Goal: Information Seeking & Learning: Learn about a topic

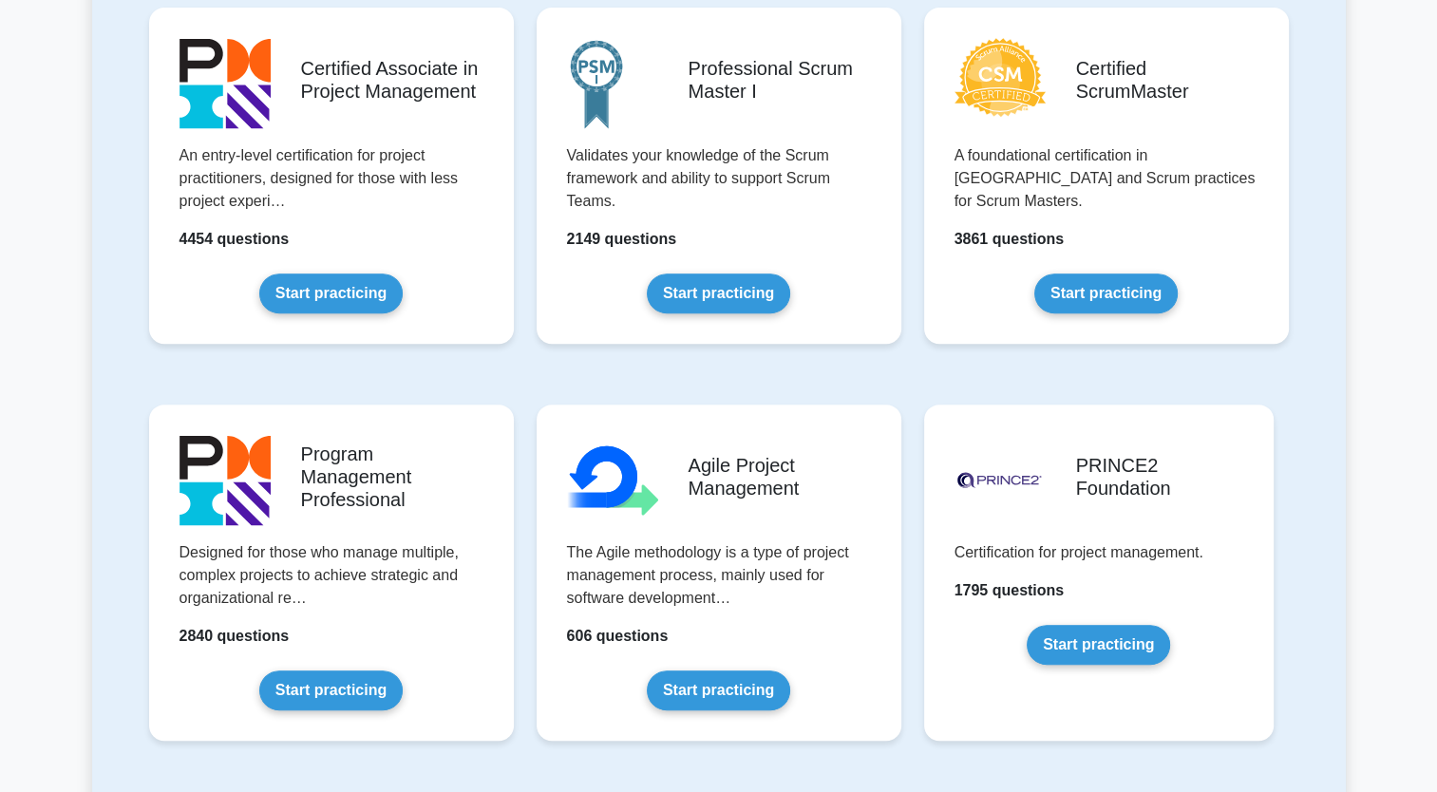
scroll to position [930, 0]
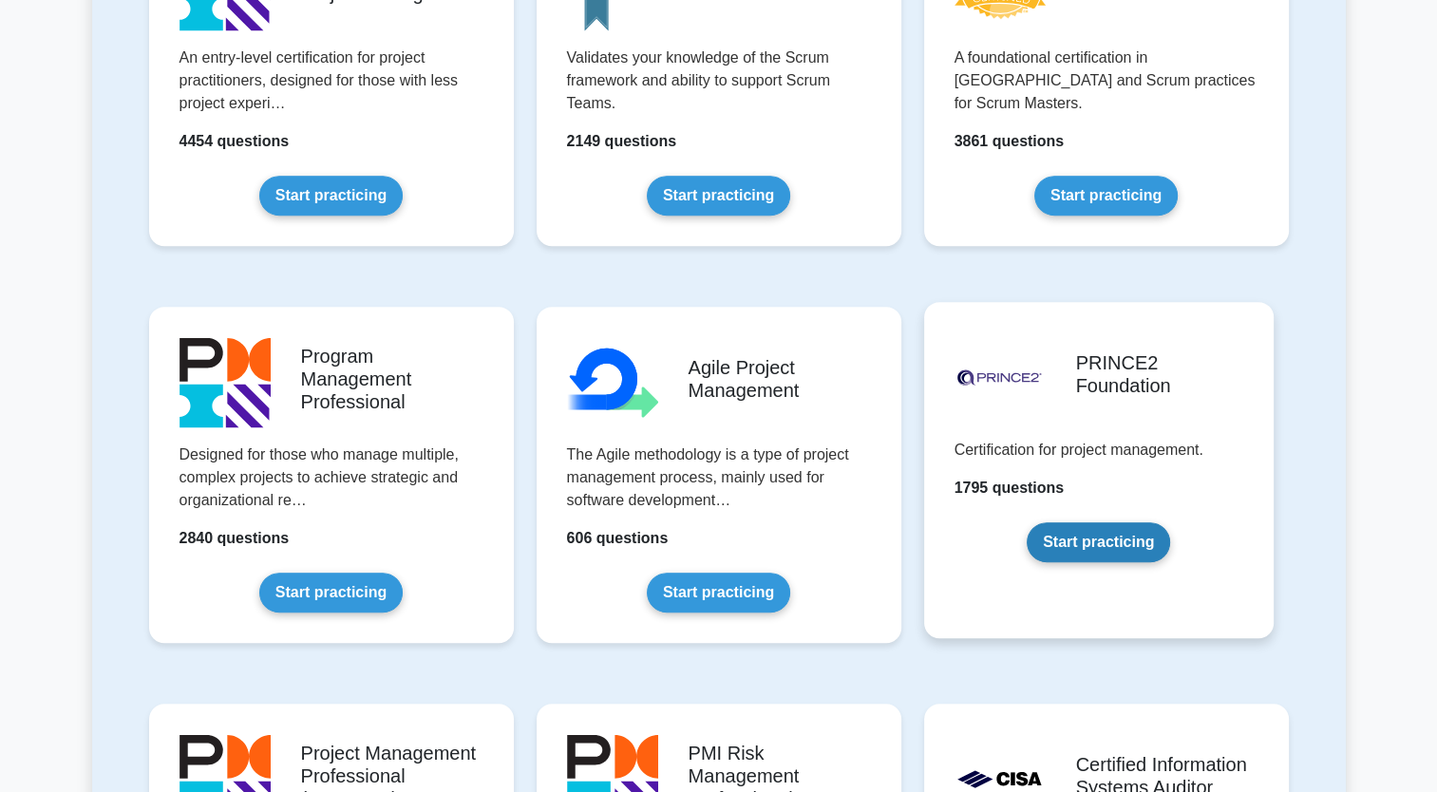
click at [1094, 555] on link "Start practicing" at bounding box center [1098, 542] width 143 height 40
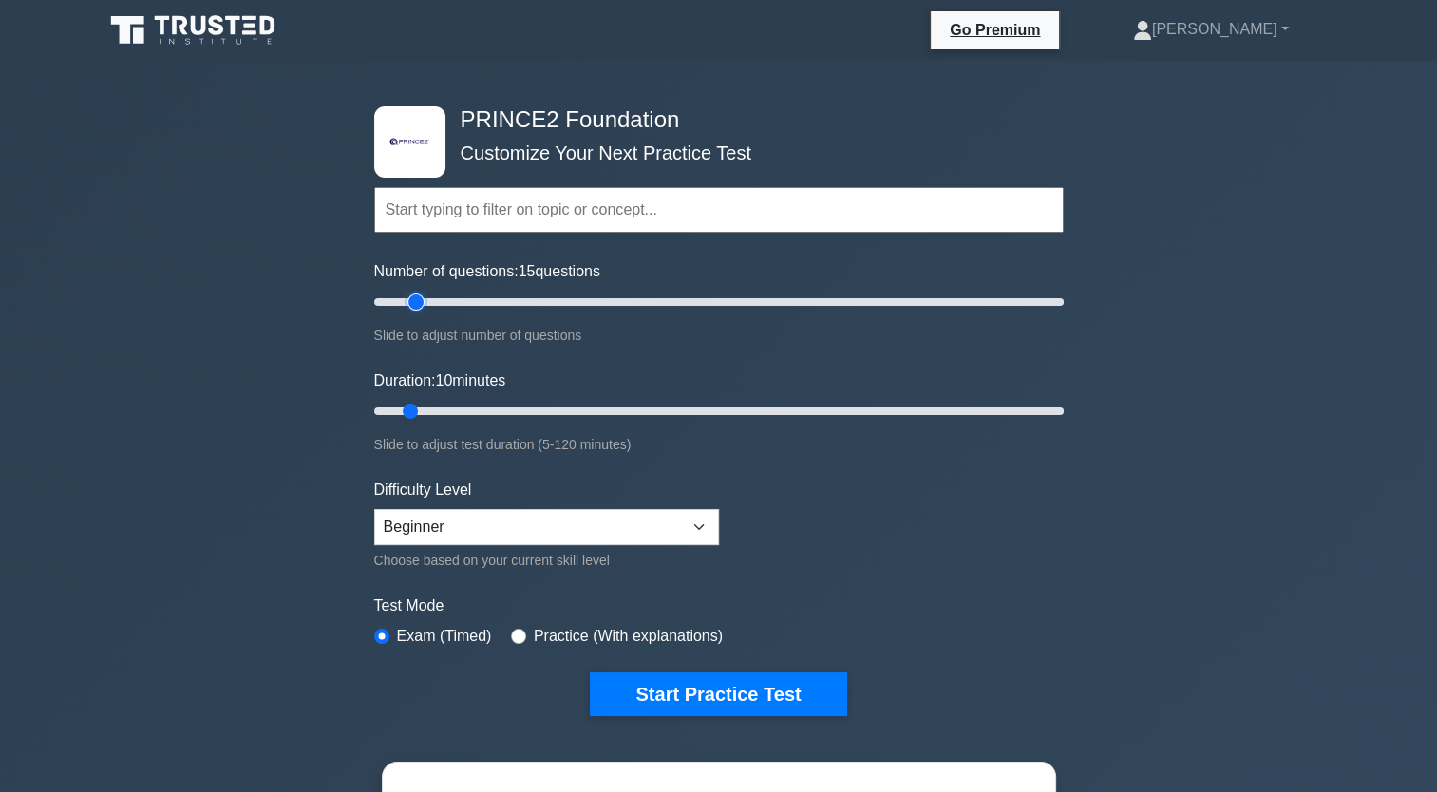
drag, startPoint x: 396, startPoint y: 295, endPoint x: 421, endPoint y: 298, distance: 24.9
type input "15"
click at [421, 298] on input "Number of questions: 15 questions" at bounding box center [719, 302] width 690 height 23
click at [554, 523] on select "Beginner Intermediate Expert" at bounding box center [546, 527] width 345 height 36
select select "expert"
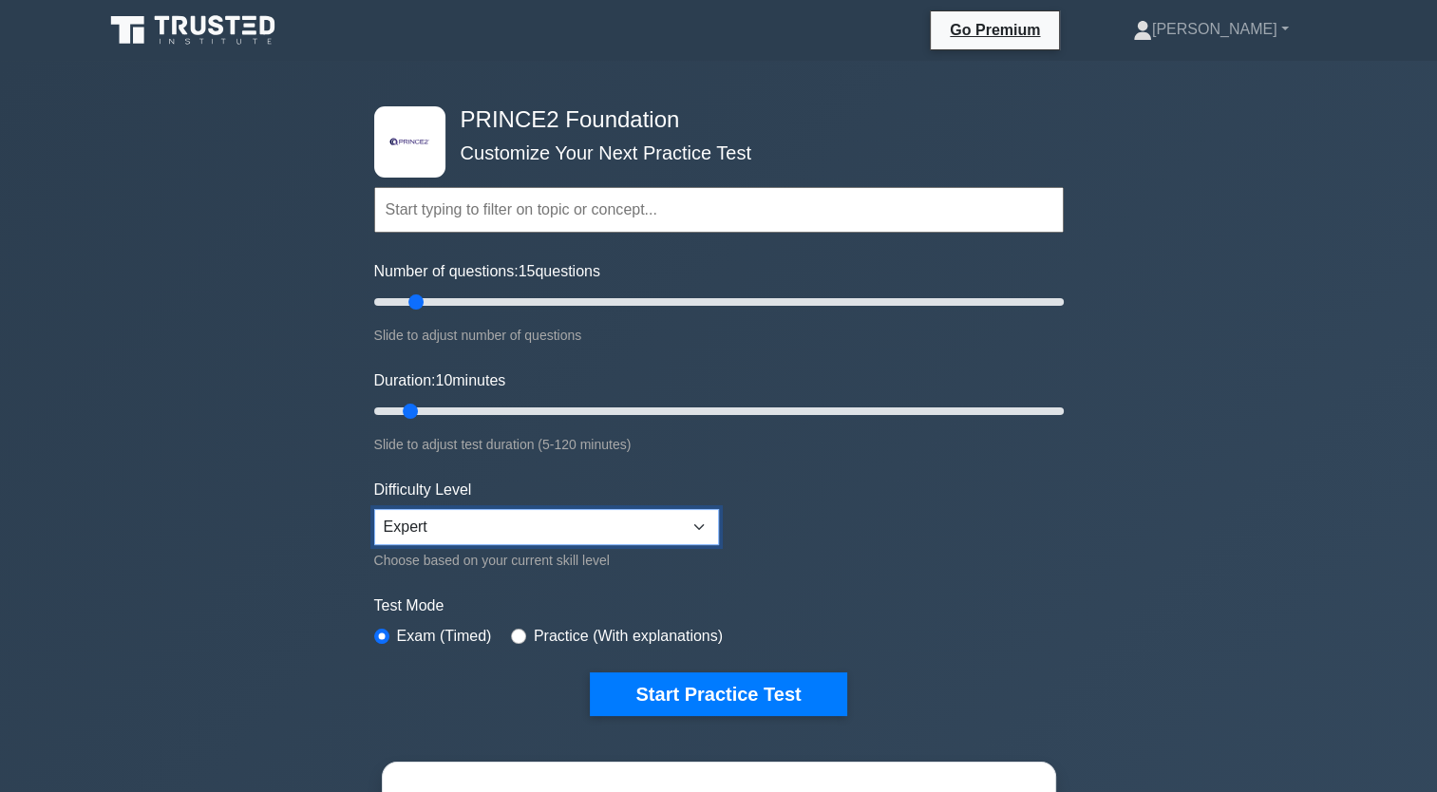
click at [374, 509] on select "Beginner Intermediate Expert" at bounding box center [546, 527] width 345 height 36
click at [512, 635] on input "radio" at bounding box center [518, 636] width 15 height 15
radio input "true"
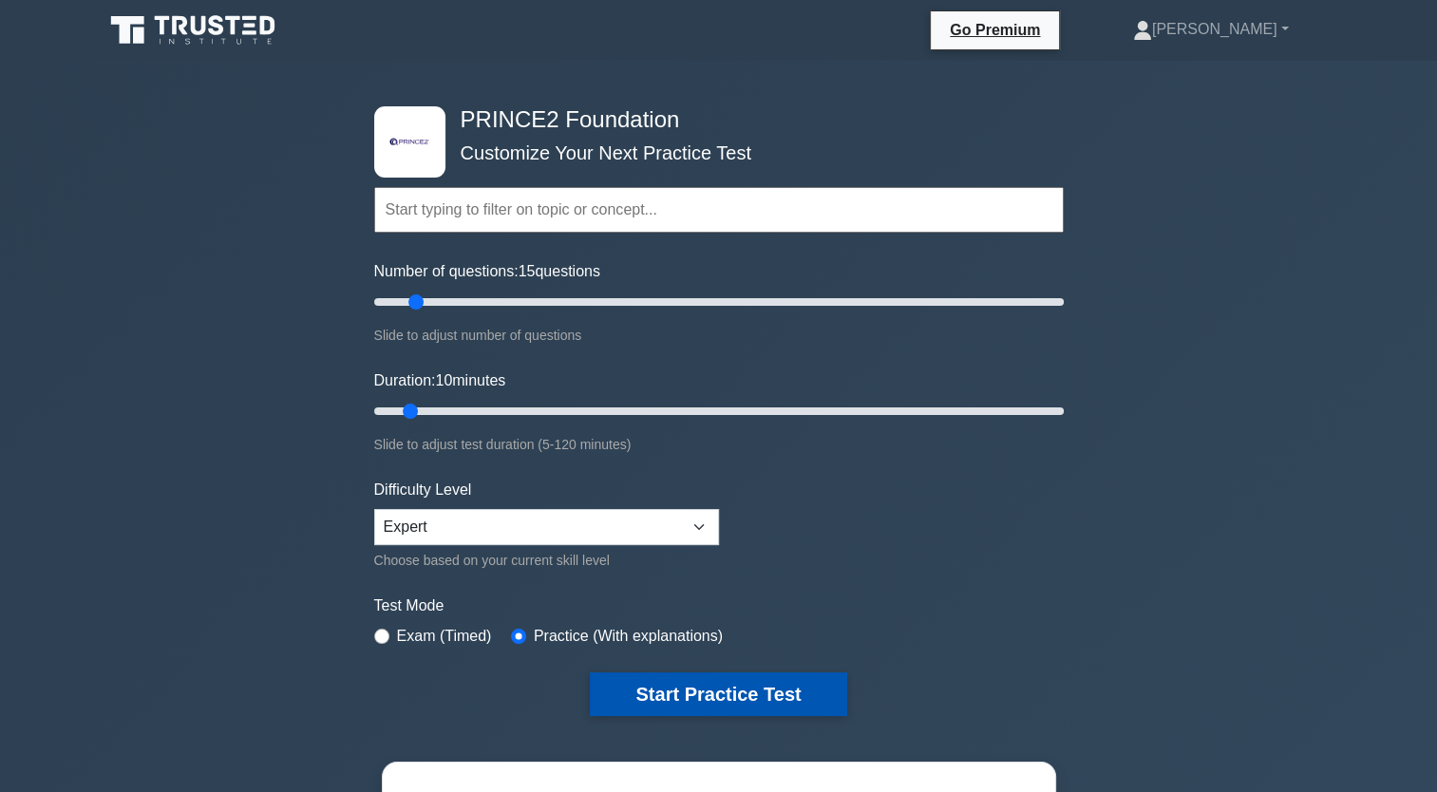
click at [689, 691] on button "Start Practice Test" at bounding box center [718, 695] width 256 height 44
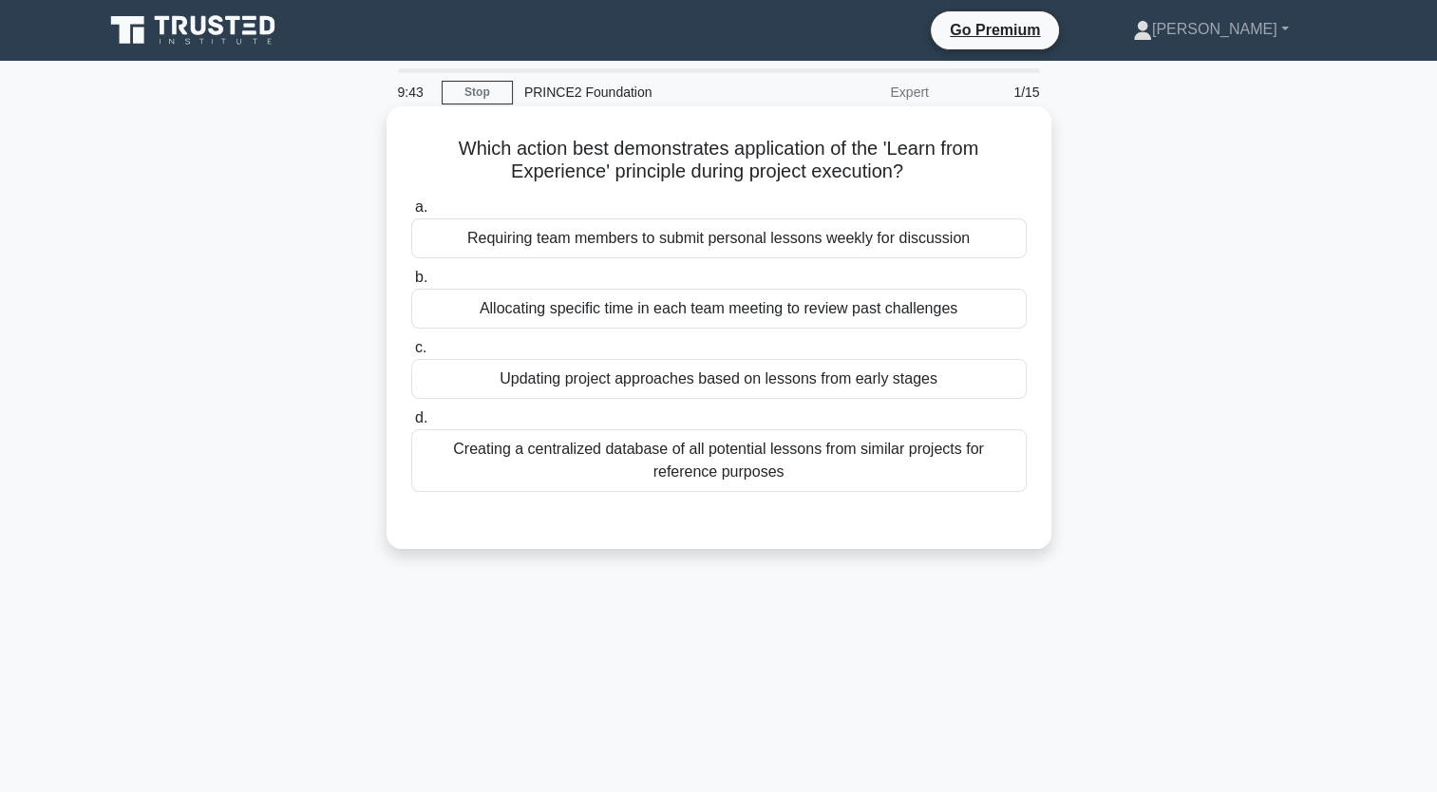
click at [771, 469] on div "Creating a centralized database of all potential lessons from similar projects …" at bounding box center [719, 460] width 616 height 63
click at [411, 425] on input "d. Creating a centralized database of all potential lessons from similar projec…" at bounding box center [411, 418] width 0 height 12
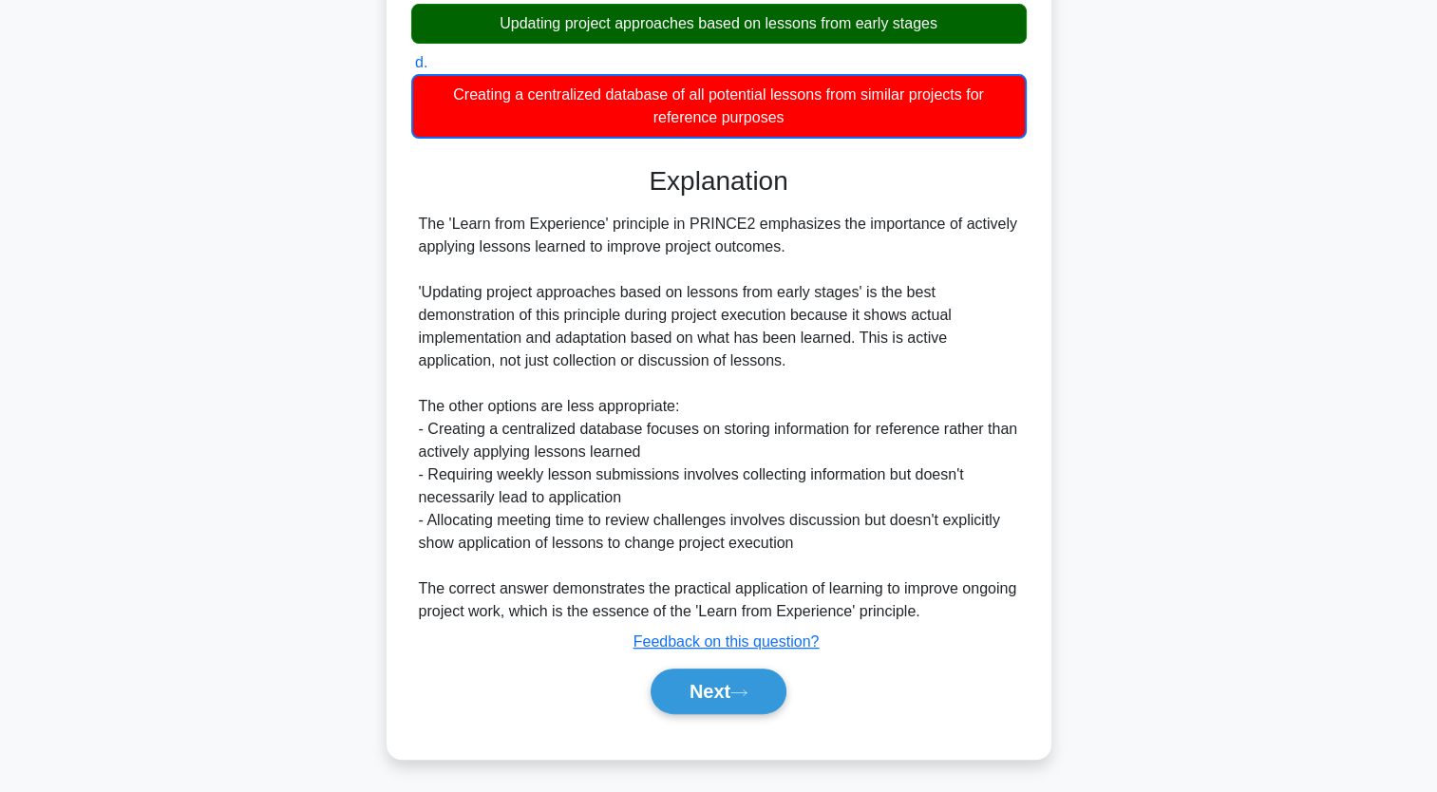
scroll to position [356, 0]
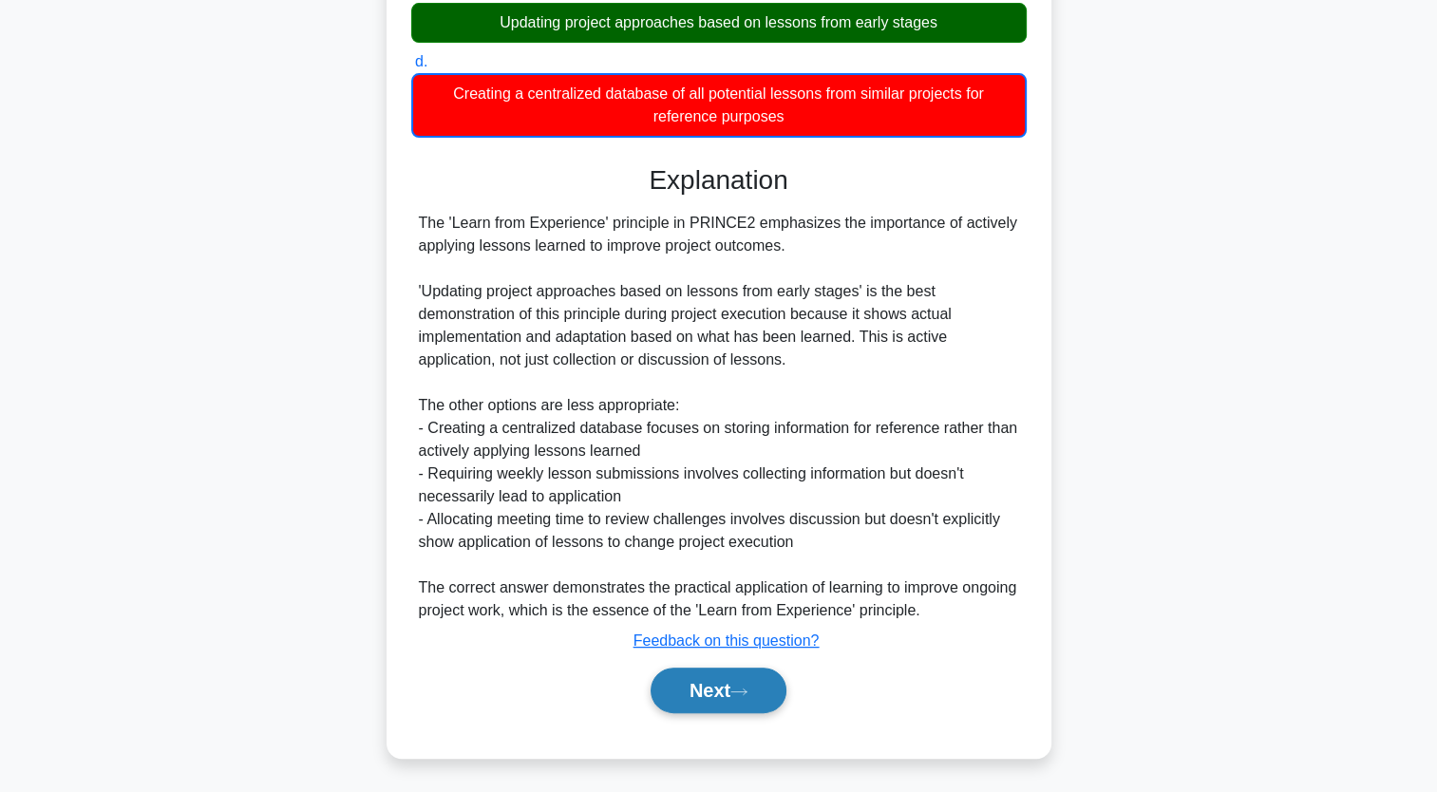
click at [733, 711] on button "Next" at bounding box center [719, 691] width 136 height 46
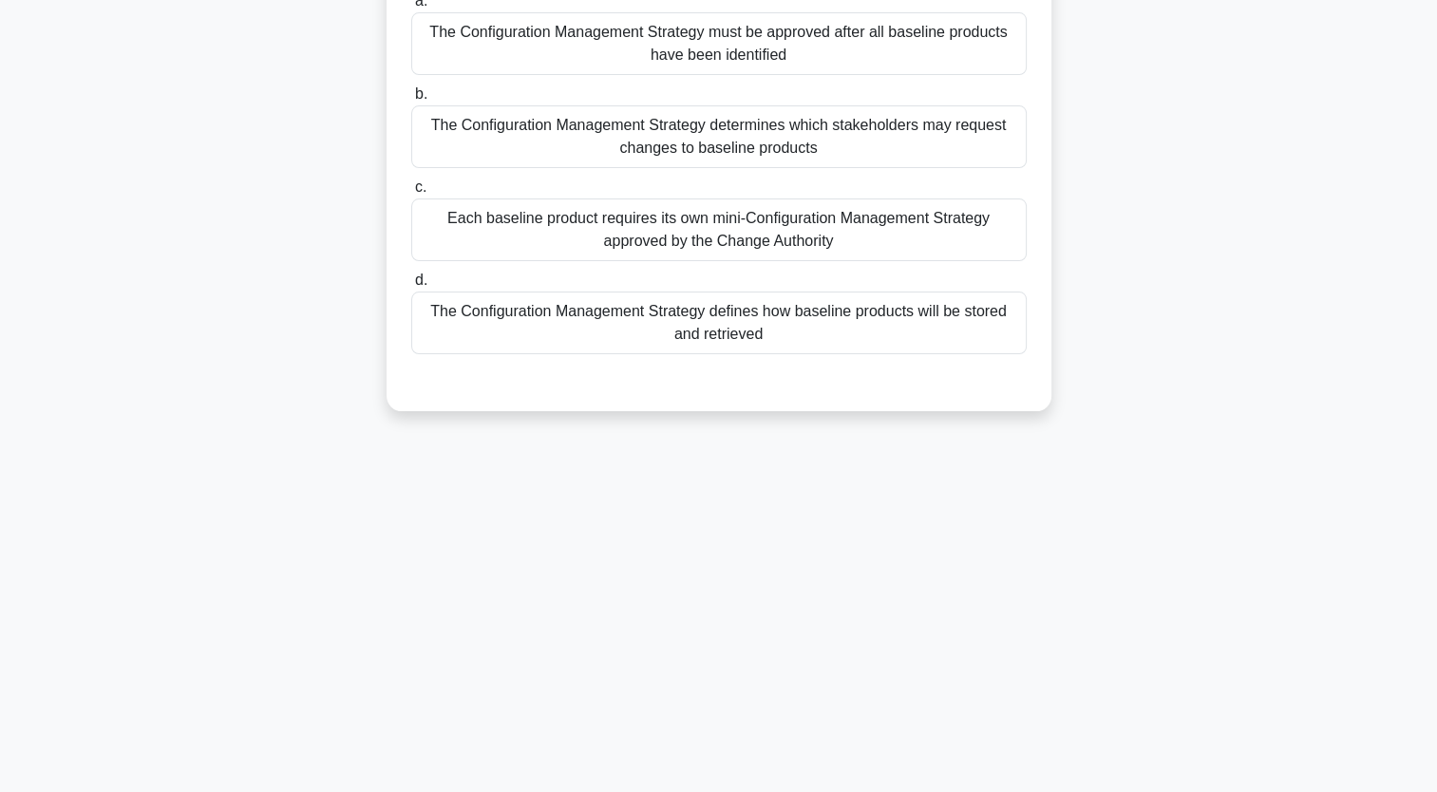
scroll to position [0, 0]
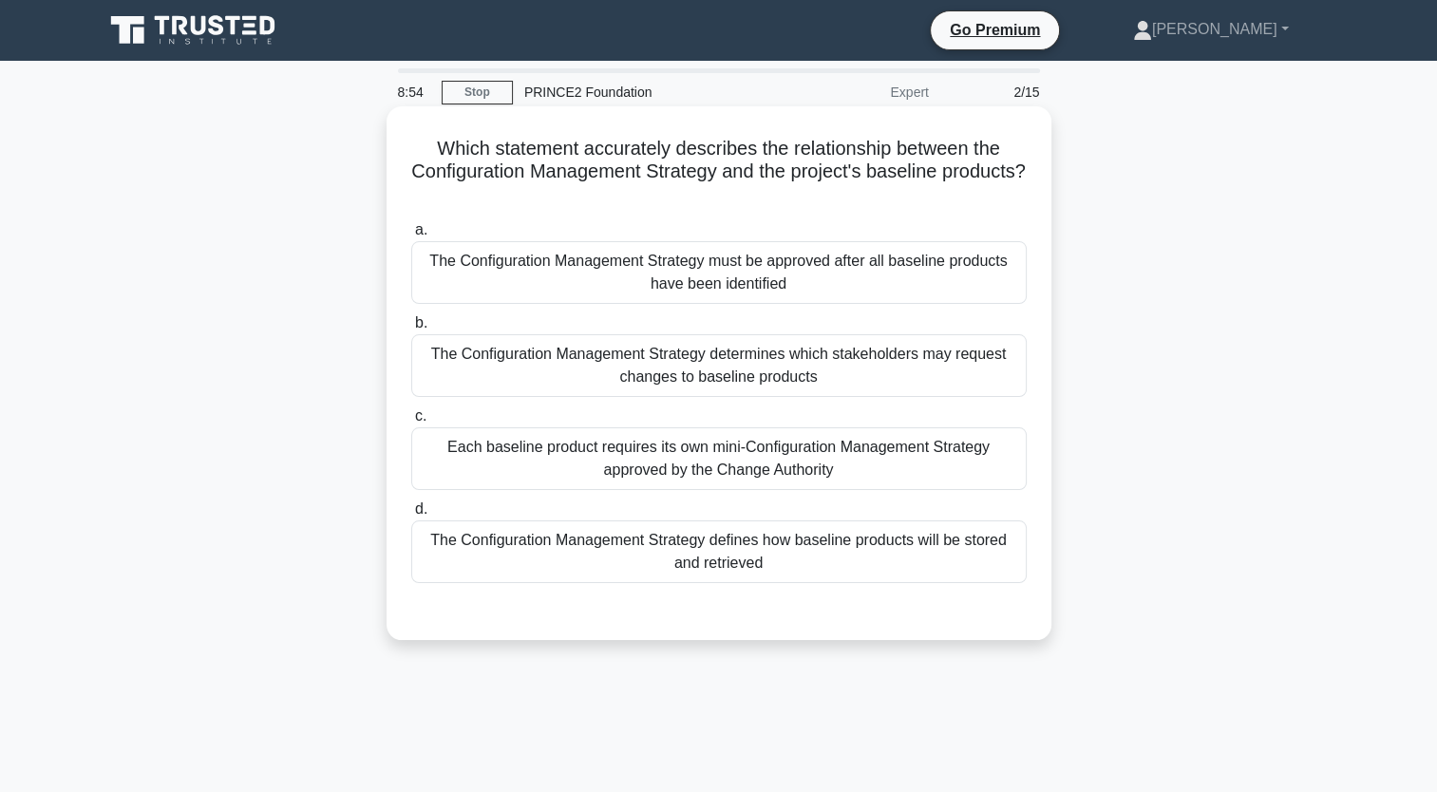
click at [814, 291] on div "The Configuration Management Strategy must be approved after all baseline produ…" at bounding box center [719, 272] width 616 height 63
click at [411, 237] on input "a. The Configuration Management Strategy must be approved after all baseline pr…" at bounding box center [411, 230] width 0 height 12
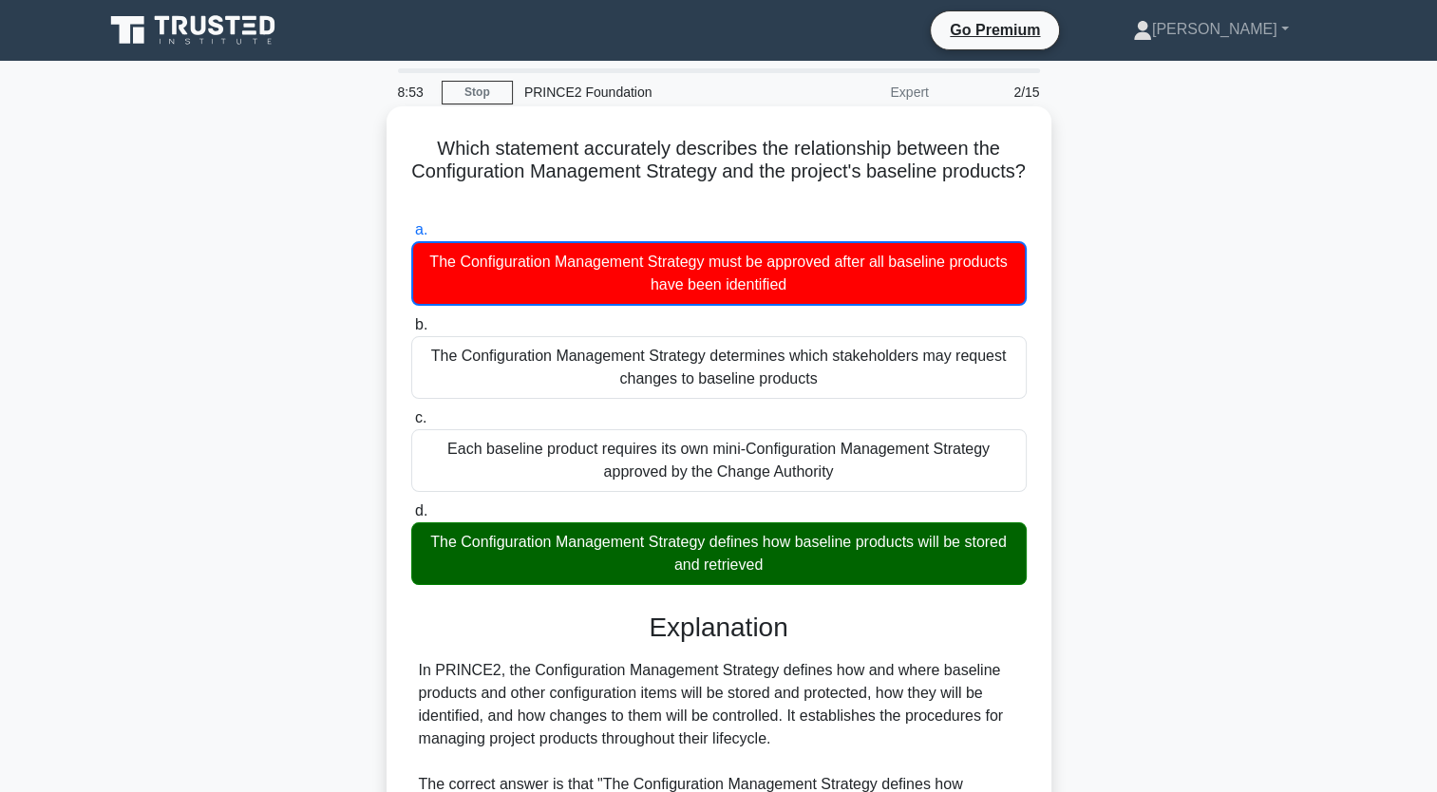
click at [798, 564] on div "The Configuration Management Strategy defines how baseline products will be sto…" at bounding box center [719, 553] width 616 height 63
click at [411, 518] on input "d. The Configuration Management Strategy defines how baseline products will be …" at bounding box center [411, 511] width 0 height 12
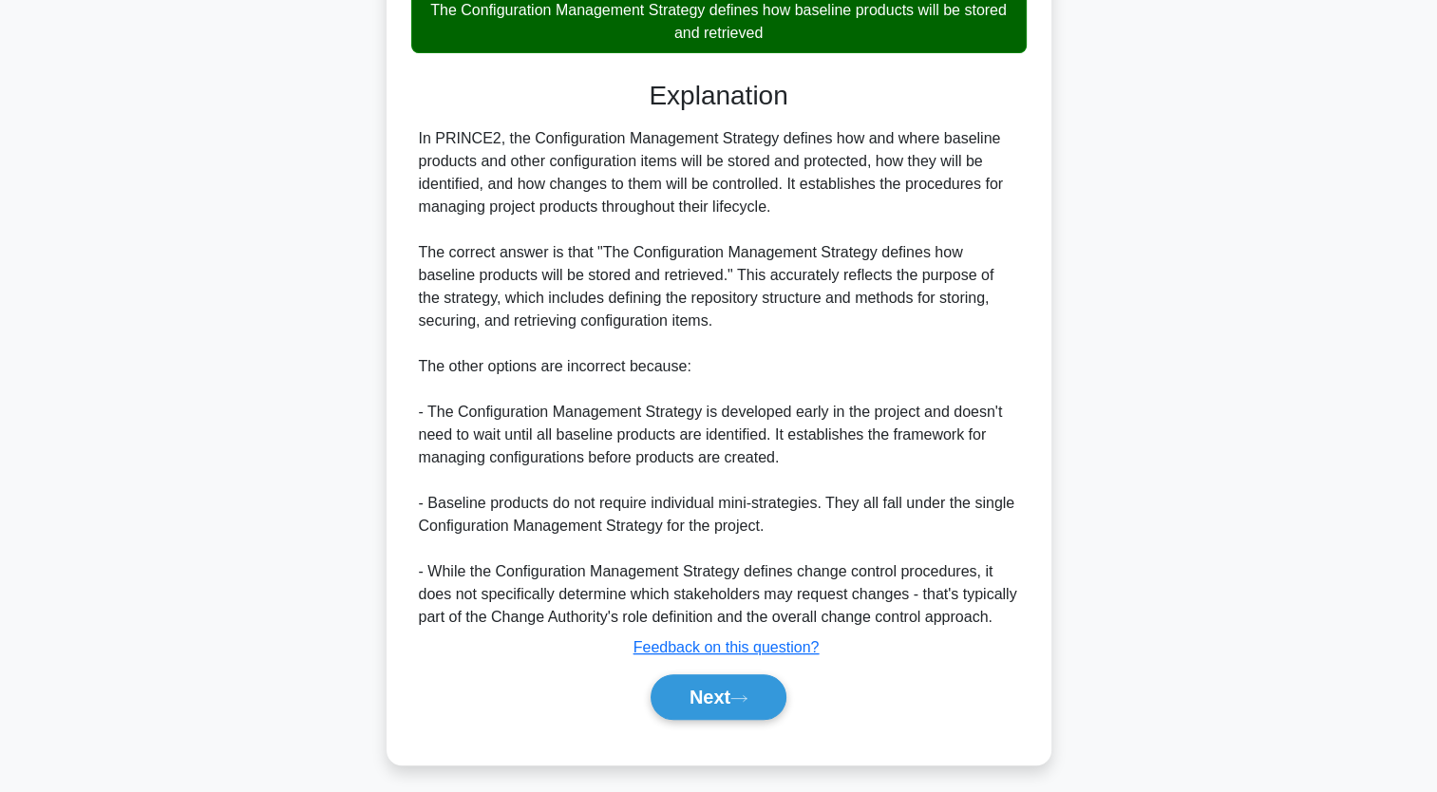
scroll to position [531, 0]
click at [711, 680] on button "Next" at bounding box center [719, 696] width 136 height 46
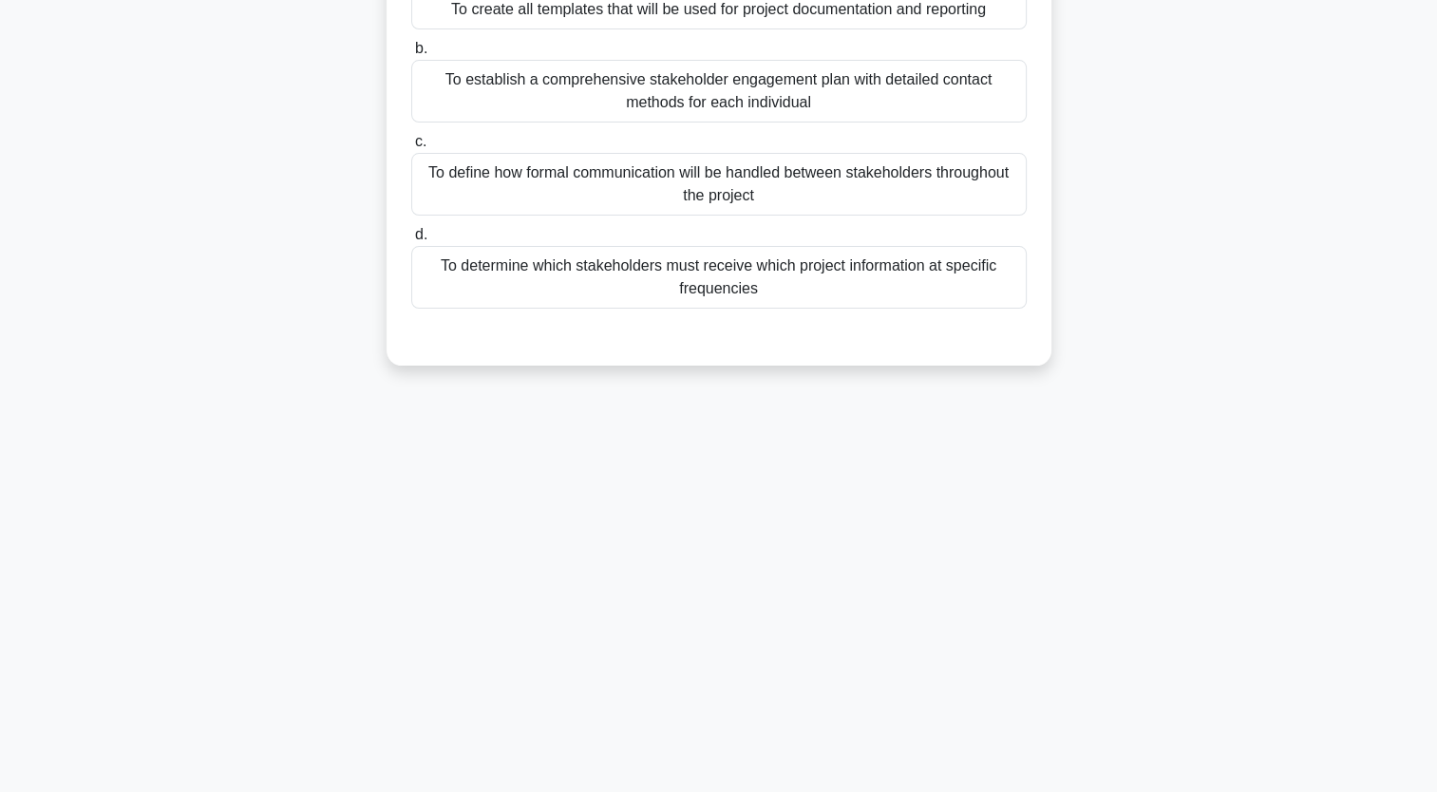
scroll to position [0, 0]
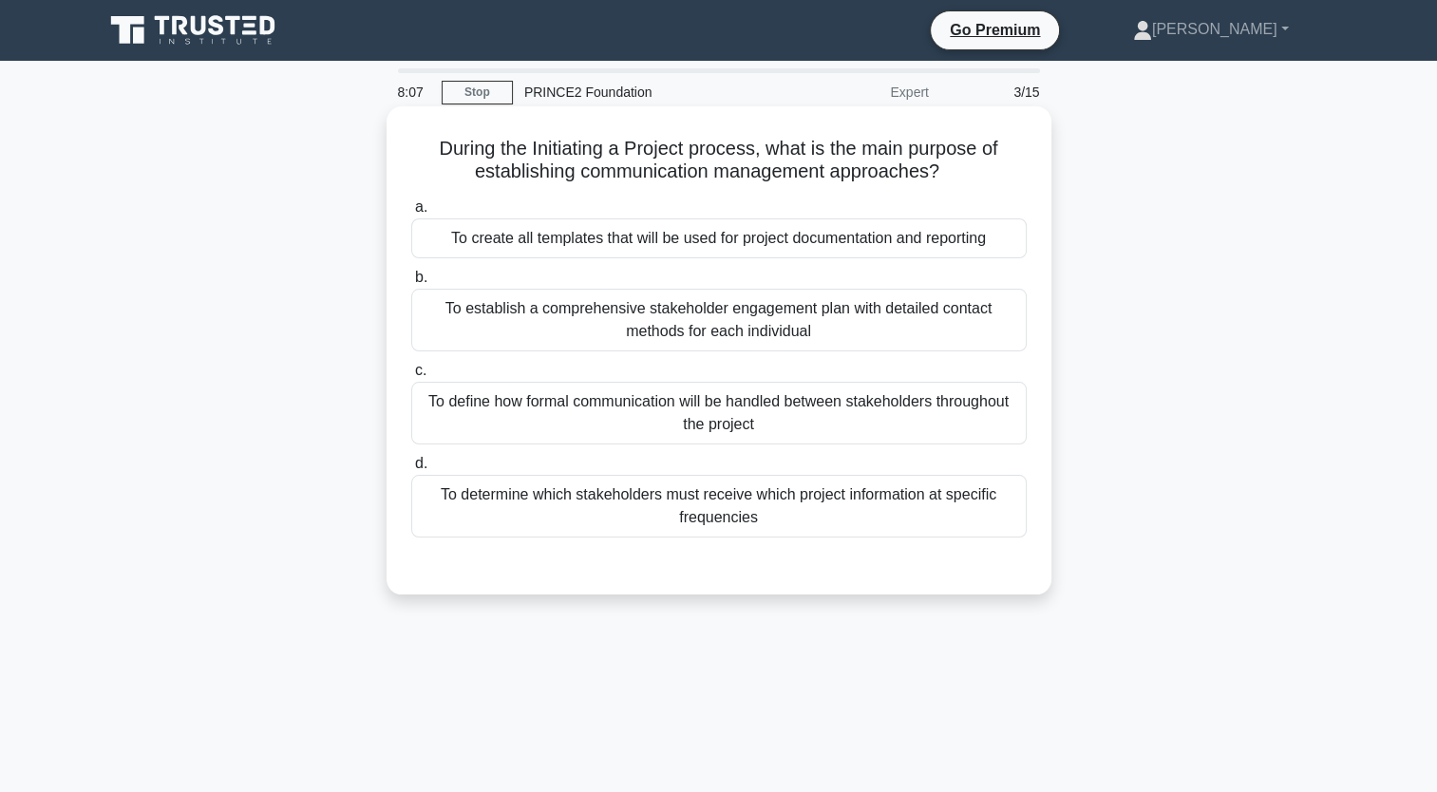
click at [679, 332] on div "To establish a comprehensive stakeholder engagement plan with detailed contact …" at bounding box center [719, 320] width 616 height 63
click at [411, 284] on input "b. To establish a comprehensive stakeholder engagement plan with detailed conta…" at bounding box center [411, 278] width 0 height 12
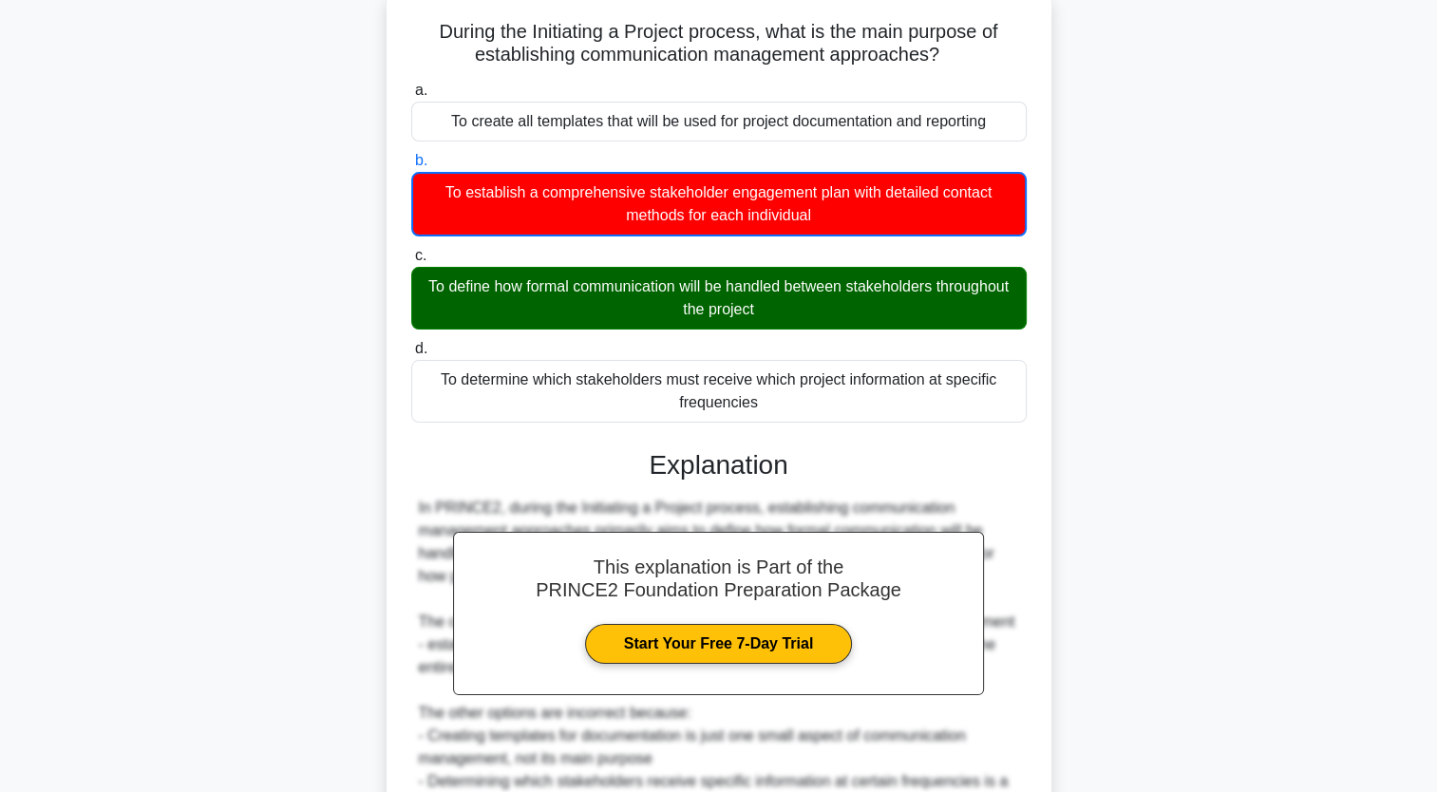
click at [679, 332] on div "a. To create all templates that will be used for project documentation and repo…" at bounding box center [719, 250] width 638 height 351
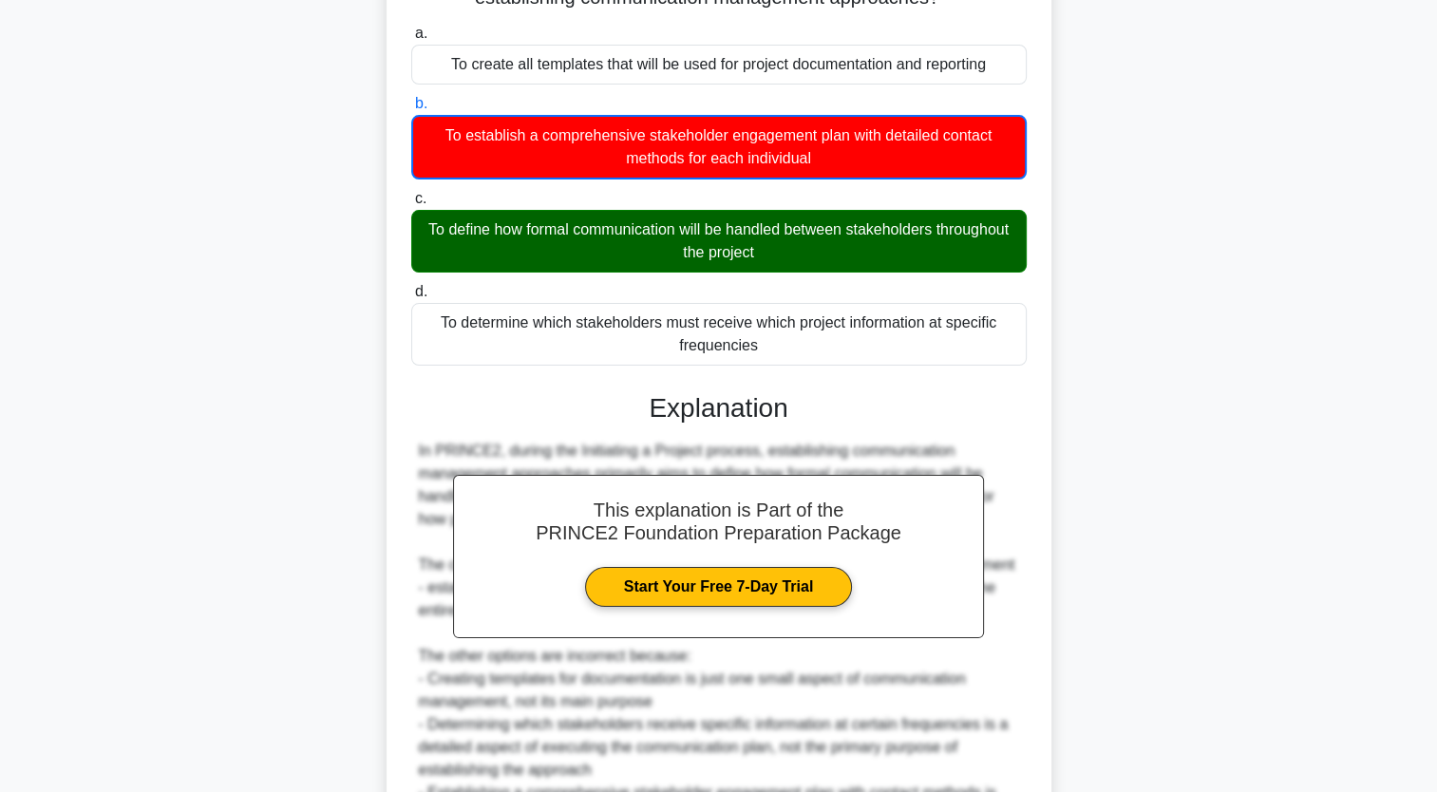
scroll to position [402, 0]
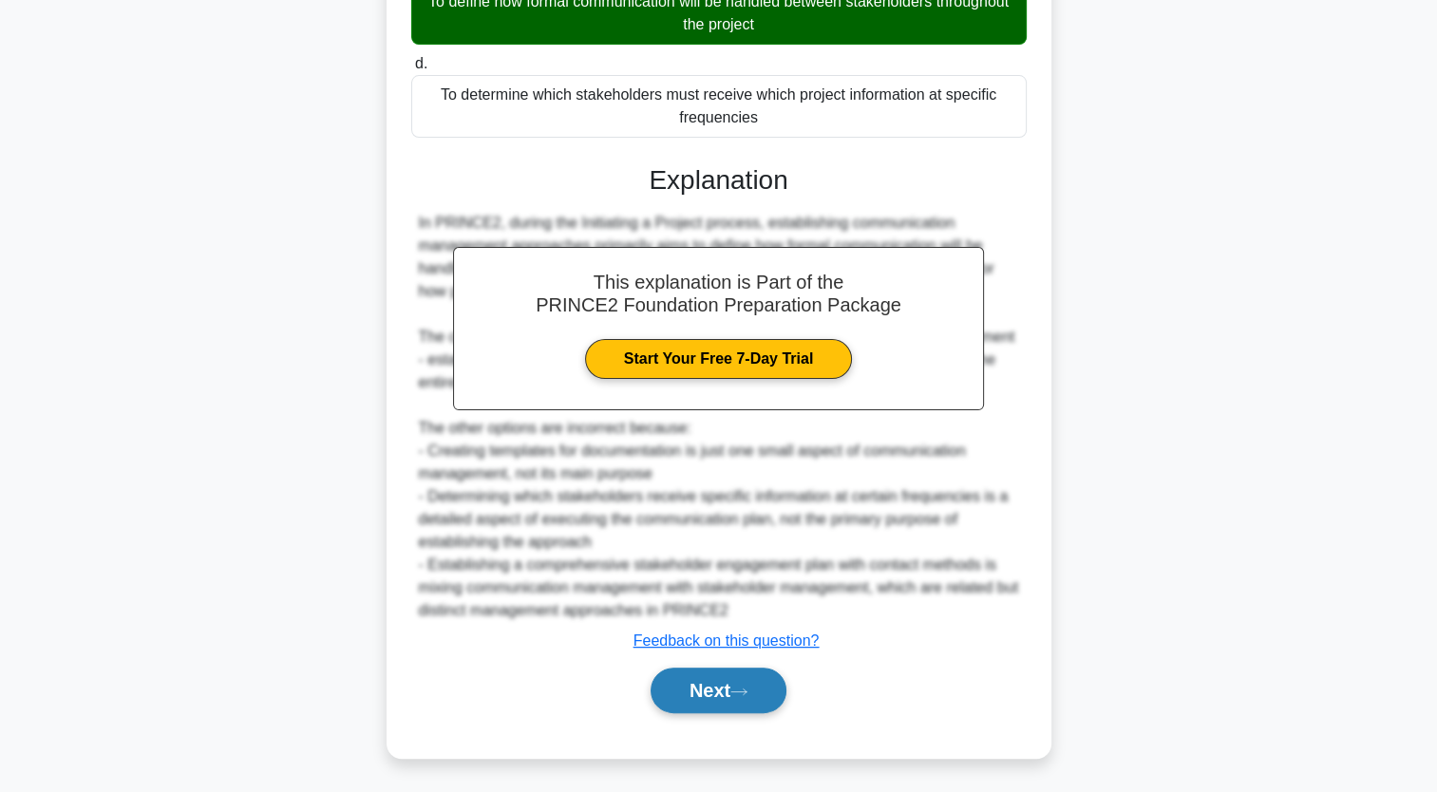
click at [747, 707] on button "Next" at bounding box center [719, 691] width 136 height 46
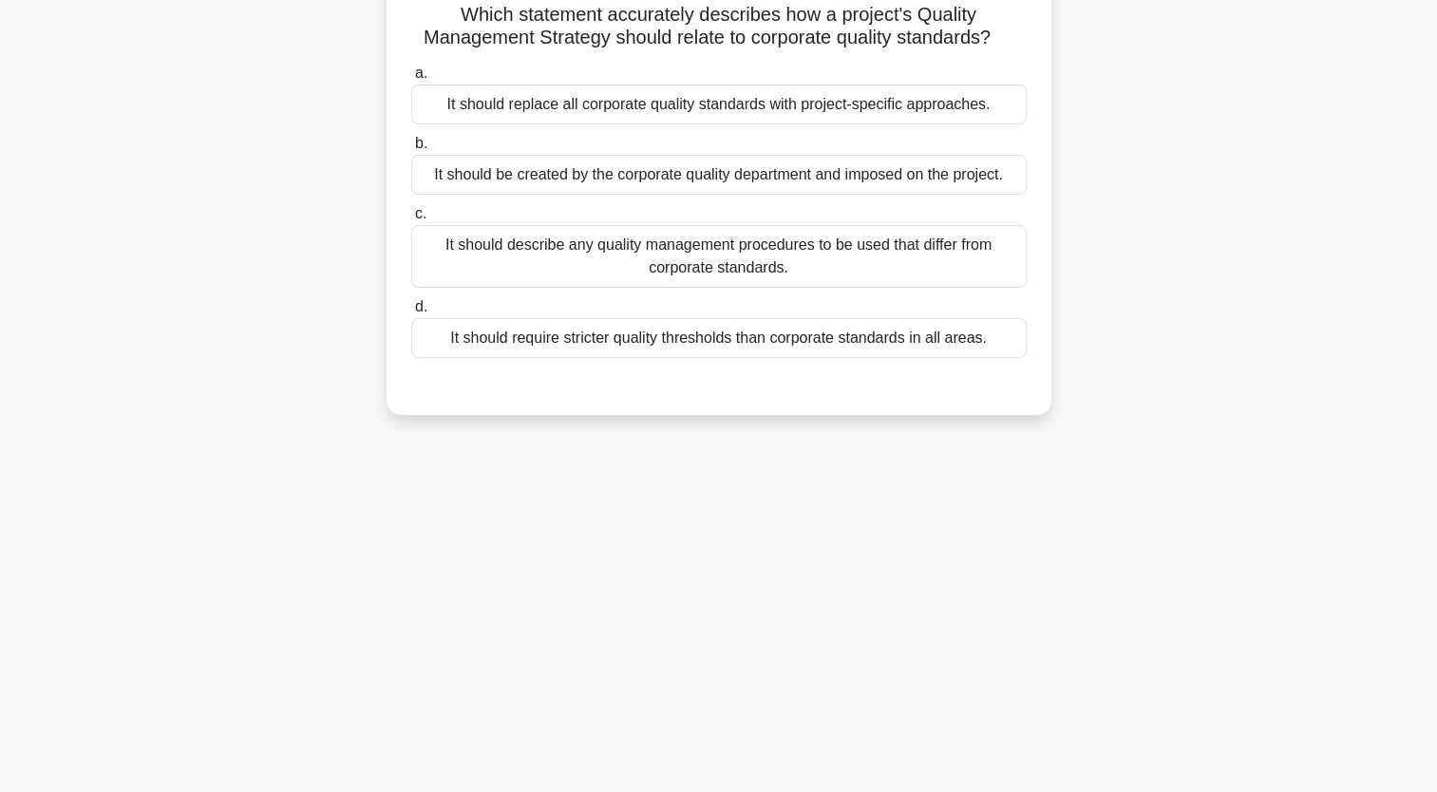
scroll to position [0, 0]
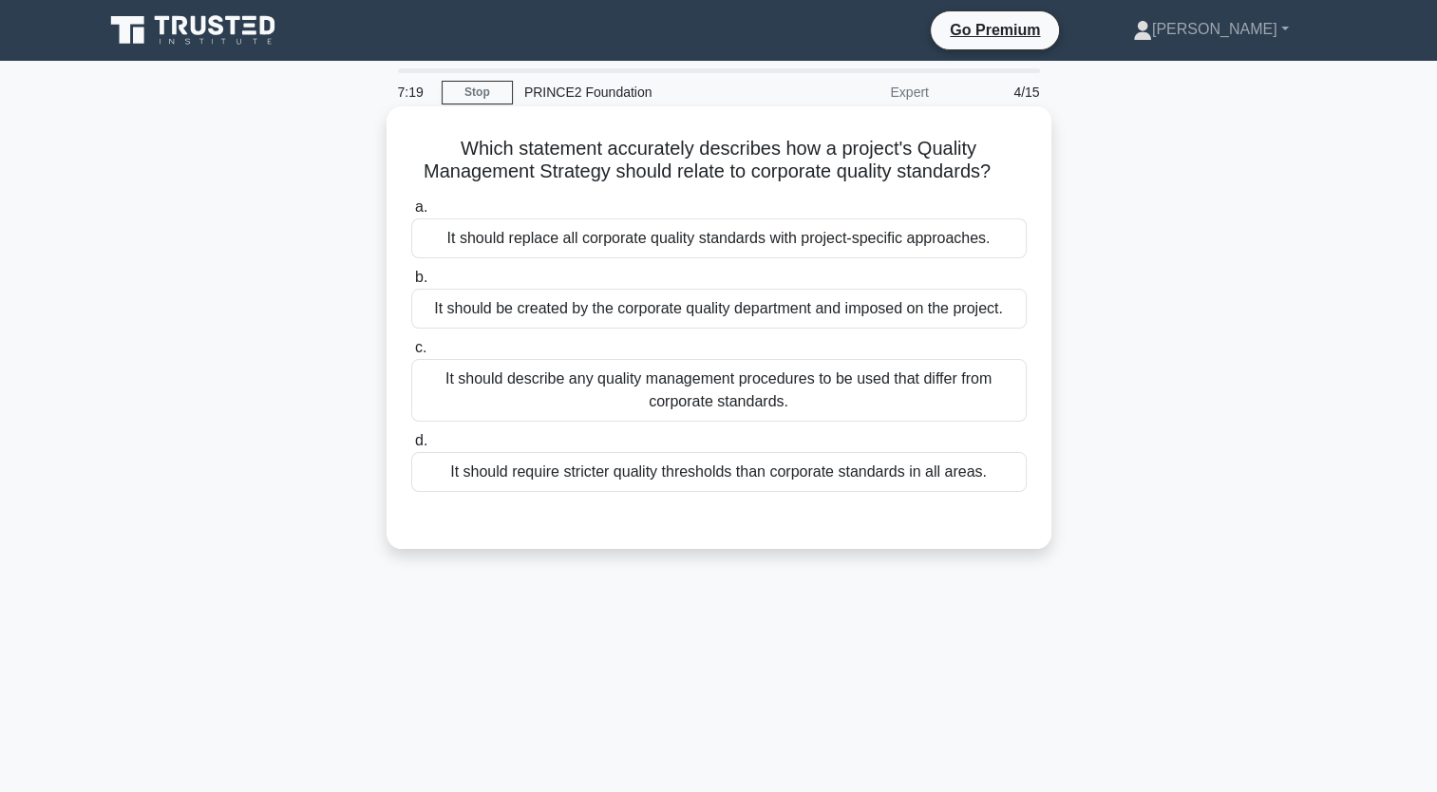
click at [830, 245] on div "It should replace all corporate quality standards with project-specific approac…" at bounding box center [719, 238] width 616 height 40
click at [411, 214] on input "a. It should replace all corporate quality standards with project-specific appr…" at bounding box center [411, 207] width 0 height 12
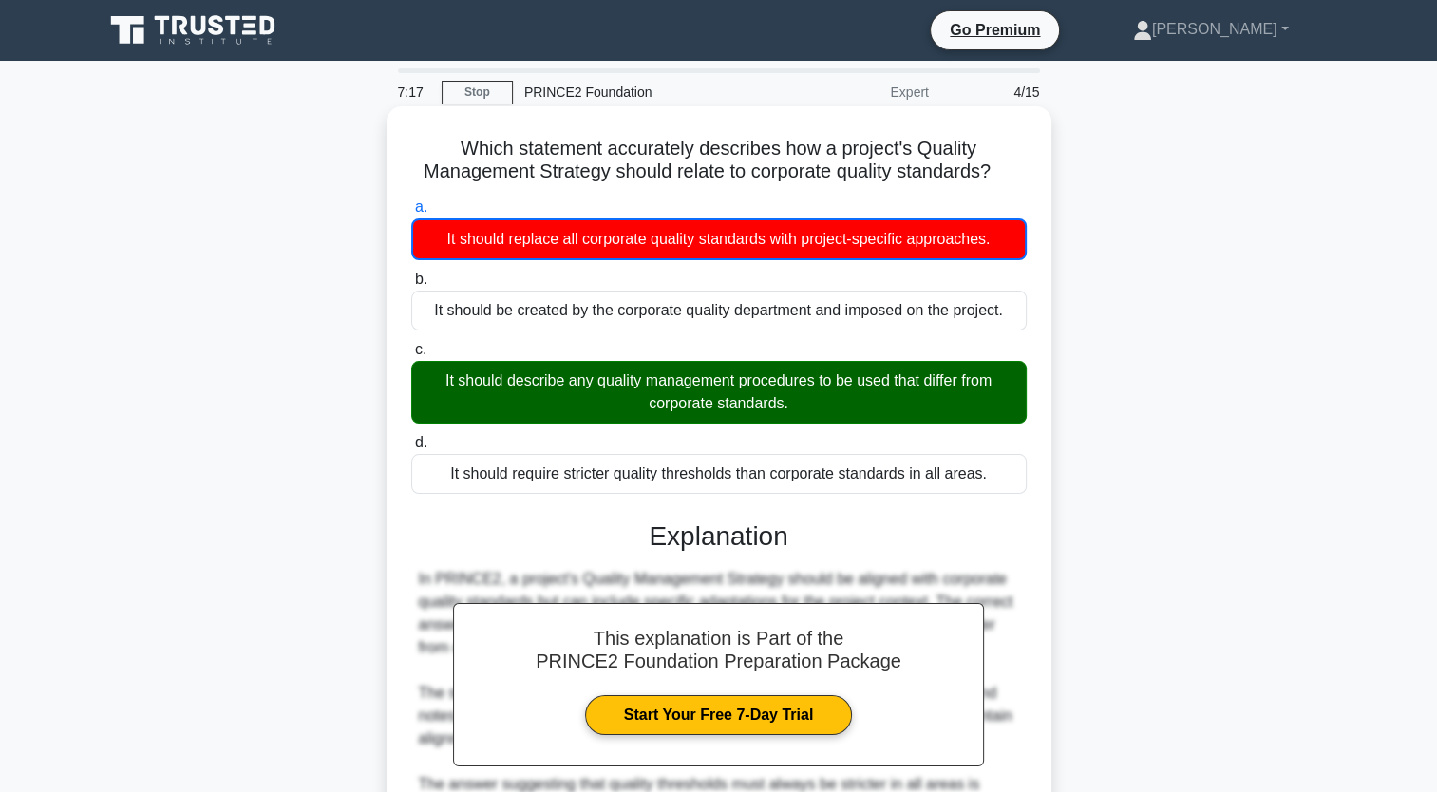
click at [831, 376] on div "It should describe any quality management procedures to be used that differ fro…" at bounding box center [719, 392] width 616 height 63
click at [411, 356] on input "c. It should describe any quality management procedures to be used that differ …" at bounding box center [411, 350] width 0 height 12
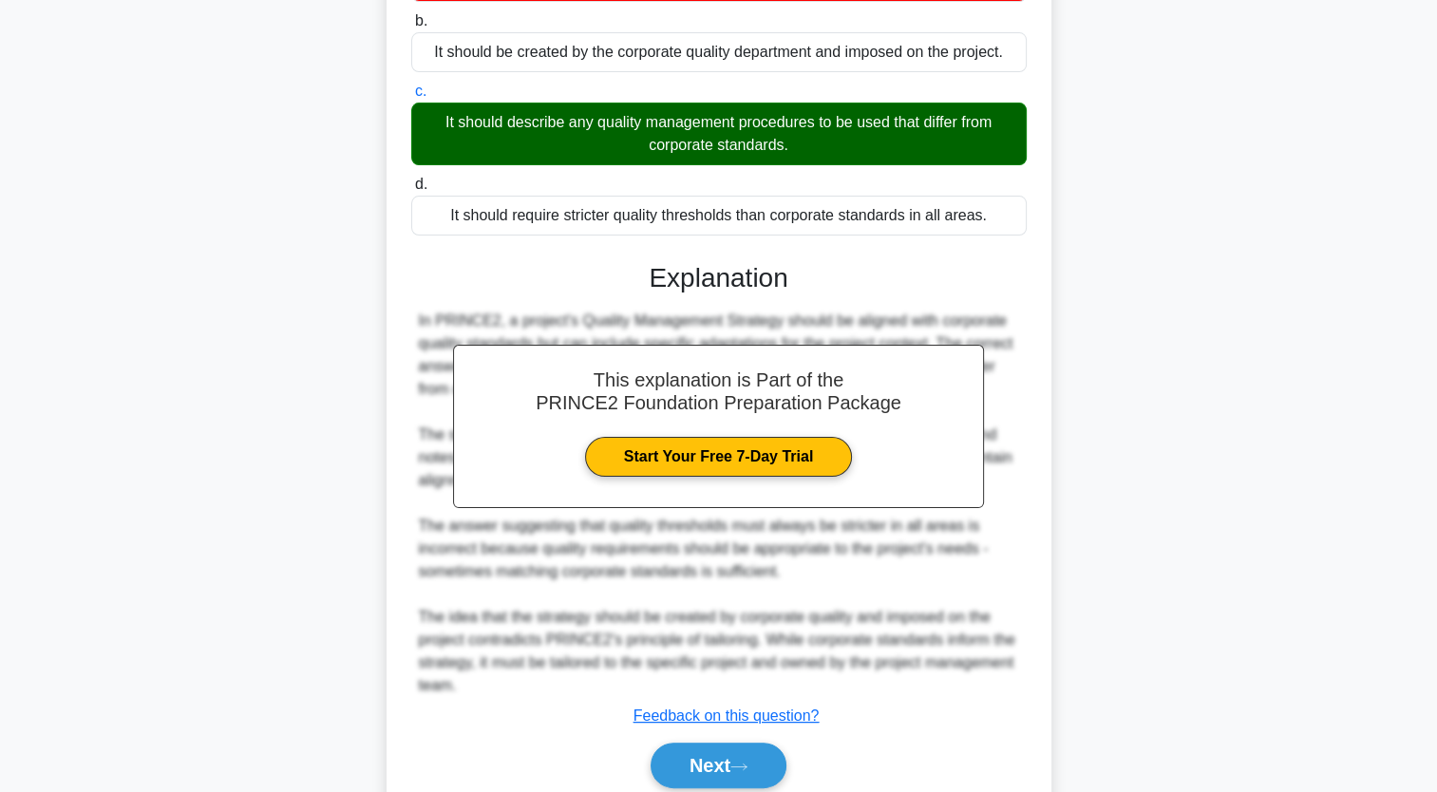
scroll to position [332, 0]
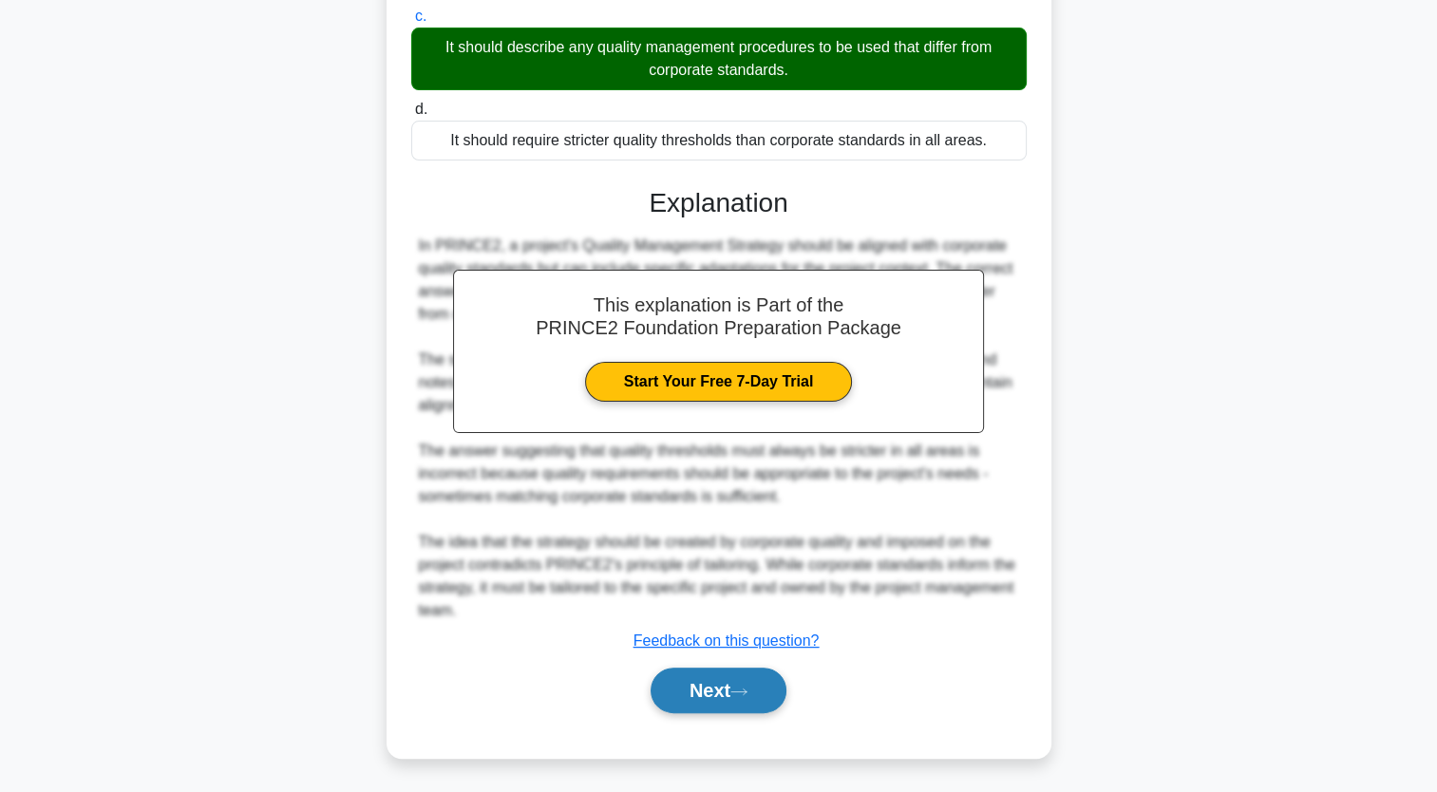
click at [709, 693] on button "Next" at bounding box center [719, 691] width 136 height 46
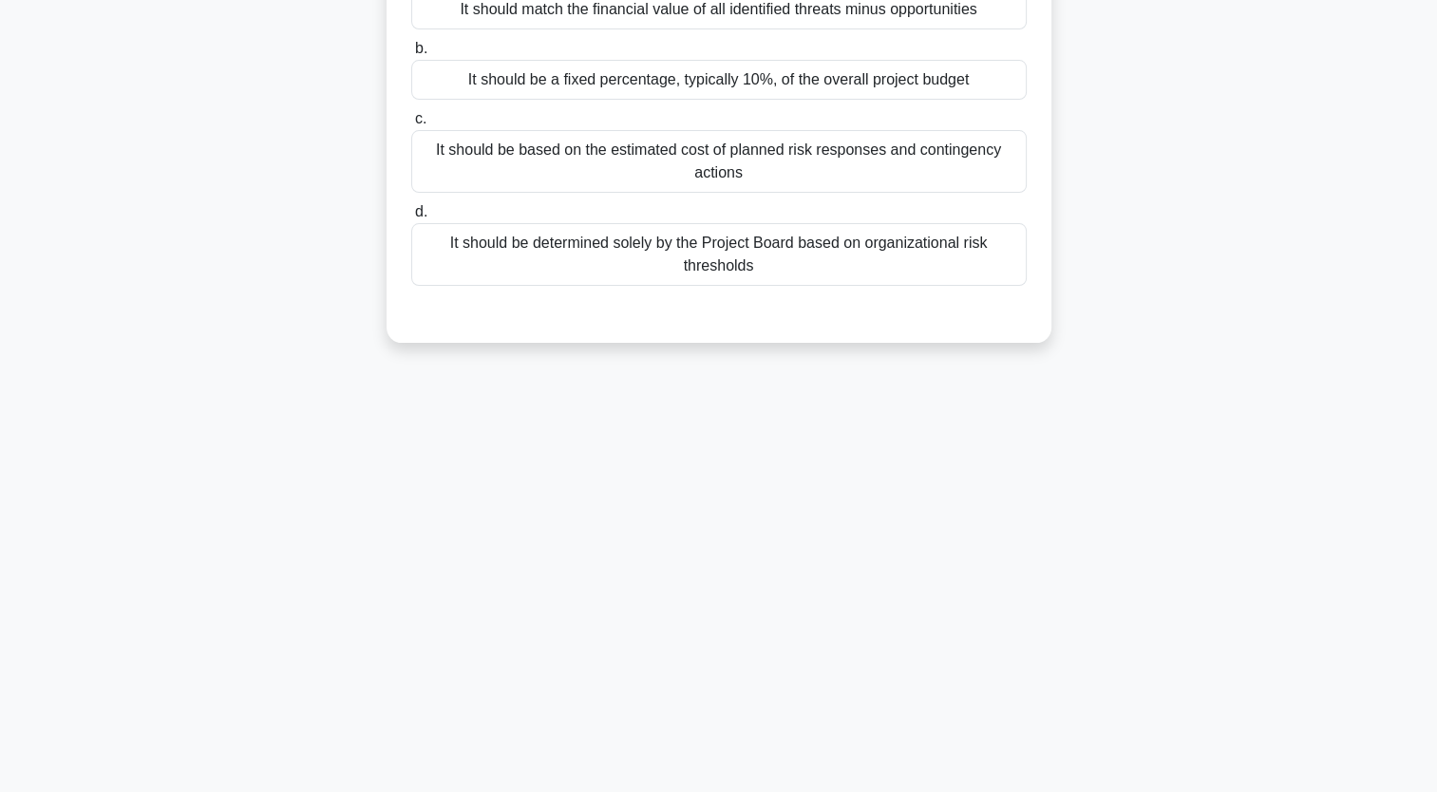
scroll to position [0, 0]
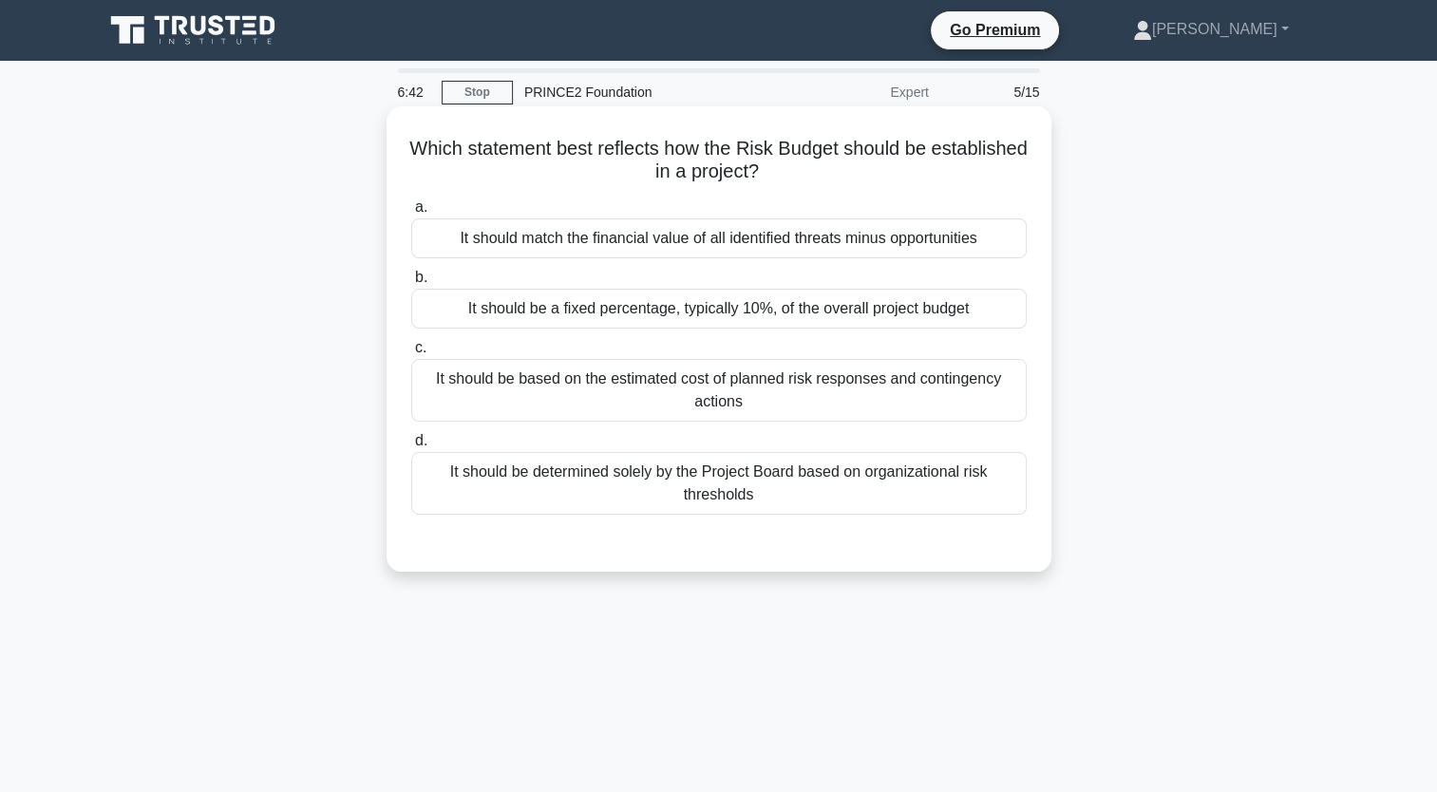
click at [653, 490] on div "It should be determined solely by the Project Board based on organizational ris…" at bounding box center [719, 483] width 616 height 63
click at [411, 447] on input "d. It should be determined solely by the Project Board based on organizational …" at bounding box center [411, 441] width 0 height 12
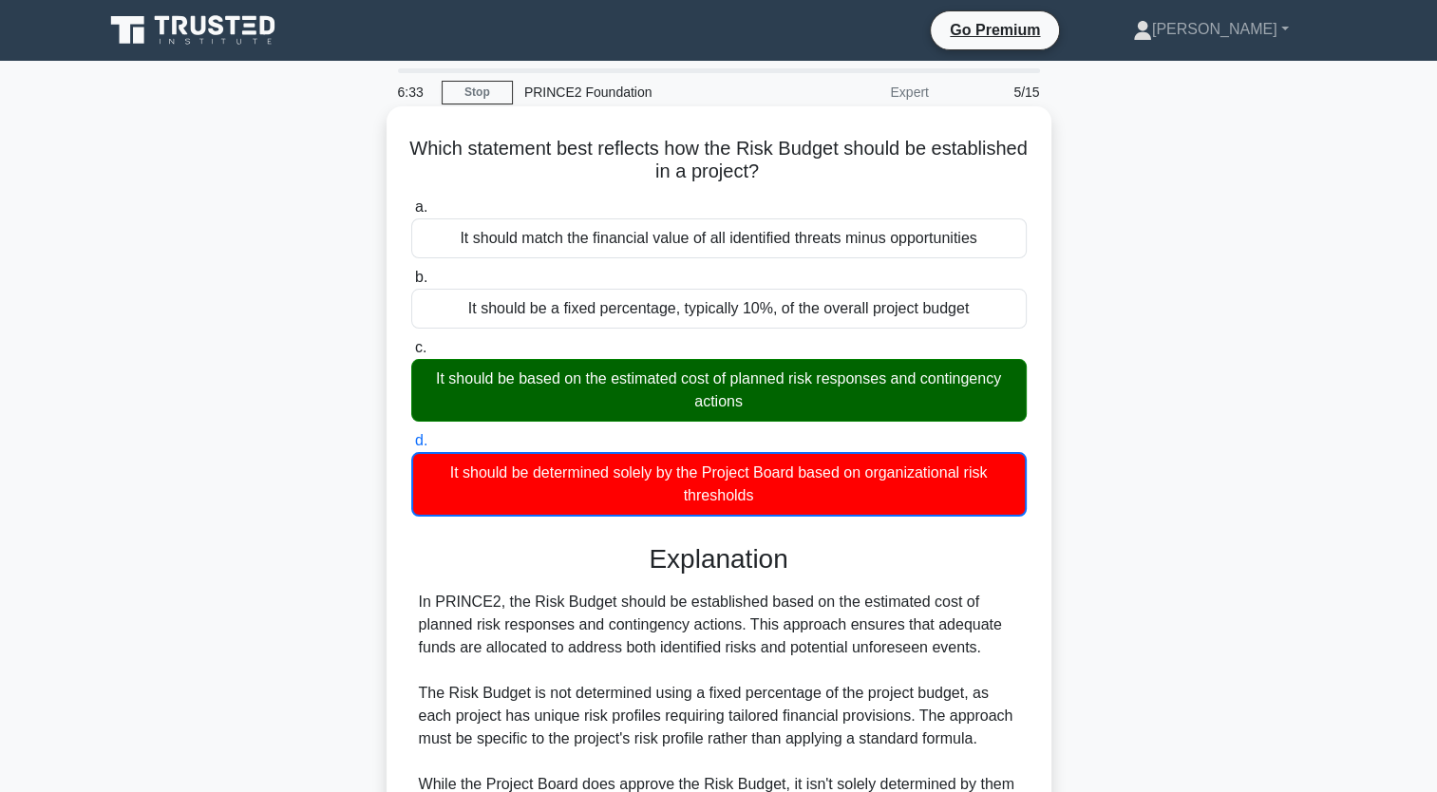
scroll to position [311, 0]
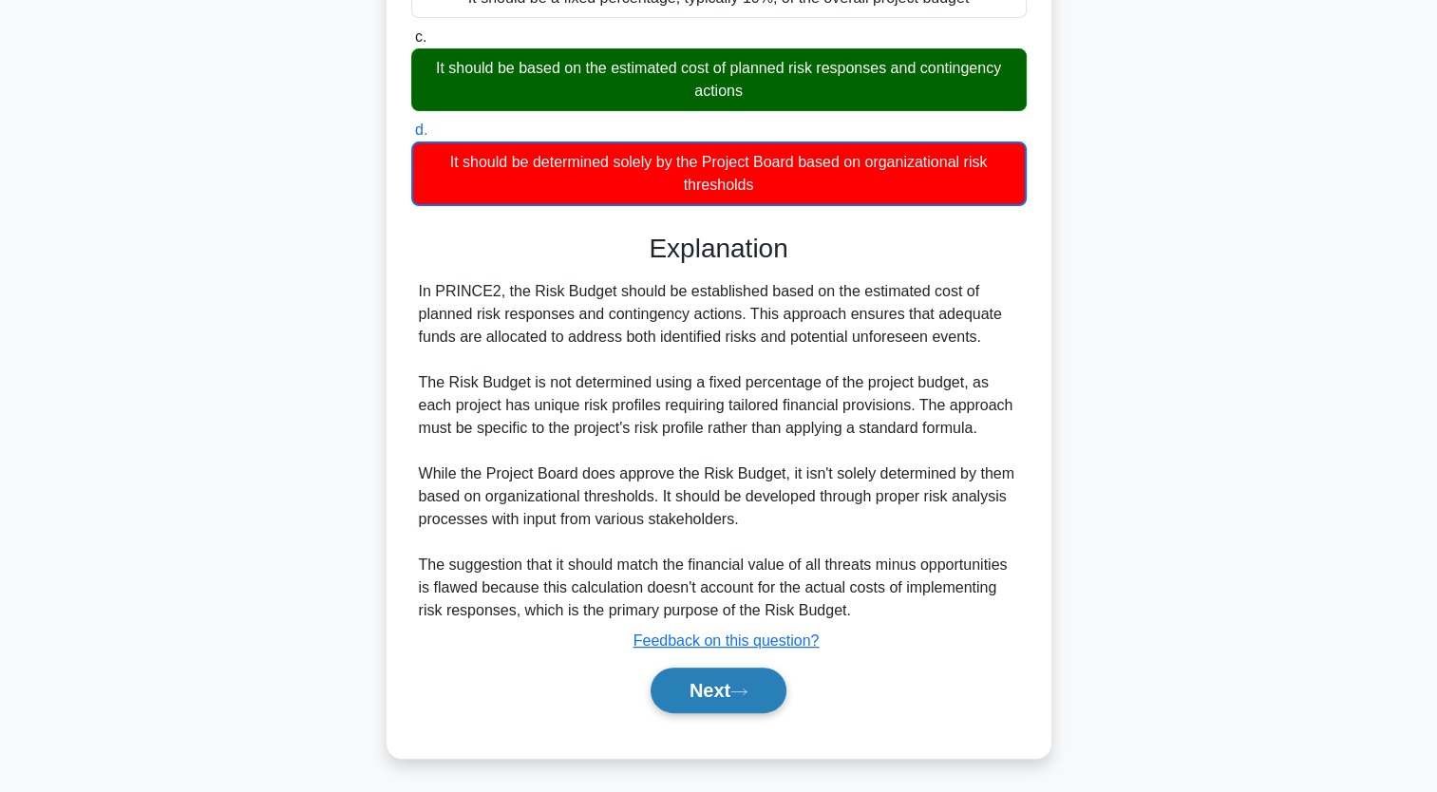
click at [688, 697] on button "Next" at bounding box center [719, 691] width 136 height 46
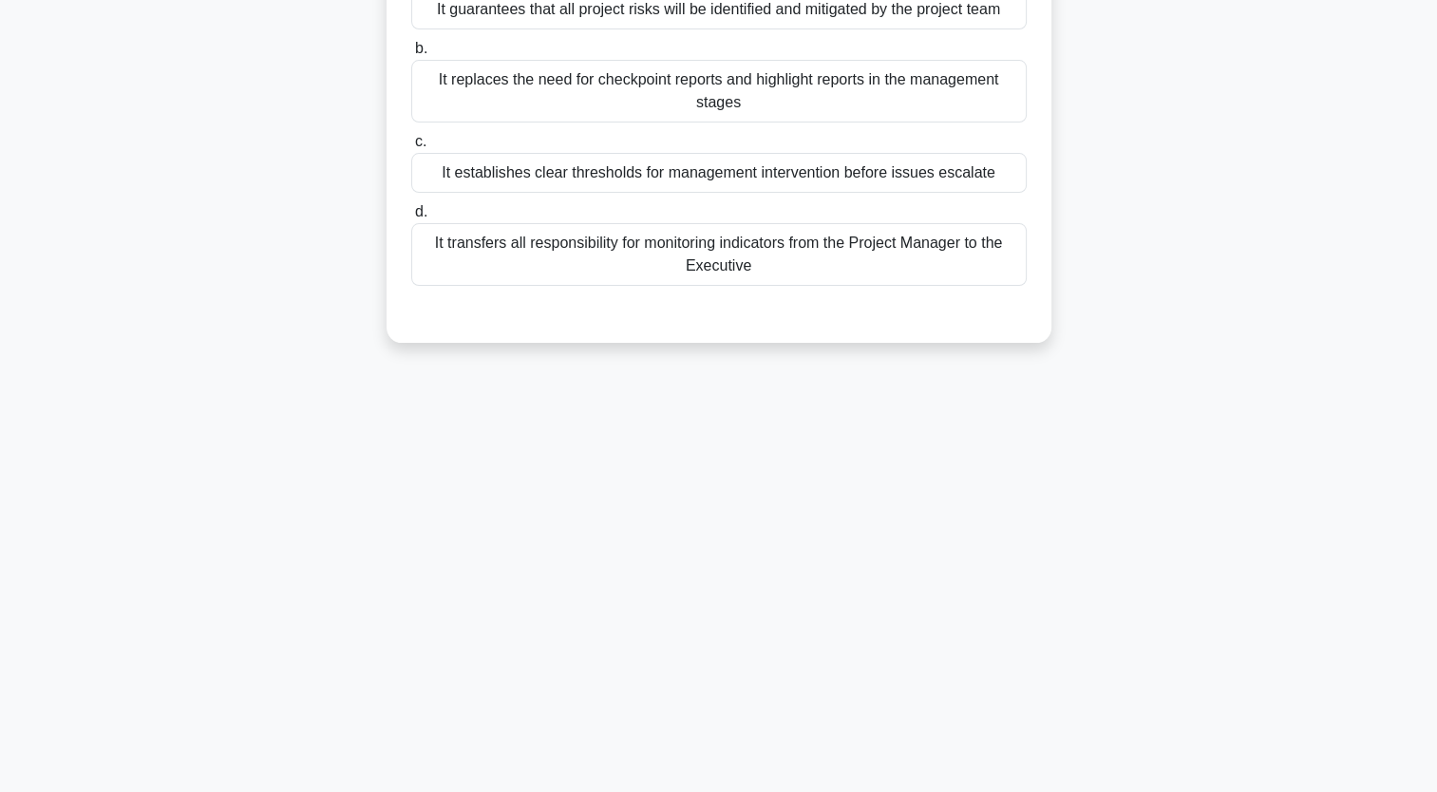
scroll to position [0, 0]
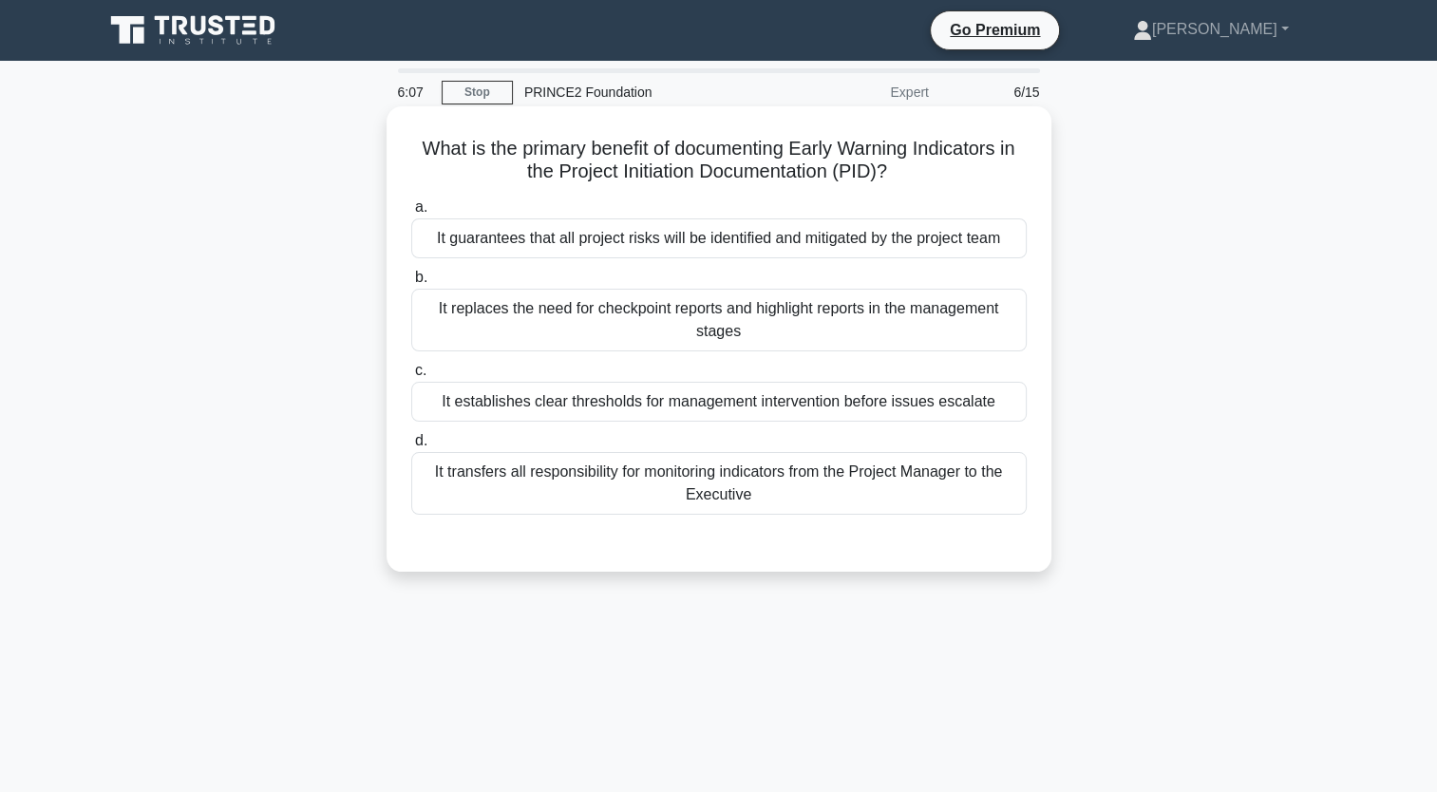
click at [674, 397] on div "It establishes clear thresholds for management intervention before issues escal…" at bounding box center [719, 402] width 616 height 40
click at [411, 377] on input "c. It establishes clear thresholds for management intervention before issues es…" at bounding box center [411, 371] width 0 height 12
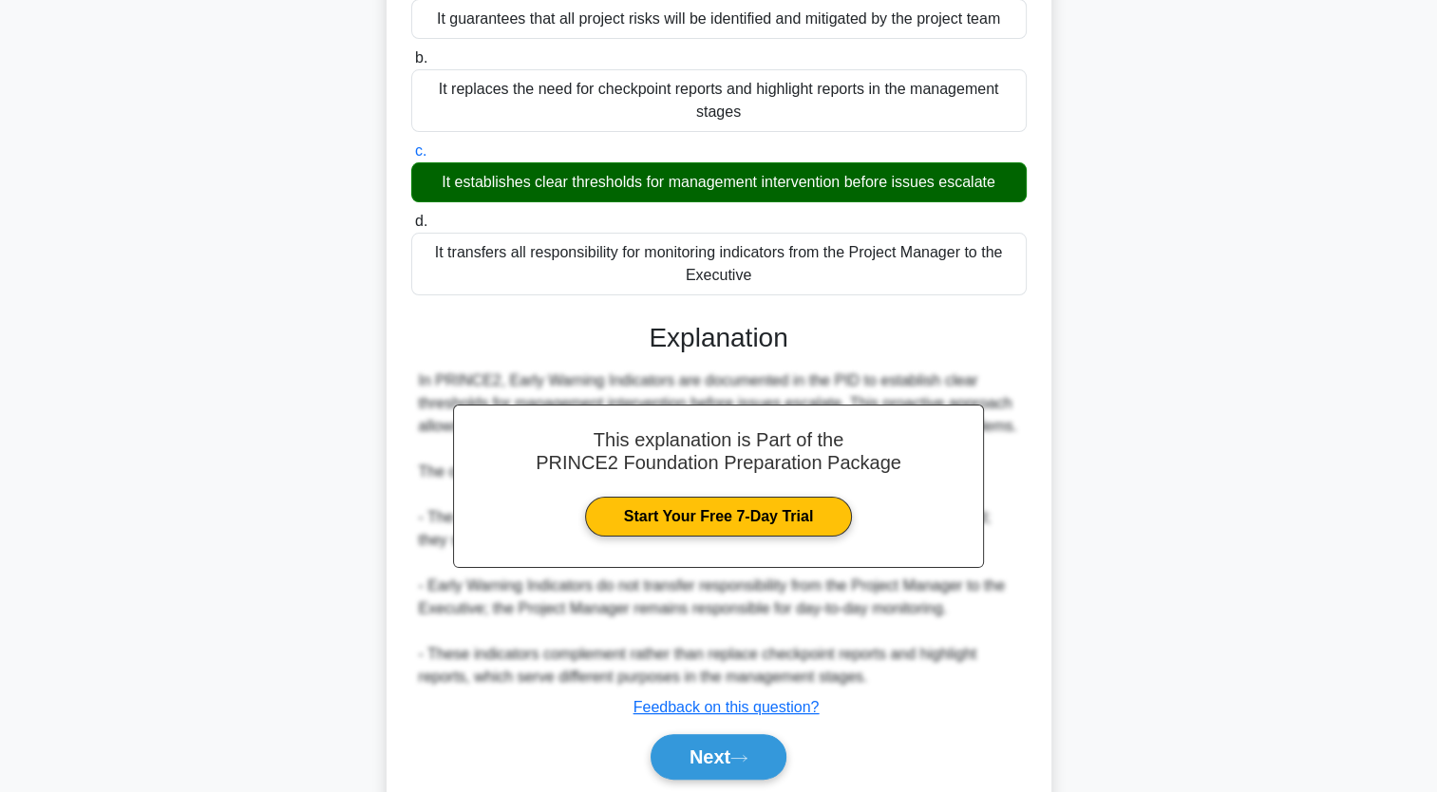
scroll to position [223, 0]
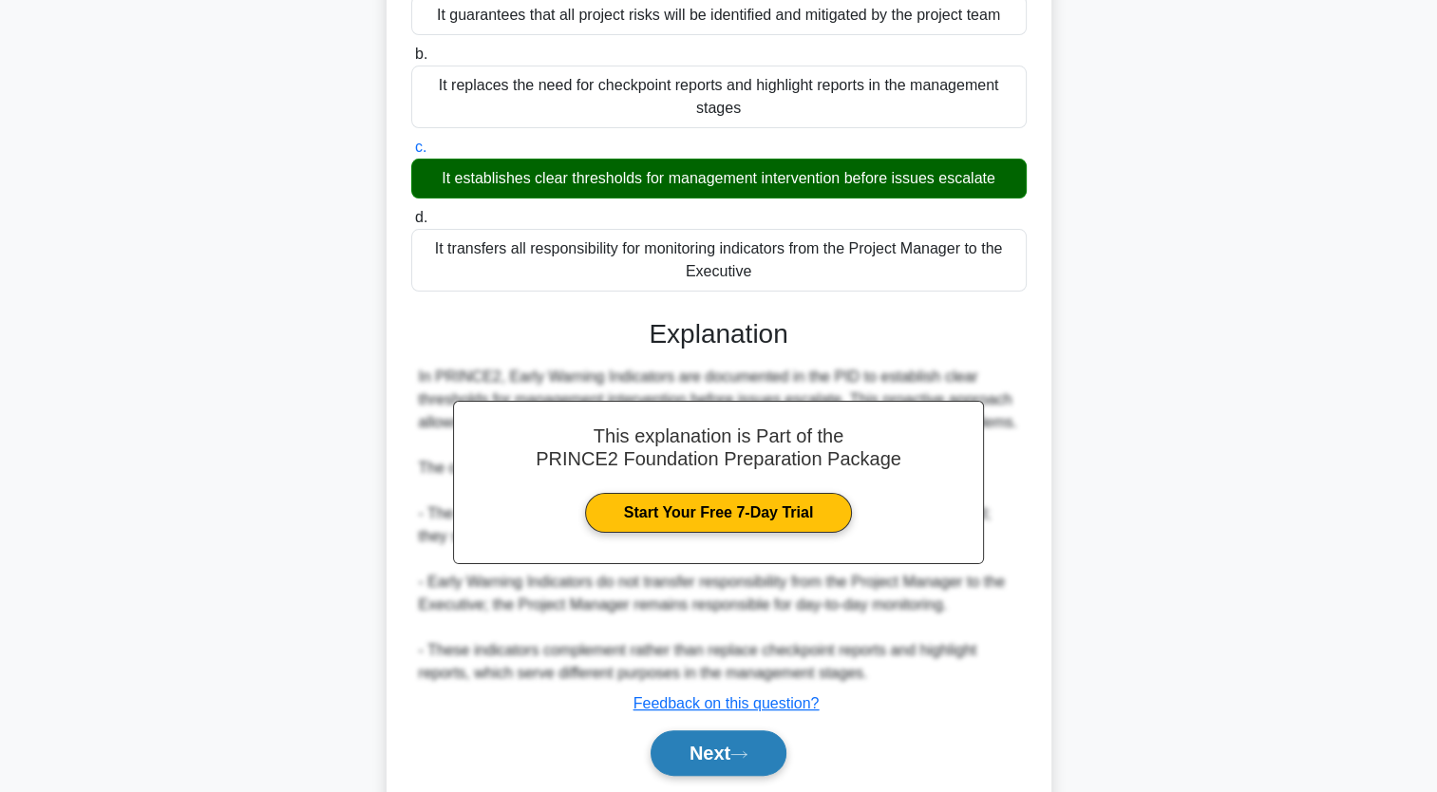
click at [684, 776] on button "Next" at bounding box center [719, 753] width 136 height 46
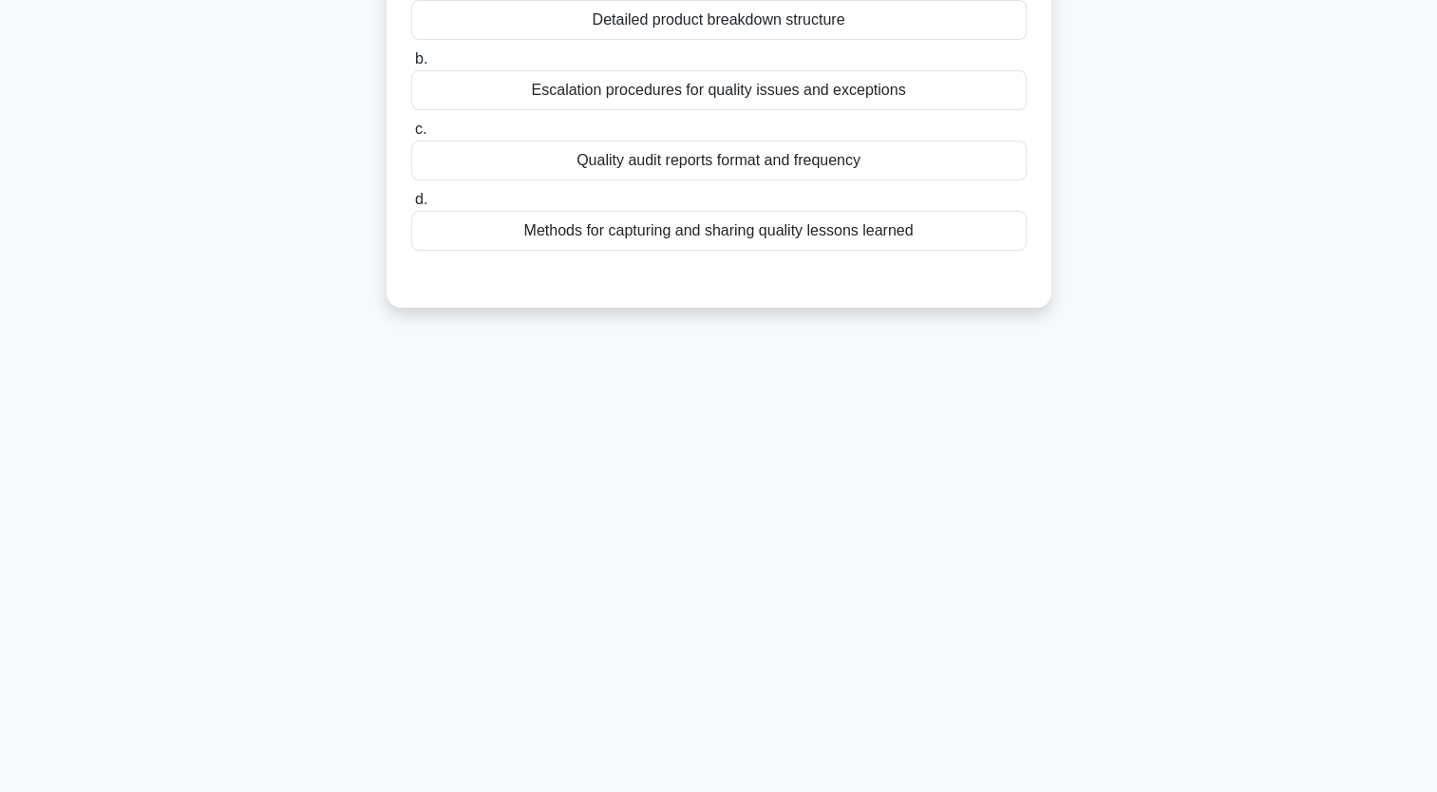
scroll to position [0, 0]
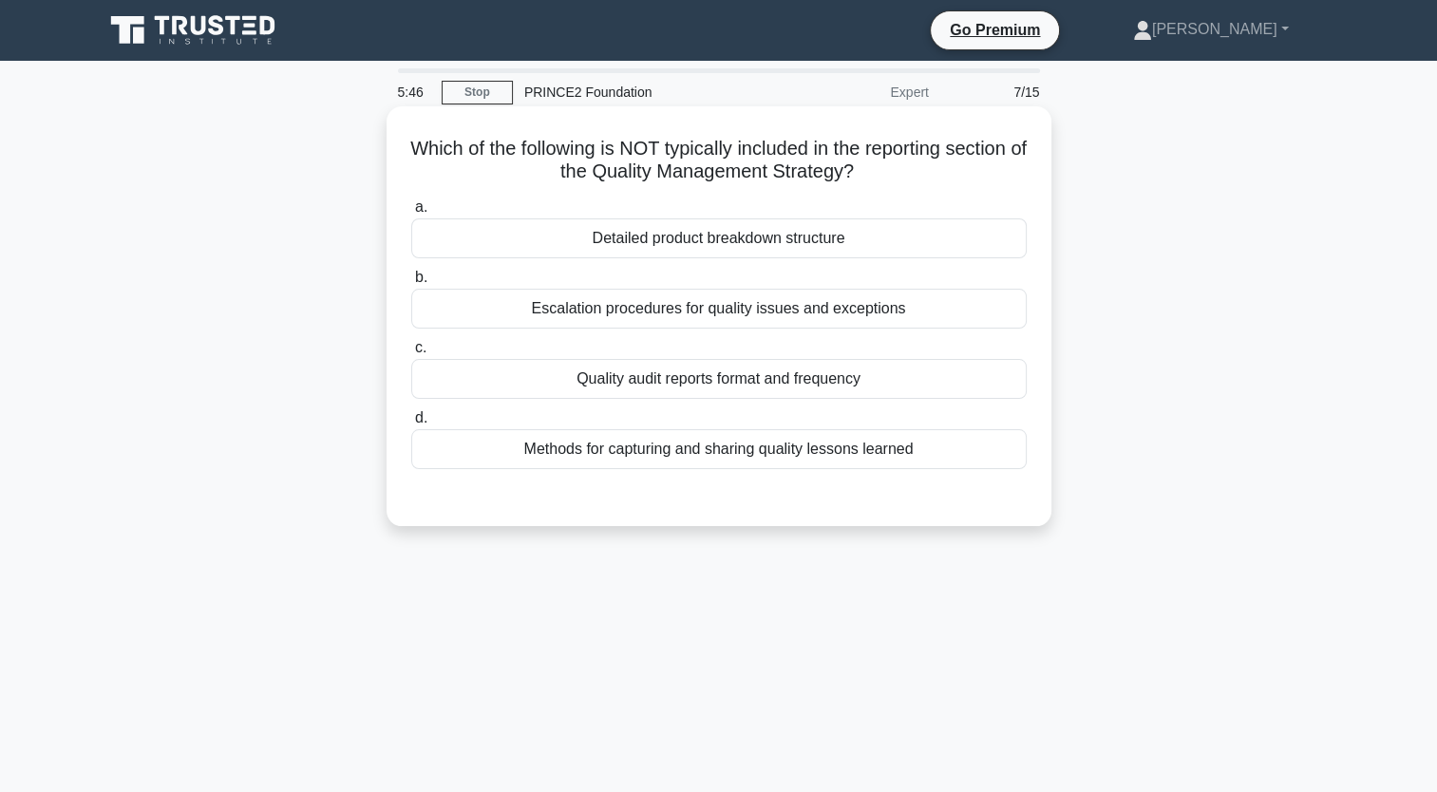
click at [733, 389] on div "Quality audit reports format and frequency" at bounding box center [719, 379] width 616 height 40
click at [411, 354] on input "c. Quality audit reports format and frequency" at bounding box center [411, 348] width 0 height 12
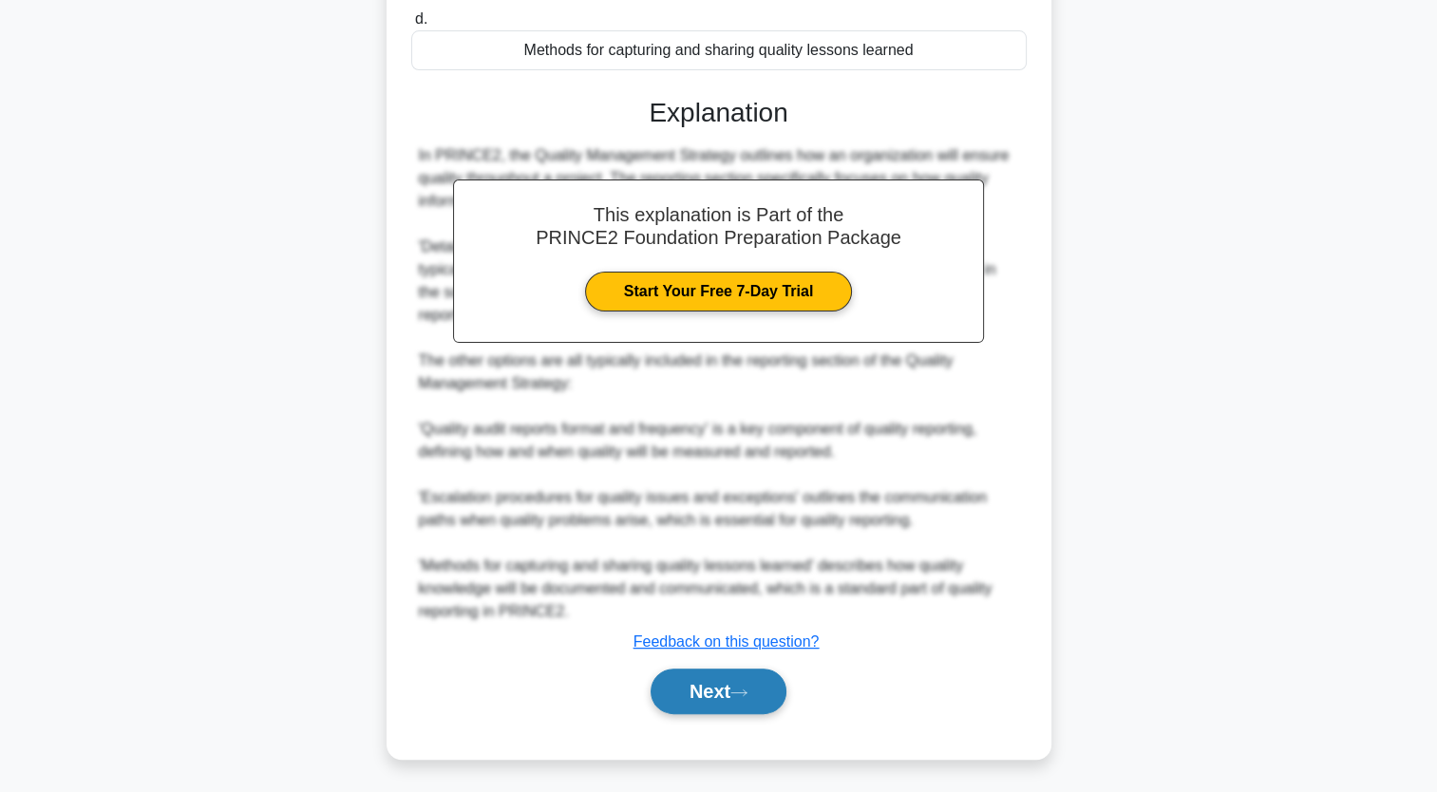
click at [764, 695] on button "Next" at bounding box center [719, 692] width 136 height 46
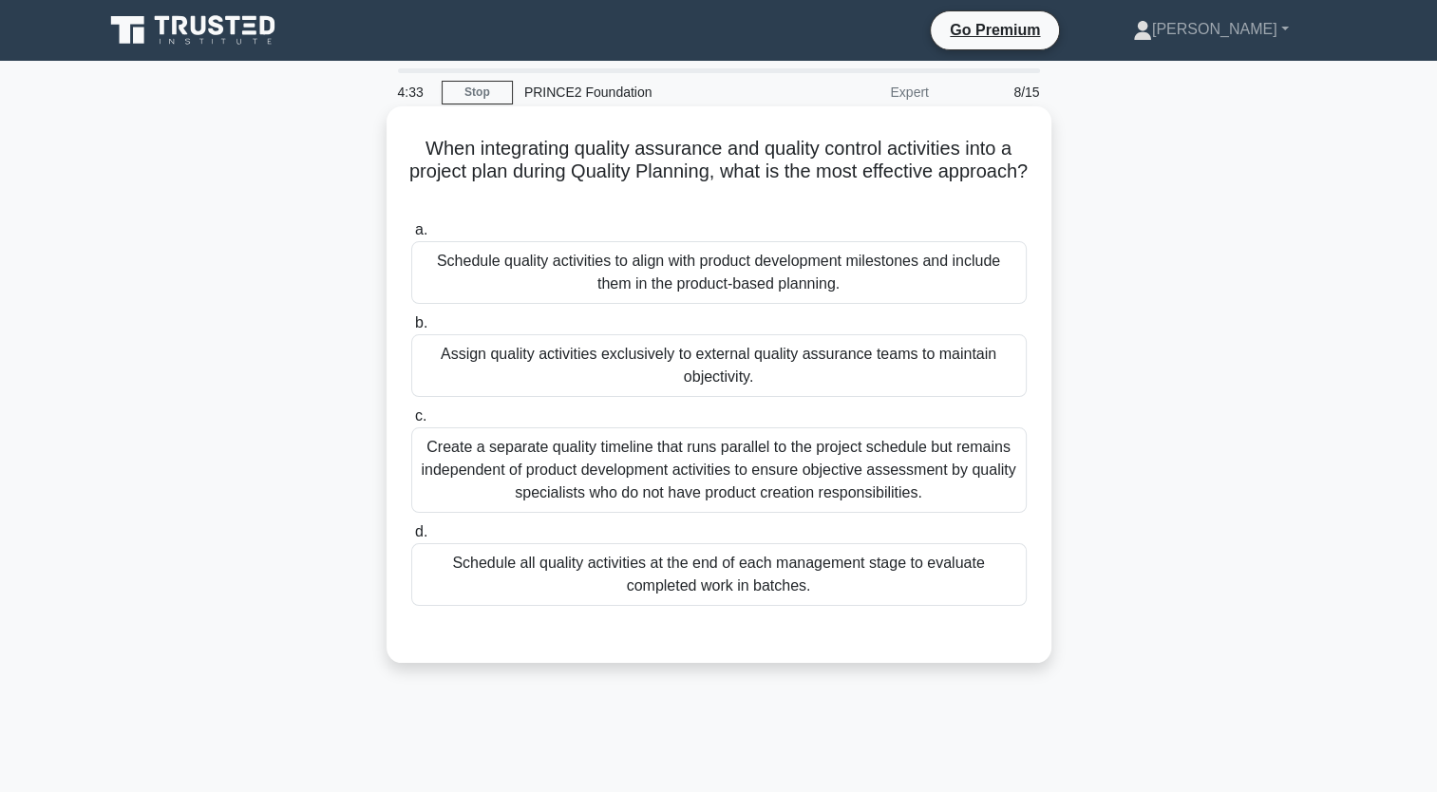
click at [588, 278] on div "Schedule quality activities to align with product development milestones and in…" at bounding box center [719, 272] width 616 height 63
click at [411, 237] on input "a. Schedule quality activities to align with product development milestones and…" at bounding box center [411, 230] width 0 height 12
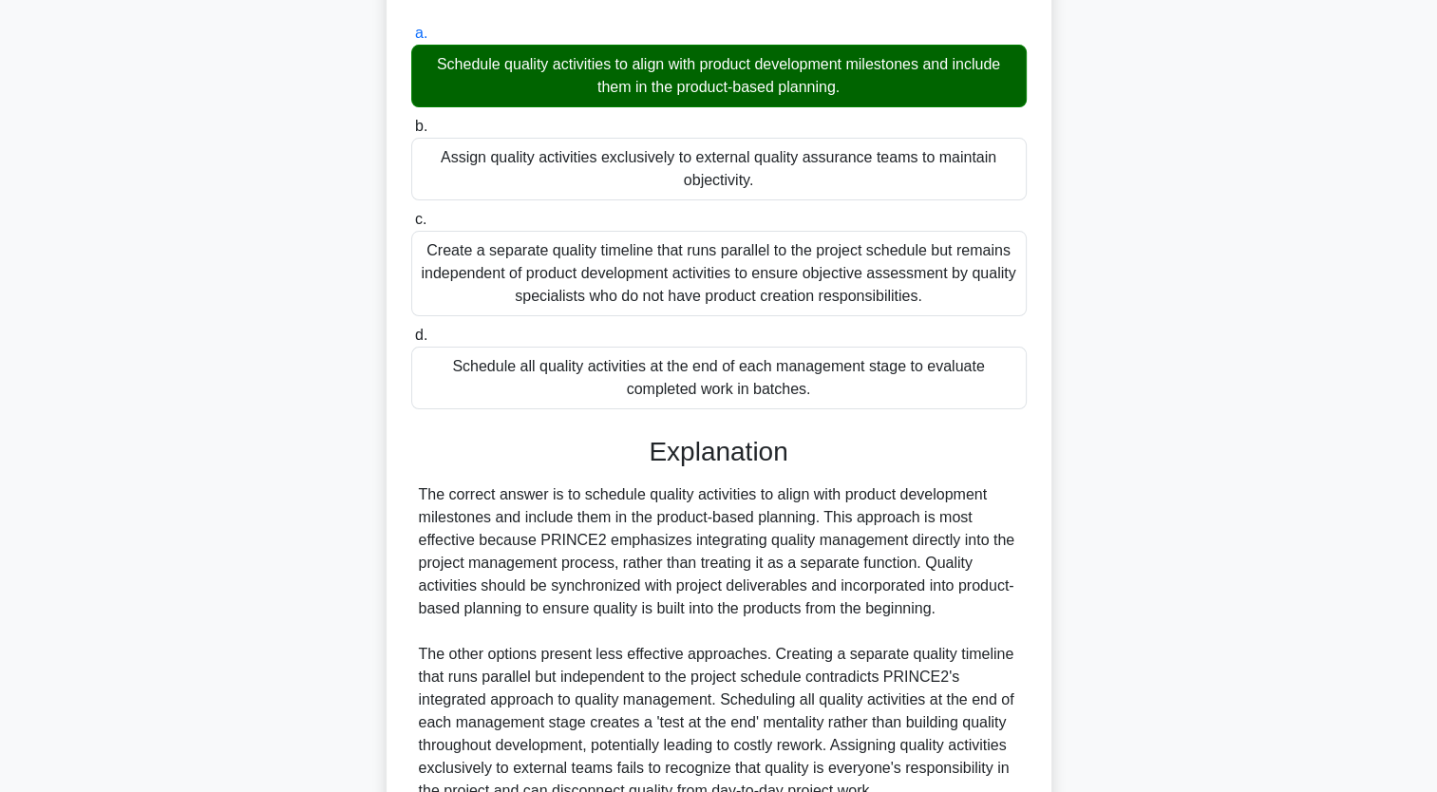
scroll to position [377, 0]
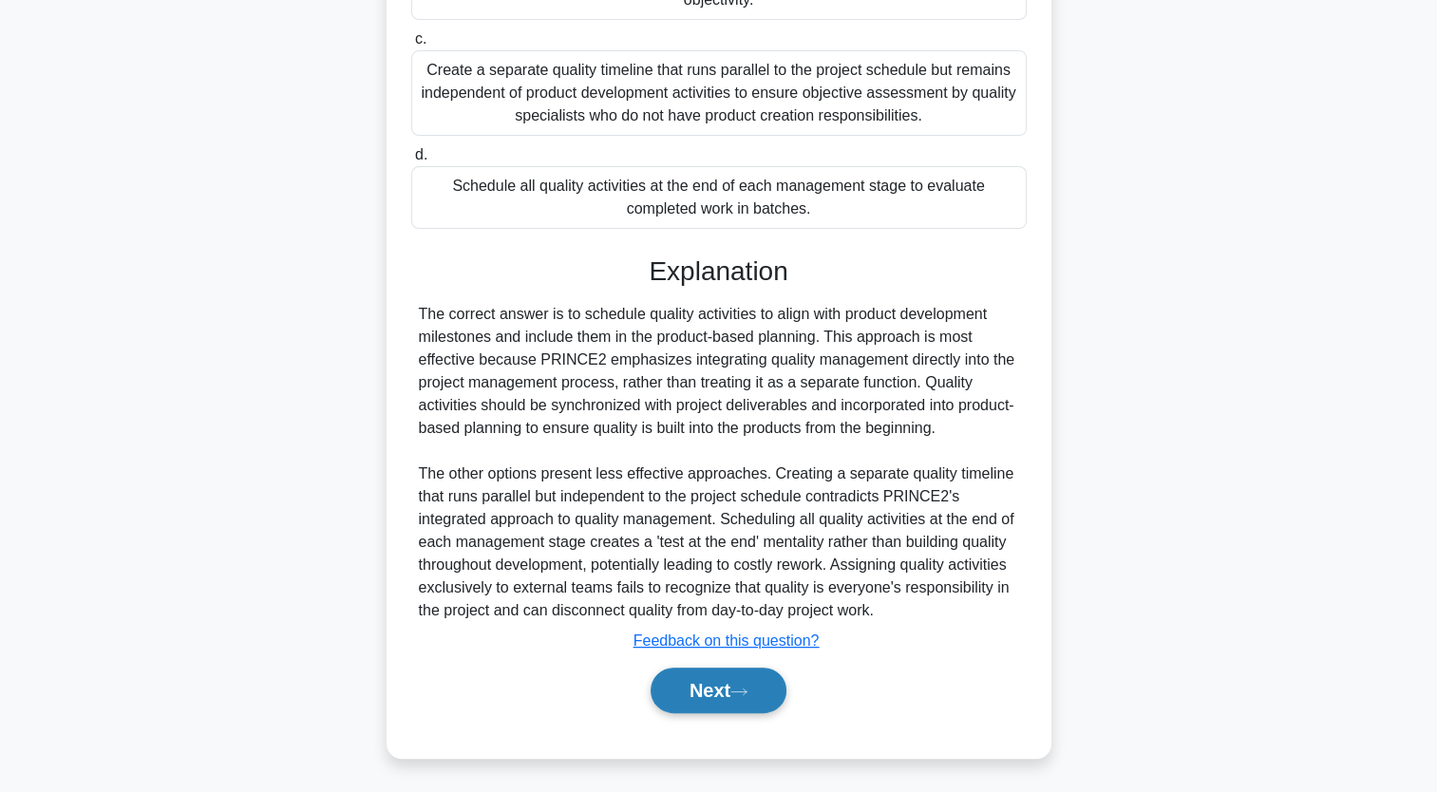
click at [726, 687] on button "Next" at bounding box center [719, 691] width 136 height 46
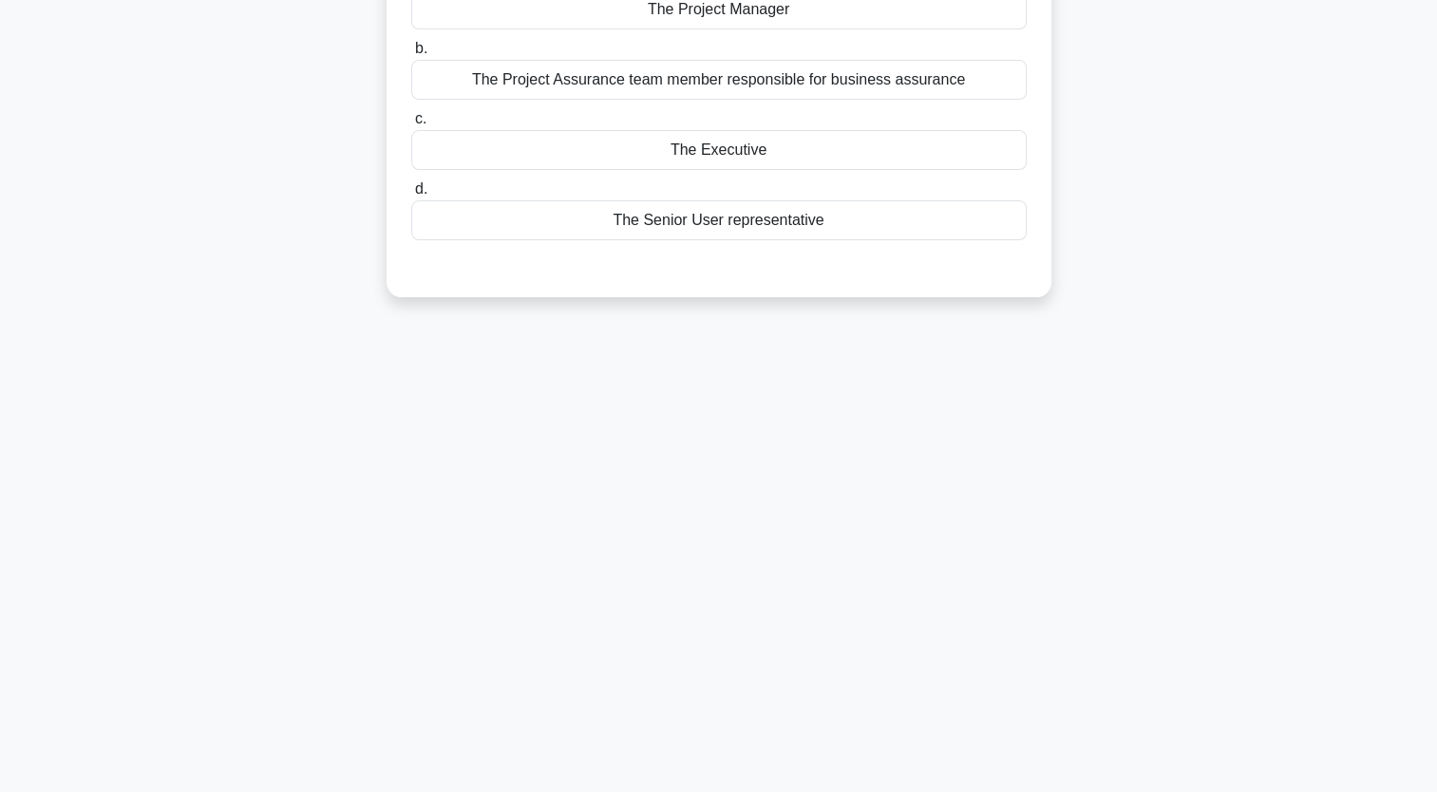
scroll to position [0, 0]
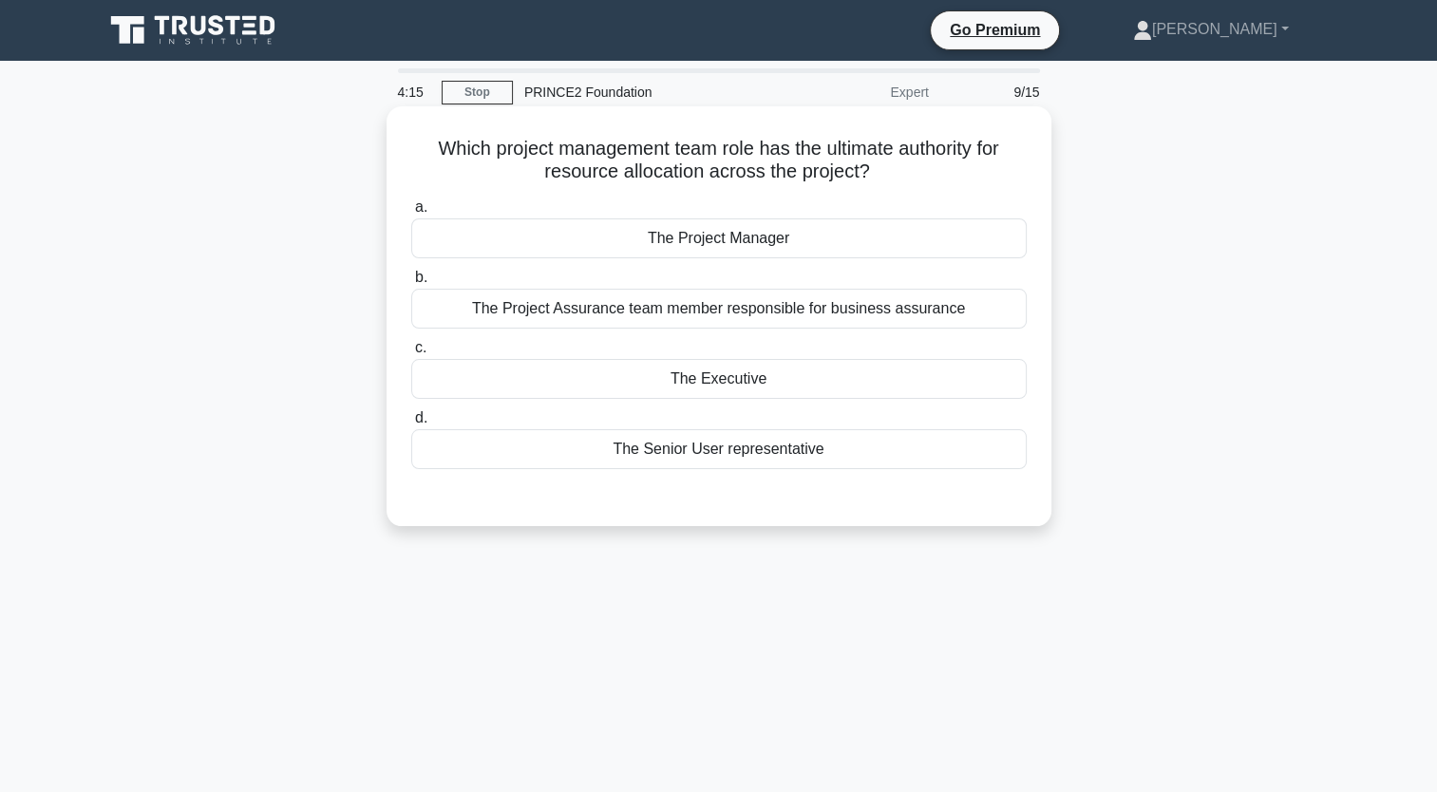
click at [689, 387] on div "The Executive" at bounding box center [719, 379] width 616 height 40
click at [411, 354] on input "c. The Executive" at bounding box center [411, 348] width 0 height 12
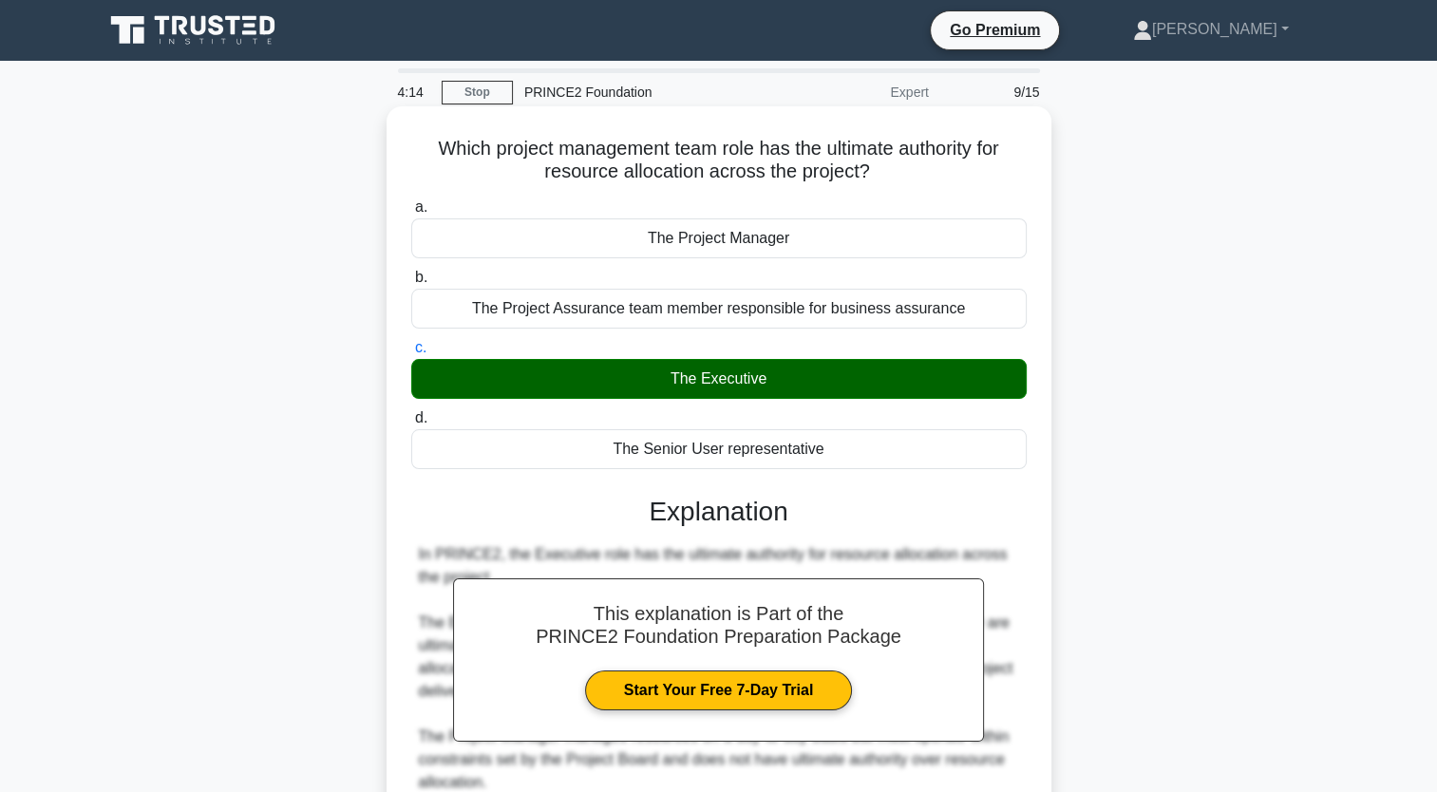
scroll to position [309, 0]
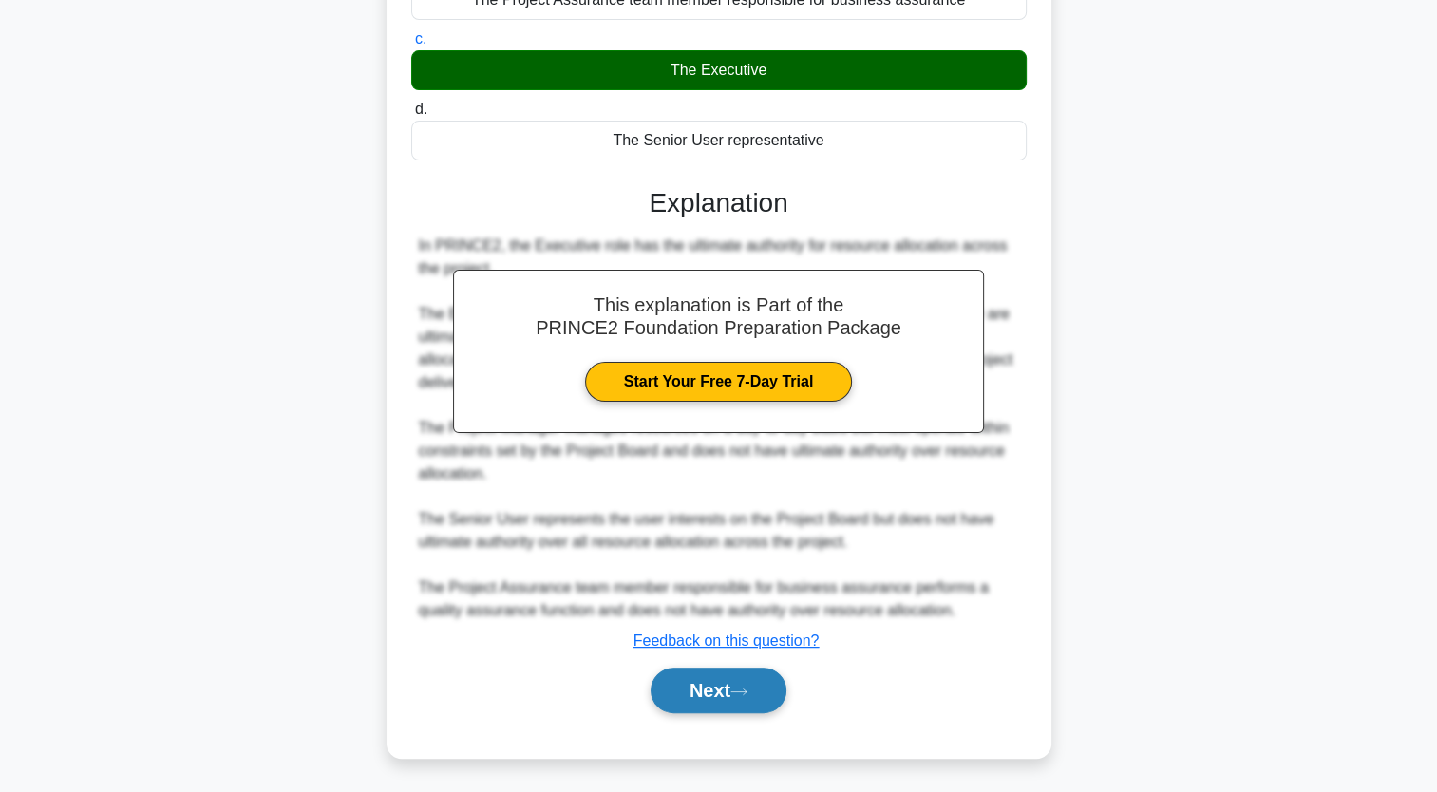
click at [737, 711] on button "Next" at bounding box center [719, 691] width 136 height 46
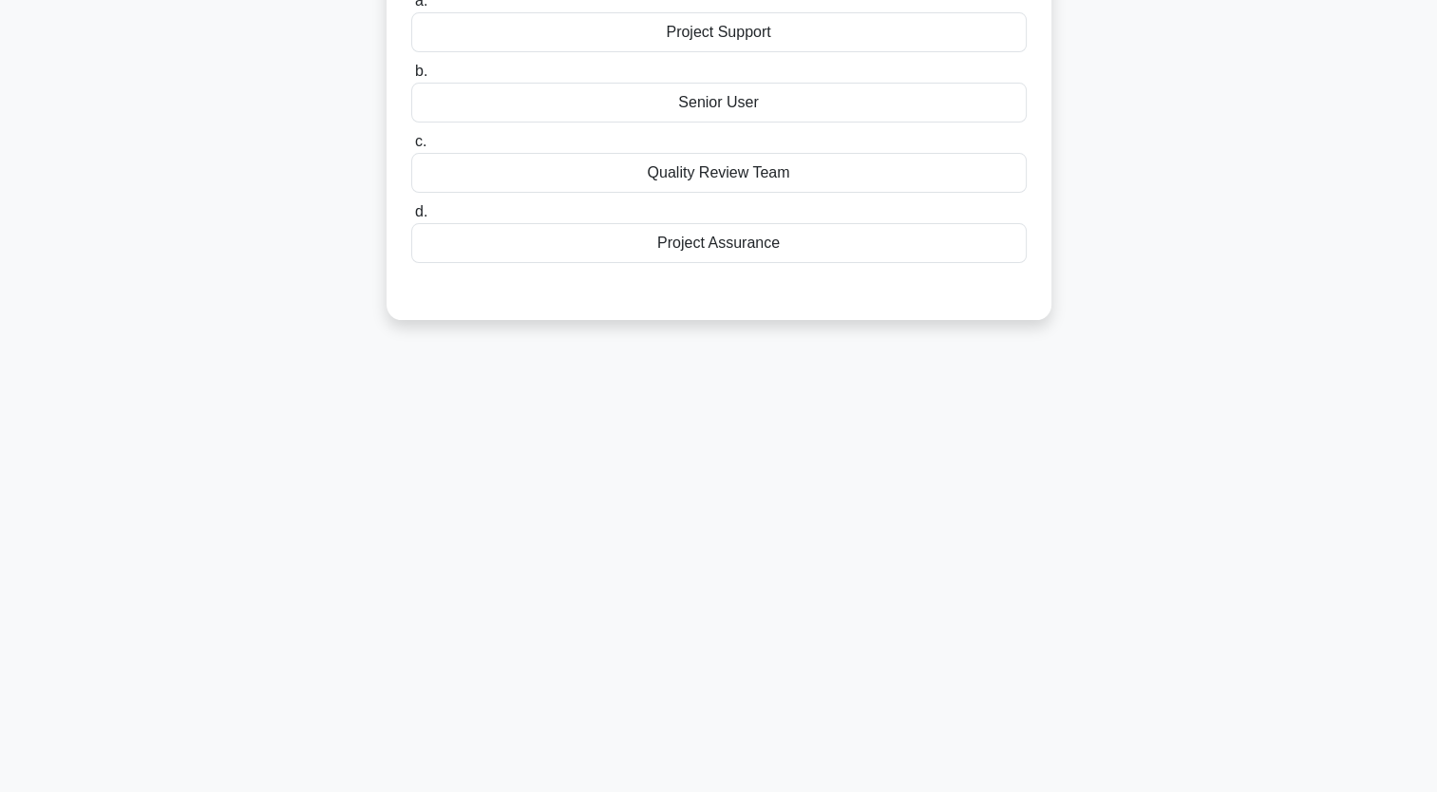
scroll to position [0, 0]
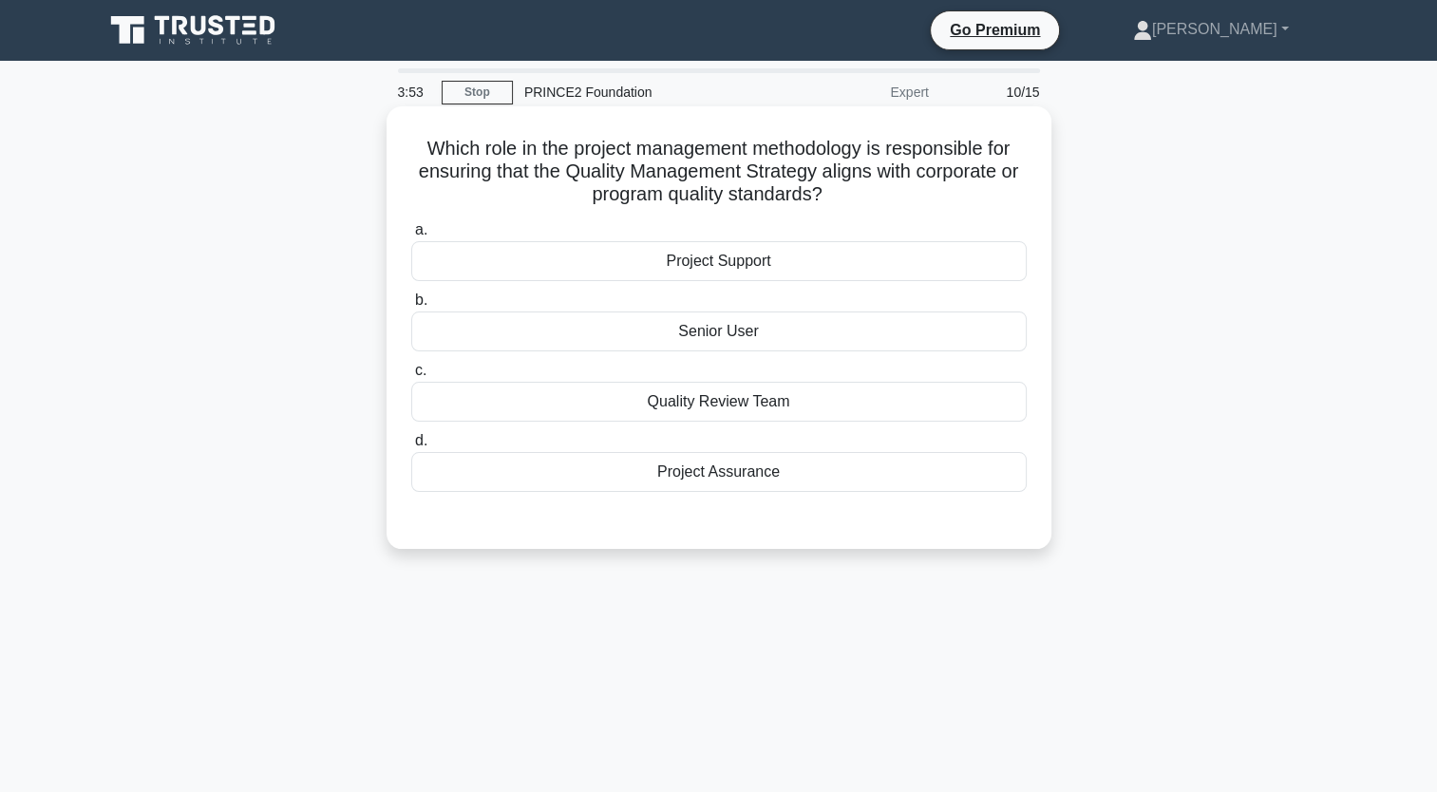
click at [738, 325] on div "Senior User" at bounding box center [719, 332] width 616 height 40
click at [411, 307] on input "b. Senior User" at bounding box center [411, 300] width 0 height 12
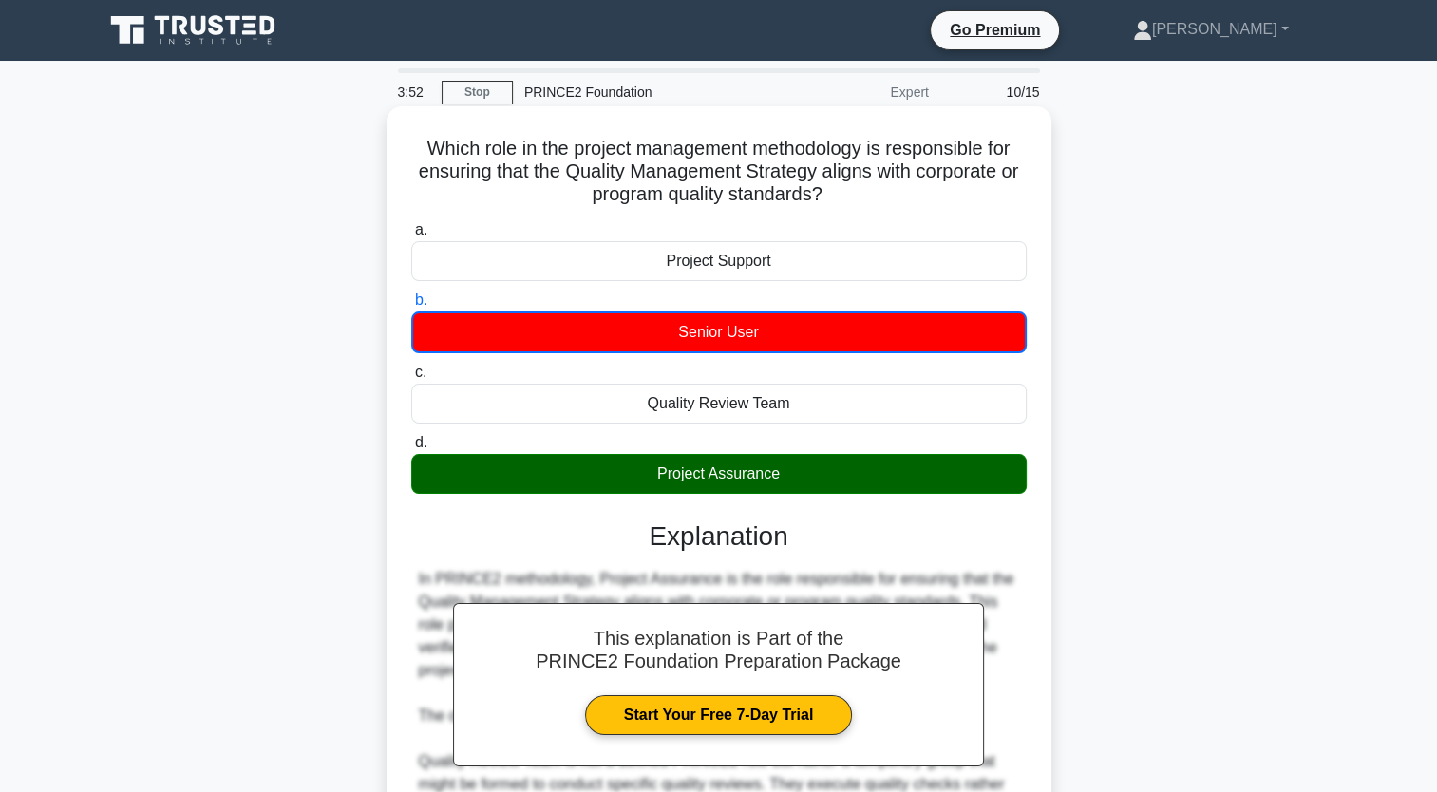
click at [806, 481] on div "Project Assurance" at bounding box center [719, 474] width 616 height 40
click at [411, 449] on input "d. Project Assurance" at bounding box center [411, 443] width 0 height 12
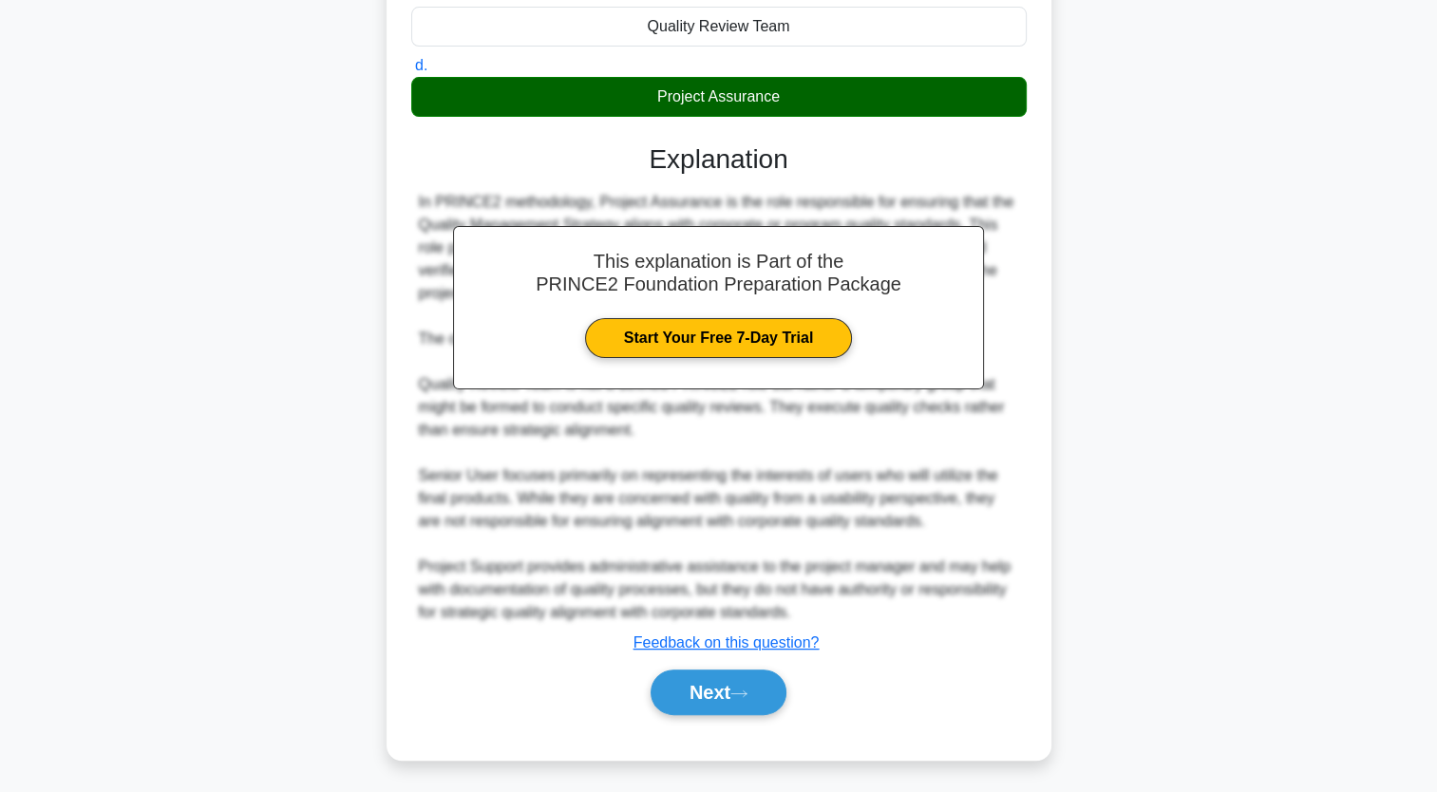
scroll to position [376, 0]
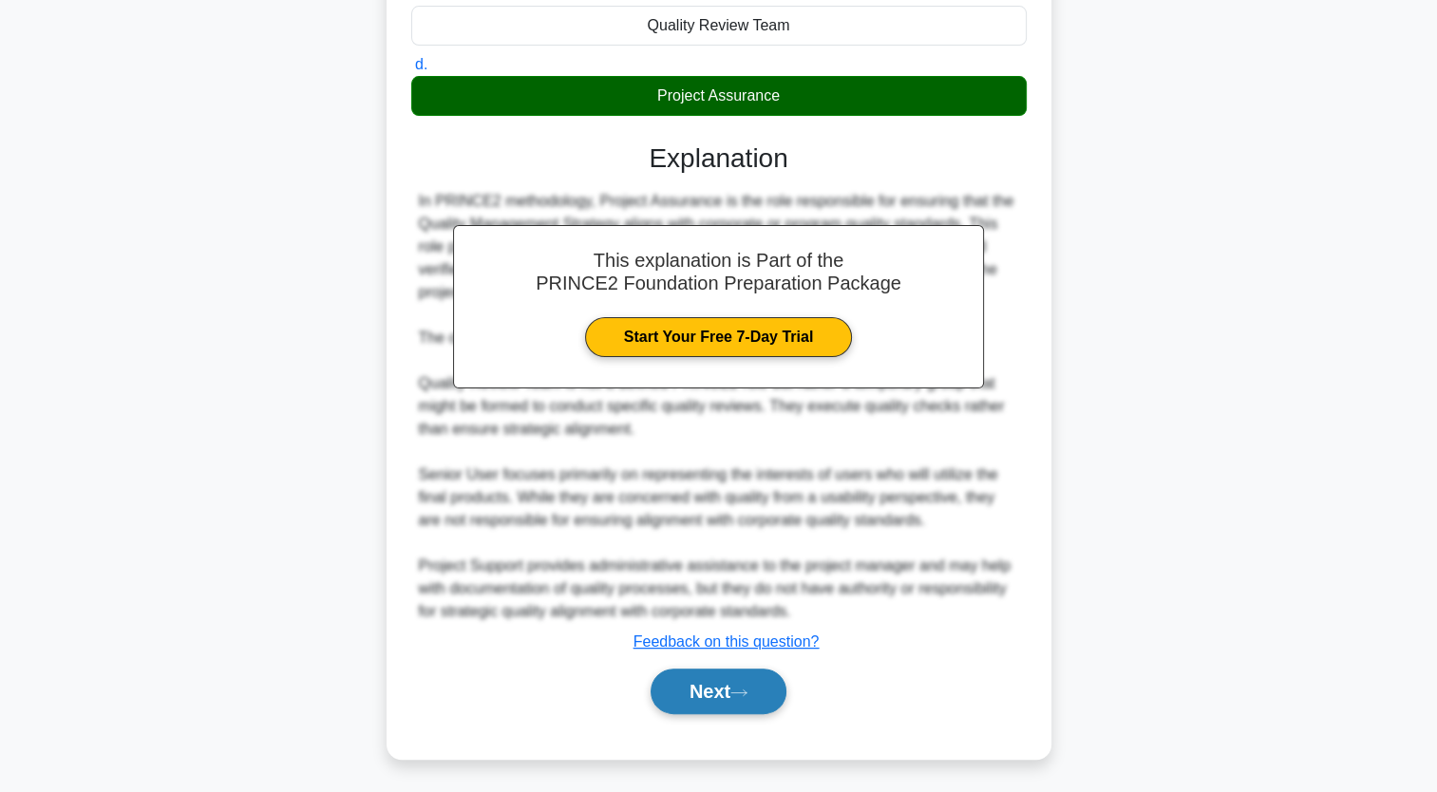
click at [713, 696] on button "Next" at bounding box center [719, 692] width 136 height 46
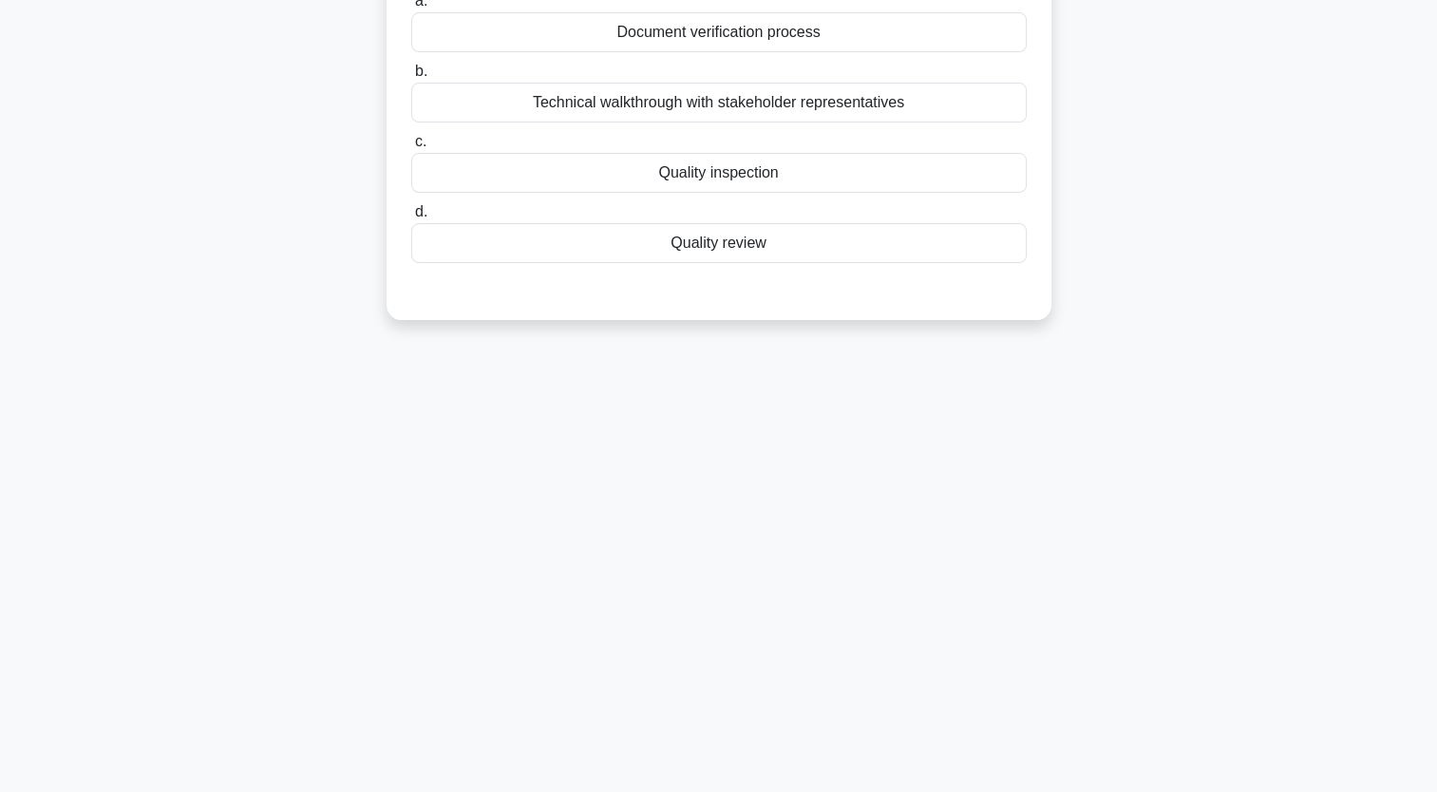
scroll to position [0, 0]
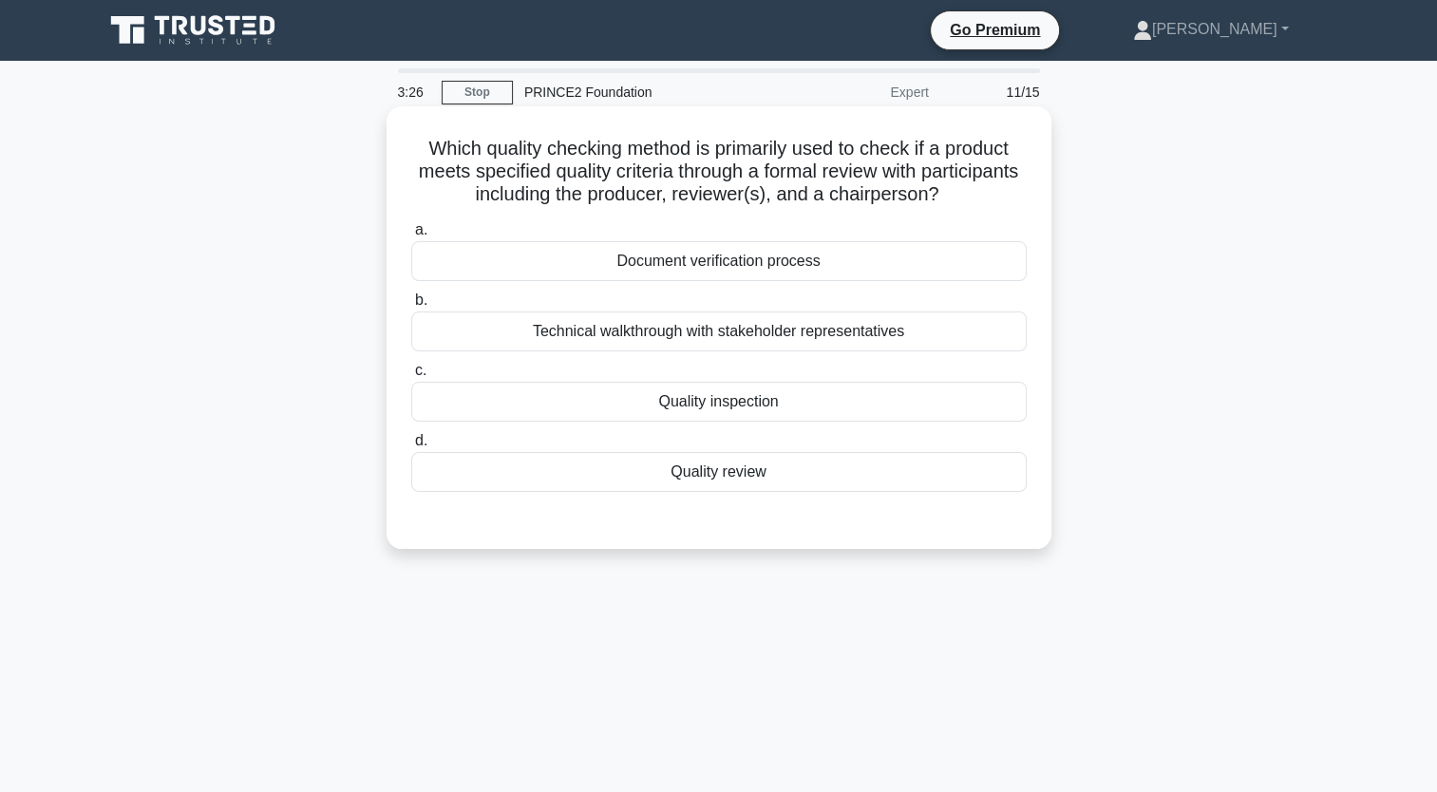
click at [651, 484] on div "Quality review" at bounding box center [719, 472] width 616 height 40
click at [411, 447] on input "d. Quality review" at bounding box center [411, 441] width 0 height 12
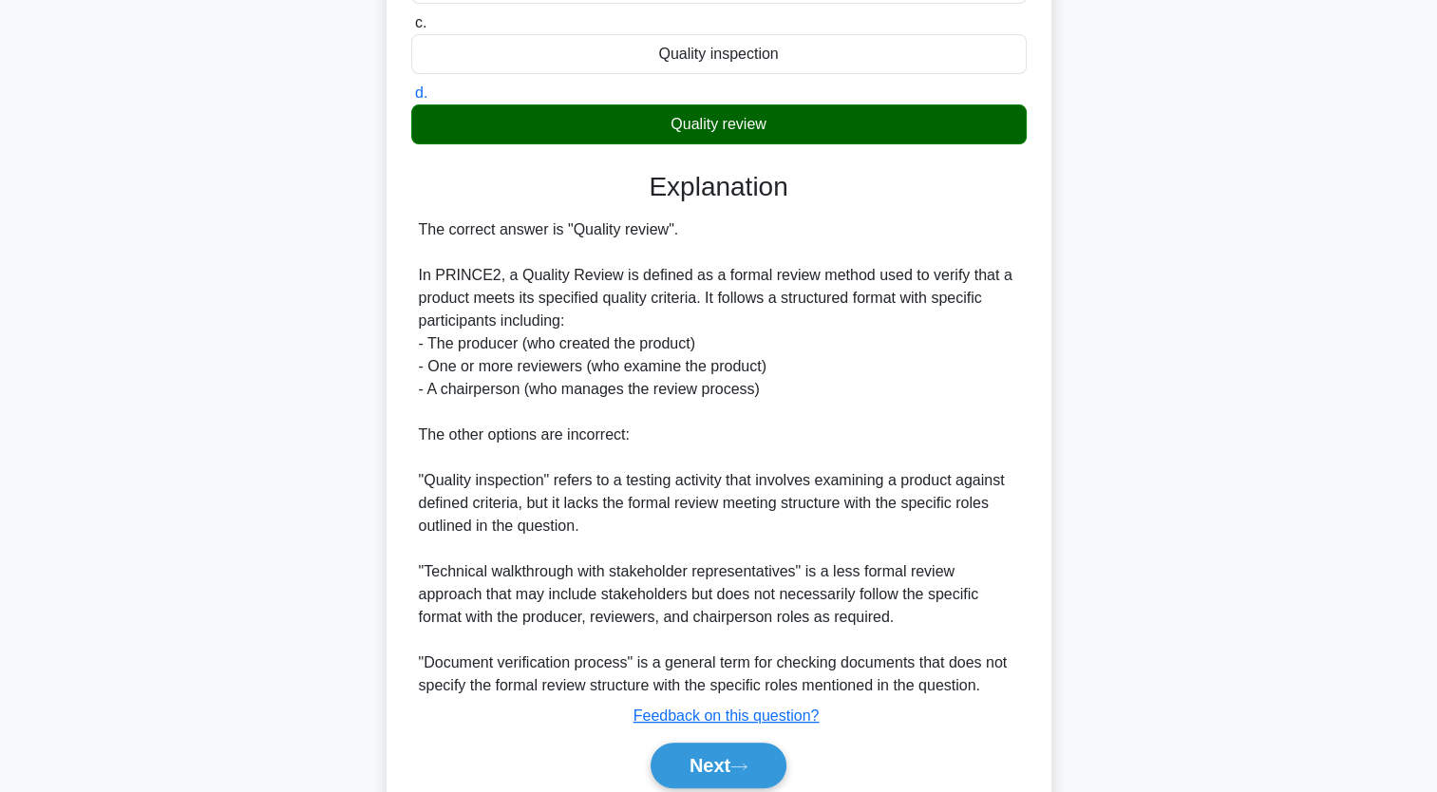
scroll to position [423, 0]
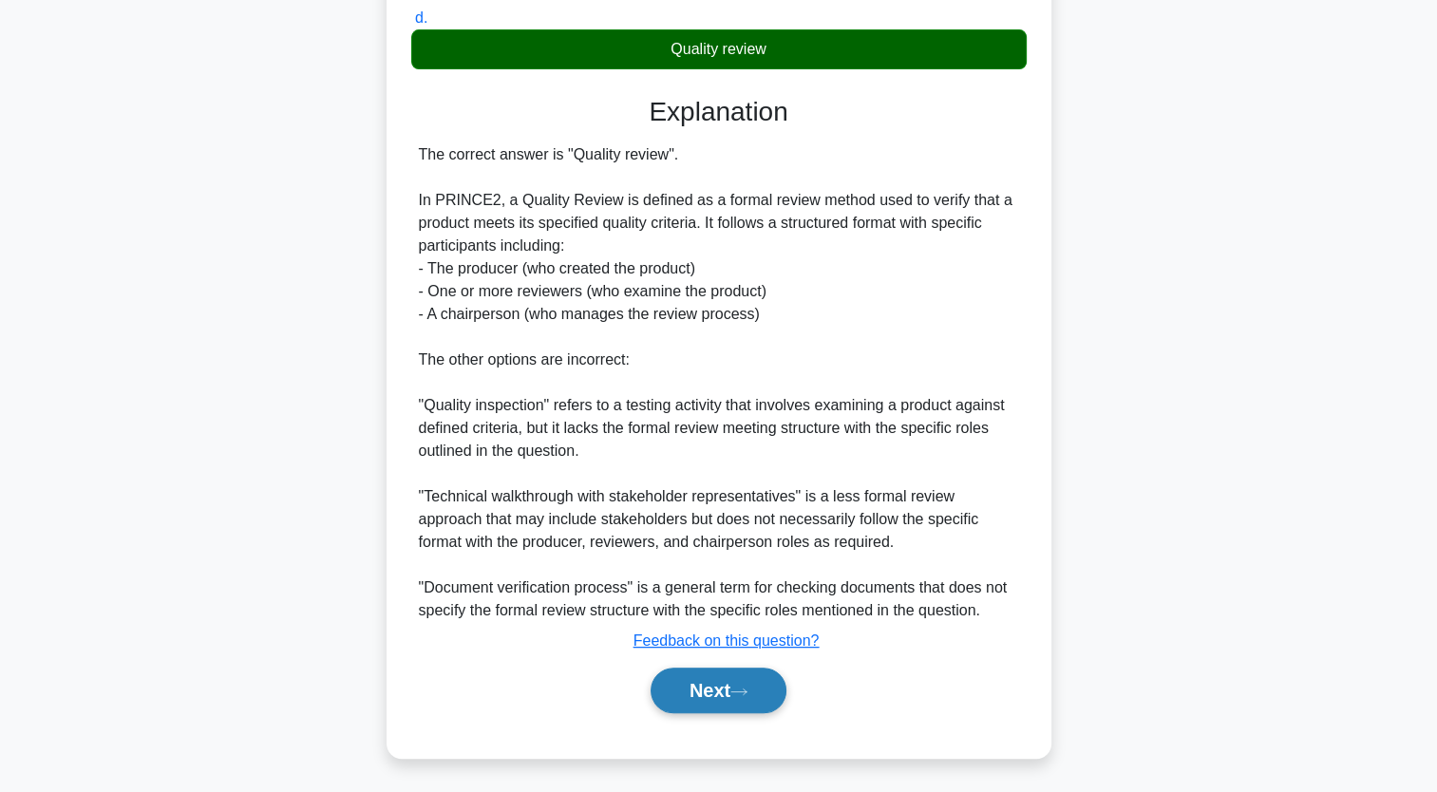
click at [748, 693] on icon at bounding box center [738, 692] width 17 height 10
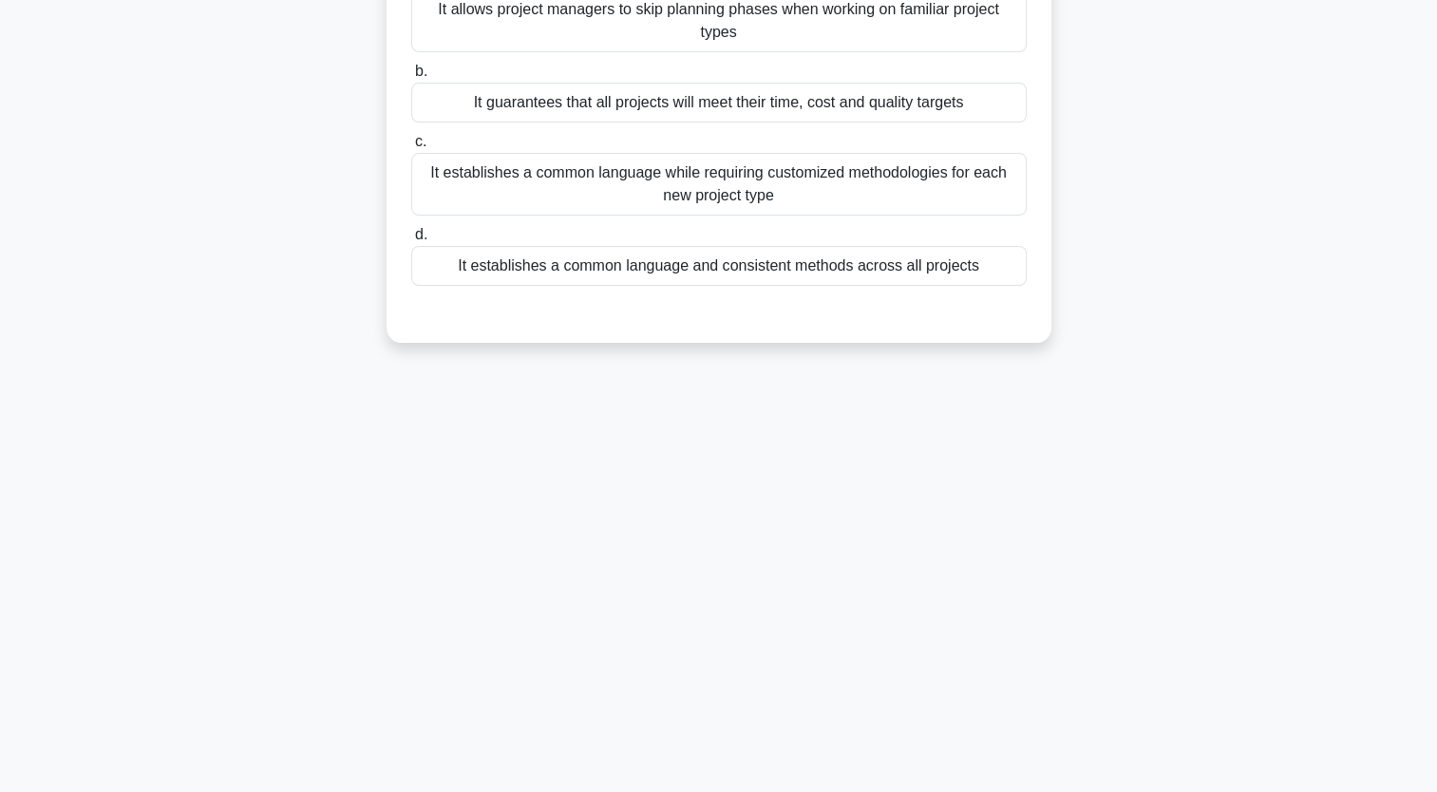
scroll to position [0, 0]
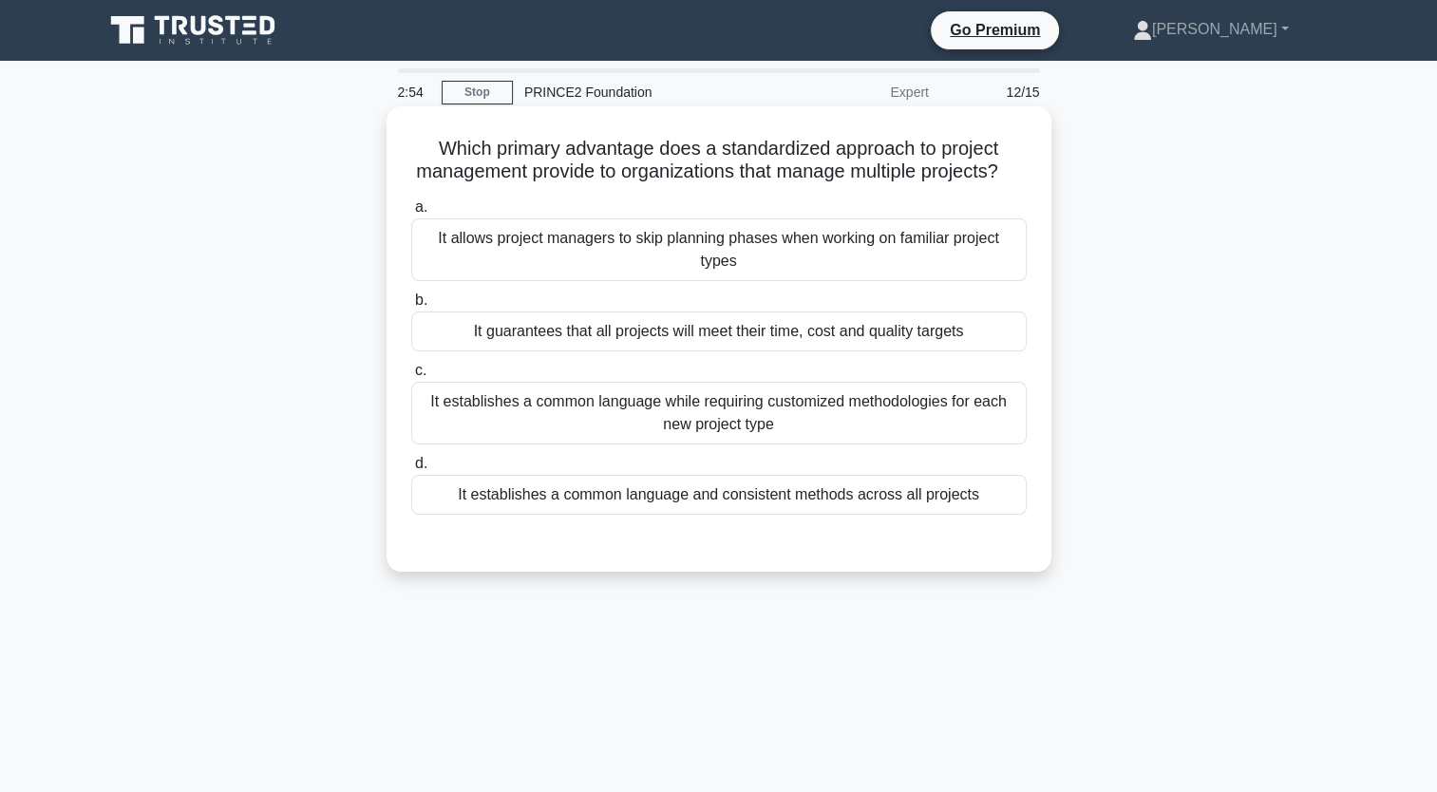
click at [627, 445] on div "It establishes a common language while requiring customized methodologies for e…" at bounding box center [719, 413] width 616 height 63
click at [411, 377] on input "c. It establishes a common language while requiring customized methodologies fo…" at bounding box center [411, 371] width 0 height 12
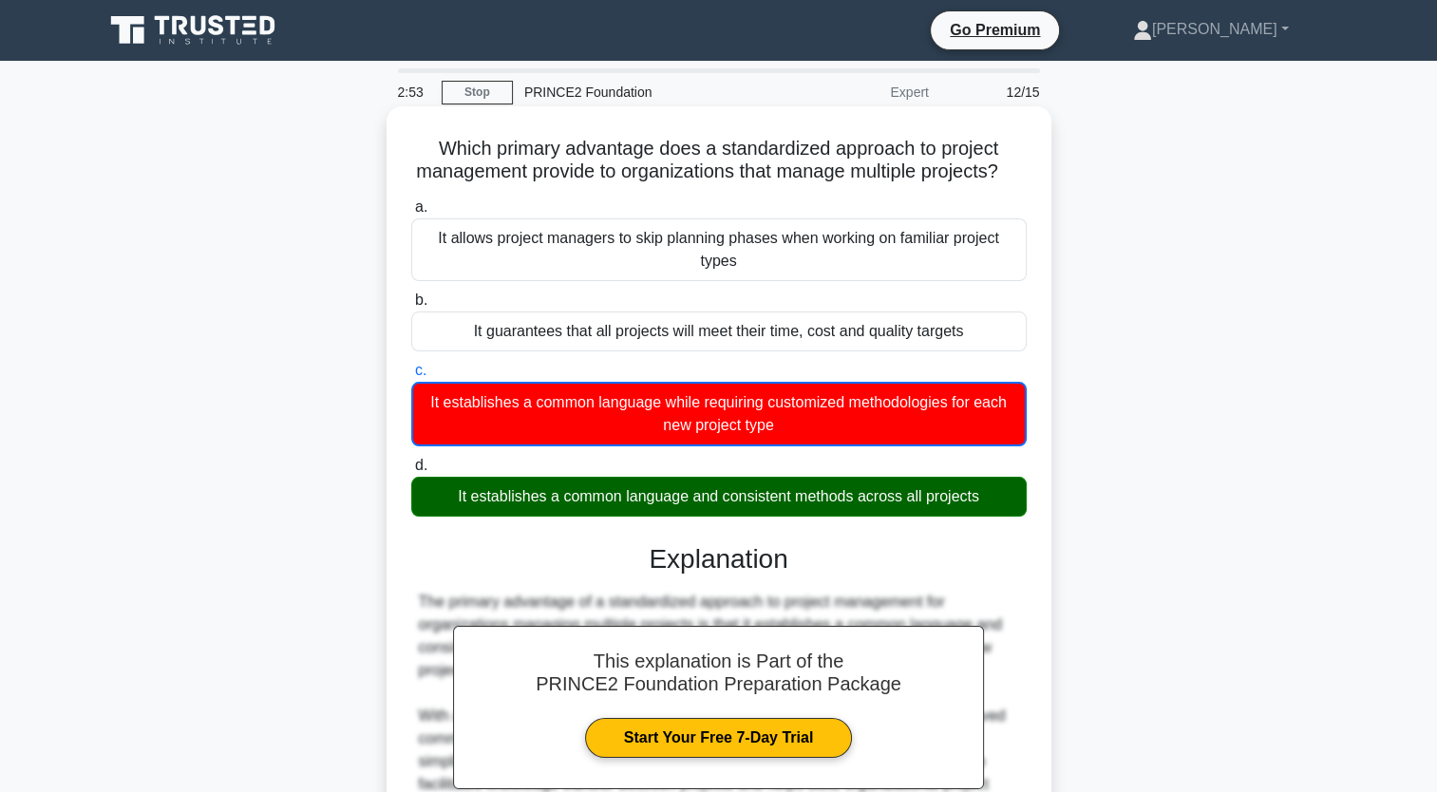
click at [685, 502] on div "It establishes a common language and consistent methods across all projects" at bounding box center [719, 497] width 616 height 40
click at [411, 472] on input "d. It establishes a common language and consistent methods across all projects" at bounding box center [411, 466] width 0 height 12
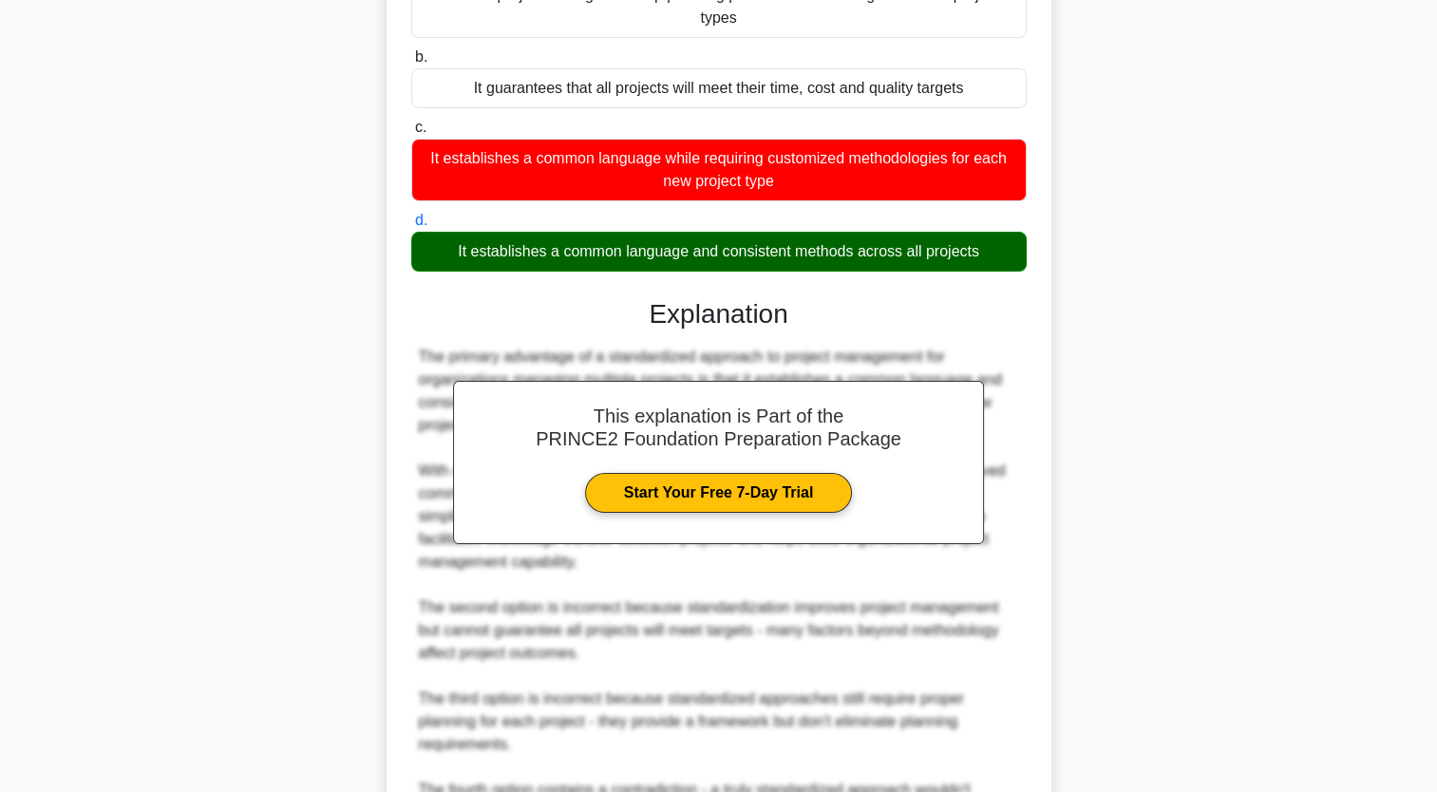
scroll to position [491, 0]
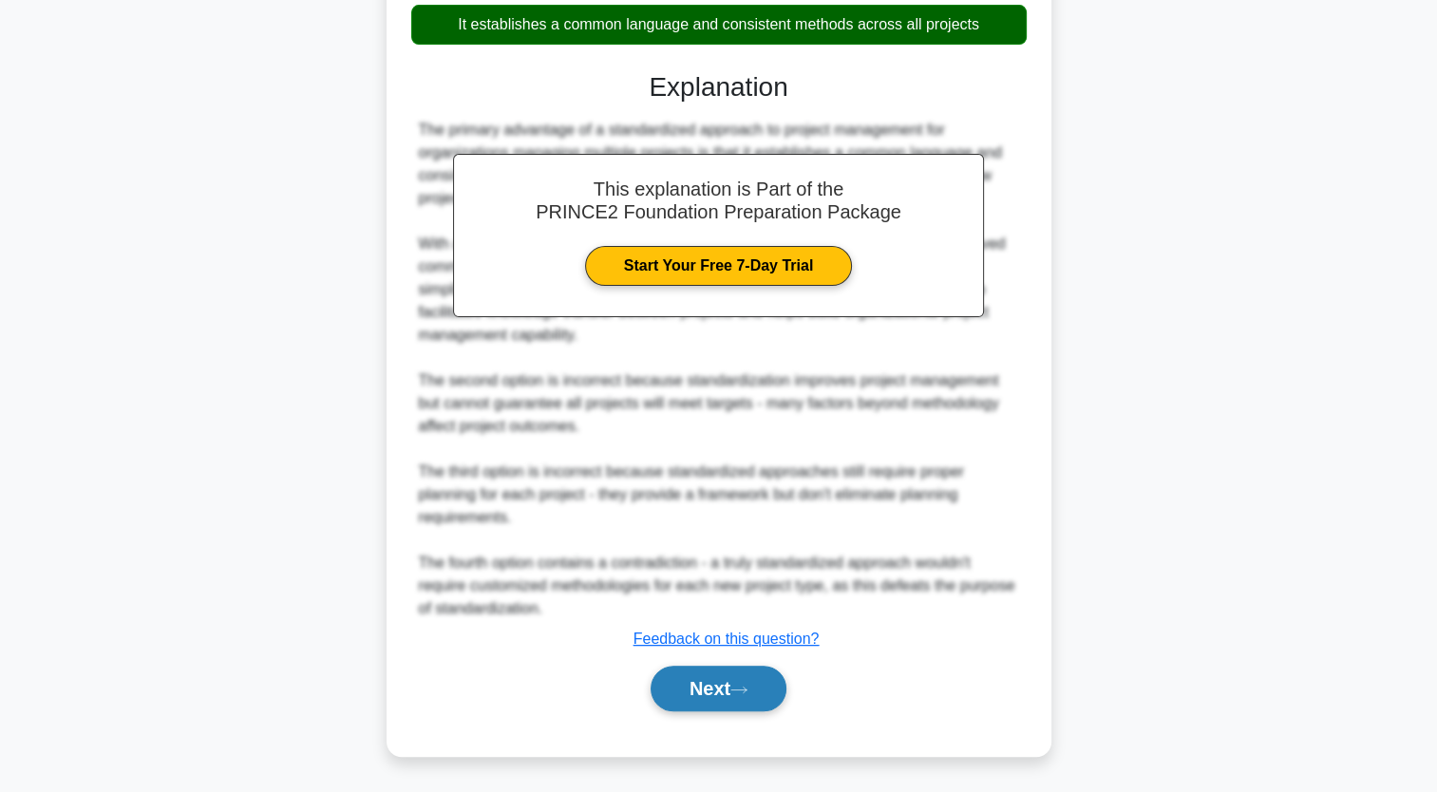
click at [722, 682] on button "Next" at bounding box center [719, 689] width 136 height 46
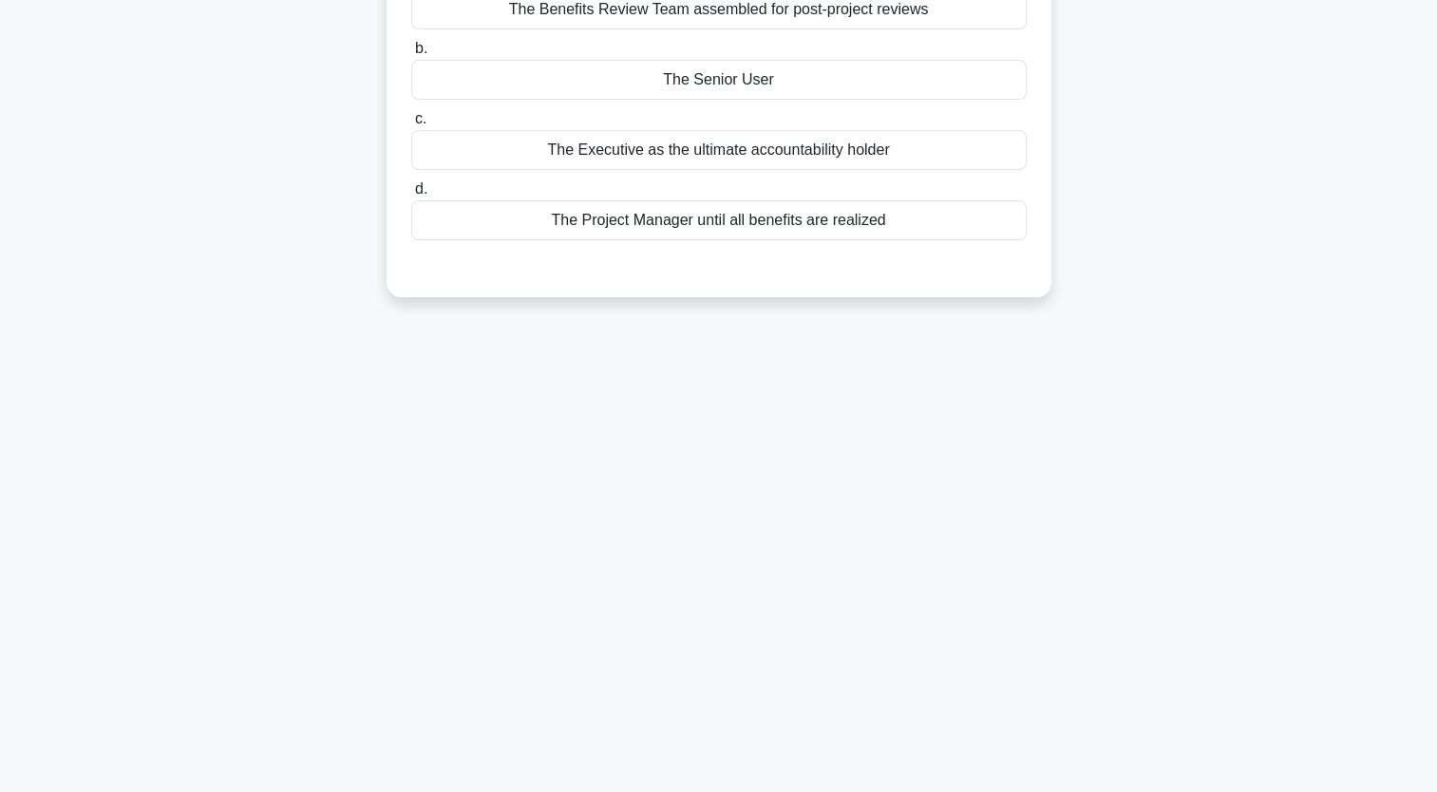
scroll to position [0, 0]
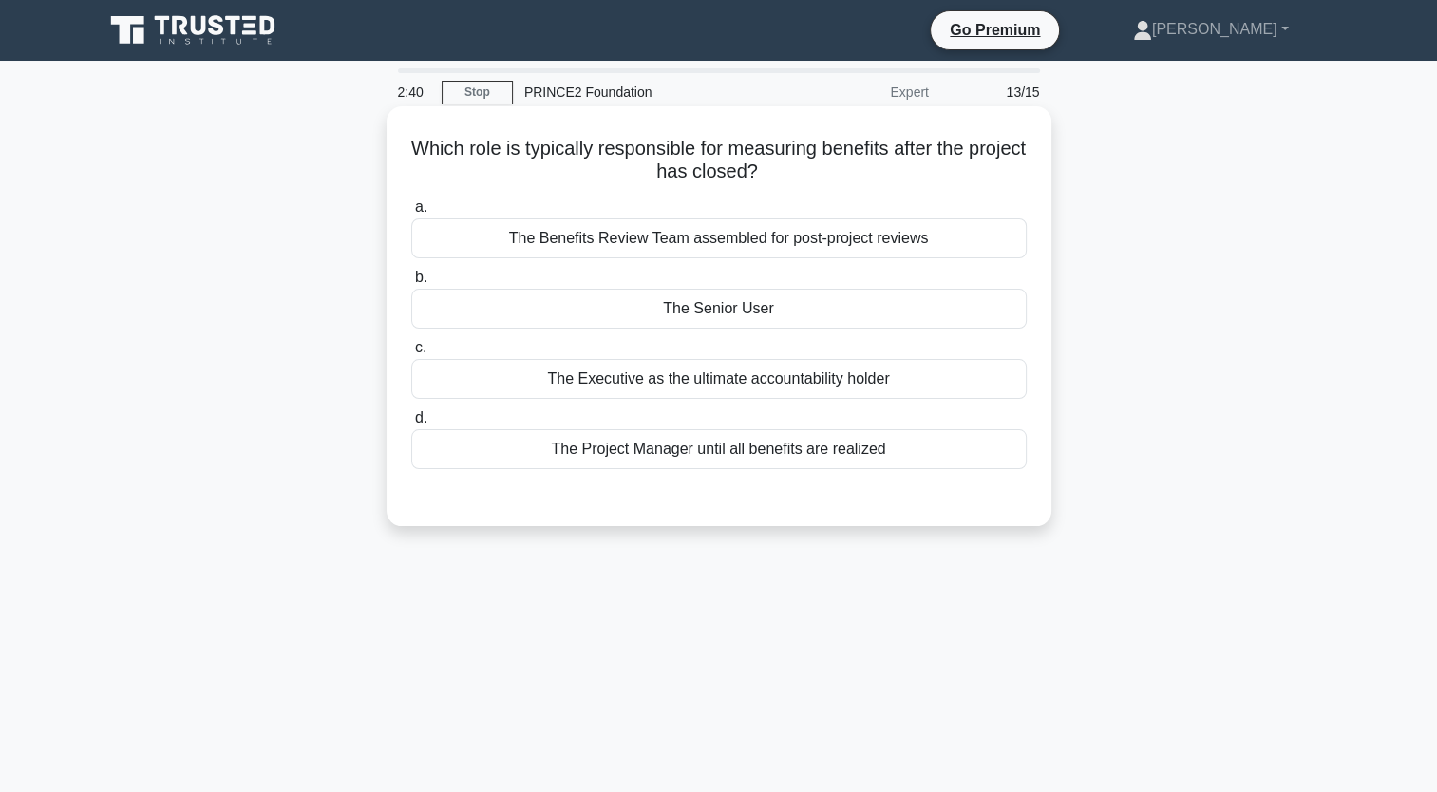
click at [656, 306] on div "The Senior User" at bounding box center [719, 309] width 616 height 40
click at [411, 284] on input "b. The Senior User" at bounding box center [411, 278] width 0 height 12
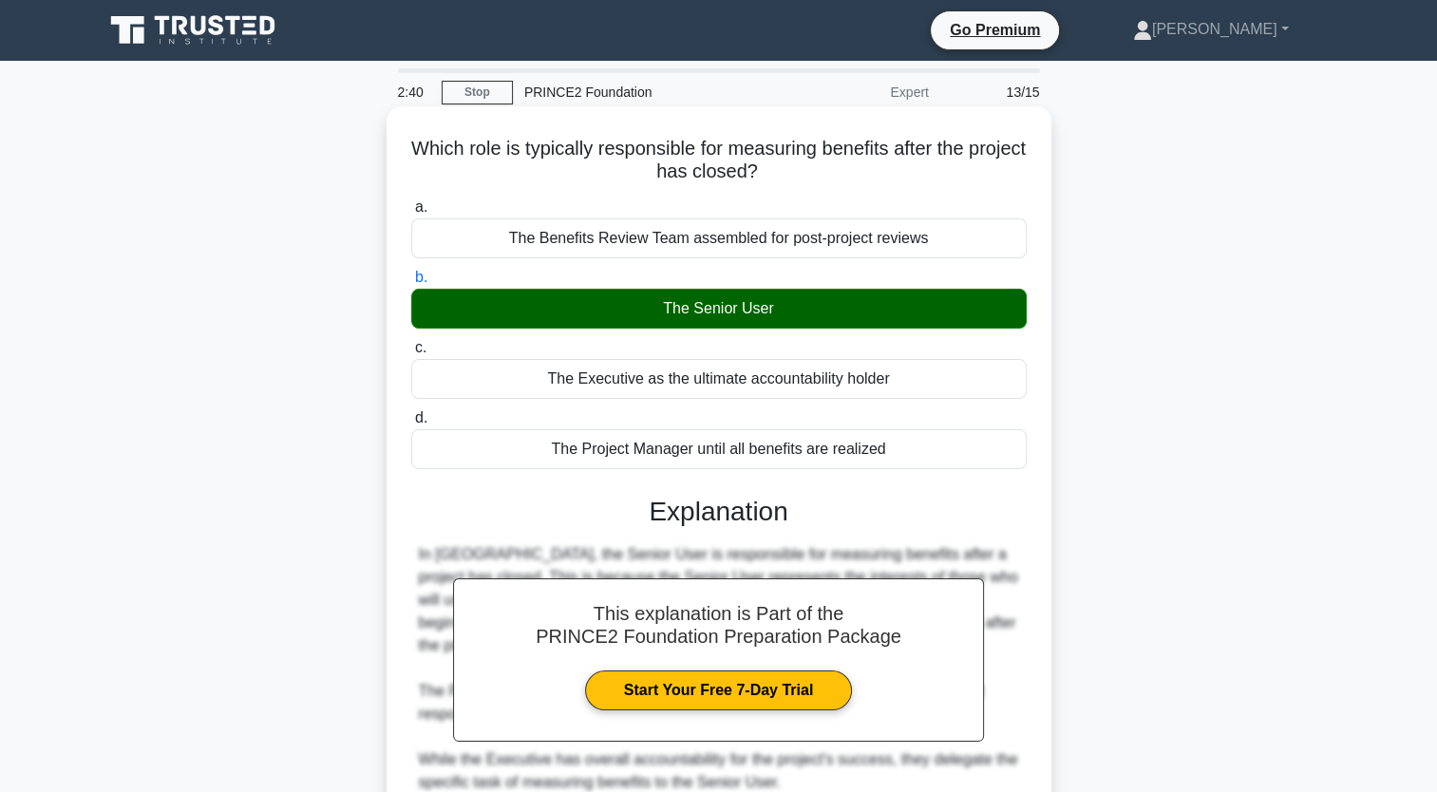
scroll to position [240, 0]
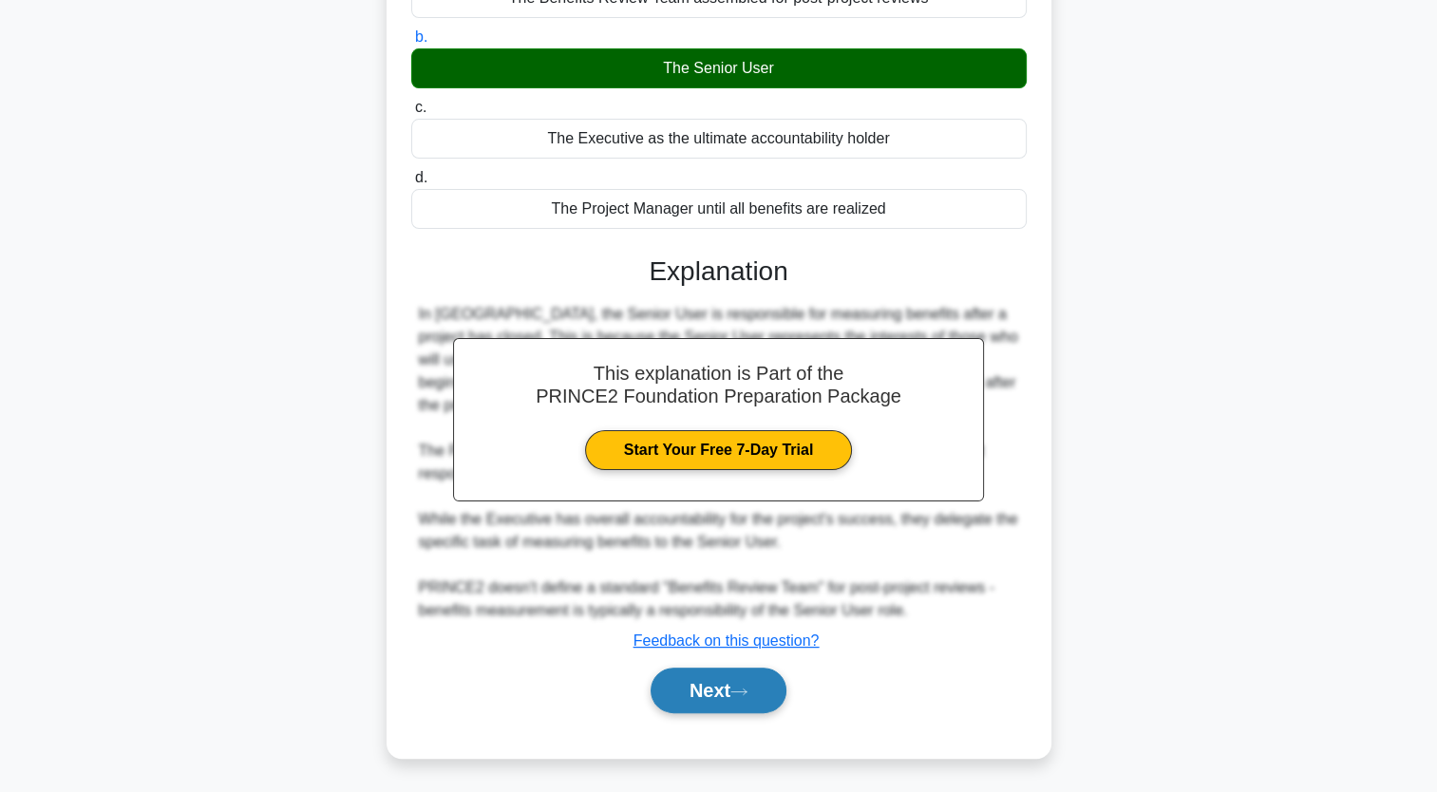
click at [759, 678] on button "Next" at bounding box center [719, 691] width 136 height 46
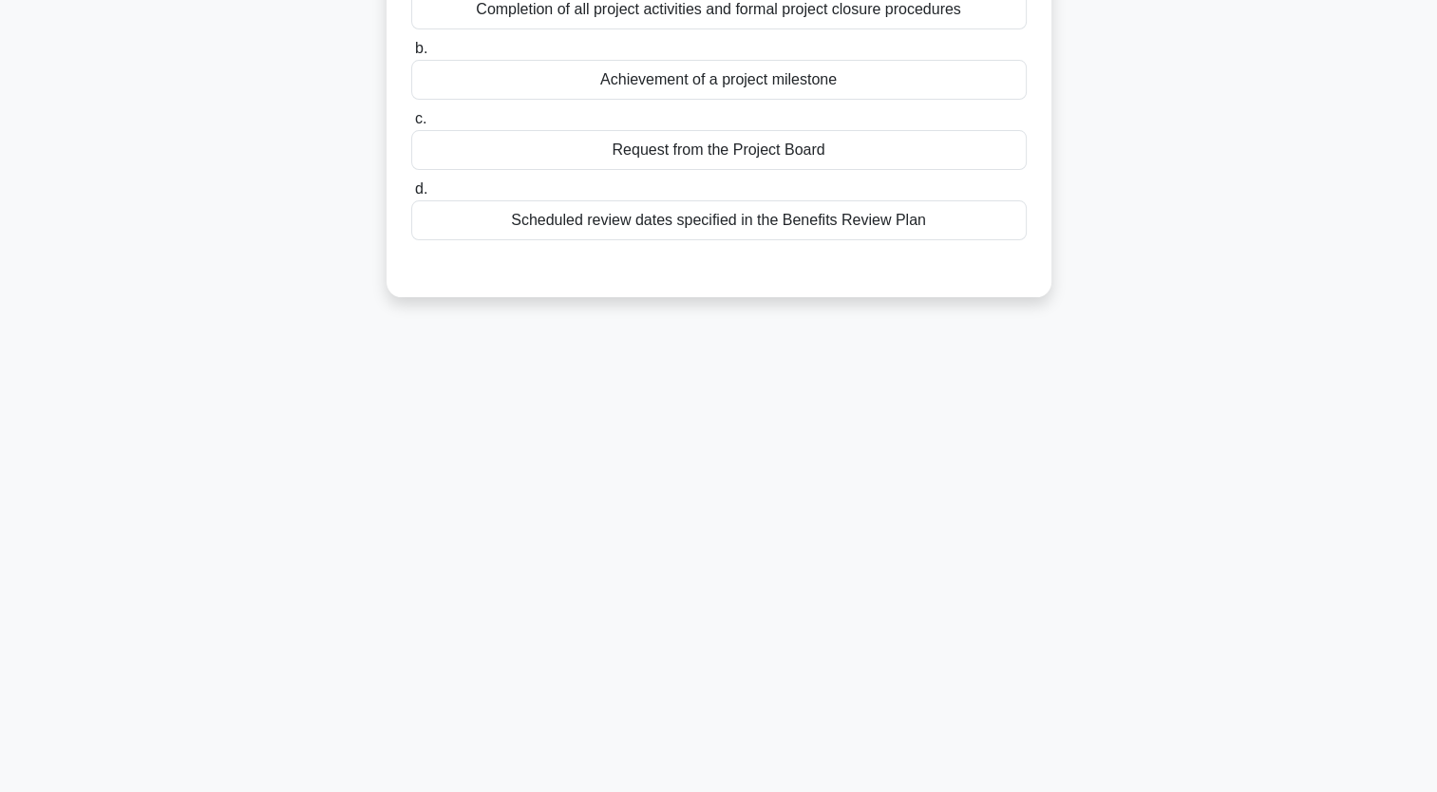
scroll to position [0, 0]
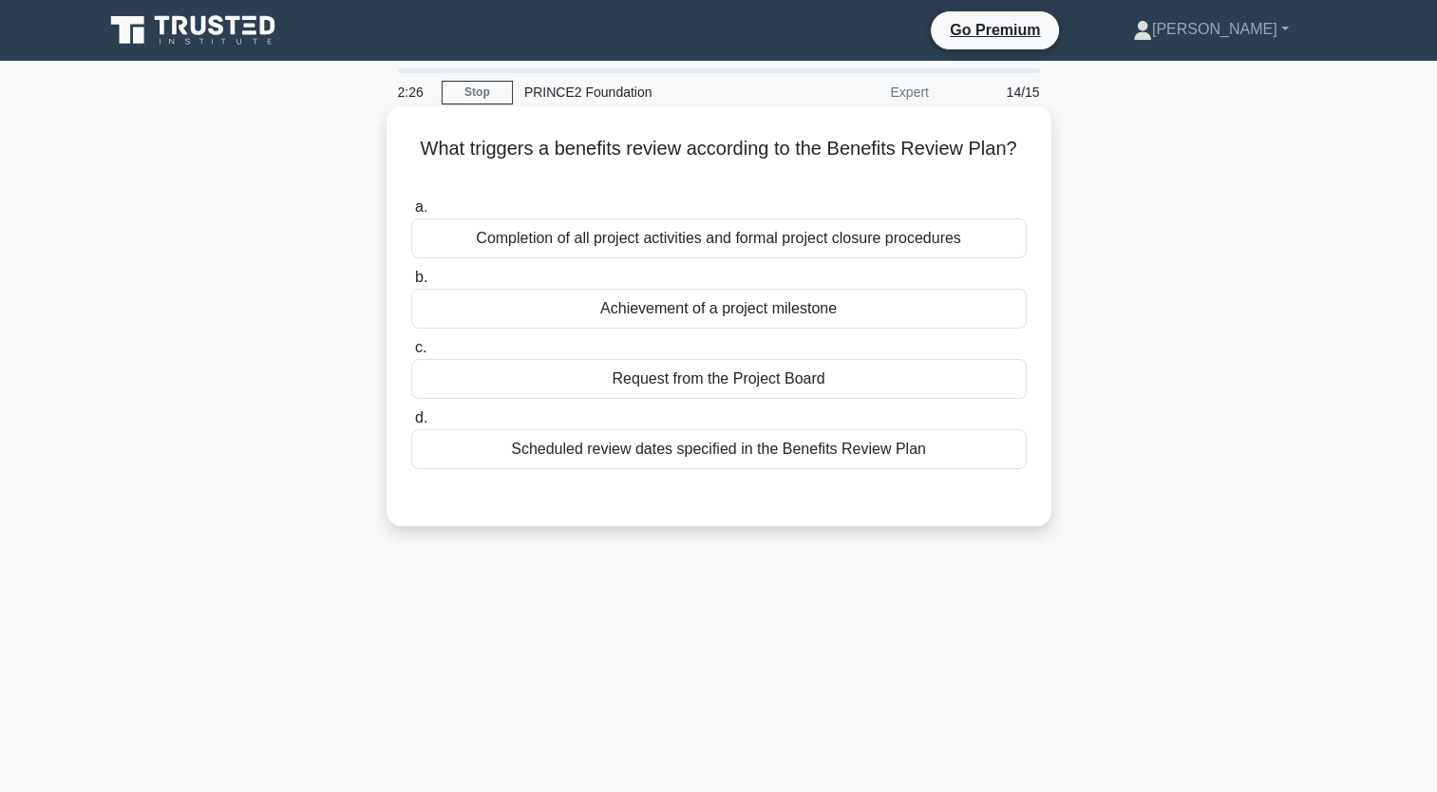
click at [563, 239] on div "Completion of all project activities and formal project closure procedures" at bounding box center [719, 238] width 616 height 40
click at [411, 214] on input "a. Completion of all project activities and formal project closure procedures" at bounding box center [411, 207] width 0 height 12
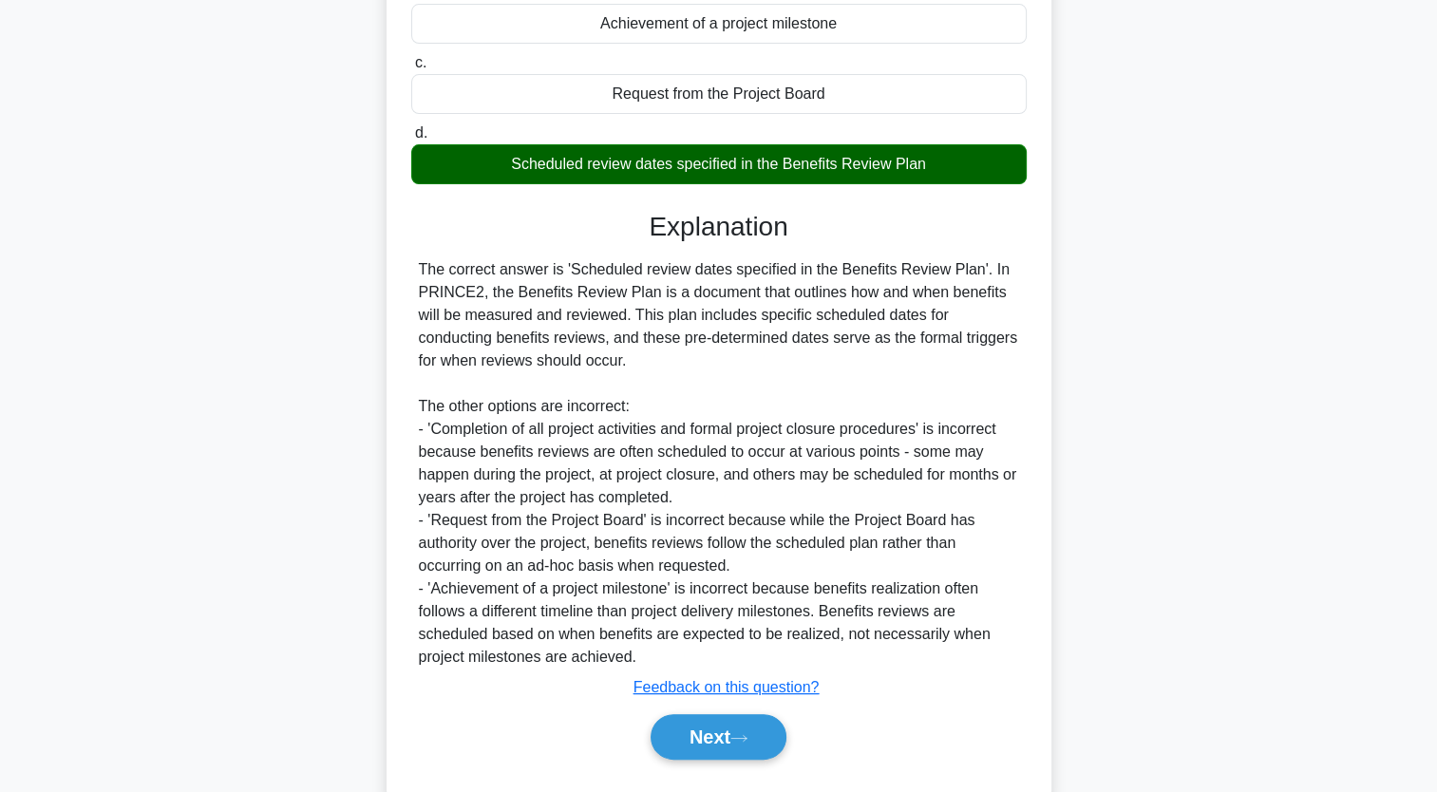
scroll to position [333, 0]
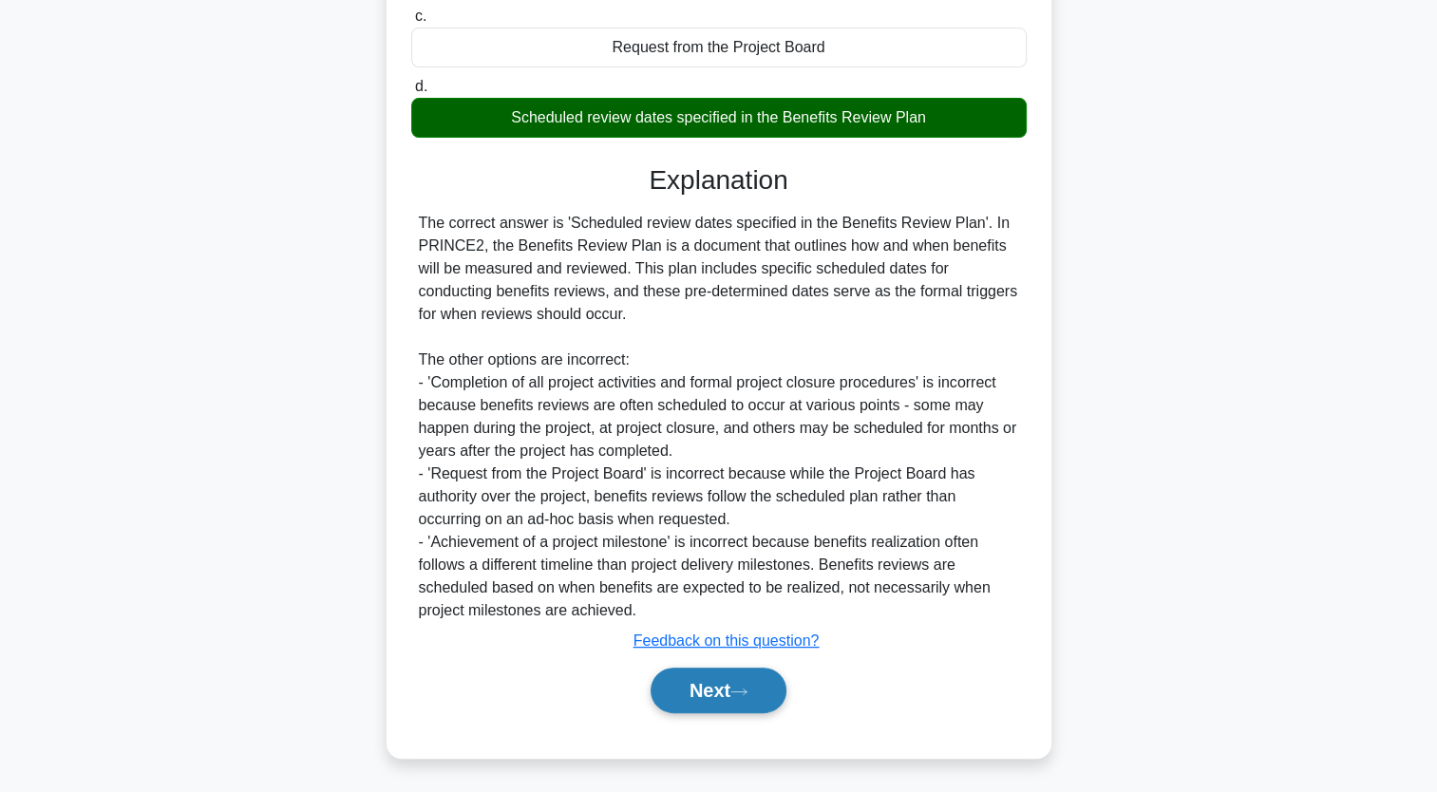
click at [730, 686] on button "Next" at bounding box center [719, 691] width 136 height 46
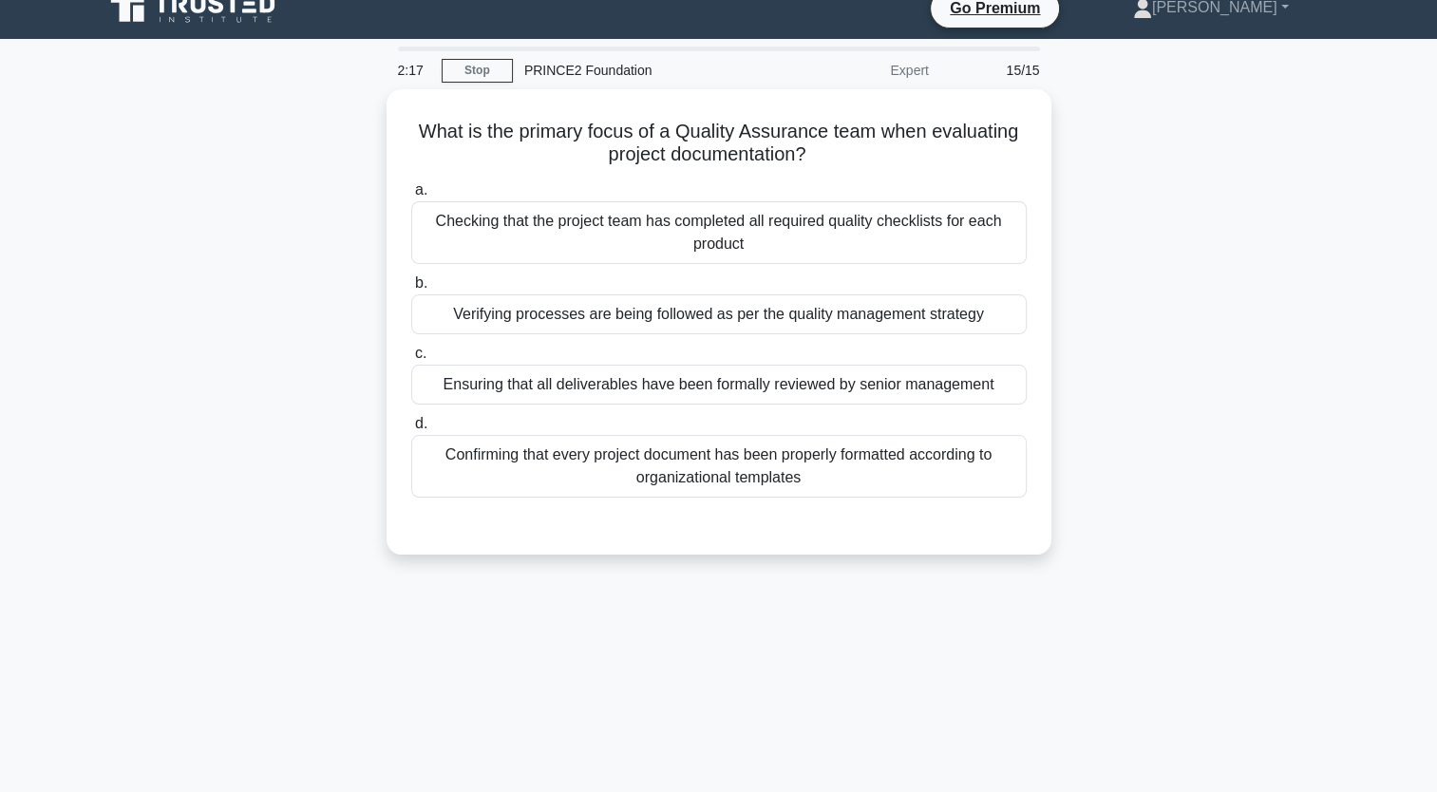
scroll to position [0, 0]
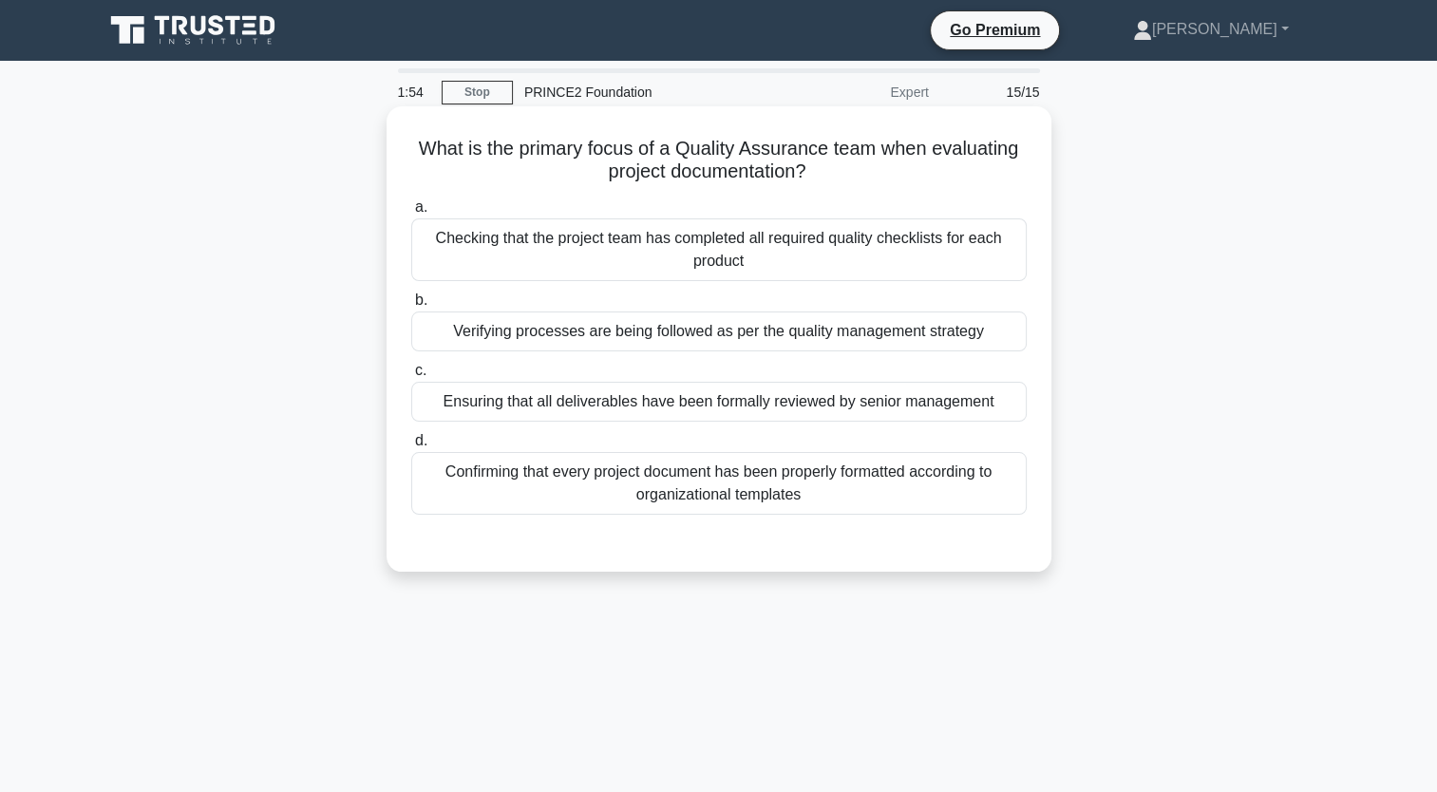
click at [714, 263] on div "Checking that the project team has completed all required quality checklists fo…" at bounding box center [719, 249] width 616 height 63
click at [411, 214] on input "a. Checking that the project team has completed all required quality checklists…" at bounding box center [411, 207] width 0 height 12
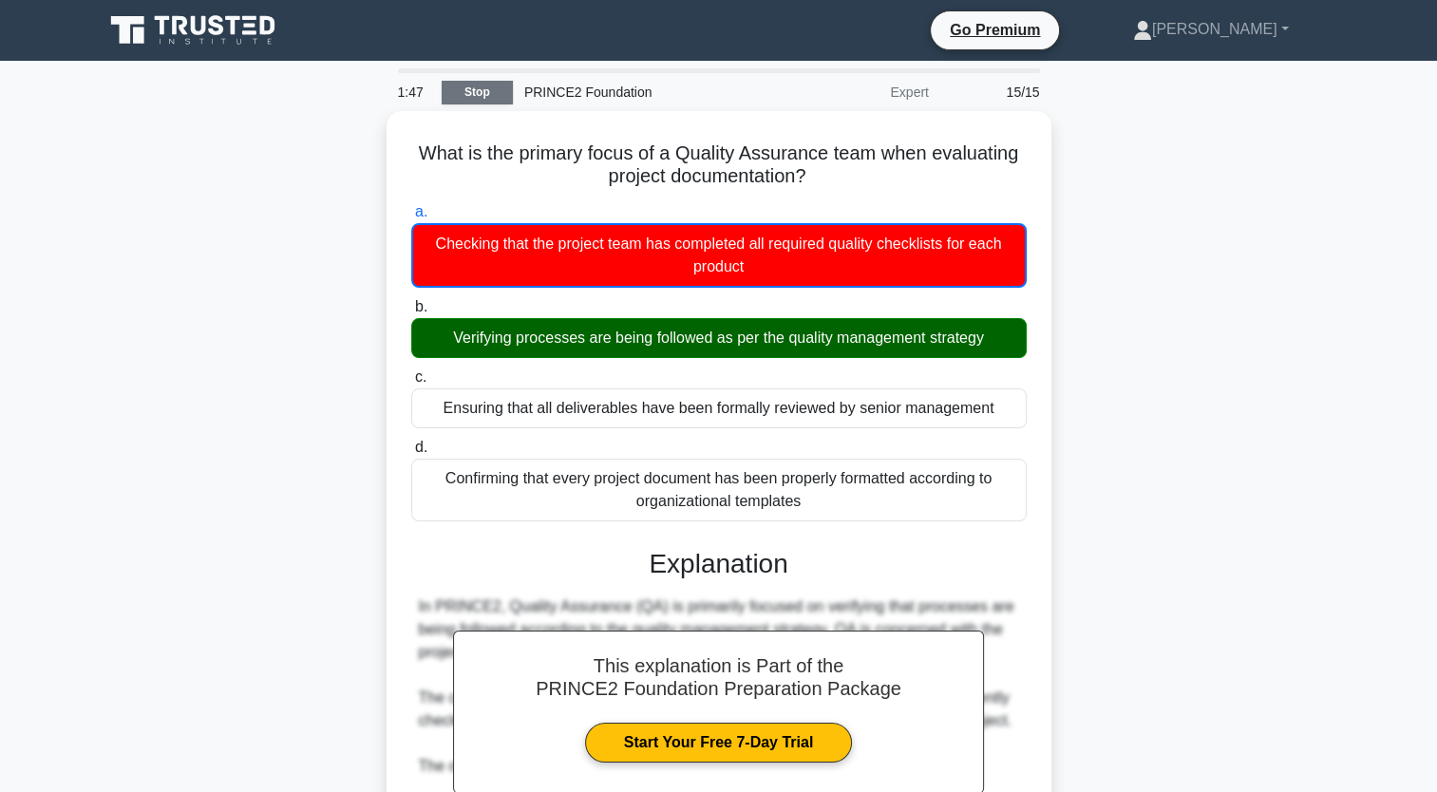
click at [489, 92] on link "Stop" at bounding box center [477, 93] width 71 height 24
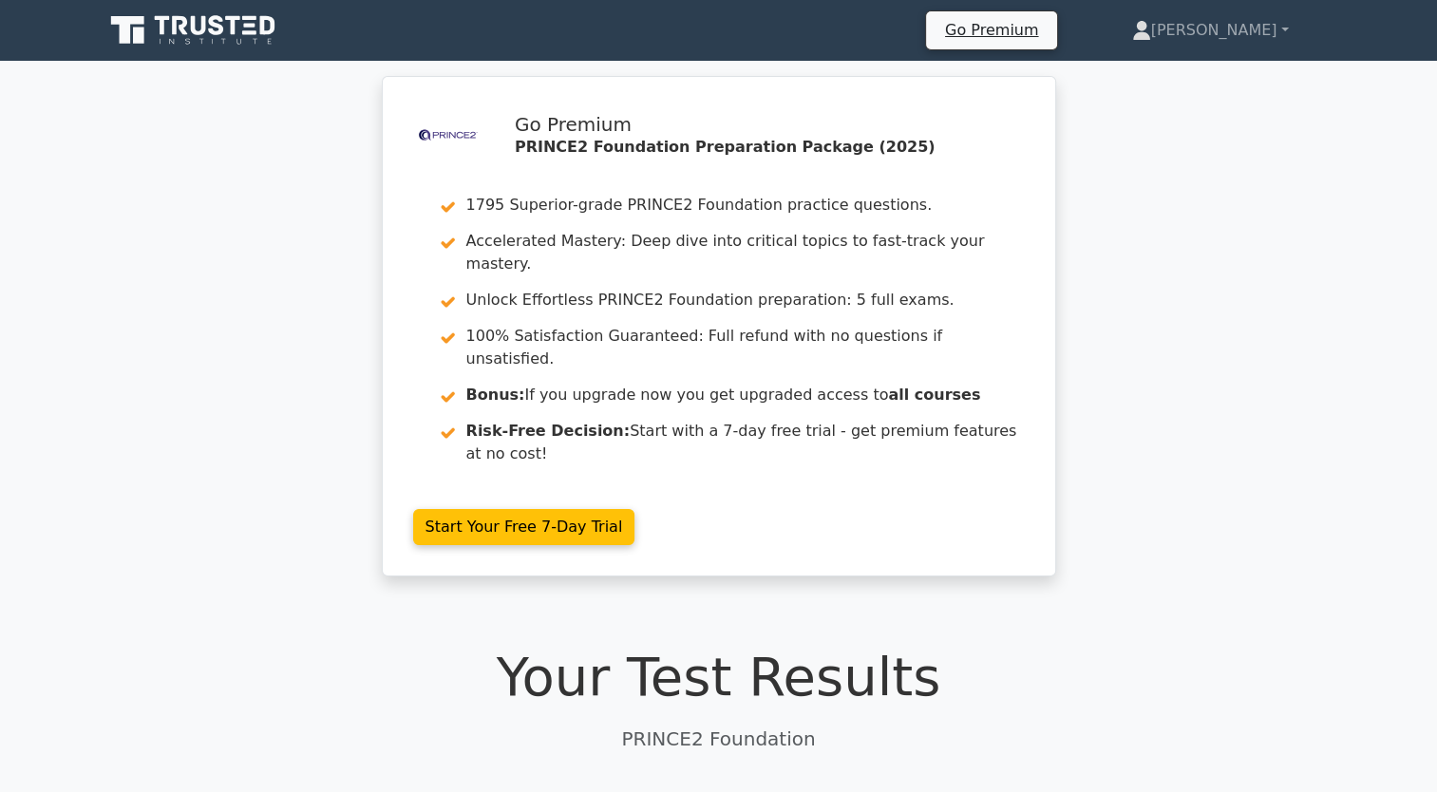
click at [253, 21] on icon at bounding box center [195, 30] width 182 height 36
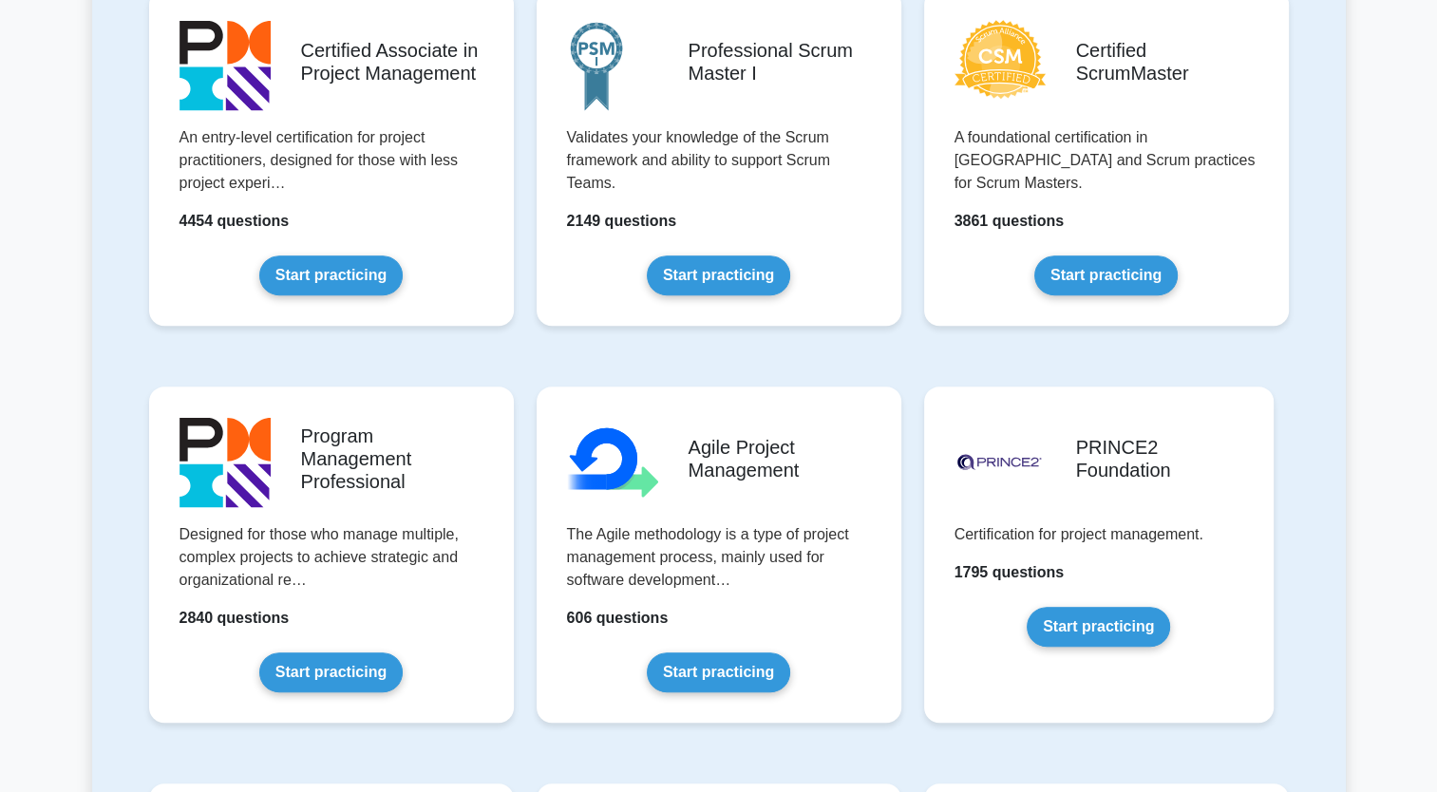
scroll to position [866, 0]
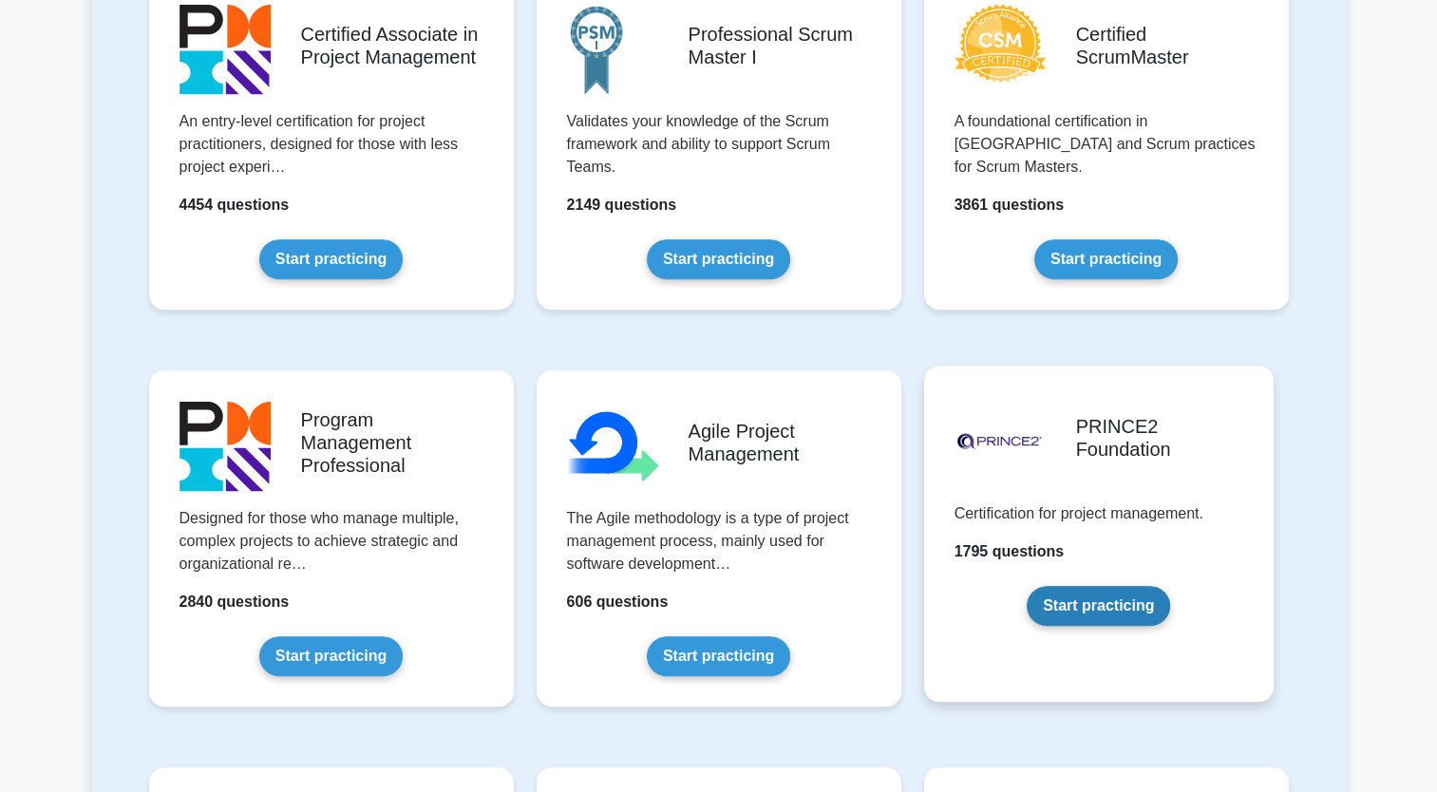
click at [1083, 591] on link "Start practicing" at bounding box center [1098, 606] width 143 height 40
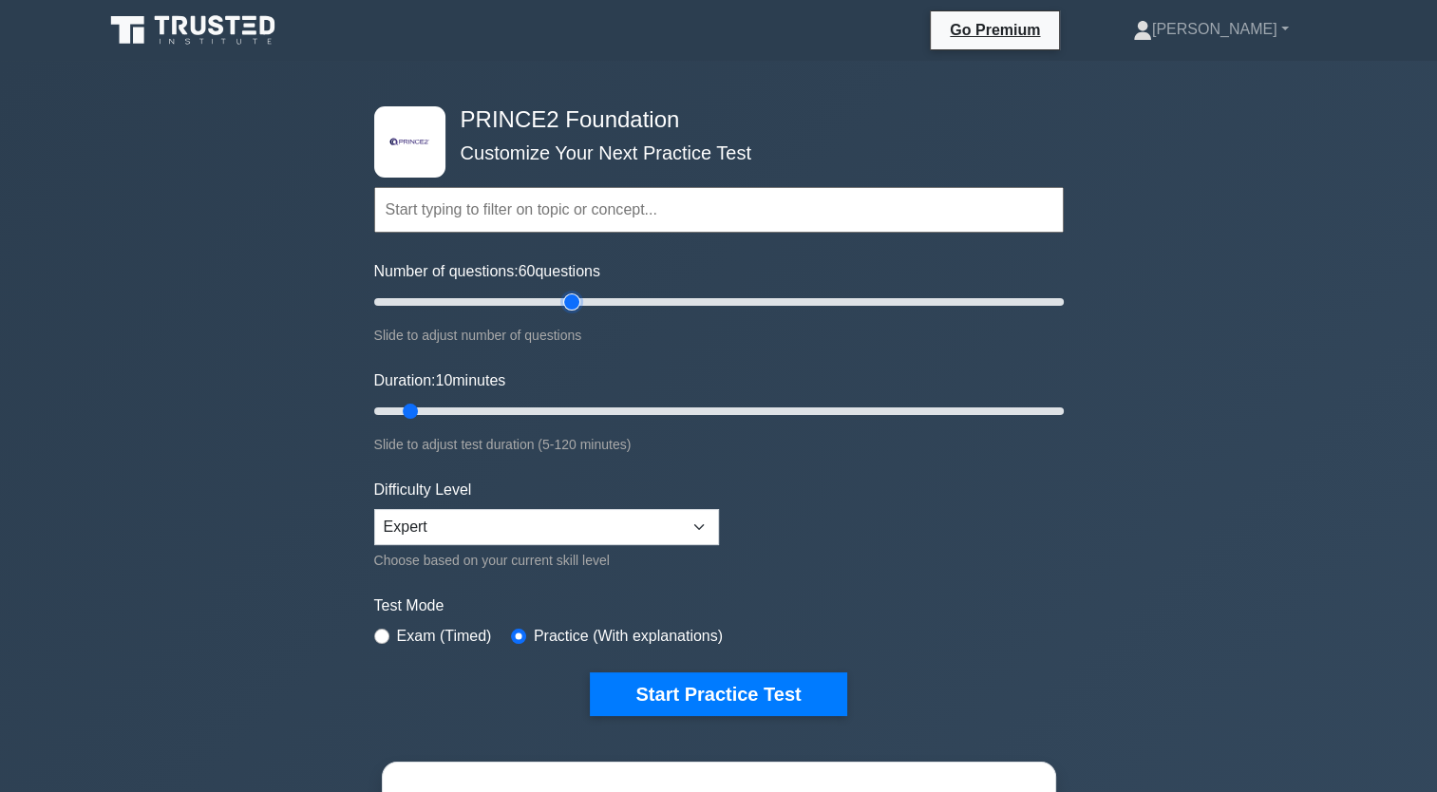
drag, startPoint x: 396, startPoint y: 295, endPoint x: 575, endPoint y: 292, distance: 178.6
type input "60"
click at [575, 292] on input "Number of questions: 60 questions" at bounding box center [719, 302] width 690 height 23
drag, startPoint x: 408, startPoint y: 411, endPoint x: 695, endPoint y: 425, distance: 288.1
type input "60"
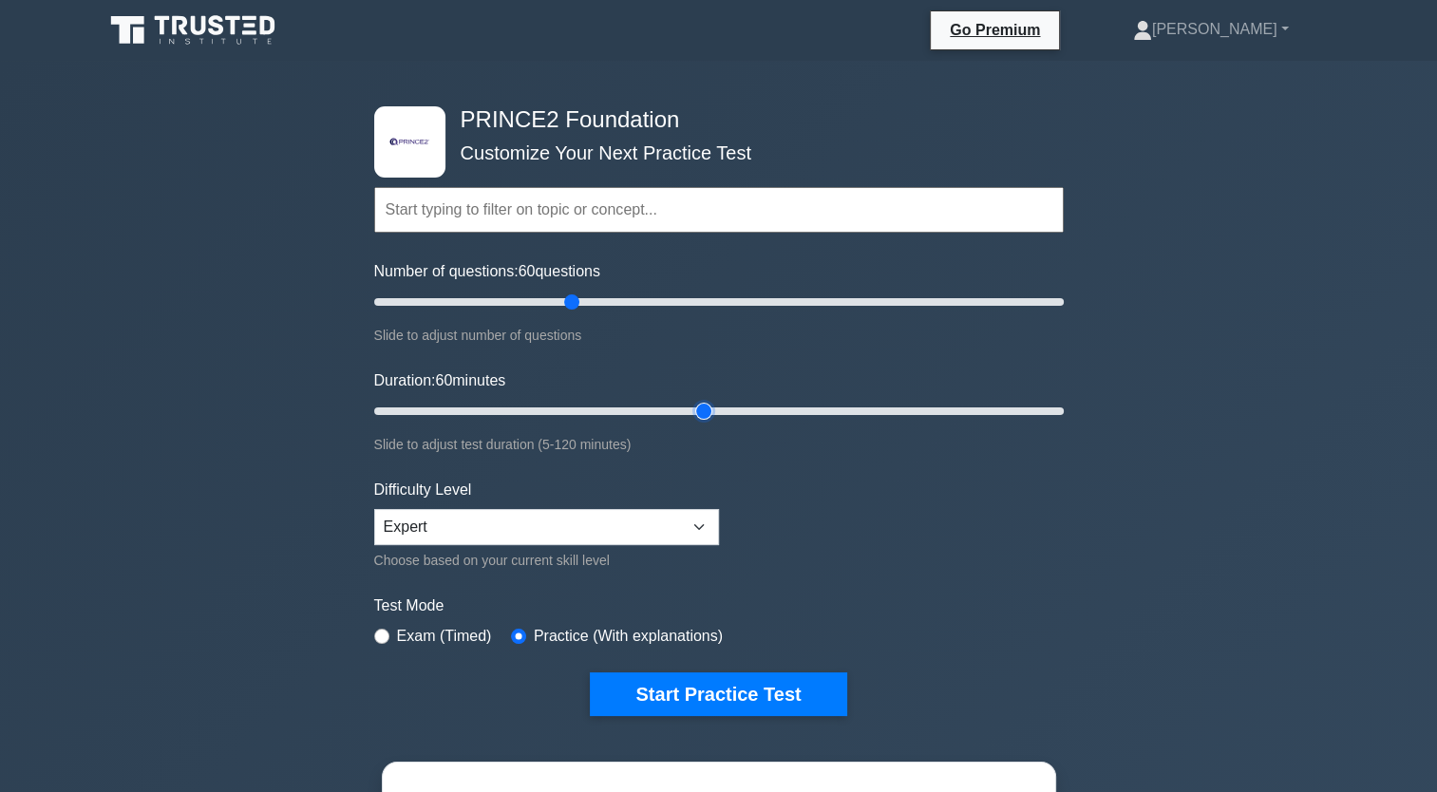
click at [695, 423] on input "Duration: 60 minutes" at bounding box center [719, 411] width 690 height 23
click at [666, 518] on select "Beginner Intermediate Expert" at bounding box center [546, 527] width 345 height 36
click at [663, 517] on select "Beginner Intermediate Expert" at bounding box center [546, 527] width 345 height 36
click at [566, 509] on select "Beginner Intermediate Expert" at bounding box center [546, 527] width 345 height 36
select select "intermediate"
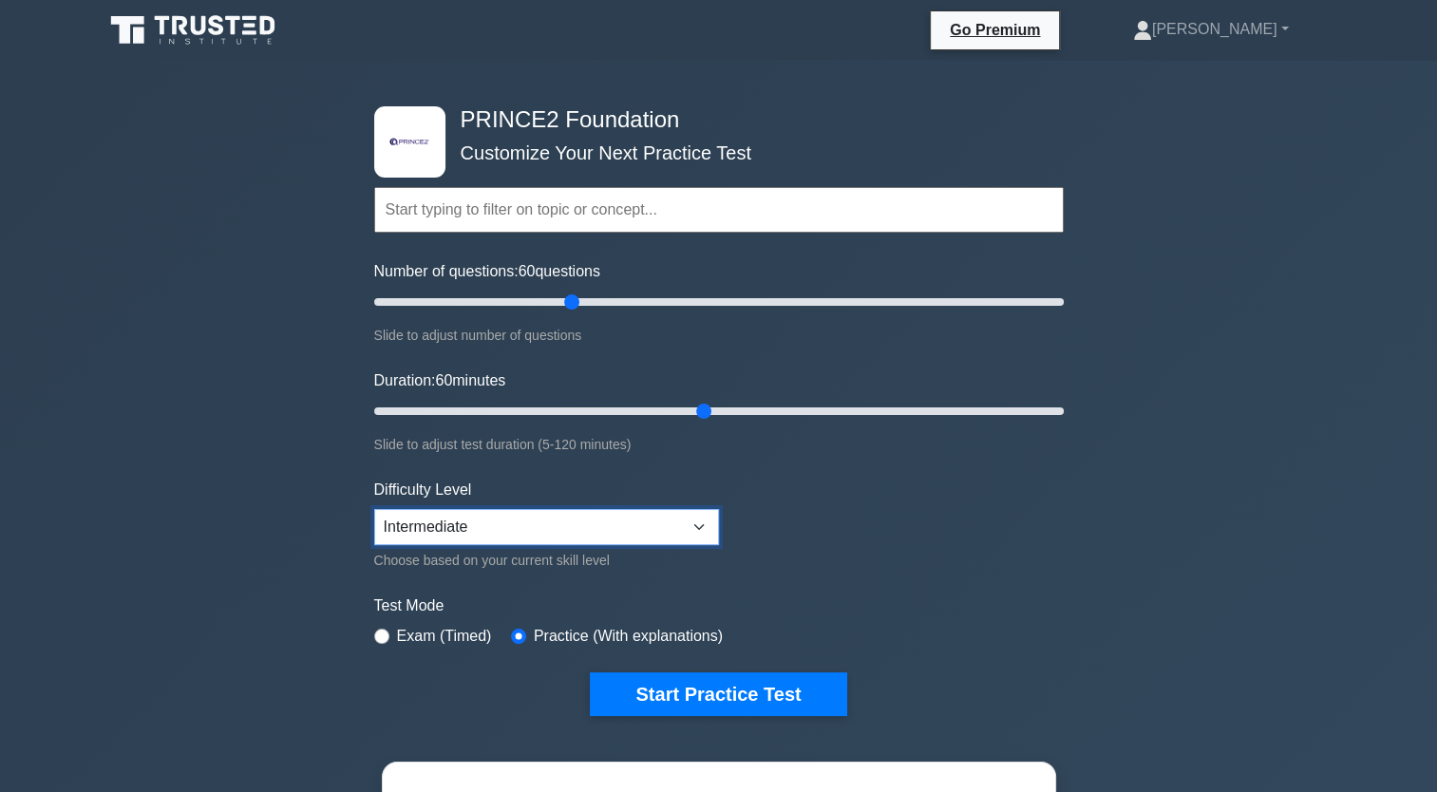
click at [374, 509] on select "Beginner Intermediate Expert" at bounding box center [546, 527] width 345 height 36
drag, startPoint x: 564, startPoint y: 299, endPoint x: 475, endPoint y: 300, distance: 89.3
type input "30"
click at [475, 300] on input "Number of questions: 30 questions" at bounding box center [719, 302] width 690 height 23
drag, startPoint x: 712, startPoint y: 412, endPoint x: 542, endPoint y: 400, distance: 170.5
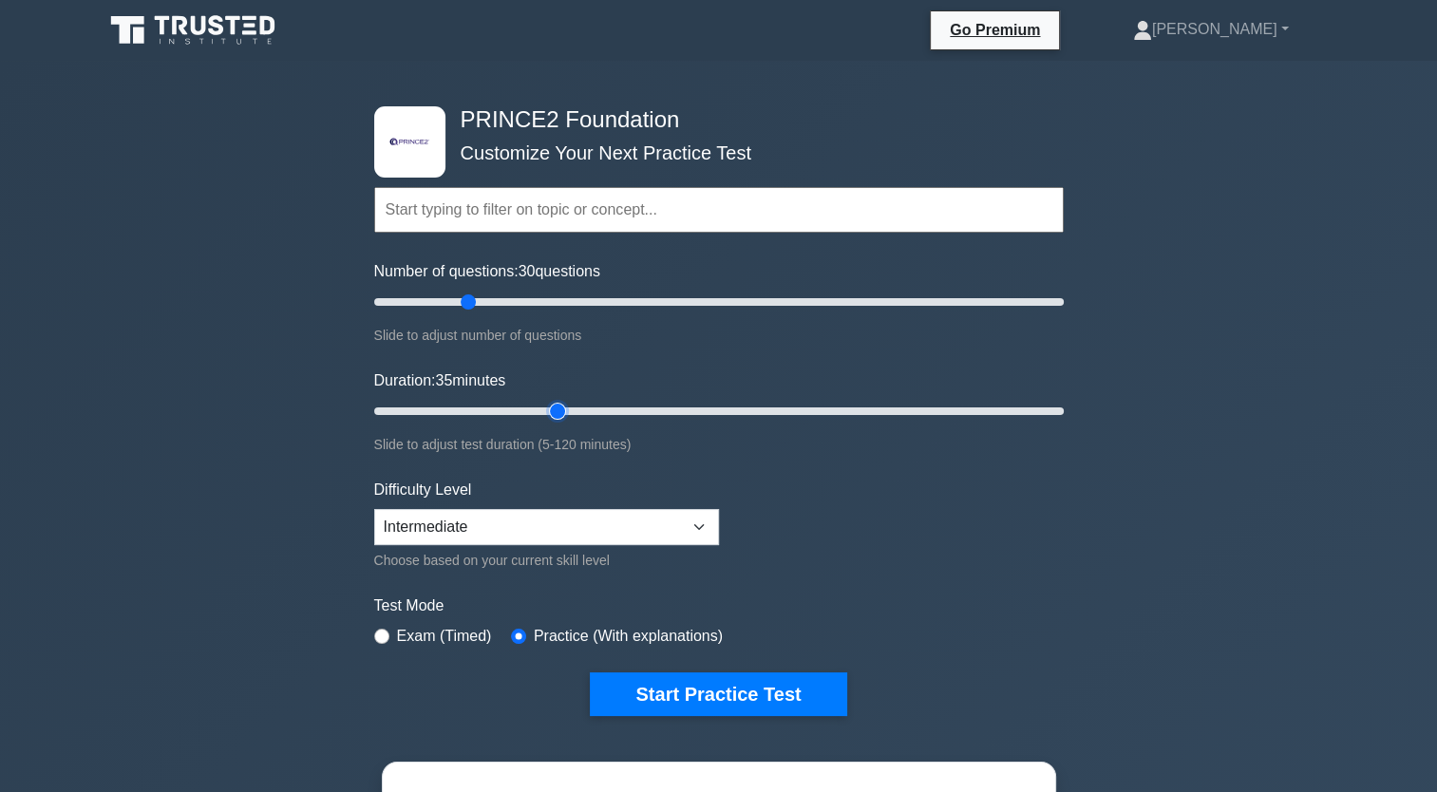
type input "35"
click at [542, 400] on input "Duration: 35 minutes" at bounding box center [719, 411] width 690 height 23
click at [719, 700] on button "Start Practice Test" at bounding box center [718, 695] width 256 height 44
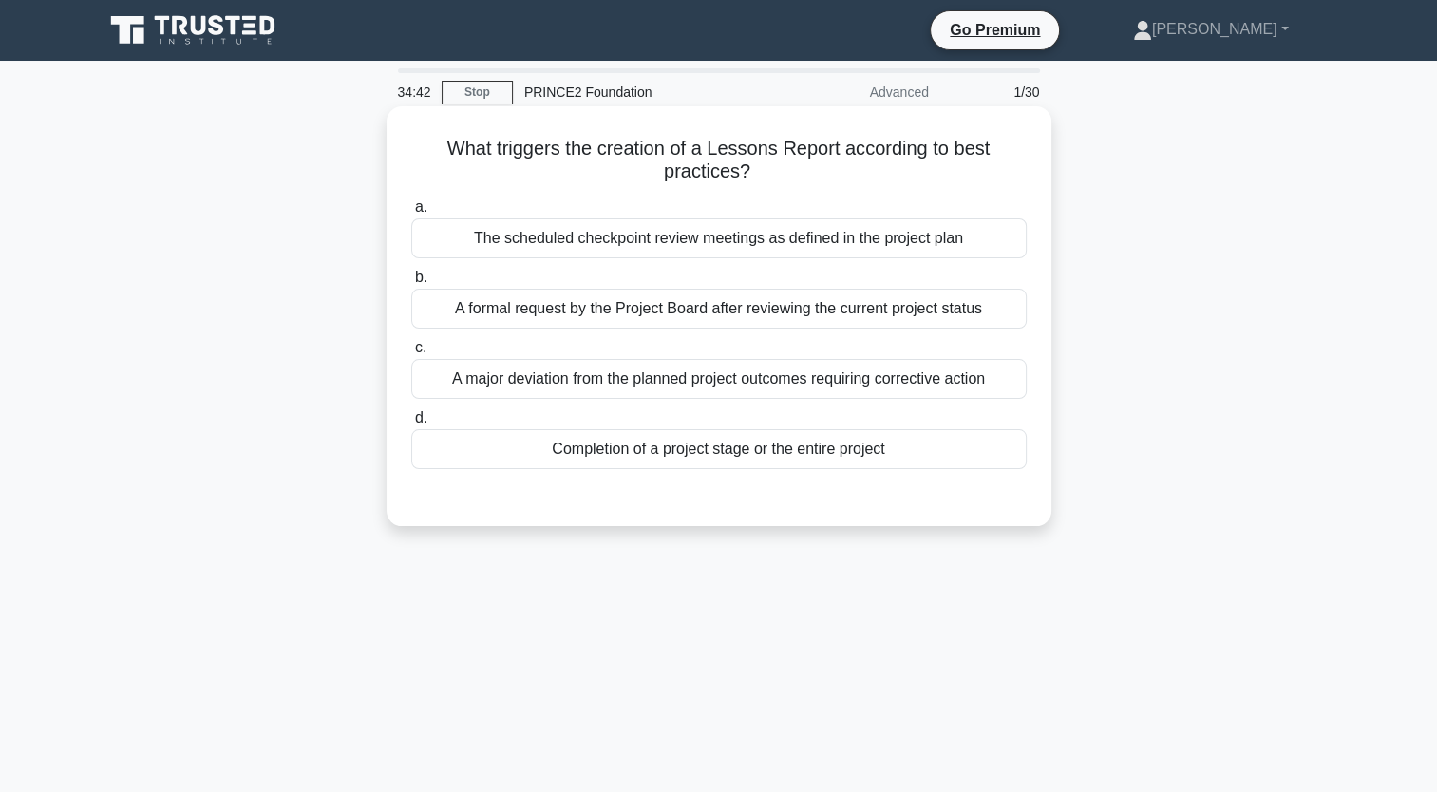
click at [697, 326] on div "A formal request by the Project Board after reviewing the current project status" at bounding box center [719, 309] width 616 height 40
click at [411, 284] on input "b. A formal request by the Project Board after reviewing the current project st…" at bounding box center [411, 278] width 0 height 12
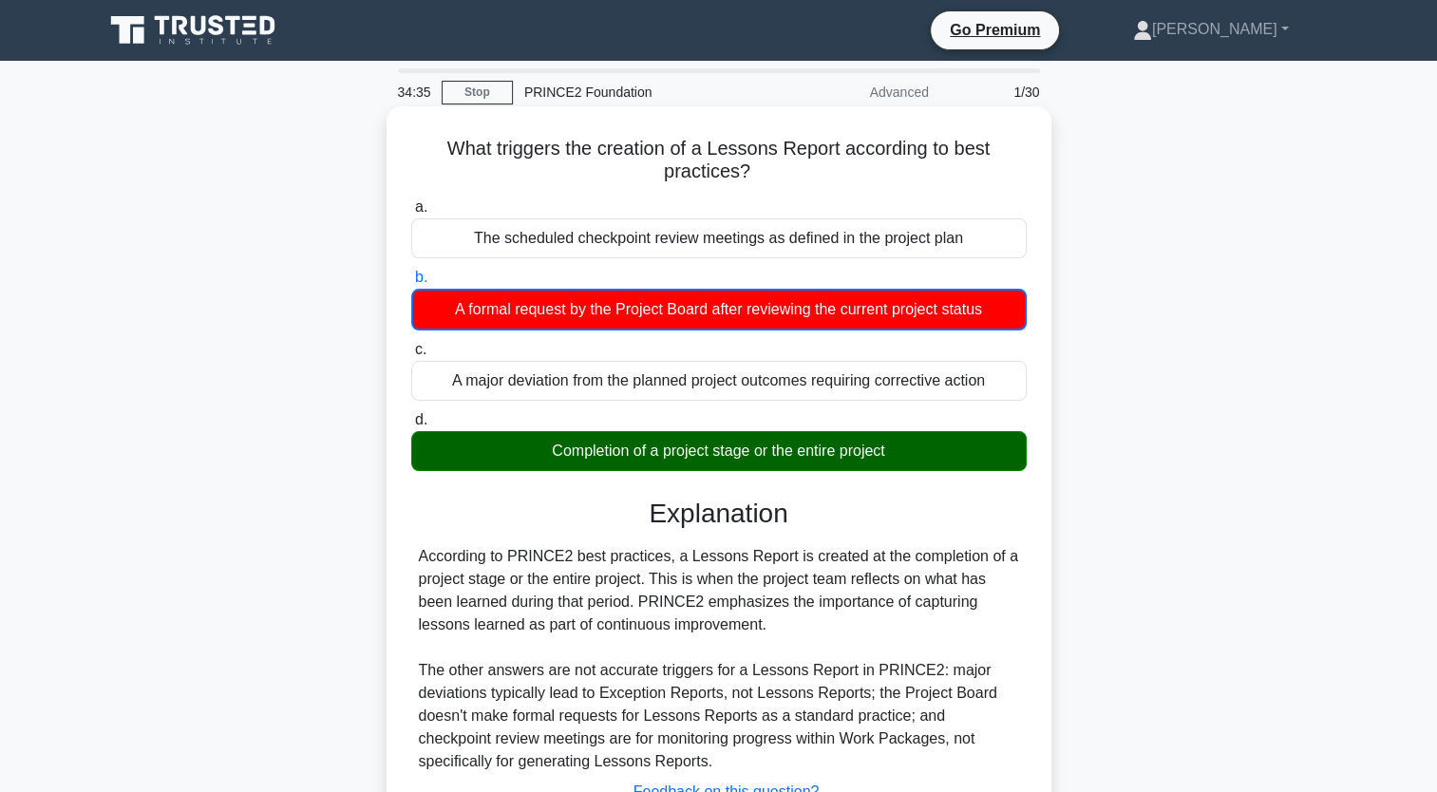
scroll to position [234, 0]
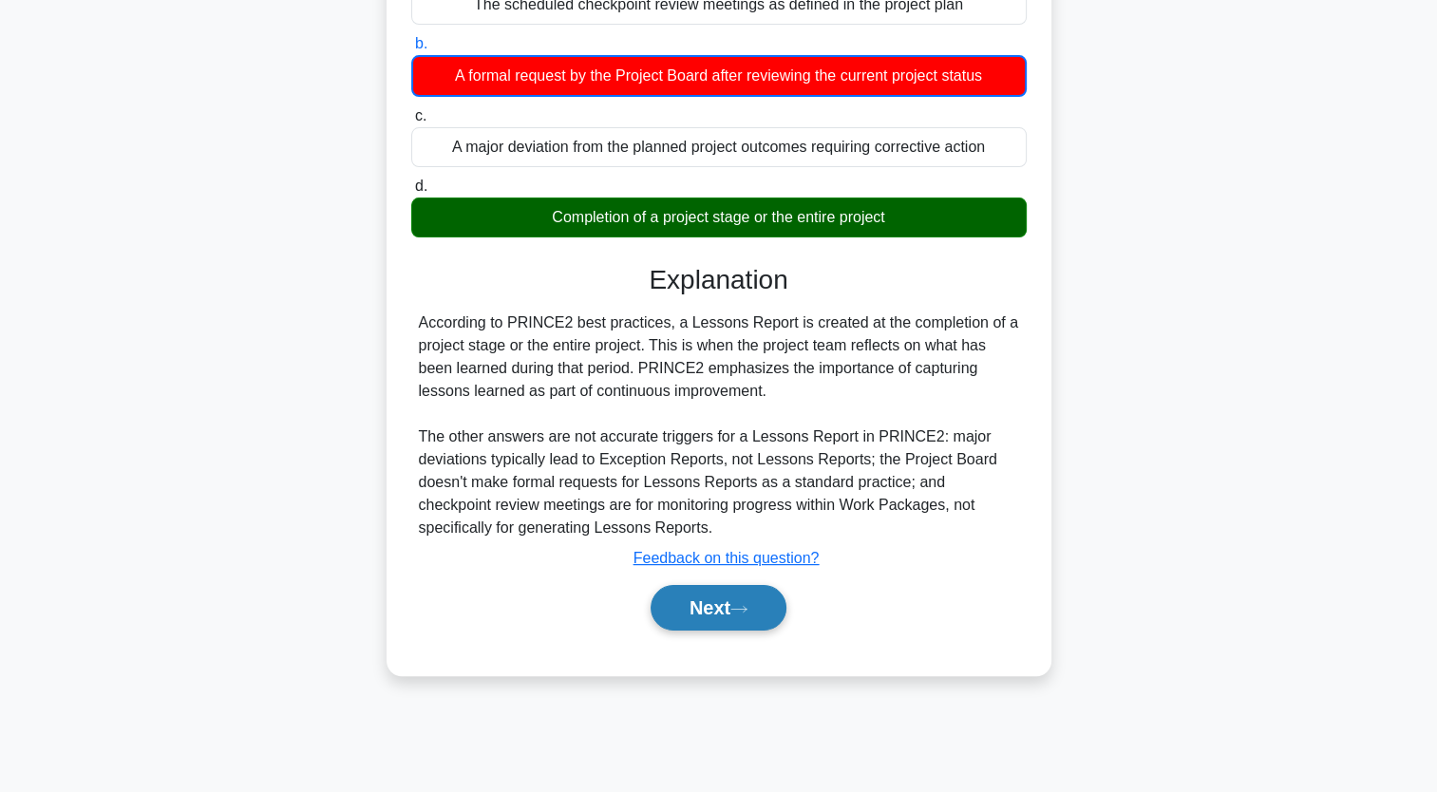
click at [740, 619] on button "Next" at bounding box center [719, 608] width 136 height 46
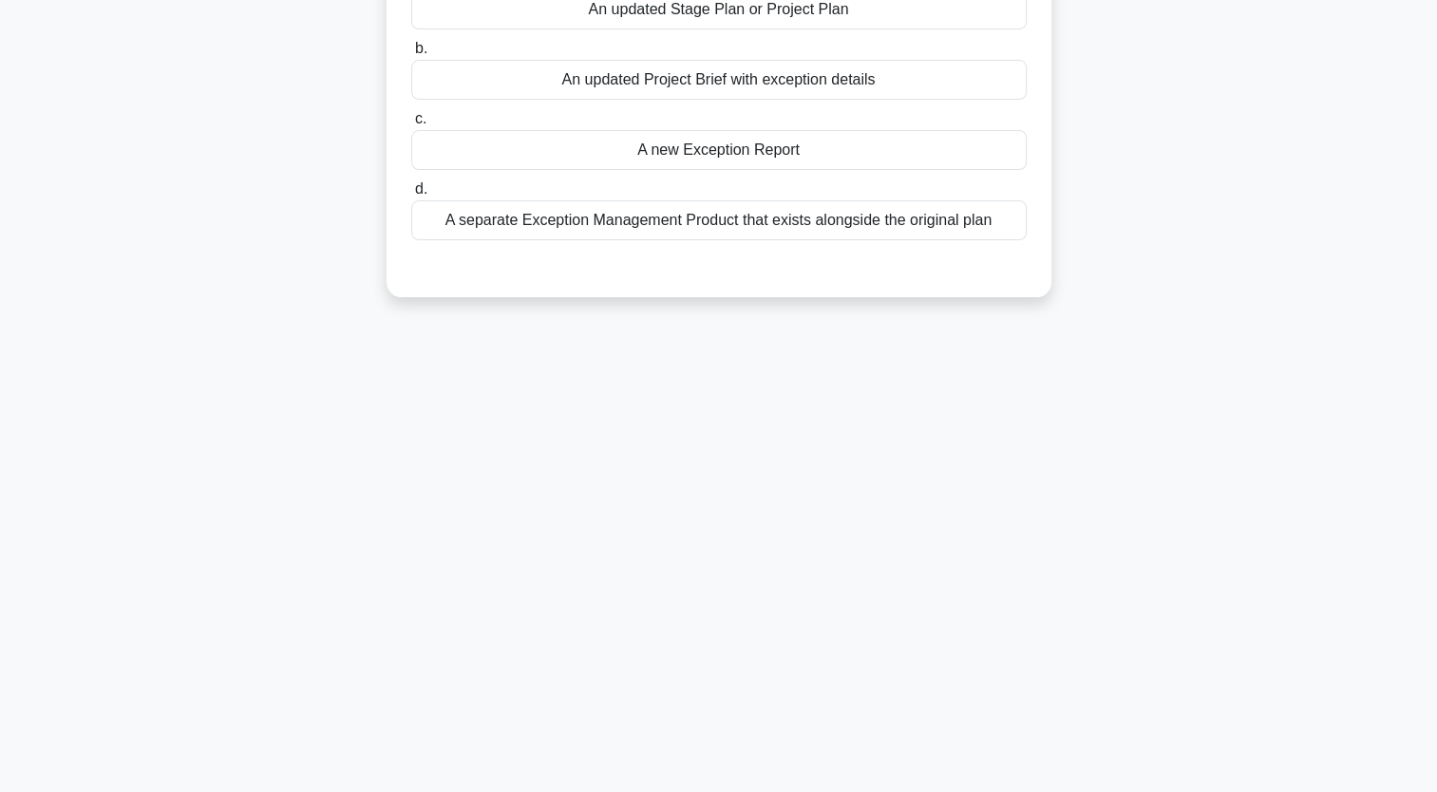
scroll to position [0, 0]
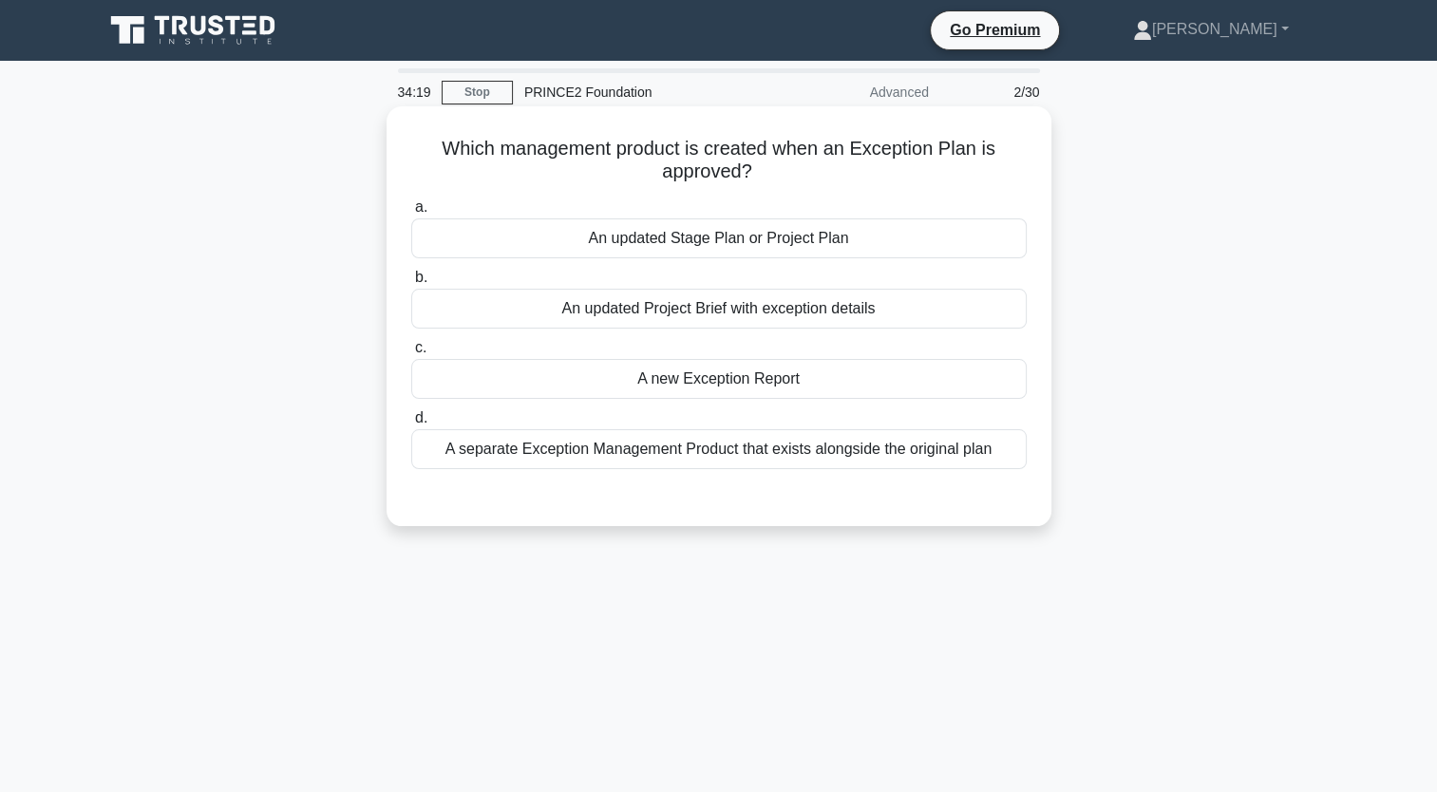
click at [726, 244] on div "An updated Stage Plan or Project Plan" at bounding box center [719, 238] width 616 height 40
click at [411, 214] on input "a. An updated Stage Plan or Project Plan" at bounding box center [411, 207] width 0 height 12
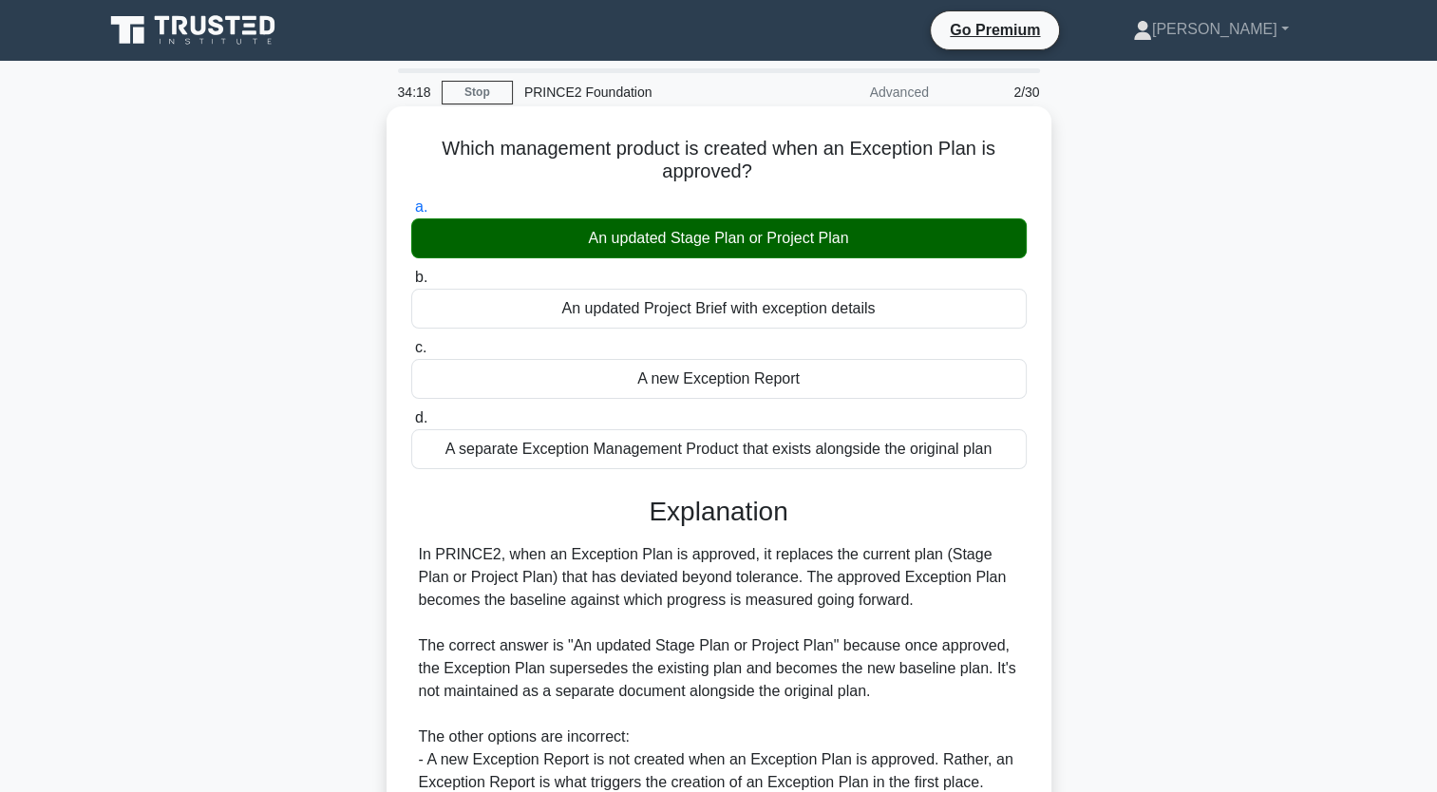
scroll to position [263, 0]
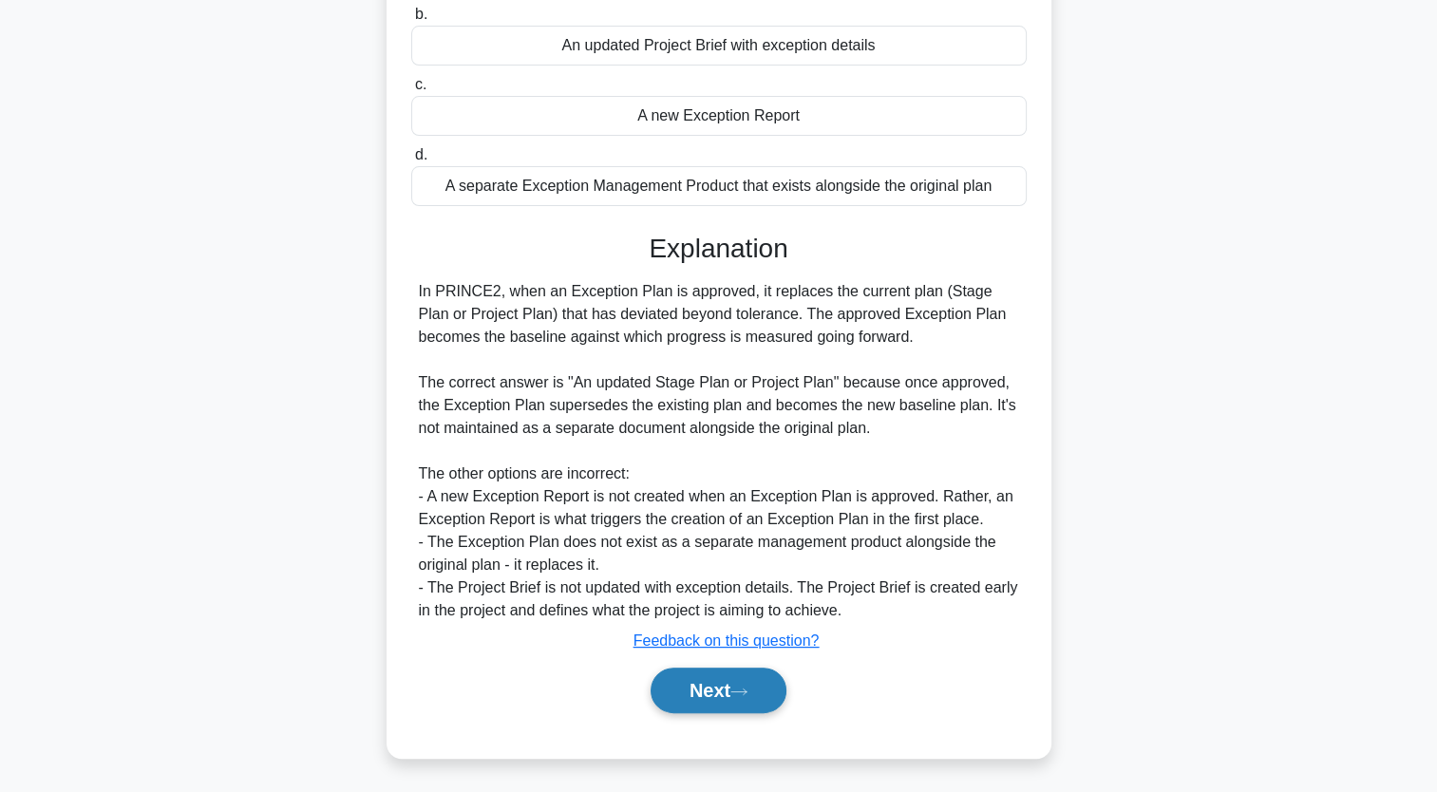
click at [746, 689] on icon at bounding box center [738, 692] width 17 height 10
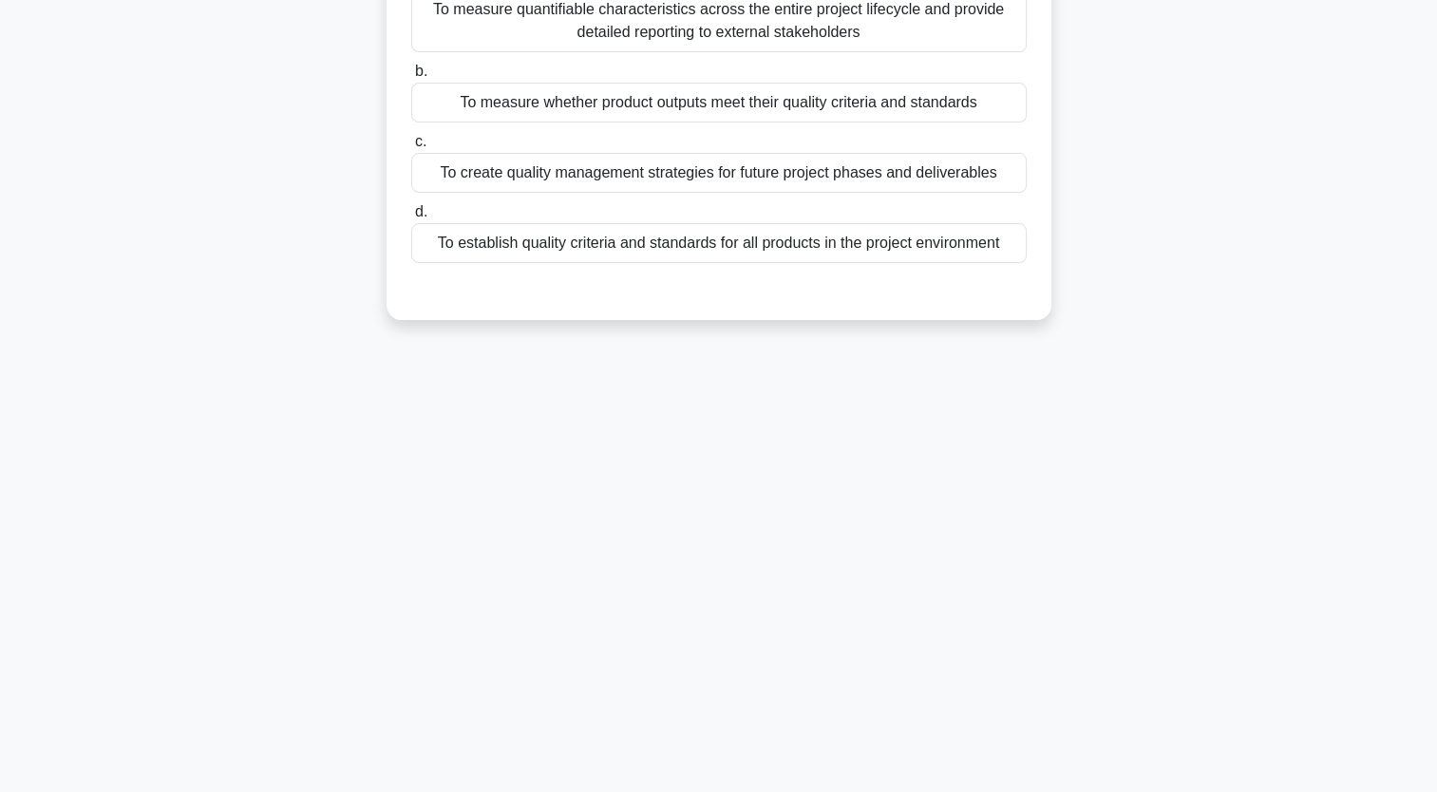
scroll to position [0, 0]
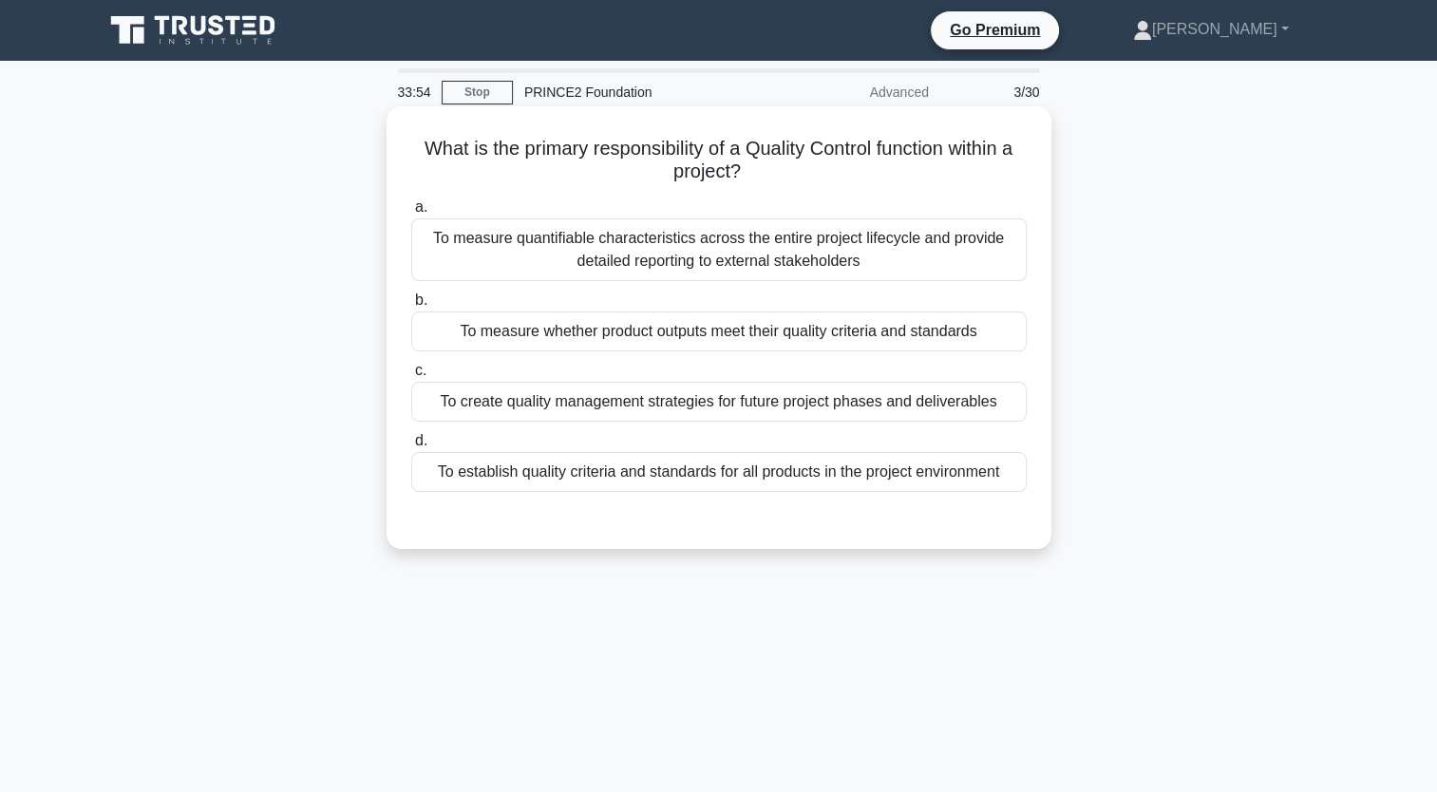
click at [543, 477] on div "To establish quality criteria and standards for all products in the project env…" at bounding box center [719, 472] width 616 height 40
click at [411, 447] on input "d. To establish quality criteria and standards for all products in the project …" at bounding box center [411, 441] width 0 height 12
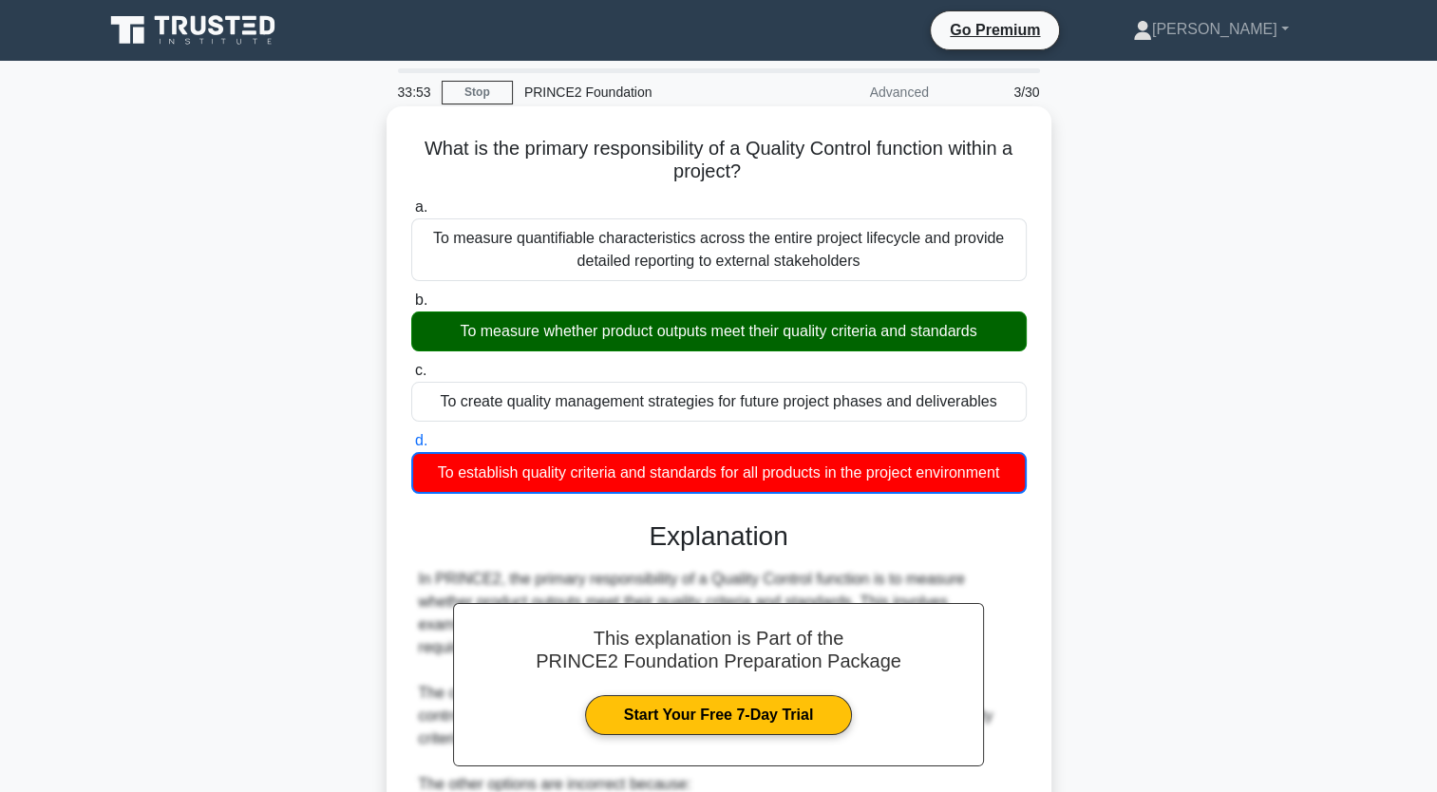
click at [576, 332] on div "To measure whether product outputs meet their quality criteria and standards" at bounding box center [719, 332] width 616 height 40
click at [411, 307] on input "b. To measure whether product outputs meet their quality criteria and standards" at bounding box center [411, 300] width 0 height 12
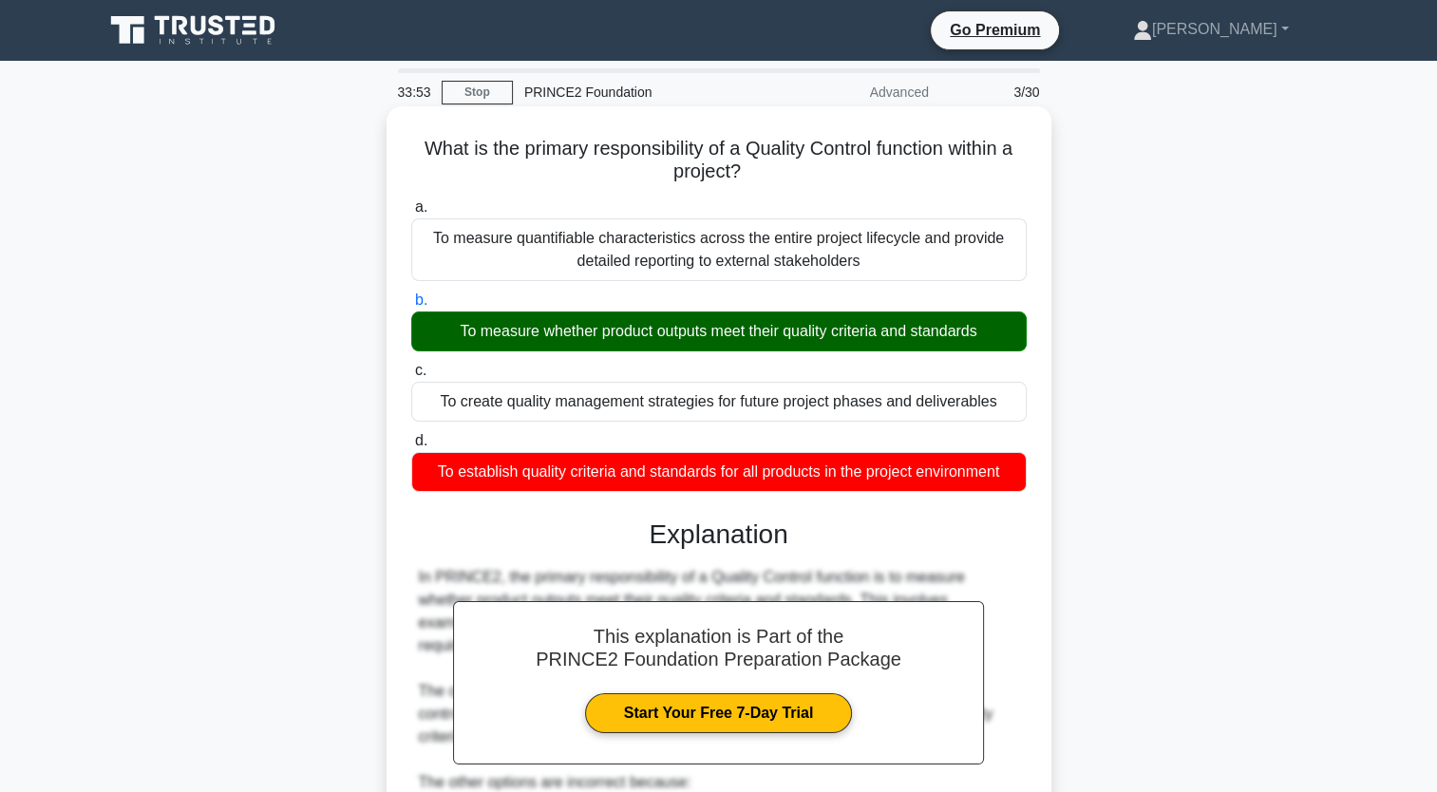
click at [576, 332] on div "To measure whether product outputs meet their quality criteria and standards" at bounding box center [719, 332] width 616 height 40
click at [411, 307] on input "b. To measure whether product outputs meet their quality criteria and standards" at bounding box center [411, 300] width 0 height 12
click at [576, 332] on div "To measure whether product outputs meet their quality criteria and standards" at bounding box center [719, 332] width 616 height 40
click at [411, 307] on input "b. To measure whether product outputs meet their quality criteria and standards" at bounding box center [411, 300] width 0 height 12
click at [576, 332] on div "To measure whether product outputs meet their quality criteria and standards" at bounding box center [719, 332] width 616 height 40
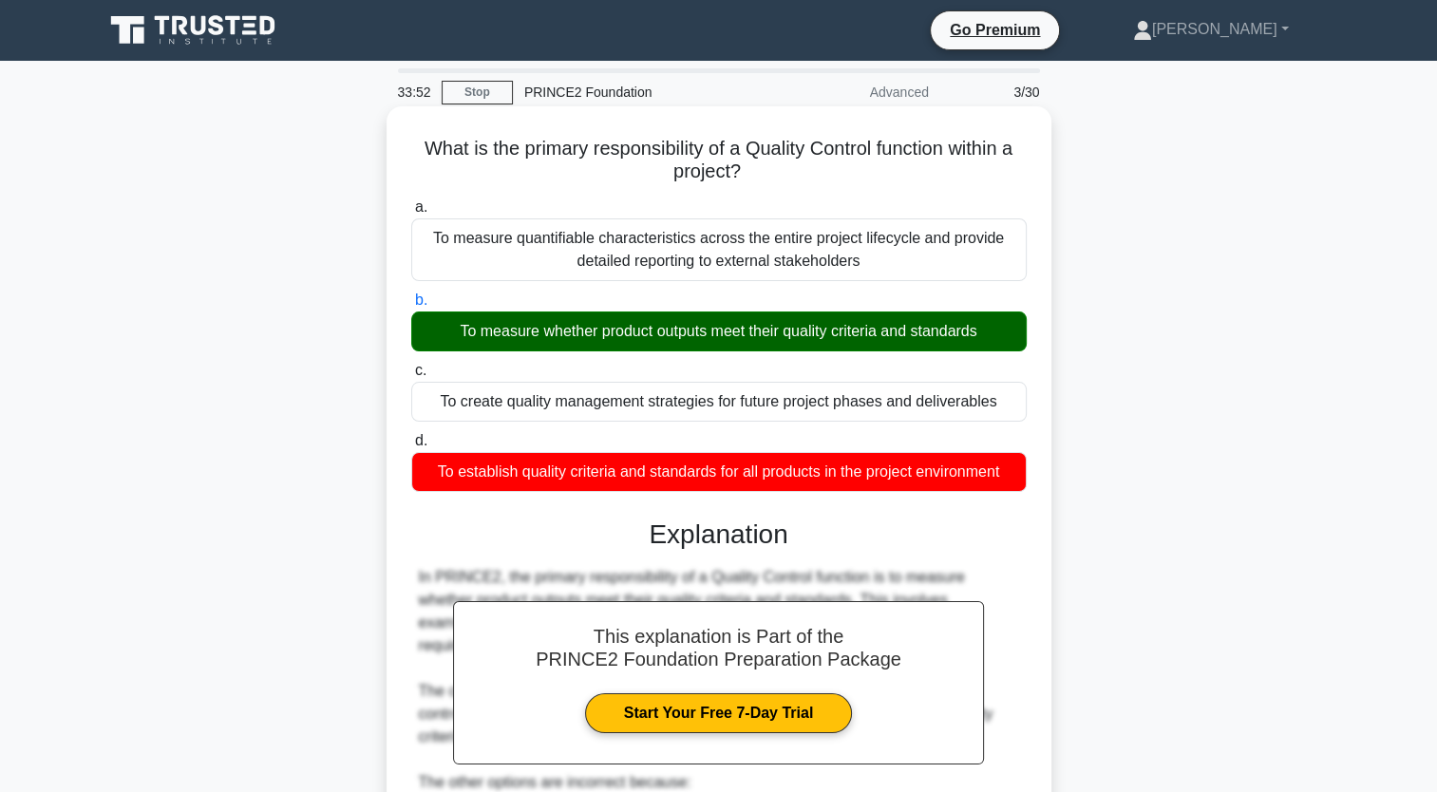
click at [411, 307] on input "b. To measure whether product outputs meet their quality criteria and standards" at bounding box center [411, 300] width 0 height 12
click at [576, 332] on div "To measure whether product outputs meet their quality criteria and standards" at bounding box center [719, 332] width 616 height 40
click at [411, 307] on input "b. To measure whether product outputs meet their quality criteria and standards" at bounding box center [411, 300] width 0 height 12
click at [581, 332] on div "To measure whether product outputs meet their quality criteria and standards" at bounding box center [719, 332] width 616 height 40
click at [411, 307] on input "b. To measure whether product outputs meet their quality criteria and standards" at bounding box center [411, 300] width 0 height 12
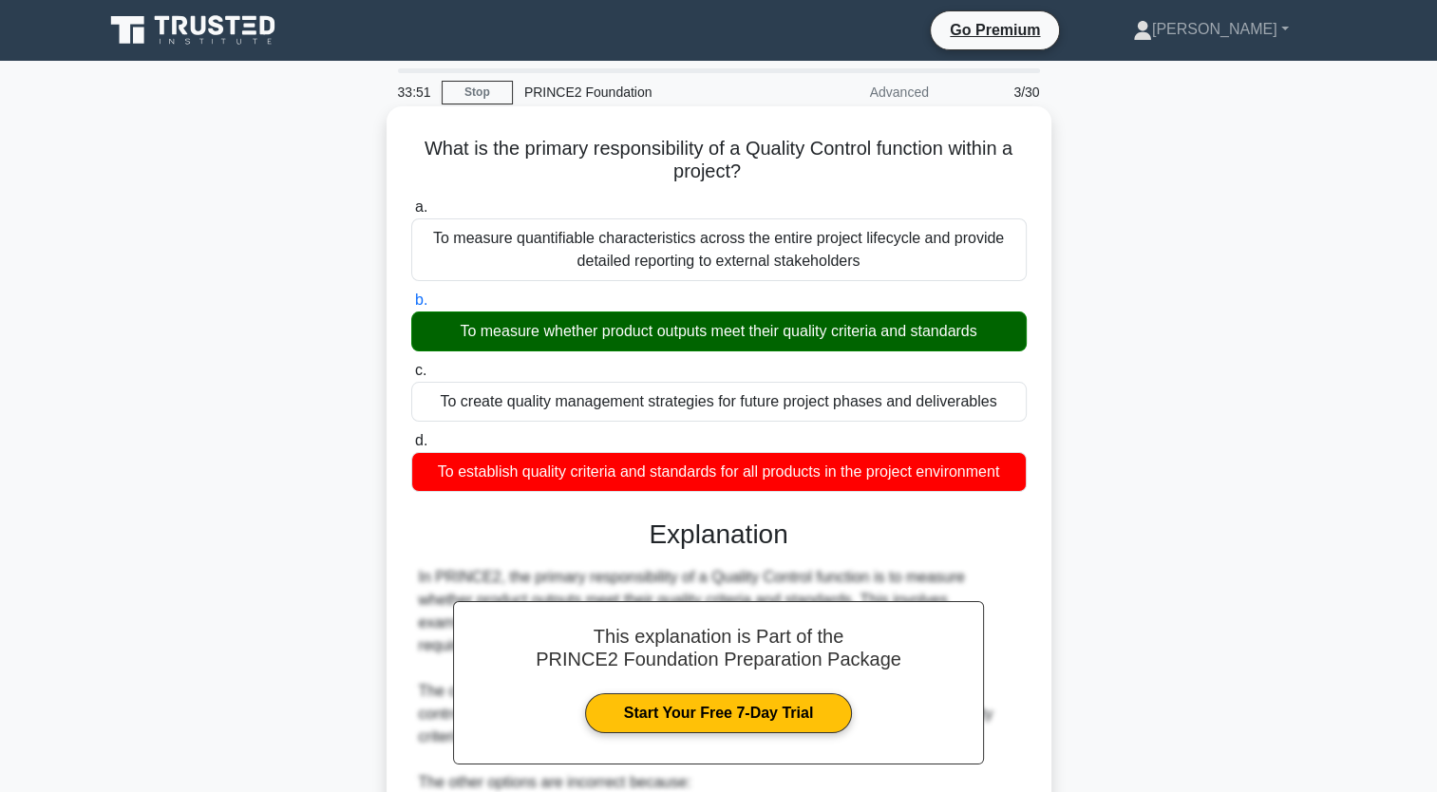
scroll to position [354, 0]
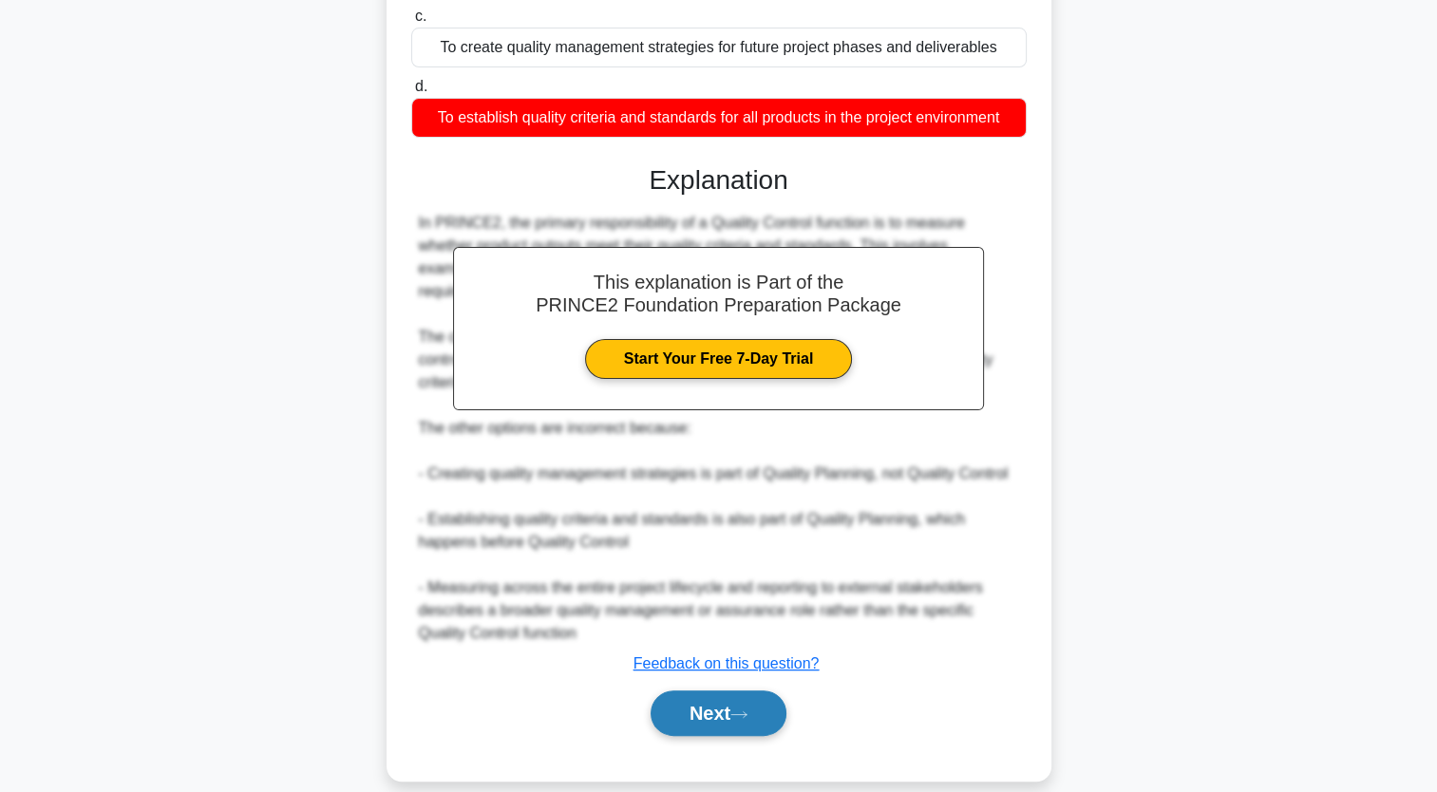
click at [699, 691] on button "Next" at bounding box center [719, 714] width 136 height 46
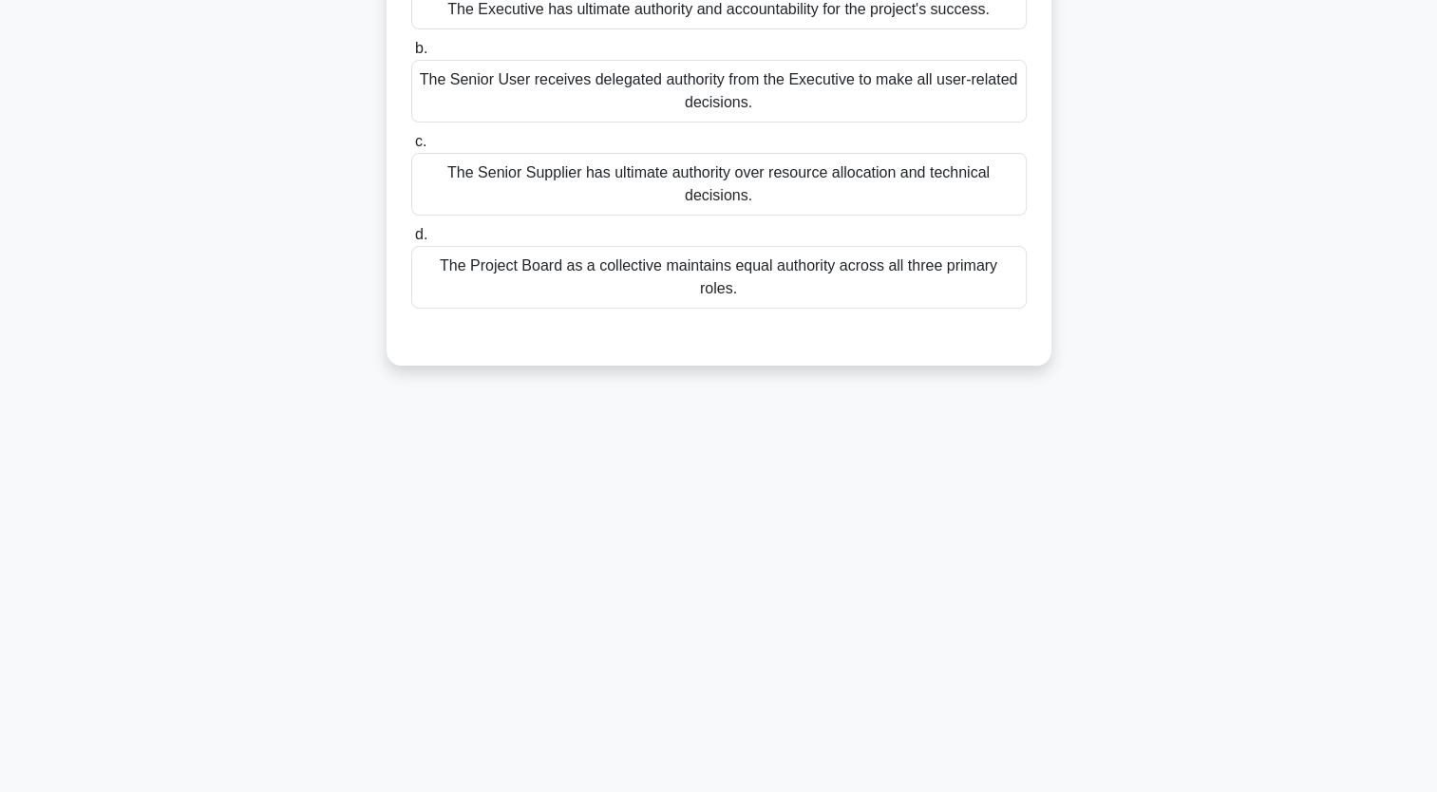
scroll to position [0, 0]
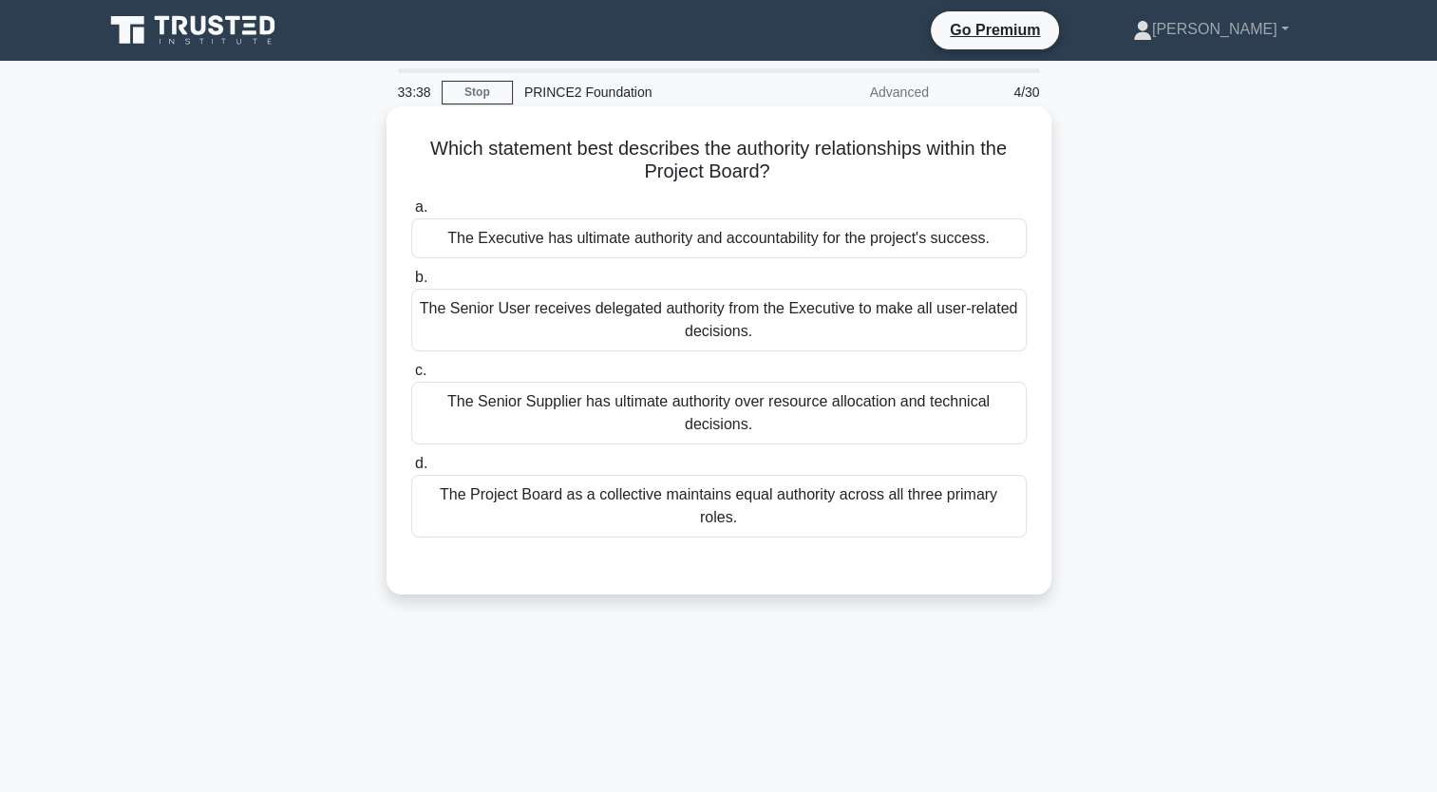
click at [673, 239] on div "The Executive has ultimate authority and accountability for the project's succe…" at bounding box center [719, 238] width 616 height 40
click at [411, 214] on input "a. The Executive has ultimate authority and accountability for the project's su…" at bounding box center [411, 207] width 0 height 12
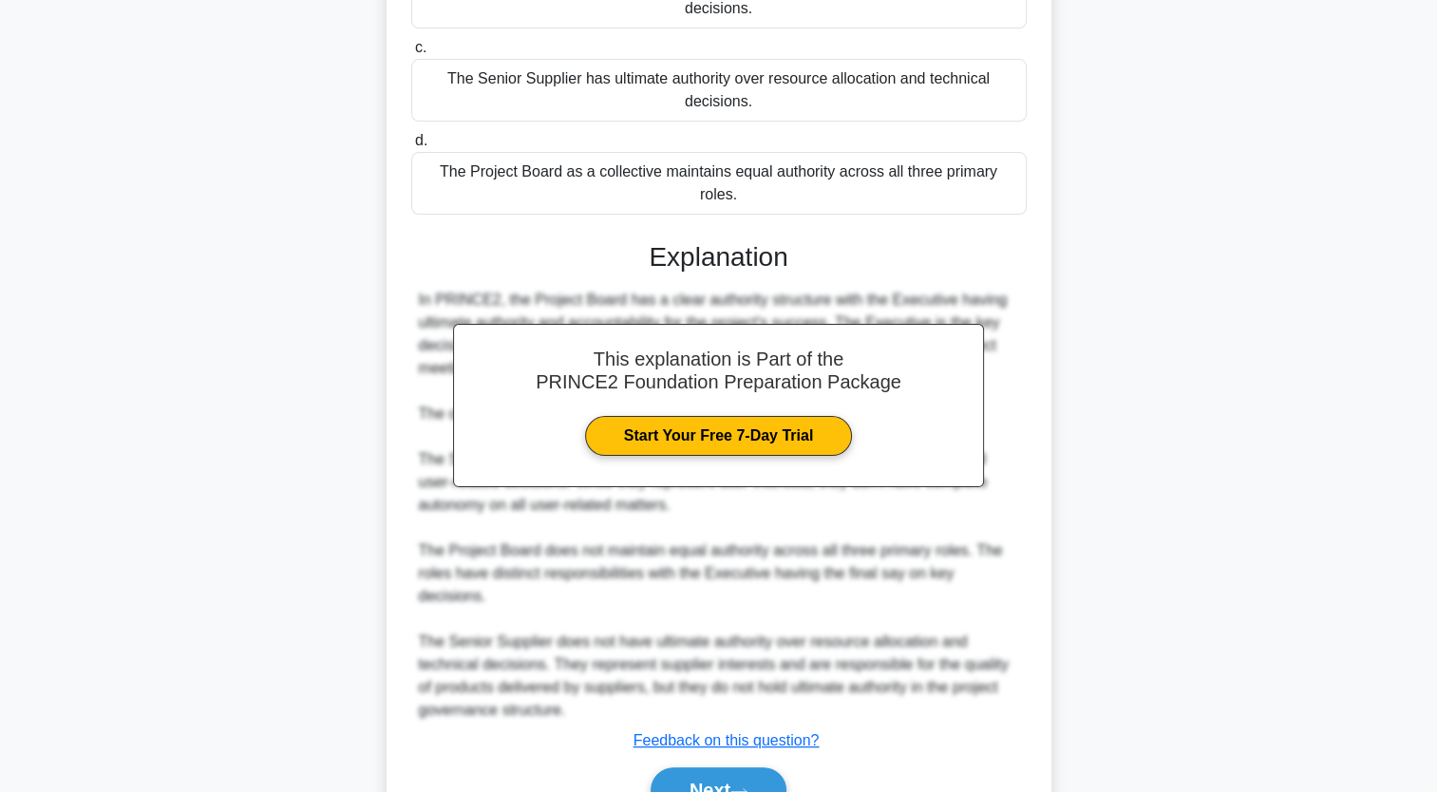
scroll to position [322, 0]
click at [730, 768] on button "Next" at bounding box center [719, 791] width 136 height 46
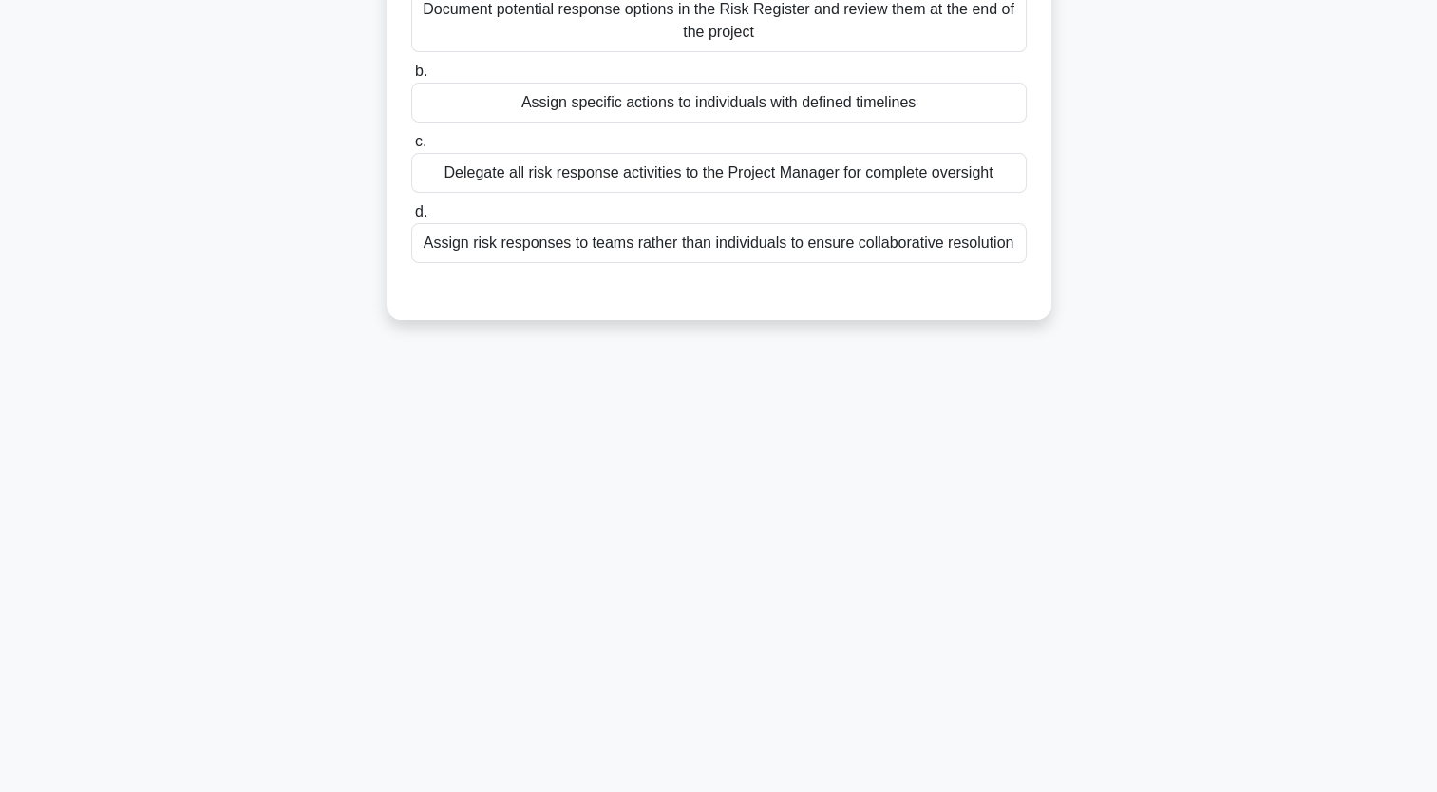
scroll to position [0, 0]
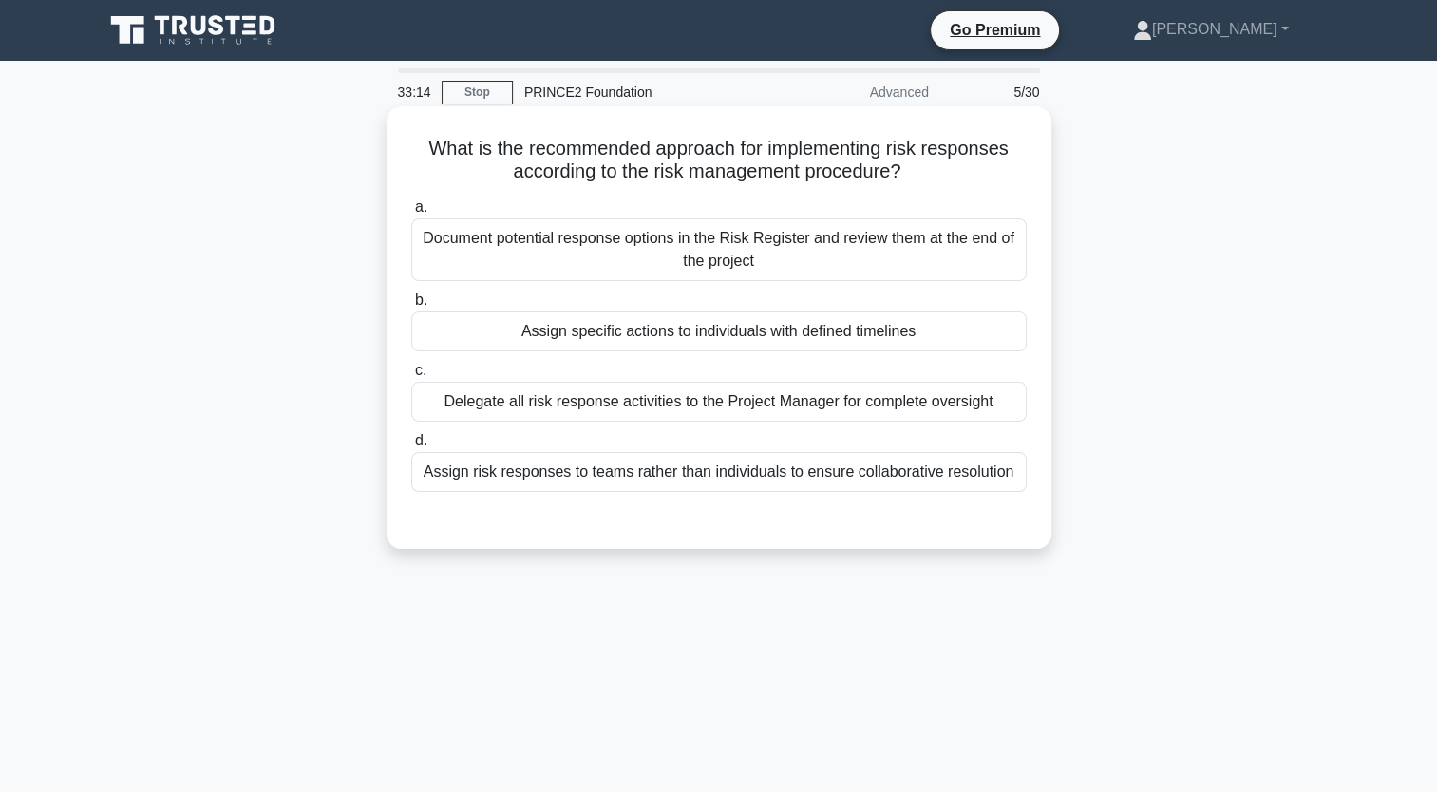
click at [653, 403] on div "Delegate all risk response activities to the Project Manager for complete overs…" at bounding box center [719, 402] width 616 height 40
click at [411, 377] on input "c. Delegate all risk response activities to the Project Manager for complete ov…" at bounding box center [411, 371] width 0 height 12
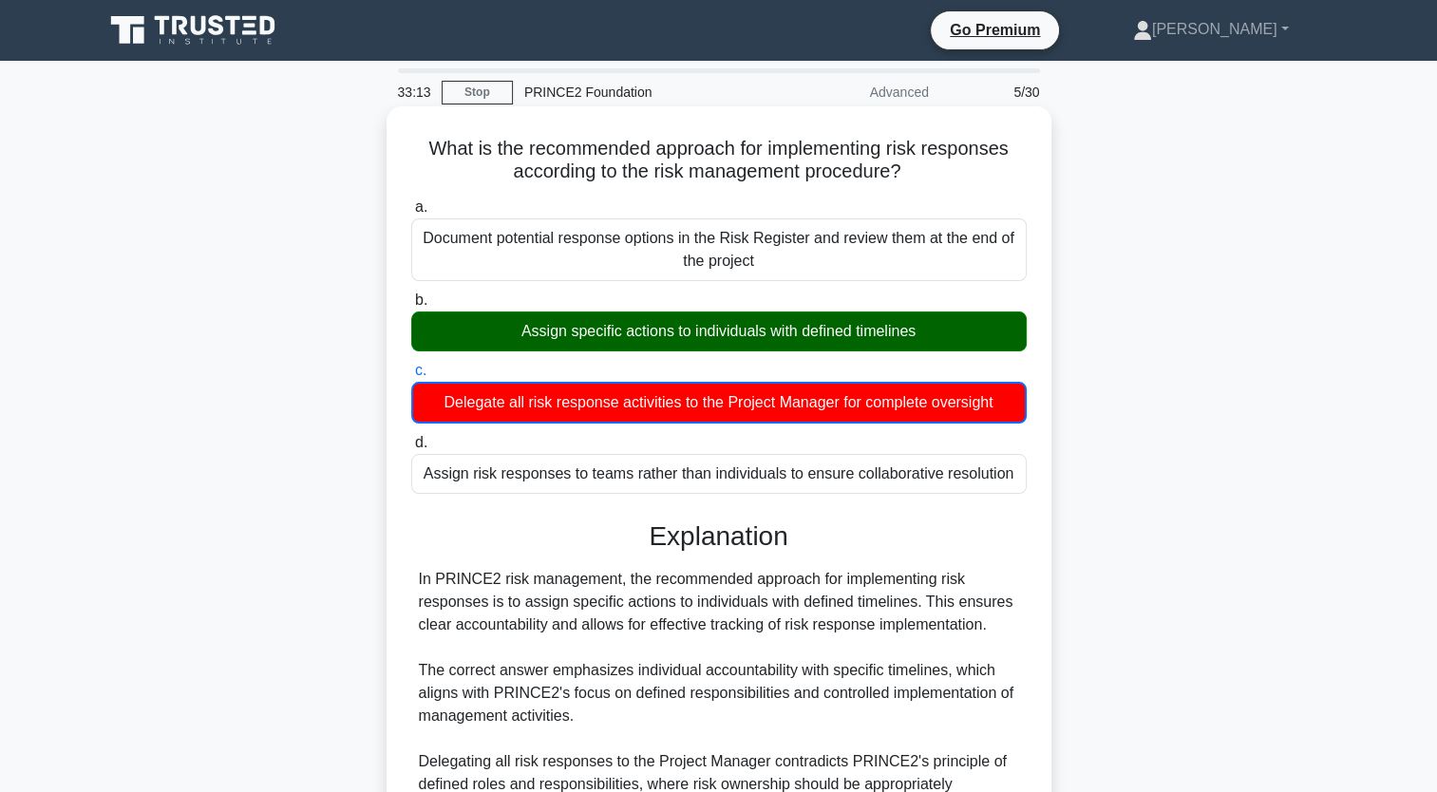
click at [627, 346] on div "Assign specific actions to individuals with defined timelines" at bounding box center [719, 332] width 616 height 40
click at [411, 307] on input "b. Assign specific actions to individuals with defined timelines" at bounding box center [411, 300] width 0 height 12
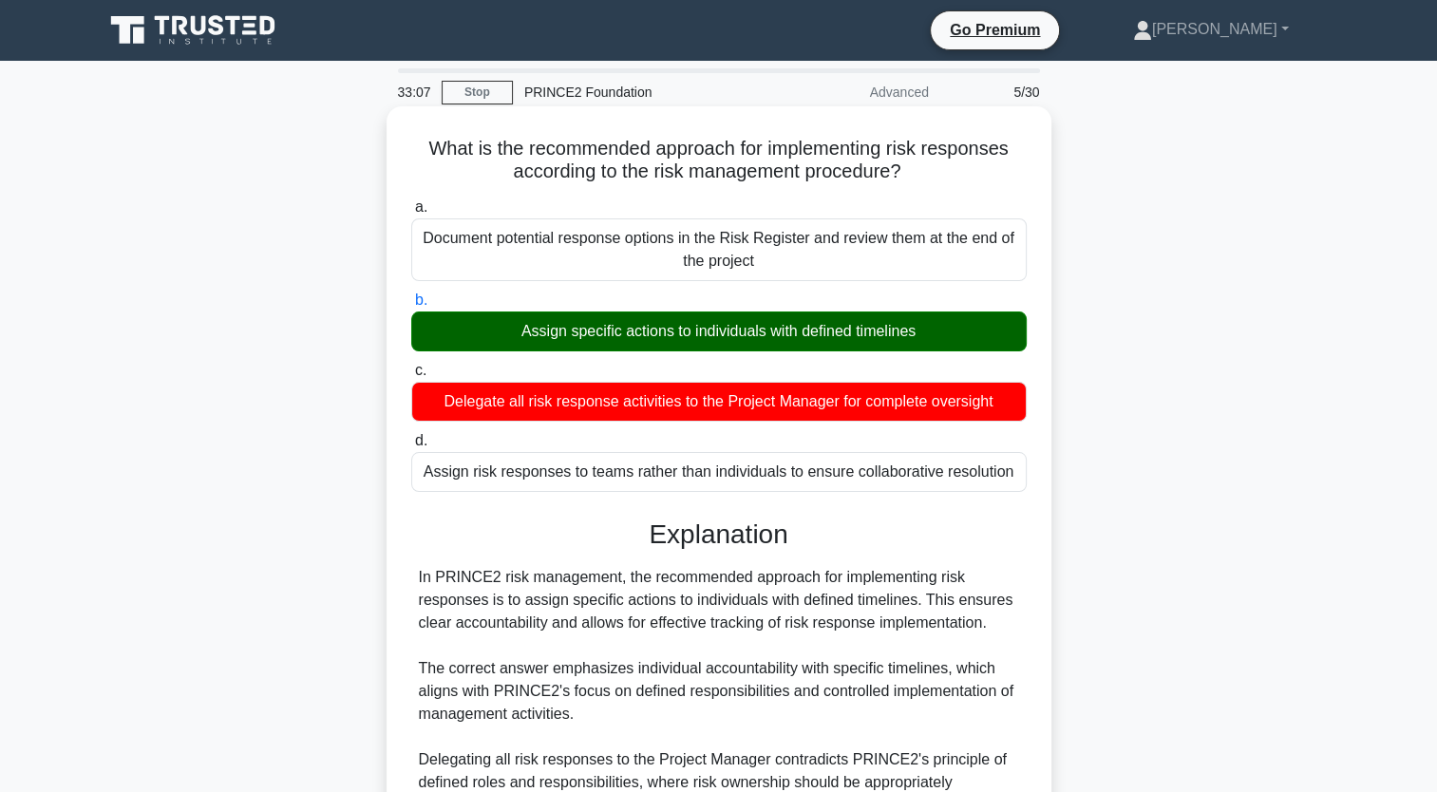
scroll to position [354, 0]
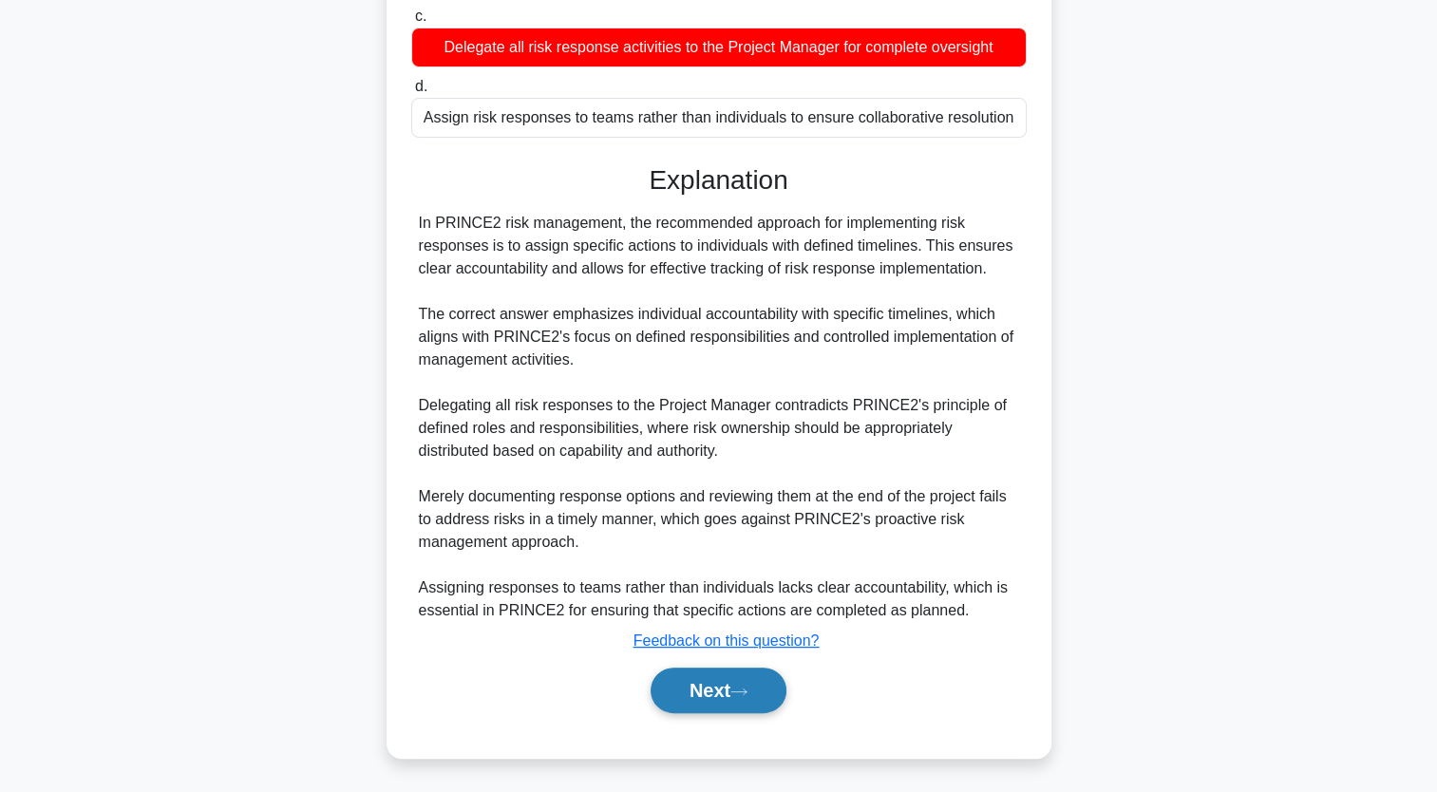
click at [706, 692] on button "Next" at bounding box center [719, 691] width 136 height 46
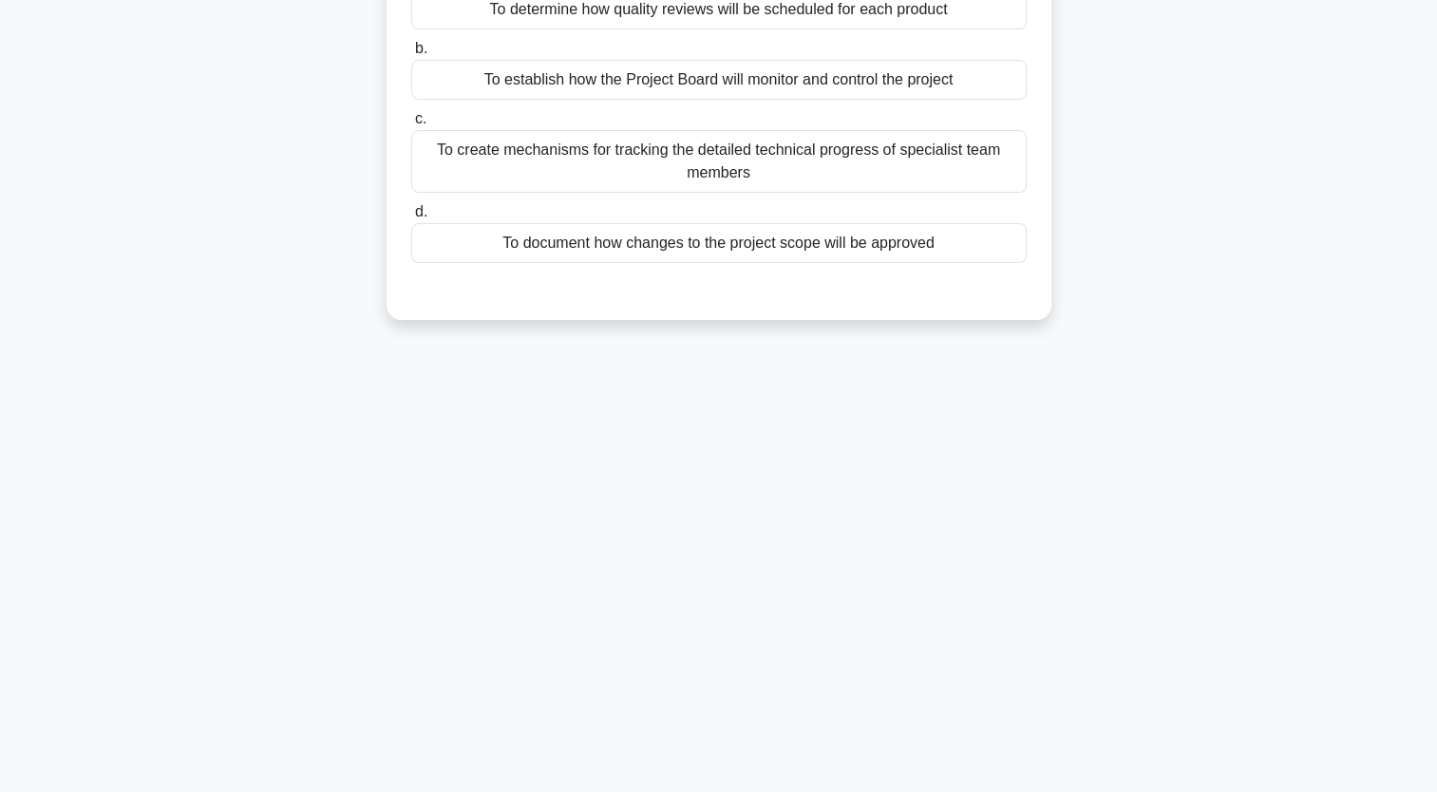
scroll to position [0, 0]
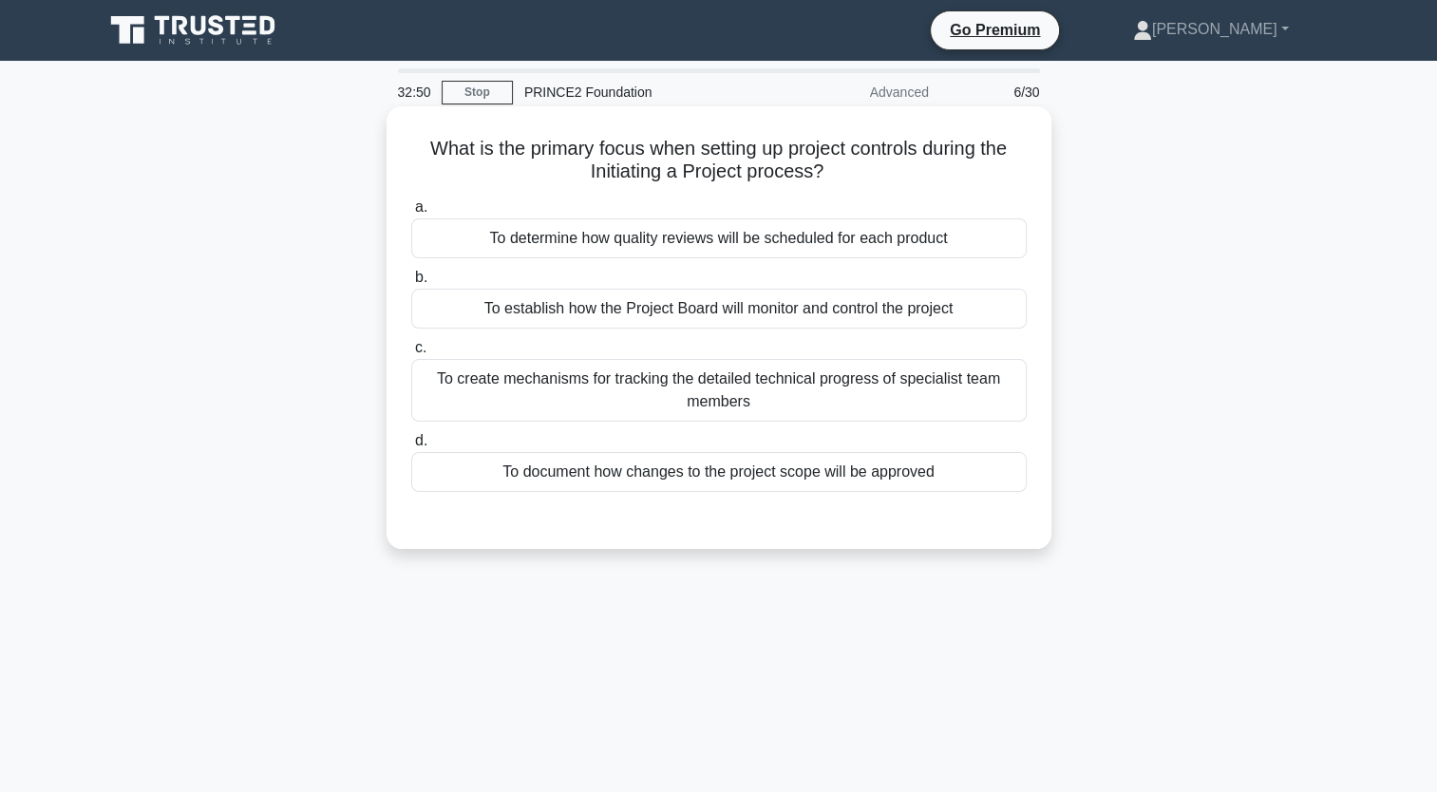
click at [636, 397] on div "To create mechanisms for tracking the detailed technical progress of specialist…" at bounding box center [719, 390] width 616 height 63
click at [411, 354] on input "c. To create mechanisms for tracking the detailed technical progress of special…" at bounding box center [411, 348] width 0 height 12
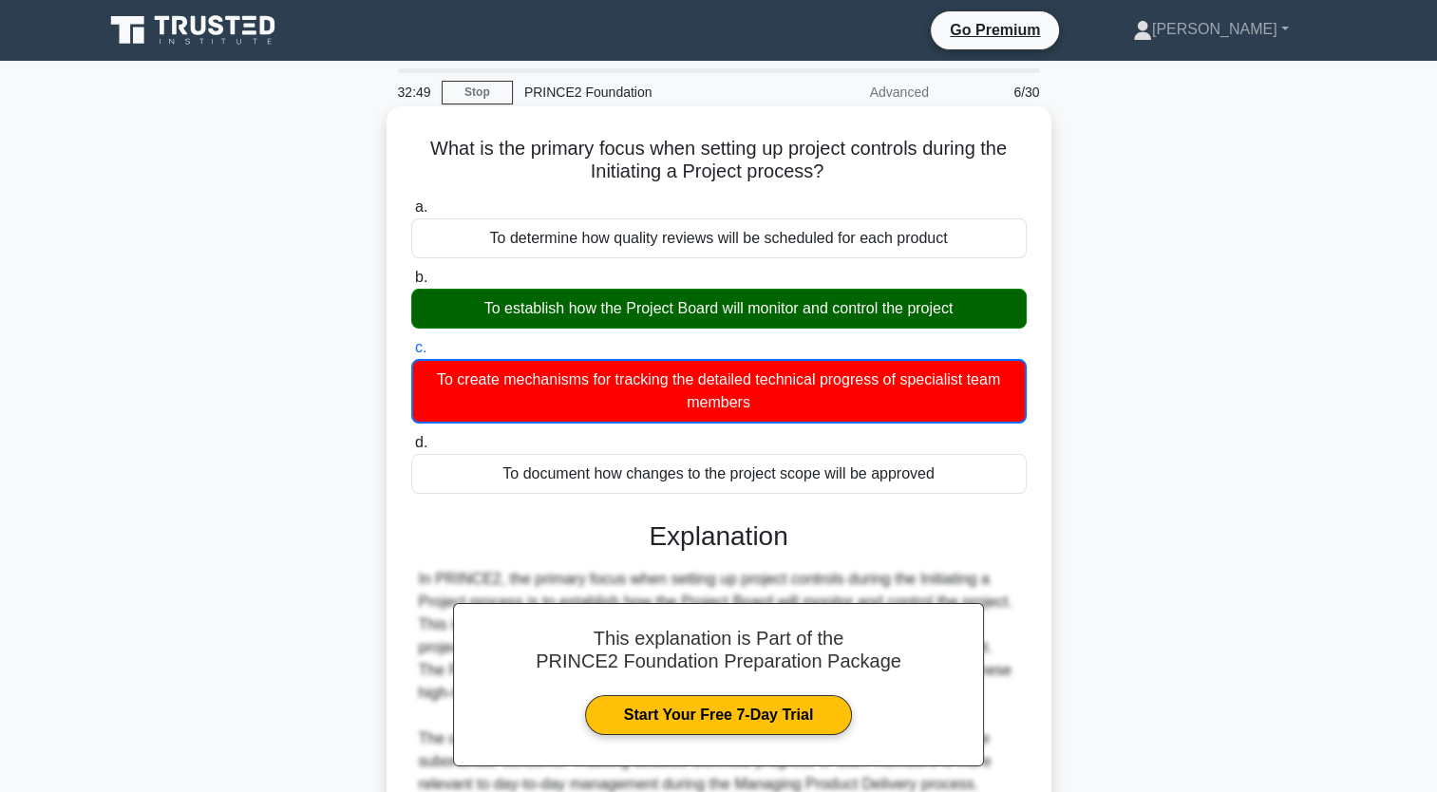
click at [650, 297] on div "To establish how the Project Board will monitor and control the project" at bounding box center [719, 309] width 616 height 40
click at [411, 284] on input "b. To establish how the Project Board will monitor and control the project" at bounding box center [411, 278] width 0 height 12
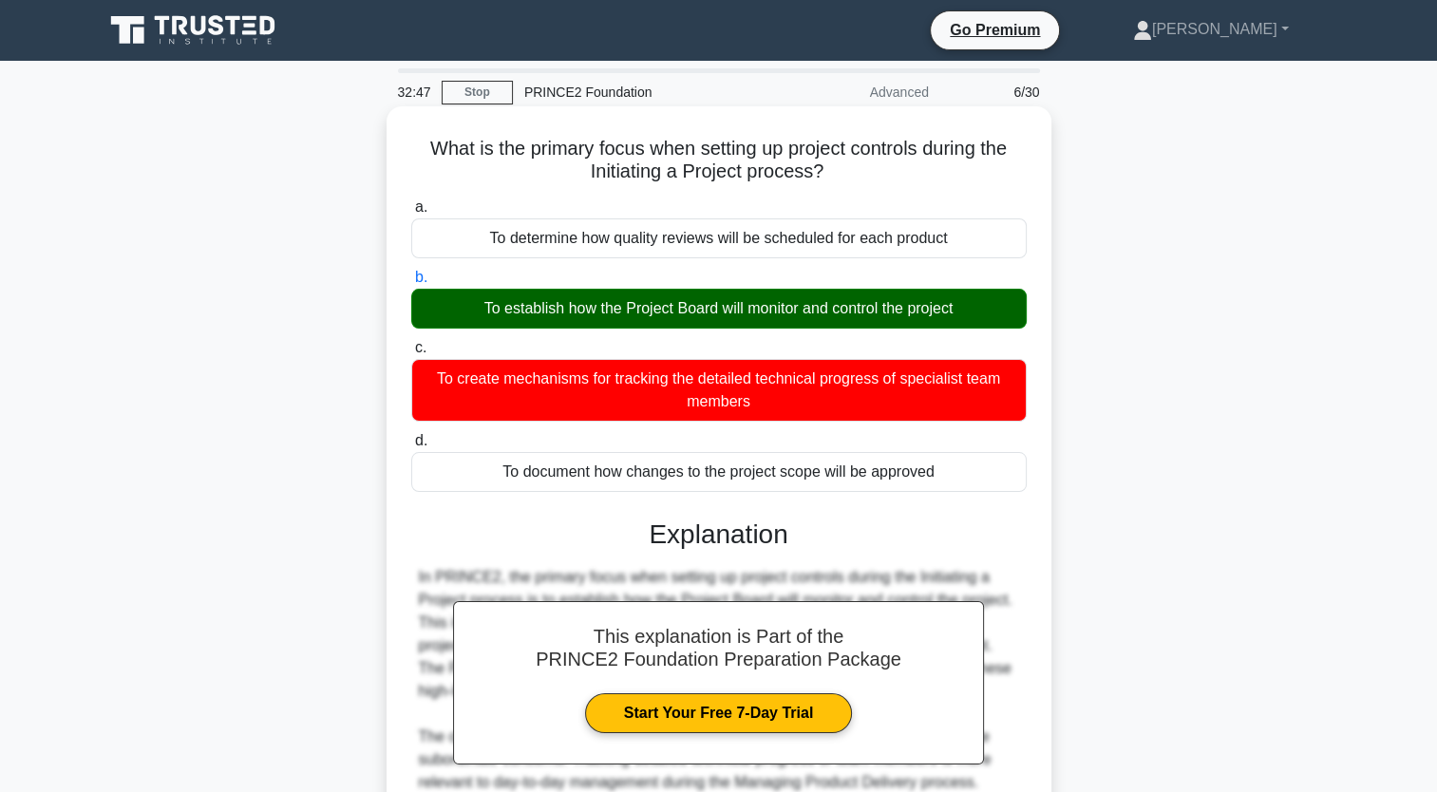
scroll to position [240, 0]
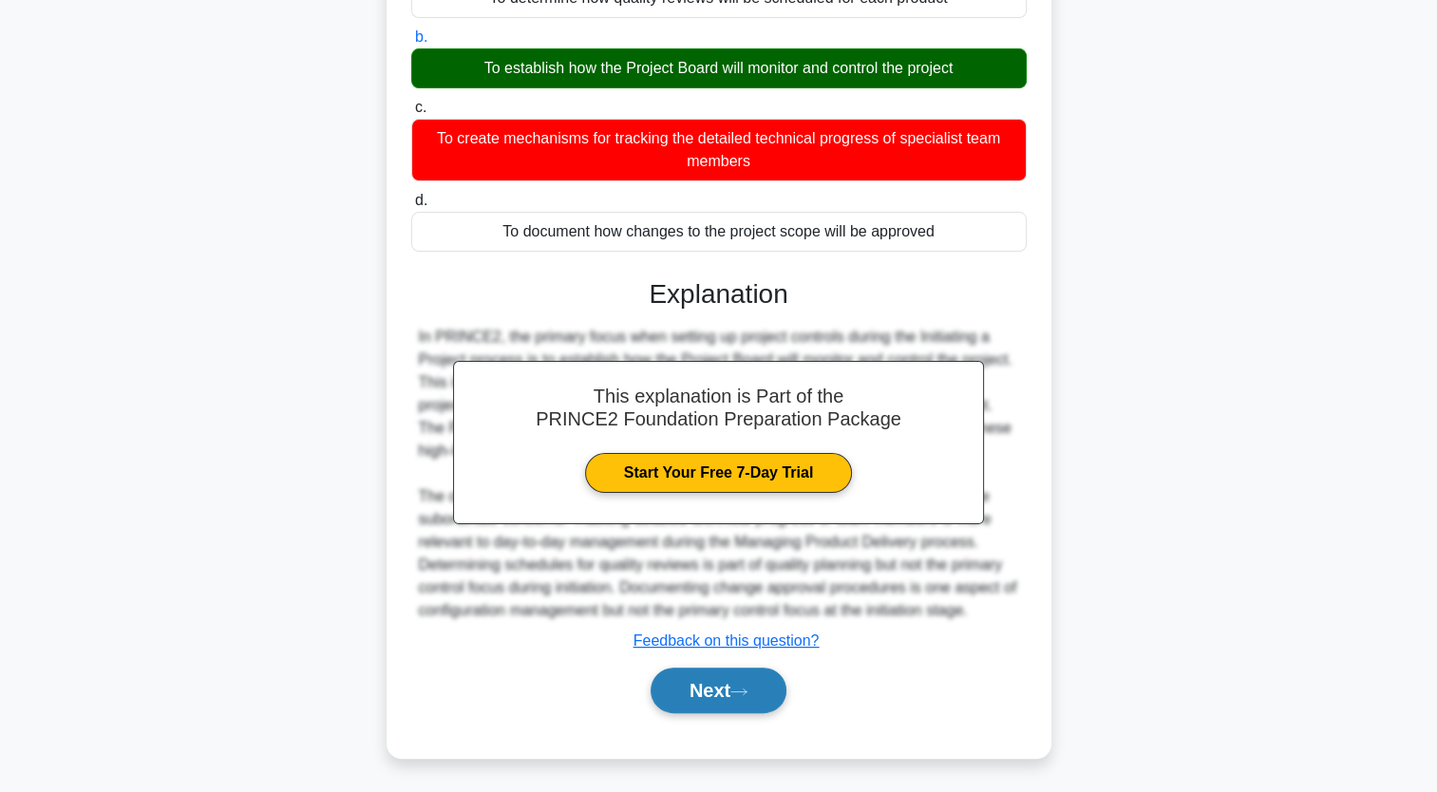
click at [707, 689] on button "Next" at bounding box center [719, 691] width 136 height 46
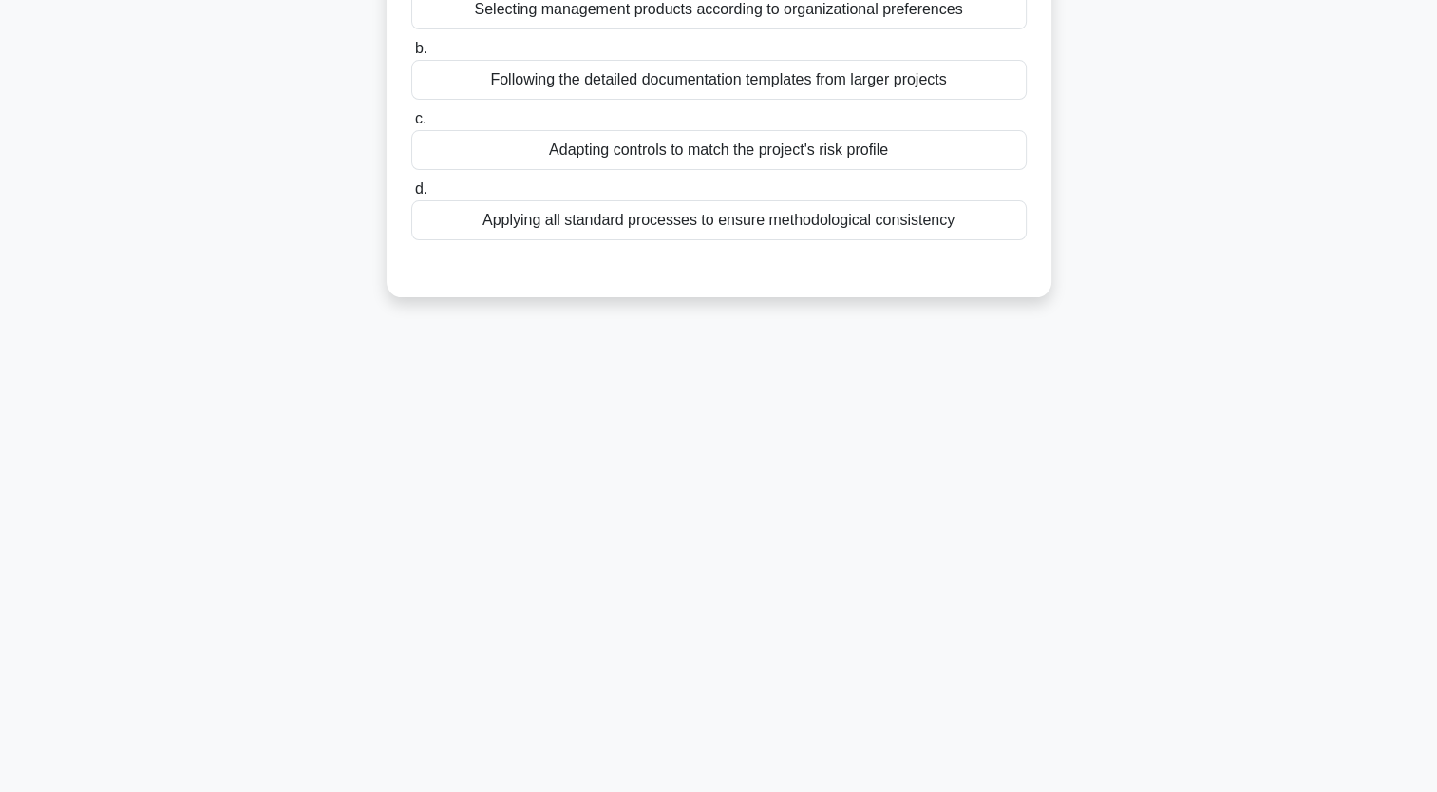
scroll to position [0, 0]
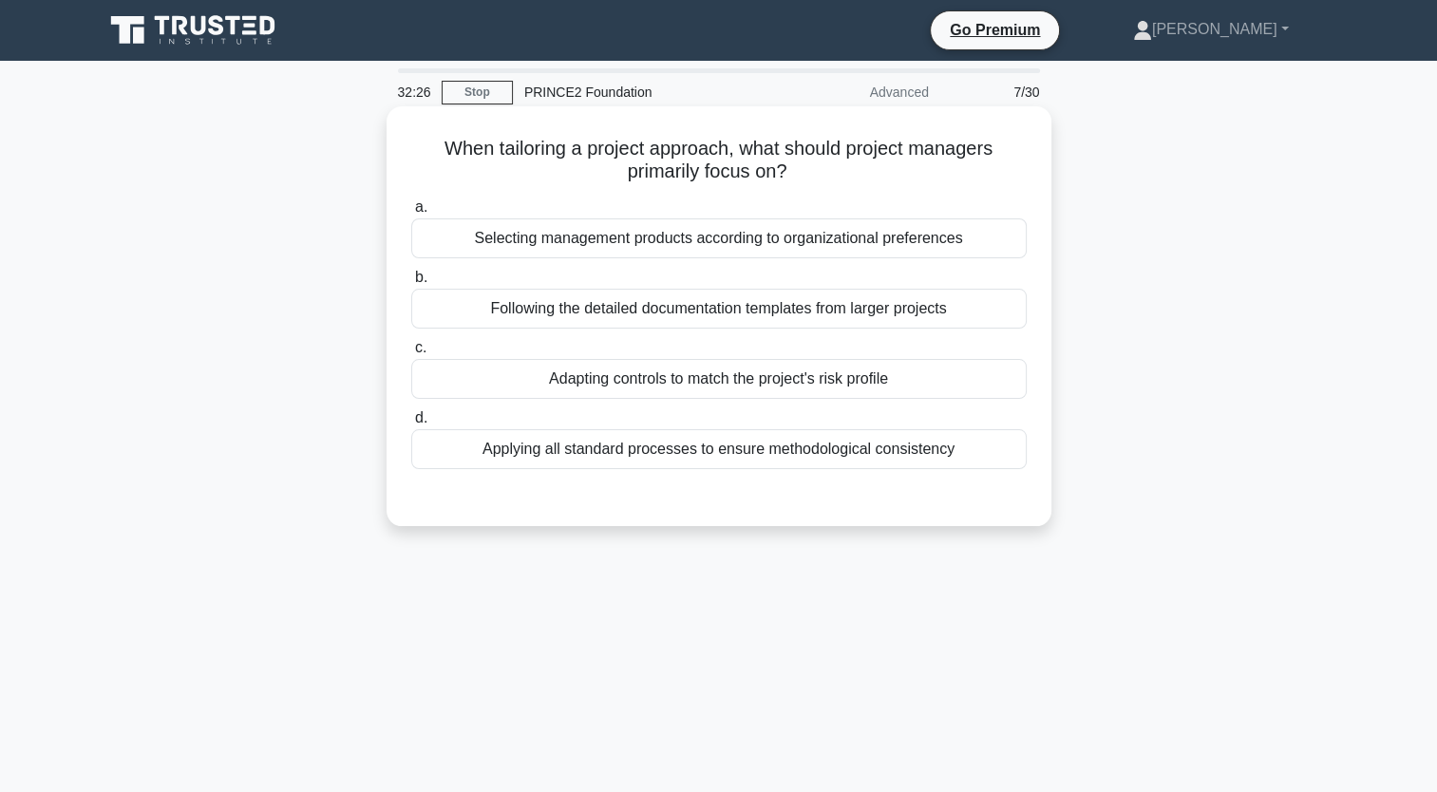
click at [631, 260] on div "a. Selecting management products according to organizational preferences b. Fol…" at bounding box center [719, 332] width 638 height 281
click at [629, 248] on div "Selecting management products according to organizational preferences" at bounding box center [719, 238] width 616 height 40
click at [411, 214] on input "a. Selecting management products according to organizational preferences" at bounding box center [411, 207] width 0 height 12
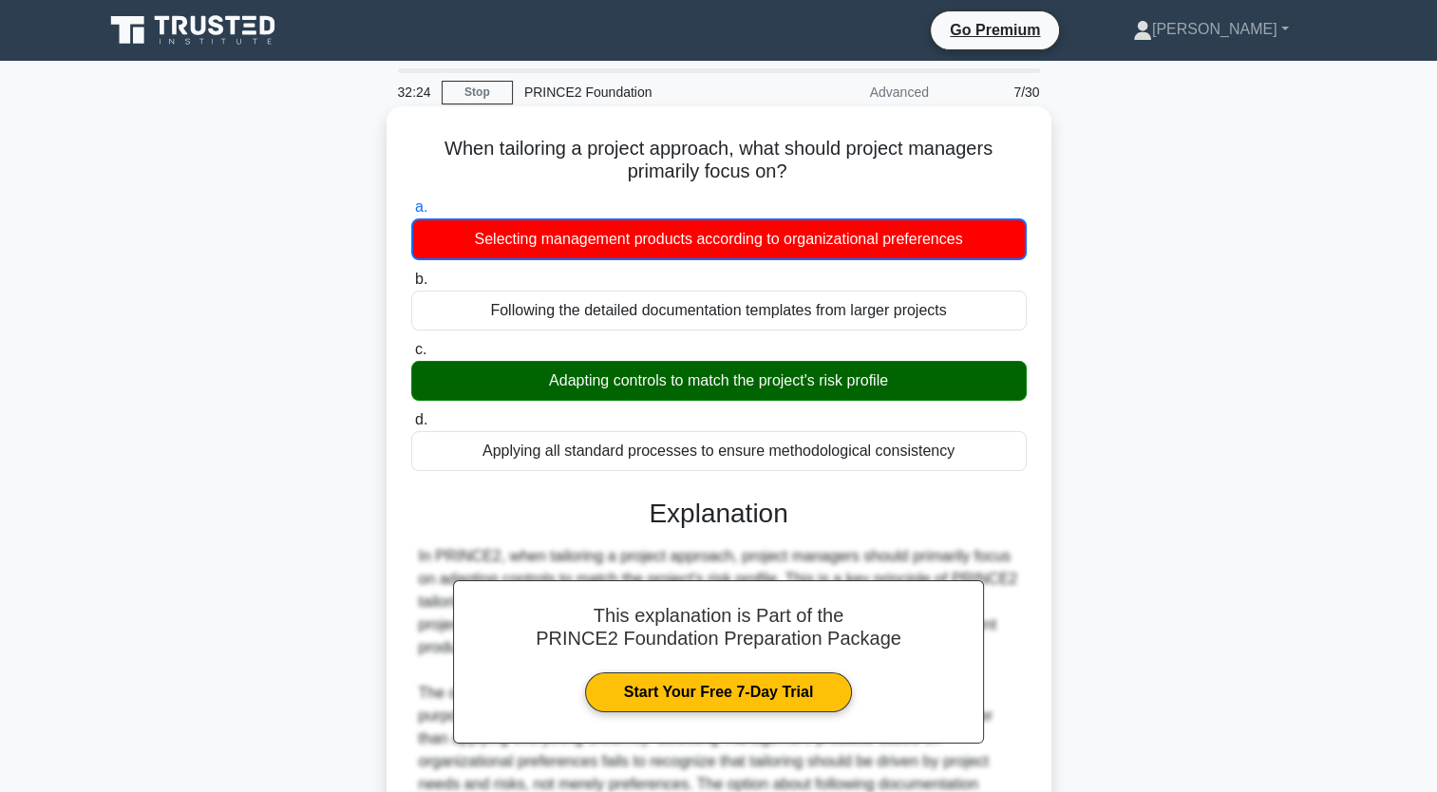
click at [670, 364] on div "Adapting controls to match the project's risk profile" at bounding box center [719, 381] width 616 height 40
click at [411, 356] on input "c. Adapting controls to match the project's risk profile" at bounding box center [411, 350] width 0 height 12
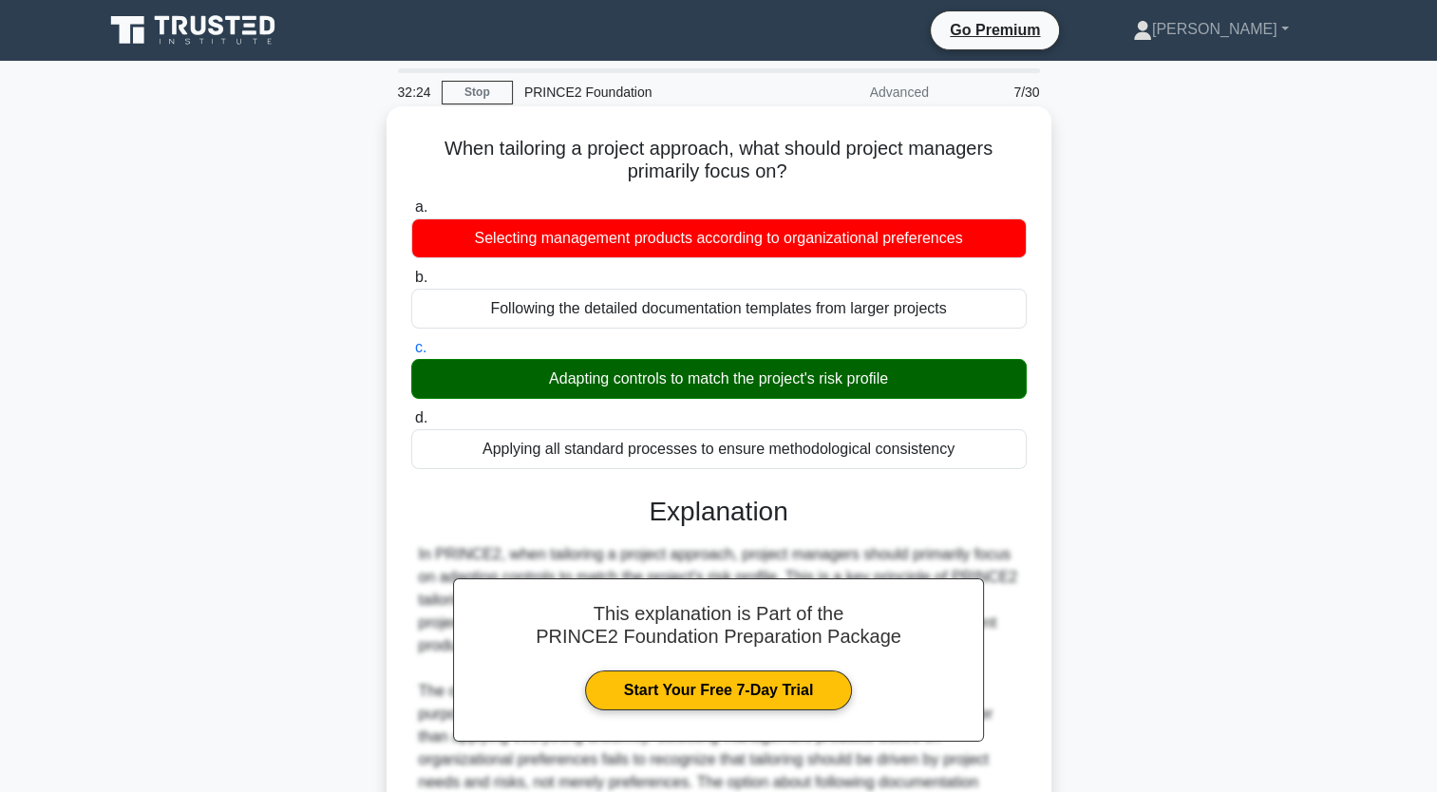
drag, startPoint x: 670, startPoint y: 364, endPoint x: 682, endPoint y: 370, distance: 14.0
click at [682, 370] on div "Adapting controls to match the project's risk profile" at bounding box center [719, 379] width 616 height 40
click at [411, 354] on input "c. Adapting controls to match the project's risk profile" at bounding box center [411, 348] width 0 height 12
click at [682, 370] on div "Adapting controls to match the project's risk profile" at bounding box center [719, 379] width 616 height 40
click at [411, 354] on input "c. Adapting controls to match the project's risk profile" at bounding box center [411, 348] width 0 height 12
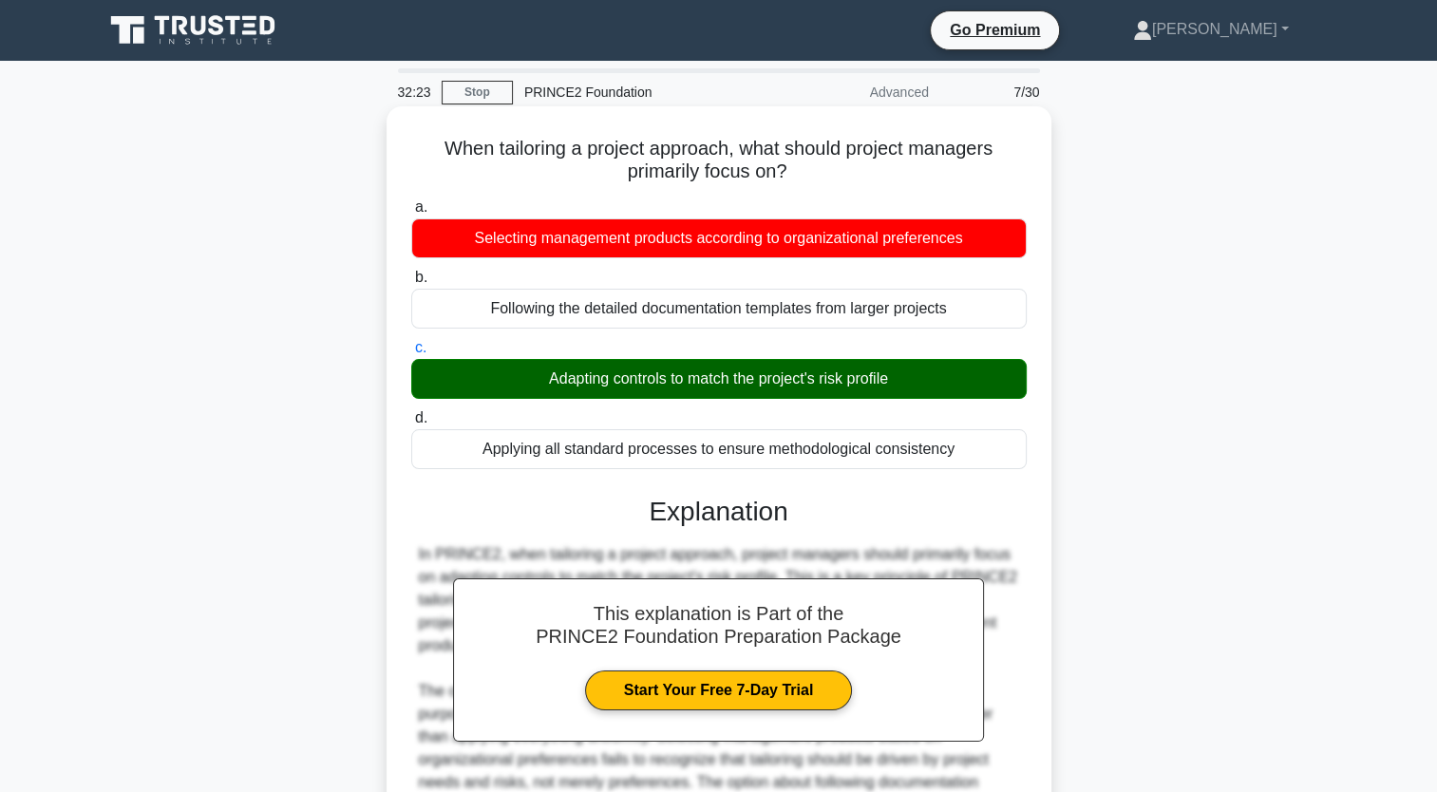
click at [680, 363] on div "Adapting controls to match the project's risk profile" at bounding box center [719, 379] width 616 height 40
click at [411, 354] on input "c. Adapting controls to match the project's risk profile" at bounding box center [411, 348] width 0 height 12
click at [480, 427] on label "d. Applying all standard processes to ensure methodological consistency" at bounding box center [719, 438] width 616 height 63
click at [411, 425] on input "d. Applying all standard processes to ensure methodological consistency" at bounding box center [411, 418] width 0 height 12
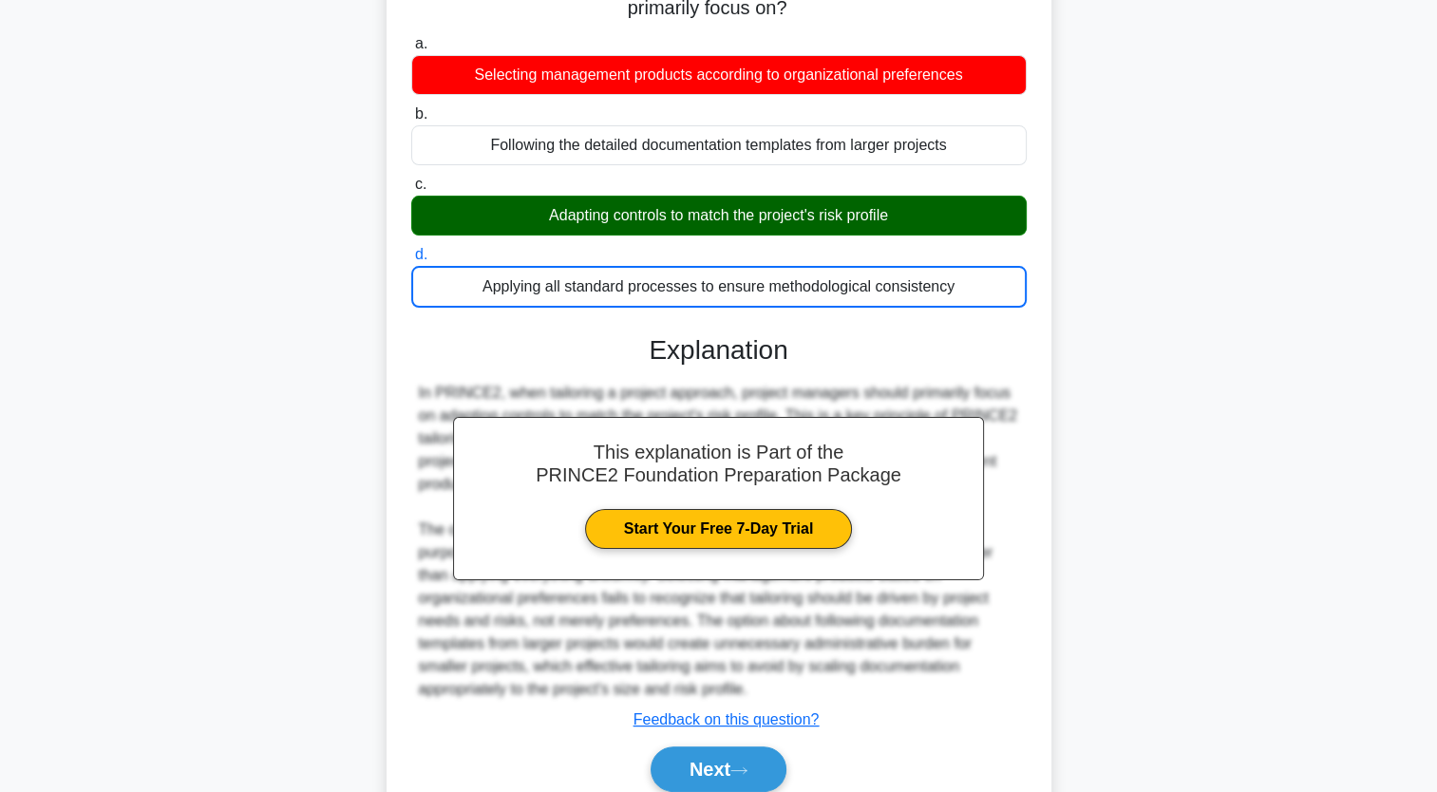
scroll to position [242, 0]
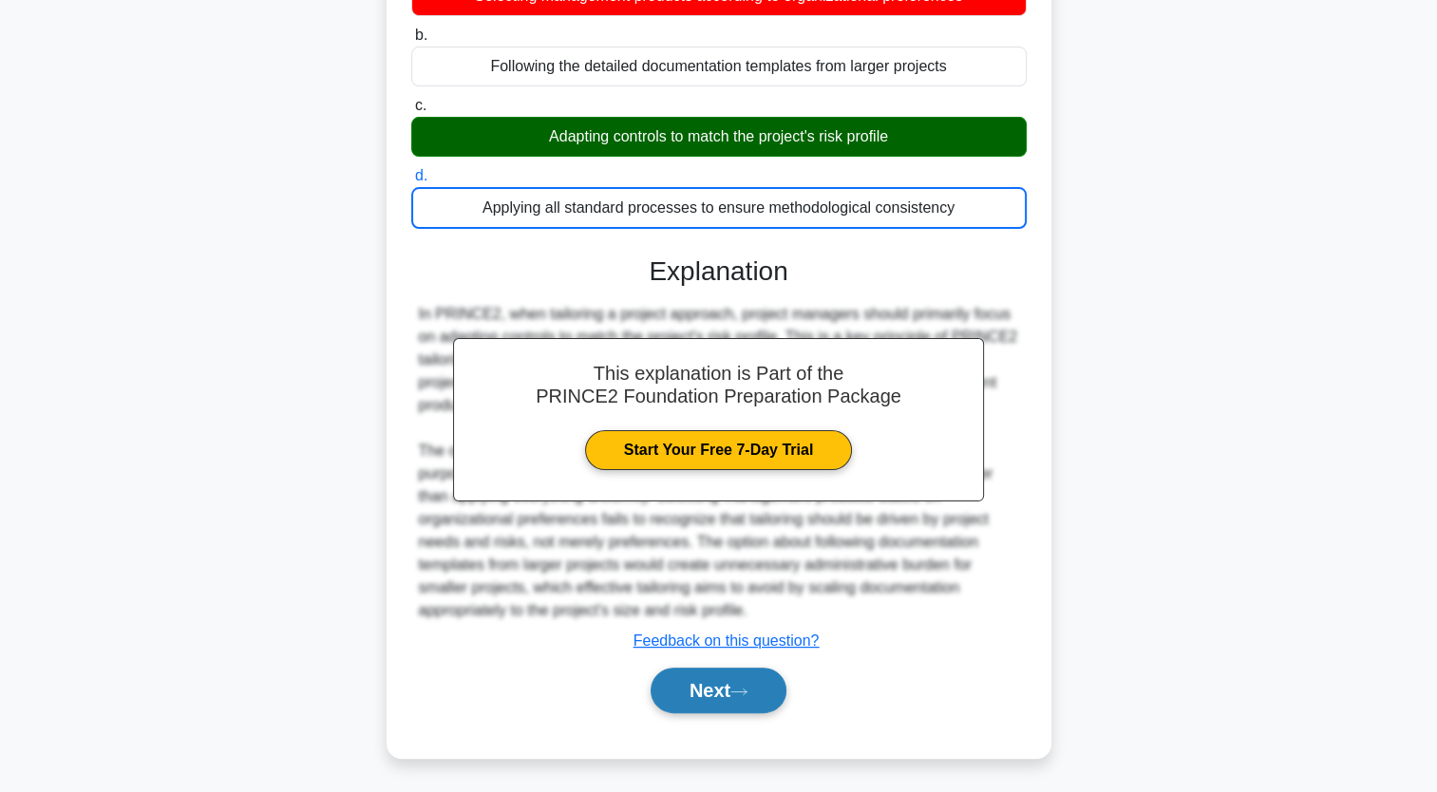
click at [711, 679] on button "Next" at bounding box center [719, 691] width 136 height 46
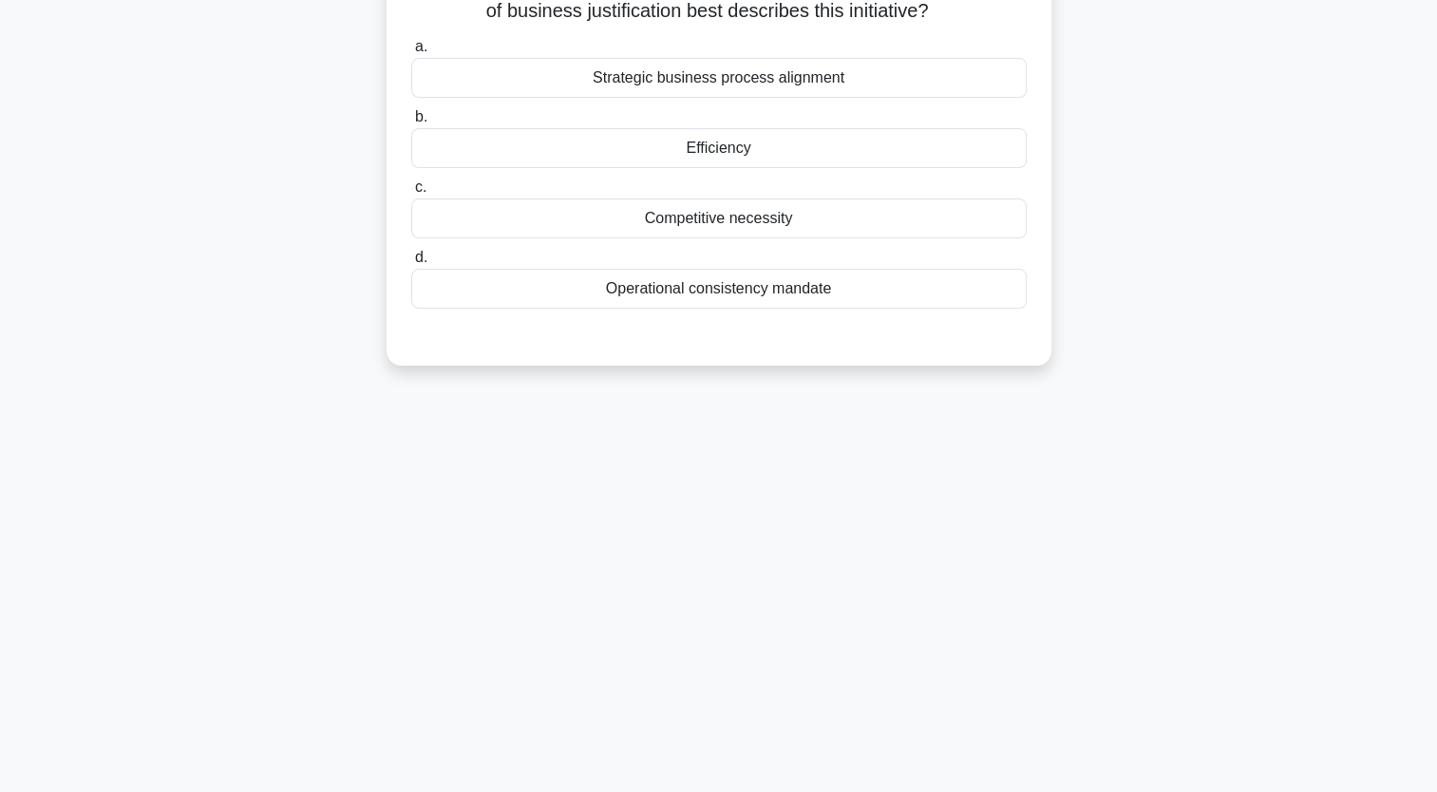
scroll to position [0, 0]
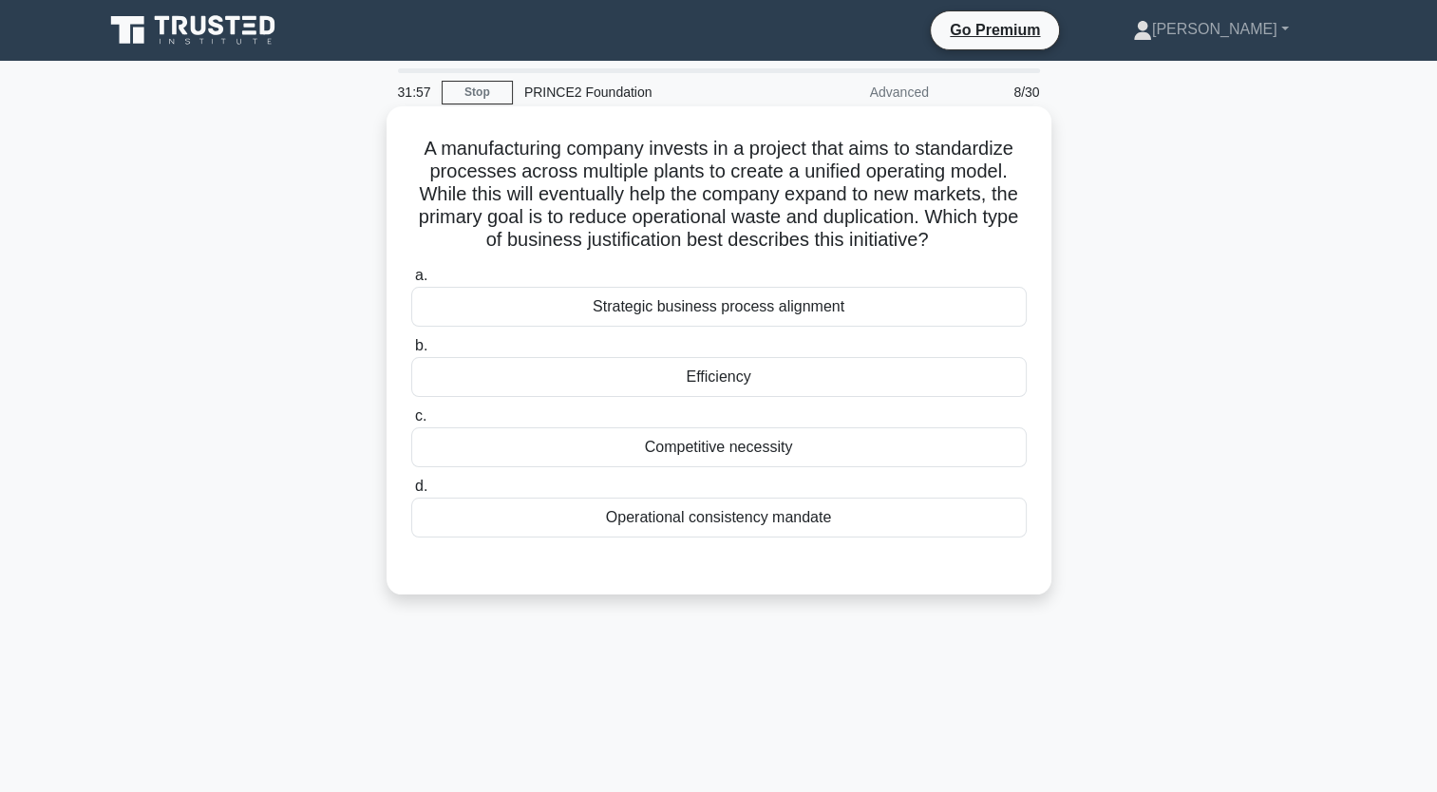
click at [700, 381] on div "Efficiency" at bounding box center [719, 377] width 616 height 40
click at [411, 352] on input "b. Efficiency" at bounding box center [411, 346] width 0 height 12
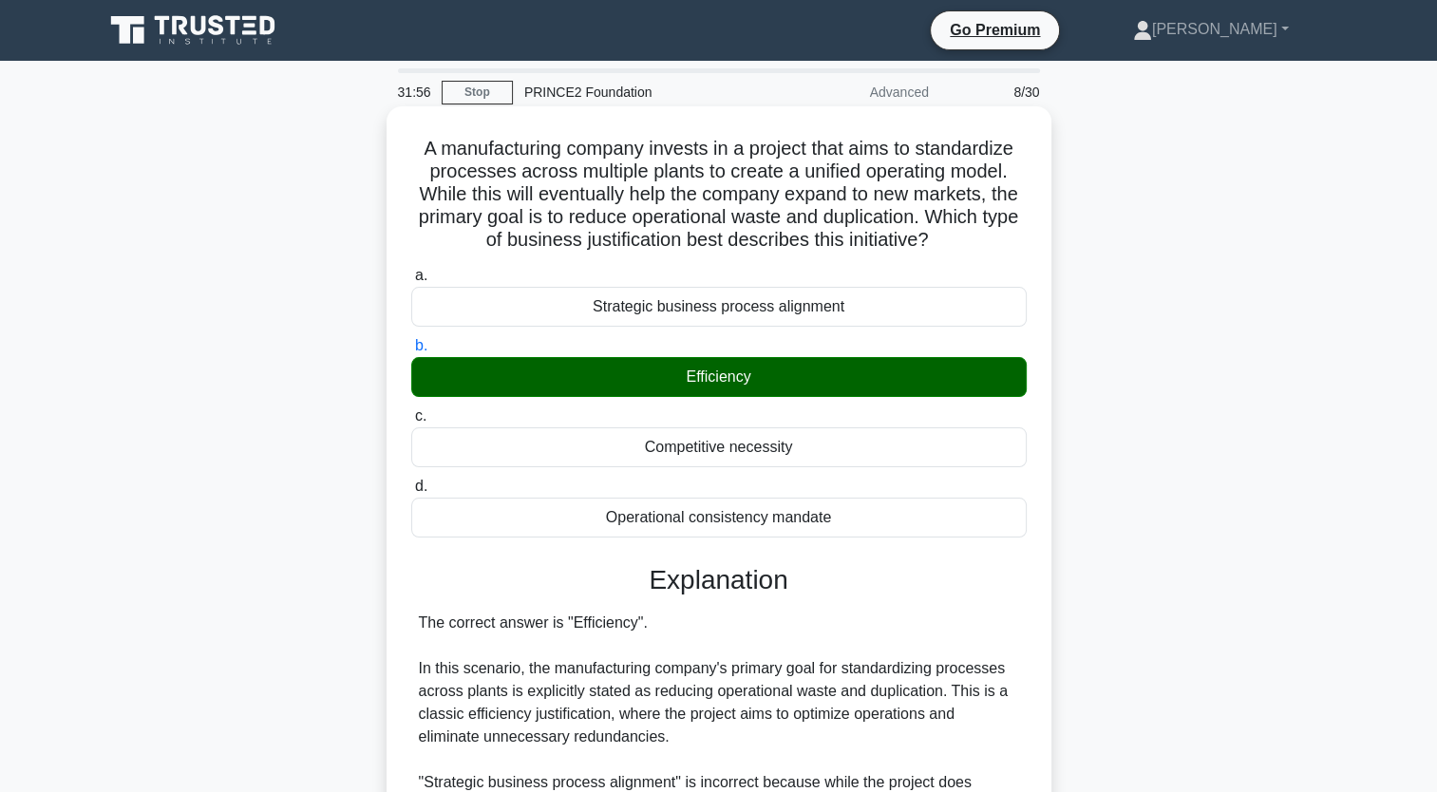
scroll to position [423, 0]
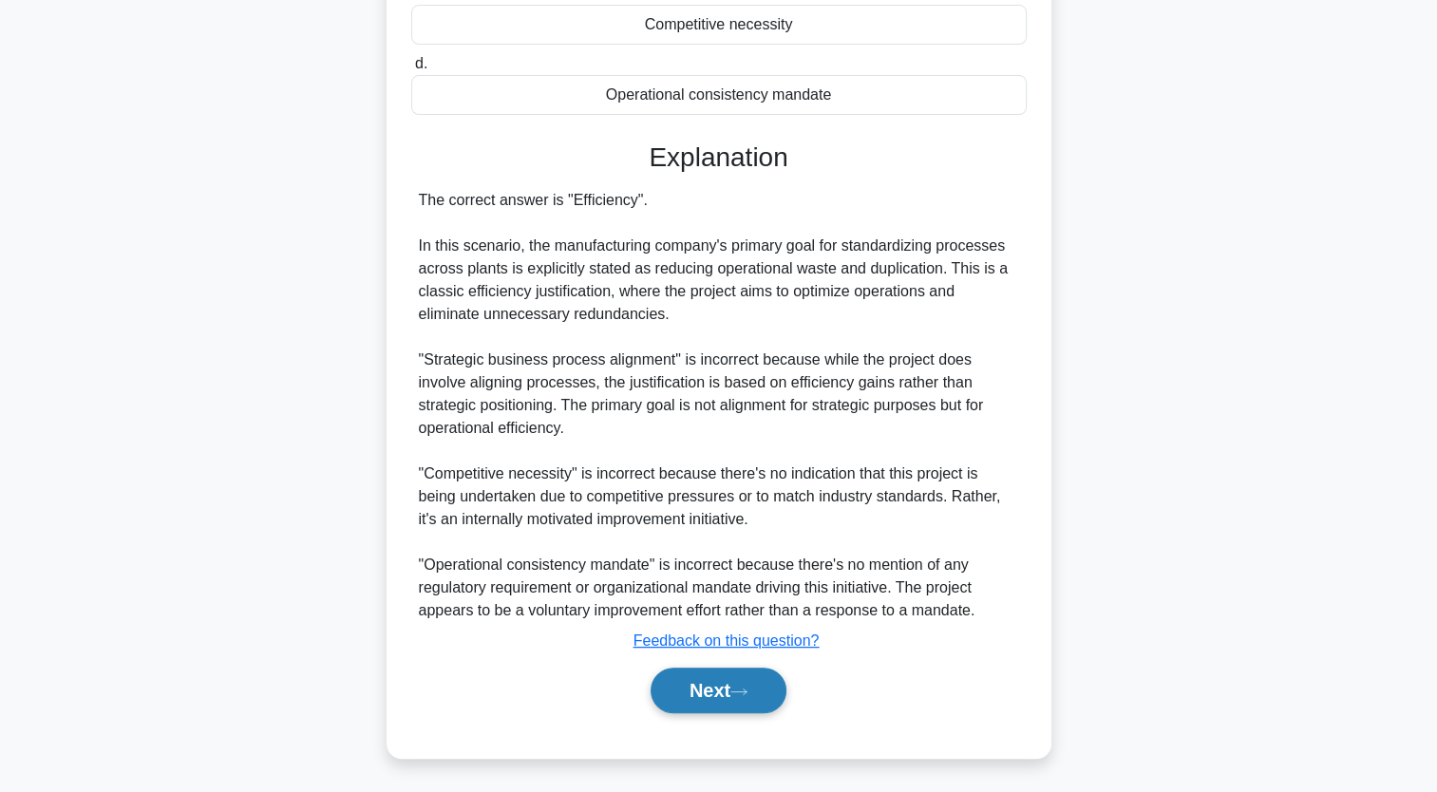
click at [737, 705] on button "Next" at bounding box center [719, 691] width 136 height 46
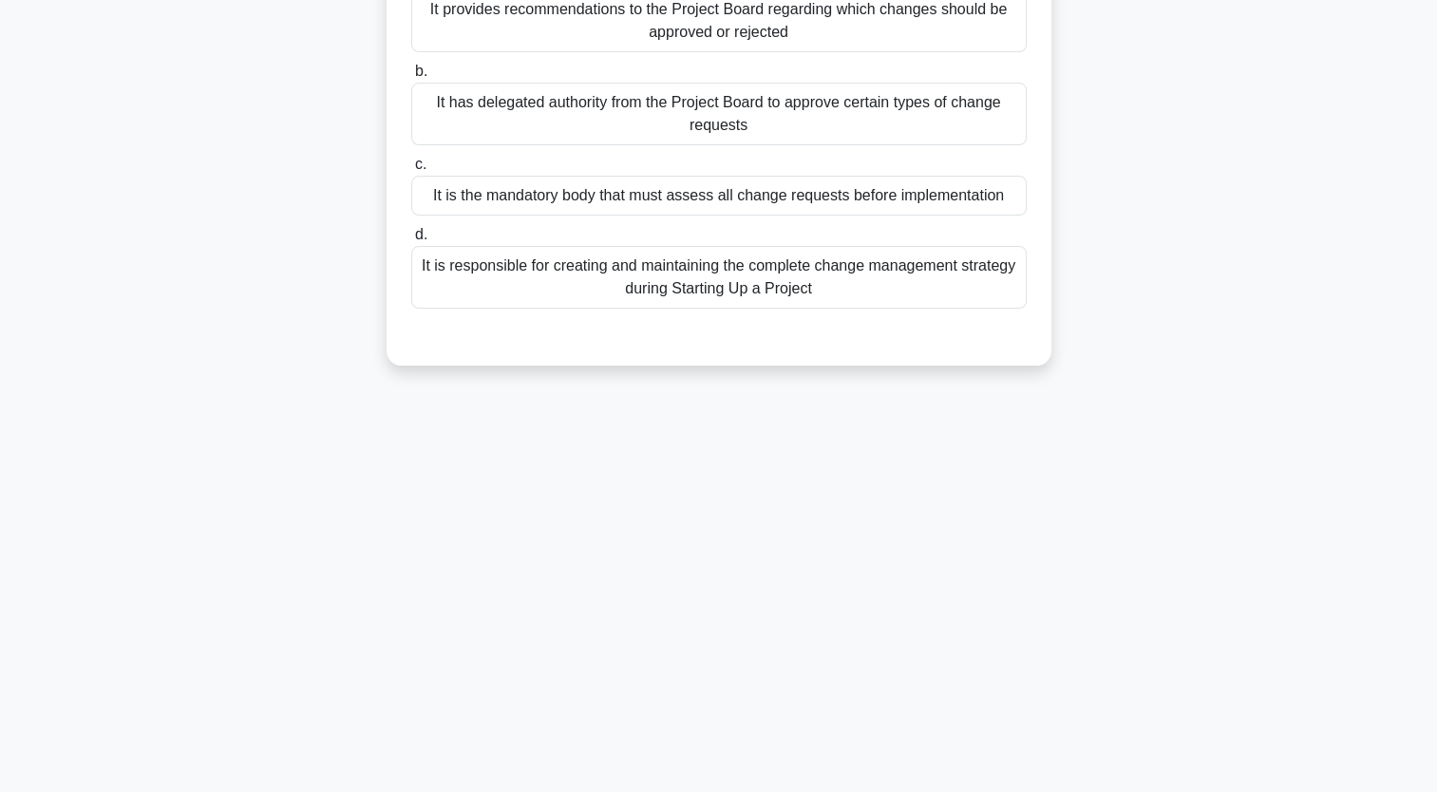
scroll to position [0, 0]
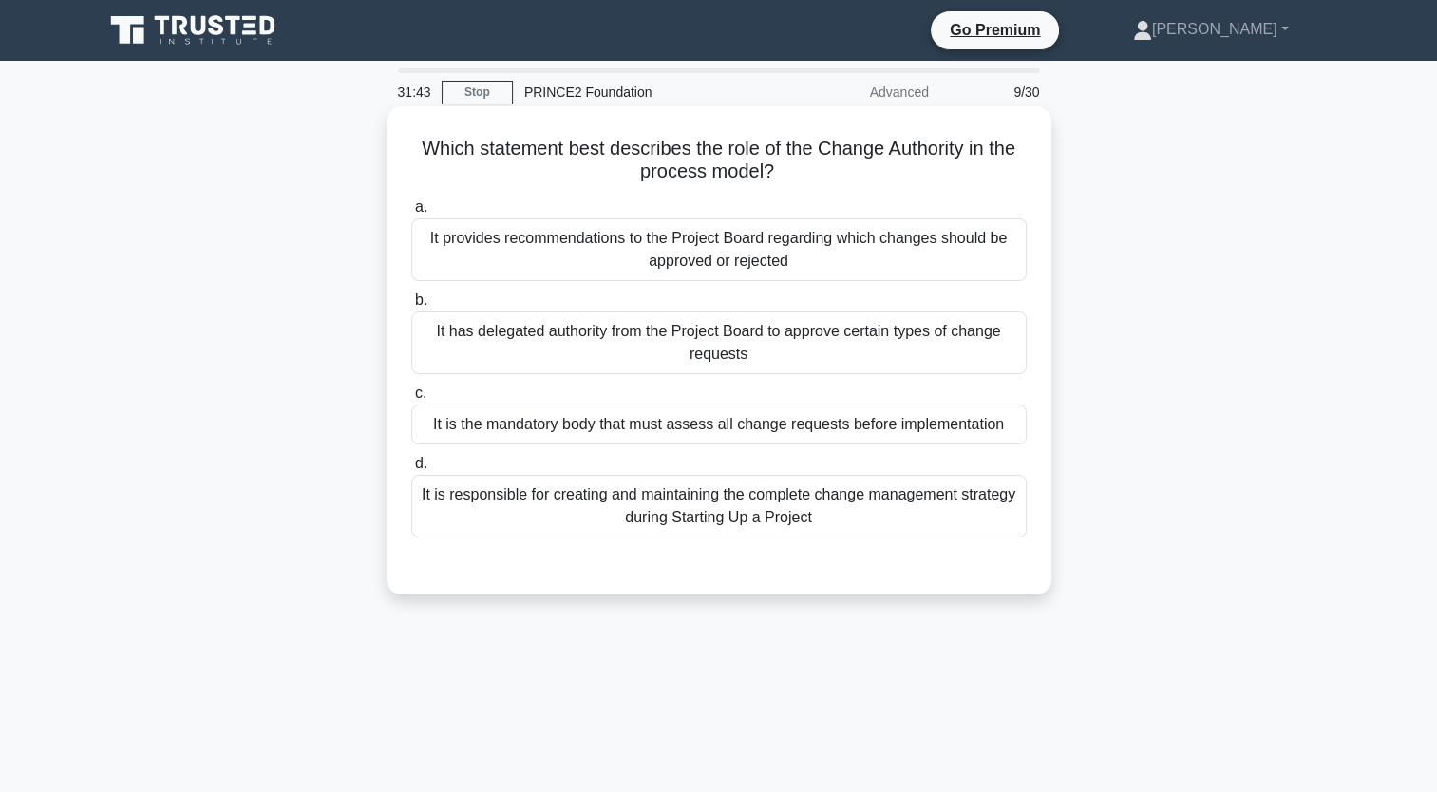
click at [623, 328] on div "It has delegated authority from the Project Board to approve certain types of c…" at bounding box center [719, 343] width 616 height 63
click at [411, 307] on input "b. It has delegated authority from the Project Board to approve certain types o…" at bounding box center [411, 300] width 0 height 12
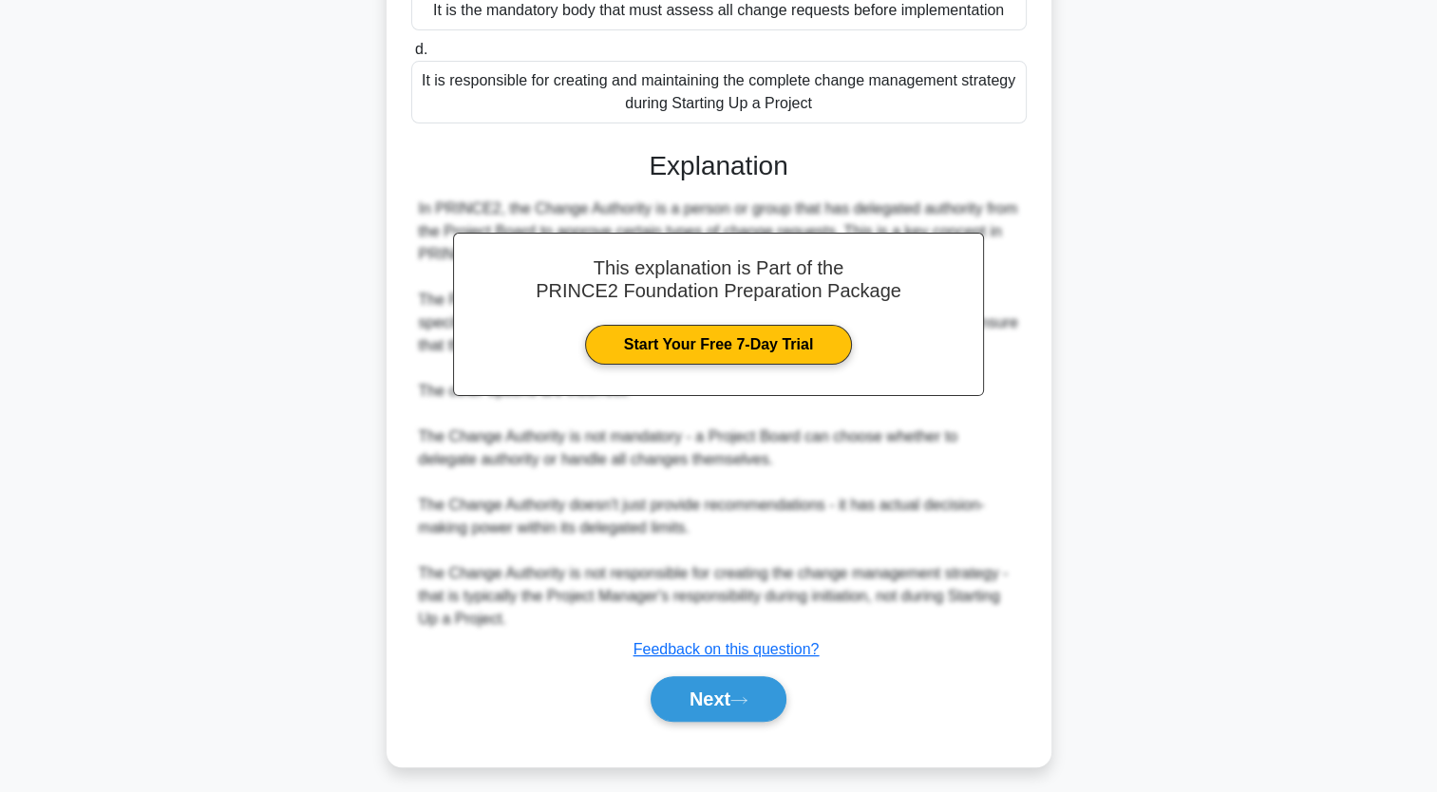
scroll to position [423, 0]
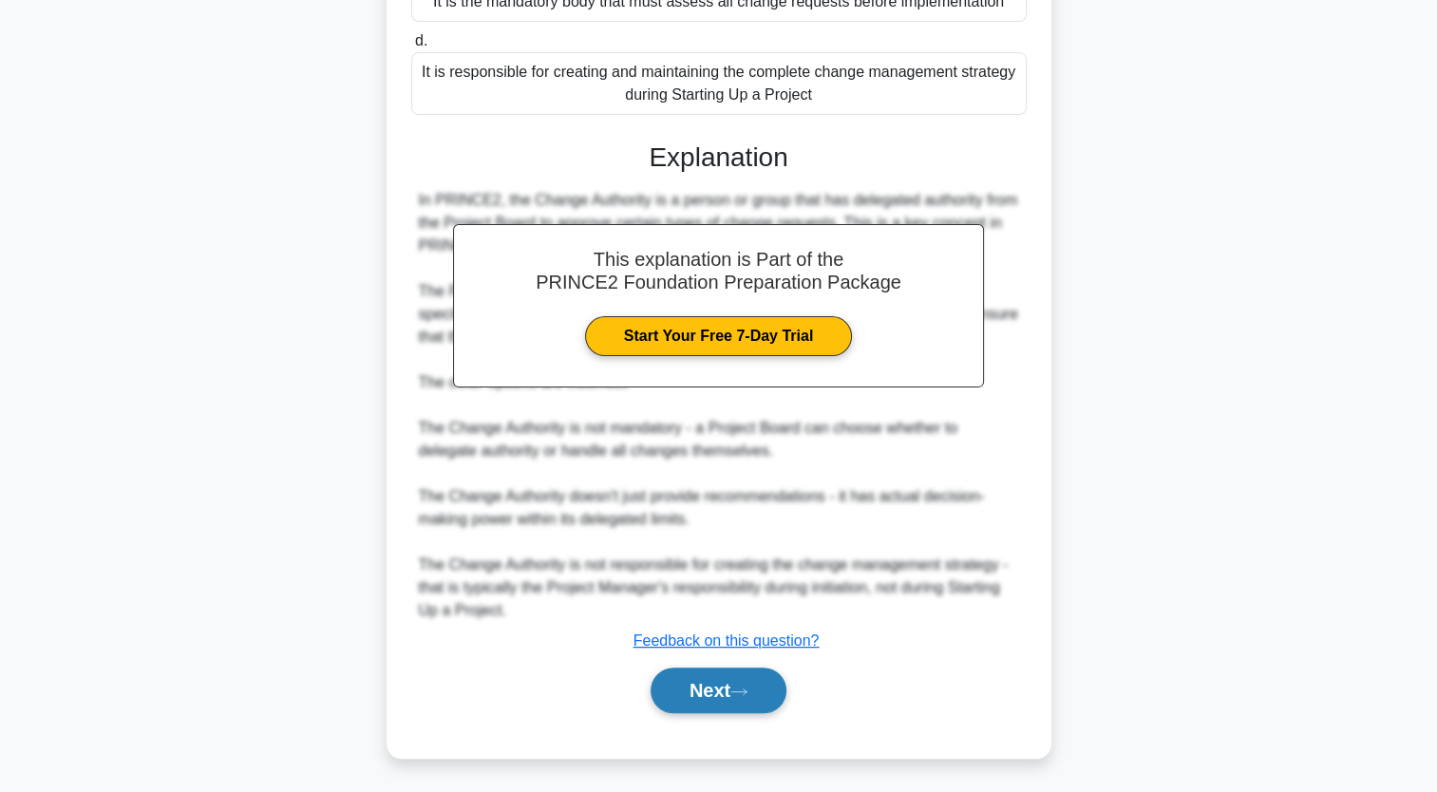
click at [741, 680] on button "Next" at bounding box center [719, 691] width 136 height 46
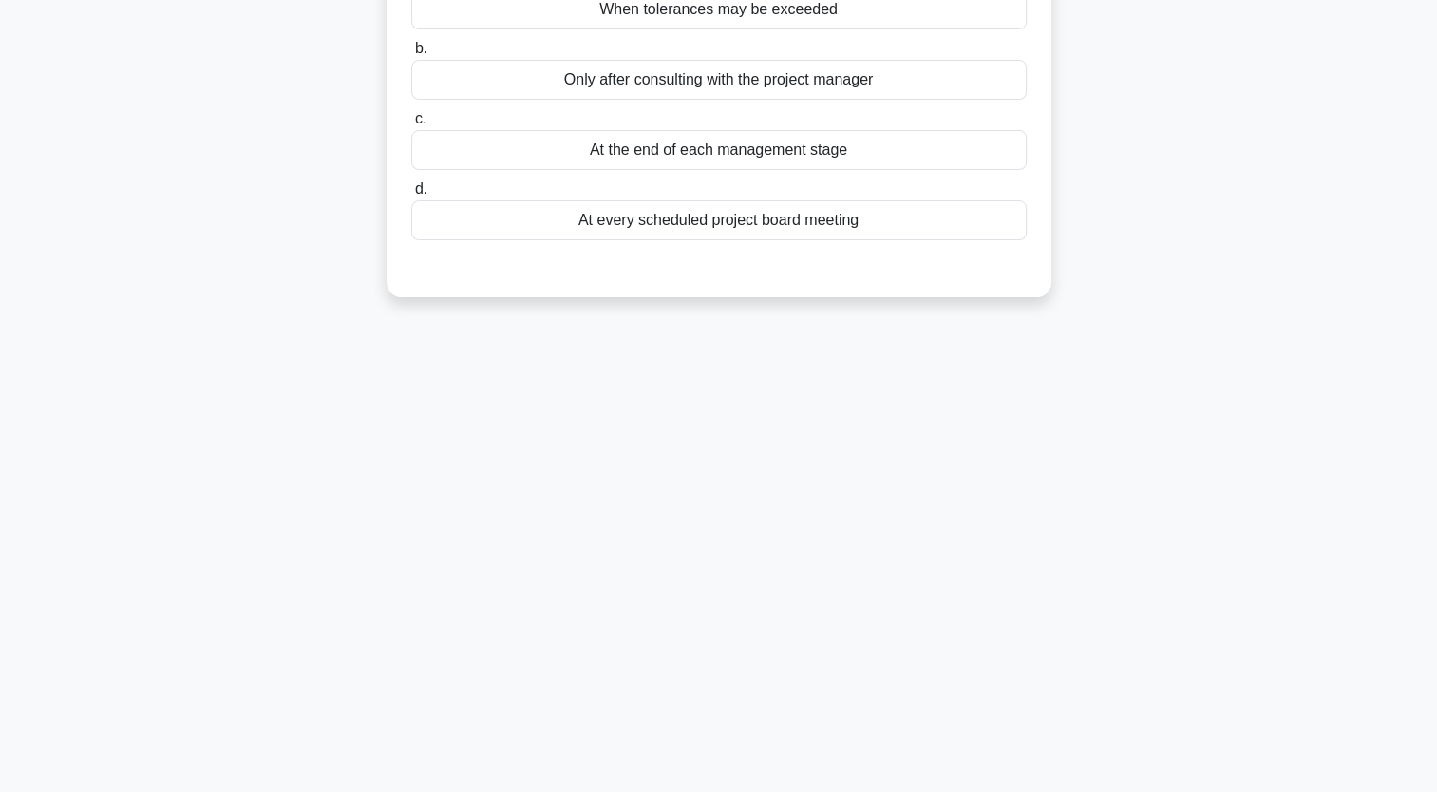
scroll to position [0, 0]
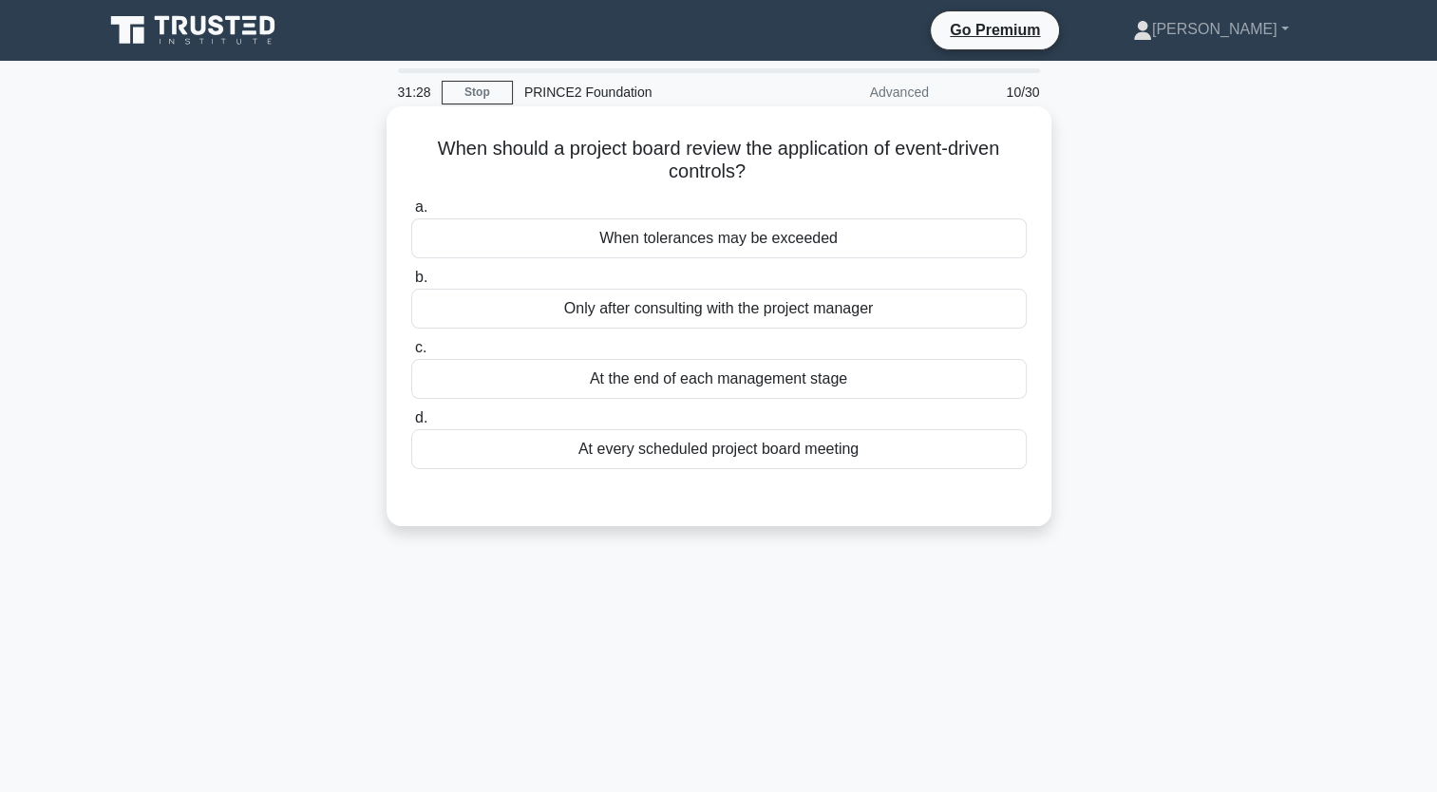
click at [698, 234] on div "When tolerances may be exceeded" at bounding box center [719, 238] width 616 height 40
click at [411, 214] on input "a. When tolerances may be exceeded" at bounding box center [411, 207] width 0 height 12
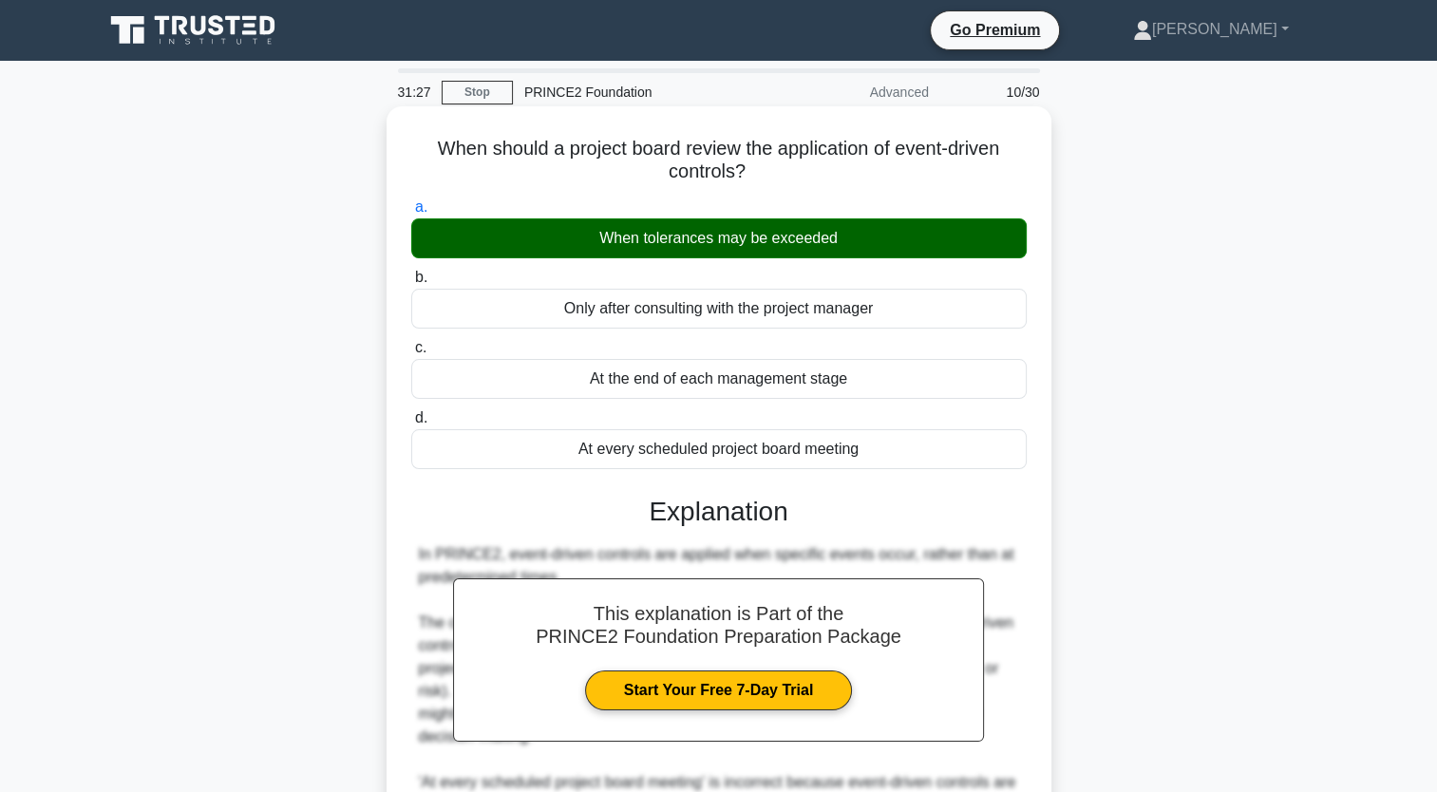
scroll to position [423, 0]
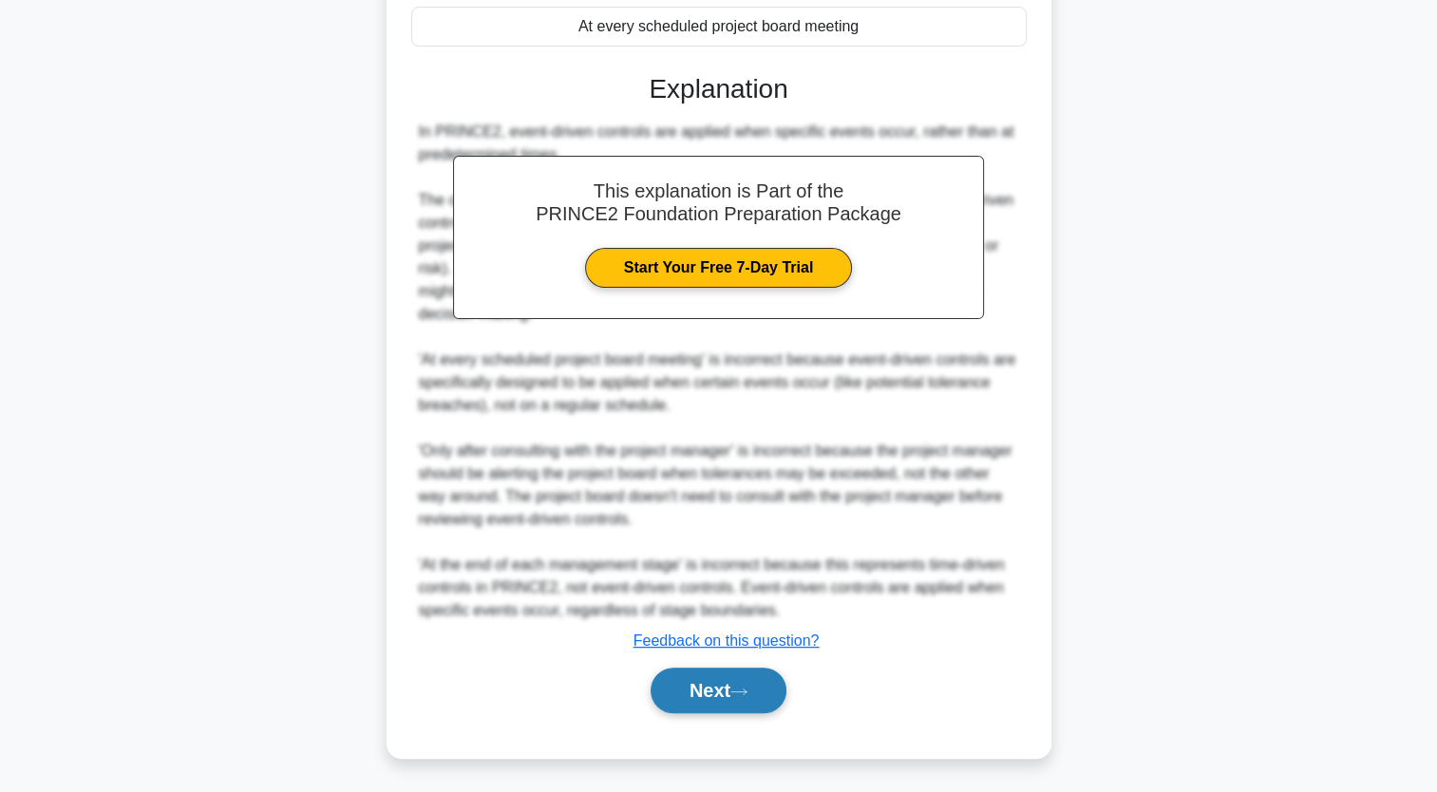
click at [749, 674] on button "Next" at bounding box center [719, 691] width 136 height 46
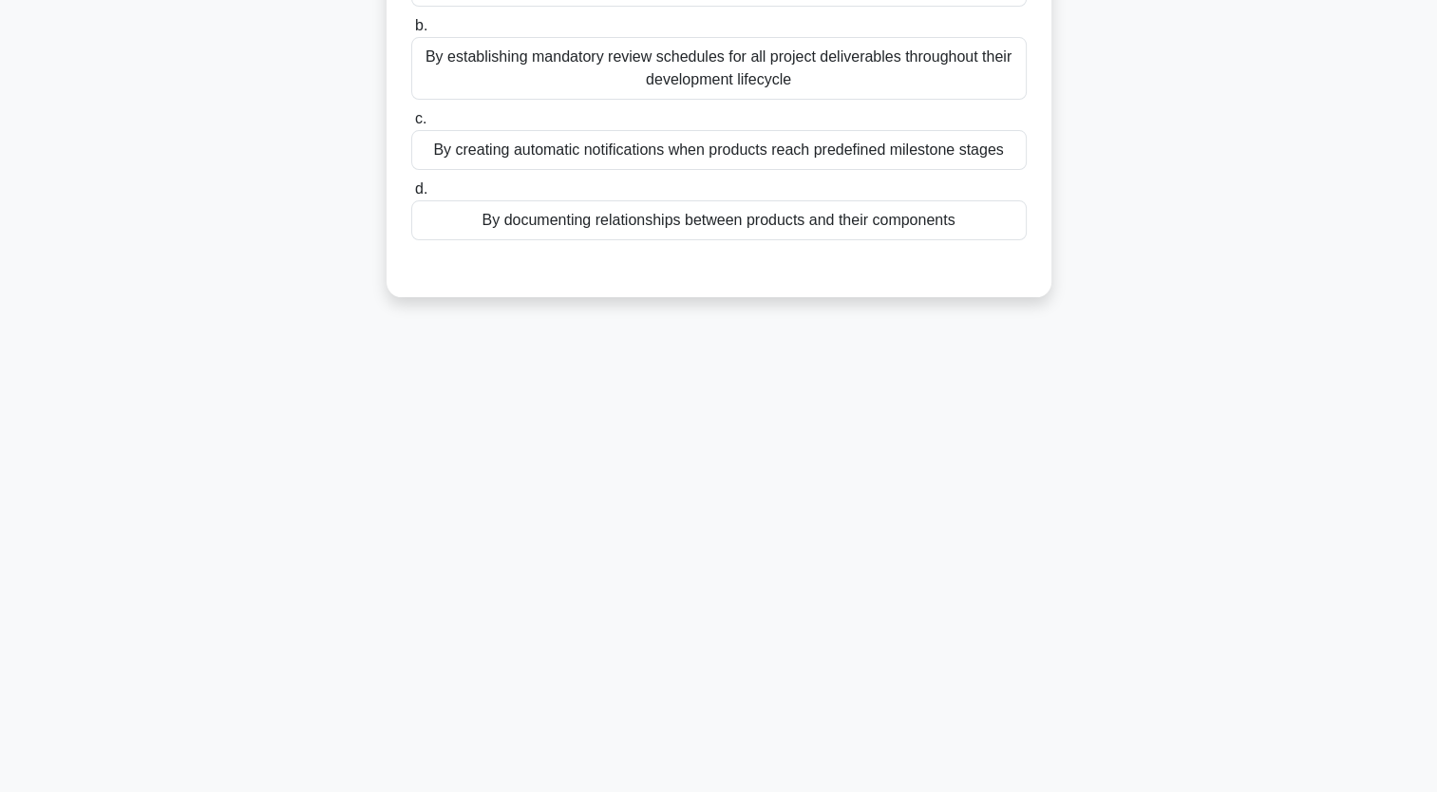
scroll to position [0, 0]
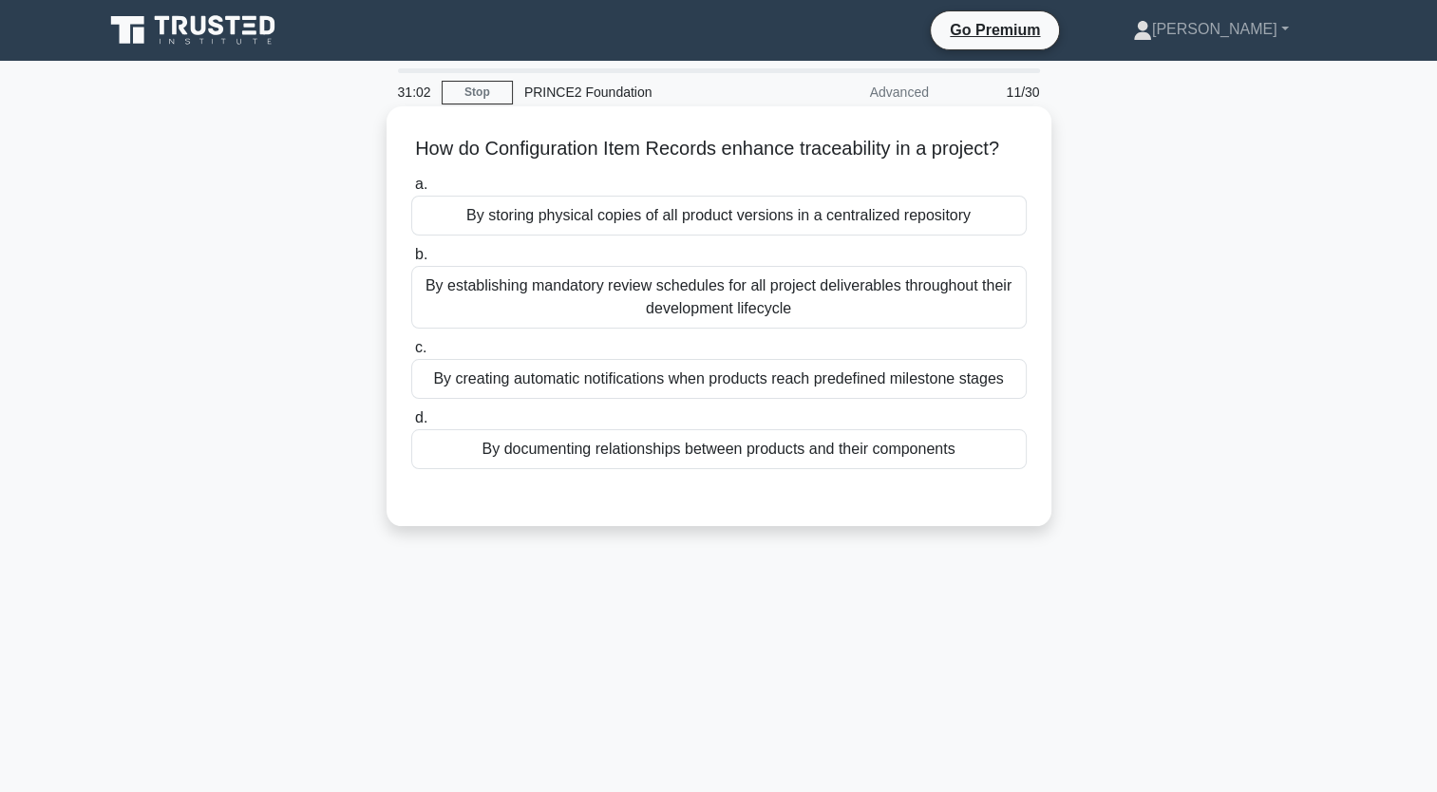
click at [665, 399] on div "By creating automatic notifications when products reach predefined milestone st…" at bounding box center [719, 379] width 616 height 40
click at [411, 354] on input "c. By creating automatic notifications when products reach predefined milestone…" at bounding box center [411, 348] width 0 height 12
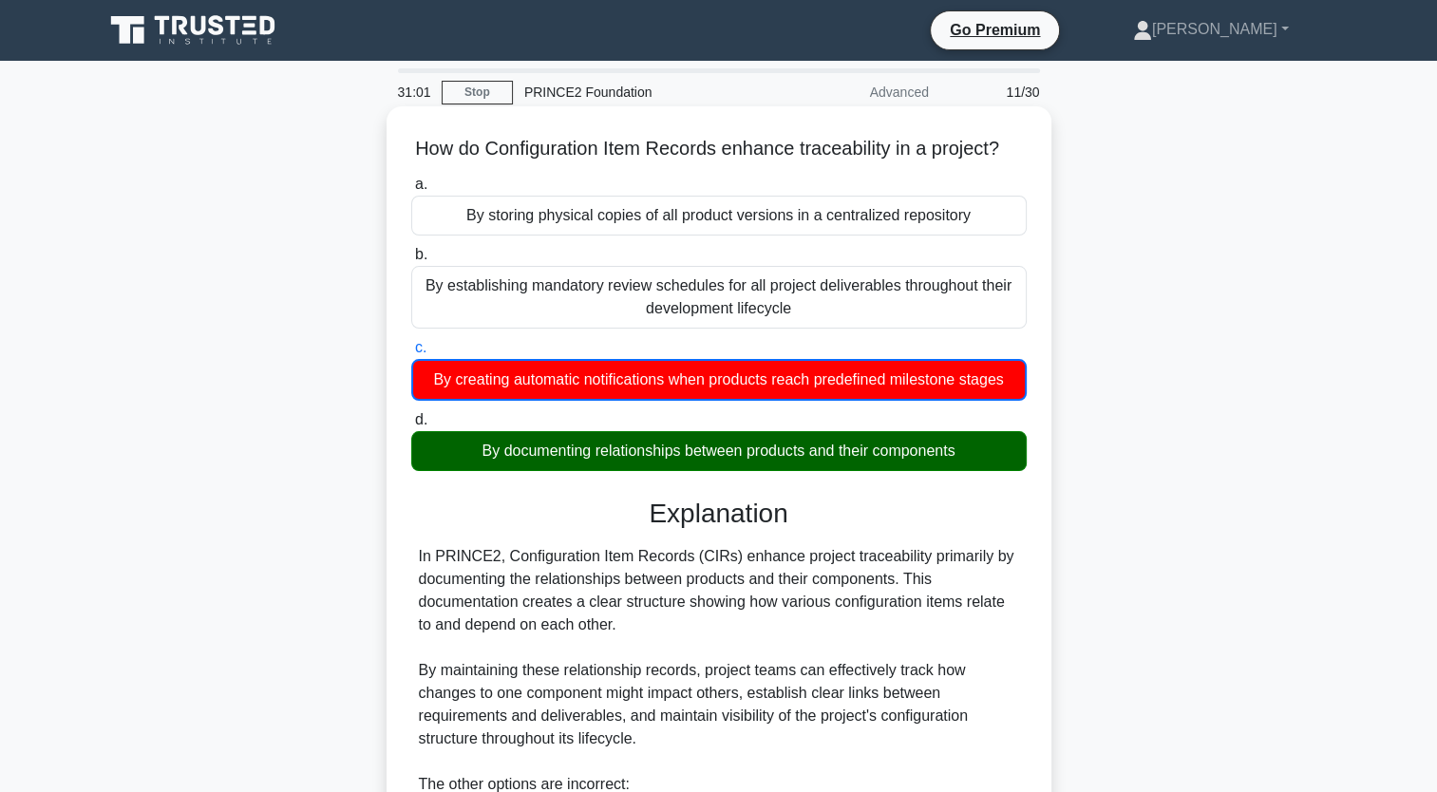
click at [646, 471] on div "By documenting relationships between products and their components" at bounding box center [719, 451] width 616 height 40
click at [411, 427] on input "d. By documenting relationships between products and their components" at bounding box center [411, 420] width 0 height 12
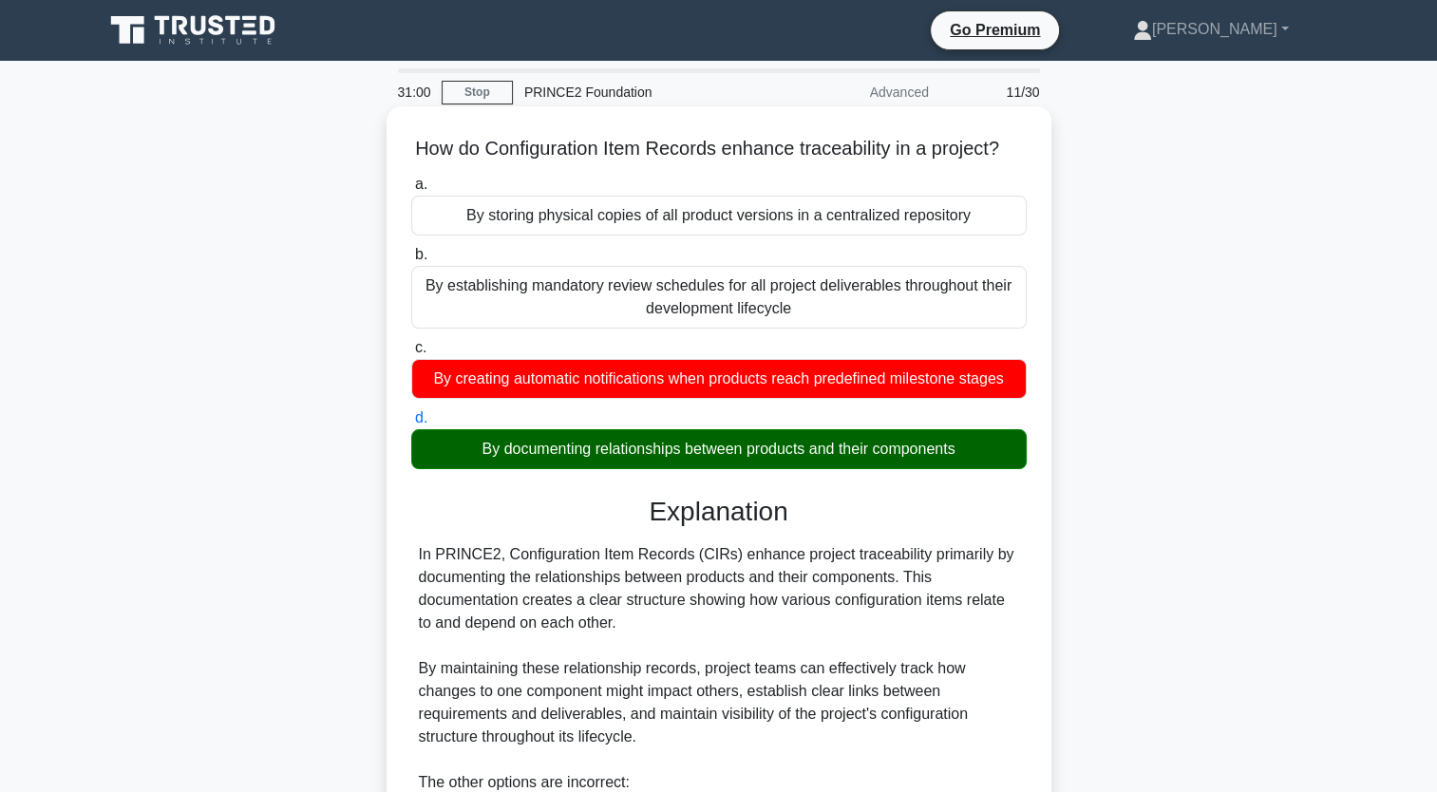
scroll to position [423, 0]
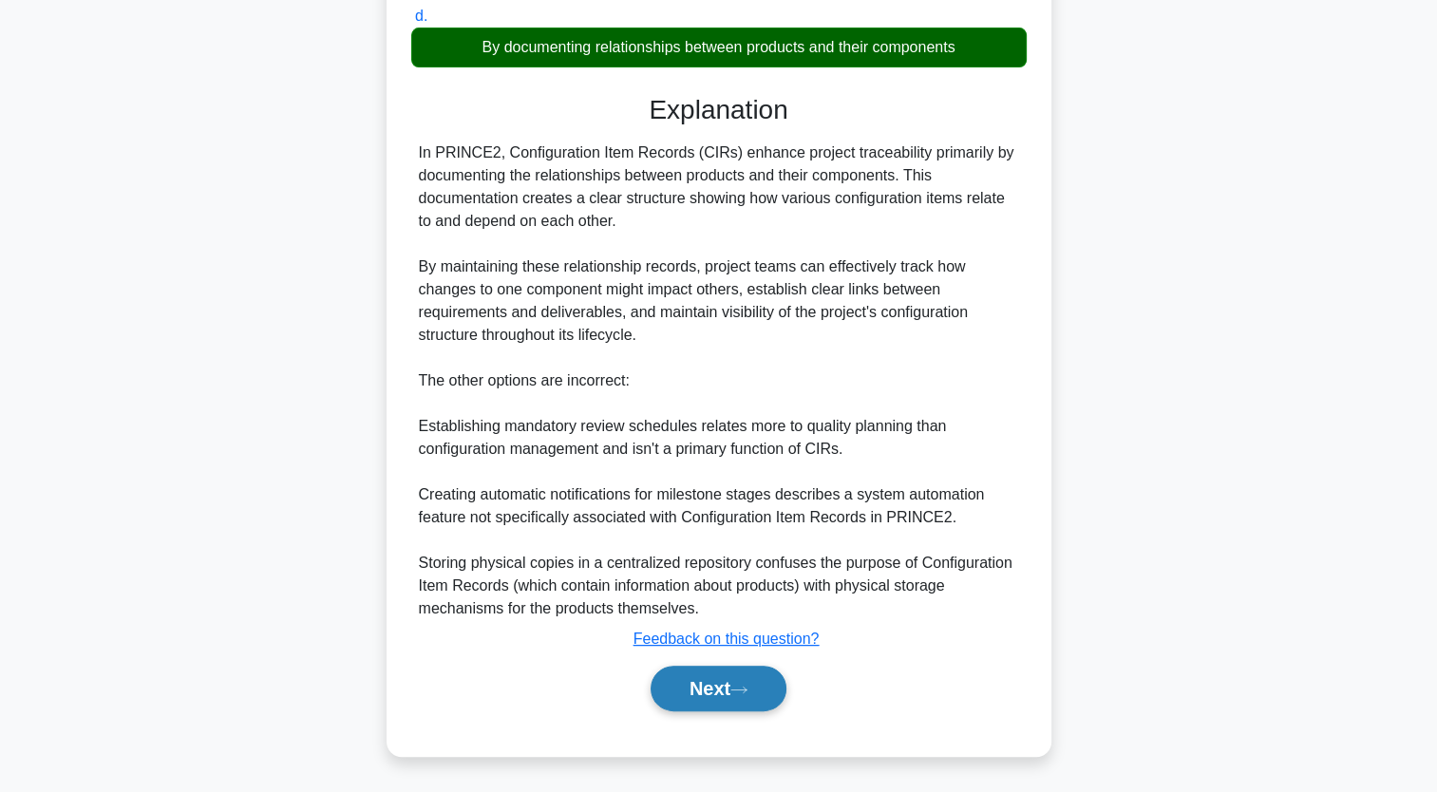
click at [711, 702] on button "Next" at bounding box center [719, 689] width 136 height 46
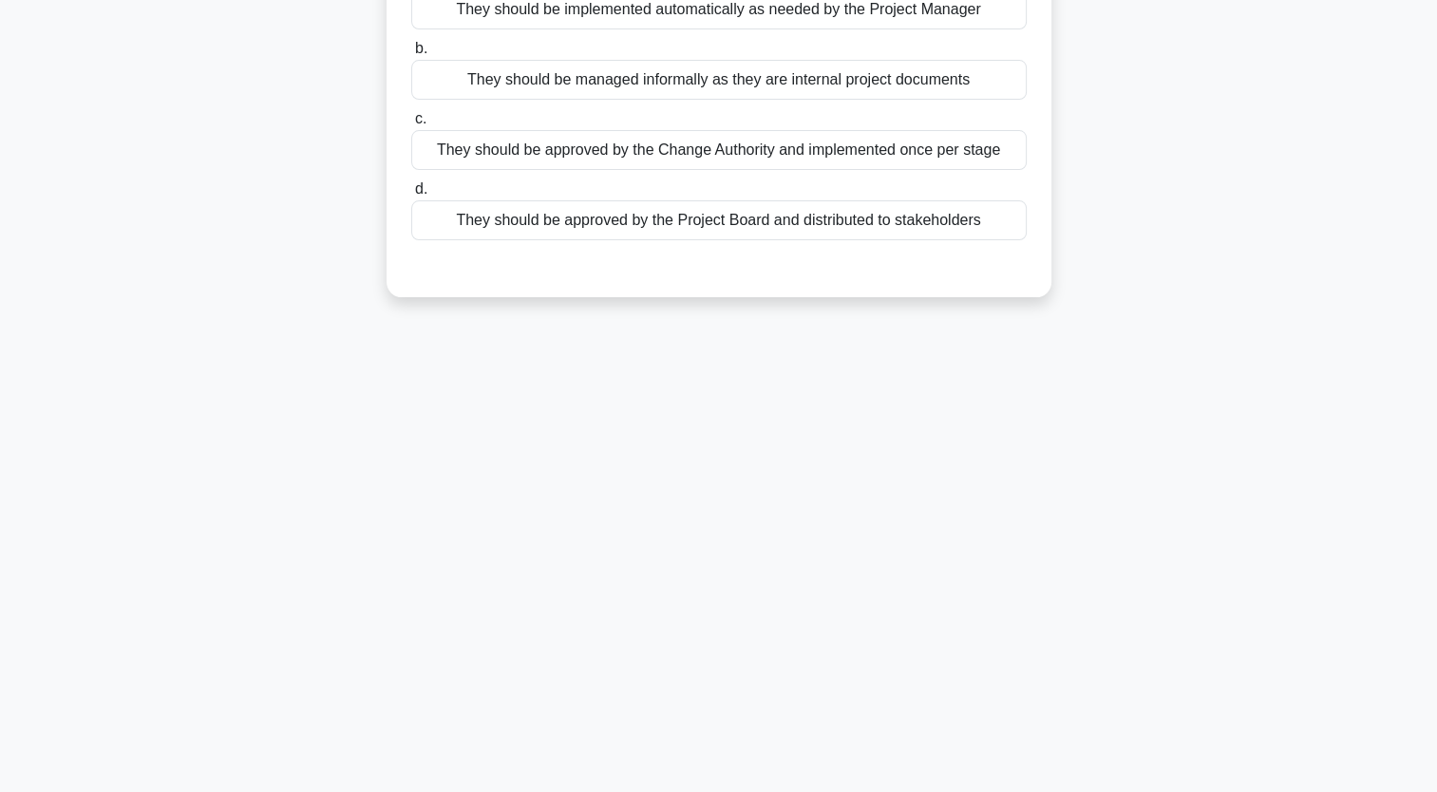
scroll to position [0, 0]
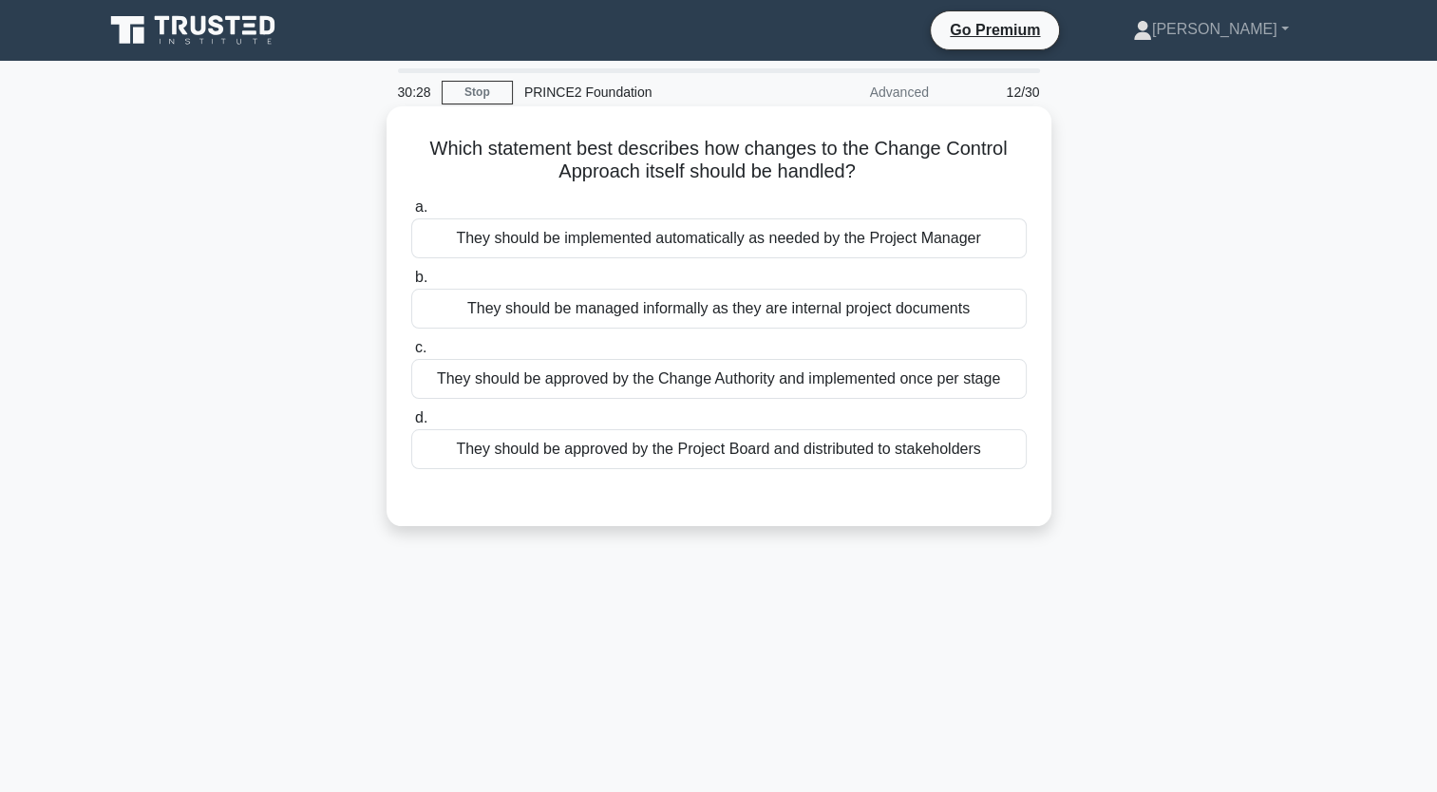
click at [688, 389] on div "They should be approved by the Change Authority and implemented once per stage" at bounding box center [719, 379] width 616 height 40
click at [411, 354] on input "c. They should be approved by the Change Authority and implemented once per sta…" at bounding box center [411, 348] width 0 height 12
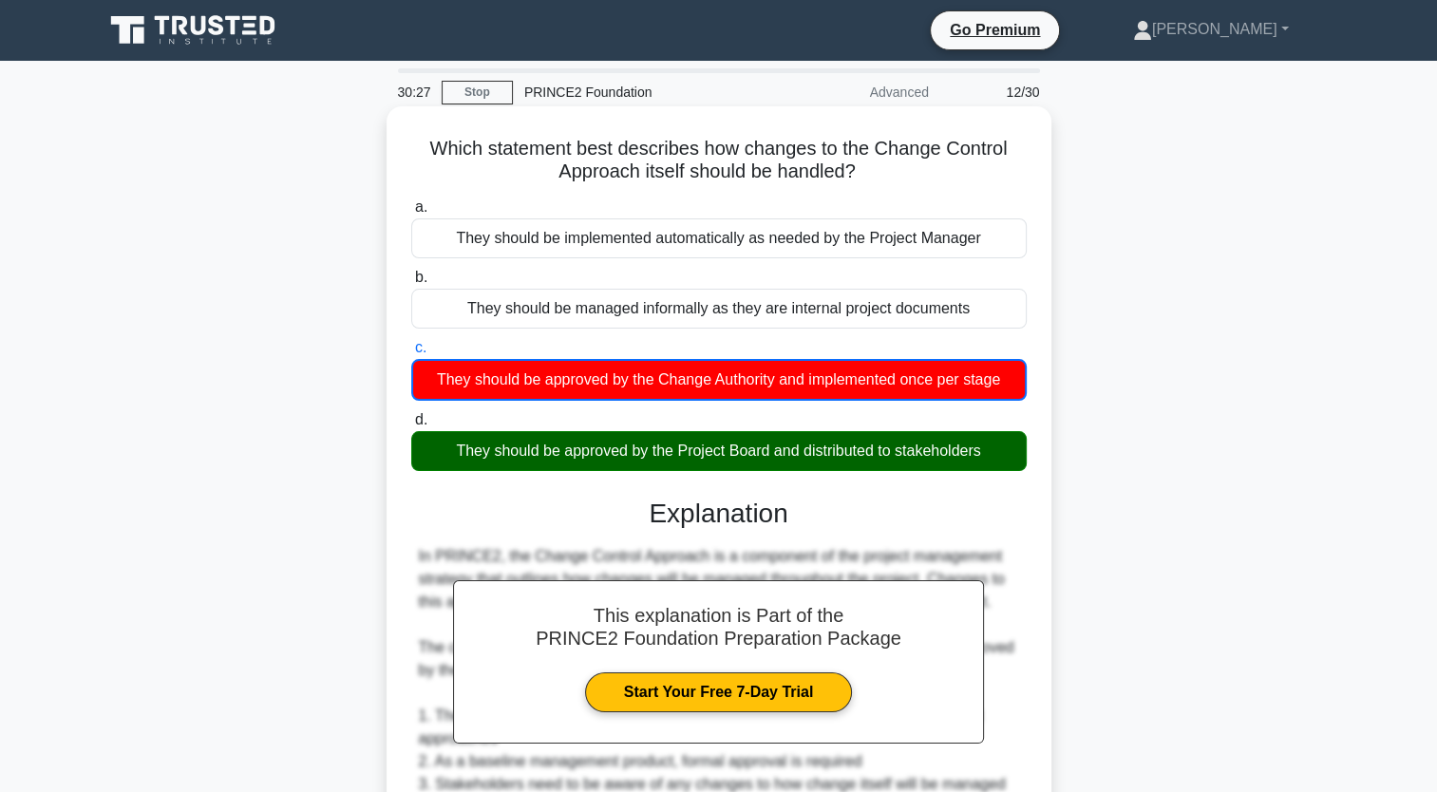
click at [724, 443] on div "They should be approved by the Project Board and distributed to stakeholders" at bounding box center [719, 451] width 616 height 40
click at [411, 427] on input "d. They should be approved by the Project Board and distributed to stakeholders" at bounding box center [411, 420] width 0 height 12
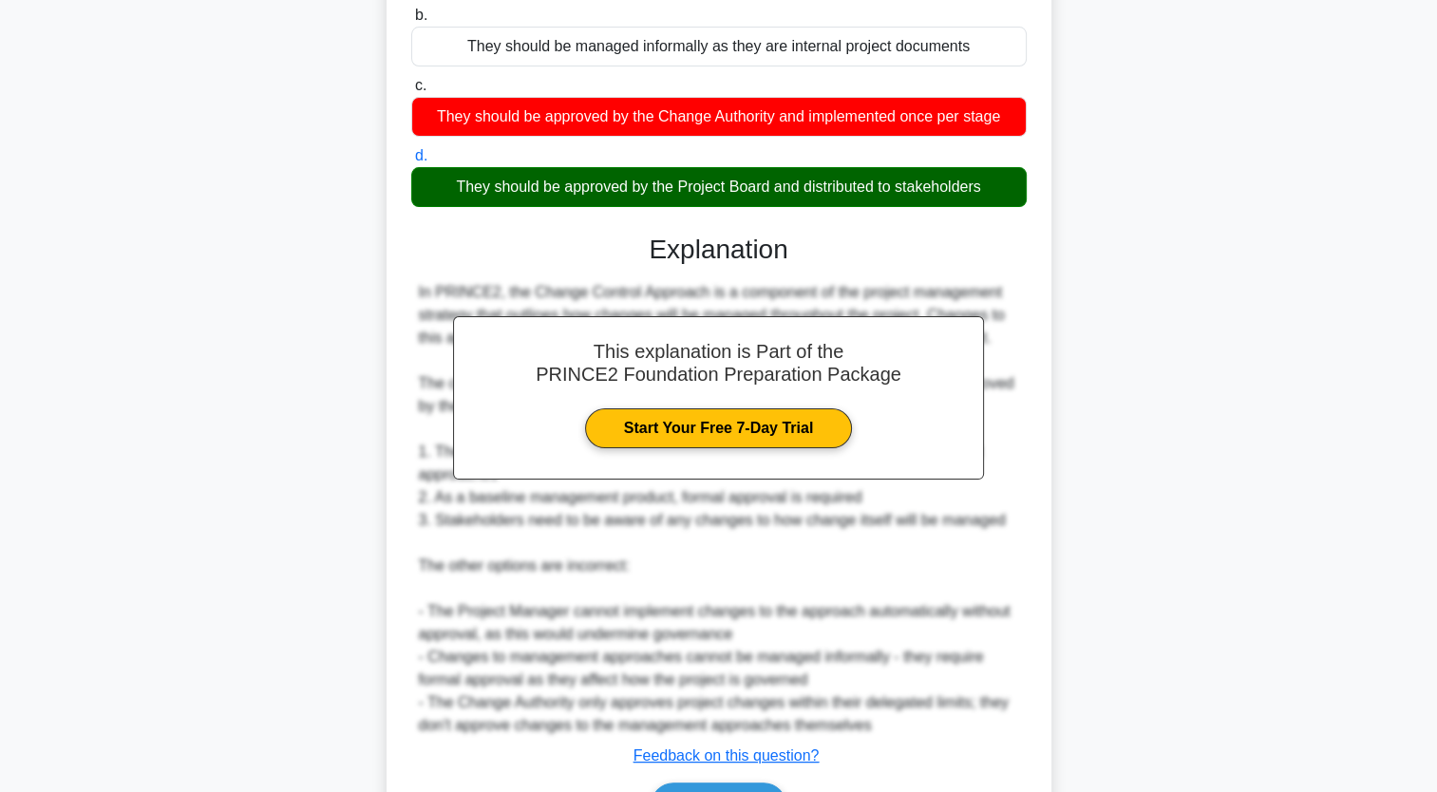
scroll to position [377, 0]
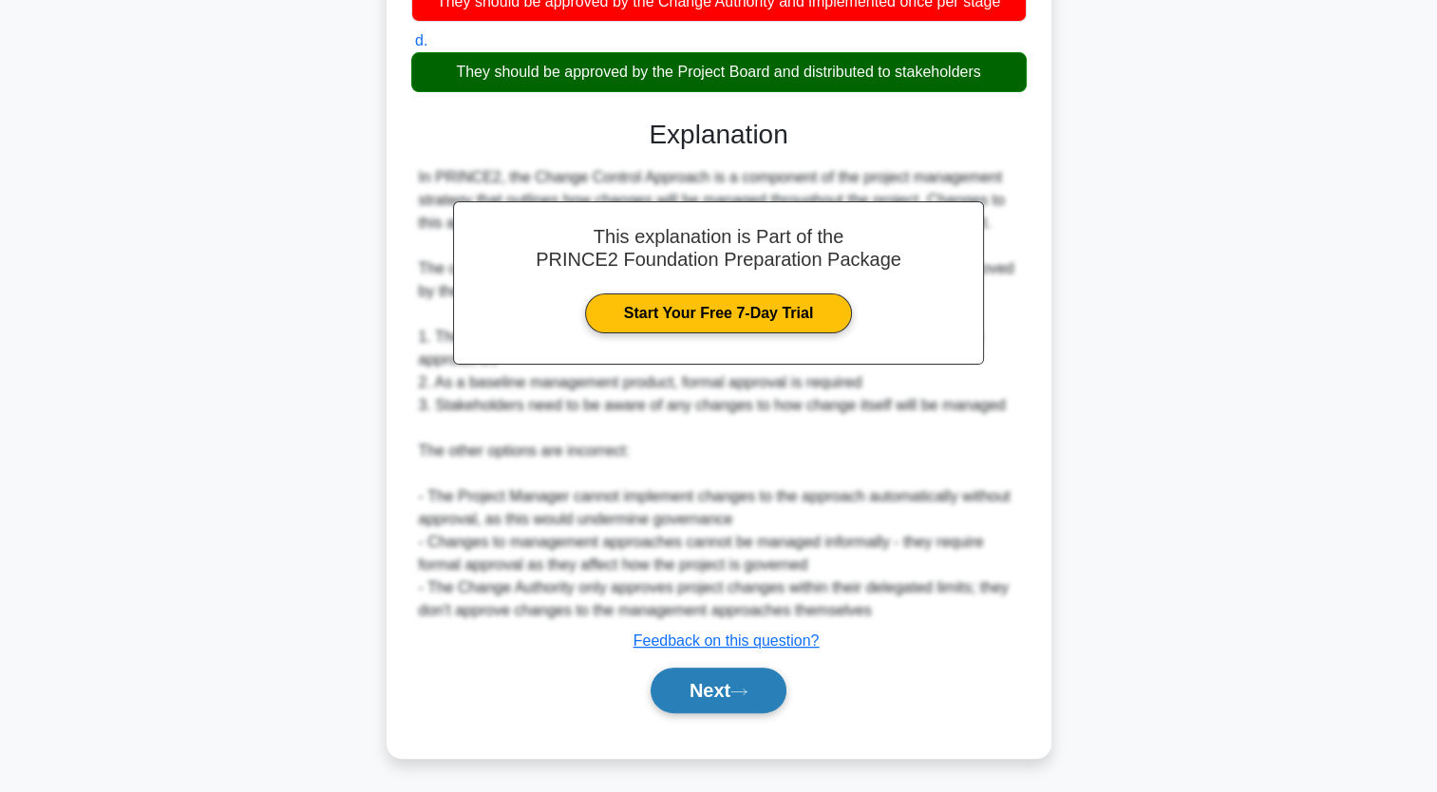
click at [700, 684] on button "Next" at bounding box center [719, 691] width 136 height 46
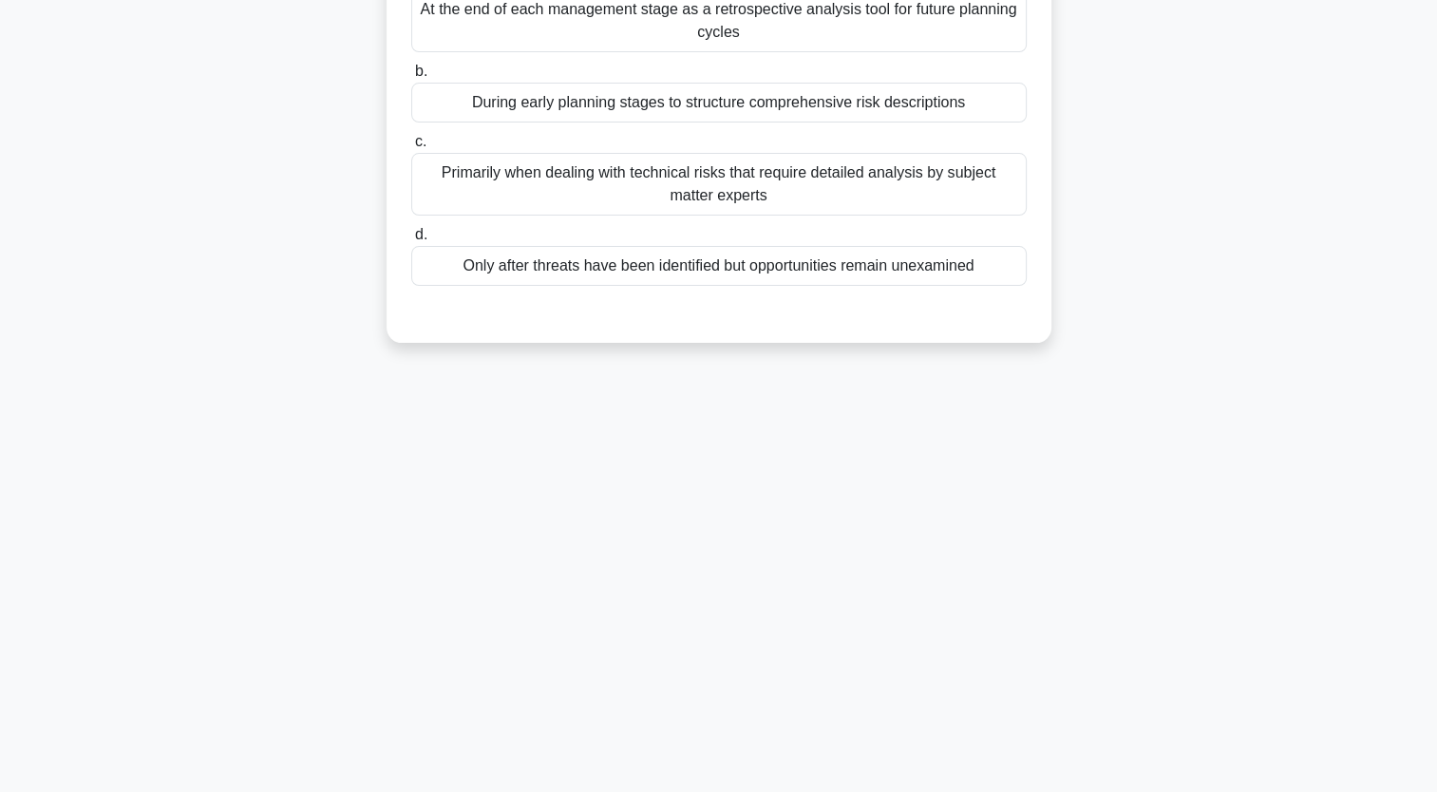
scroll to position [0, 0]
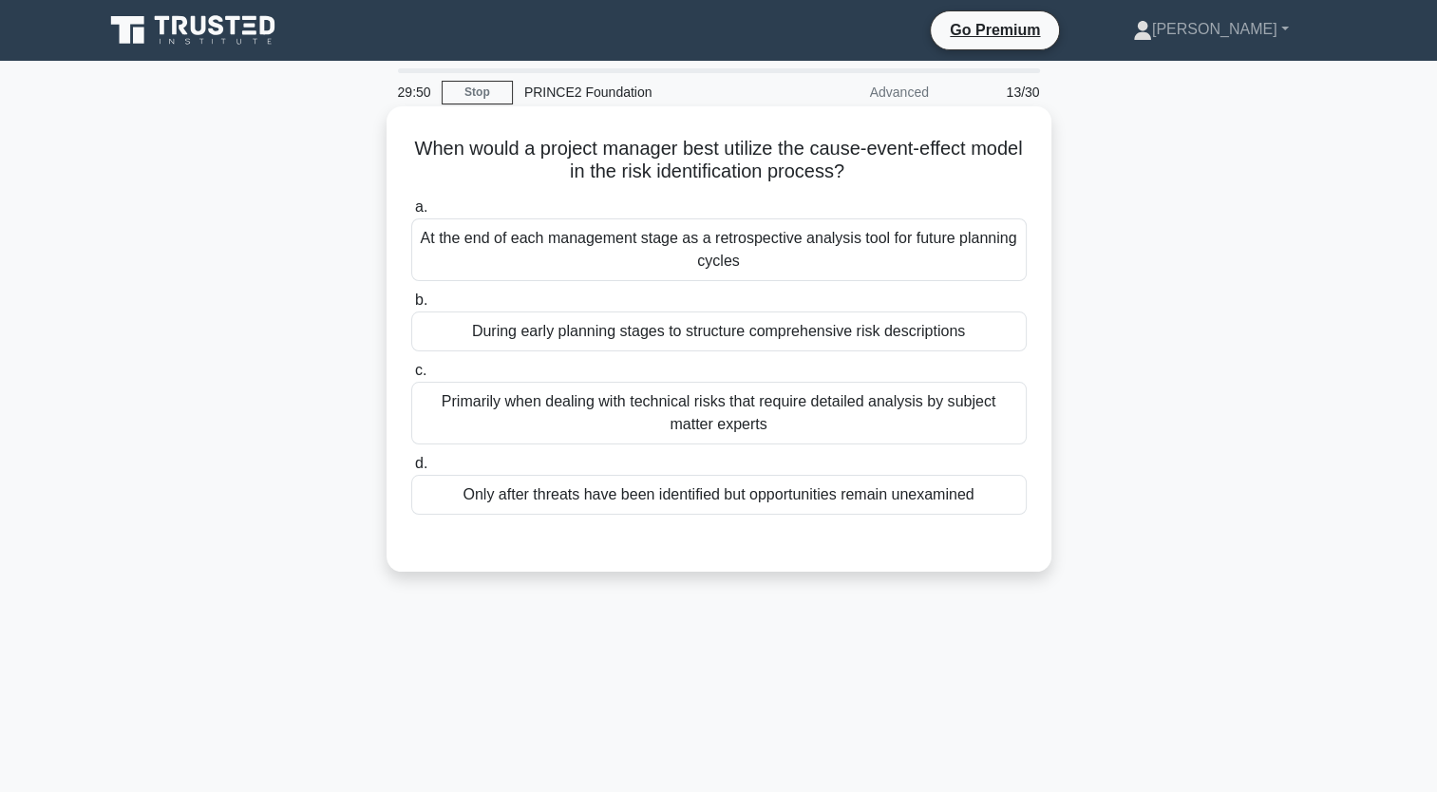
click at [753, 426] on div "Primarily when dealing with technical risks that require detailed analysis by s…" at bounding box center [719, 413] width 616 height 63
click at [411, 377] on input "c. Primarily when dealing with technical risks that require detailed analysis b…" at bounding box center [411, 371] width 0 height 12
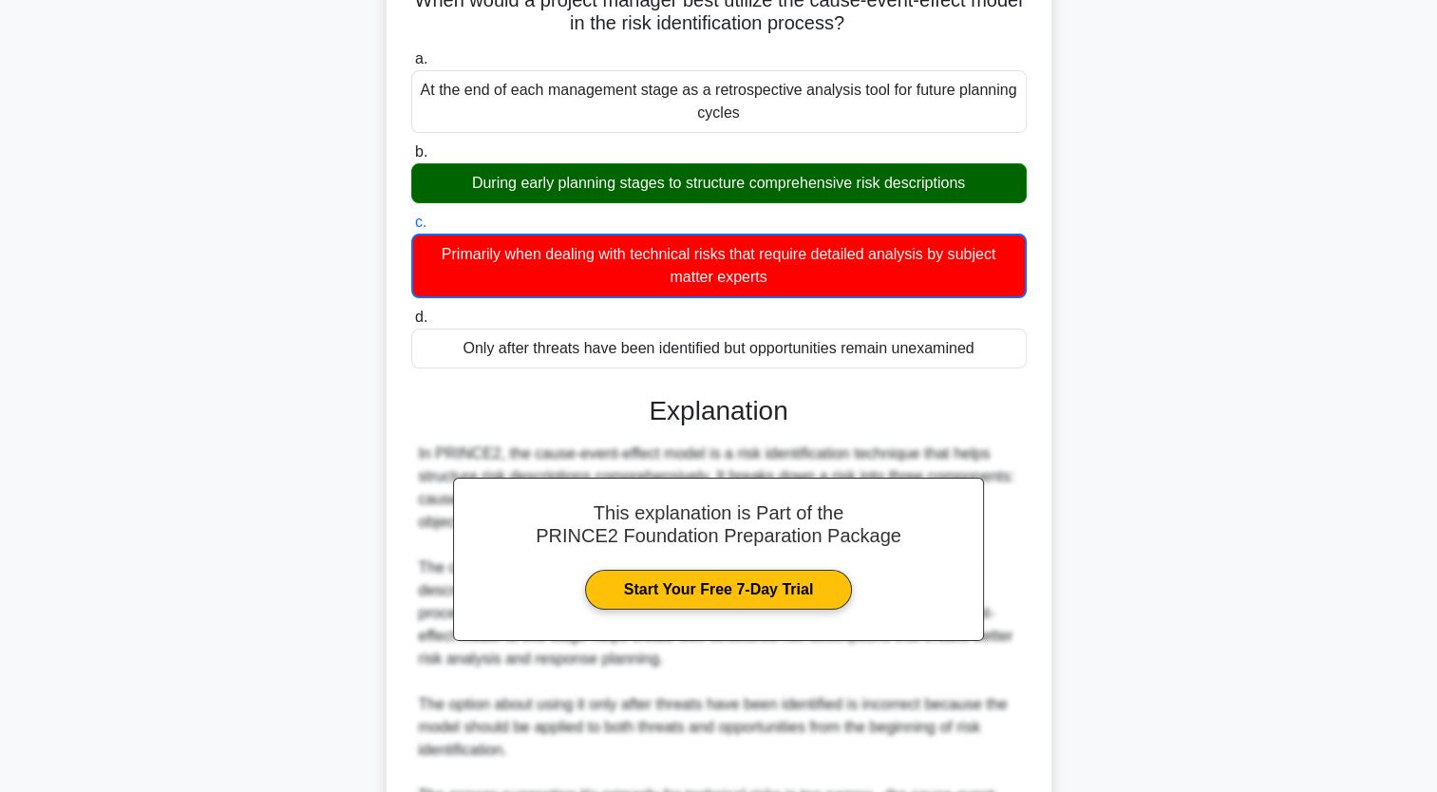
scroll to position [447, 0]
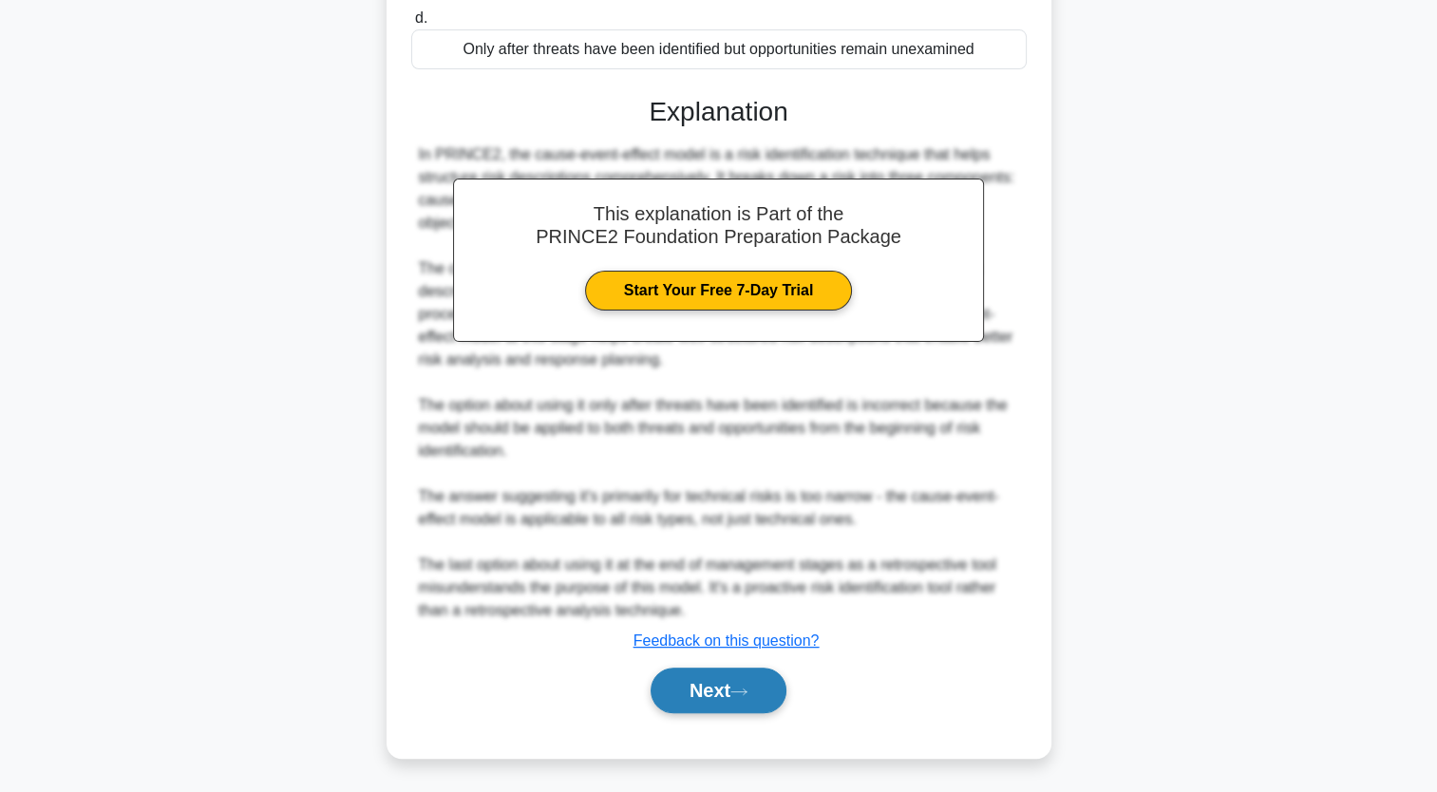
click at [730, 686] on button "Next" at bounding box center [719, 691] width 136 height 46
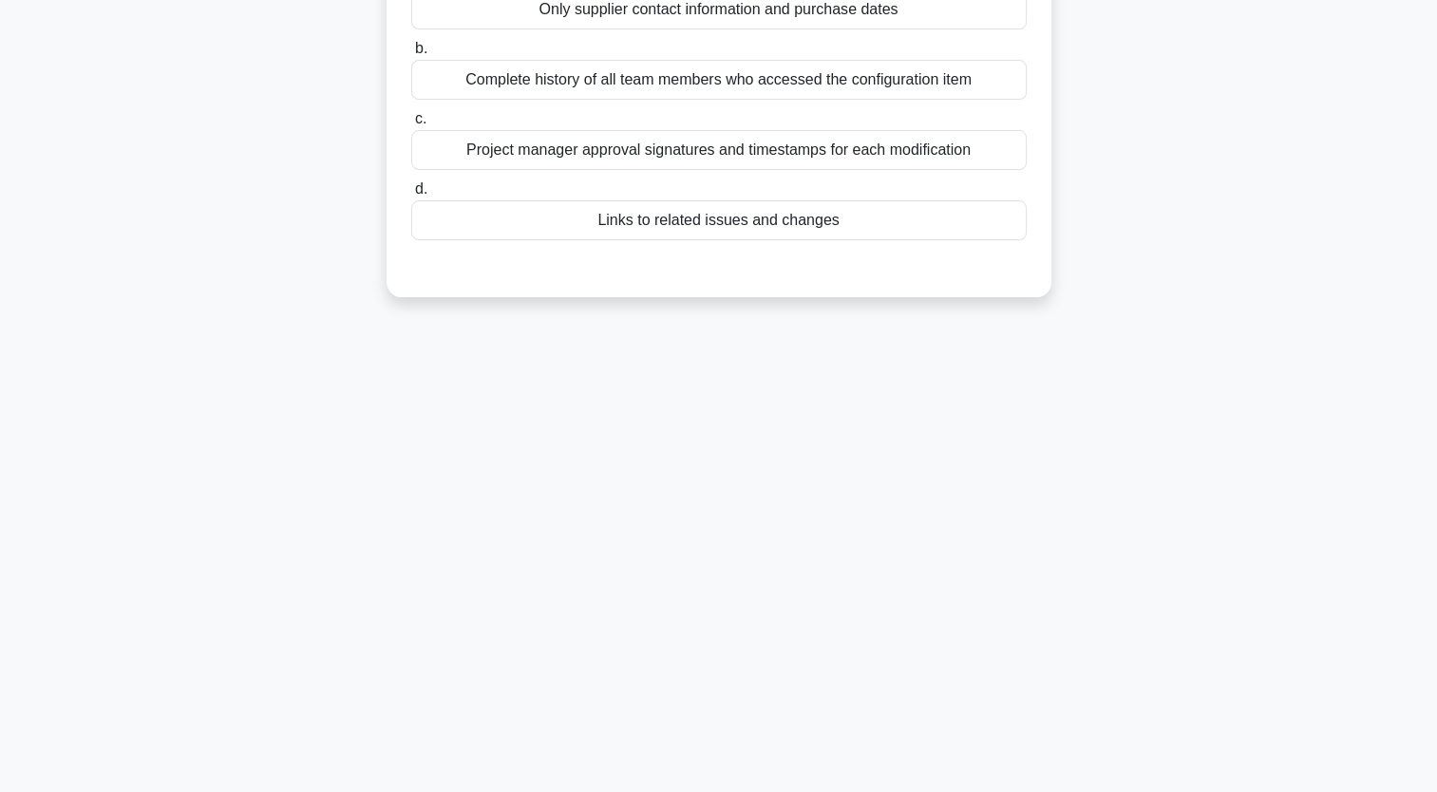
scroll to position [0, 0]
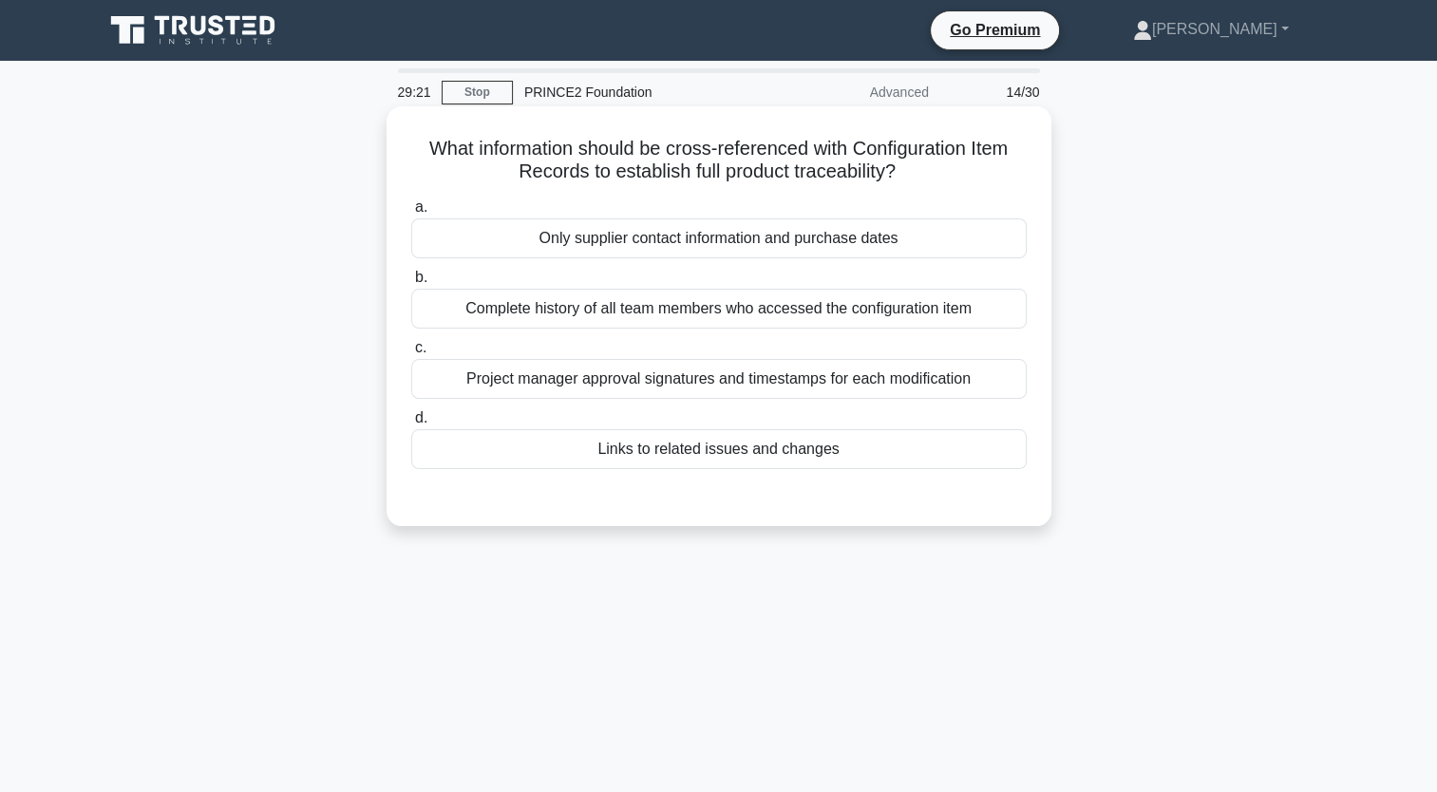
click at [705, 380] on div "Project manager approval signatures and timestamps for each modification" at bounding box center [719, 379] width 616 height 40
click at [411, 354] on input "c. Project manager approval signatures and timestamps for each modification" at bounding box center [411, 348] width 0 height 12
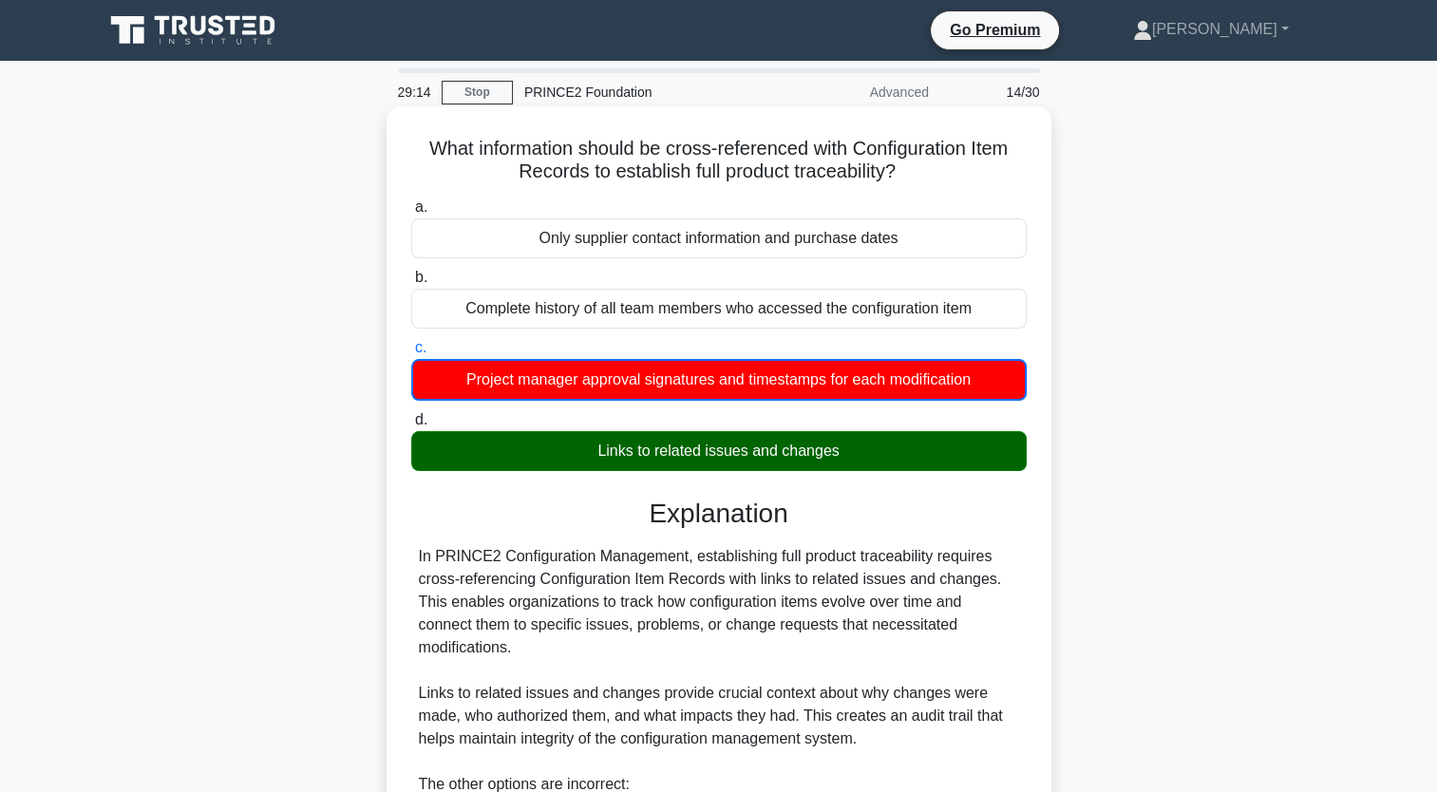
scroll to position [447, 0]
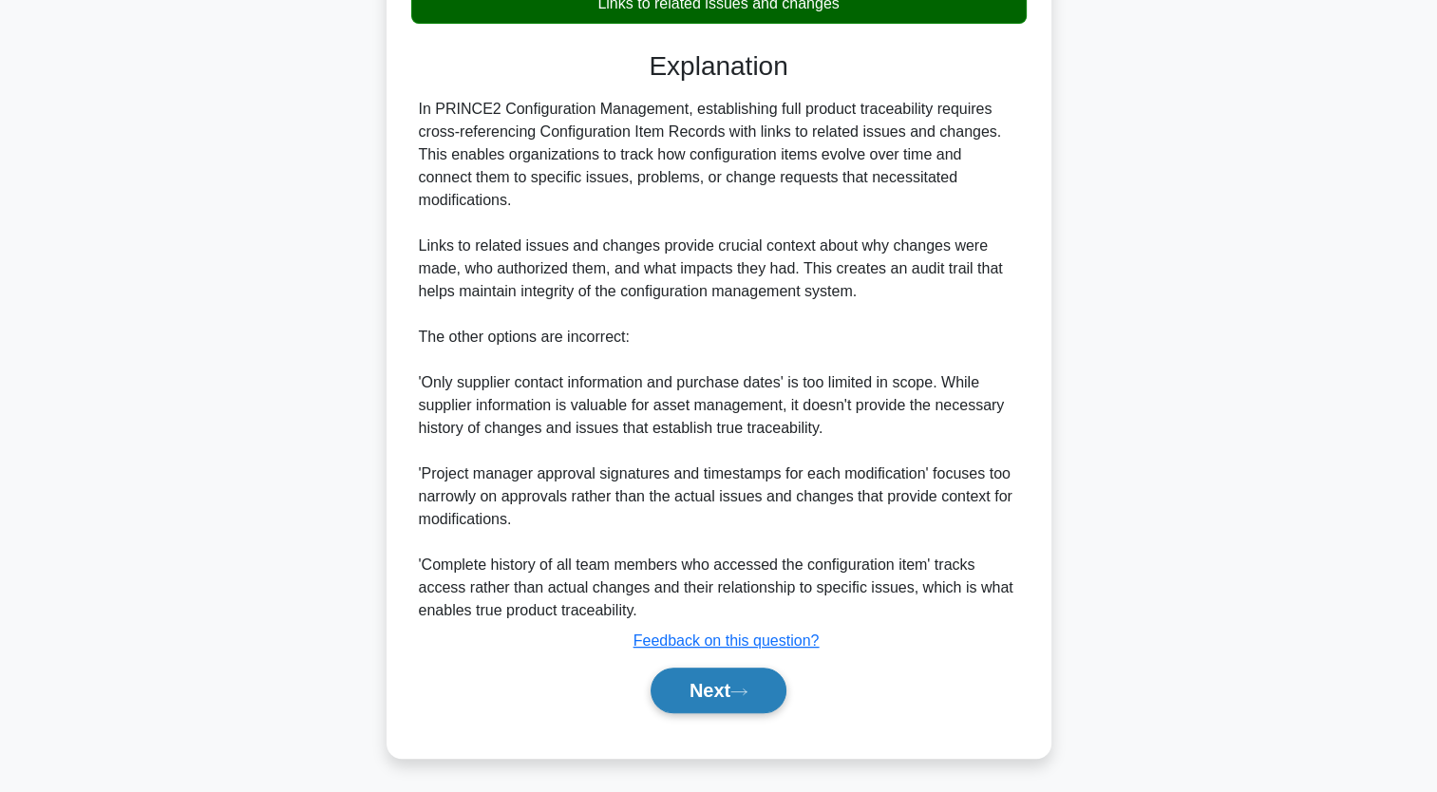
click at [711, 695] on button "Next" at bounding box center [719, 691] width 136 height 46
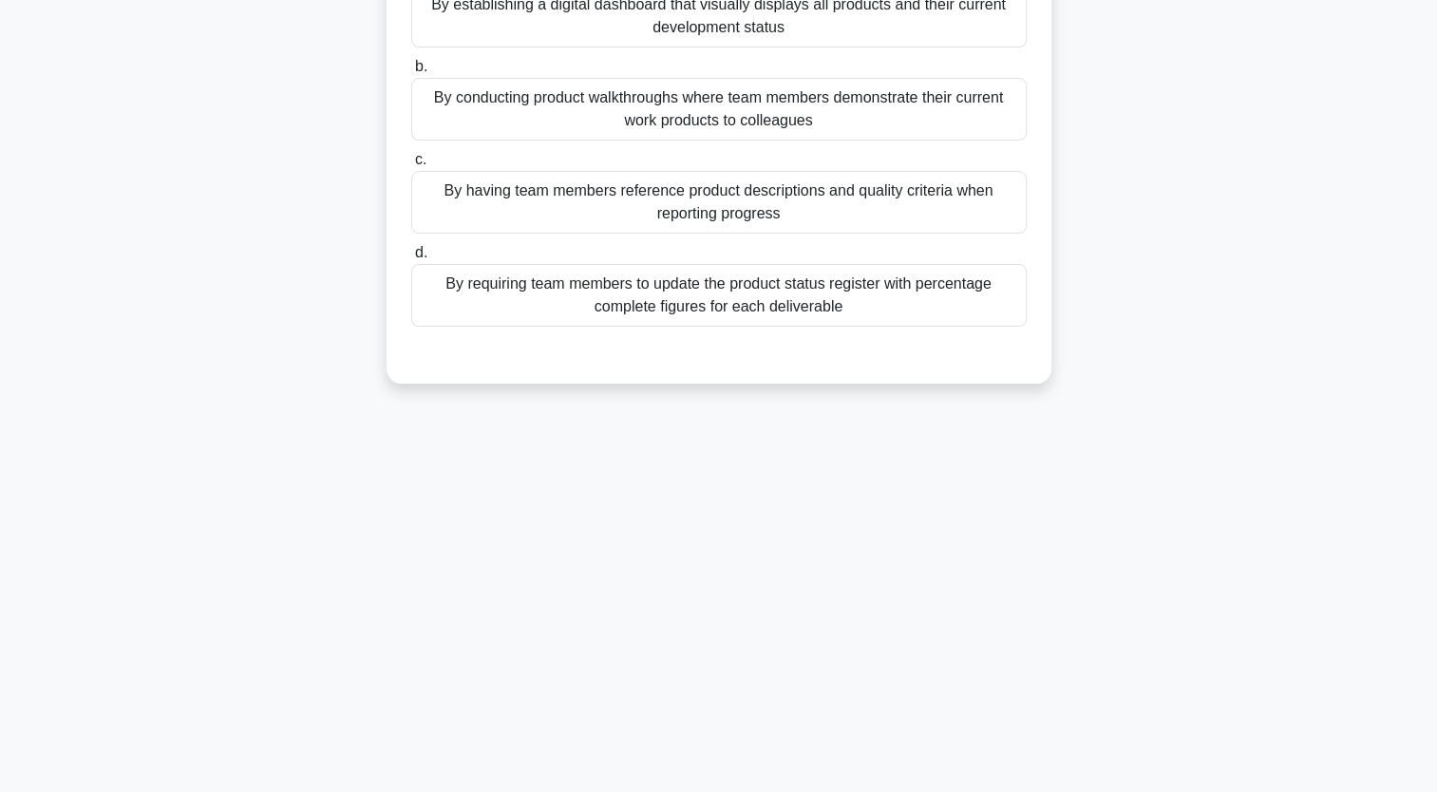
scroll to position [0, 0]
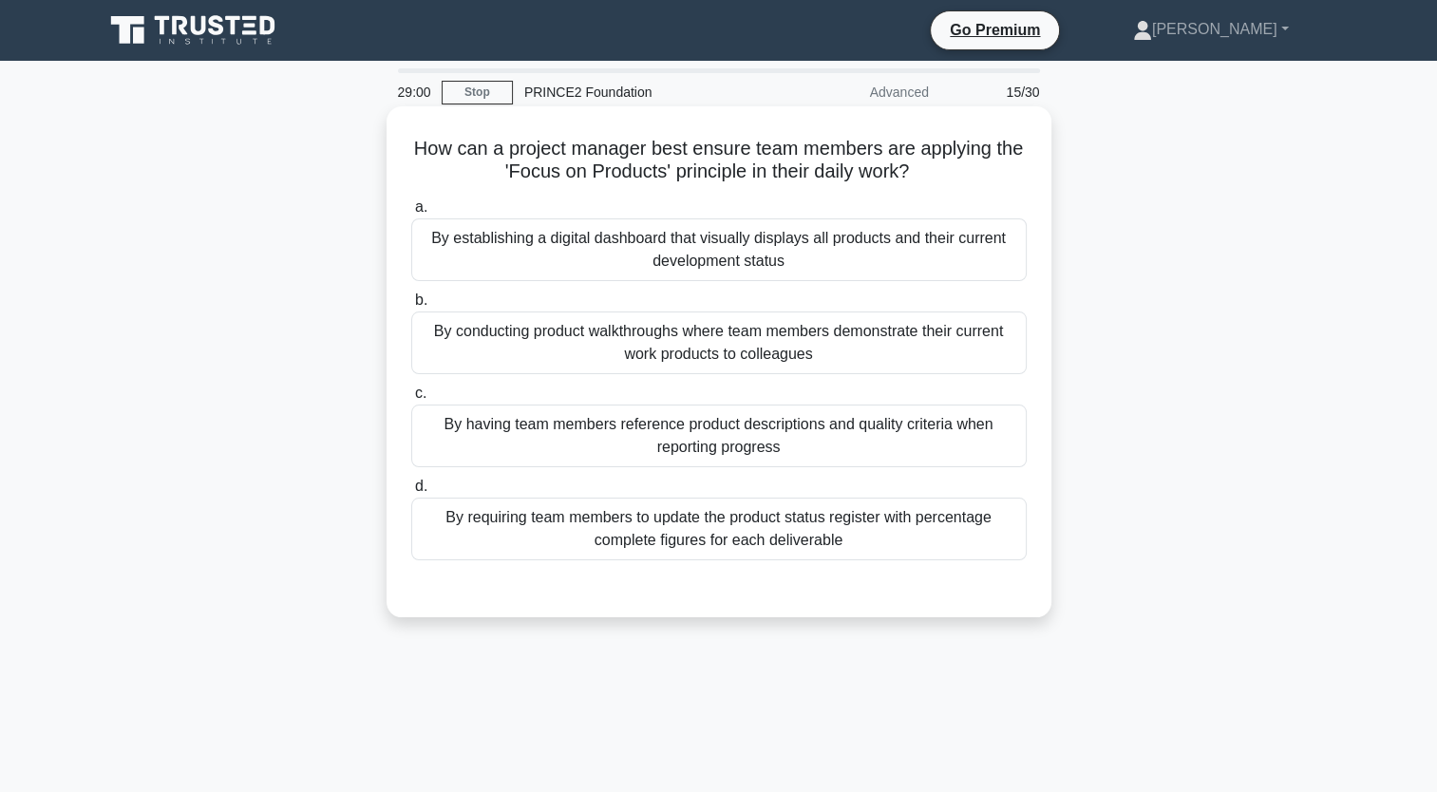
click at [734, 243] on div "By establishing a digital dashboard that visually displays all products and the…" at bounding box center [719, 249] width 616 height 63
click at [411, 214] on input "a. By establishing a digital dashboard that visually displays all products and …" at bounding box center [411, 207] width 0 height 12
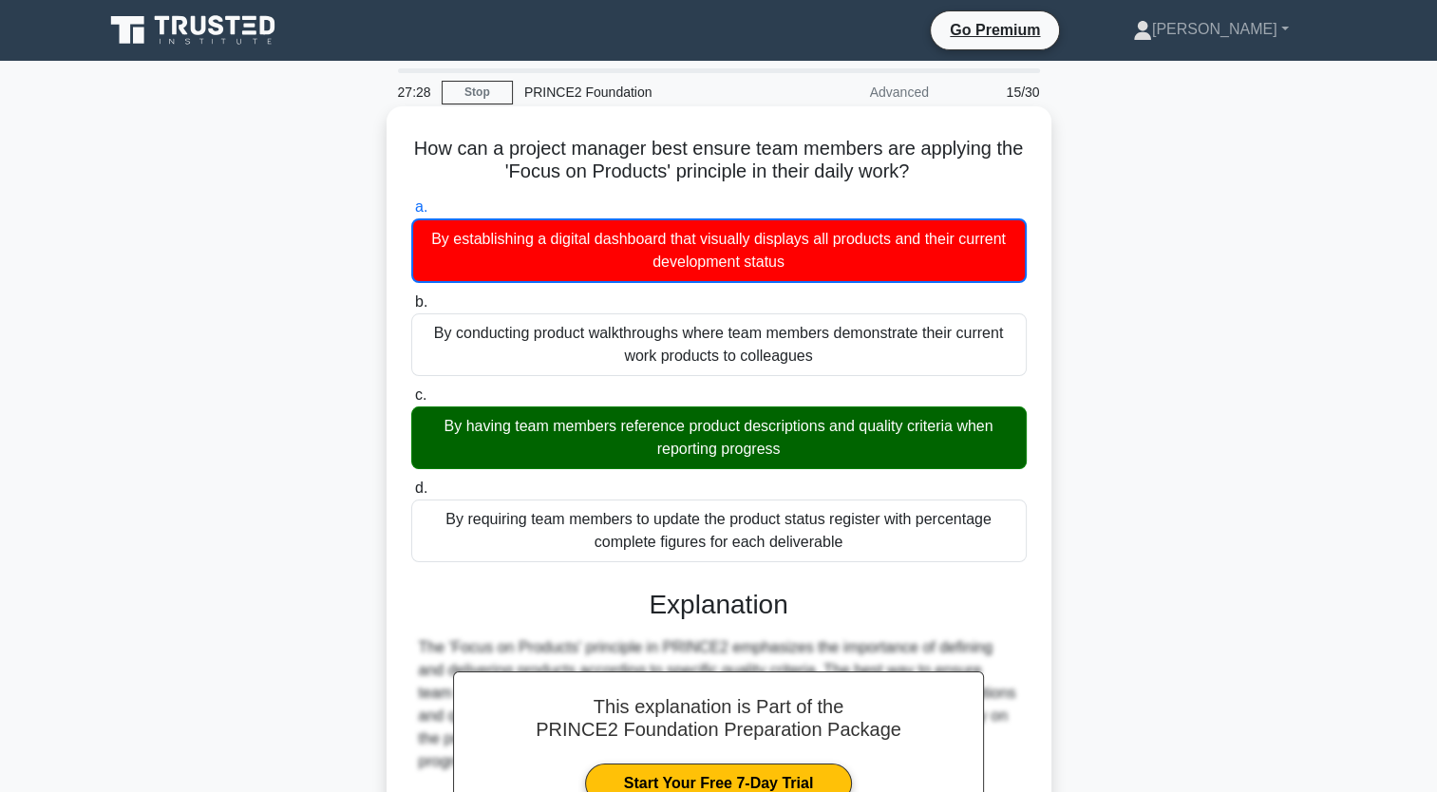
scroll to position [311, 0]
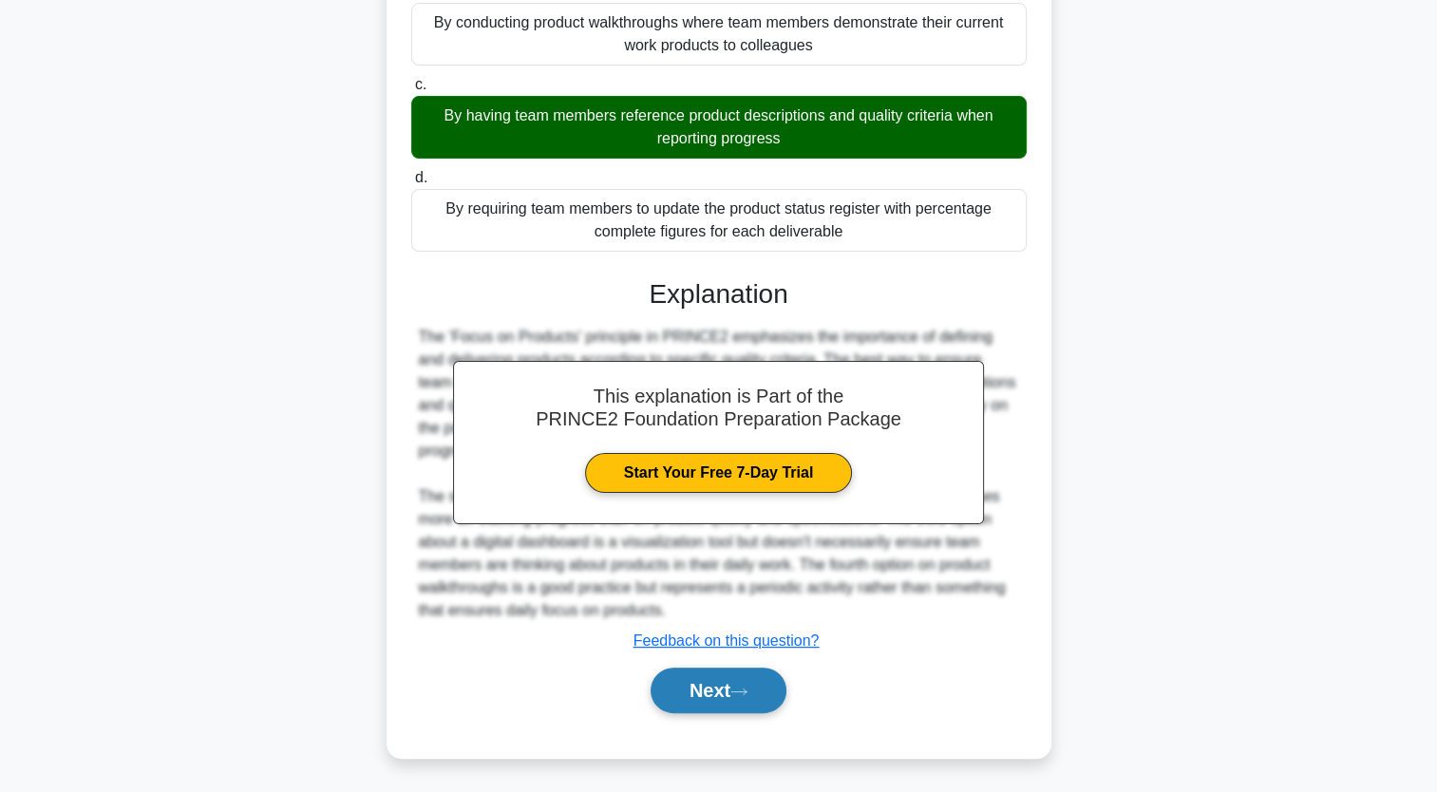
click at [691, 701] on button "Next" at bounding box center [719, 691] width 136 height 46
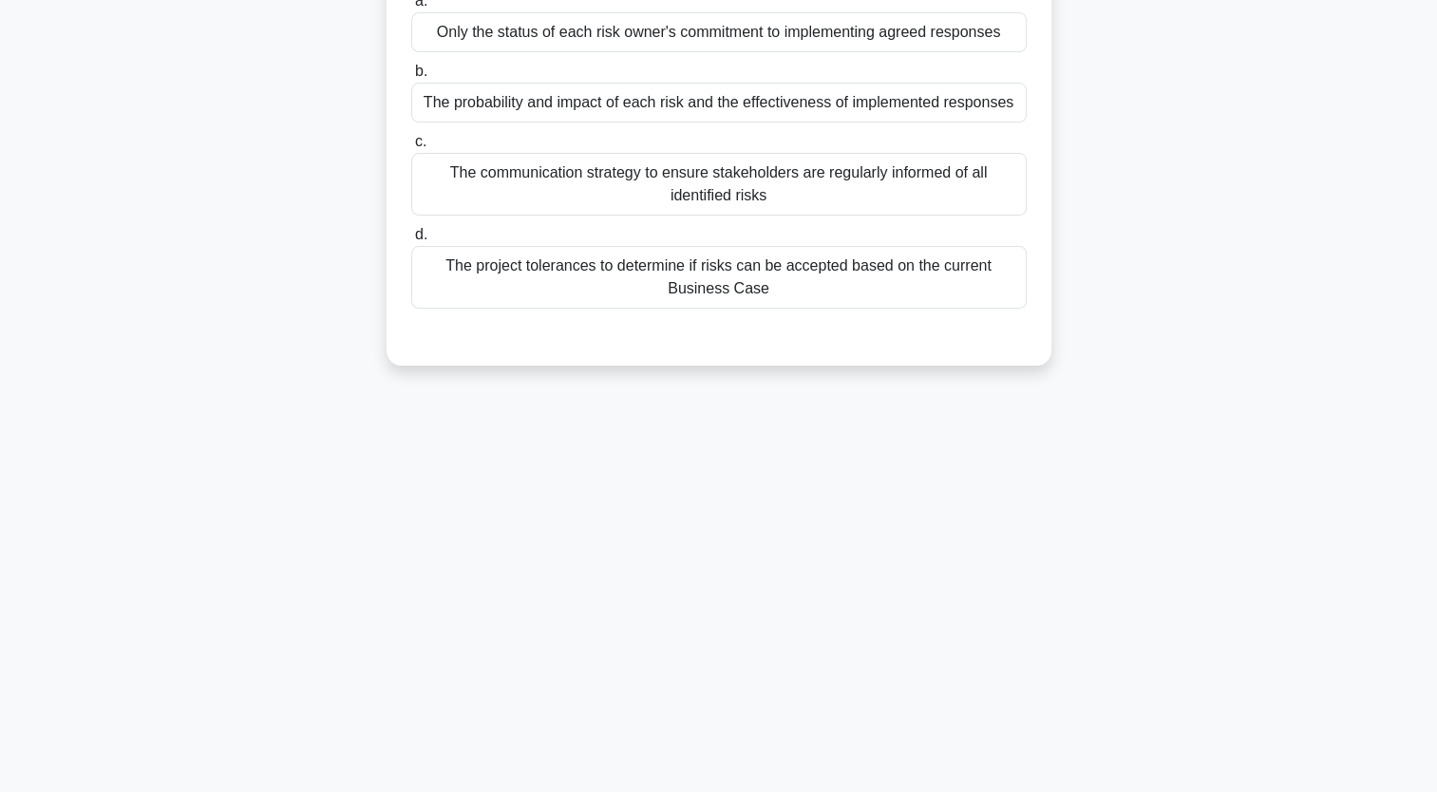
scroll to position [0, 0]
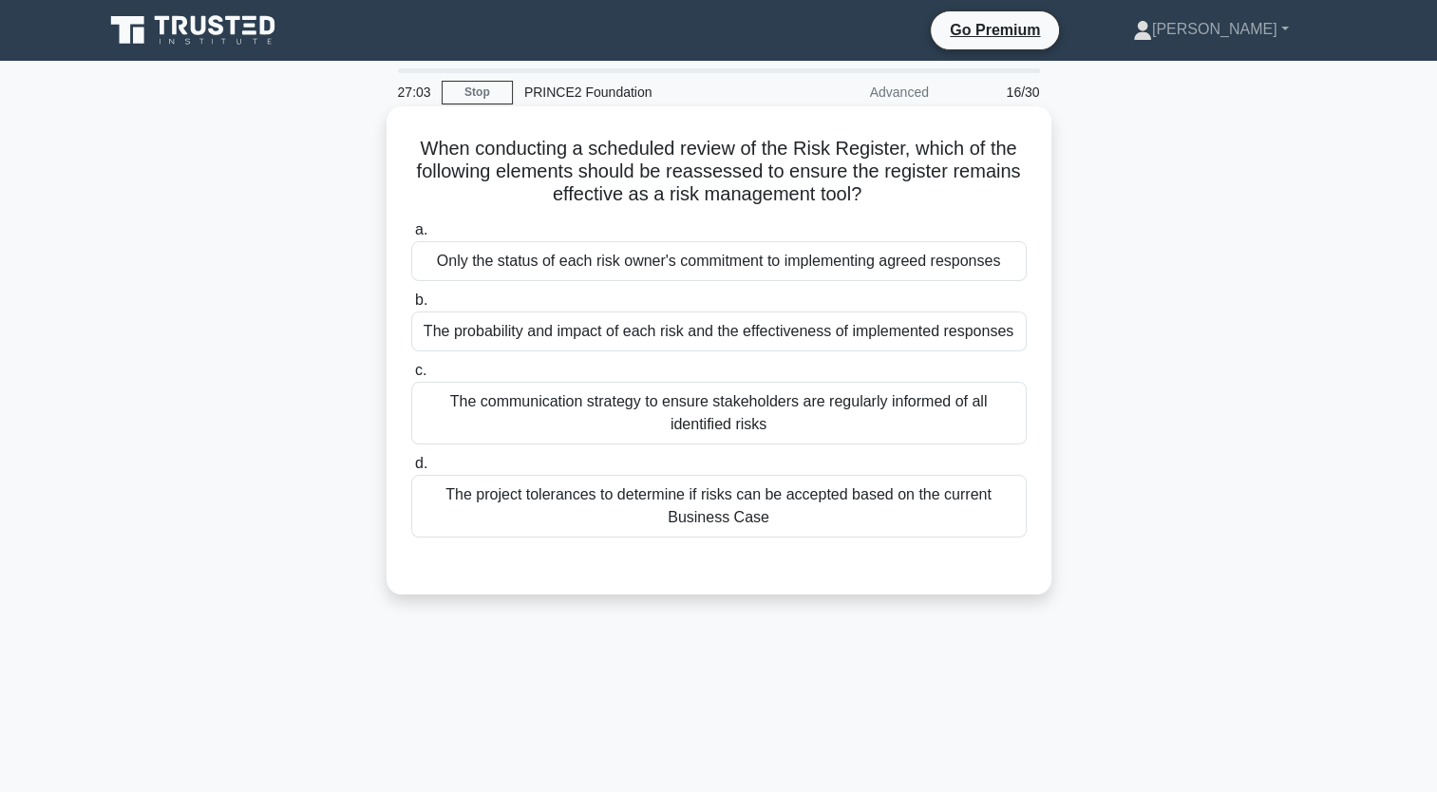
click at [513, 346] on div "The probability and impact of each risk and the effectiveness of implemented re…" at bounding box center [719, 332] width 616 height 40
click at [411, 307] on input "b. The probability and impact of each risk and the effectiveness of implemented…" at bounding box center [411, 300] width 0 height 12
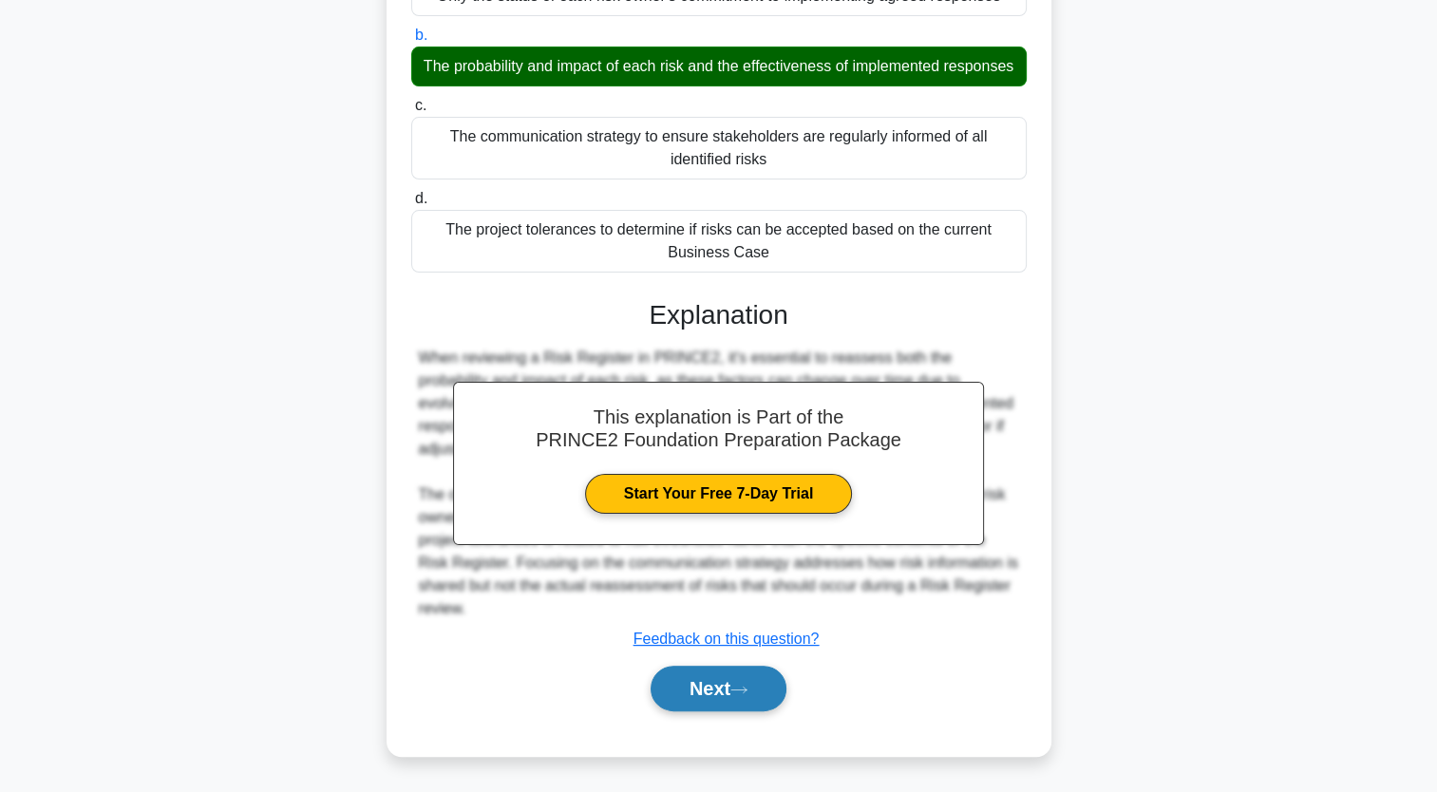
click at [751, 684] on button "Next" at bounding box center [719, 689] width 136 height 46
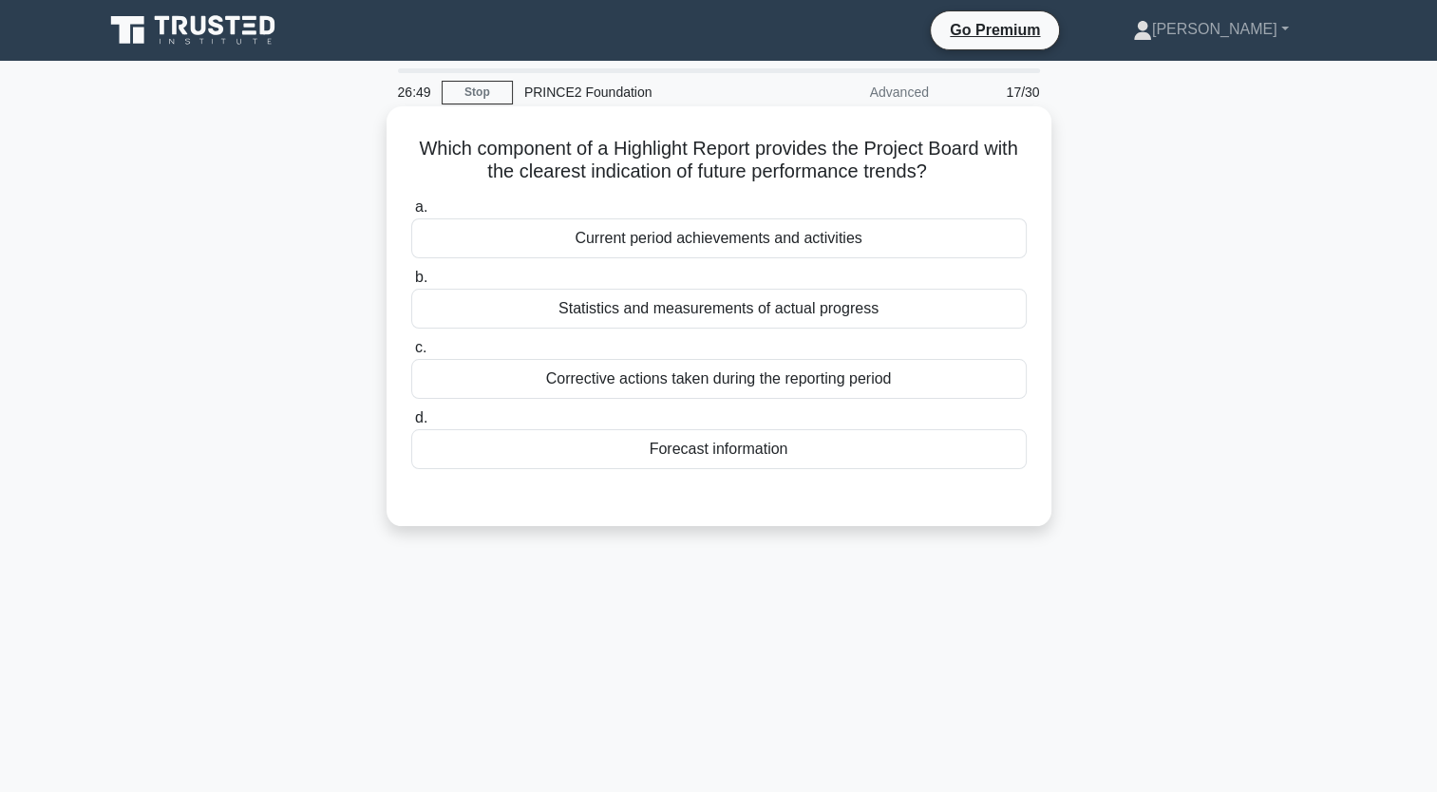
click at [643, 454] on div "Forecast information" at bounding box center [719, 449] width 616 height 40
click at [411, 425] on input "d. Forecast information" at bounding box center [411, 418] width 0 height 12
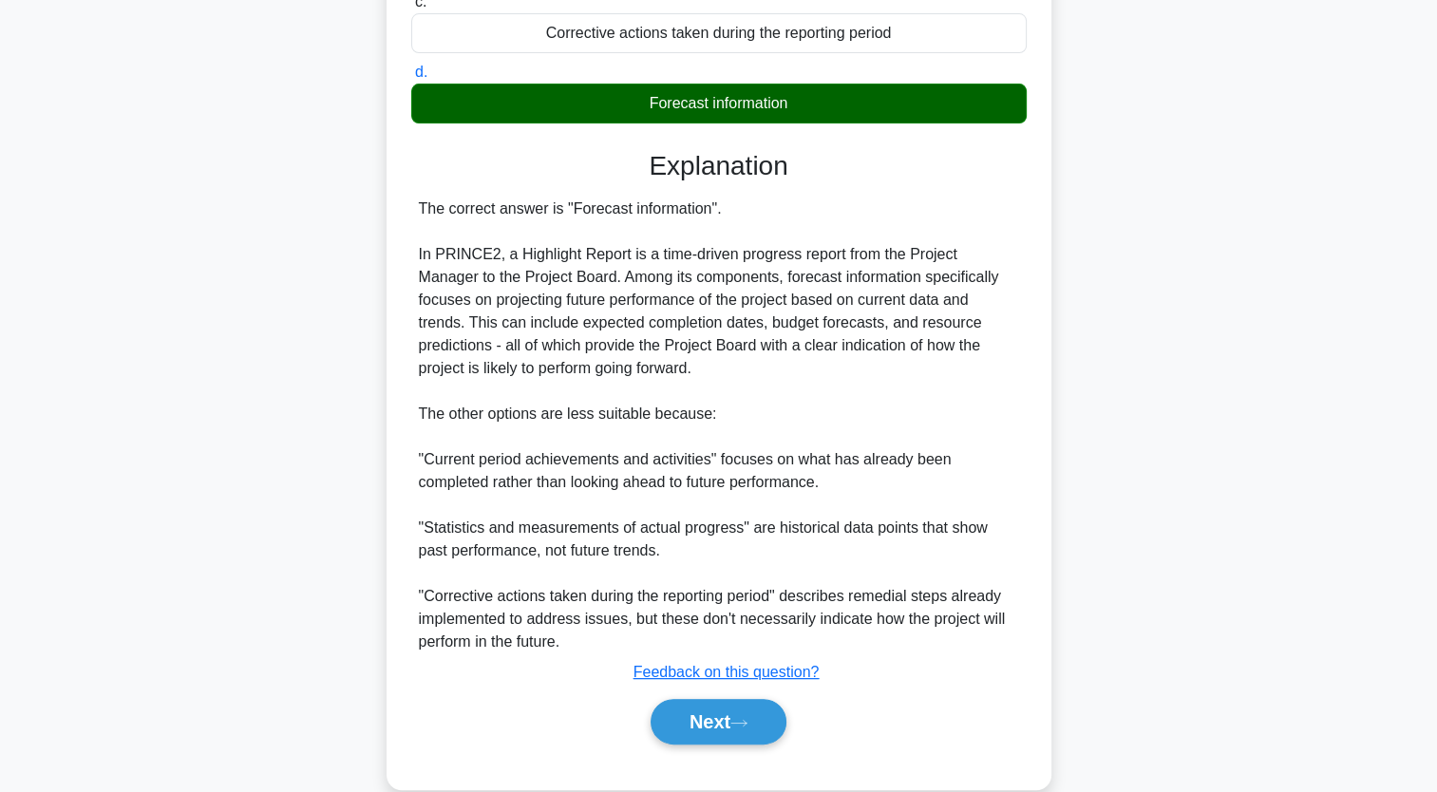
scroll to position [377, 0]
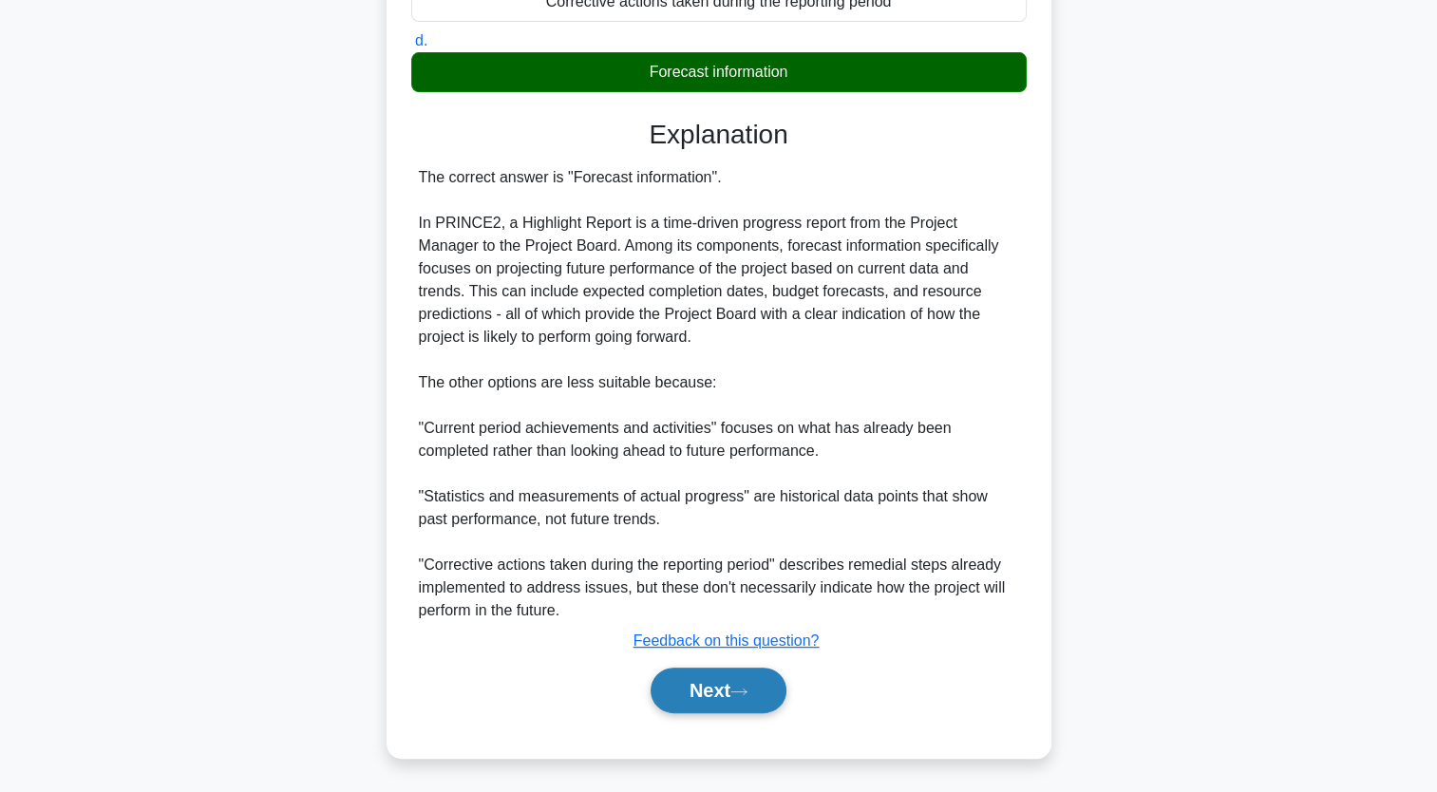
click at [700, 692] on button "Next" at bounding box center [719, 691] width 136 height 46
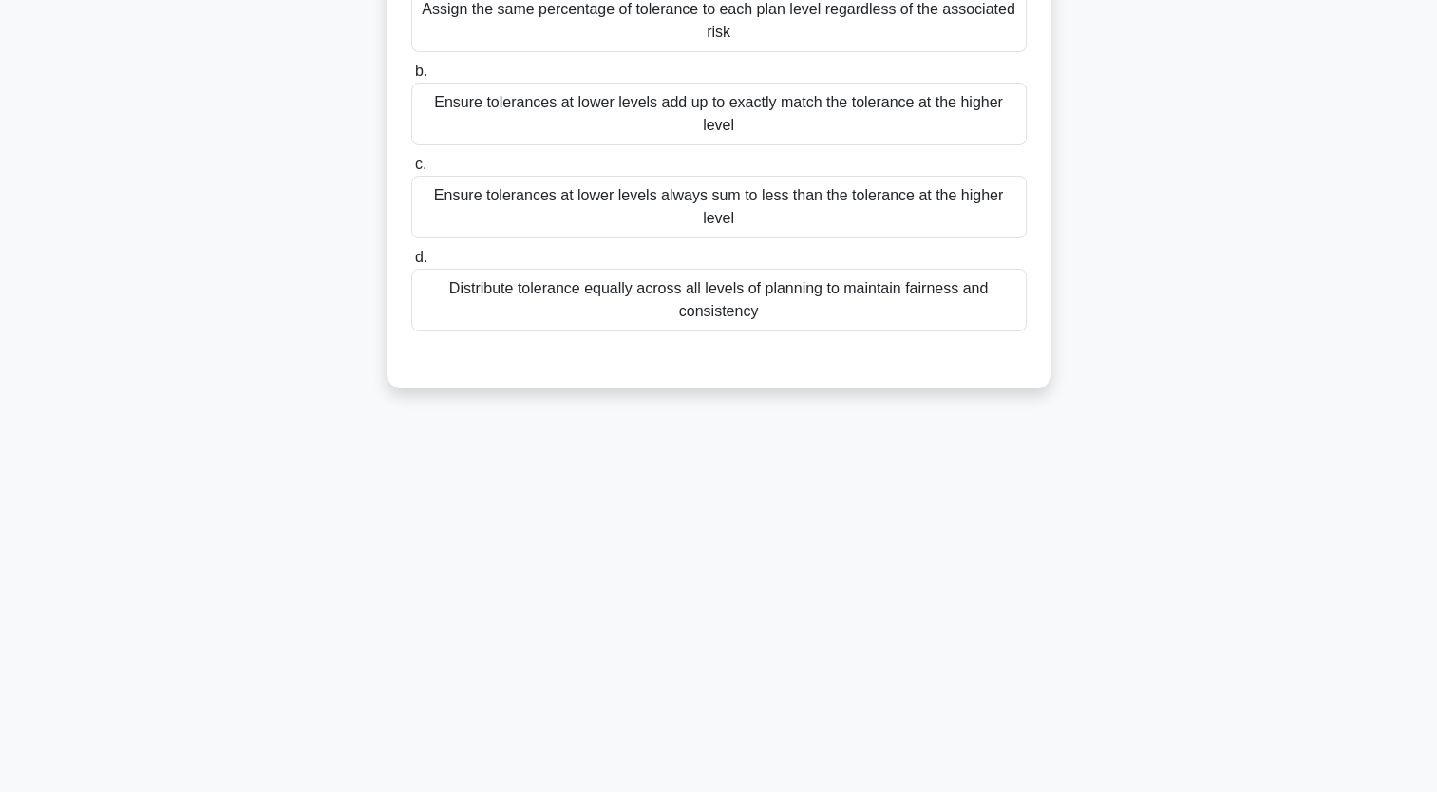
scroll to position [0, 0]
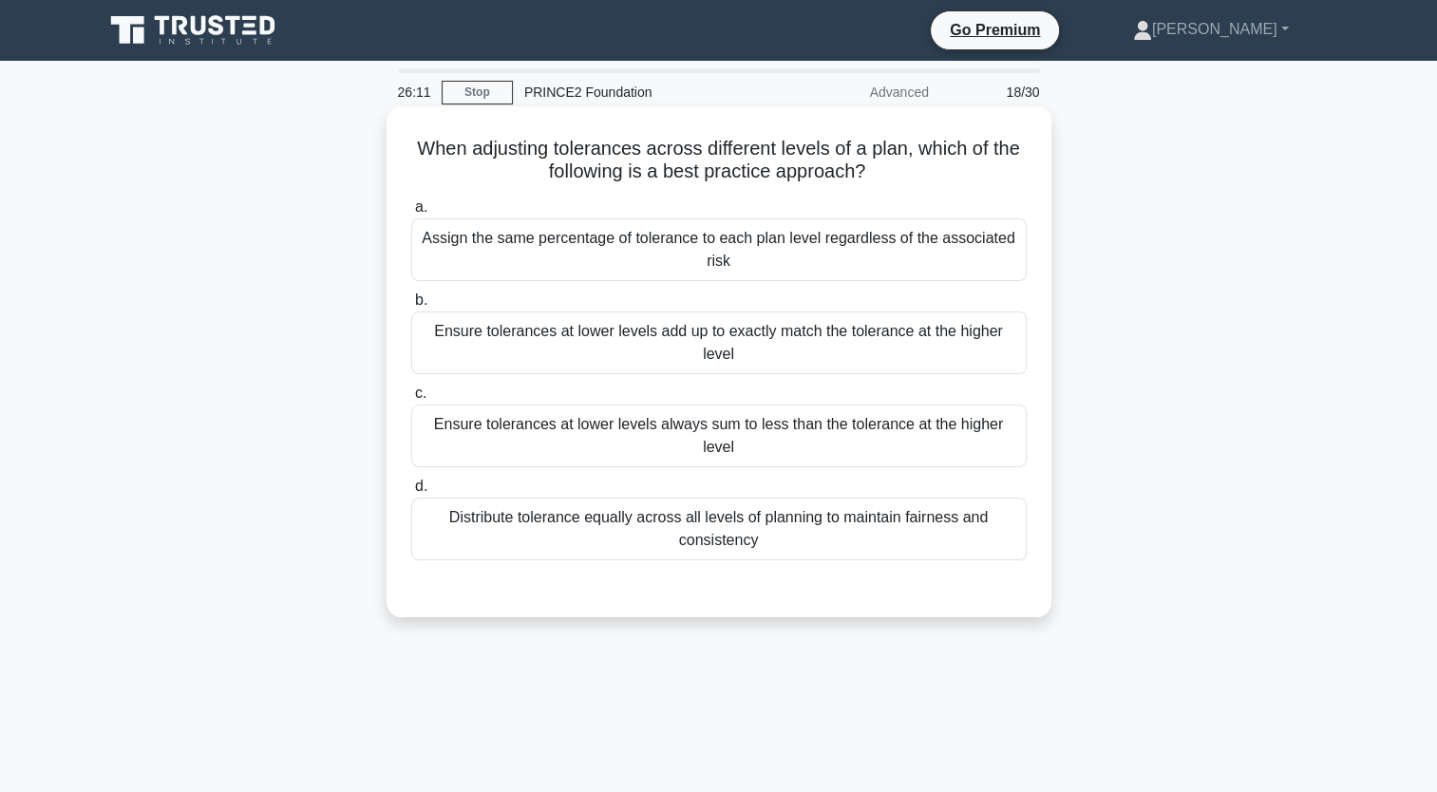
click at [606, 428] on div "Ensure tolerances at lower levels always sum to less than the tolerance at the …" at bounding box center [719, 436] width 616 height 63
click at [411, 400] on input "c. Ensure tolerances at lower levels always sum to less than the tolerance at t…" at bounding box center [411, 394] width 0 height 12
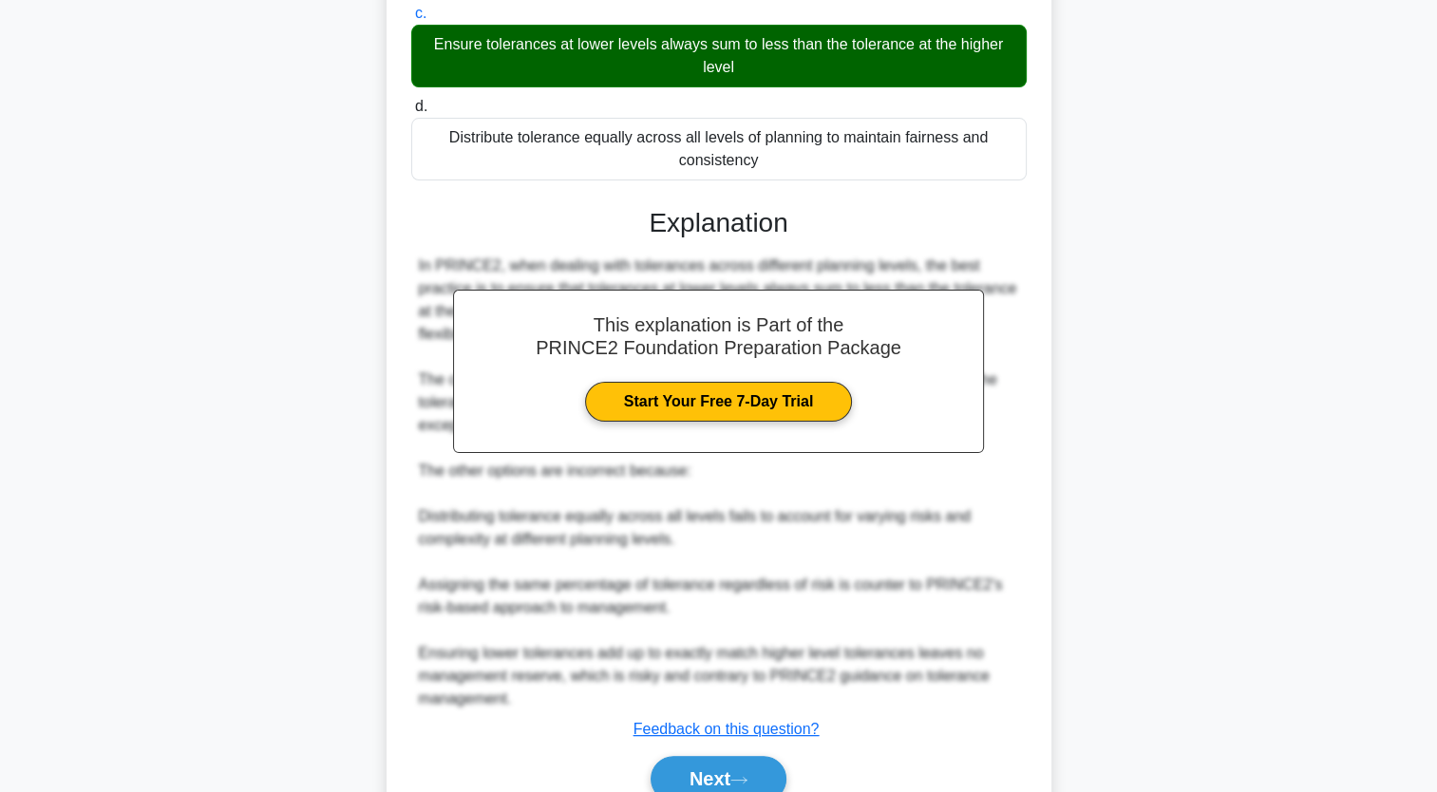
scroll to position [468, 0]
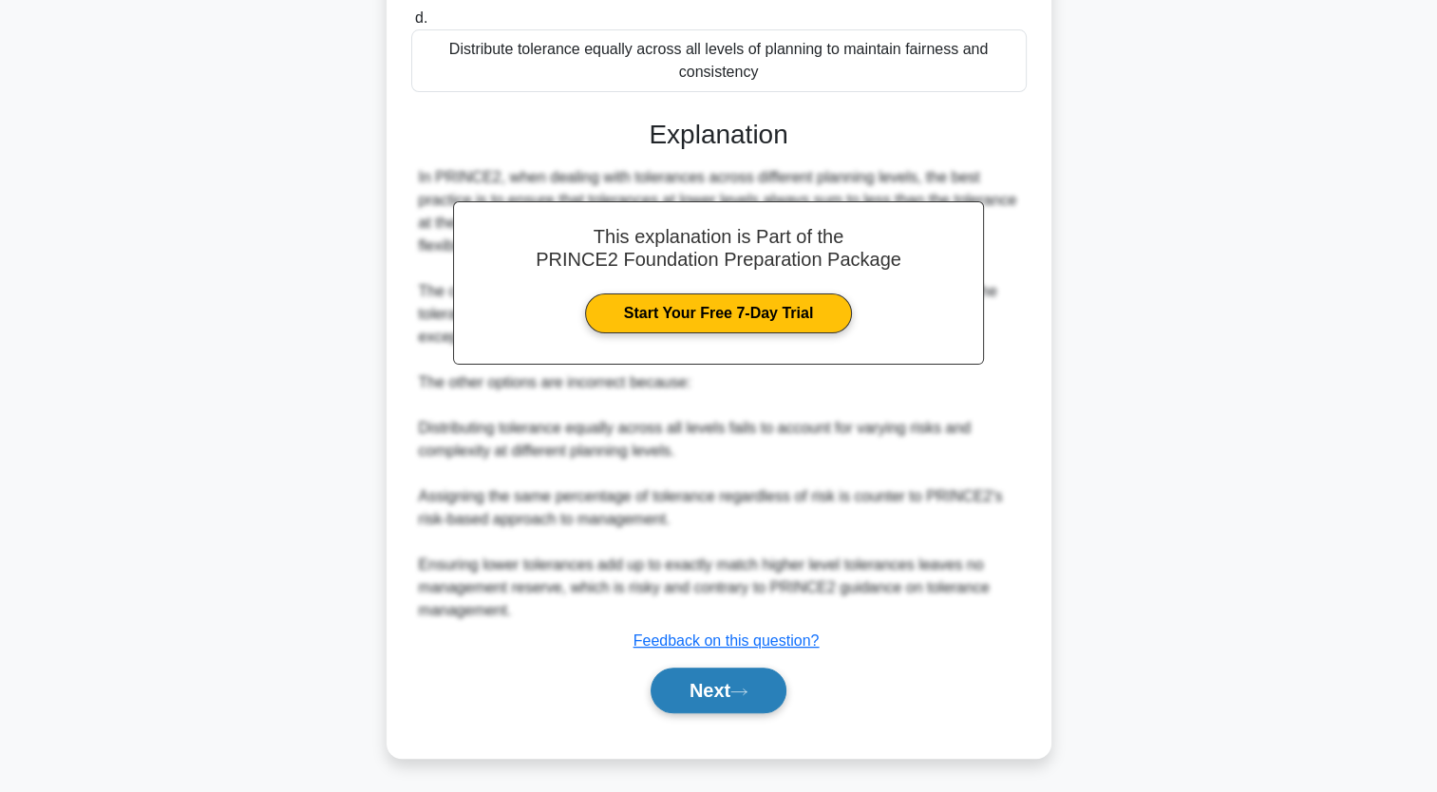
click at [747, 701] on button "Next" at bounding box center [719, 691] width 136 height 46
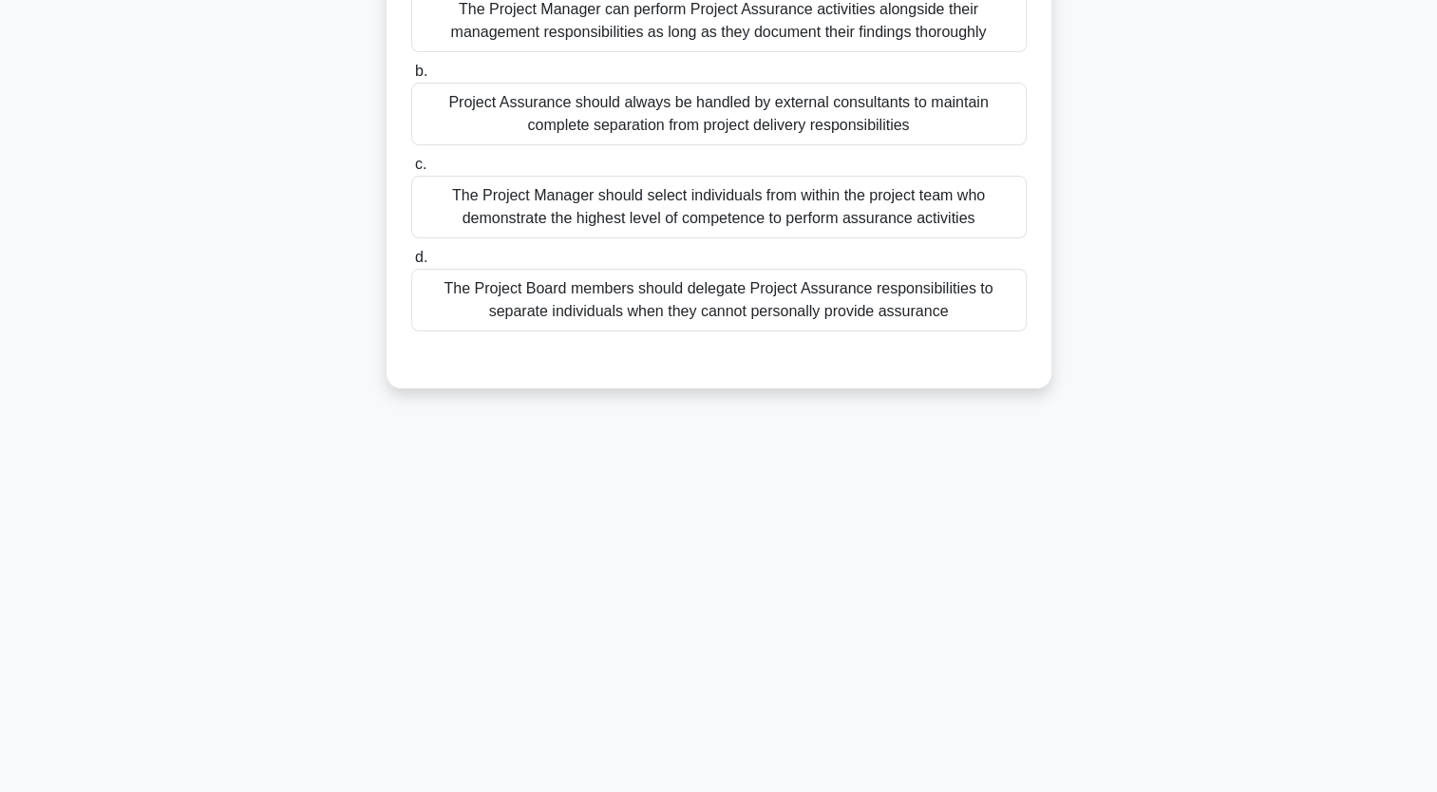
scroll to position [0, 0]
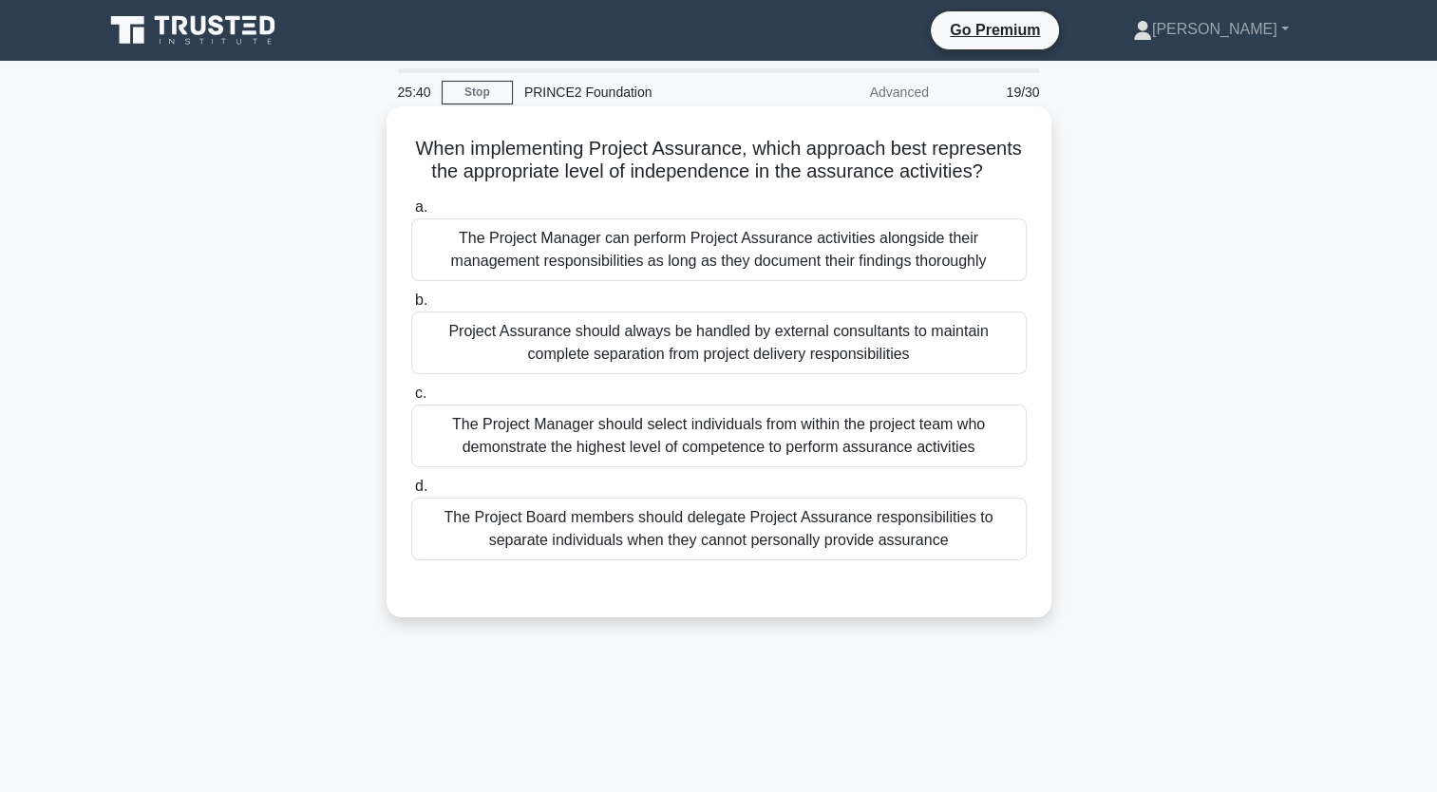
click at [570, 330] on div "Project Assurance should always be handled by external consultants to maintain …" at bounding box center [719, 343] width 616 height 63
click at [411, 307] on input "b. Project Assurance should always be handled by external consultants to mainta…" at bounding box center [411, 300] width 0 height 12
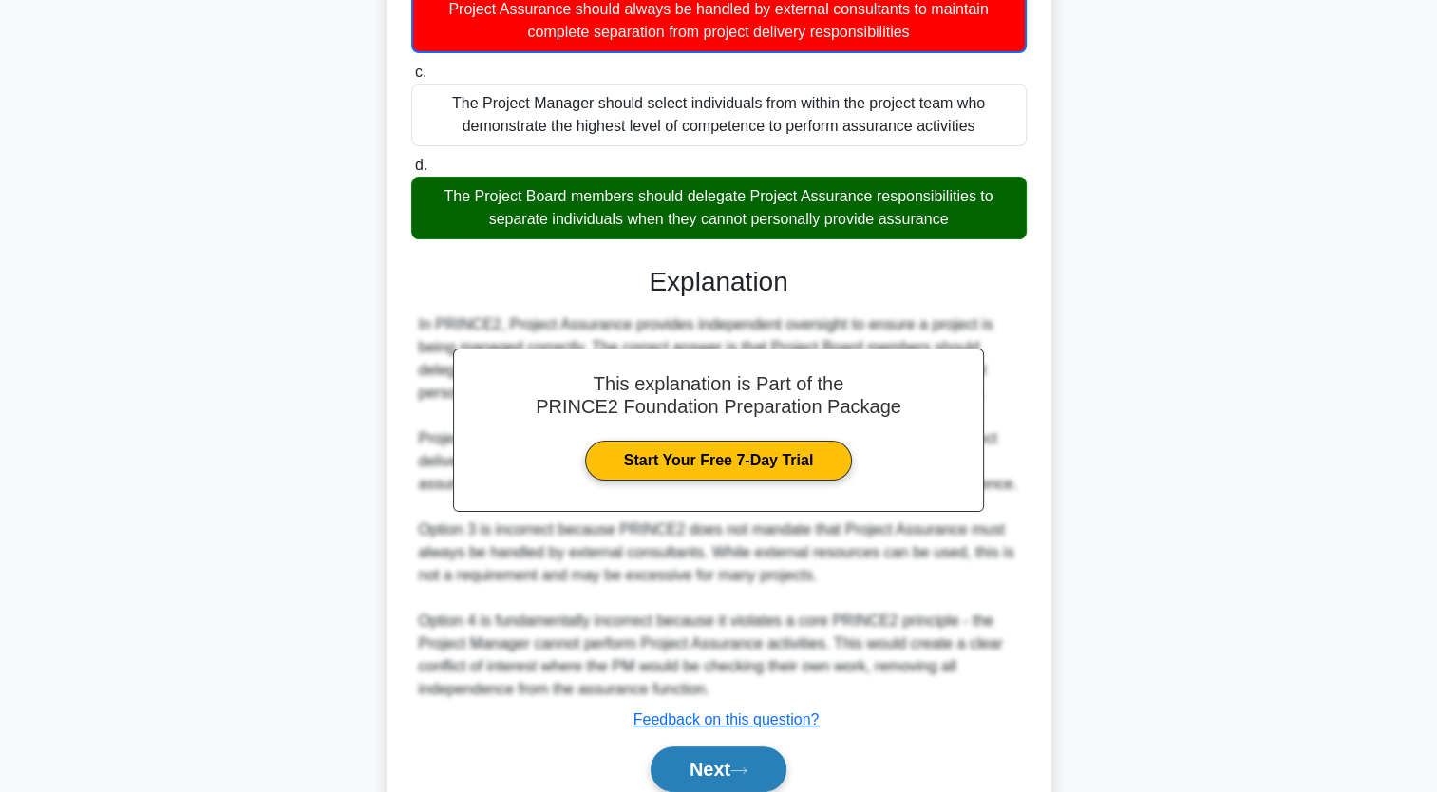
click at [711, 766] on button "Next" at bounding box center [719, 770] width 136 height 46
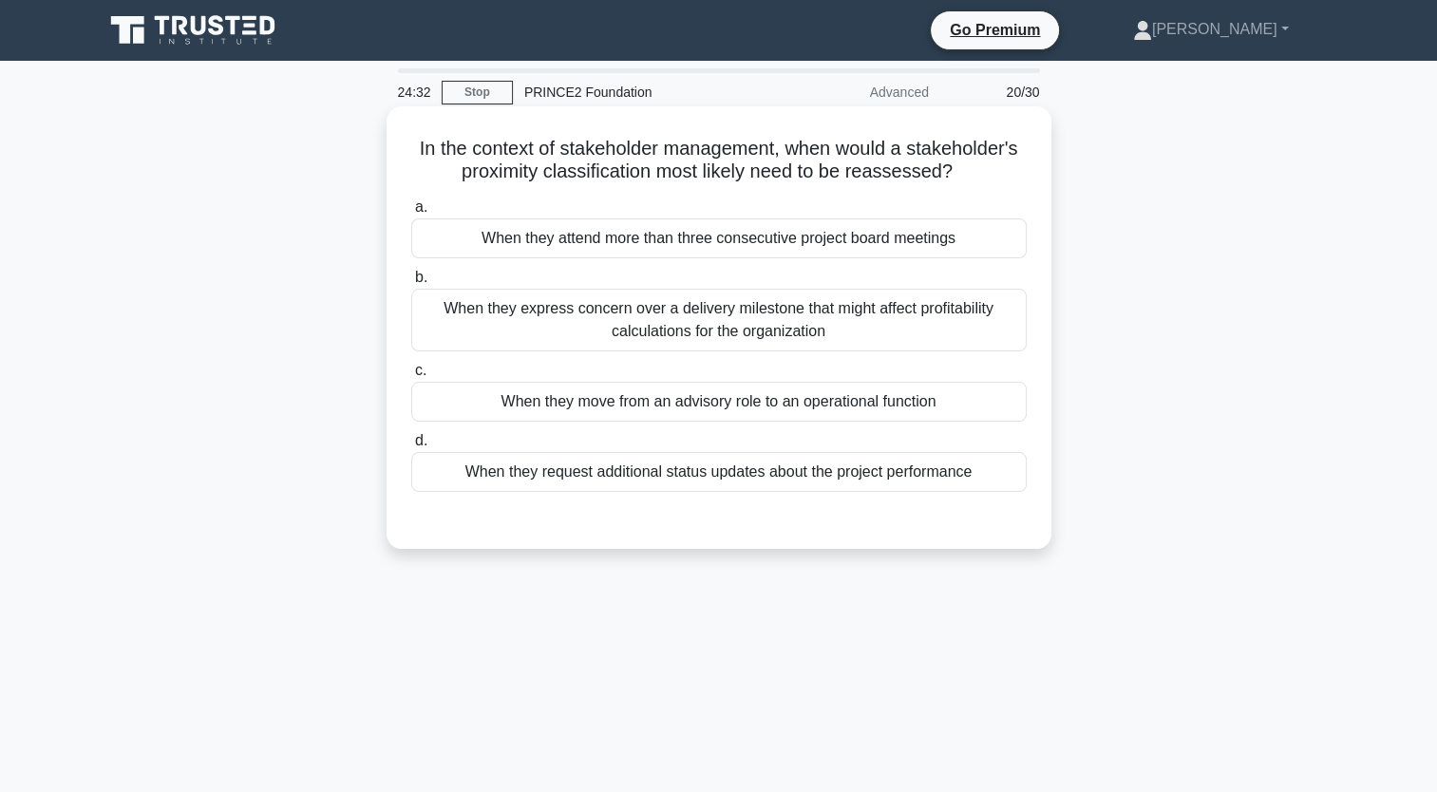
click at [521, 256] on div "When they attend more than three consecutive project board meetings" at bounding box center [719, 238] width 616 height 40
click at [411, 214] on input "a. When they attend more than three consecutive project board meetings" at bounding box center [411, 207] width 0 height 12
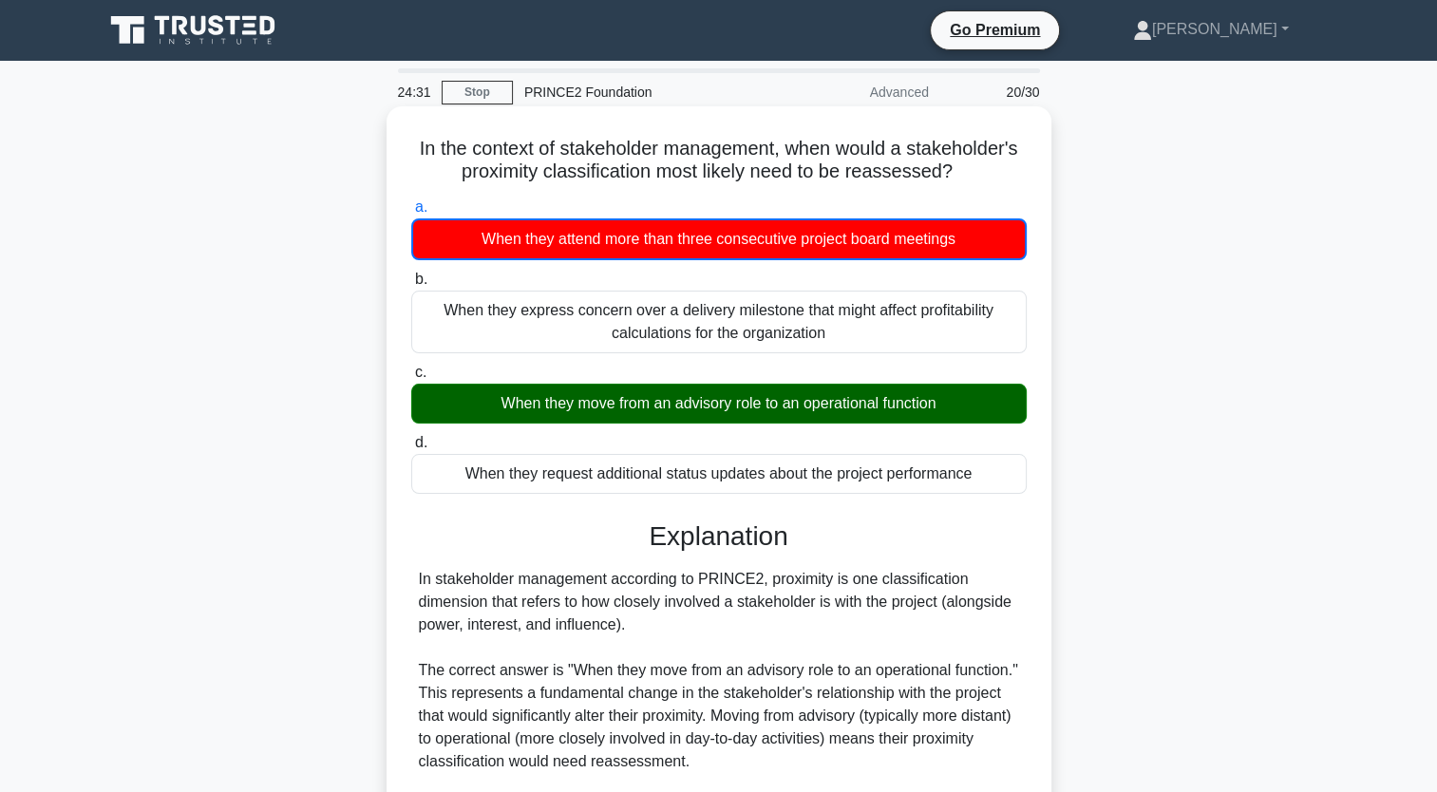
click at [564, 404] on div "When they move from an advisory role to an operational function" at bounding box center [719, 404] width 616 height 40
click at [411, 379] on input "c. When they move from an advisory role to an operational function" at bounding box center [411, 373] width 0 height 12
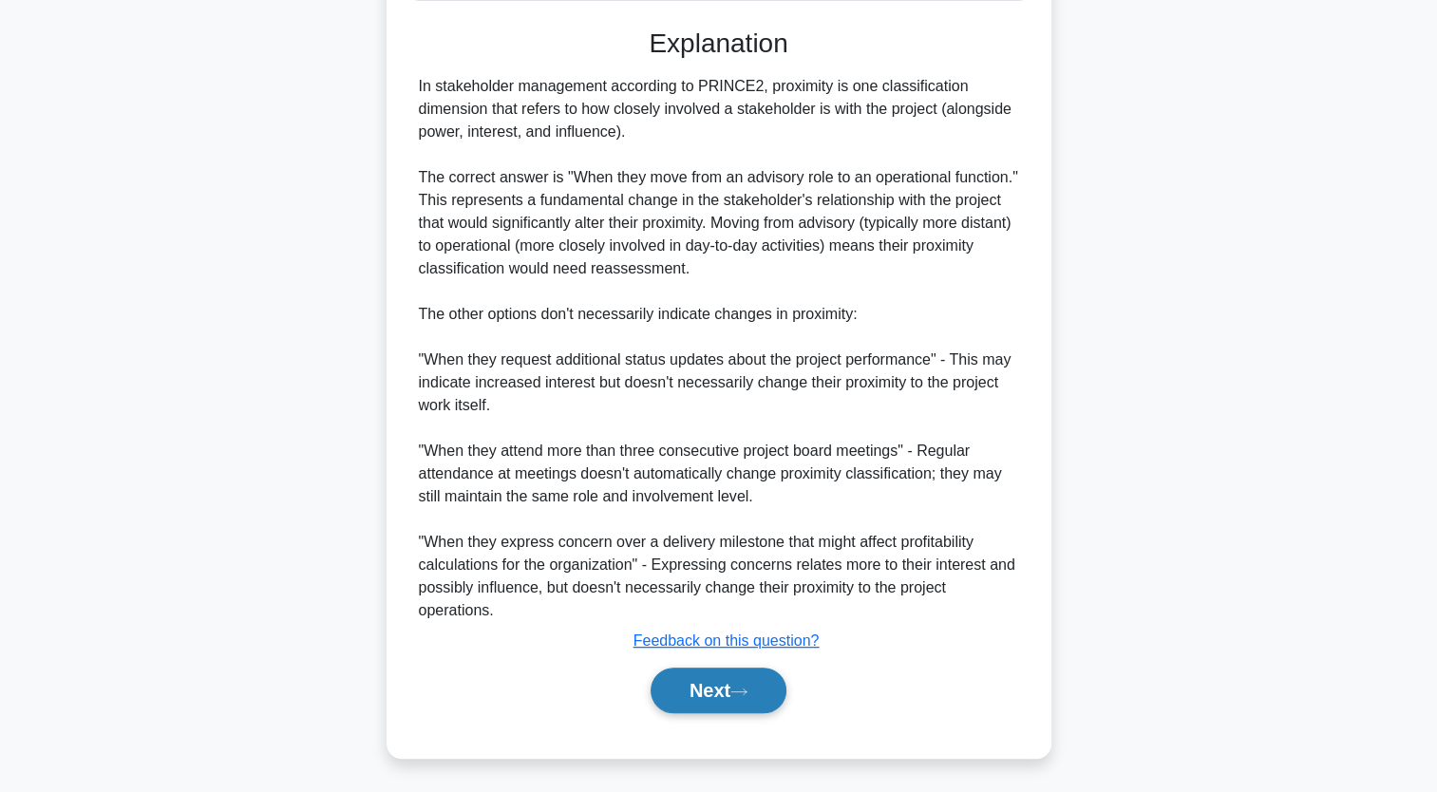
click at [718, 678] on button "Next" at bounding box center [719, 691] width 136 height 46
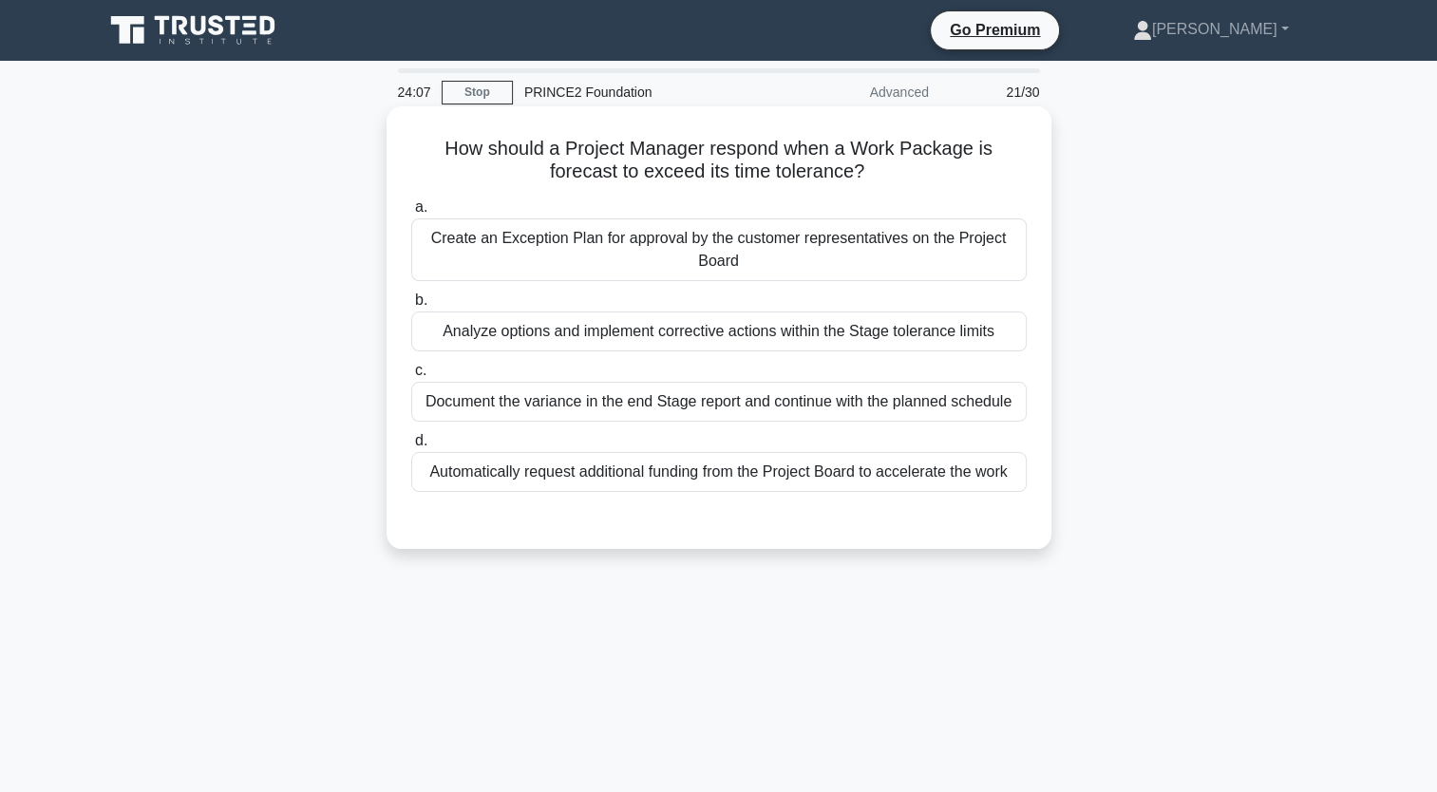
click at [700, 254] on div "Create an Exception Plan for approval by the customer representatives on the Pr…" at bounding box center [719, 249] width 616 height 63
click at [411, 214] on input "a. Create an Exception Plan for approval by the customer representatives on the…" at bounding box center [411, 207] width 0 height 12
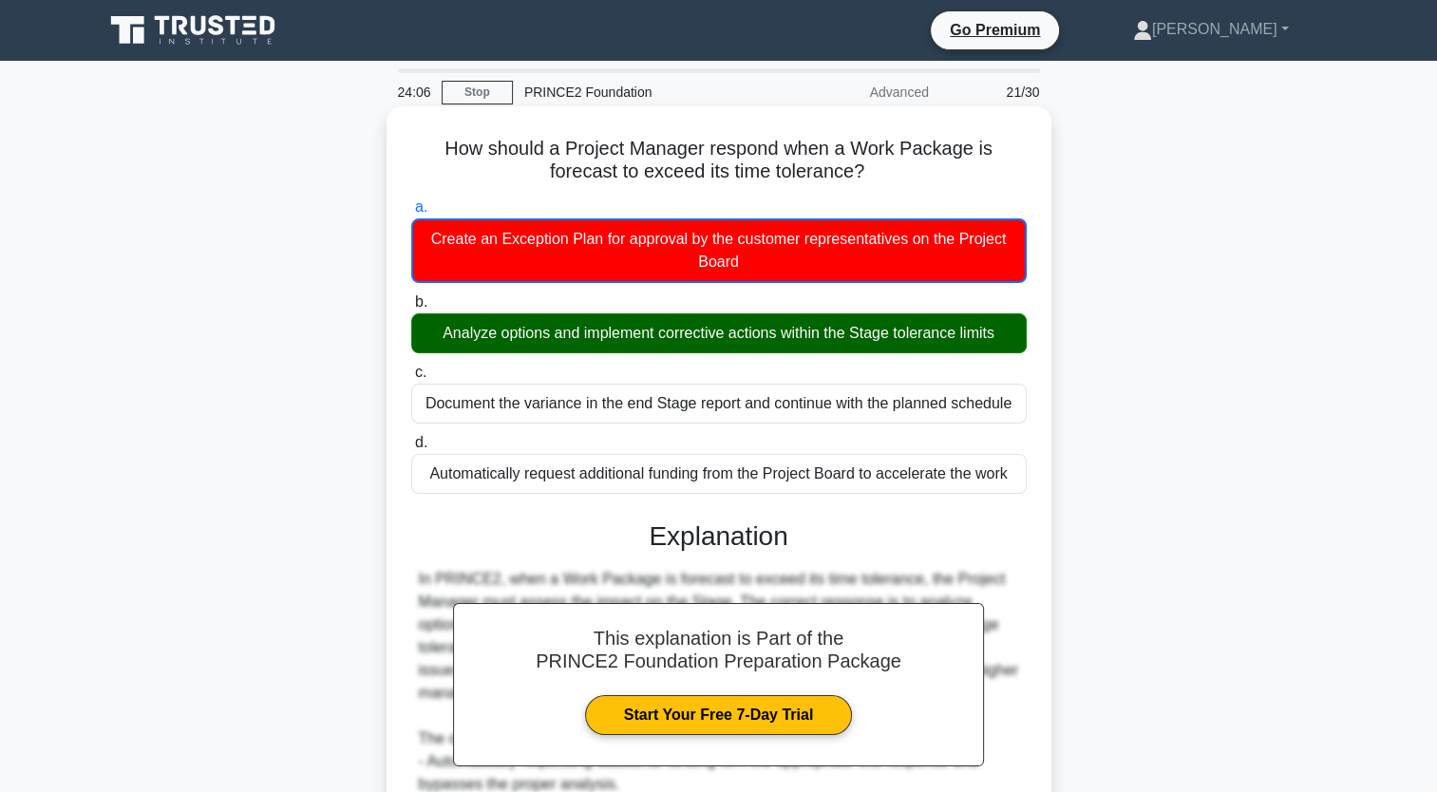
click at [681, 340] on div "Analyze options and implement corrective actions within the Stage tolerance lim…" at bounding box center [719, 333] width 616 height 40
click at [411, 309] on input "b. Analyze options and implement corrective actions within the Stage tolerance …" at bounding box center [411, 302] width 0 height 12
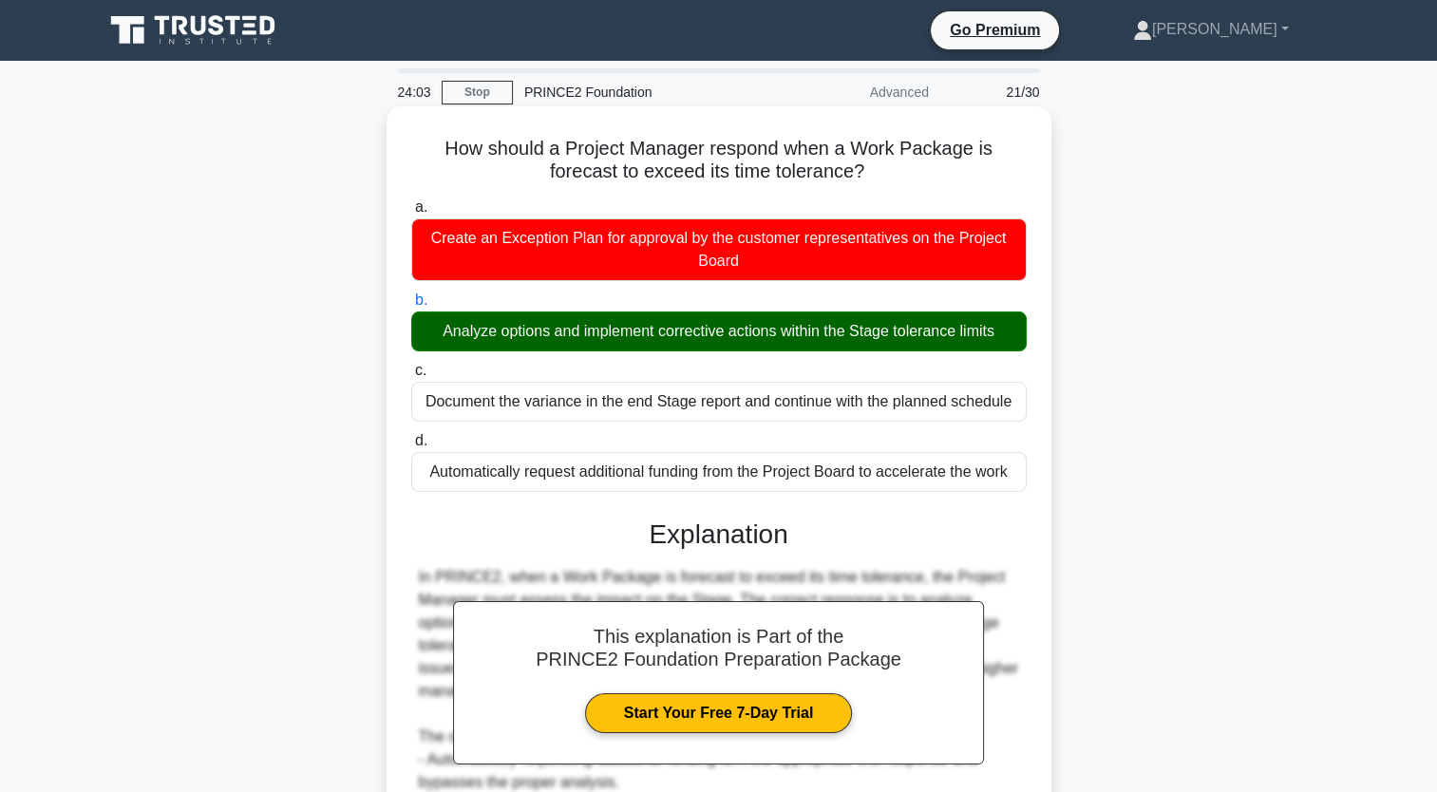
scroll to position [286, 0]
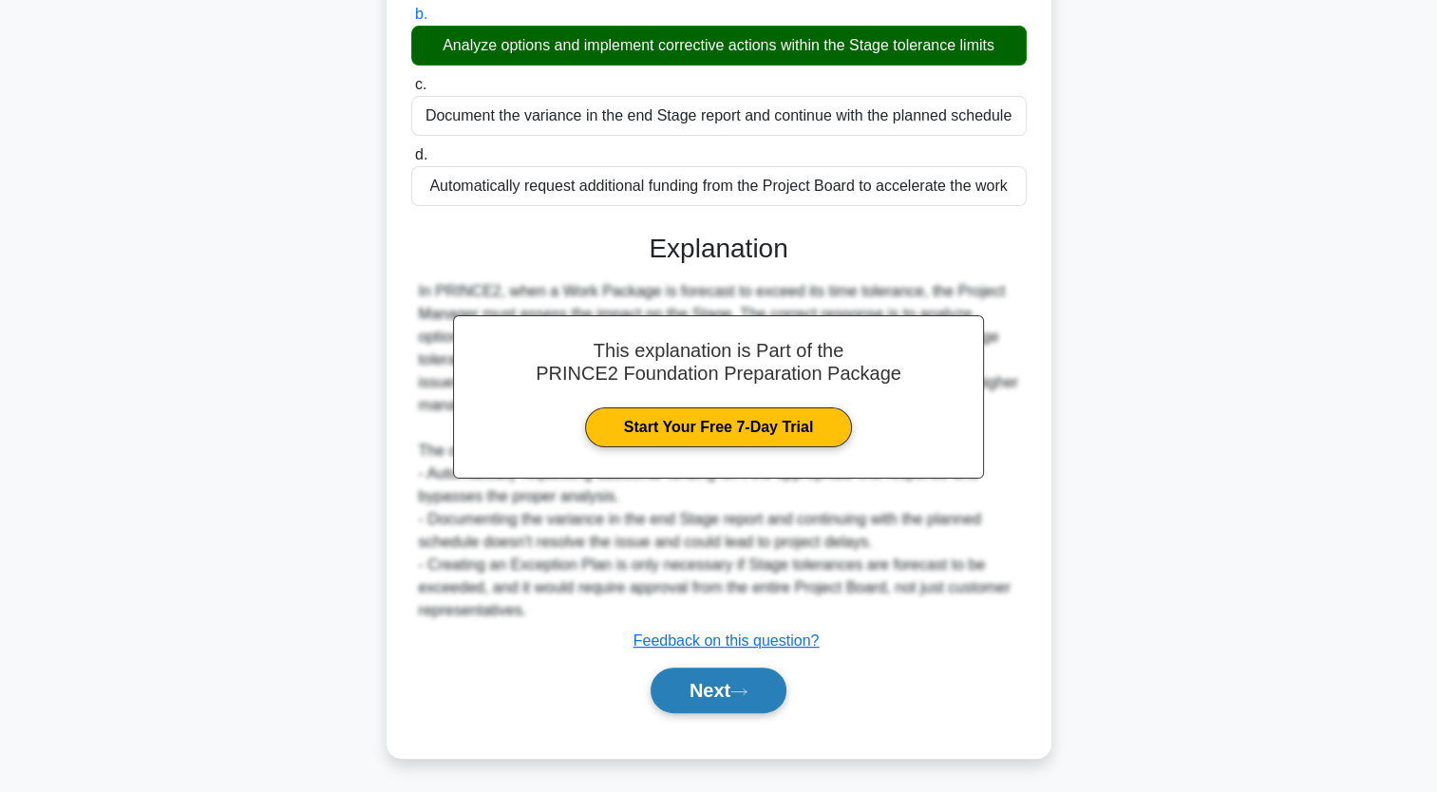
click at [706, 682] on button "Next" at bounding box center [719, 691] width 136 height 46
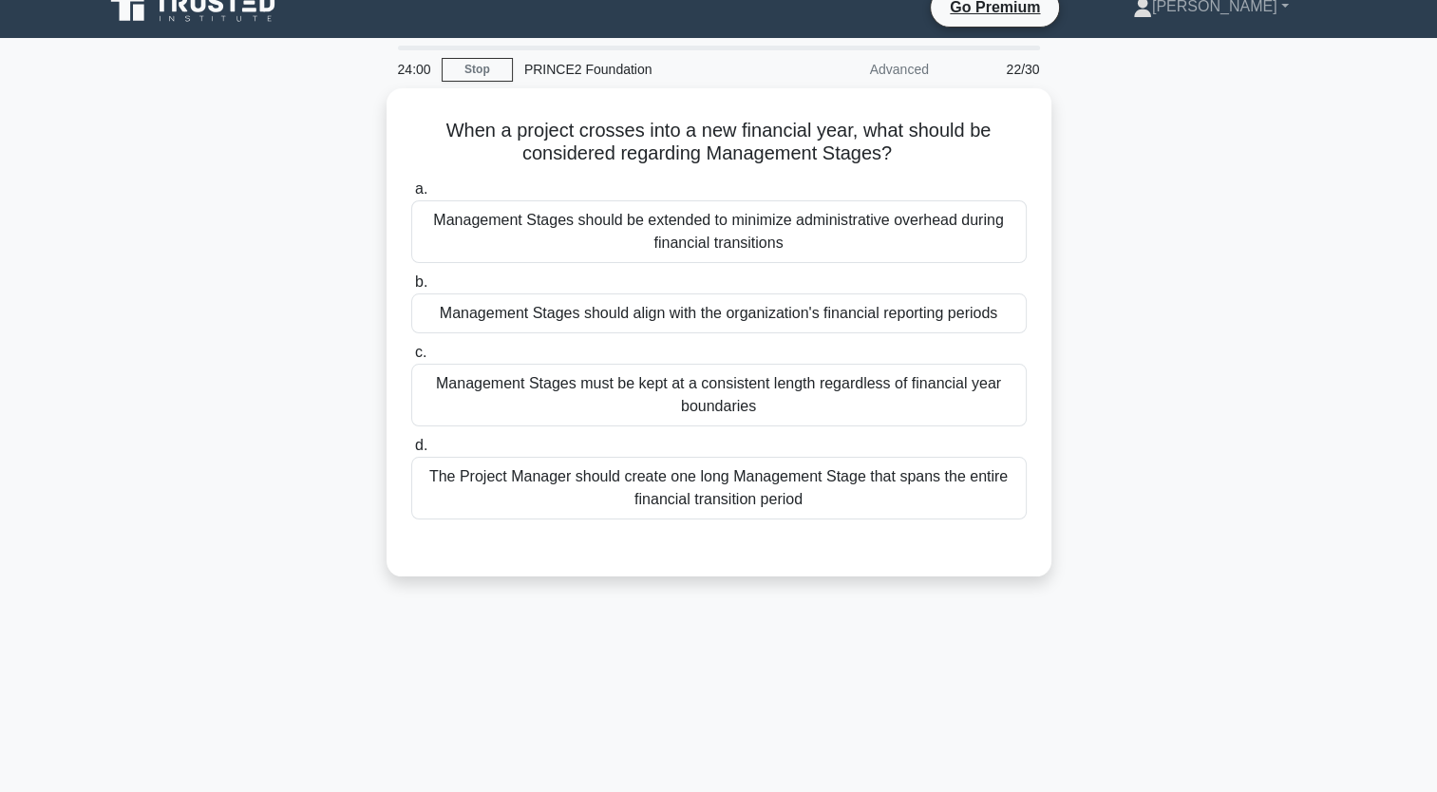
scroll to position [0, 0]
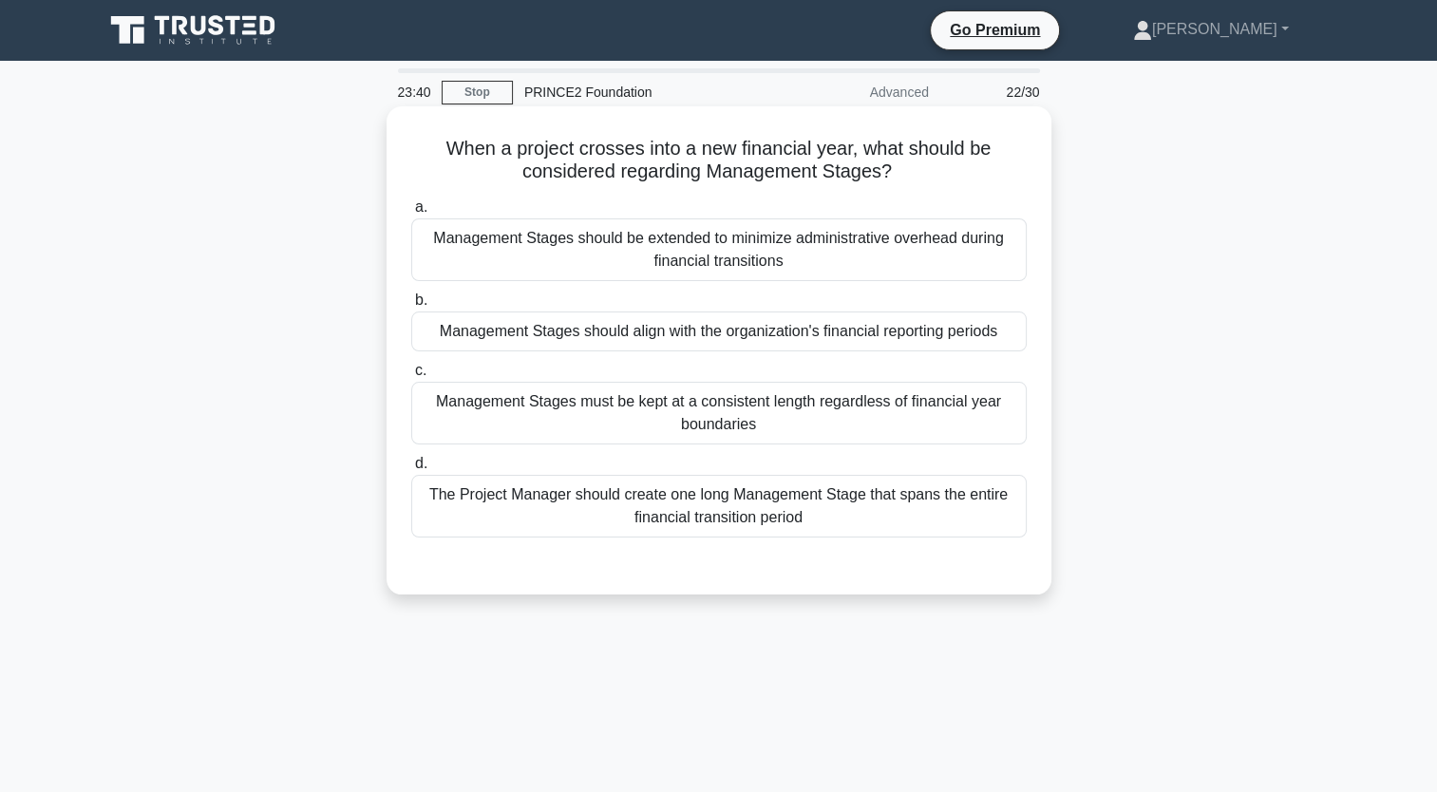
click at [551, 271] on div "Management Stages should be extended to minimize administrative overhead during…" at bounding box center [719, 249] width 616 height 63
click at [411, 214] on input "a. Management Stages should be extended to minimize administrative overhead dur…" at bounding box center [411, 207] width 0 height 12
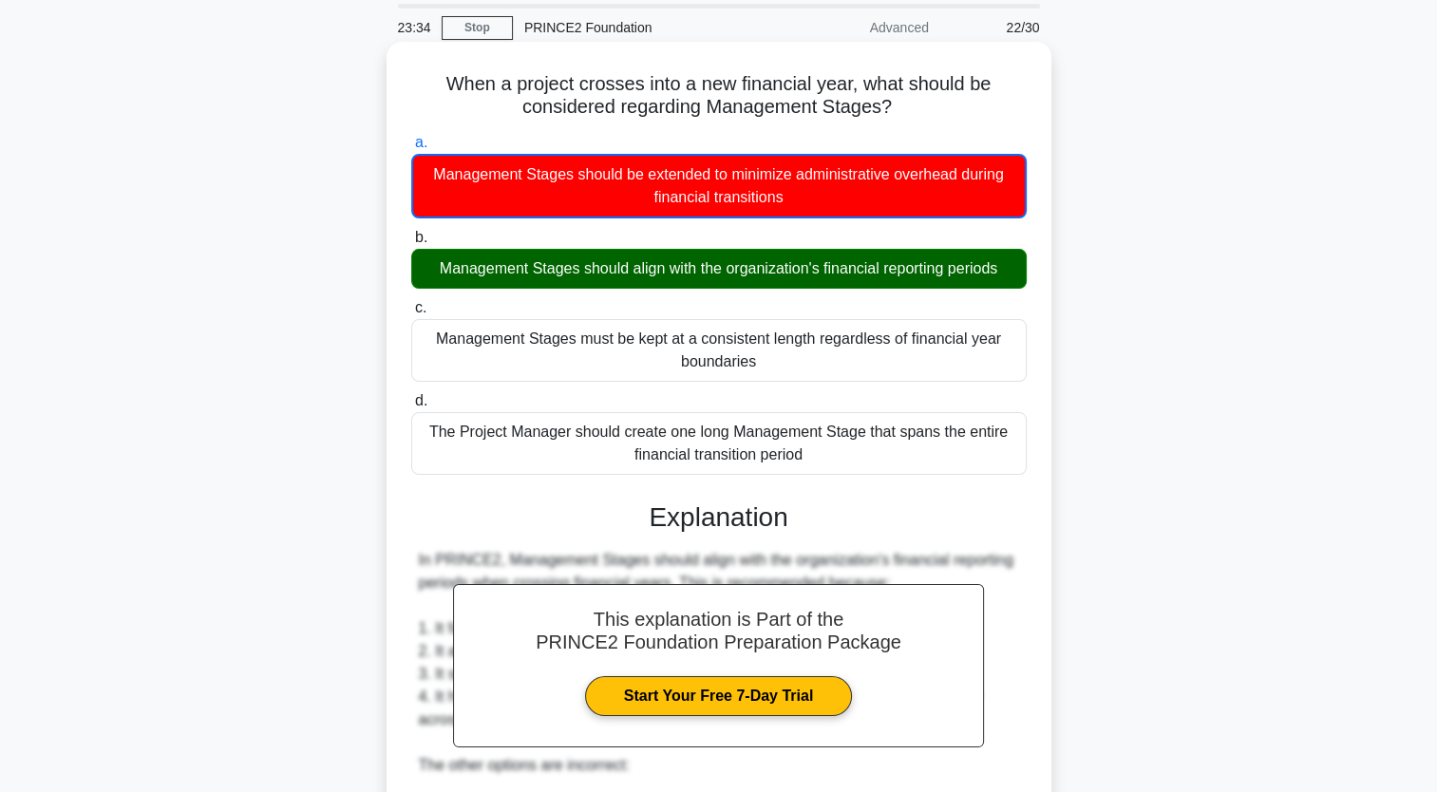
scroll to position [470, 0]
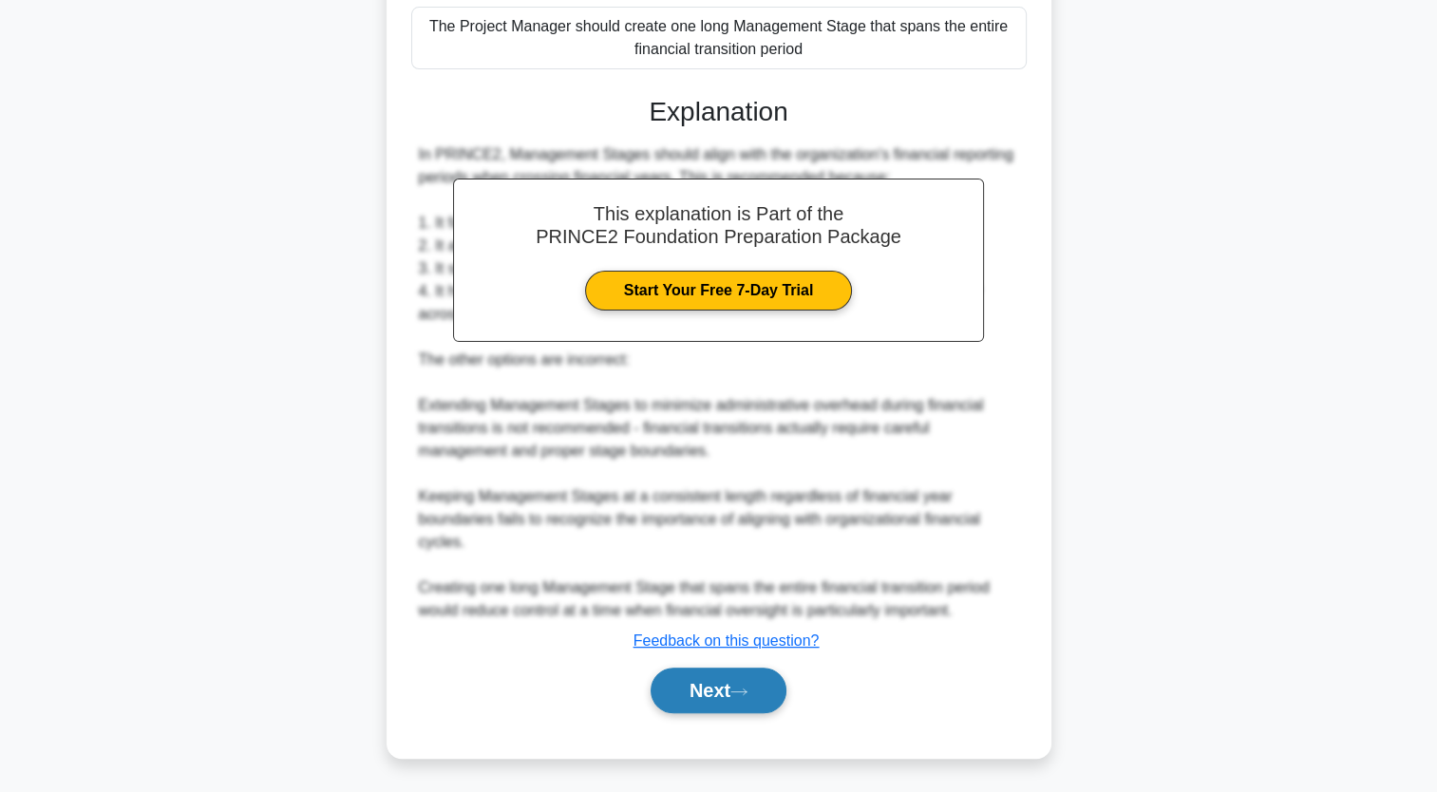
click at [748, 695] on icon at bounding box center [738, 692] width 17 height 10
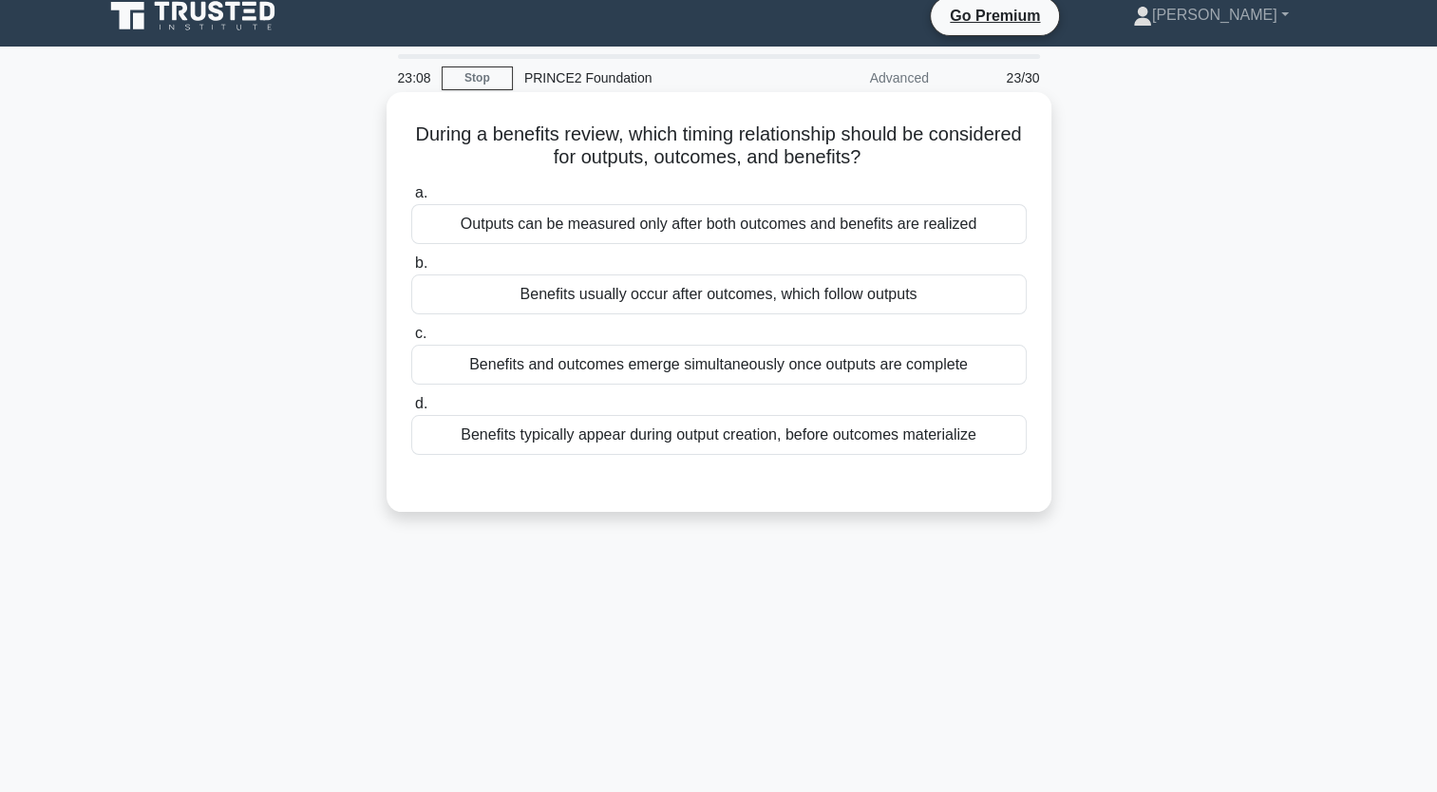
scroll to position [17, 0]
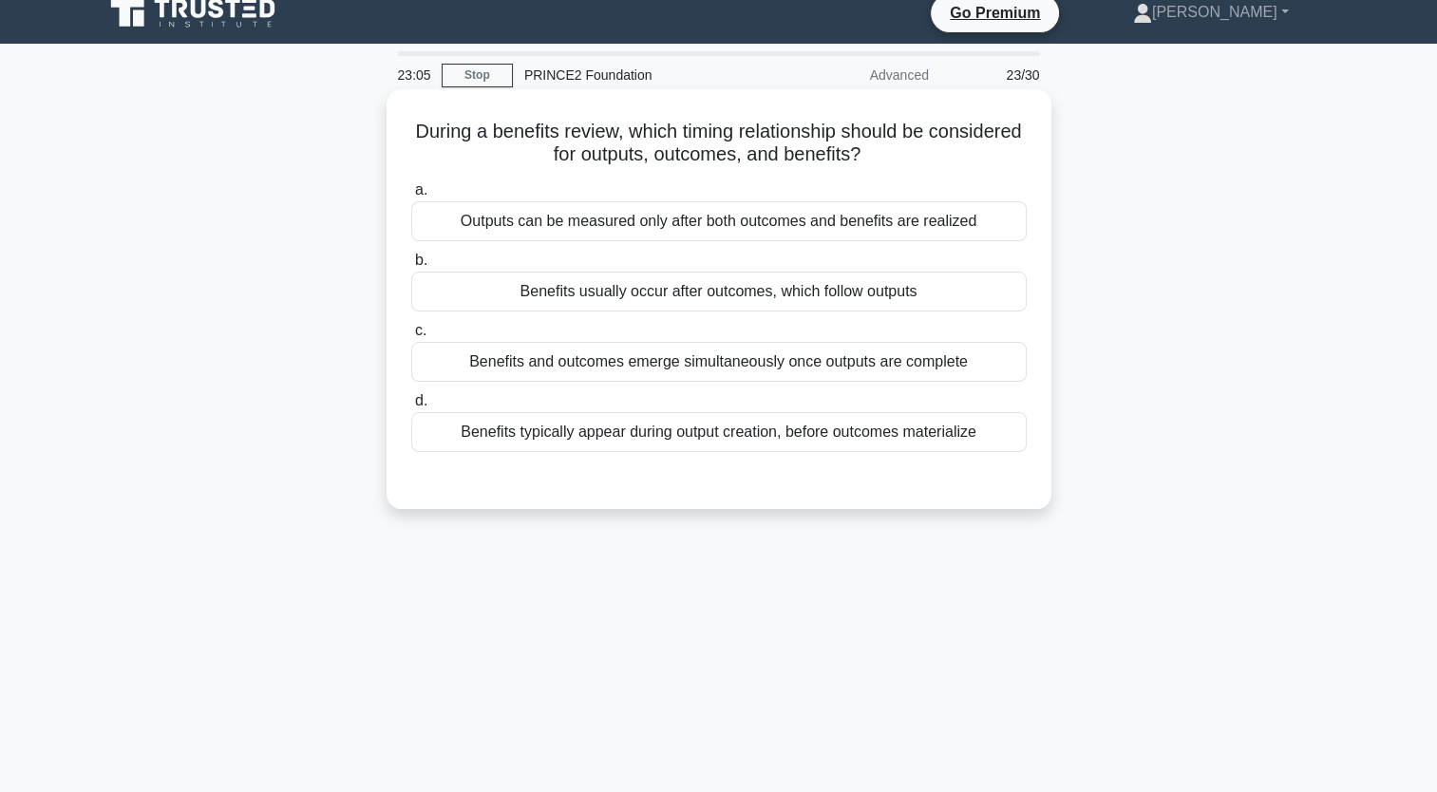
click at [752, 346] on div "Benefits and outcomes emerge simultaneously once outputs are complete" at bounding box center [719, 362] width 616 height 40
click at [411, 337] on input "c. Benefits and outcomes emerge simultaneously once outputs are complete" at bounding box center [411, 331] width 0 height 12
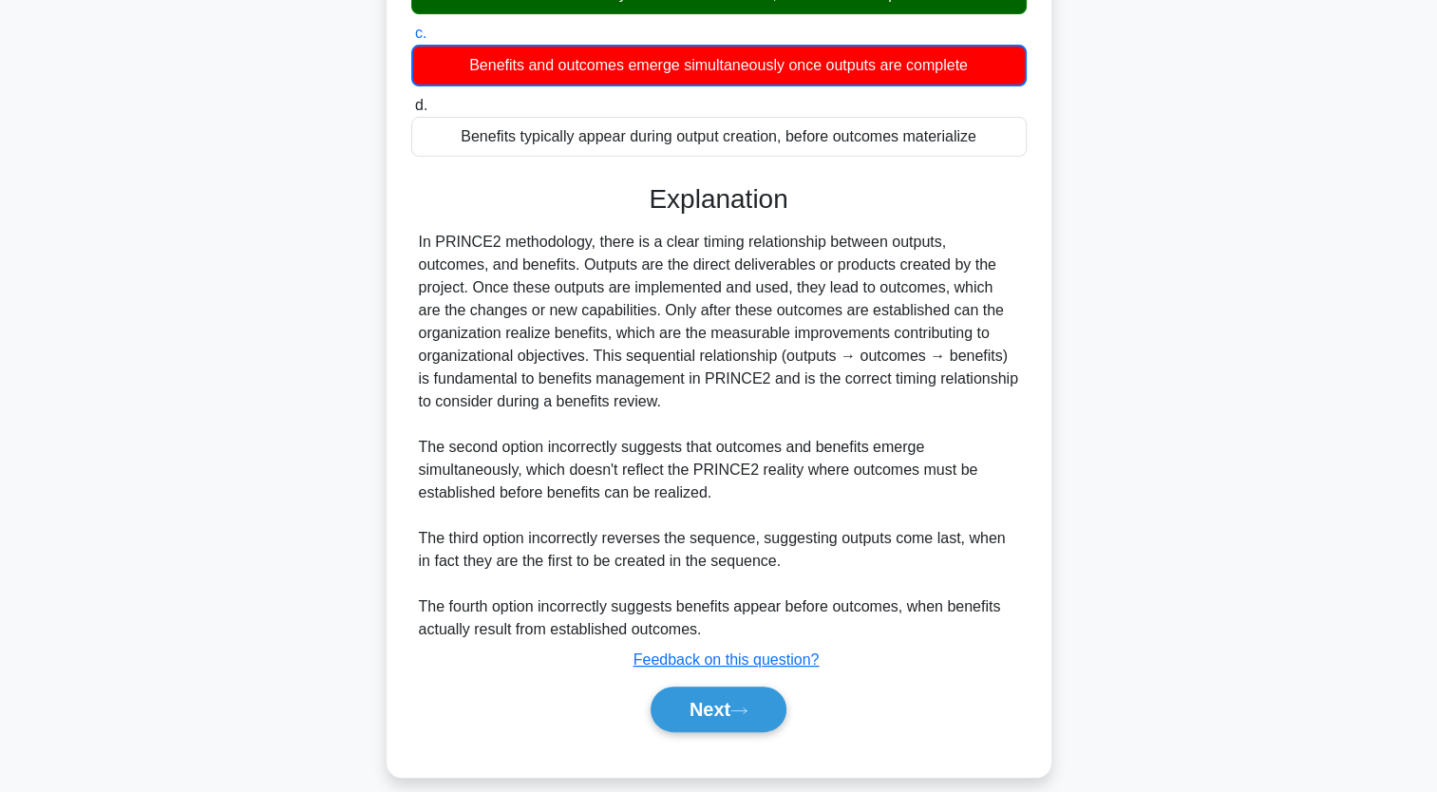
scroll to position [333, 0]
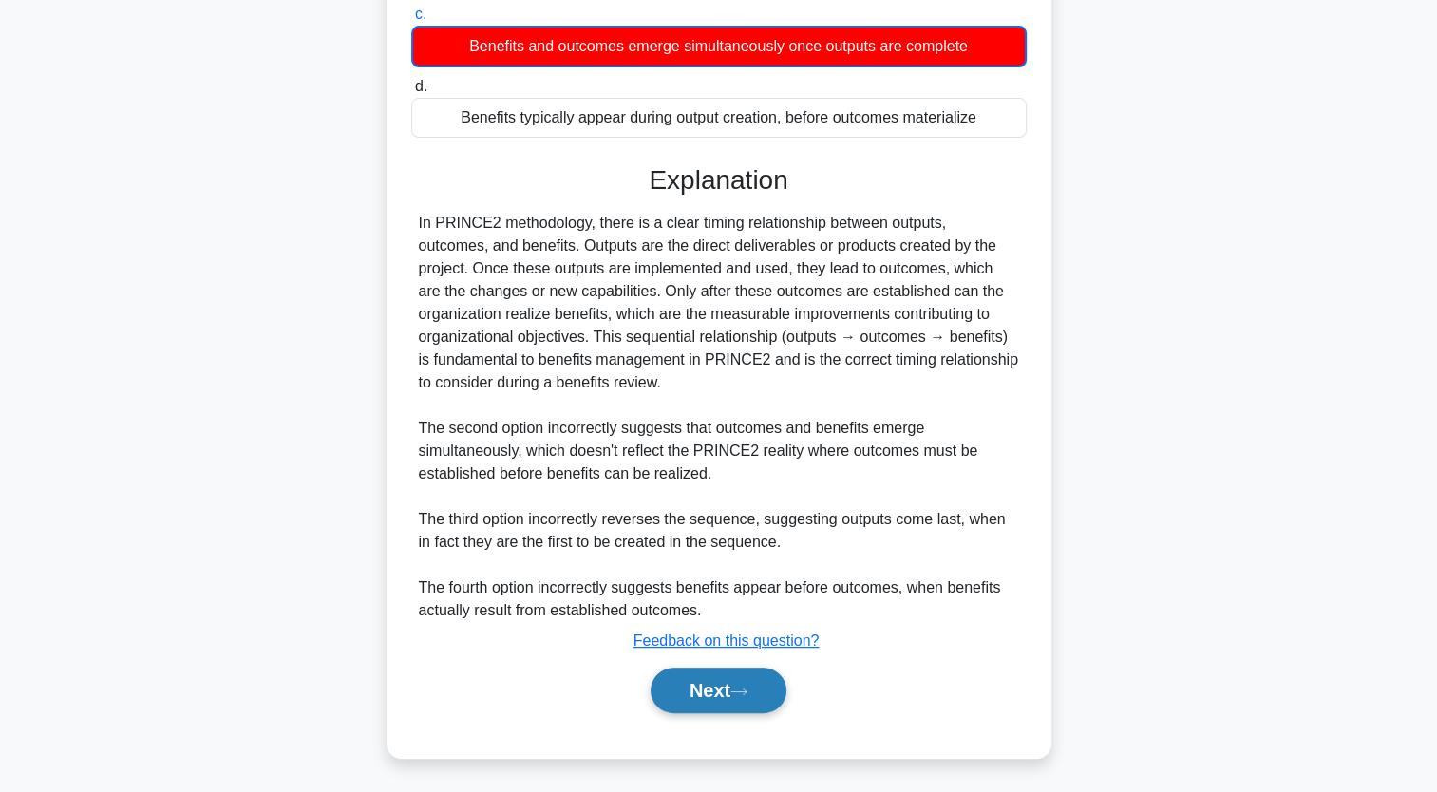
click at [709, 692] on button "Next" at bounding box center [719, 691] width 136 height 46
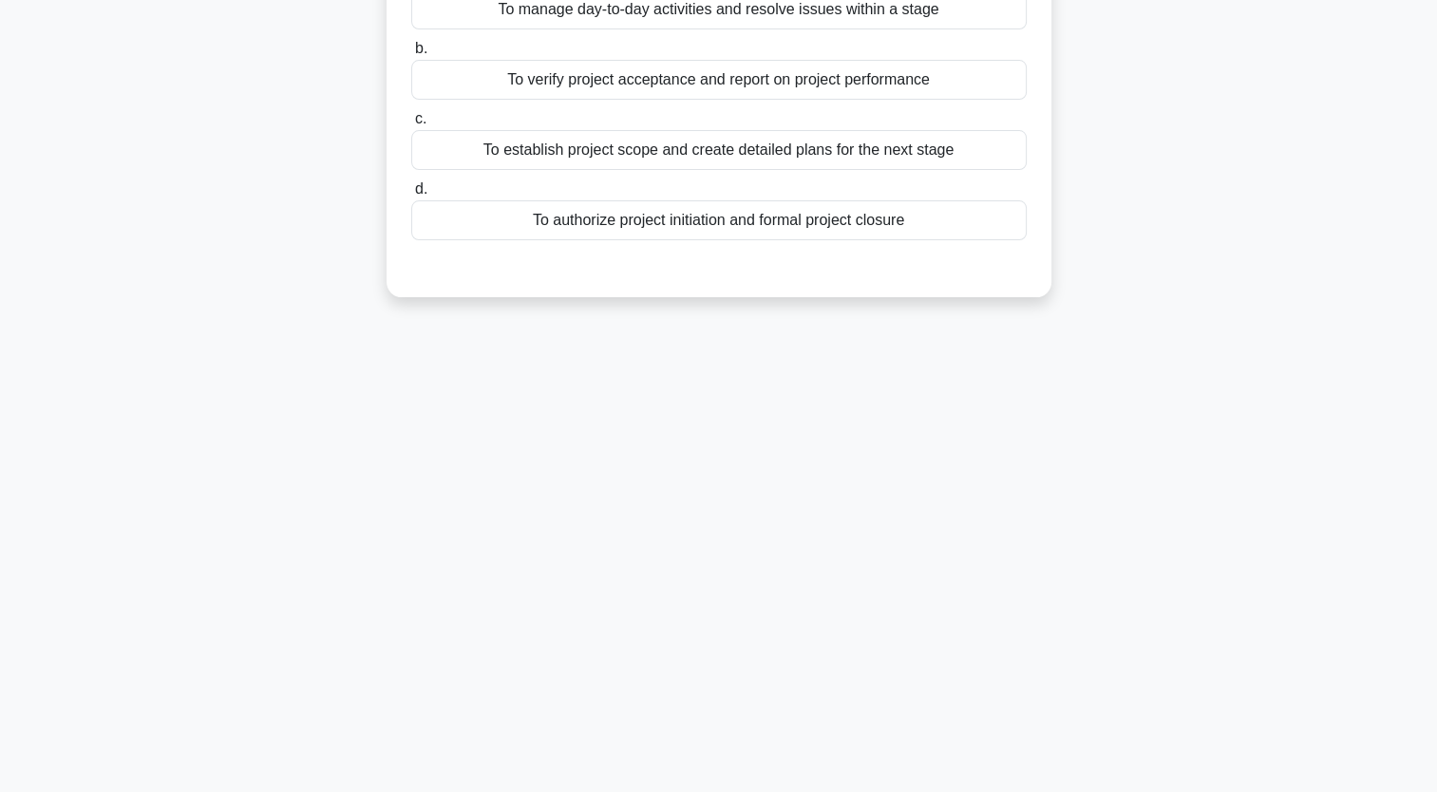
scroll to position [0, 0]
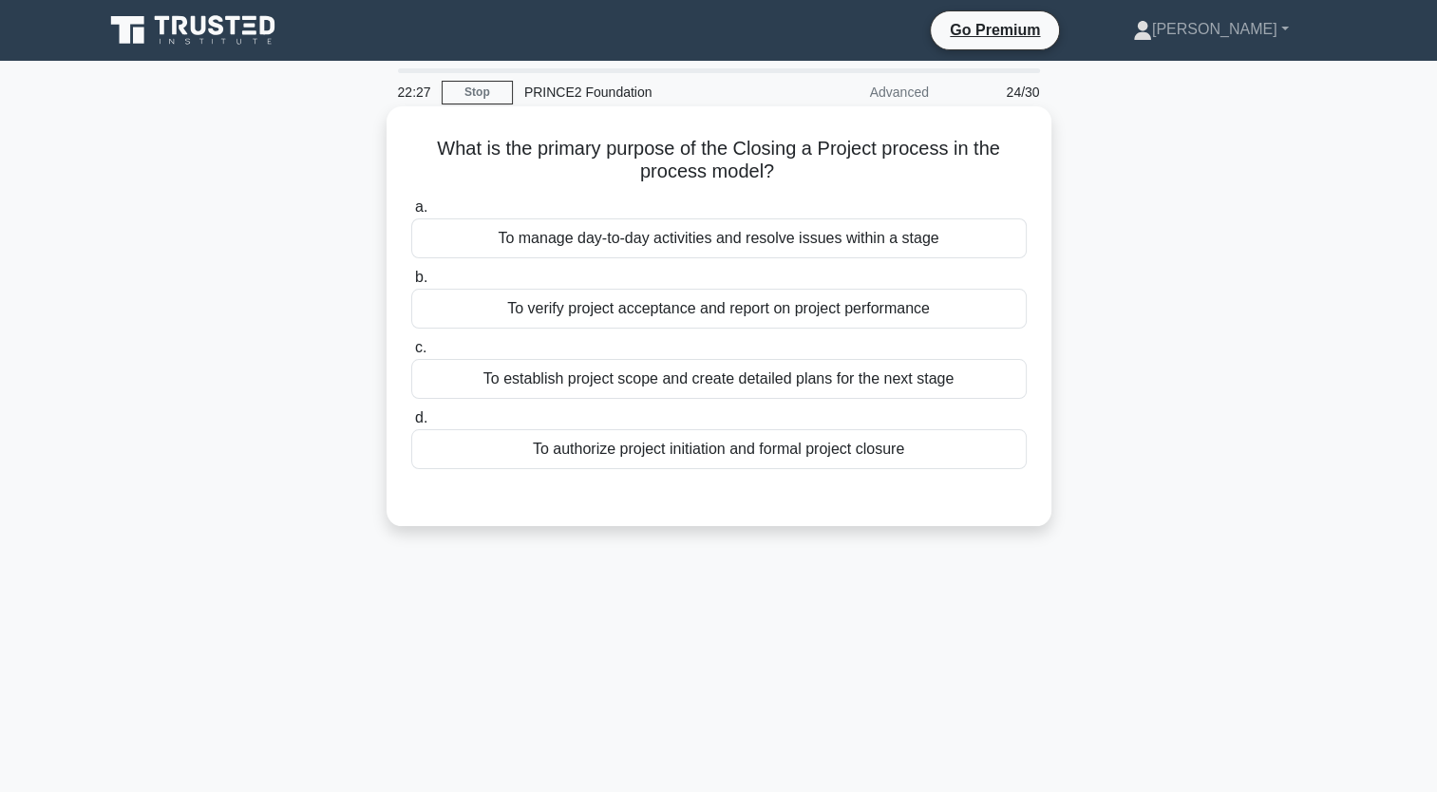
click at [815, 317] on div "To verify project acceptance and report on project performance" at bounding box center [719, 309] width 616 height 40
click at [411, 284] on input "b. To verify project acceptance and report on project performance" at bounding box center [411, 278] width 0 height 12
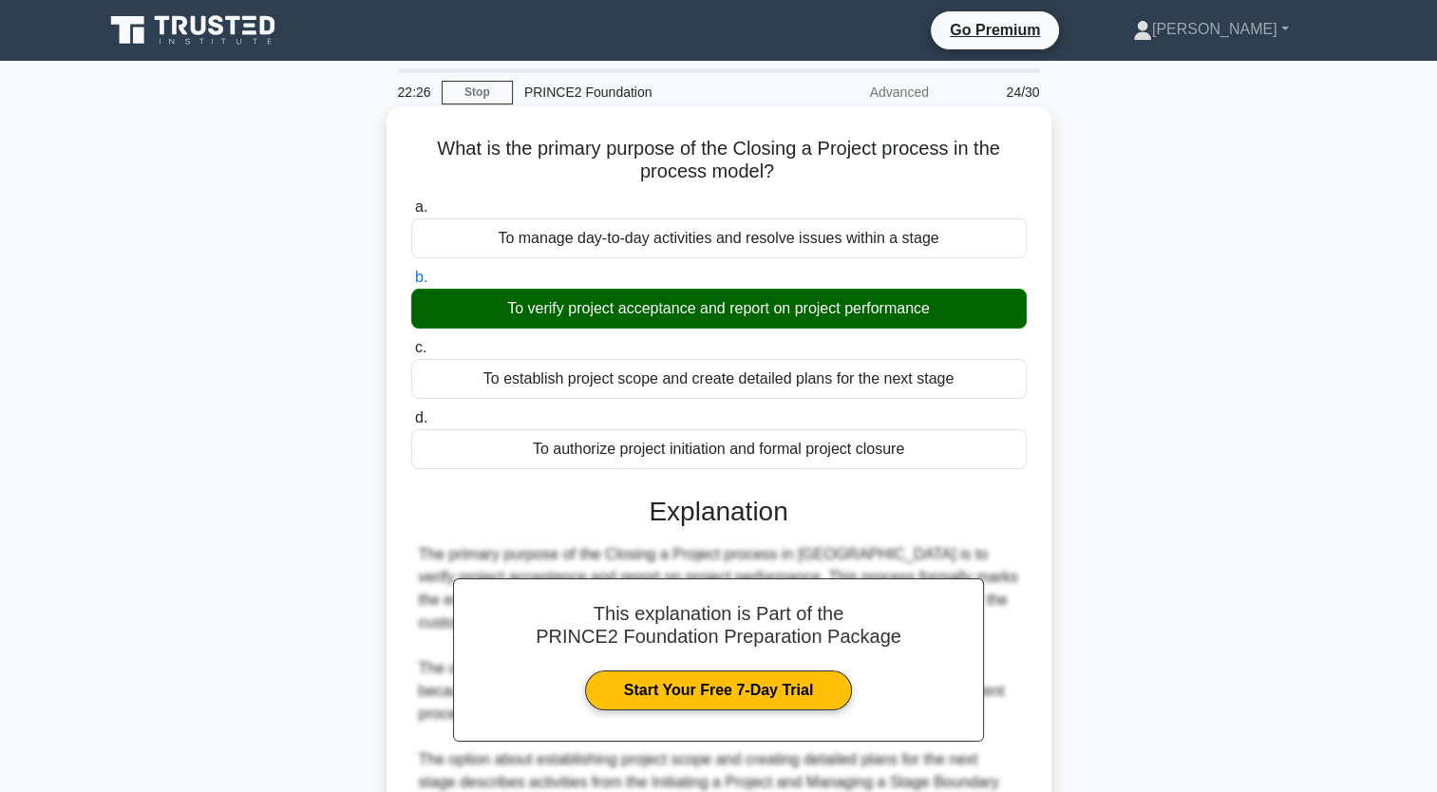
scroll to position [286, 0]
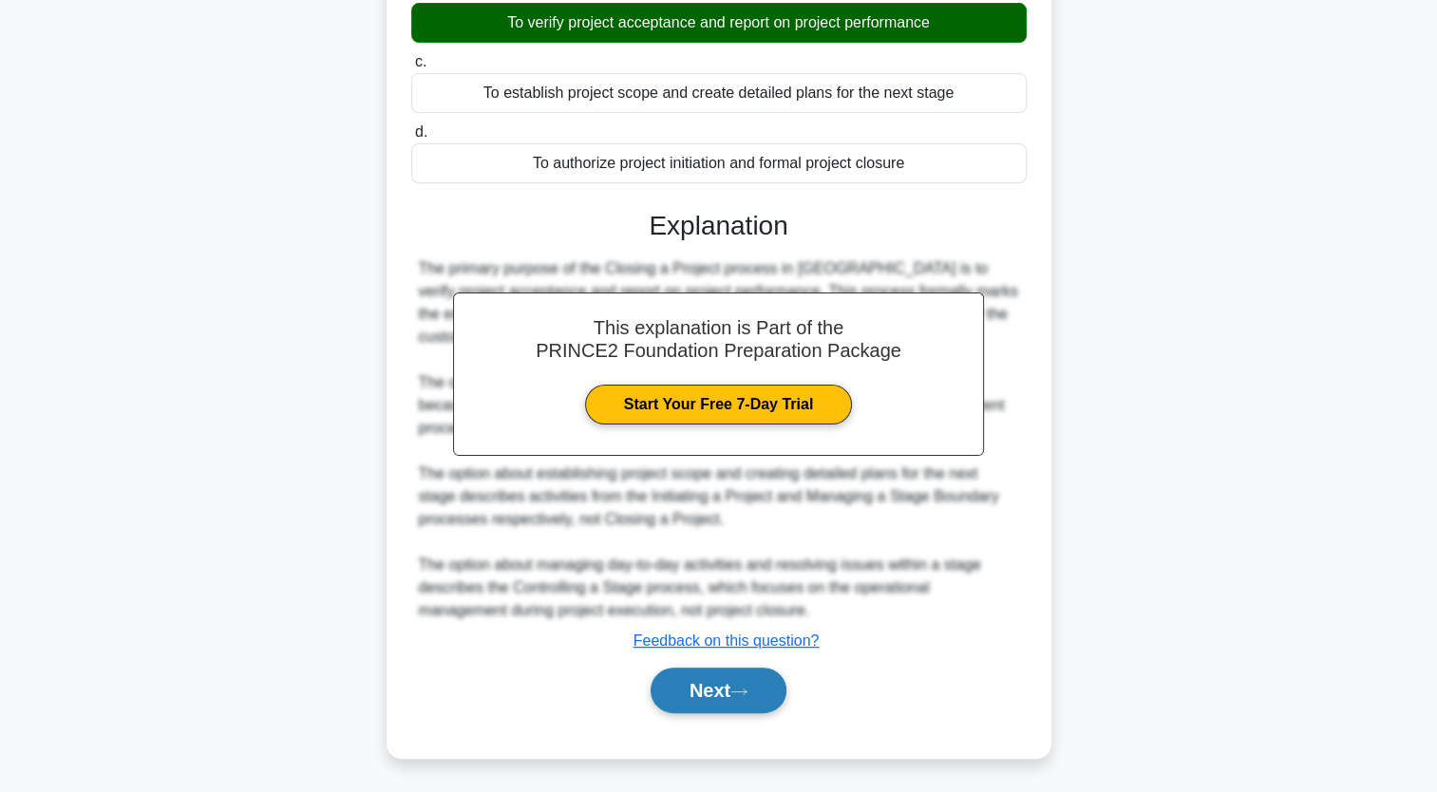
click at [690, 701] on button "Next" at bounding box center [719, 691] width 136 height 46
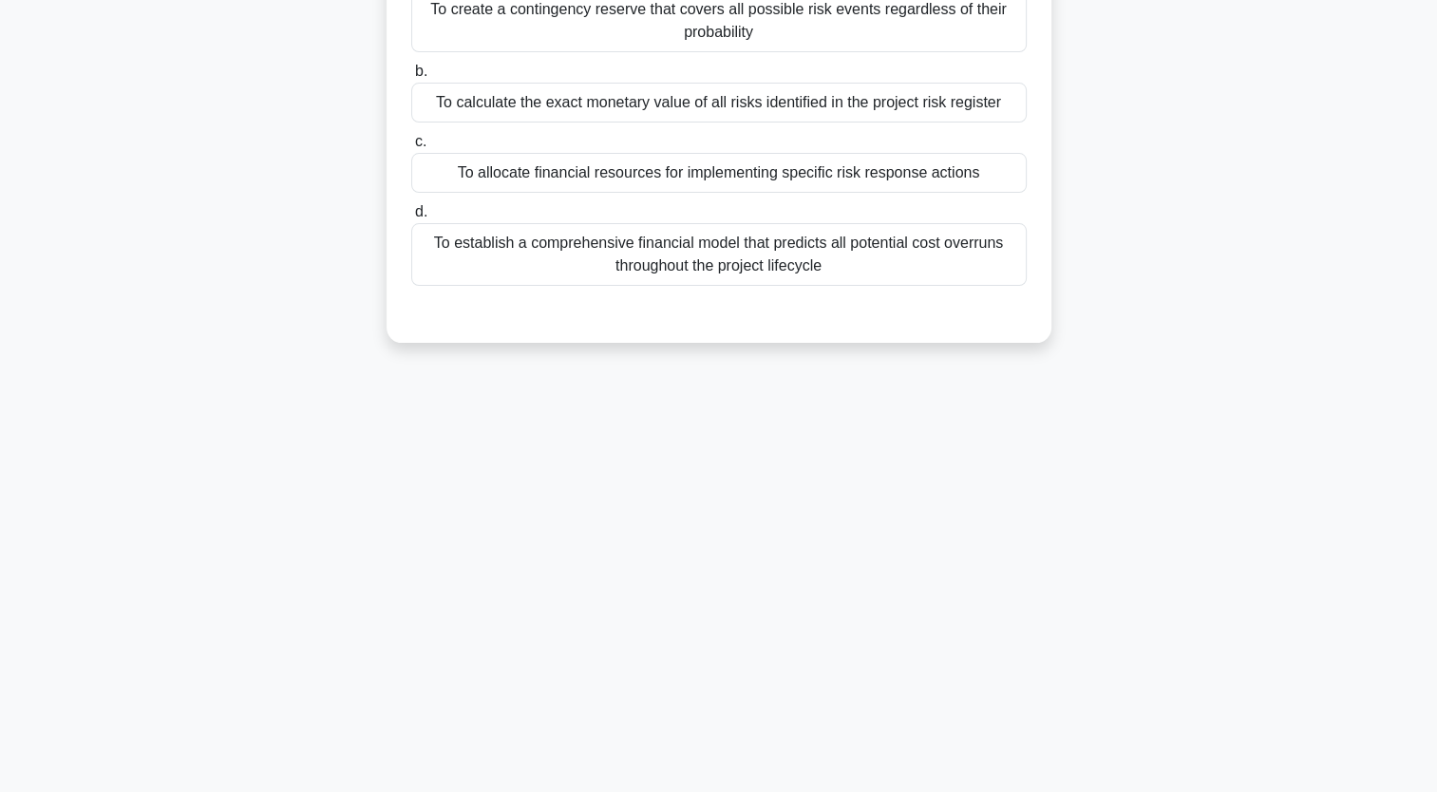
scroll to position [0, 0]
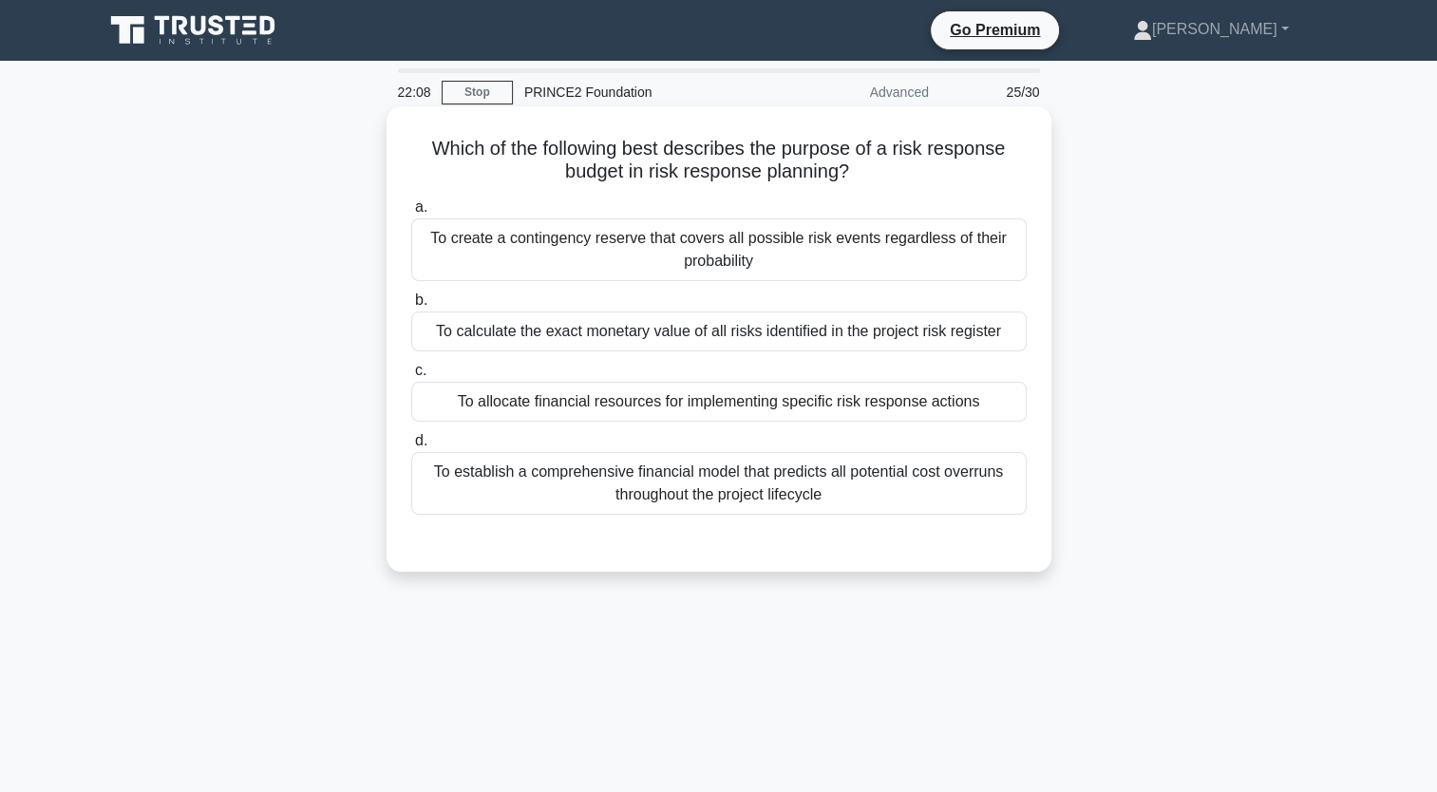
click at [633, 250] on div "To create a contingency reserve that covers all possible risk events regardless…" at bounding box center [719, 249] width 616 height 63
click at [411, 214] on input "a. To create a contingency reserve that covers all possible risk events regardl…" at bounding box center [411, 207] width 0 height 12
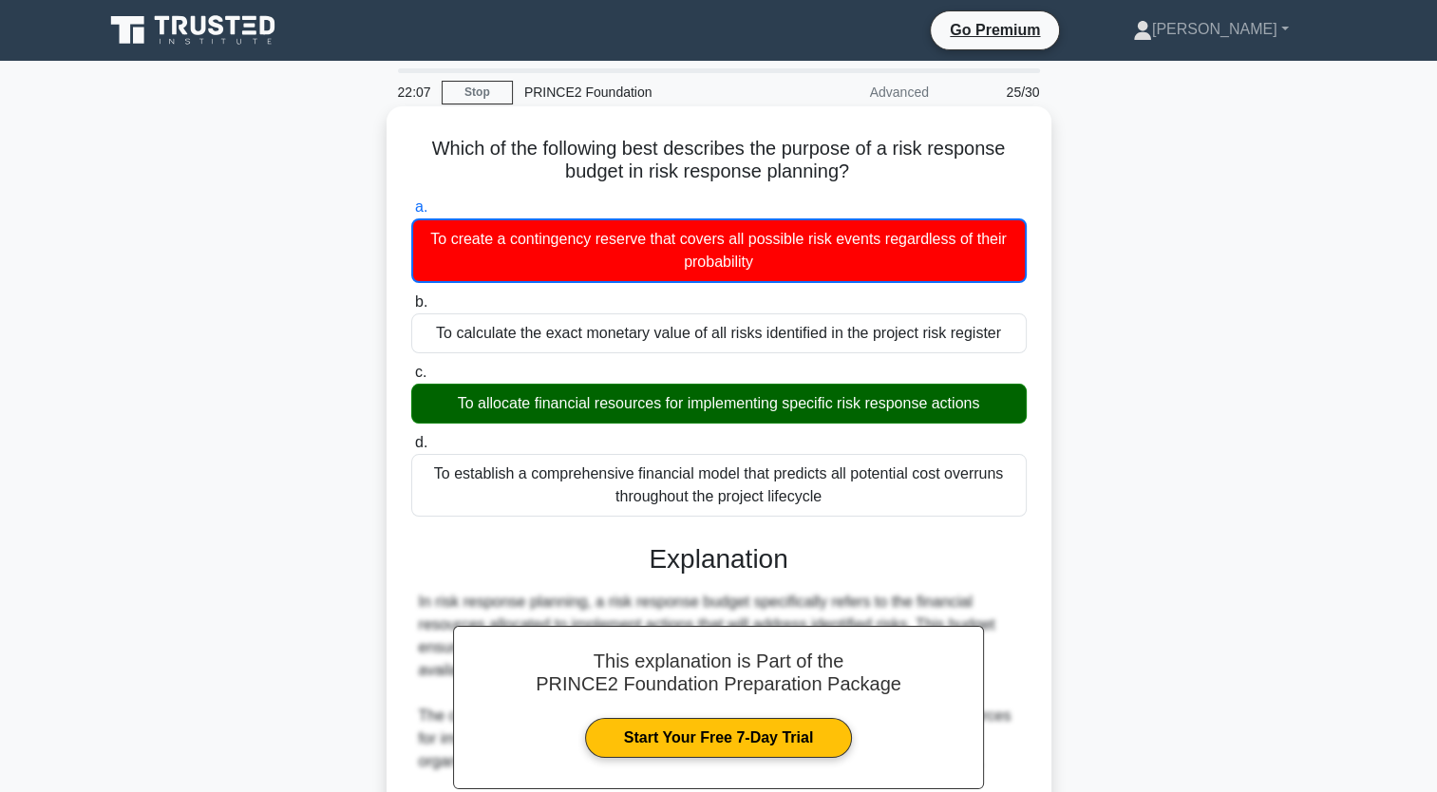
click at [682, 390] on div "To allocate financial resources for implementing specific risk response actions" at bounding box center [719, 404] width 616 height 40
click at [411, 379] on input "c. To allocate financial resources for implementing specific risk response acti…" at bounding box center [411, 373] width 0 height 12
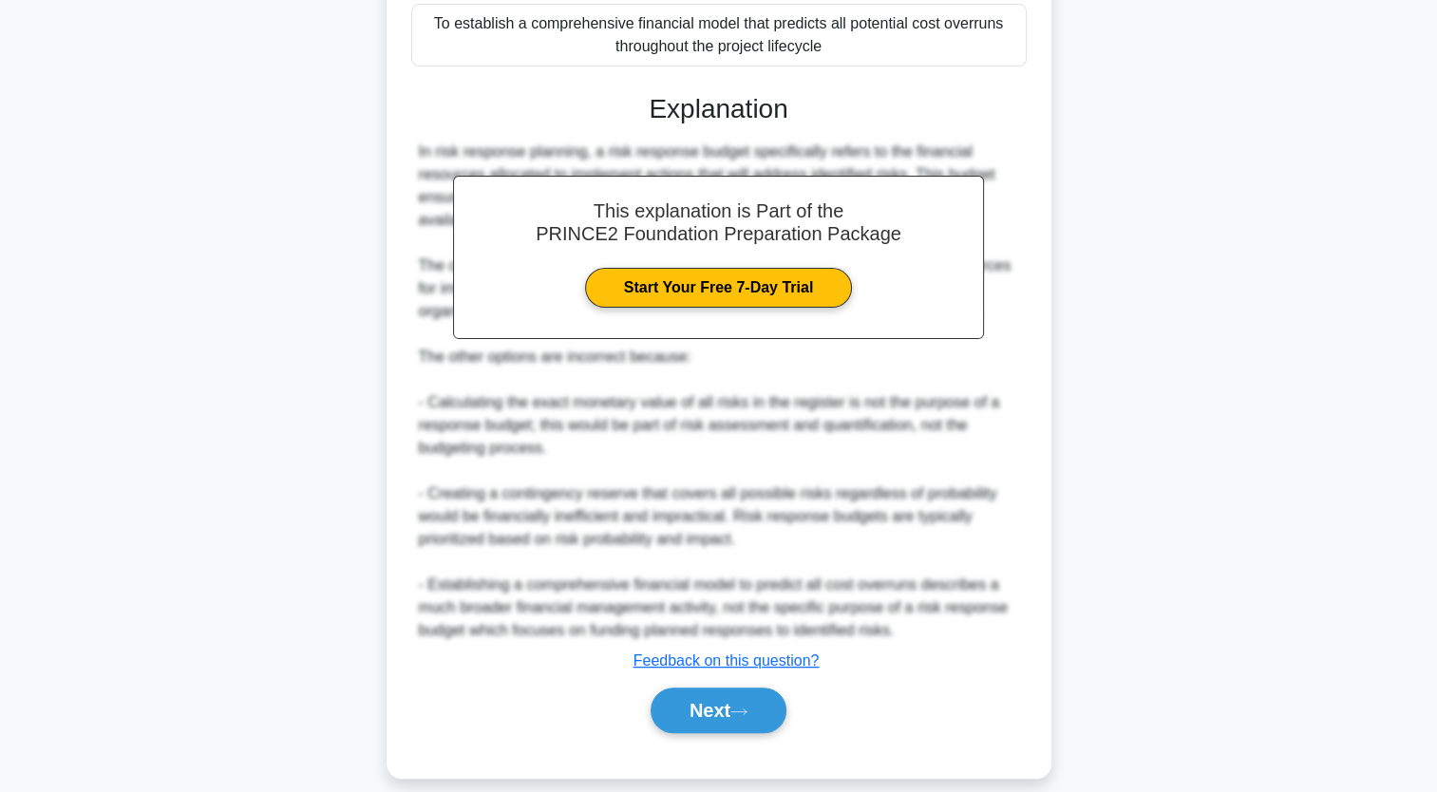
scroll to position [468, 0]
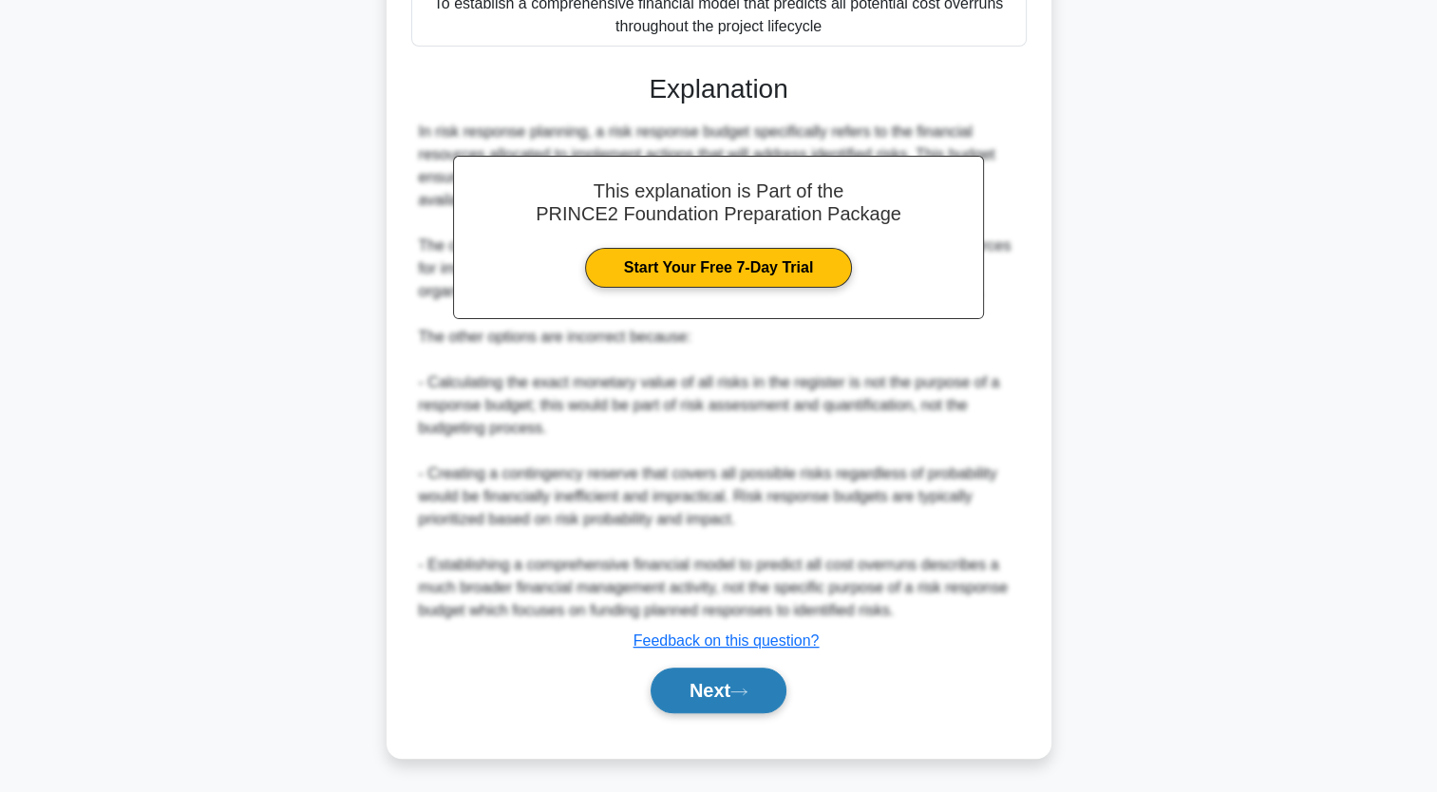
click at [711, 692] on button "Next" at bounding box center [719, 691] width 136 height 46
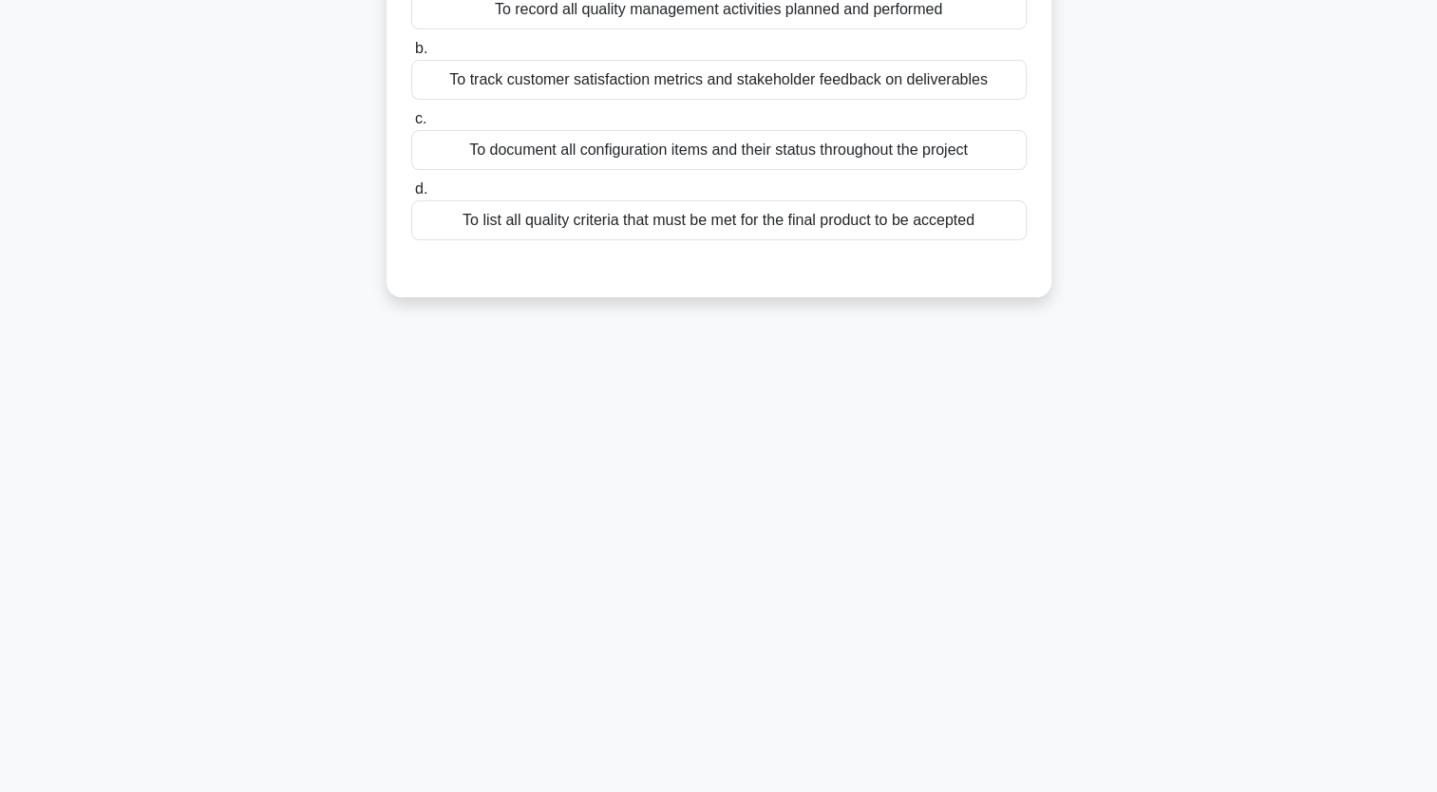
scroll to position [0, 0]
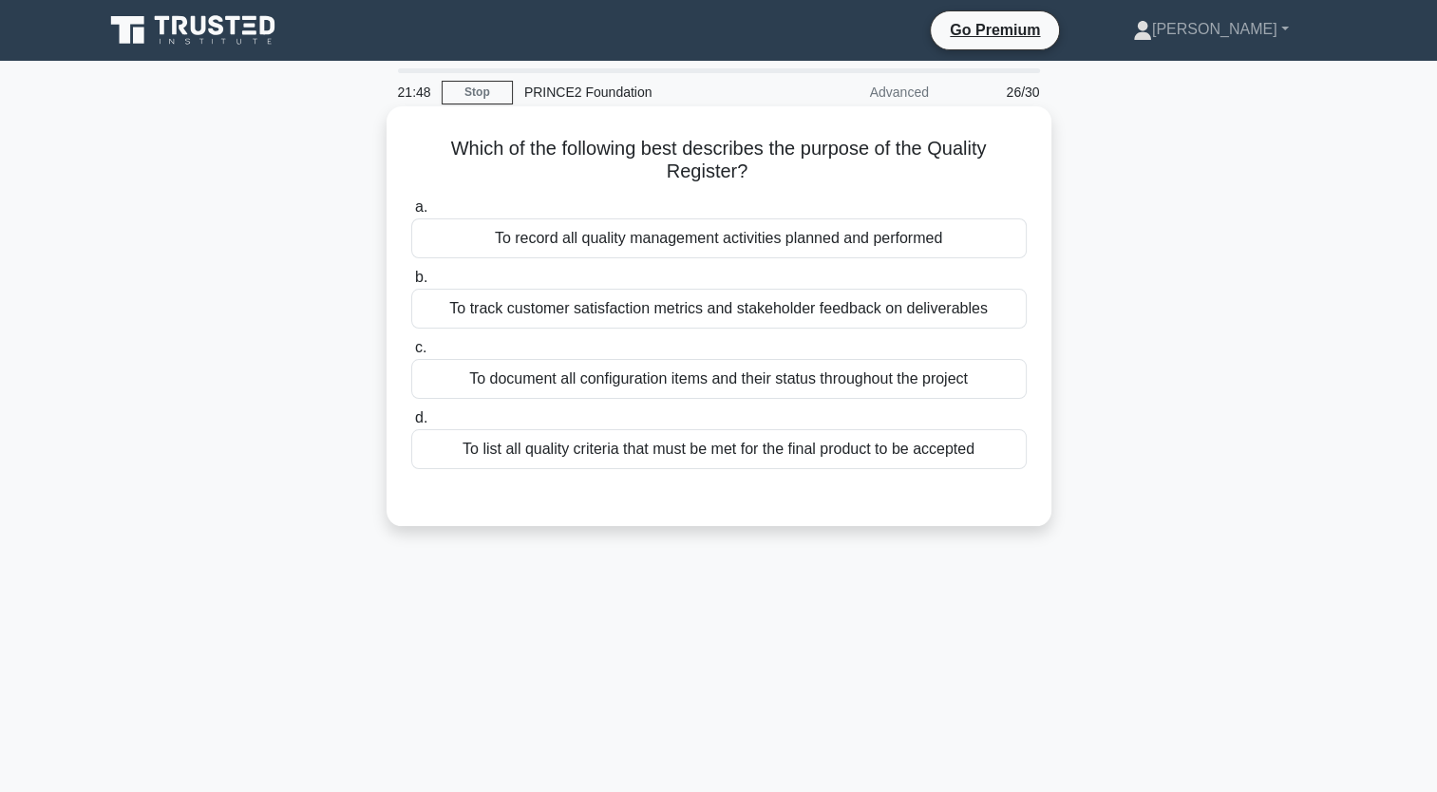
click at [858, 451] on div "To list all quality criteria that must be met for the final product to be accep…" at bounding box center [719, 449] width 616 height 40
click at [411, 425] on input "d. To list all quality criteria that must be met for the final product to be ac…" at bounding box center [411, 418] width 0 height 12
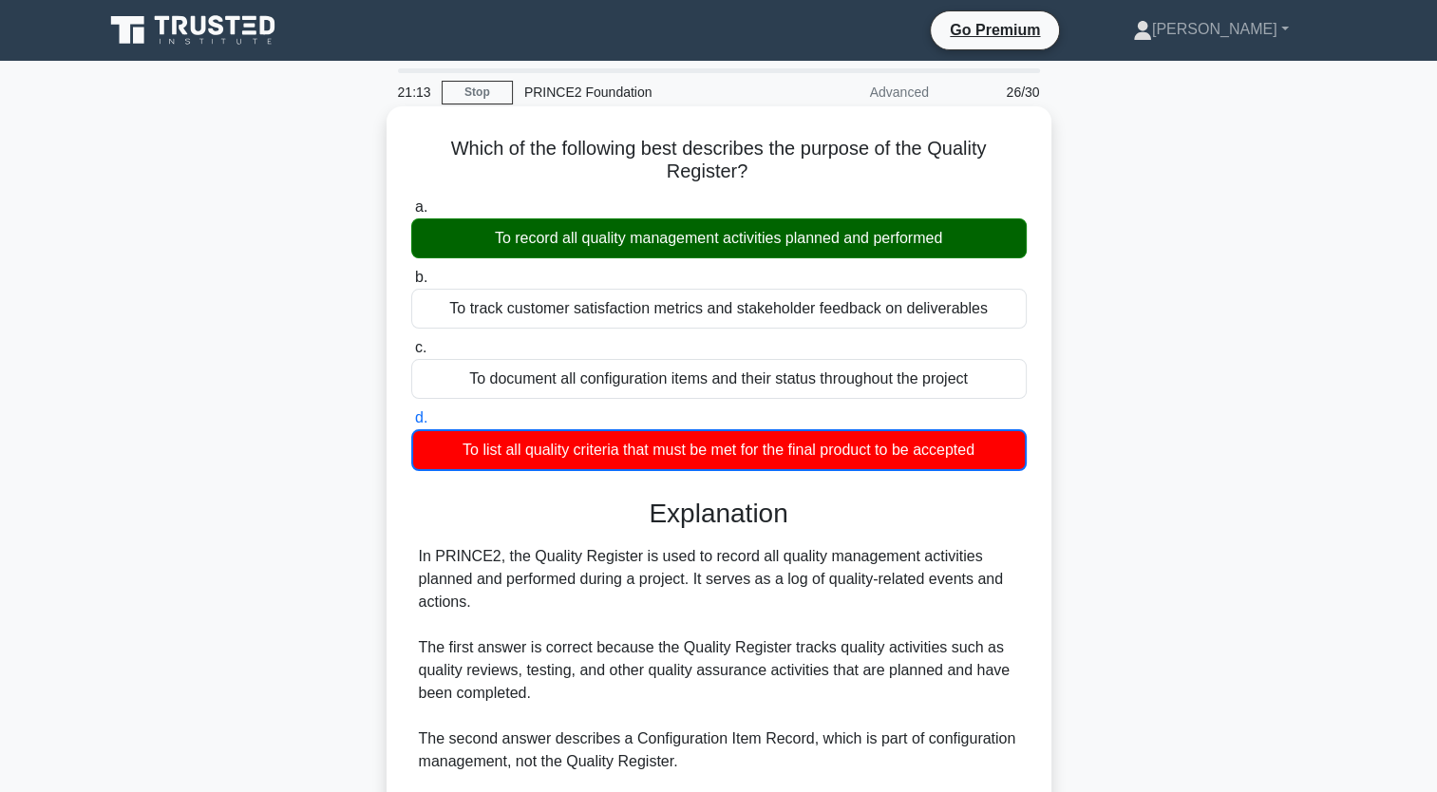
scroll to position [311, 0]
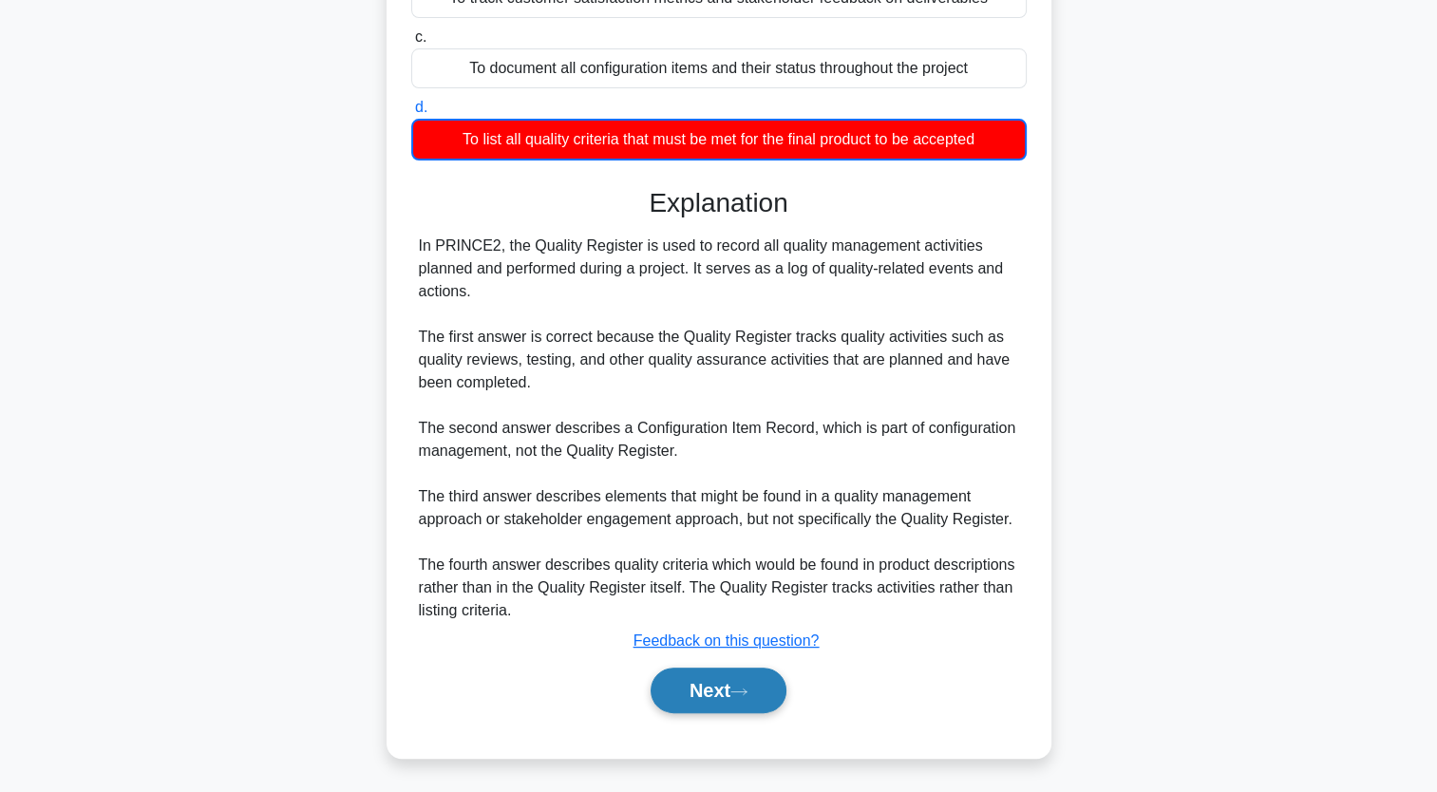
click at [733, 676] on button "Next" at bounding box center [719, 691] width 136 height 46
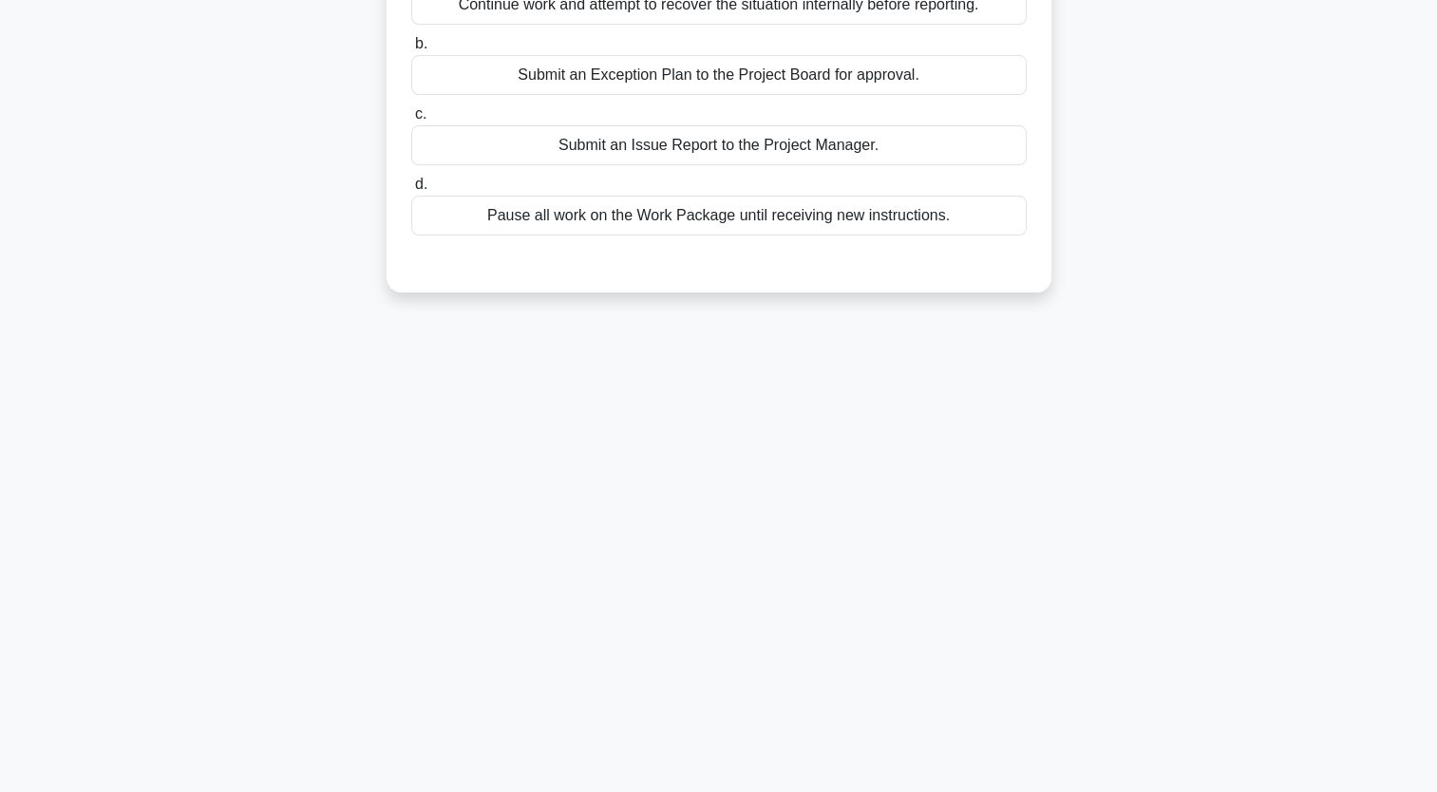
scroll to position [0, 0]
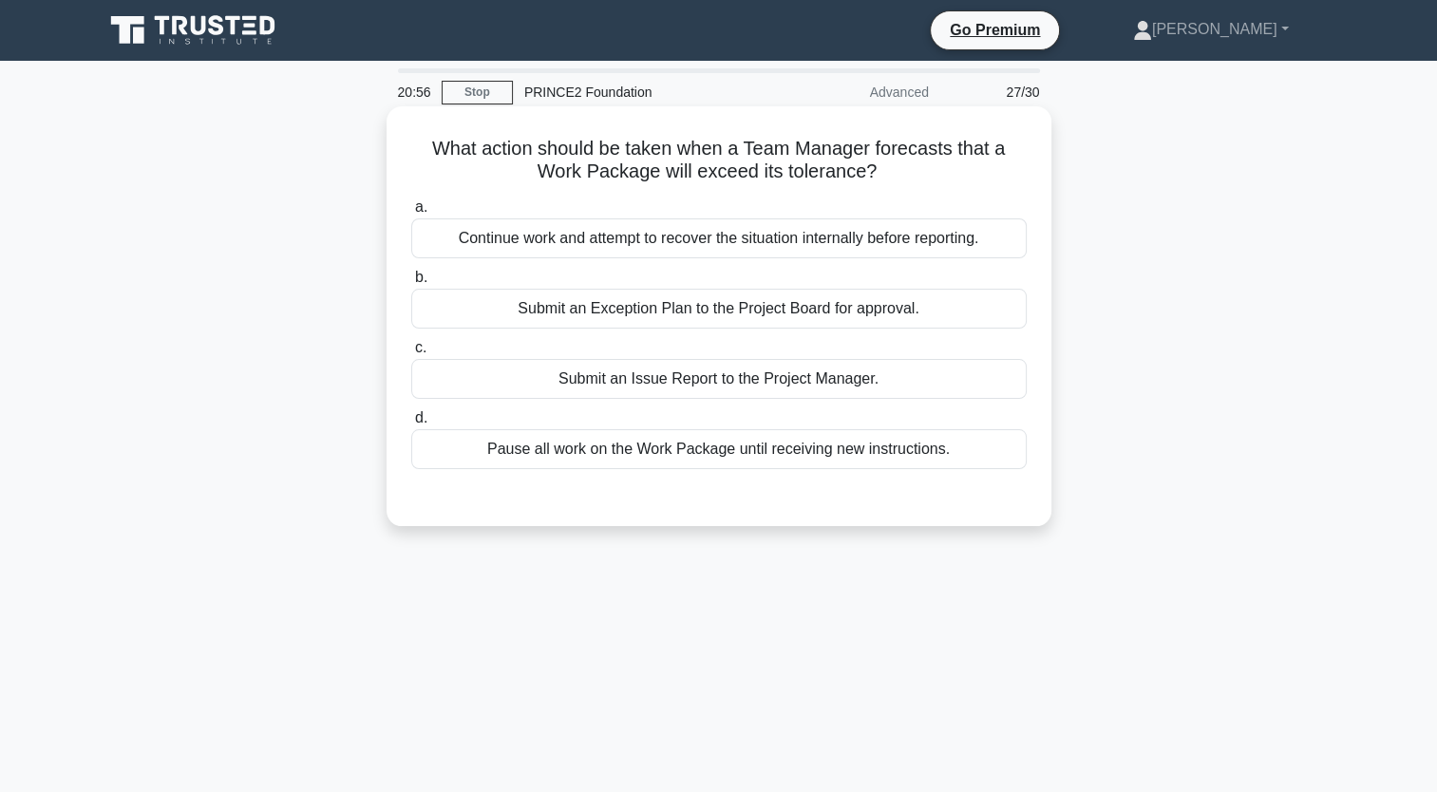
click at [891, 245] on div "Continue work and attempt to recover the situation internally before reporting." at bounding box center [719, 238] width 616 height 40
click at [411, 214] on input "a. Continue work and attempt to recover the situation internally before reporti…" at bounding box center [411, 207] width 0 height 12
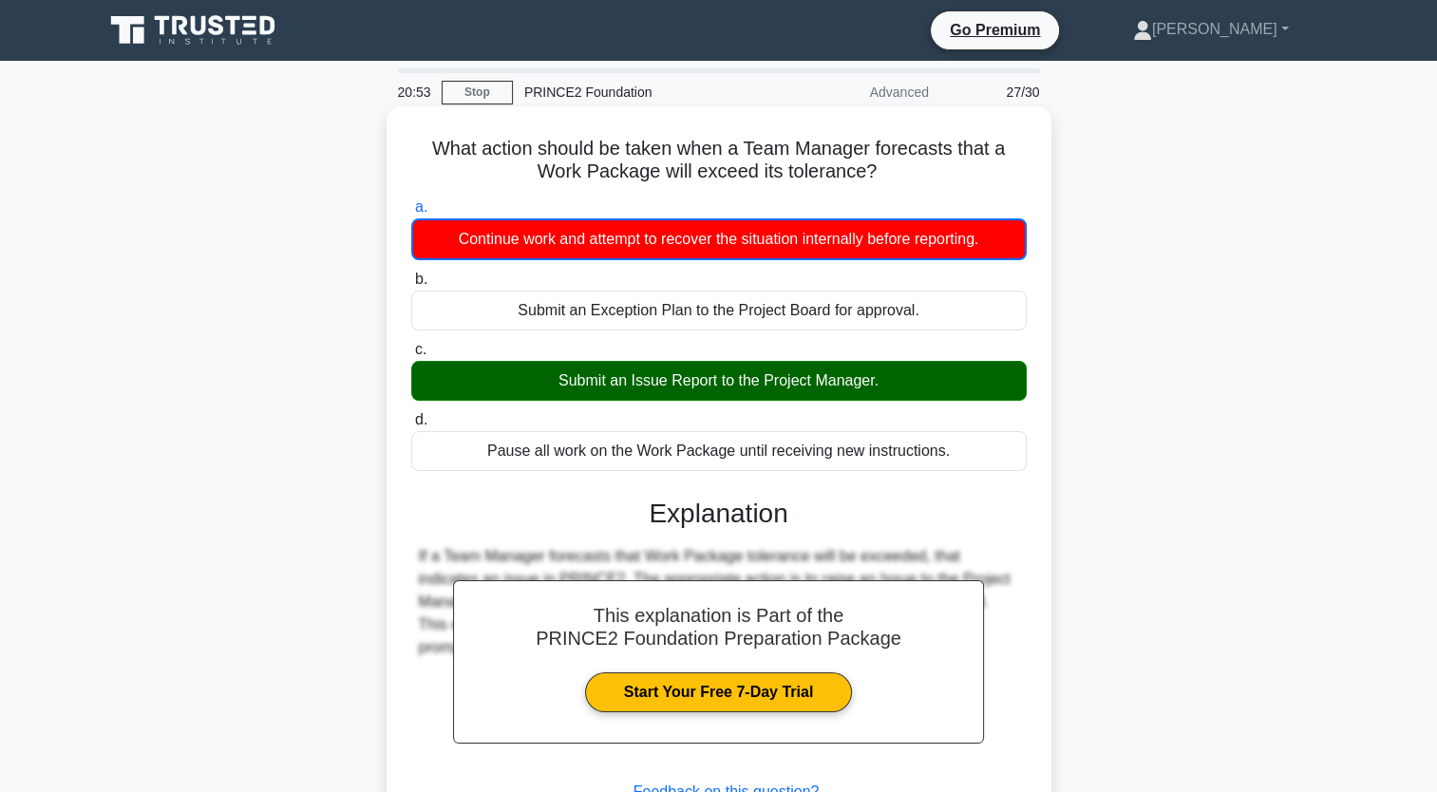
scroll to position [234, 0]
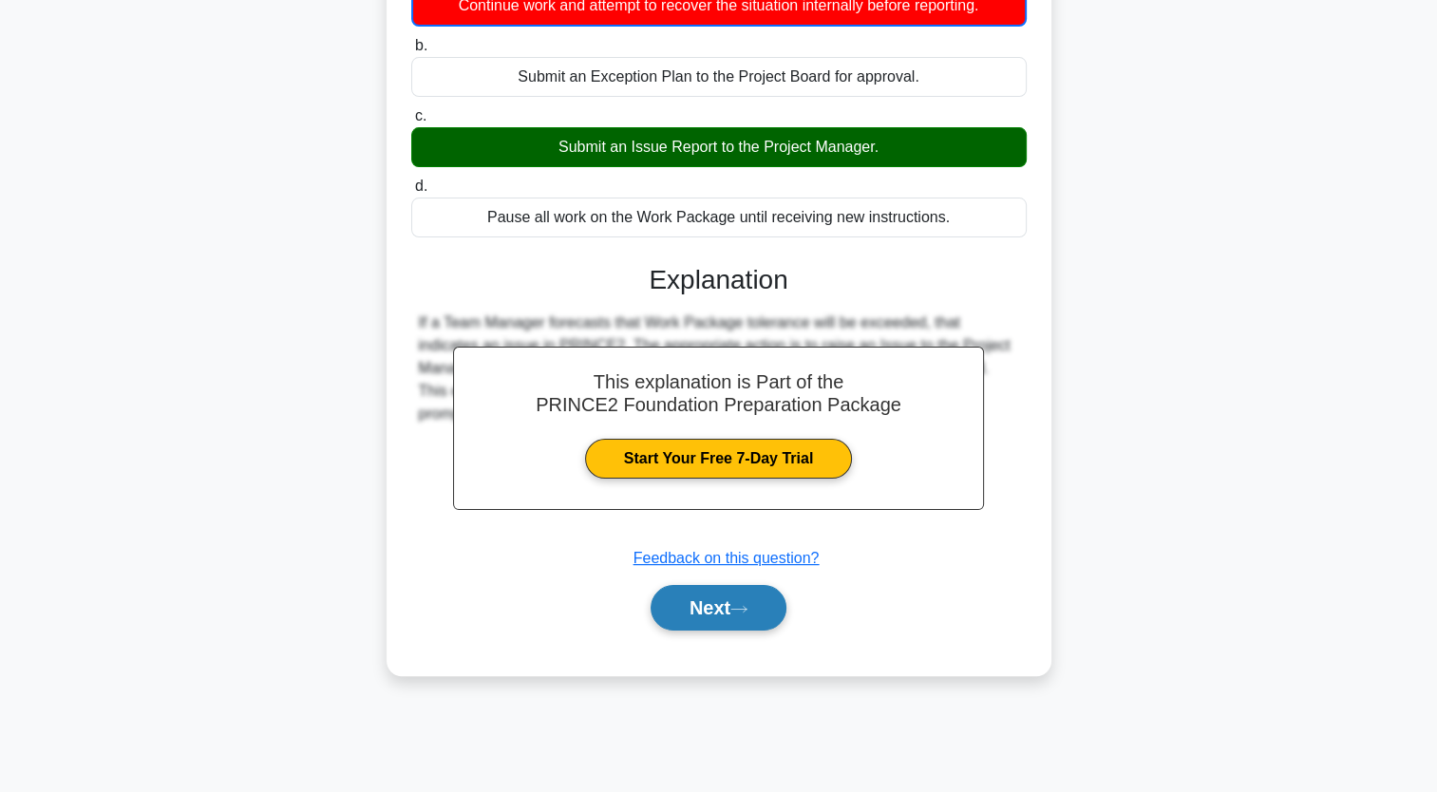
click at [753, 591] on button "Next" at bounding box center [719, 608] width 136 height 46
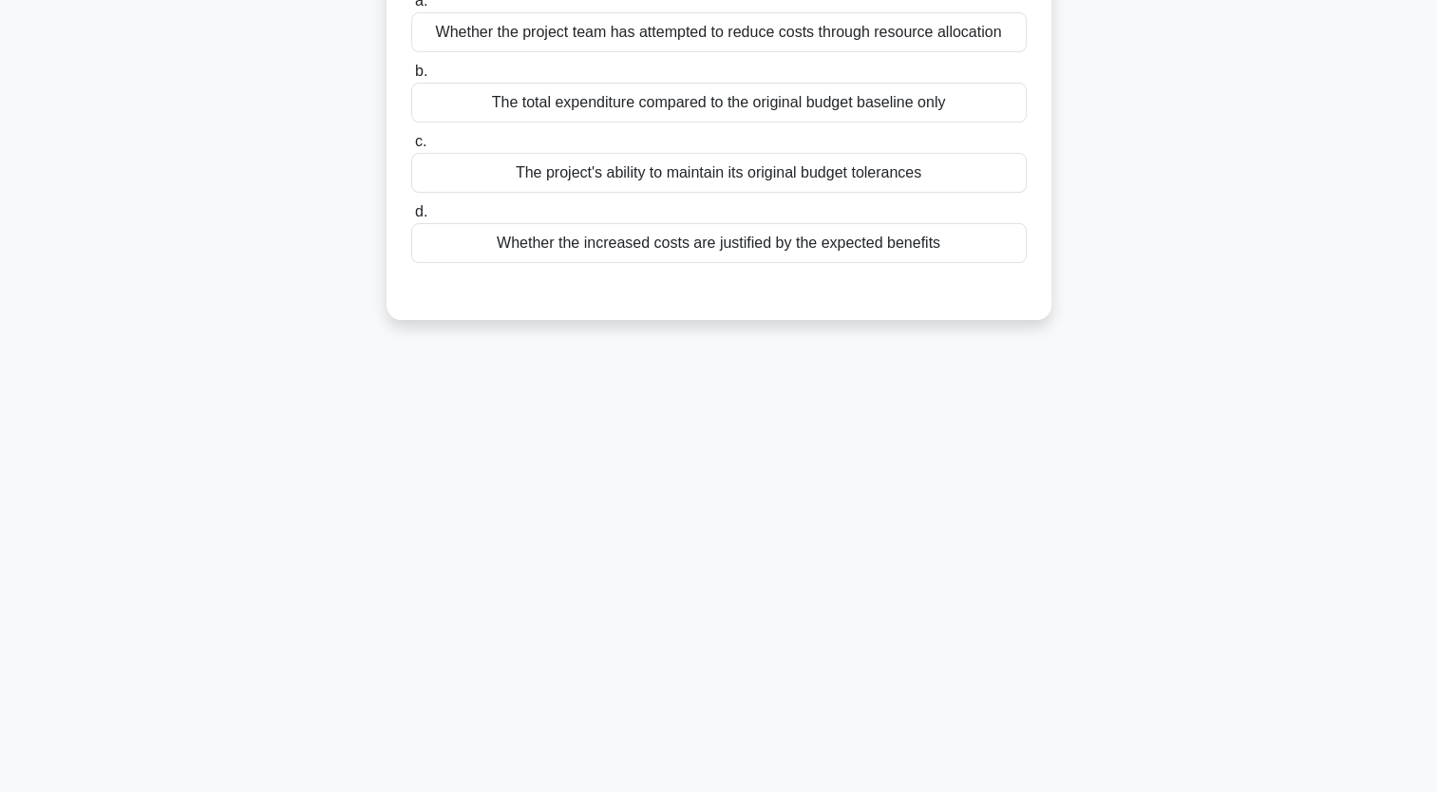
scroll to position [0, 0]
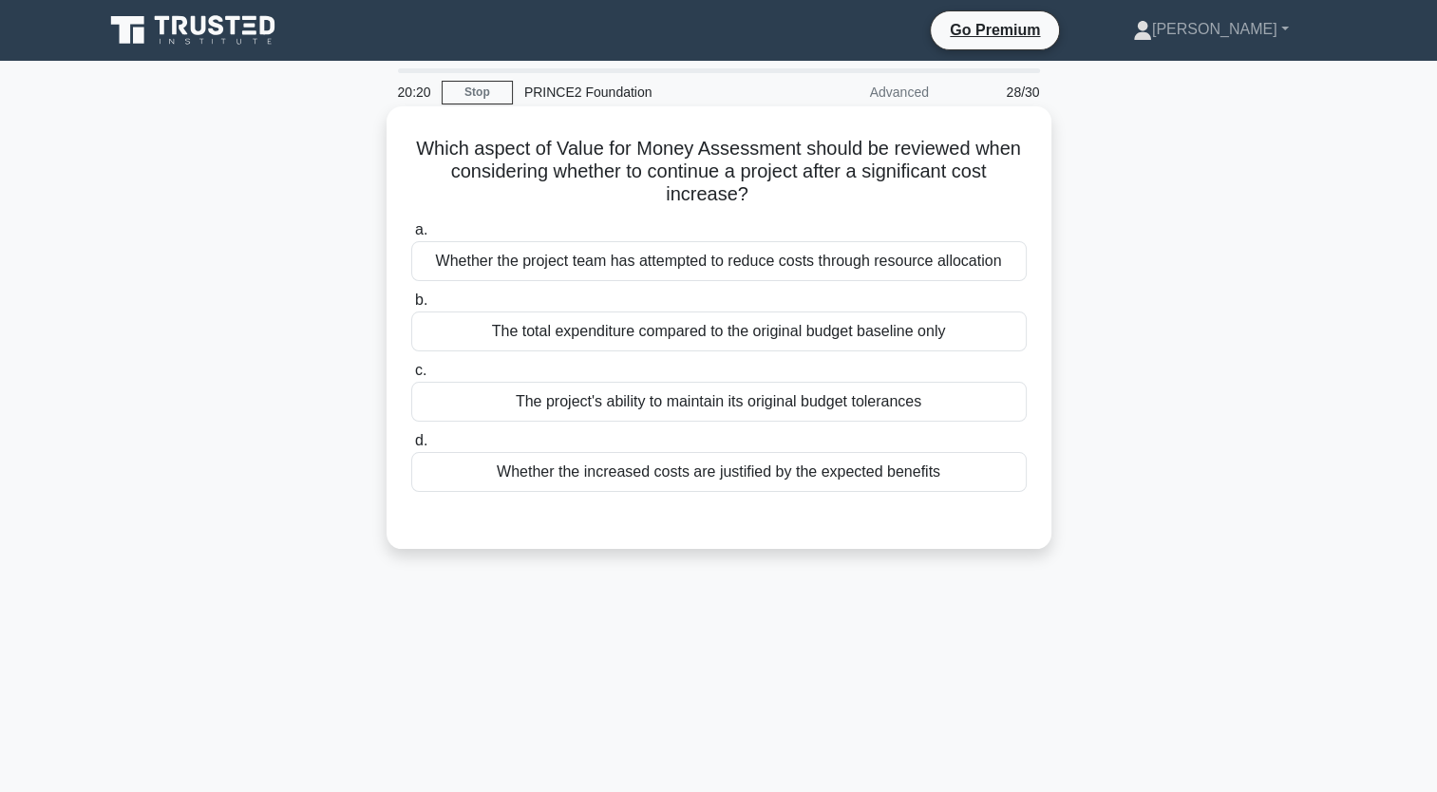
click at [734, 464] on div "Whether the increased costs are justified by the expected benefits" at bounding box center [719, 472] width 616 height 40
click at [411, 447] on input "d. Whether the increased costs are justified by the expected benefits" at bounding box center [411, 441] width 0 height 12
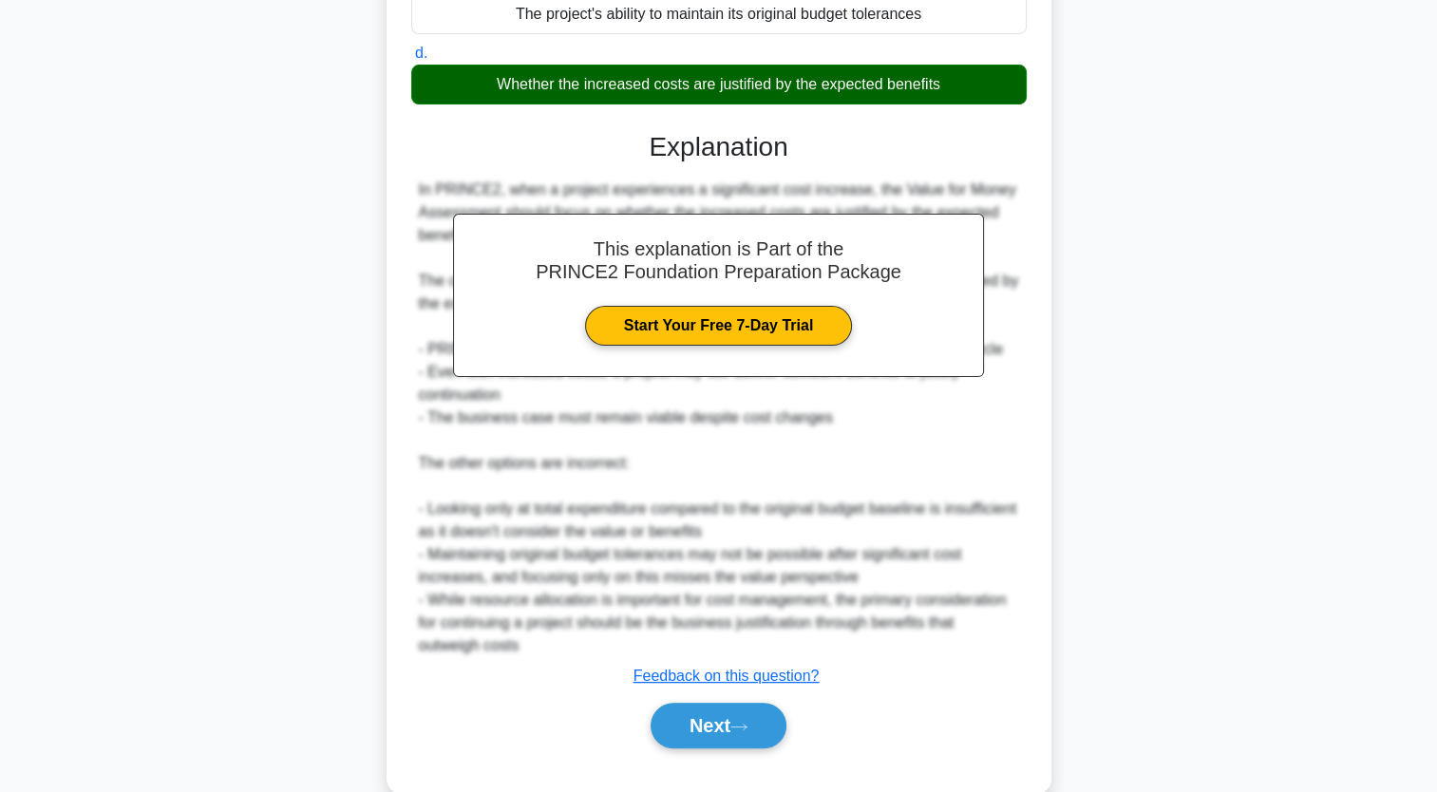
scroll to position [397, 0]
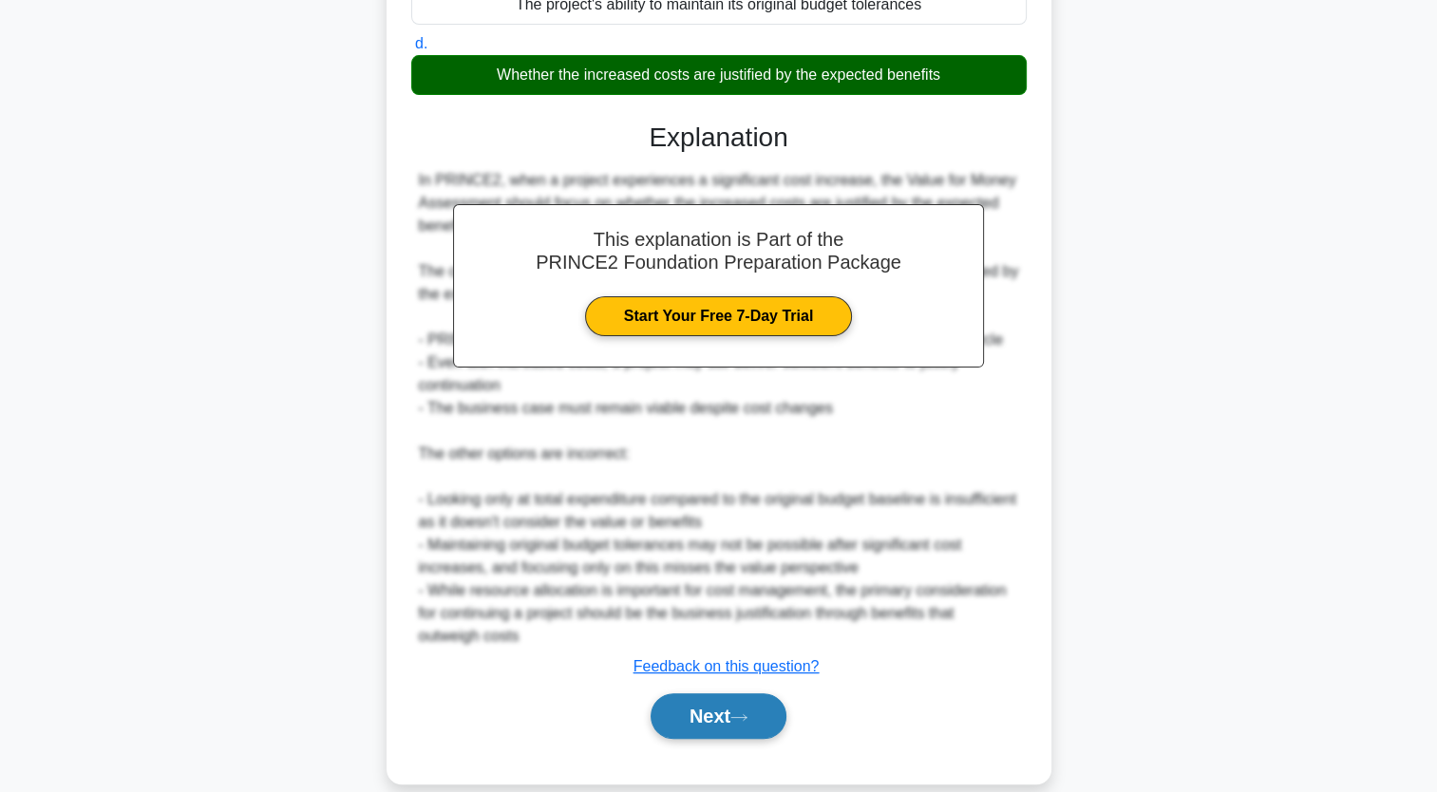
click at [687, 731] on button "Next" at bounding box center [719, 716] width 136 height 46
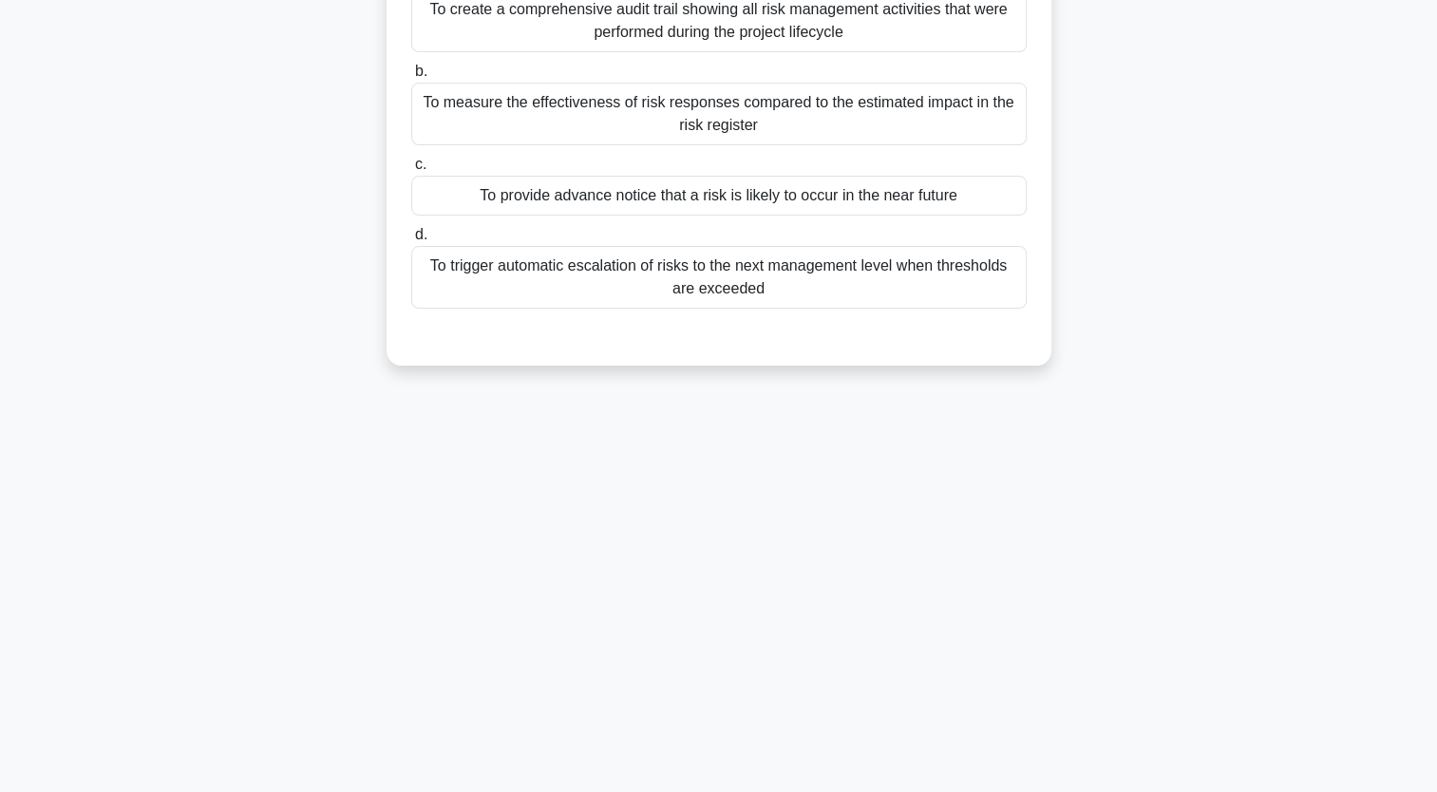
scroll to position [0, 0]
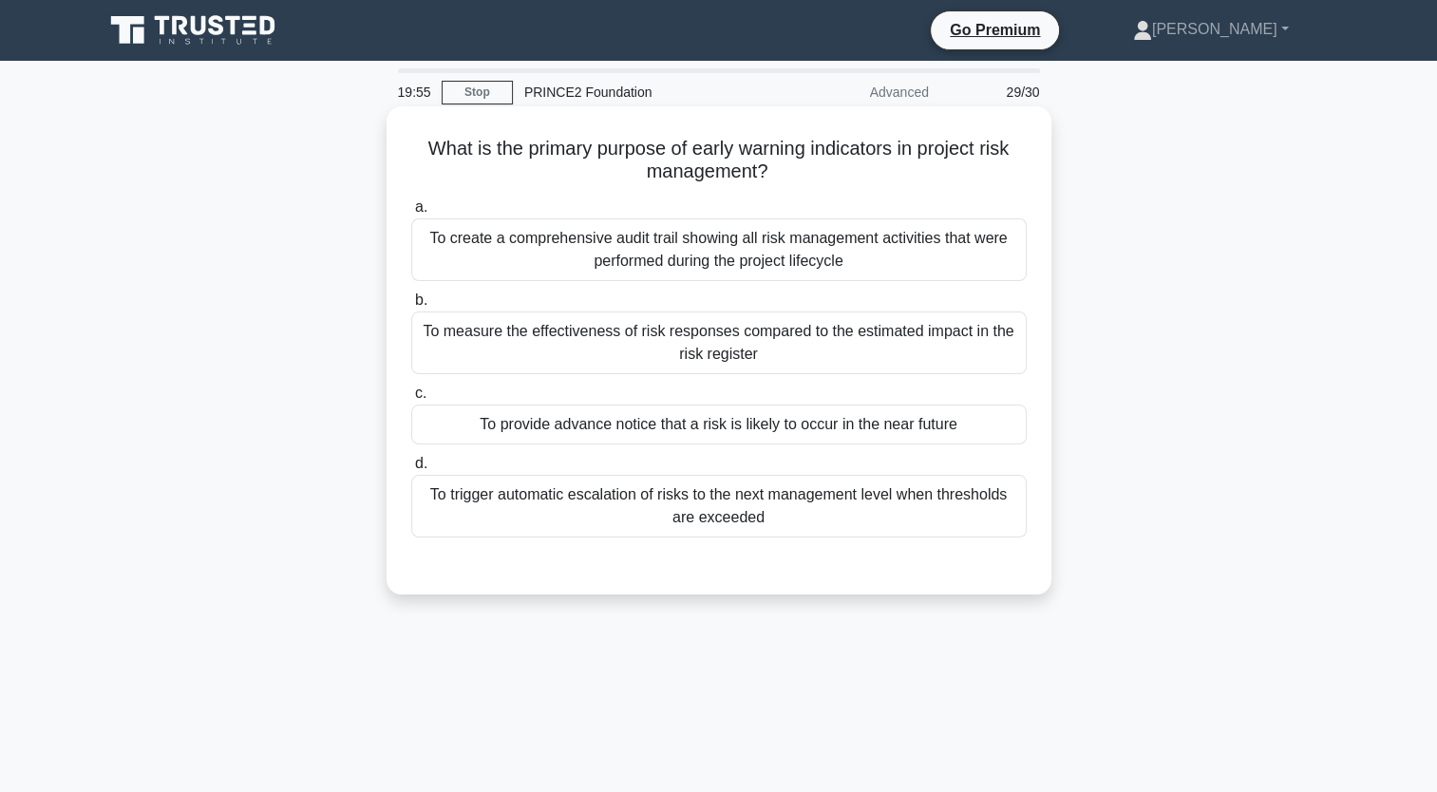
click at [581, 324] on div "To measure the effectiveness of risk responses compared to the estimated impact…" at bounding box center [719, 343] width 616 height 63
click at [411, 307] on input "b. To measure the effectiveness of risk responses compared to the estimated imp…" at bounding box center [411, 300] width 0 height 12
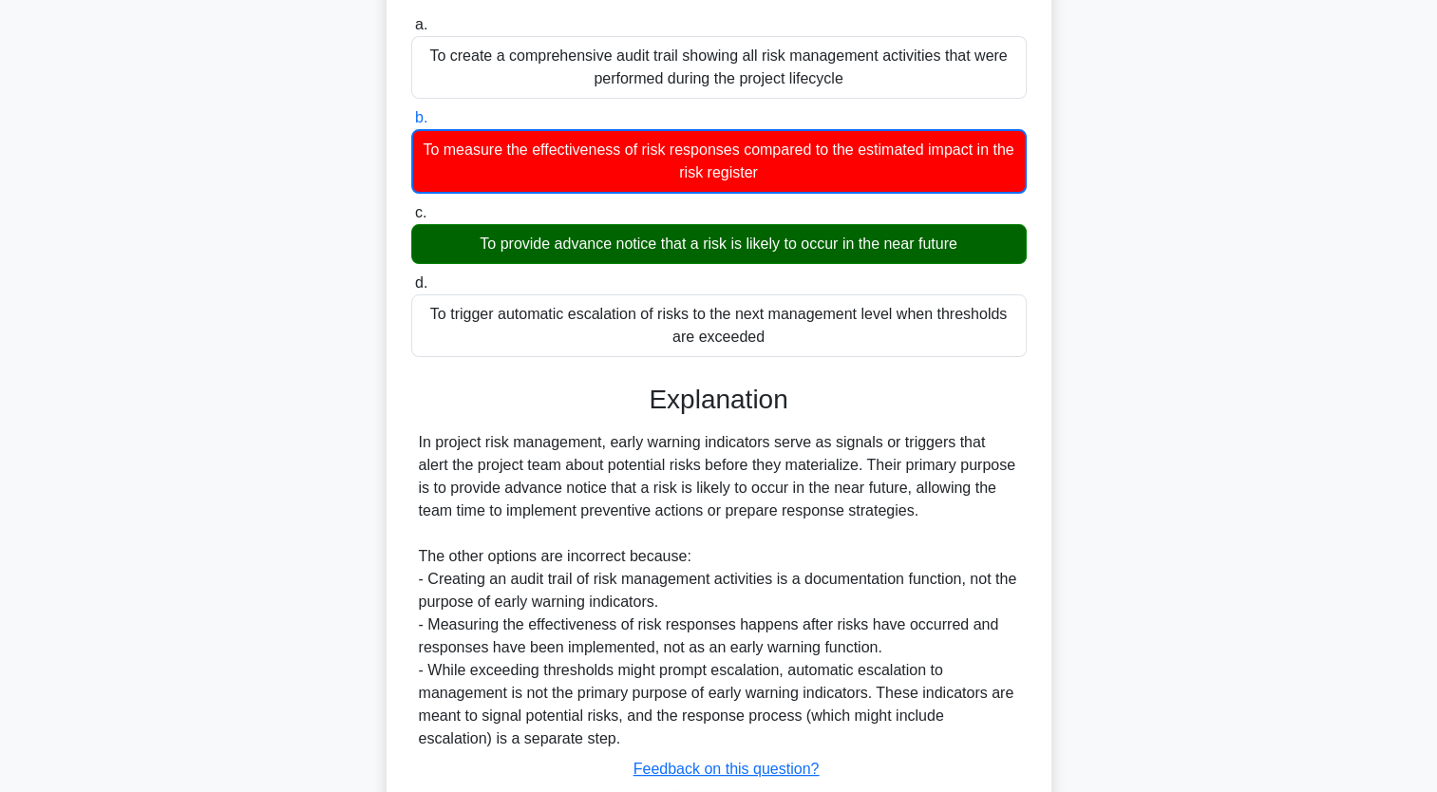
scroll to position [311, 0]
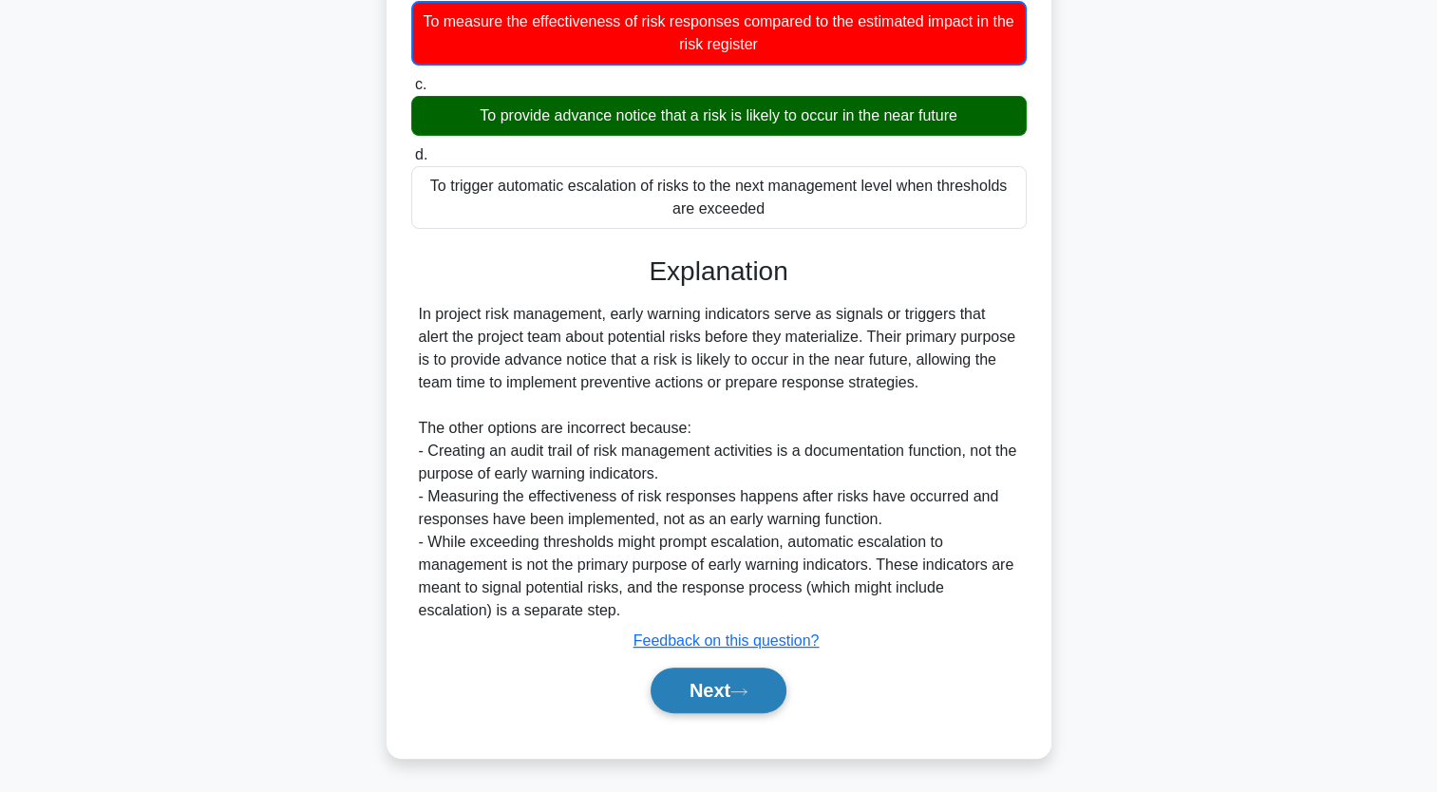
click at [731, 682] on button "Next" at bounding box center [719, 691] width 136 height 46
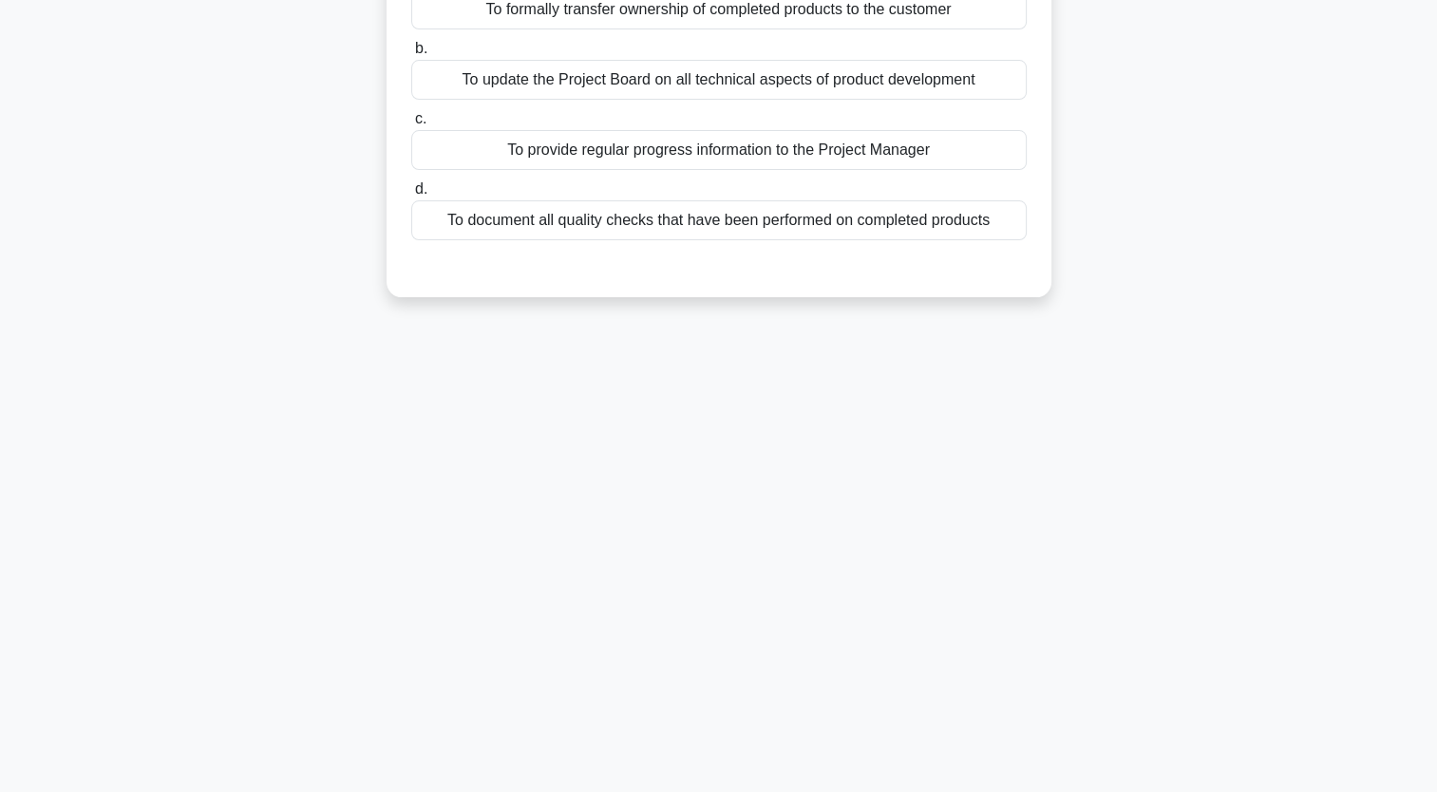
scroll to position [0, 0]
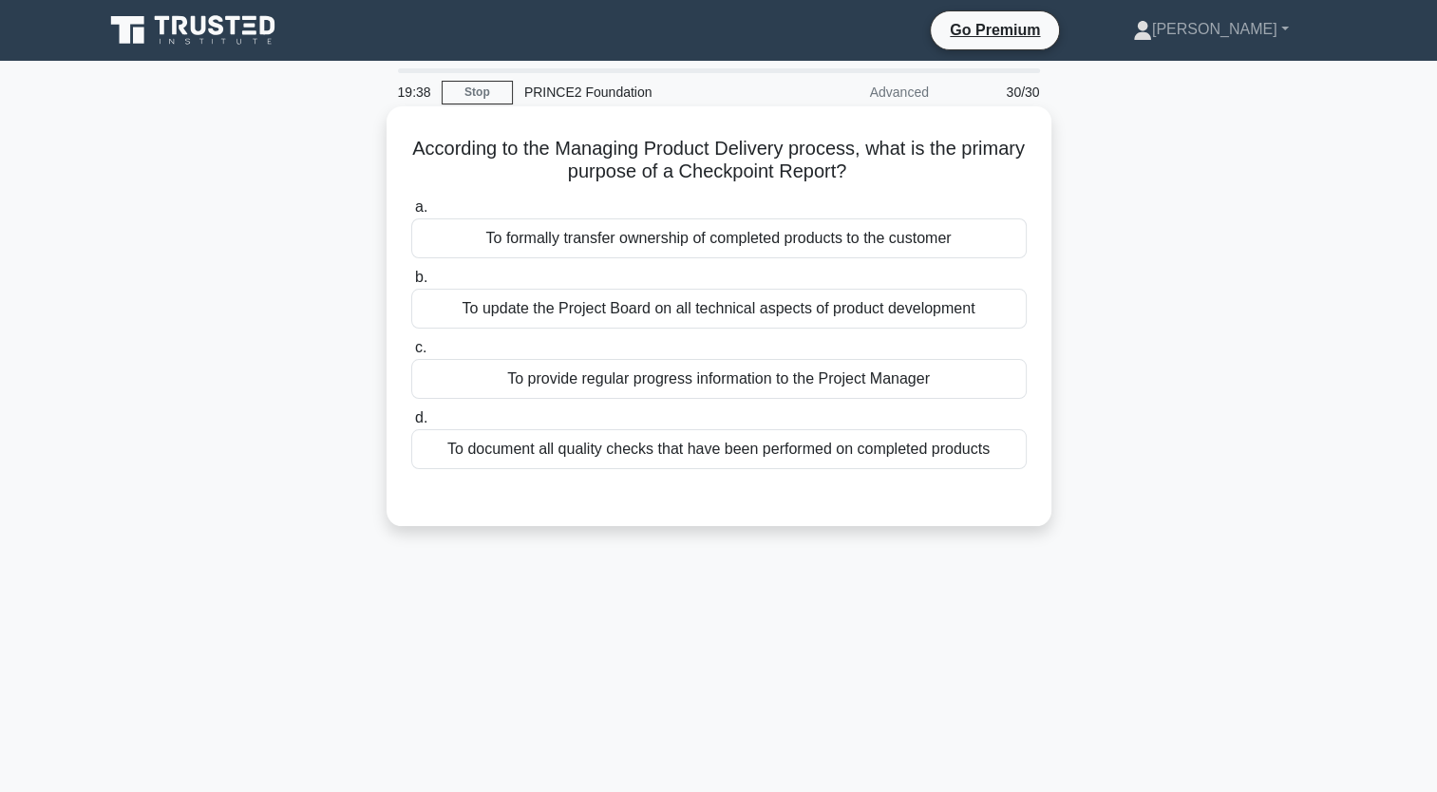
click at [722, 388] on div "To provide regular progress information to the Project Manager" at bounding box center [719, 379] width 616 height 40
click at [411, 354] on input "c. To provide regular progress information to the Project Manager" at bounding box center [411, 348] width 0 height 12
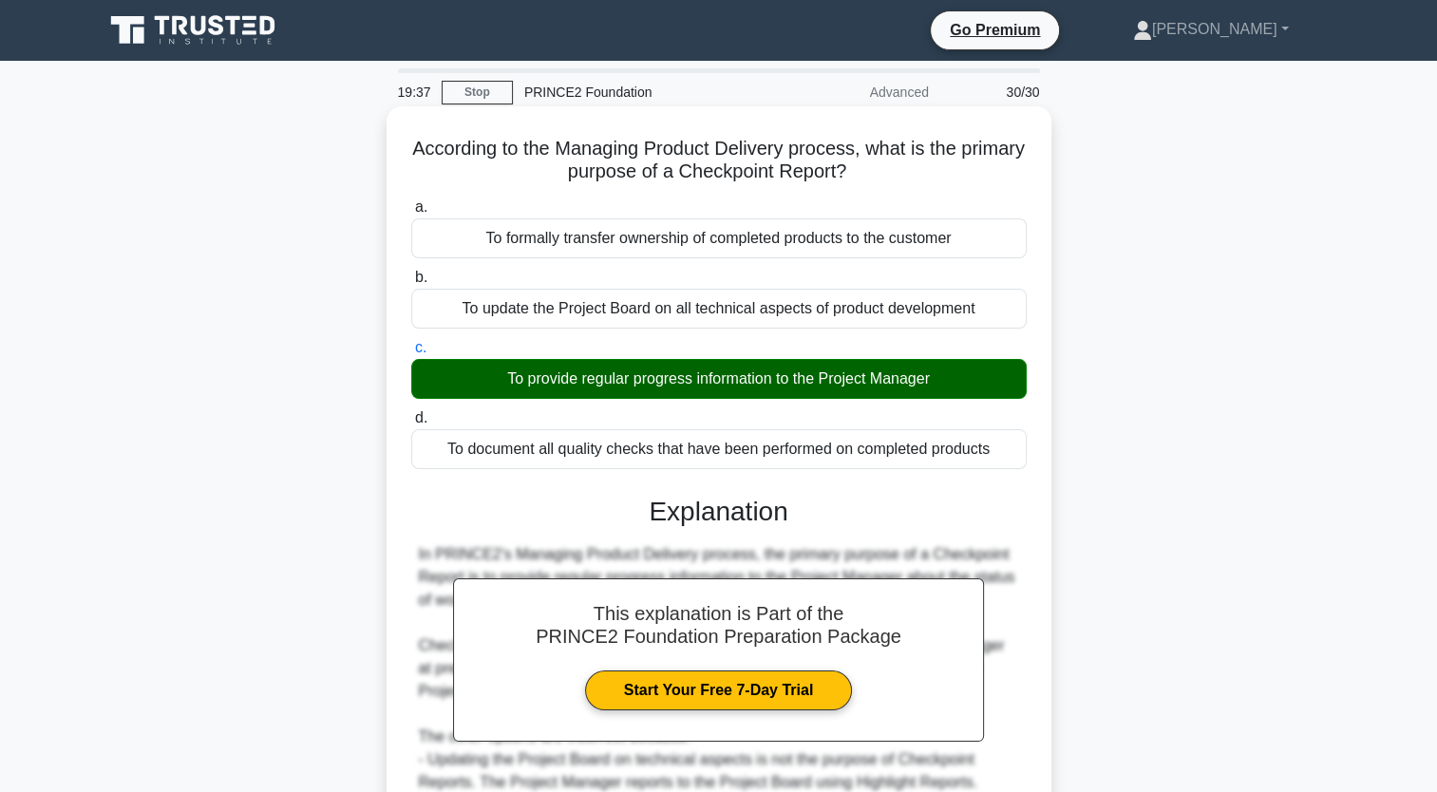
scroll to position [263, 0]
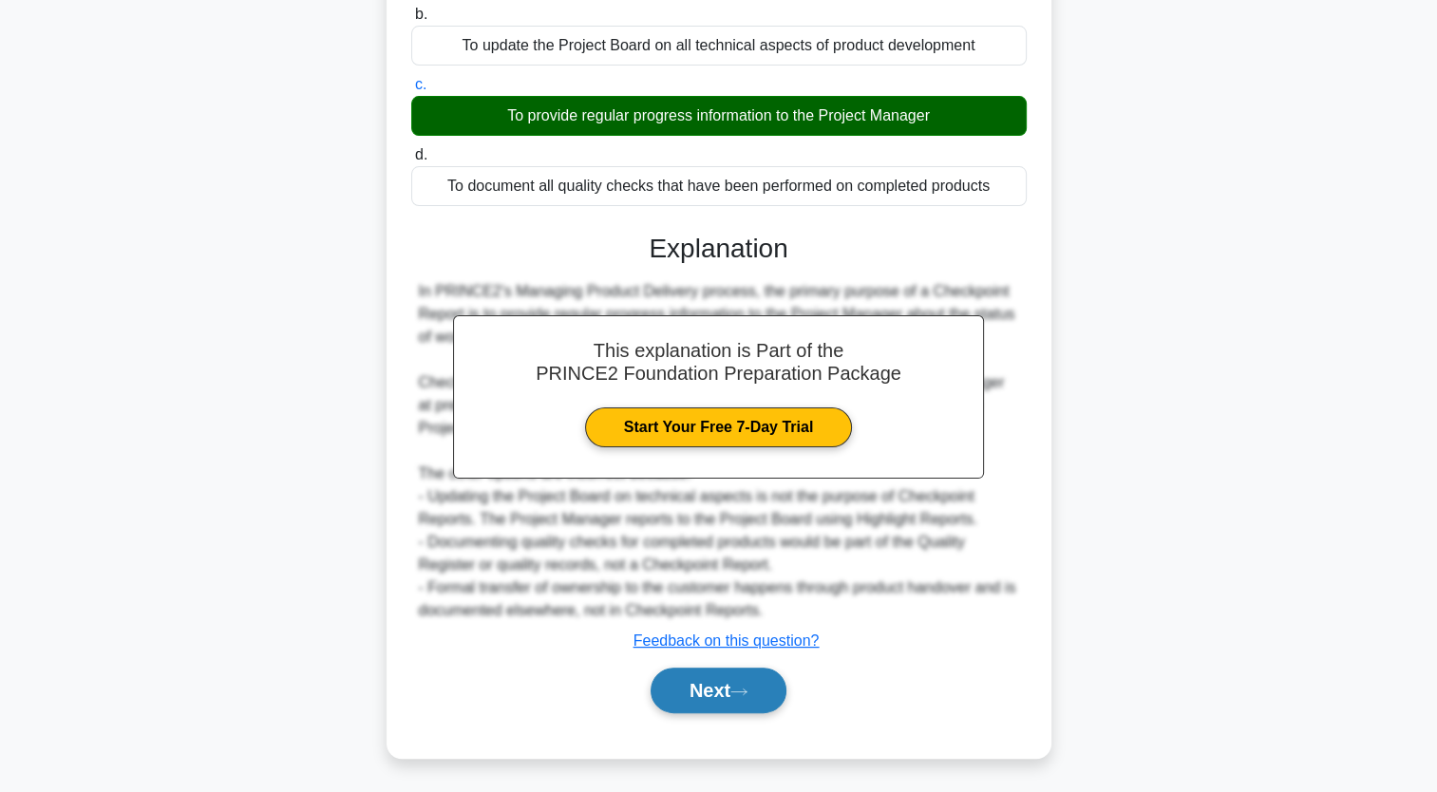
click at [699, 677] on button "Next" at bounding box center [719, 691] width 136 height 46
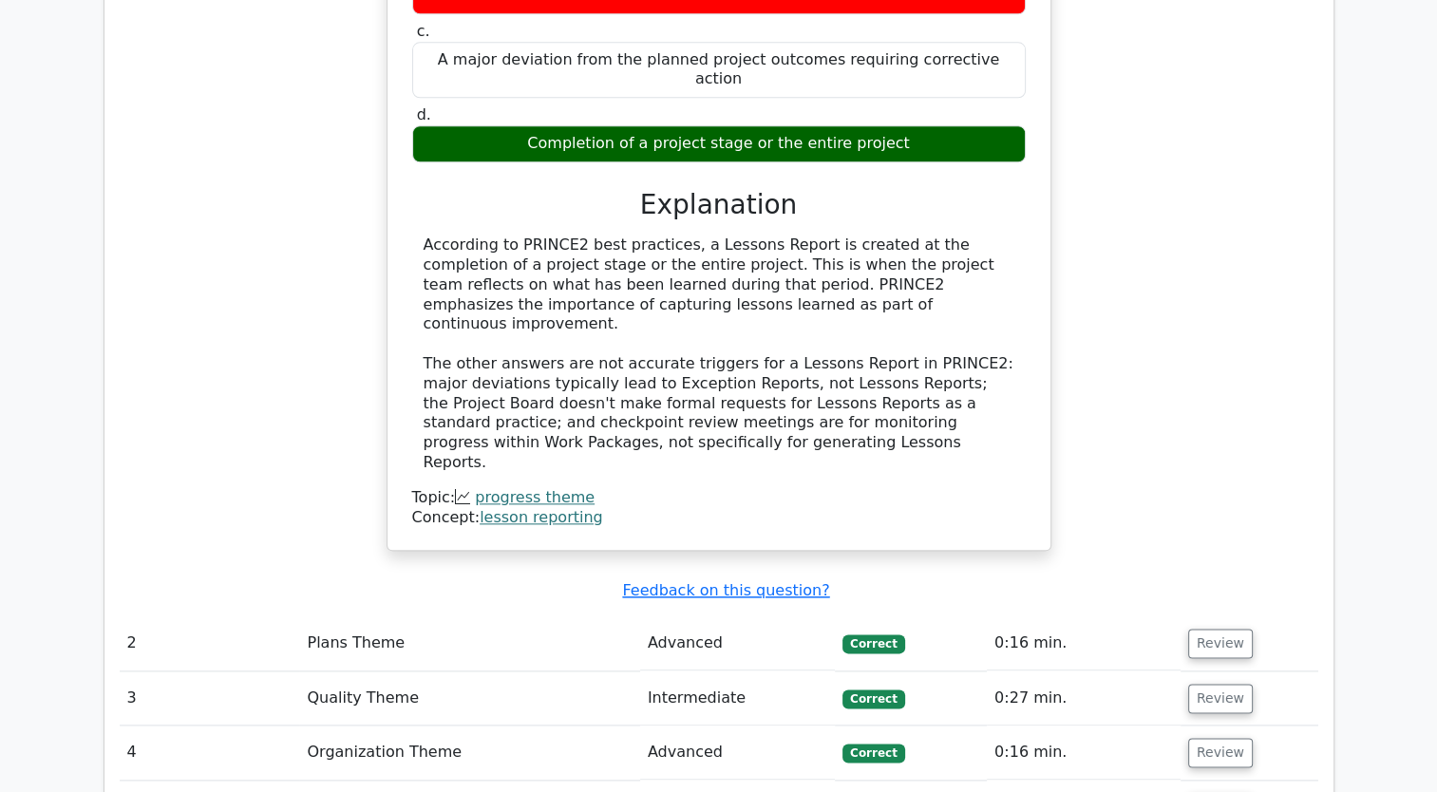
scroll to position [2048, 0]
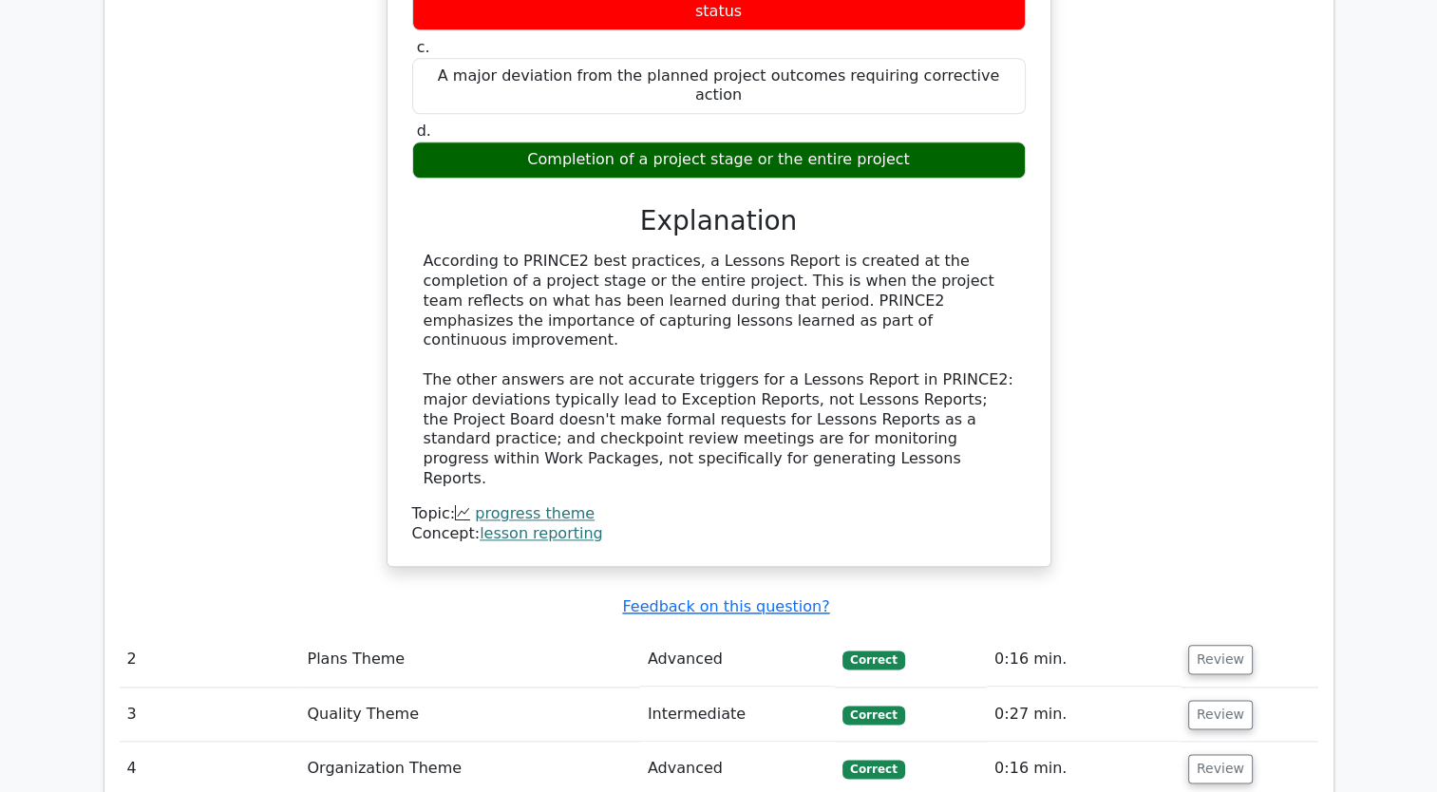
click at [421, 633] on td "Plans Theme" at bounding box center [469, 660] width 340 height 54
click at [1212, 645] on button "Review" at bounding box center [1220, 659] width 65 height 29
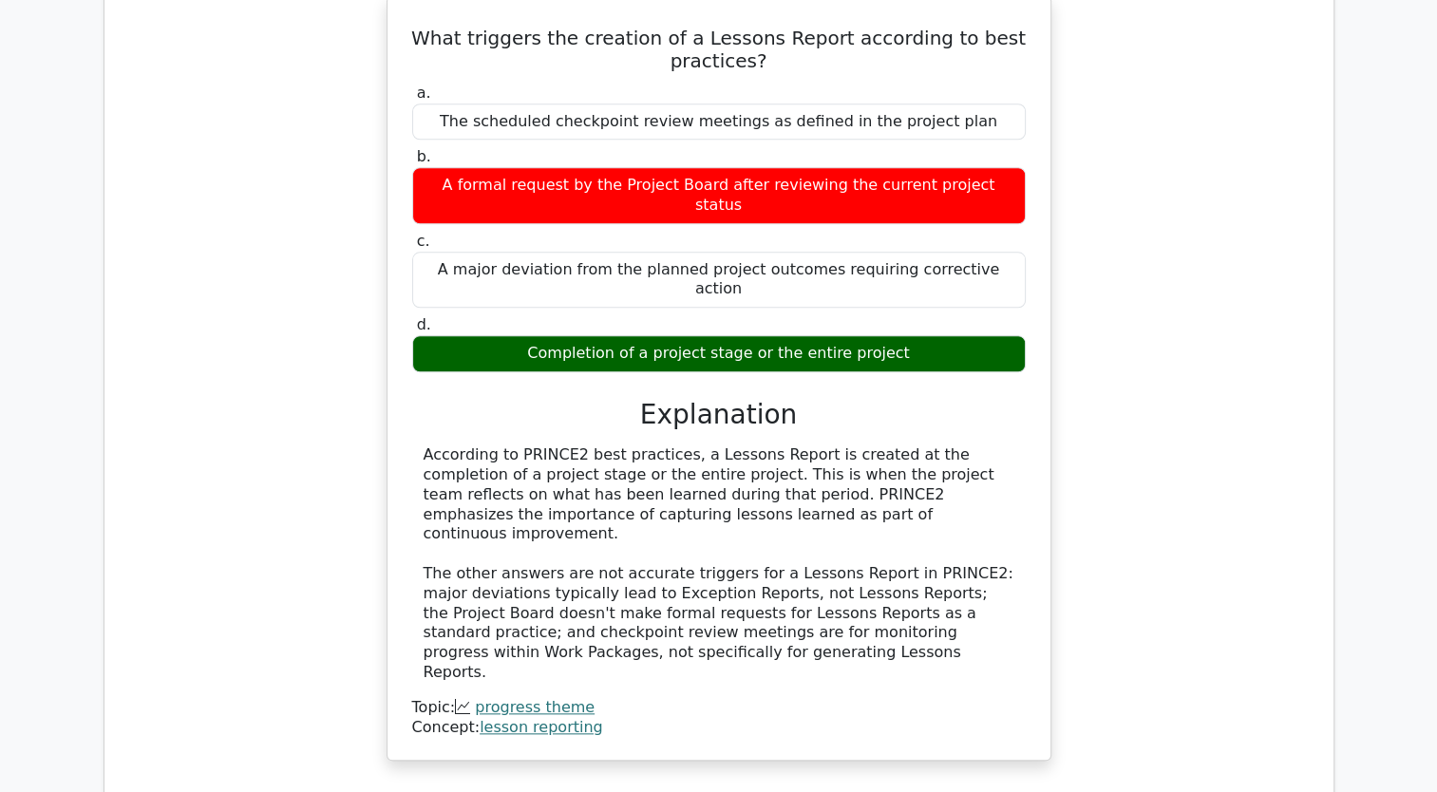
scroll to position [1849, 0]
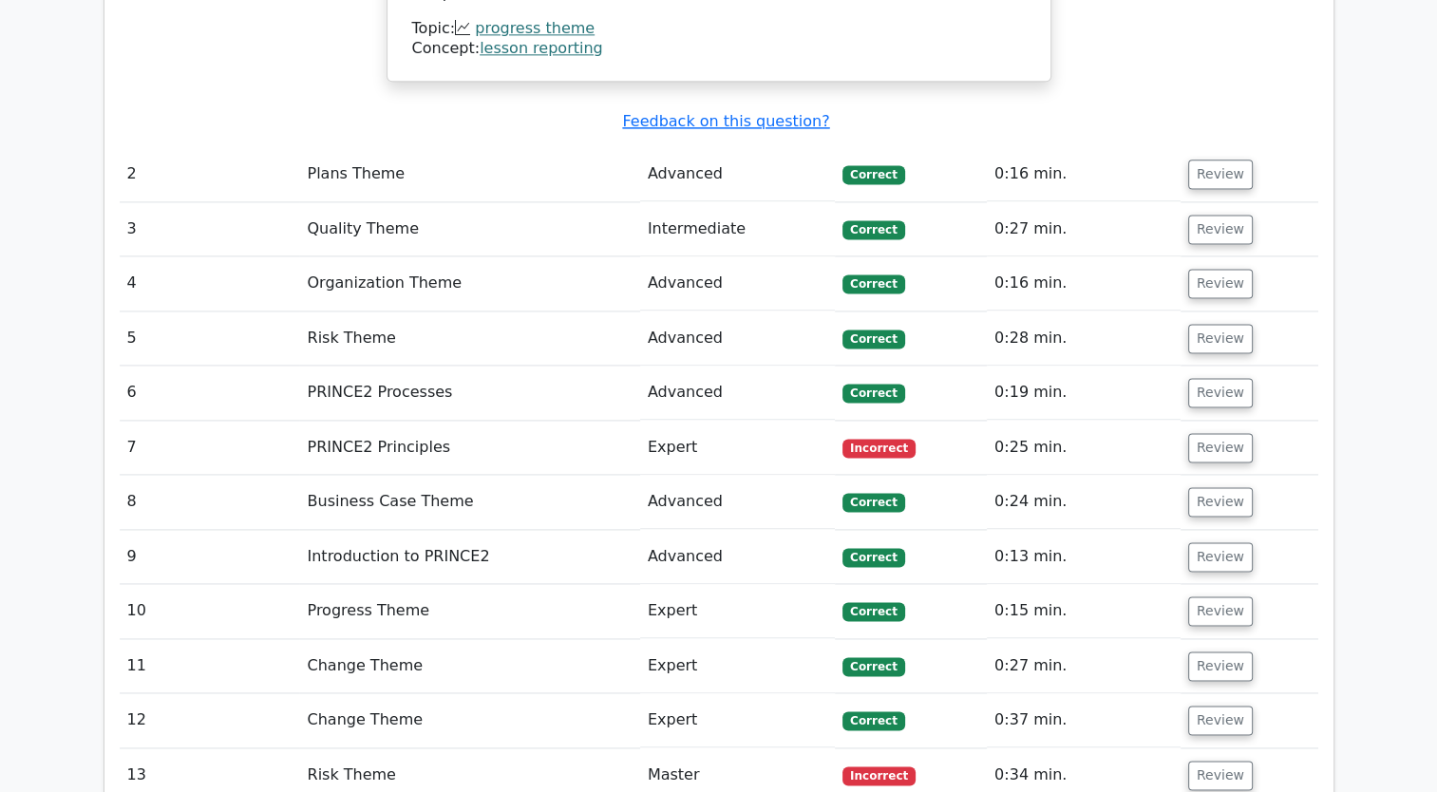
scroll to position [2508, 0]
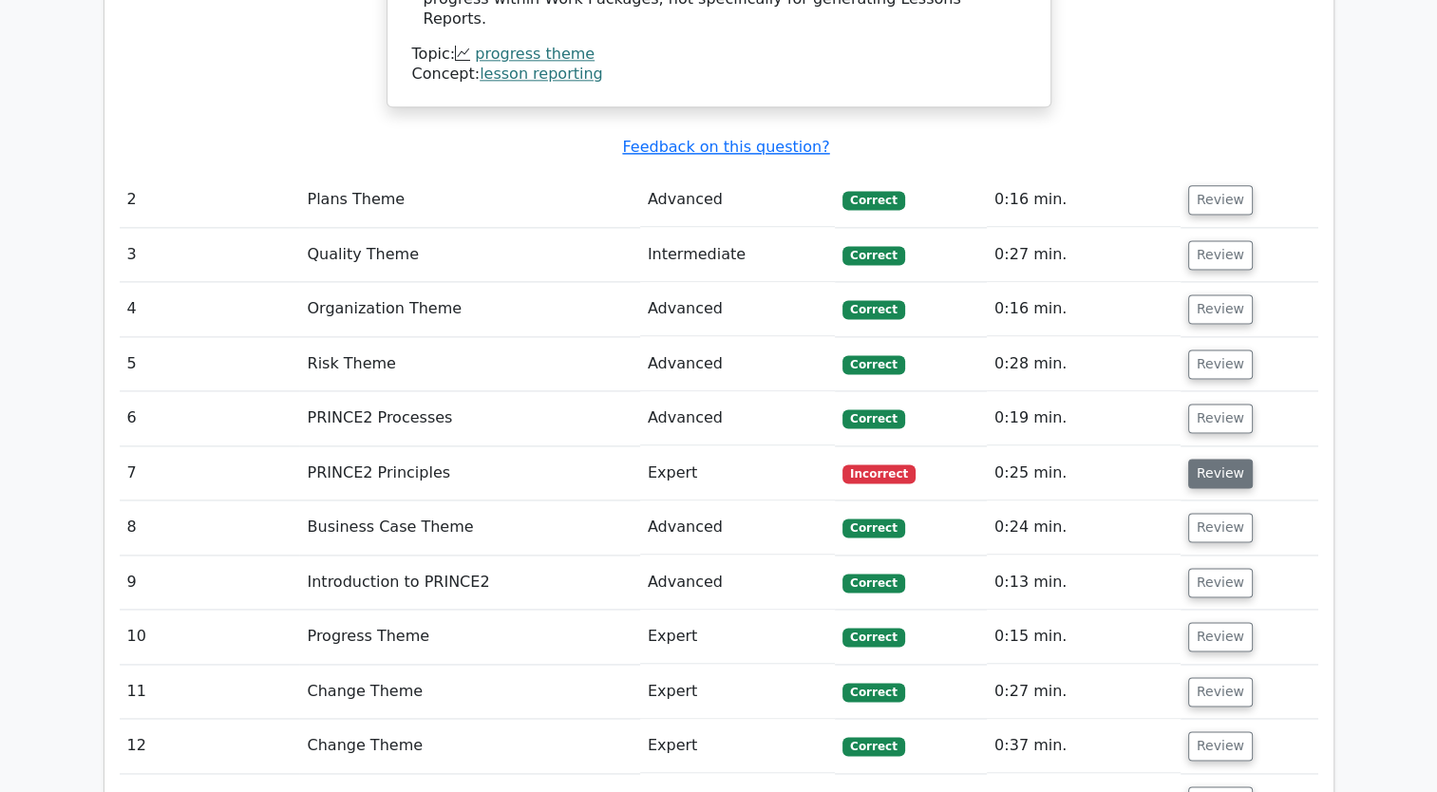
click at [1199, 459] on button "Review" at bounding box center [1220, 473] width 65 height 29
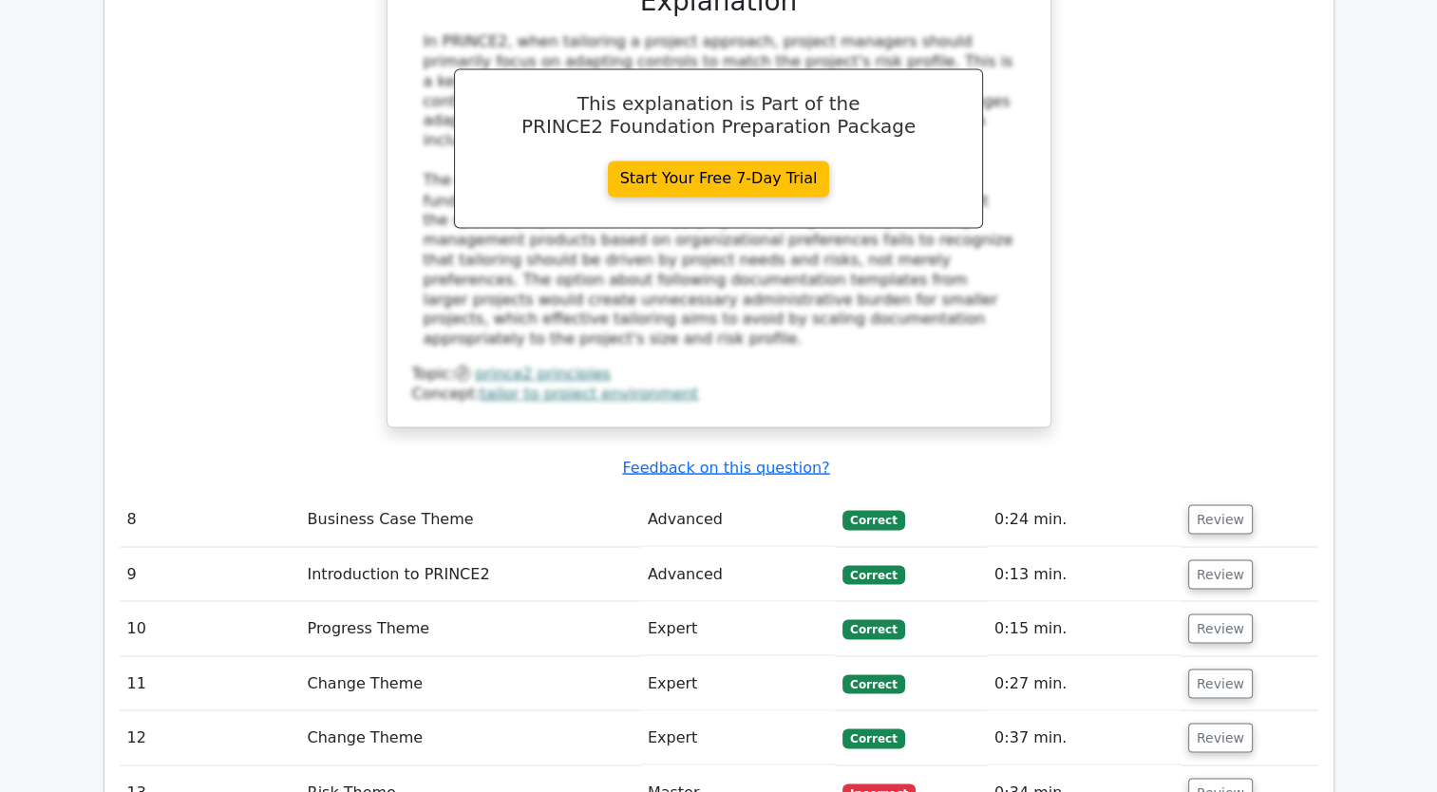
scroll to position [3517, 0]
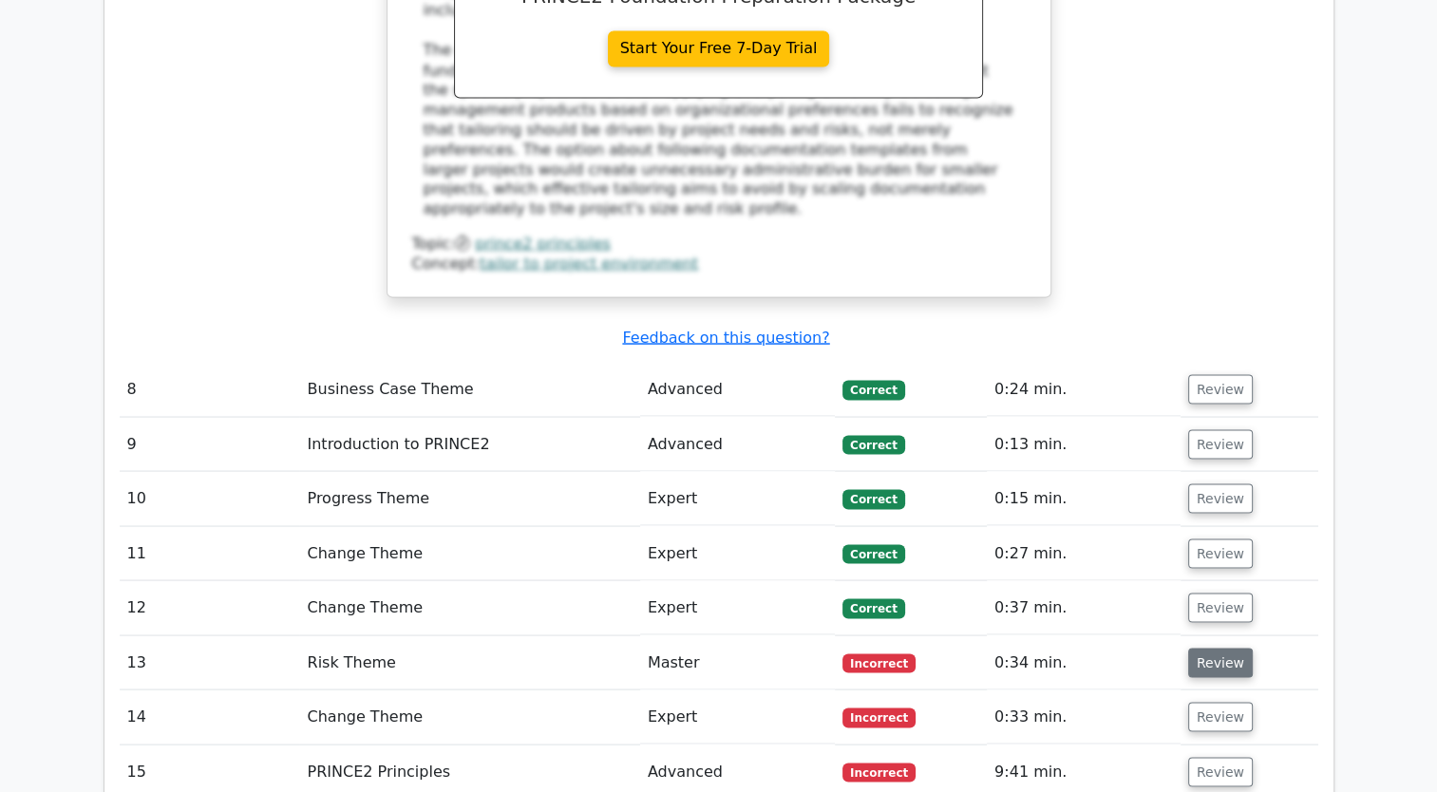
click at [1223, 648] on button "Review" at bounding box center [1220, 662] width 65 height 29
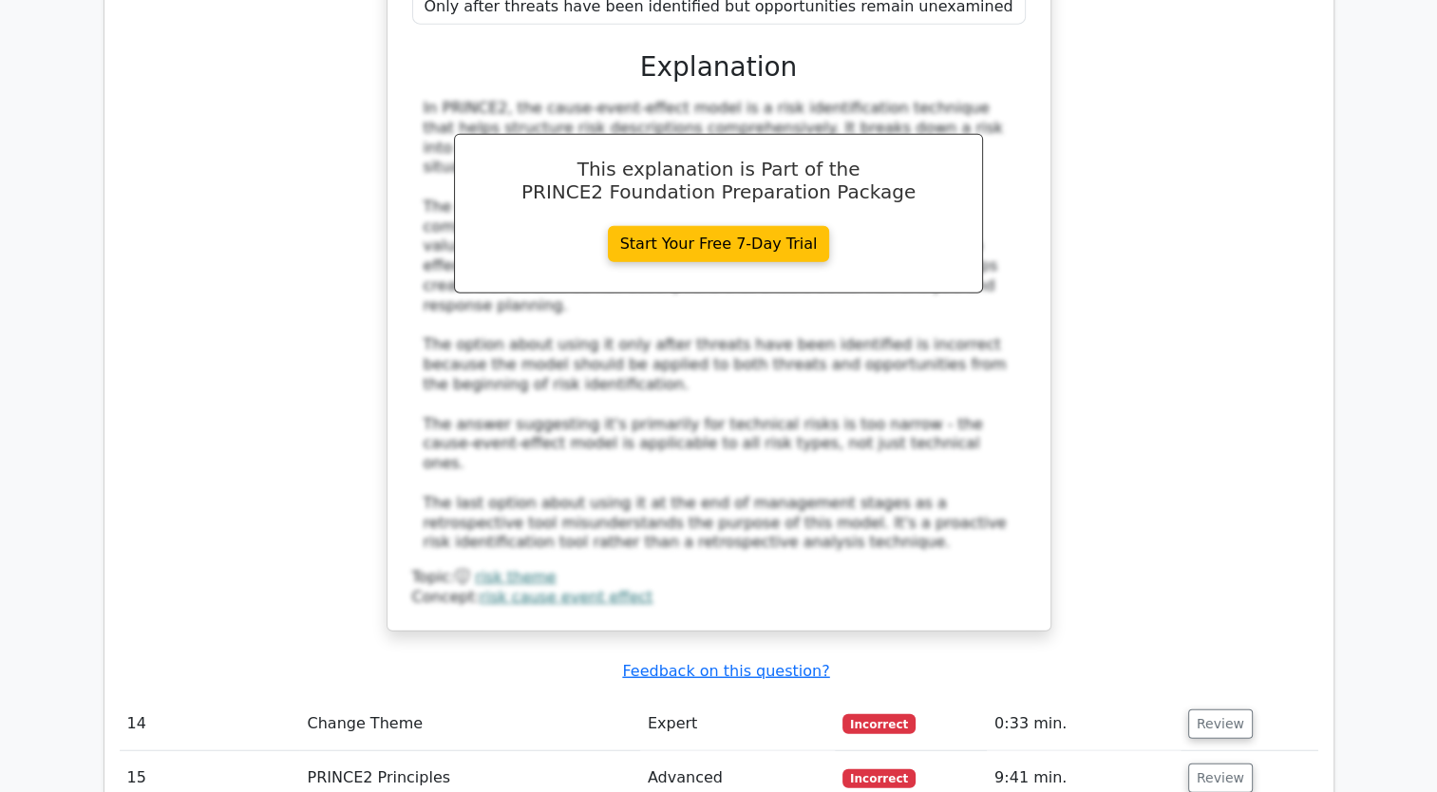
scroll to position [4584, 0]
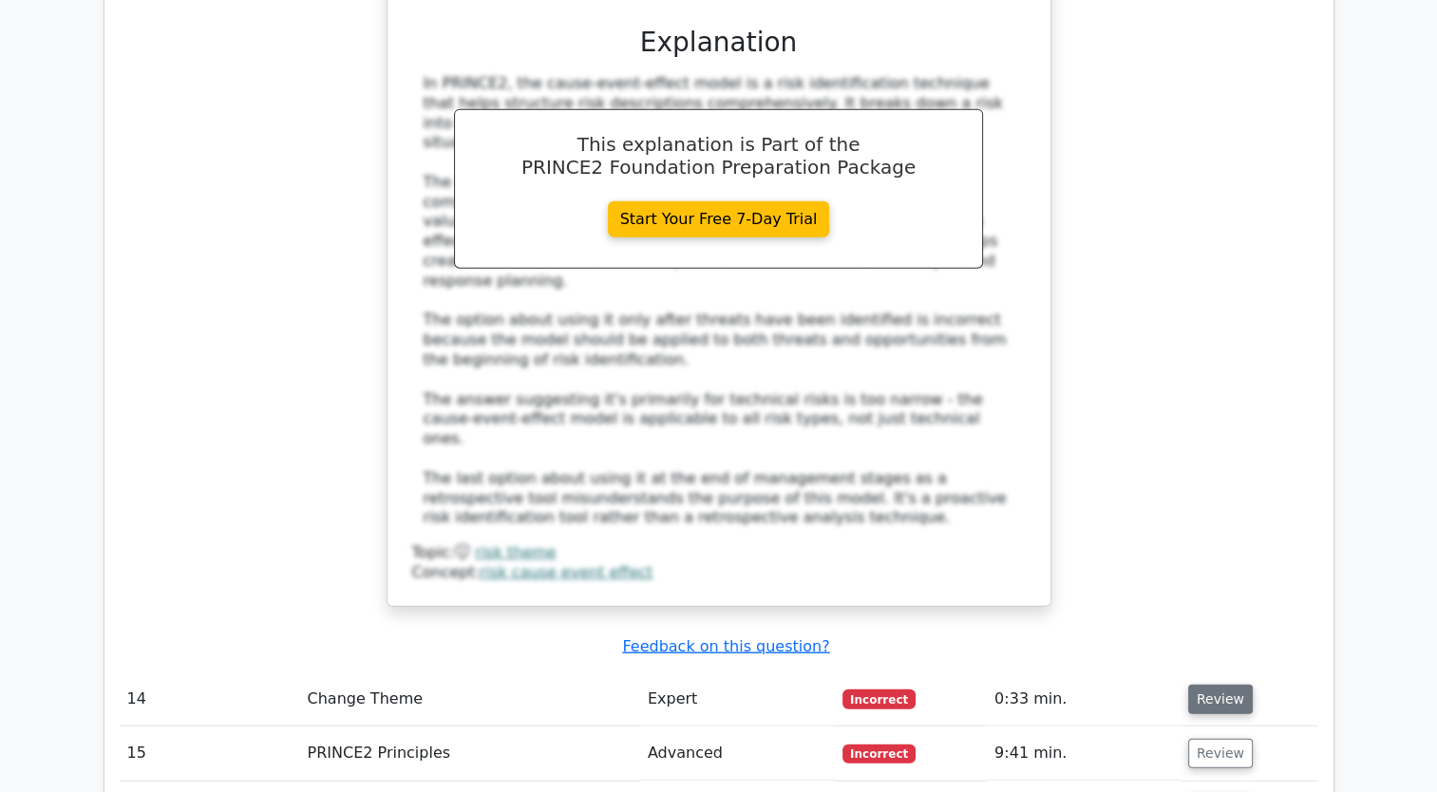
click at [1241, 685] on button "Review" at bounding box center [1220, 699] width 65 height 29
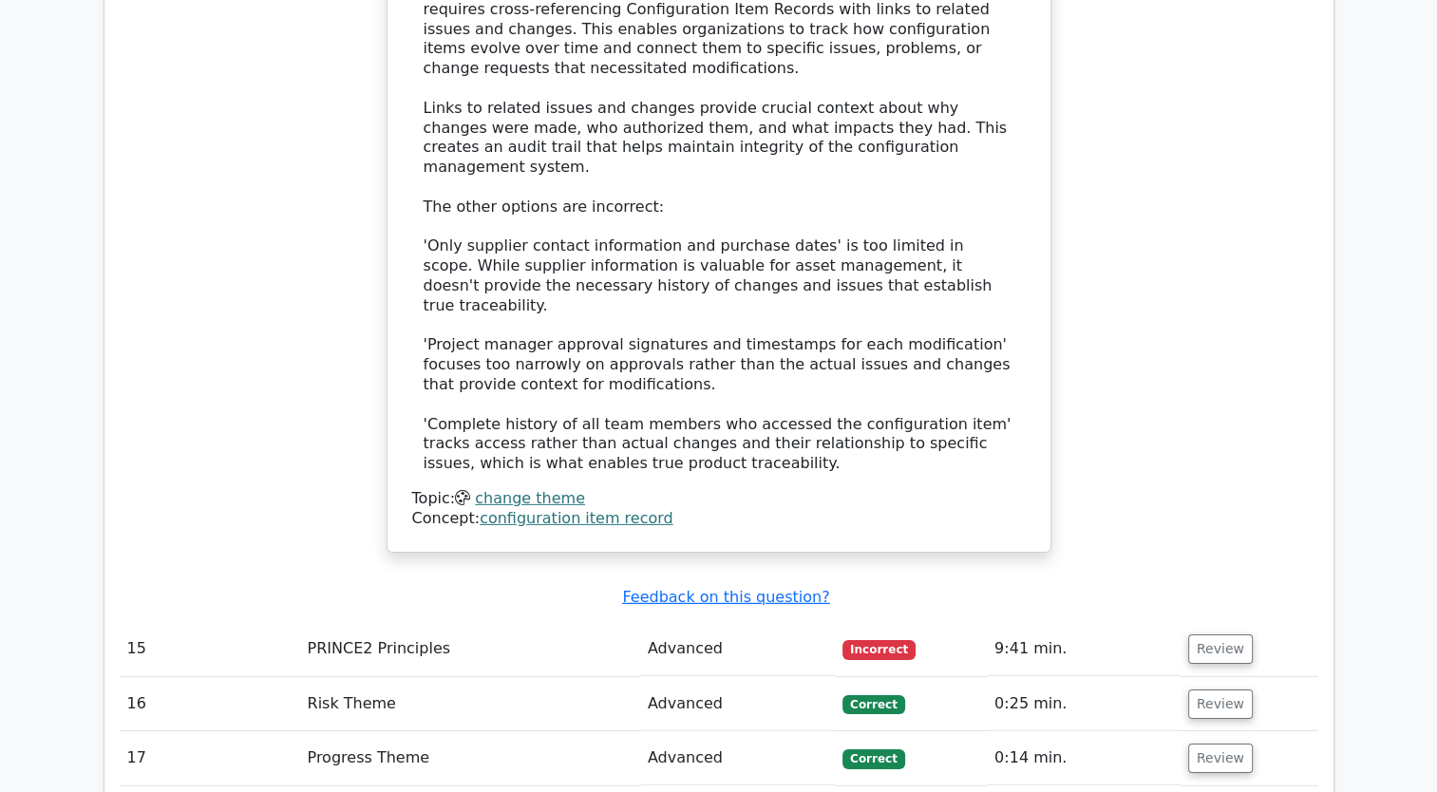
scroll to position [5745, 0]
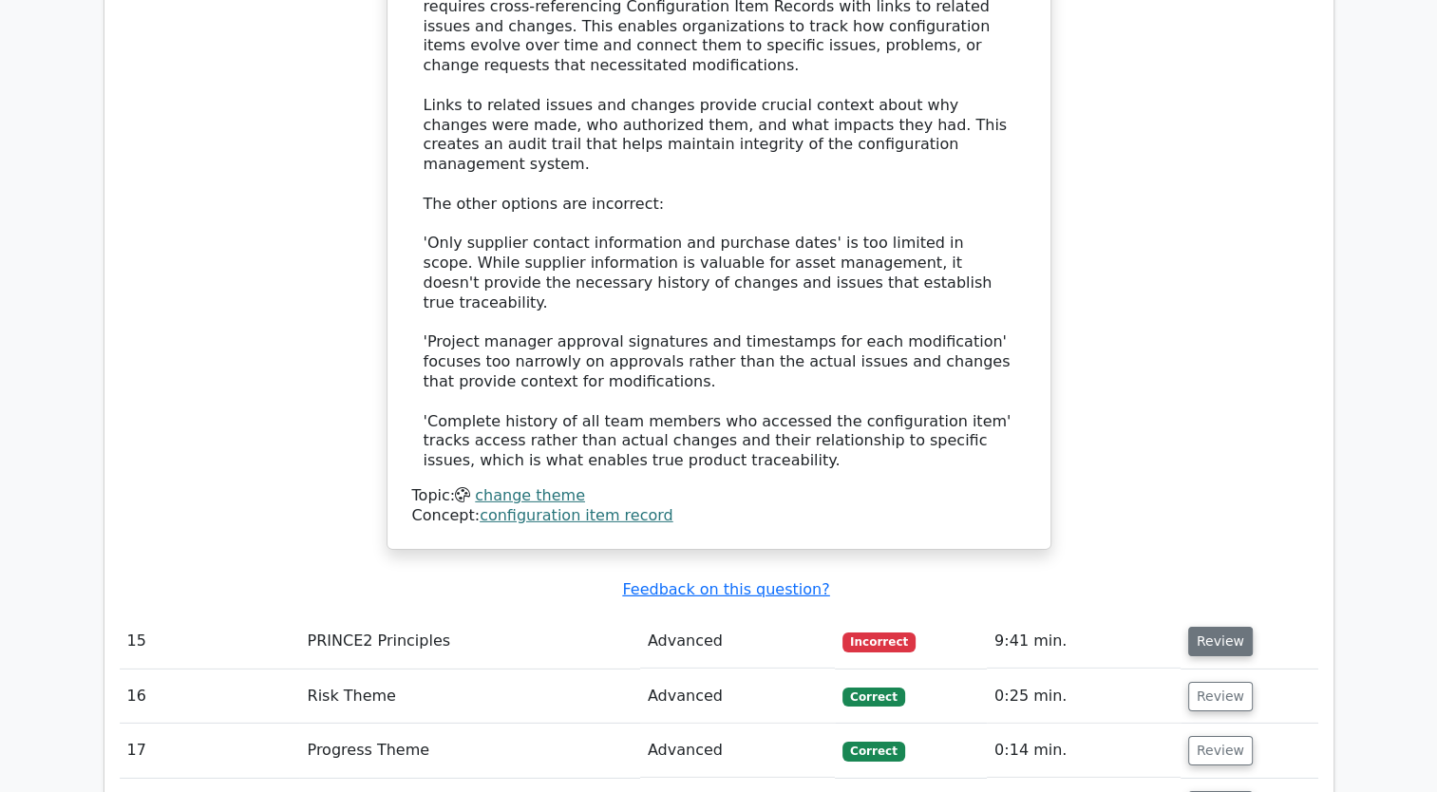
click at [1194, 627] on button "Review" at bounding box center [1220, 641] width 65 height 29
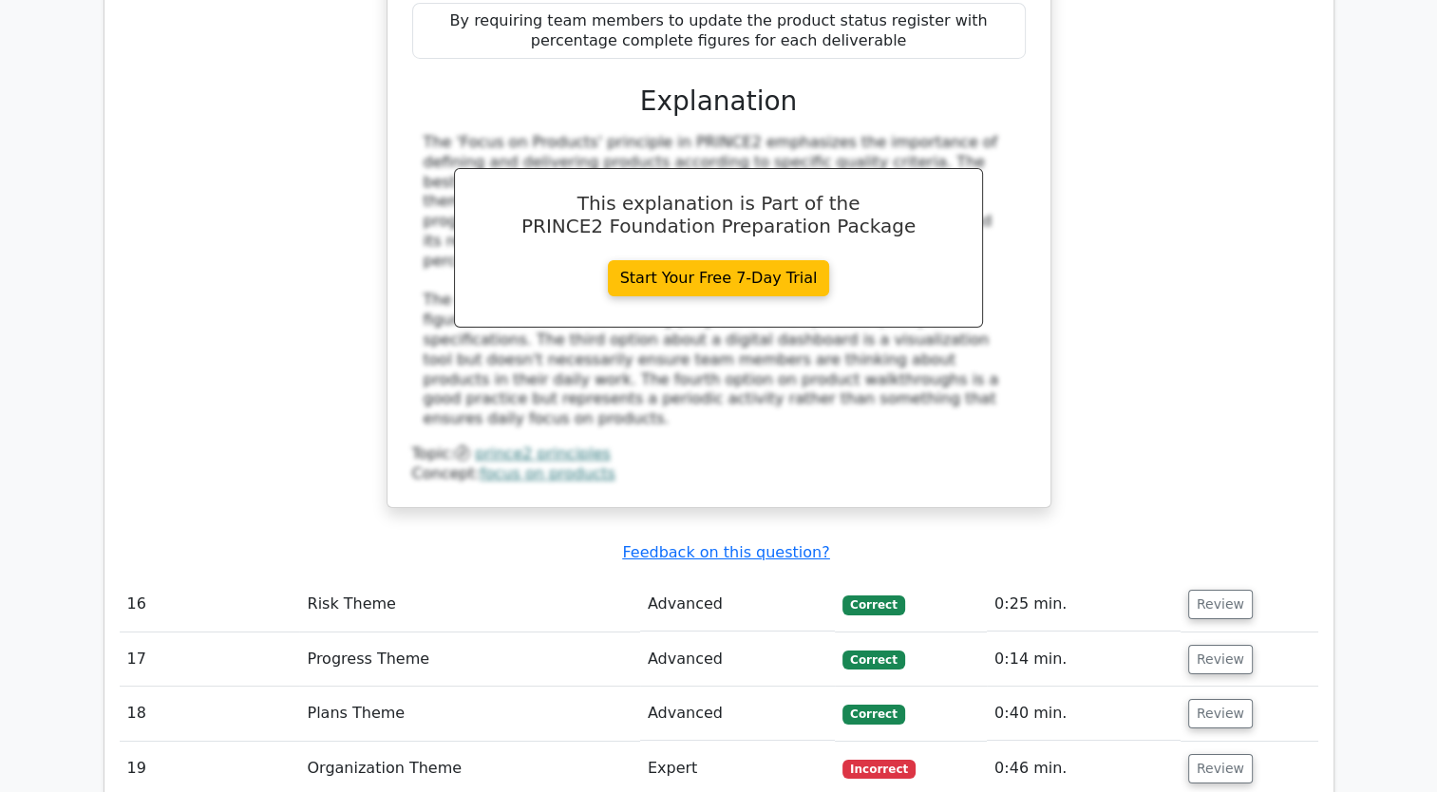
scroll to position [6769, 0]
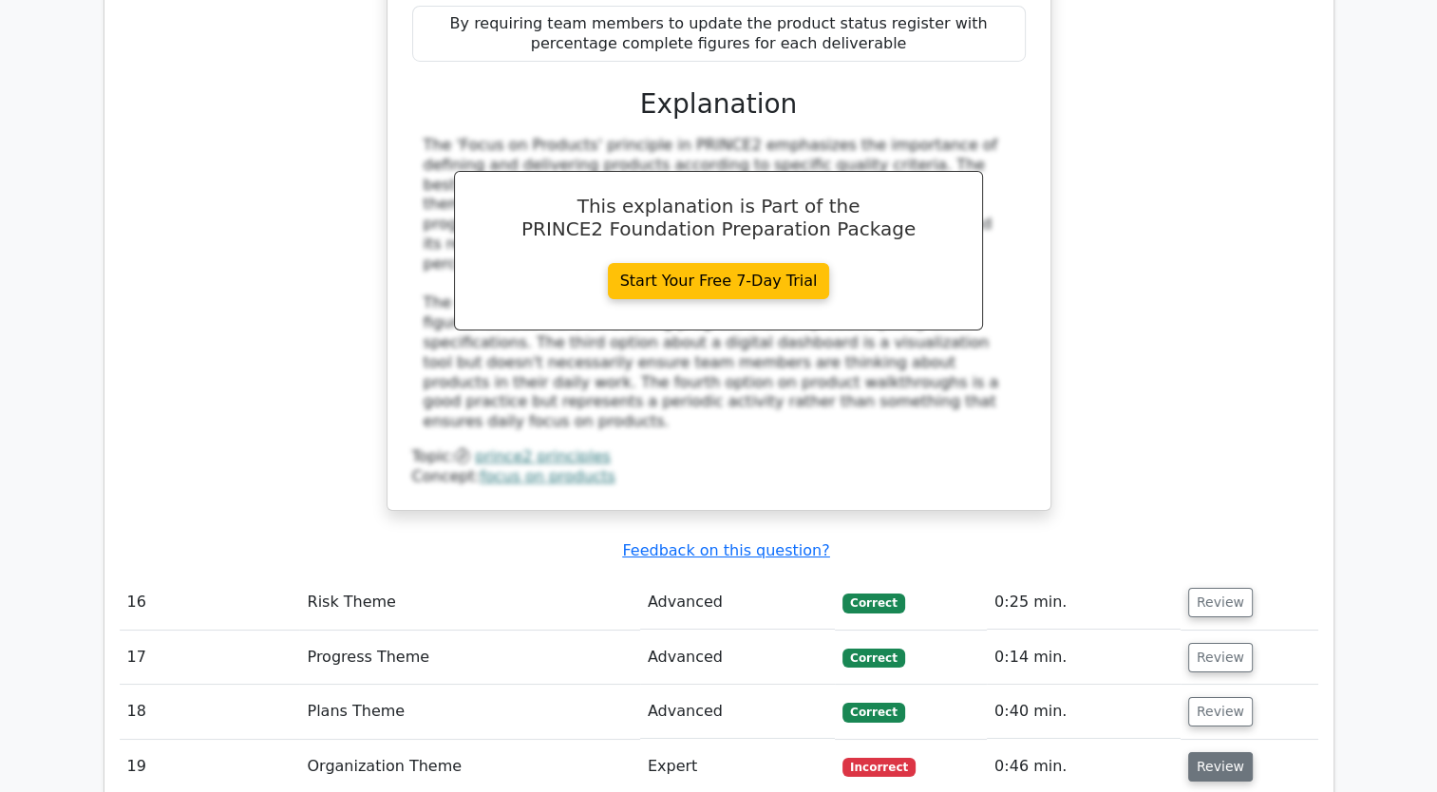
click at [1206, 752] on button "Review" at bounding box center [1220, 766] width 65 height 29
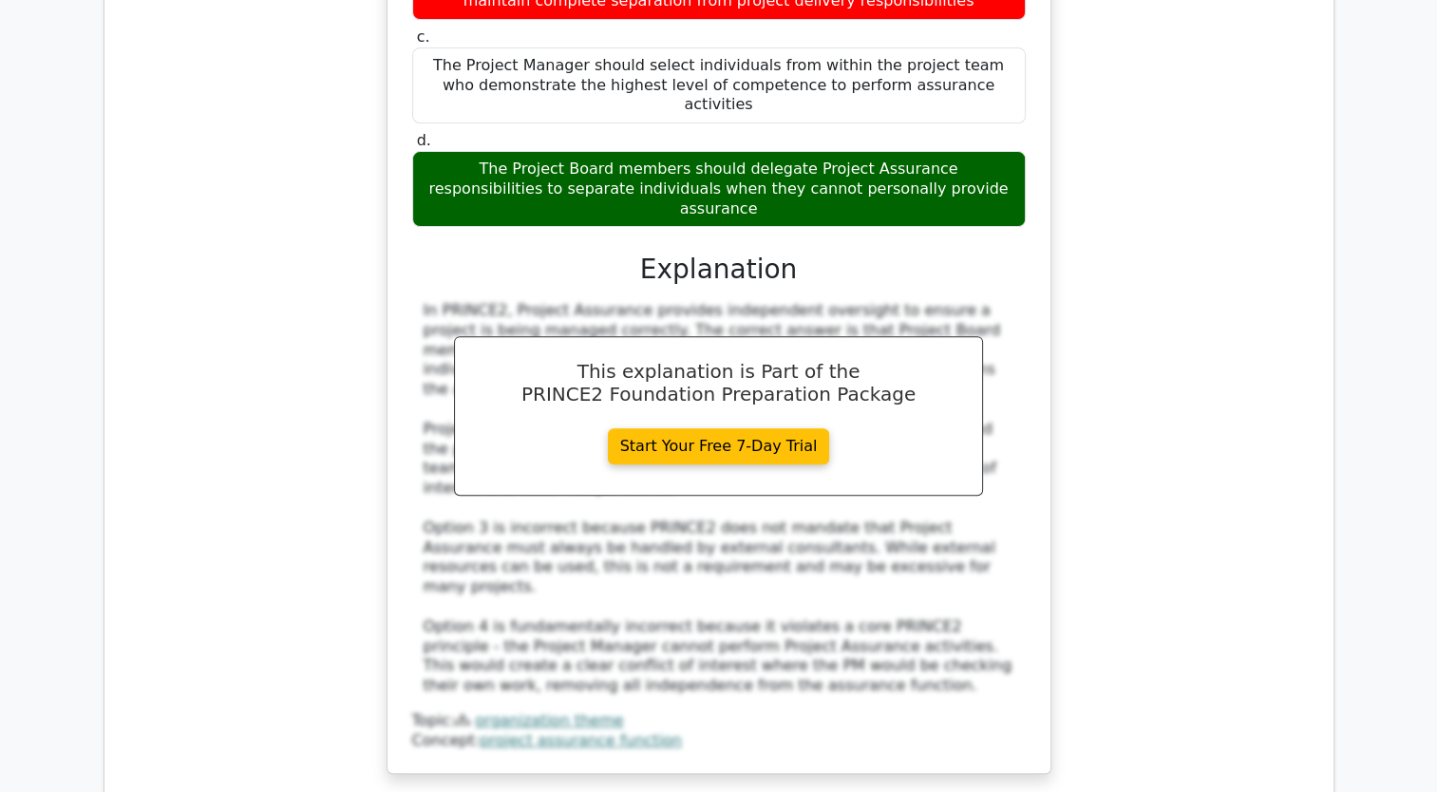
scroll to position [7842, 0]
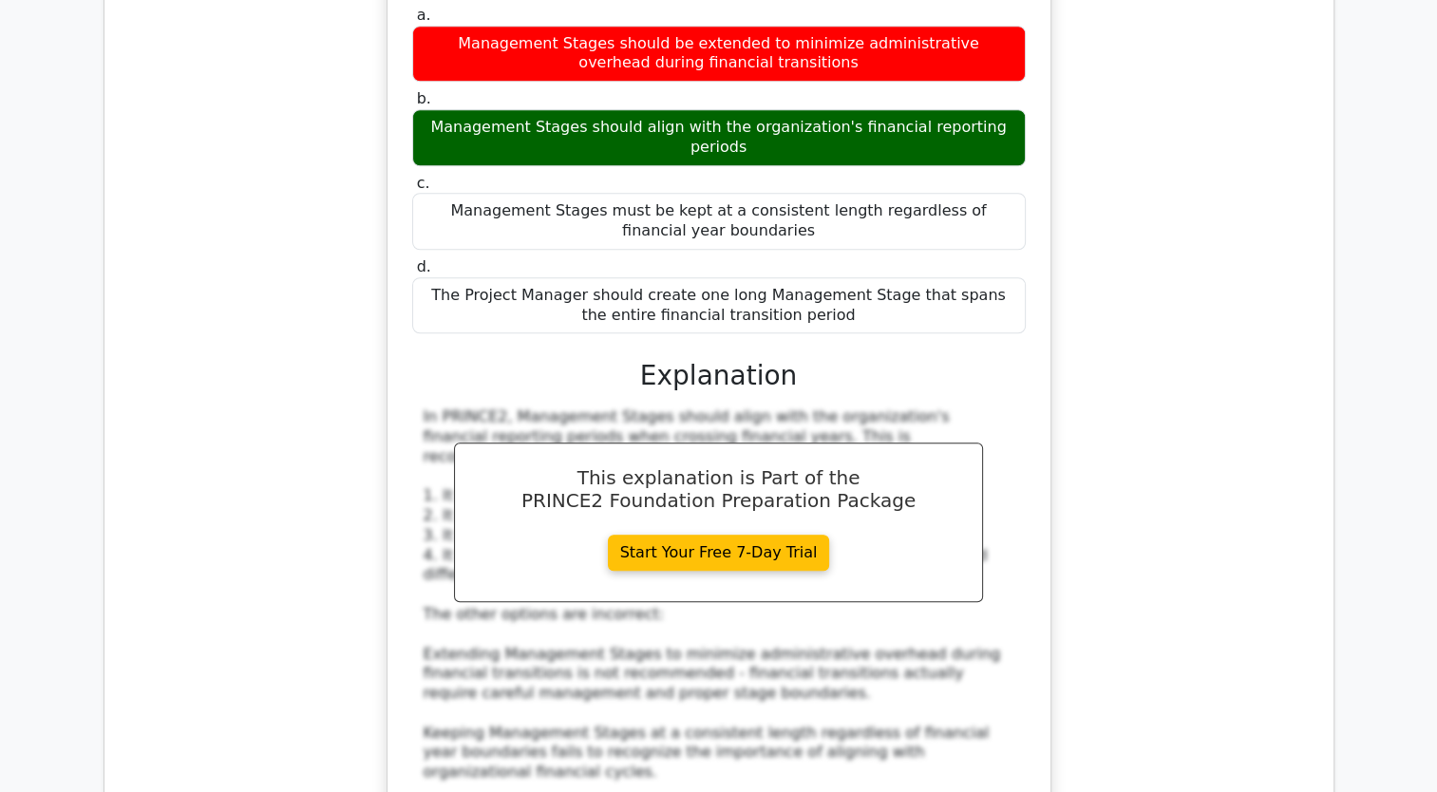
scroll to position [8997, 0]
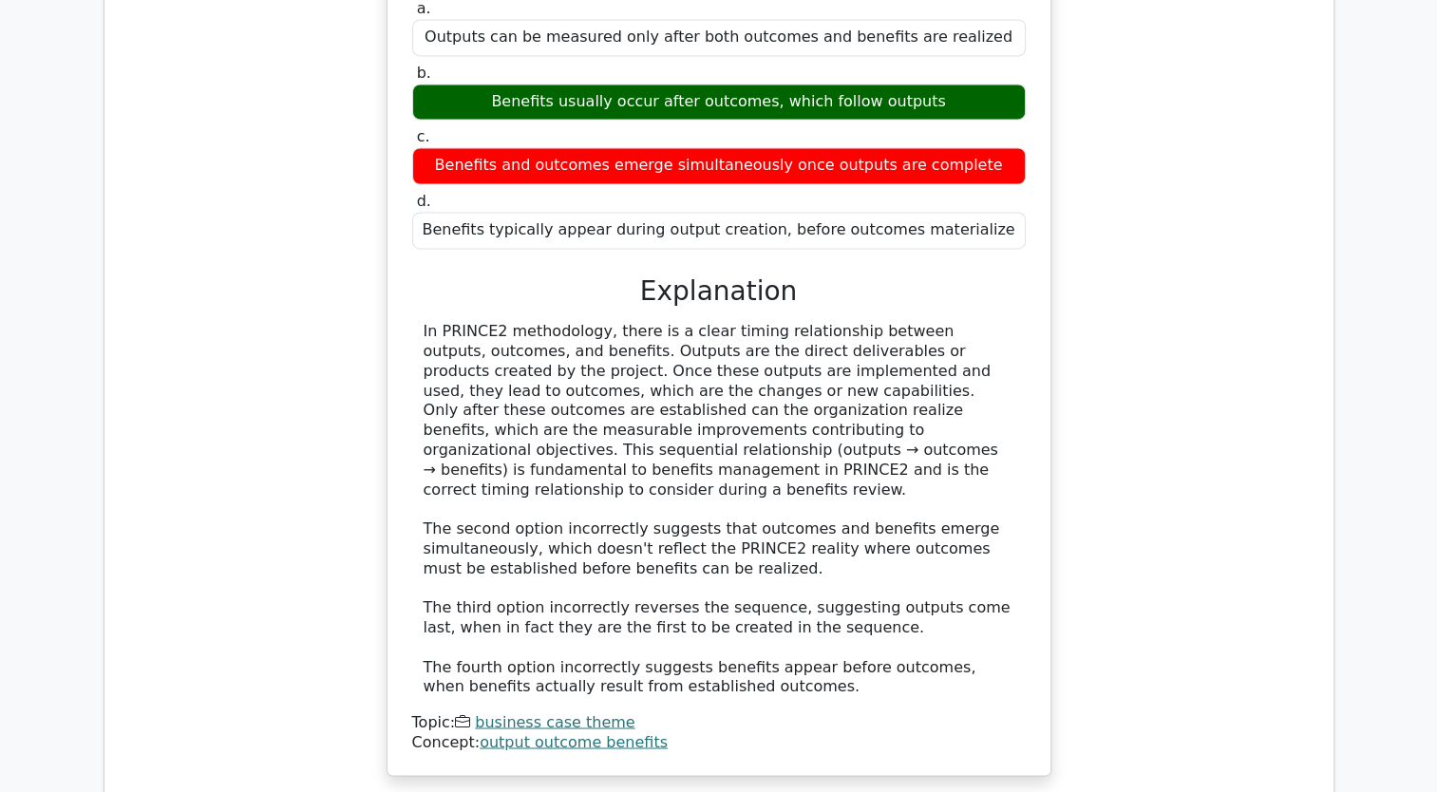
scroll to position [10018, 0]
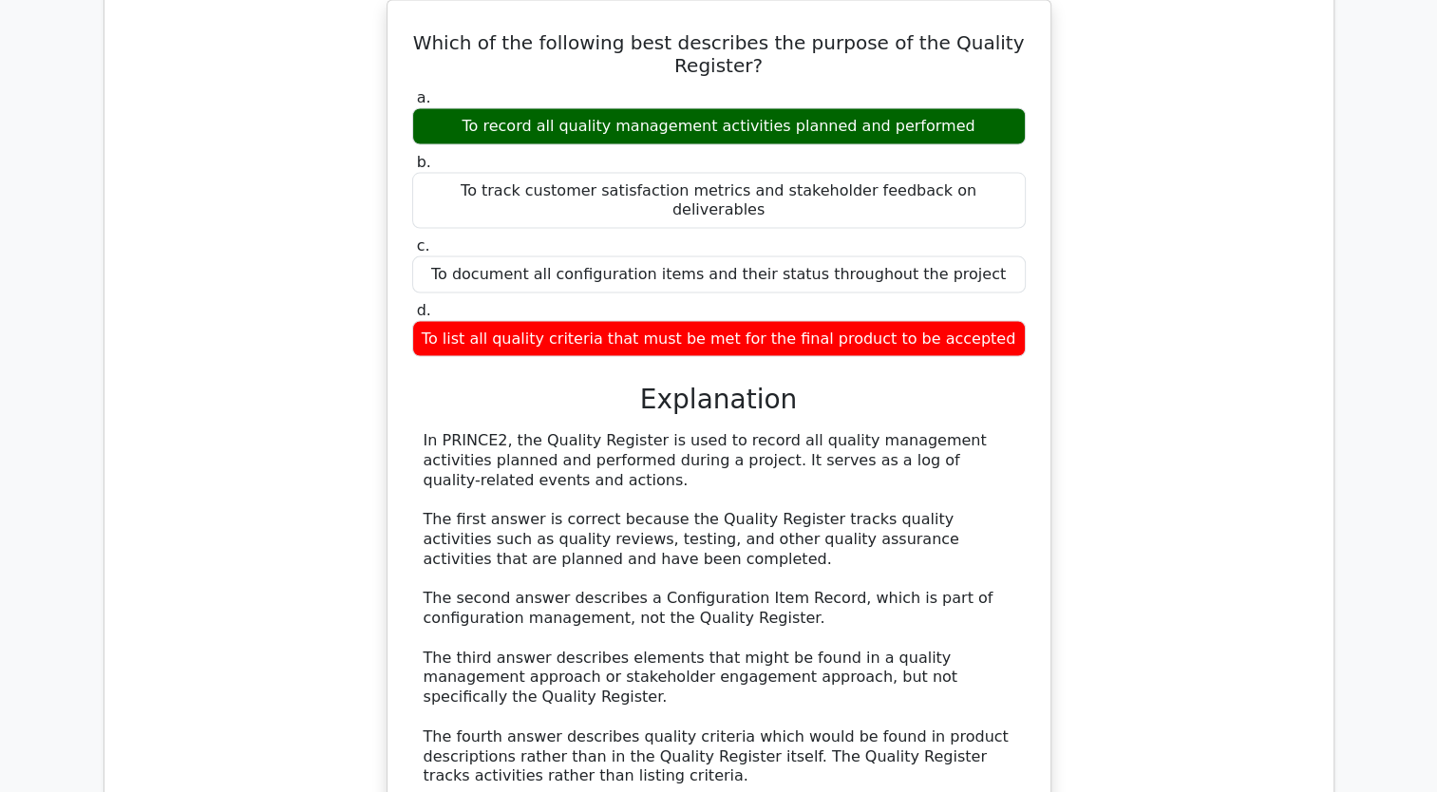
scroll to position [11075, 0]
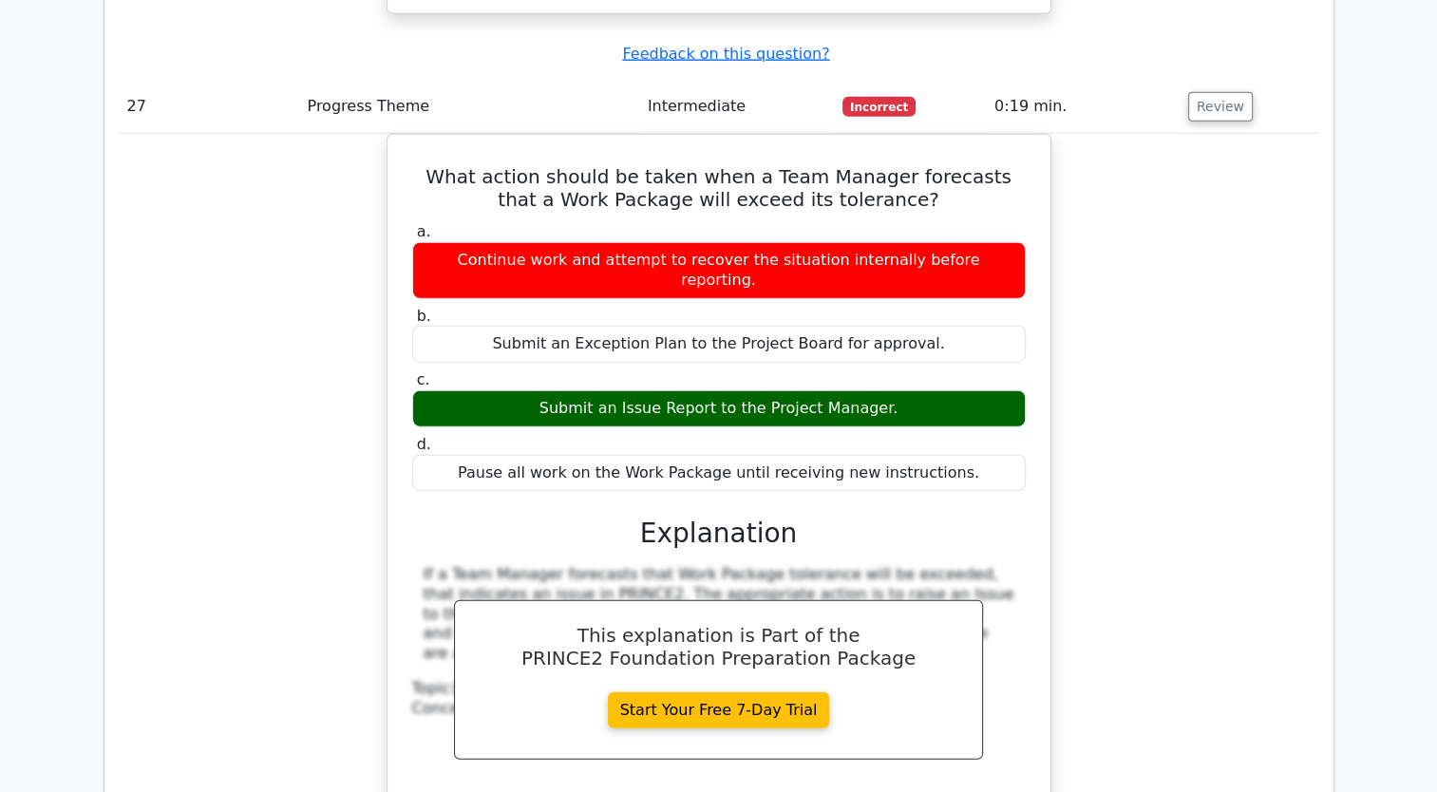
scroll to position [11931, 0]
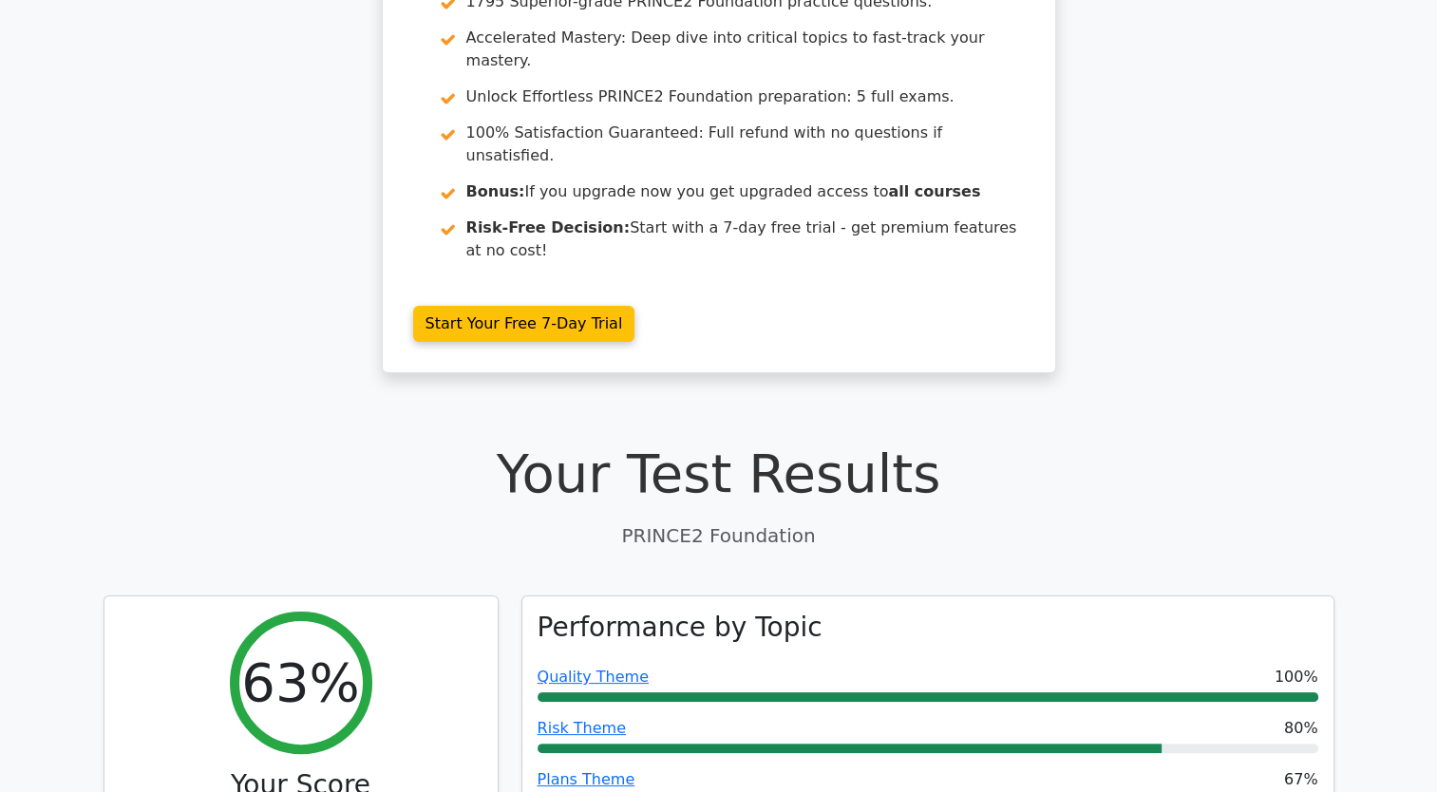
scroll to position [0, 0]
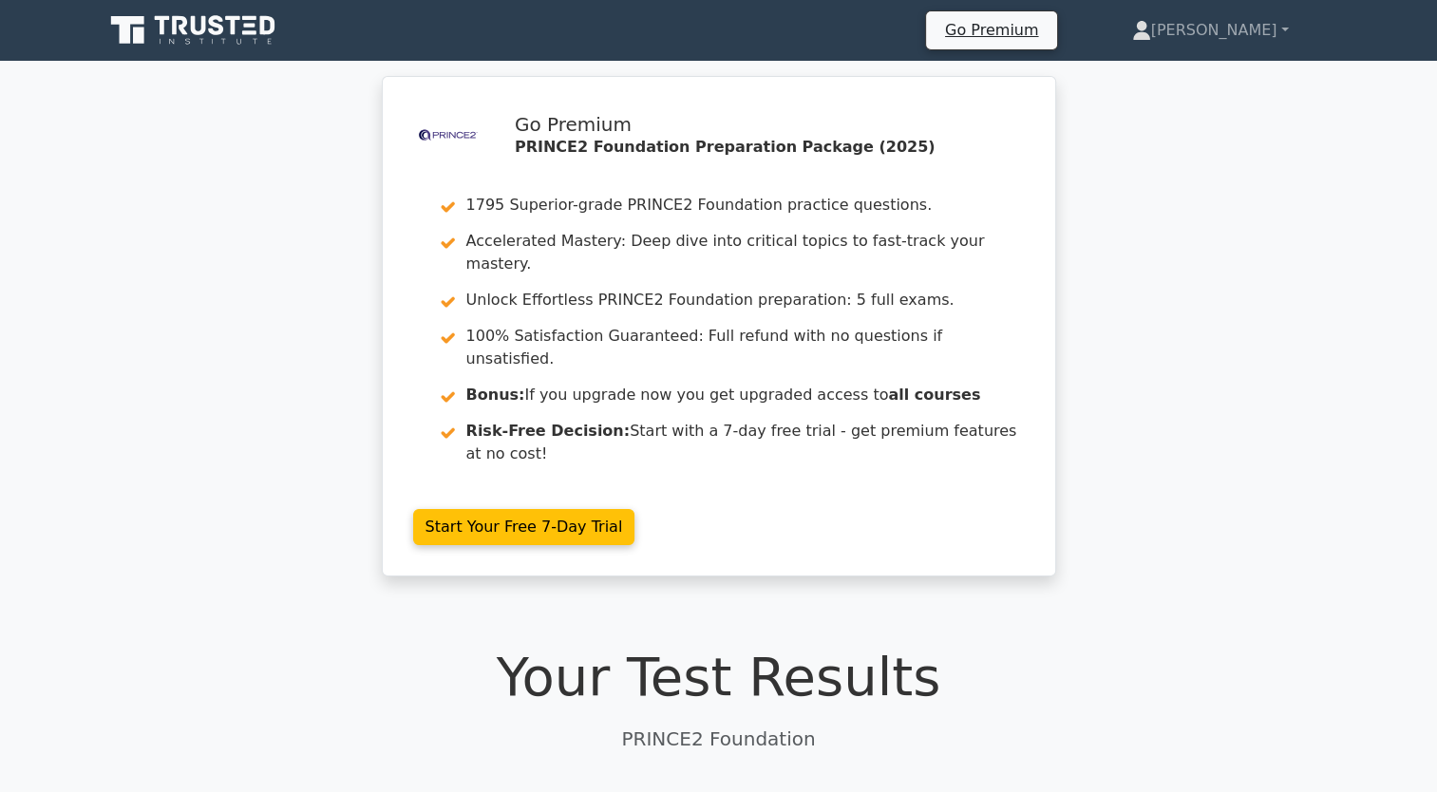
click at [238, 26] on icon at bounding box center [195, 30] width 182 height 36
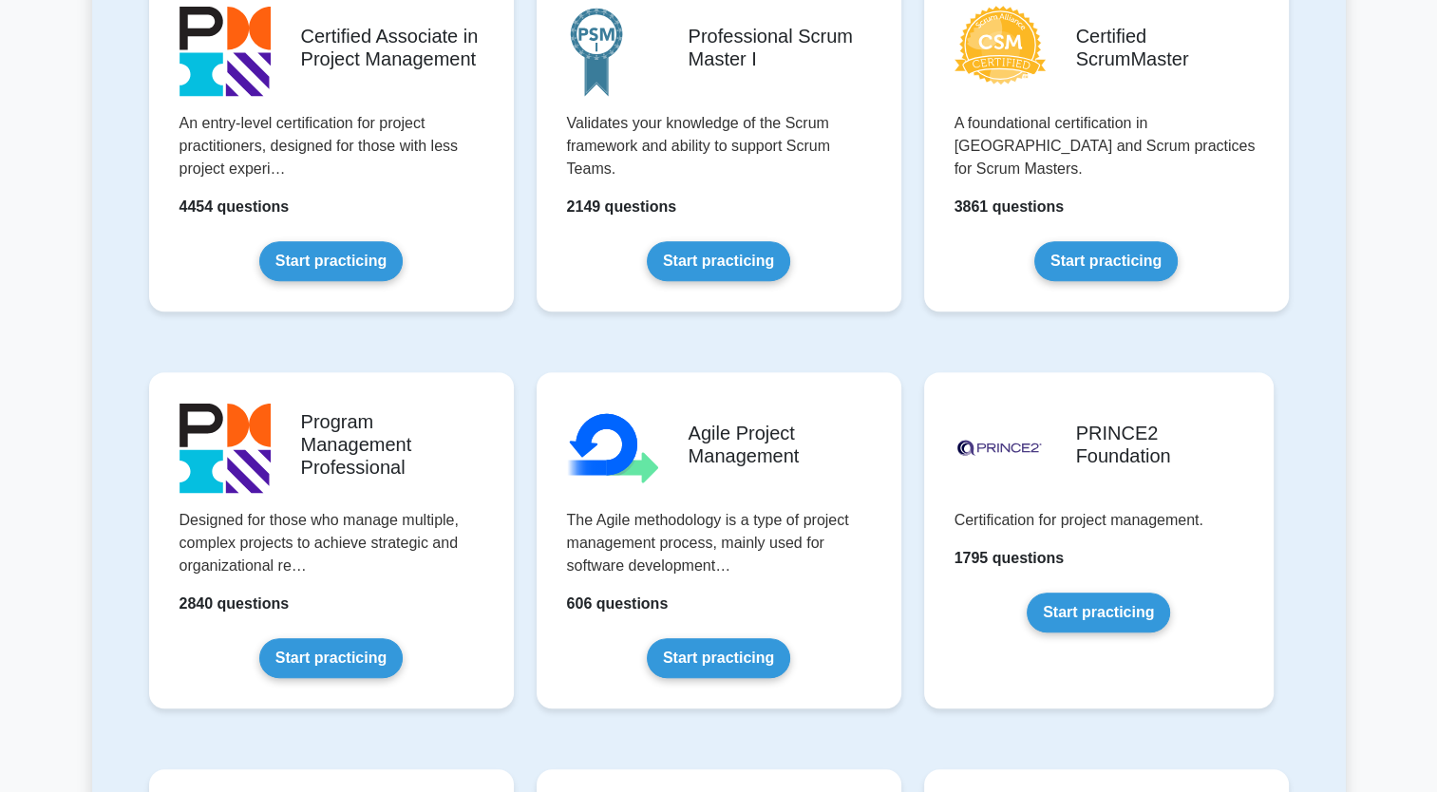
scroll to position [926, 0]
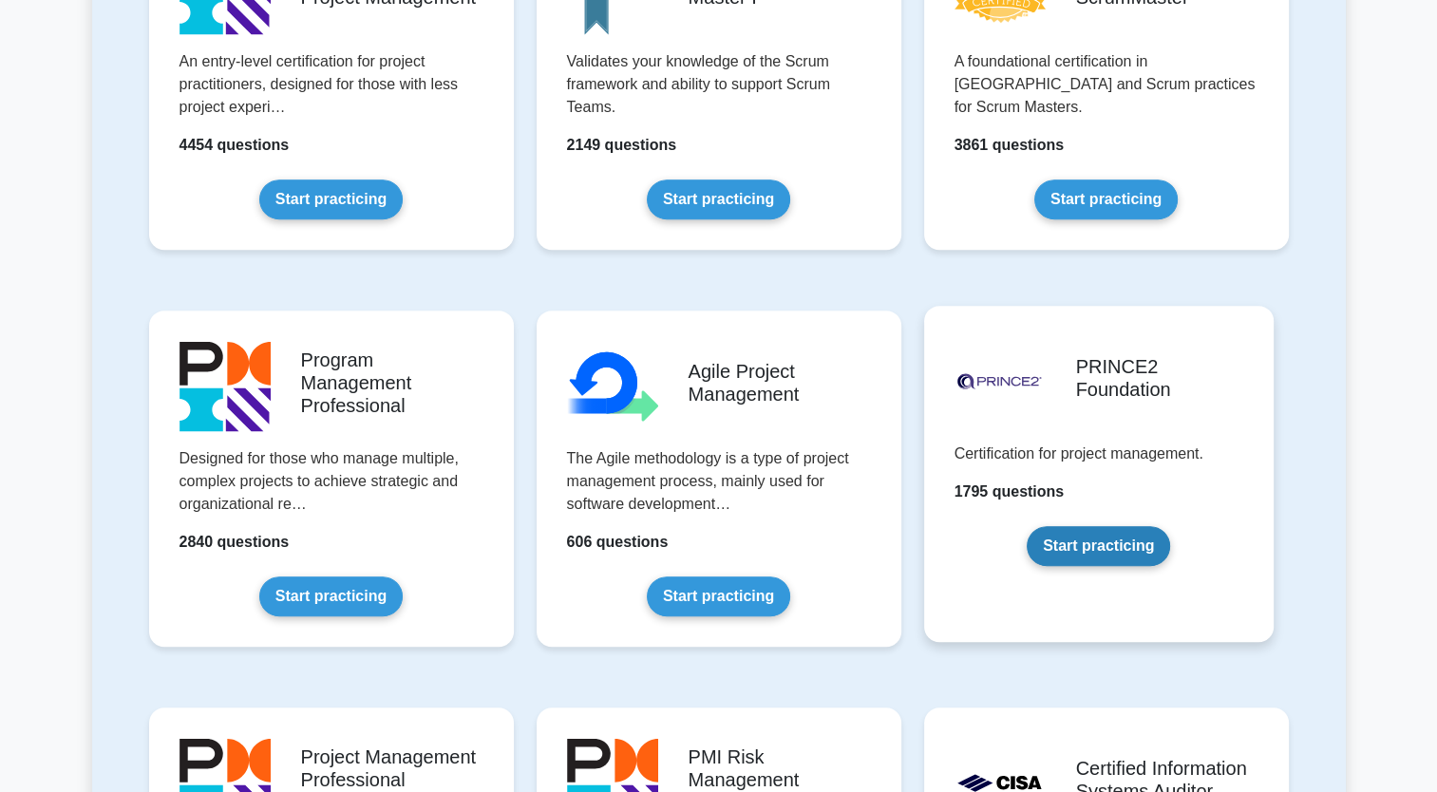
click at [1139, 553] on link "Start practicing" at bounding box center [1098, 546] width 143 height 40
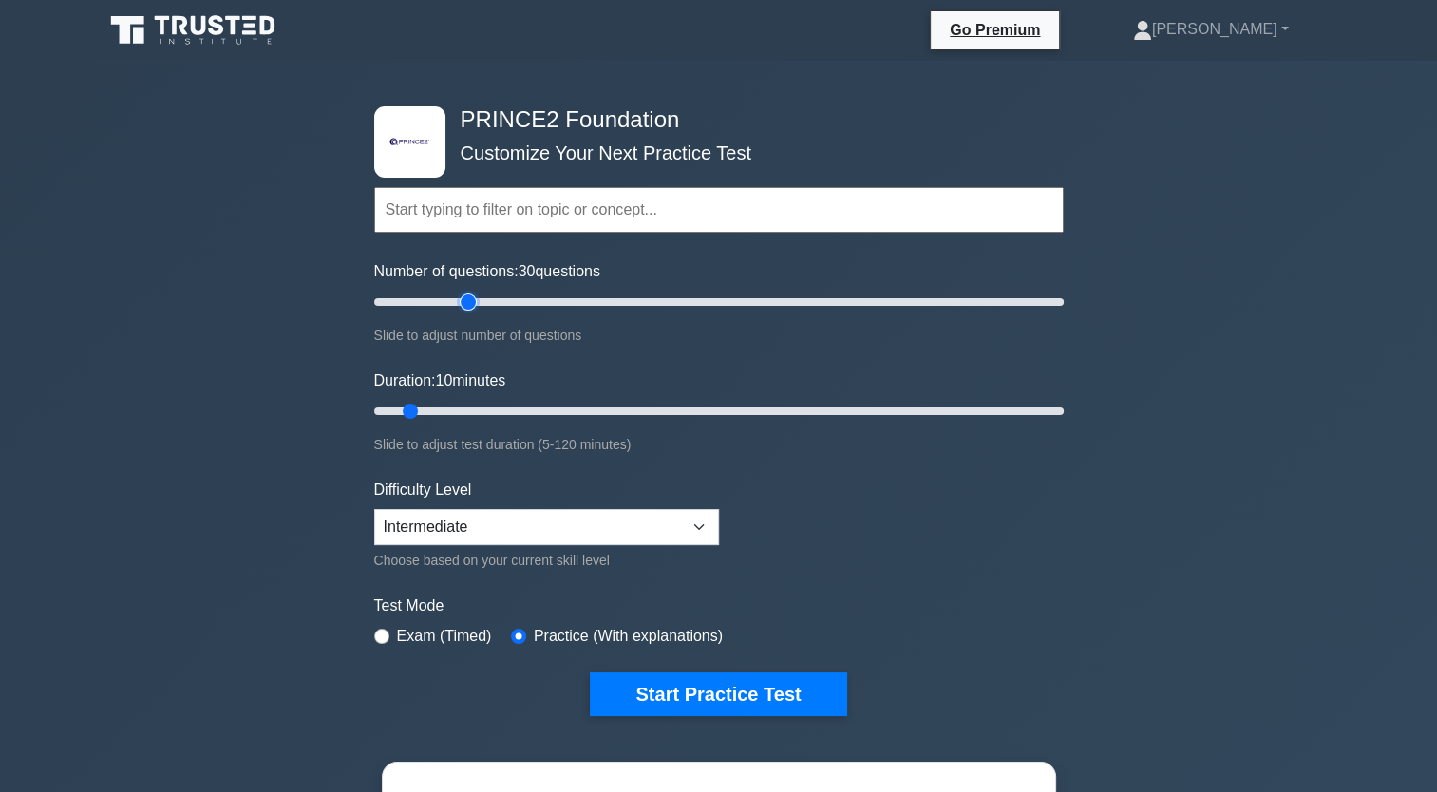
drag, startPoint x: 403, startPoint y: 297, endPoint x: 471, endPoint y: 310, distance: 69.5
type input "30"
click at [471, 310] on input "Number of questions: 30 questions" at bounding box center [719, 302] width 690 height 23
drag, startPoint x: 409, startPoint y: 411, endPoint x: 483, endPoint y: 412, distance: 73.1
type input "20"
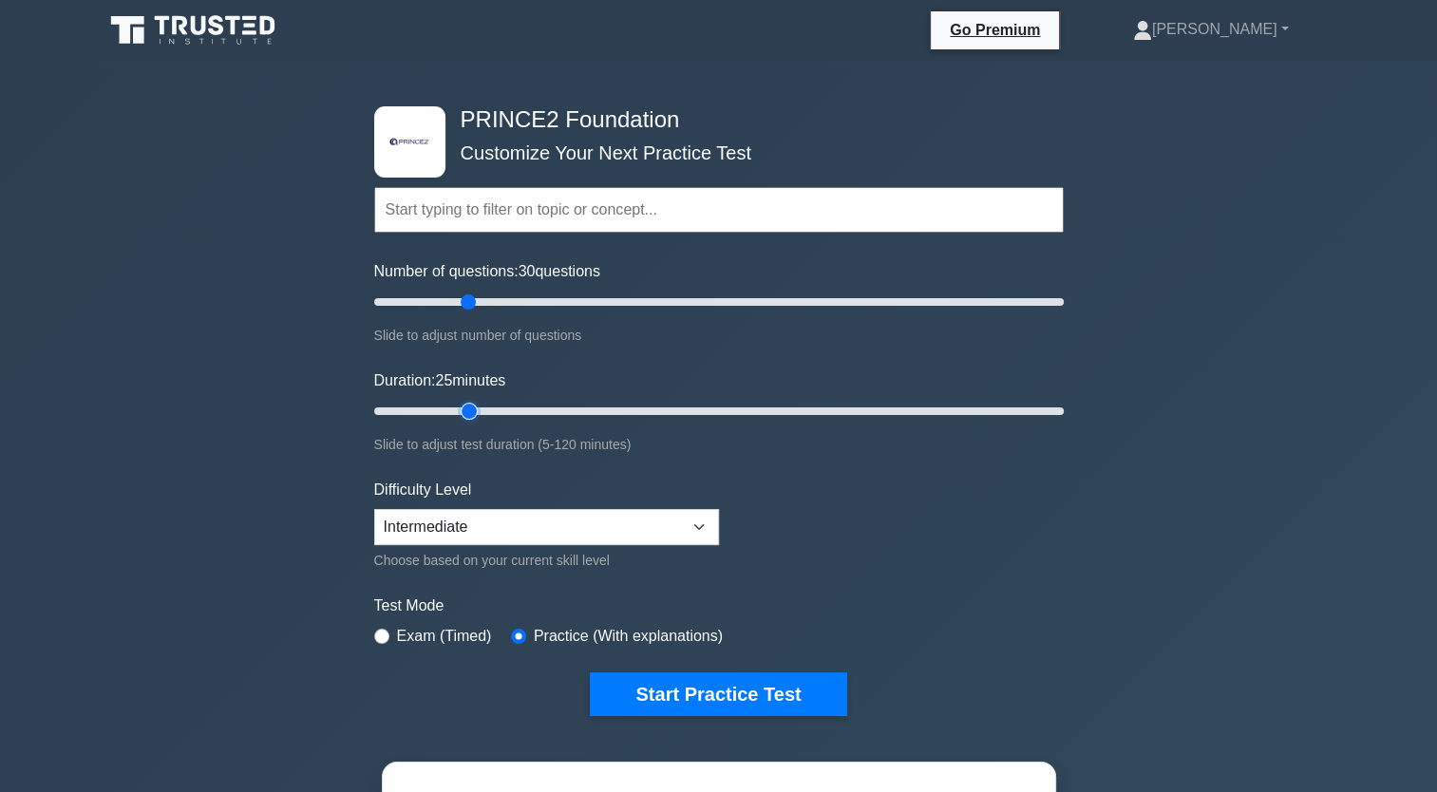
click at [483, 412] on input "Duration: 25 minutes" at bounding box center [719, 411] width 690 height 23
click at [570, 540] on select "Beginner Intermediate Expert" at bounding box center [546, 527] width 345 height 36
select select "expert"
click at [374, 509] on select "Beginner Intermediate Expert" at bounding box center [546, 527] width 345 height 36
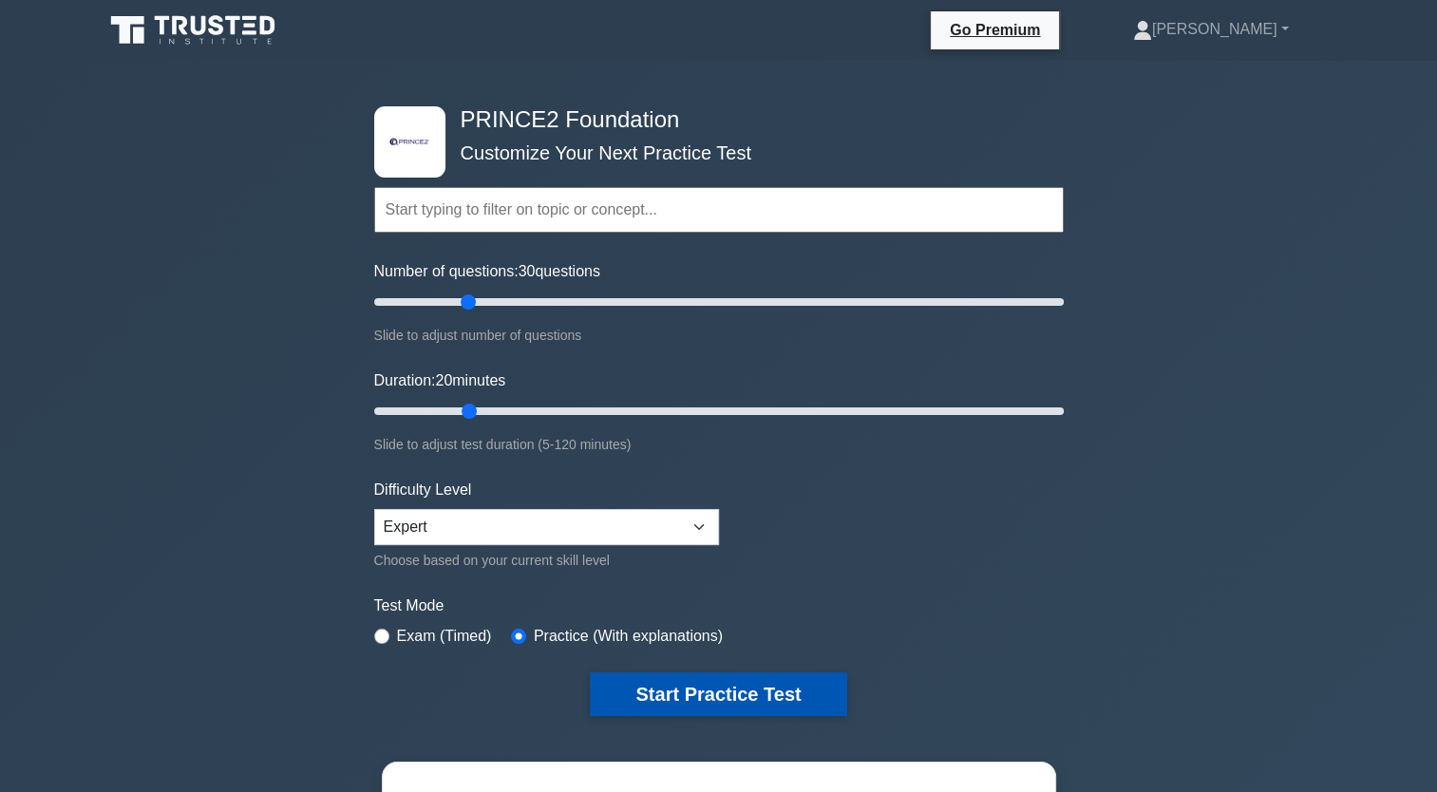
click at [768, 692] on button "Start Practice Test" at bounding box center [718, 695] width 256 height 44
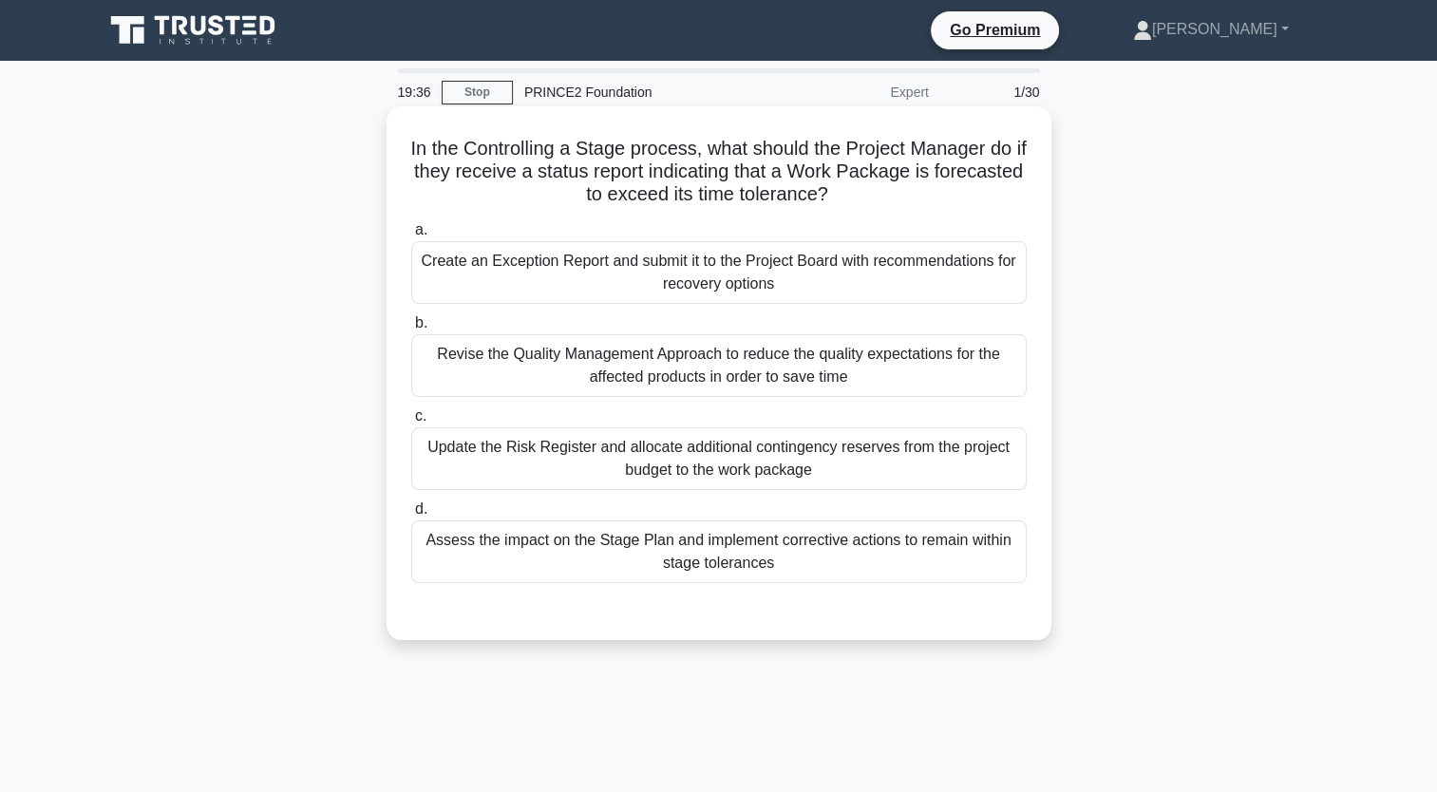
click at [889, 538] on div "Assess the impact on the Stage Plan and implement corrective actions to remain …" at bounding box center [719, 552] width 616 height 63
click at [411, 516] on input "d. Assess the impact on the Stage Plan and implement corrective actions to rema…" at bounding box center [411, 509] width 0 height 12
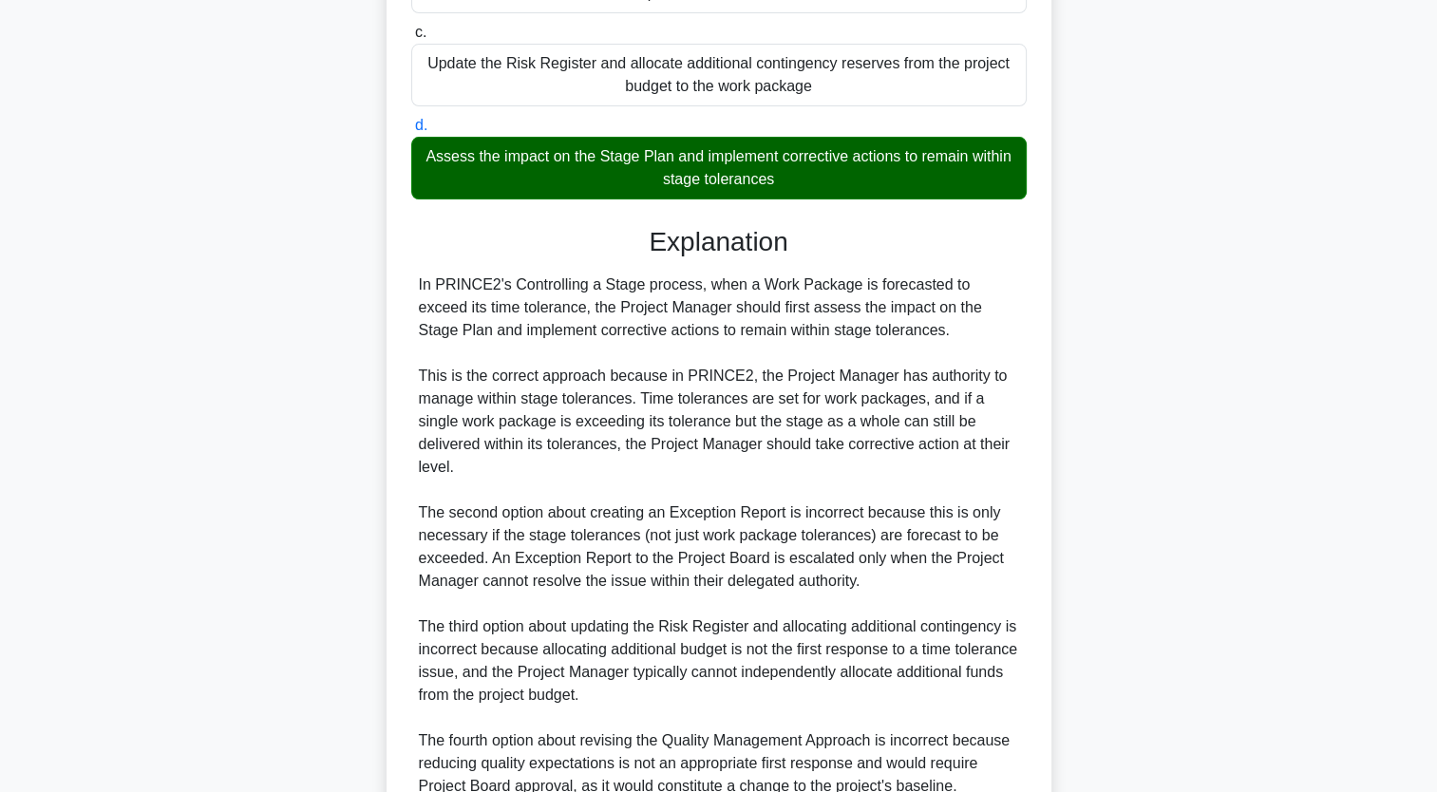
scroll to position [559, 0]
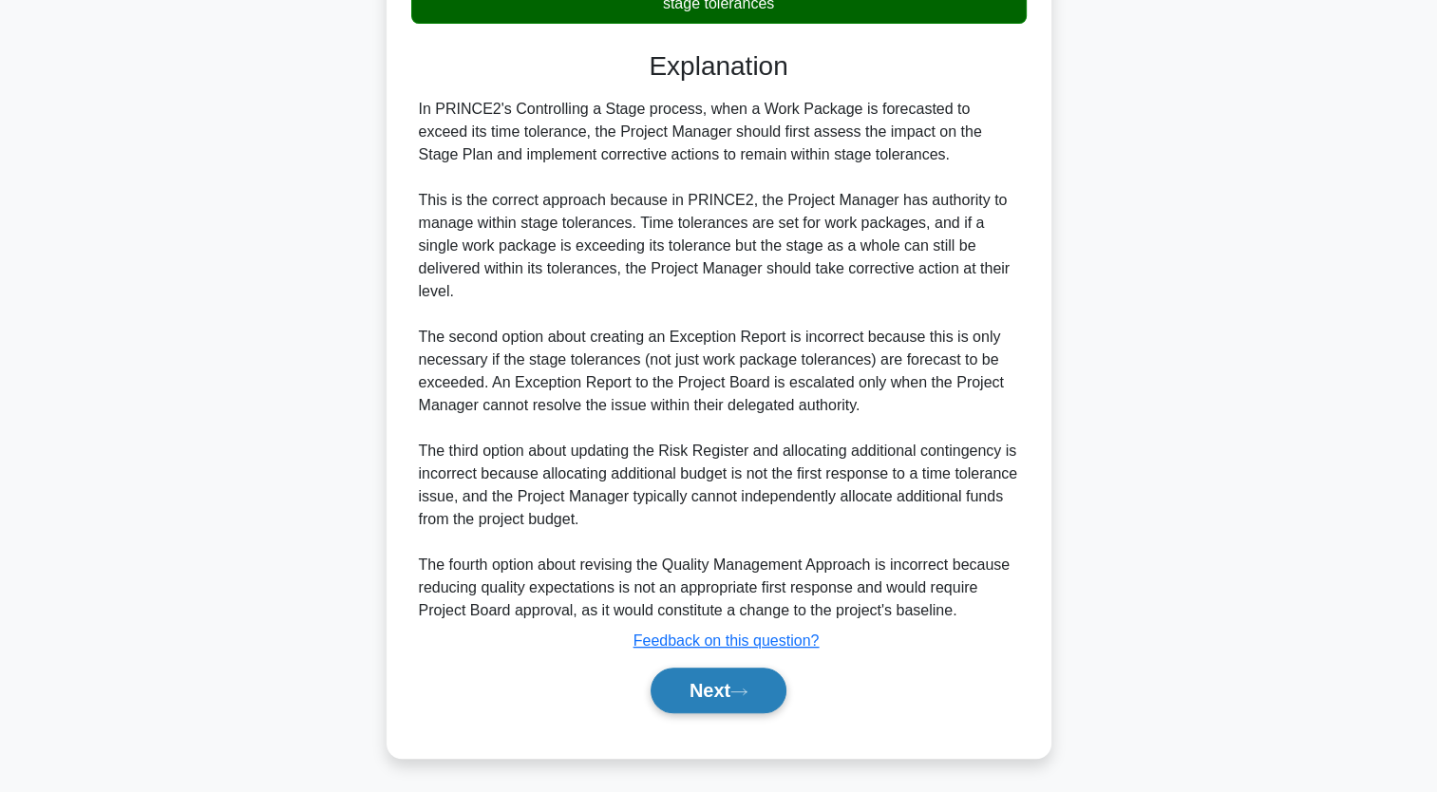
click at [740, 699] on button "Next" at bounding box center [719, 691] width 136 height 46
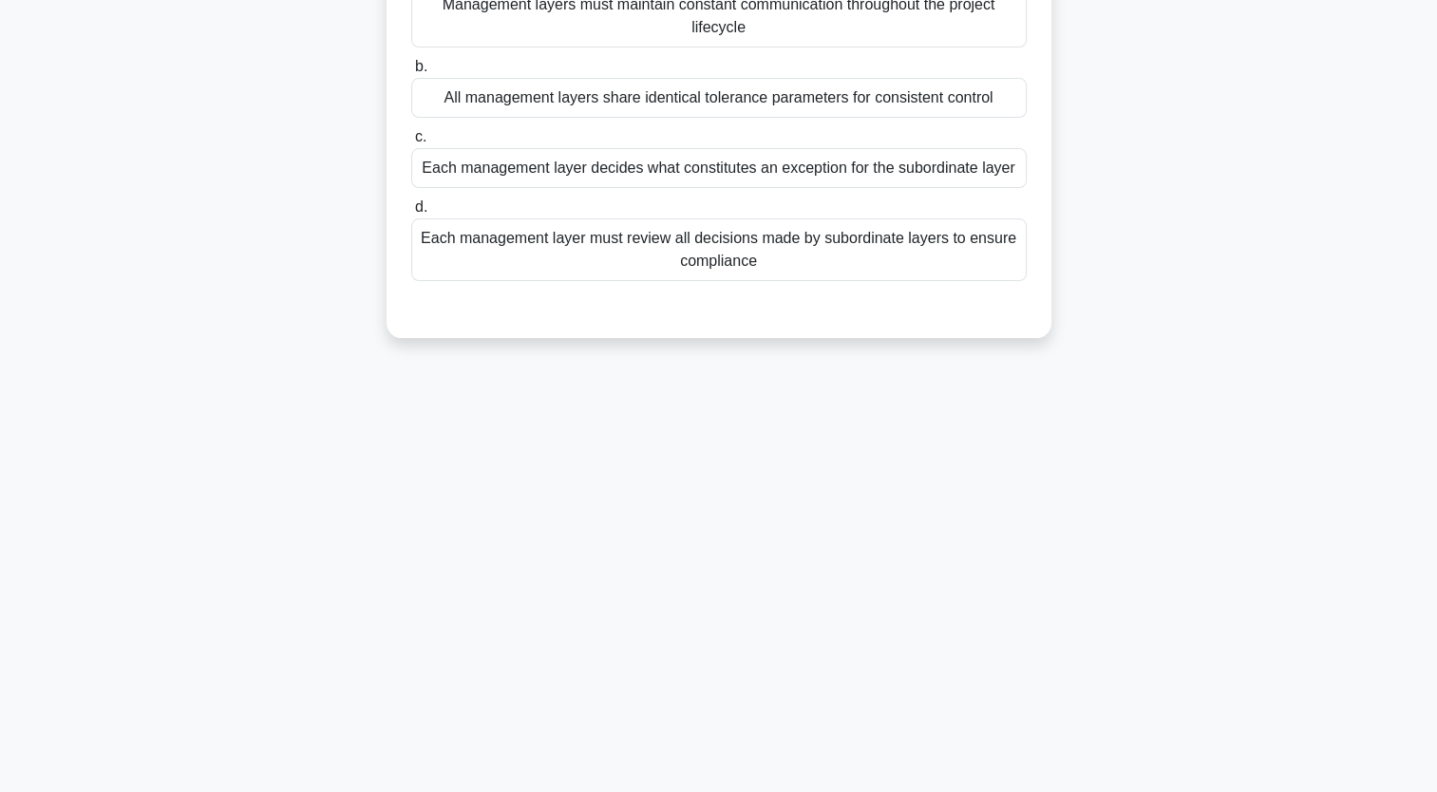
scroll to position [0, 0]
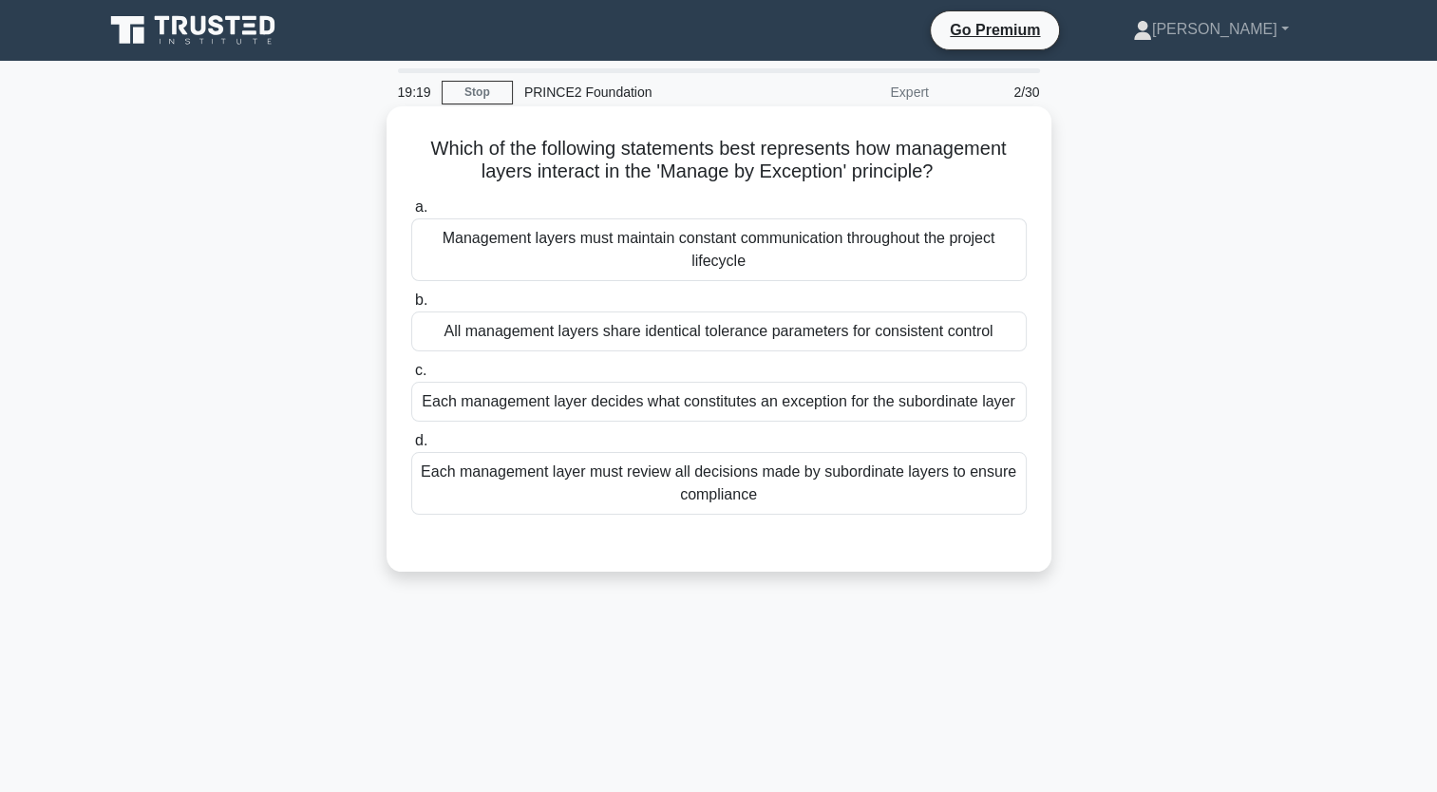
click at [831, 405] on div "Each management layer decides what constitutes an exception for the subordinate…" at bounding box center [719, 402] width 616 height 40
click at [411, 377] on input "c. Each management layer decides what constitutes an exception for the subordin…" at bounding box center [411, 371] width 0 height 12
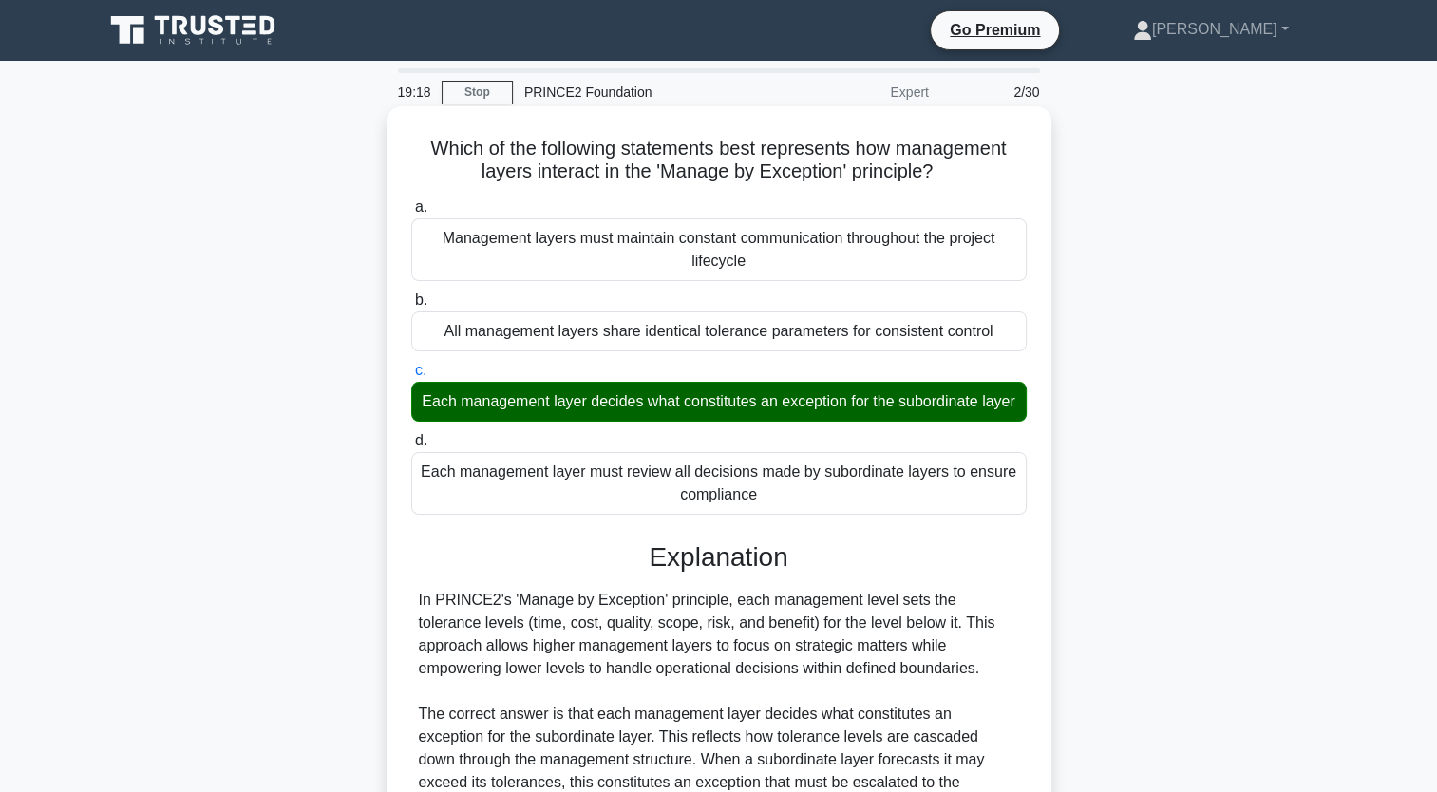
scroll to position [400, 0]
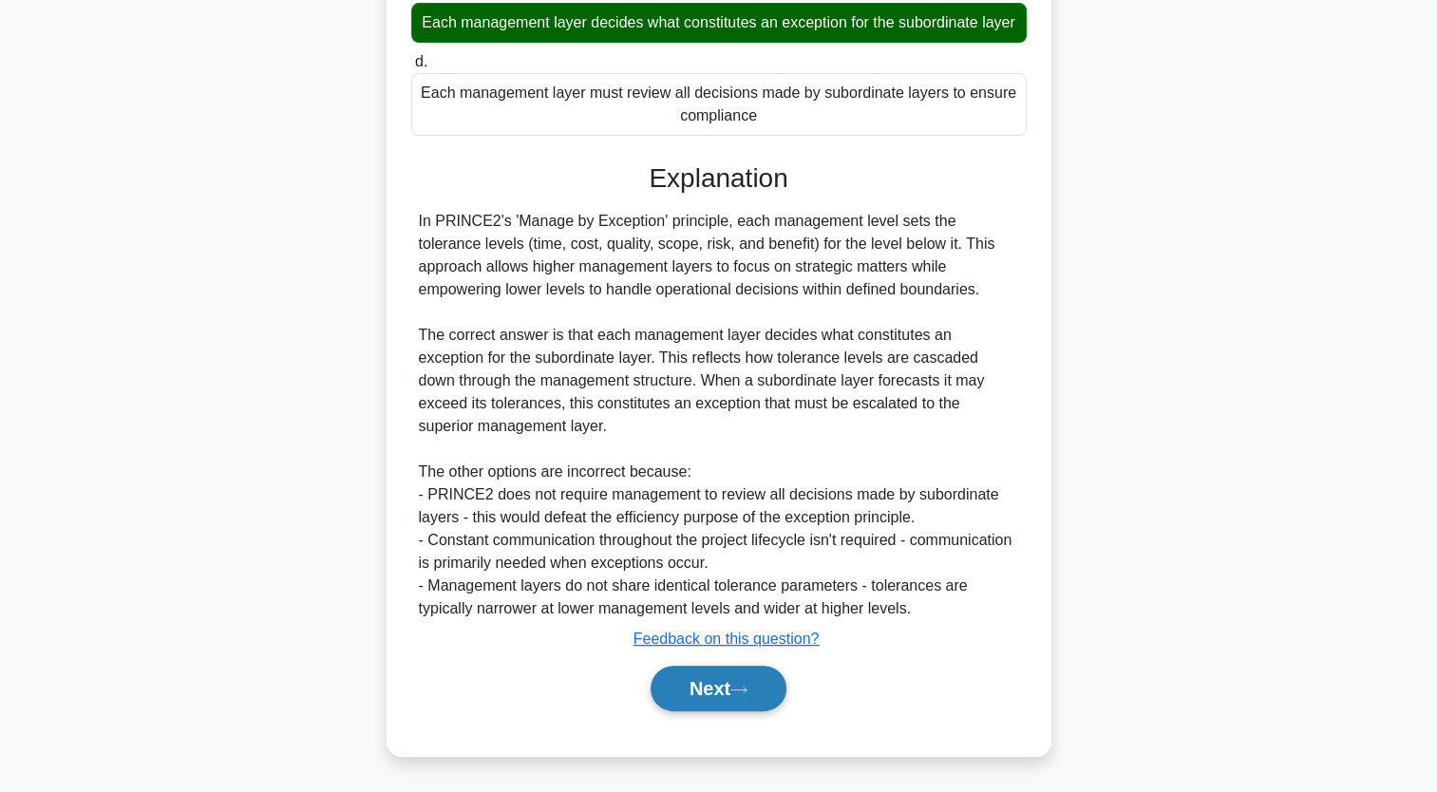
click at [746, 680] on button "Next" at bounding box center [719, 689] width 136 height 46
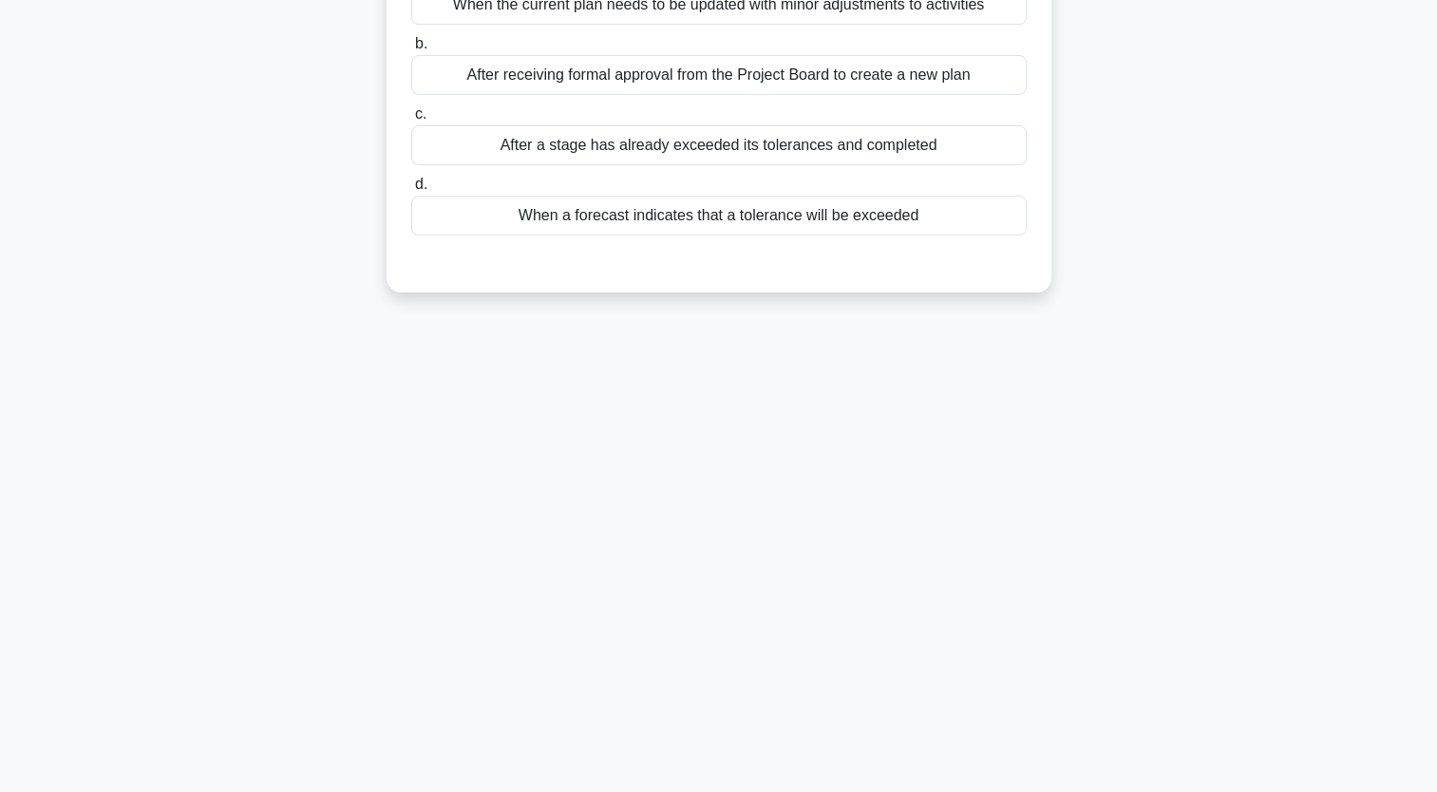
scroll to position [0, 0]
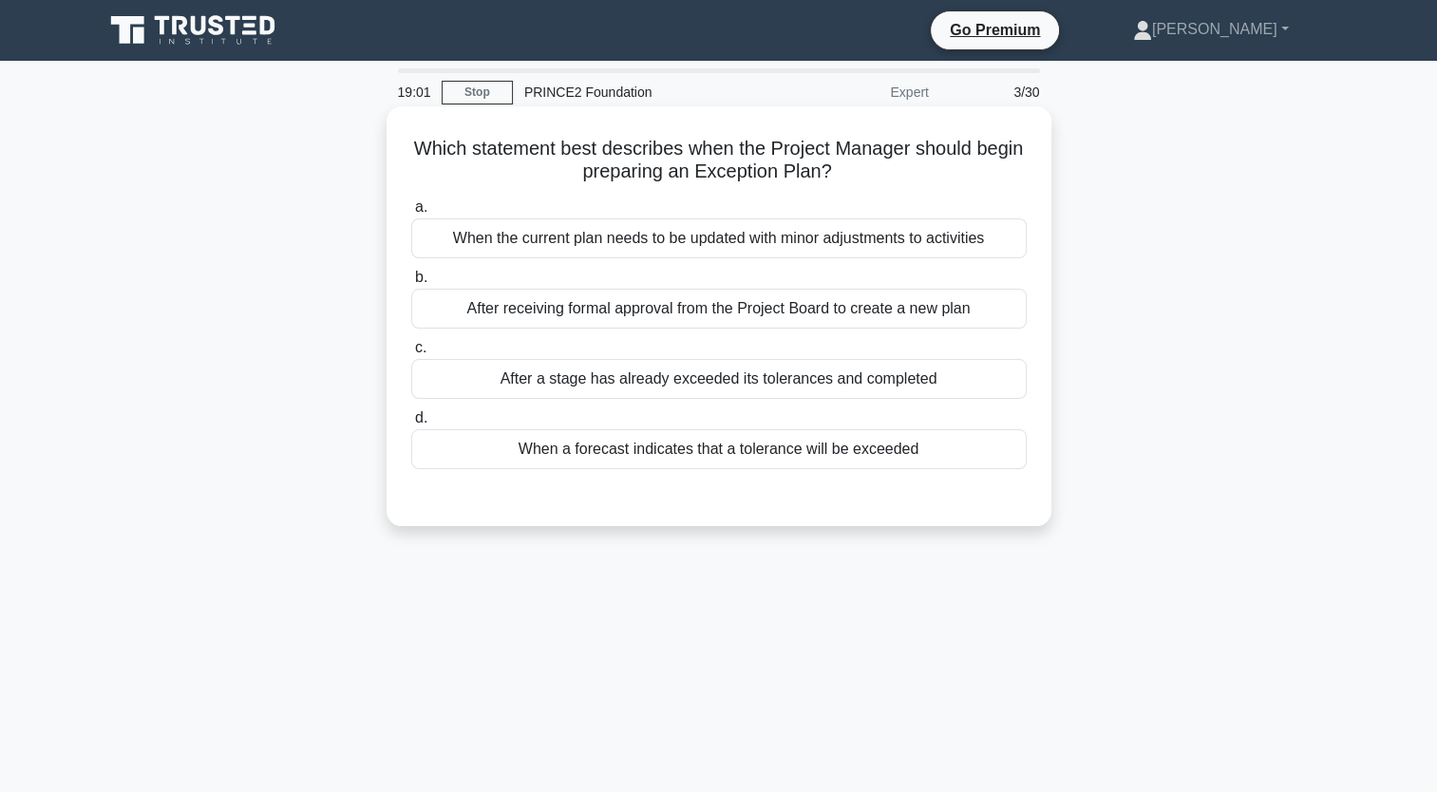
click at [770, 383] on div "After a stage has already exceeded its tolerances and completed" at bounding box center [719, 379] width 616 height 40
click at [411, 354] on input "c. After a stage has already exceeded its tolerances and completed" at bounding box center [411, 348] width 0 height 12
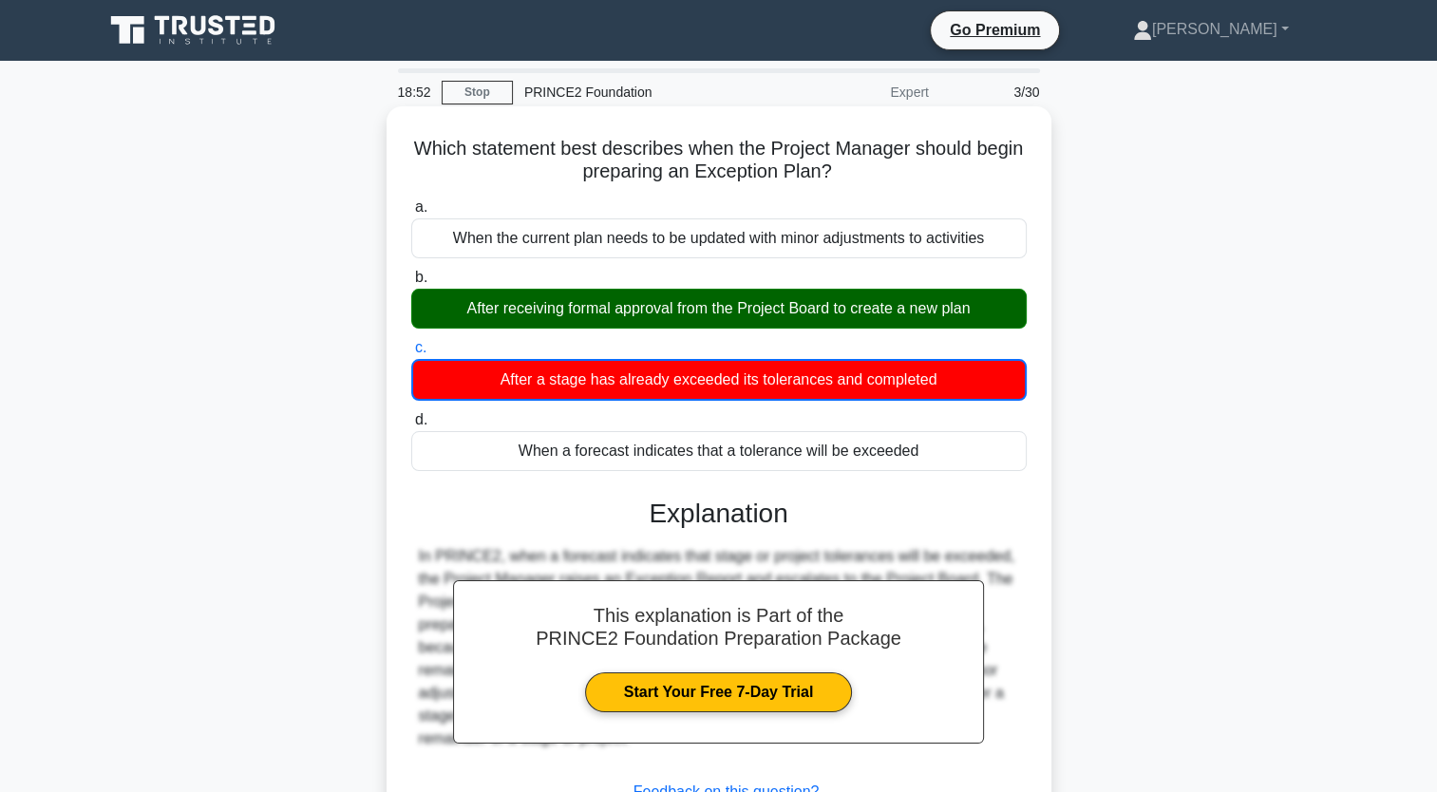
scroll to position [234, 0]
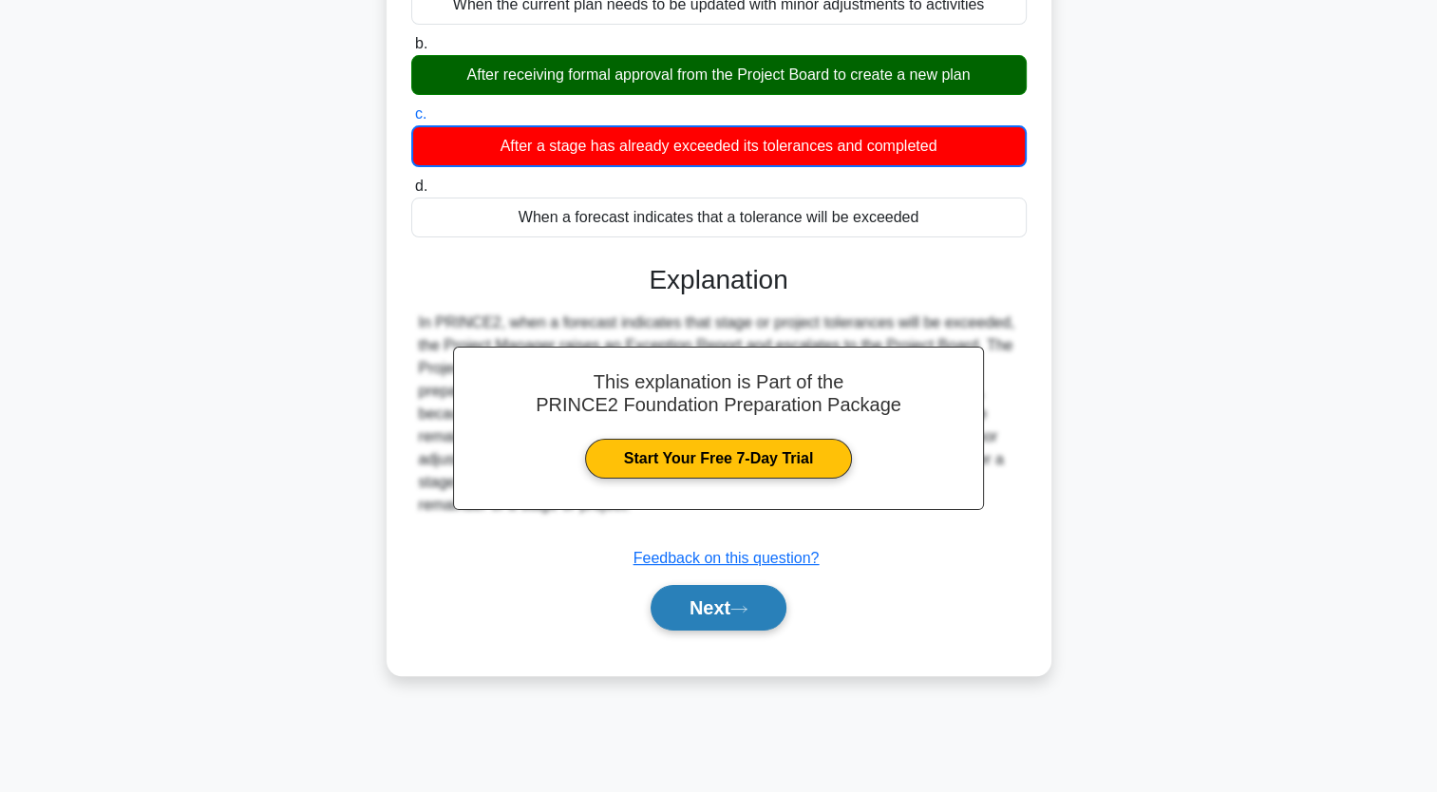
click at [726, 614] on button "Next" at bounding box center [719, 608] width 136 height 46
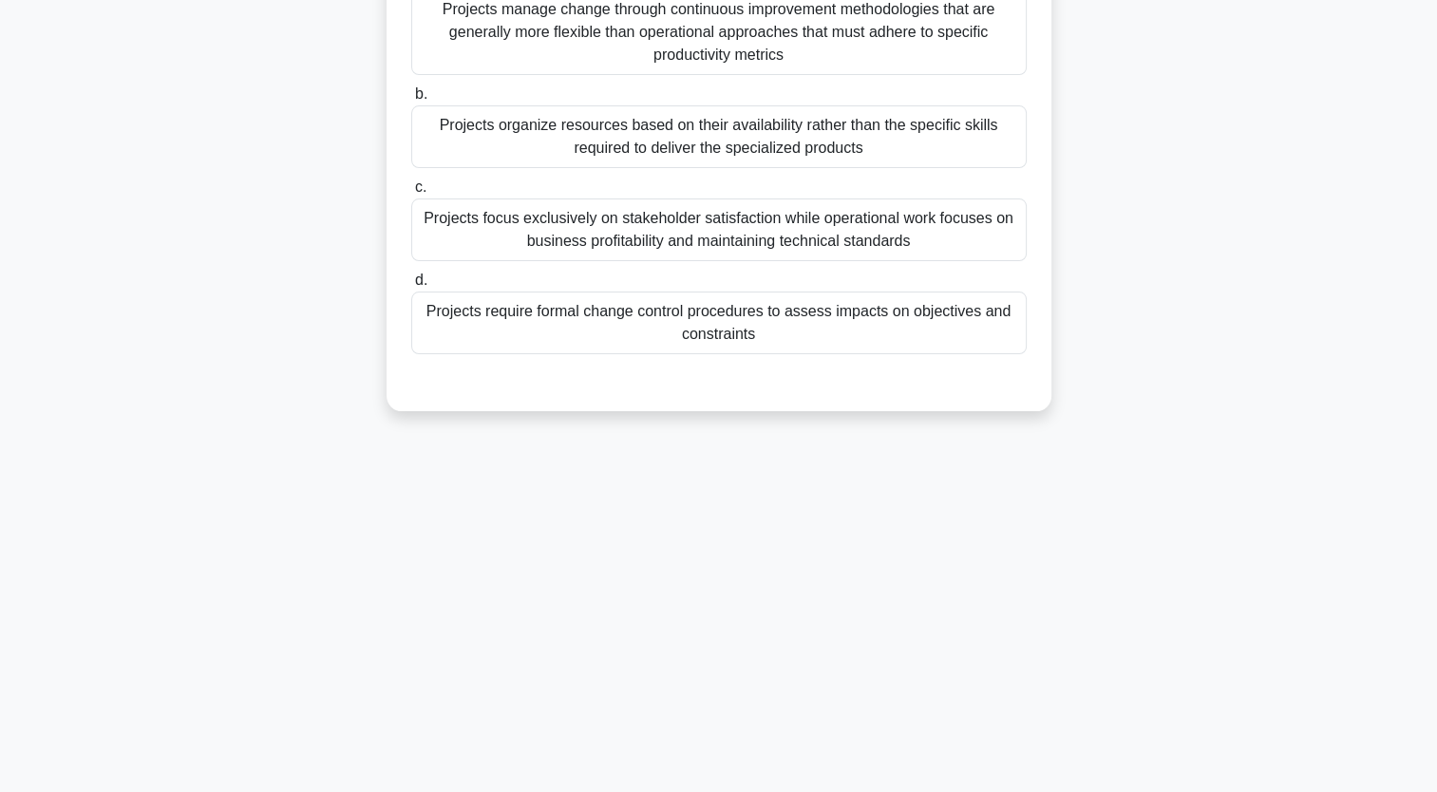
scroll to position [0, 0]
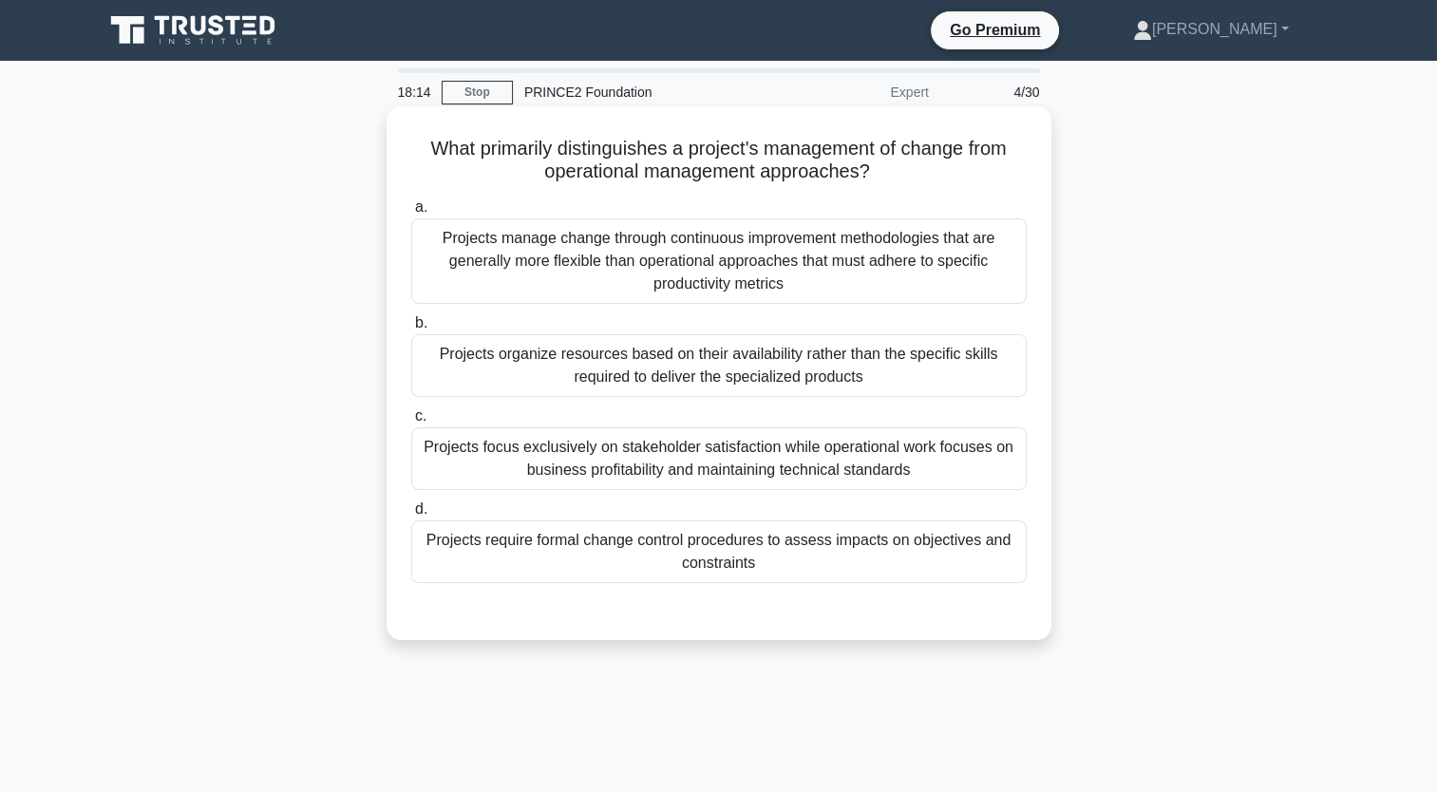
click at [583, 538] on div "Projects require formal change control procedures to assess impacts on objectiv…" at bounding box center [719, 552] width 616 height 63
click at [411, 516] on input "d. Projects require formal change control procedures to assess impacts on objec…" at bounding box center [411, 509] width 0 height 12
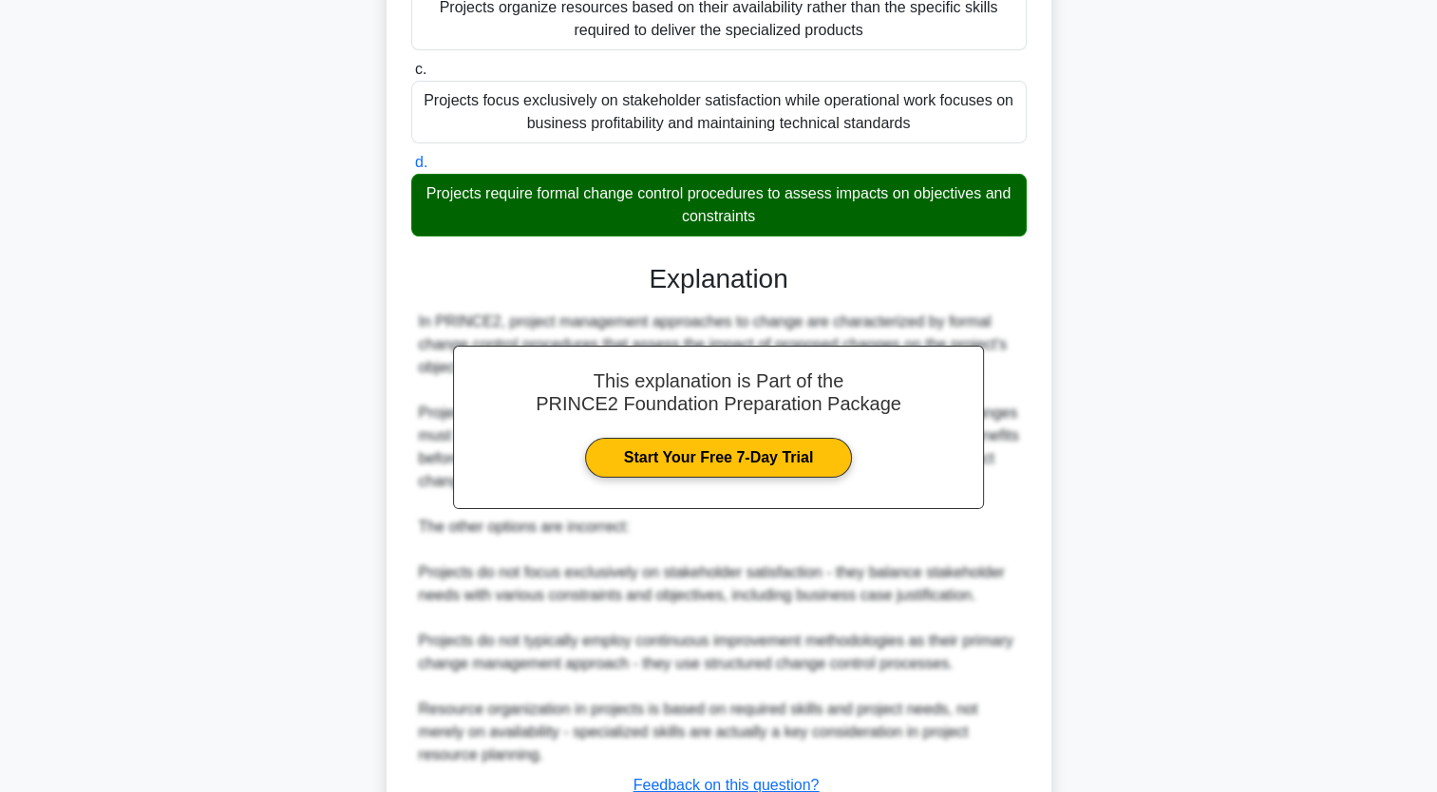
scroll to position [491, 0]
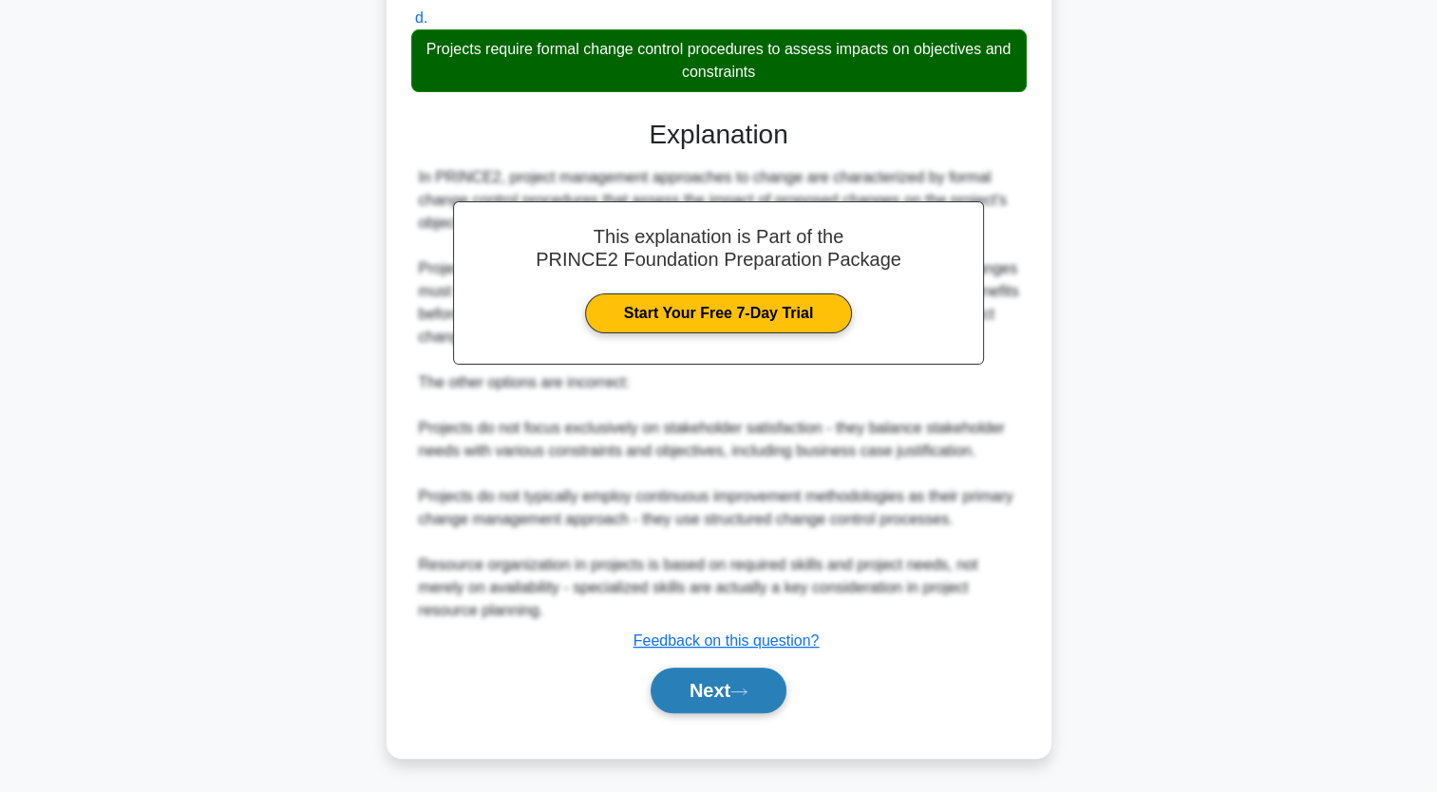
click at [746, 693] on icon at bounding box center [738, 692] width 17 height 10
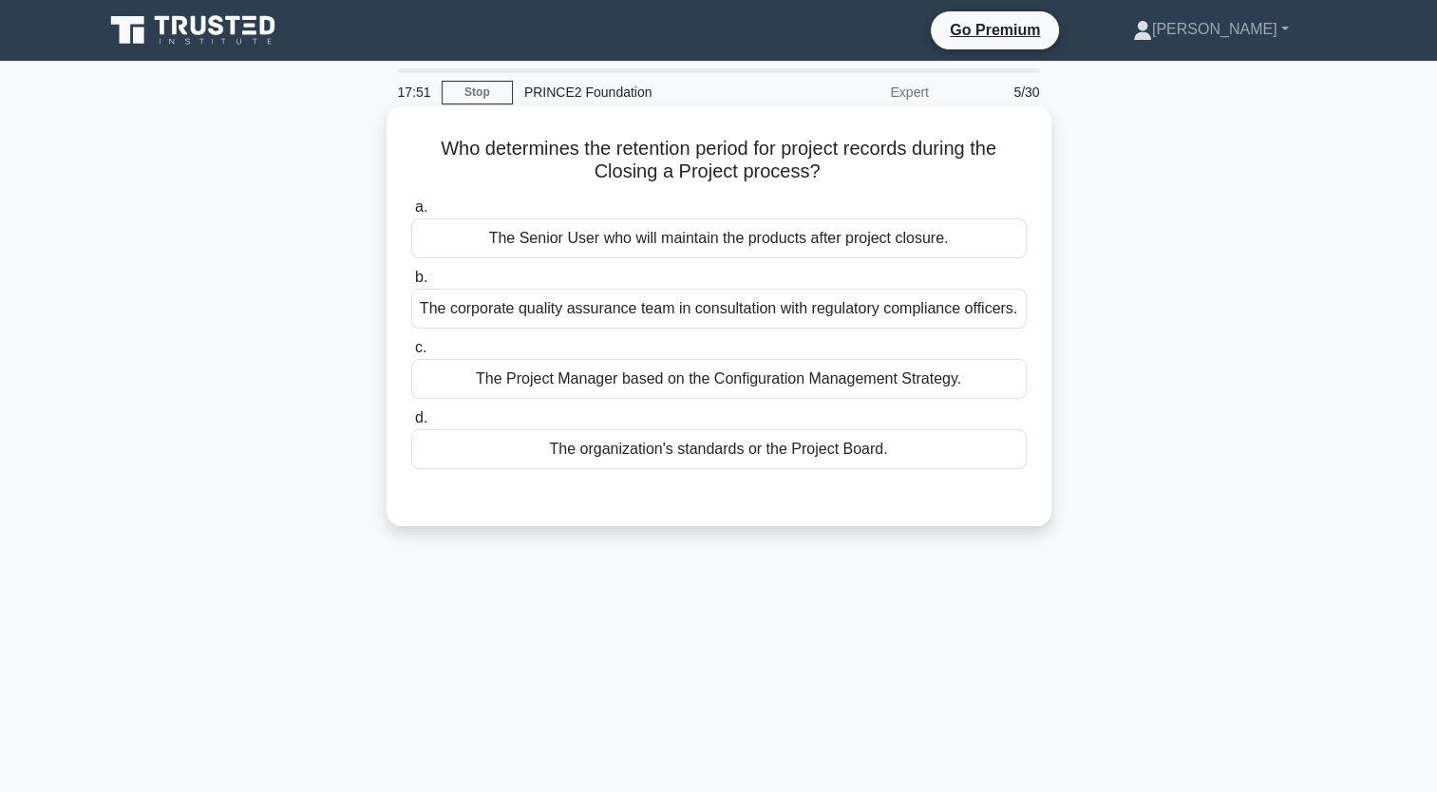
scroll to position [22, 0]
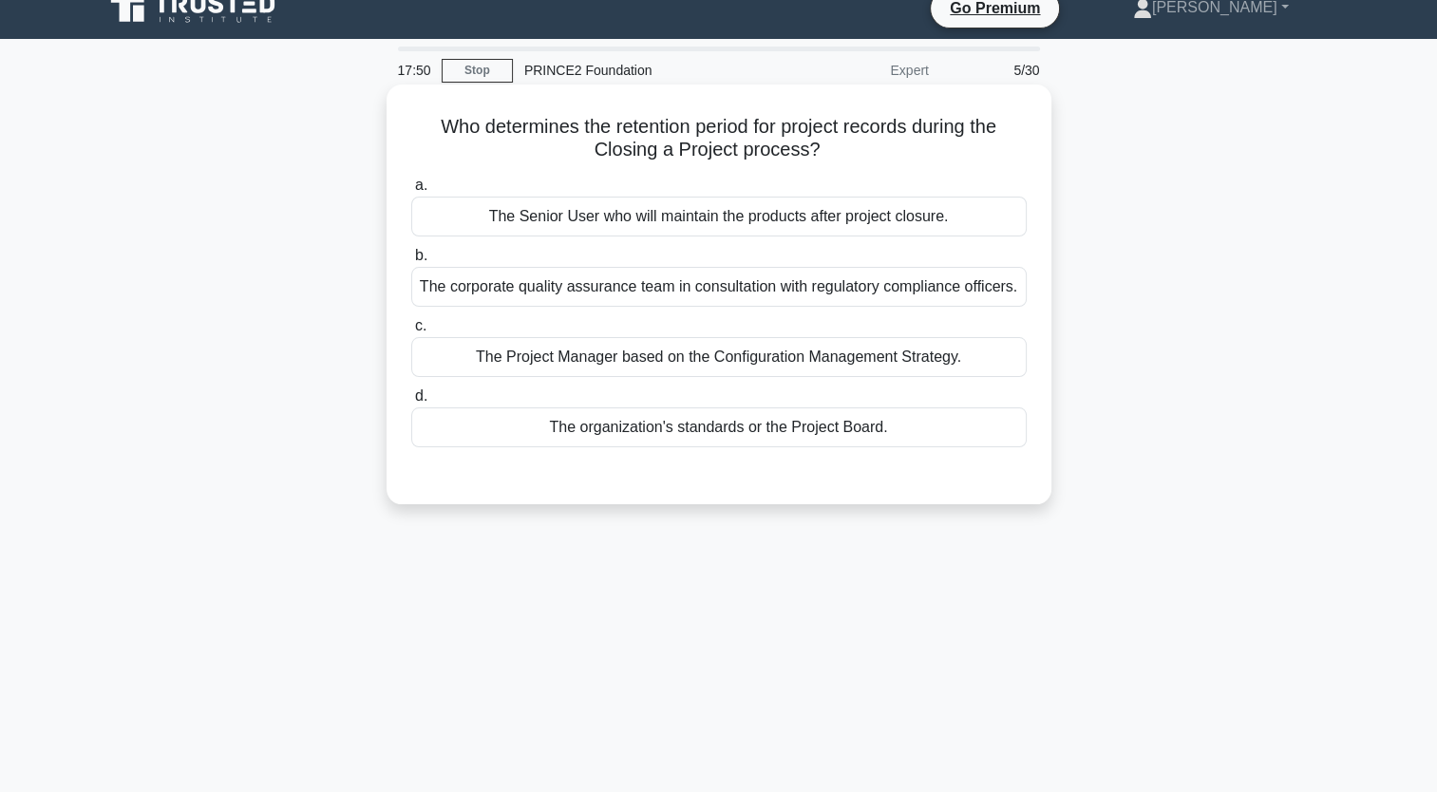
click at [774, 430] on div "The organization's standards or the Project Board." at bounding box center [719, 428] width 616 height 40
click at [411, 403] on input "d. The organization's standards or the Project Board." at bounding box center [411, 396] width 0 height 12
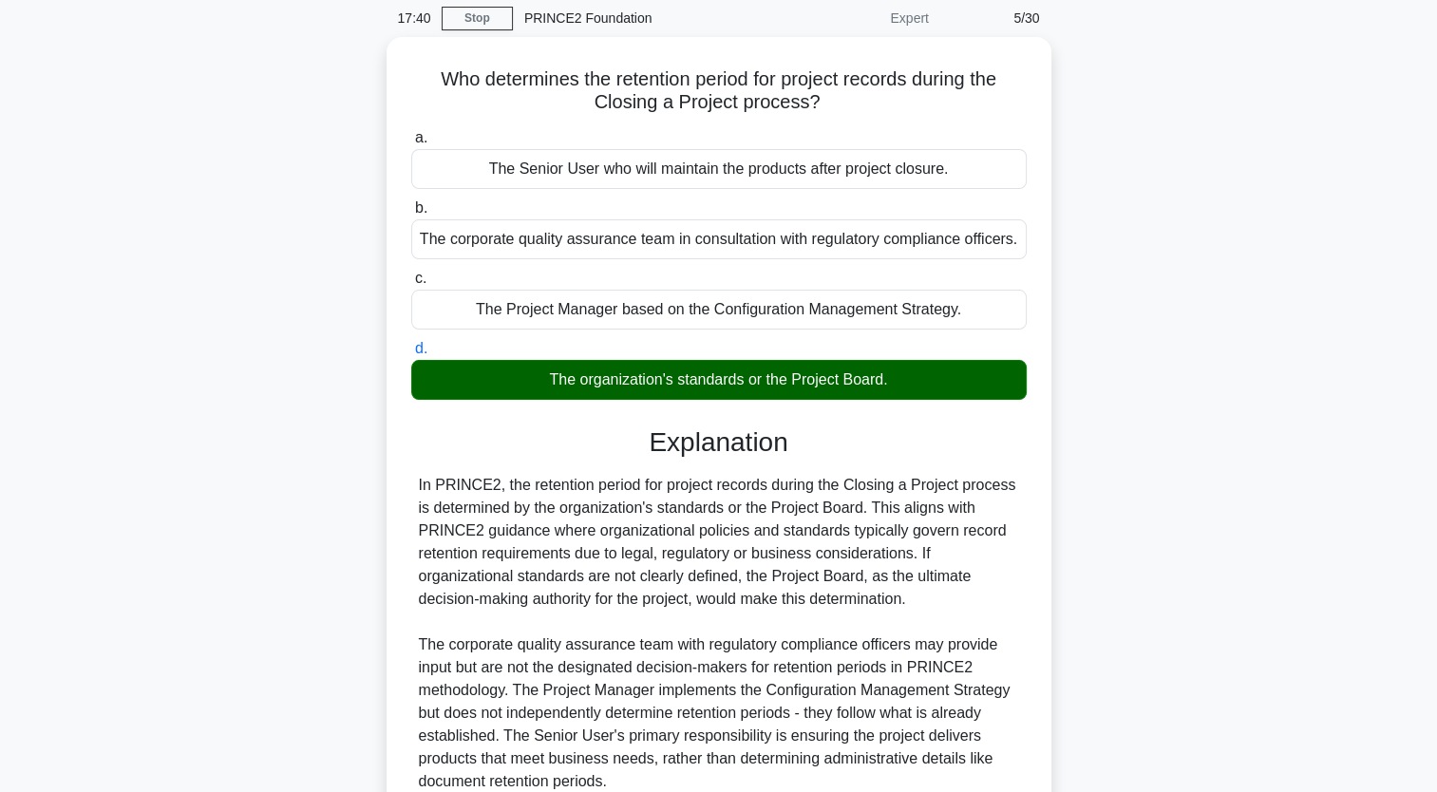
scroll to position [240, 0]
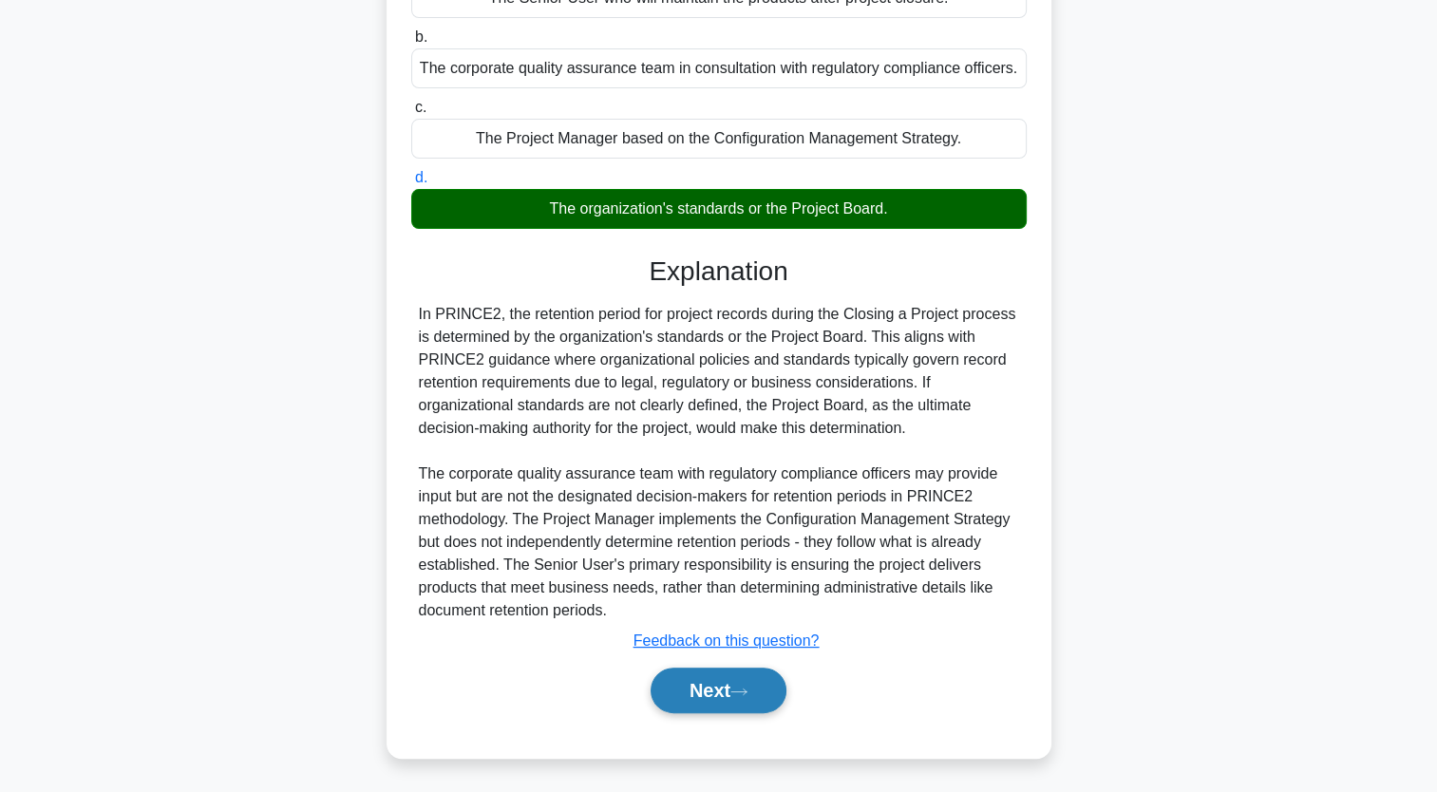
click at [748, 688] on icon at bounding box center [738, 692] width 17 height 10
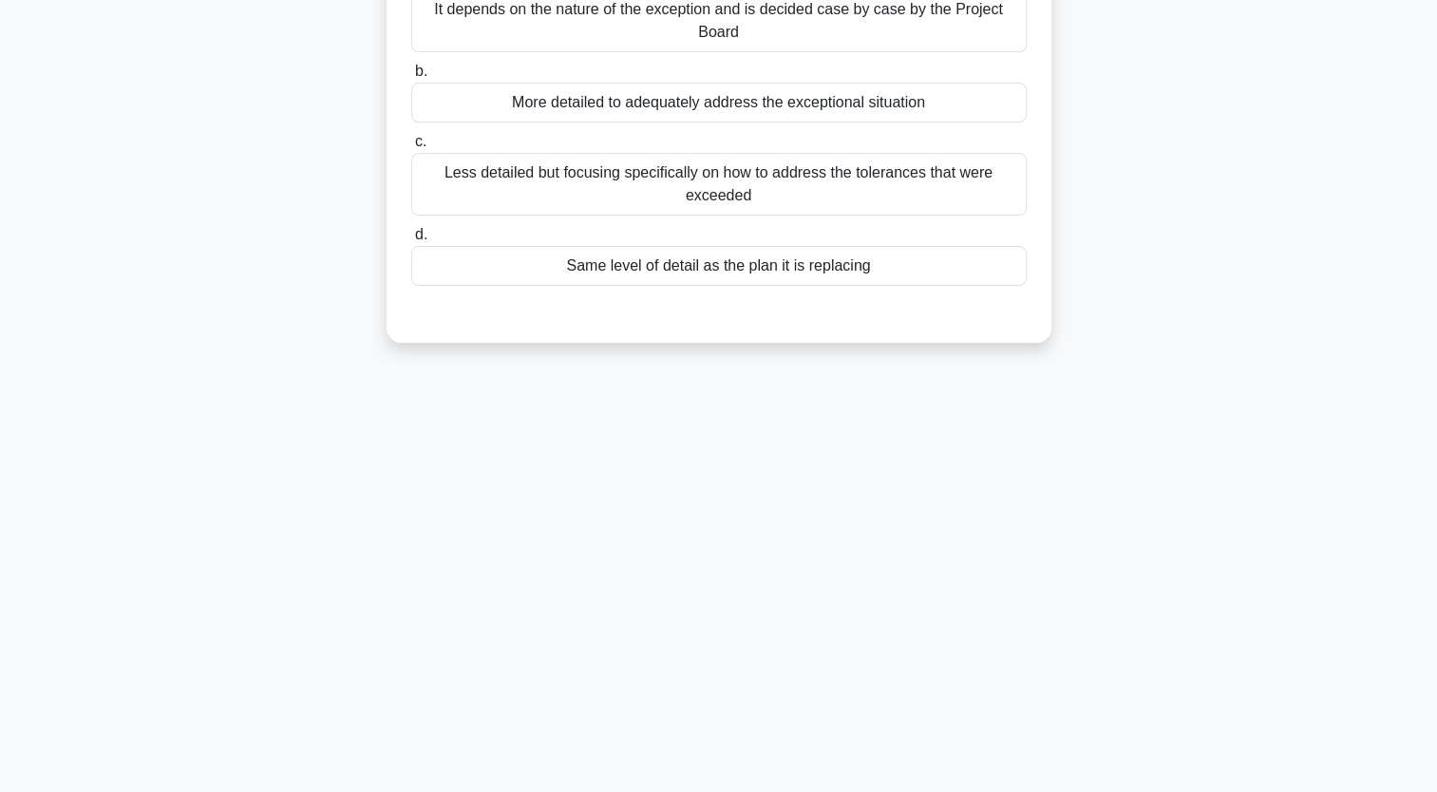
scroll to position [0, 0]
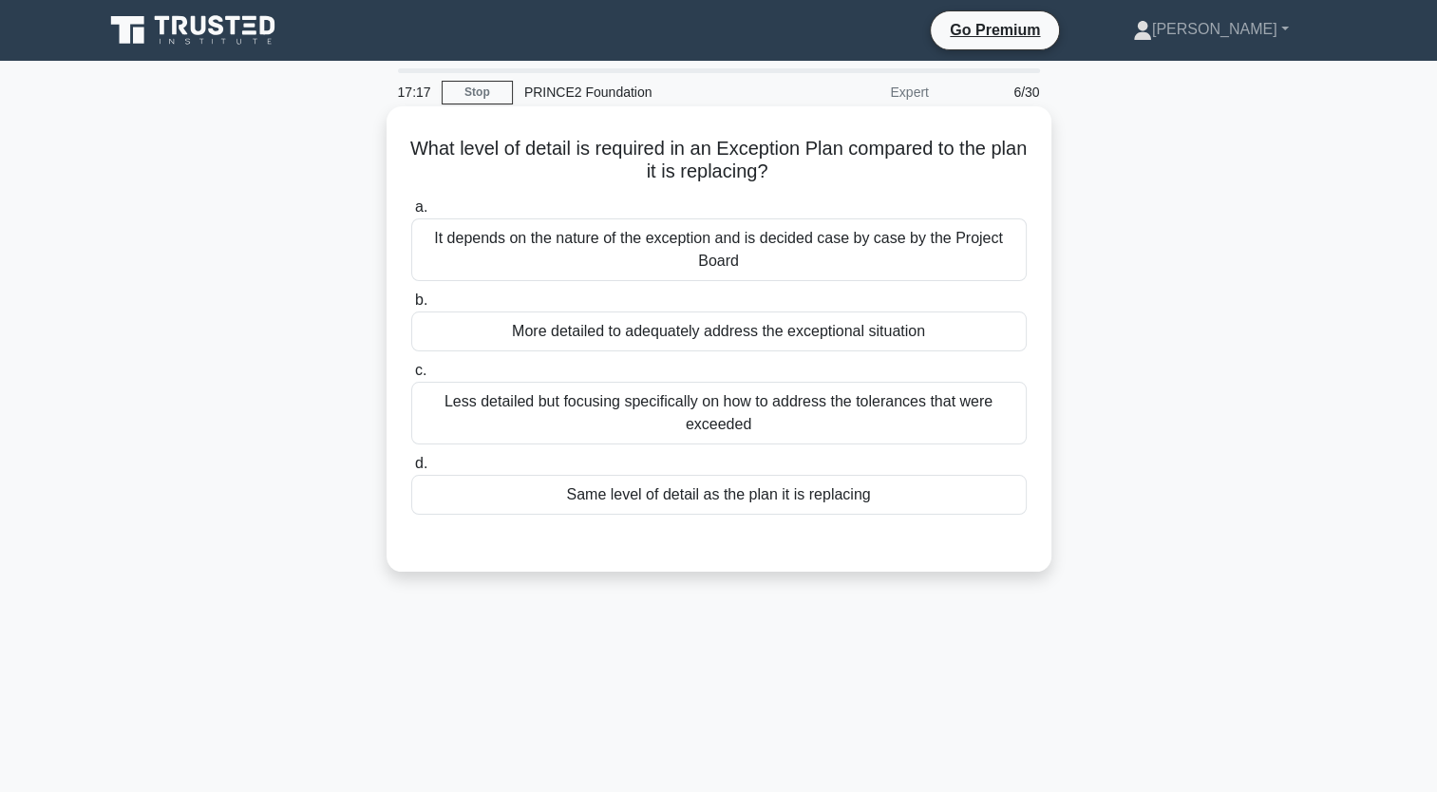
click at [777, 423] on div "Less detailed but focusing specifically on how to address the tolerances that w…" at bounding box center [719, 413] width 616 height 63
click at [411, 377] on input "c. Less detailed but focusing specifically on how to address the tolerances tha…" at bounding box center [411, 371] width 0 height 12
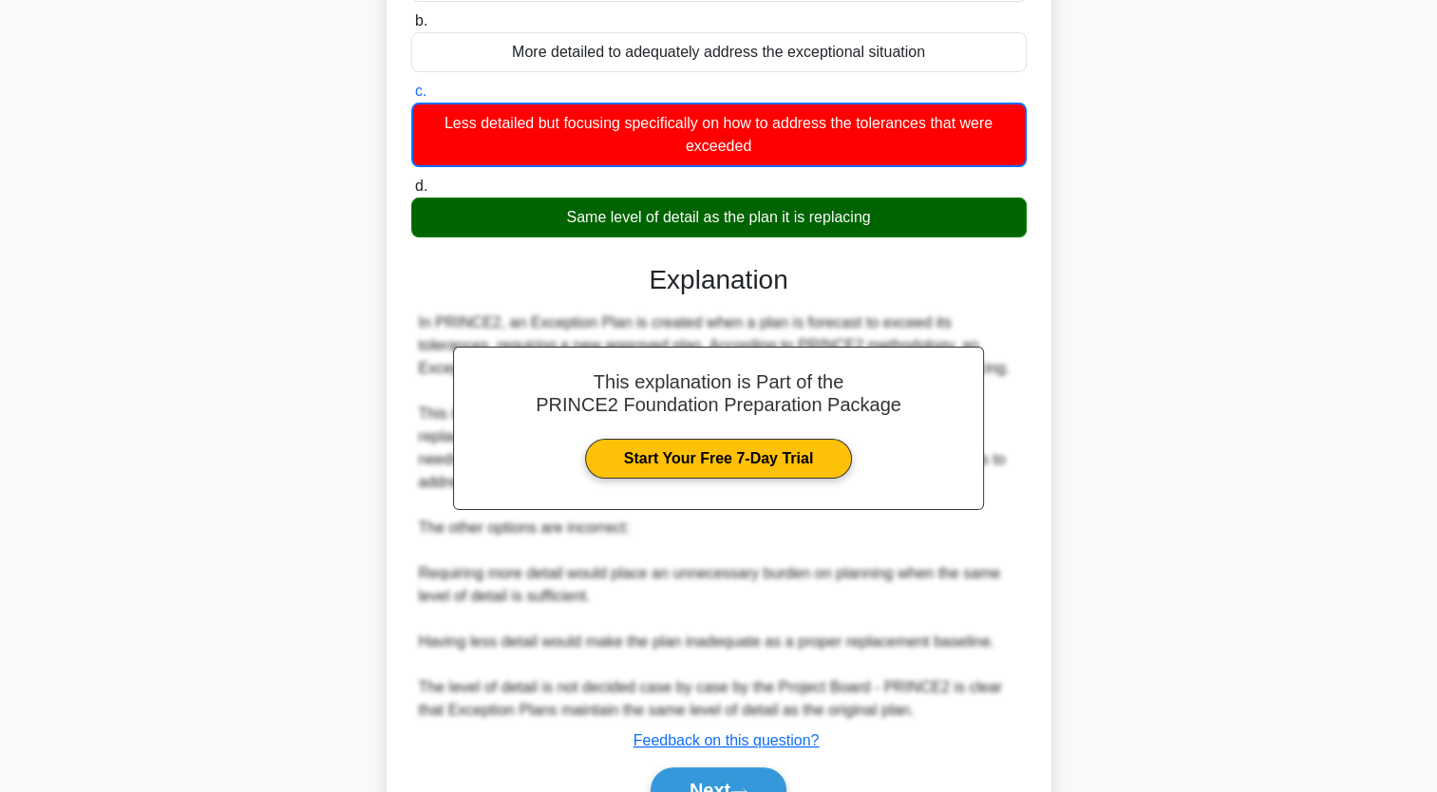
scroll to position [379, 0]
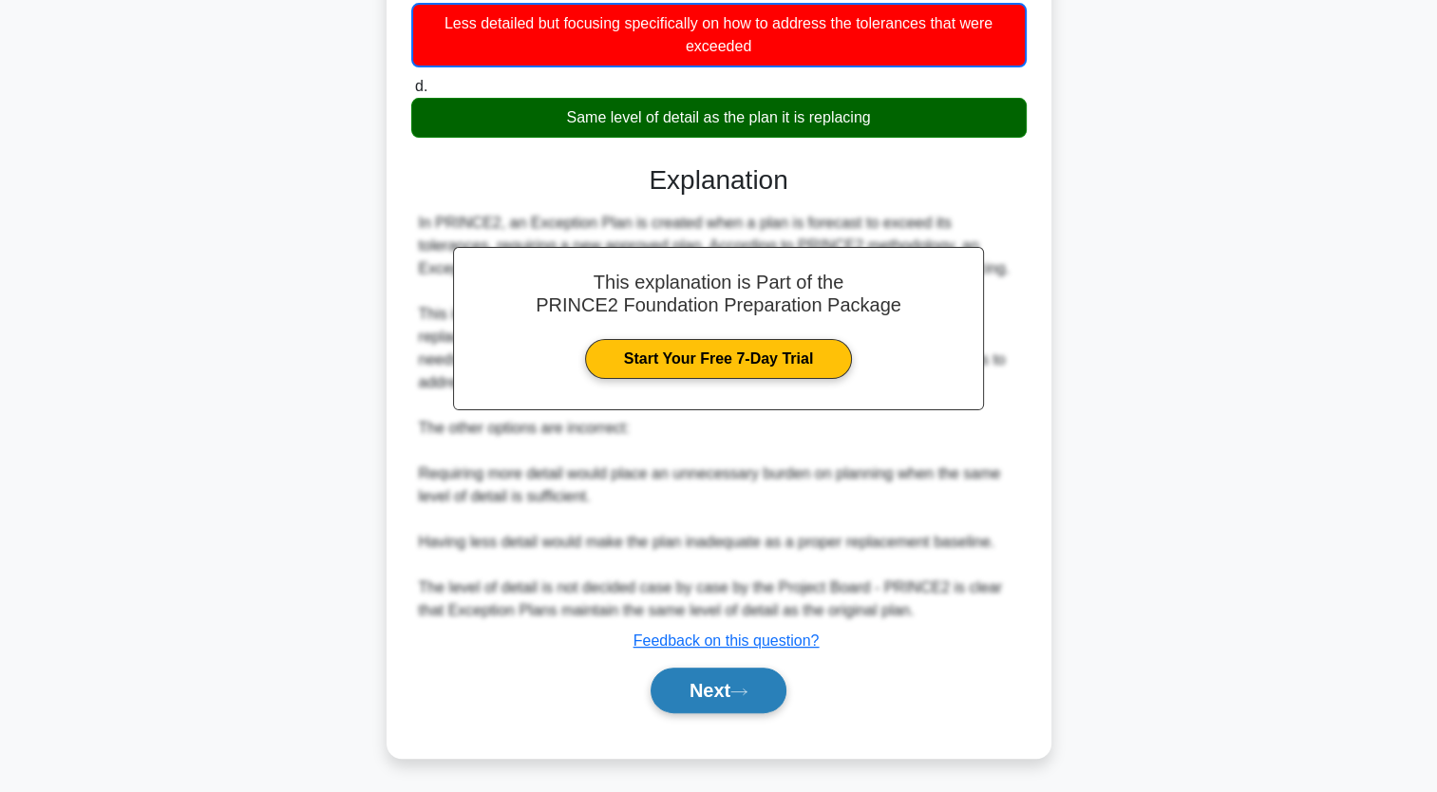
click at [695, 698] on button "Next" at bounding box center [719, 691] width 136 height 46
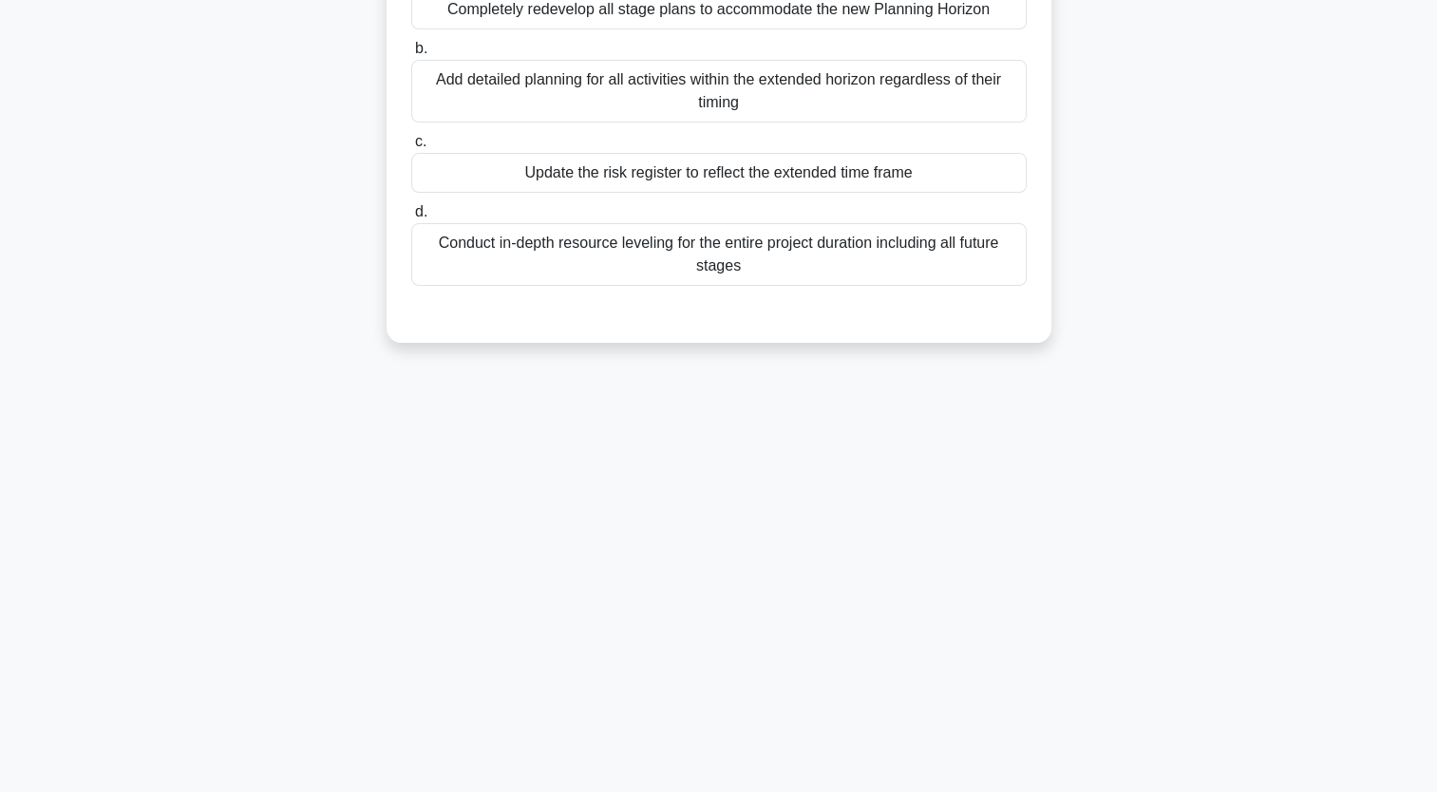
scroll to position [0, 0]
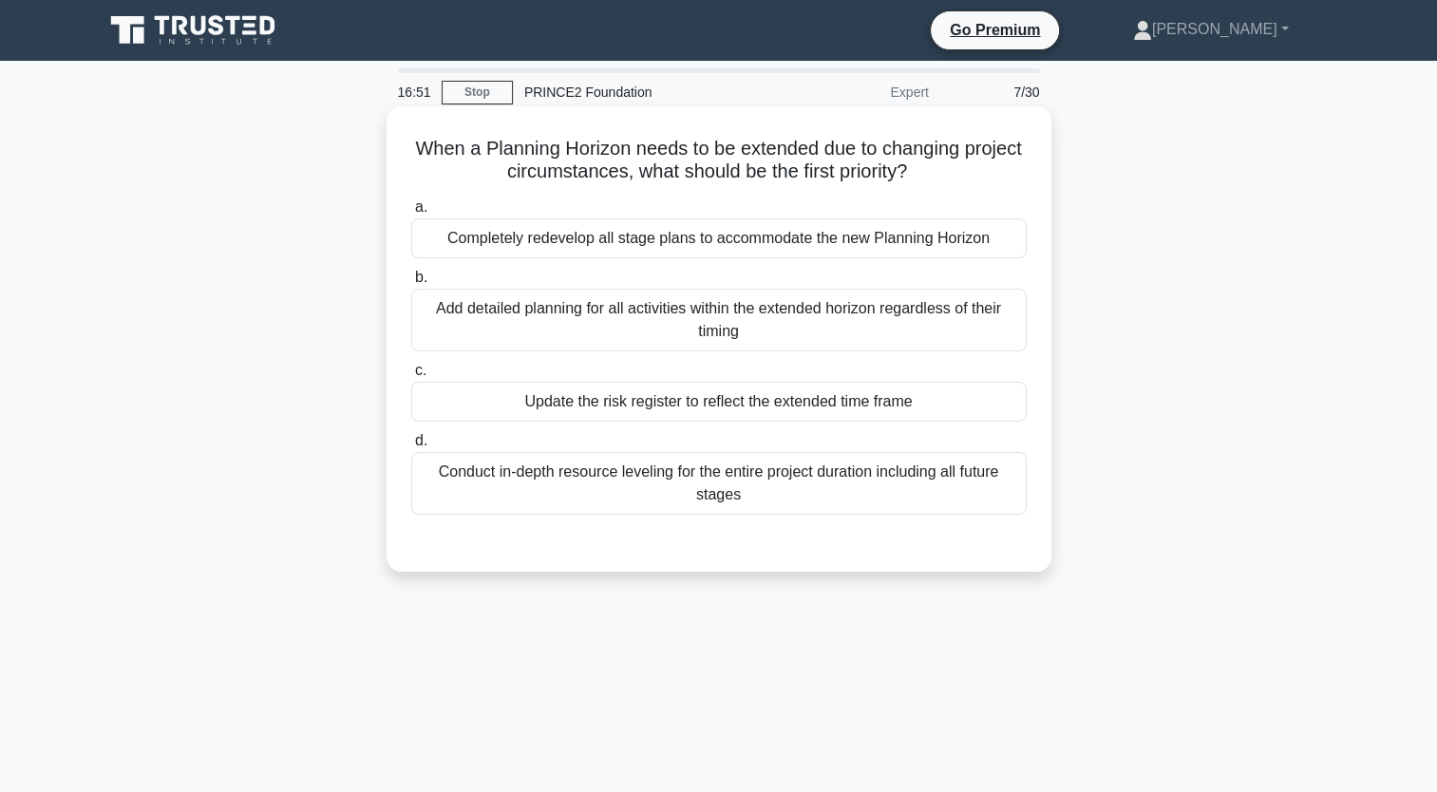
click at [721, 401] on div "Update the risk register to reflect the extended time frame" at bounding box center [719, 402] width 616 height 40
click at [411, 377] on input "c. Update the risk register to reflect the extended time frame" at bounding box center [411, 371] width 0 height 12
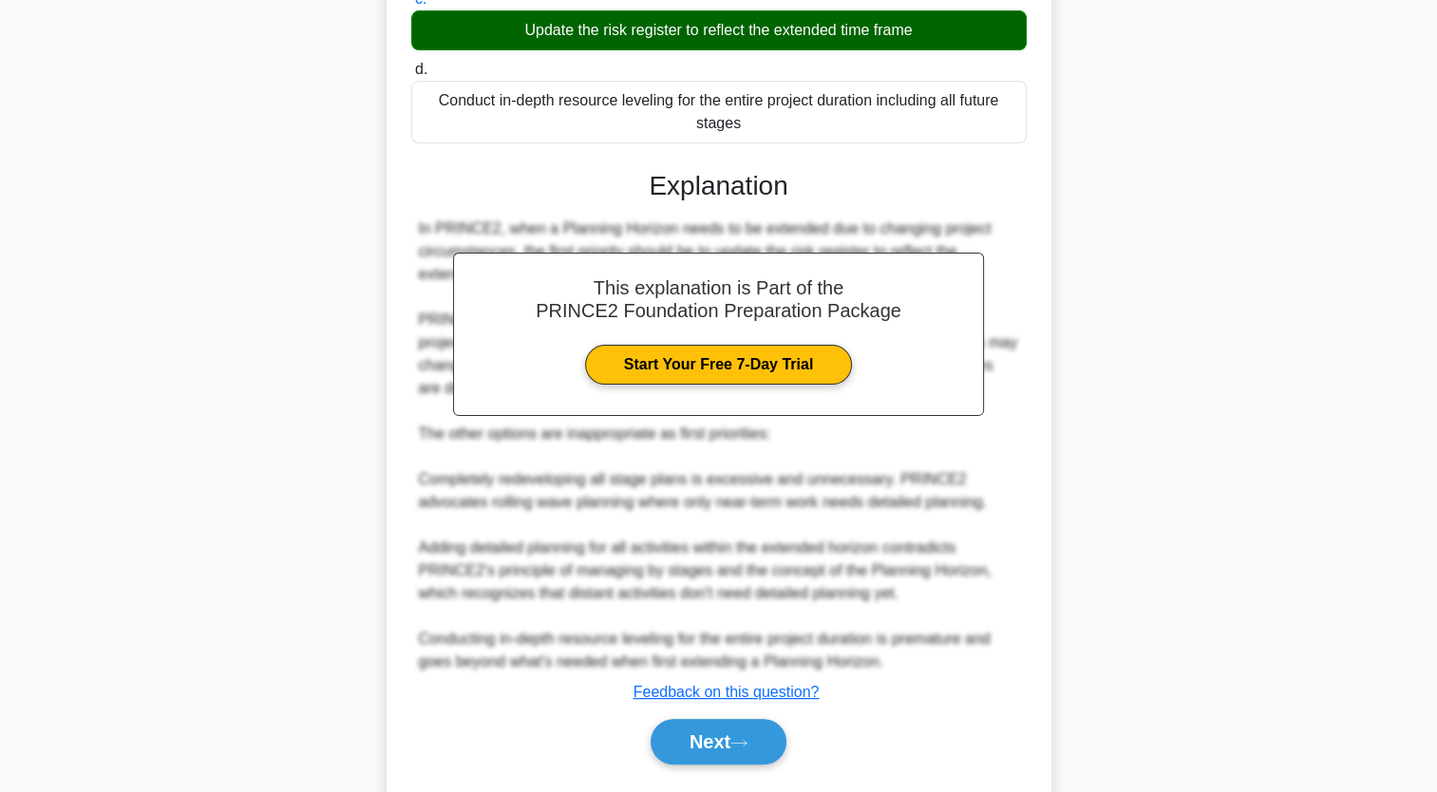
scroll to position [375, 0]
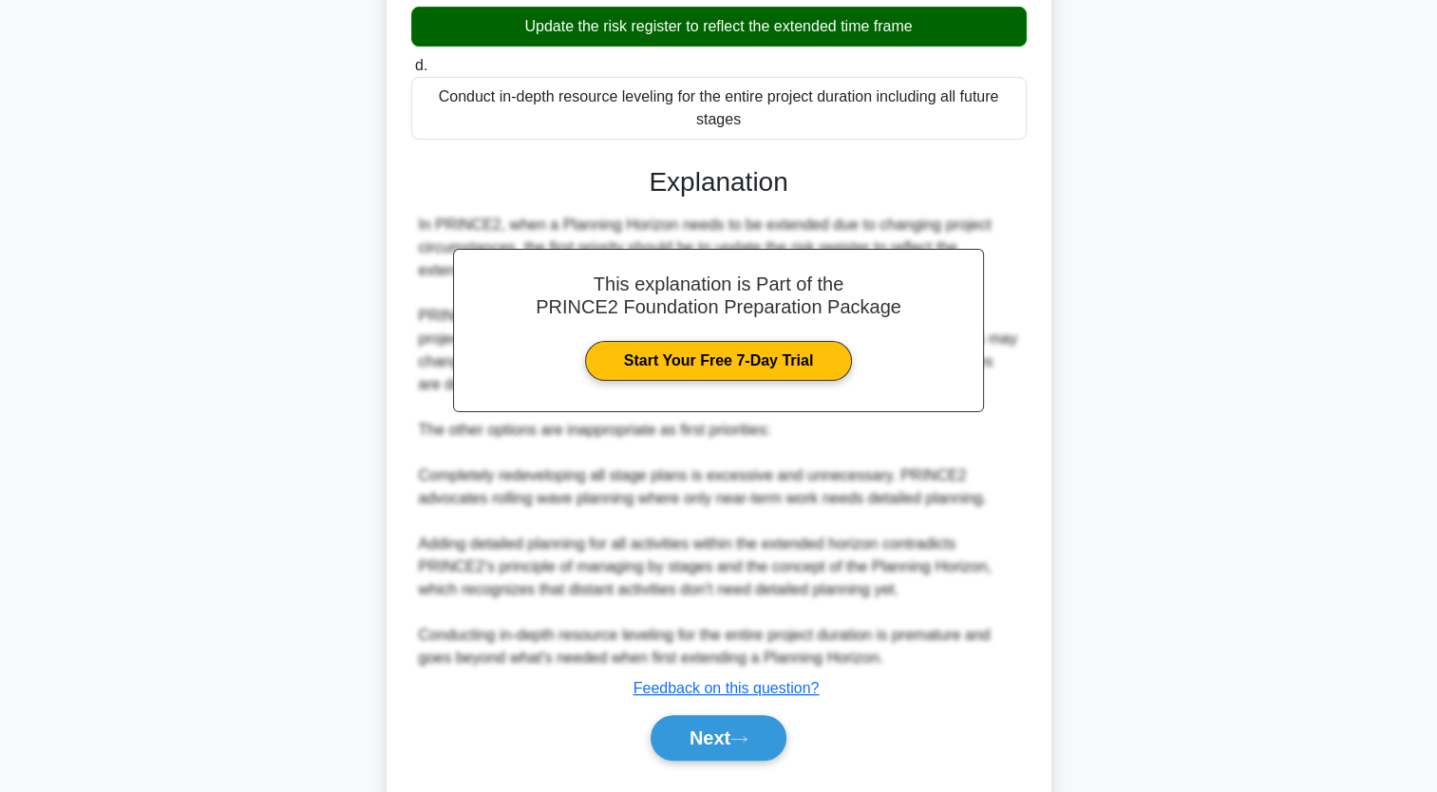
click at [689, 711] on div "Next" at bounding box center [719, 738] width 616 height 61
click at [703, 754] on button "Next" at bounding box center [719, 738] width 136 height 46
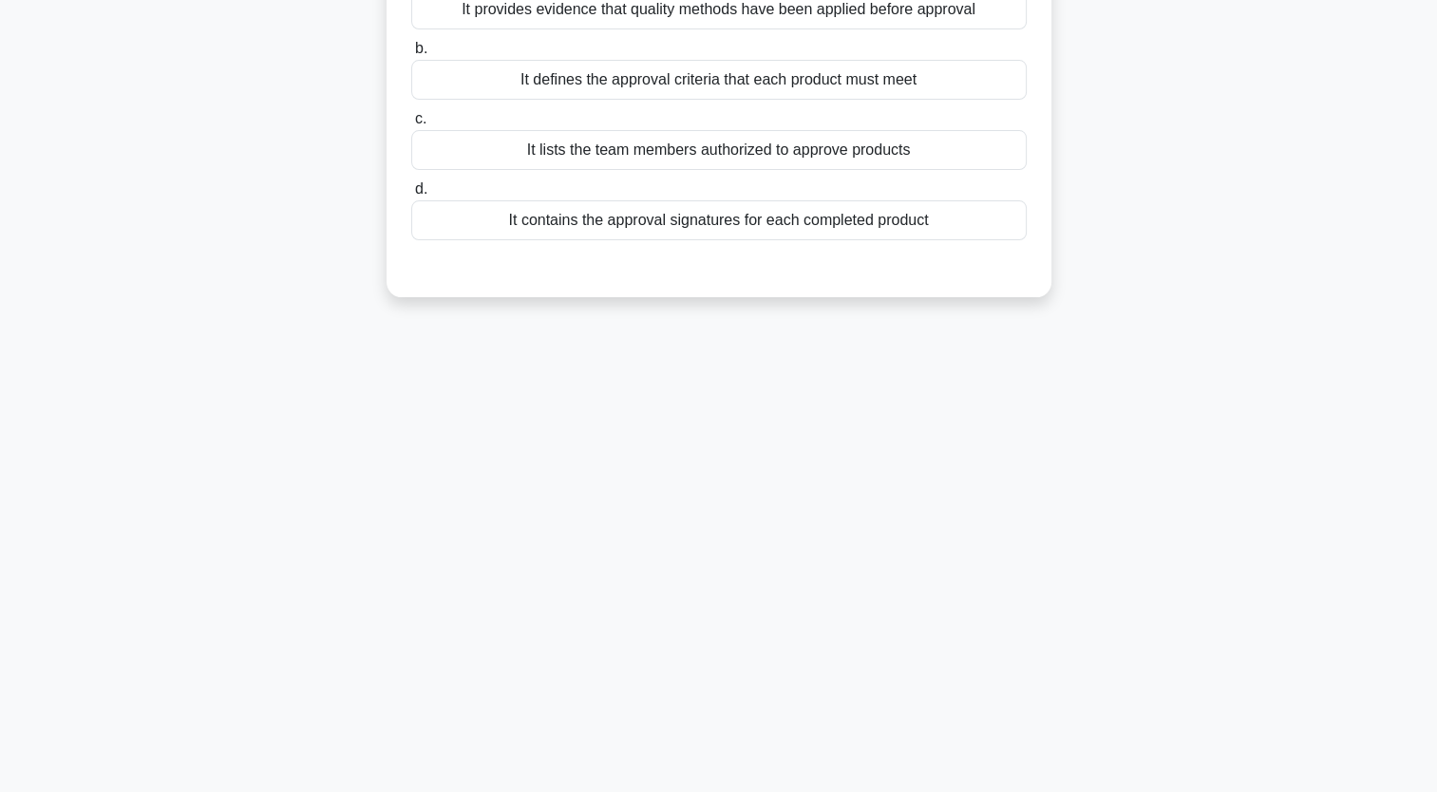
scroll to position [0, 0]
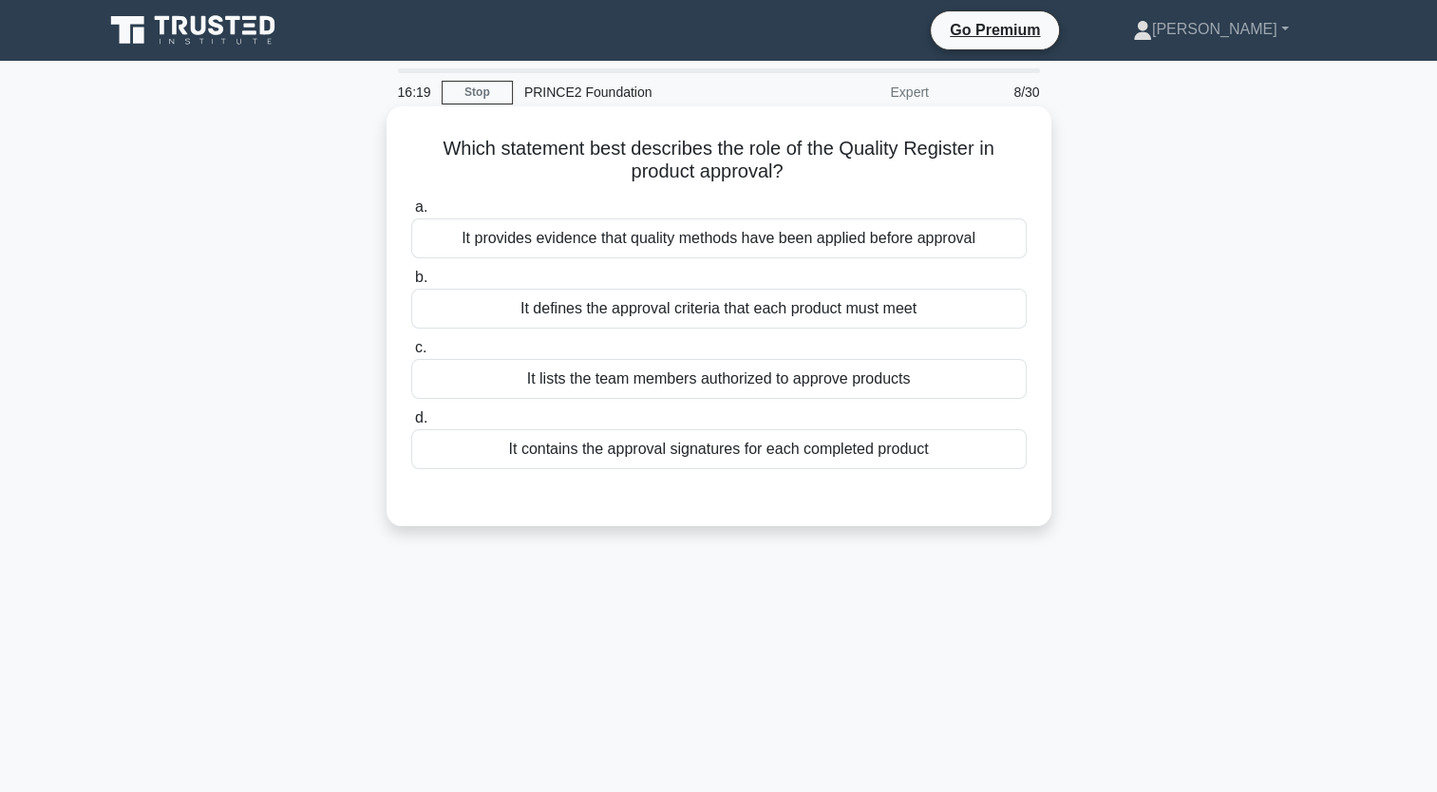
click at [787, 237] on div "It provides evidence that quality methods have been applied before approval" at bounding box center [719, 238] width 616 height 40
click at [411, 214] on input "a. It provides evidence that quality methods have been applied before approval" at bounding box center [411, 207] width 0 height 12
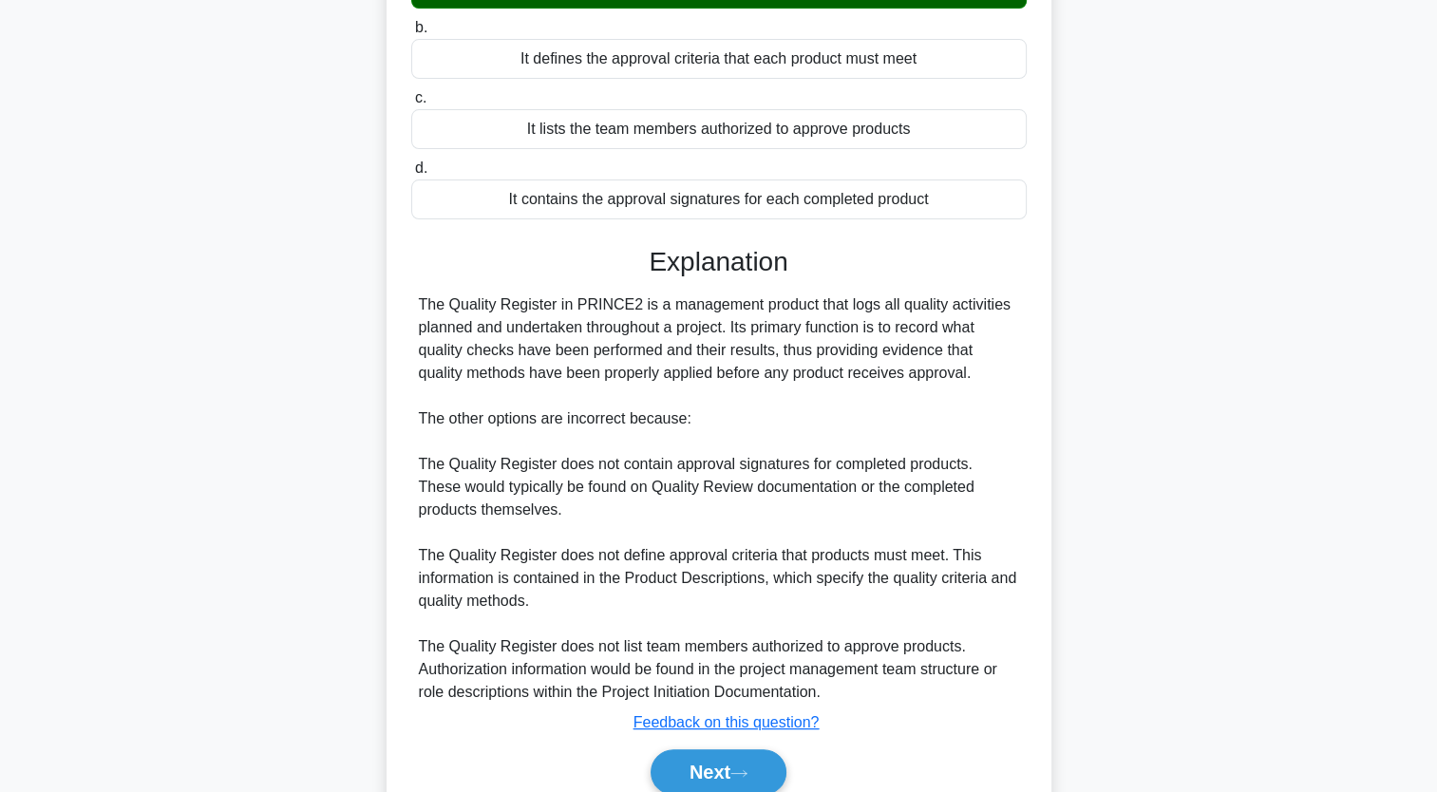
scroll to position [332, 0]
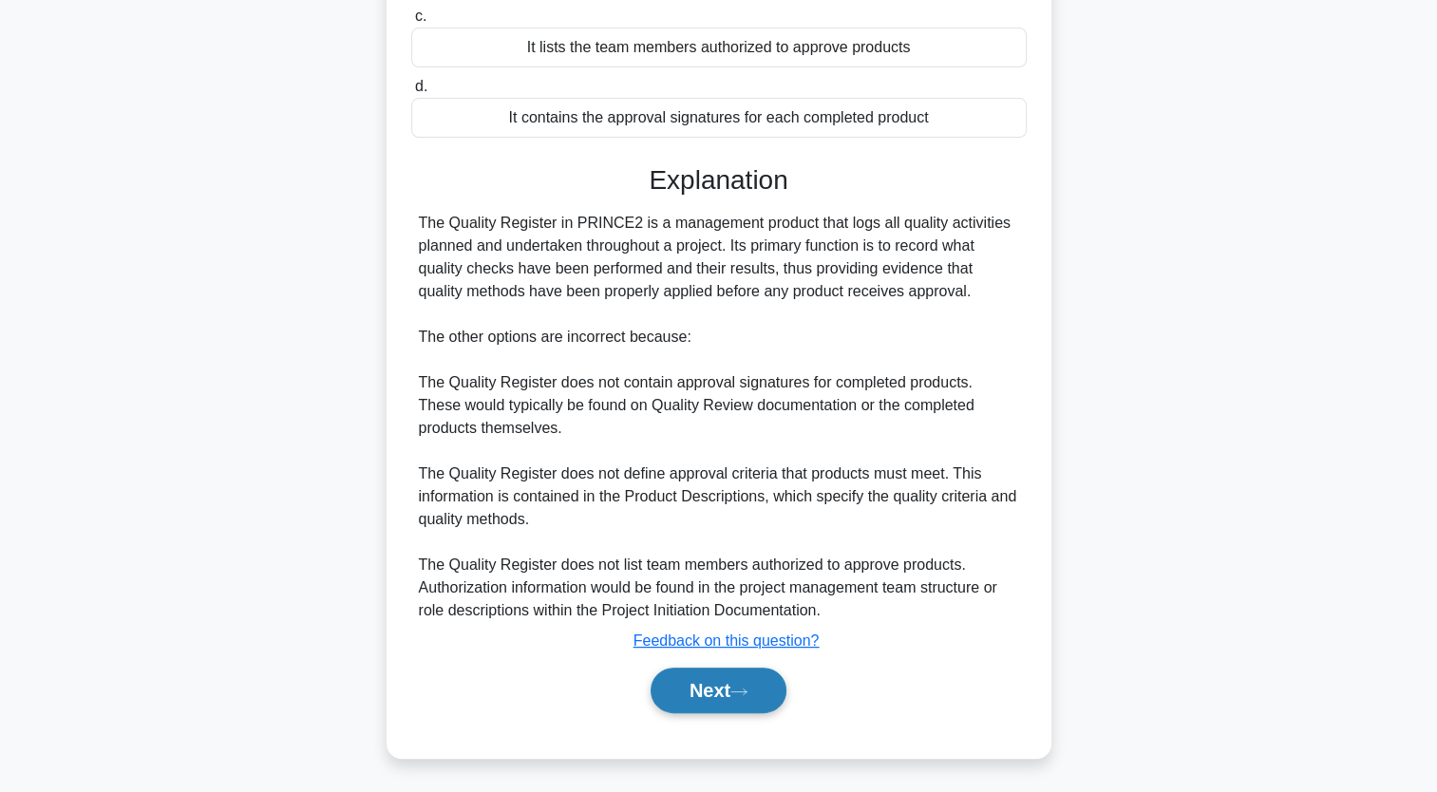
click at [730, 687] on button "Next" at bounding box center [719, 691] width 136 height 46
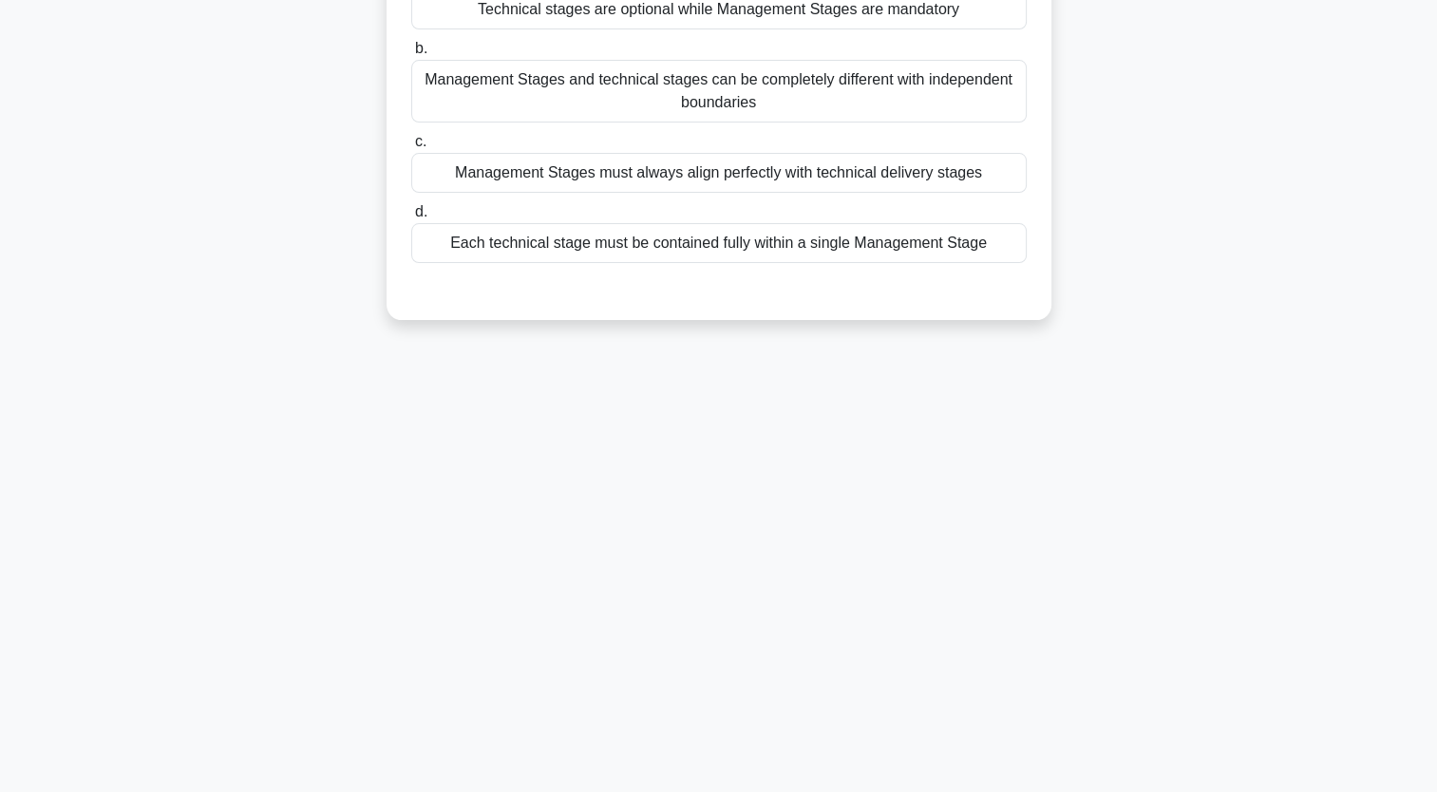
scroll to position [0, 0]
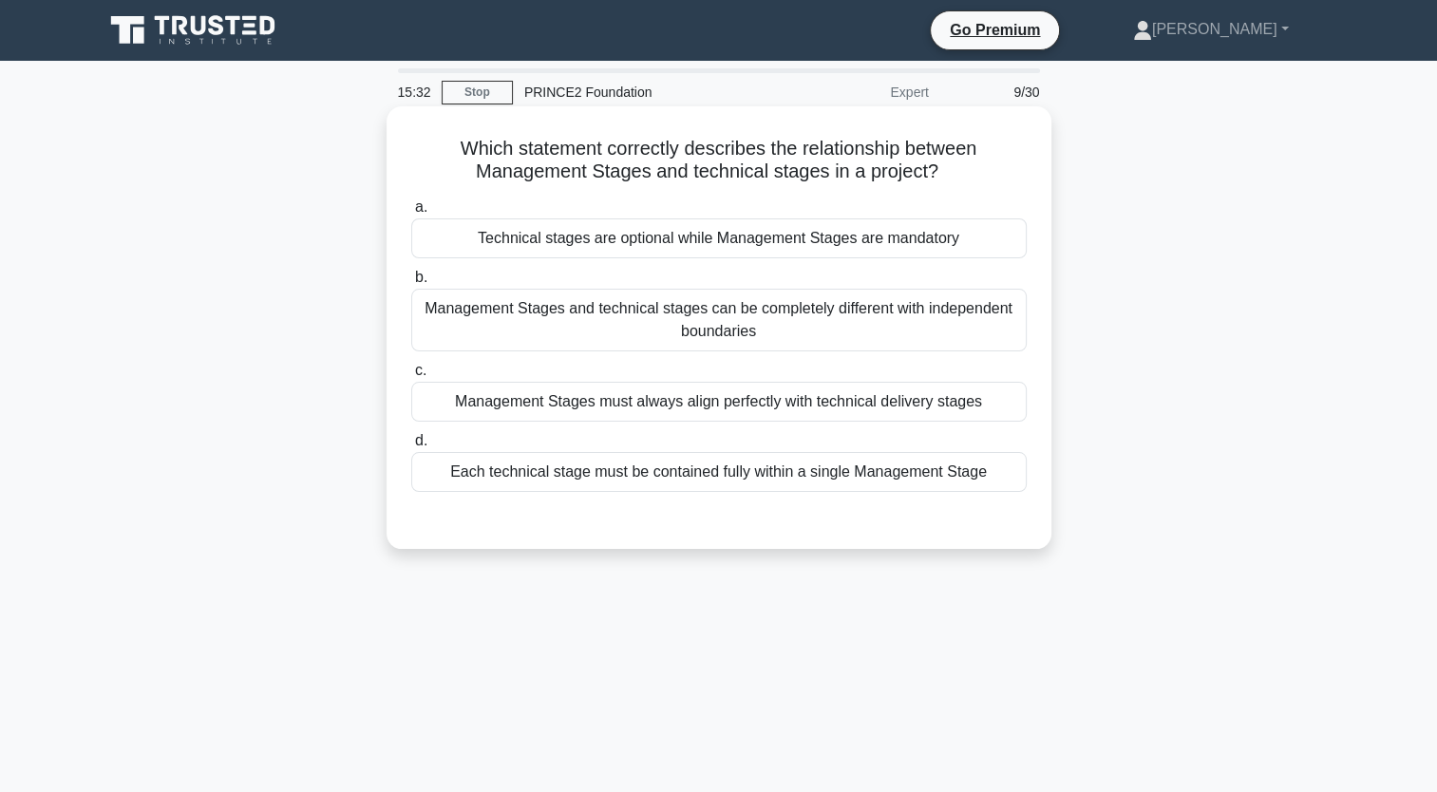
click at [631, 332] on div "Management Stages and technical stages can be completely different with indepen…" at bounding box center [719, 320] width 616 height 63
click at [411, 284] on input "b. Management Stages and technical stages can be completely different with inde…" at bounding box center [411, 278] width 0 height 12
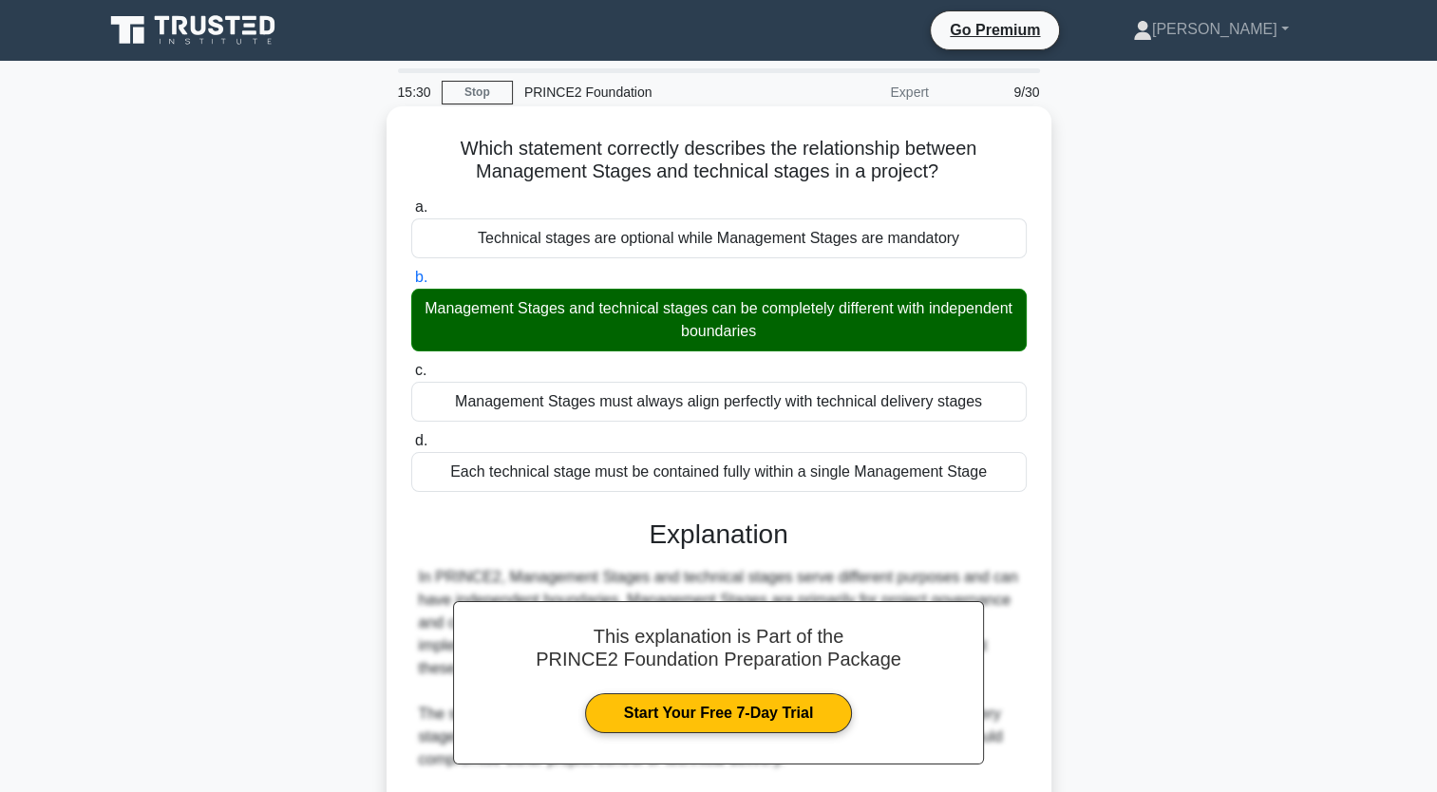
scroll to position [377, 0]
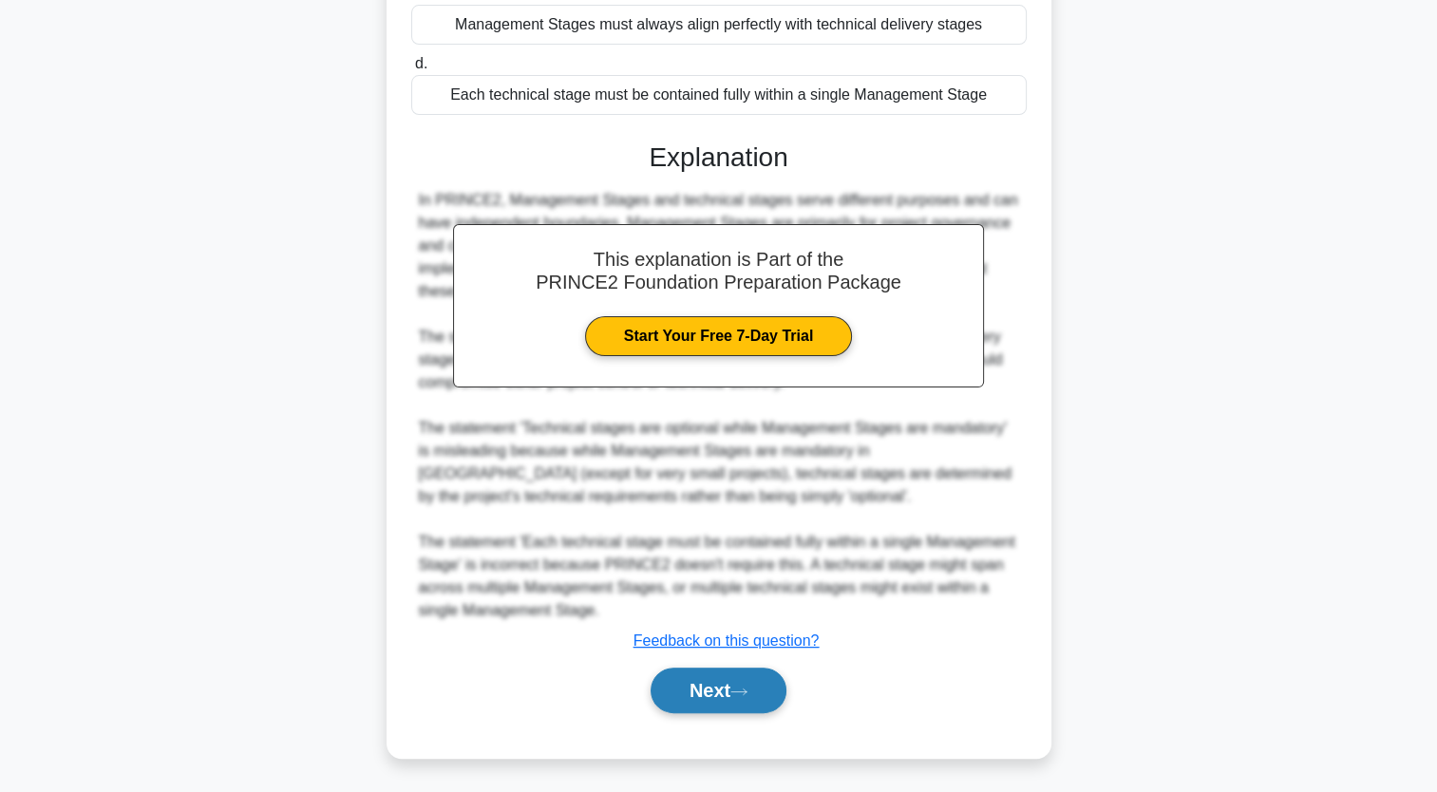
click at [683, 695] on button "Next" at bounding box center [719, 691] width 136 height 46
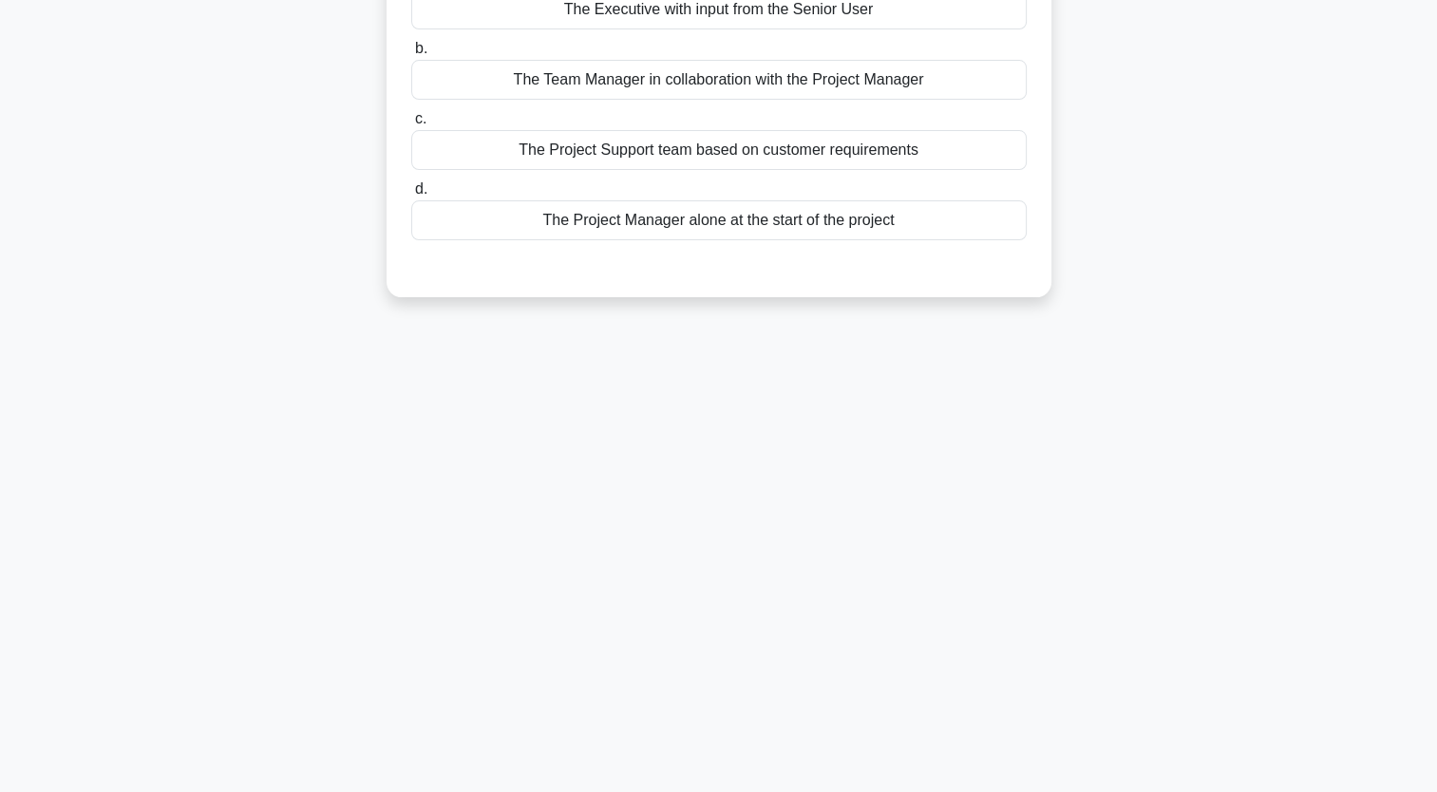
scroll to position [0, 0]
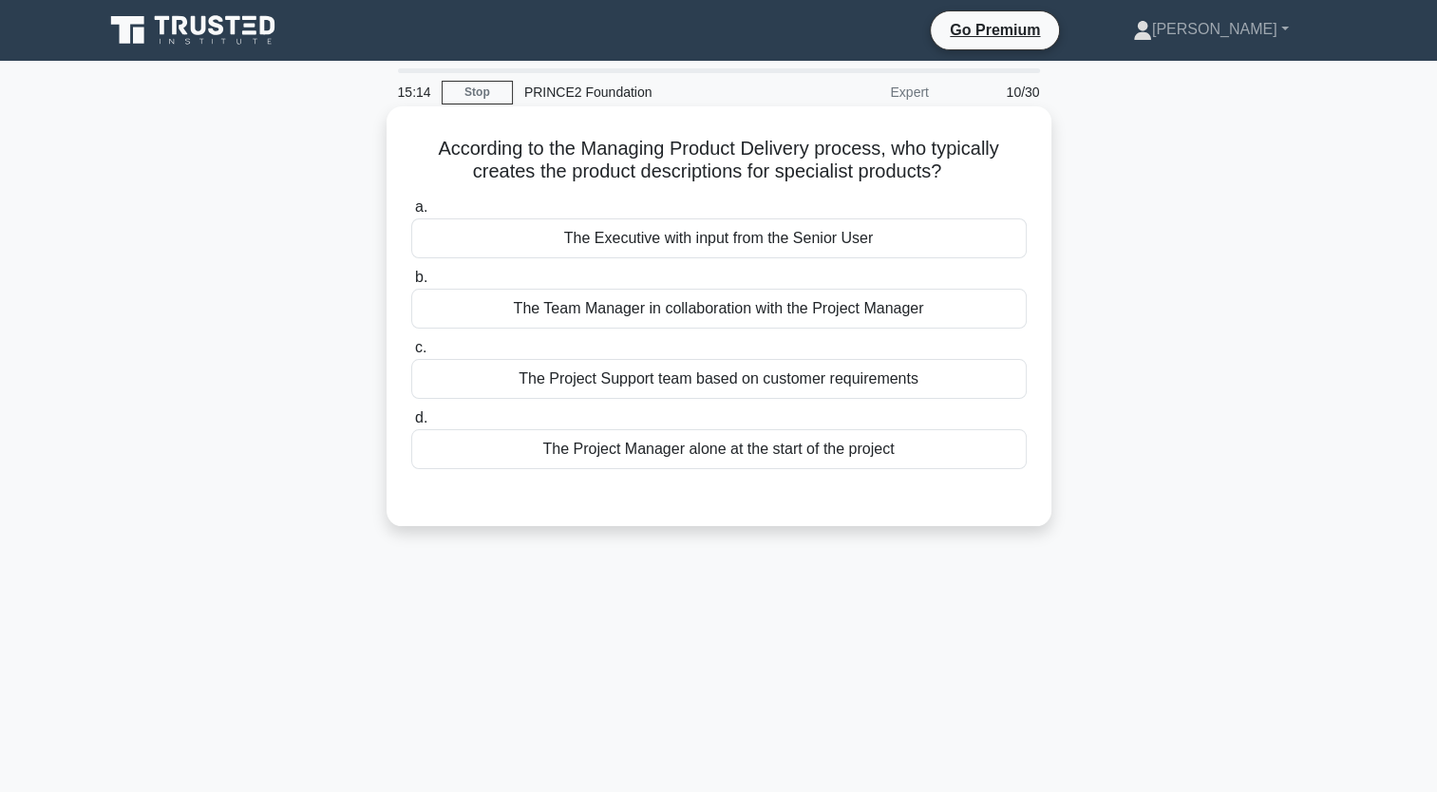
click at [836, 249] on div "The Executive with input from the Senior User" at bounding box center [719, 238] width 616 height 40
click at [411, 214] on input "a. The Executive with input from the Senior User" at bounding box center [411, 207] width 0 height 12
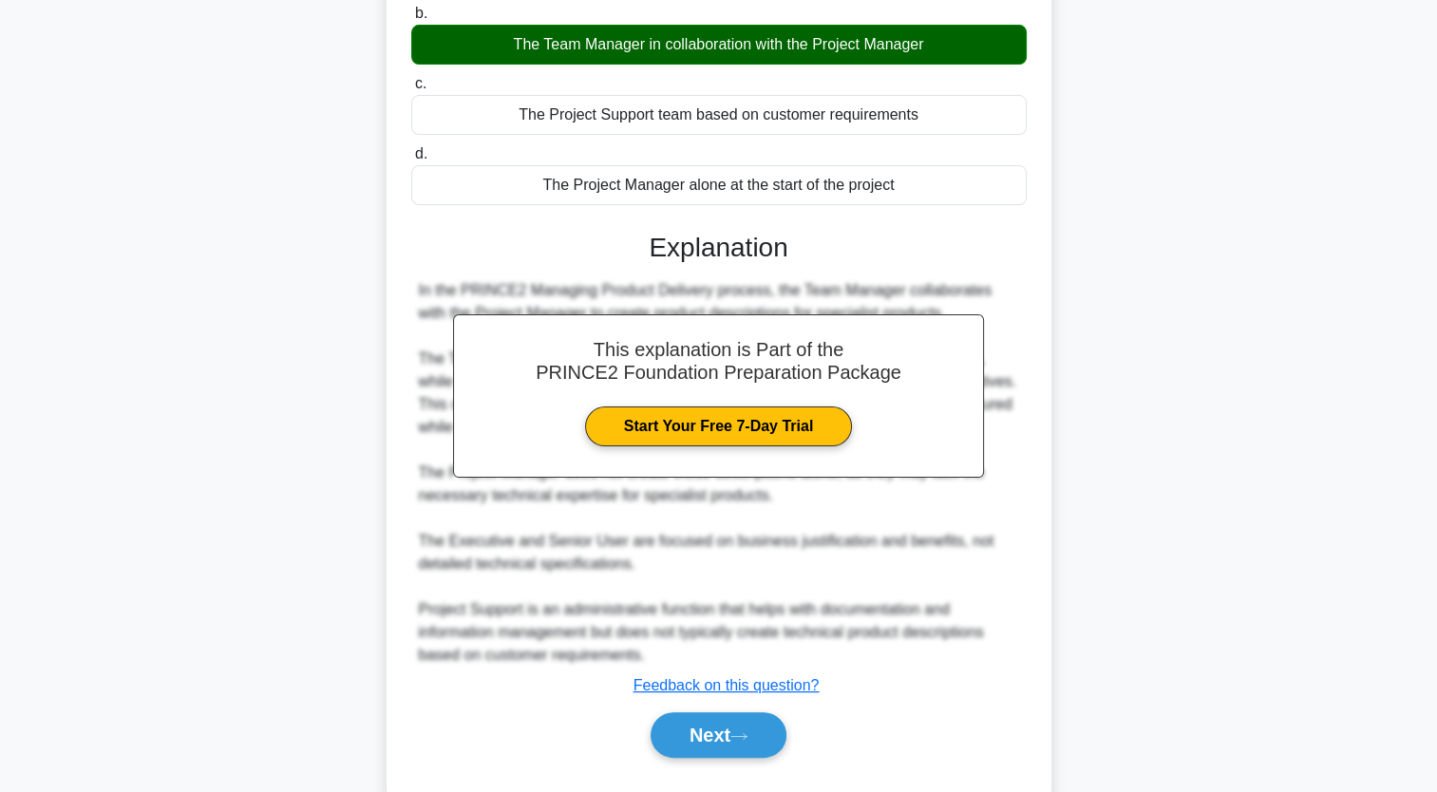
scroll to position [311, 0]
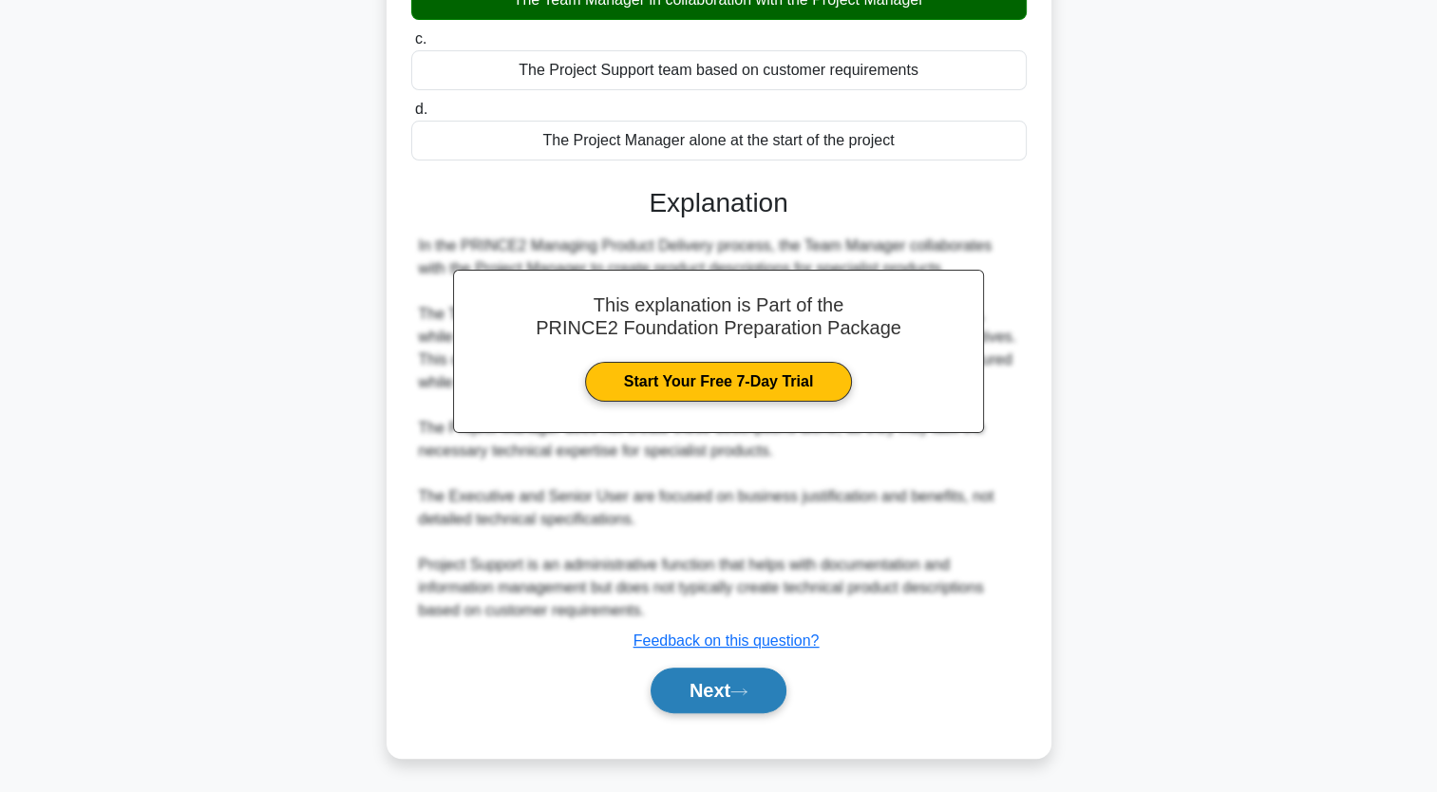
click at [753, 696] on button "Next" at bounding box center [719, 691] width 136 height 46
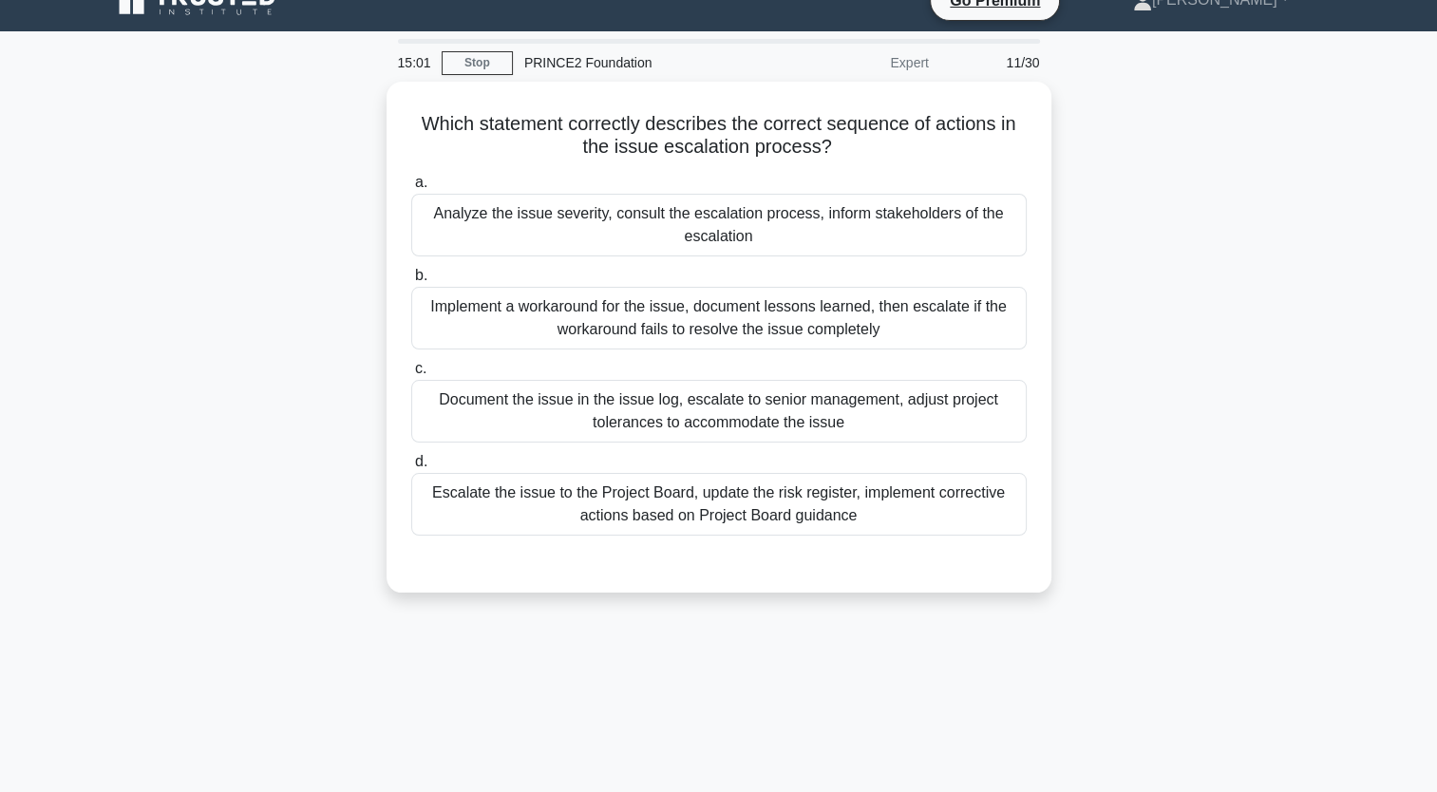
scroll to position [0, 0]
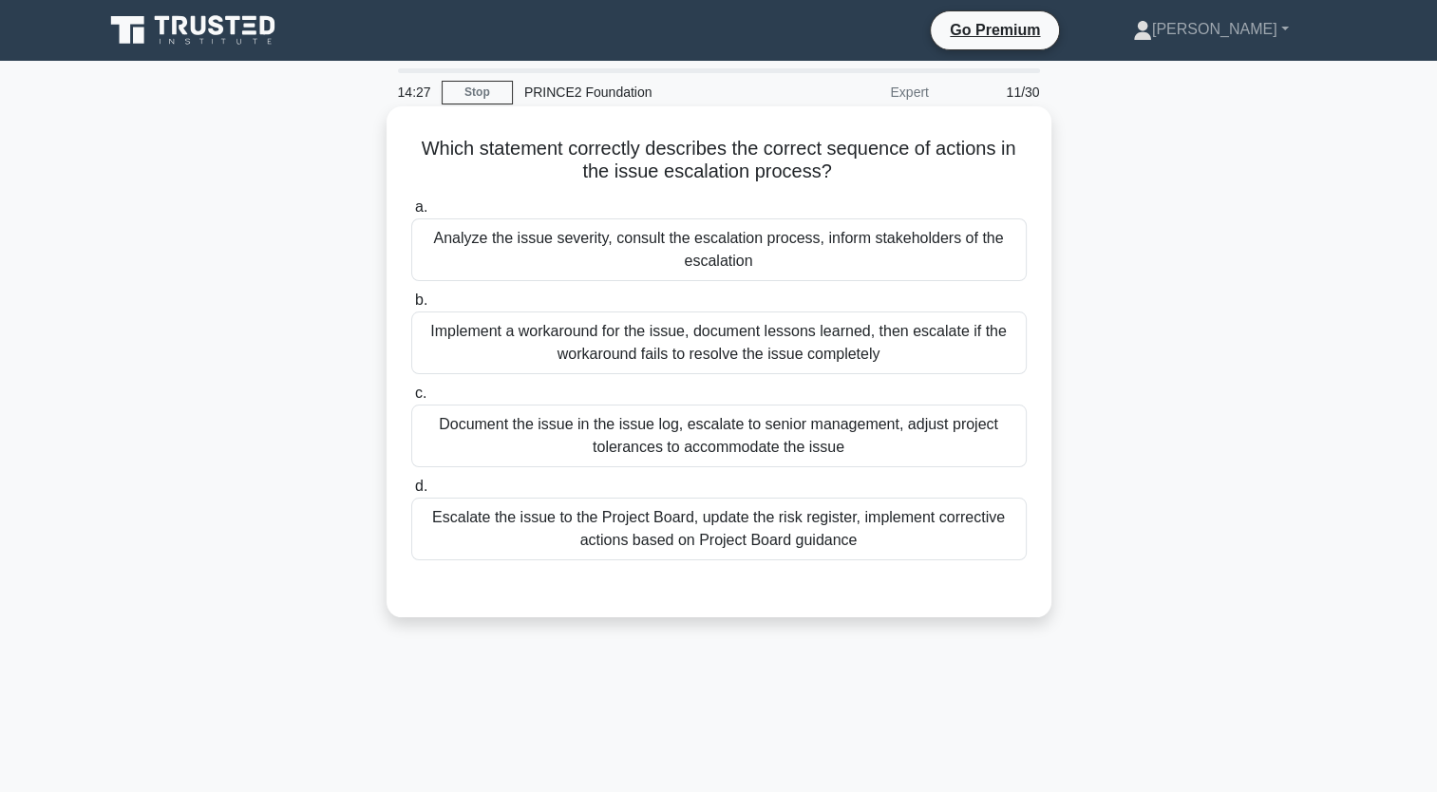
click at [819, 435] on div "Document the issue in the issue log, escalate to senior management, adjust proj…" at bounding box center [719, 436] width 616 height 63
click at [411, 400] on input "c. Document the issue in the issue log, escalate to senior management, adjust p…" at bounding box center [411, 394] width 0 height 12
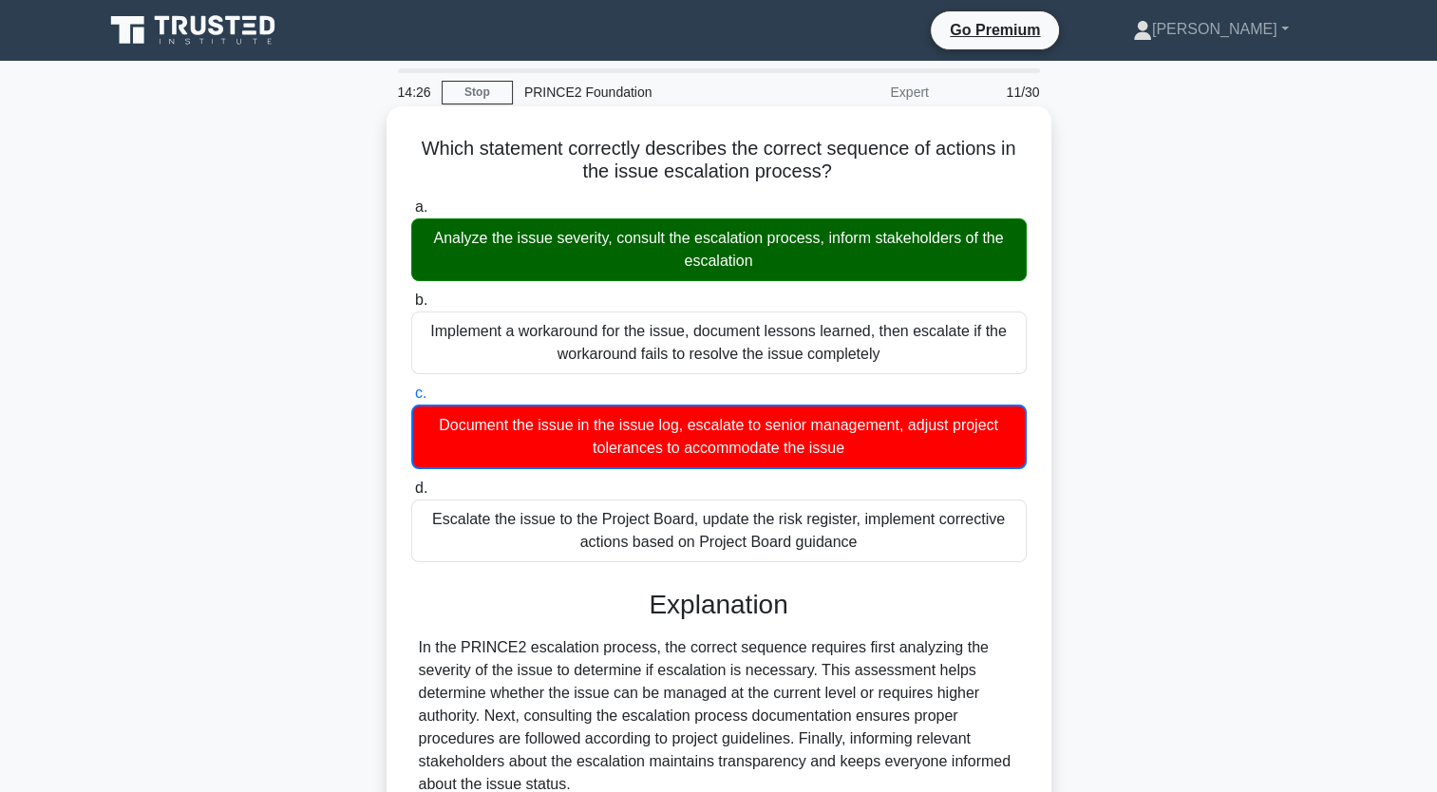
click at [643, 268] on div "Analyze the issue severity, consult the escalation process, inform stakeholders…" at bounding box center [719, 249] width 616 height 63
click at [411, 214] on input "a. Analyze the issue severity, consult the escalation process, inform stakehold…" at bounding box center [411, 207] width 0 height 12
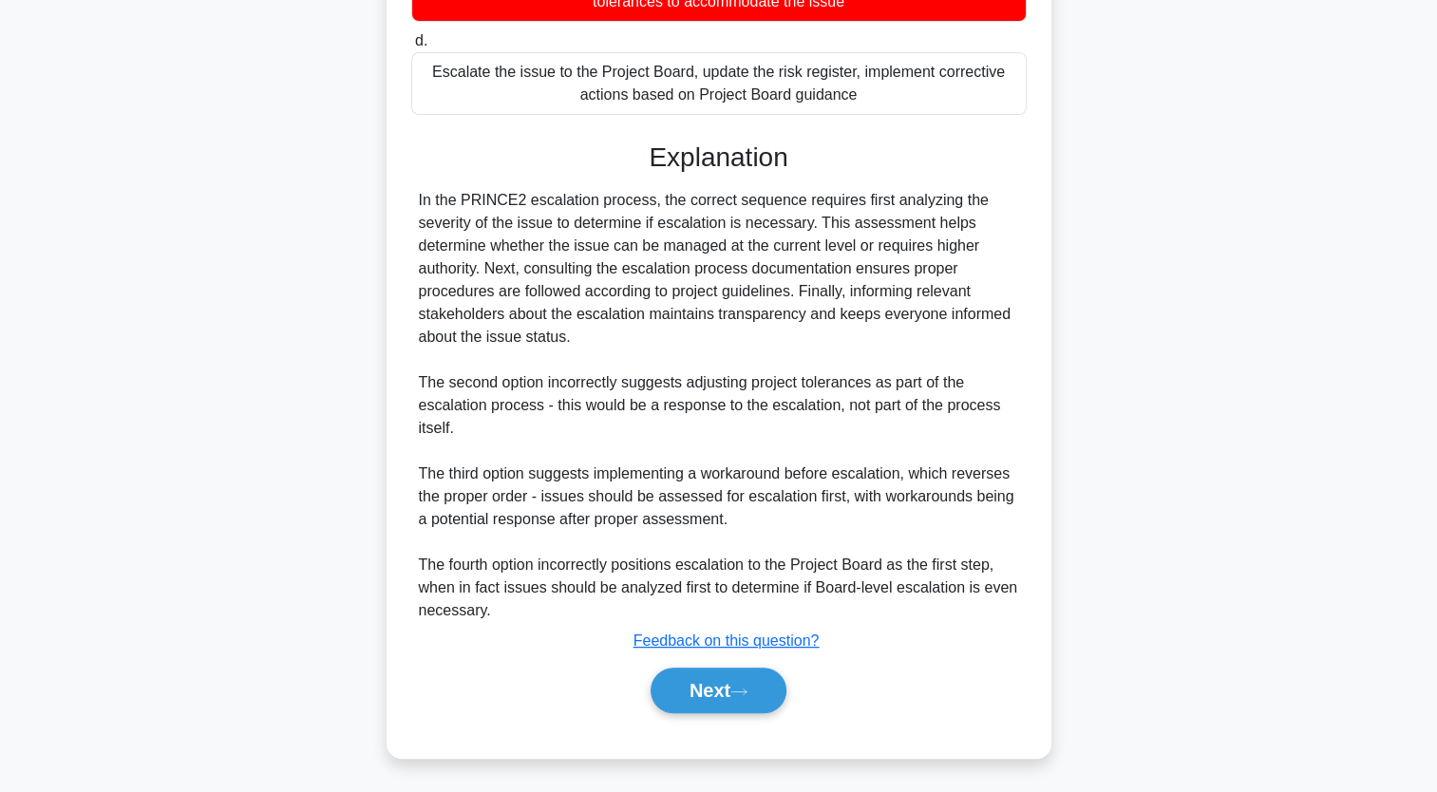
scroll to position [445, 0]
click at [761, 690] on button "Next" at bounding box center [719, 692] width 136 height 46
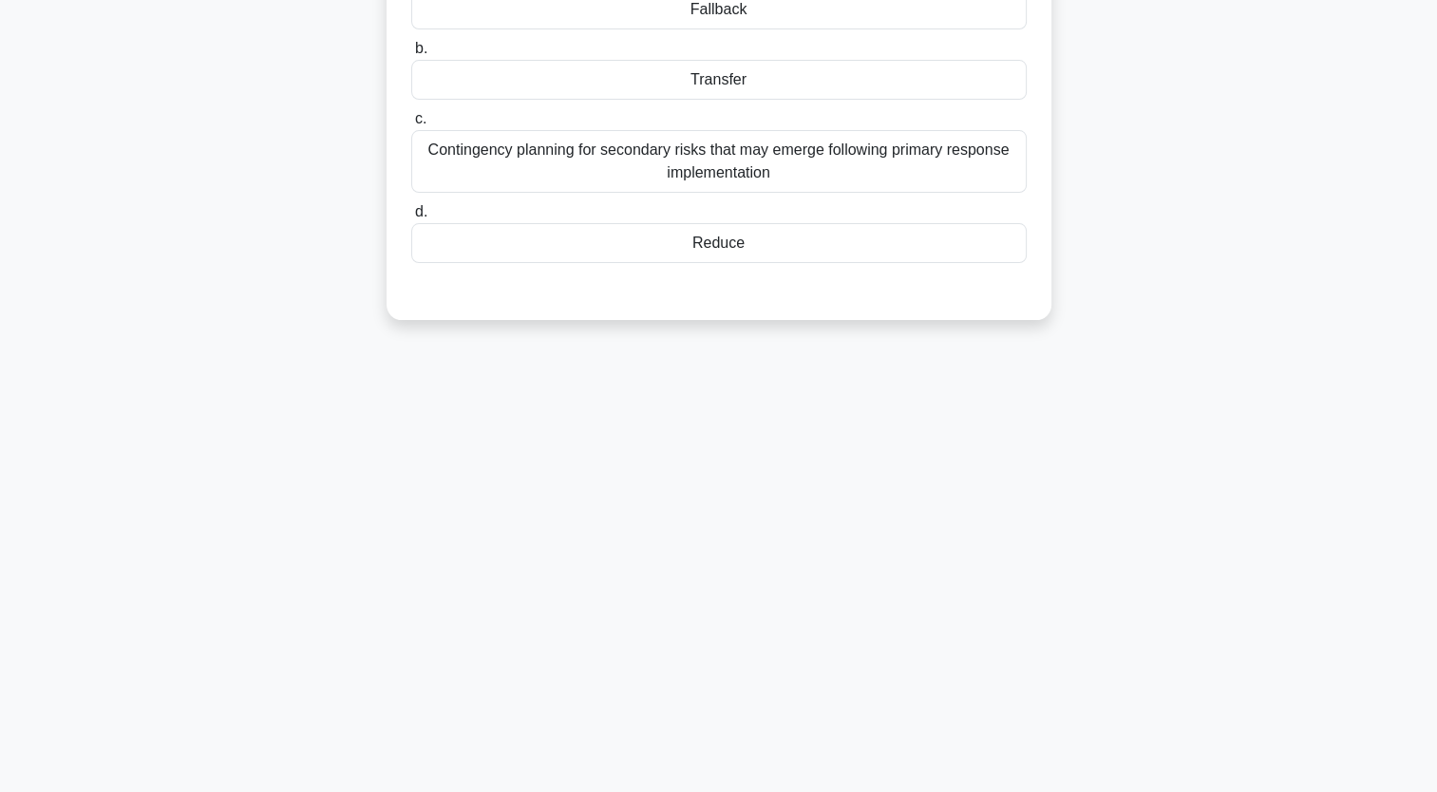
scroll to position [0, 0]
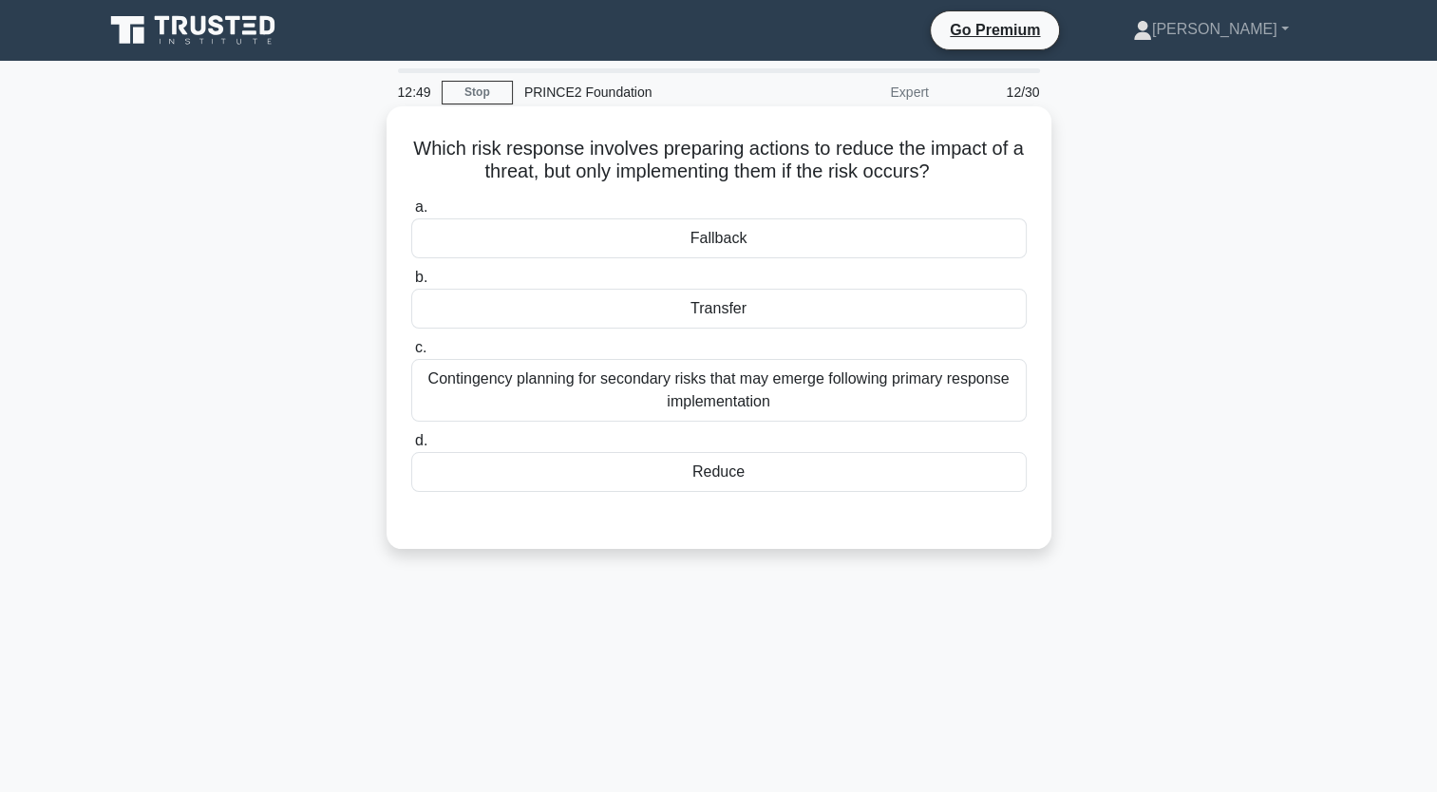
click at [807, 407] on div "Contingency planning for secondary risks that may emerge following primary resp…" at bounding box center [719, 390] width 616 height 63
click at [411, 354] on input "c. Contingency planning for secondary risks that may emerge following primary r…" at bounding box center [411, 348] width 0 height 12
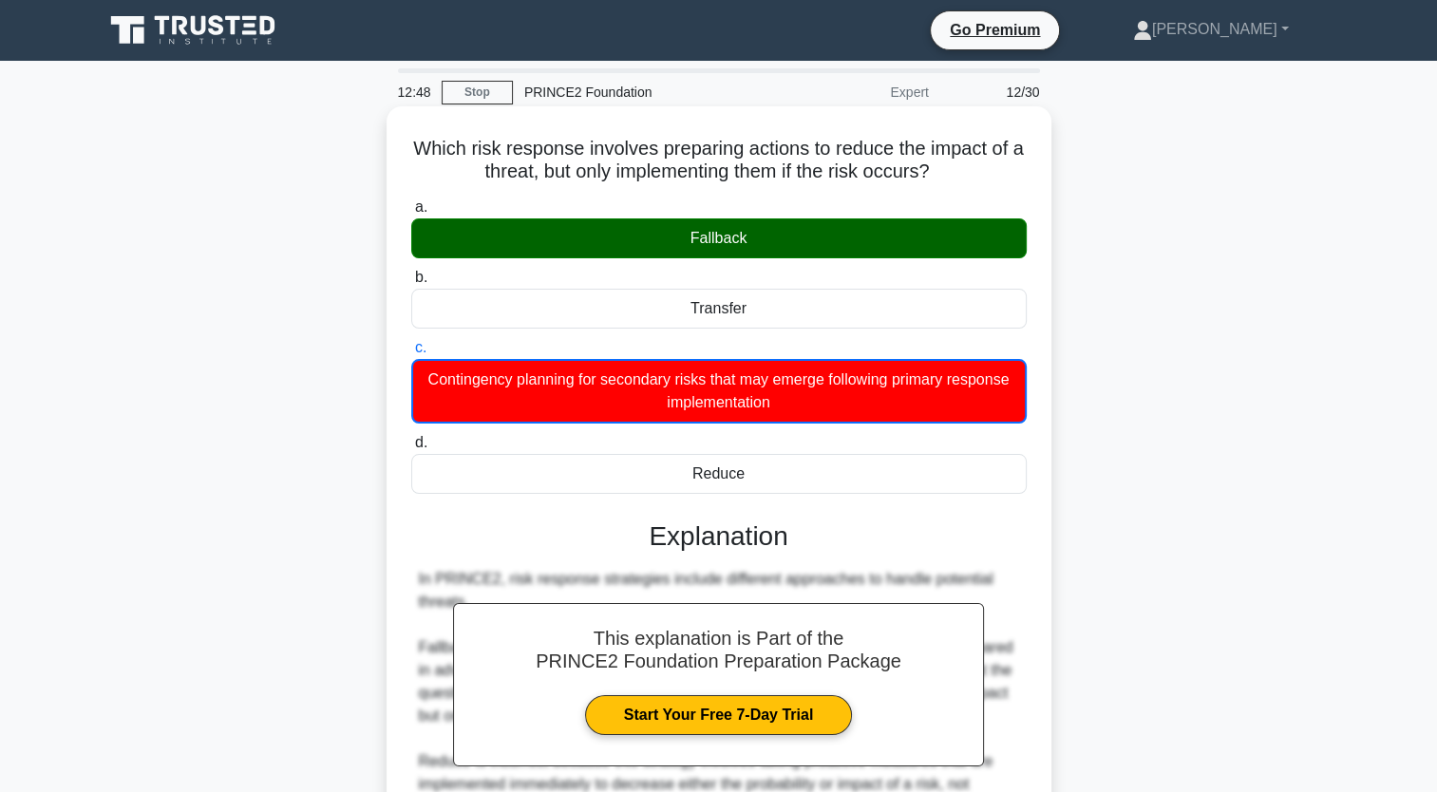
click at [737, 219] on div "Fallback" at bounding box center [719, 238] width 616 height 40
click at [411, 214] on input "a. Fallback" at bounding box center [411, 207] width 0 height 12
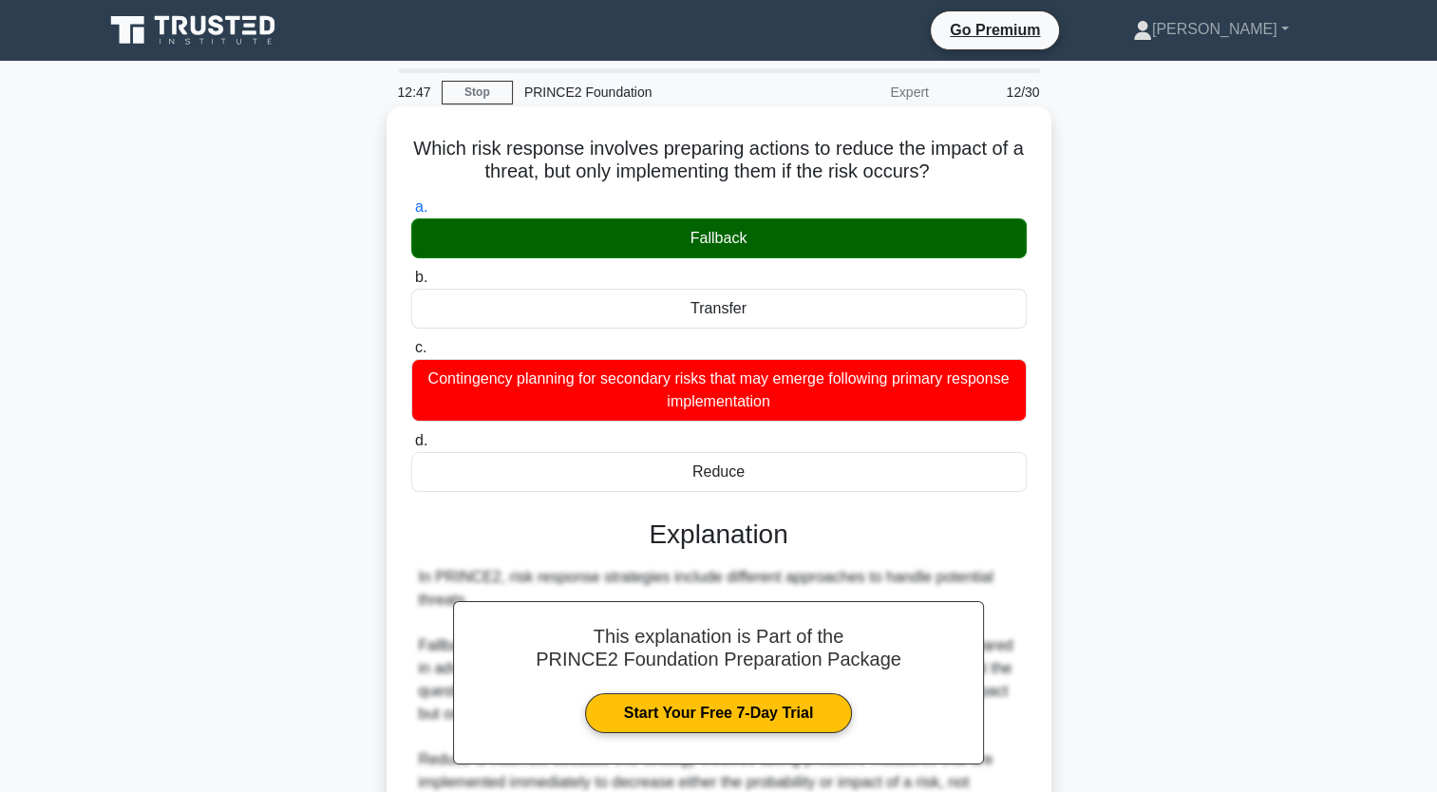
click at [745, 254] on div "Fallback" at bounding box center [719, 238] width 616 height 40
click at [411, 214] on input "a. Fallback" at bounding box center [411, 207] width 0 height 12
drag, startPoint x: 790, startPoint y: 486, endPoint x: 403, endPoint y: 140, distance: 520.0
click at [403, 140] on div "Which risk response involves preparing actions to reduce the impact of a threat…" at bounding box center [719, 621] width 650 height 1014
copy div "Which risk response involves preparing actions to reduce the impact of a threat…"
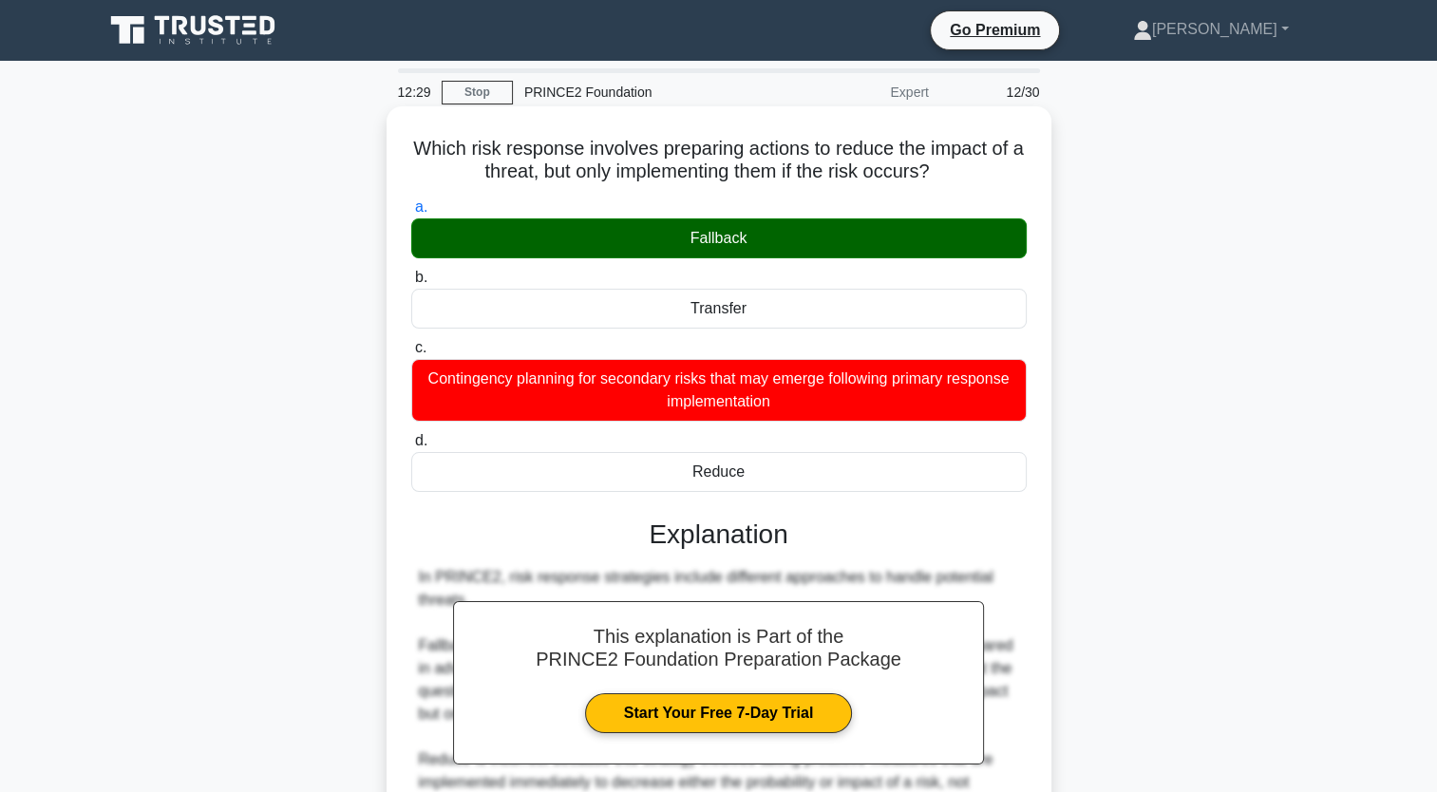
click at [910, 214] on label "a. Fallback" at bounding box center [719, 227] width 616 height 63
click at [411, 214] on input "a. Fallback" at bounding box center [411, 207] width 0 height 12
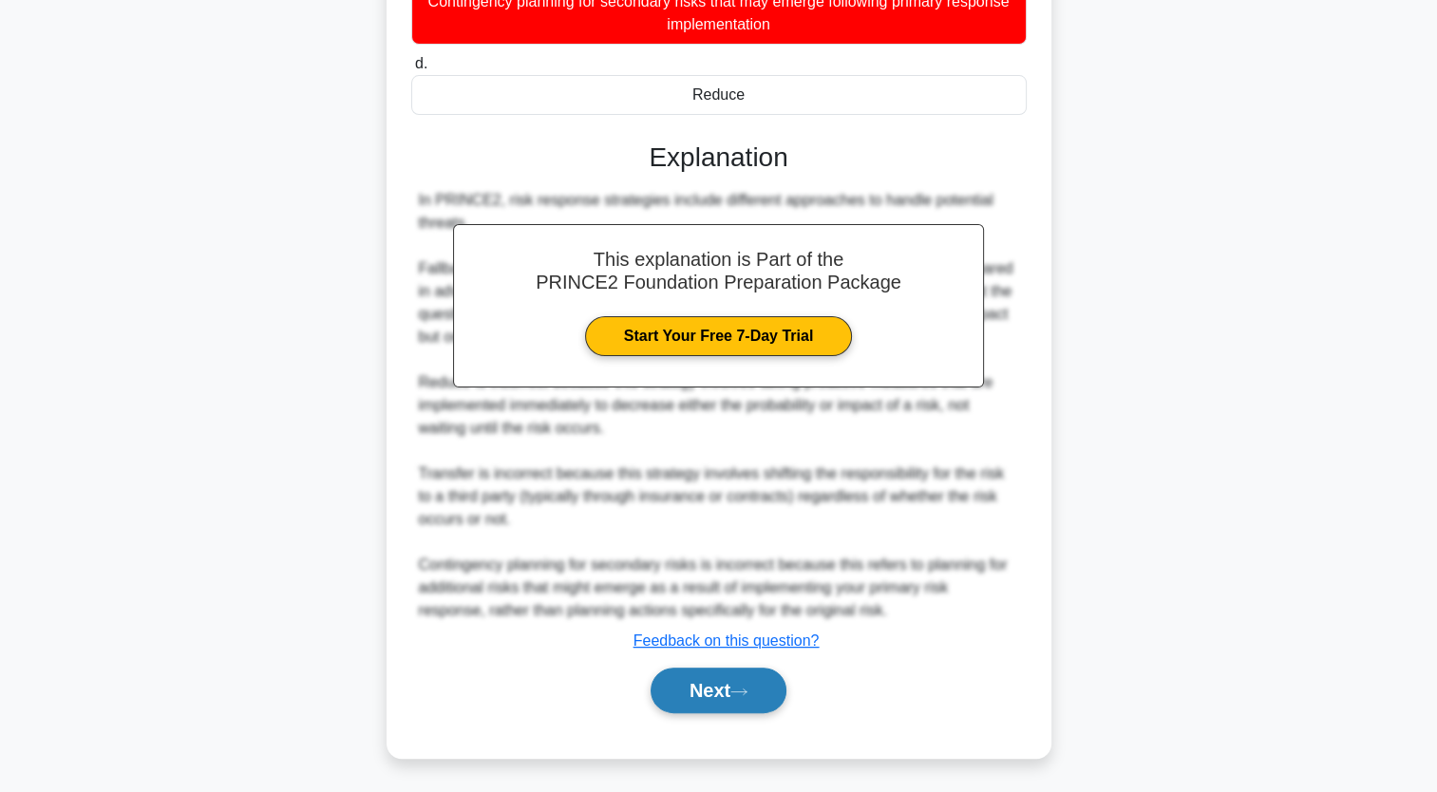
click at [759, 682] on button "Next" at bounding box center [719, 691] width 136 height 46
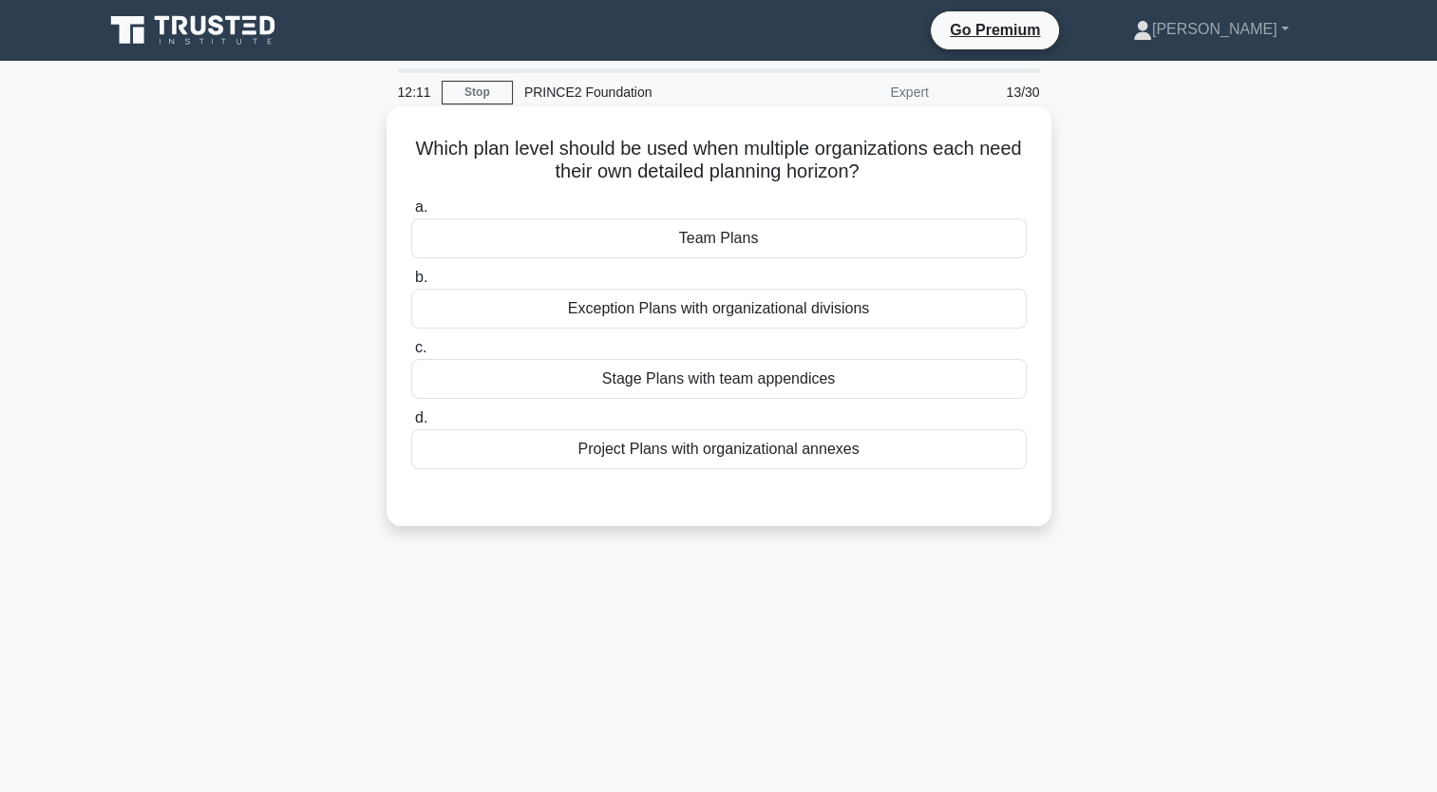
click at [732, 254] on div "Team Plans" at bounding box center [719, 238] width 616 height 40
click at [411, 214] on input "a. Team Plans" at bounding box center [411, 207] width 0 height 12
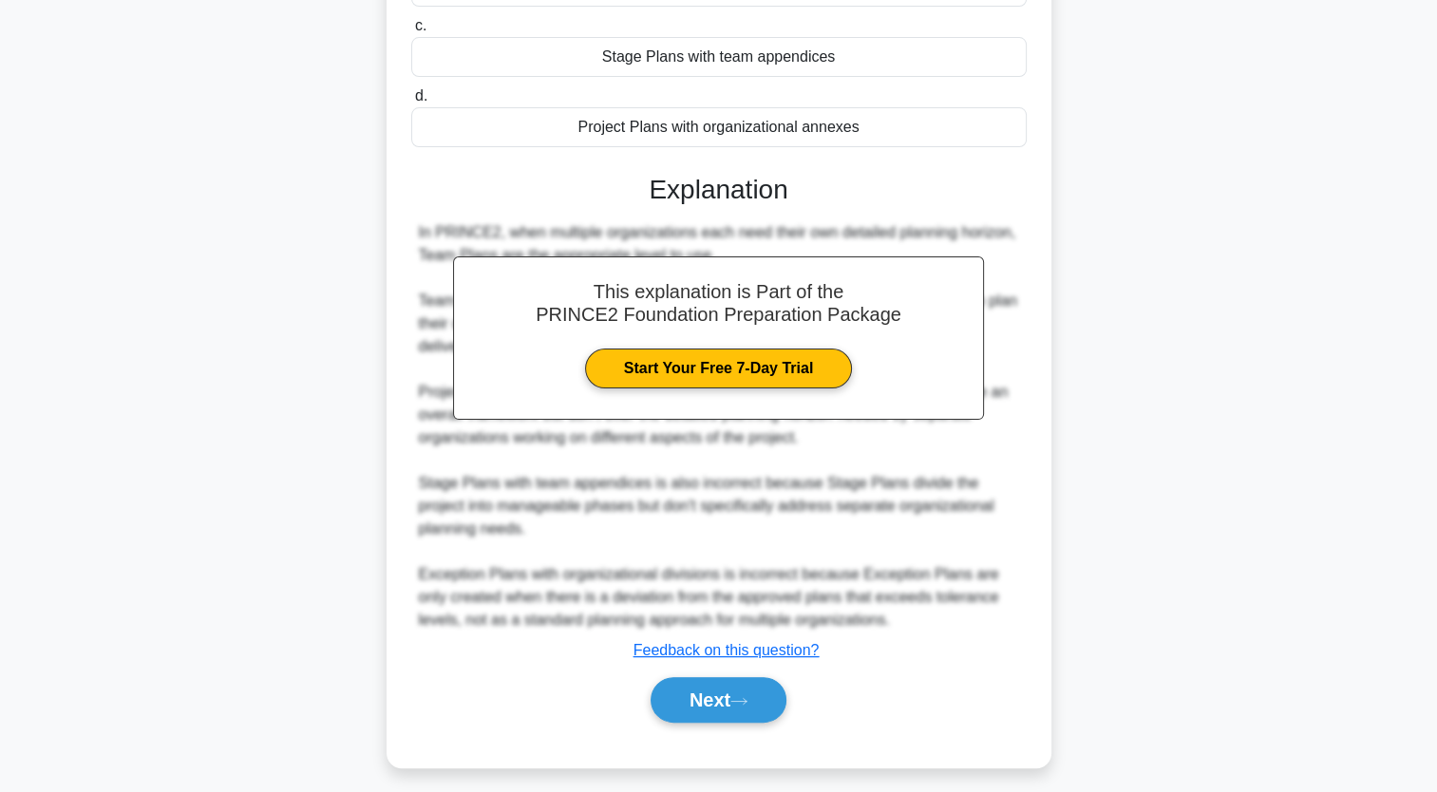
scroll to position [332, 0]
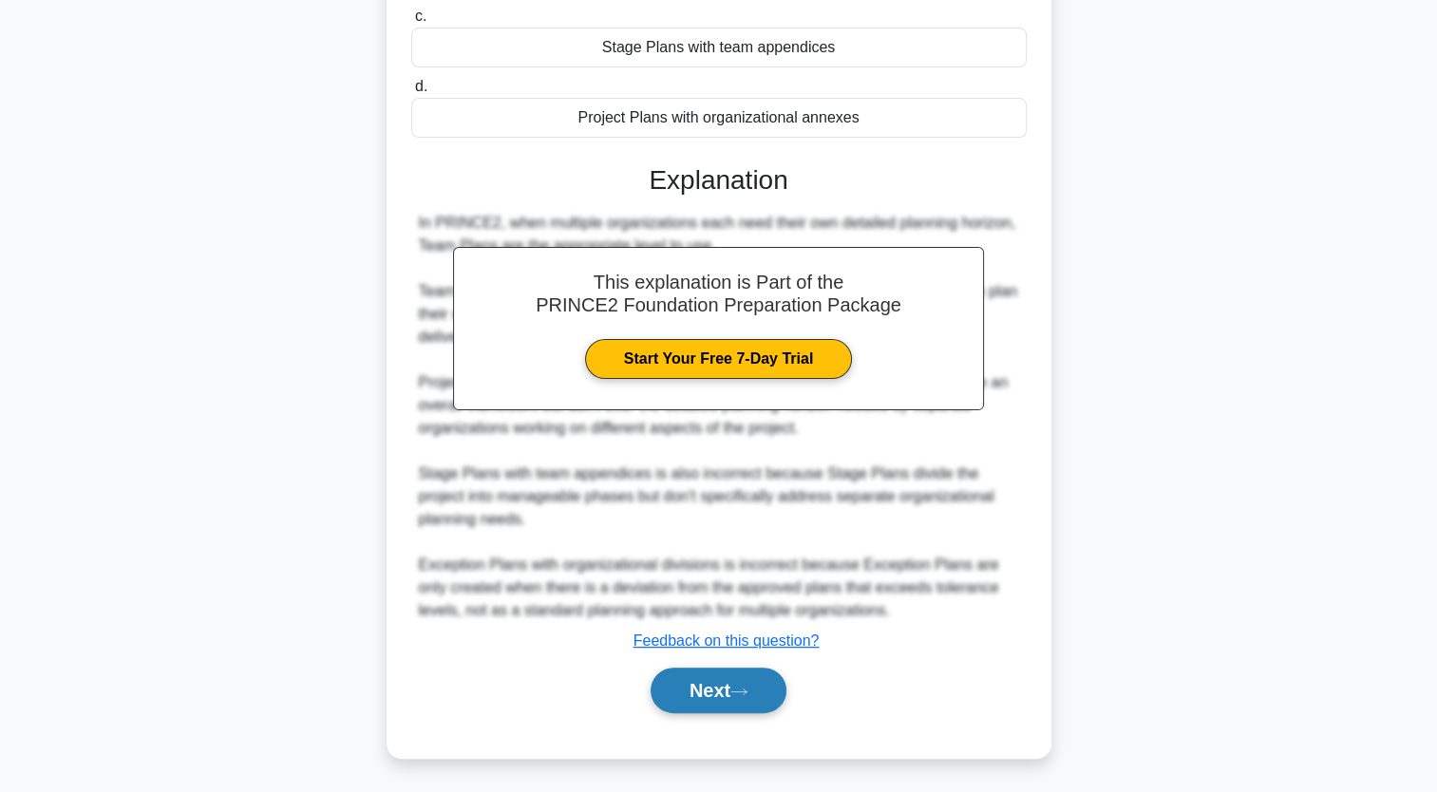
click at [726, 696] on button "Next" at bounding box center [719, 691] width 136 height 46
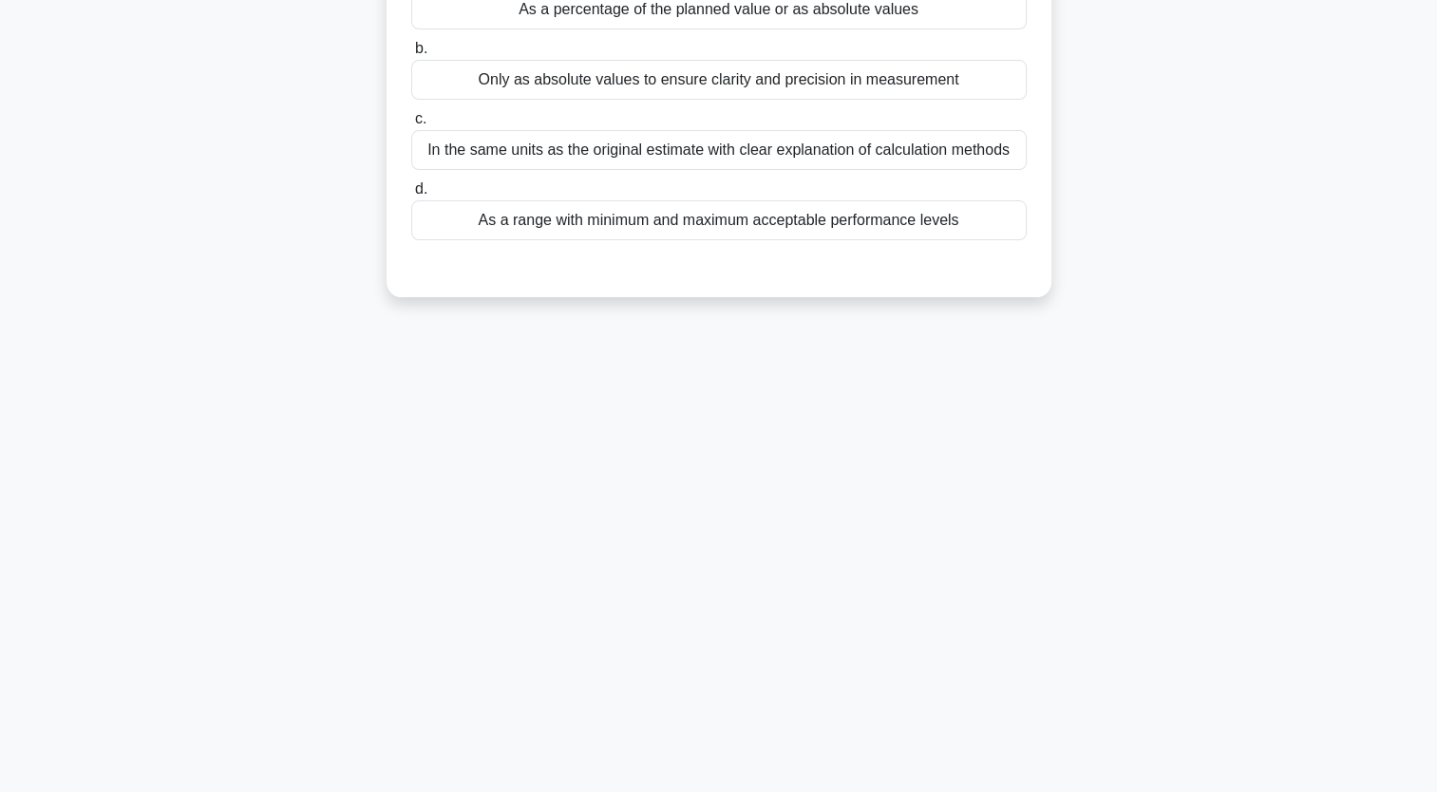
scroll to position [0, 0]
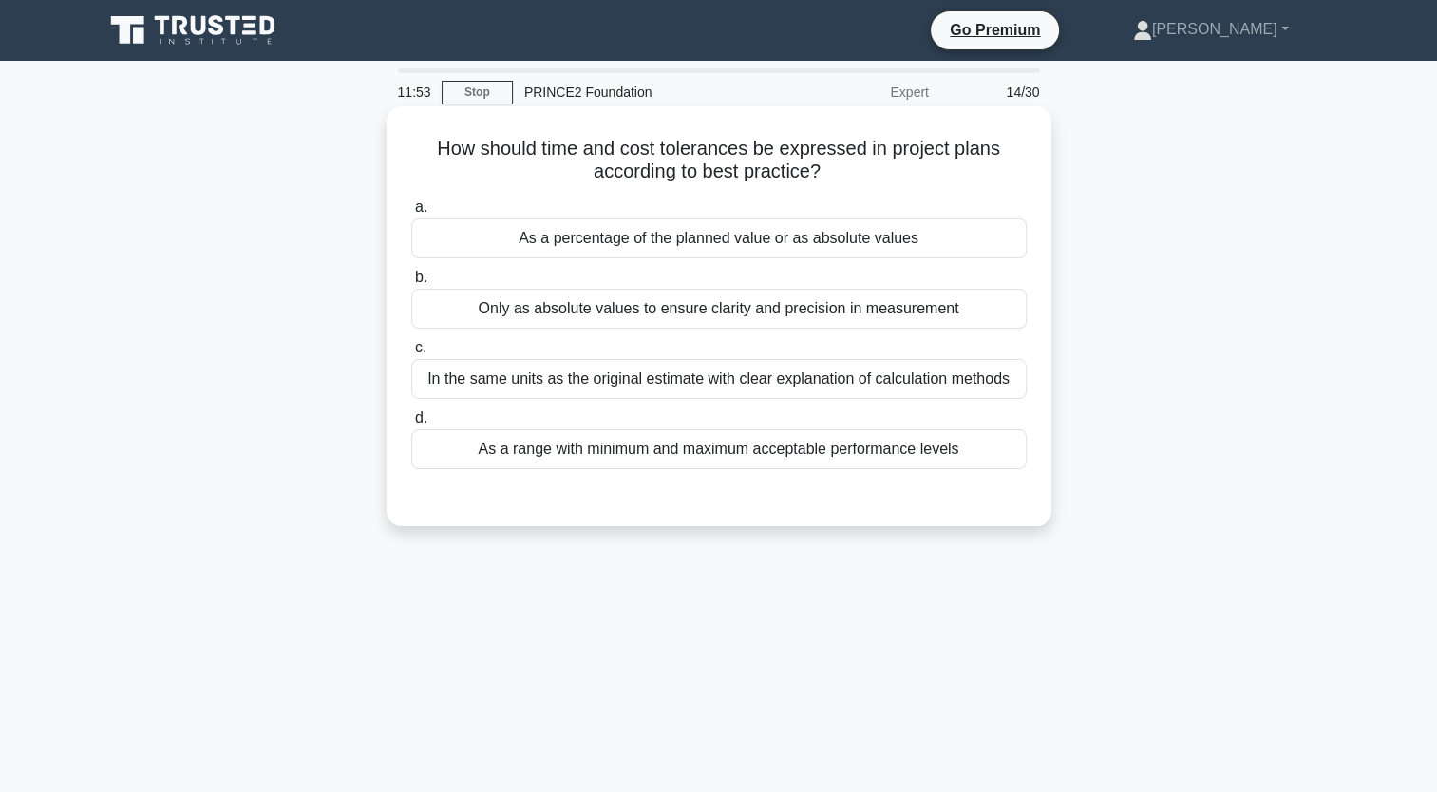
click at [762, 444] on div "As a range with minimum and maximum acceptable performance levels" at bounding box center [719, 449] width 616 height 40
click at [411, 425] on input "d. As a range with minimum and maximum acceptable performance levels" at bounding box center [411, 418] width 0 height 12
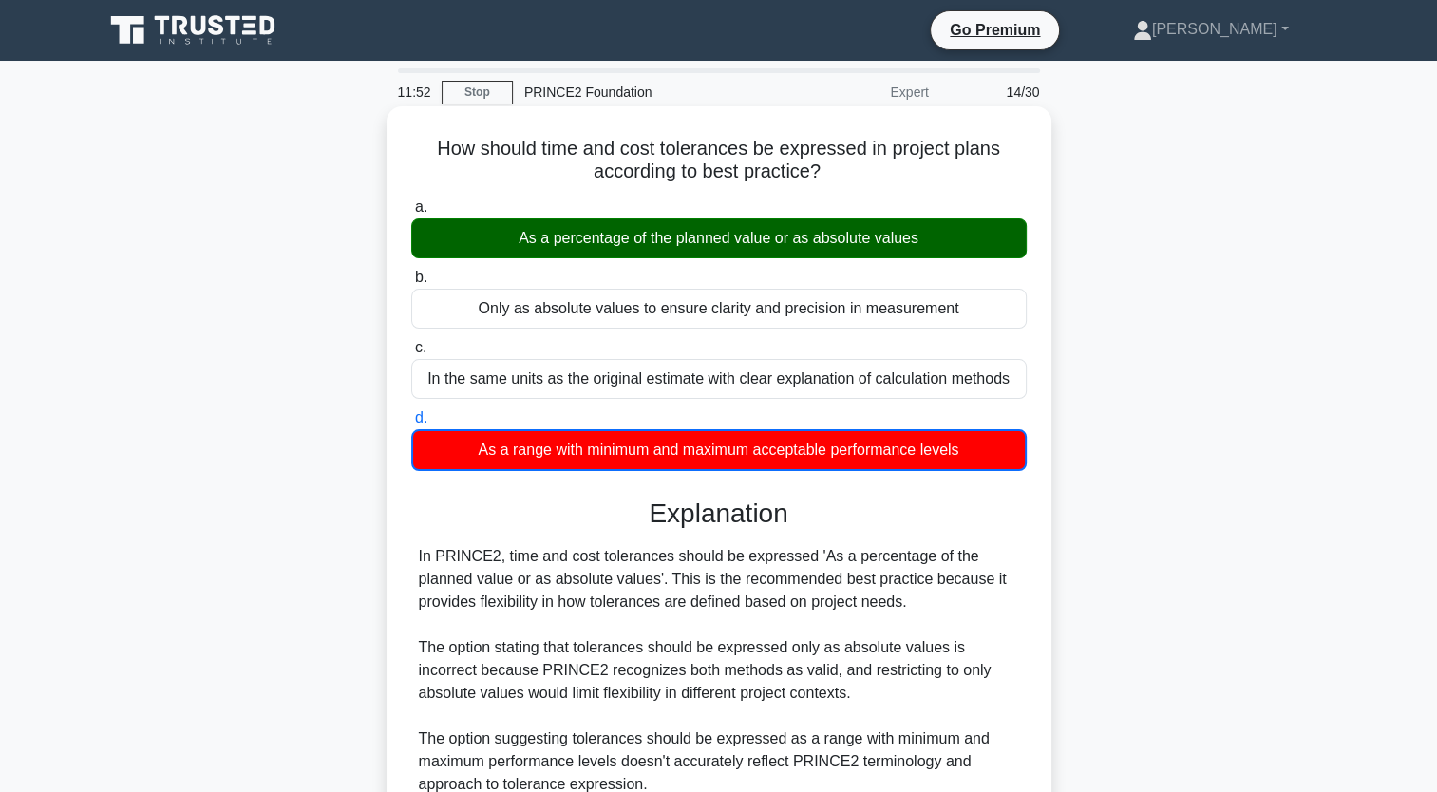
click at [692, 221] on div "As a percentage of the planned value or as absolute values" at bounding box center [719, 238] width 616 height 40
click at [411, 214] on input "a. As a percentage of the planned value or as absolute values" at bounding box center [411, 207] width 0 height 12
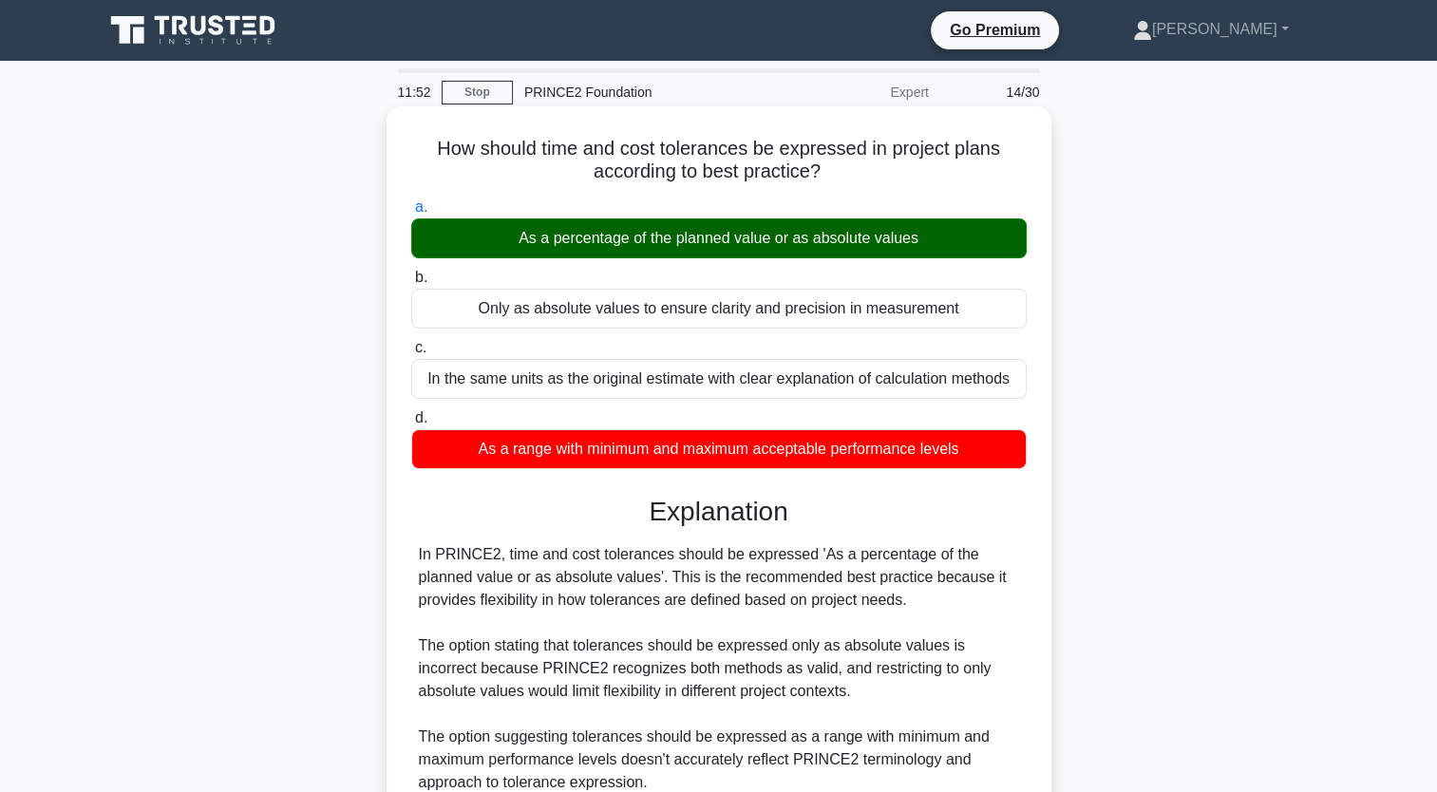
click at [692, 221] on div "As a percentage of the planned value or as absolute values" at bounding box center [719, 238] width 616 height 40
click at [411, 214] on input "a. As a percentage of the planned value or as absolute values" at bounding box center [411, 207] width 0 height 12
drag, startPoint x: 692, startPoint y: 221, endPoint x: 615, endPoint y: 222, distance: 76.9
click at [615, 222] on div "As a percentage of the planned value or as absolute values" at bounding box center [719, 238] width 616 height 40
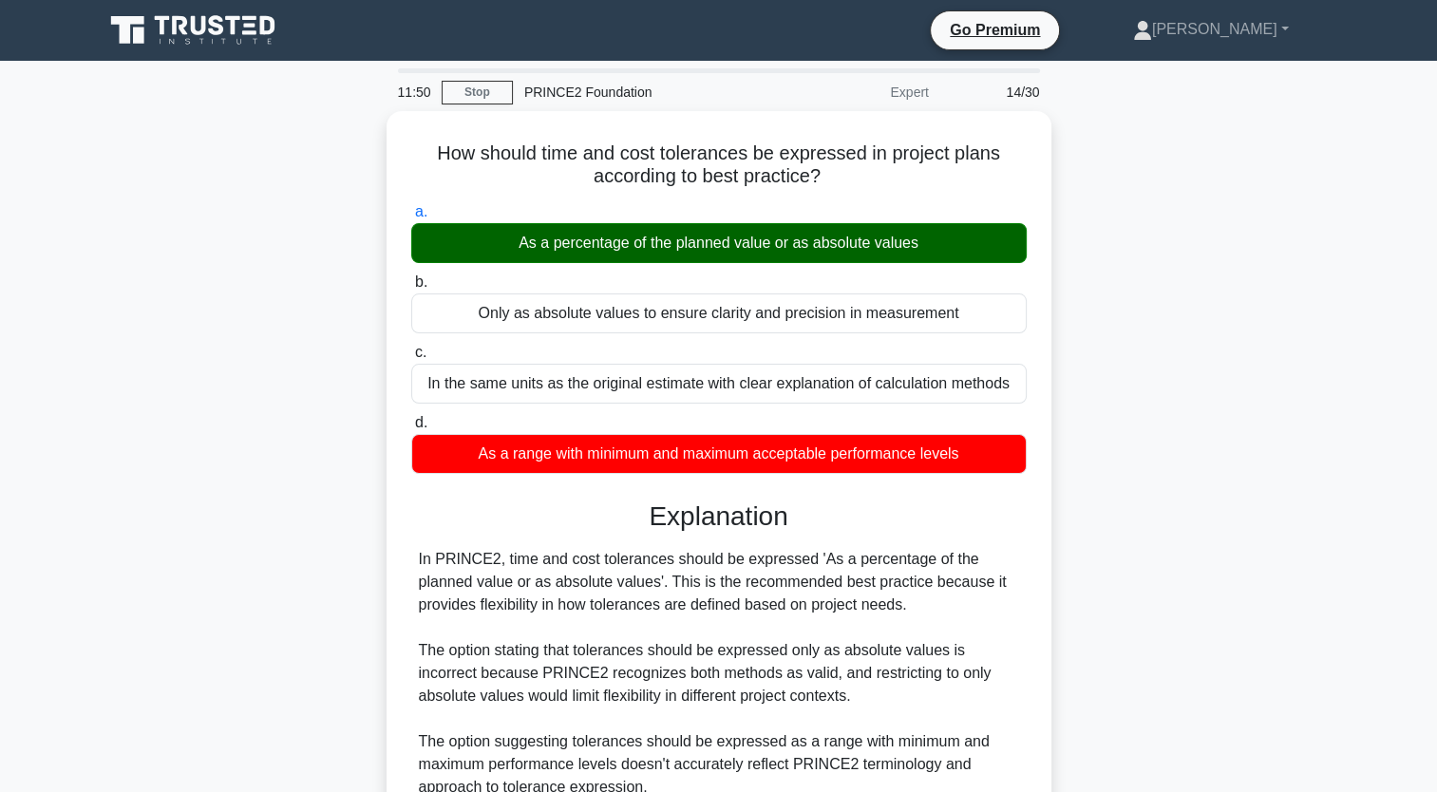
click at [353, 386] on div "How should time and cost tolerances be expressed in project plans according to …" at bounding box center [719, 580] width 1254 height 938
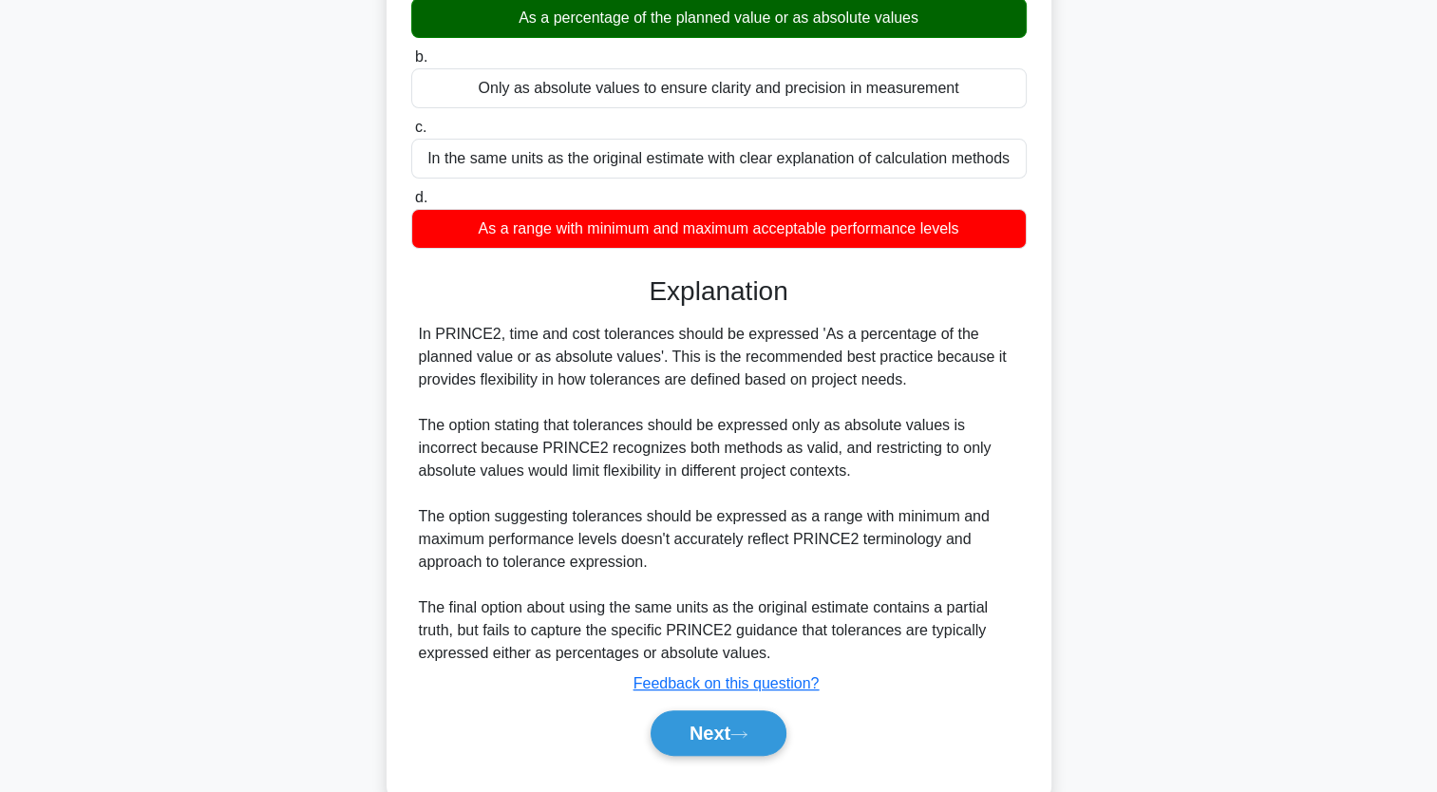
scroll to position [218, 0]
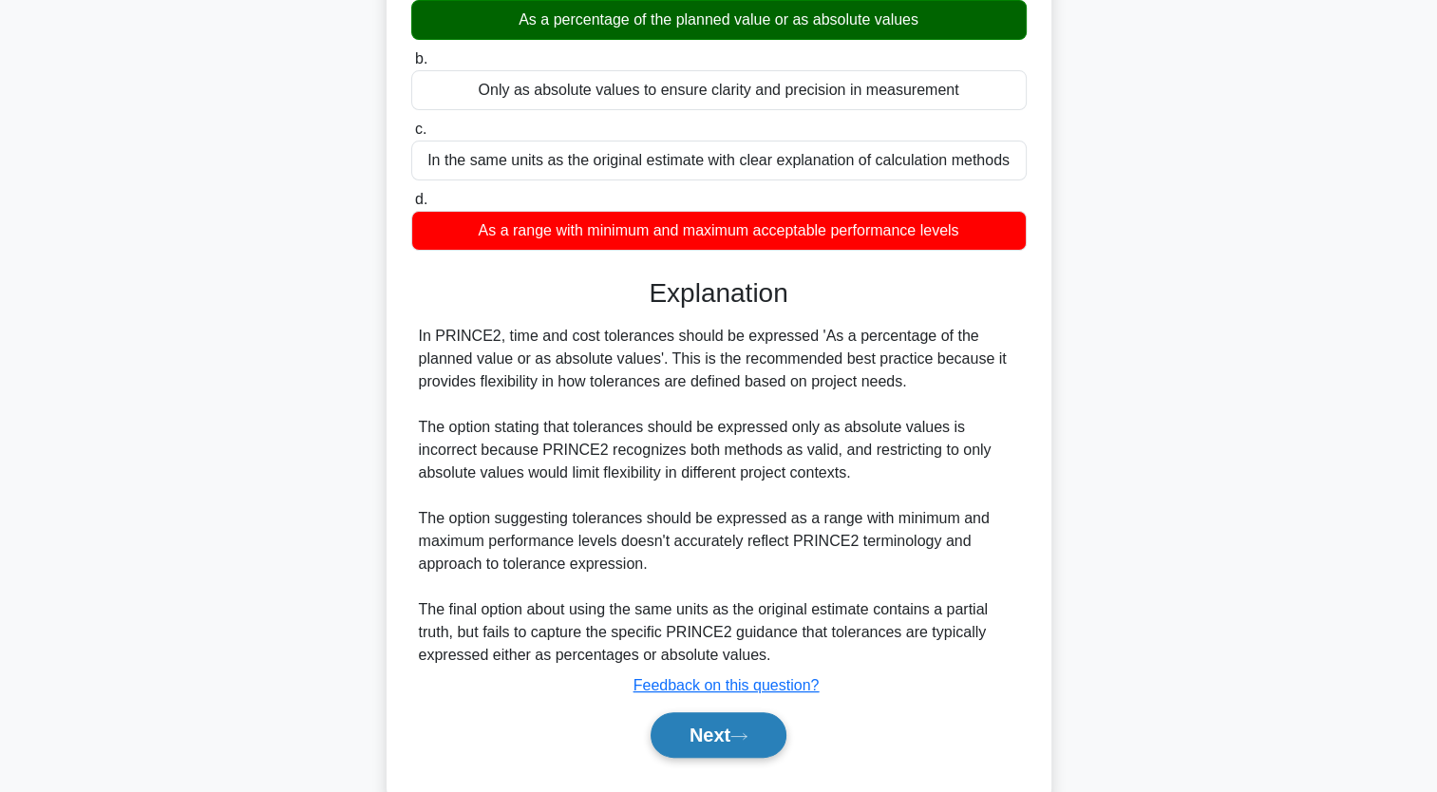
click at [730, 738] on button "Next" at bounding box center [719, 735] width 136 height 46
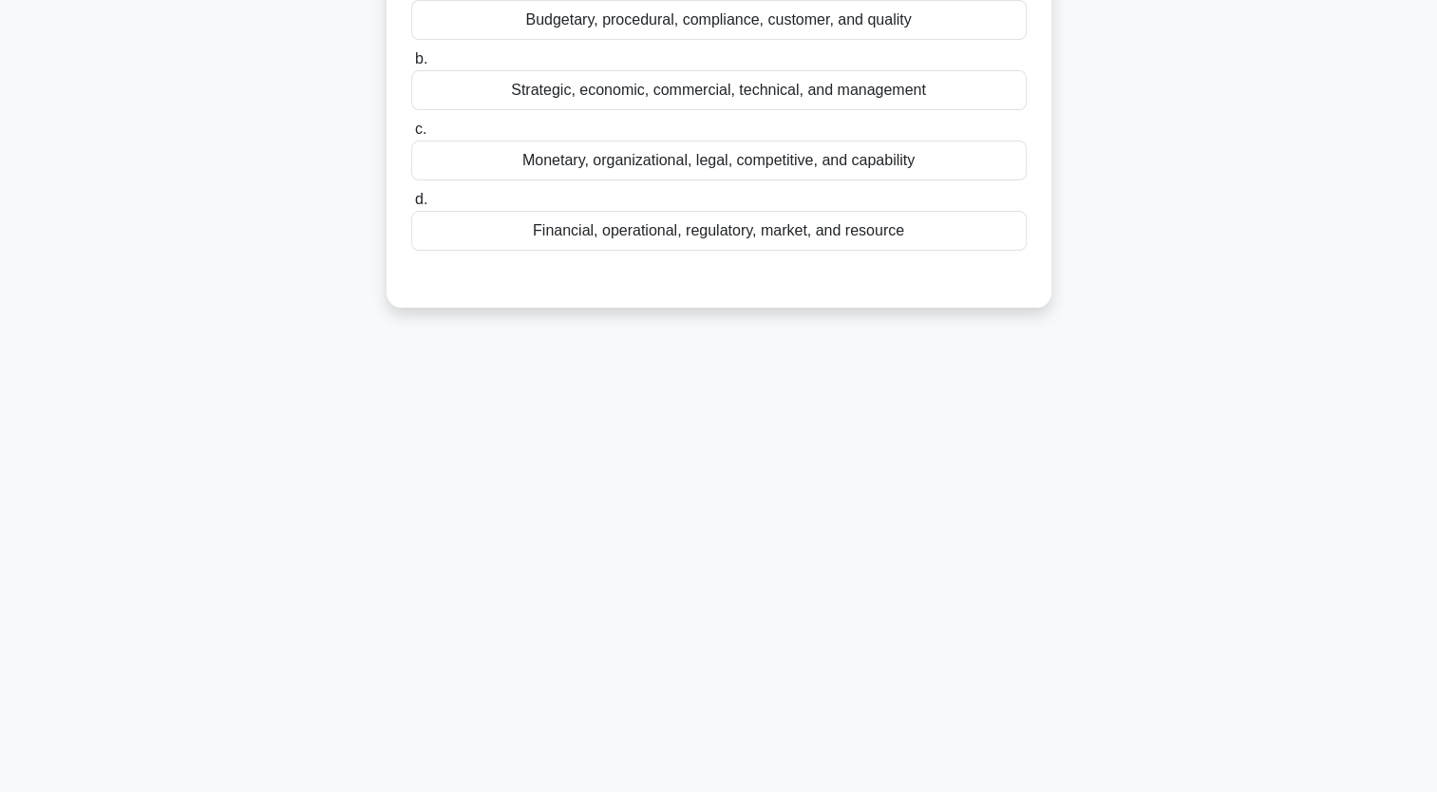
scroll to position [0, 0]
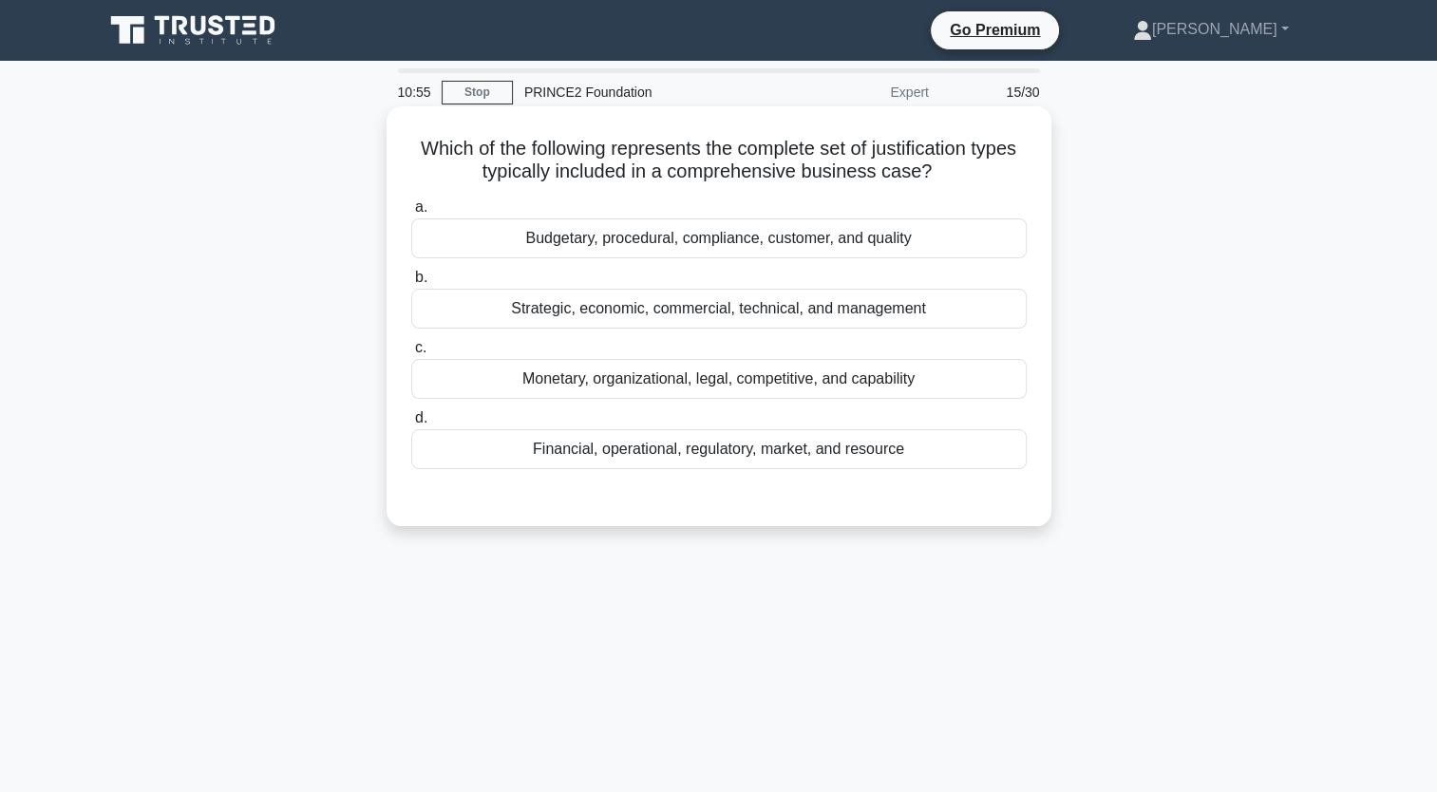
click at [579, 318] on div "Strategic, economic, commercial, technical, and management" at bounding box center [719, 309] width 616 height 40
click at [411, 284] on input "b. Strategic, economic, commercial, technical, and management" at bounding box center [411, 278] width 0 height 12
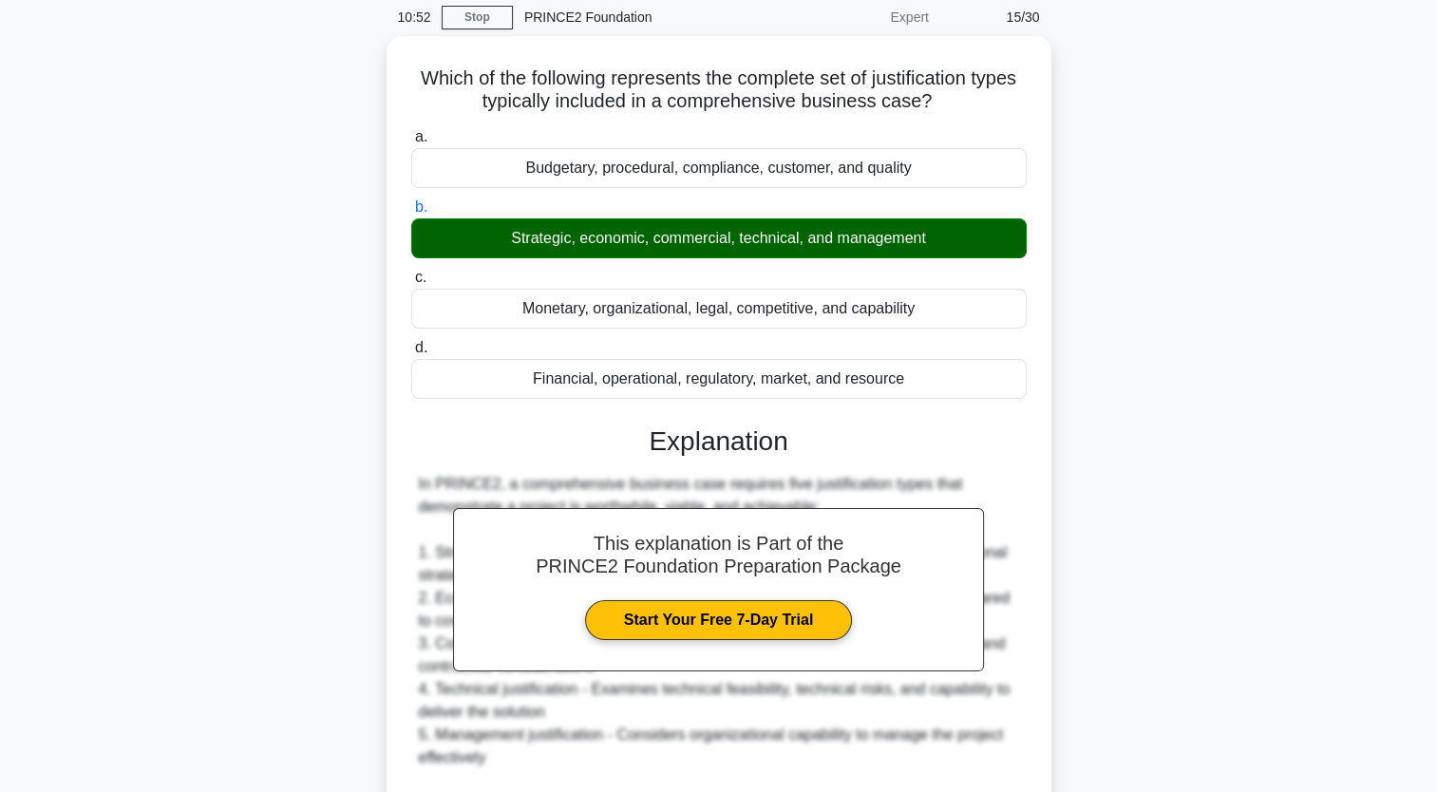
scroll to position [354, 0]
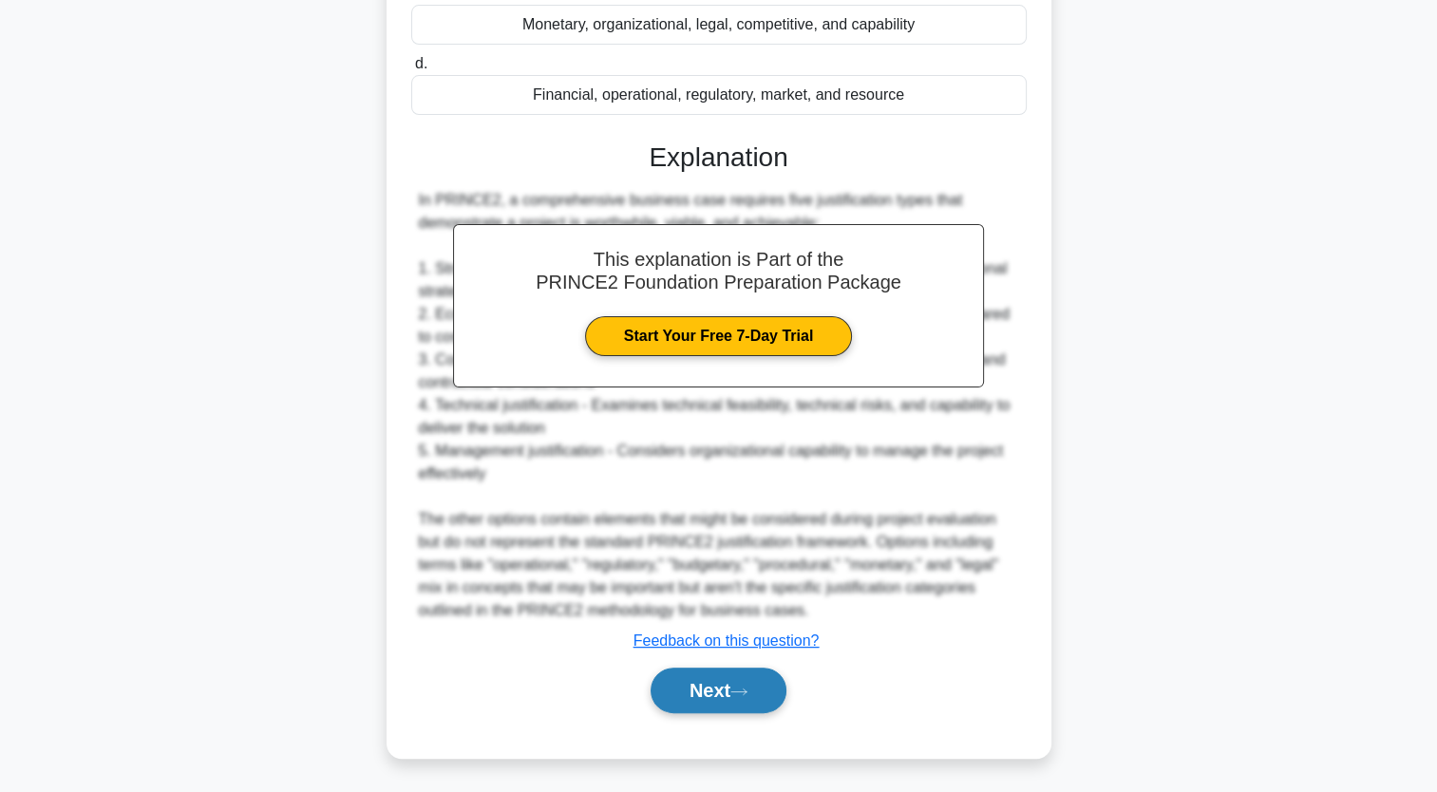
click at [714, 694] on button "Next" at bounding box center [719, 691] width 136 height 46
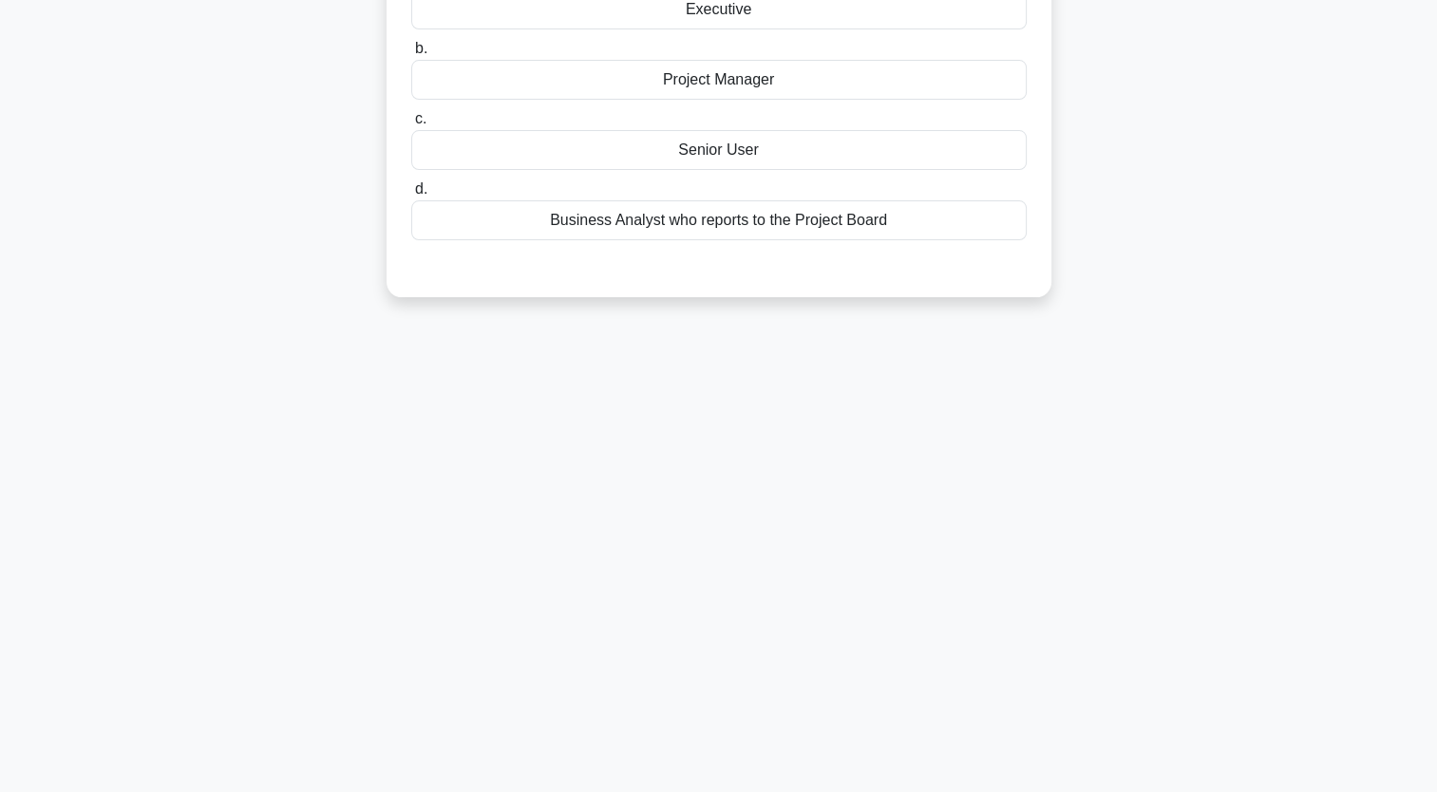
scroll to position [0, 0]
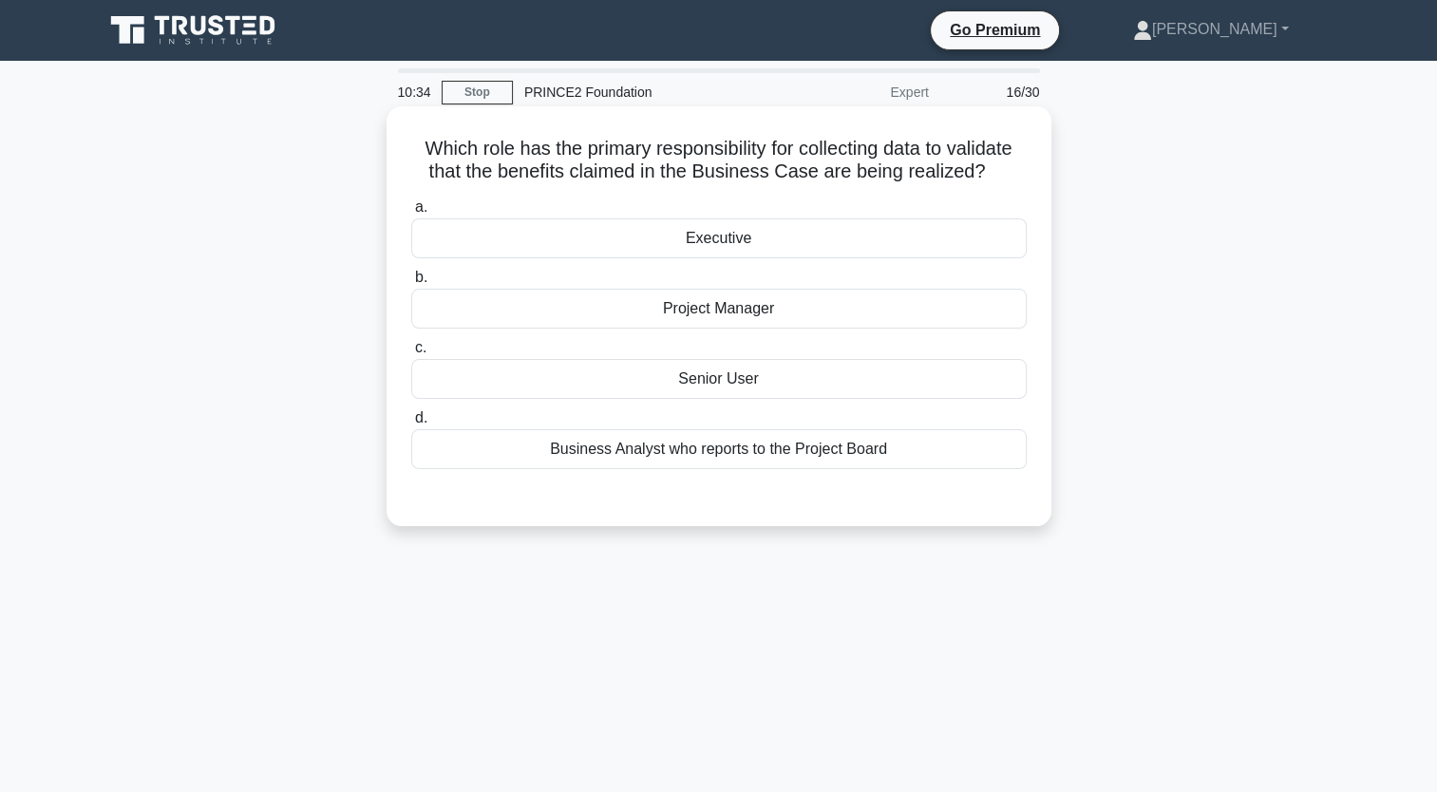
click at [756, 374] on div "Senior User" at bounding box center [719, 379] width 616 height 40
click at [411, 354] on input "c. Senior User" at bounding box center [411, 348] width 0 height 12
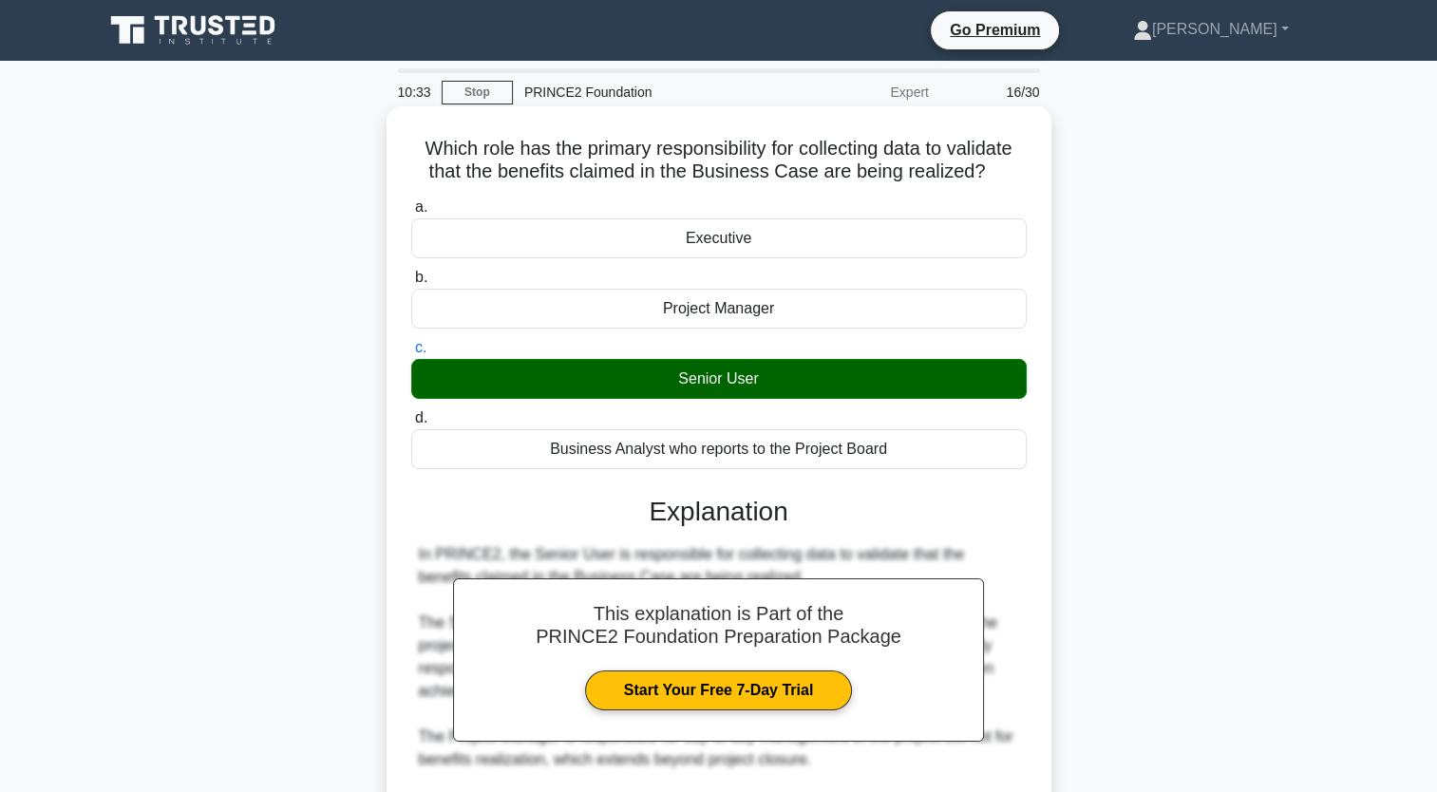
scroll to position [309, 0]
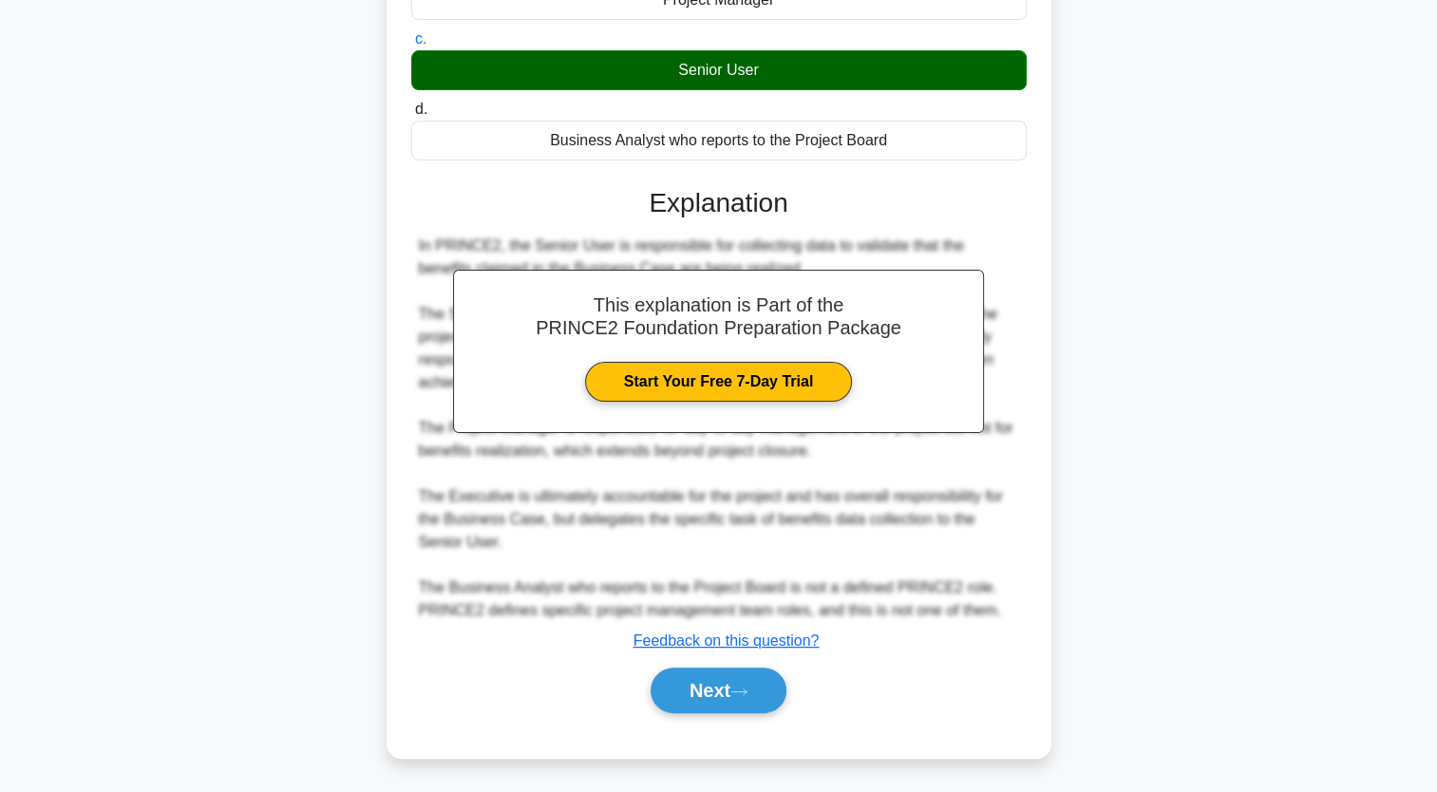
click at [704, 714] on div "Next" at bounding box center [719, 690] width 616 height 61
click at [700, 707] on button "Next" at bounding box center [719, 691] width 136 height 46
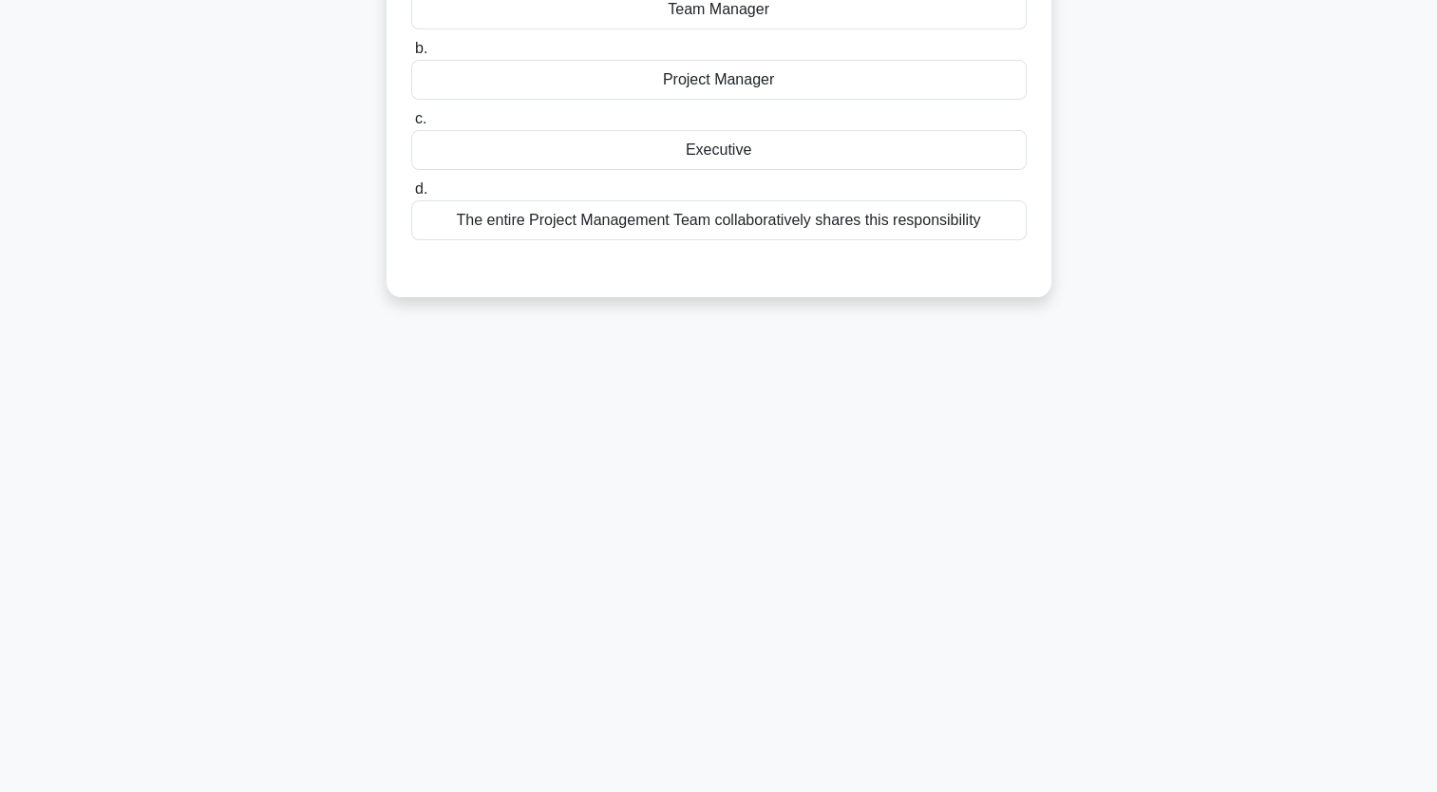
scroll to position [0, 0]
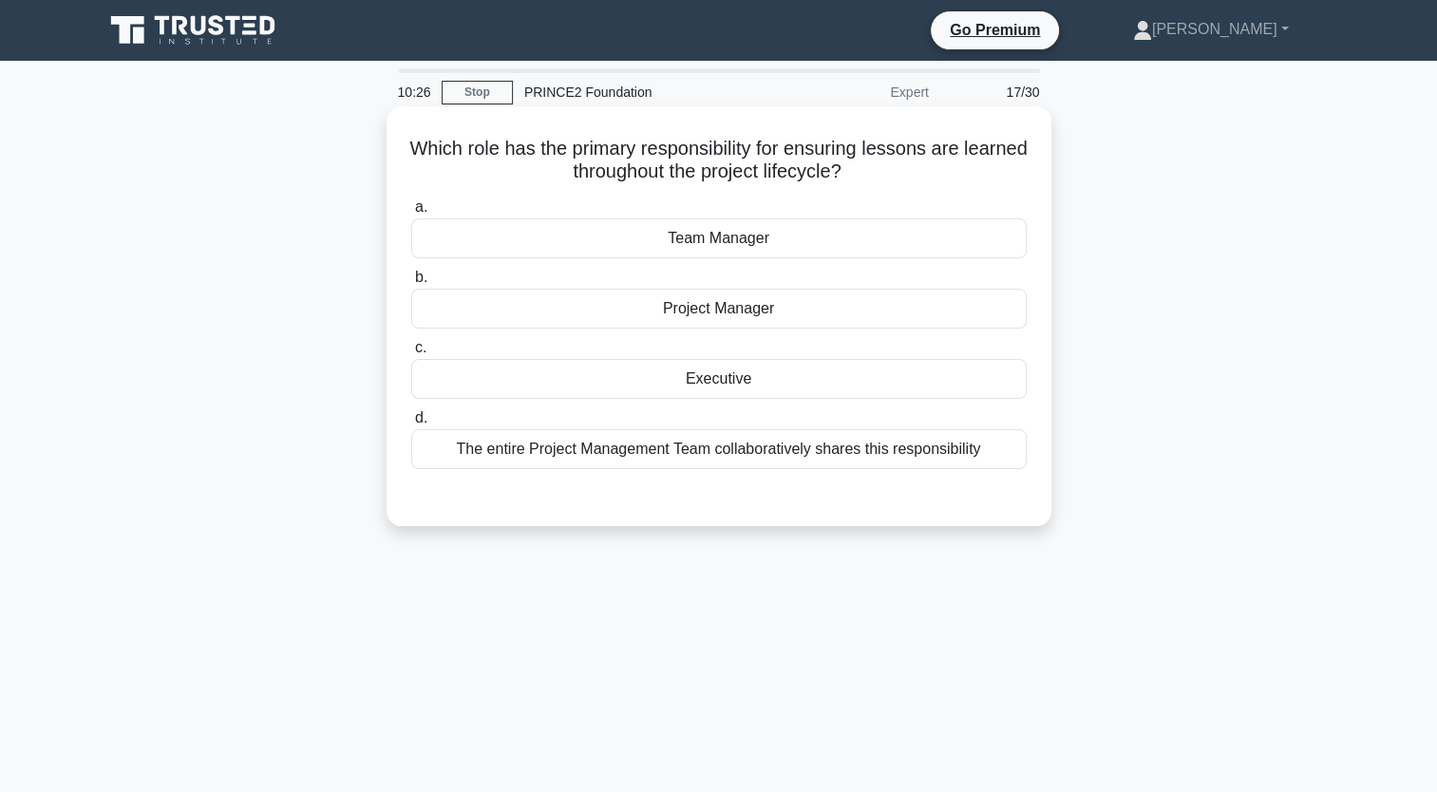
click at [730, 311] on div "Project Manager" at bounding box center [719, 309] width 616 height 40
click at [411, 284] on input "b. Project Manager" at bounding box center [411, 278] width 0 height 12
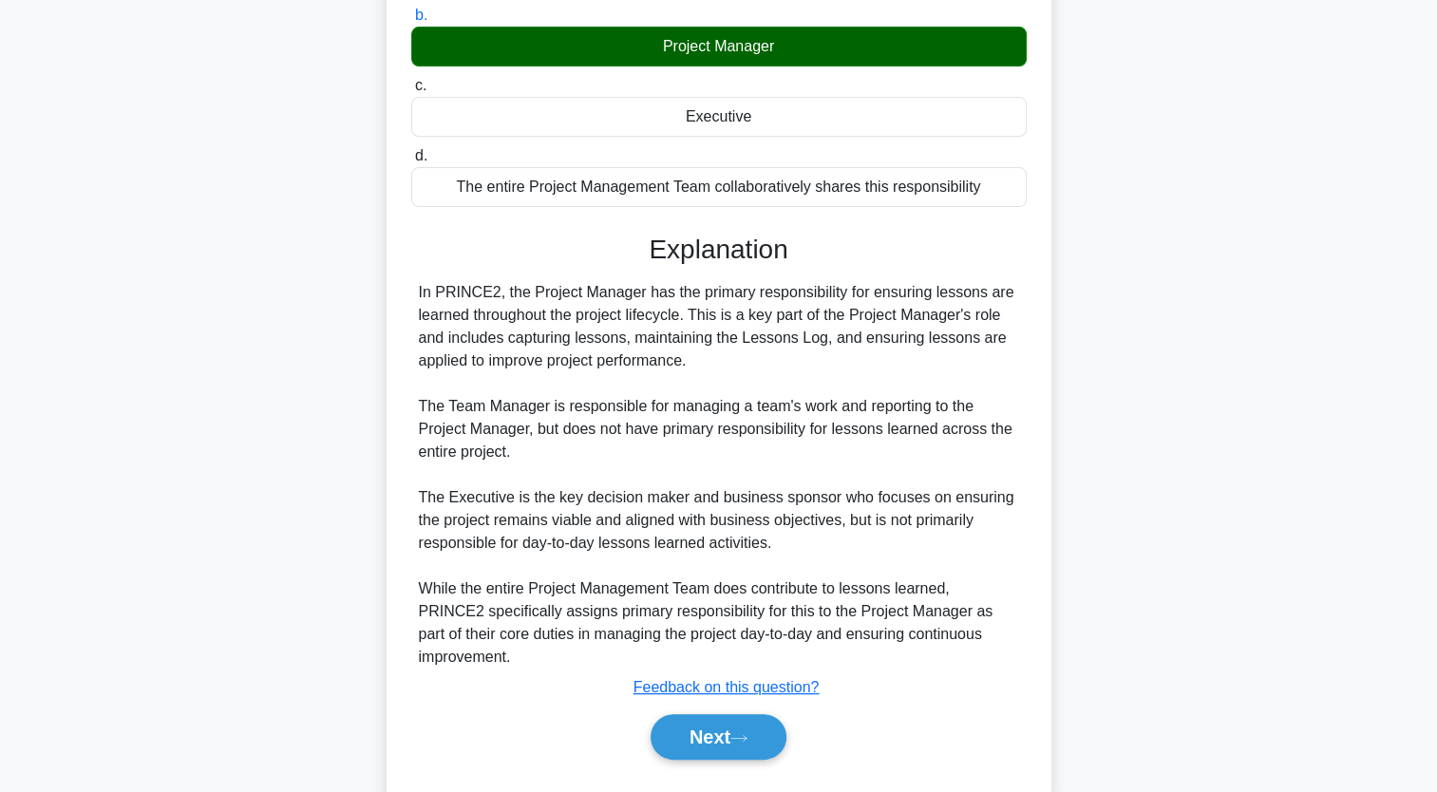
scroll to position [275, 0]
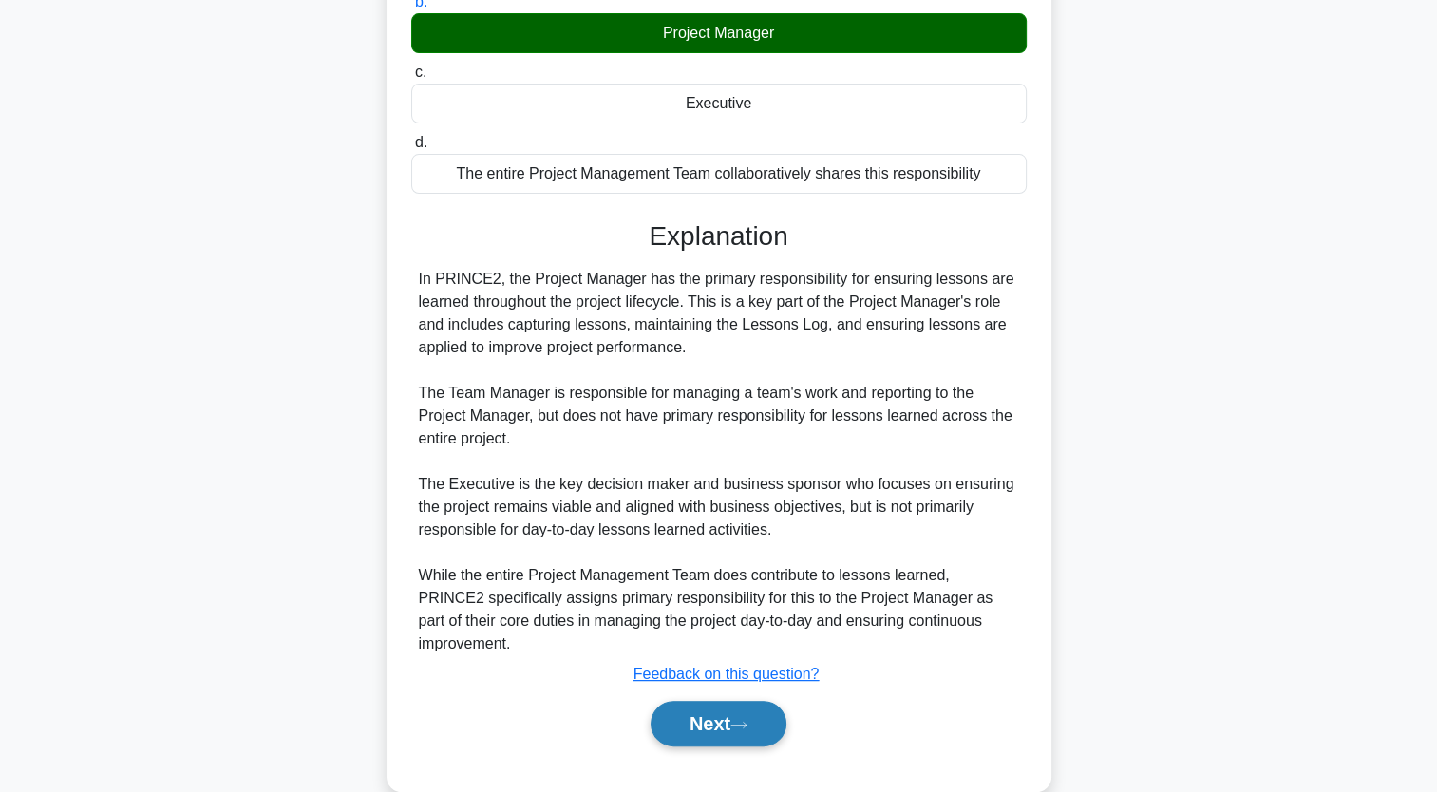
click at [748, 720] on icon at bounding box center [738, 725] width 17 height 10
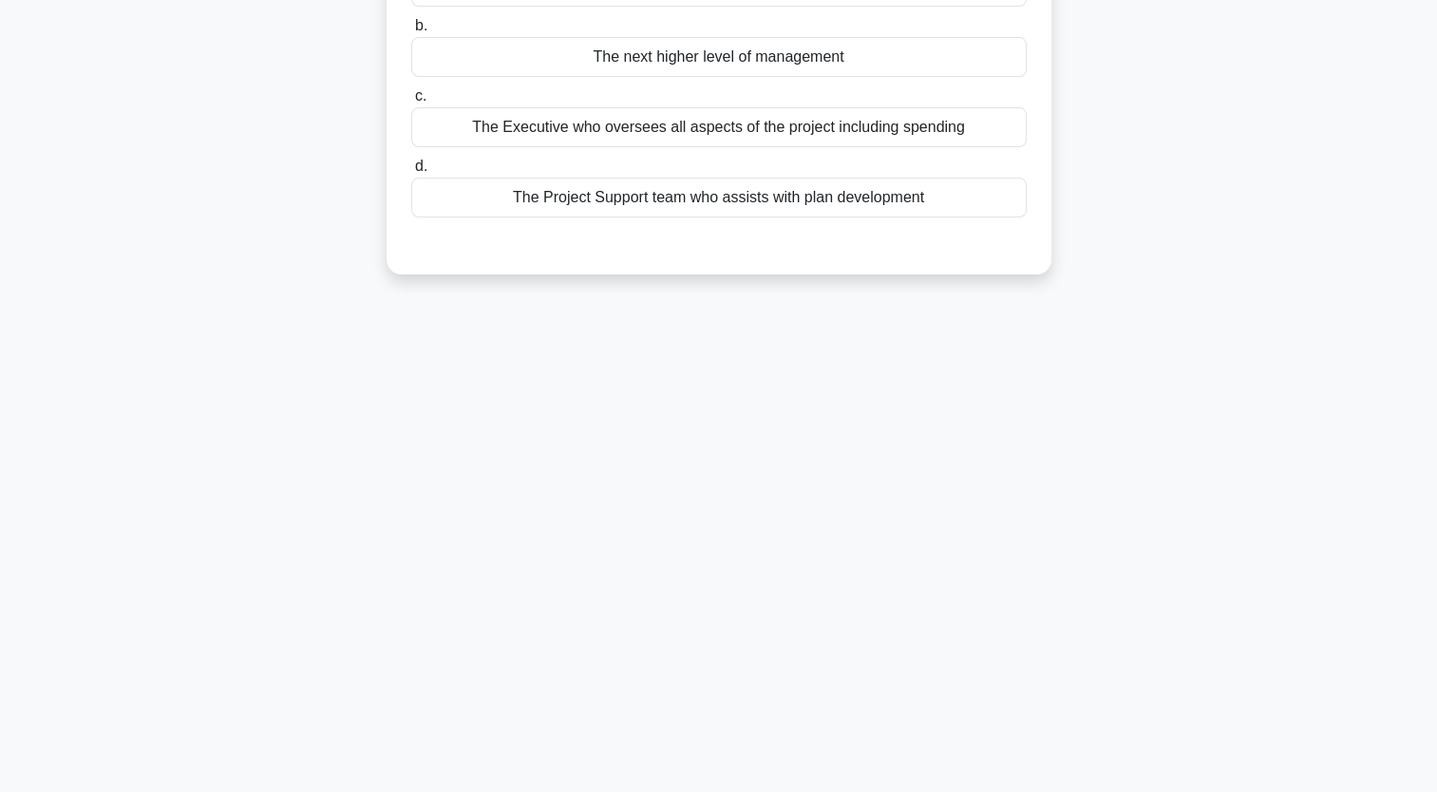
scroll to position [0, 0]
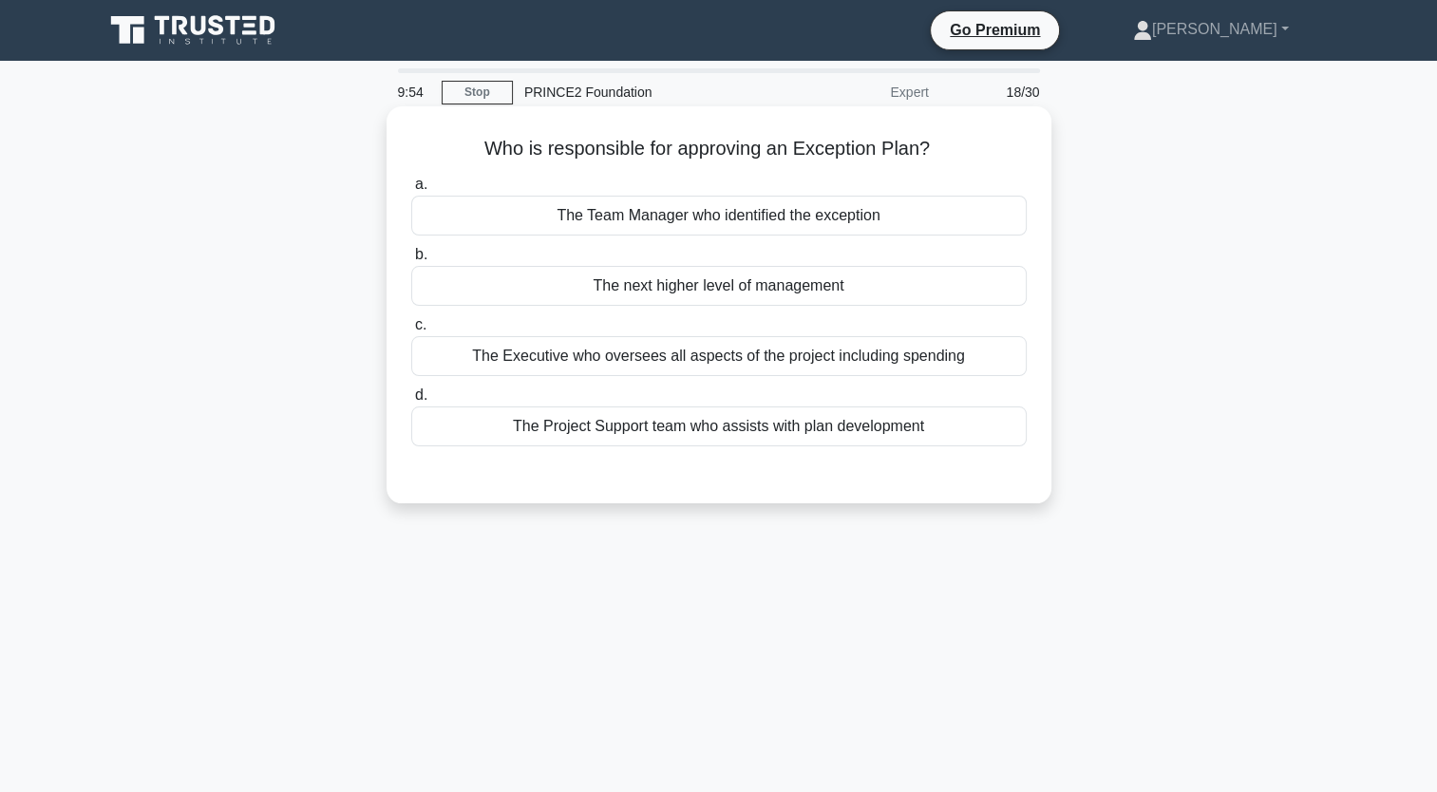
click at [645, 355] on div "The Executive who oversees all aspects of the project including spending" at bounding box center [719, 356] width 616 height 40
click at [411, 332] on input "c. The Executive who oversees all aspects of the project including spending" at bounding box center [411, 325] width 0 height 12
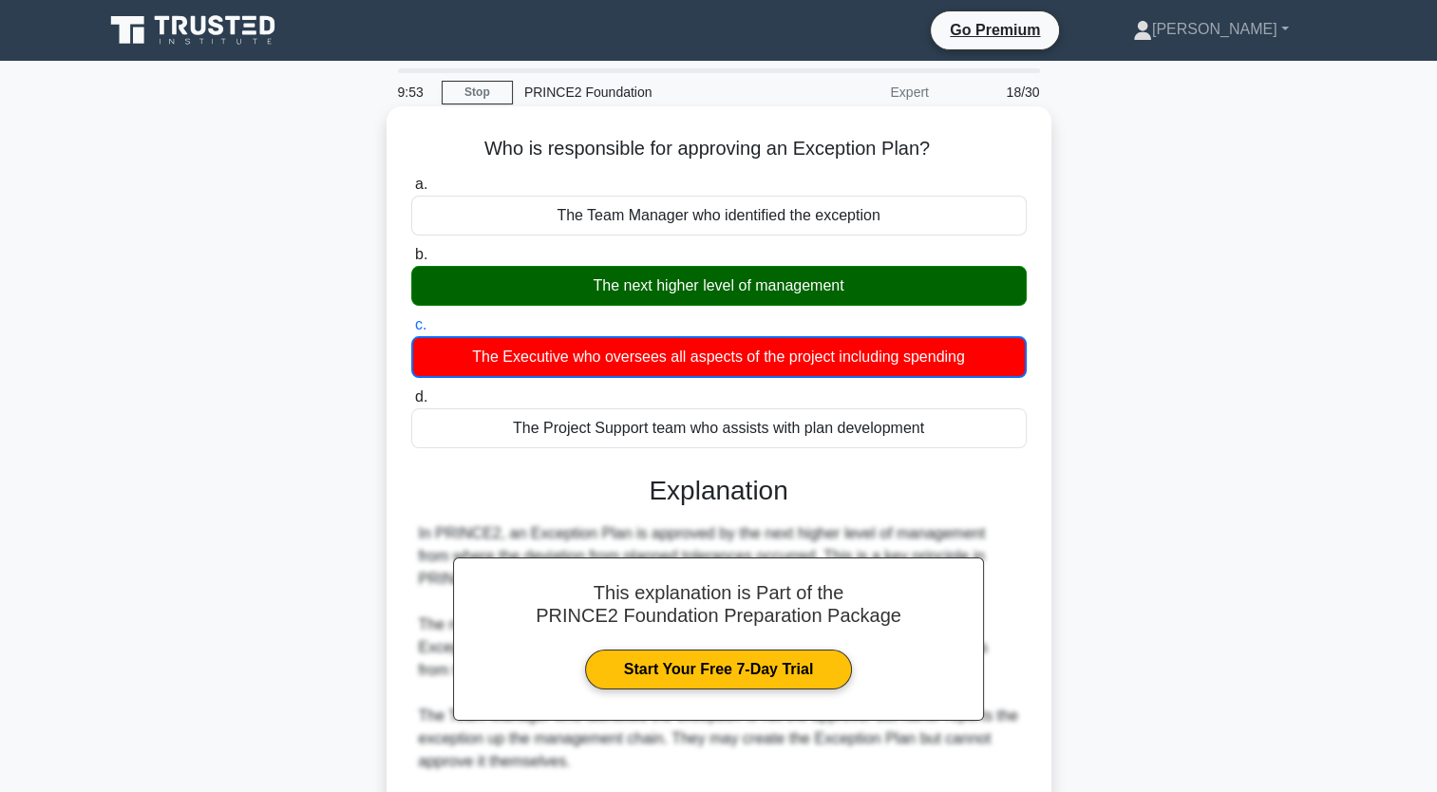
click at [642, 283] on div "The next higher level of management" at bounding box center [719, 286] width 616 height 40
click at [411, 261] on input "b. The next higher level of management" at bounding box center [411, 255] width 0 height 12
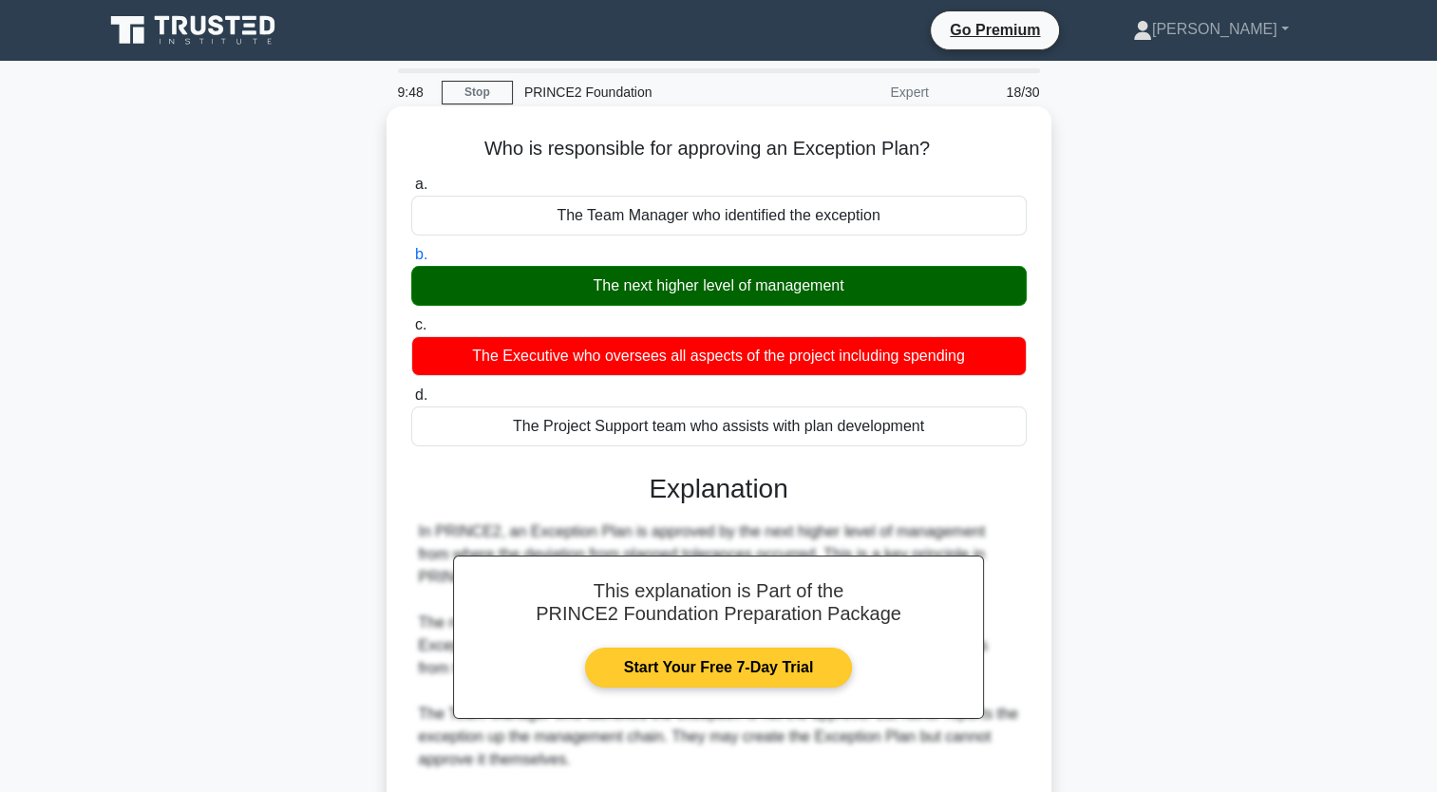
scroll to position [332, 0]
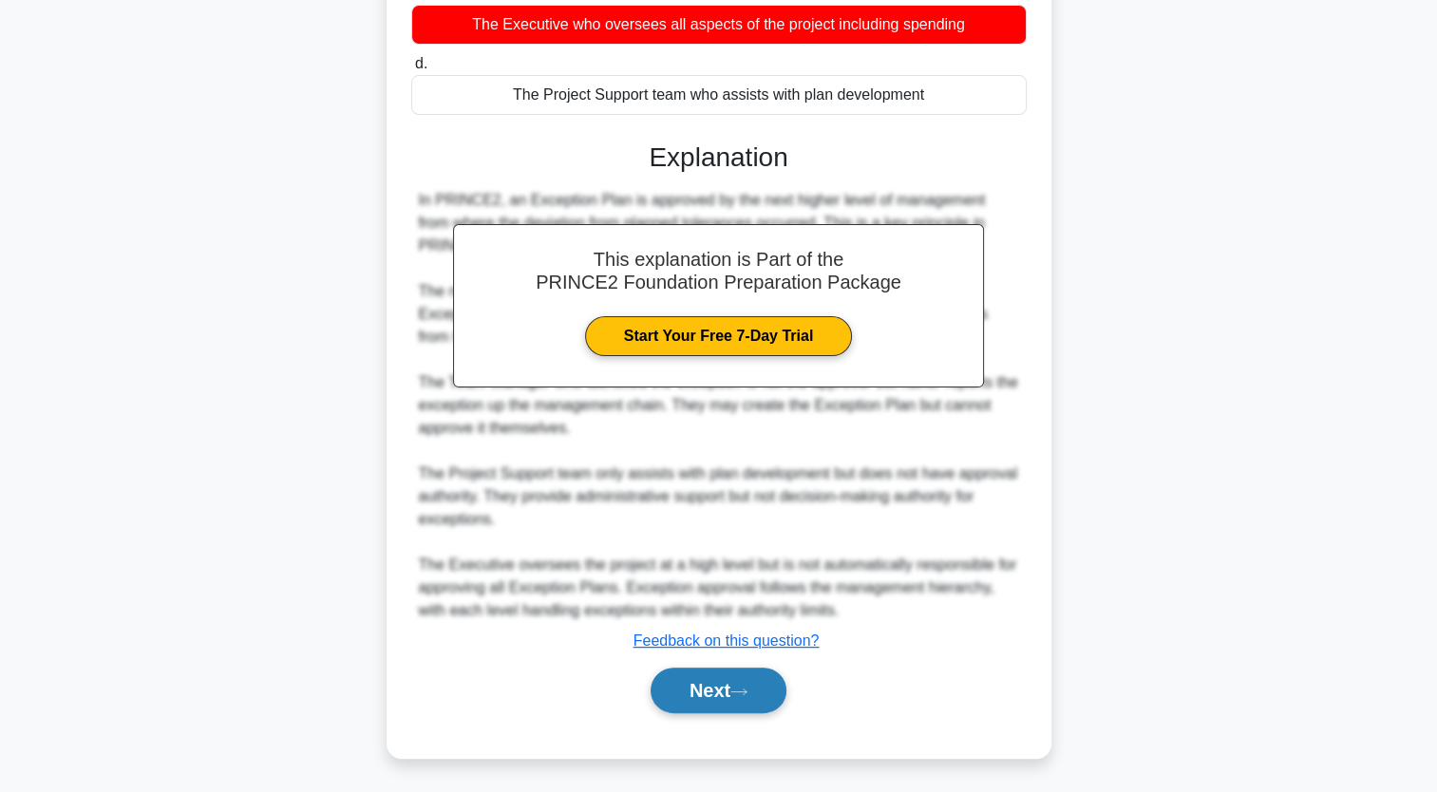
click at [752, 674] on button "Next" at bounding box center [719, 691] width 136 height 46
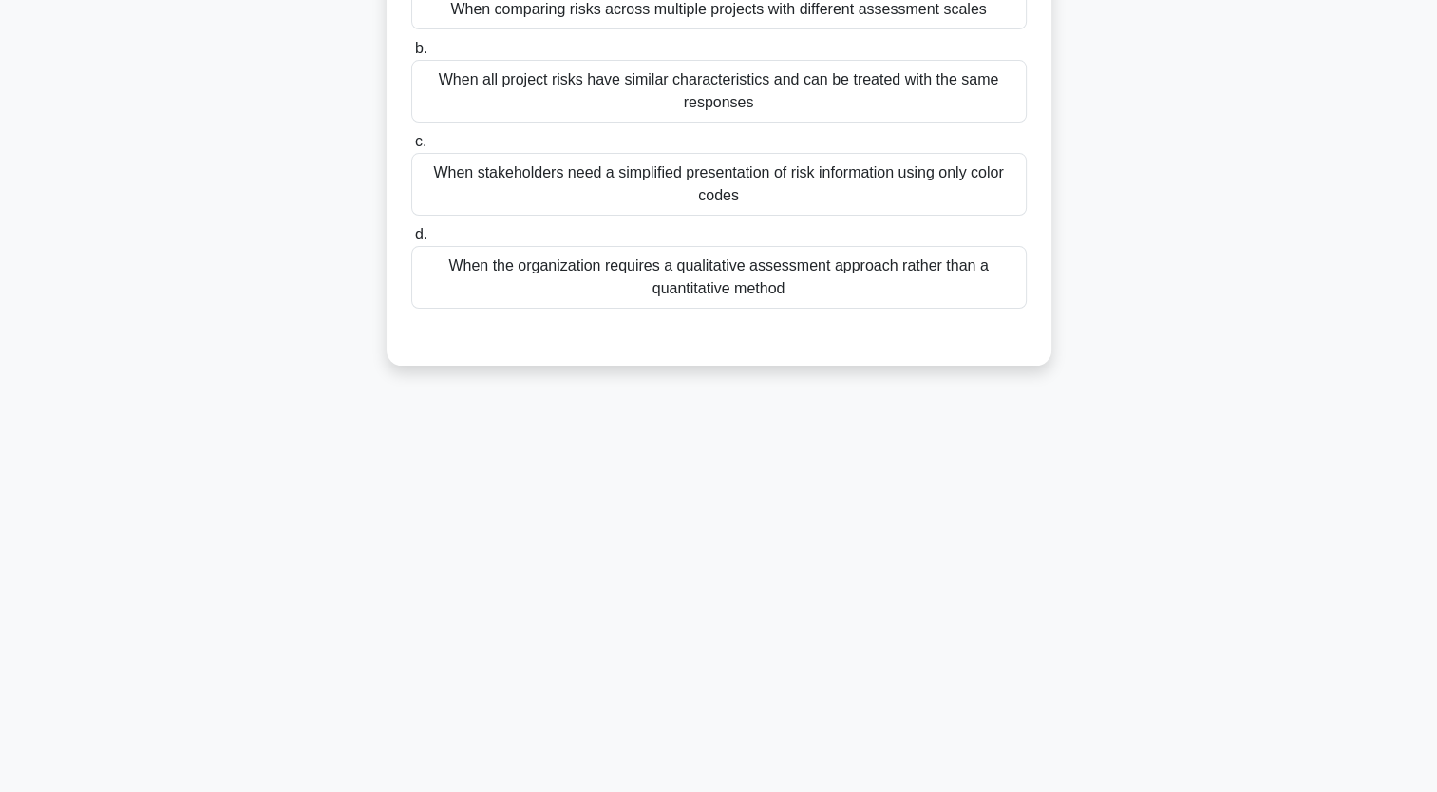
scroll to position [0, 0]
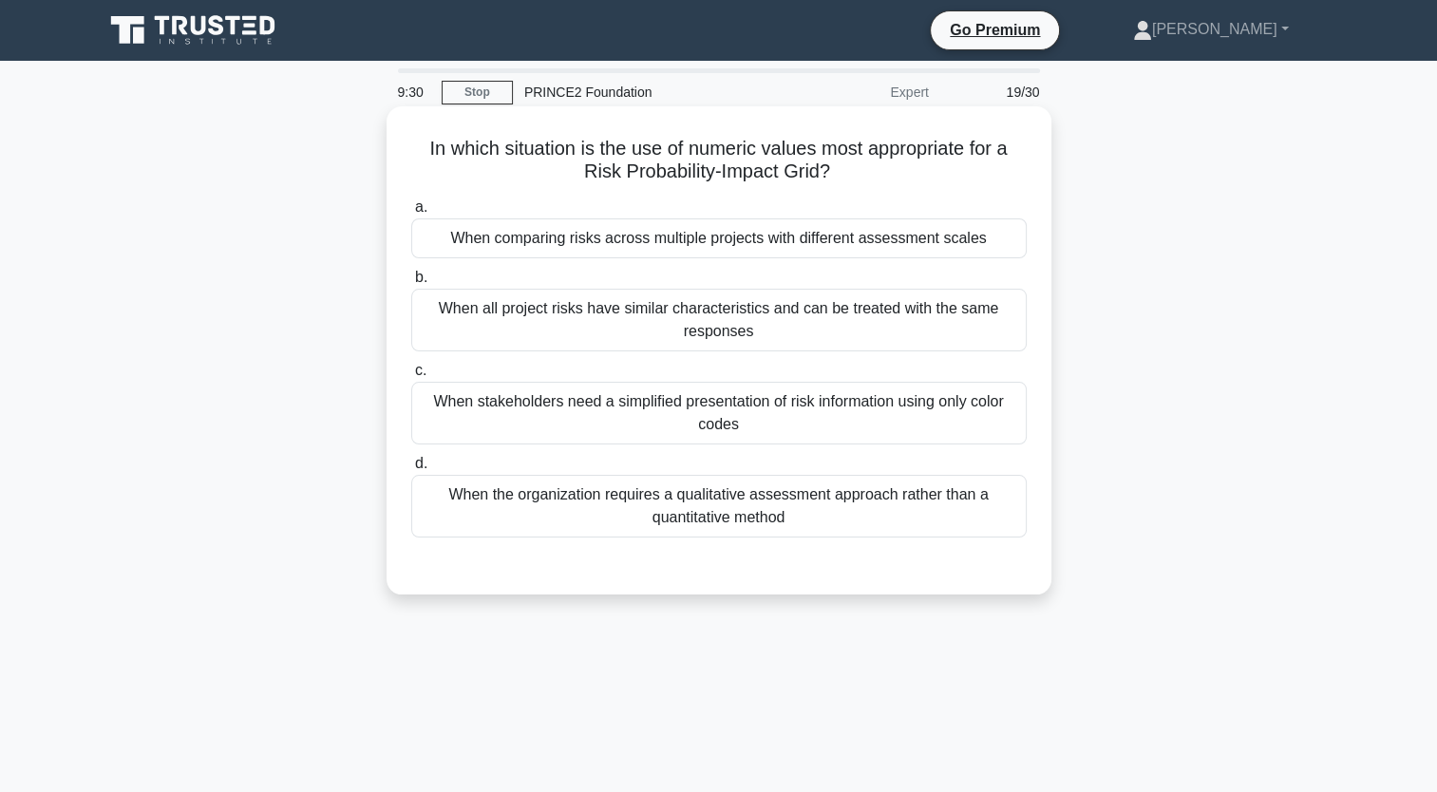
click at [709, 513] on div "When the organization requires a qualitative assessment approach rather than a …" at bounding box center [719, 506] width 616 height 63
click at [411, 470] on input "d. When the organization requires a qualitative assessment approach rather than…" at bounding box center [411, 464] width 0 height 12
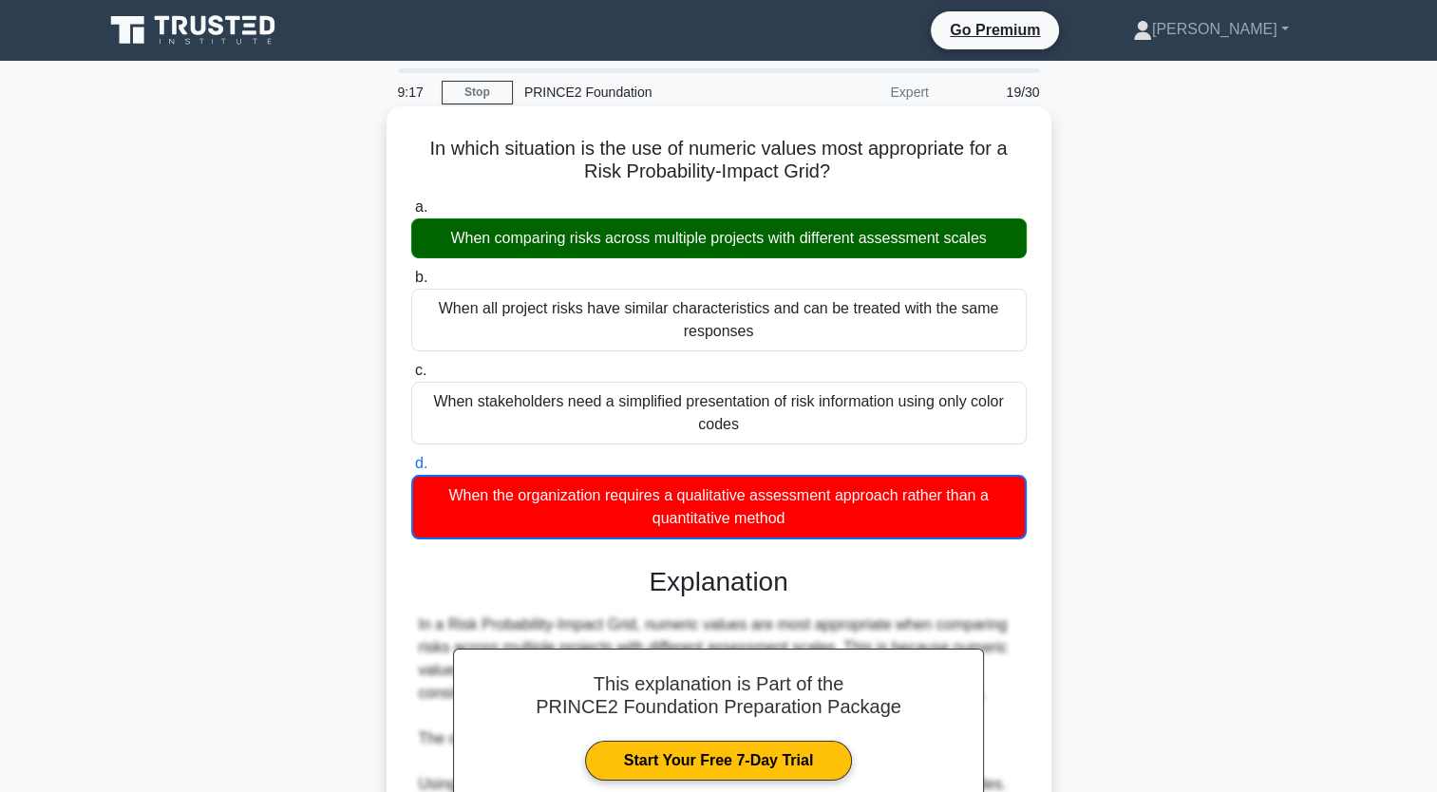
scroll to position [379, 0]
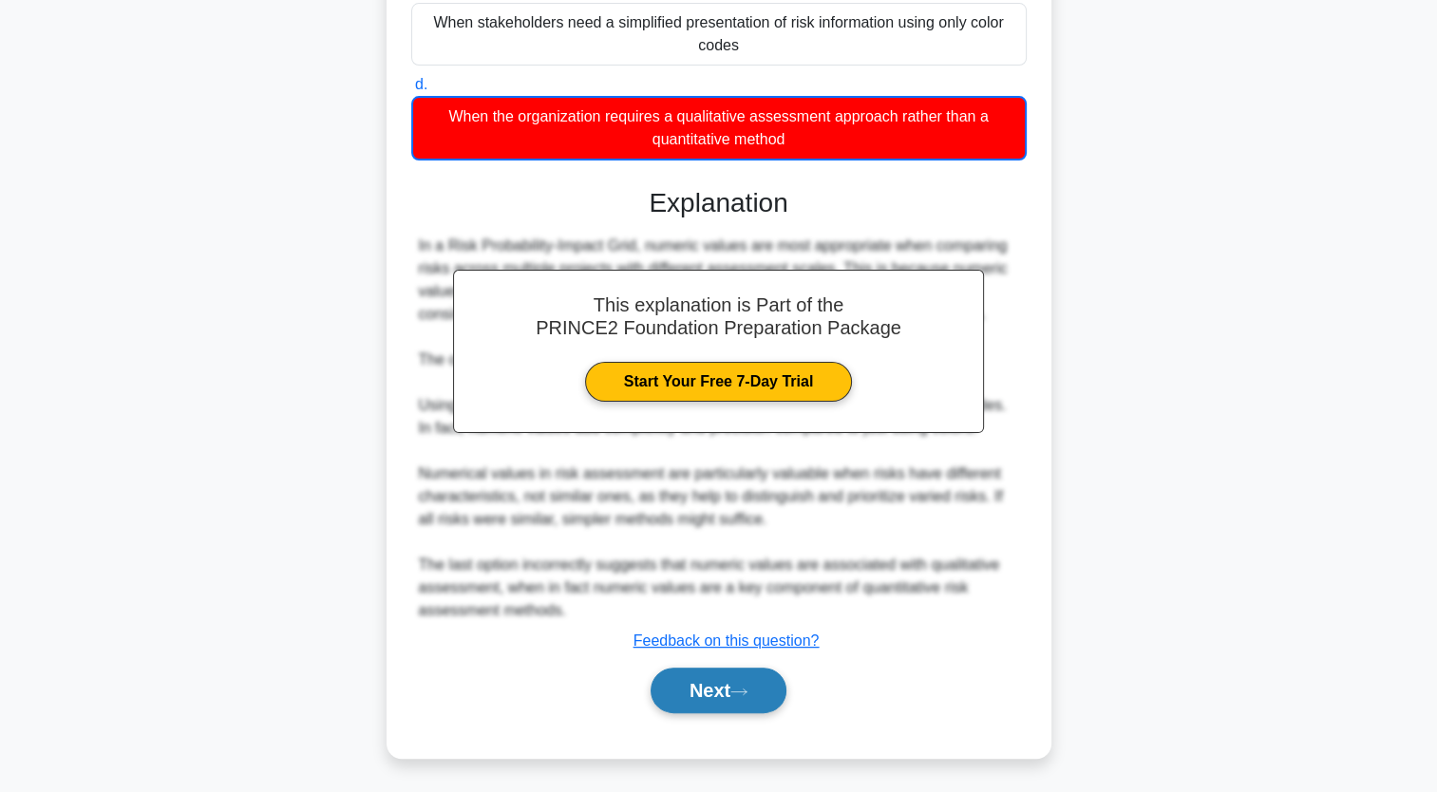
click at [716, 679] on button "Next" at bounding box center [719, 691] width 136 height 46
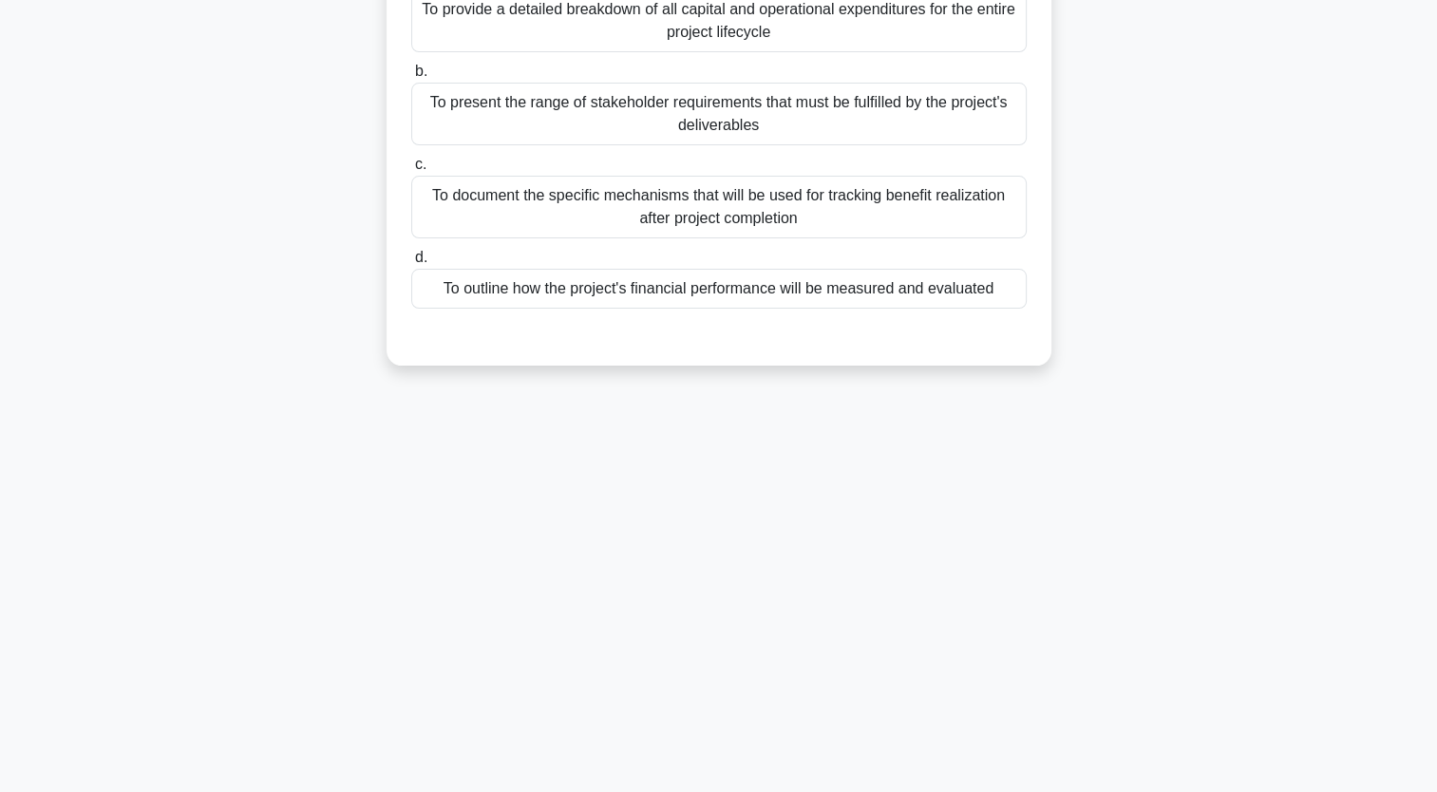
scroll to position [0, 0]
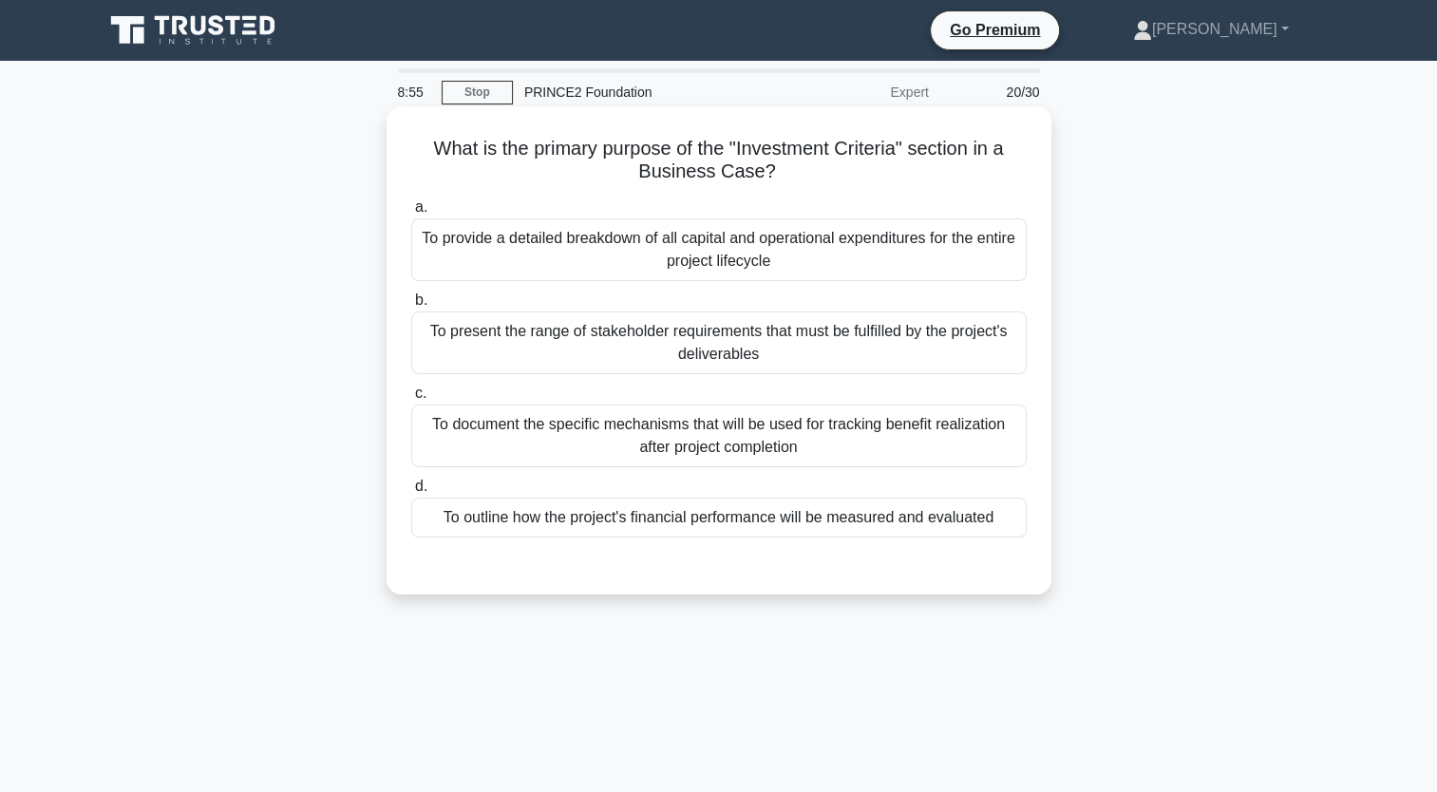
click at [735, 249] on div "To provide a detailed breakdown of all capital and operational expenditures for…" at bounding box center [719, 249] width 616 height 63
click at [411, 214] on input "a. To provide a detailed breakdown of all capital and operational expenditures …" at bounding box center [411, 207] width 0 height 12
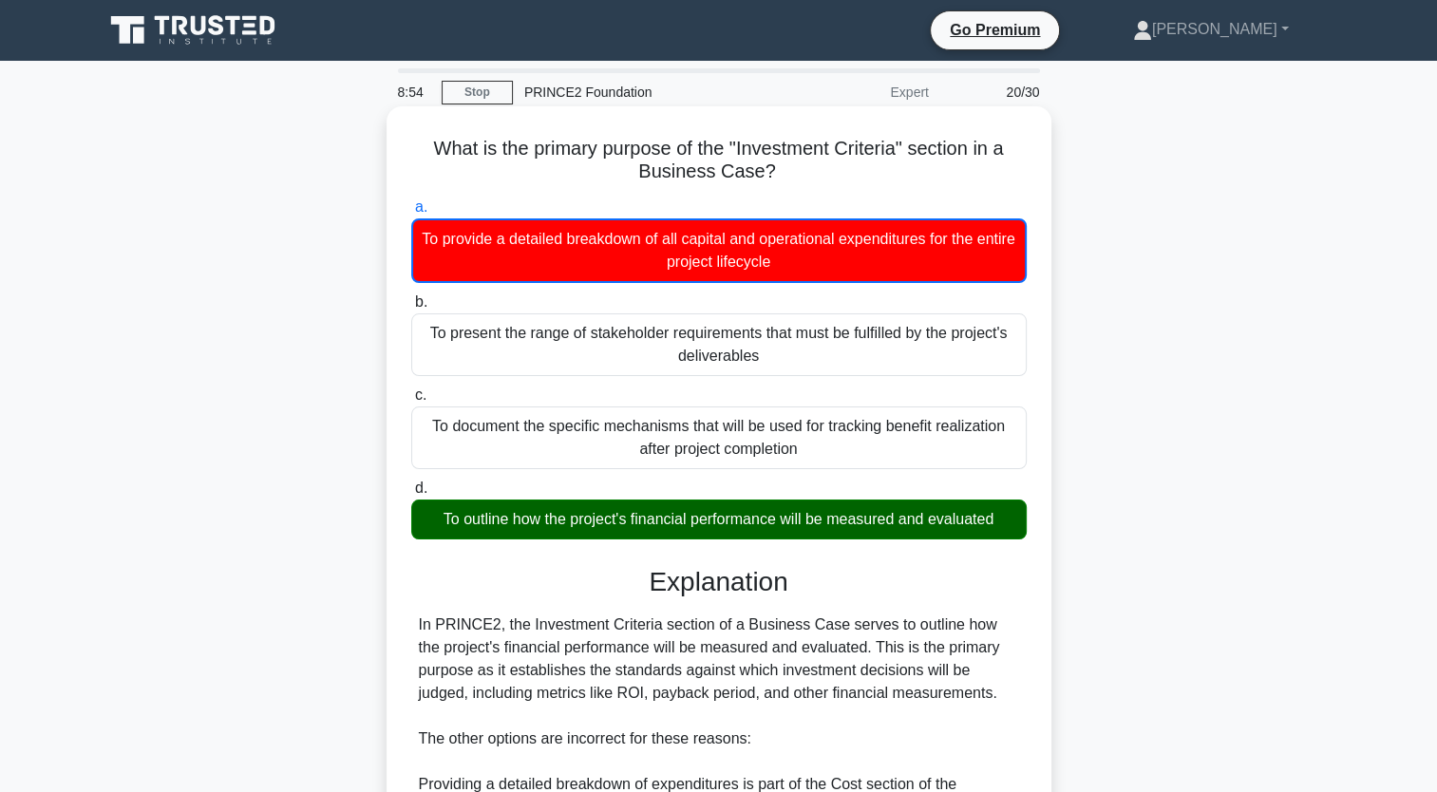
click at [730, 521] on div "To outline how the project's financial performance will be measured and evaluat…" at bounding box center [719, 520] width 616 height 40
click at [411, 495] on input "d. To outline how the project's financial performance will be measured and eval…" at bounding box center [411, 489] width 0 height 12
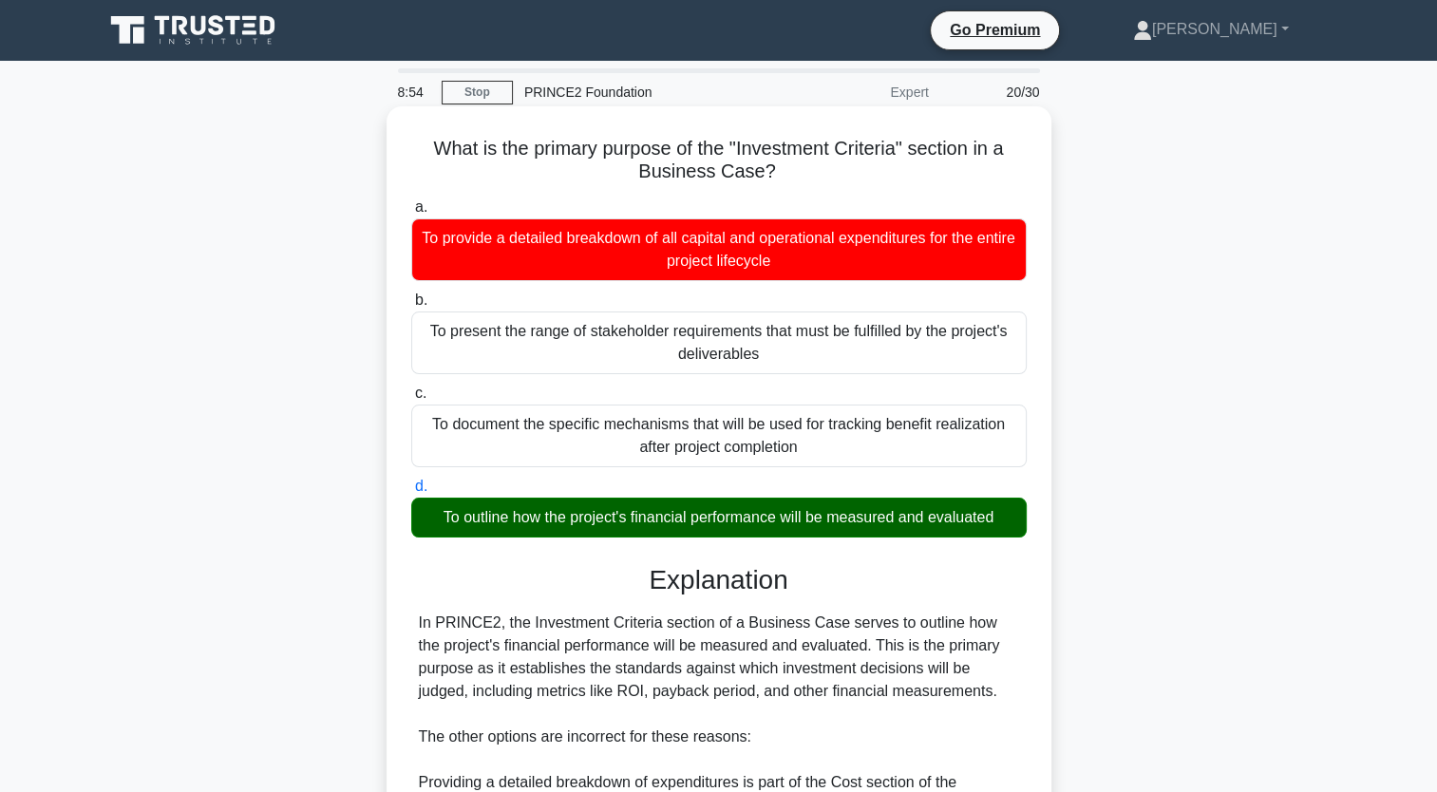
click at [730, 521] on div "To outline how the project's financial performance will be measured and evaluat…" at bounding box center [719, 518] width 616 height 40
click at [411, 493] on input "d. To outline how the project's financial performance will be measured and eval…" at bounding box center [411, 487] width 0 height 12
drag, startPoint x: 730, startPoint y: 521, endPoint x: 559, endPoint y: 578, distance: 180.2
click at [559, 578] on h3 "Explanation" at bounding box center [719, 580] width 593 height 32
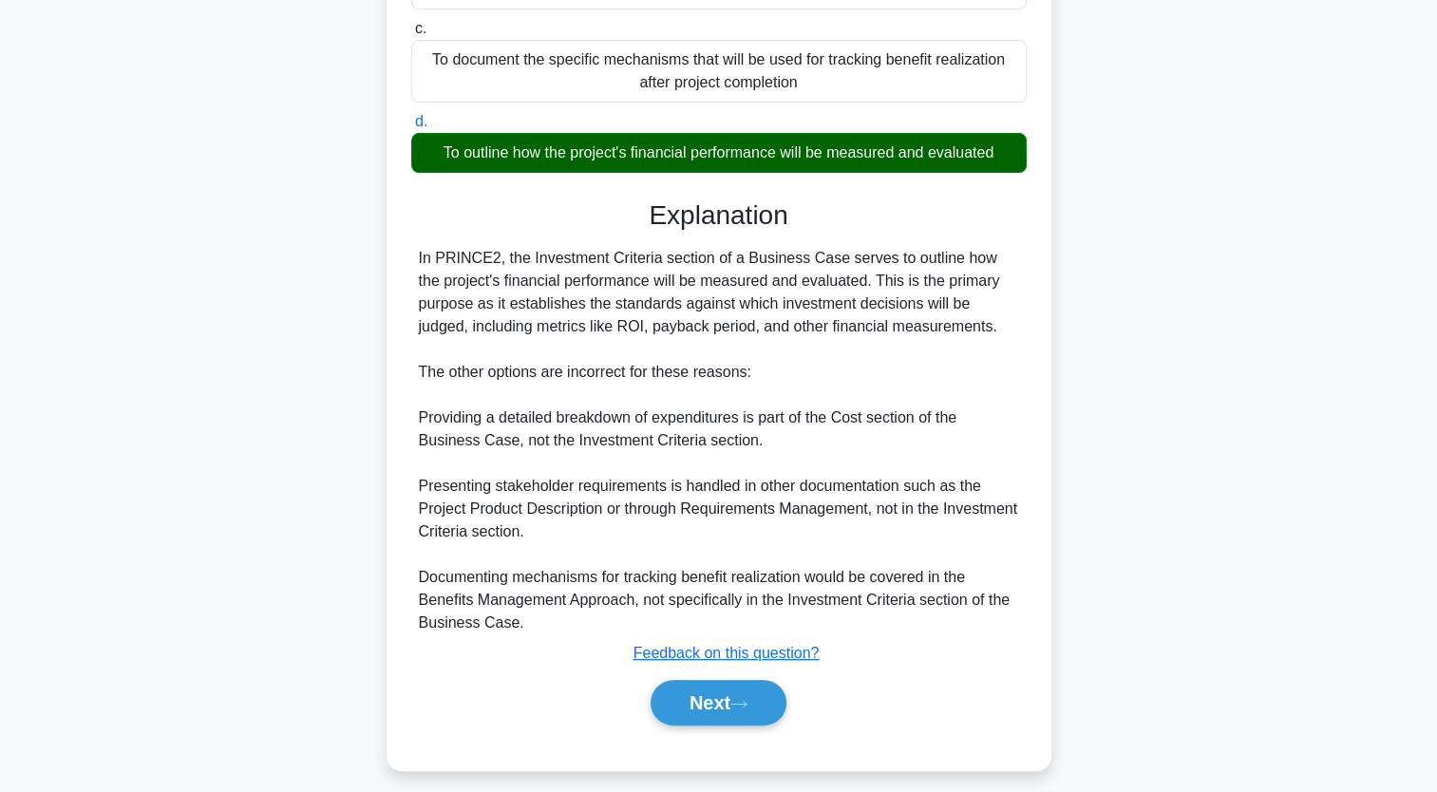
scroll to position [369, 0]
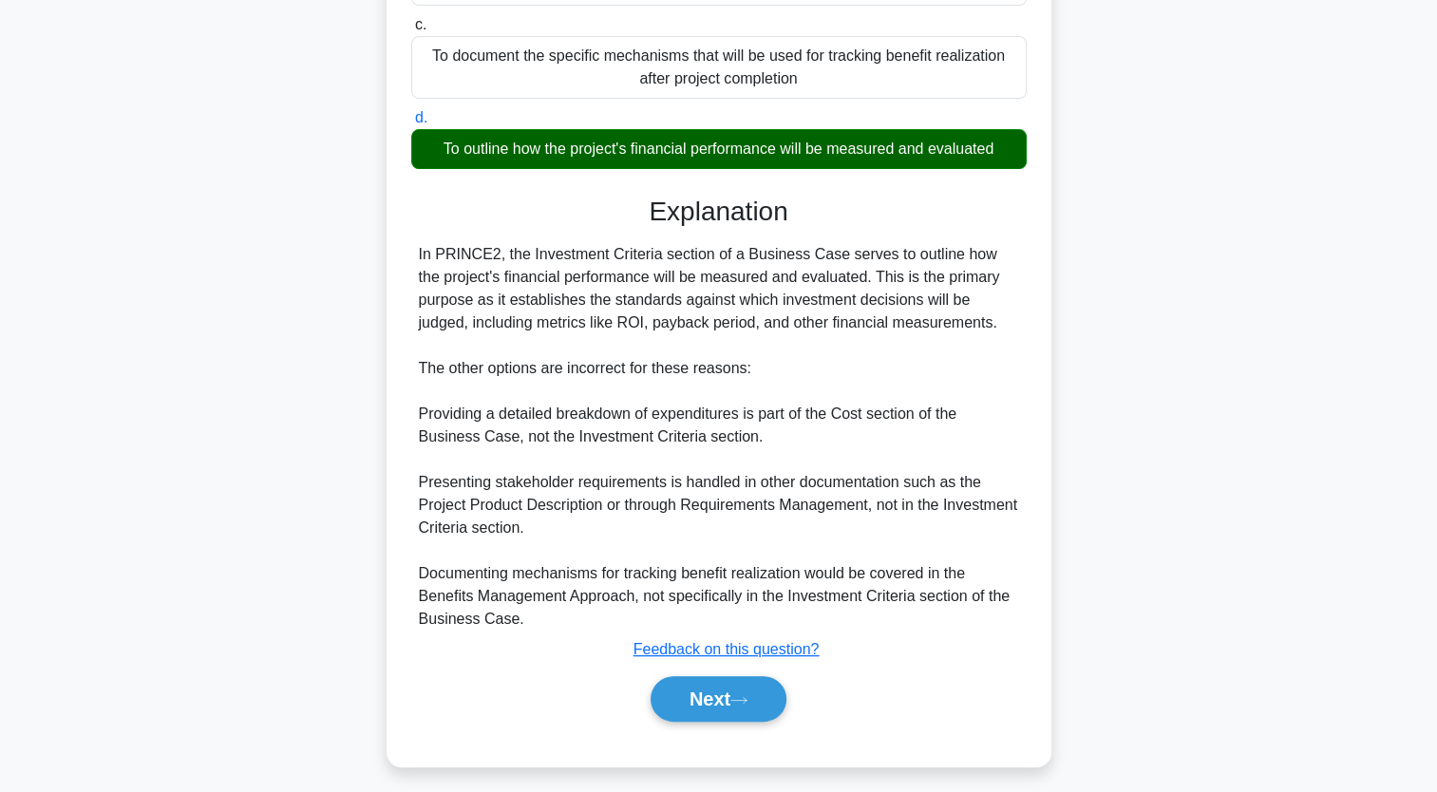
click at [559, 578] on div "In PRINCE2, the Investment Criteria section of a Business Case serves to outlin…" at bounding box center [719, 437] width 600 height 388
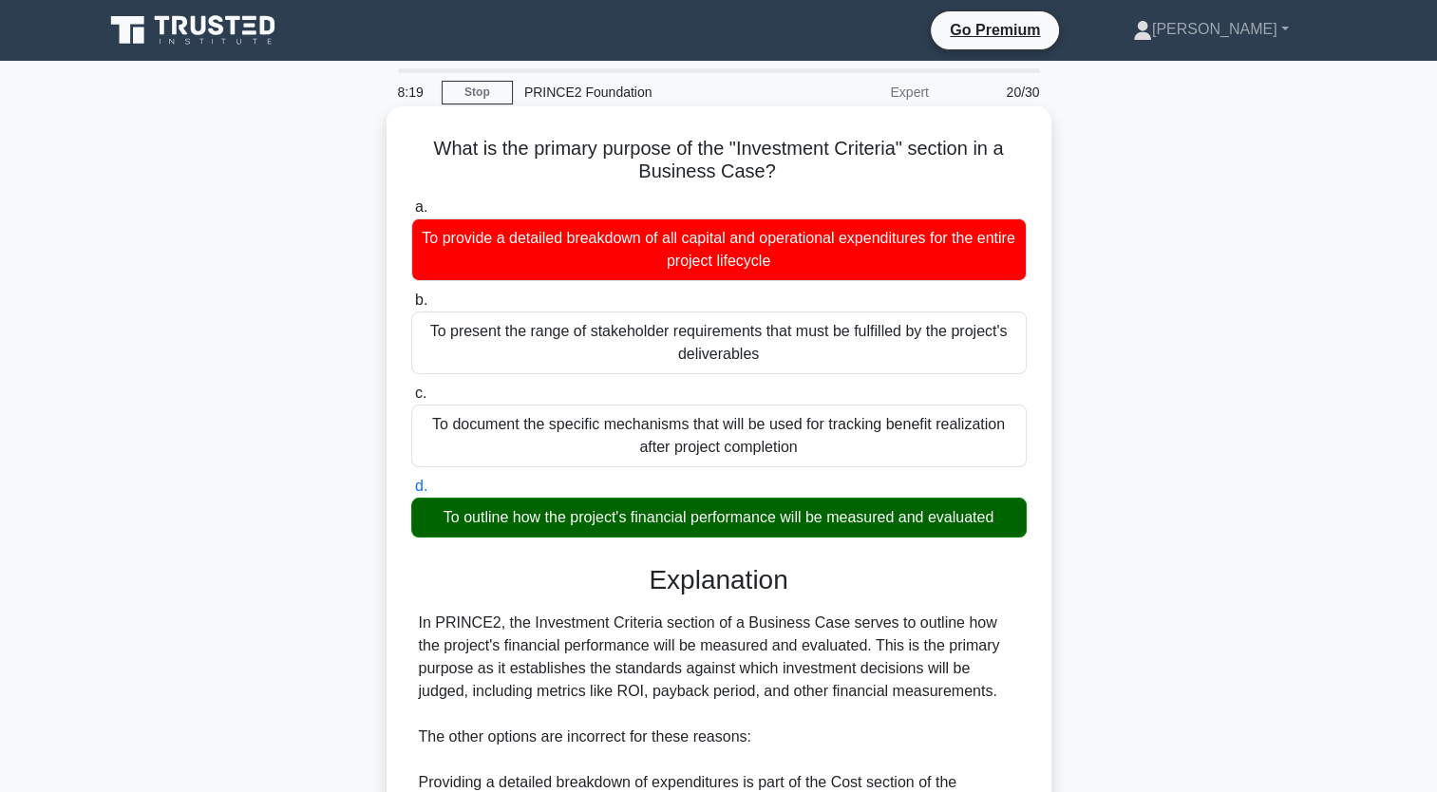
scroll to position [377, 0]
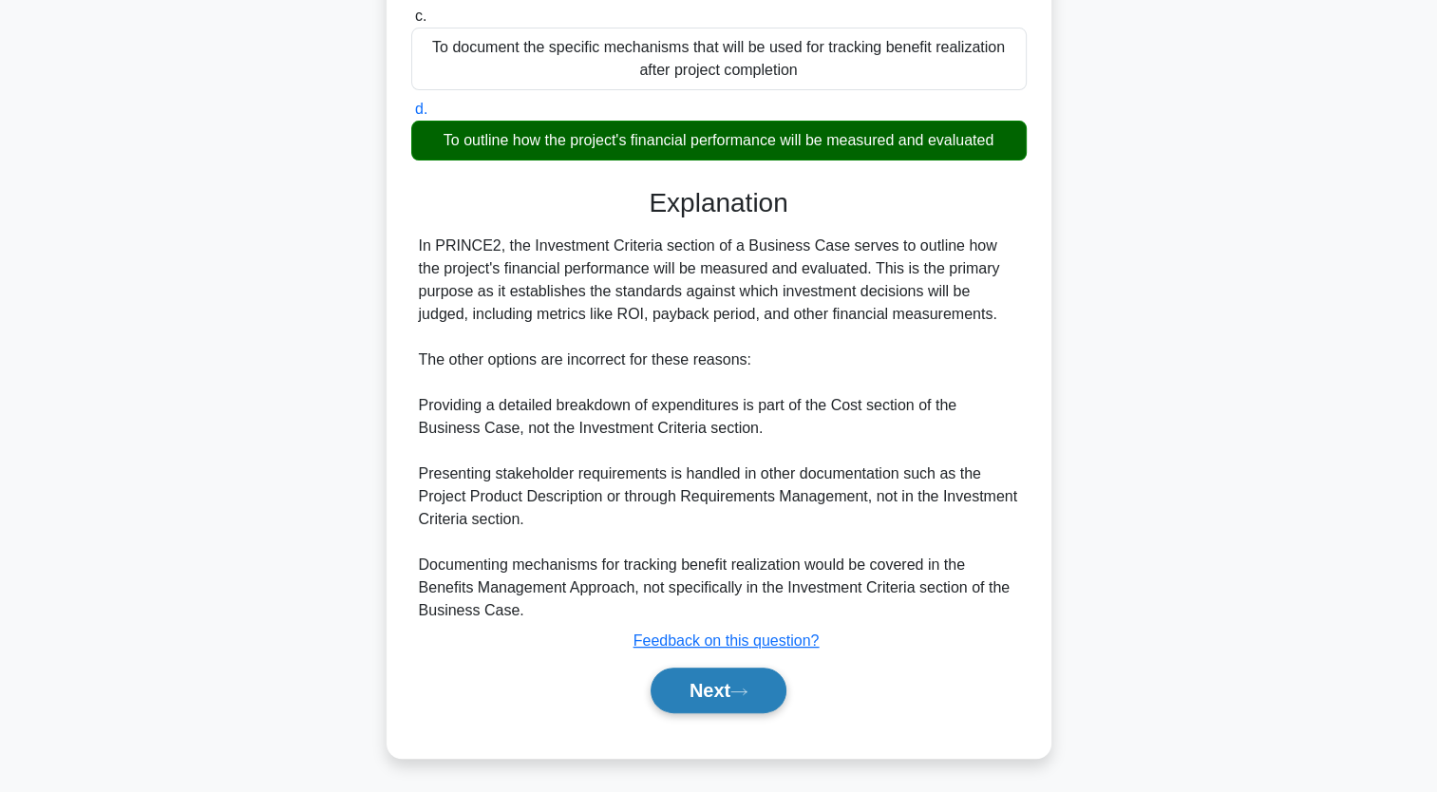
click at [694, 683] on button "Next" at bounding box center [719, 691] width 136 height 46
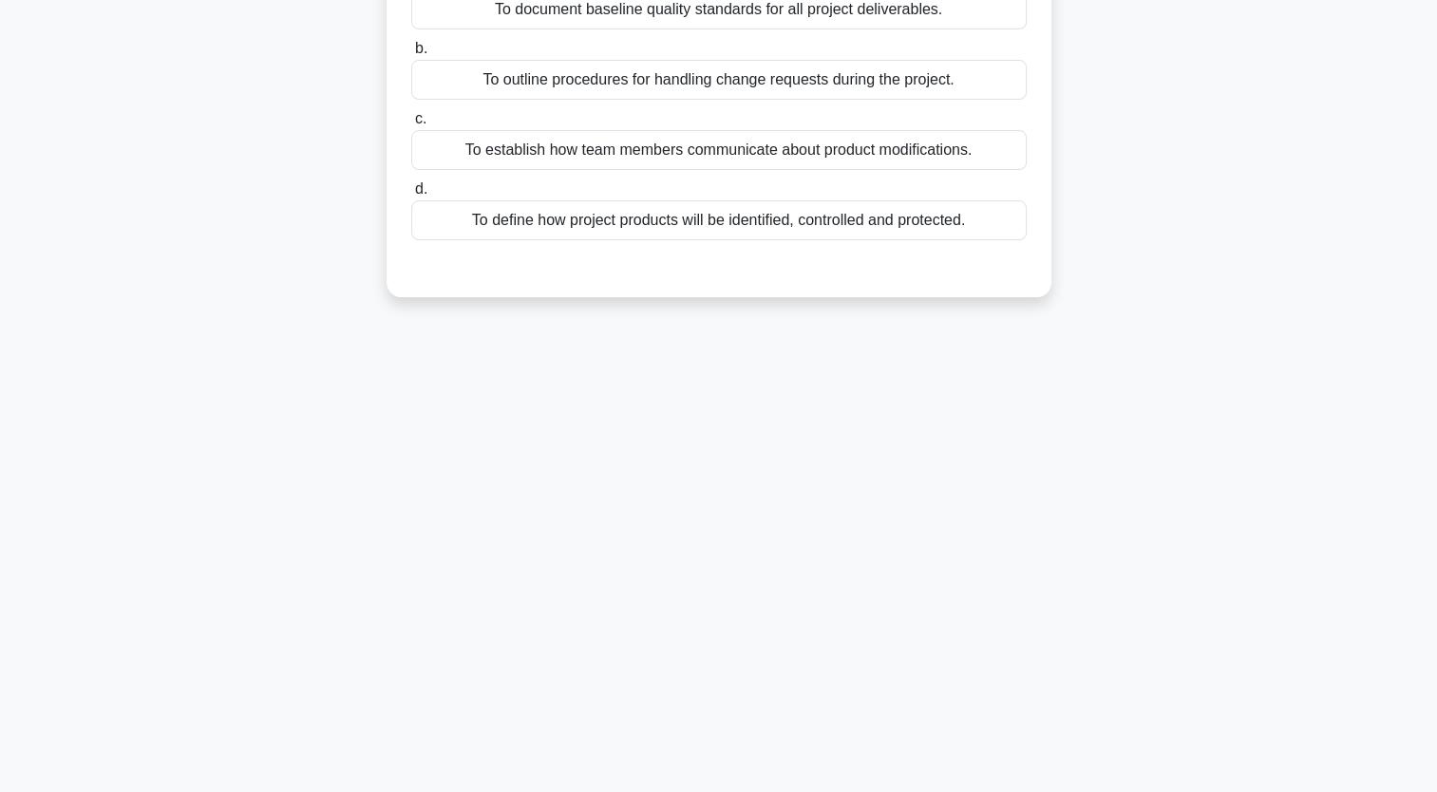
scroll to position [0, 0]
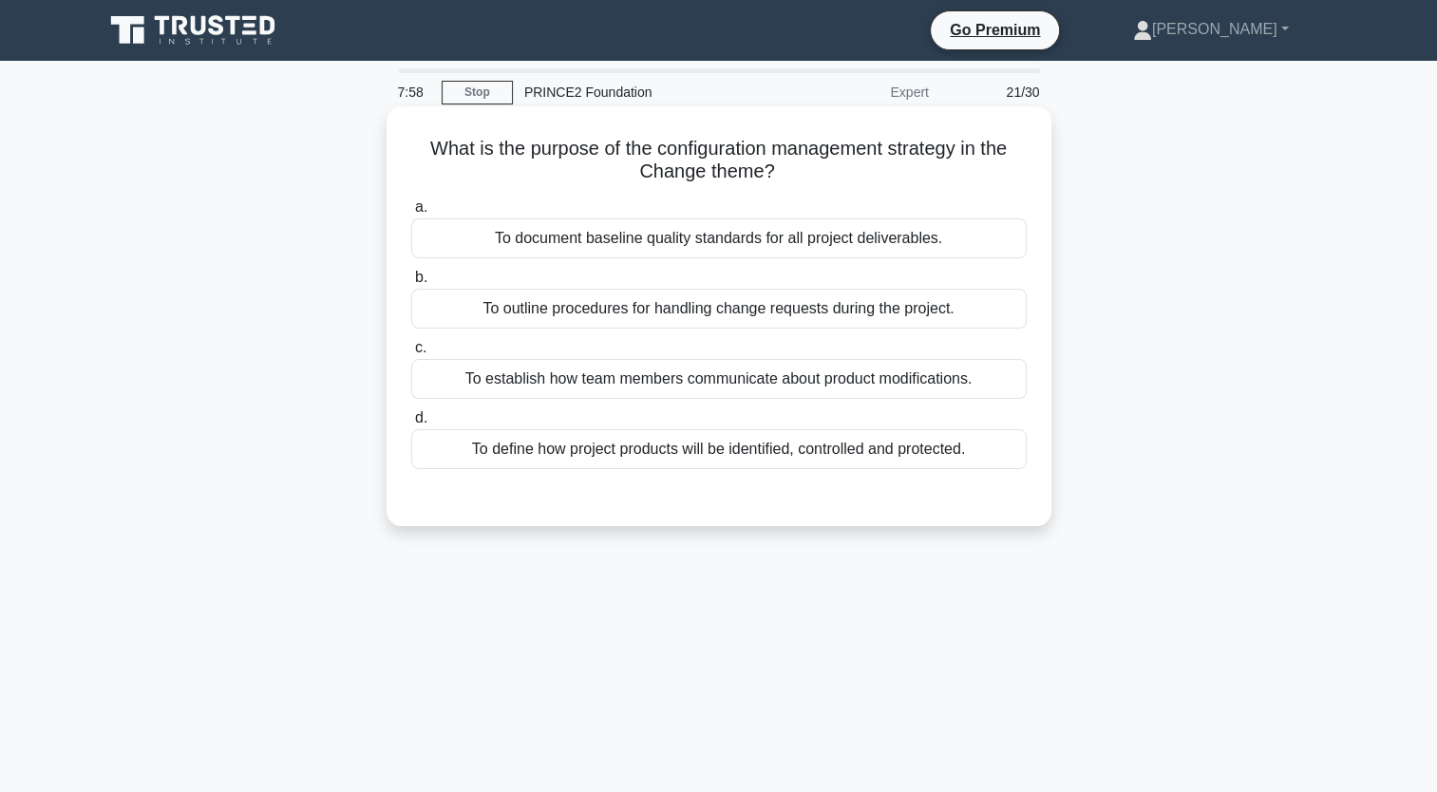
click at [878, 457] on div "To define how project products will be identified, controlled and protected." at bounding box center [719, 449] width 616 height 40
click at [411, 425] on input "d. To define how project products will be identified, controlled and protected." at bounding box center [411, 418] width 0 height 12
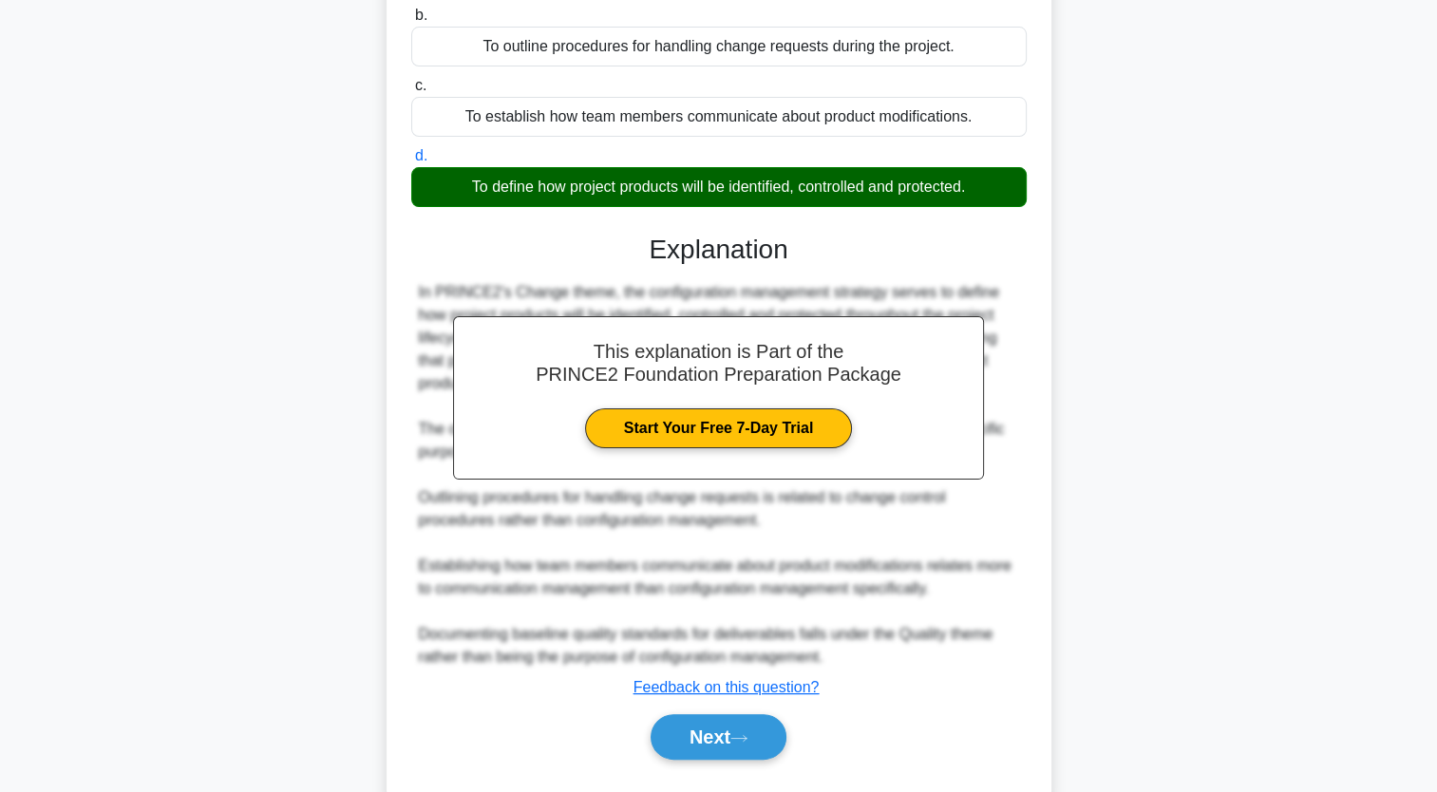
scroll to position [309, 0]
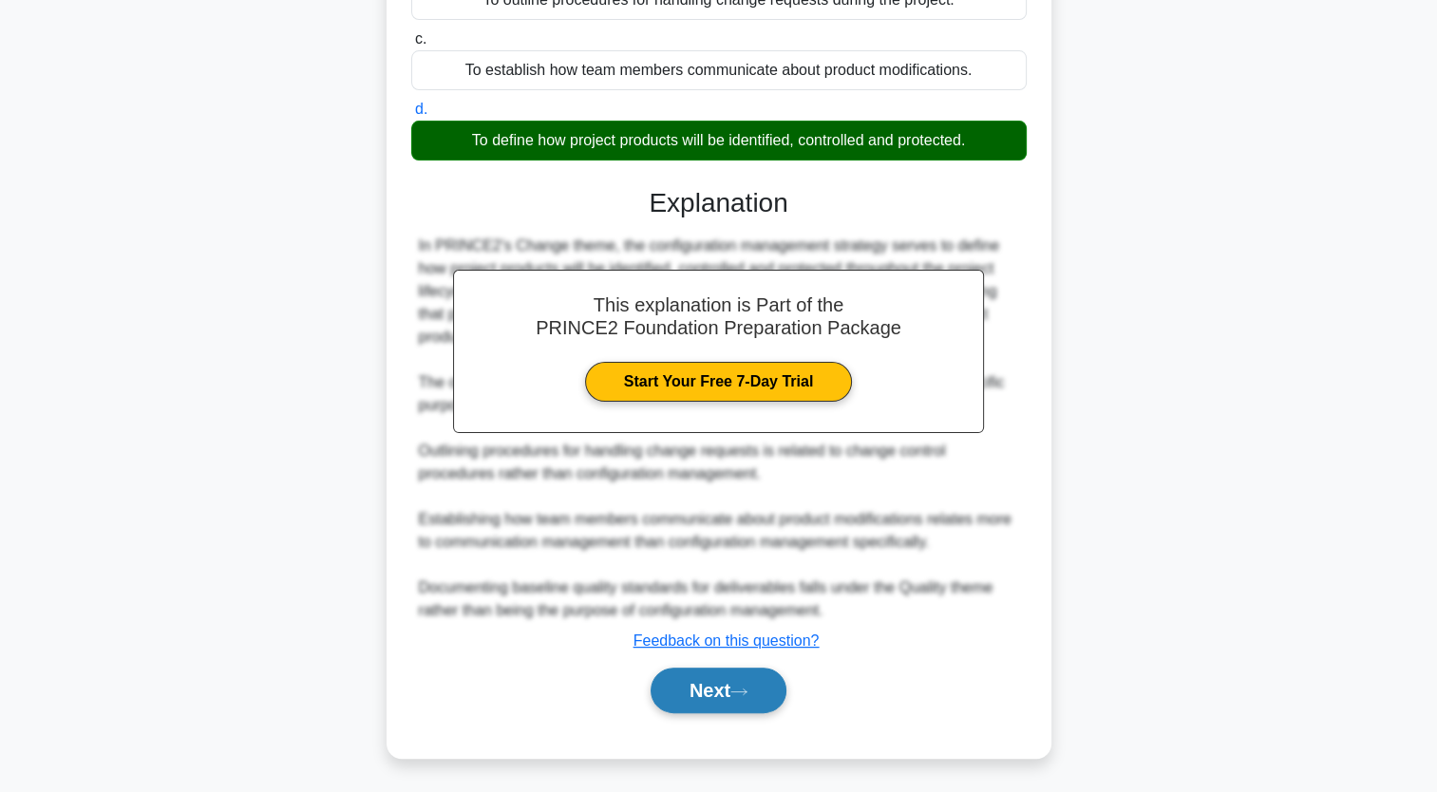
click at [753, 681] on button "Next" at bounding box center [719, 691] width 136 height 46
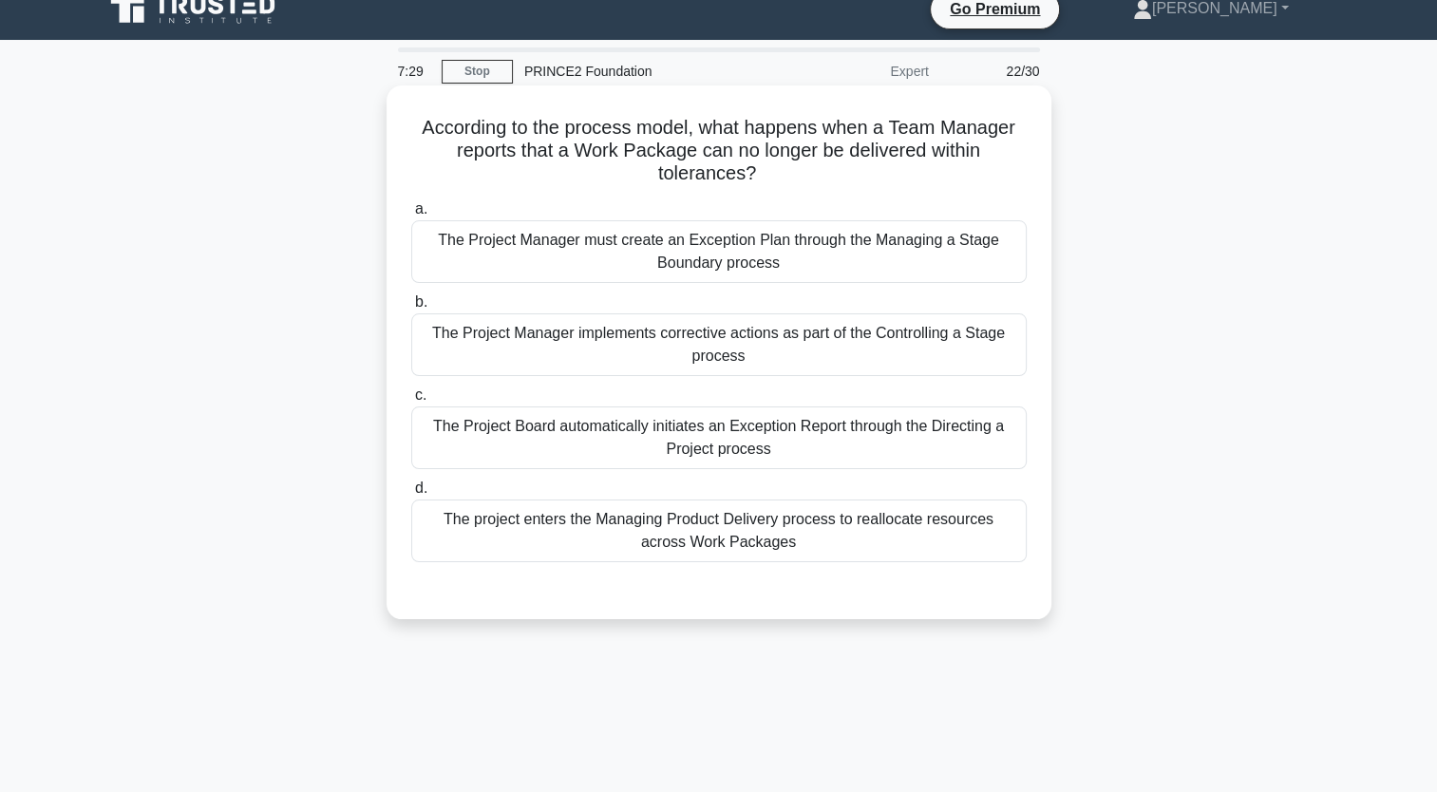
scroll to position [0, 0]
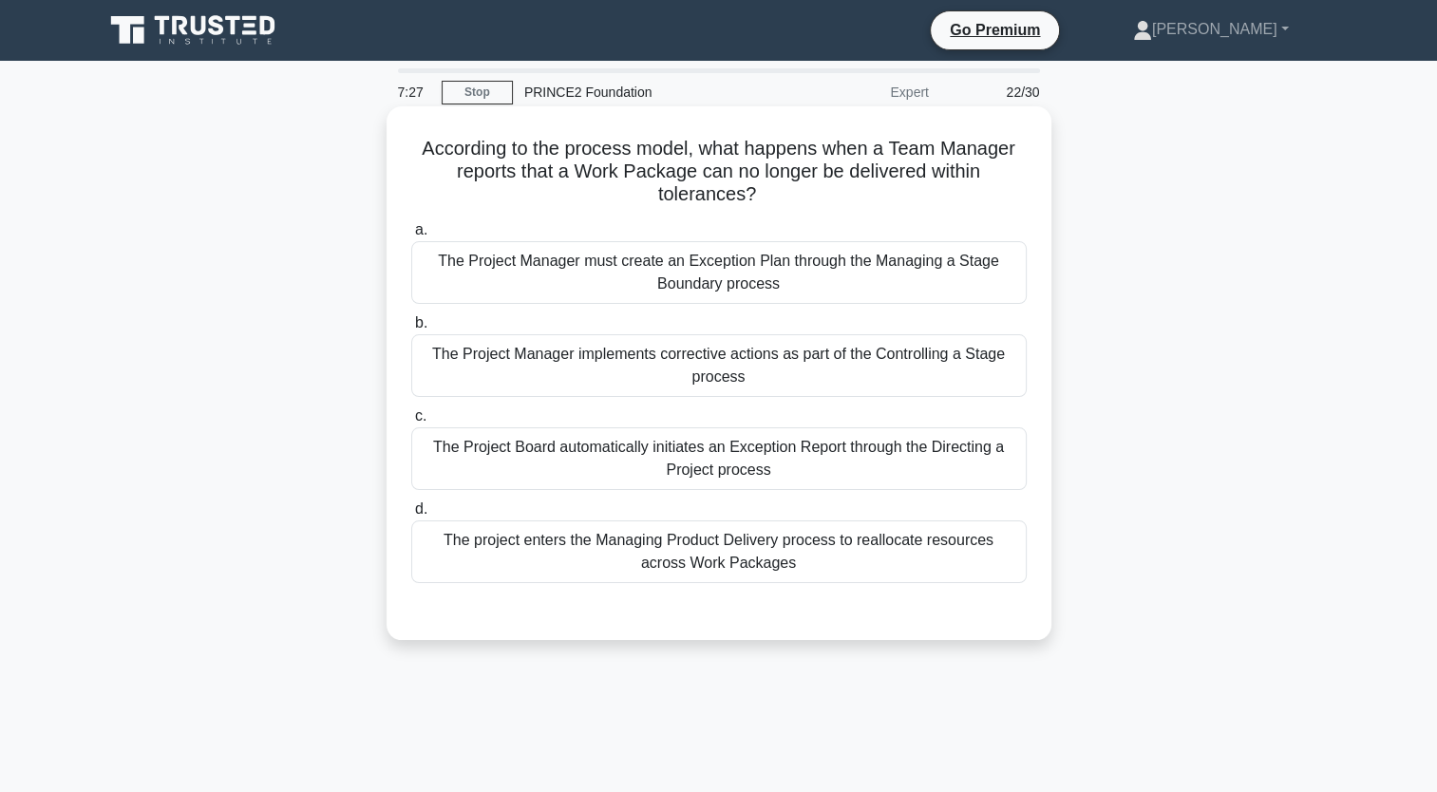
click at [576, 372] on div "The Project Manager implements corrective actions as part of the Controlling a …" at bounding box center [719, 365] width 616 height 63
click at [411, 330] on input "b. The Project Manager implements corrective actions as part of the Controlling…" at bounding box center [411, 323] width 0 height 12
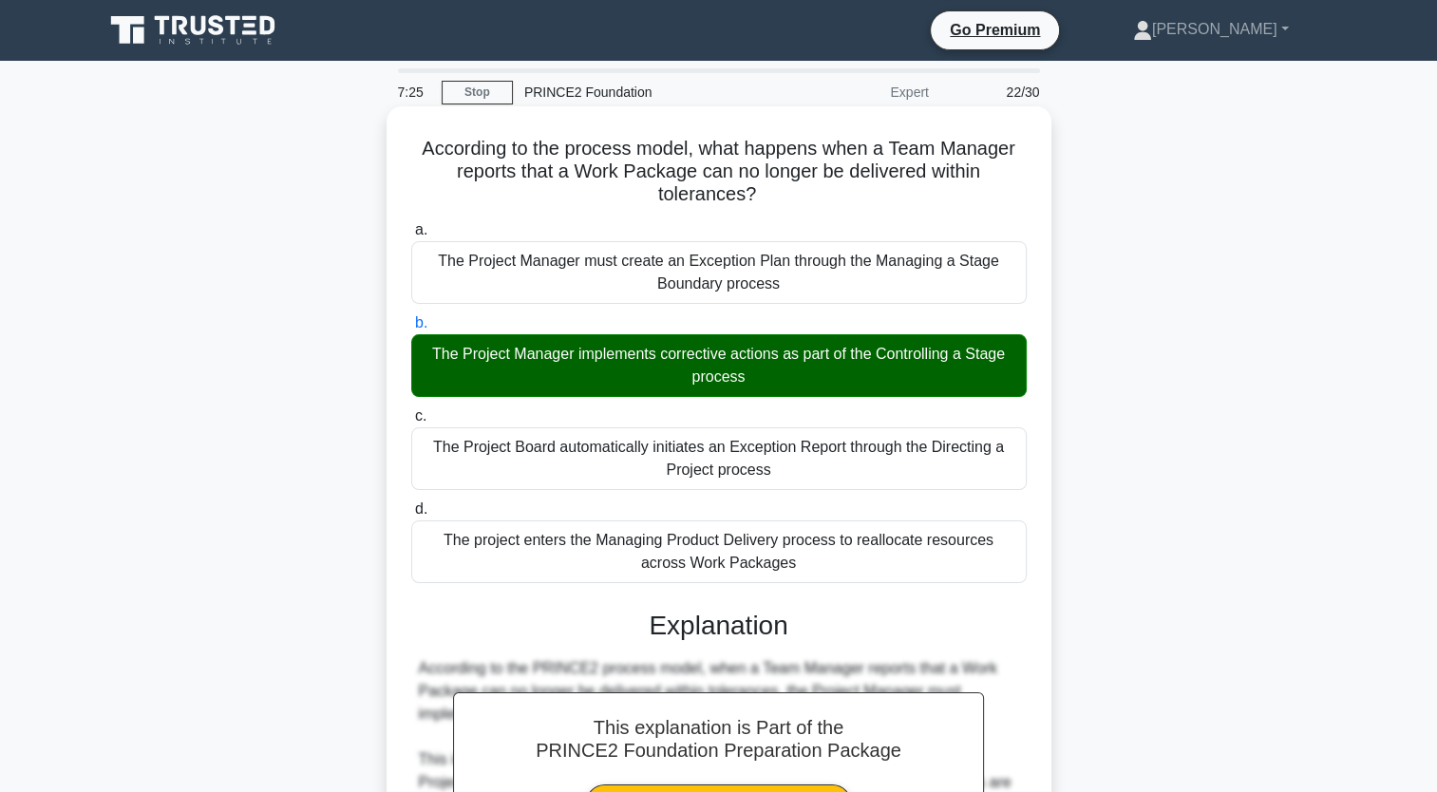
scroll to position [468, 0]
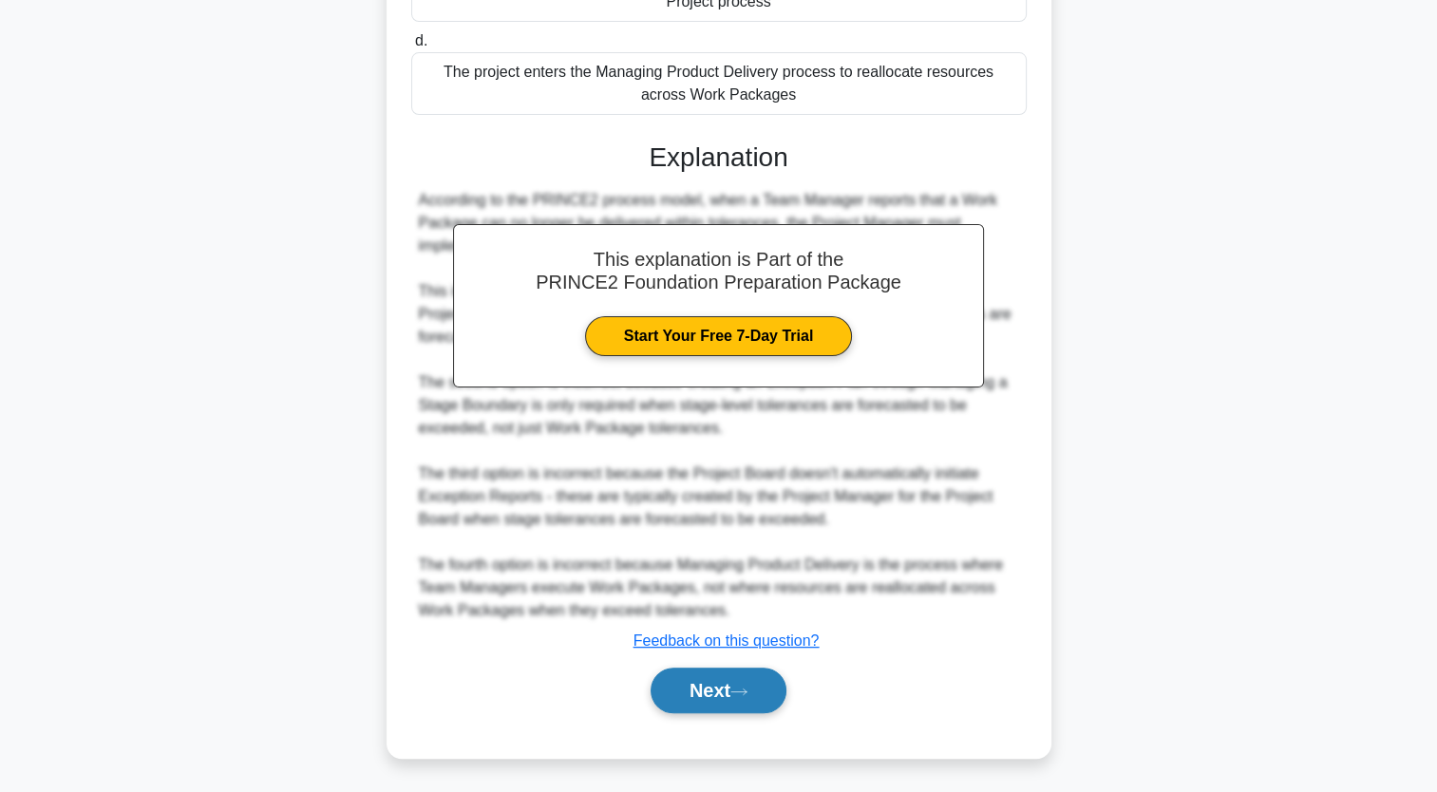
click at [761, 690] on button "Next" at bounding box center [719, 691] width 136 height 46
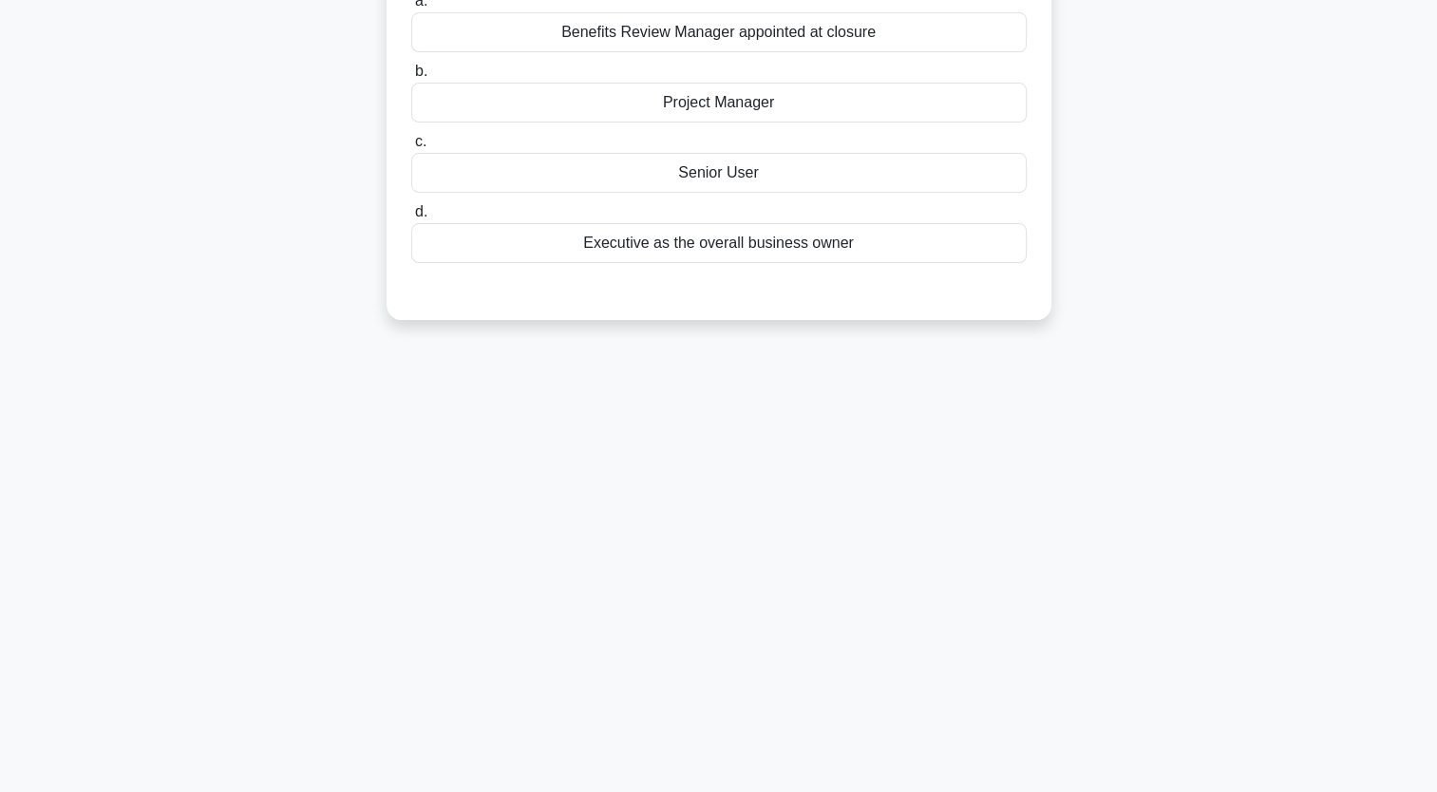
scroll to position [0, 0]
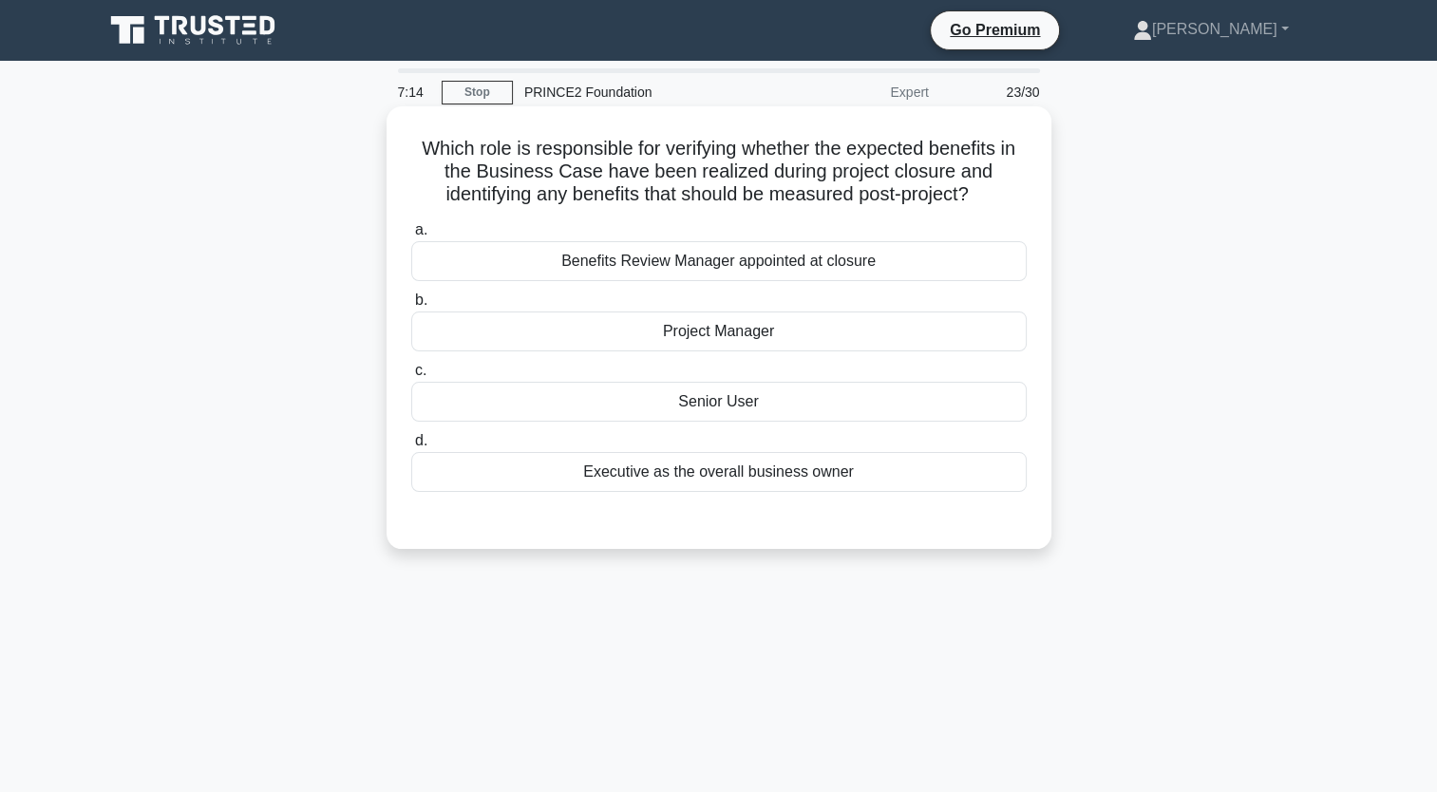
click at [677, 406] on div "Senior User" at bounding box center [719, 402] width 616 height 40
click at [411, 377] on input "c. Senior User" at bounding box center [411, 371] width 0 height 12
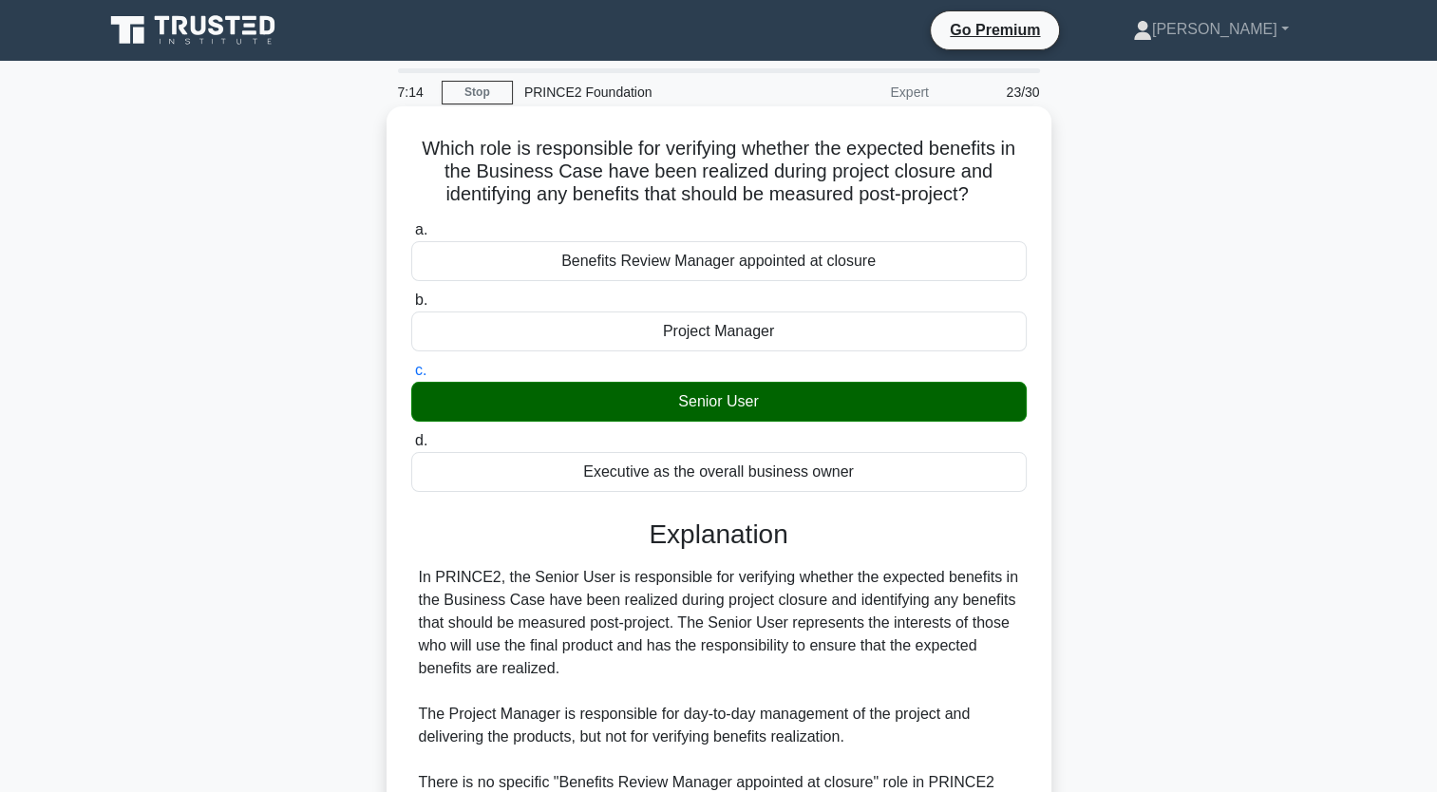
scroll to position [286, 0]
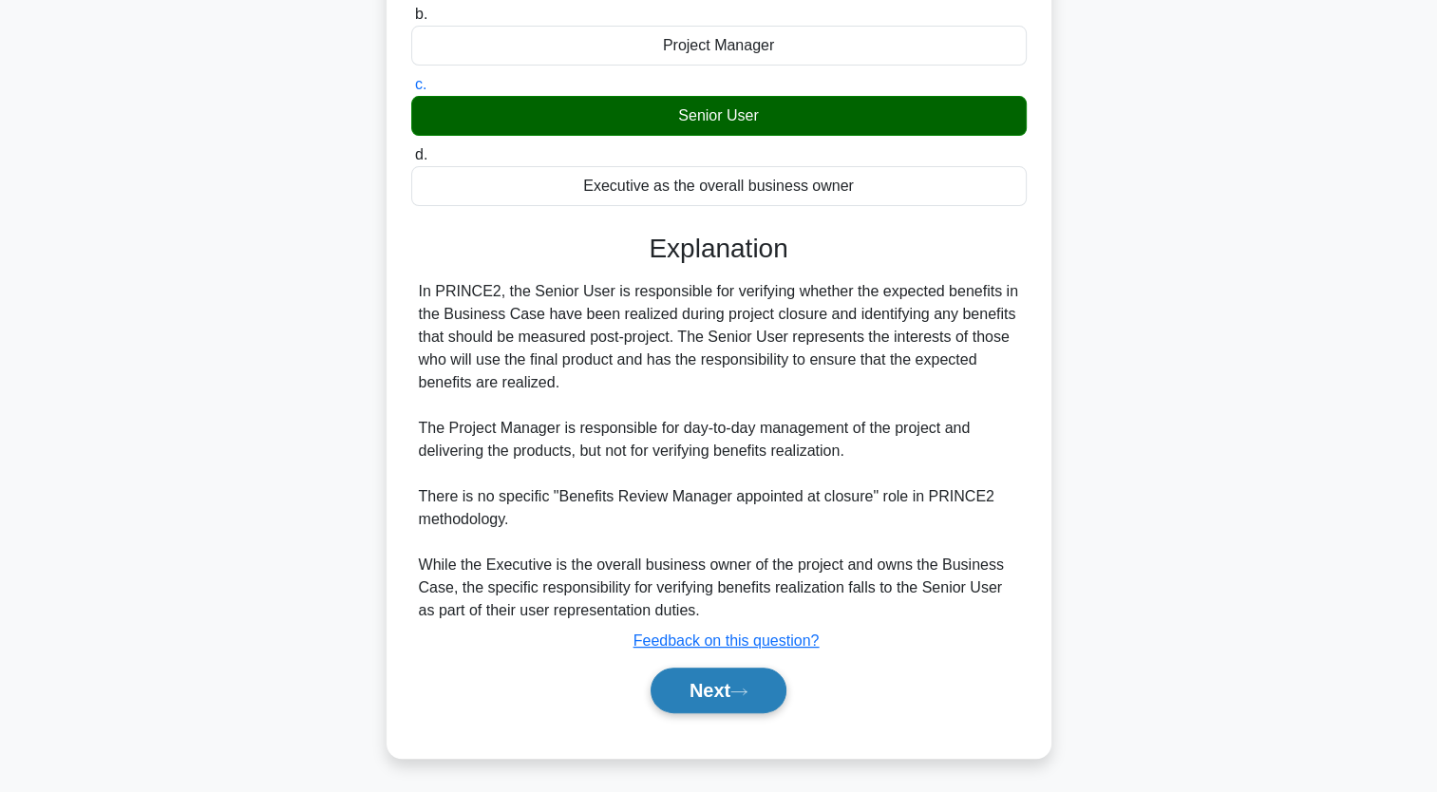
click at [749, 703] on button "Next" at bounding box center [719, 691] width 136 height 46
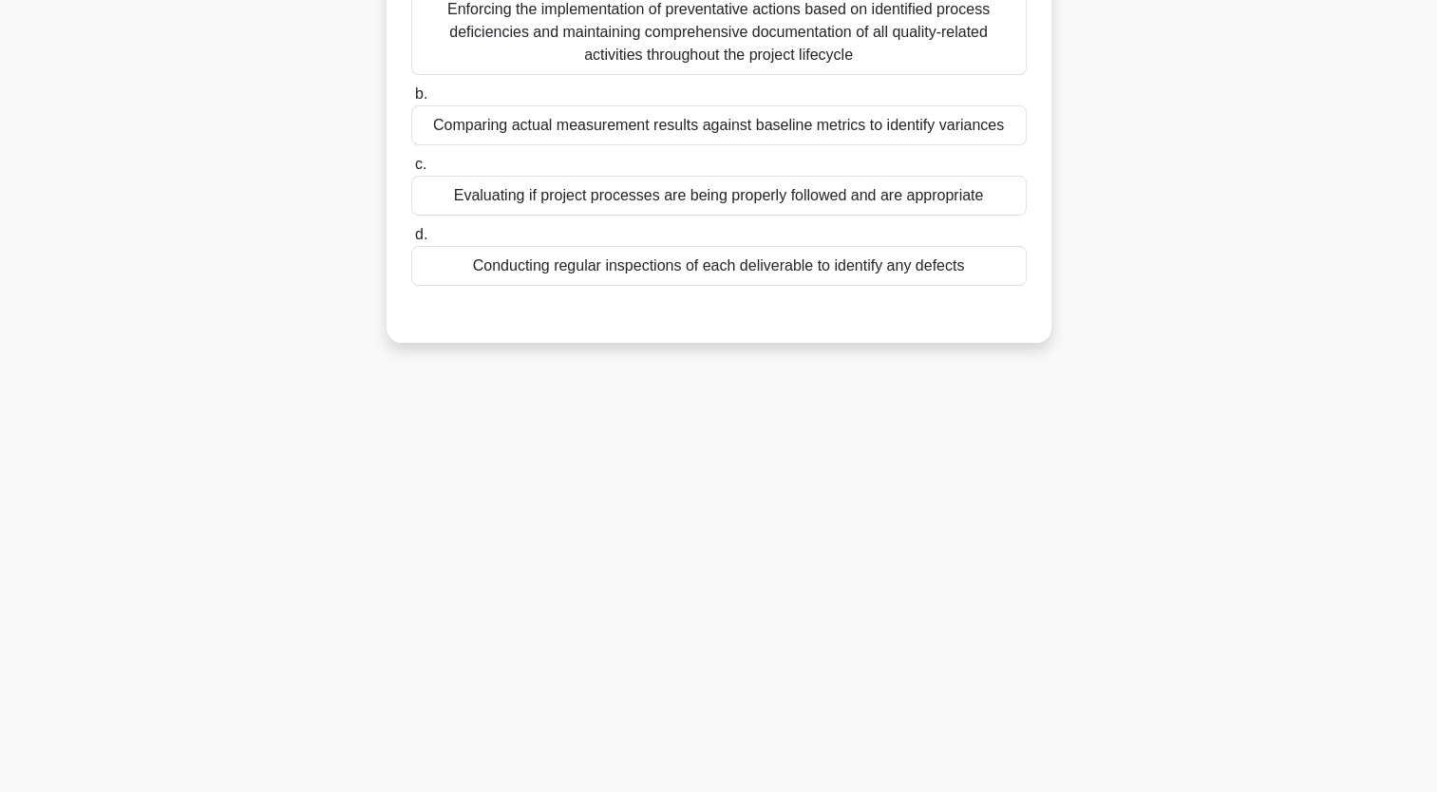
scroll to position [0, 0]
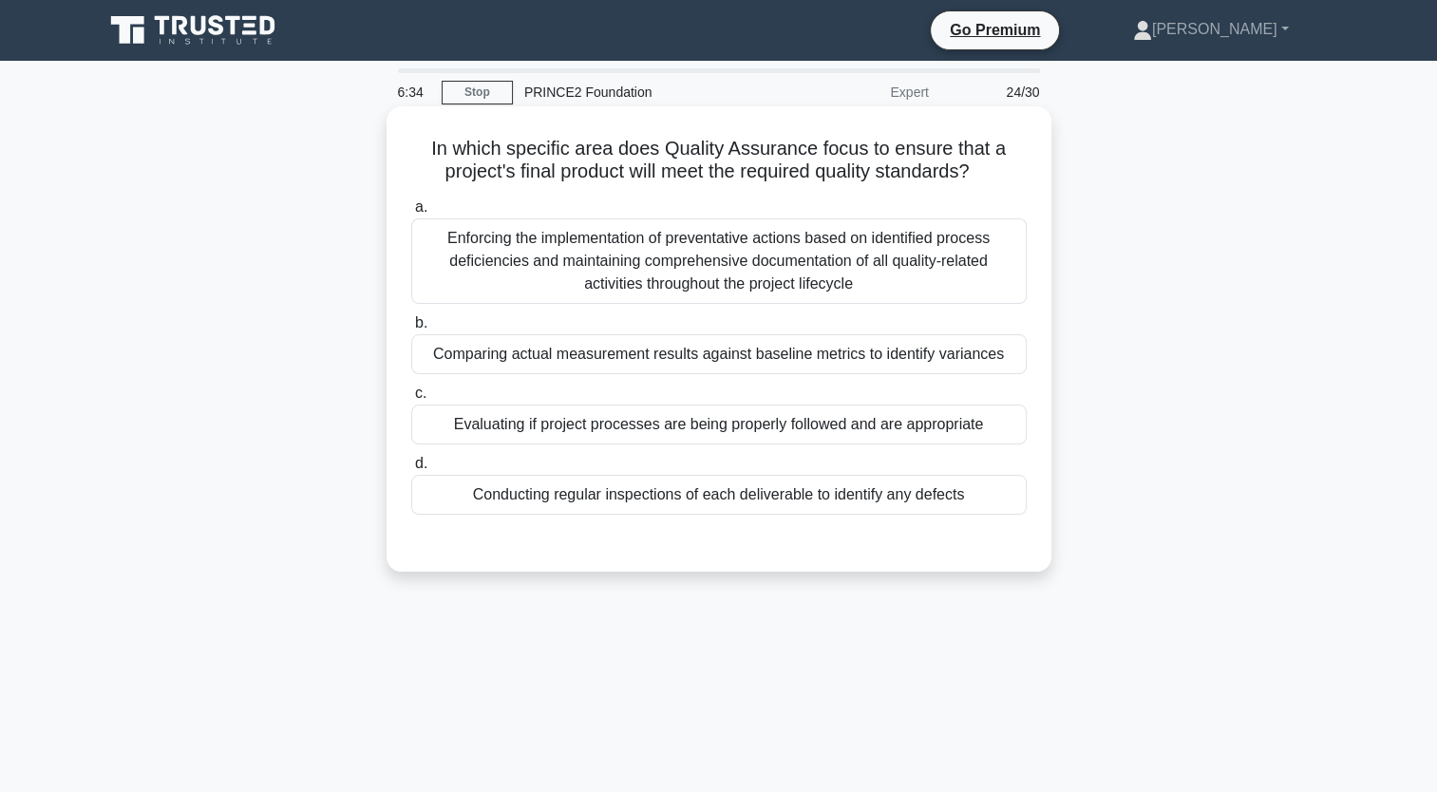
click at [695, 237] on div "Enforcing the implementation of preventative actions based on identified proces…" at bounding box center [719, 260] width 616 height 85
click at [411, 214] on input "a. Enforcing the implementation of preventative actions based on identified pro…" at bounding box center [411, 207] width 0 height 12
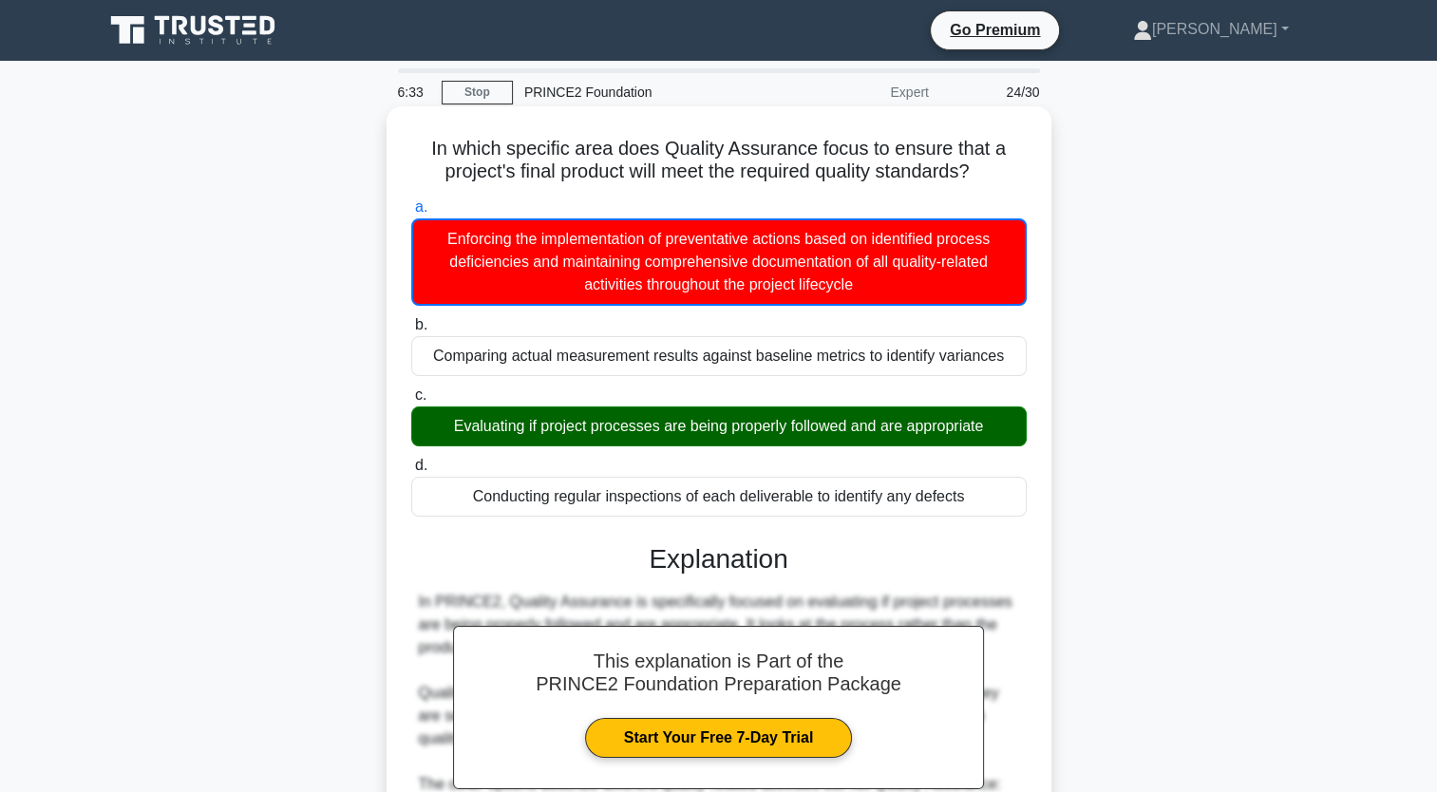
click at [658, 421] on div "Evaluating if project processes are being properly followed and are appropriate" at bounding box center [719, 427] width 616 height 40
click at [411, 402] on input "c. Evaluating if project processes are being properly followed and are appropri…" at bounding box center [411, 395] width 0 height 12
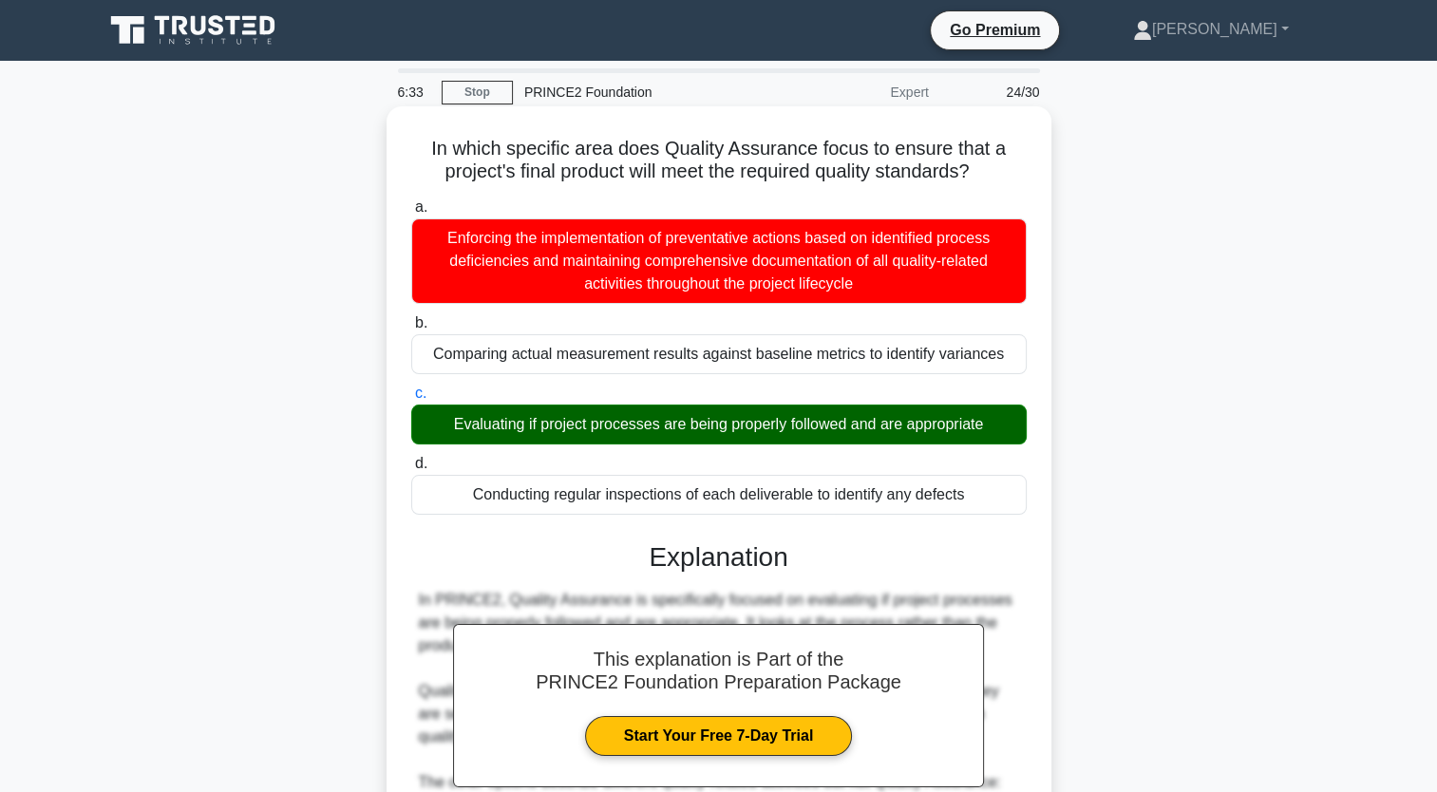
click at [658, 421] on div "Evaluating if project processes are being properly followed and are appropriate" at bounding box center [719, 425] width 616 height 40
click at [411, 400] on input "c. Evaluating if project processes are being properly followed and are appropri…" at bounding box center [411, 394] width 0 height 12
click at [658, 421] on div "Evaluating if project processes are being properly followed and are appropriate" at bounding box center [719, 425] width 616 height 40
click at [411, 400] on input "c. Evaluating if project processes are being properly followed and are appropri…" at bounding box center [411, 394] width 0 height 12
click at [658, 421] on div "Evaluating if project processes are being properly followed and are appropriate" at bounding box center [719, 425] width 616 height 40
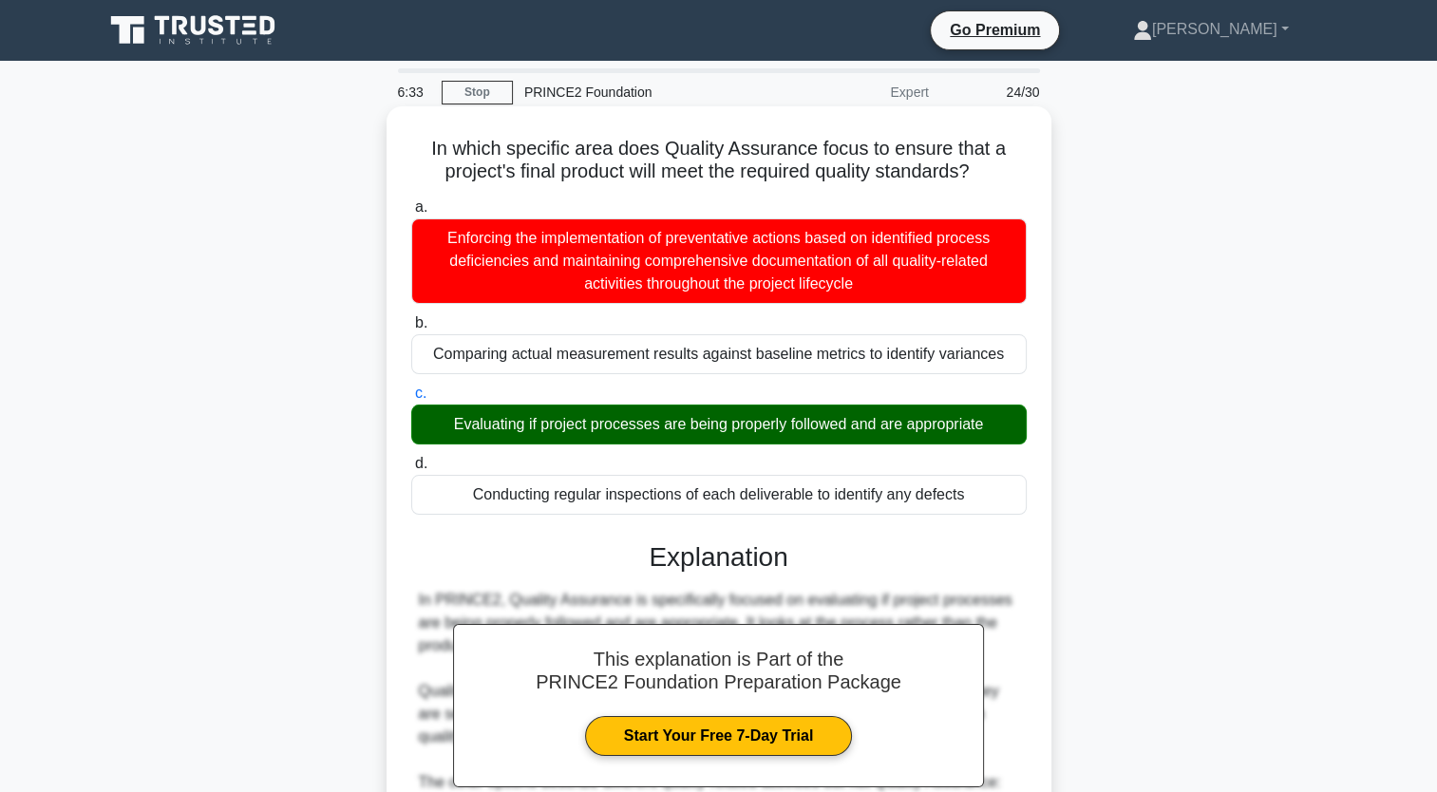
click at [411, 400] on input "c. Evaluating if project processes are being properly followed and are appropri…" at bounding box center [411, 394] width 0 height 12
click at [658, 421] on div "Evaluating if project processes are being properly followed and are appropriate" at bounding box center [719, 425] width 616 height 40
click at [411, 400] on input "c. Evaluating if project processes are being properly followed and are appropri…" at bounding box center [411, 394] width 0 height 12
click at [658, 421] on div "Evaluating if project processes are being properly followed and are appropriate" at bounding box center [719, 425] width 616 height 40
click at [411, 400] on input "c. Evaluating if project processes are being properly followed and are appropri…" at bounding box center [411, 394] width 0 height 12
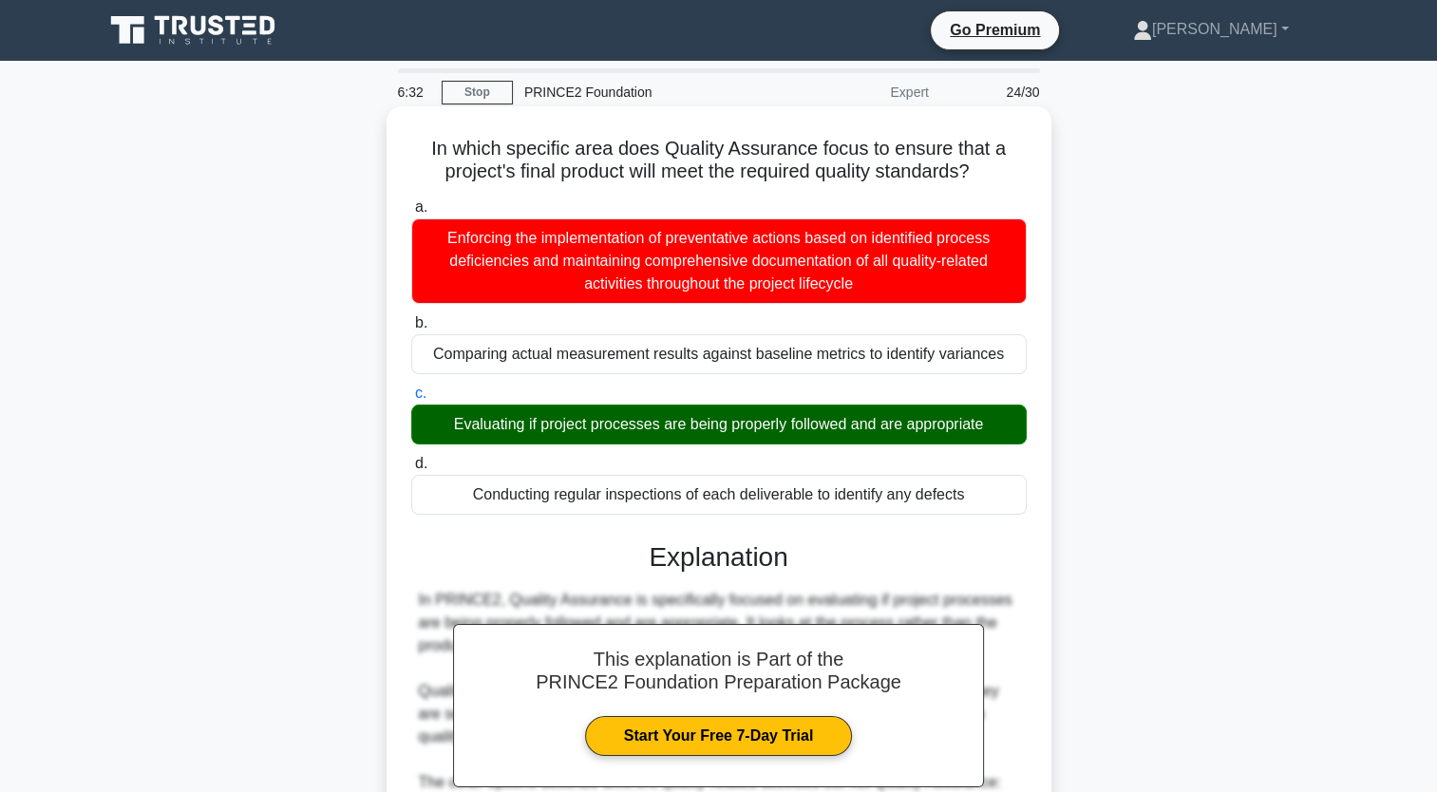
click at [658, 421] on div "Evaluating if project processes are being properly followed and are appropriate" at bounding box center [719, 425] width 616 height 40
click at [411, 400] on input "c. Evaluating if project processes are being properly followed and are appropri…" at bounding box center [411, 394] width 0 height 12
click at [658, 421] on div "Evaluating if project processes are being properly followed and are appropriate" at bounding box center [719, 425] width 616 height 40
click at [411, 400] on input "c. Evaluating if project processes are being properly followed and are appropri…" at bounding box center [411, 394] width 0 height 12
click at [658, 421] on div "Evaluating if project processes are being properly followed and are appropriate" at bounding box center [719, 425] width 616 height 40
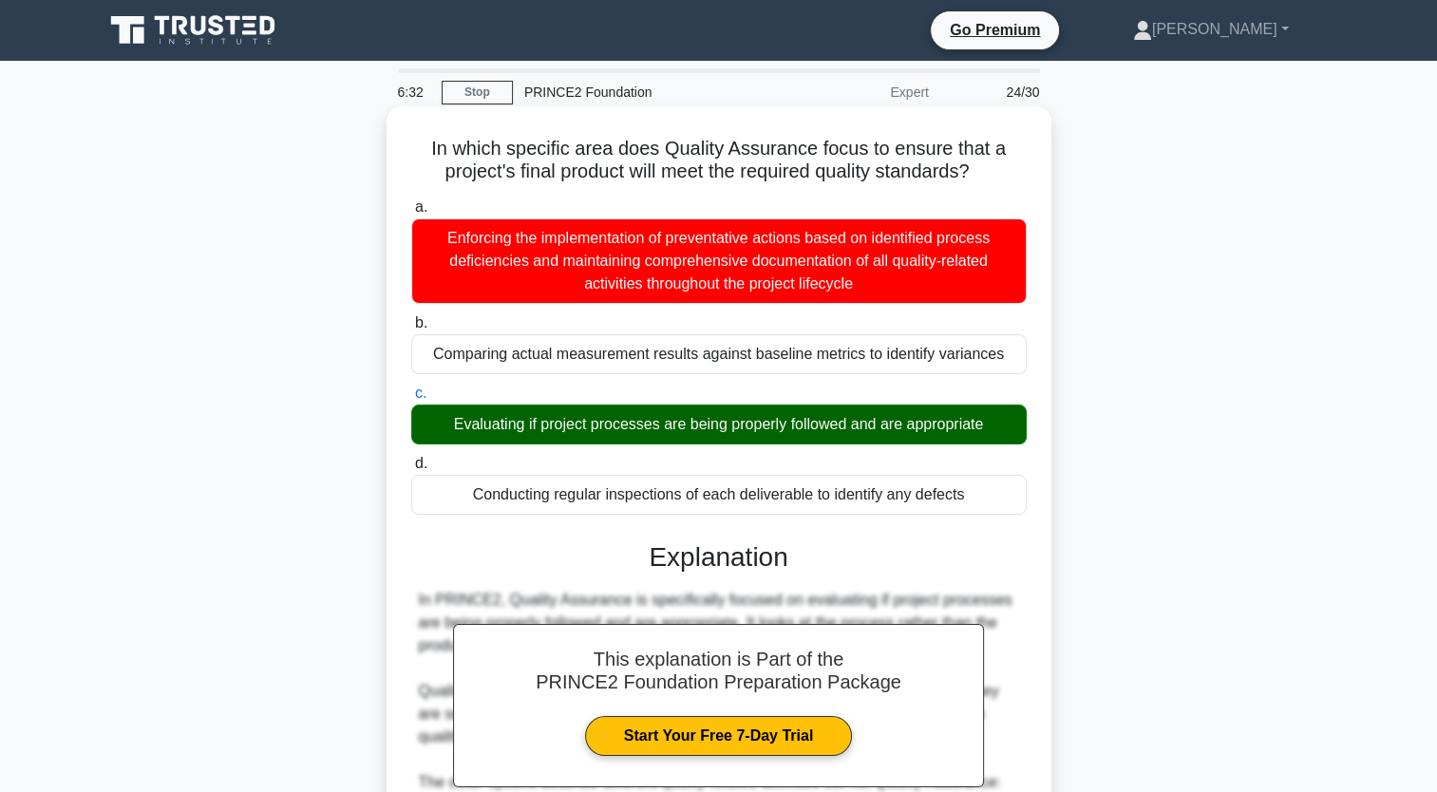
click at [411, 400] on input "c. Evaluating if project processes are being properly followed and are appropri…" at bounding box center [411, 394] width 0 height 12
click at [658, 421] on div "Evaluating if project processes are being properly followed and are appropriate" at bounding box center [719, 425] width 616 height 40
click at [411, 400] on input "c. Evaluating if project processes are being properly followed and are appropri…" at bounding box center [411, 394] width 0 height 12
click at [658, 421] on div "Evaluating if project processes are being properly followed and are appropriate" at bounding box center [719, 425] width 616 height 40
click at [411, 400] on input "c. Evaluating if project processes are being properly followed and are appropri…" at bounding box center [411, 394] width 0 height 12
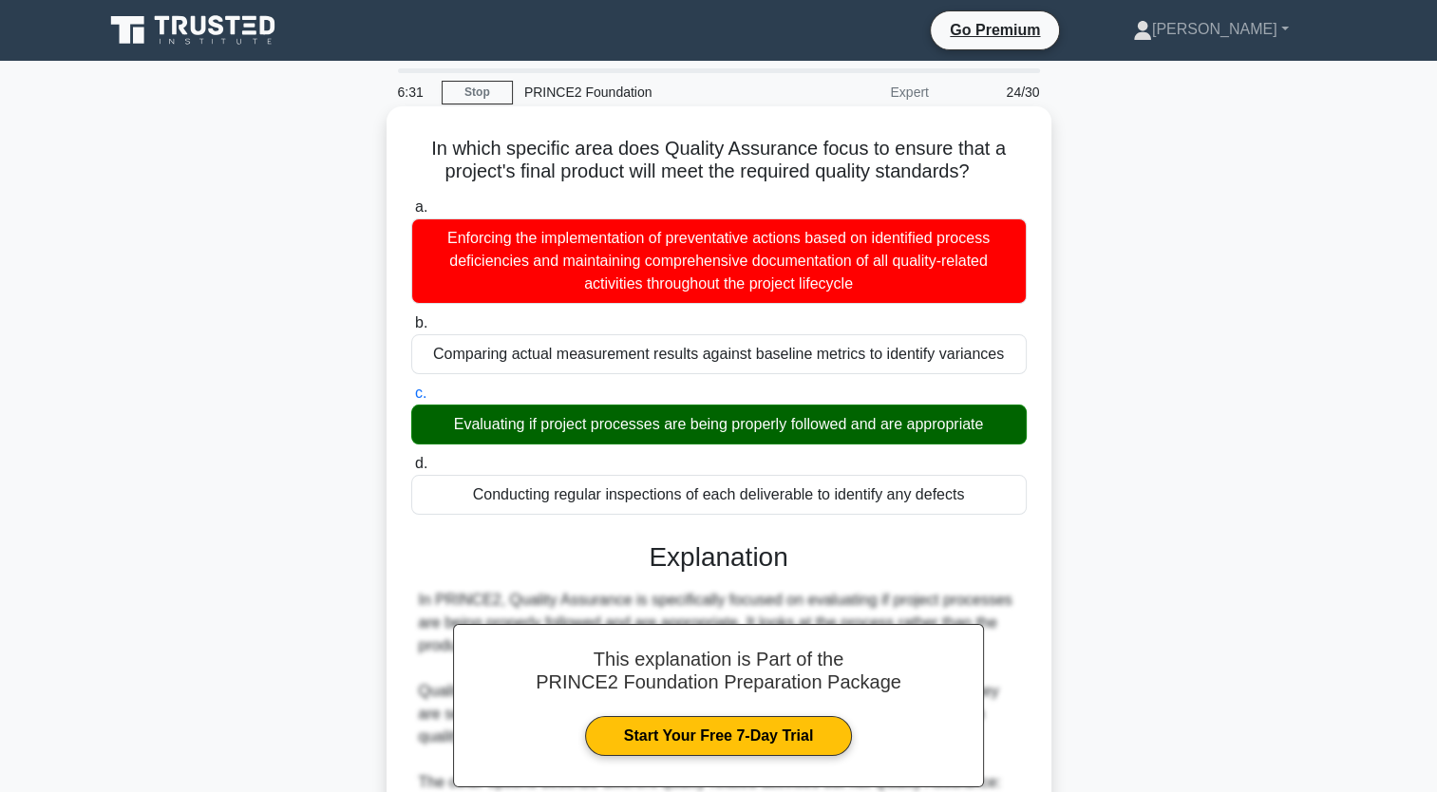
click at [658, 421] on div "Evaluating if project processes are being properly followed and are appropriate" at bounding box center [719, 425] width 616 height 40
click at [411, 400] on input "c. Evaluating if project processes are being properly followed and are appropri…" at bounding box center [411, 394] width 0 height 12
click at [658, 421] on div "Evaluating if project processes are being properly followed and are appropriate" at bounding box center [719, 425] width 616 height 40
click at [411, 400] on input "c. Evaluating if project processes are being properly followed and are appropri…" at bounding box center [411, 394] width 0 height 12
click at [658, 421] on div "Evaluating if project processes are being properly followed and are appropriate" at bounding box center [719, 425] width 616 height 40
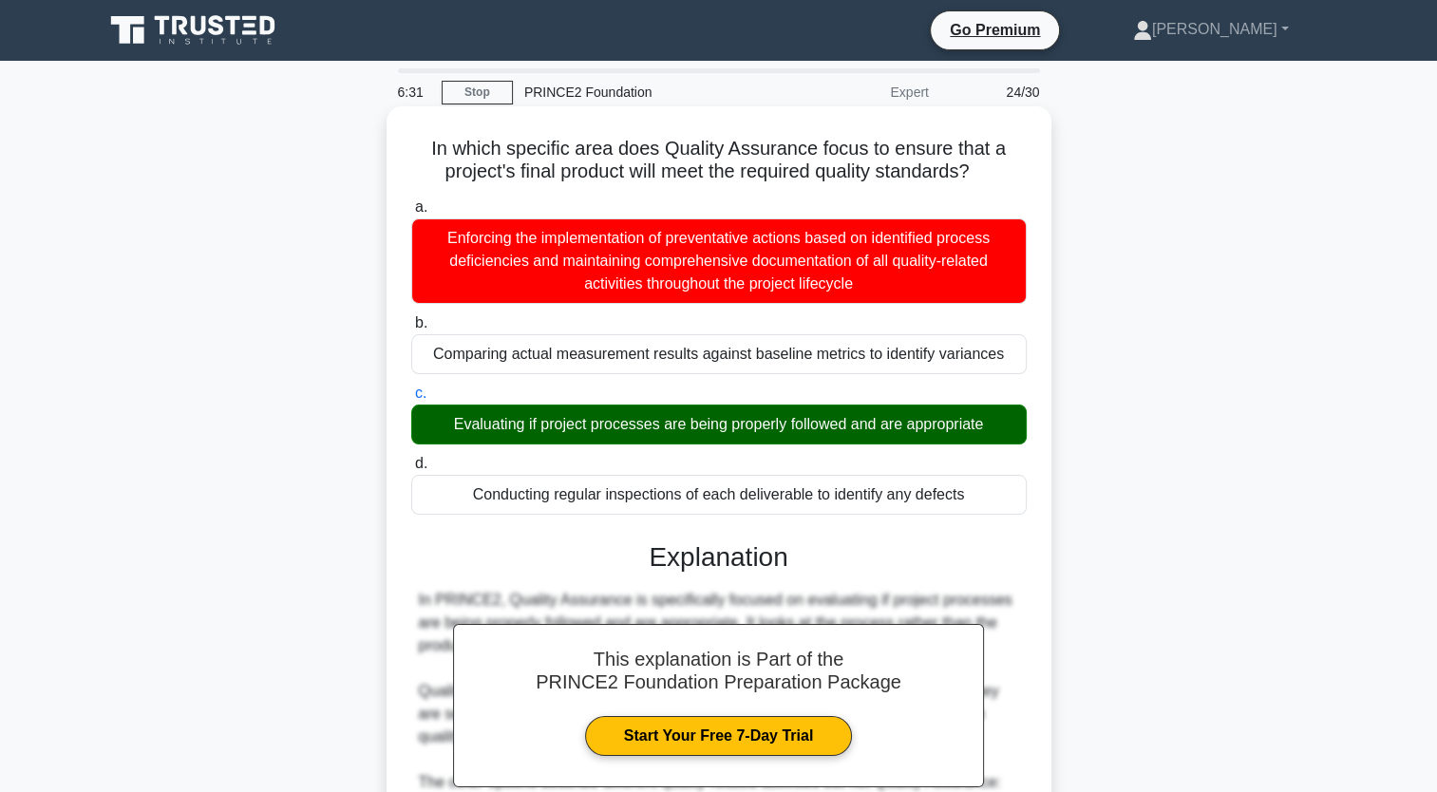
click at [411, 400] on input "c. Evaluating if project processes are being properly followed and are appropri…" at bounding box center [411, 394] width 0 height 12
click at [658, 421] on div "Evaluating if project processes are being properly followed and are appropriate" at bounding box center [719, 425] width 616 height 40
click at [411, 400] on input "c. Evaluating if project processes are being properly followed and are appropri…" at bounding box center [411, 394] width 0 height 12
drag, startPoint x: 658, startPoint y: 421, endPoint x: 615, endPoint y: 430, distance: 44.7
click at [615, 430] on div "Evaluating if project processes are being properly followed and are appropriate" at bounding box center [719, 425] width 616 height 40
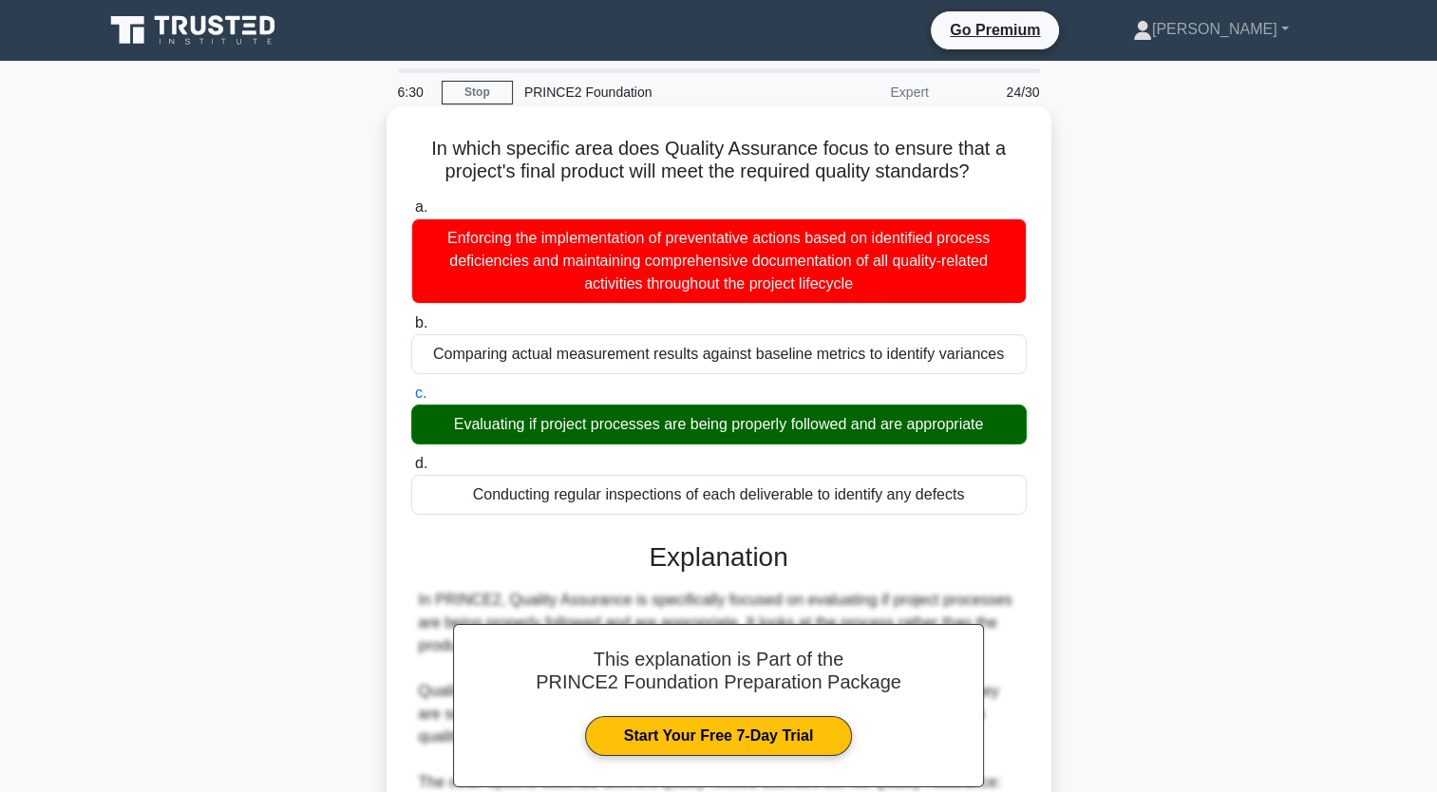
click at [411, 400] on input "c. Evaluating if project processes are being properly followed and are appropri…" at bounding box center [411, 394] width 0 height 12
click at [615, 430] on div "Evaluating if project processes are being properly followed and are appropriate" at bounding box center [719, 425] width 616 height 40
click at [411, 400] on input "c. Evaluating if project processes are being properly followed and are appropri…" at bounding box center [411, 394] width 0 height 12
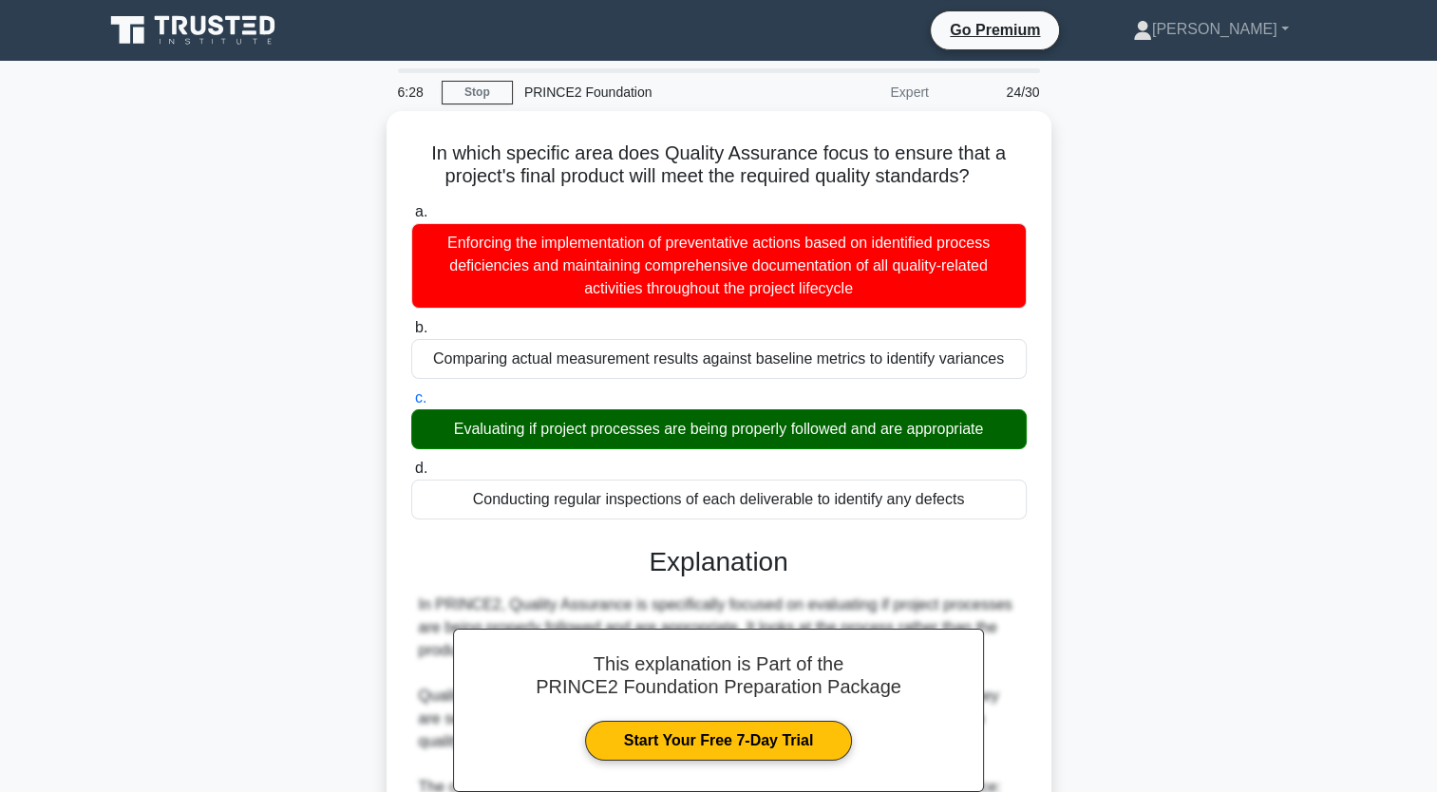
click at [293, 401] on div "In which specific area does Quality Assurance focus to ensure that a project's …" at bounding box center [719, 648] width 1254 height 1074
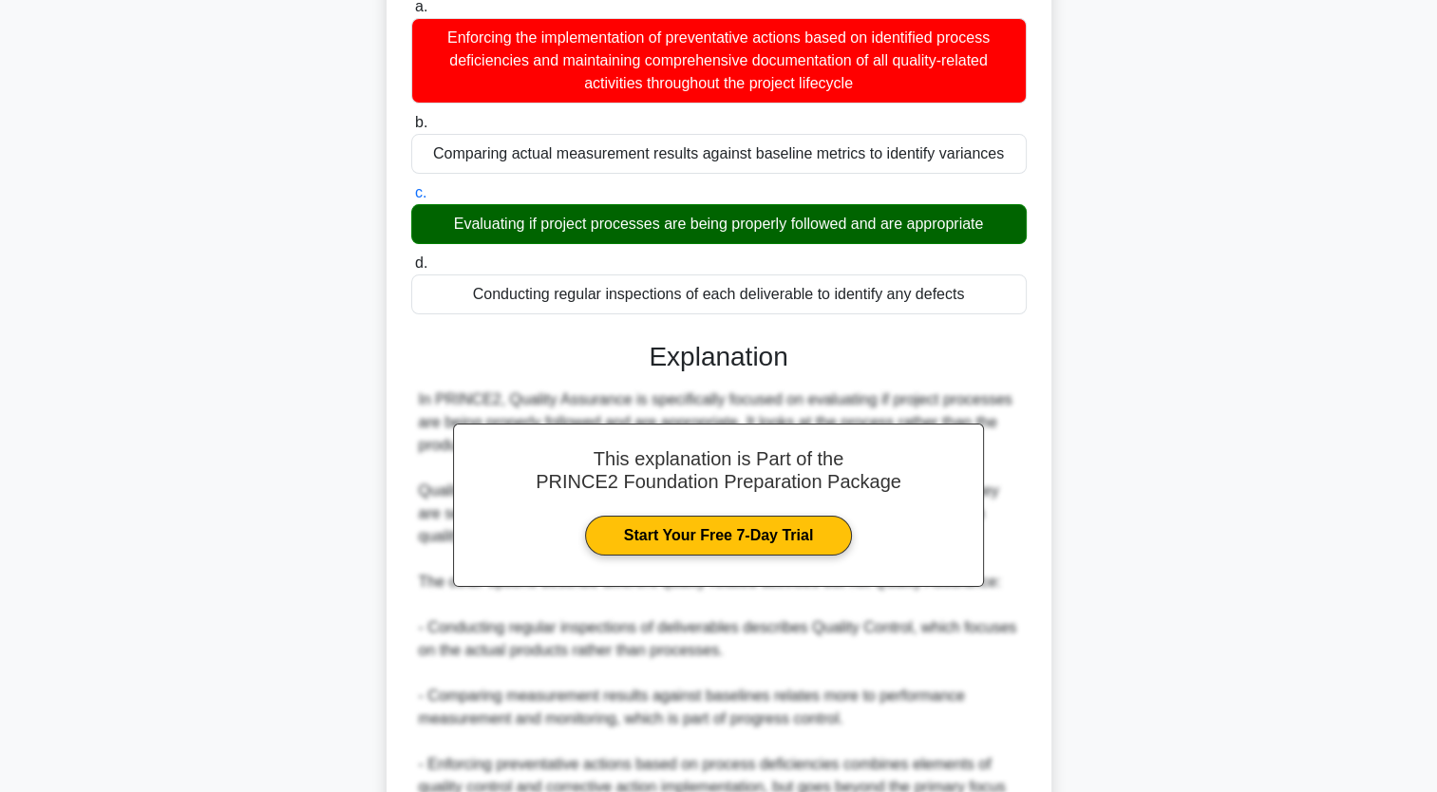
scroll to position [400, 0]
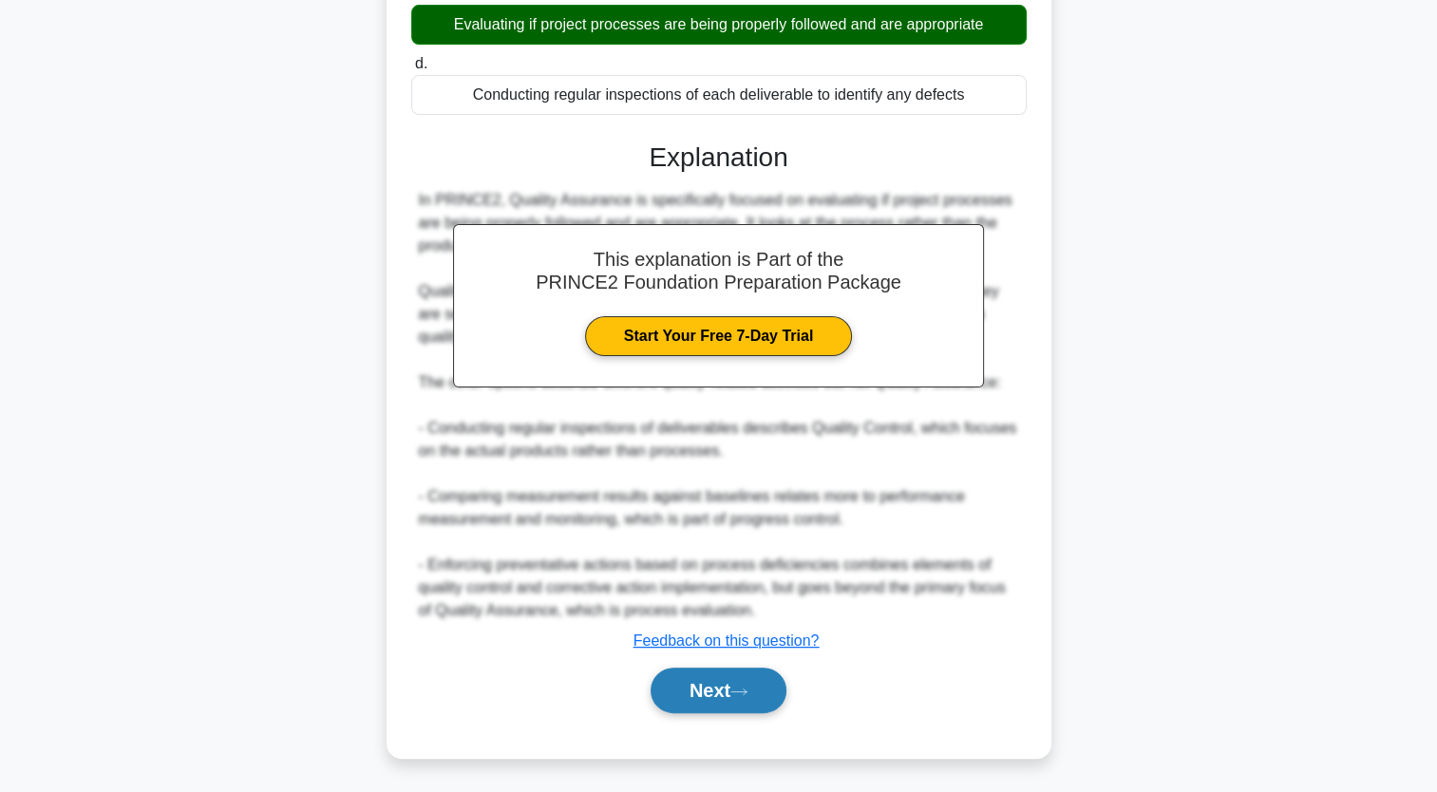
click at [737, 695] on icon at bounding box center [738, 692] width 17 height 10
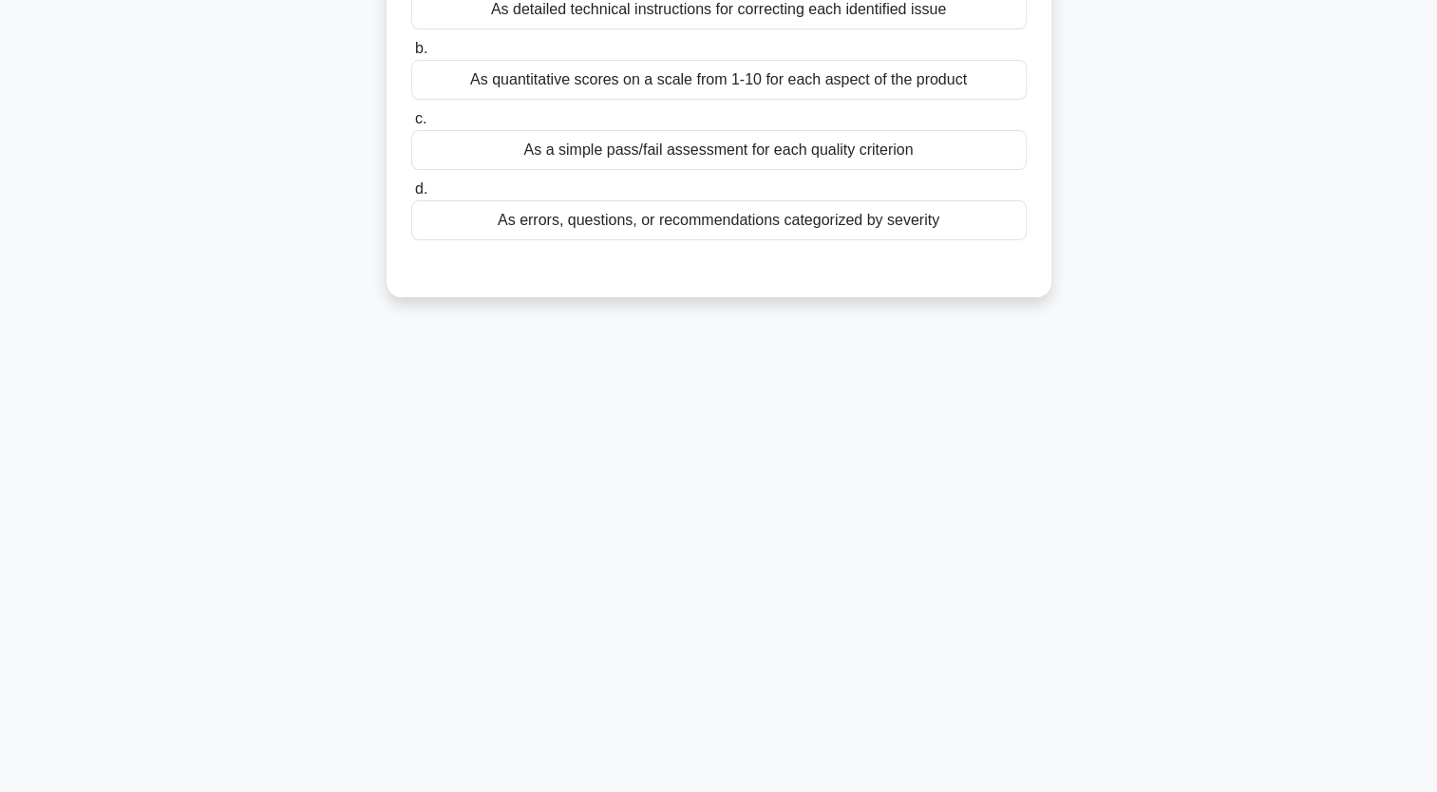
scroll to position [0, 0]
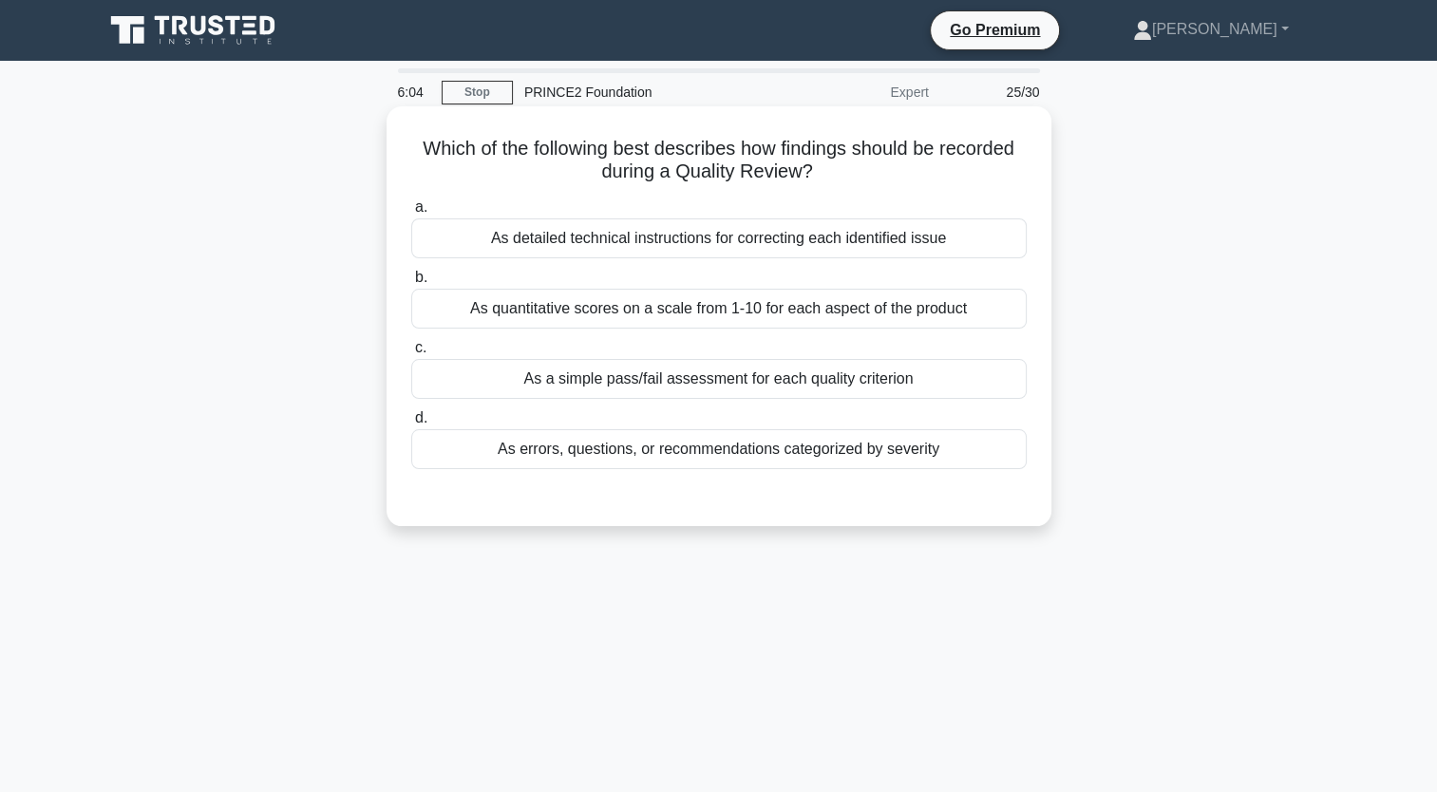
click at [735, 397] on div "As a simple pass/fail assessment for each quality criterion" at bounding box center [719, 379] width 616 height 40
click at [411, 354] on input "c. As a simple pass/fail assessment for each quality criterion" at bounding box center [411, 348] width 0 height 12
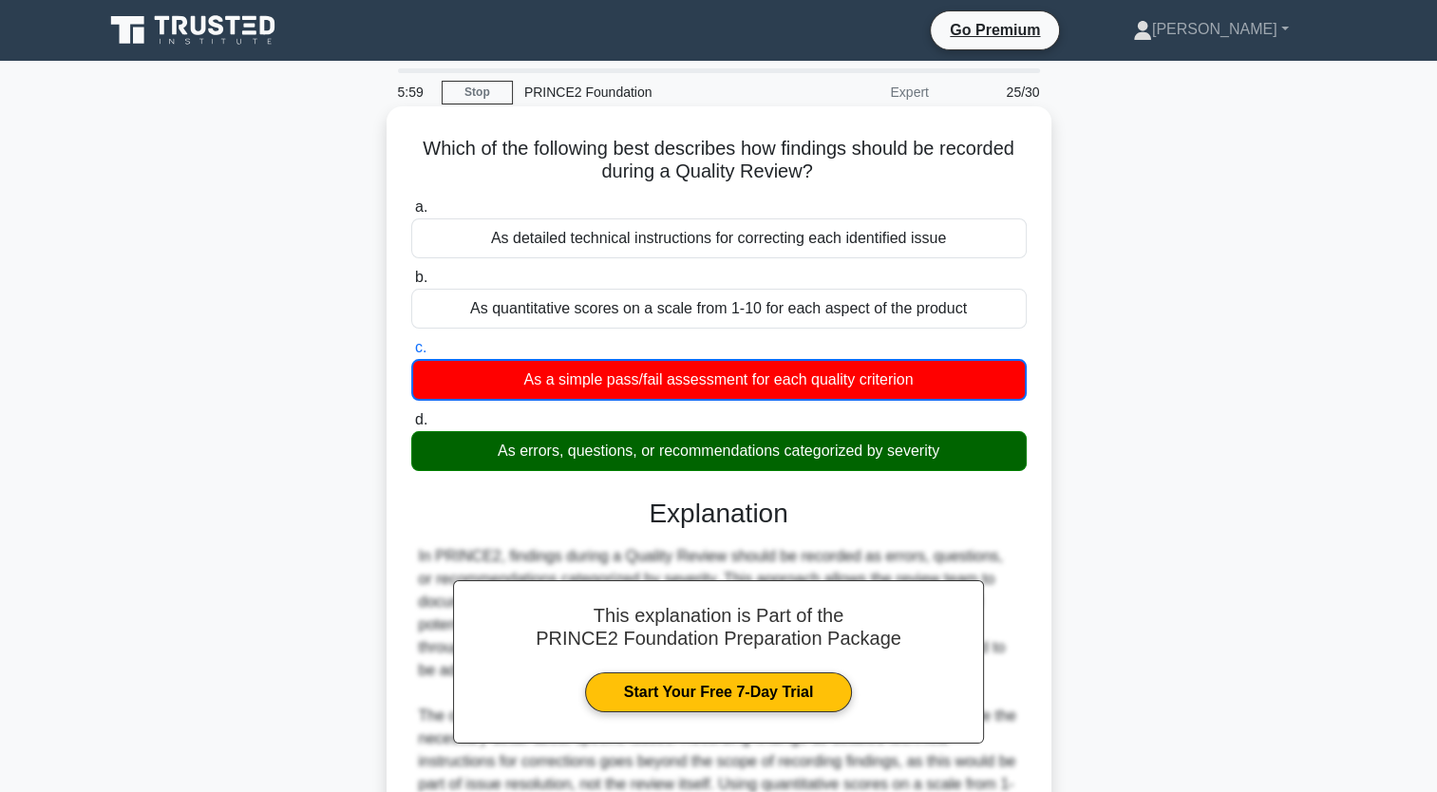
scroll to position [49, 0]
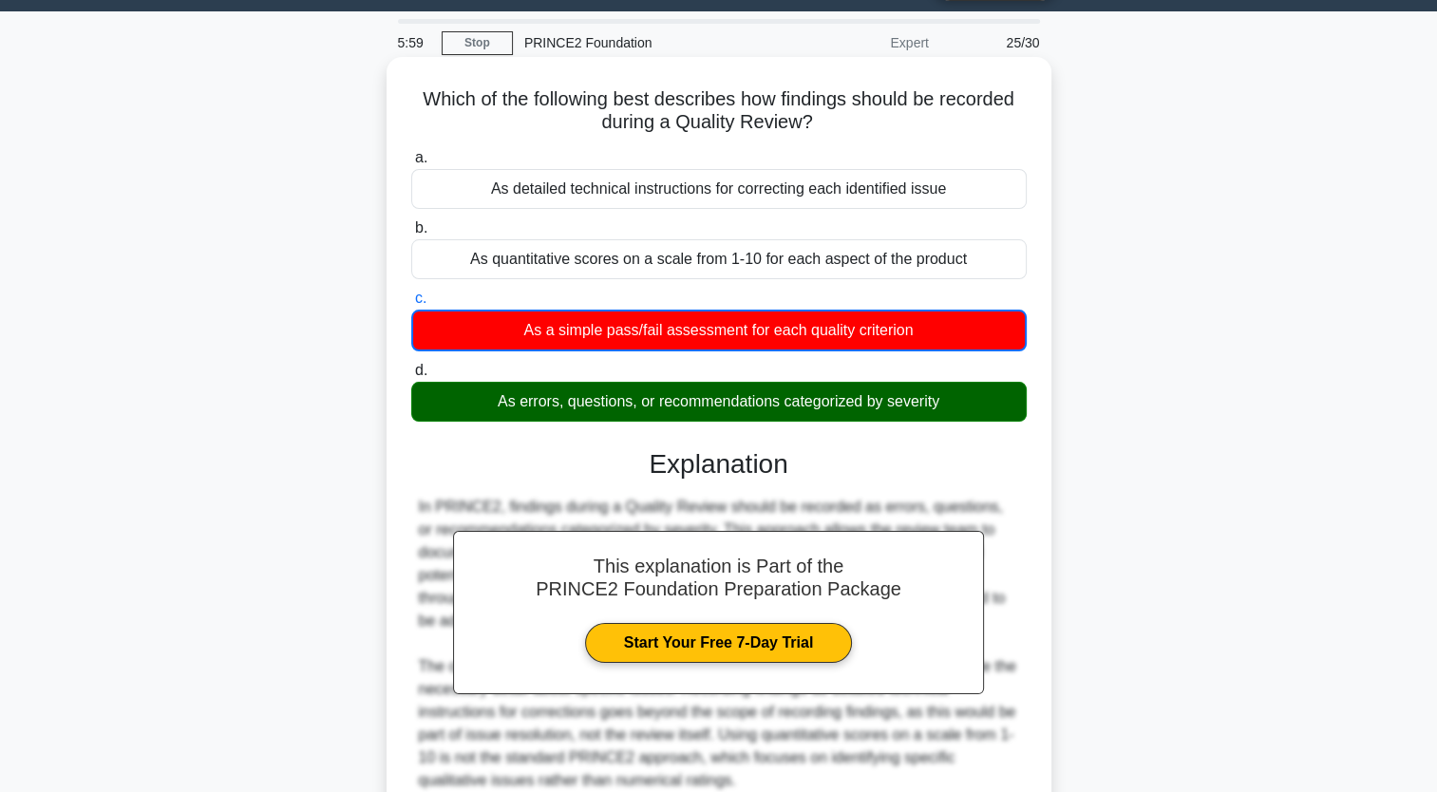
click at [636, 411] on div "As errors, questions, or recommendations categorized by severity" at bounding box center [719, 402] width 616 height 40
click at [411, 377] on input "d. As errors, questions, or recommendations categorized by severity" at bounding box center [411, 371] width 0 height 12
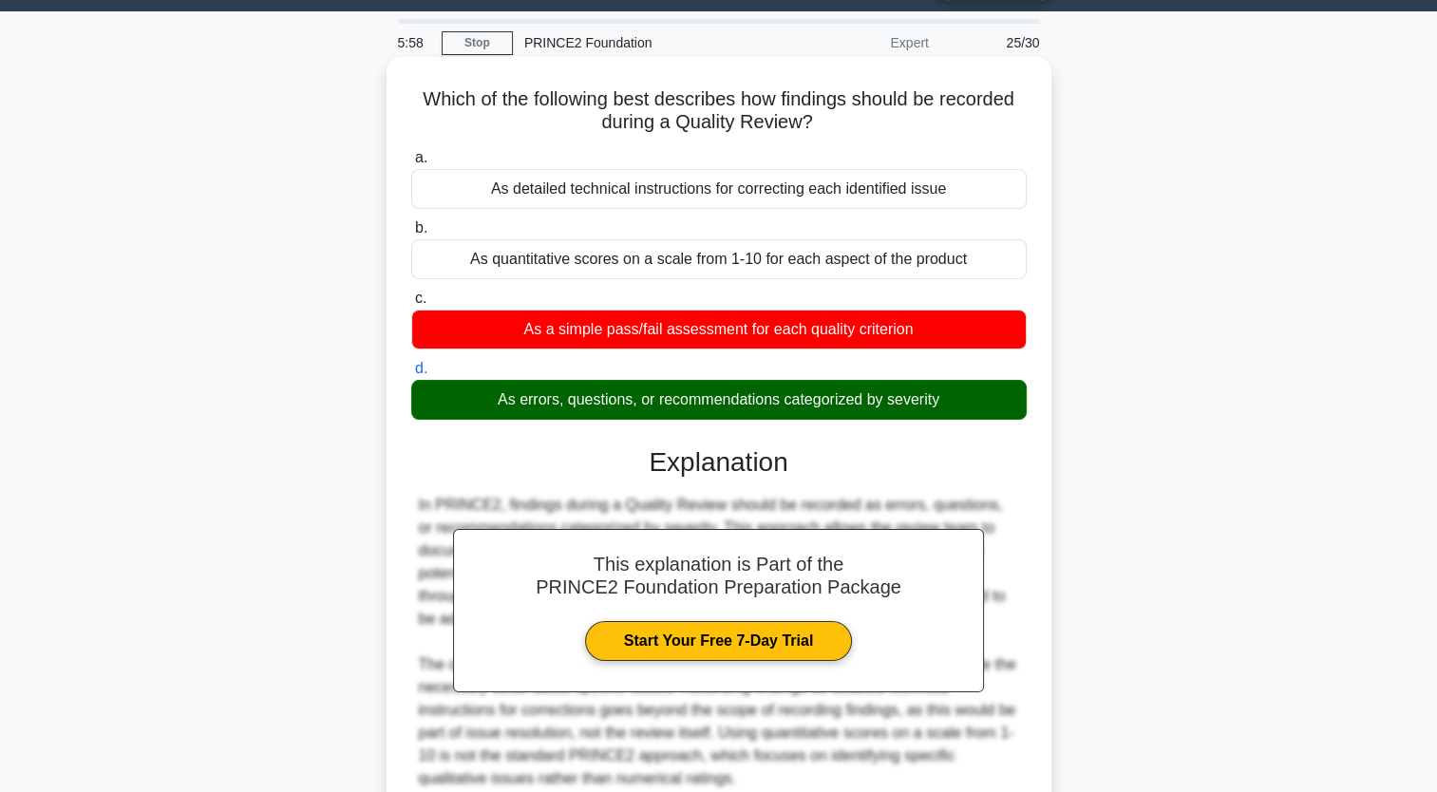
click at [636, 411] on div "As errors, questions, or recommendations categorized by severity" at bounding box center [719, 400] width 616 height 40
click at [411, 375] on input "d. As errors, questions, or recommendations categorized by severity" at bounding box center [411, 369] width 0 height 12
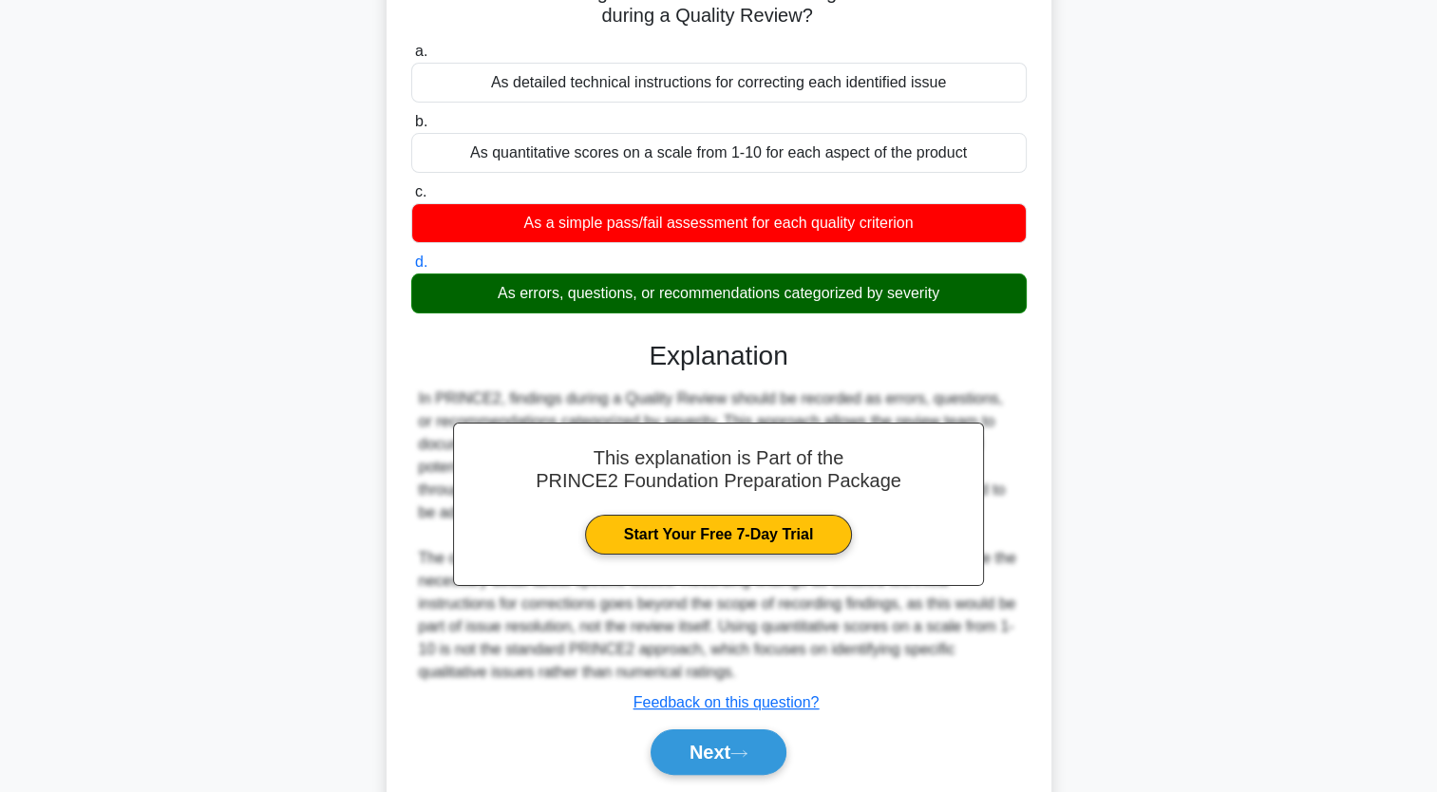
scroll to position [234, 0]
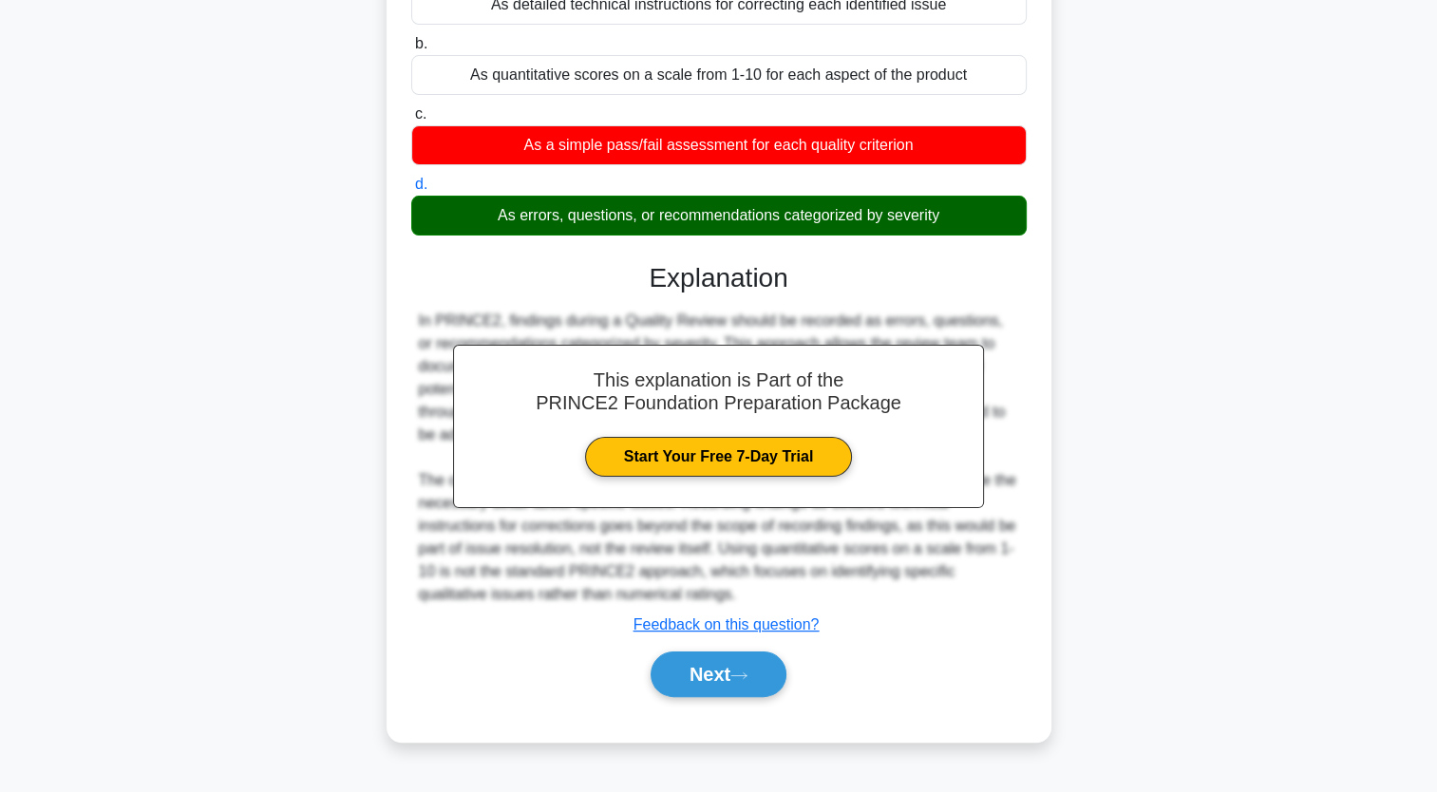
click at [952, 125] on div "As a simple pass/fail assessment for each quality criterion" at bounding box center [719, 145] width 616 height 40
click at [411, 121] on input "c. As a simple pass/fail assessment for each quality criterion" at bounding box center [411, 114] width 0 height 12
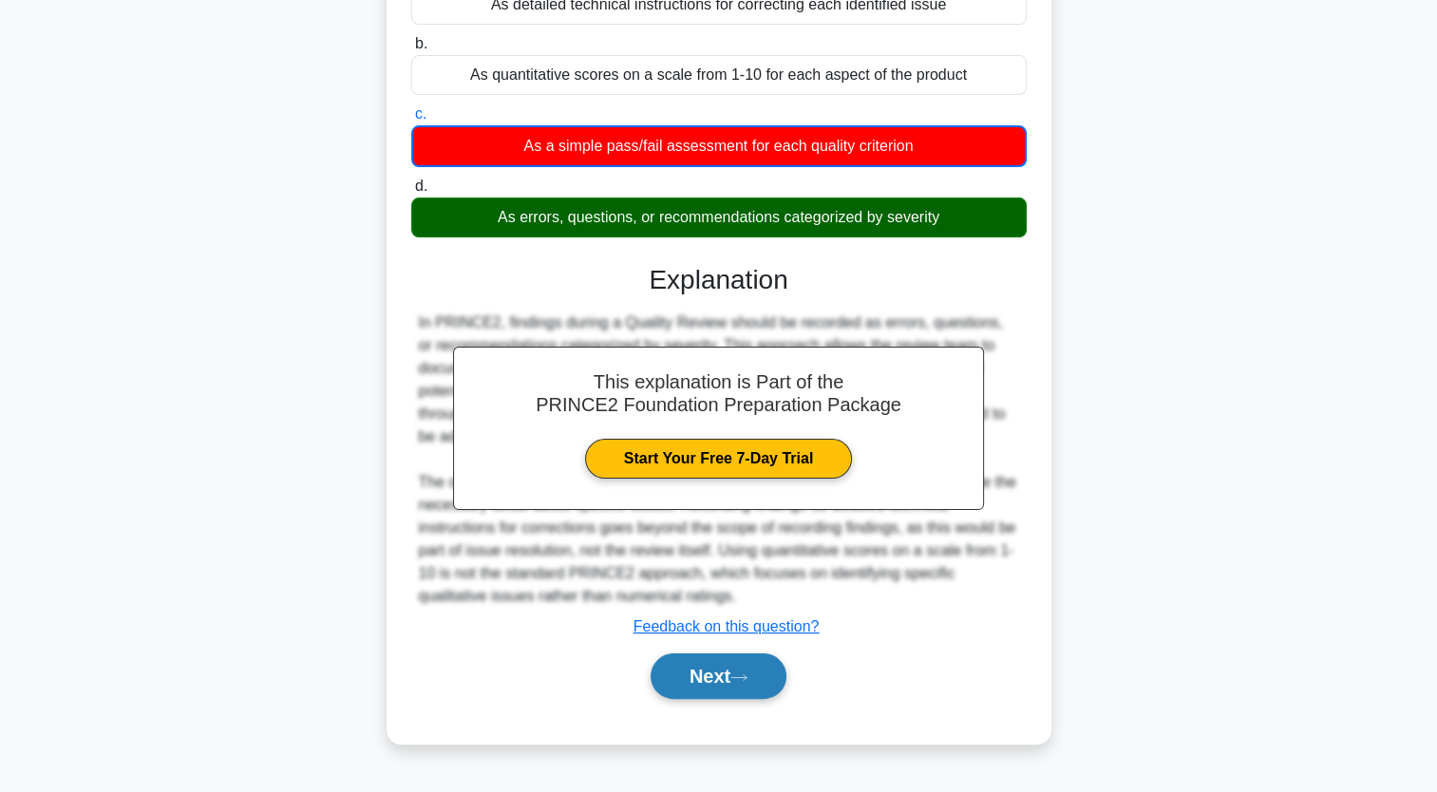
click at [744, 659] on button "Next" at bounding box center [719, 677] width 136 height 46
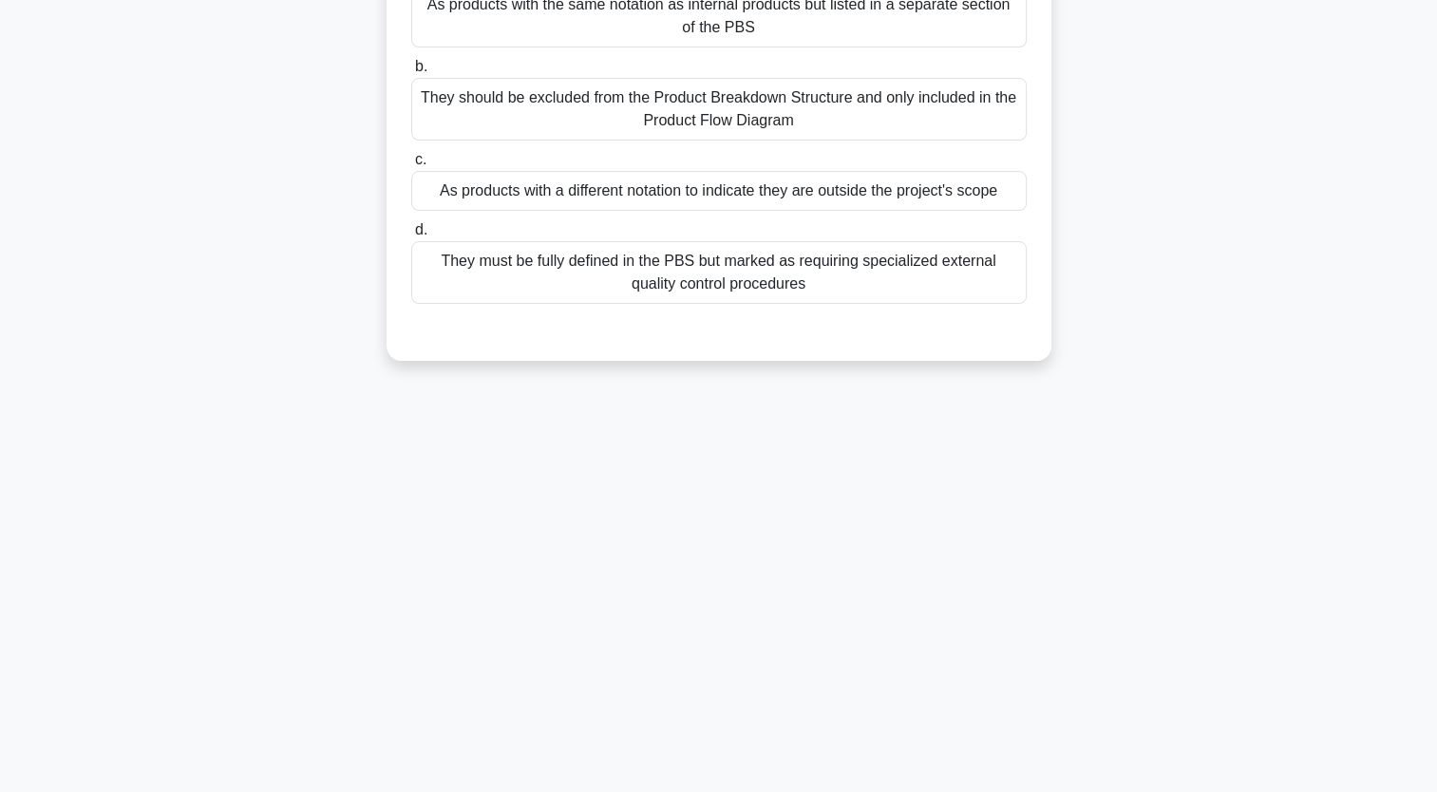
scroll to position [0, 0]
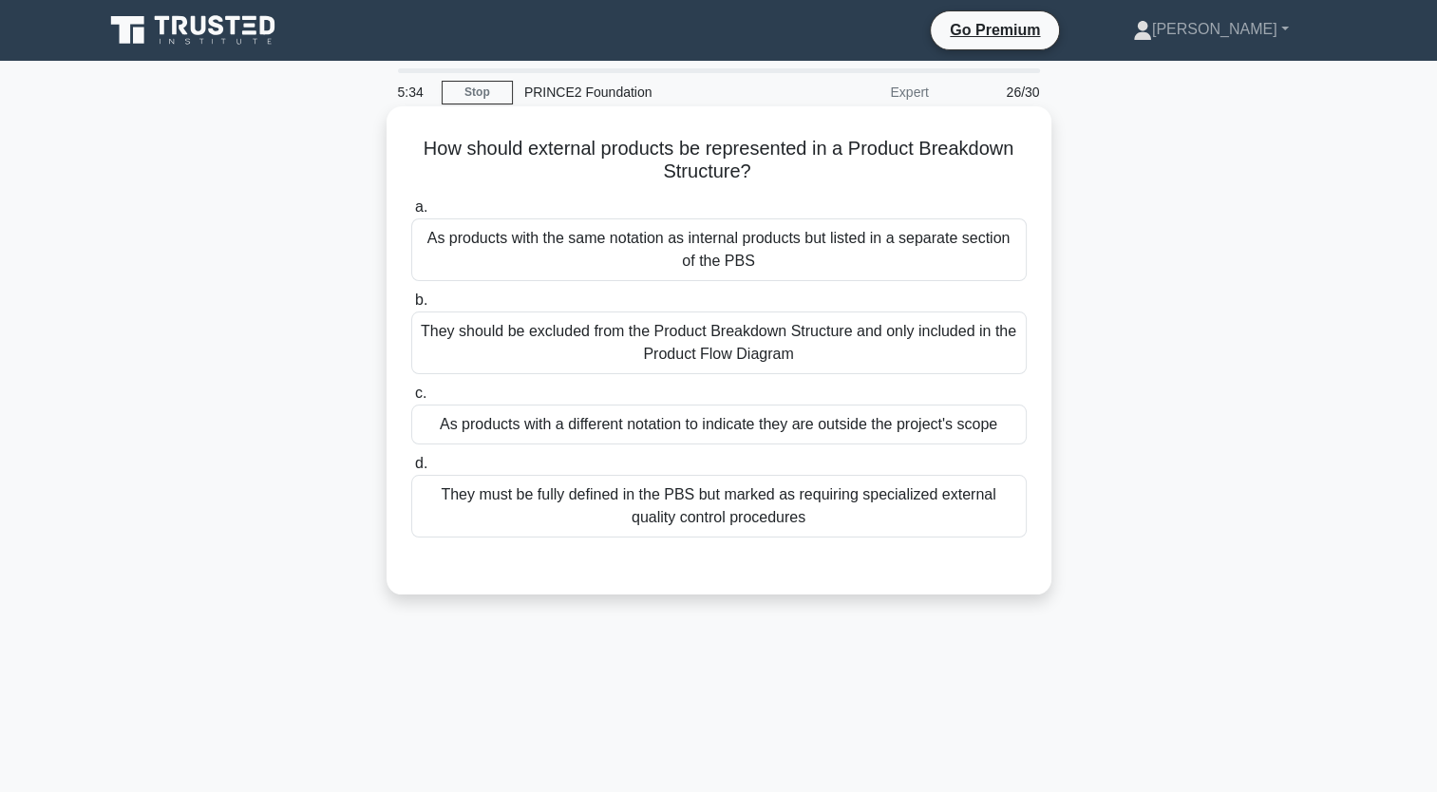
click at [868, 284] on div "a. As products with the same notation as internal products but listed in a sepa…" at bounding box center [719, 367] width 638 height 350
click at [828, 519] on div "They must be fully defined in the PBS but marked as requiring specialized exter…" at bounding box center [719, 506] width 616 height 63
click at [411, 470] on input "d. They must be fully defined in the PBS but marked as requiring specialized ex…" at bounding box center [411, 464] width 0 height 12
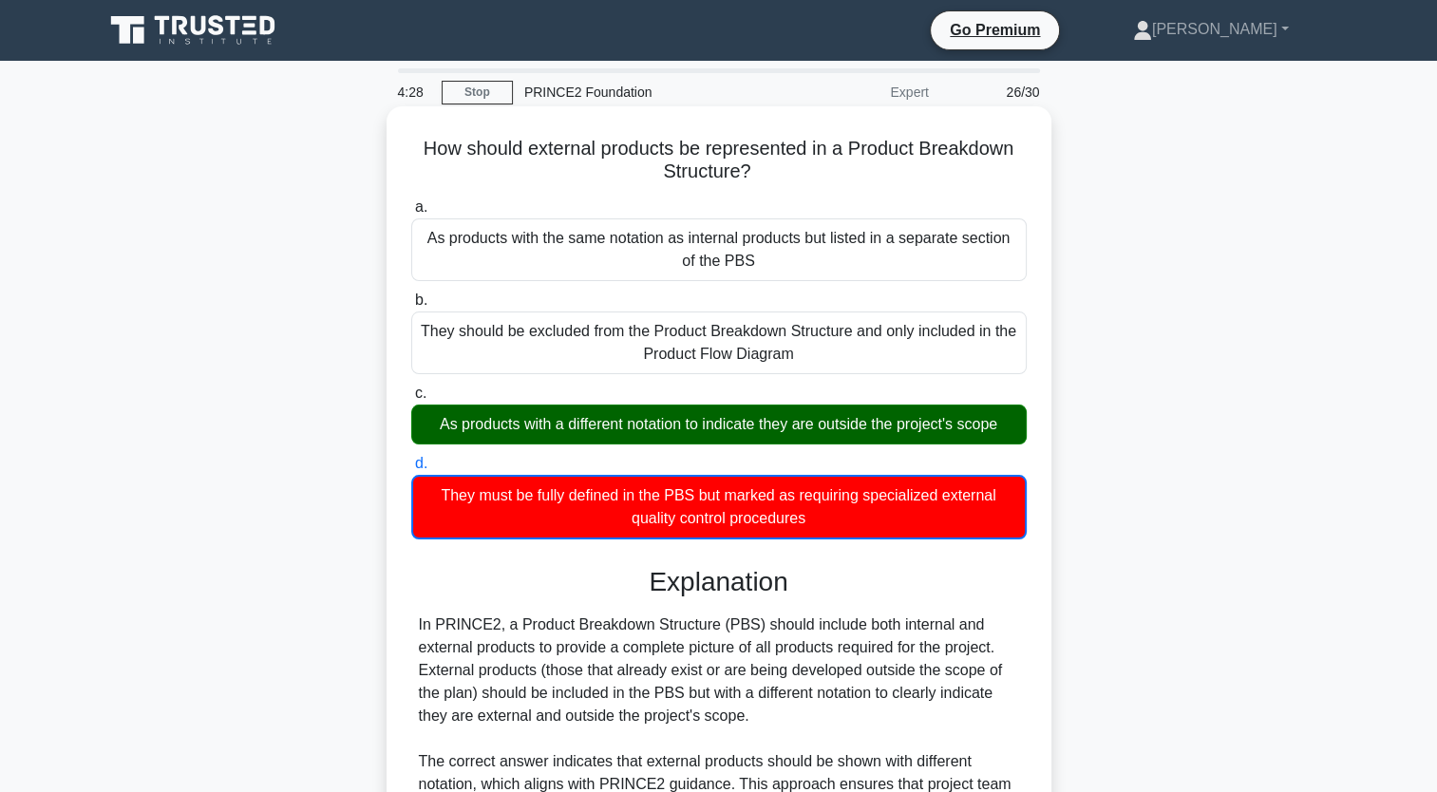
scroll to position [470, 0]
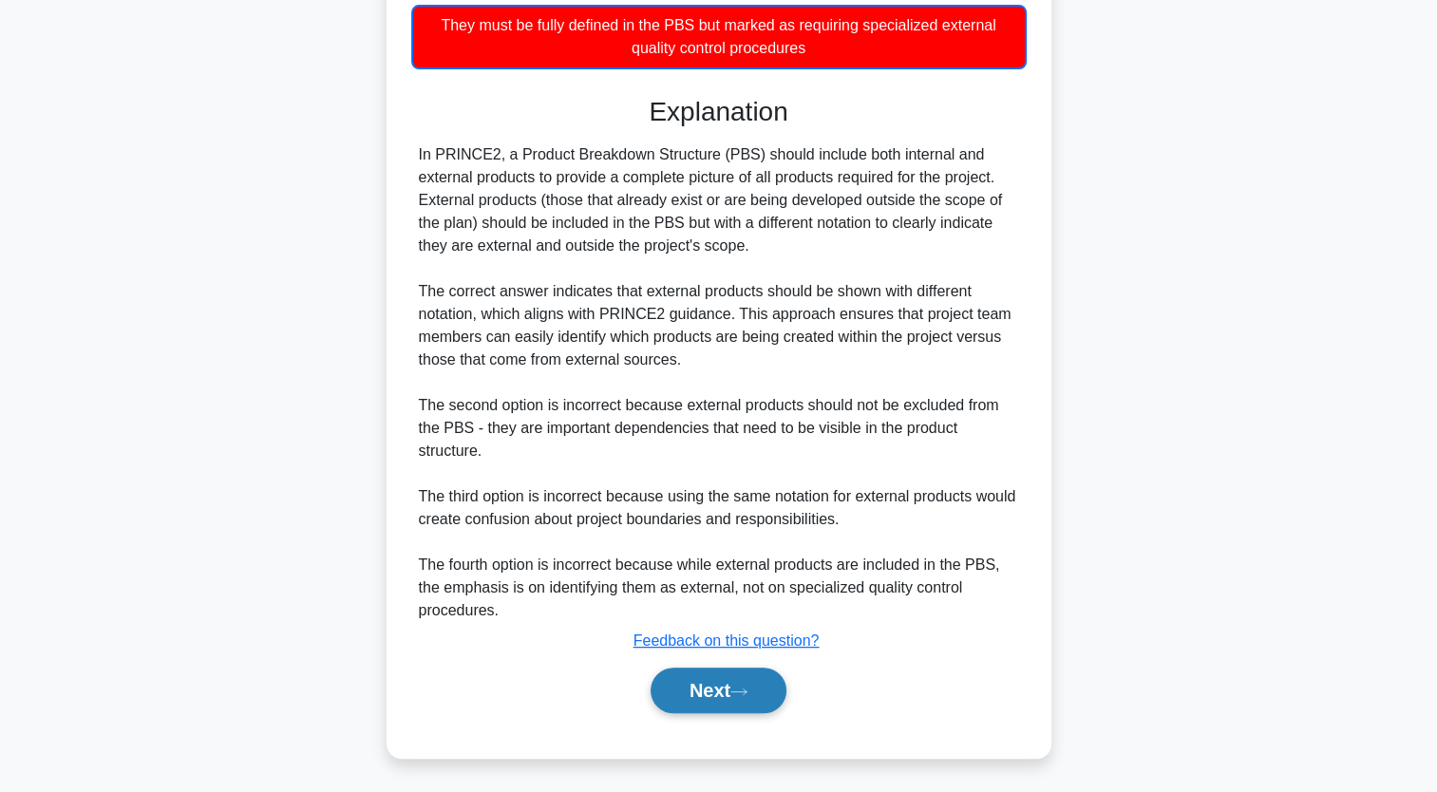
click at [665, 691] on button "Next" at bounding box center [719, 691] width 136 height 46
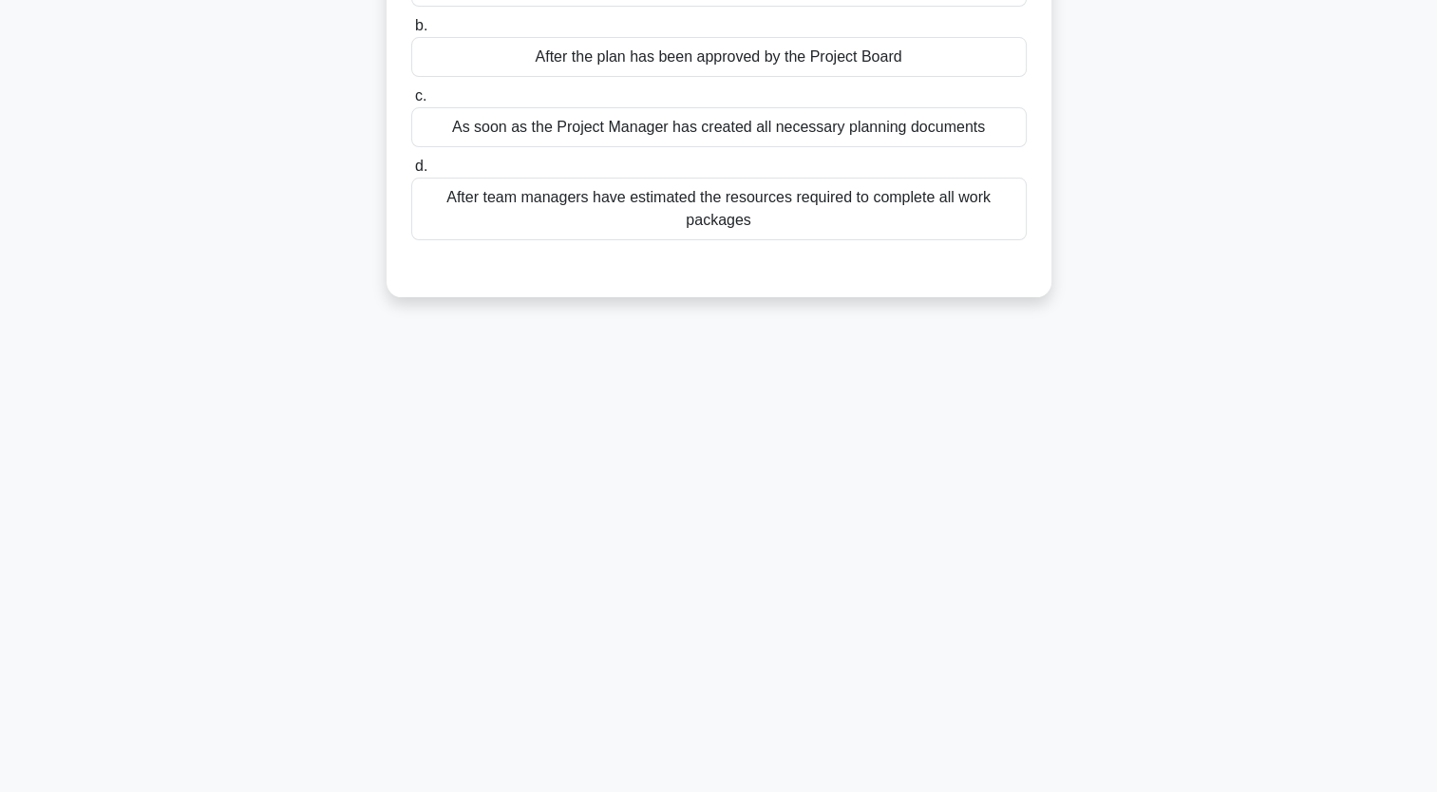
scroll to position [0, 0]
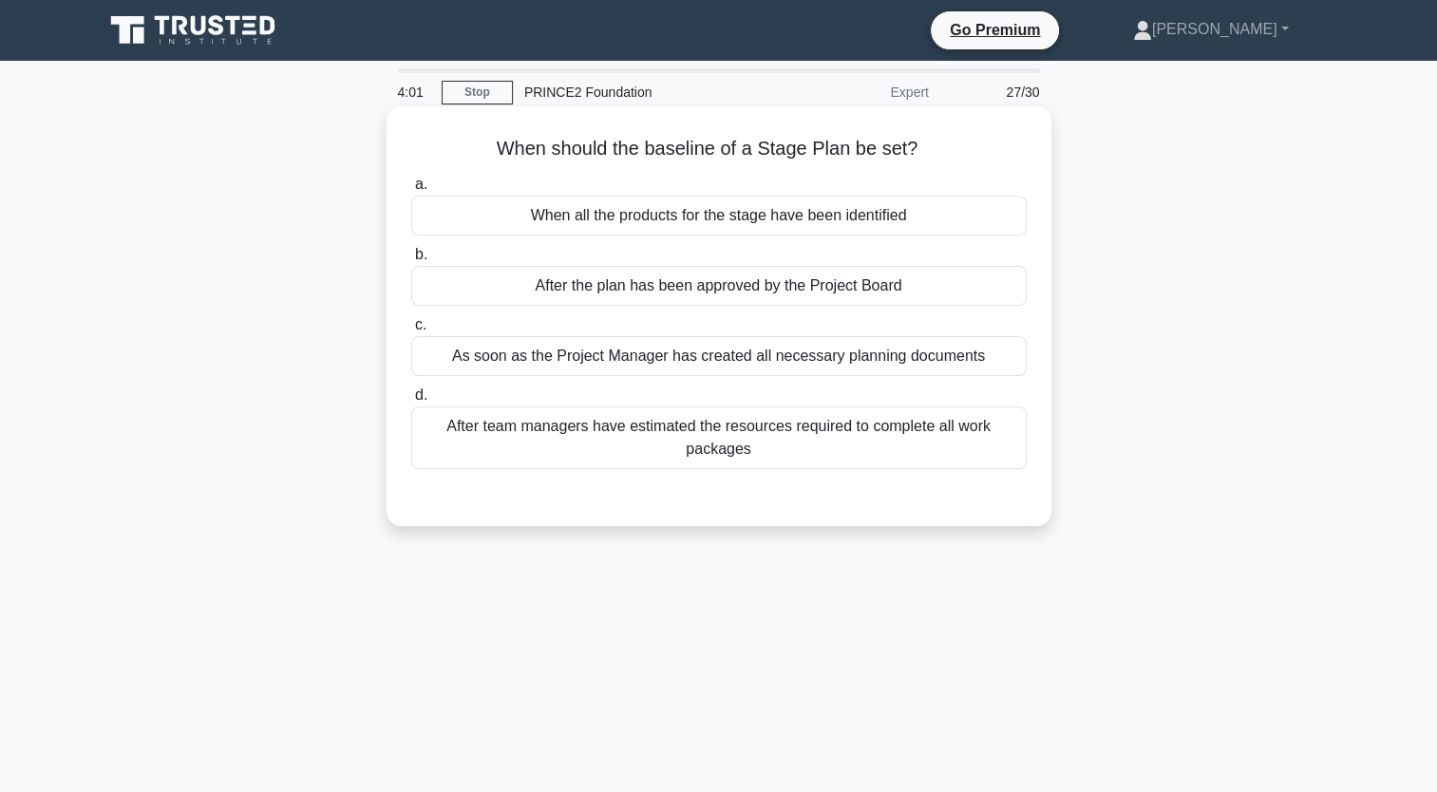
click at [718, 215] on div "When all the products for the stage have been identified" at bounding box center [719, 216] width 616 height 40
click at [411, 191] on input "a. When all the products for the stage have been identified" at bounding box center [411, 185] width 0 height 12
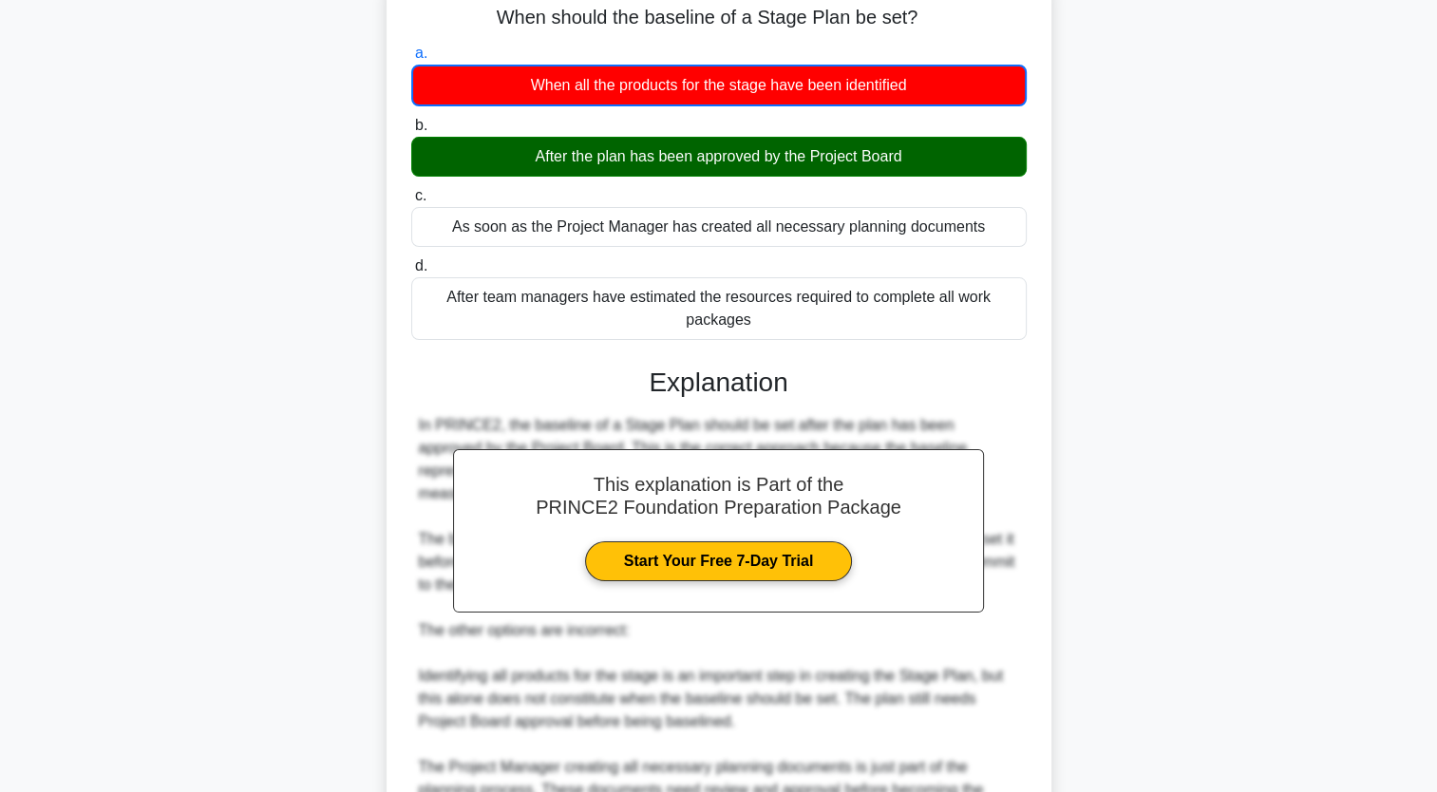
scroll to position [402, 0]
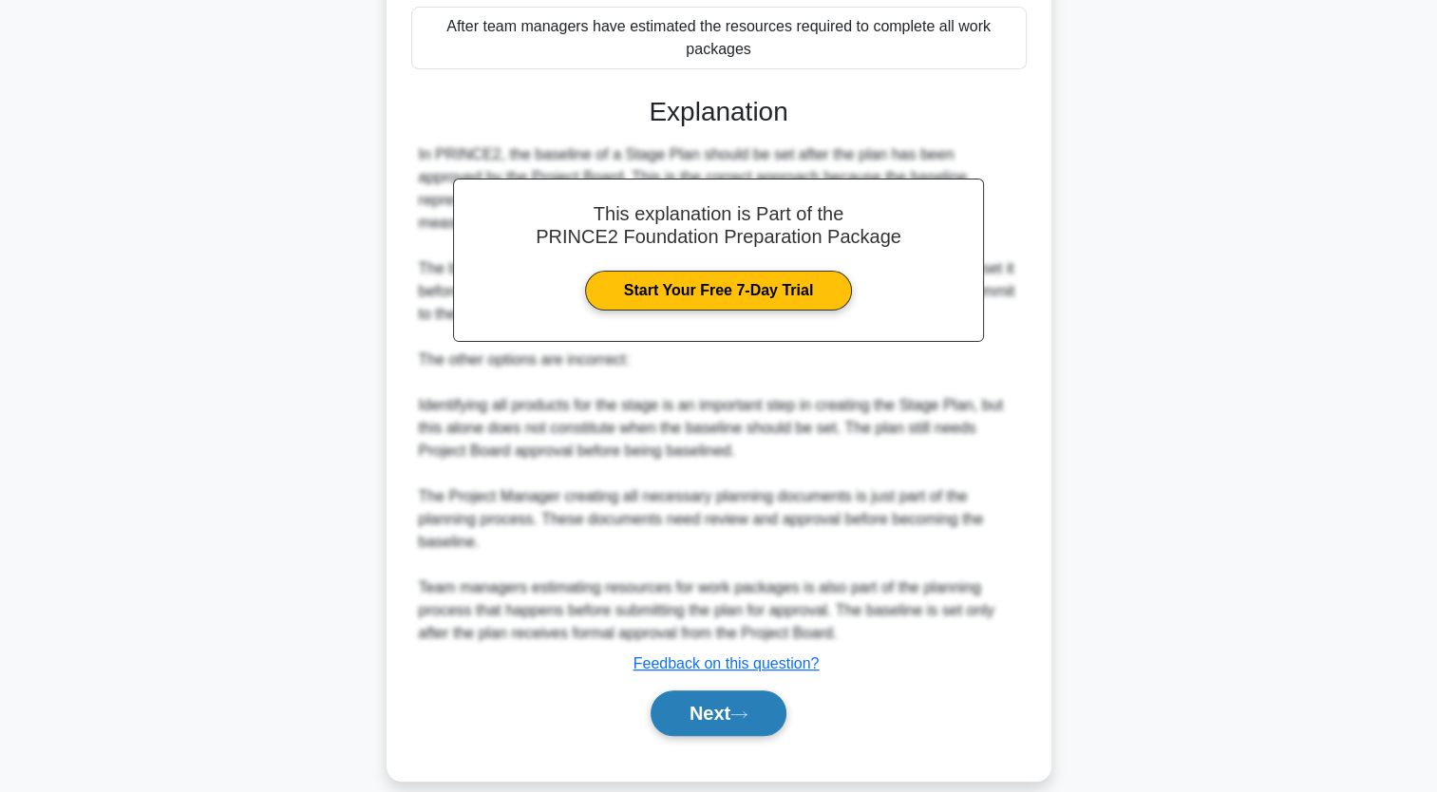
click at [720, 691] on button "Next" at bounding box center [719, 714] width 136 height 46
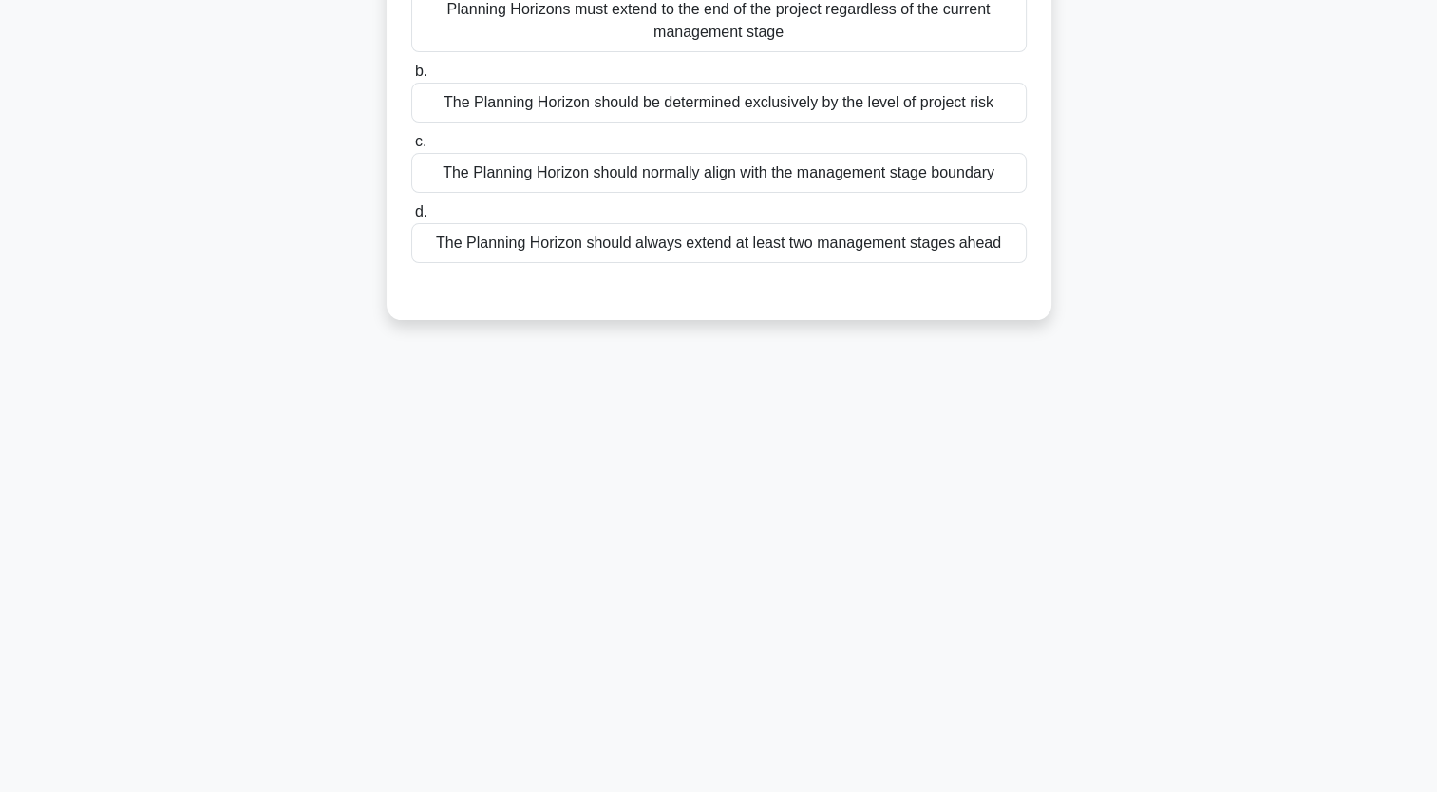
scroll to position [0, 0]
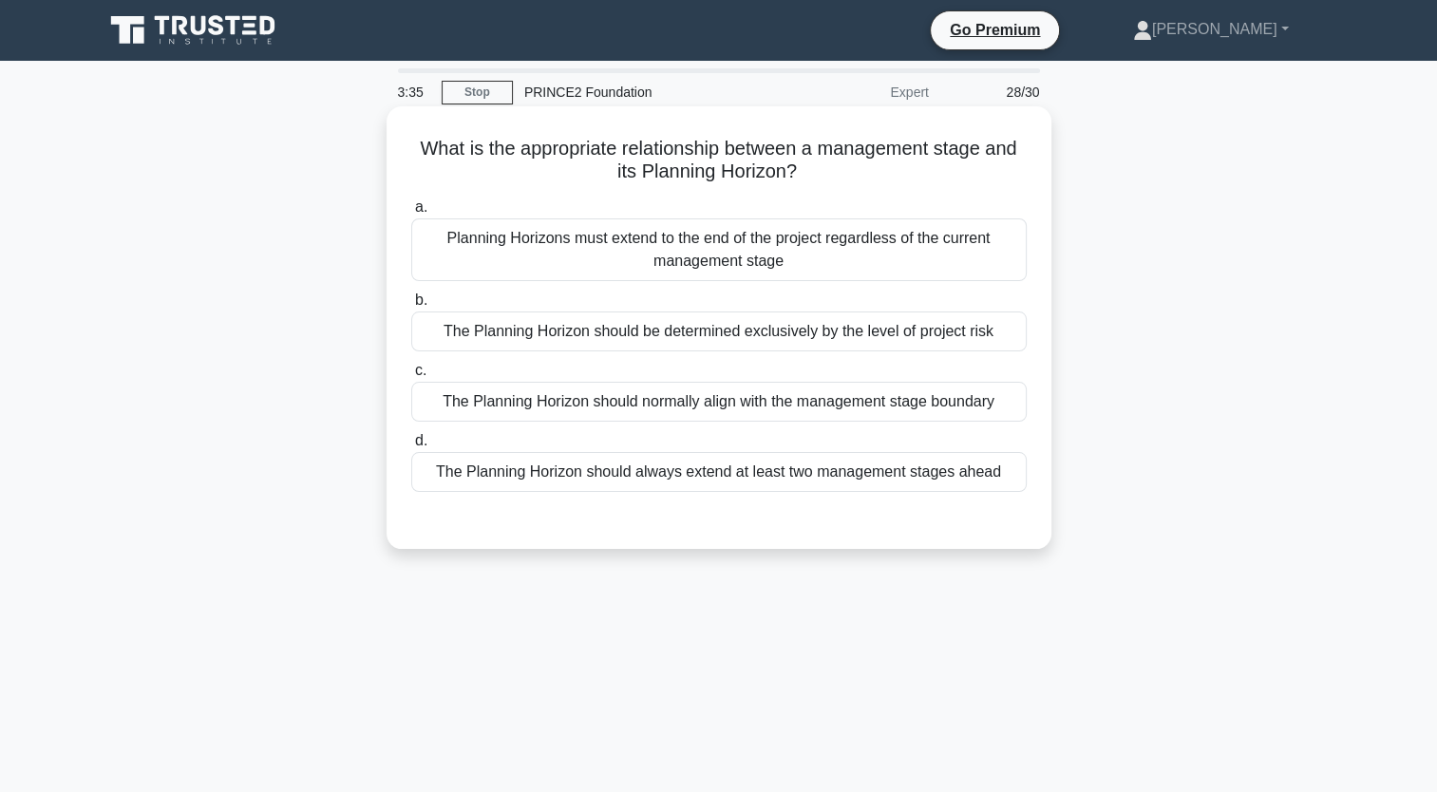
click at [680, 254] on div "Planning Horizons must extend to the end of the project regardless of the curre…" at bounding box center [719, 249] width 616 height 63
click at [411, 214] on input "a. Planning Horizons must extend to the end of the project regardless of the cu…" at bounding box center [411, 207] width 0 height 12
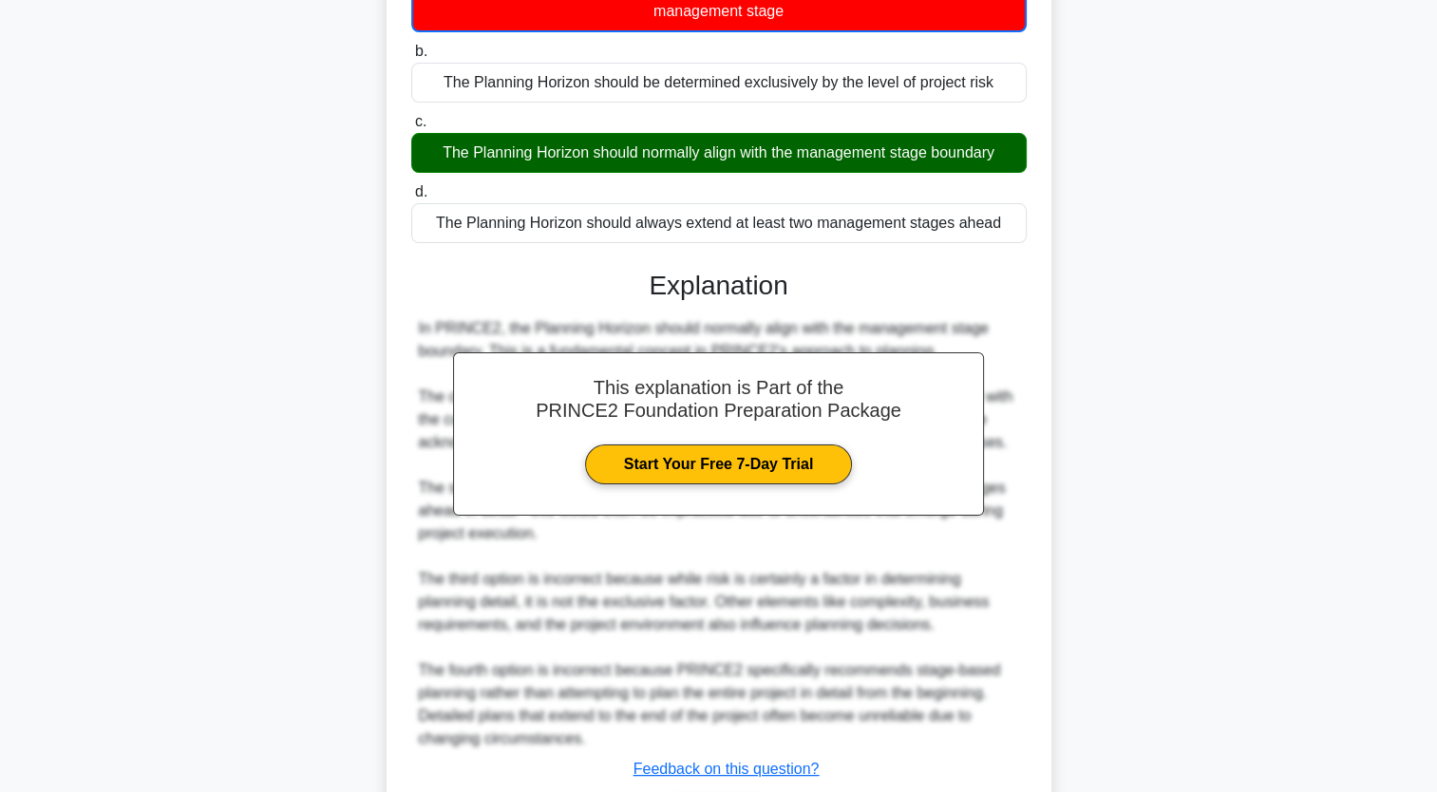
scroll to position [379, 0]
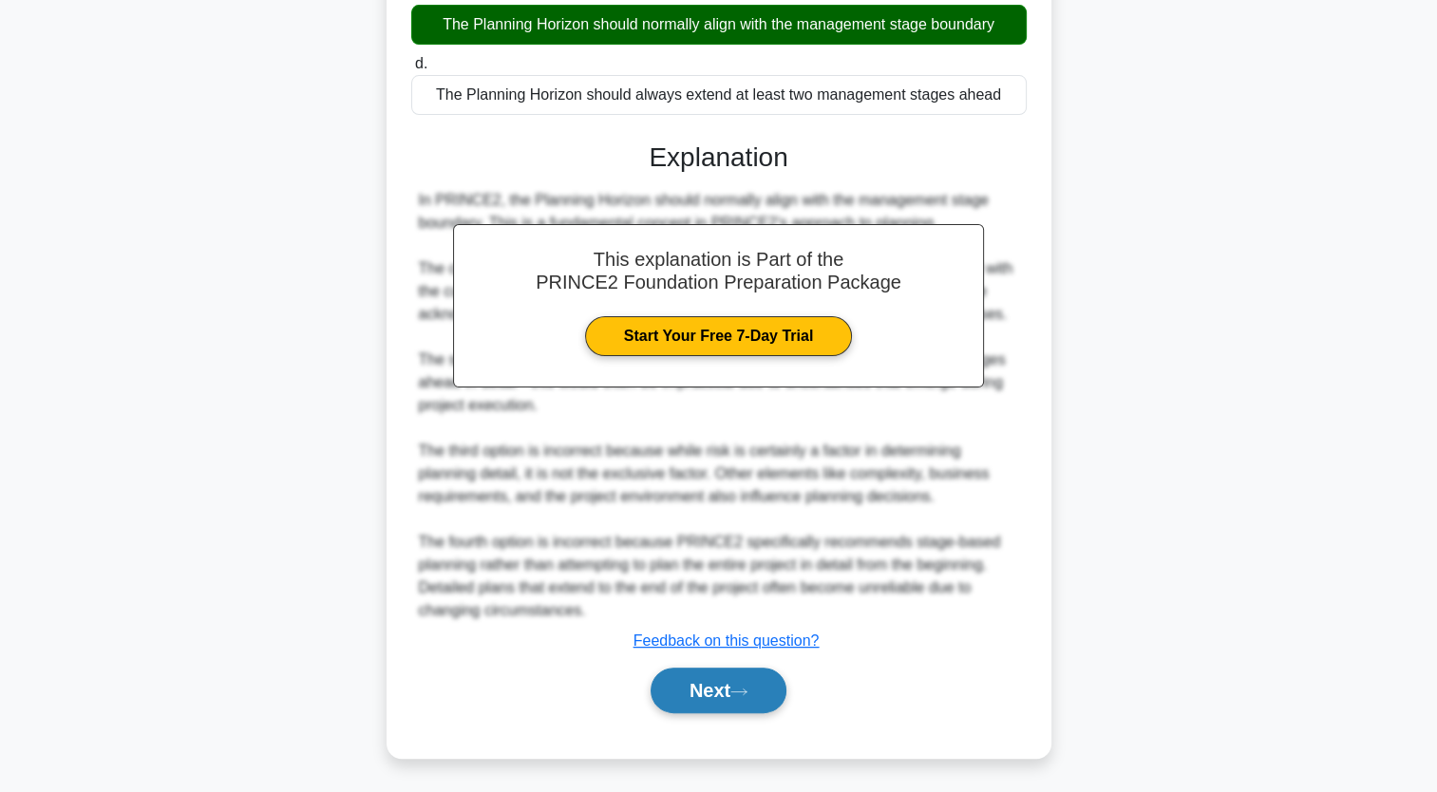
click at [723, 692] on button "Next" at bounding box center [719, 691] width 136 height 46
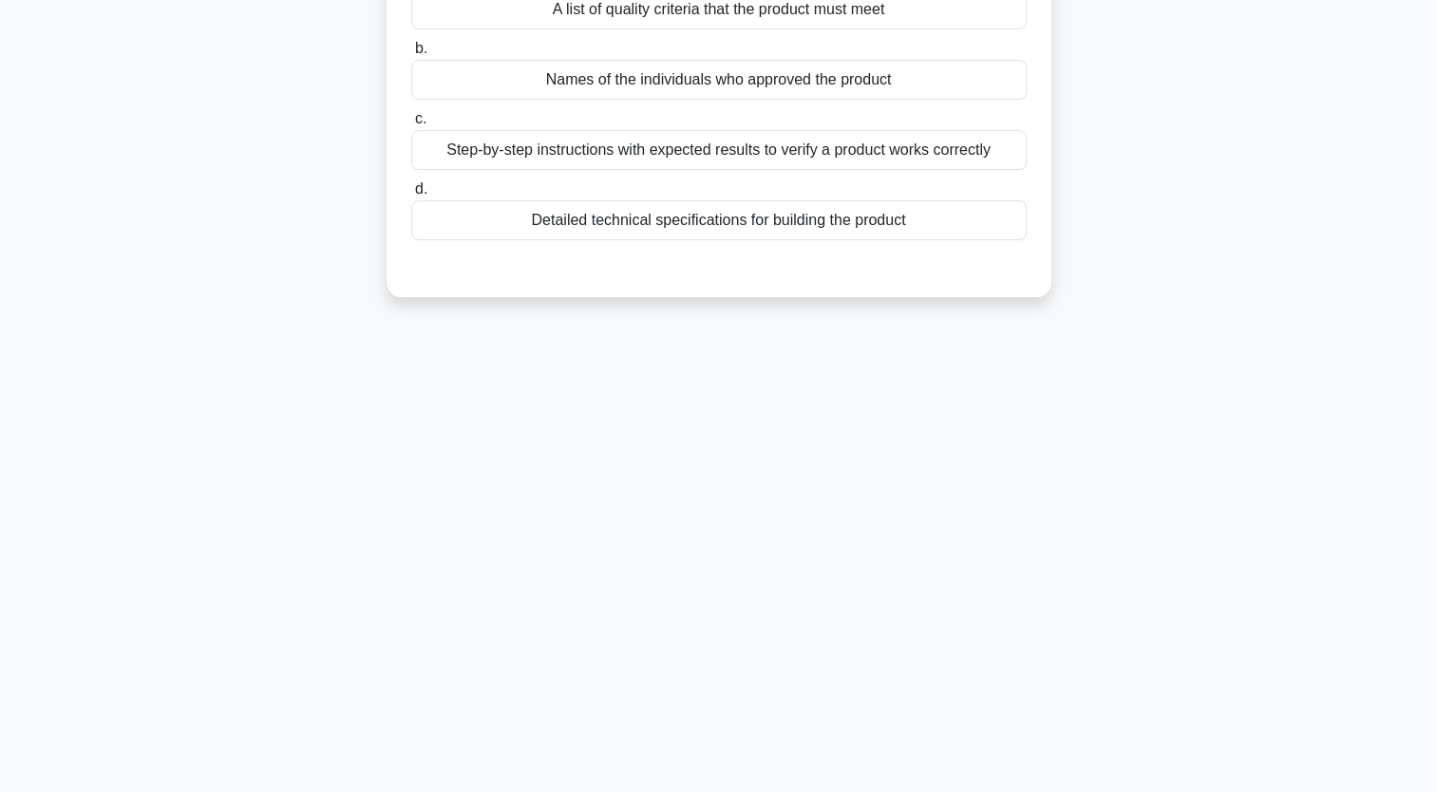
scroll to position [0, 0]
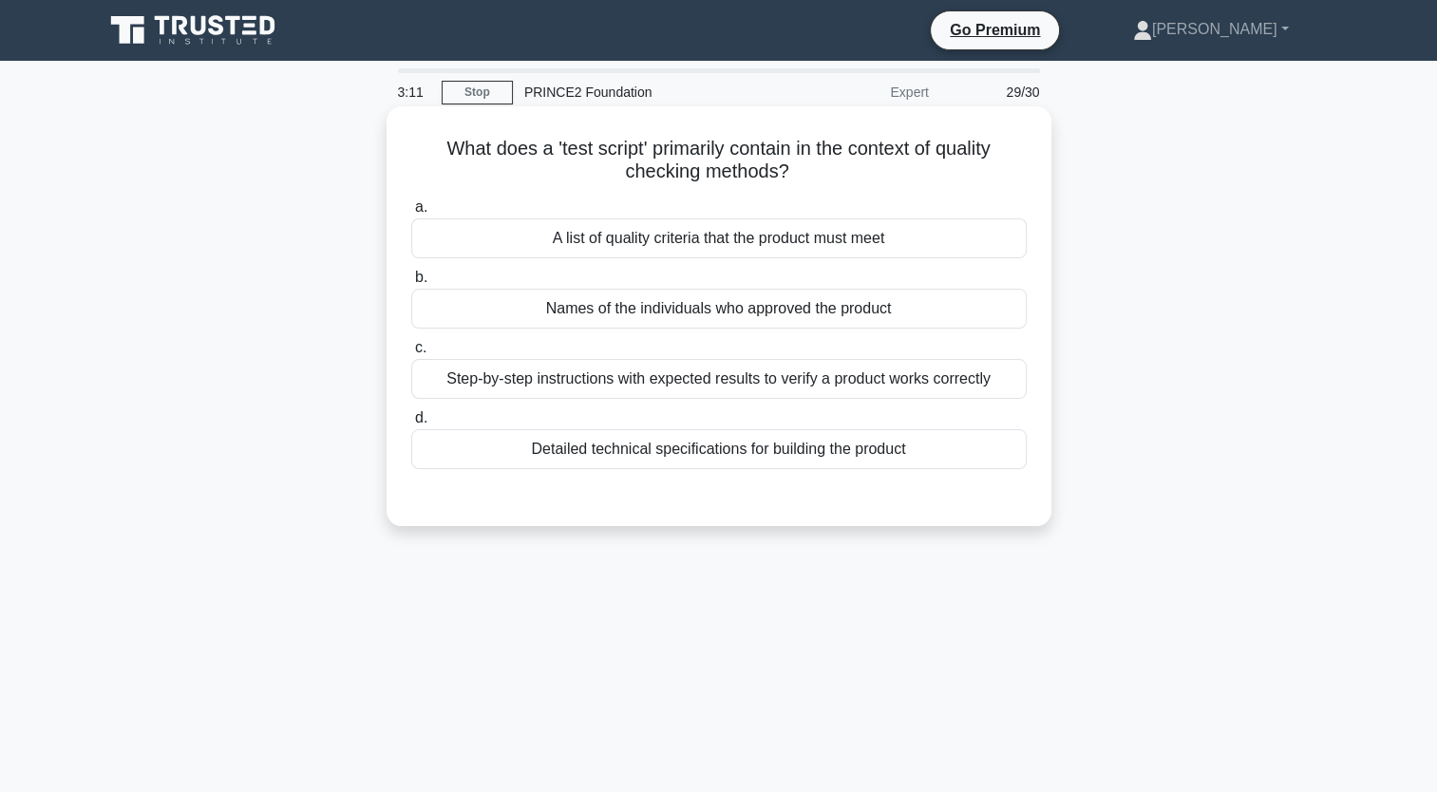
click at [540, 377] on div "Step-by-step instructions with expected results to verify a product works corre…" at bounding box center [719, 379] width 616 height 40
click at [411, 354] on input "c. Step-by-step instructions with expected results to verify a product works co…" at bounding box center [411, 348] width 0 height 12
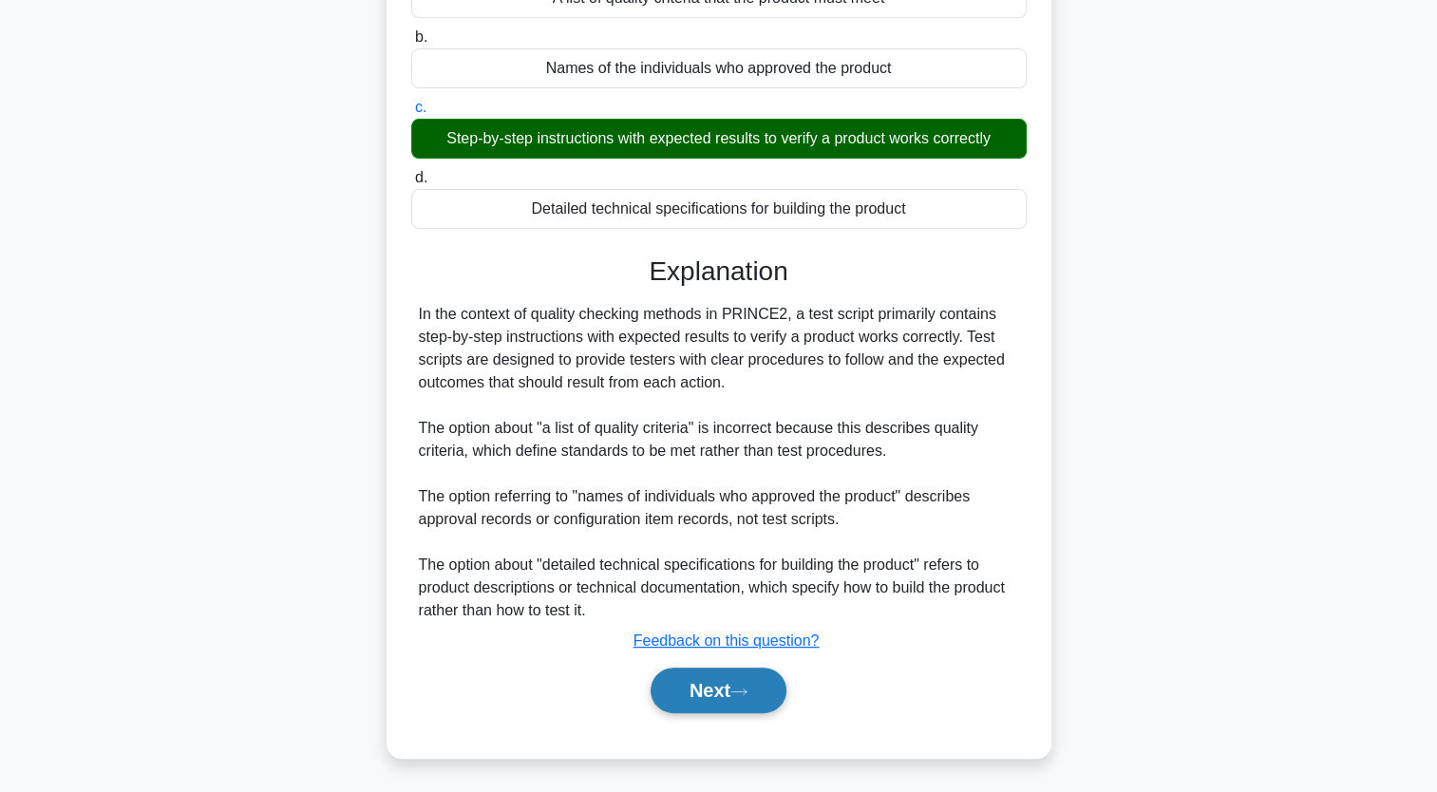
click at [711, 701] on button "Next" at bounding box center [719, 691] width 136 height 46
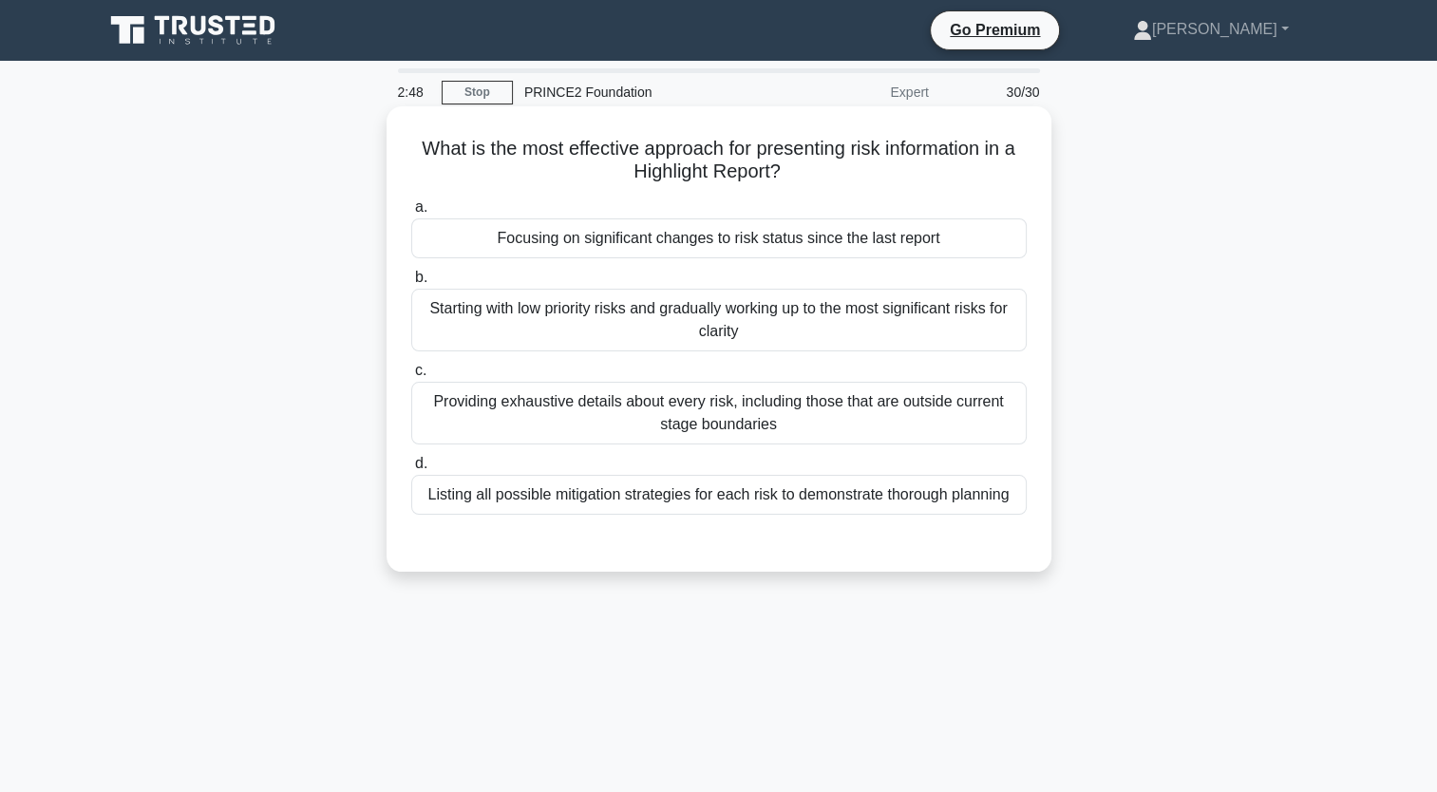
click at [647, 251] on div "Focusing on significant changes to risk status since the last report" at bounding box center [719, 238] width 616 height 40
click at [411, 214] on input "a. Focusing on significant changes to risk status since the last report" at bounding box center [411, 207] width 0 height 12
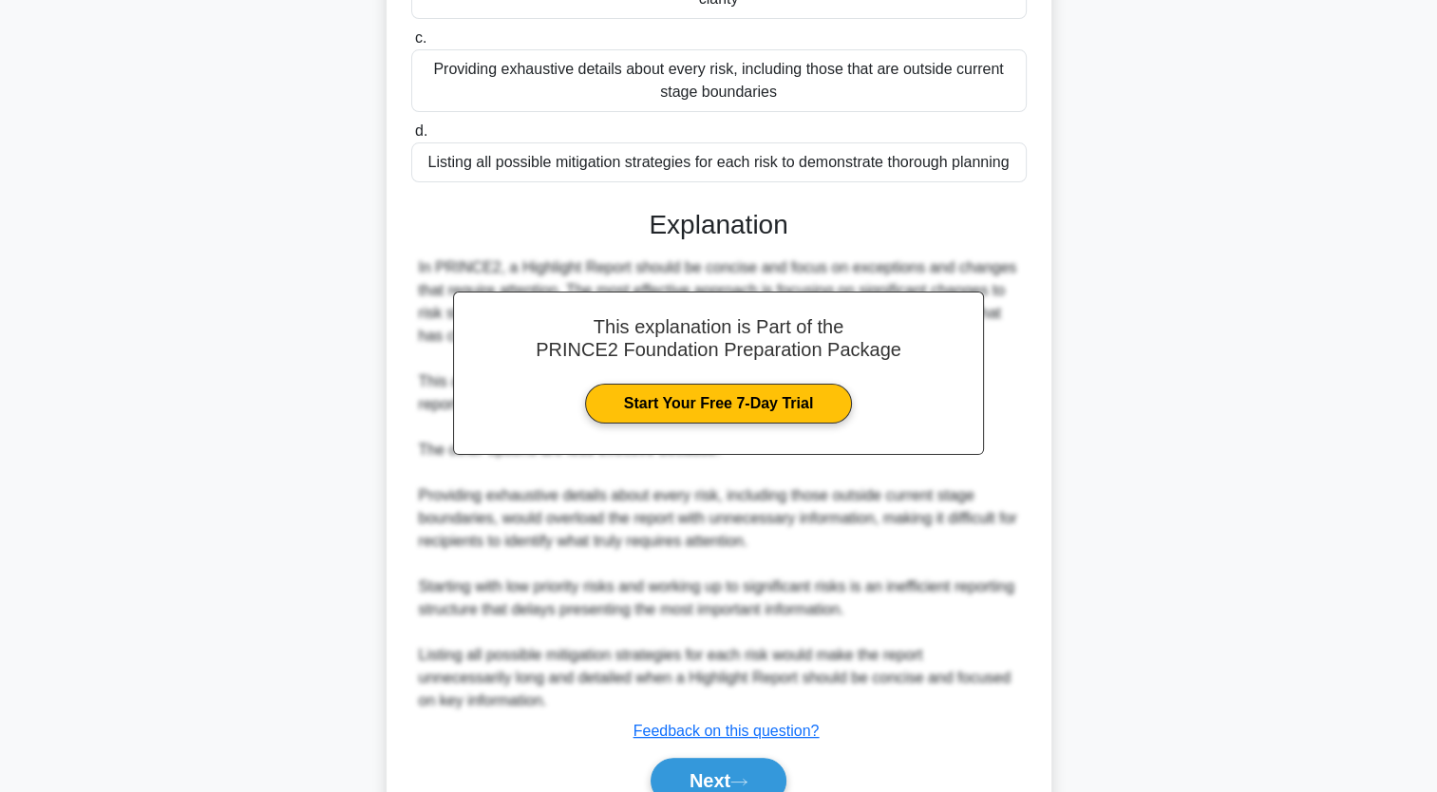
scroll to position [423, 0]
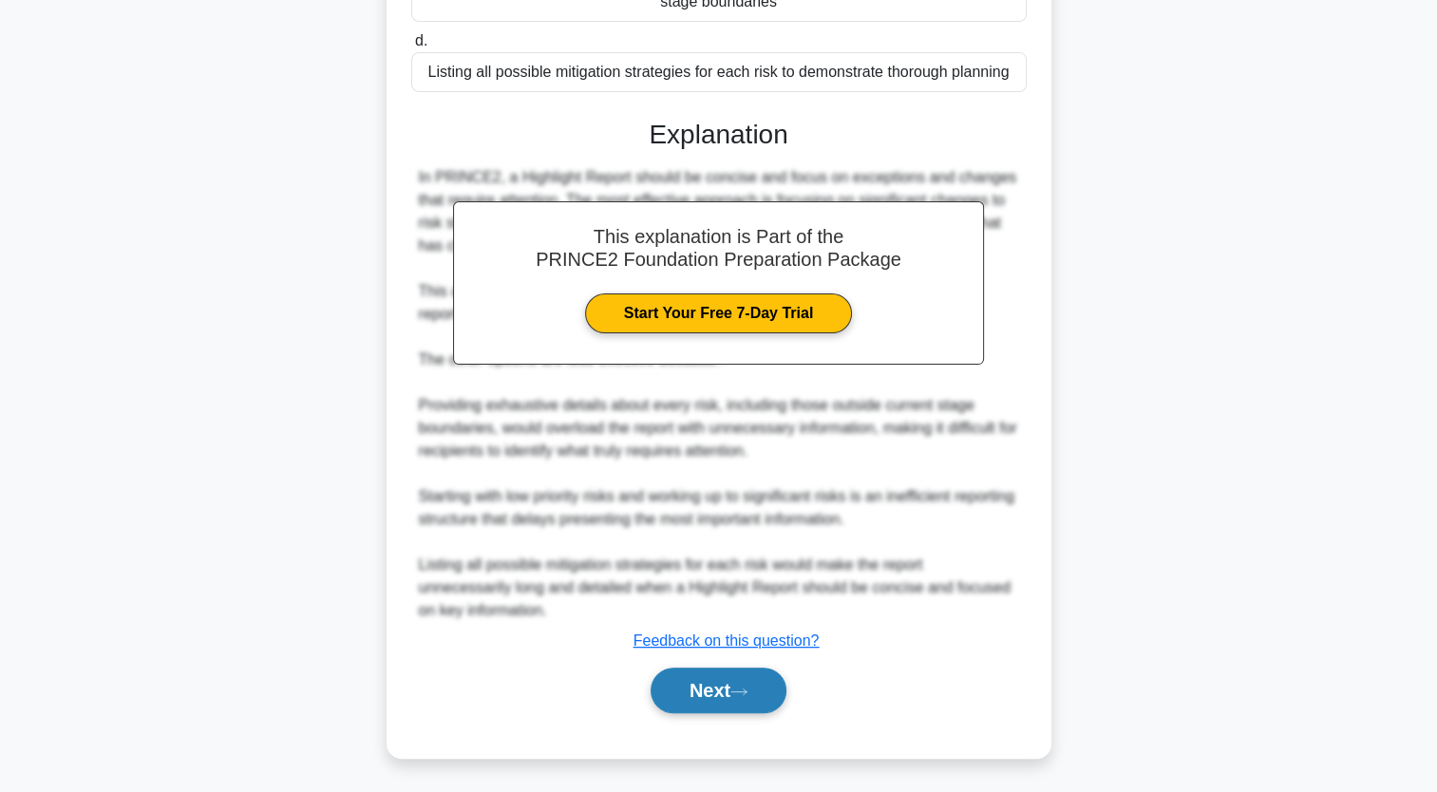
click at [714, 699] on button "Next" at bounding box center [719, 691] width 136 height 46
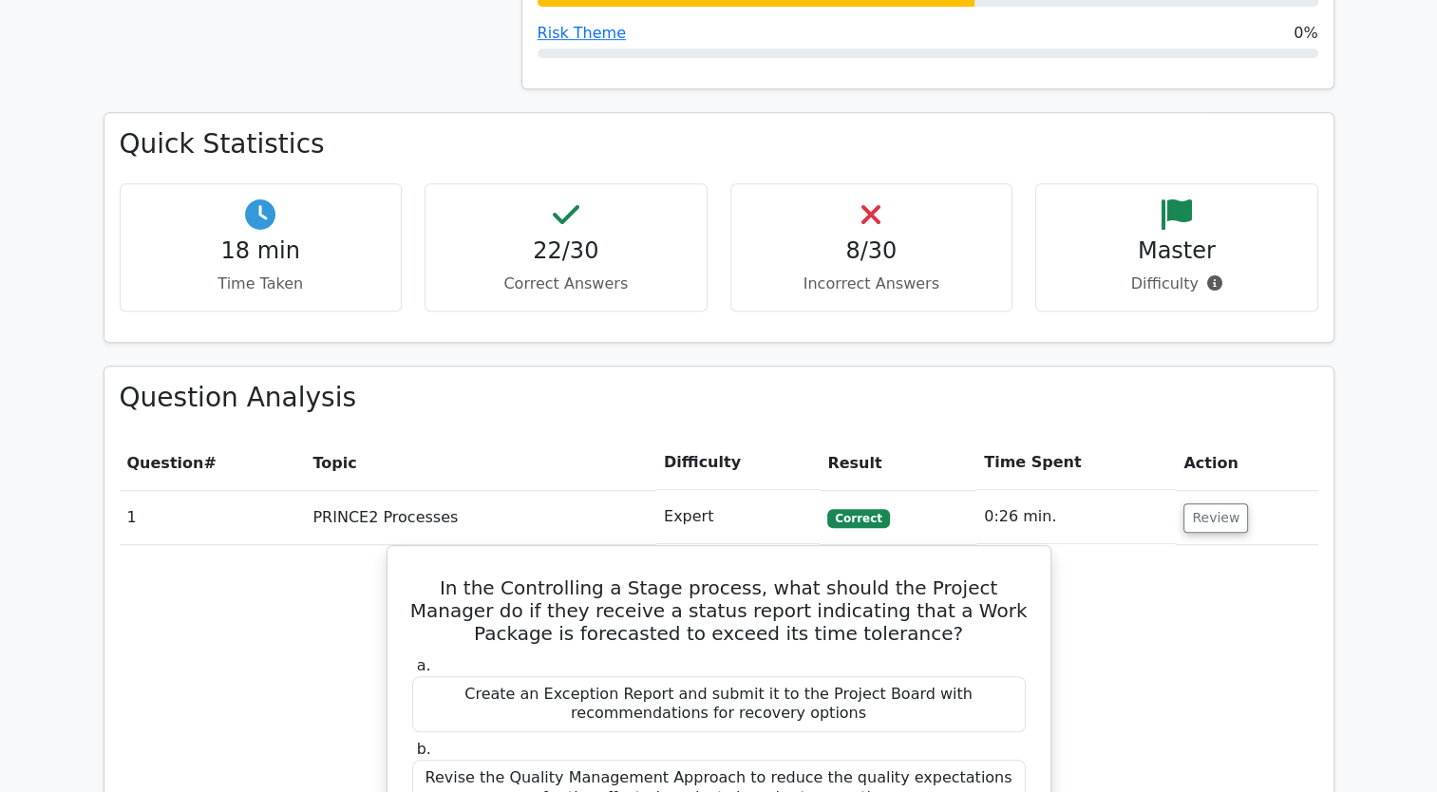
scroll to position [1115, 0]
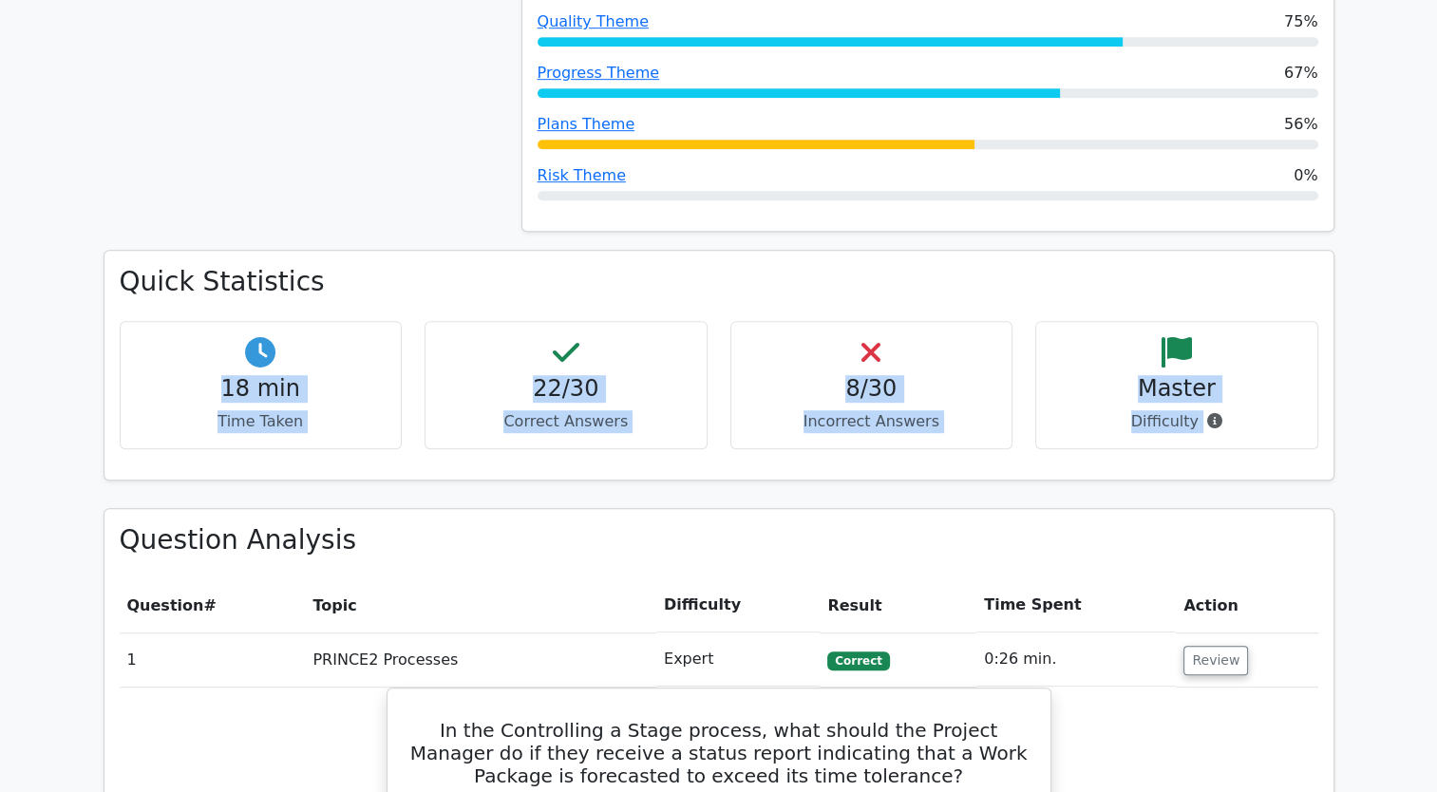
drag, startPoint x: 1258, startPoint y: 354, endPoint x: 205, endPoint y: 264, distance: 1056.4
click at [205, 321] on div "18 min Time Taken 22/30 Correct Answers 8/30 Incorrect Answers Master" at bounding box center [719, 392] width 1222 height 143
copy div "18 min Time Taken 22/30 Correct Answers 8/30 Incorrect Answers Master Difficulty"
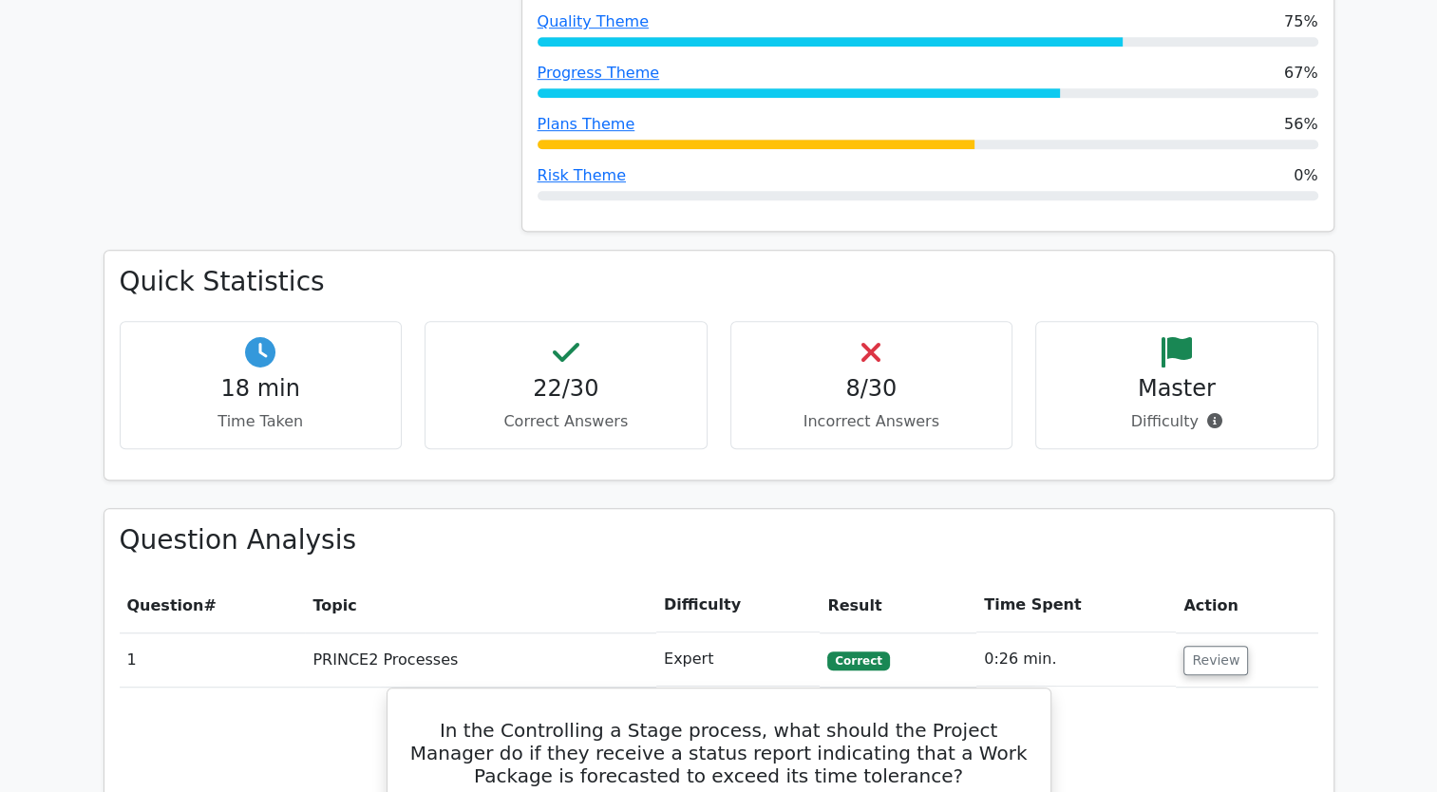
click at [680, 266] on h3 "Quick Statistics" at bounding box center [719, 282] width 1199 height 32
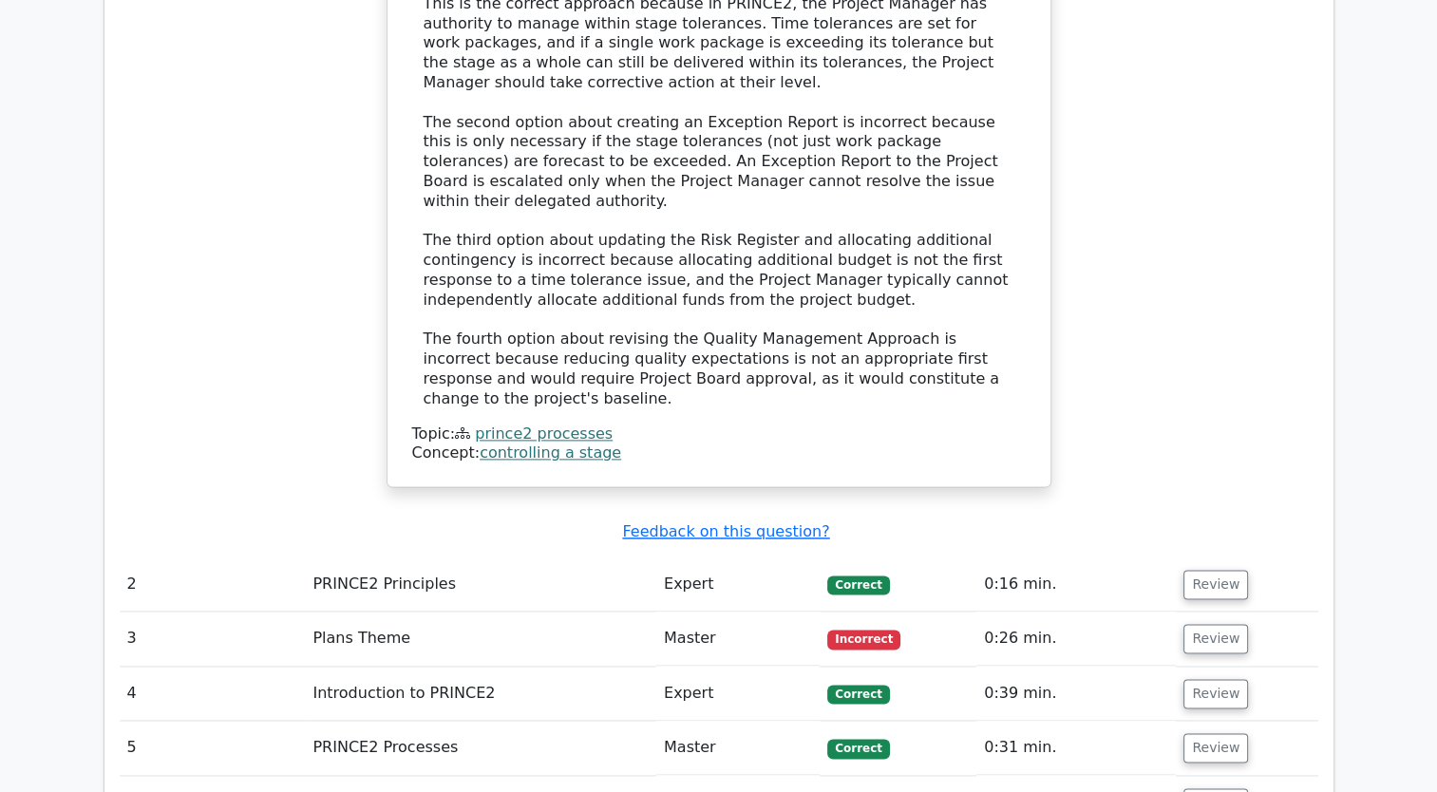
scroll to position [2412, 0]
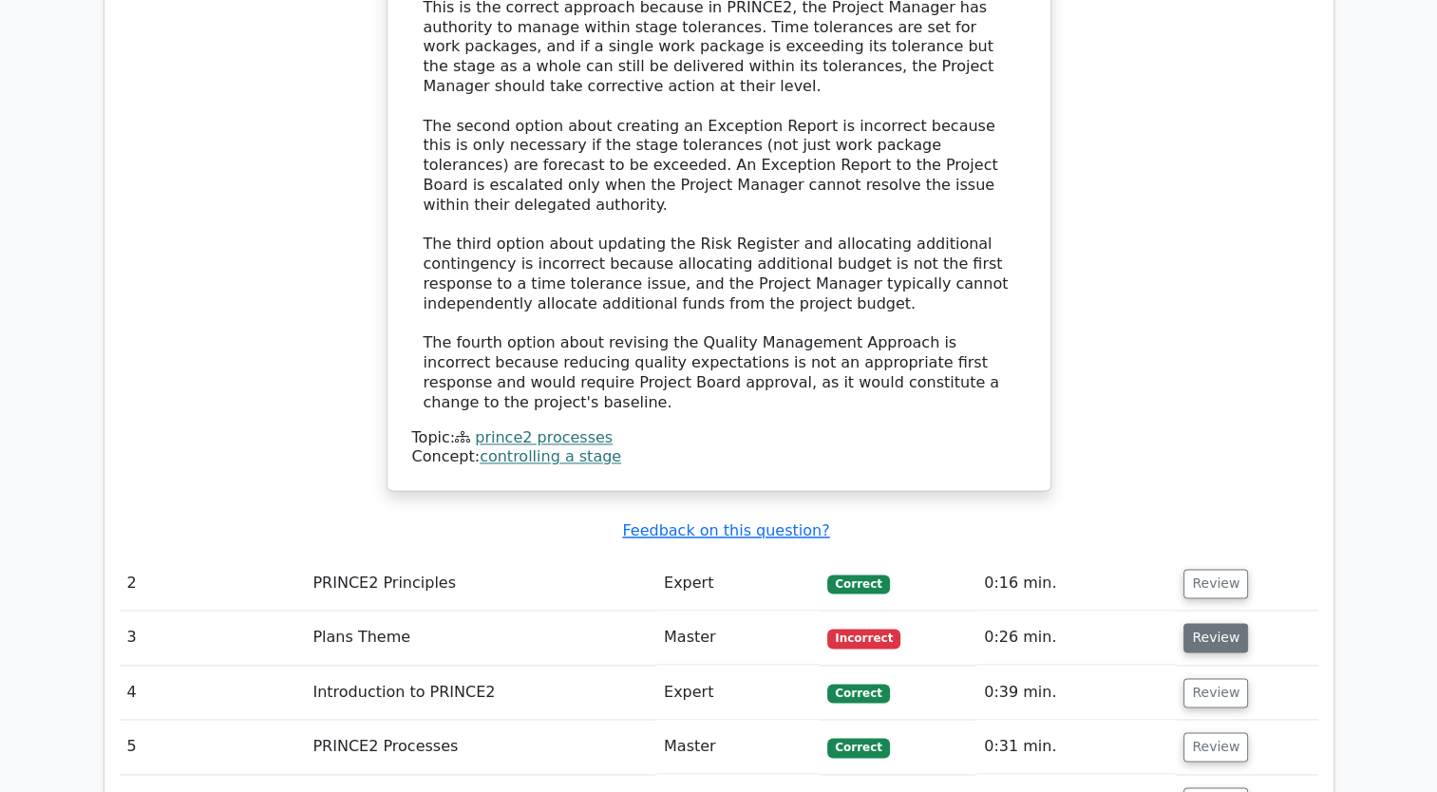
click at [1220, 623] on button "Review" at bounding box center [1216, 637] width 65 height 29
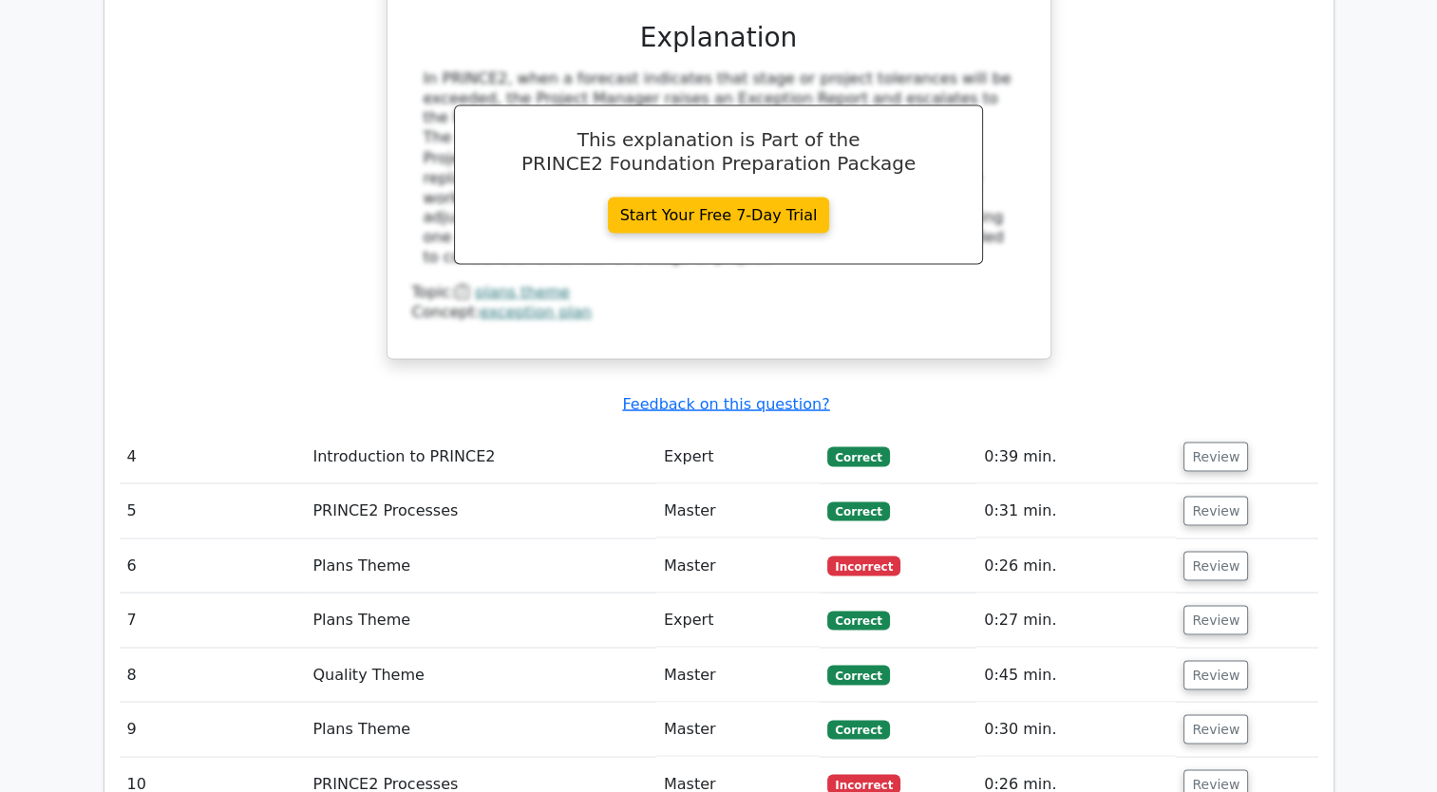
scroll to position [3425, 0]
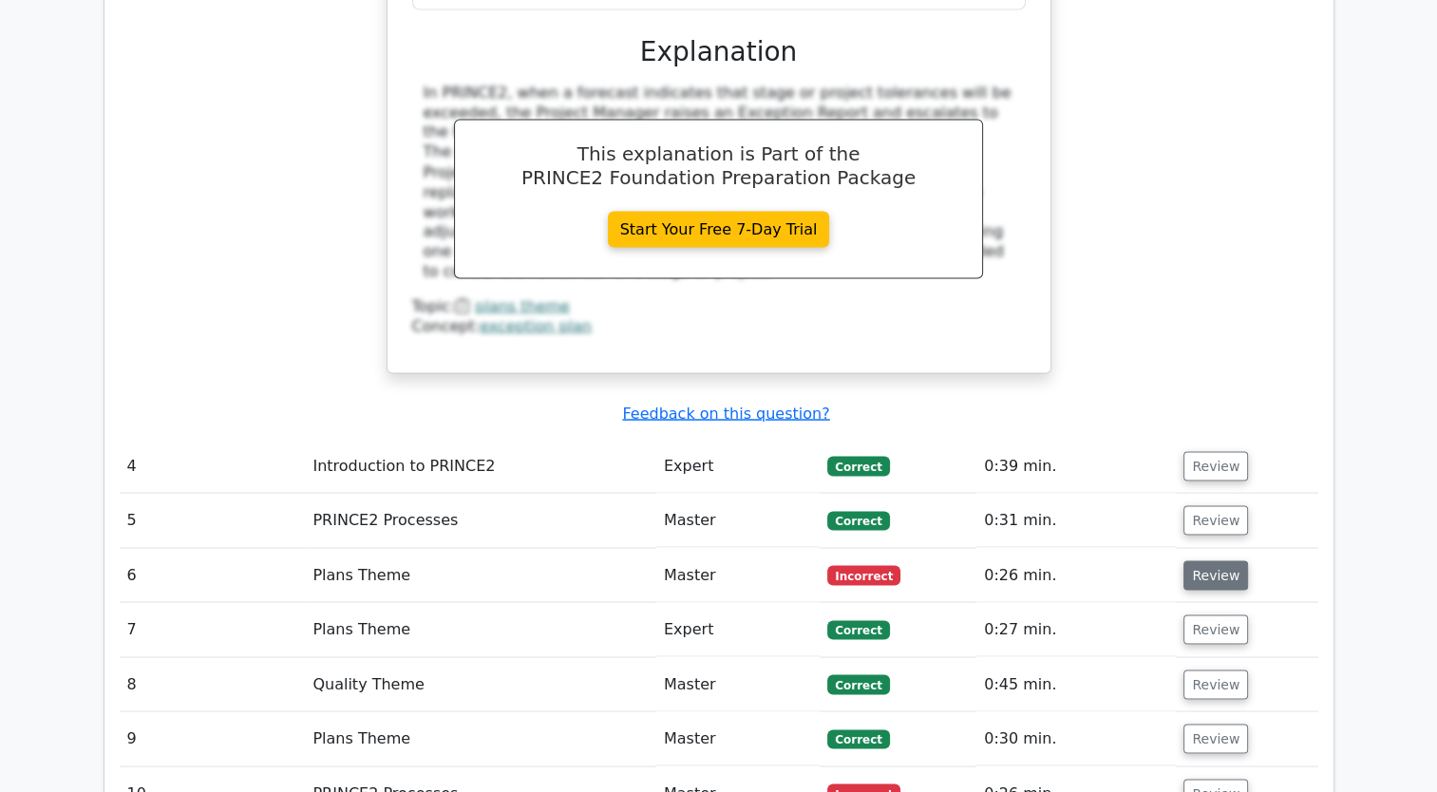
click at [1222, 560] on button "Review" at bounding box center [1216, 574] width 65 height 29
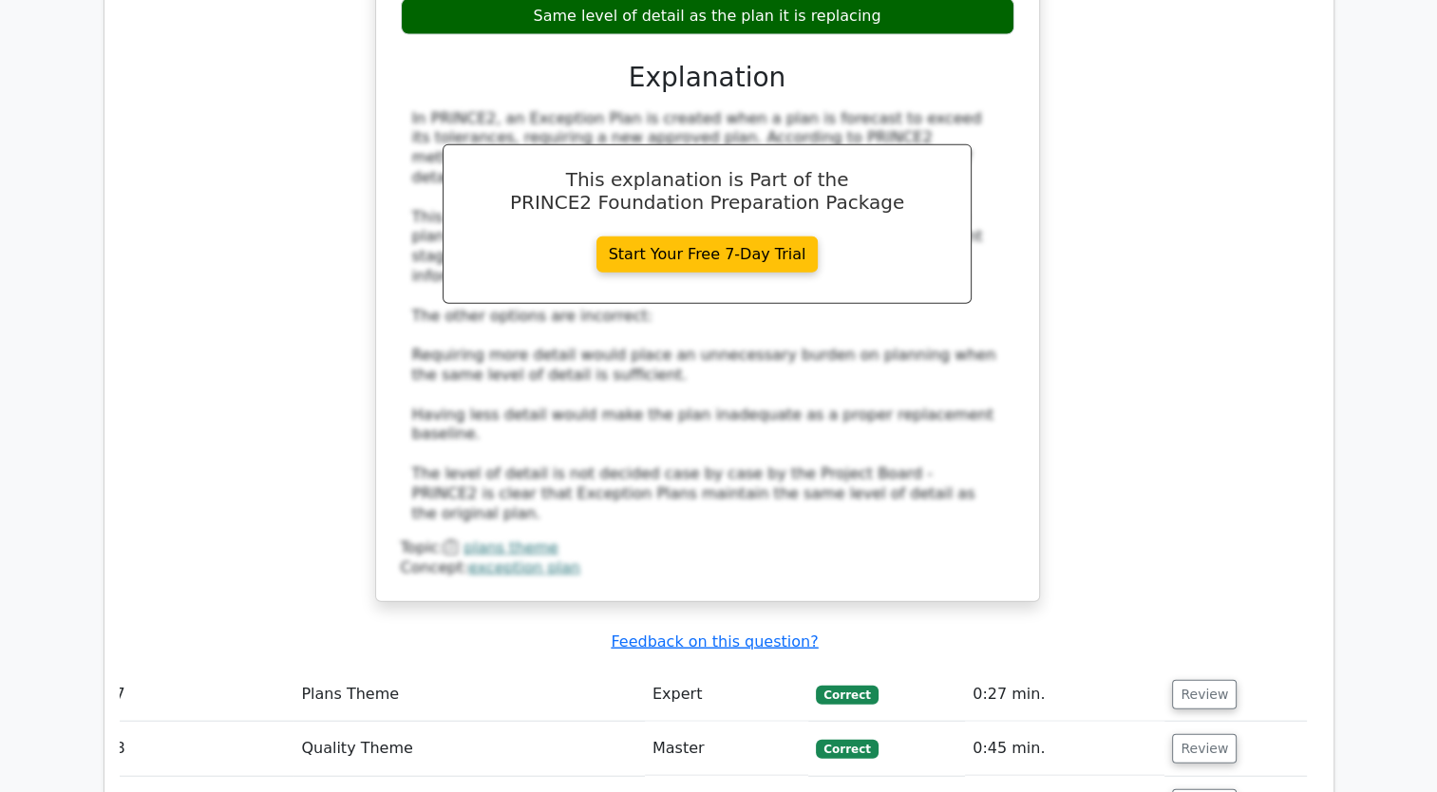
scroll to position [4366, 0]
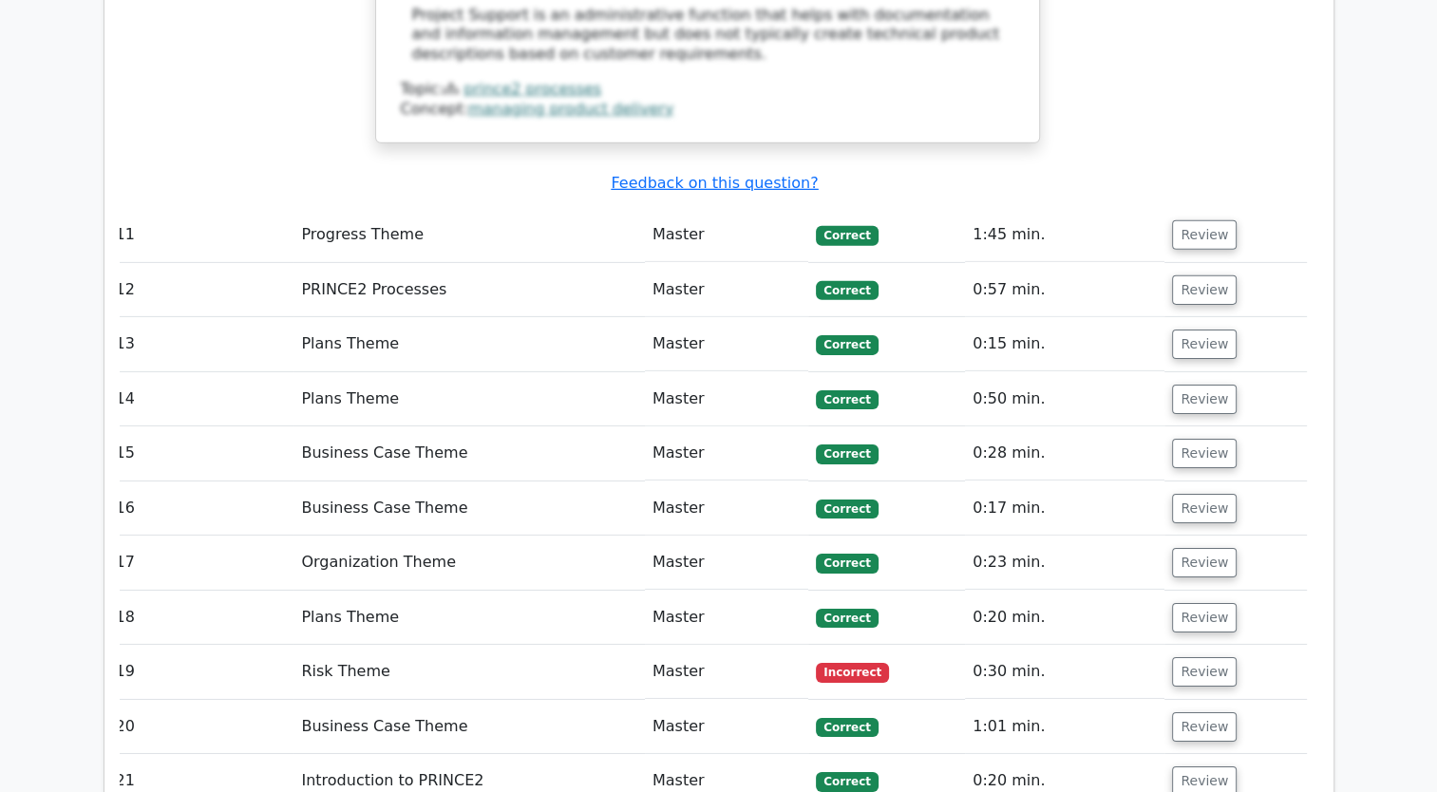
scroll to position [5995, 0]
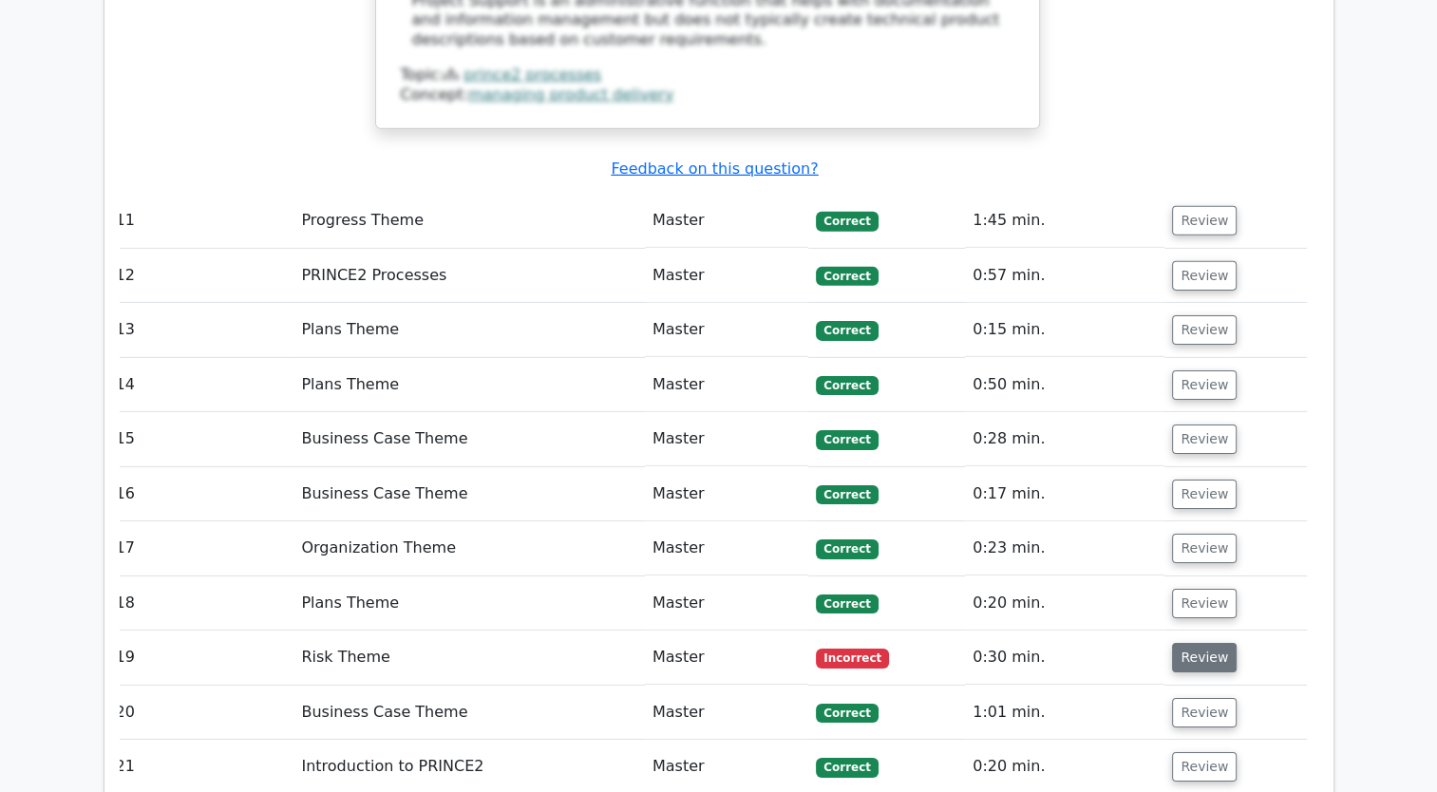
click at [1199, 643] on button "Review" at bounding box center [1204, 657] width 65 height 29
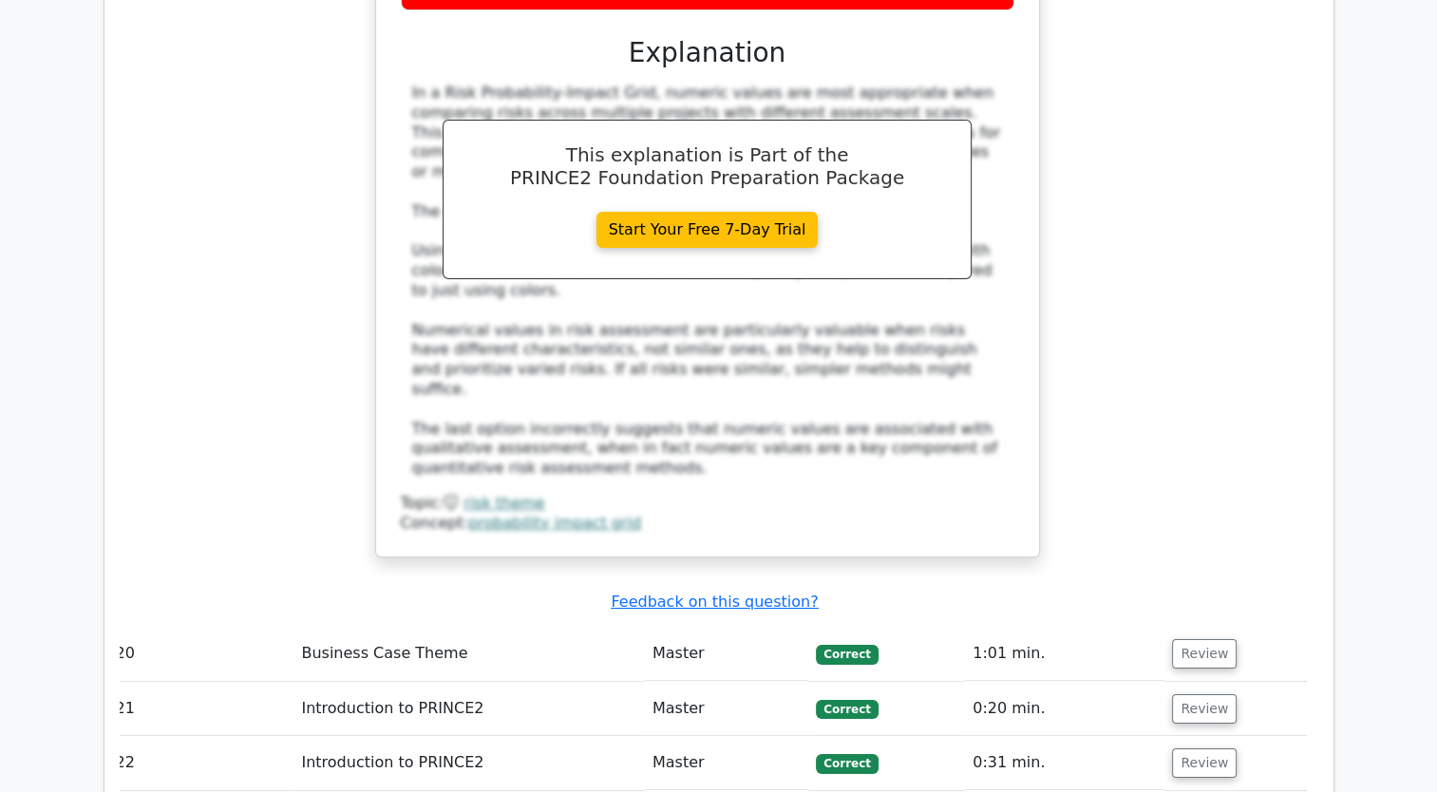
scroll to position [7088, 0]
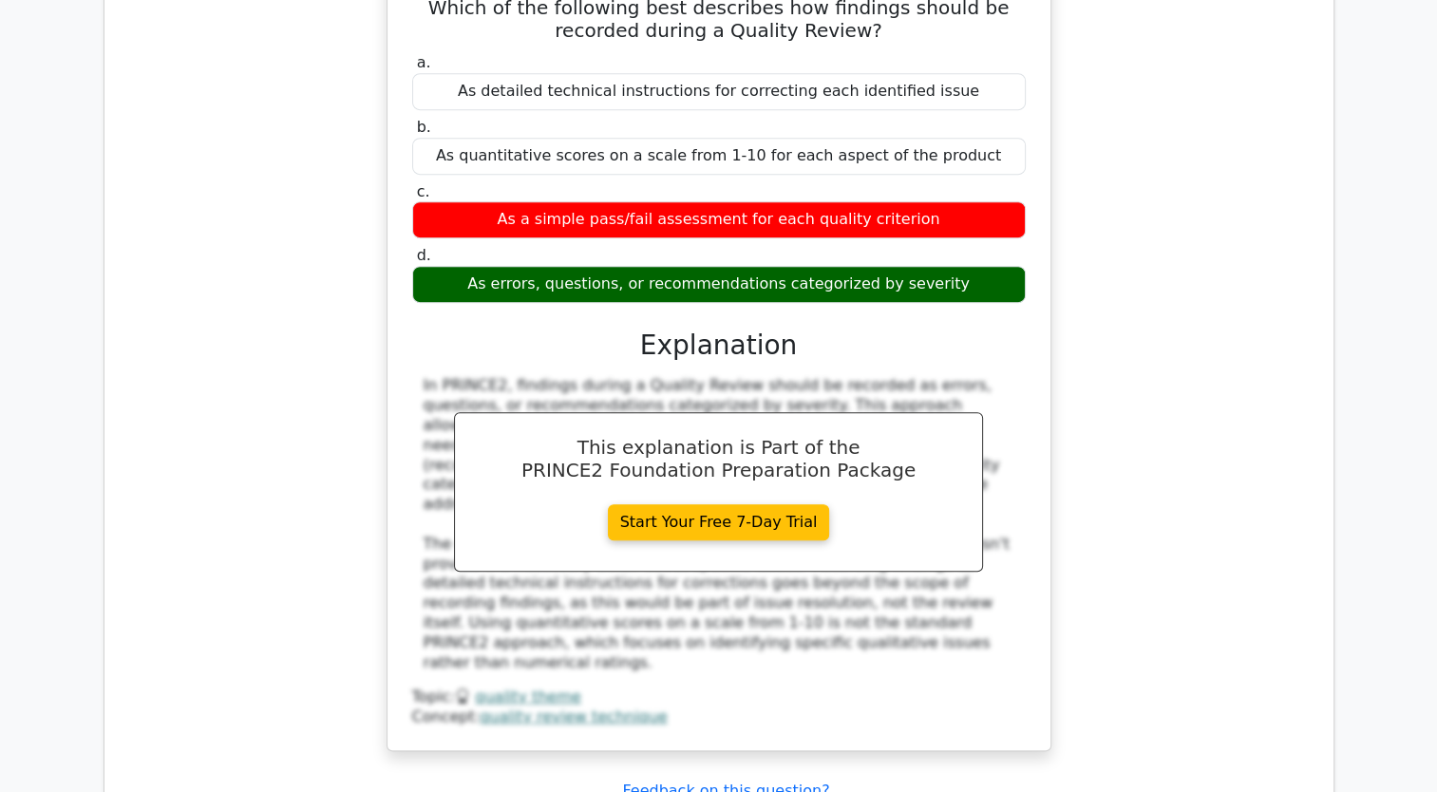
scroll to position [8069, 0]
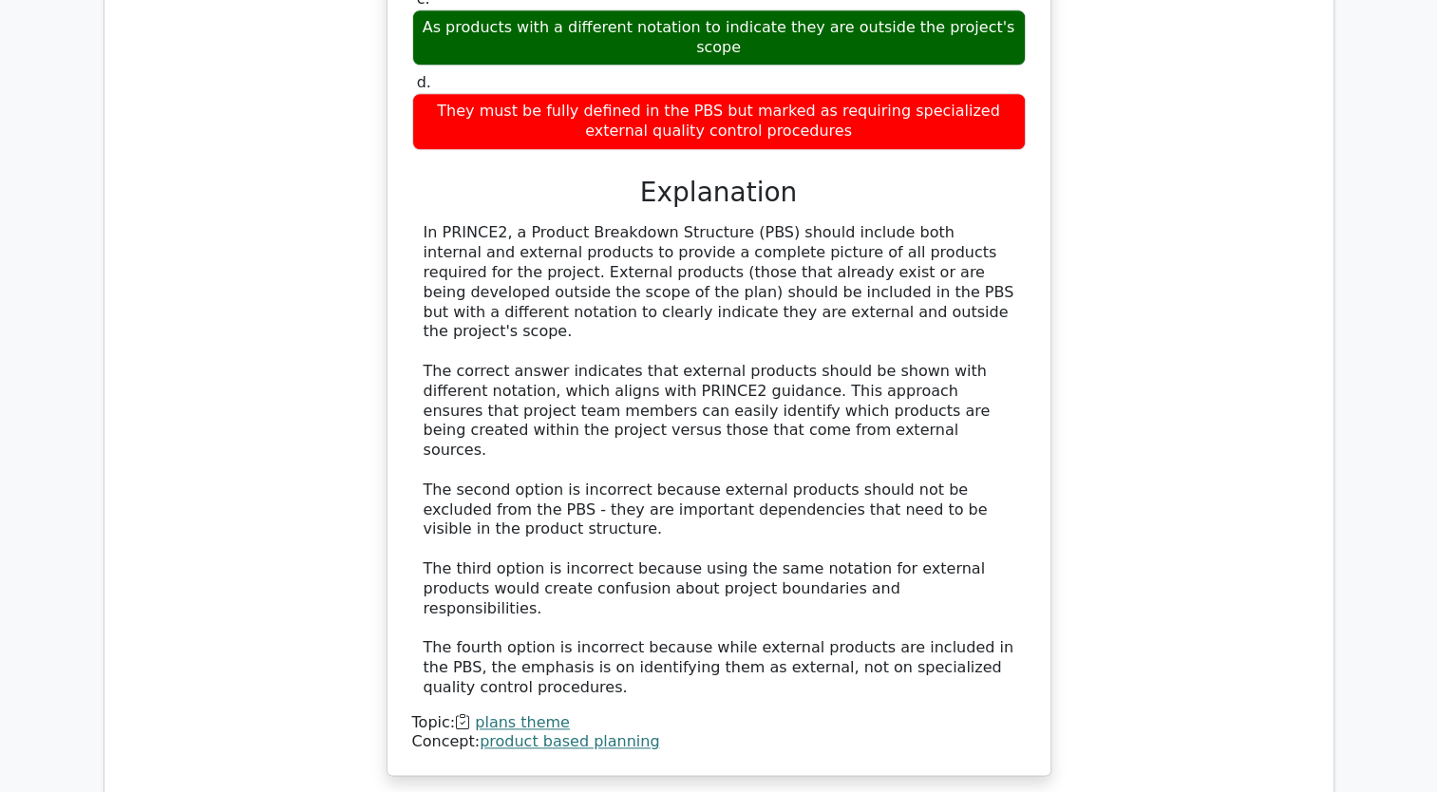
scroll to position [9212, 0]
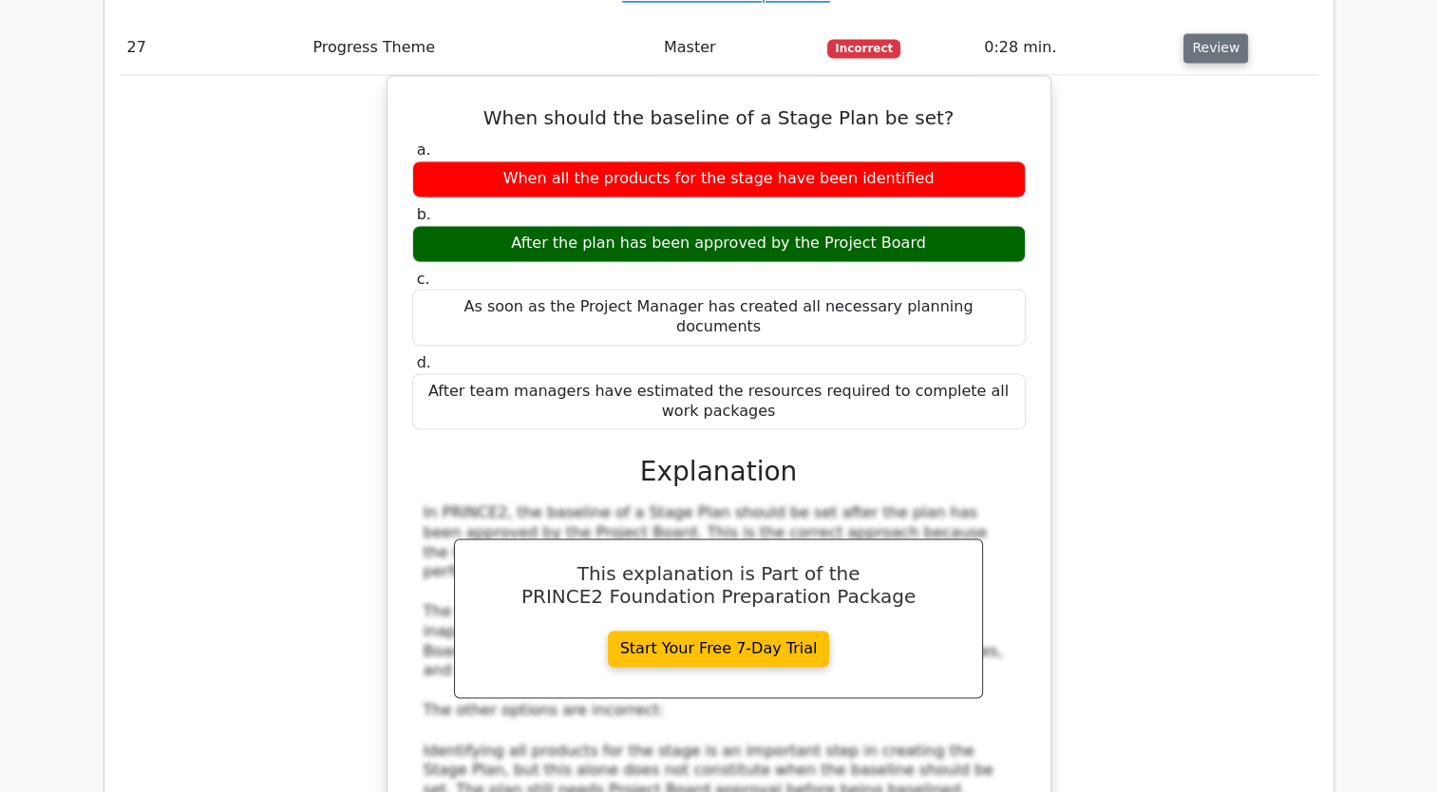
scroll to position [10069, 0]
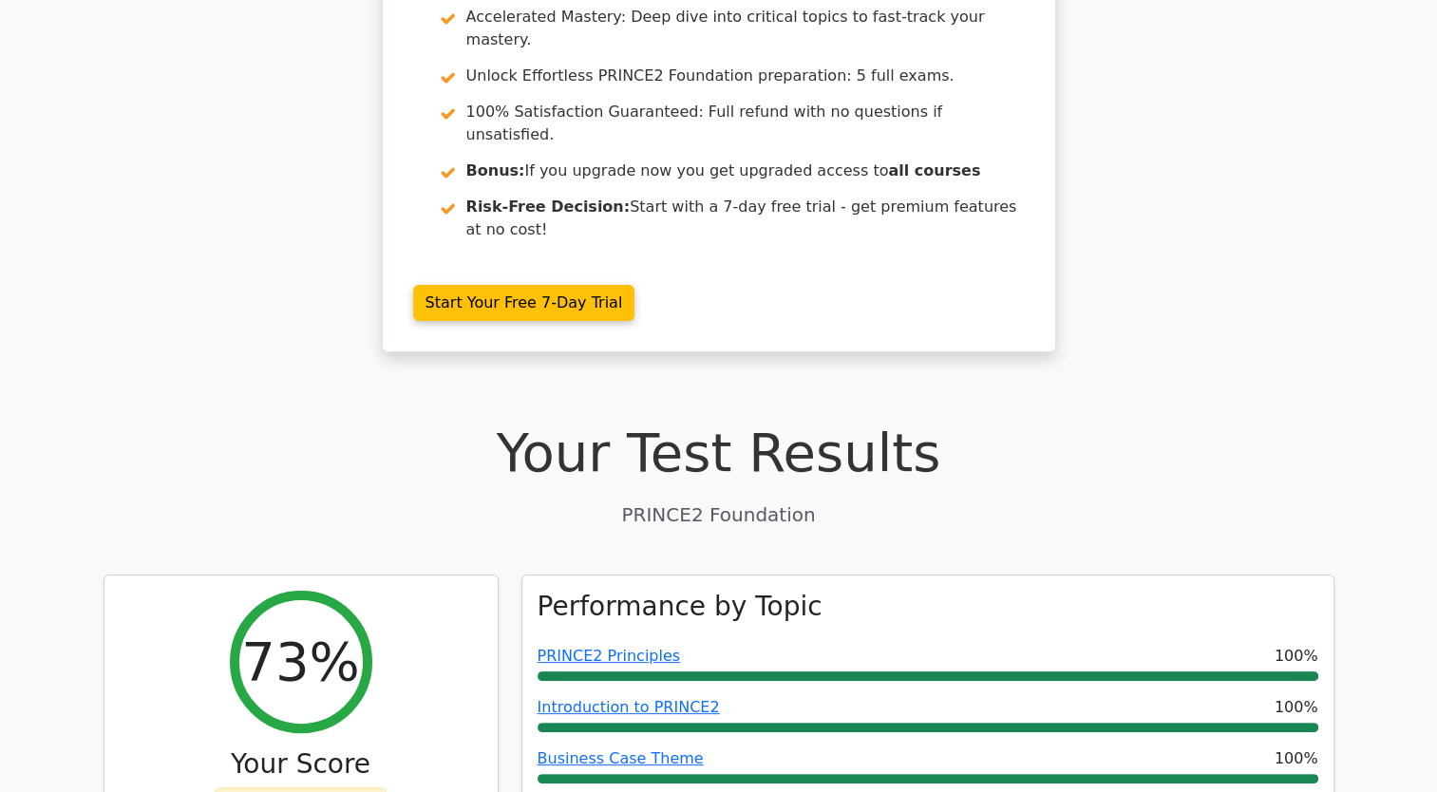
scroll to position [0, 0]
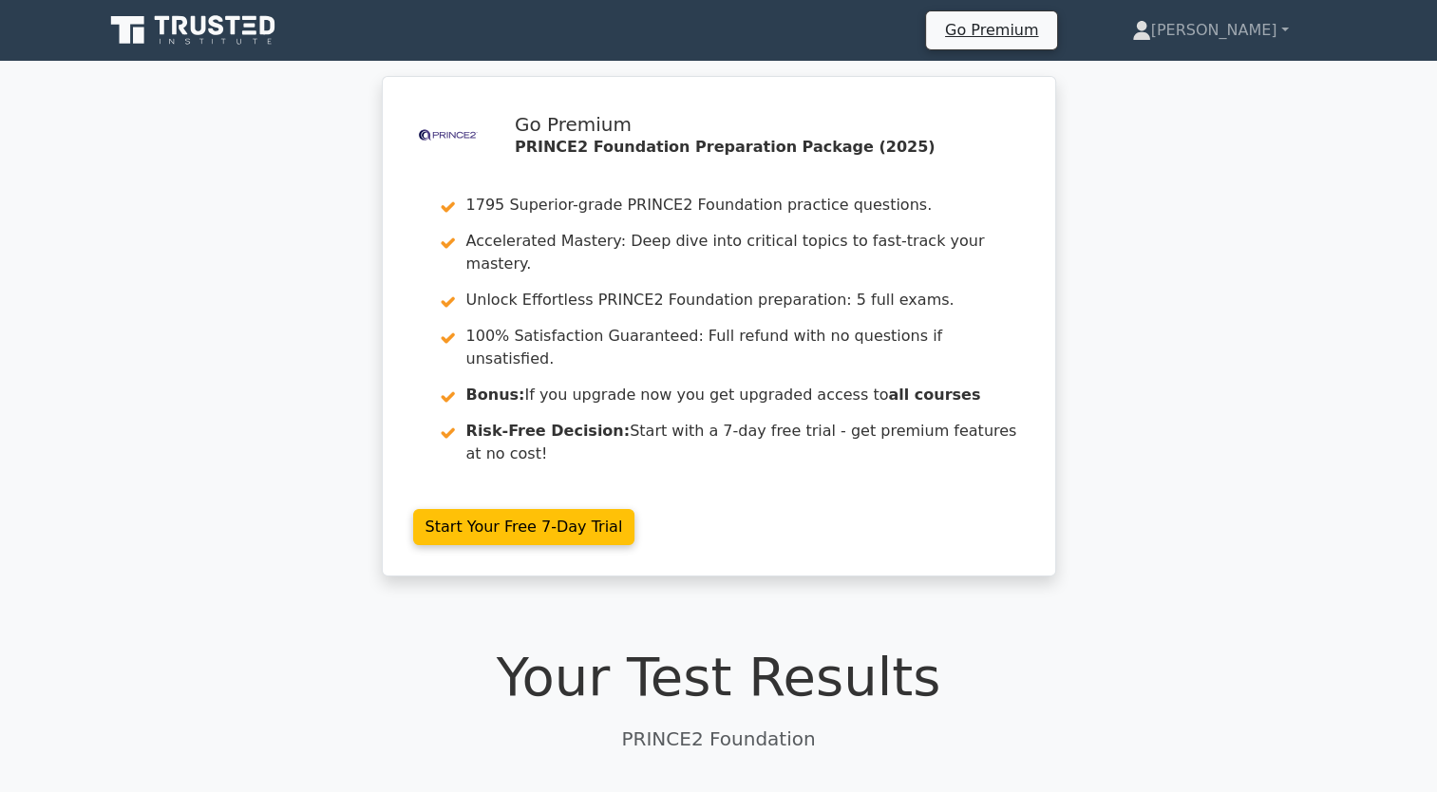
click at [201, 28] on icon at bounding box center [198, 25] width 15 height 19
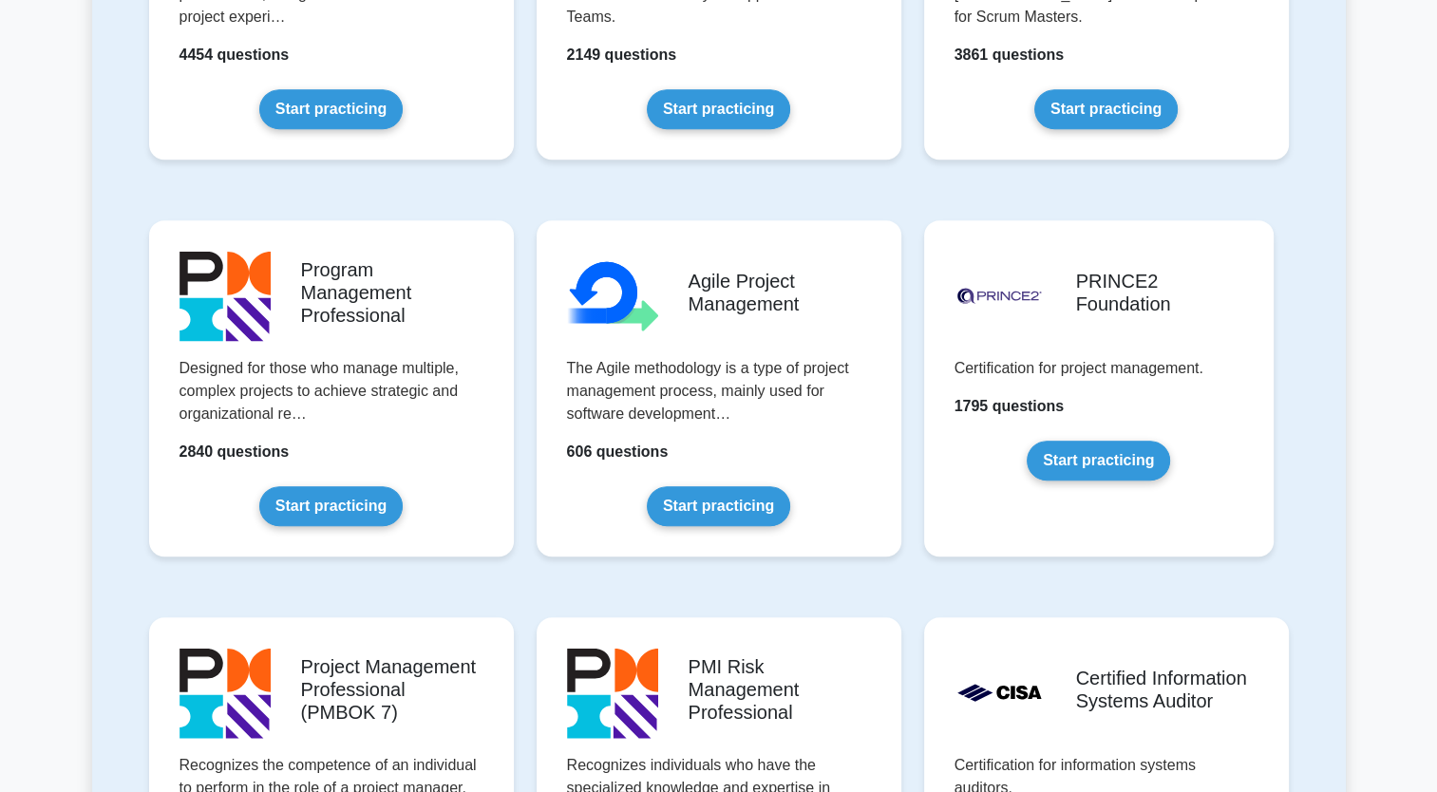
scroll to position [995, 0]
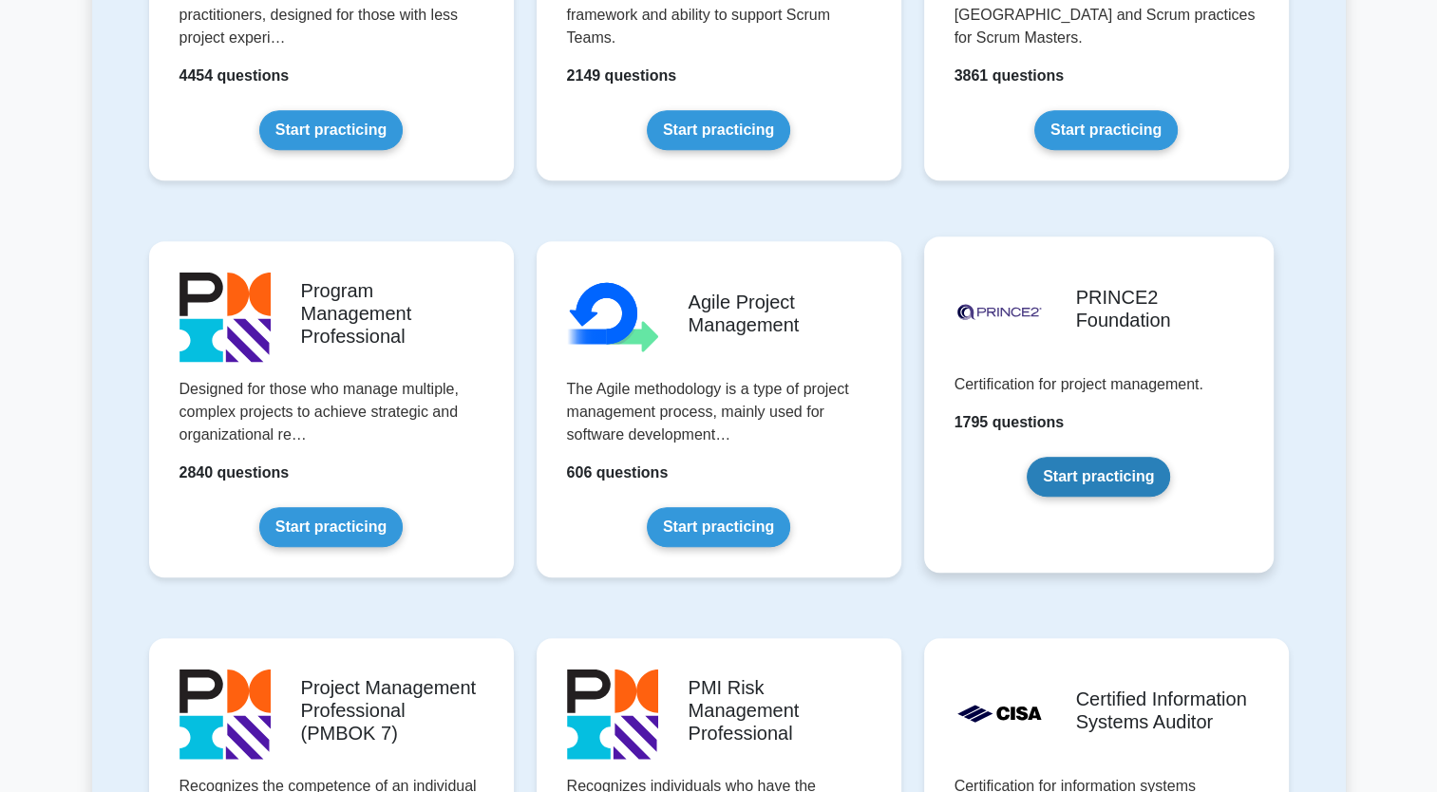
click at [1132, 476] on link "Start practicing" at bounding box center [1098, 477] width 143 height 40
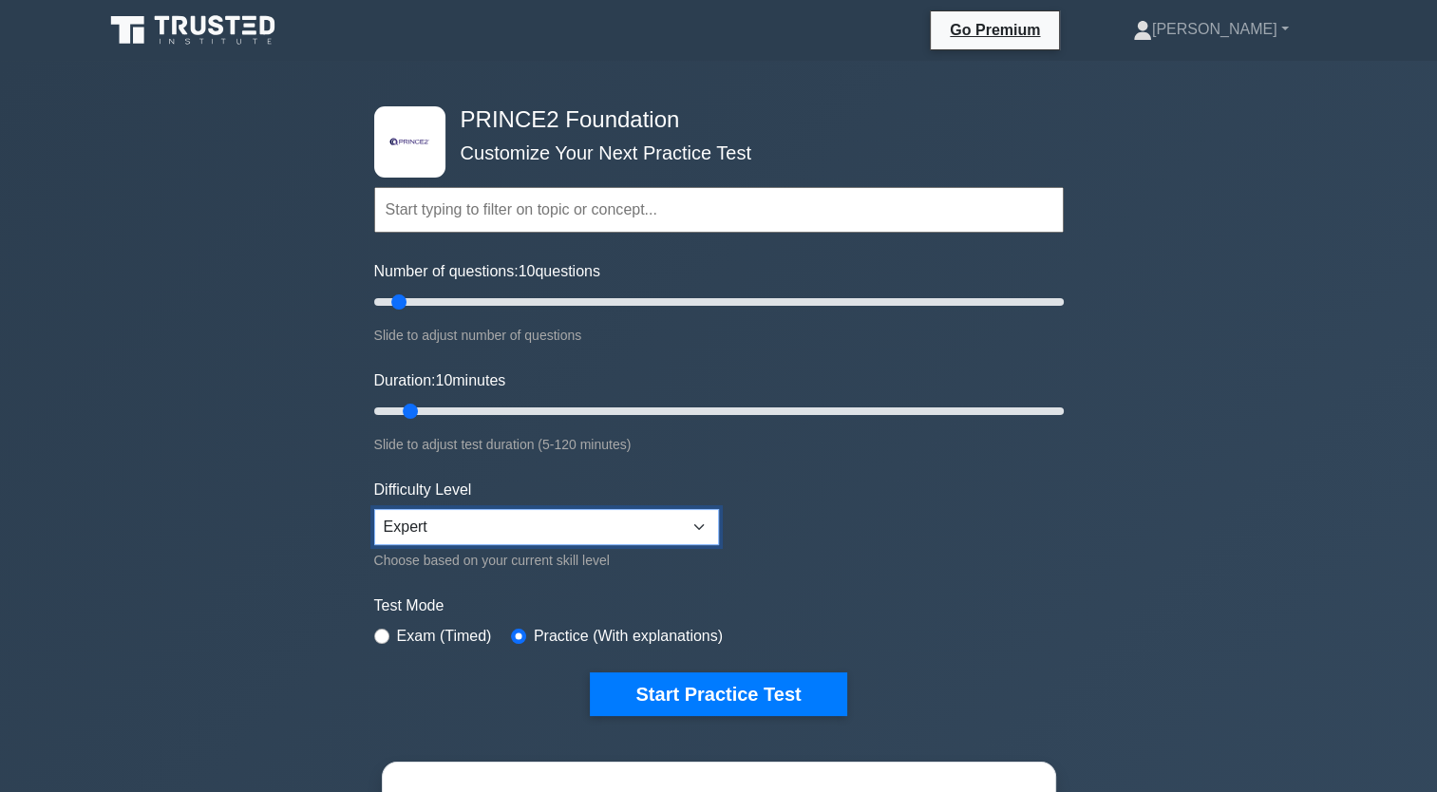
click at [548, 532] on select "Beginner Intermediate Expert" at bounding box center [546, 527] width 345 height 36
click at [374, 509] on select "Beginner Intermediate Expert" at bounding box center [546, 527] width 345 height 36
drag, startPoint x: 401, startPoint y: 302, endPoint x: 423, endPoint y: 305, distance: 22.0
click at [423, 305] on input "Number of questions: 15 questions" at bounding box center [719, 302] width 690 height 23
drag, startPoint x: 420, startPoint y: 304, endPoint x: 404, endPoint y: 298, distance: 17.1
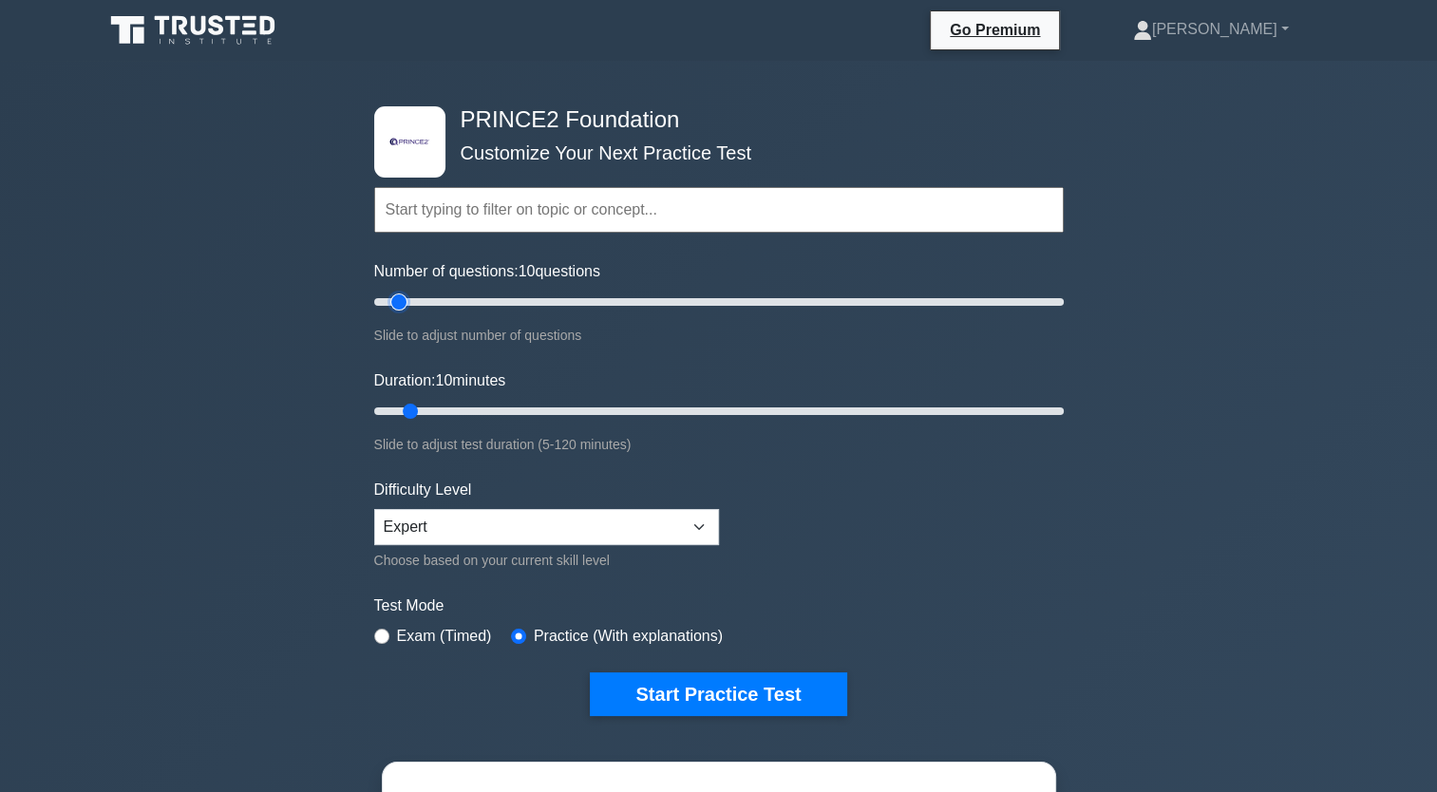
type input "10"
click at [404, 298] on input "Number of questions: 10 questions" at bounding box center [719, 302] width 690 height 23
click at [735, 703] on button "Start Practice Test" at bounding box center [718, 695] width 256 height 44
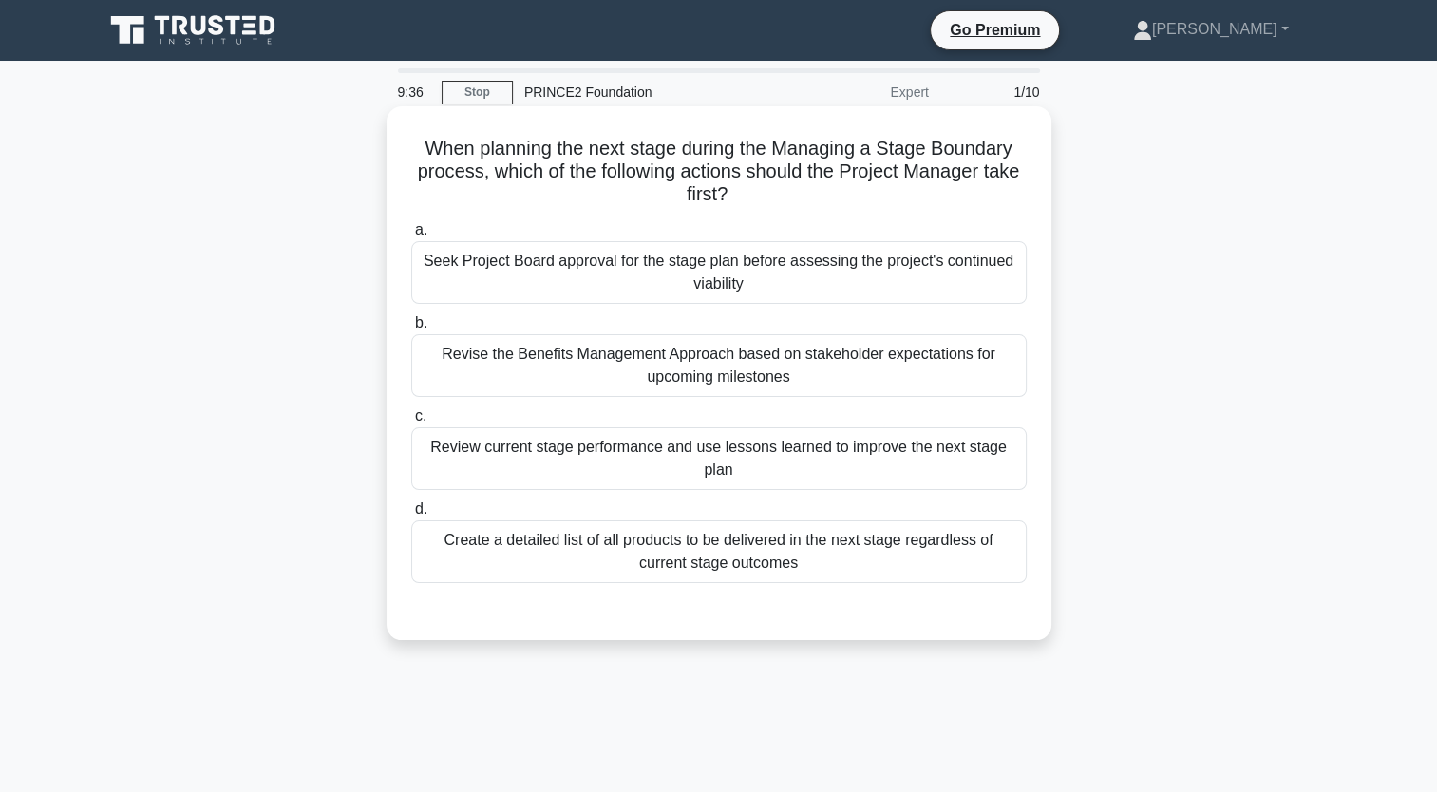
click at [854, 446] on div "Review current stage performance and use lessons learned to improve the next st…" at bounding box center [719, 458] width 616 height 63
click at [411, 423] on input "c. Review current stage performance and use lessons learned to improve the next…" at bounding box center [411, 416] width 0 height 12
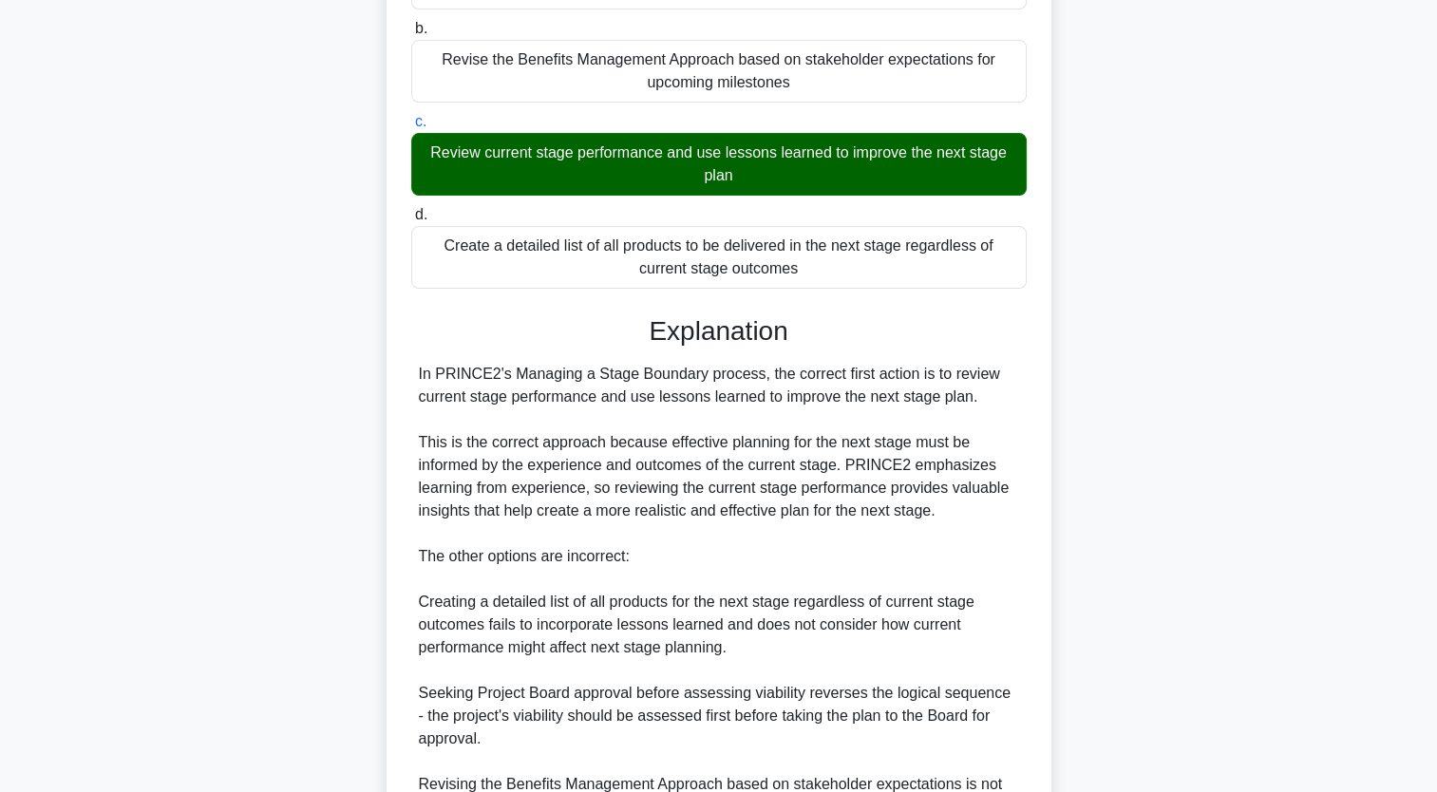
scroll to position [514, 0]
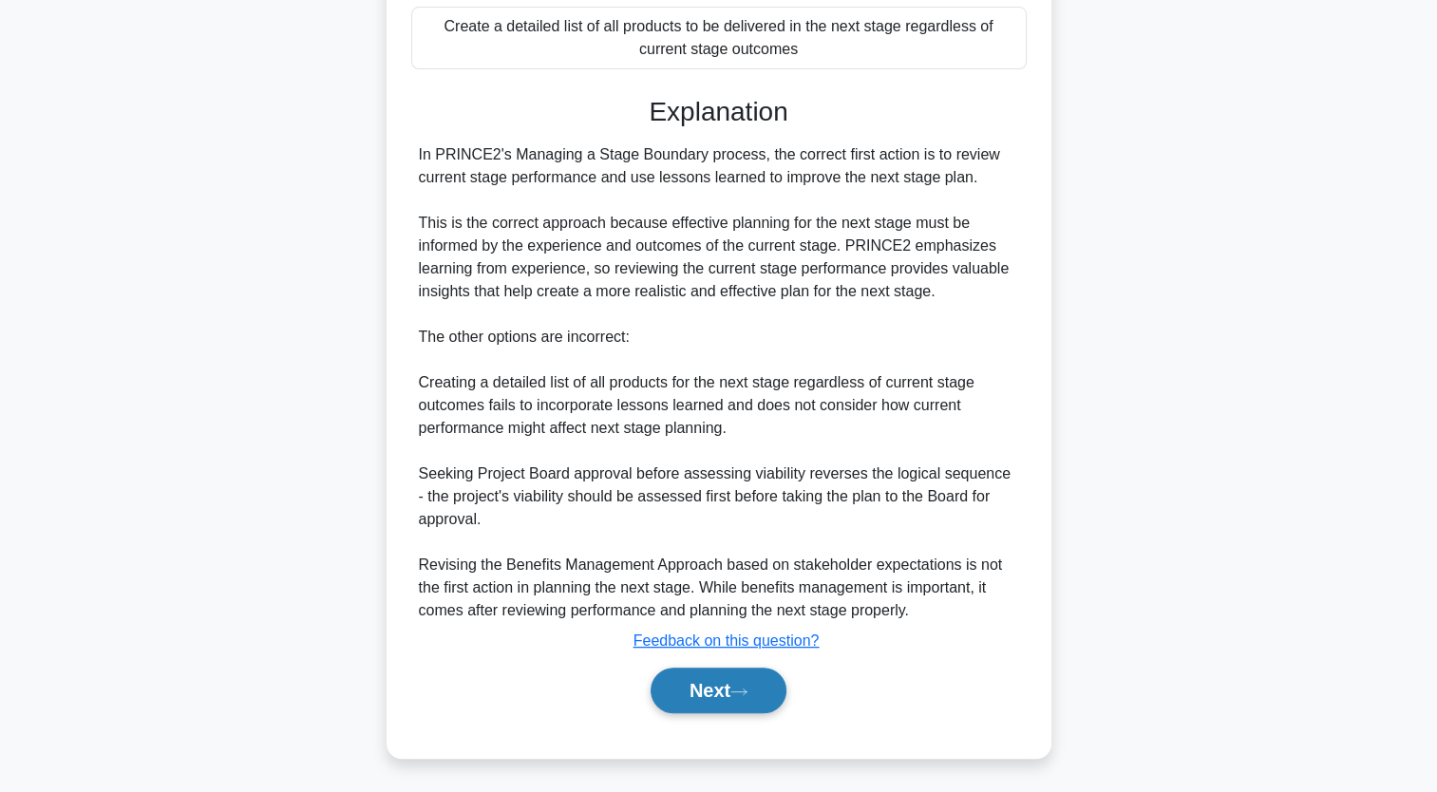
click at [676, 679] on button "Next" at bounding box center [719, 691] width 136 height 46
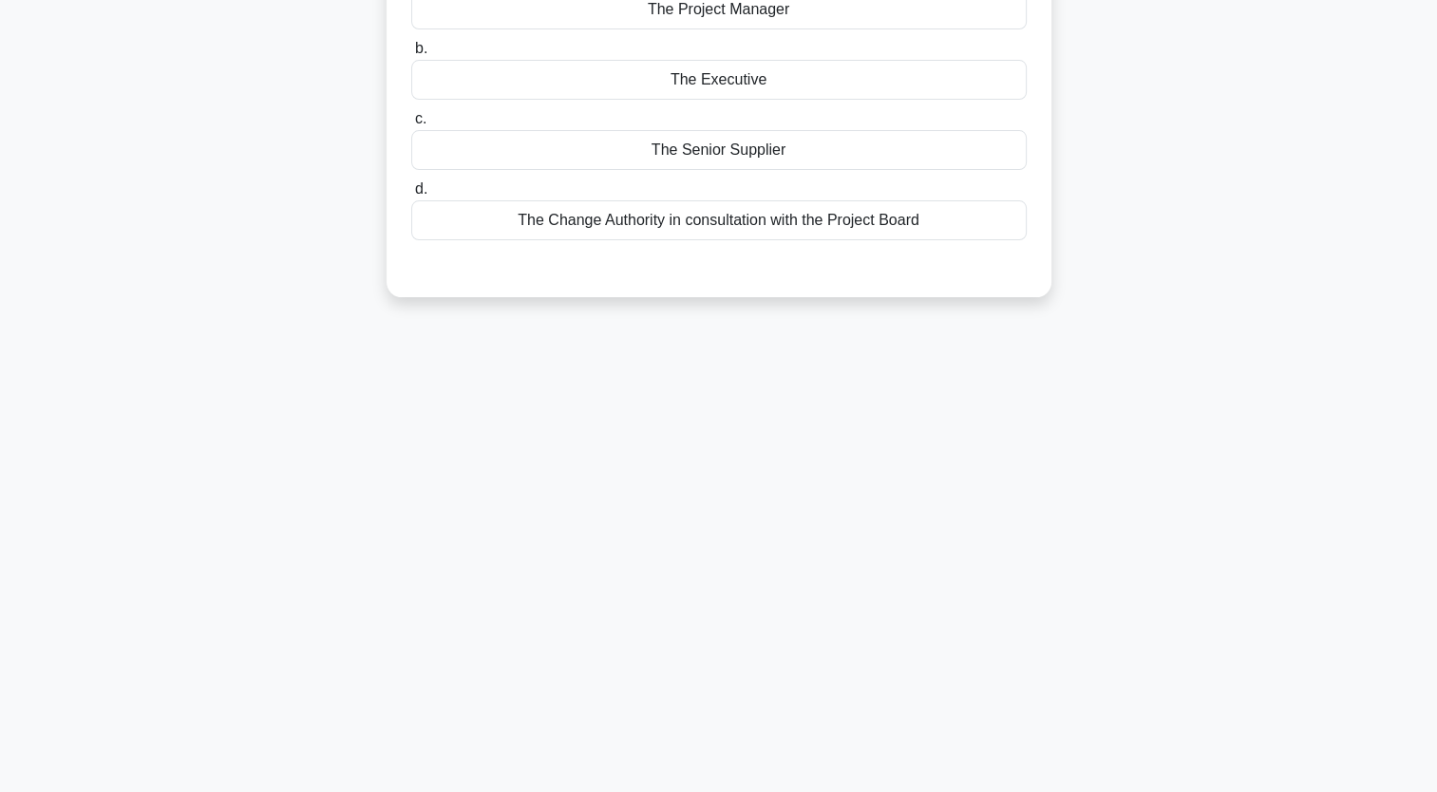
scroll to position [0, 0]
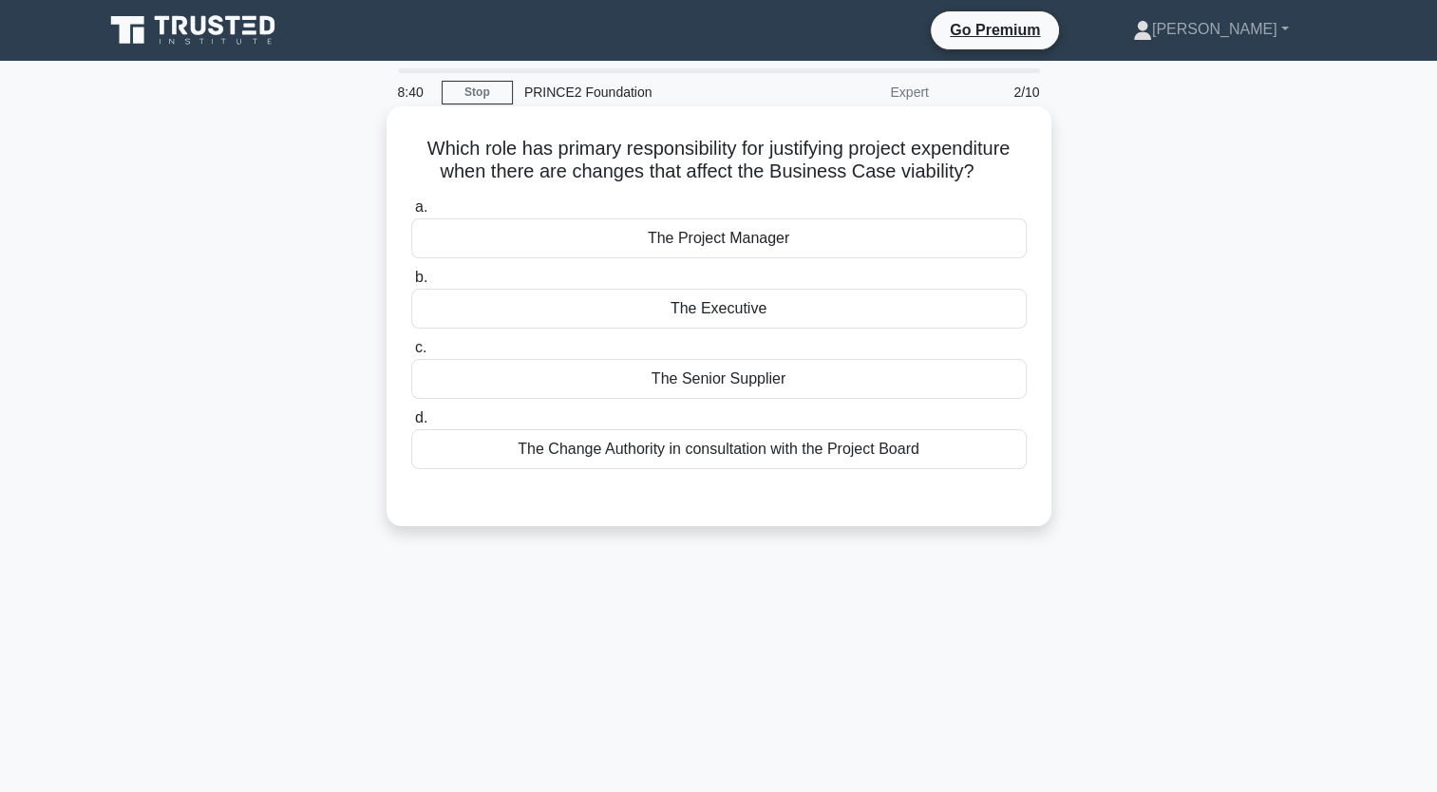
click at [636, 329] on div "The Executive" at bounding box center [719, 309] width 616 height 40
click at [411, 284] on input "b. The Executive" at bounding box center [411, 278] width 0 height 12
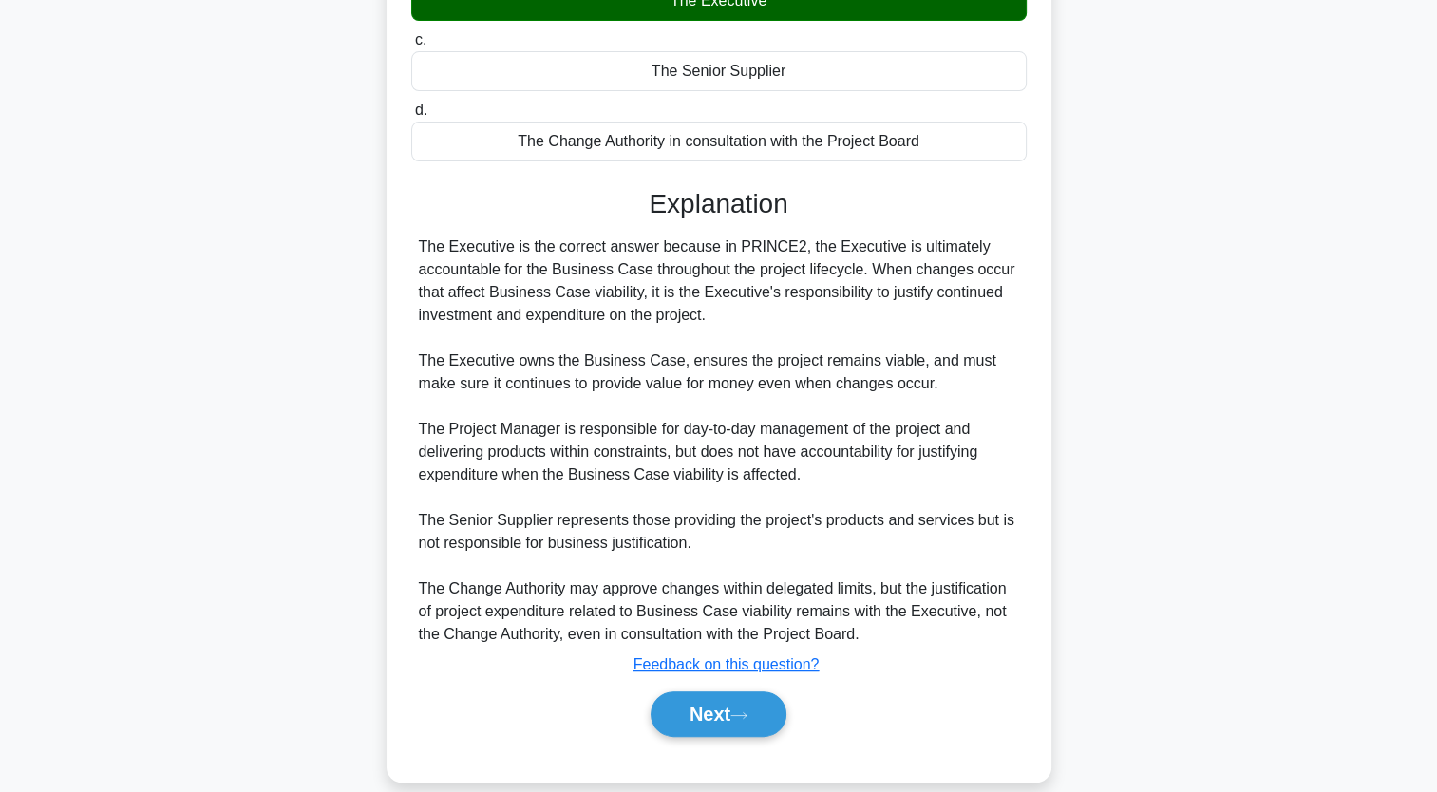
scroll to position [332, 0]
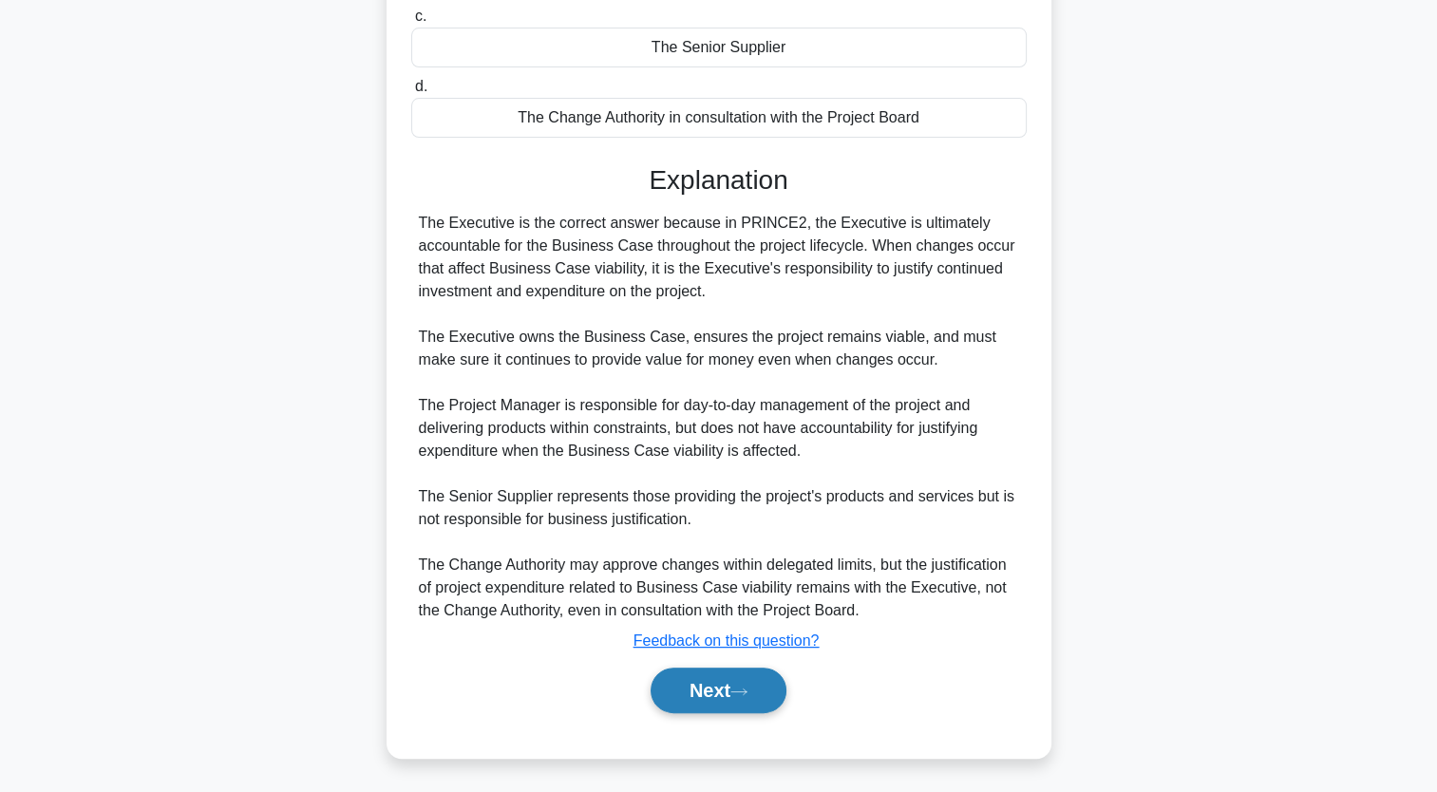
click at [752, 702] on button "Next" at bounding box center [719, 691] width 136 height 46
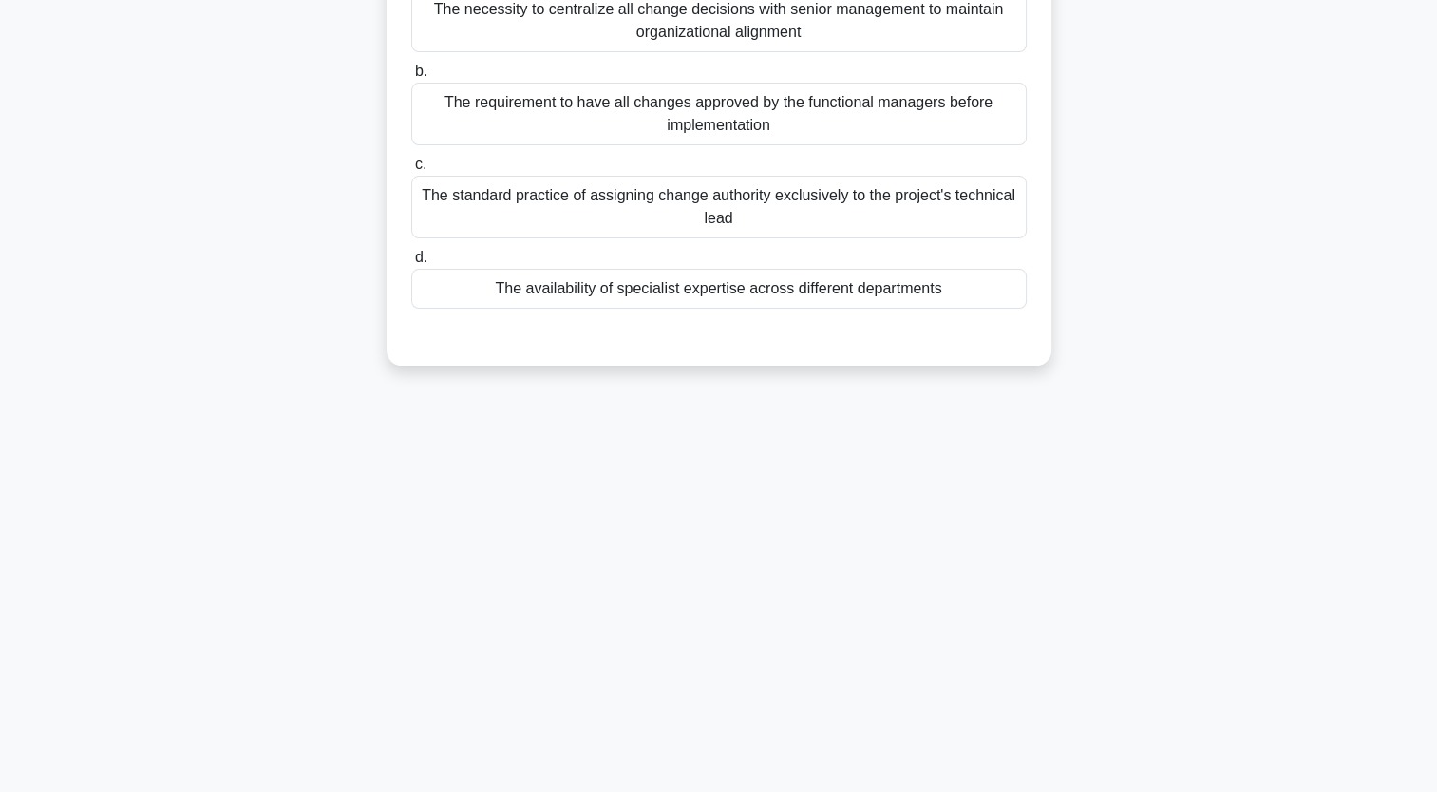
scroll to position [0, 0]
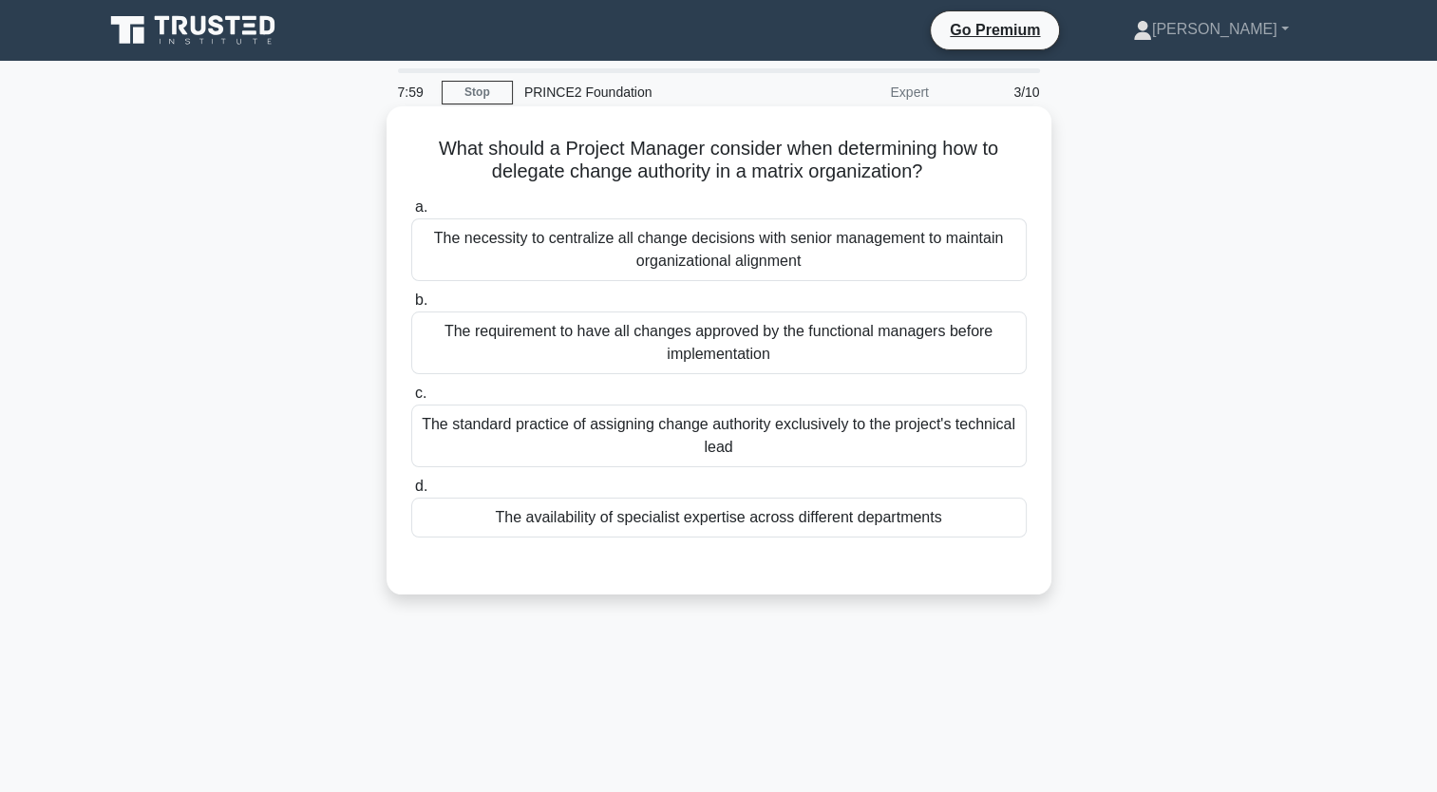
click at [504, 428] on div "The standard practice of assigning change authority exclusively to the project'…" at bounding box center [719, 436] width 616 height 63
click at [411, 400] on input "c. The standard practice of assigning change authority exclusively to the proje…" at bounding box center [411, 394] width 0 height 12
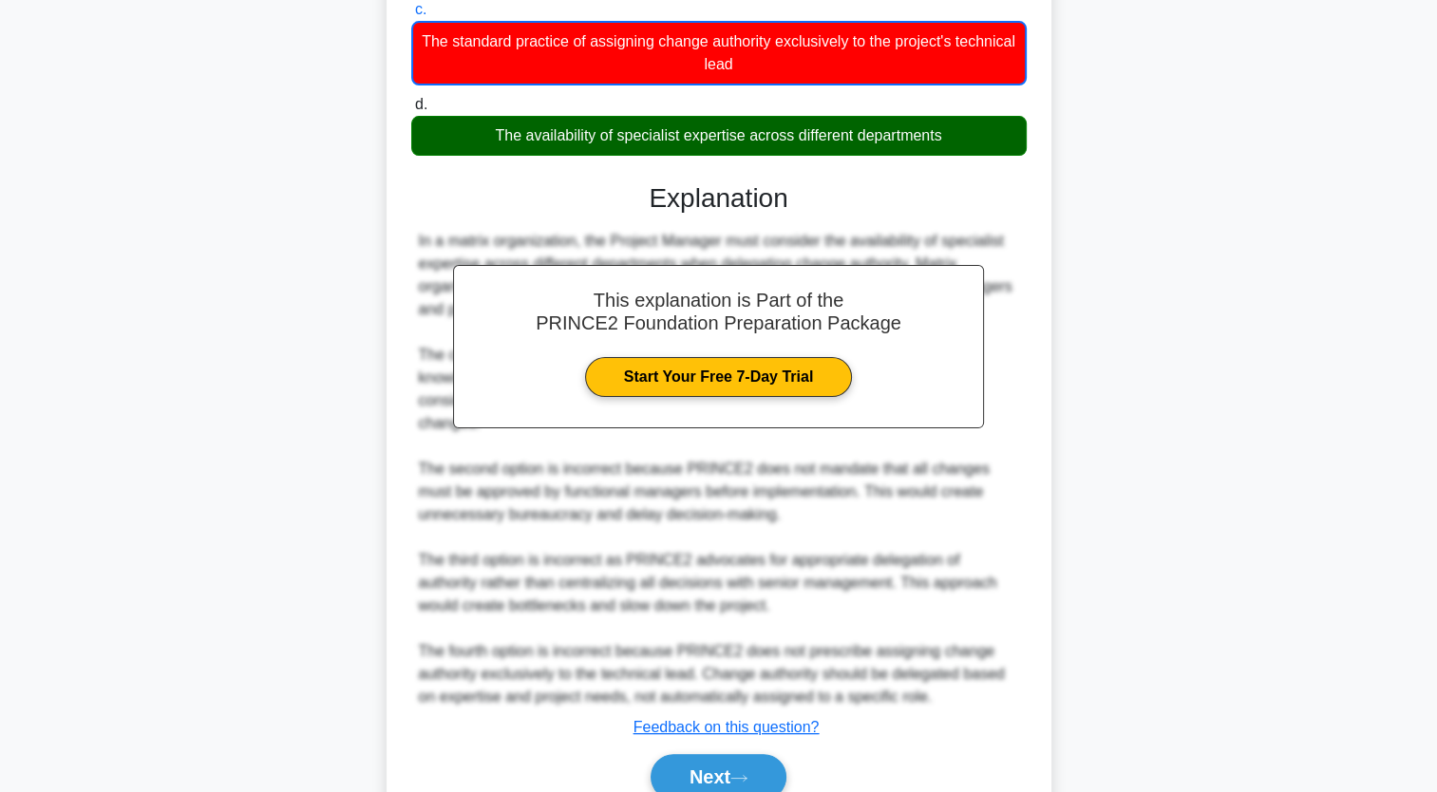
scroll to position [447, 0]
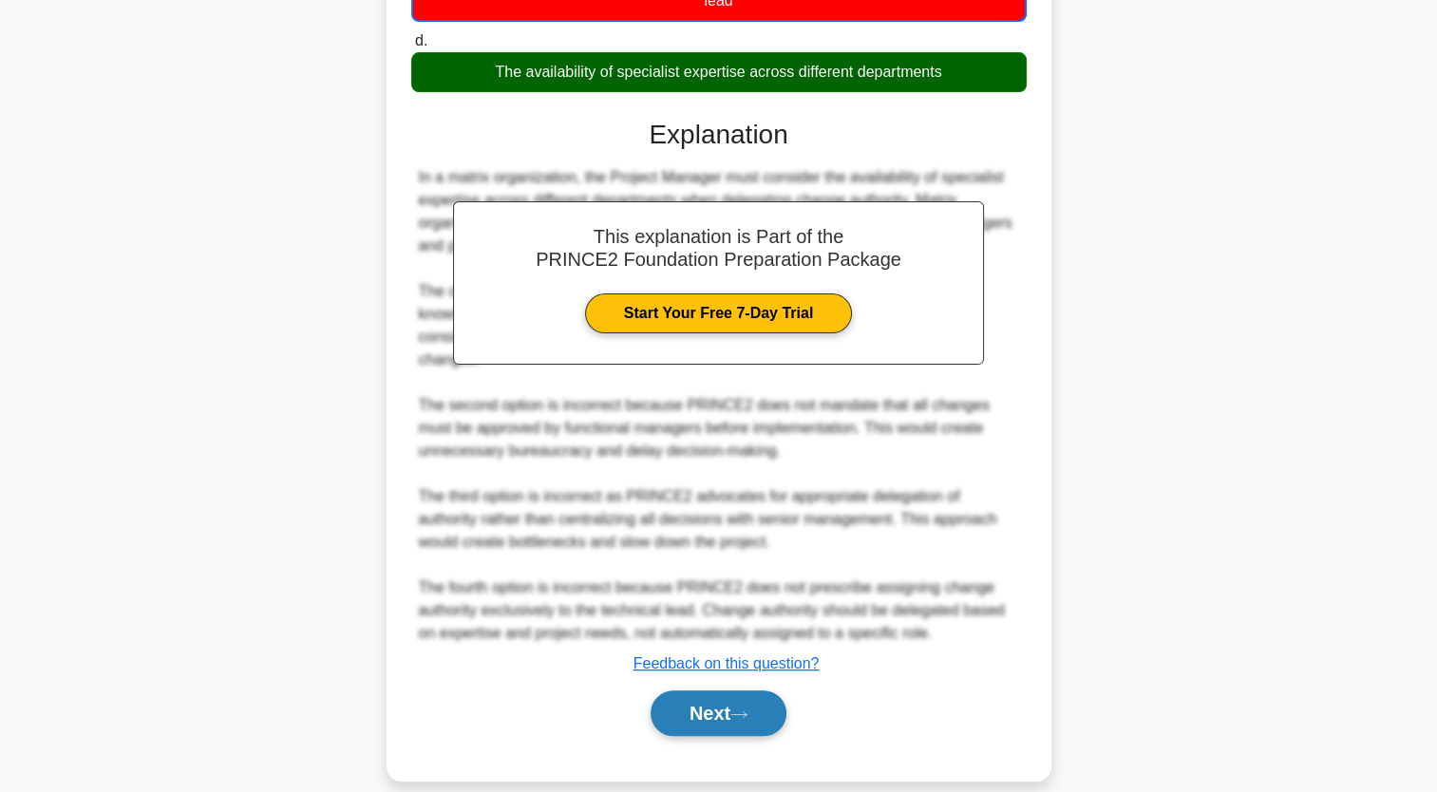
click at [682, 695] on button "Next" at bounding box center [719, 714] width 136 height 46
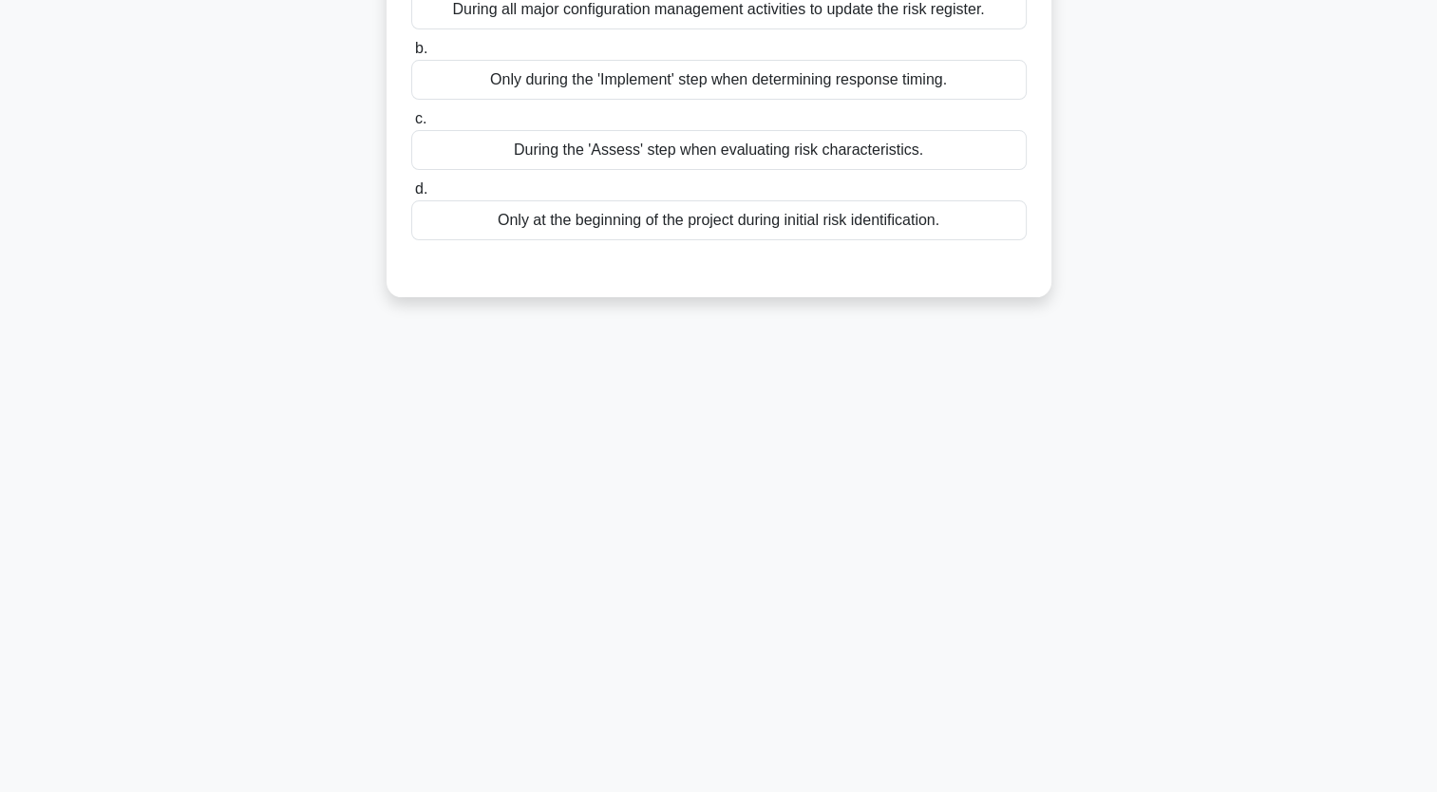
scroll to position [0, 0]
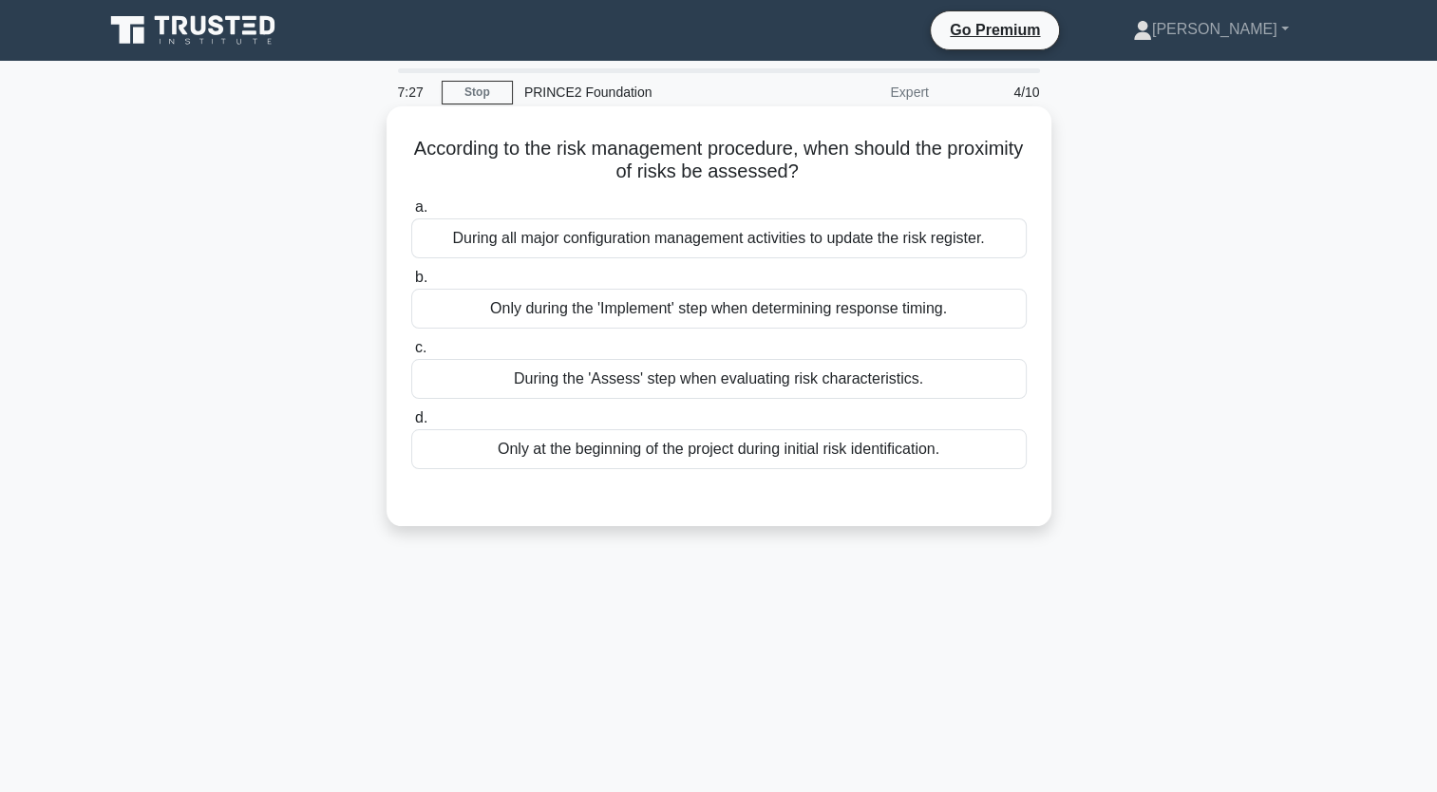
click at [739, 388] on div "During the 'Assess' step when evaluating risk characteristics." at bounding box center [719, 379] width 616 height 40
click at [411, 354] on input "c. During the 'Assess' step when evaluating risk characteristics." at bounding box center [411, 348] width 0 height 12
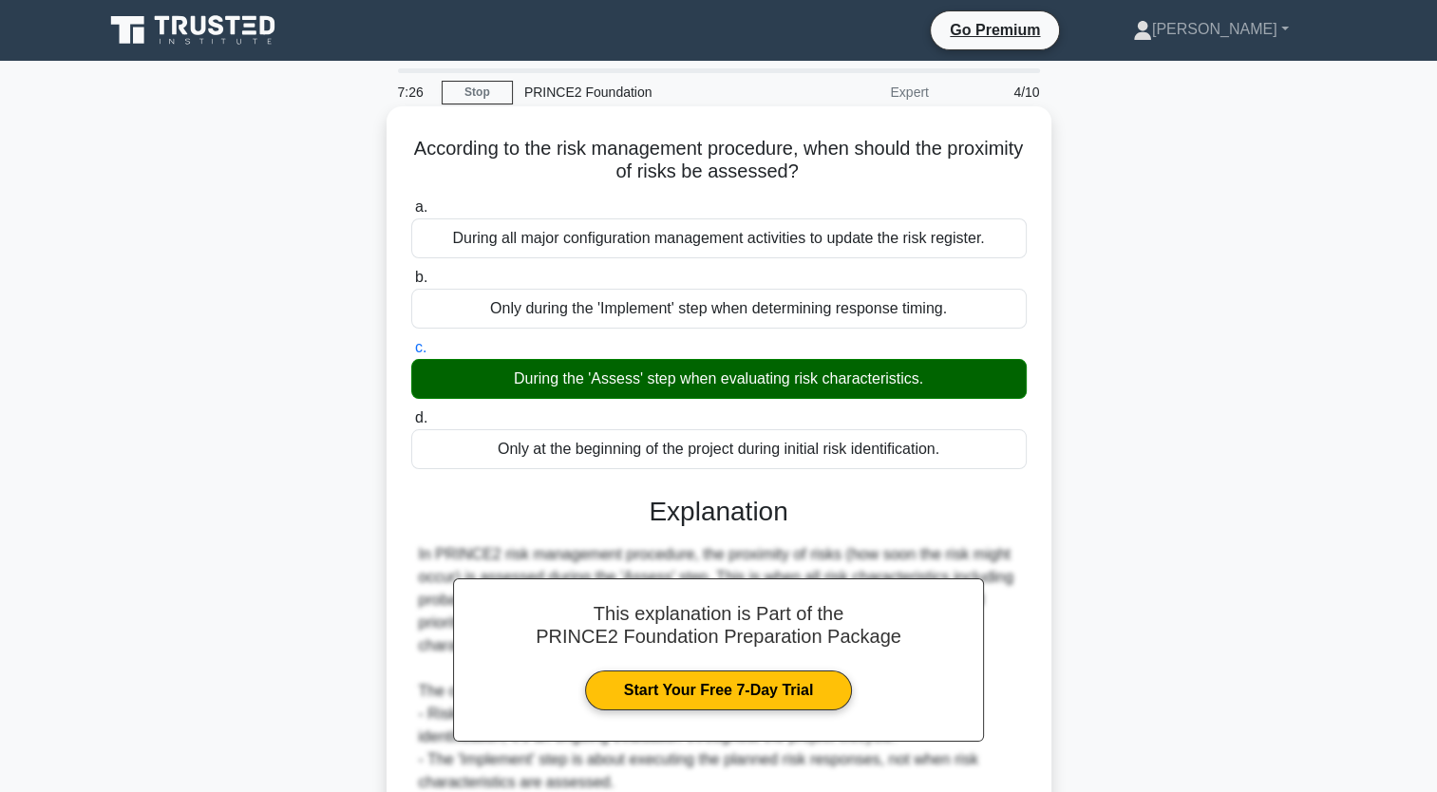
scroll to position [263, 0]
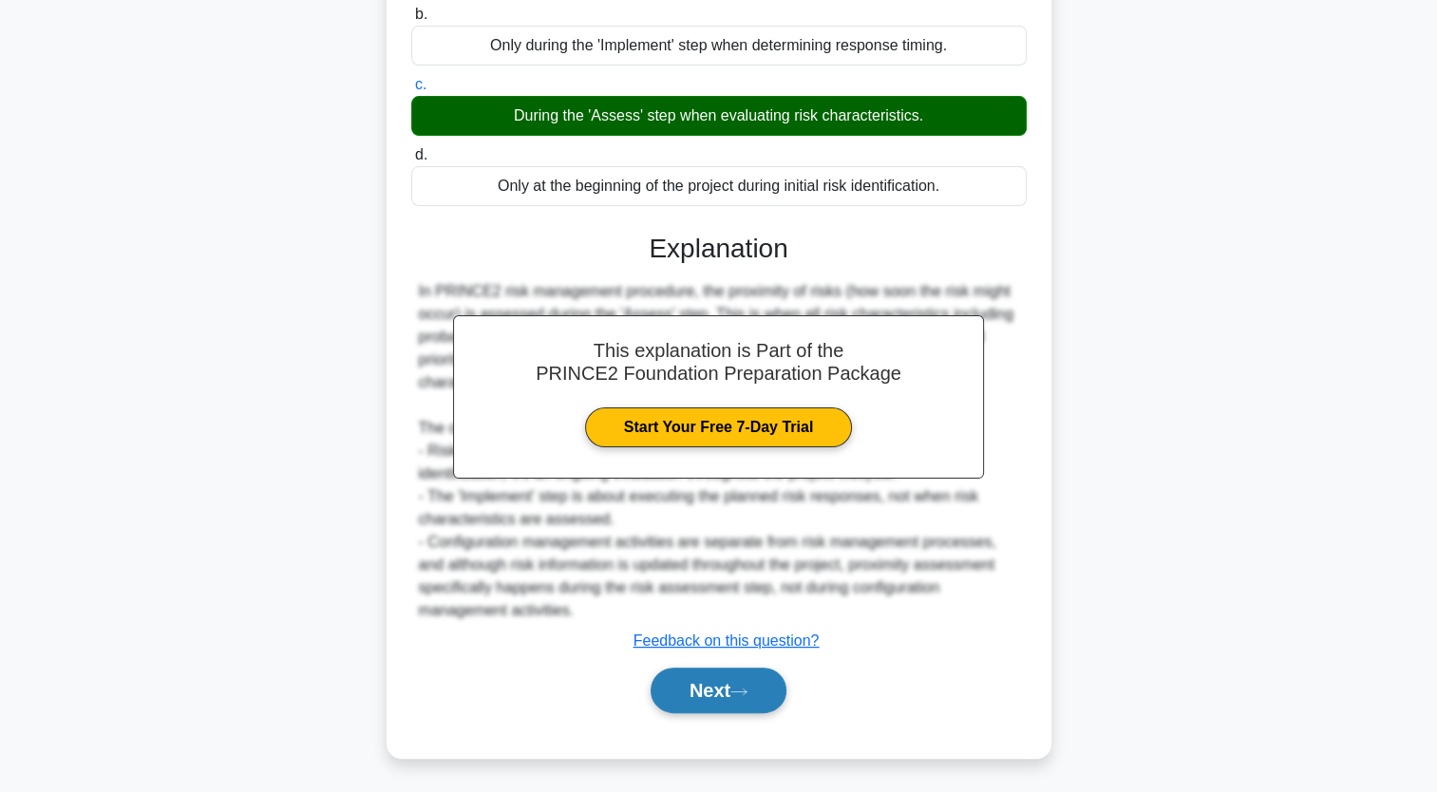
click at [699, 709] on button "Next" at bounding box center [719, 691] width 136 height 46
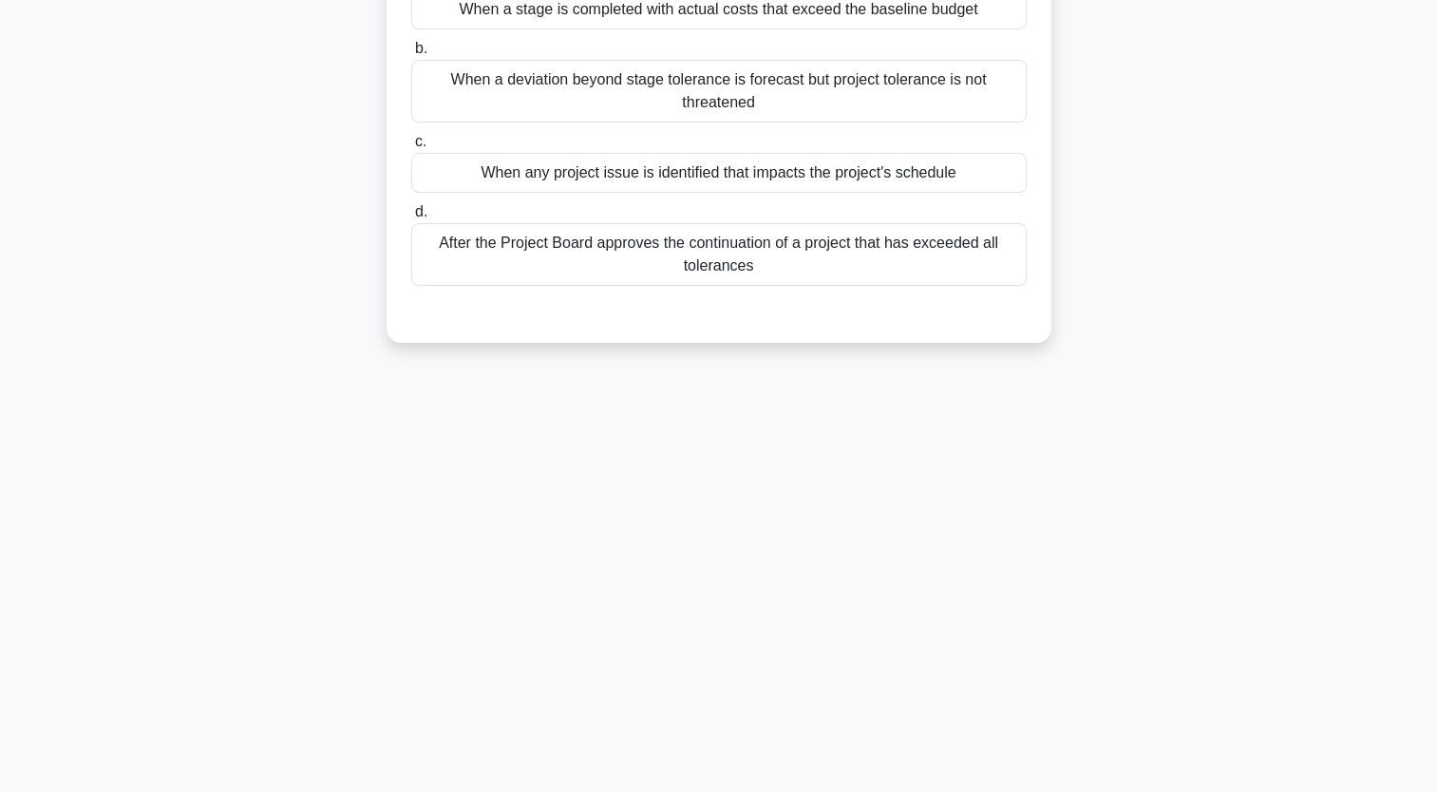
scroll to position [0, 0]
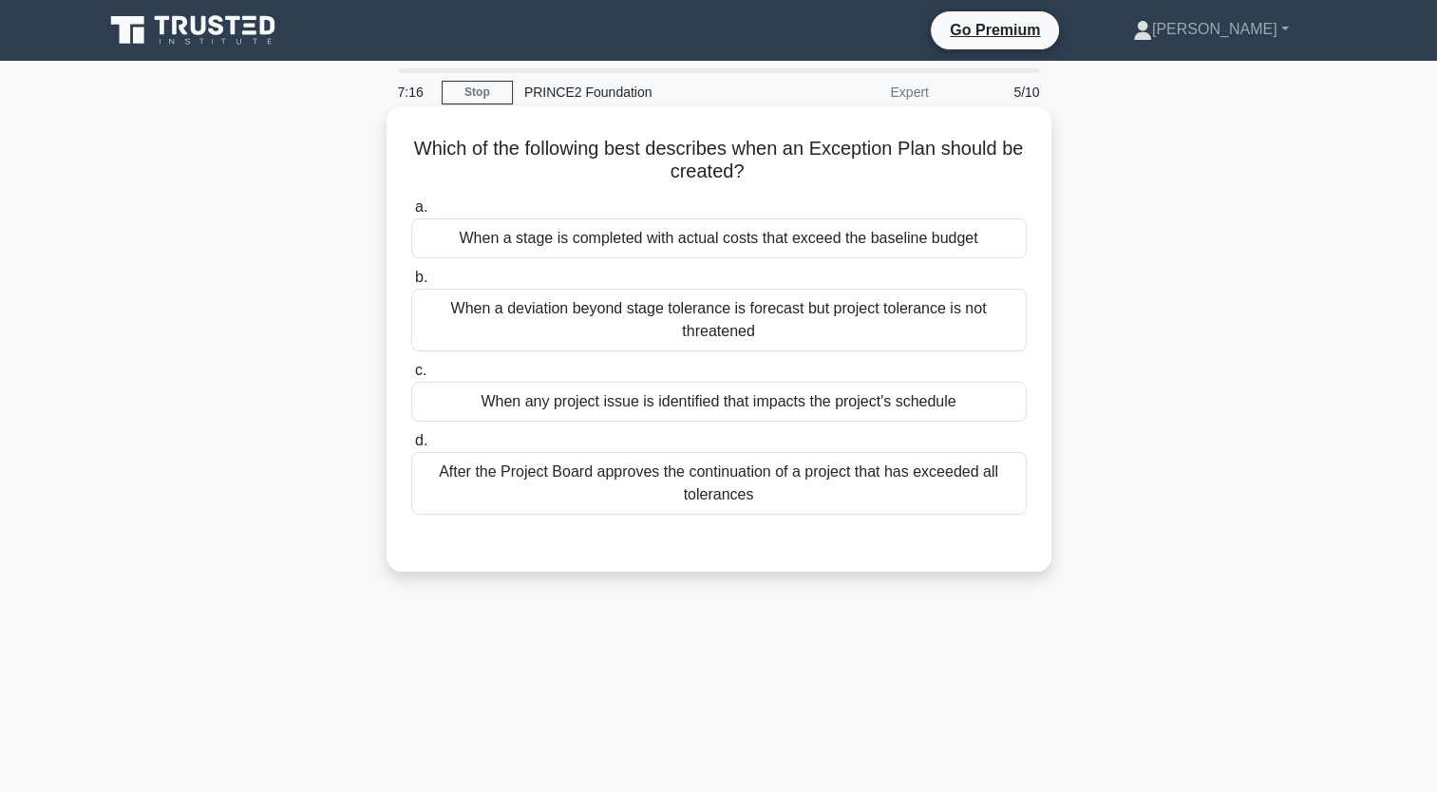
click at [703, 488] on div "After the Project Board approves the continuation of a project that has exceede…" at bounding box center [719, 483] width 616 height 63
click at [411, 447] on input "d. After the Project Board approves the continuation of a project that has exce…" at bounding box center [411, 441] width 0 height 12
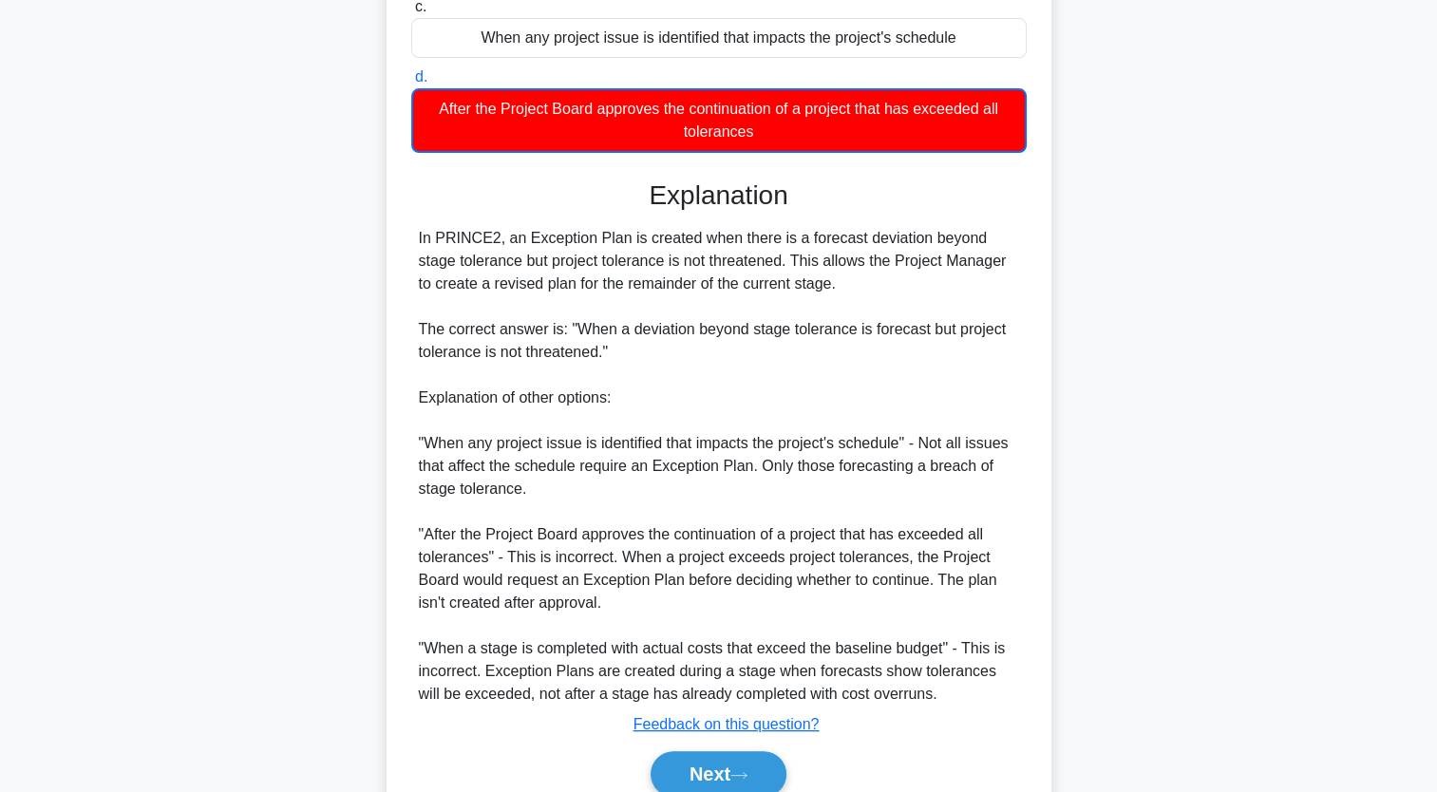
scroll to position [361, 0]
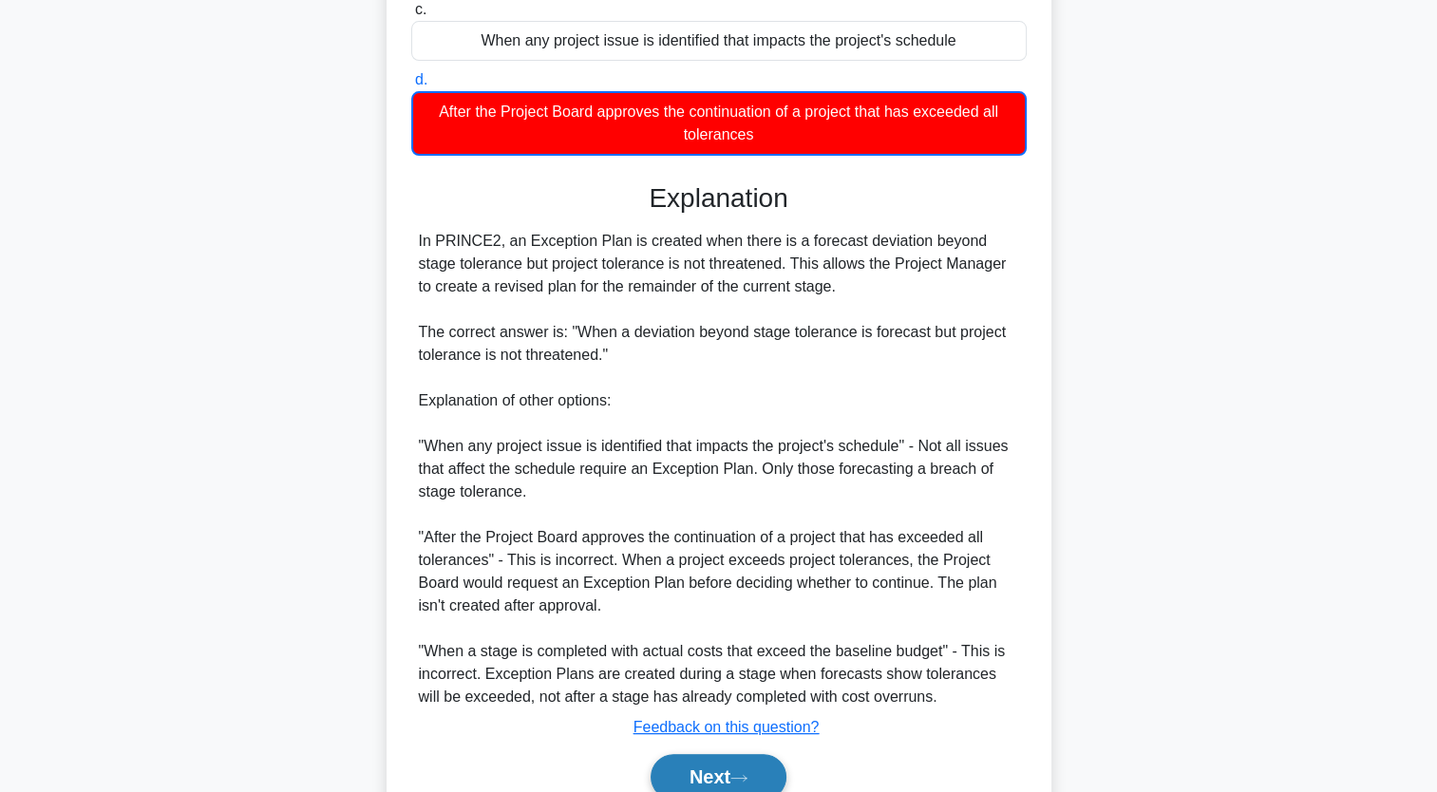
click at [720, 758] on button "Next" at bounding box center [719, 777] width 136 height 46
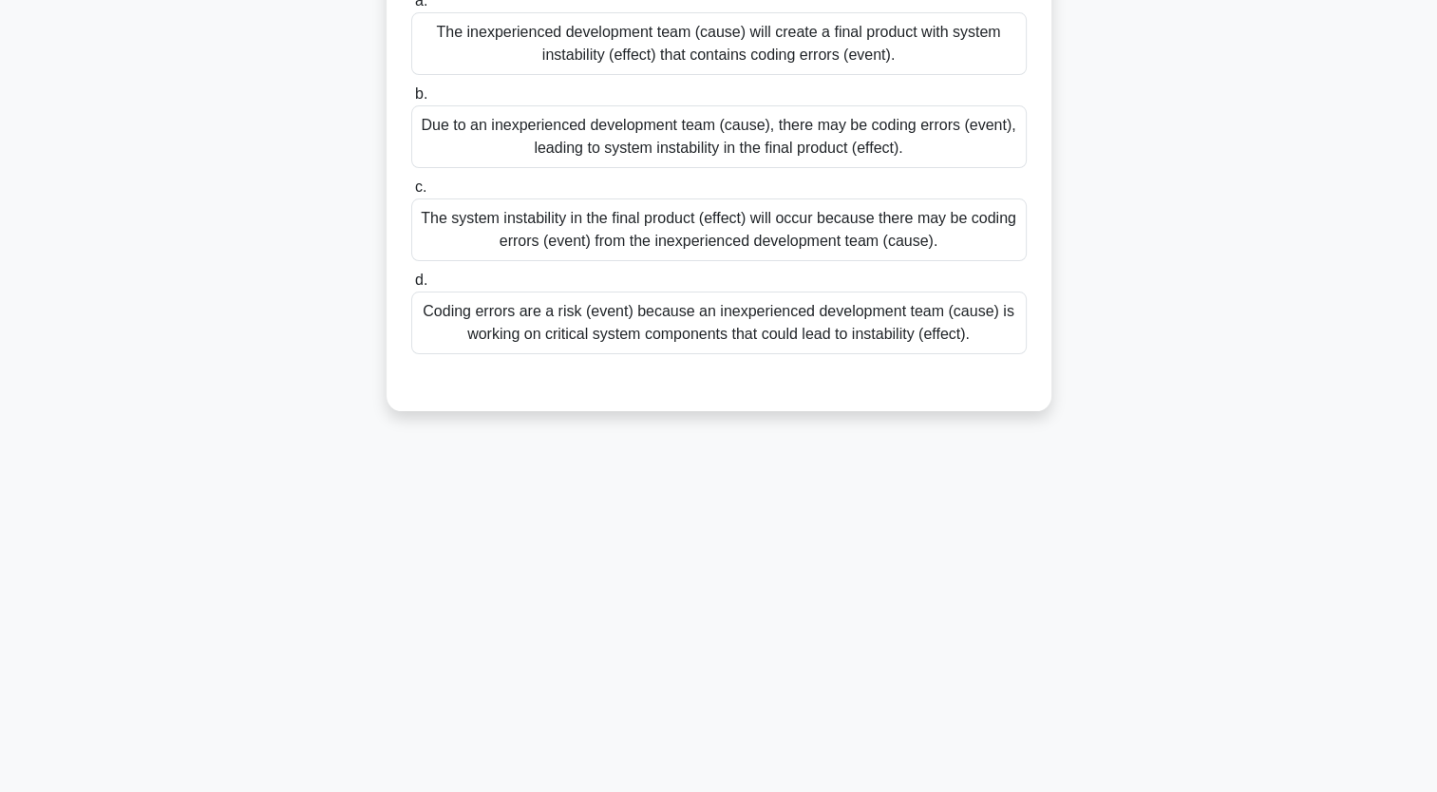
scroll to position [0, 0]
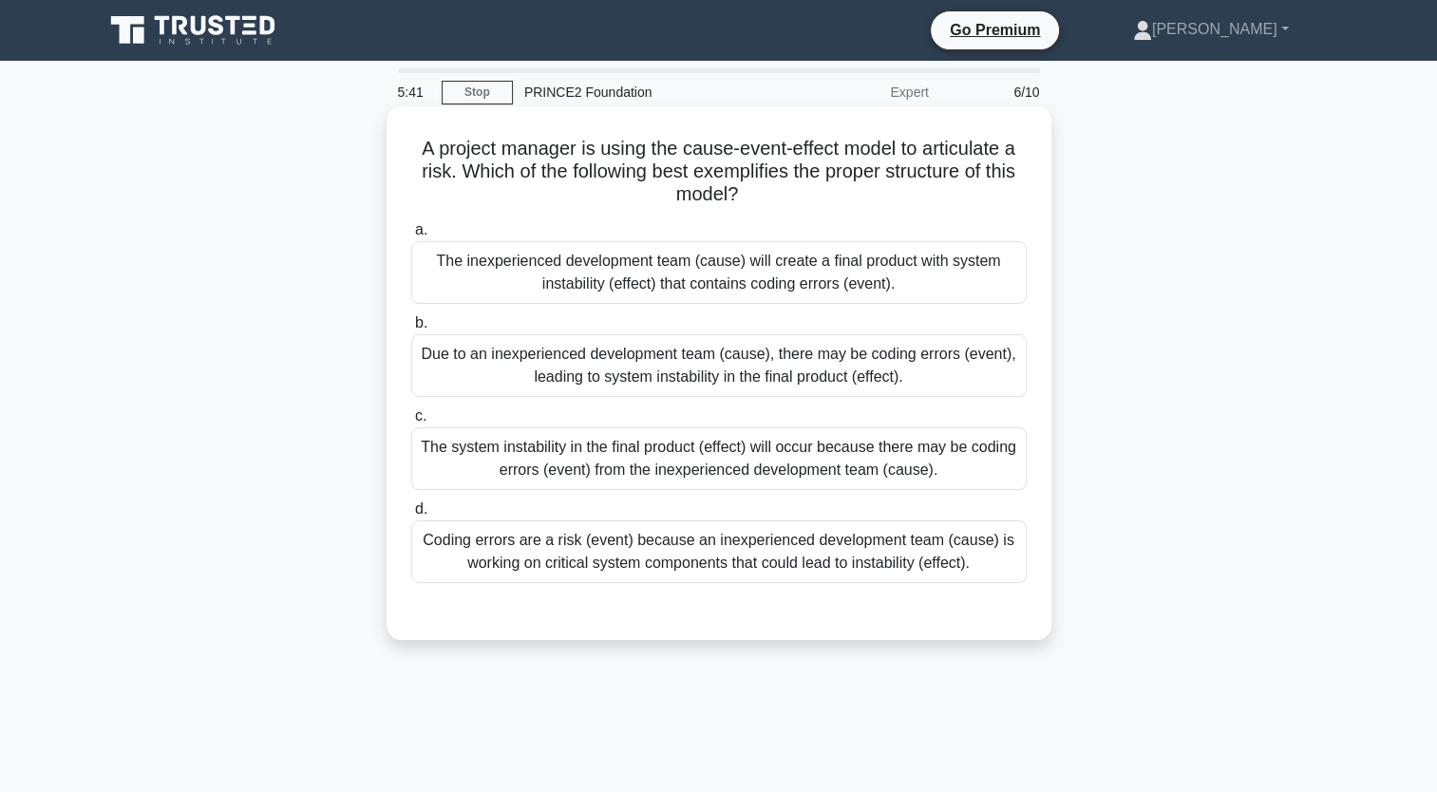
click at [699, 564] on div "Coding errors are a risk (event) because an inexperienced development team (cau…" at bounding box center [719, 552] width 616 height 63
click at [411, 516] on input "d. Coding errors are a risk (event) because an inexperienced development team (…" at bounding box center [411, 509] width 0 height 12
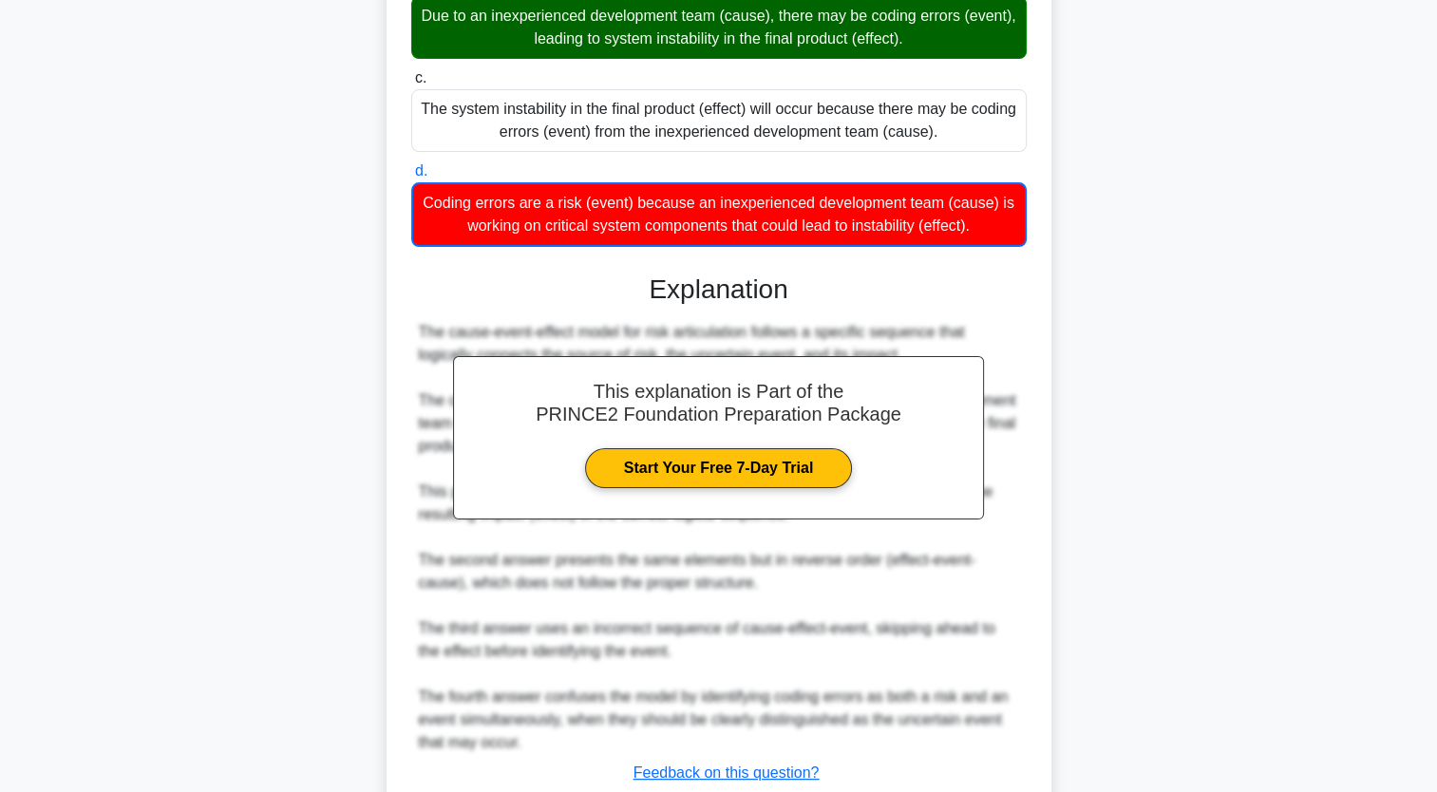
scroll to position [470, 0]
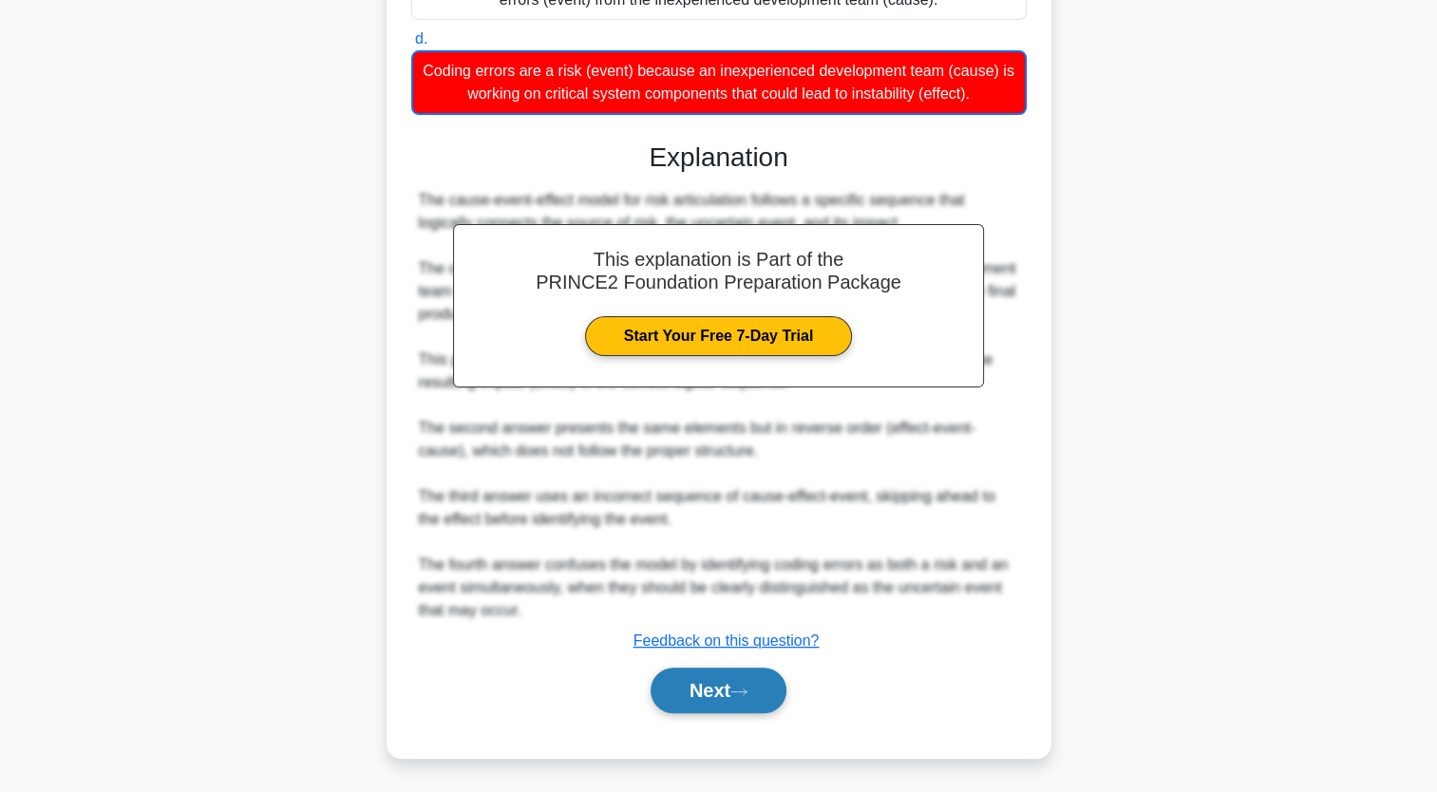
click at [745, 709] on button "Next" at bounding box center [719, 691] width 136 height 46
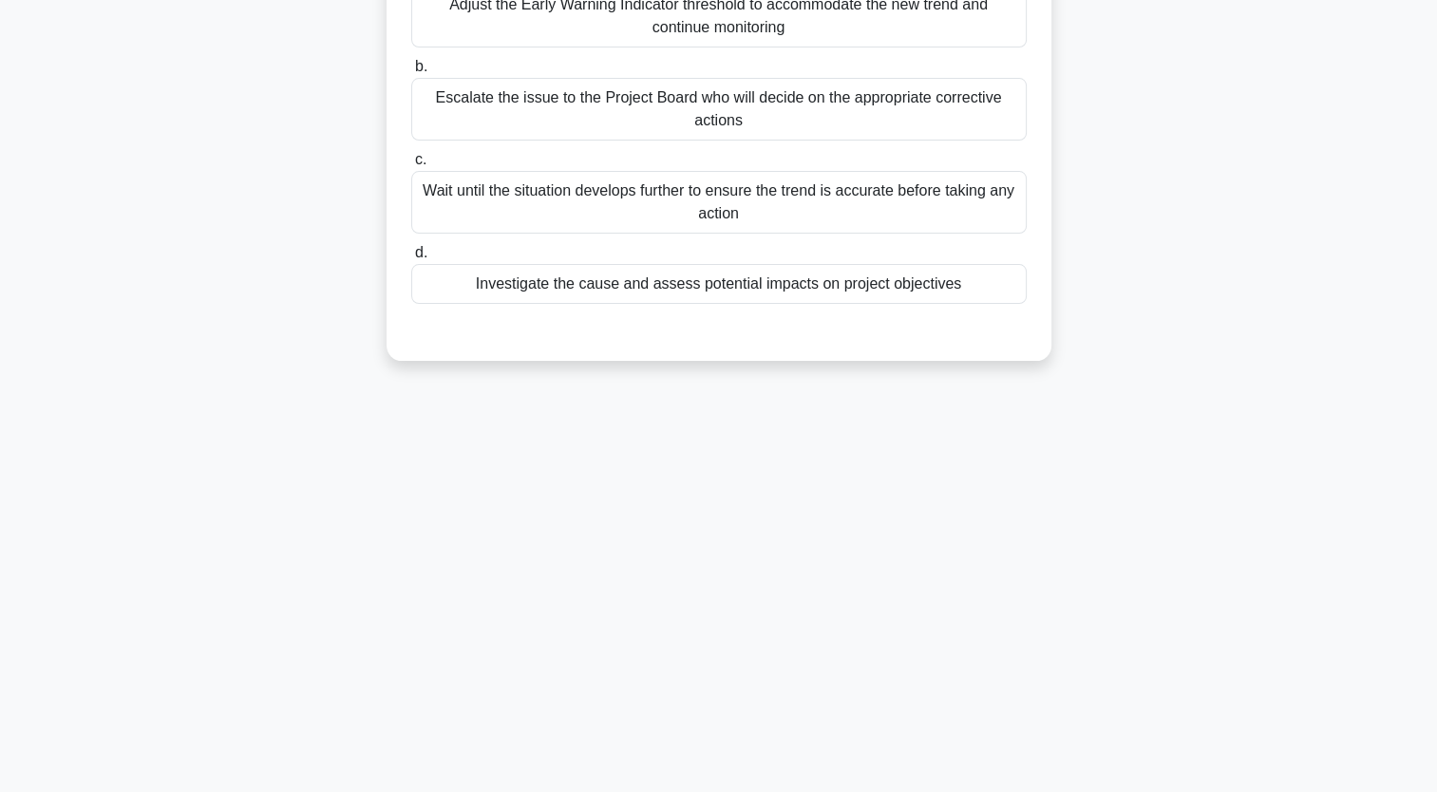
scroll to position [0, 0]
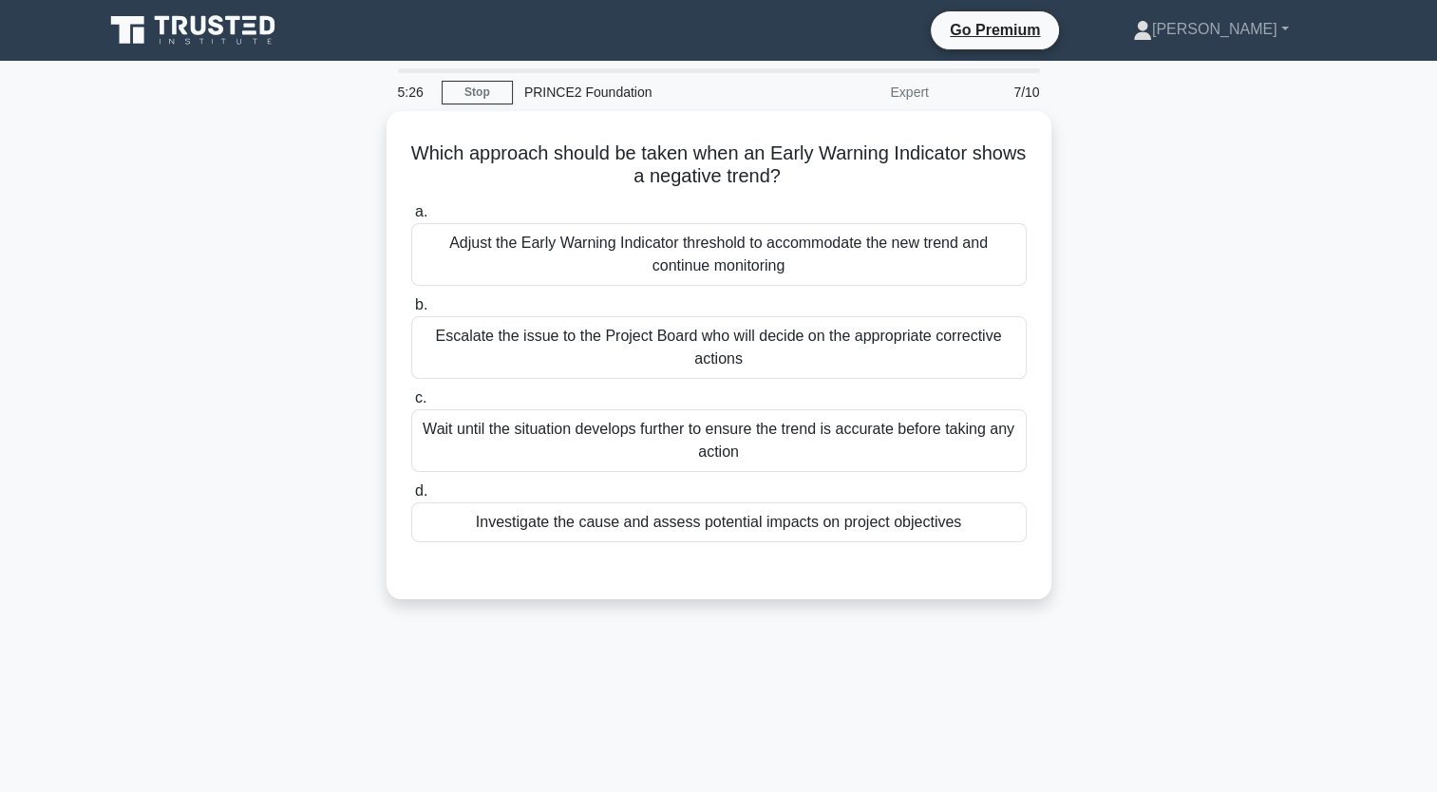
click at [230, 27] on icon at bounding box center [195, 30] width 182 height 36
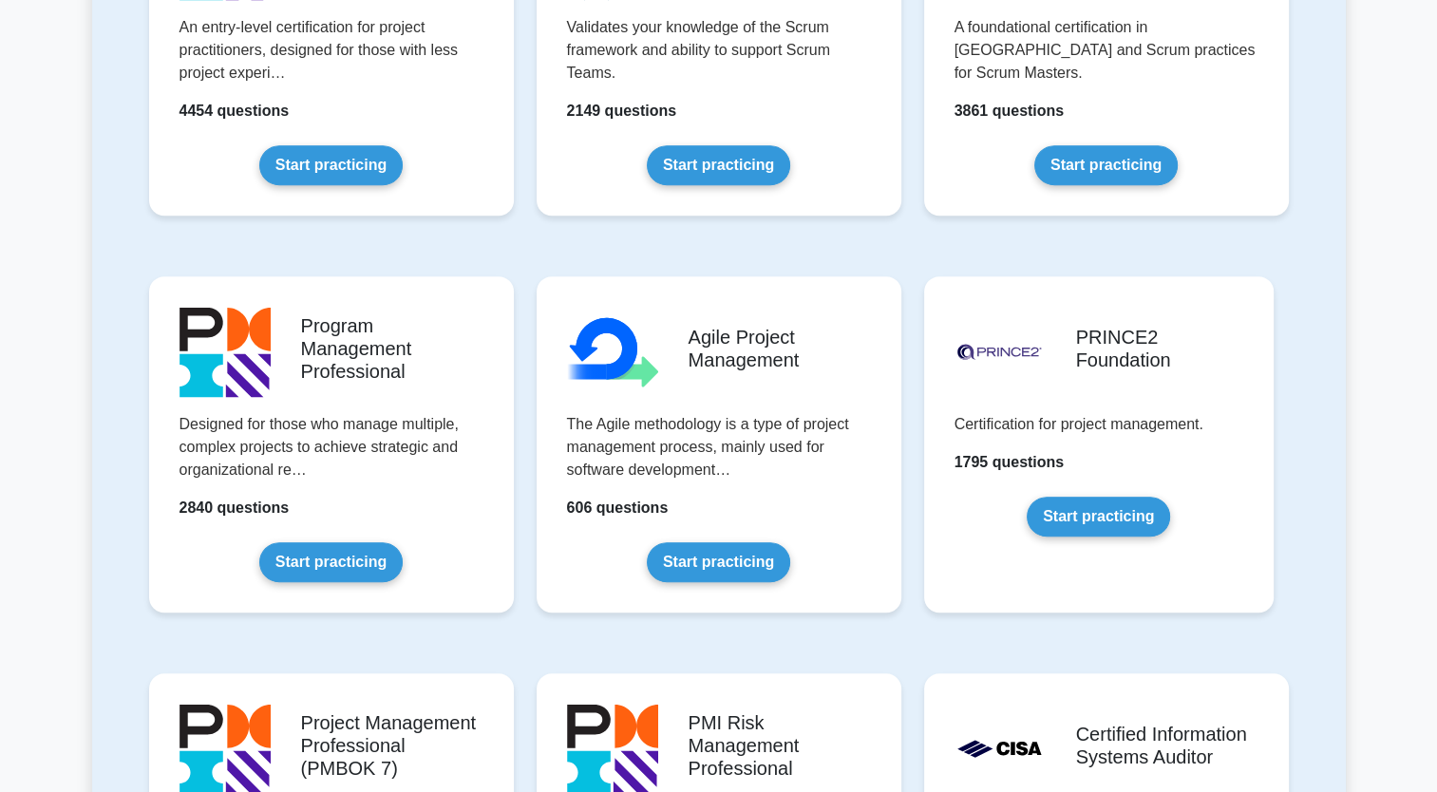
scroll to position [977, 0]
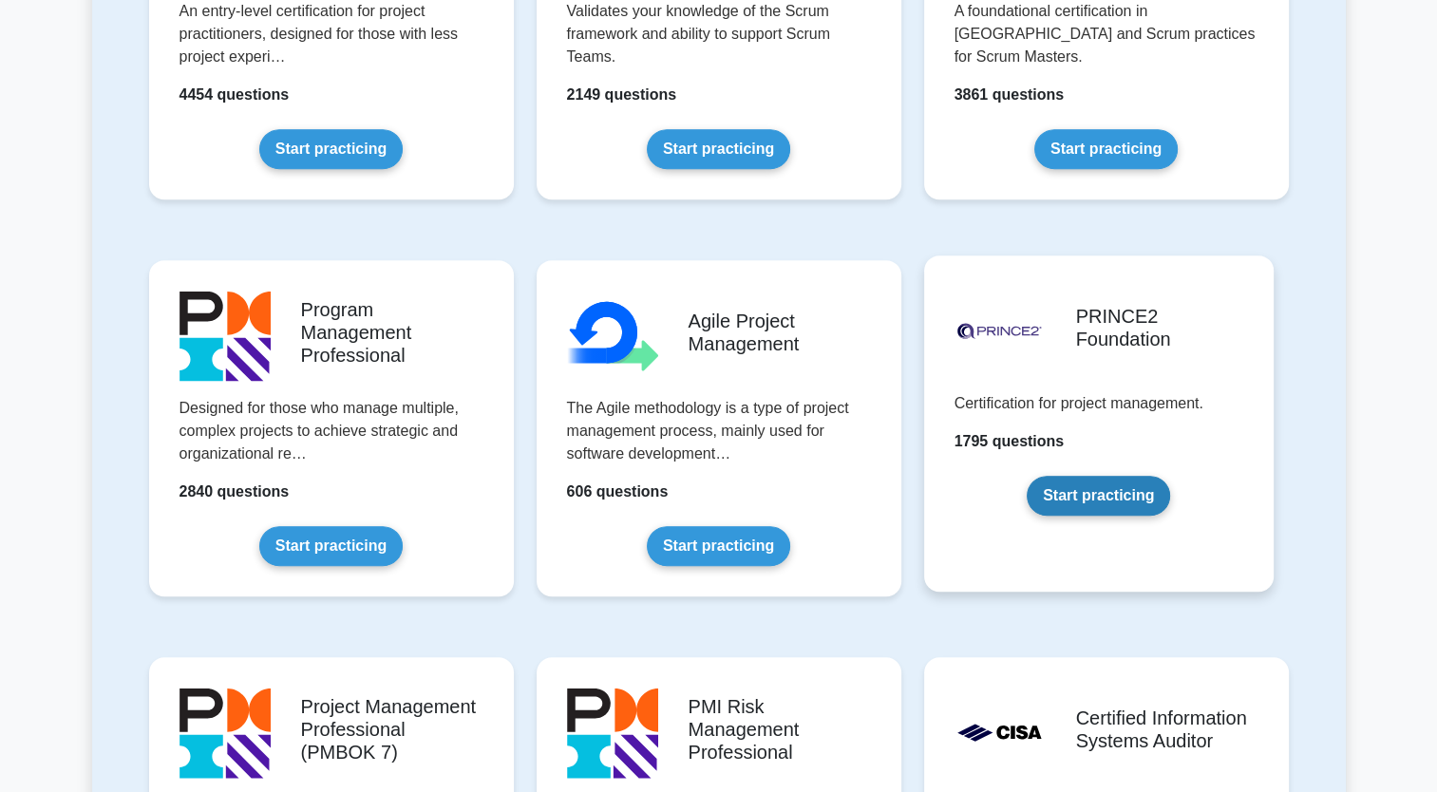
click at [1100, 495] on link "Start practicing" at bounding box center [1098, 496] width 143 height 40
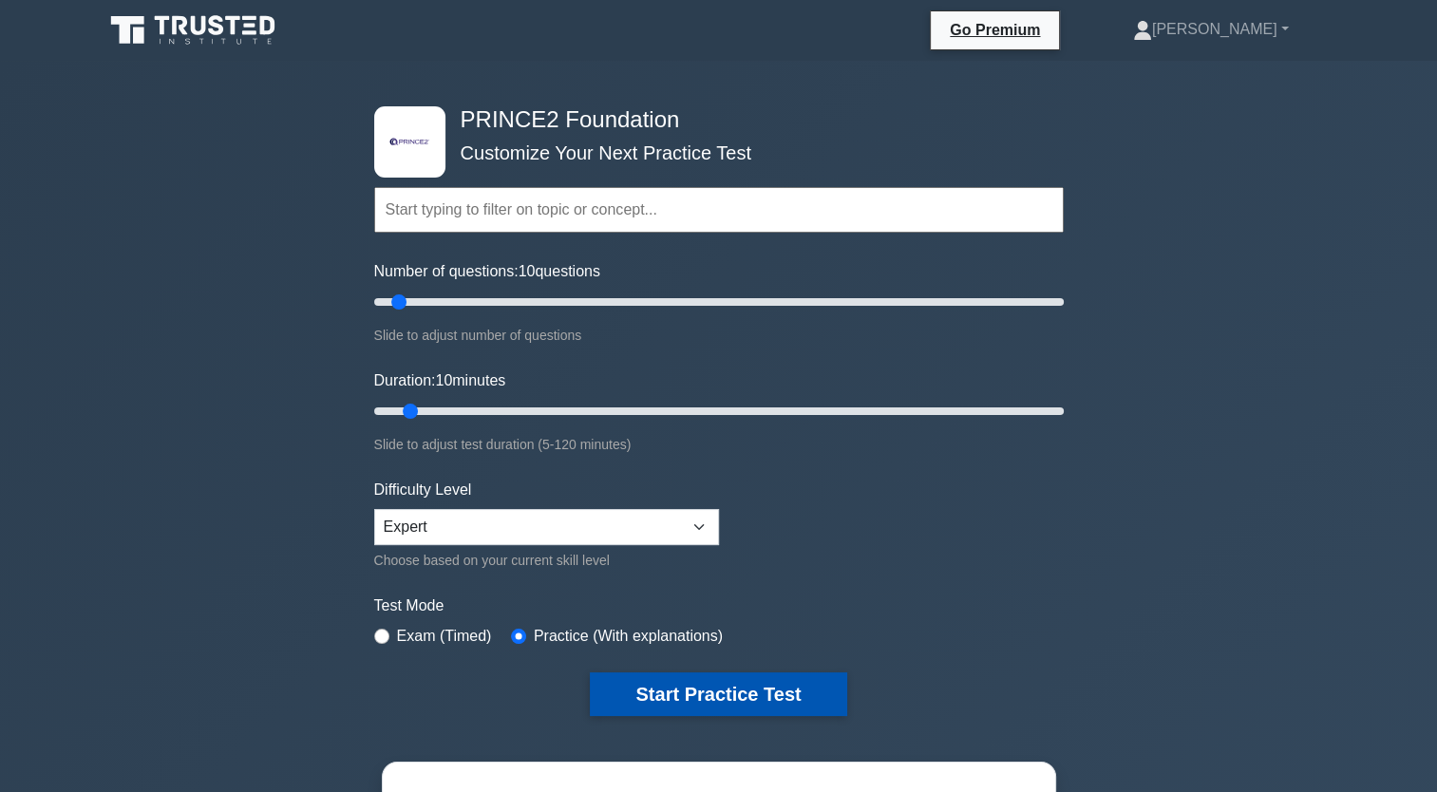
click at [766, 690] on button "Start Practice Test" at bounding box center [718, 695] width 256 height 44
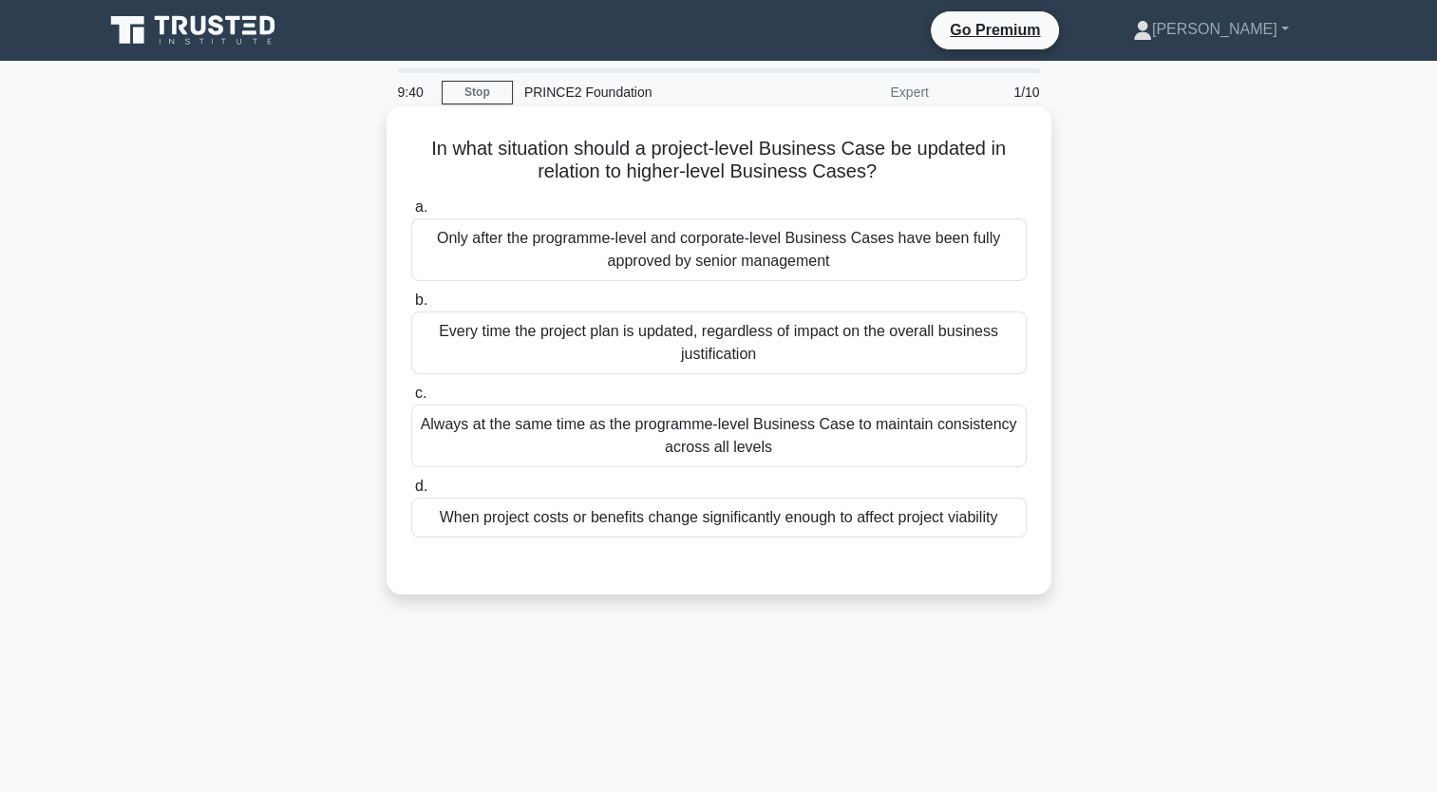
click at [756, 427] on div "Always at the same time as the programme-level Business Case to maintain consis…" at bounding box center [719, 436] width 616 height 63
click at [411, 400] on input "c. Always at the same time as the programme-level Business Case to maintain con…" at bounding box center [411, 394] width 0 height 12
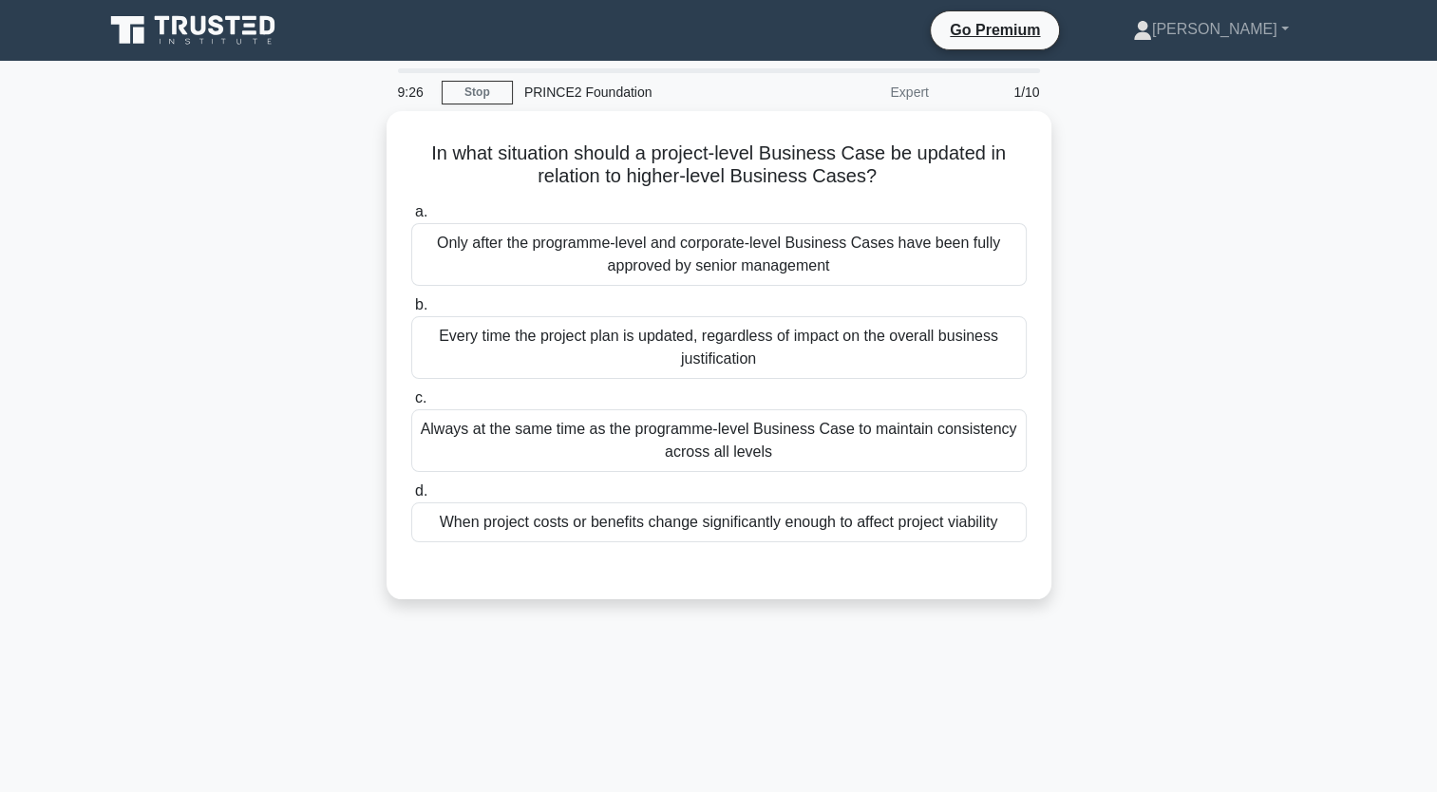
click at [236, 28] on icon at bounding box center [233, 25] width 15 height 19
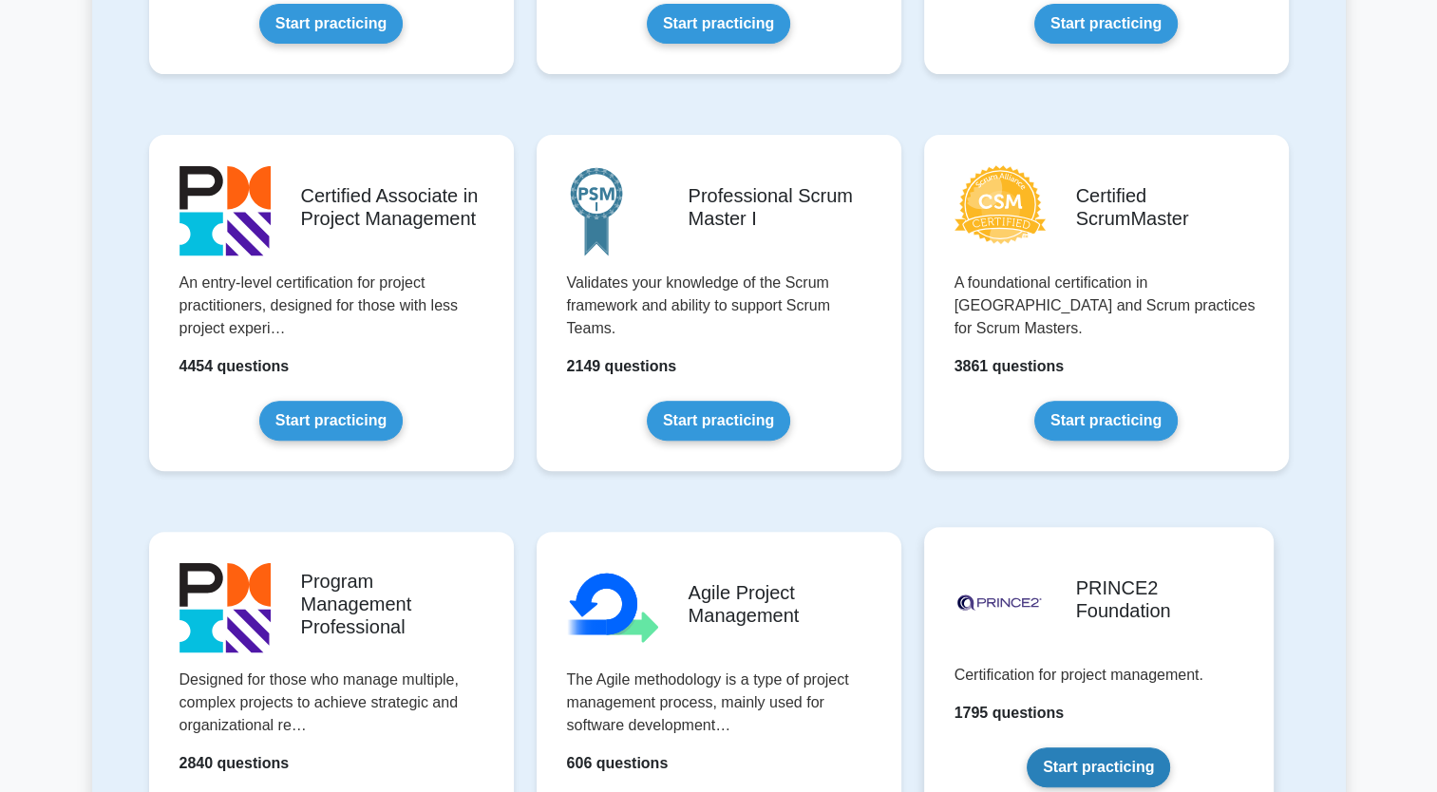
scroll to position [842, 0]
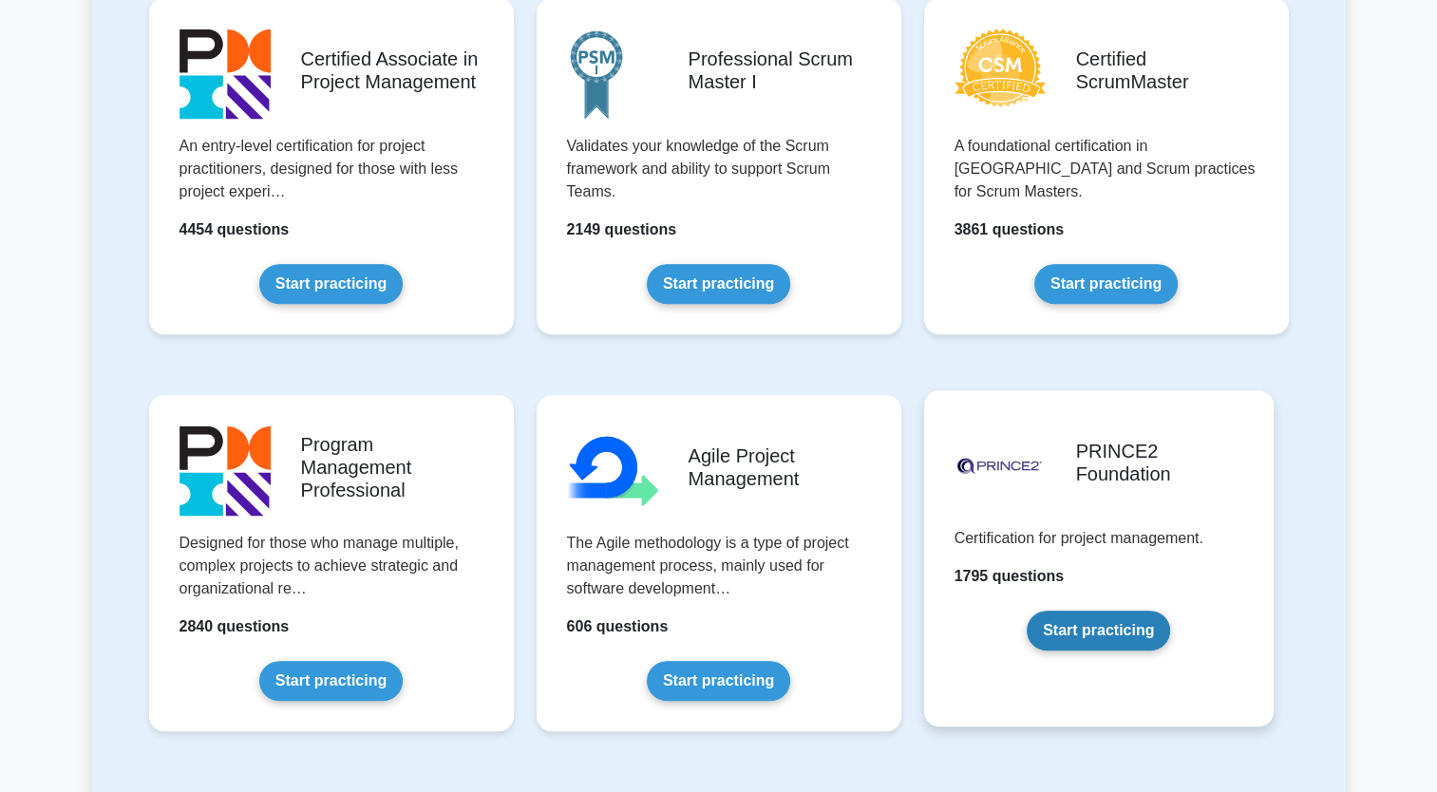
click at [1087, 650] on link "Start practicing" at bounding box center [1098, 631] width 143 height 40
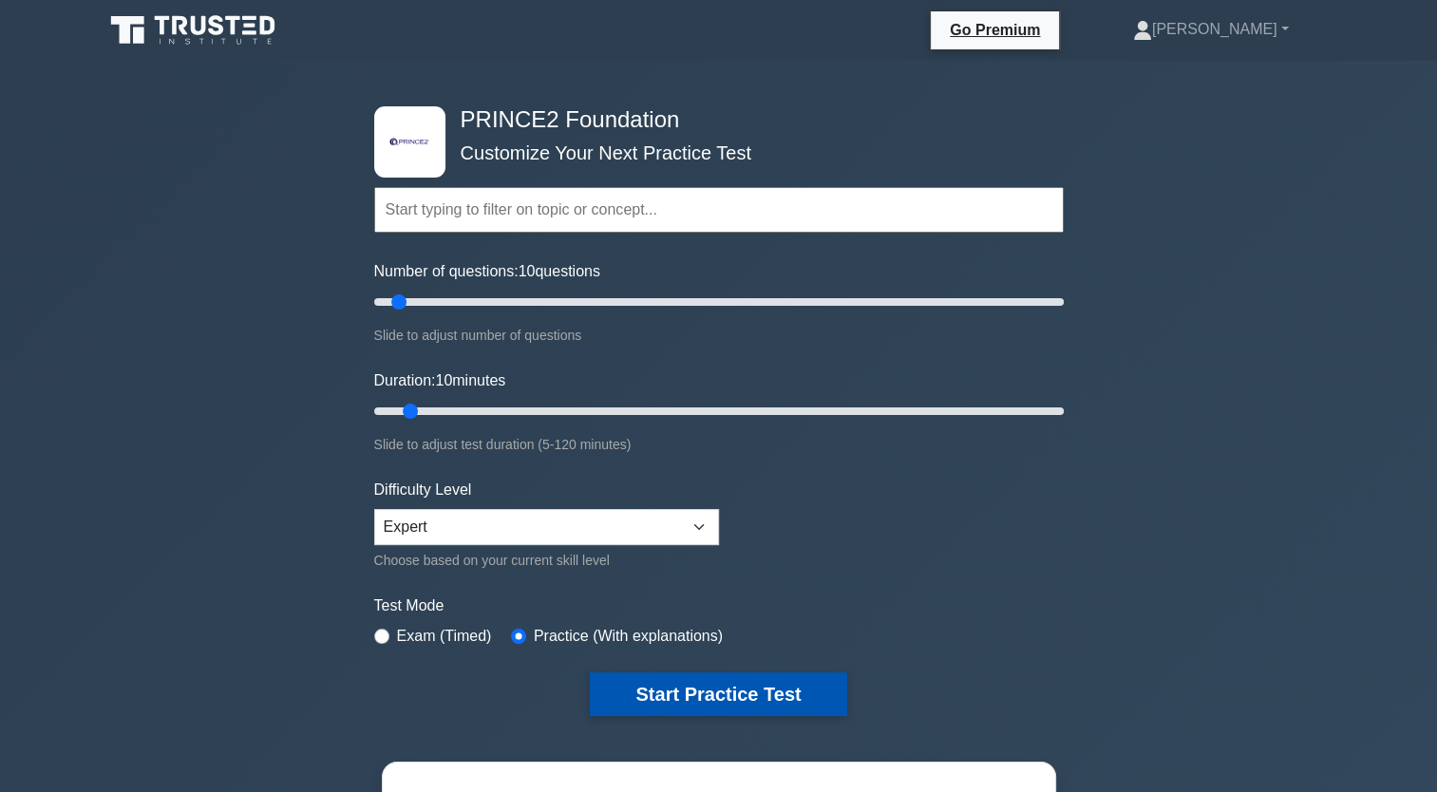
click at [657, 682] on button "Start Practice Test" at bounding box center [718, 695] width 256 height 44
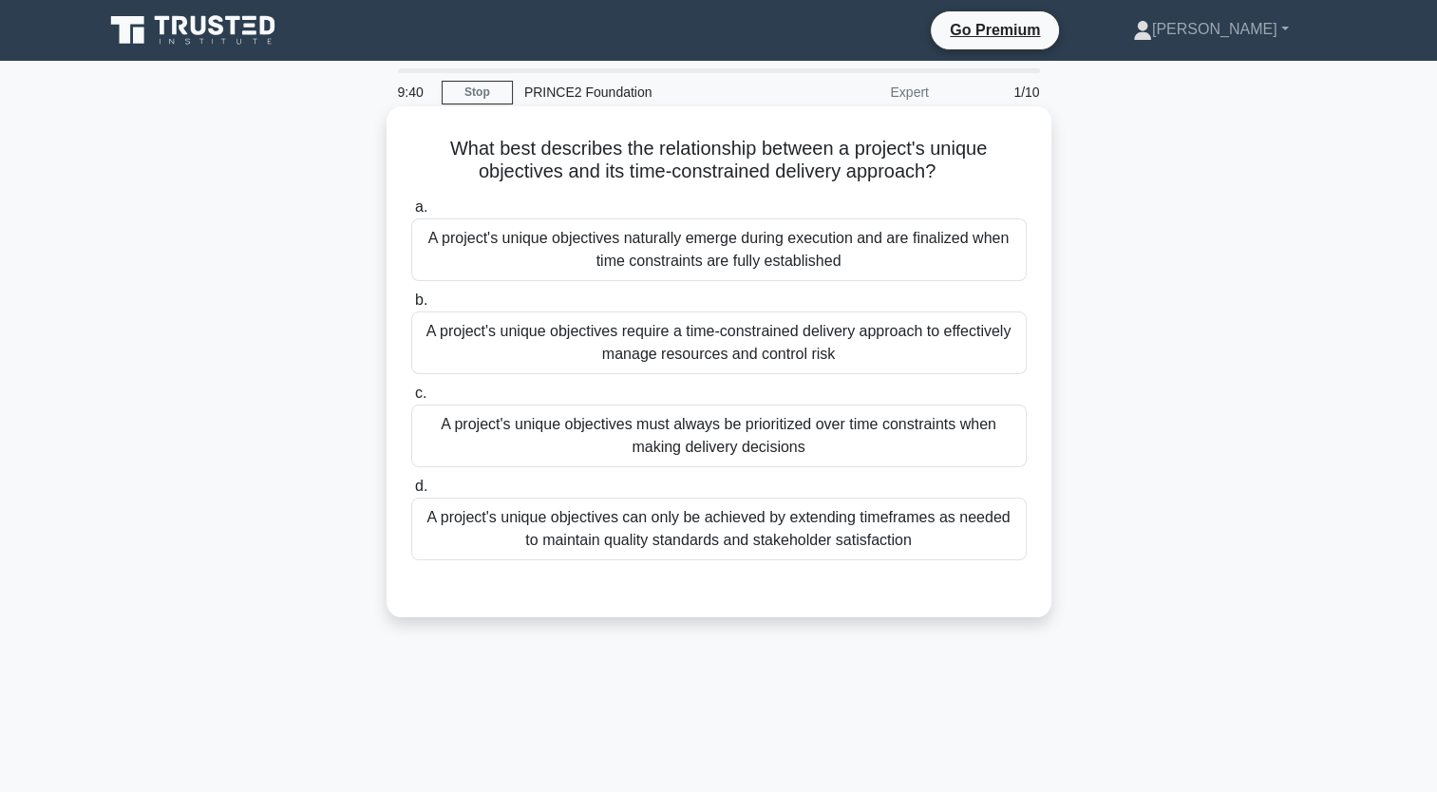
click at [898, 348] on div "A project's unique objectives require a time-constrained delivery approach to e…" at bounding box center [719, 343] width 616 height 63
click at [411, 307] on input "b. A project's unique objectives require a time-constrained delivery approach t…" at bounding box center [411, 300] width 0 height 12
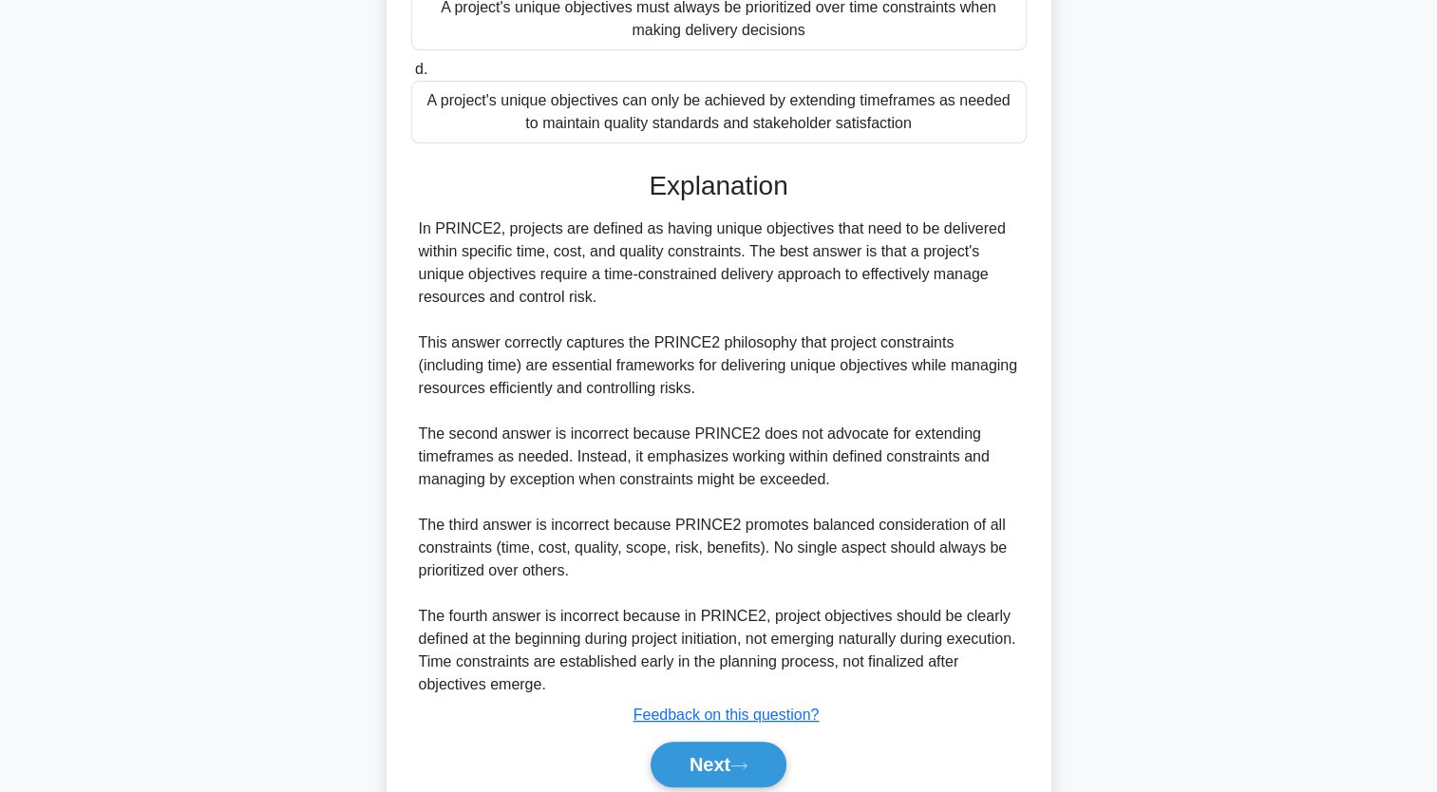
scroll to position [491, 0]
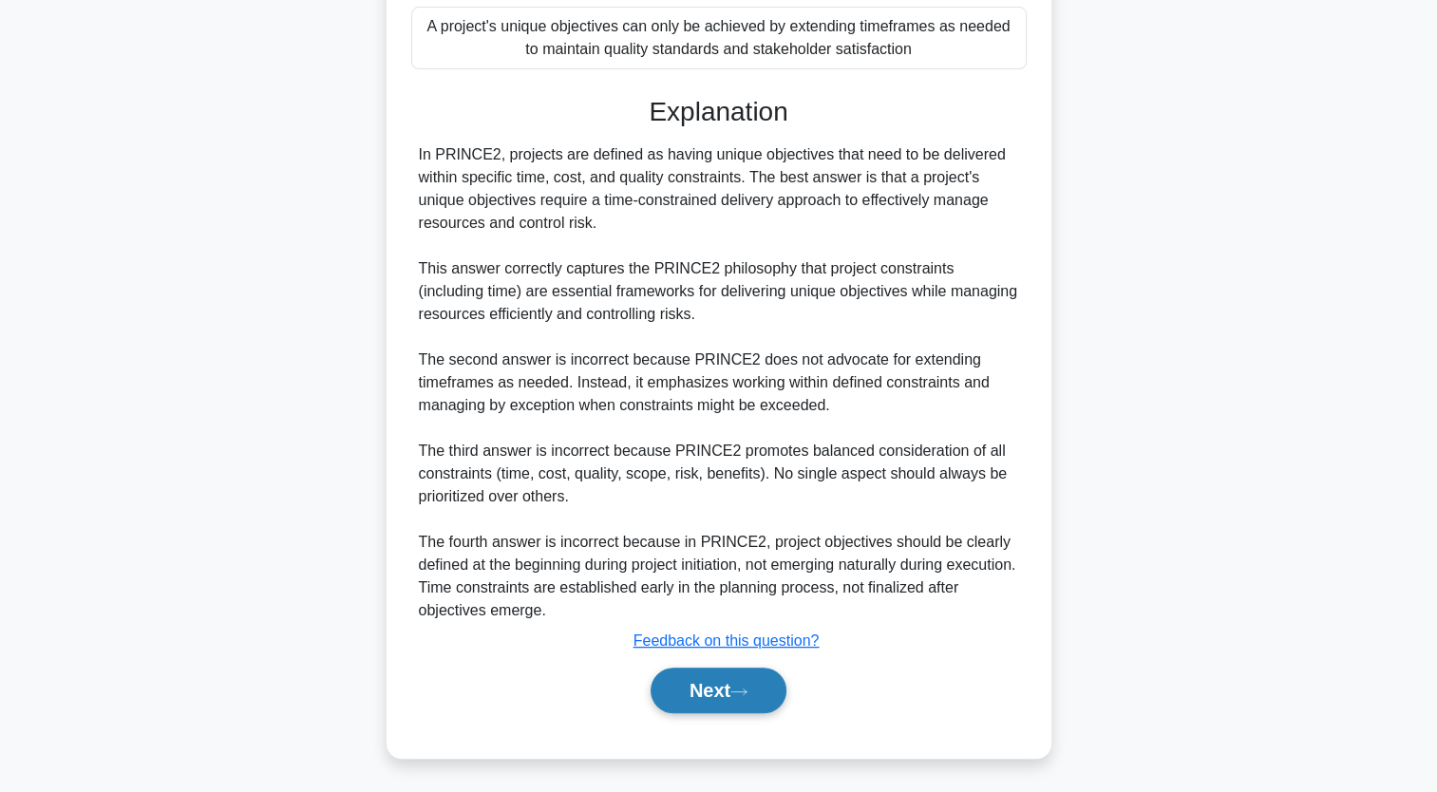
click at [743, 697] on button "Next" at bounding box center [719, 691] width 136 height 46
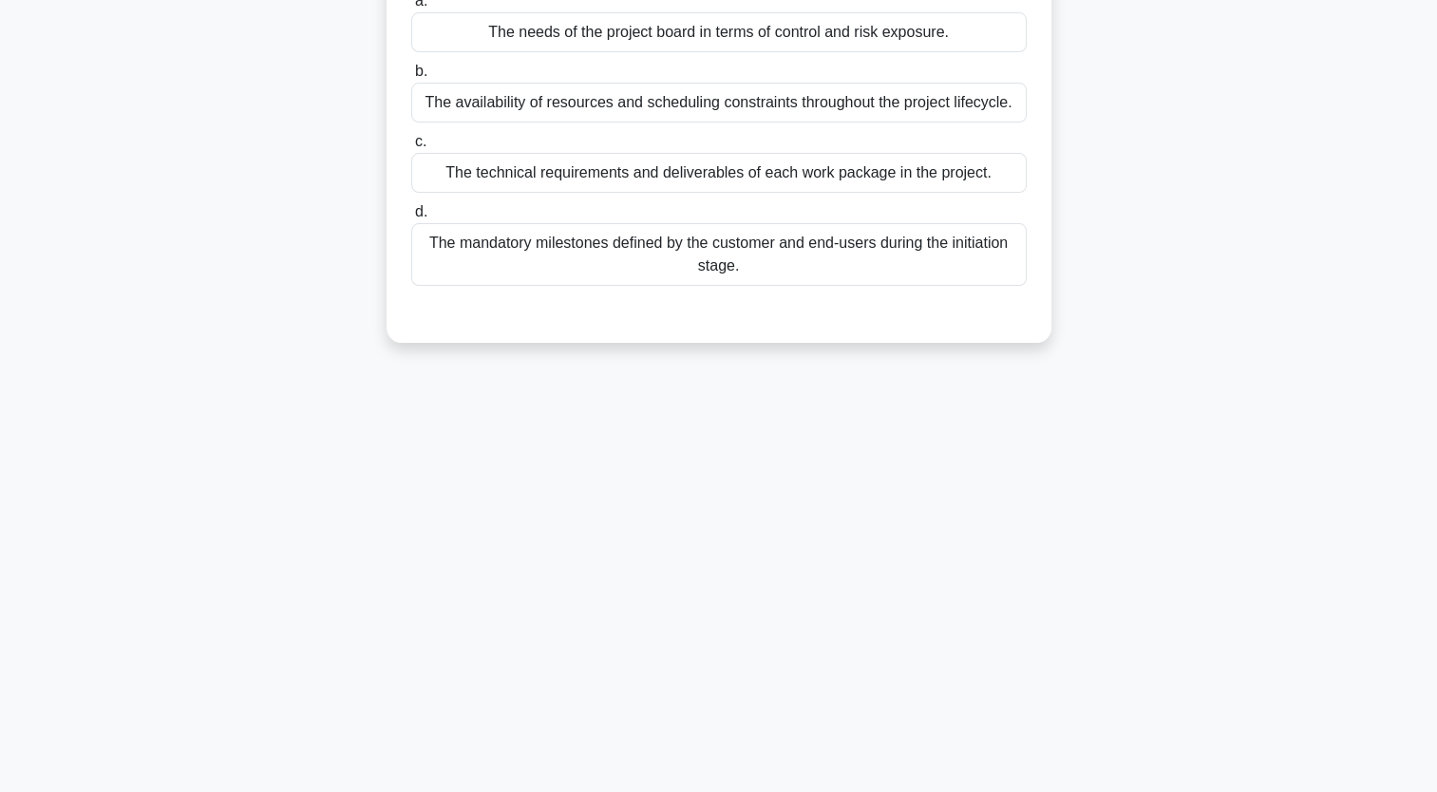
scroll to position [0, 0]
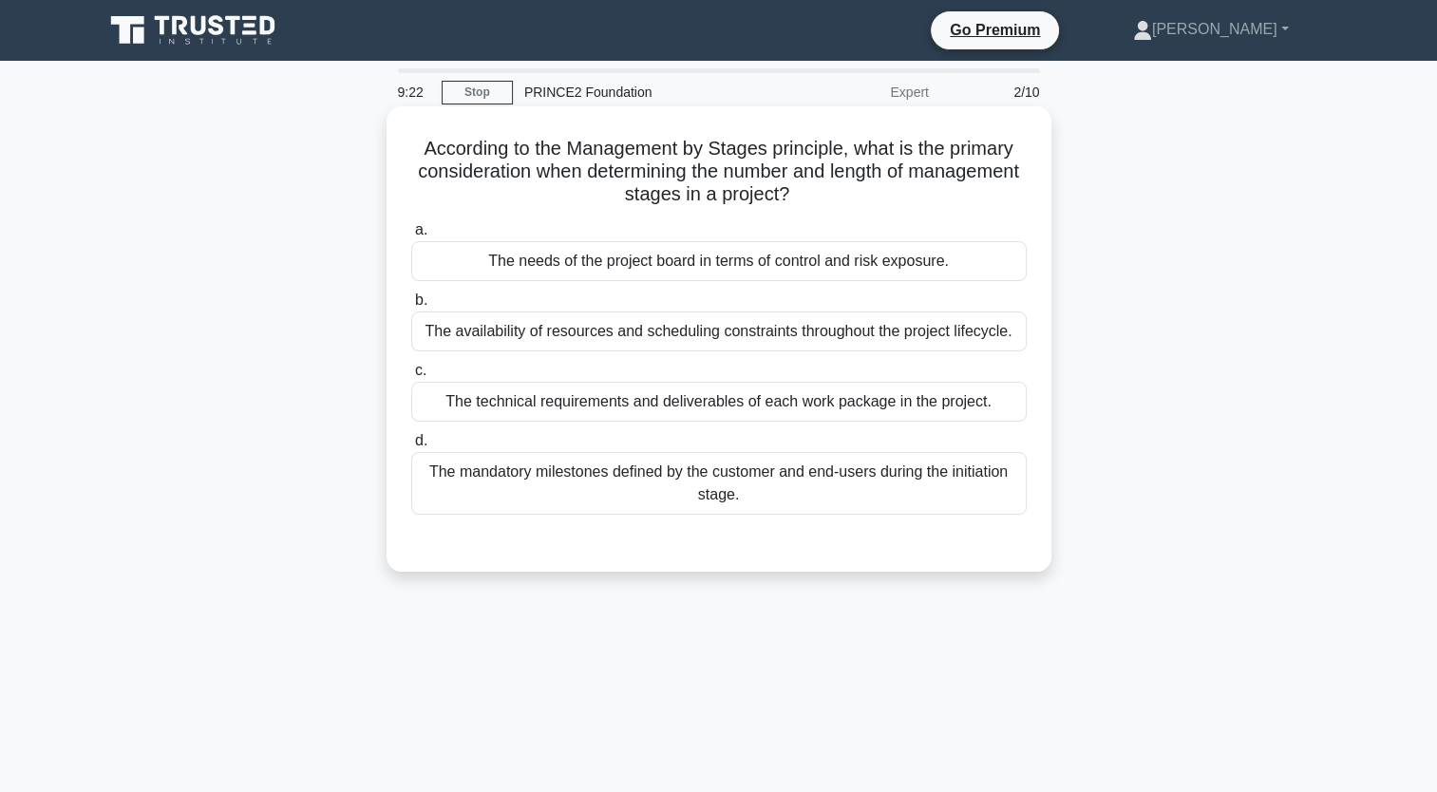
click at [707, 416] on div "The technical requirements and deliverables of each work package in the project." at bounding box center [719, 402] width 616 height 40
click at [411, 377] on input "c. The technical requirements and deliverables of each work package in the proj…" at bounding box center [411, 371] width 0 height 12
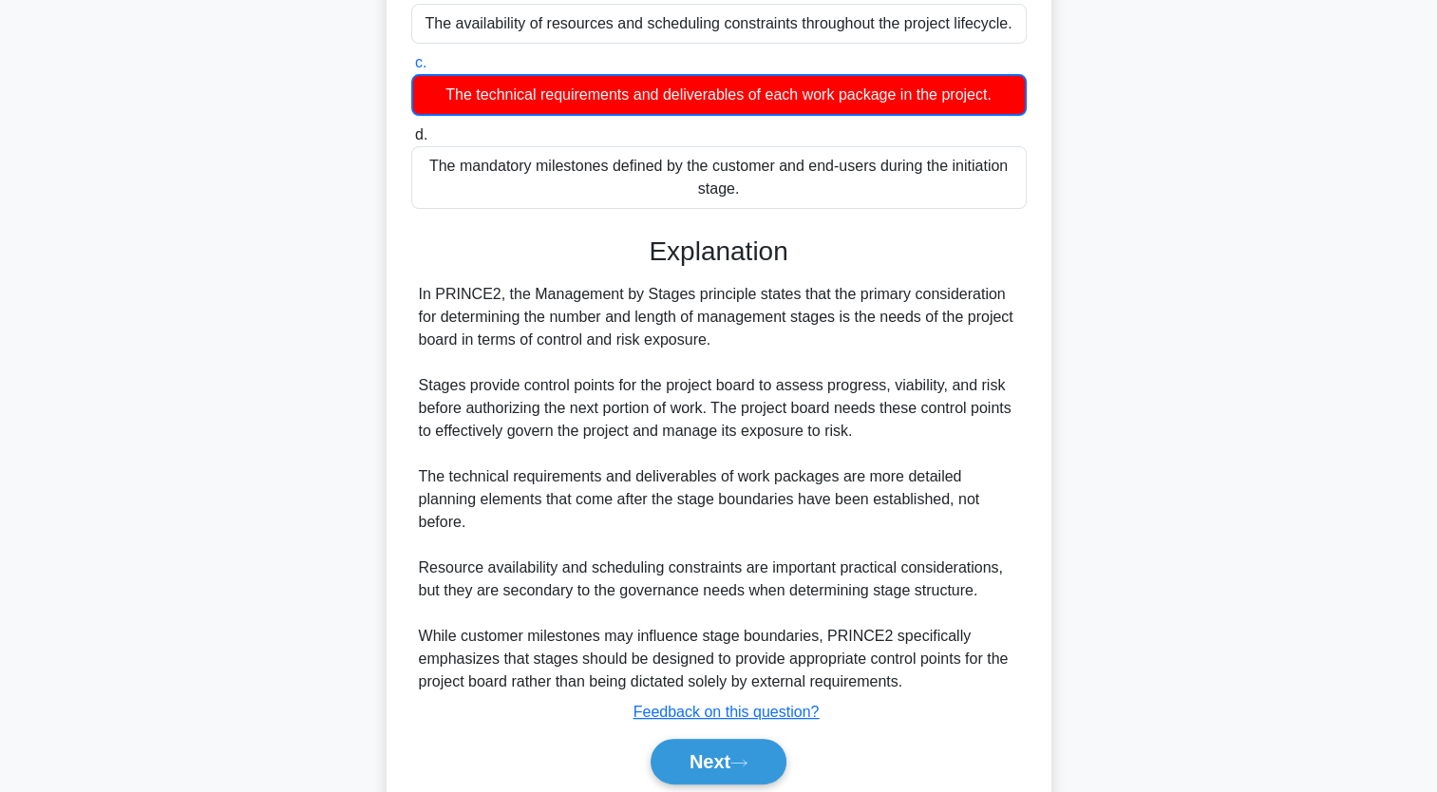
scroll to position [379, 0]
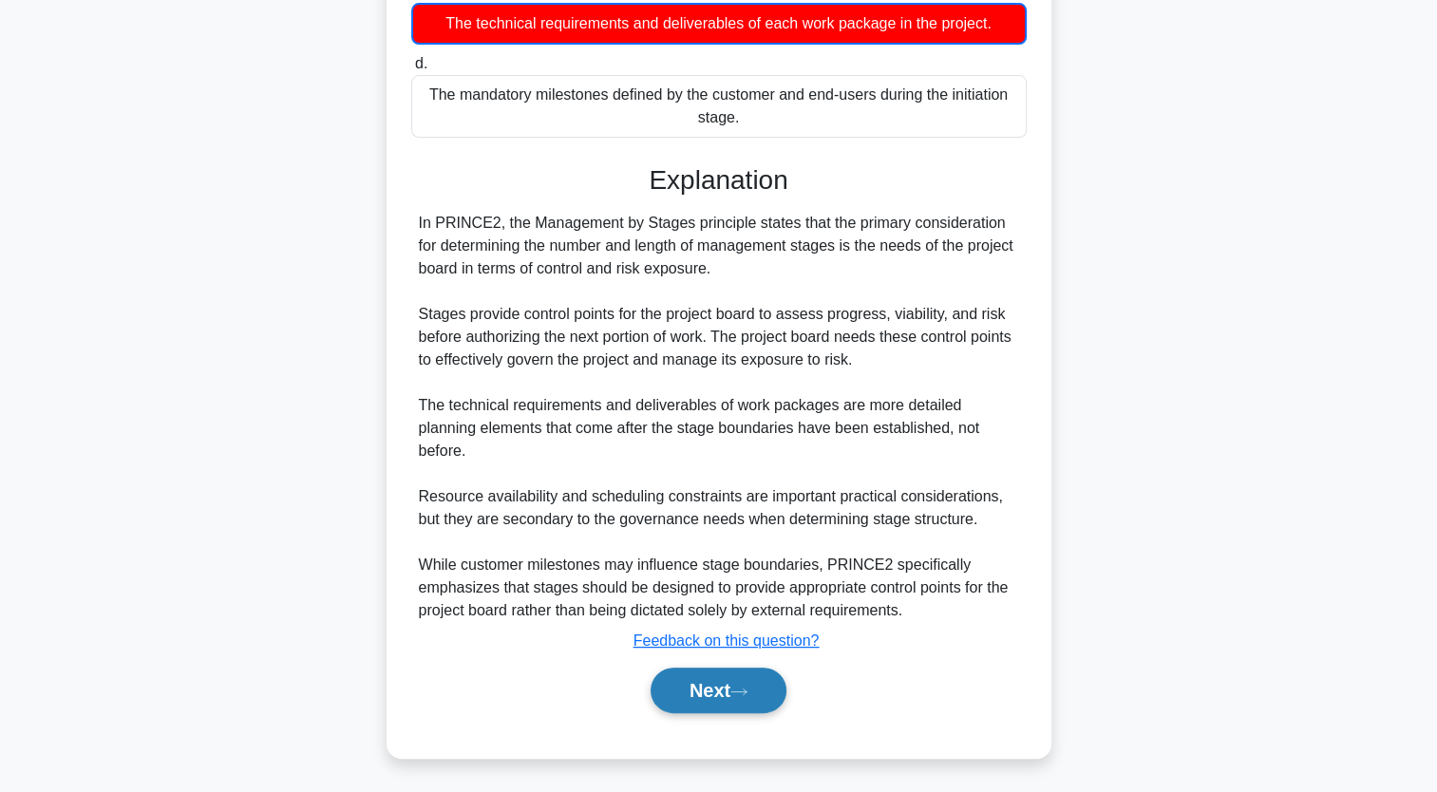
click at [756, 672] on button "Next" at bounding box center [719, 691] width 136 height 46
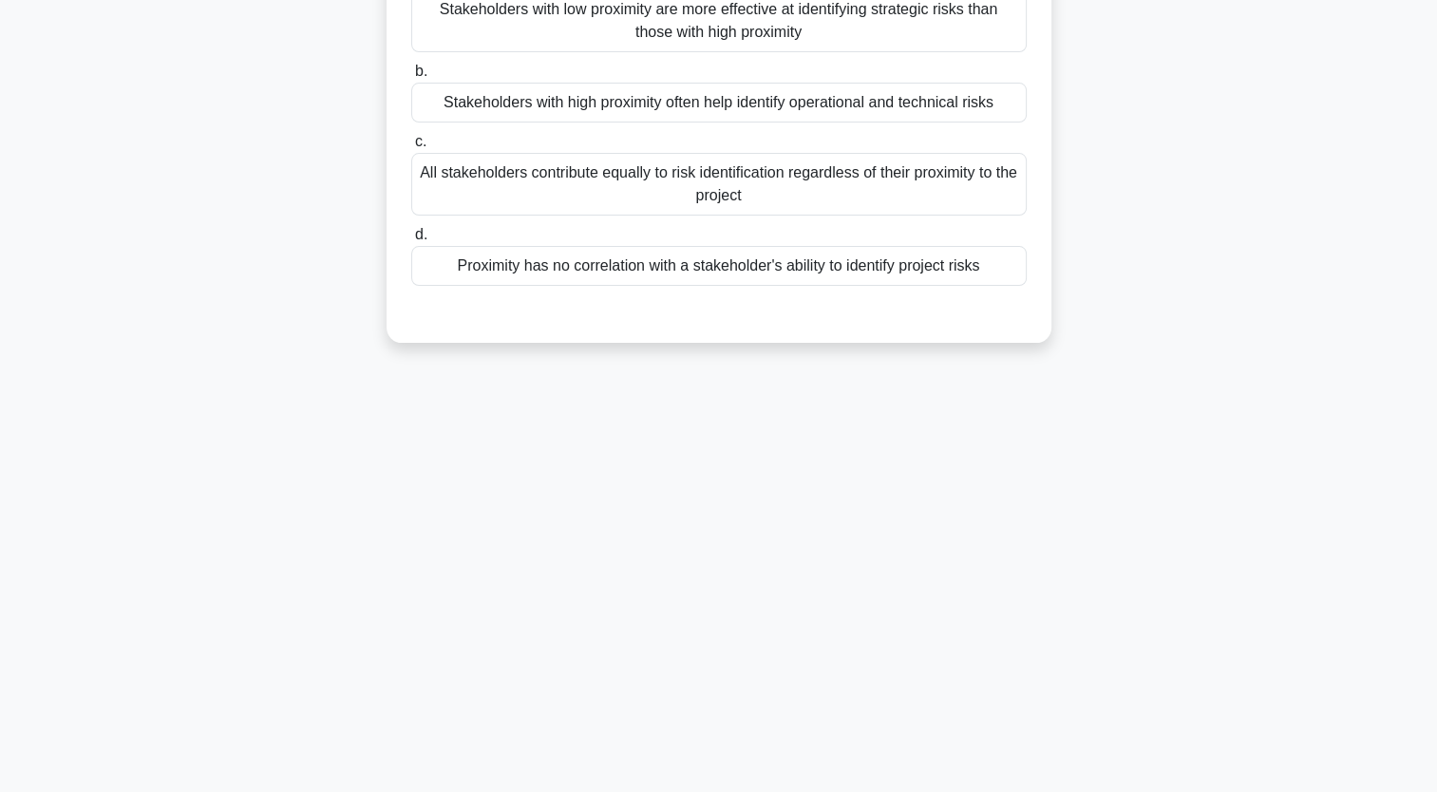
scroll to position [0, 0]
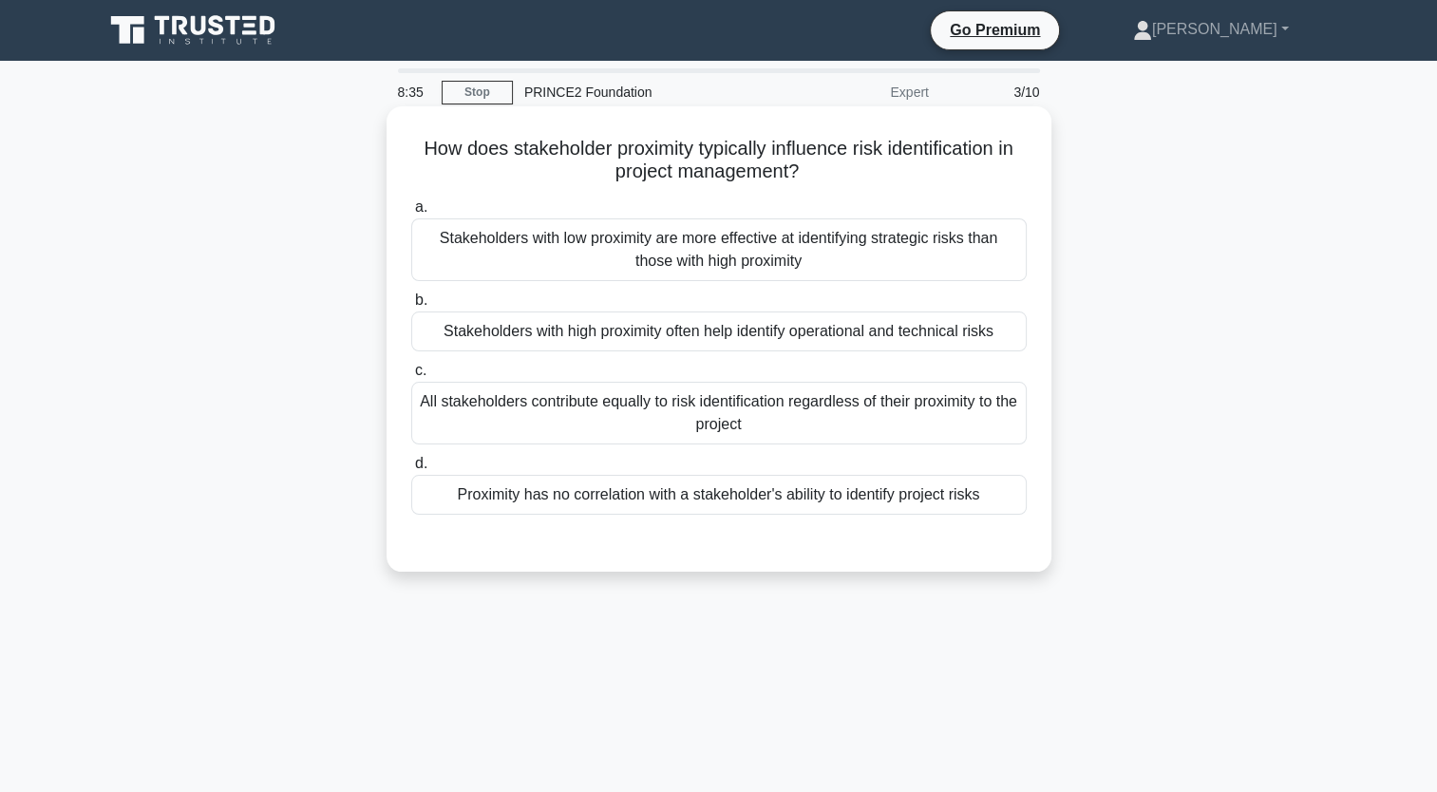
click at [931, 335] on div "Stakeholders with high proximity often help identify operational and technical …" at bounding box center [719, 332] width 616 height 40
click at [411, 307] on input "b. Stakeholders with high proximity often help identify operational and technic…" at bounding box center [411, 300] width 0 height 12
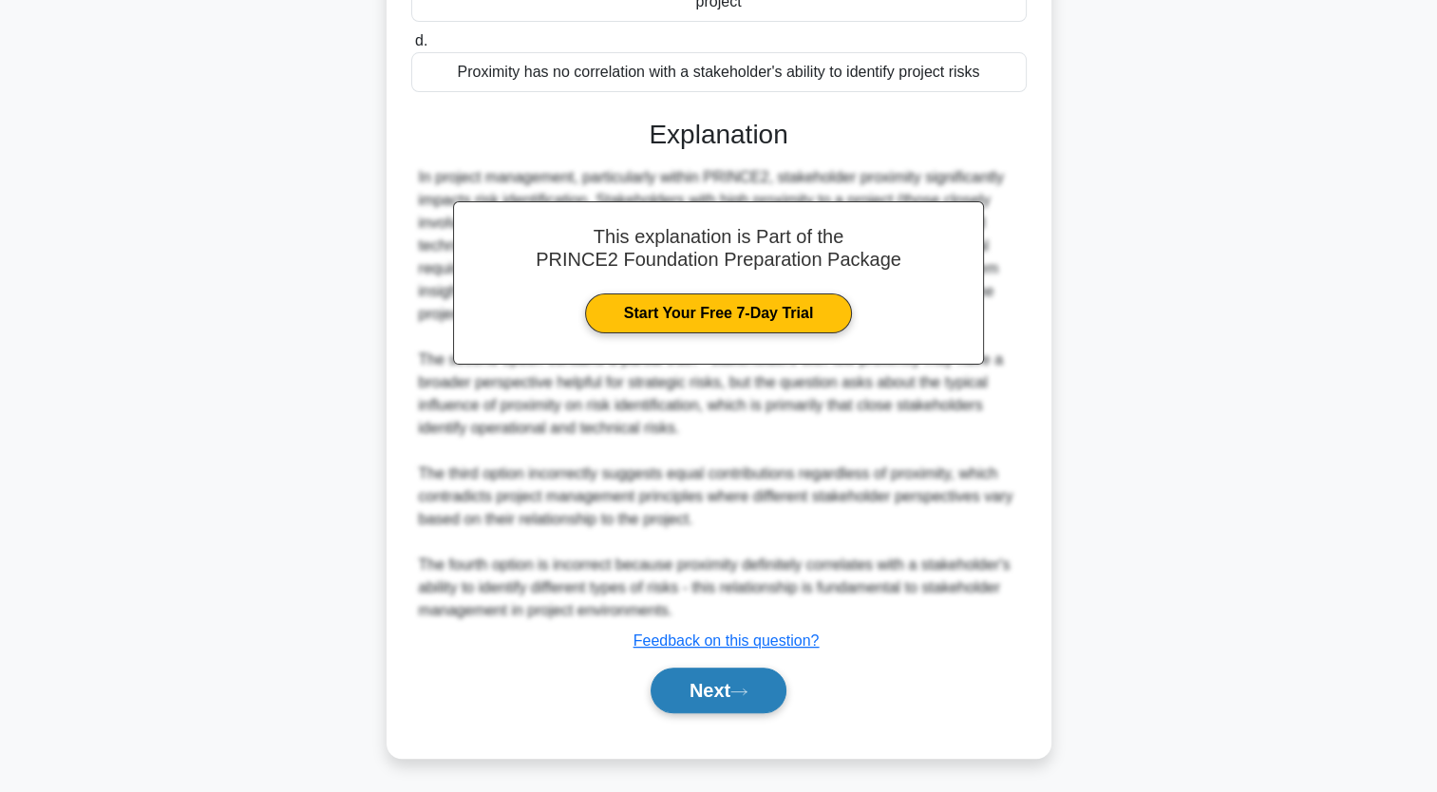
click at [738, 696] on button "Next" at bounding box center [719, 691] width 136 height 46
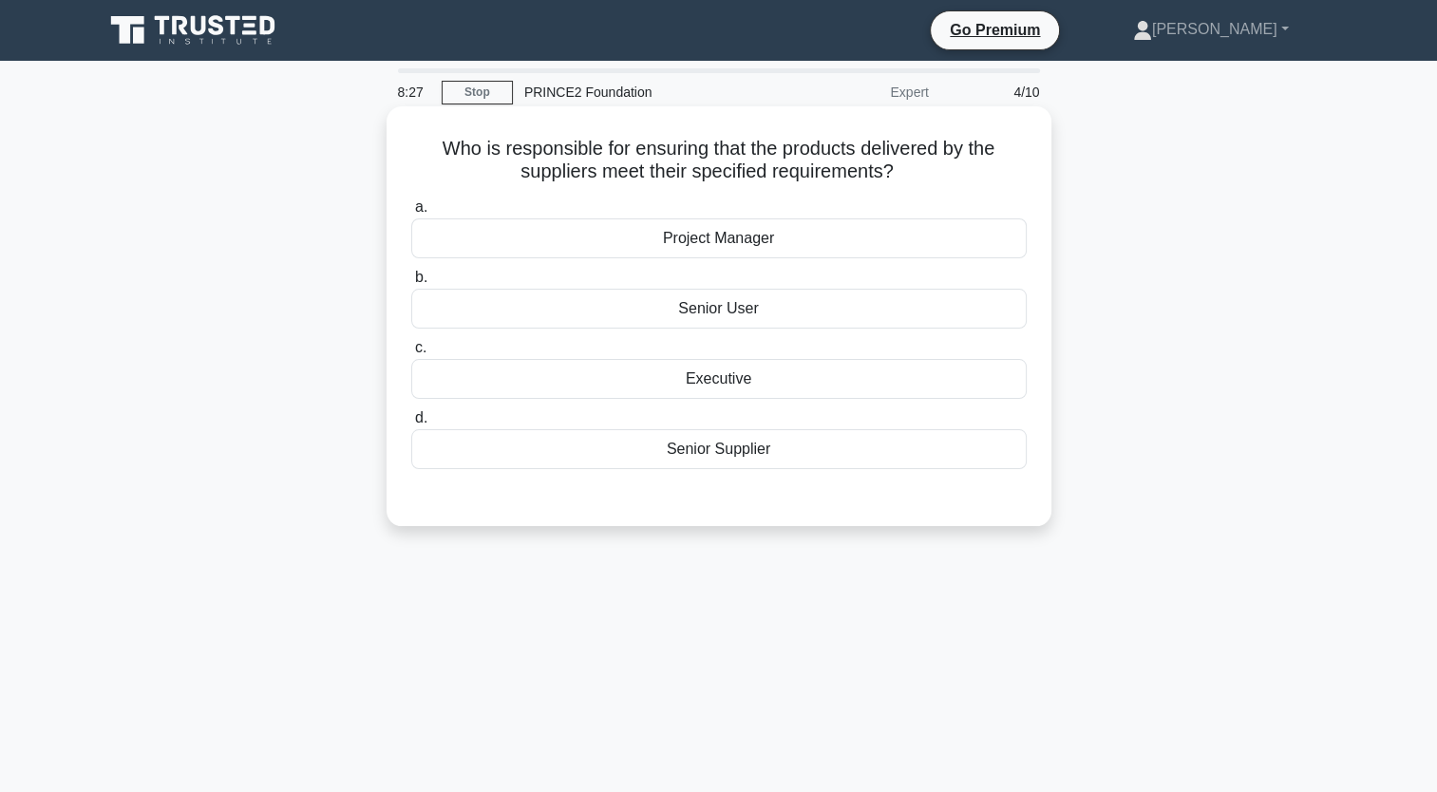
click at [708, 314] on div "Senior User" at bounding box center [719, 309] width 616 height 40
click at [411, 284] on input "b. Senior User" at bounding box center [411, 278] width 0 height 12
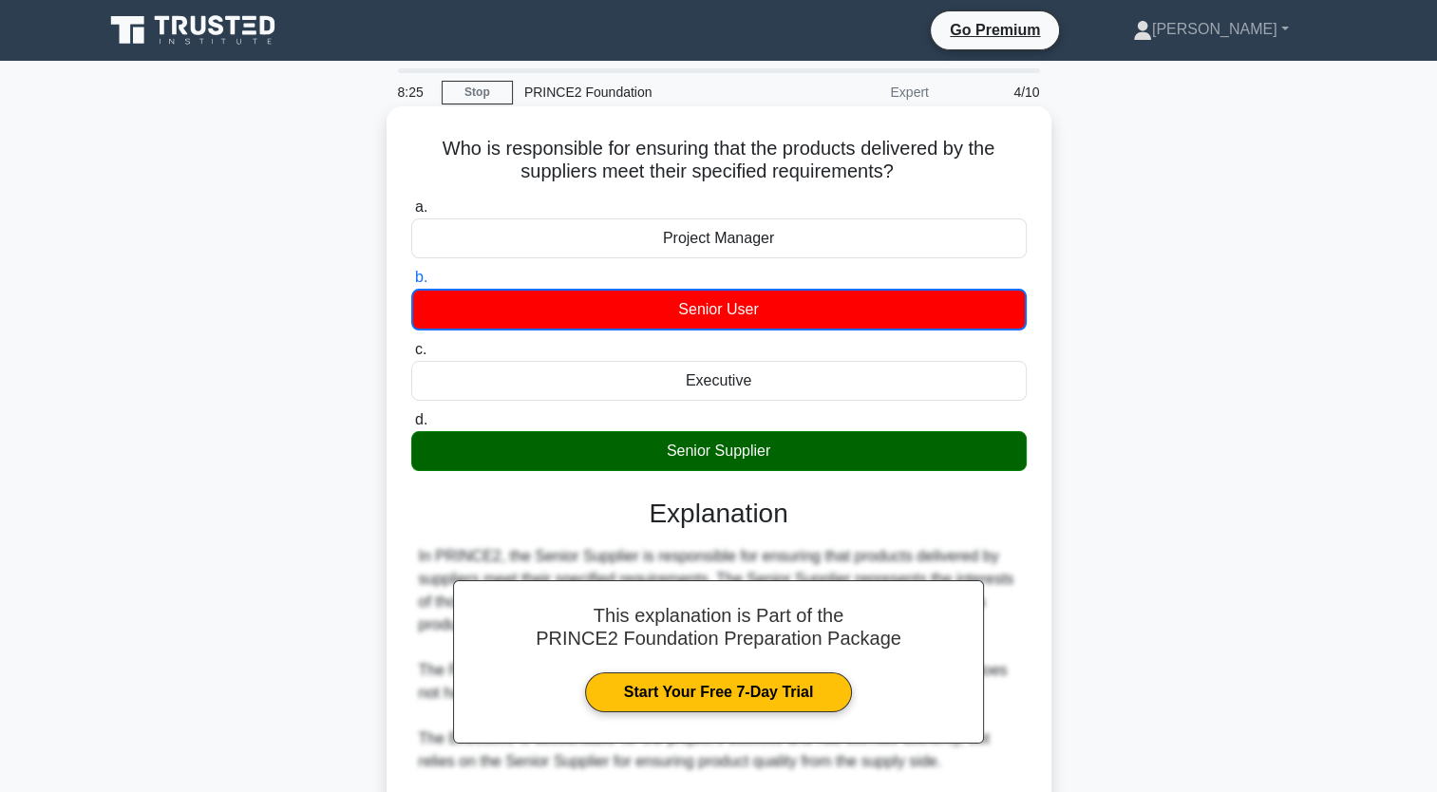
click at [780, 459] on div "Senior Supplier" at bounding box center [719, 451] width 616 height 40
click at [411, 427] on input "d. Senior Supplier" at bounding box center [411, 420] width 0 height 12
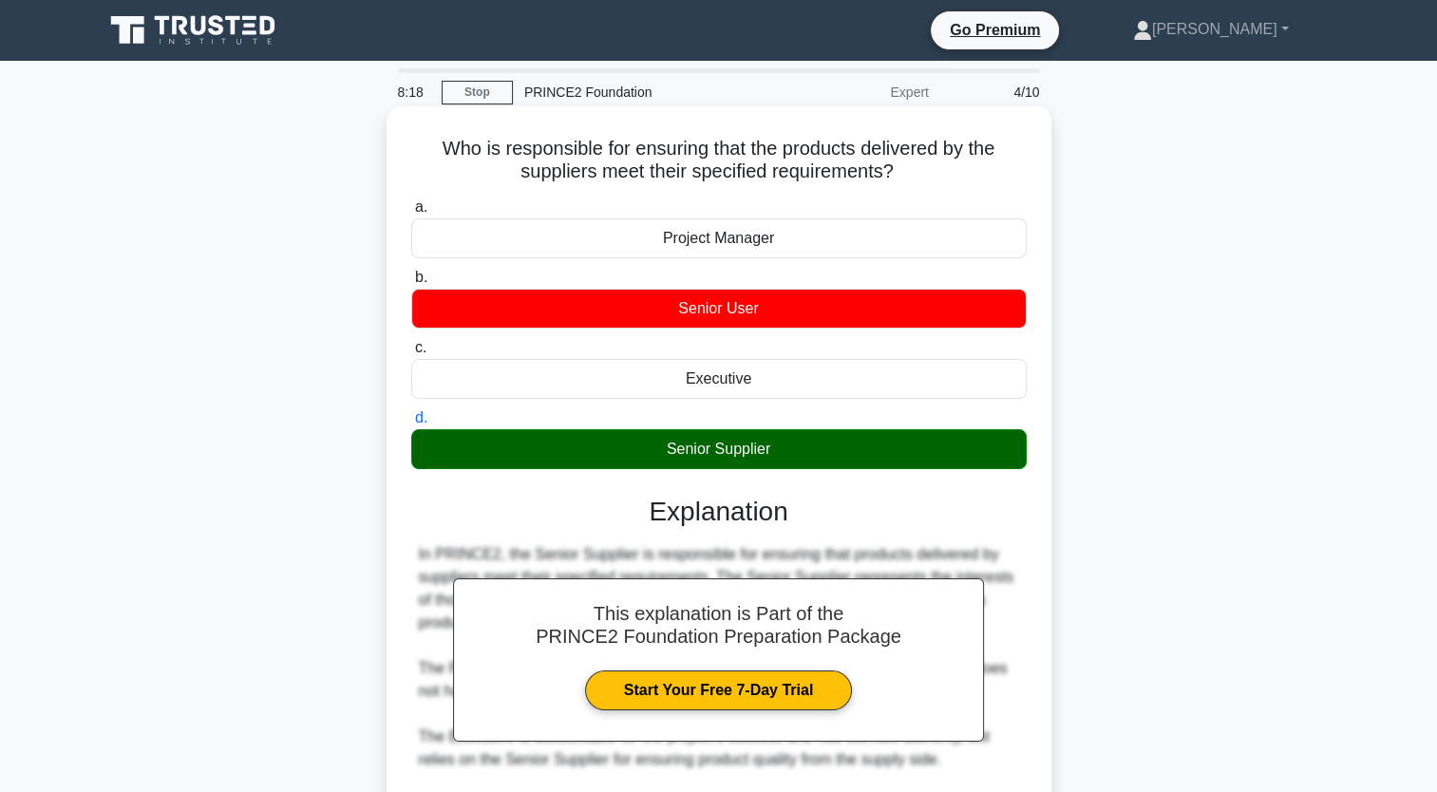
scroll to position [240, 0]
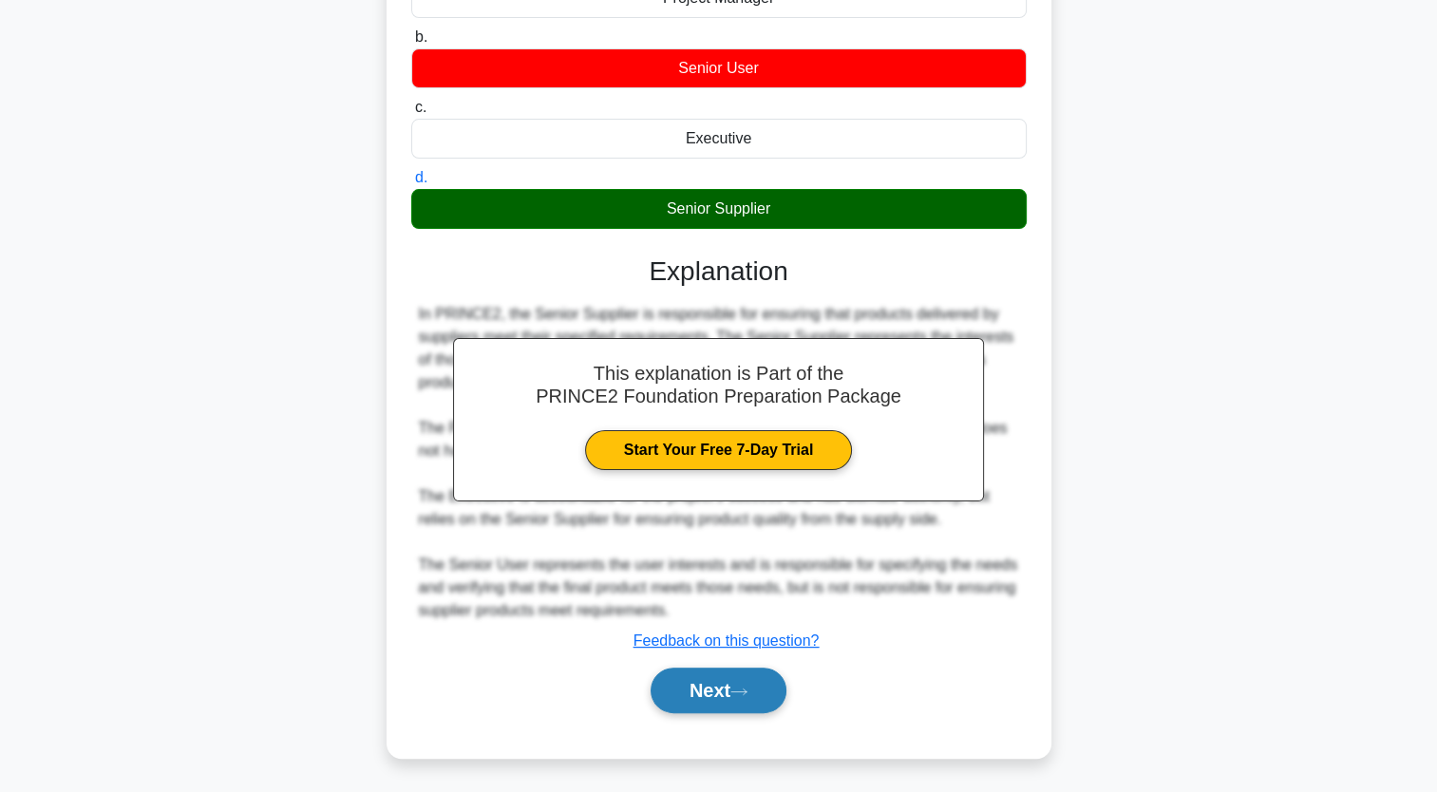
click at [735, 685] on button "Next" at bounding box center [719, 691] width 136 height 46
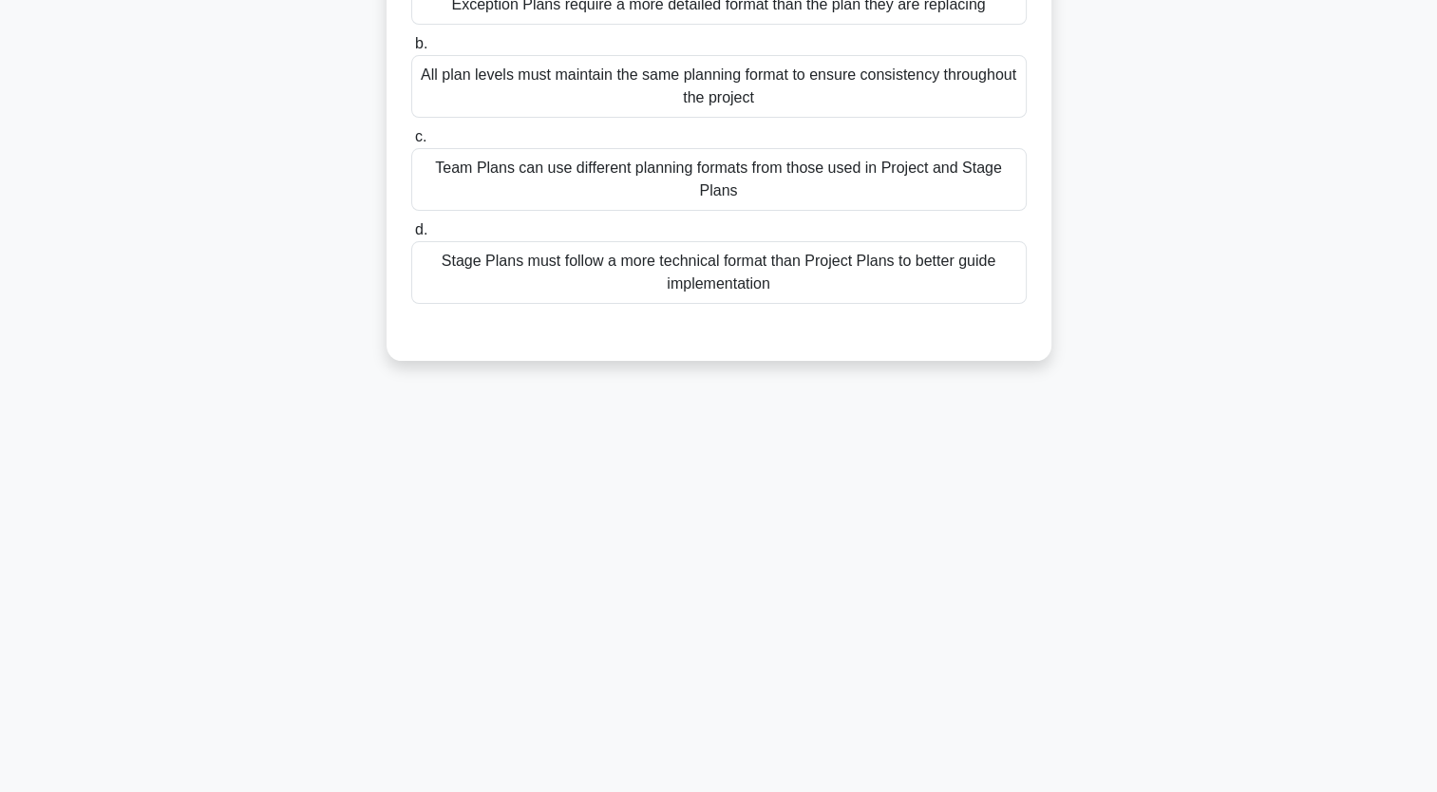
scroll to position [0, 0]
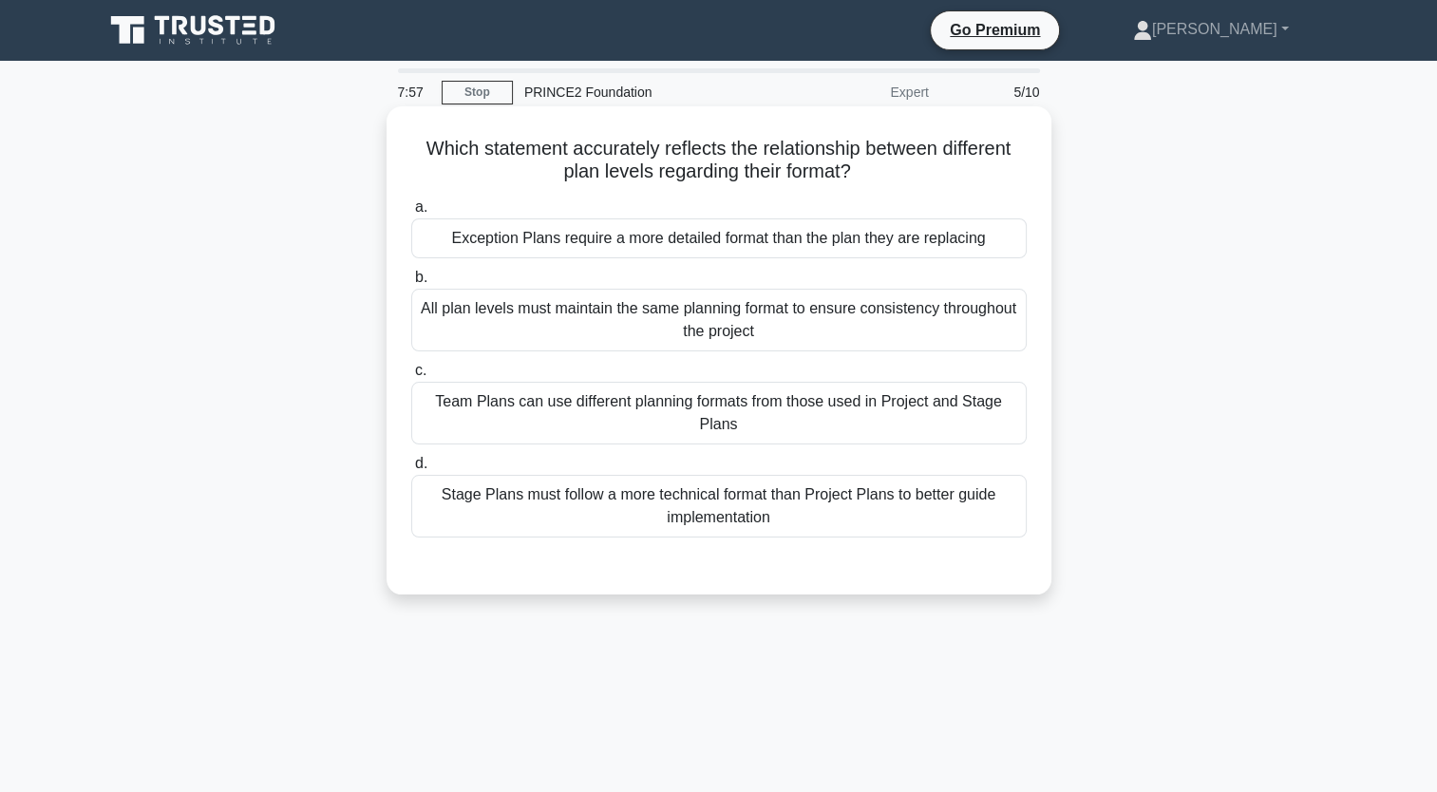
click at [964, 518] on div "Stage Plans must follow a more technical format than Project Plans to better gu…" at bounding box center [719, 506] width 616 height 63
click at [411, 470] on input "d. Stage Plans must follow a more technical format than Project Plans to better…" at bounding box center [411, 464] width 0 height 12
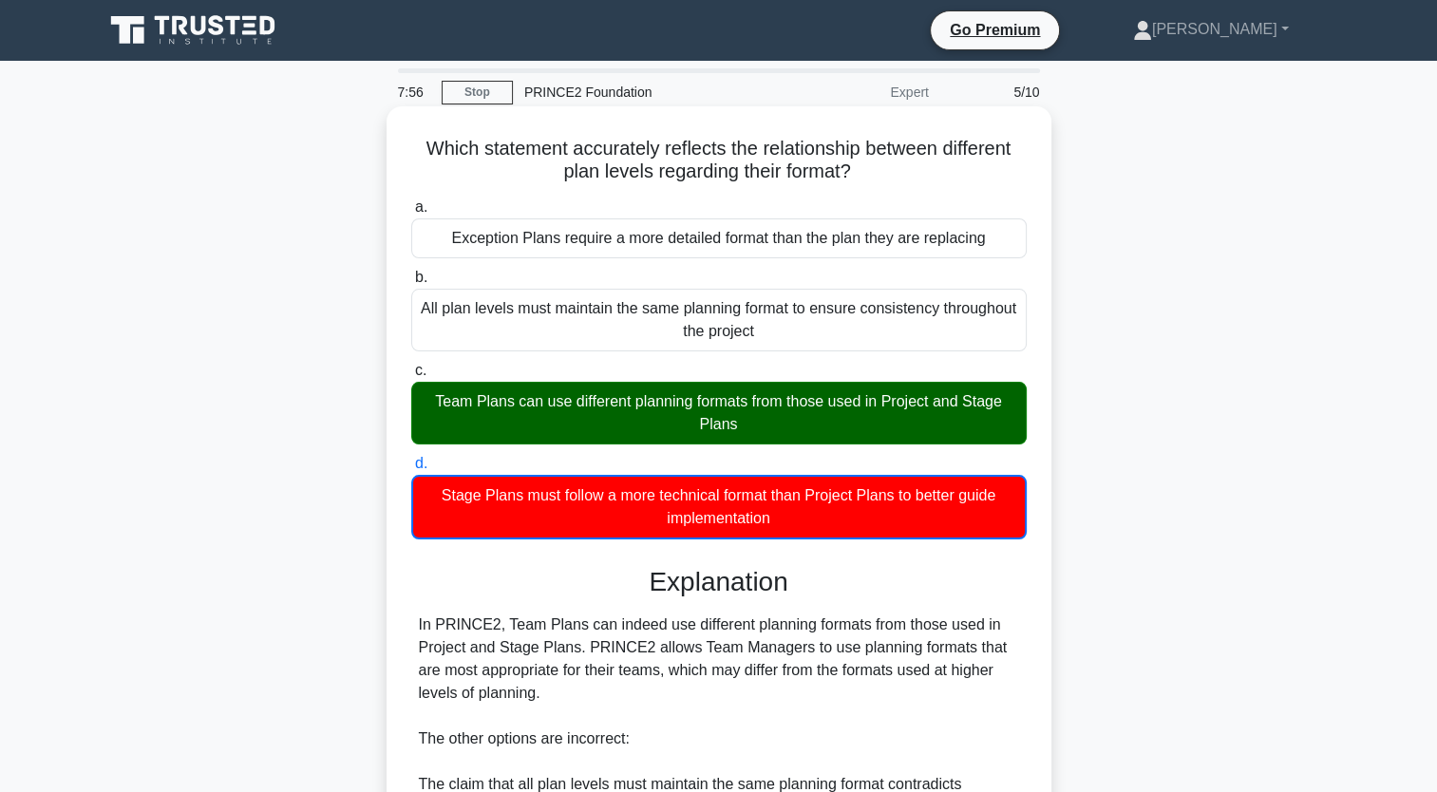
click at [860, 424] on div "Team Plans can use different planning formats from those used in Project and St…" at bounding box center [719, 413] width 616 height 63
click at [411, 377] on input "c. Team Plans can use different planning formats from those used in Project and…" at bounding box center [411, 371] width 0 height 12
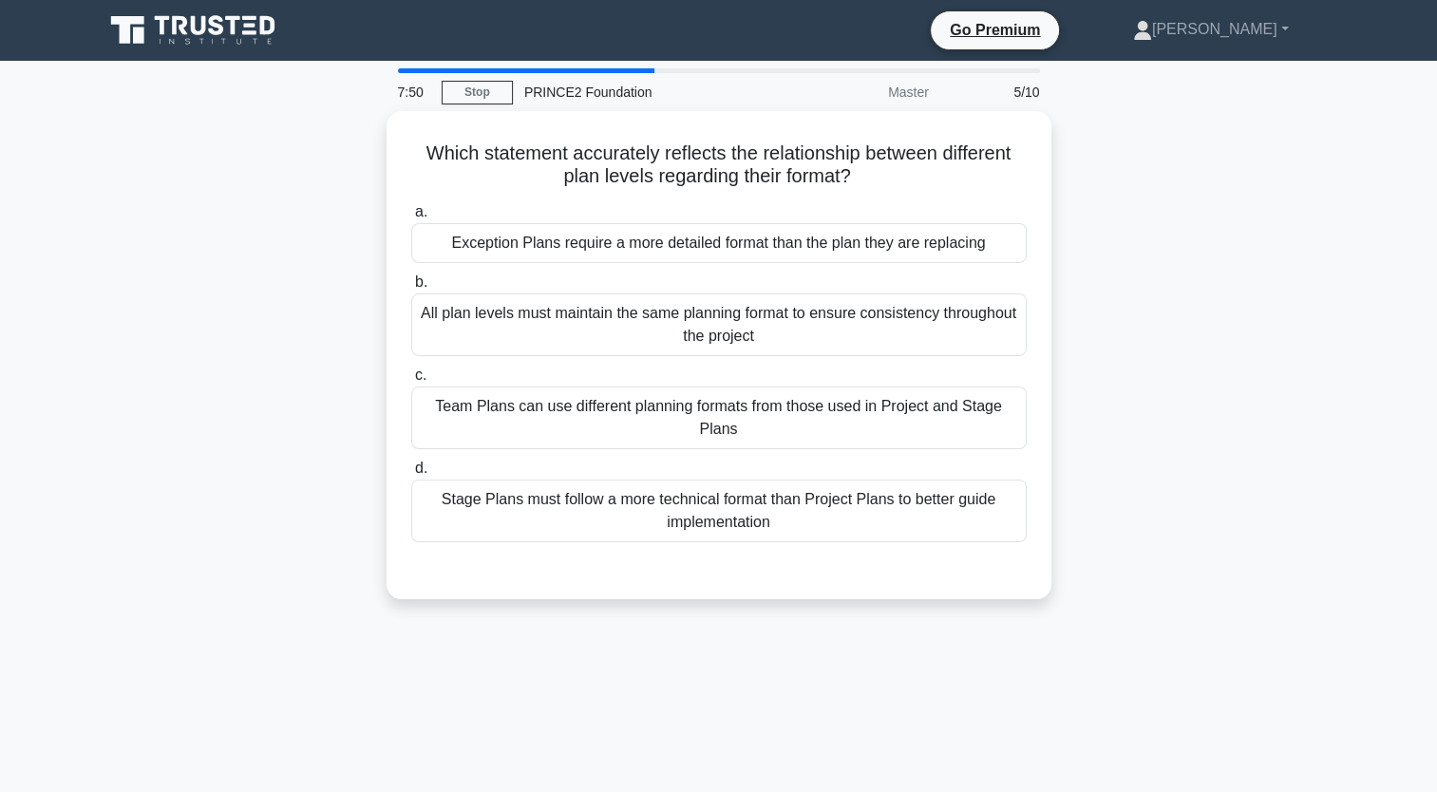
click at [257, 28] on icon at bounding box center [195, 30] width 182 height 36
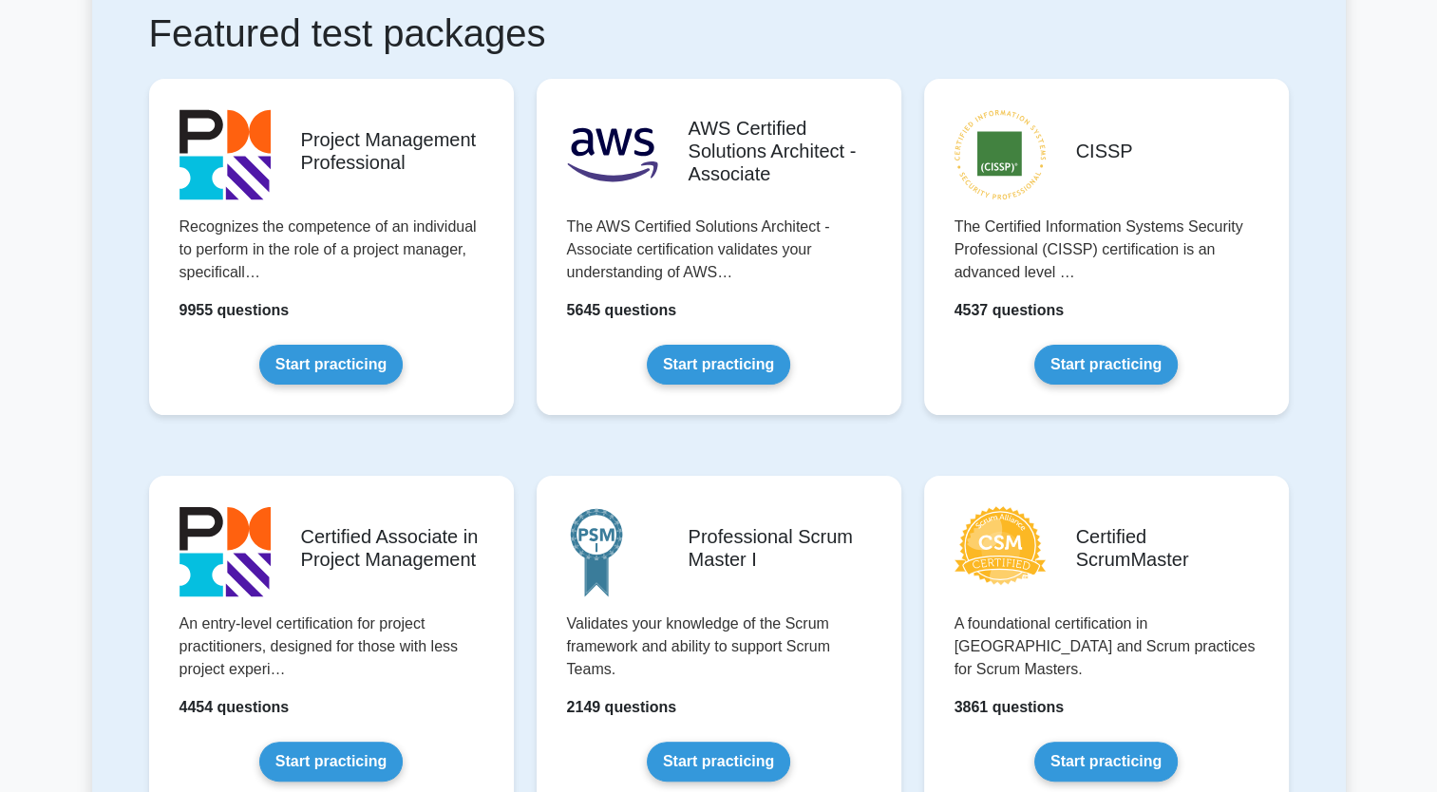
scroll to position [741, 0]
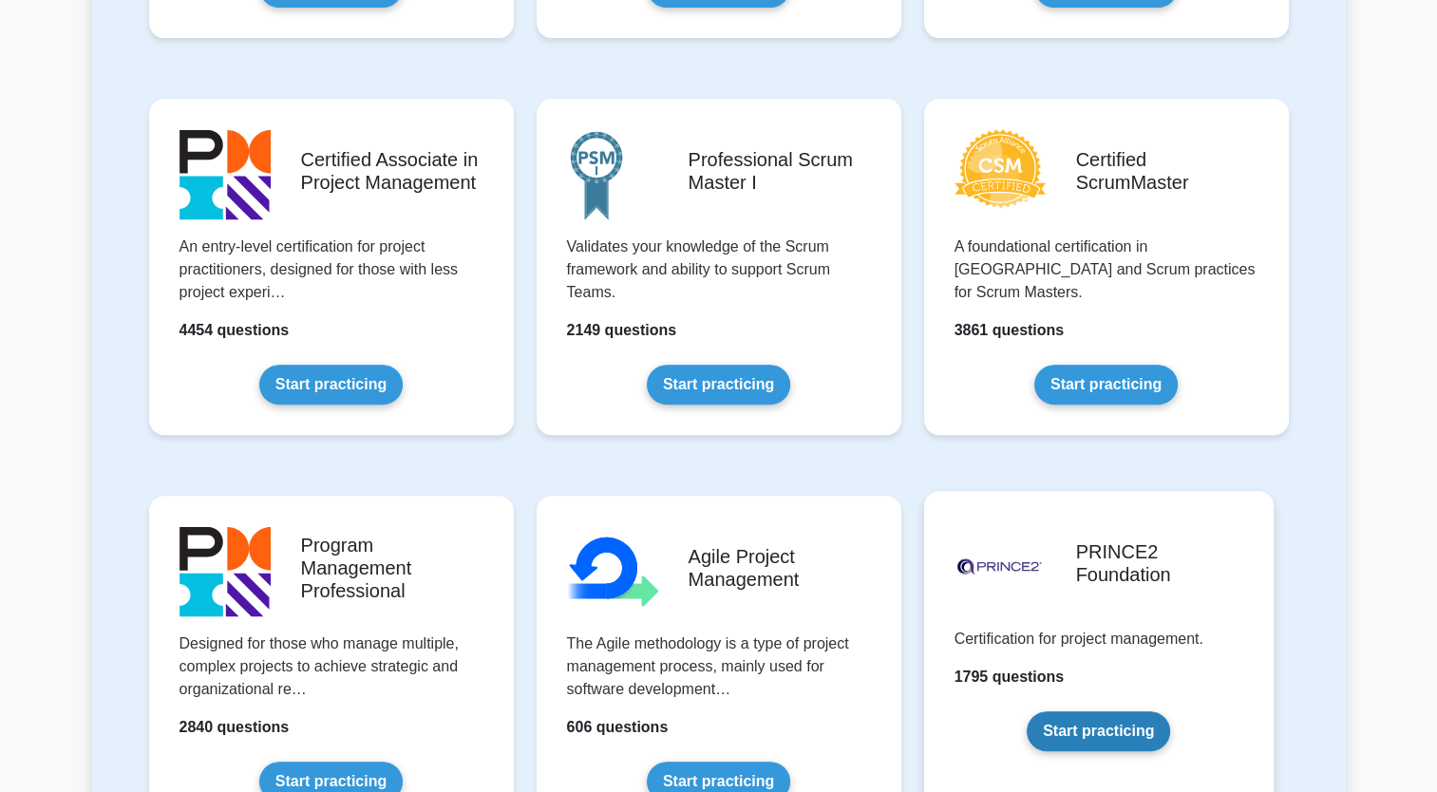
click at [1100, 719] on link "Start practicing" at bounding box center [1098, 731] width 143 height 40
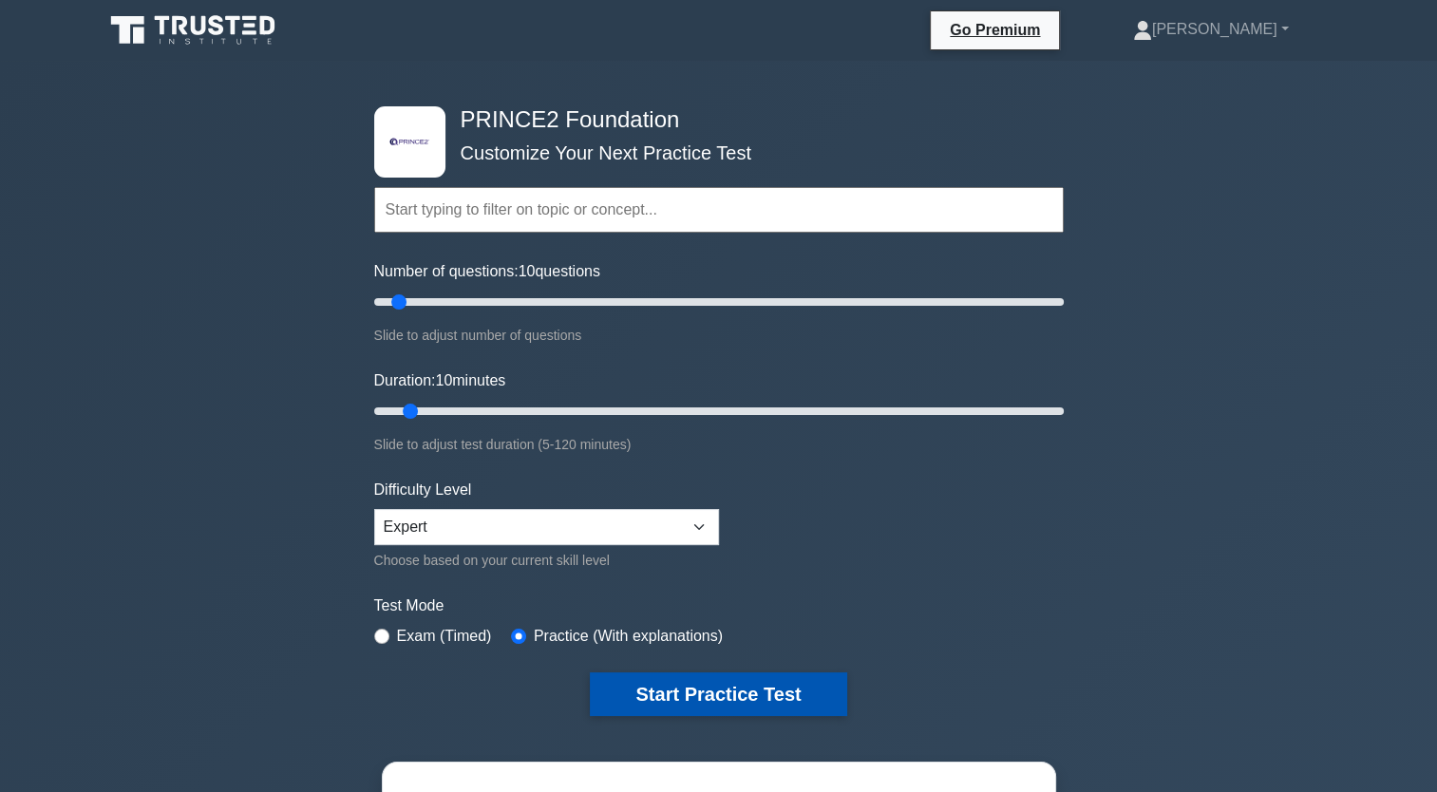
click at [733, 710] on button "Start Practice Test" at bounding box center [718, 695] width 256 height 44
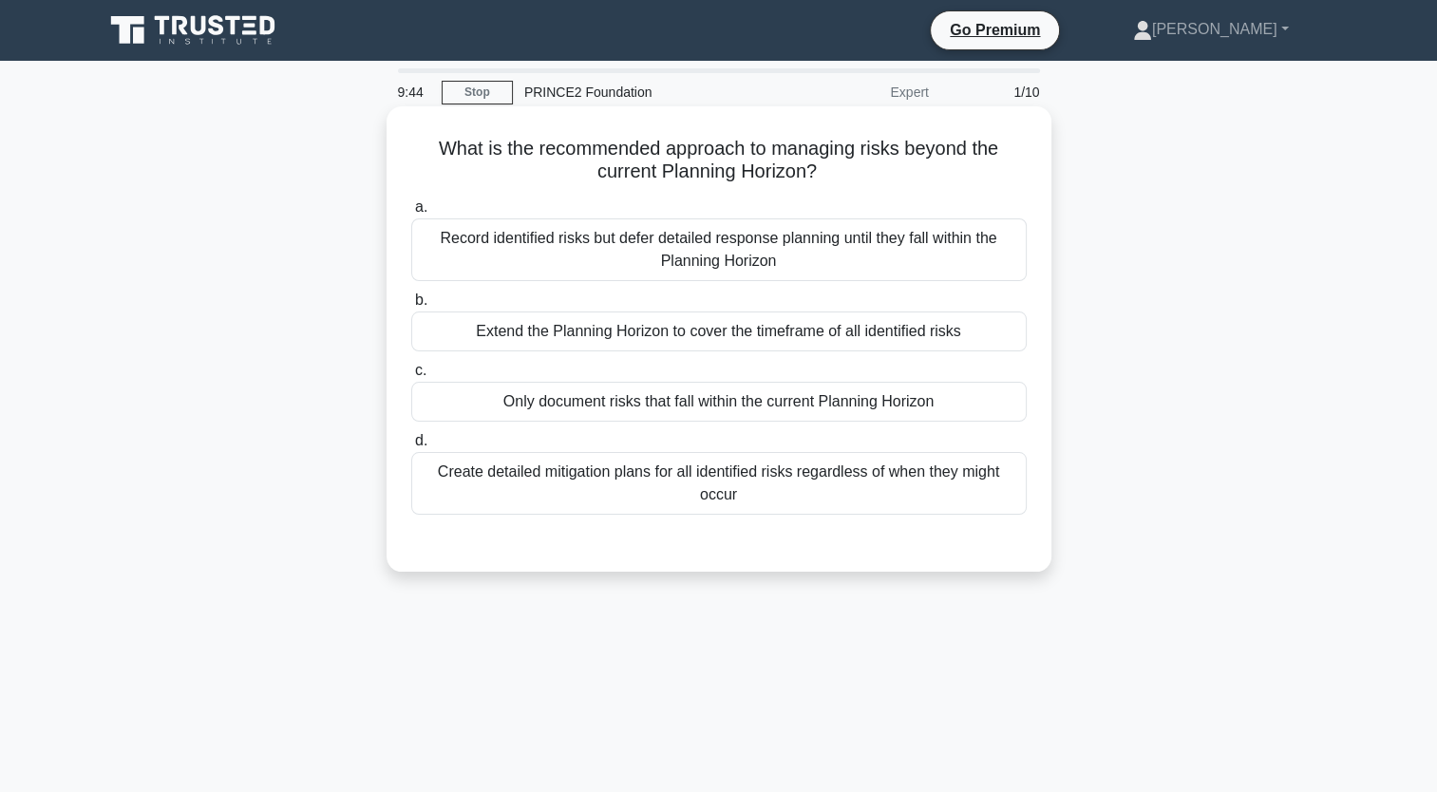
click at [920, 487] on div "Create detailed mitigation plans for all identified risks regardless of when th…" at bounding box center [719, 483] width 616 height 63
click at [411, 447] on input "d. Create detailed mitigation plans for all identified risks regardless of when…" at bounding box center [411, 441] width 0 height 12
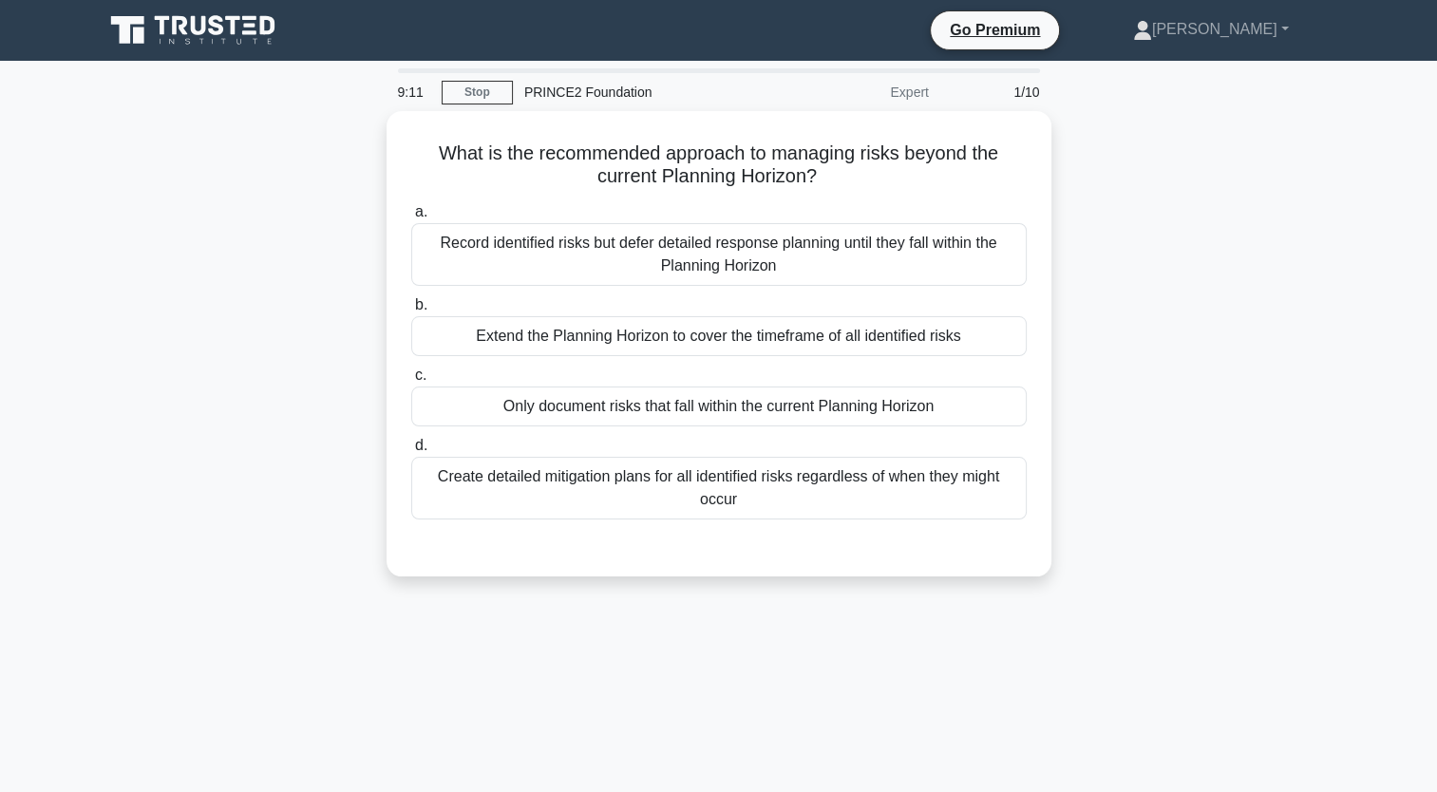
click at [219, 15] on icon at bounding box center [195, 30] width 182 height 36
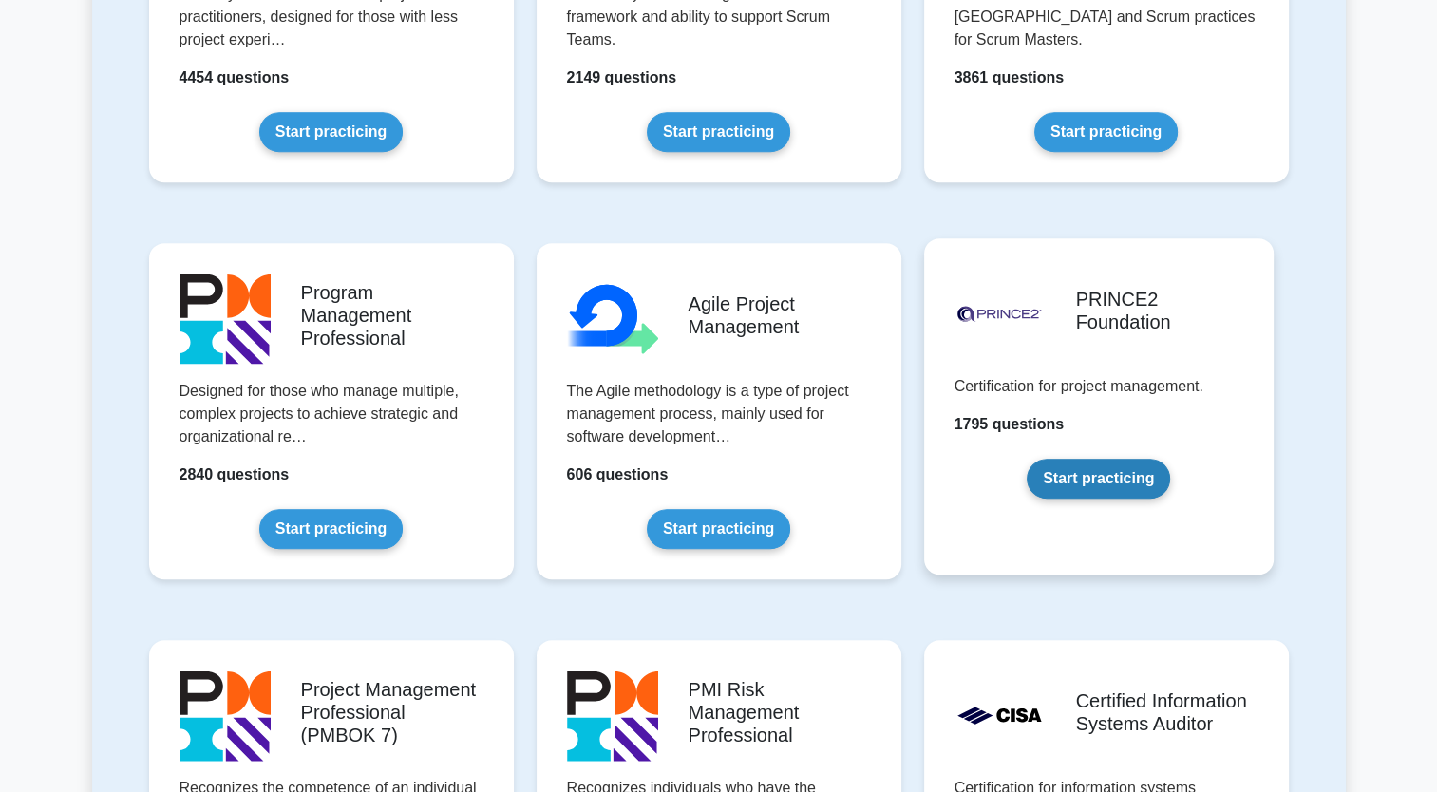
scroll to position [995, 0]
click at [1128, 488] on link "Start practicing" at bounding box center [1098, 478] width 143 height 40
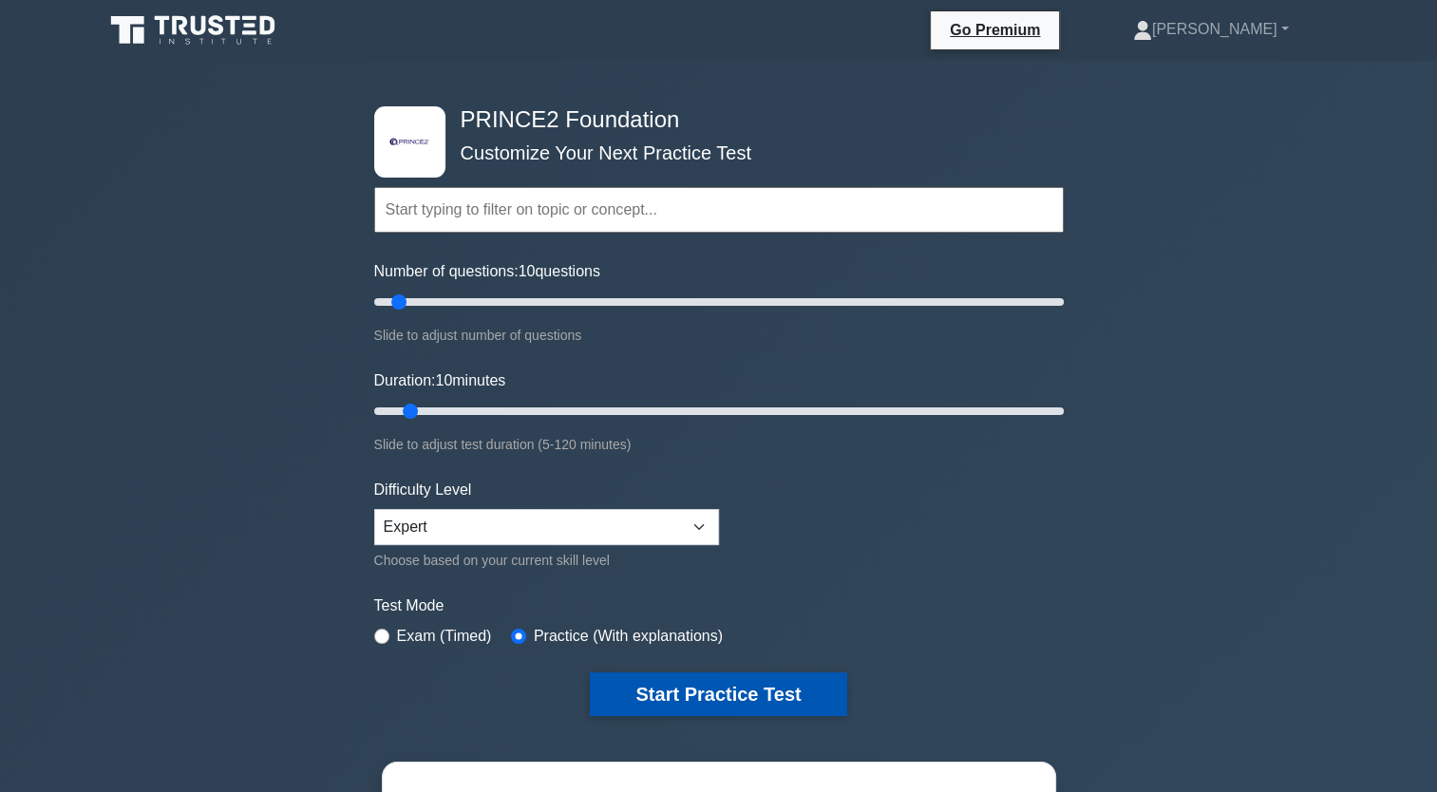
click at [741, 686] on button "Start Practice Test" at bounding box center [718, 695] width 256 height 44
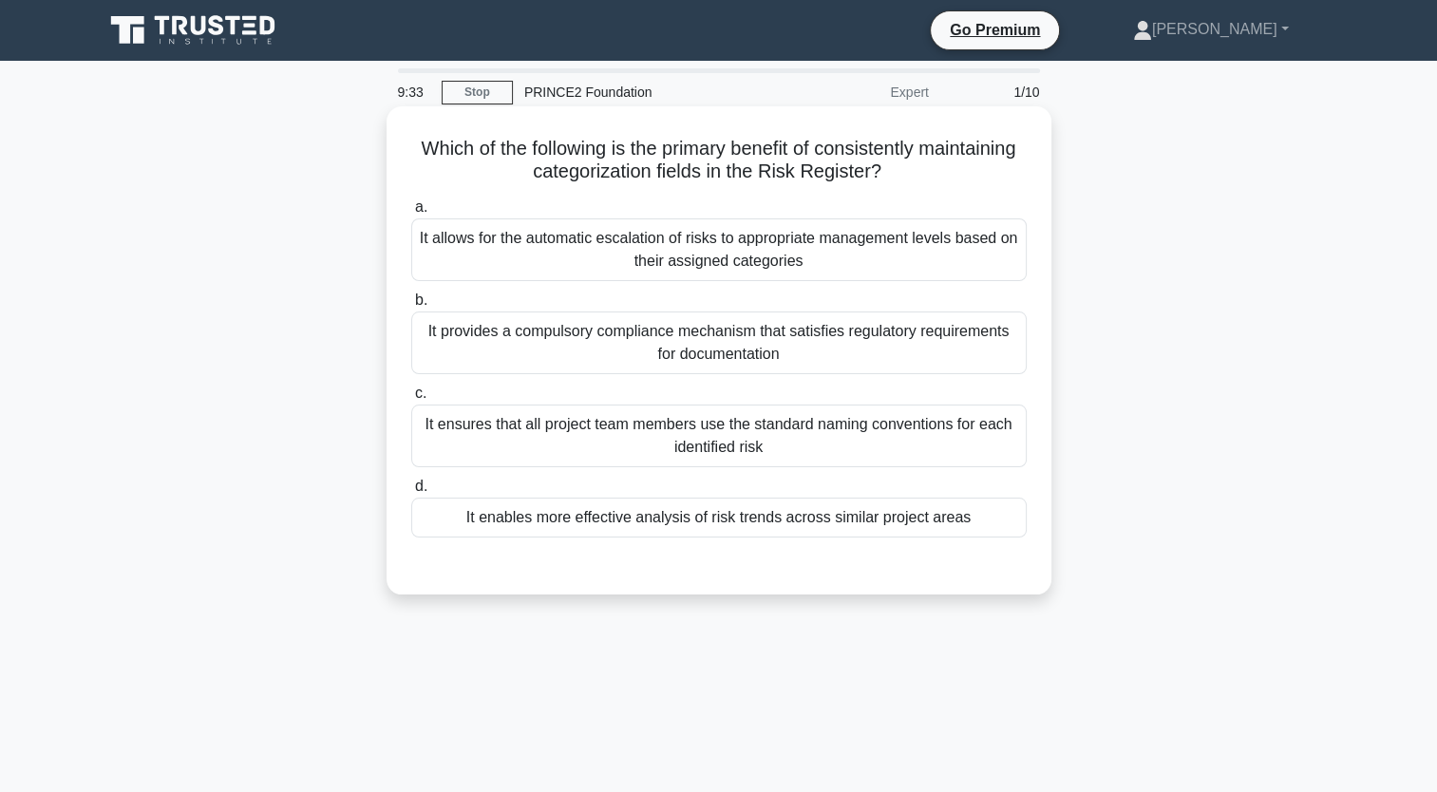
click at [795, 250] on div "It allows for the automatic escalation of risks to appropriate management level…" at bounding box center [719, 249] width 616 height 63
click at [411, 214] on input "a. It allows for the automatic escalation of risks to appropriate management le…" at bounding box center [411, 207] width 0 height 12
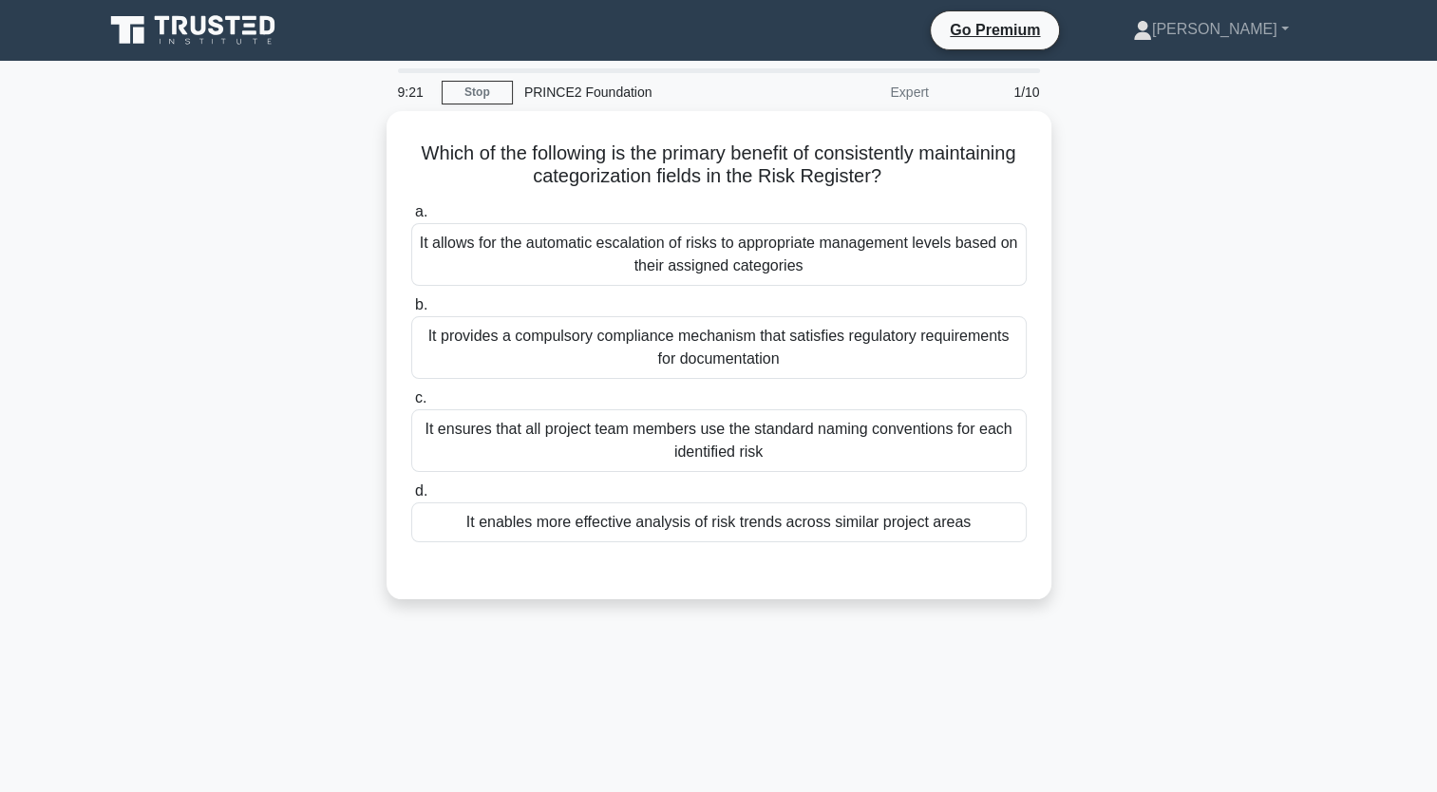
click at [268, 51] on link at bounding box center [195, 31] width 182 height 46
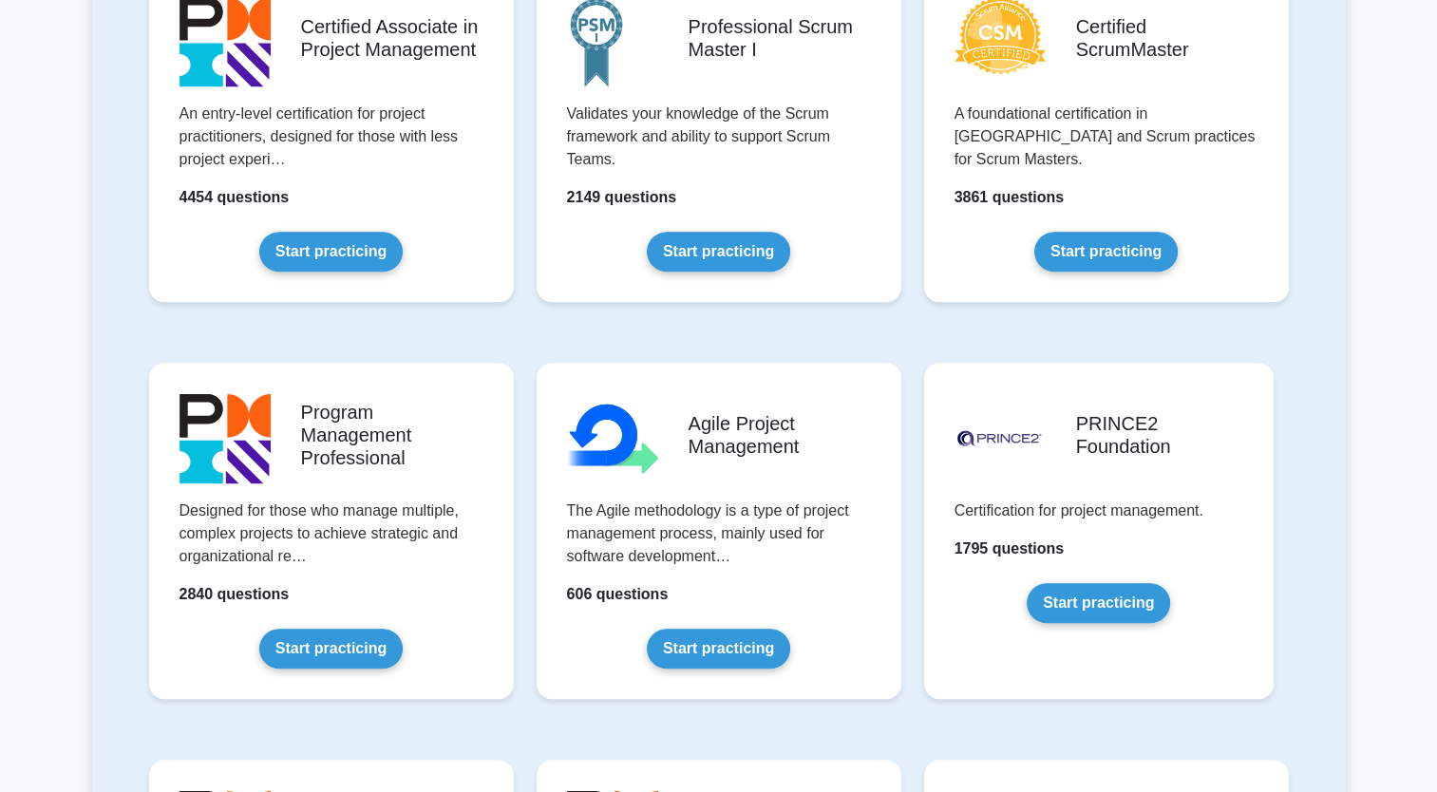
scroll to position [882, 0]
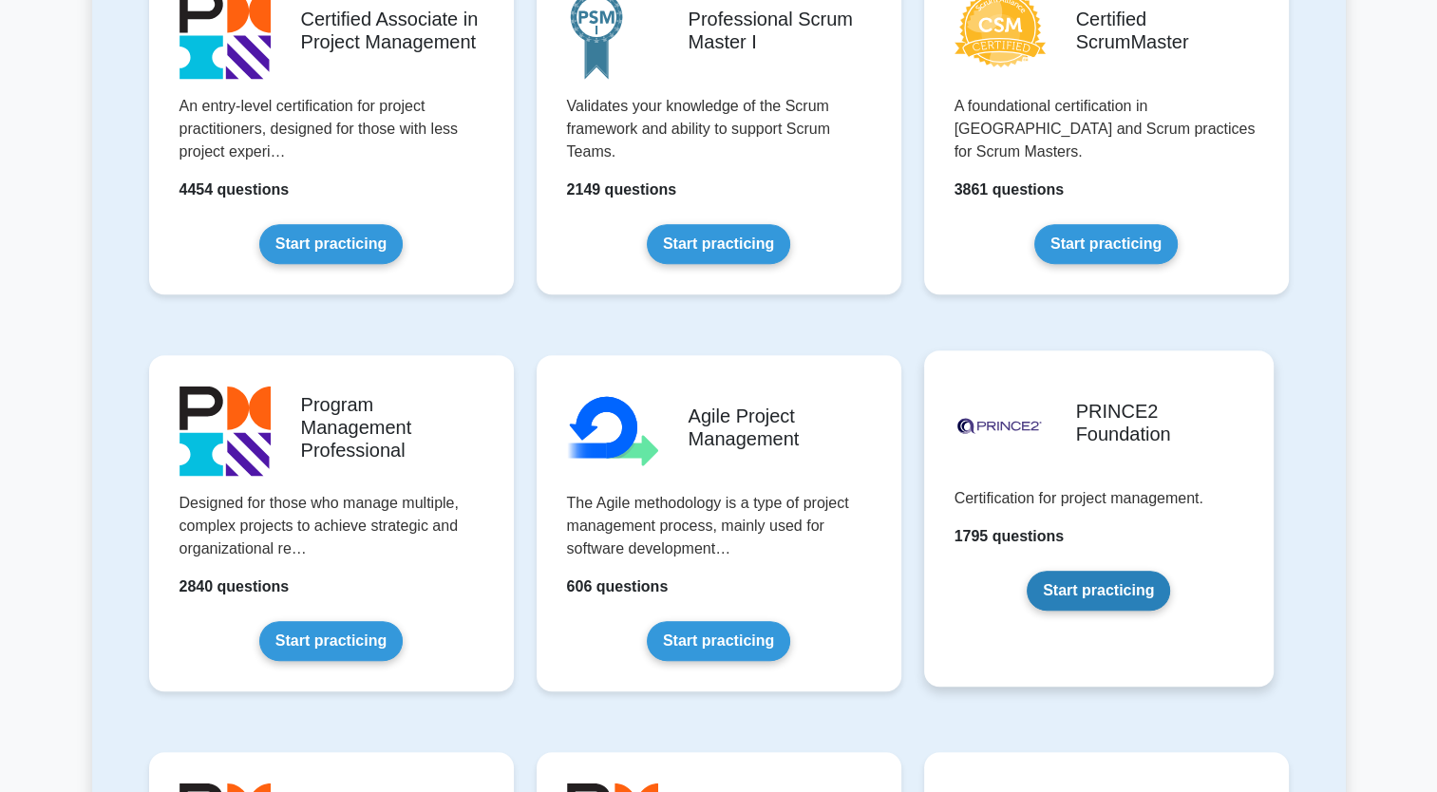
click at [1113, 578] on link "Start practicing" at bounding box center [1098, 591] width 143 height 40
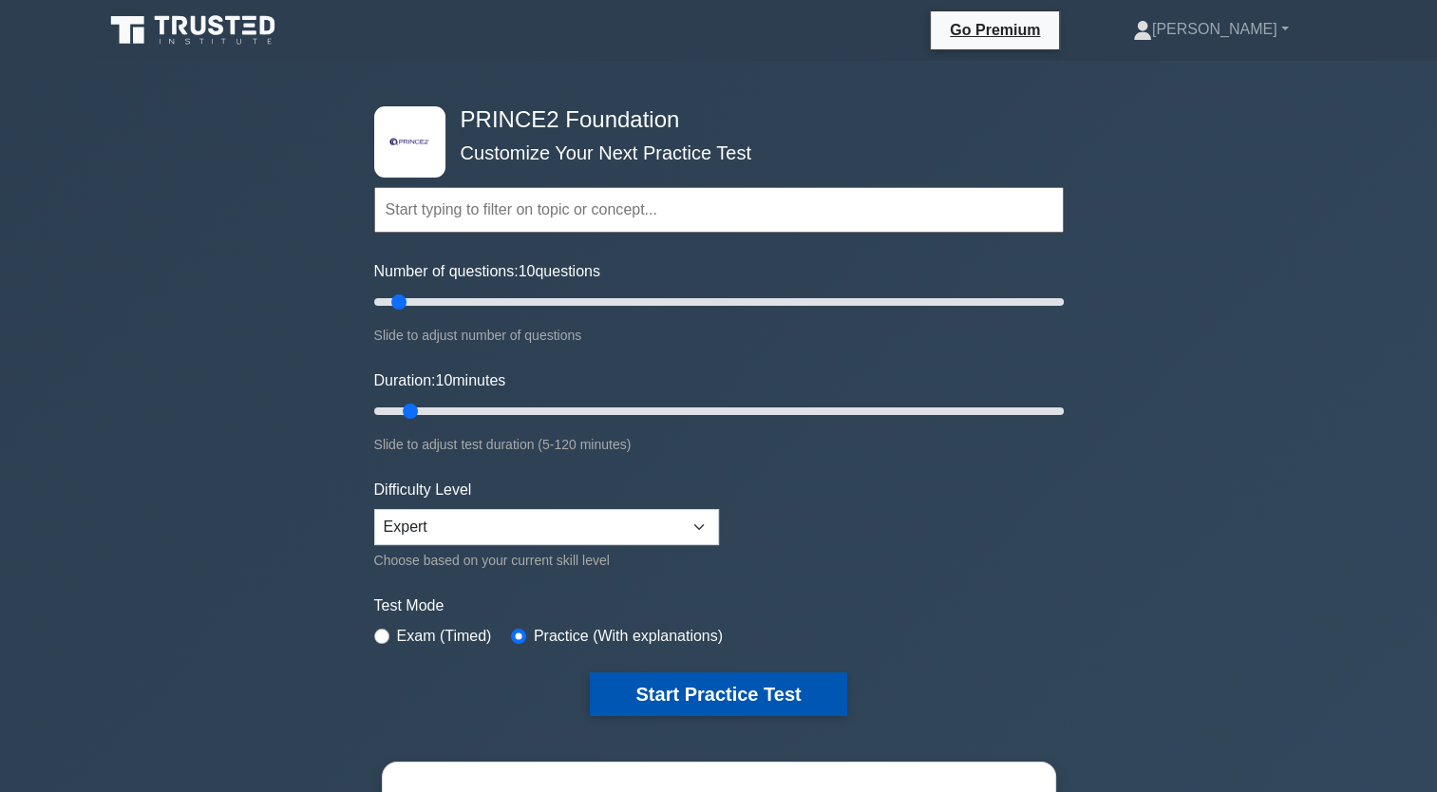
click at [724, 689] on button "Start Practice Test" at bounding box center [718, 695] width 256 height 44
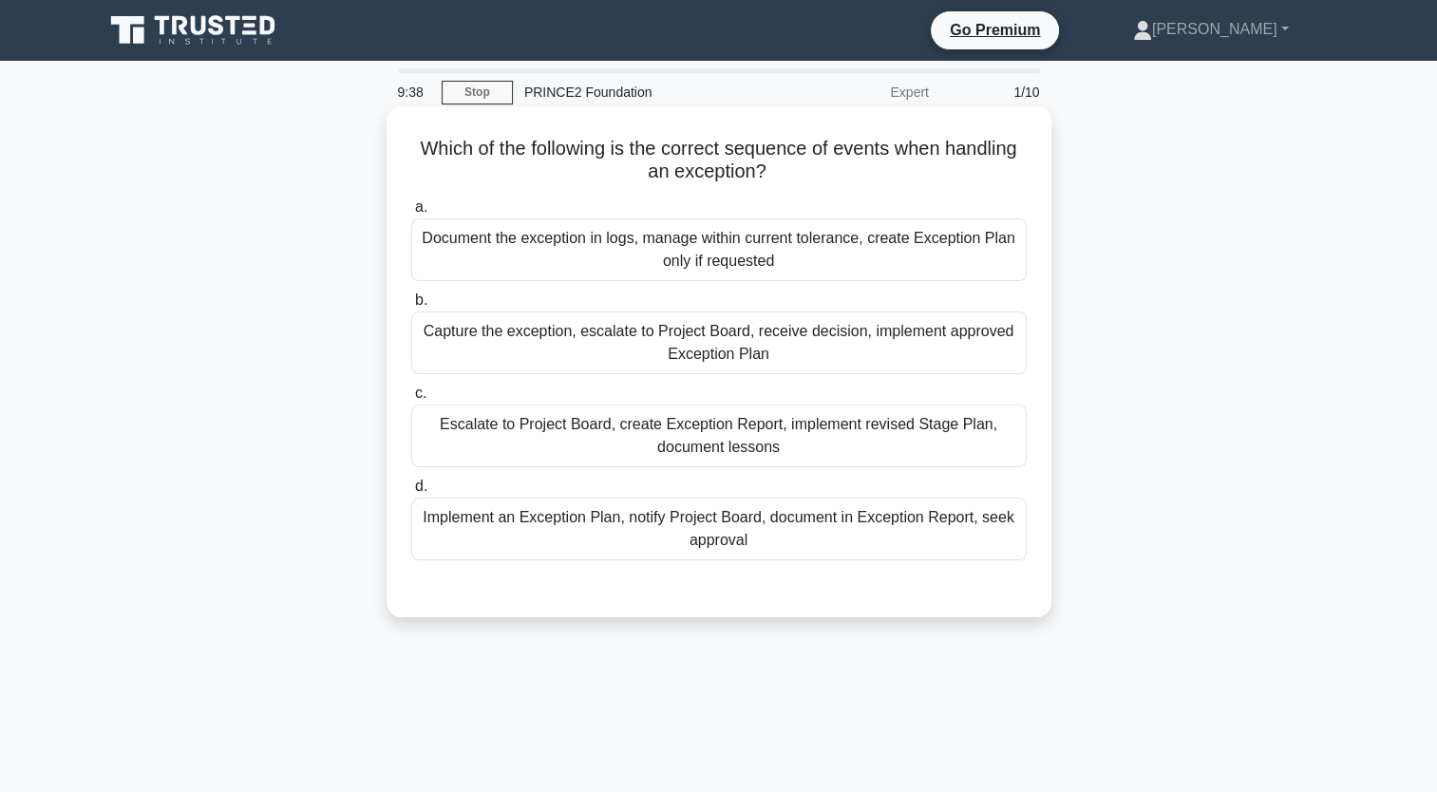
click at [894, 354] on div "Capture the exception, escalate to Project Board, receive decision, implement a…" at bounding box center [719, 343] width 616 height 63
click at [411, 307] on input "b. Capture the exception, escalate to Project Board, receive decision, implemen…" at bounding box center [411, 300] width 0 height 12
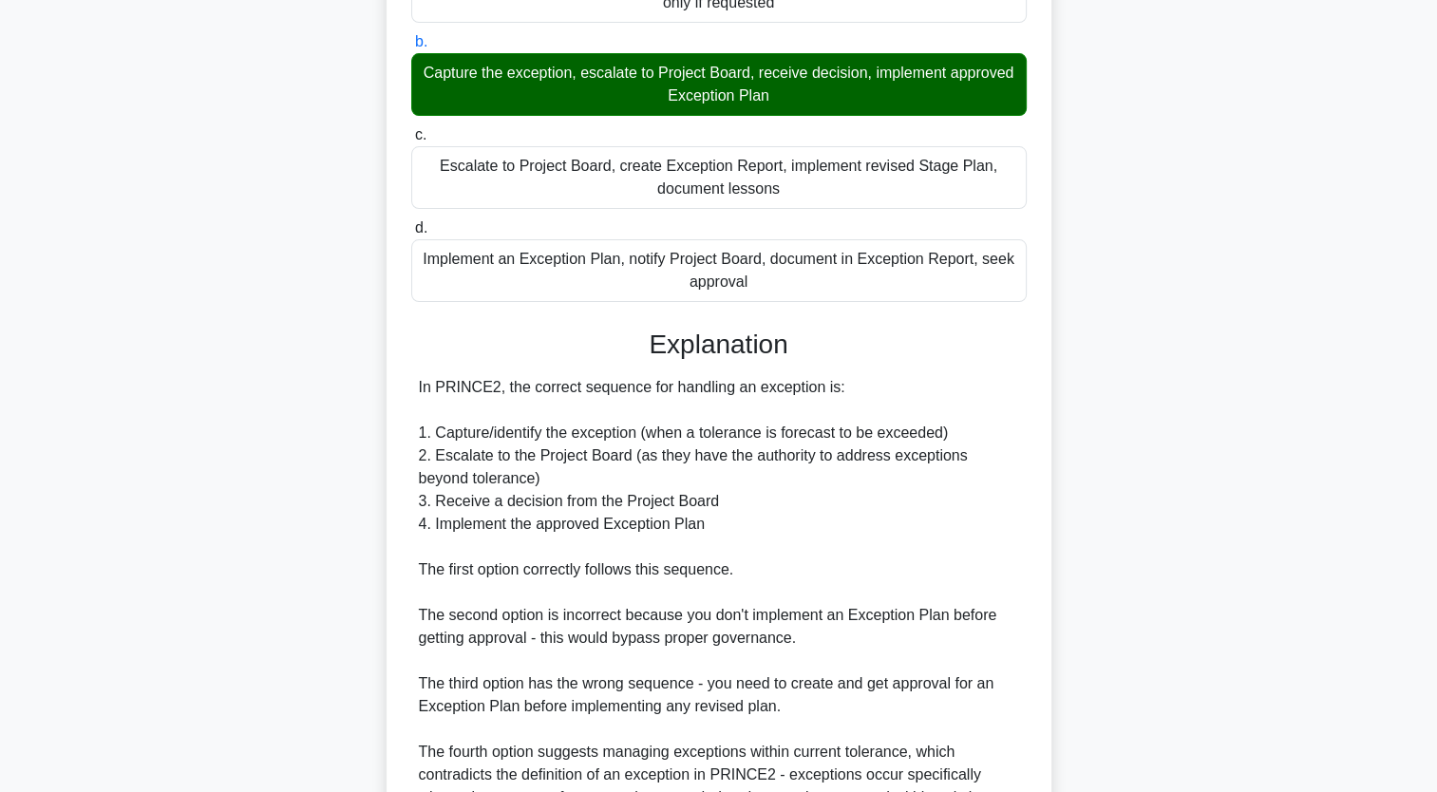
scroll to position [468, 0]
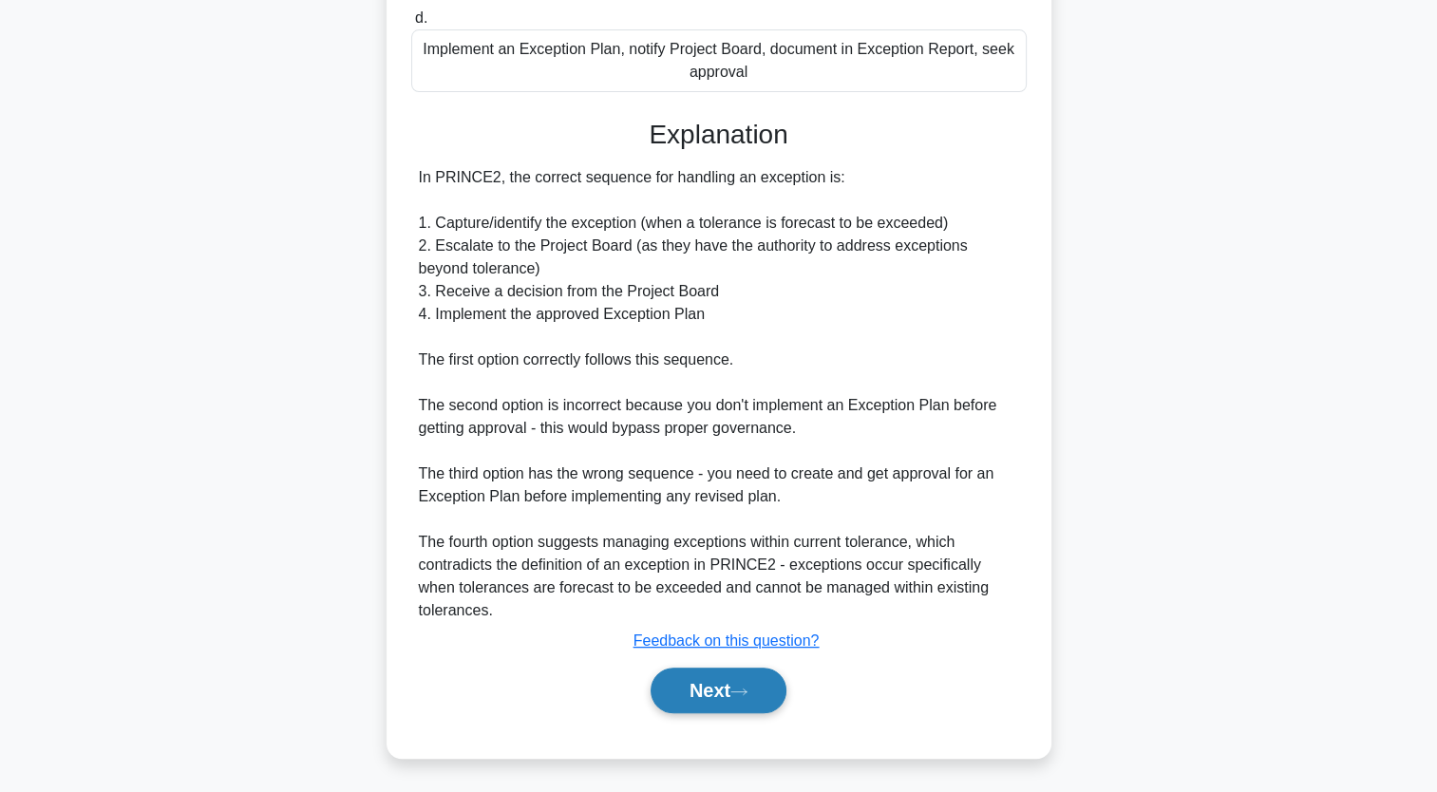
click at [748, 695] on icon at bounding box center [738, 692] width 17 height 10
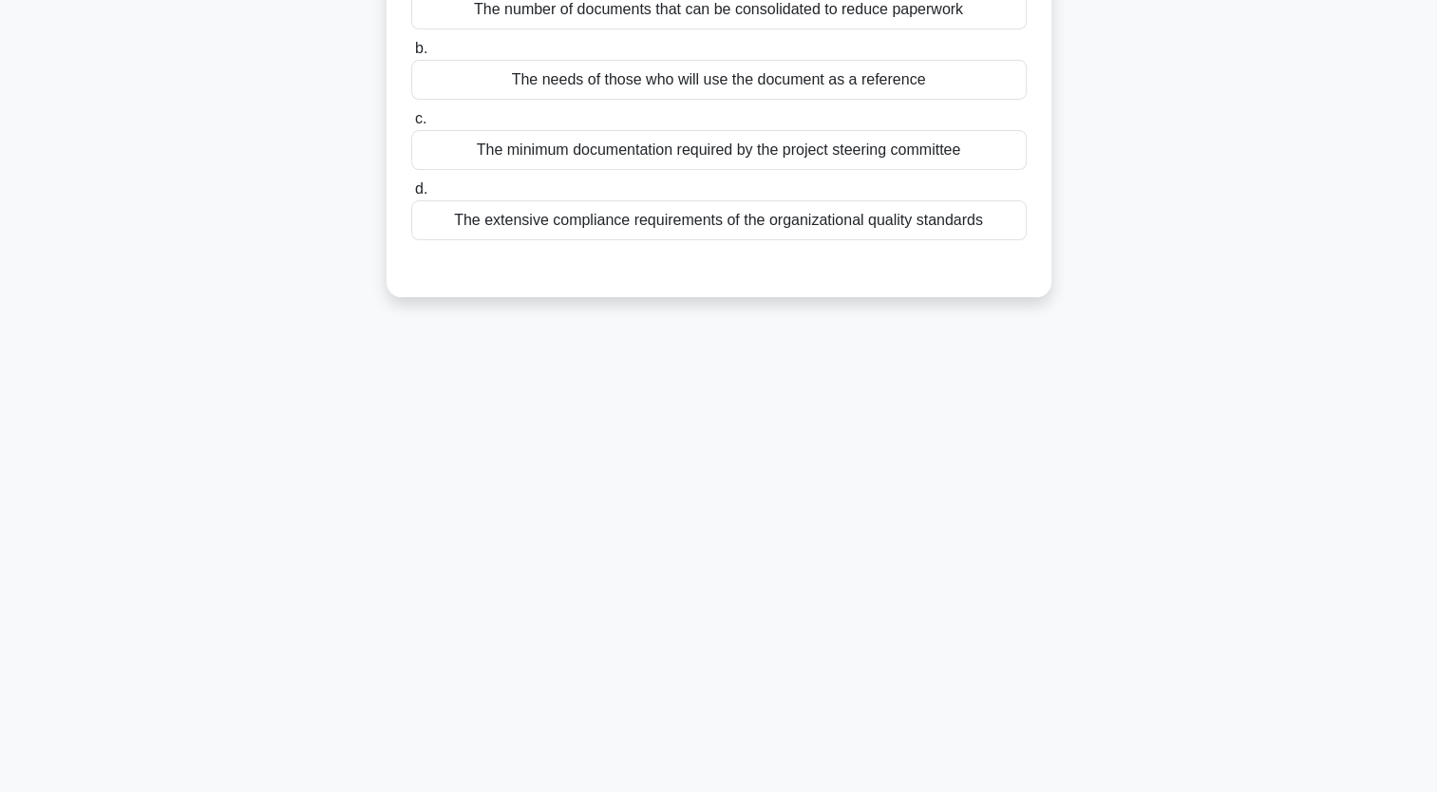
scroll to position [0, 0]
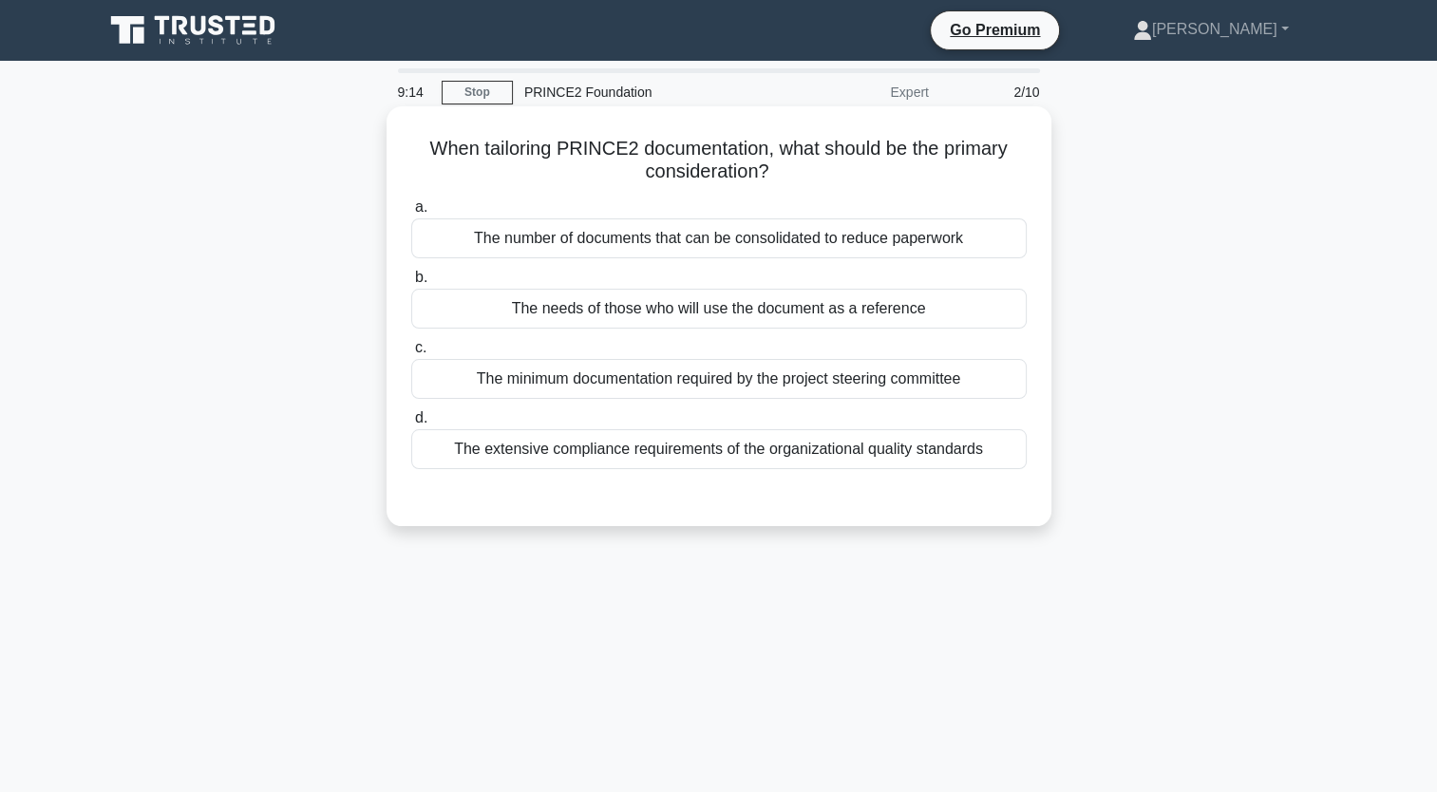
click at [874, 244] on div "The number of documents that can be consolidated to reduce paperwork" at bounding box center [719, 238] width 616 height 40
click at [411, 214] on input "a. The number of documents that can be consolidated to reduce paperwork" at bounding box center [411, 207] width 0 height 12
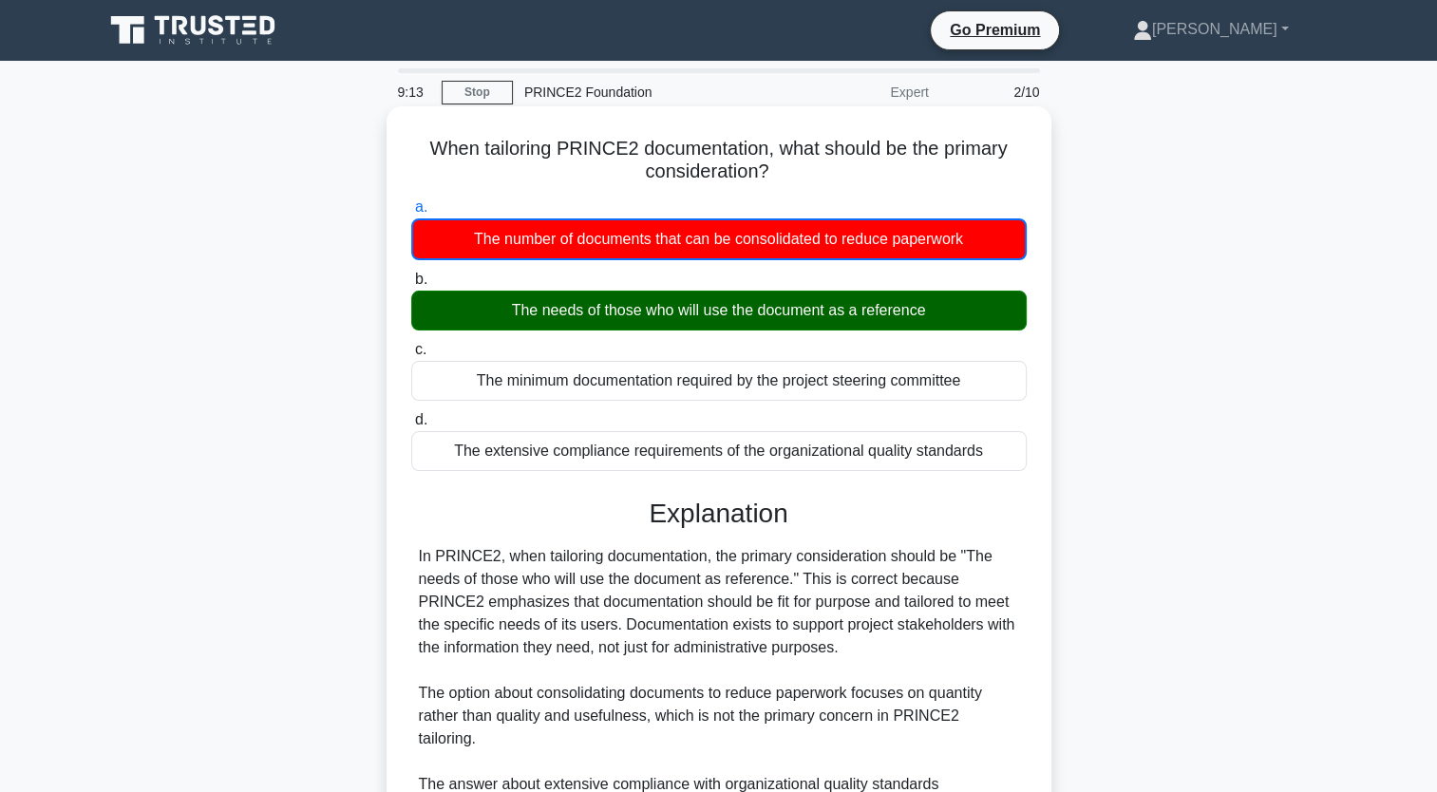
click at [877, 304] on div "The needs of those who will use the document as a reference" at bounding box center [719, 311] width 616 height 40
click at [411, 286] on input "b. The needs of those who will use the document as a reference" at bounding box center [411, 280] width 0 height 12
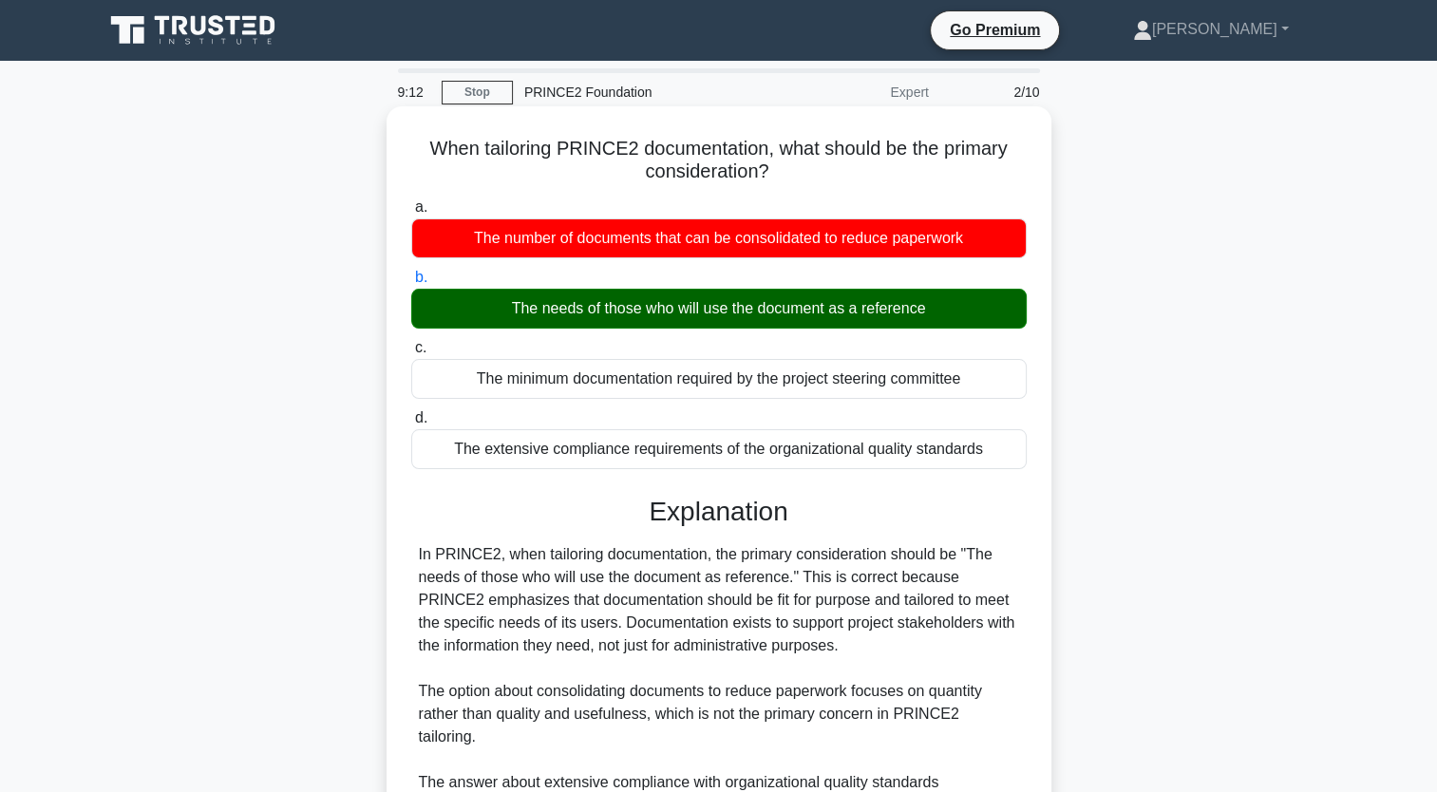
click at [893, 312] on div "The needs of those who will use the document as a reference" at bounding box center [719, 309] width 616 height 40
click at [411, 284] on input "b. The needs of those who will use the document as a reference" at bounding box center [411, 278] width 0 height 12
click at [893, 312] on div "The needs of those who will use the document as a reference" at bounding box center [719, 309] width 616 height 40
click at [411, 284] on input "b. The needs of those who will use the document as a reference" at bounding box center [411, 278] width 0 height 12
click at [893, 312] on div "The needs of those who will use the document as a reference" at bounding box center [719, 309] width 616 height 40
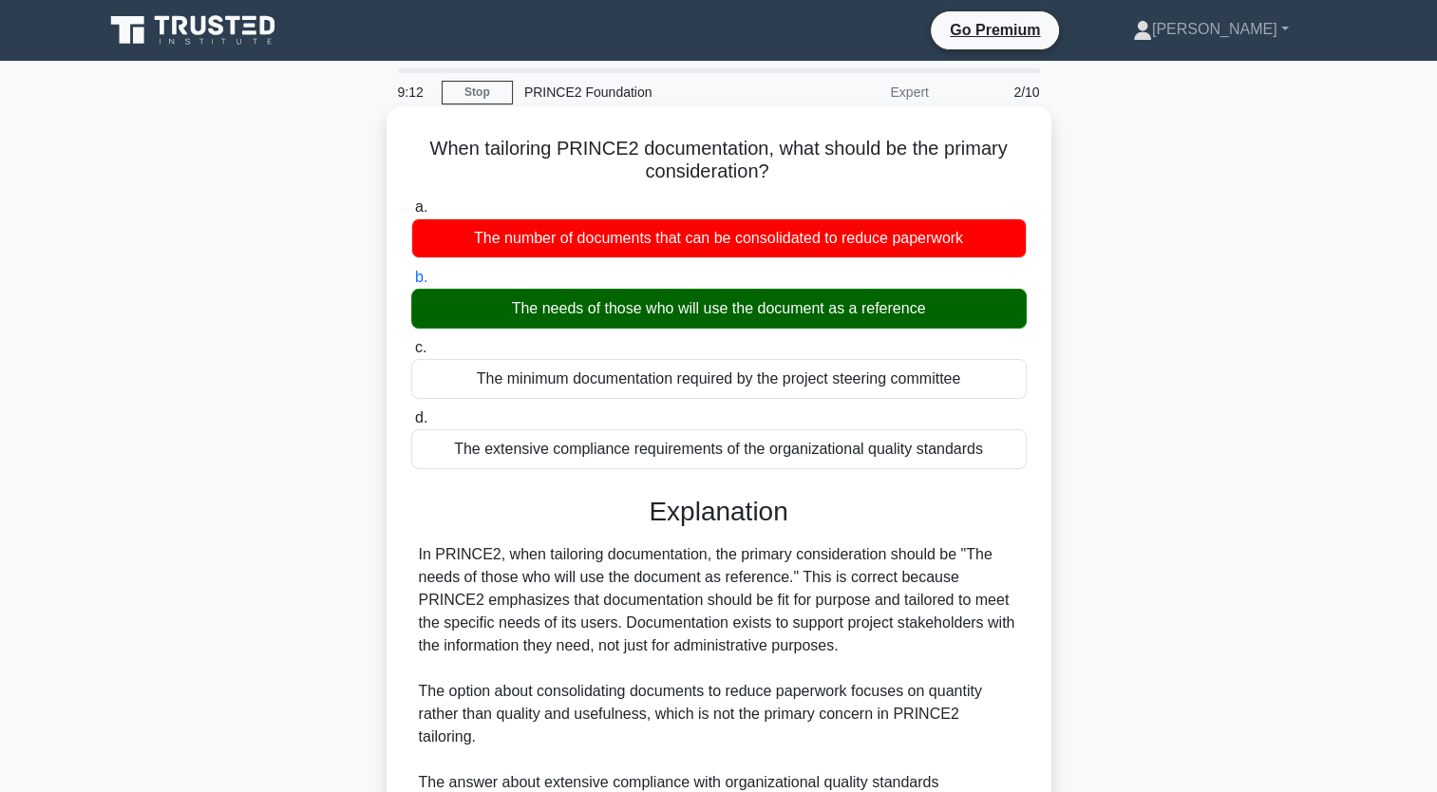
click at [411, 284] on input "b. The needs of those who will use the document as a reference" at bounding box center [411, 278] width 0 height 12
drag, startPoint x: 893, startPoint y: 312, endPoint x: 817, endPoint y: 310, distance: 76.0
click at [817, 310] on div "The needs of those who will use the document as a reference" at bounding box center [719, 309] width 616 height 40
click at [411, 284] on input "b. The needs of those who will use the document as a reference" at bounding box center [411, 278] width 0 height 12
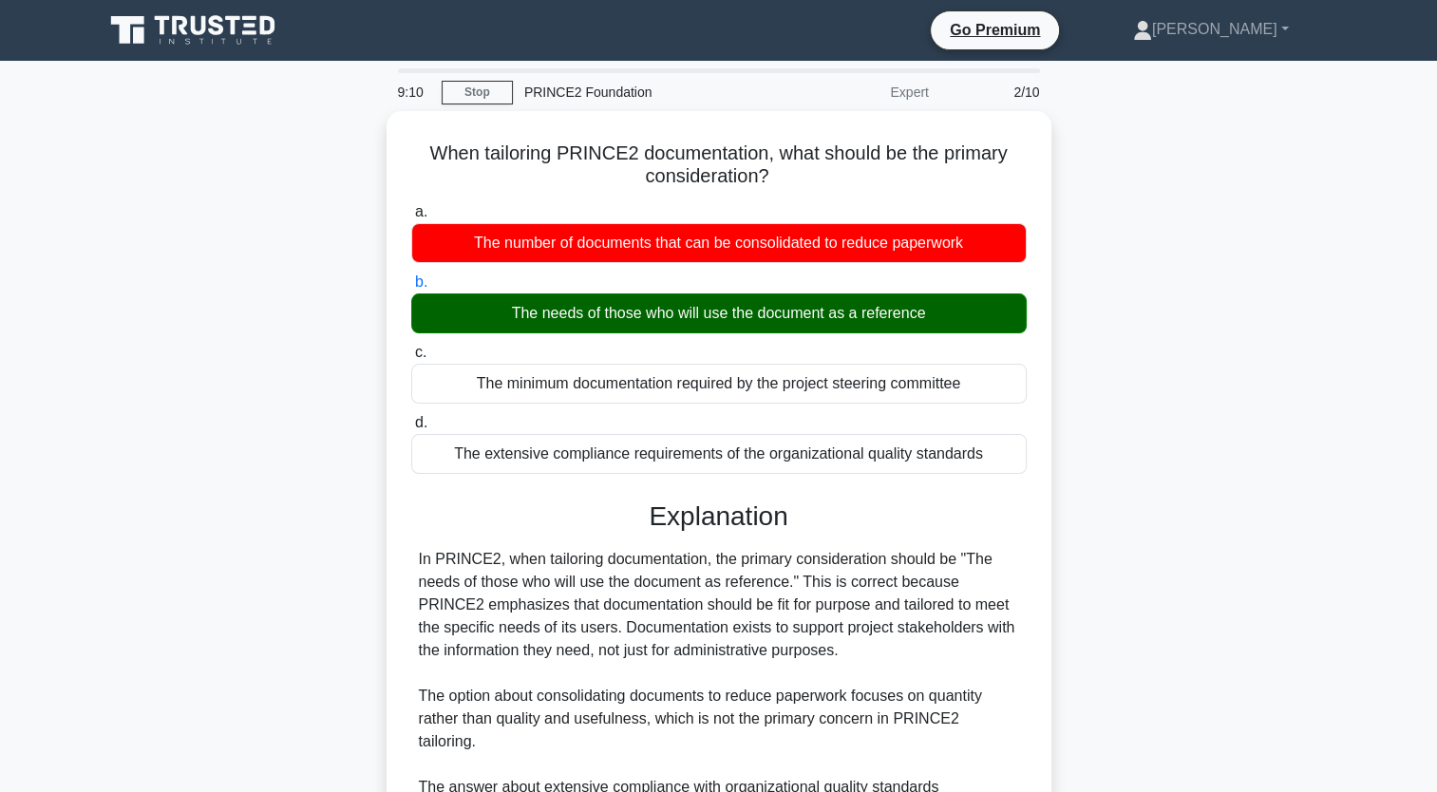
click at [1126, 373] on div "When tailoring PRINCE2 documentation, what should be the primary consideration?…" at bounding box center [719, 614] width 1254 height 1006
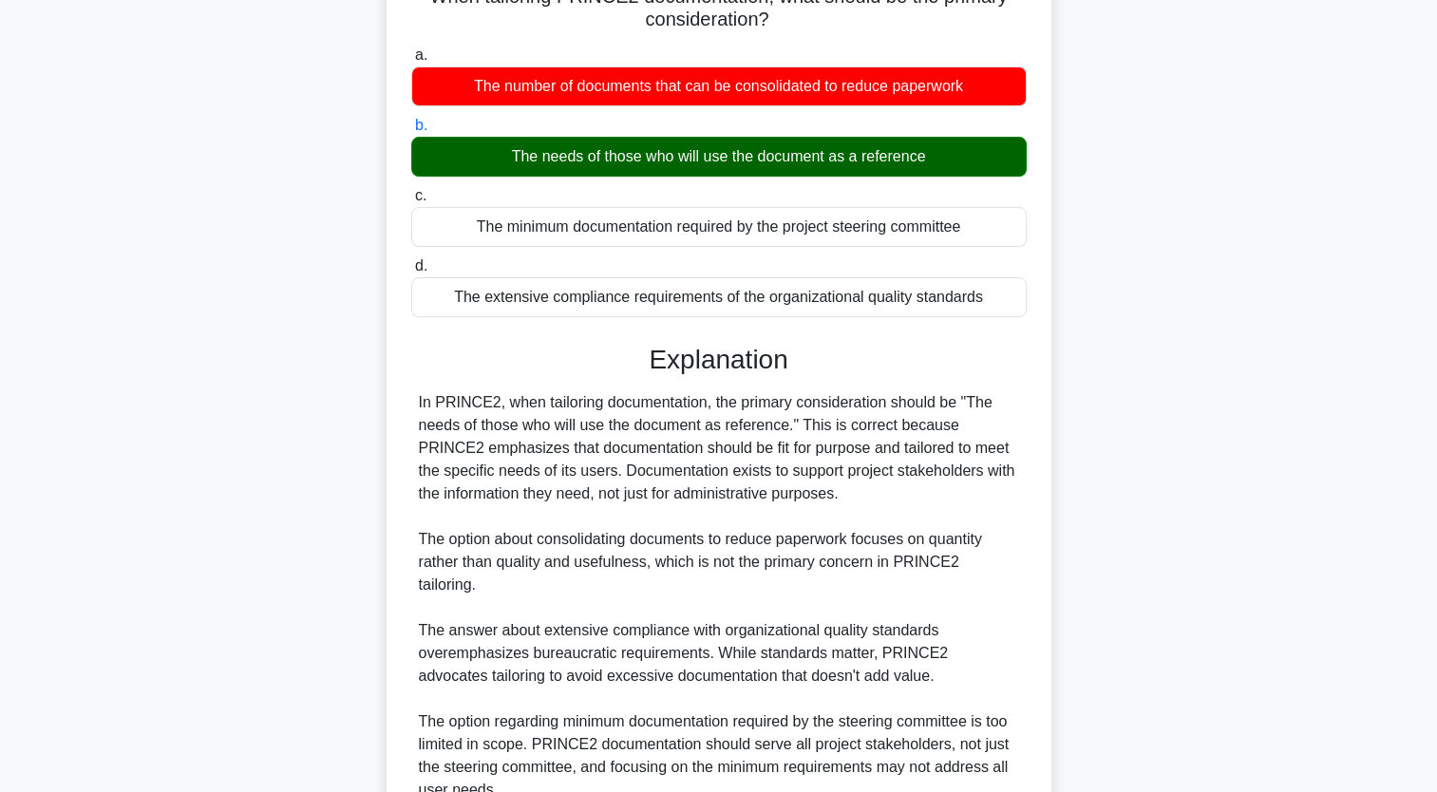
scroll to position [309, 0]
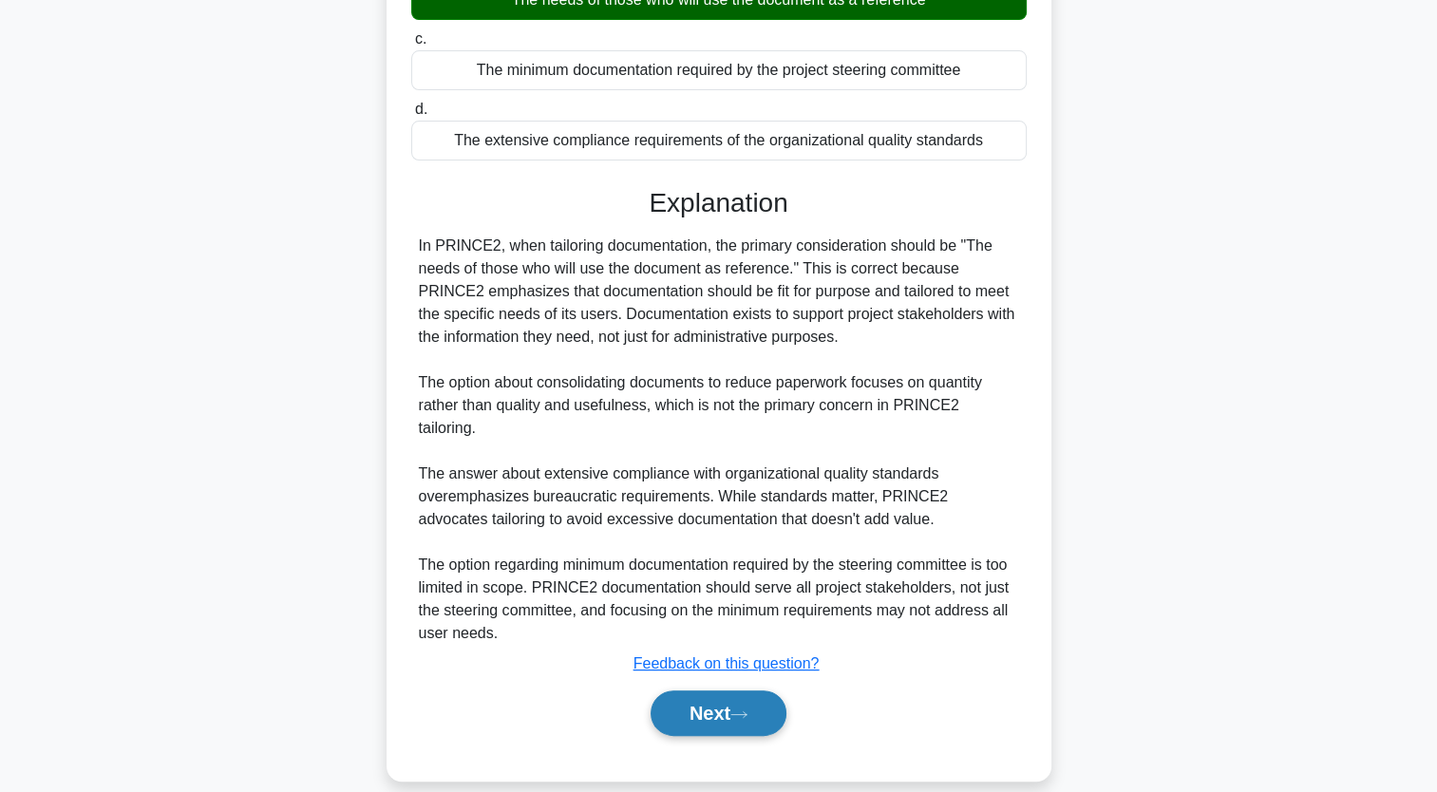
click at [753, 707] on button "Next" at bounding box center [719, 714] width 136 height 46
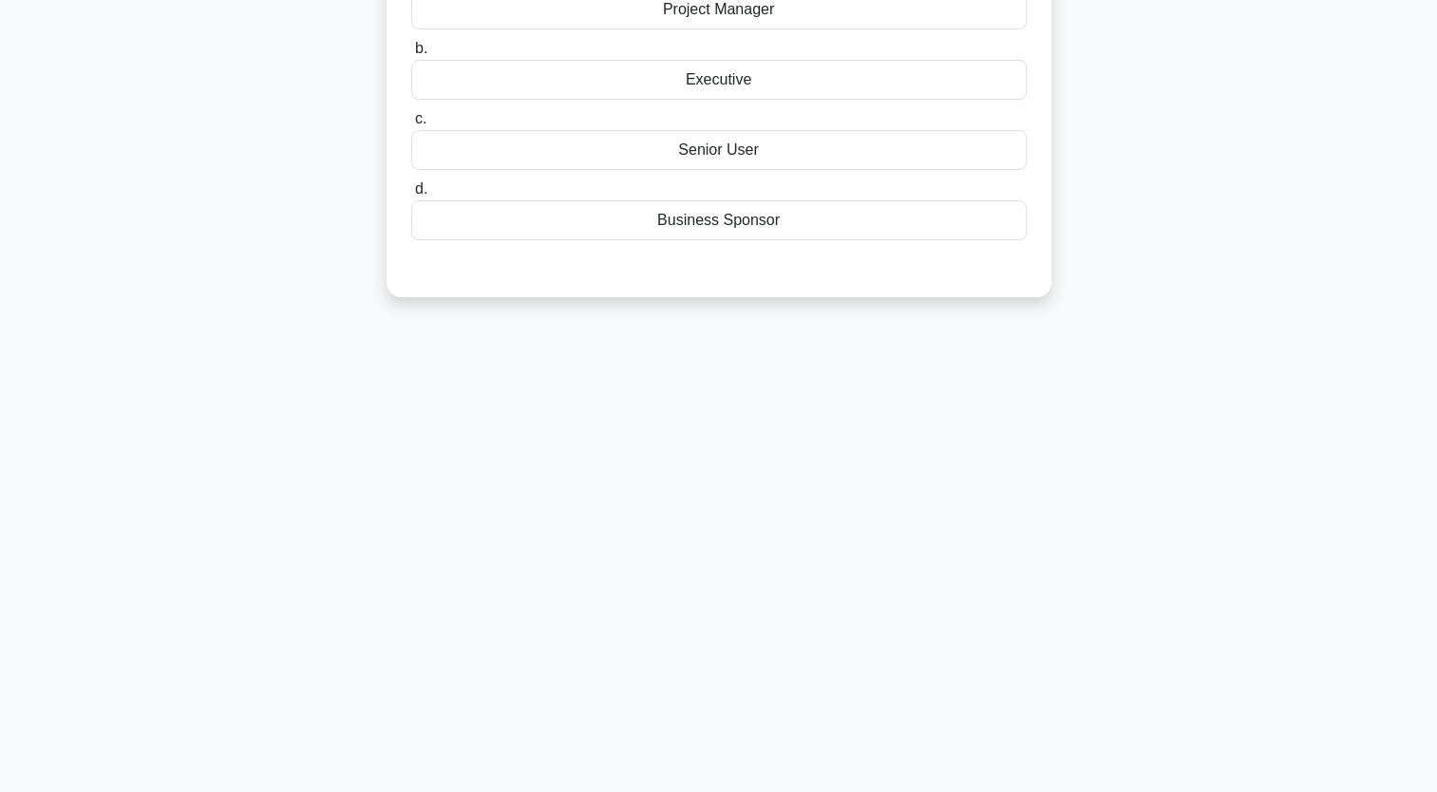
scroll to position [0, 0]
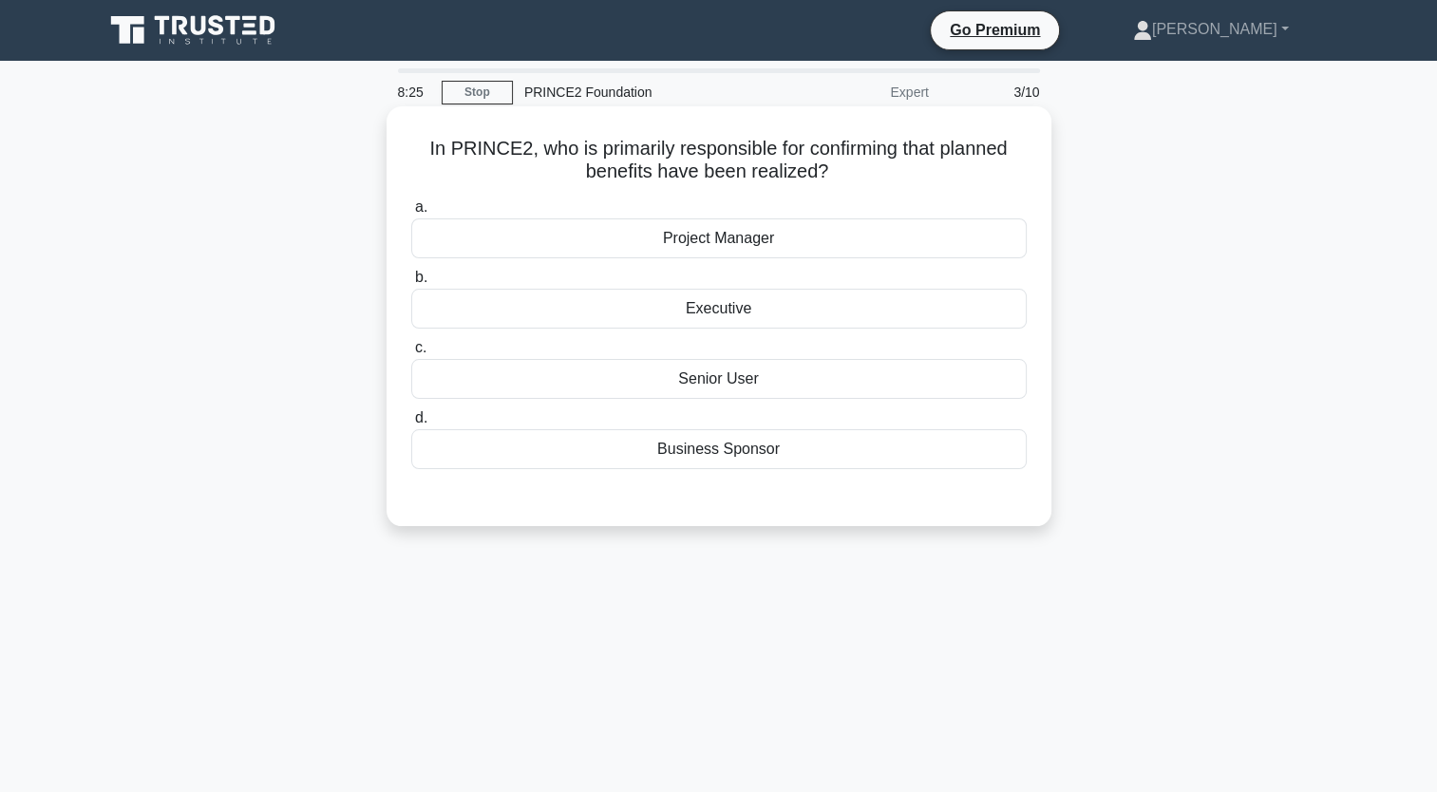
click at [795, 324] on div "Executive" at bounding box center [719, 309] width 616 height 40
click at [411, 284] on input "b. Executive" at bounding box center [411, 278] width 0 height 12
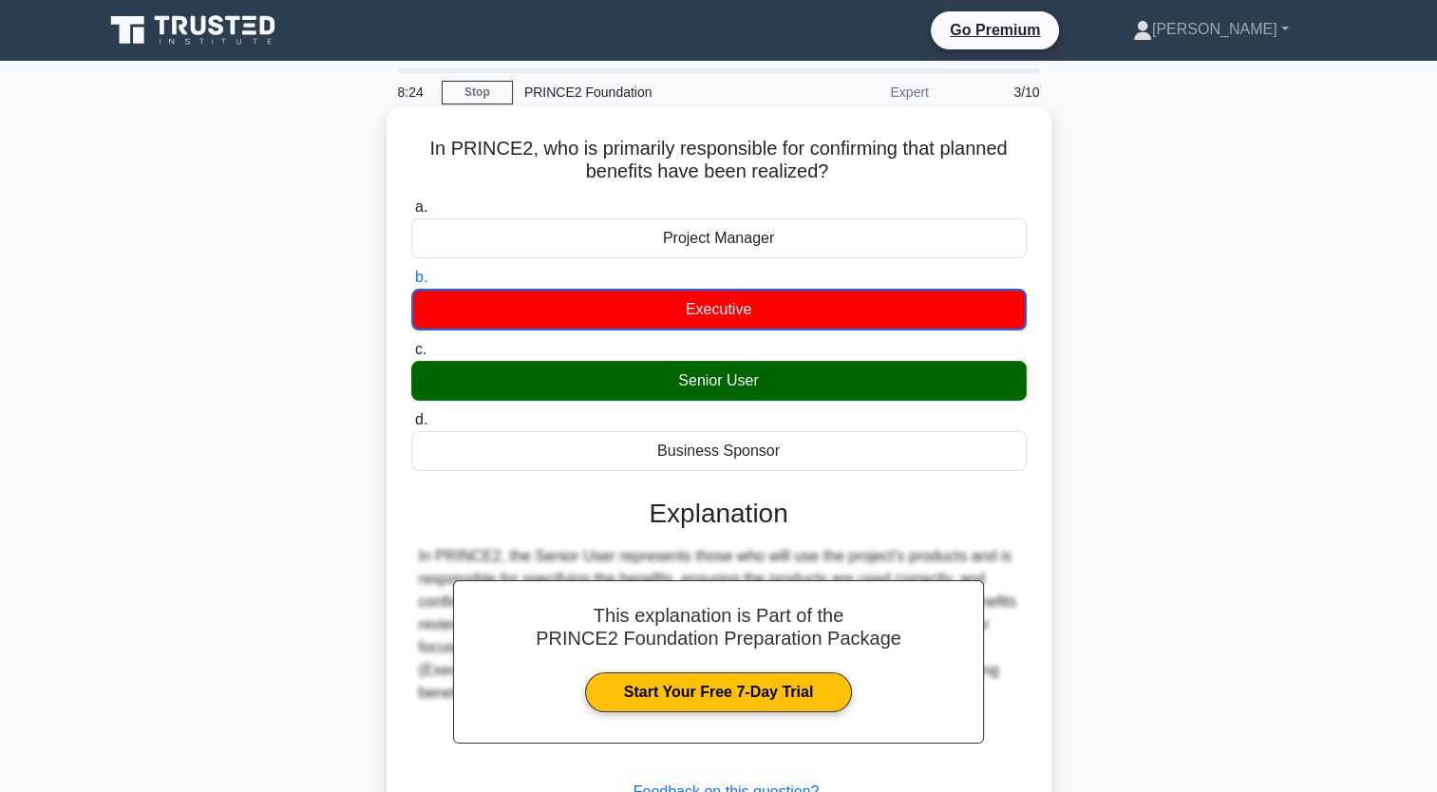
click at [813, 385] on div "Senior User" at bounding box center [719, 381] width 616 height 40
click at [411, 356] on input "c. Senior User" at bounding box center [411, 350] width 0 height 12
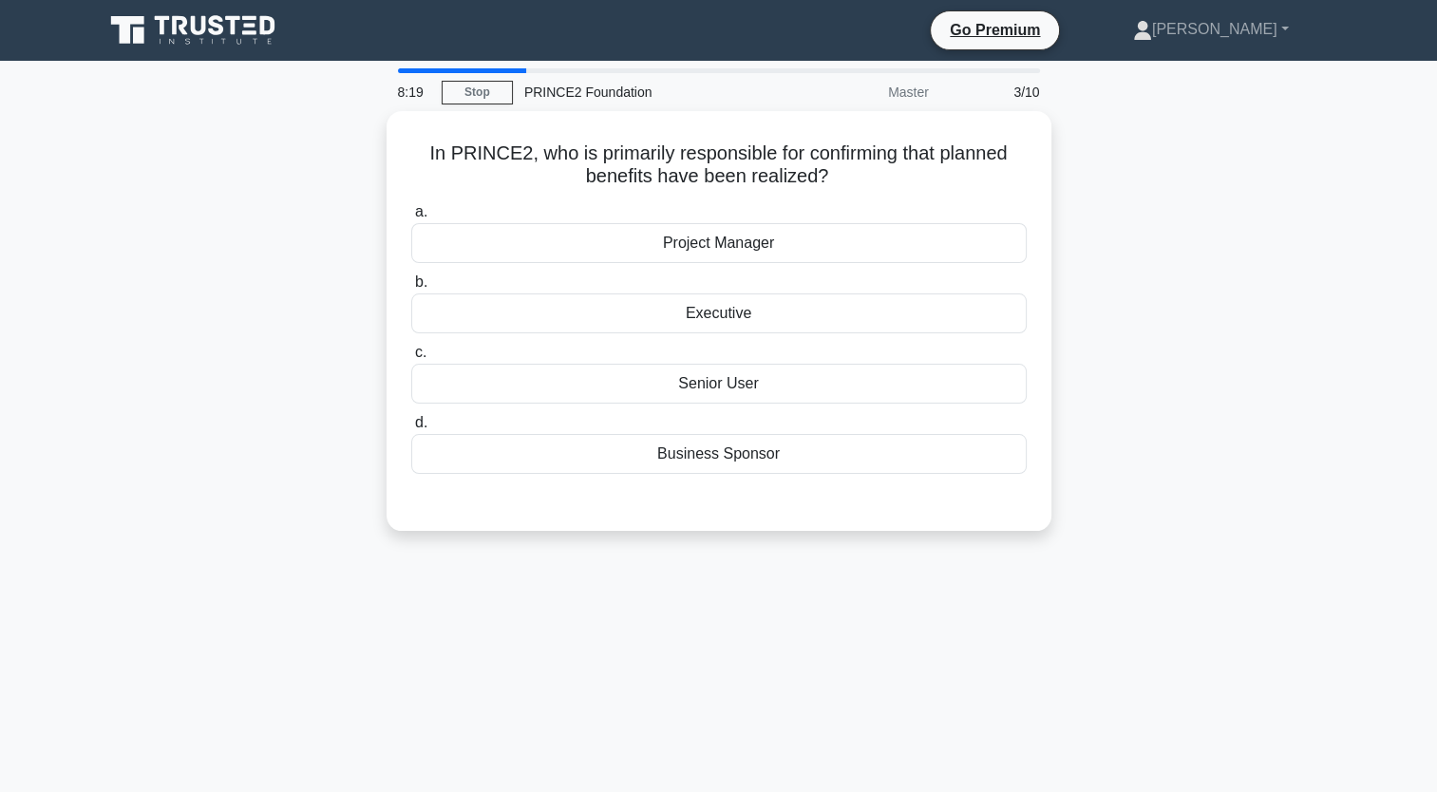
click at [208, 37] on icon at bounding box center [195, 30] width 182 height 36
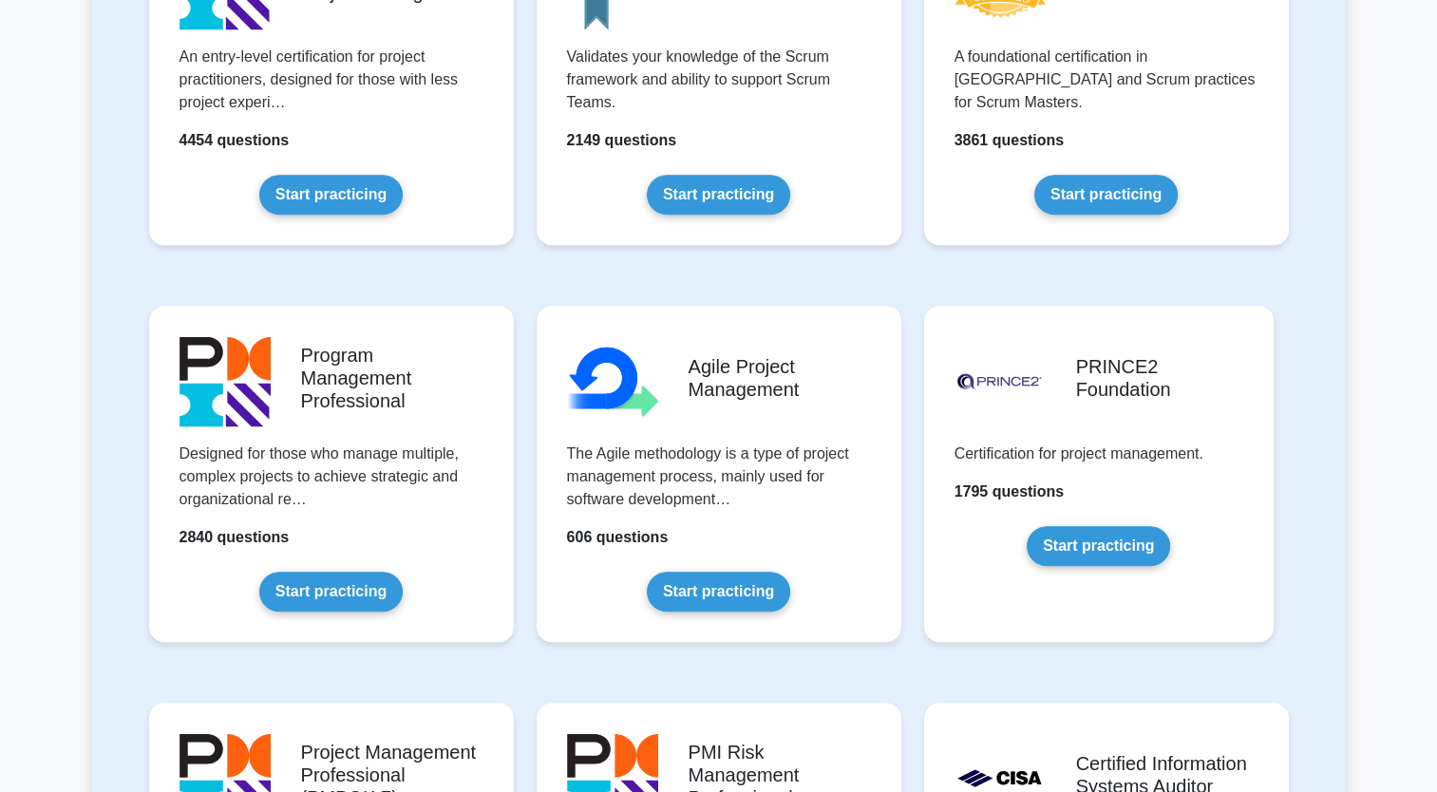
scroll to position [931, 0]
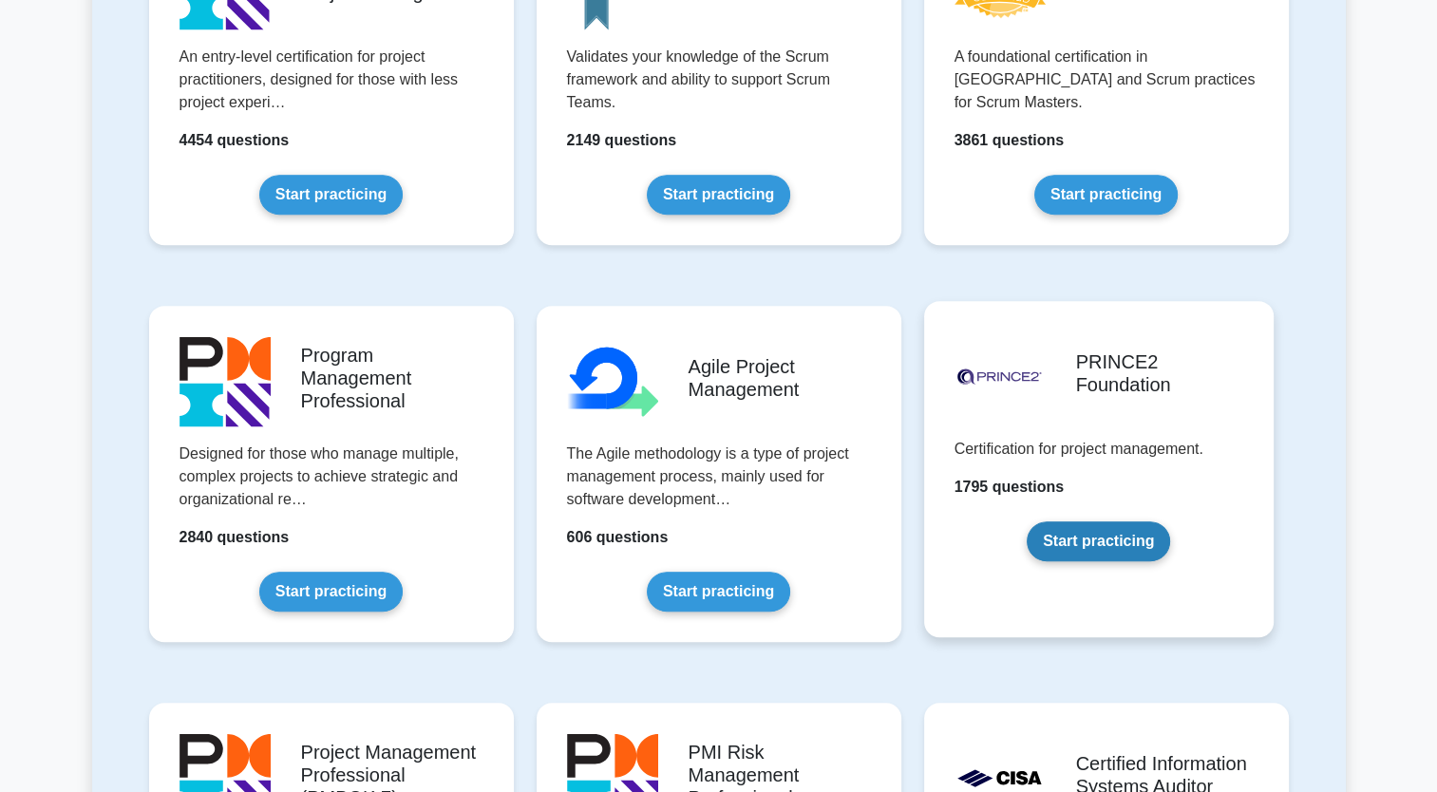
click at [1128, 548] on link "Start practicing" at bounding box center [1098, 541] width 143 height 40
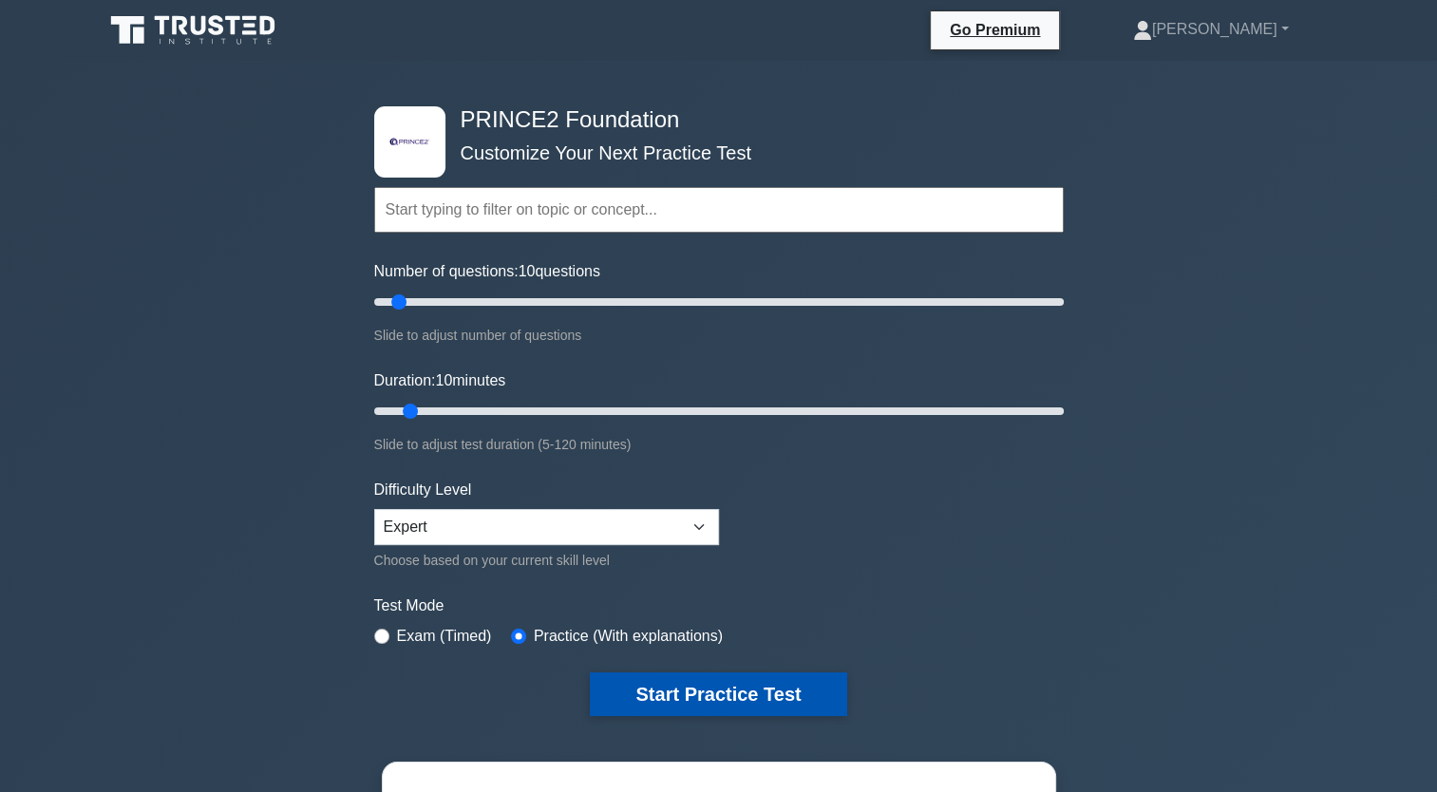
click at [766, 697] on button "Start Practice Test" at bounding box center [718, 695] width 256 height 44
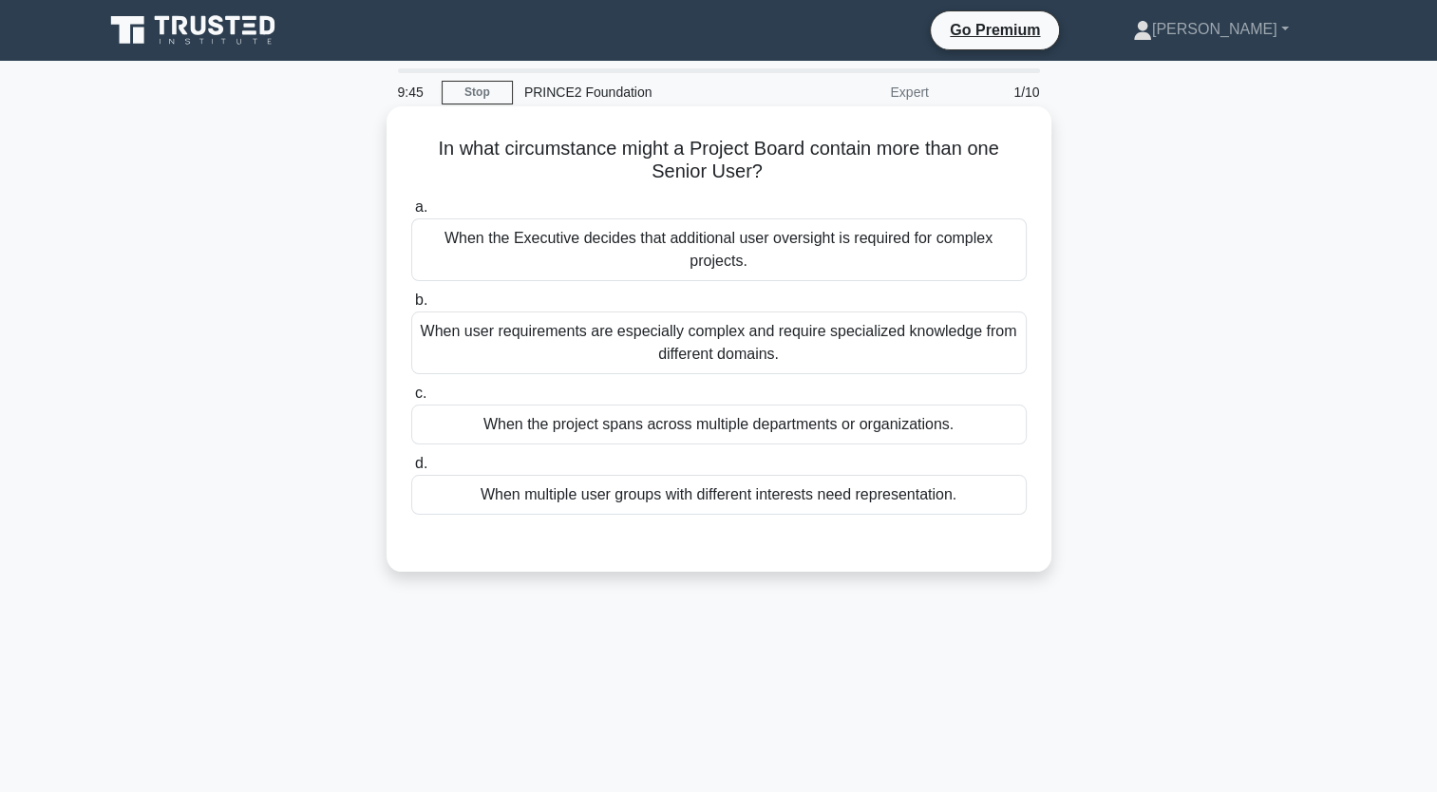
click at [688, 350] on div "When user requirements are especially complex and require specialized knowledge…" at bounding box center [719, 343] width 616 height 63
click at [411, 307] on input "b. When user requirements are especially complex and require specialized knowle…" at bounding box center [411, 300] width 0 height 12
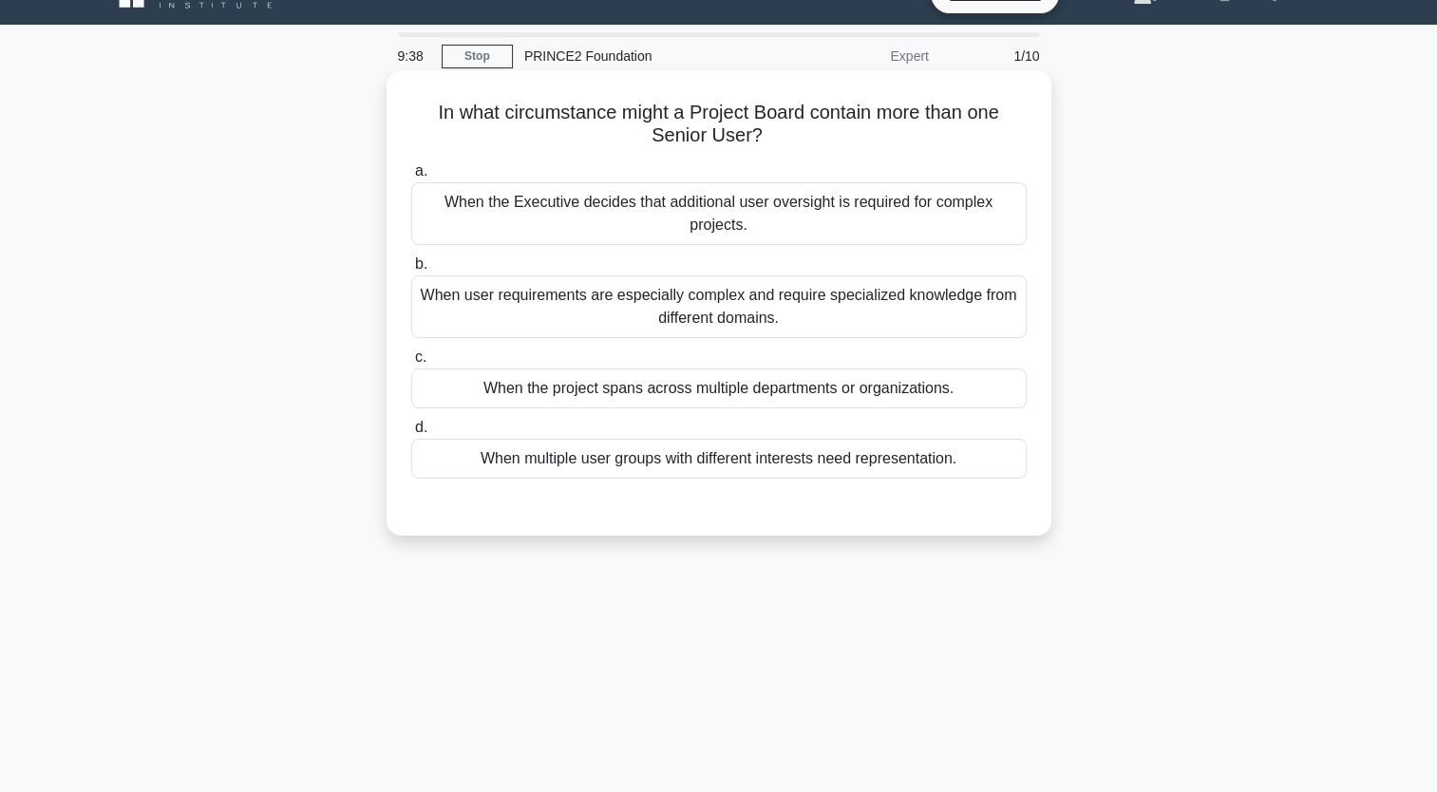
scroll to position [37, 0]
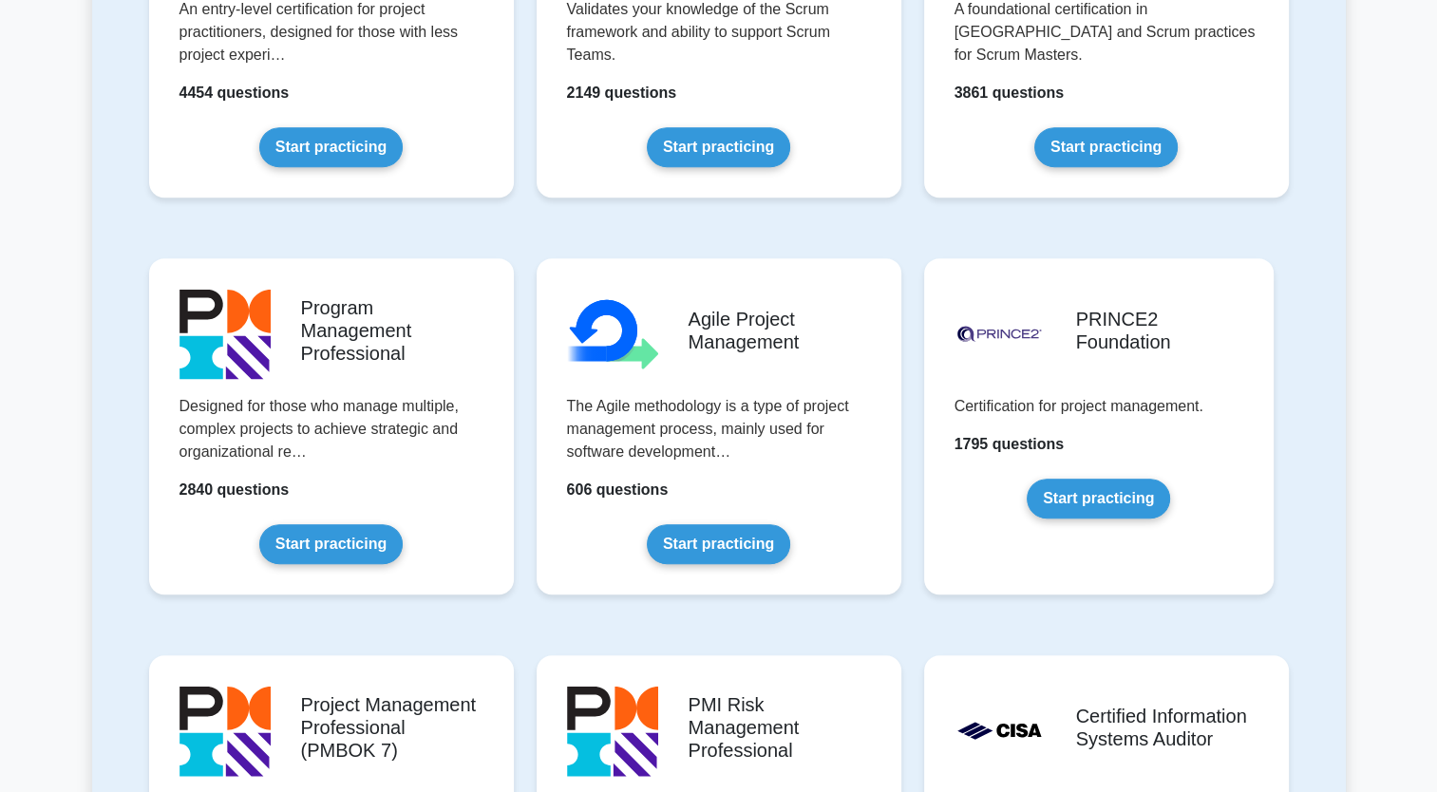
scroll to position [1002, 0]
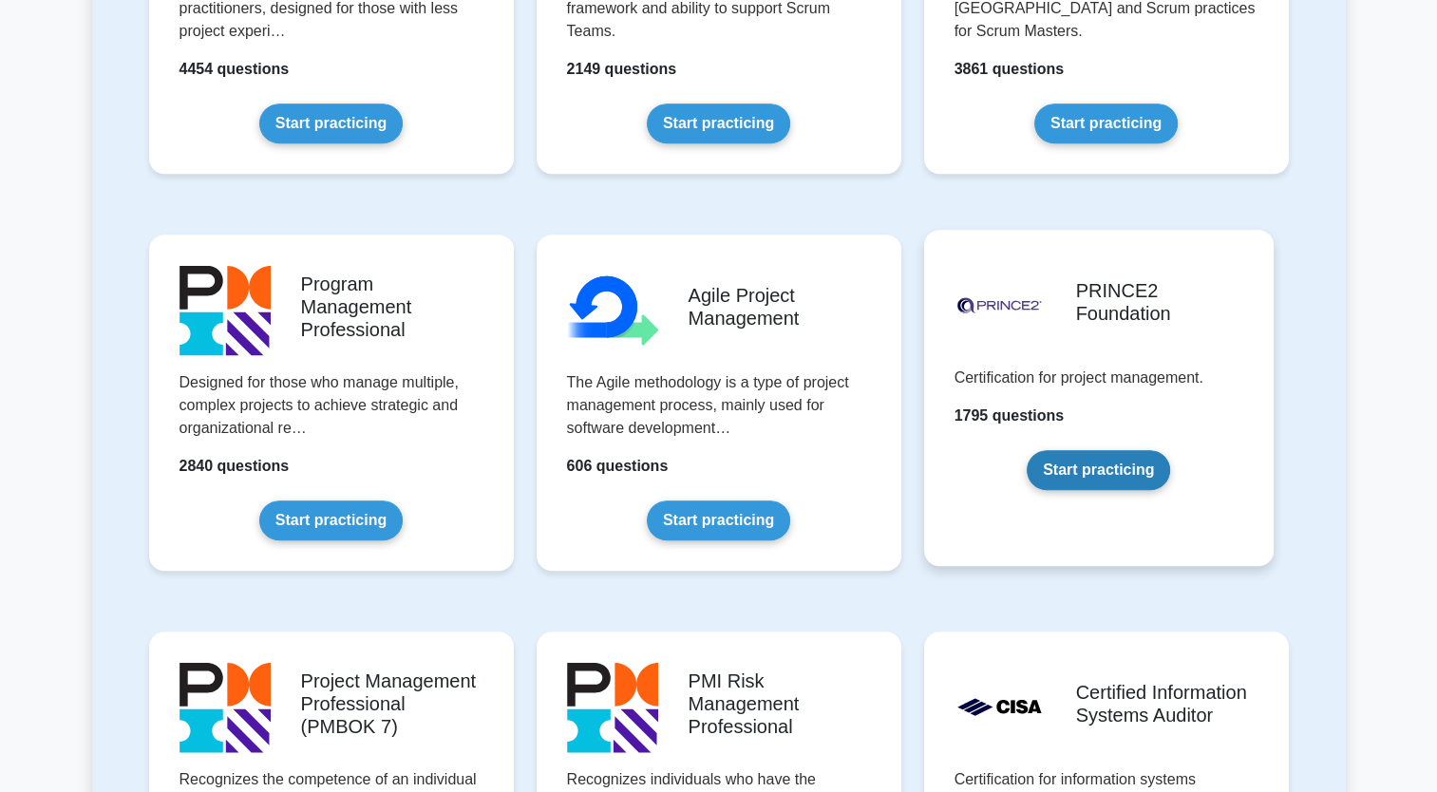
click at [1112, 461] on link "Start practicing" at bounding box center [1098, 470] width 143 height 40
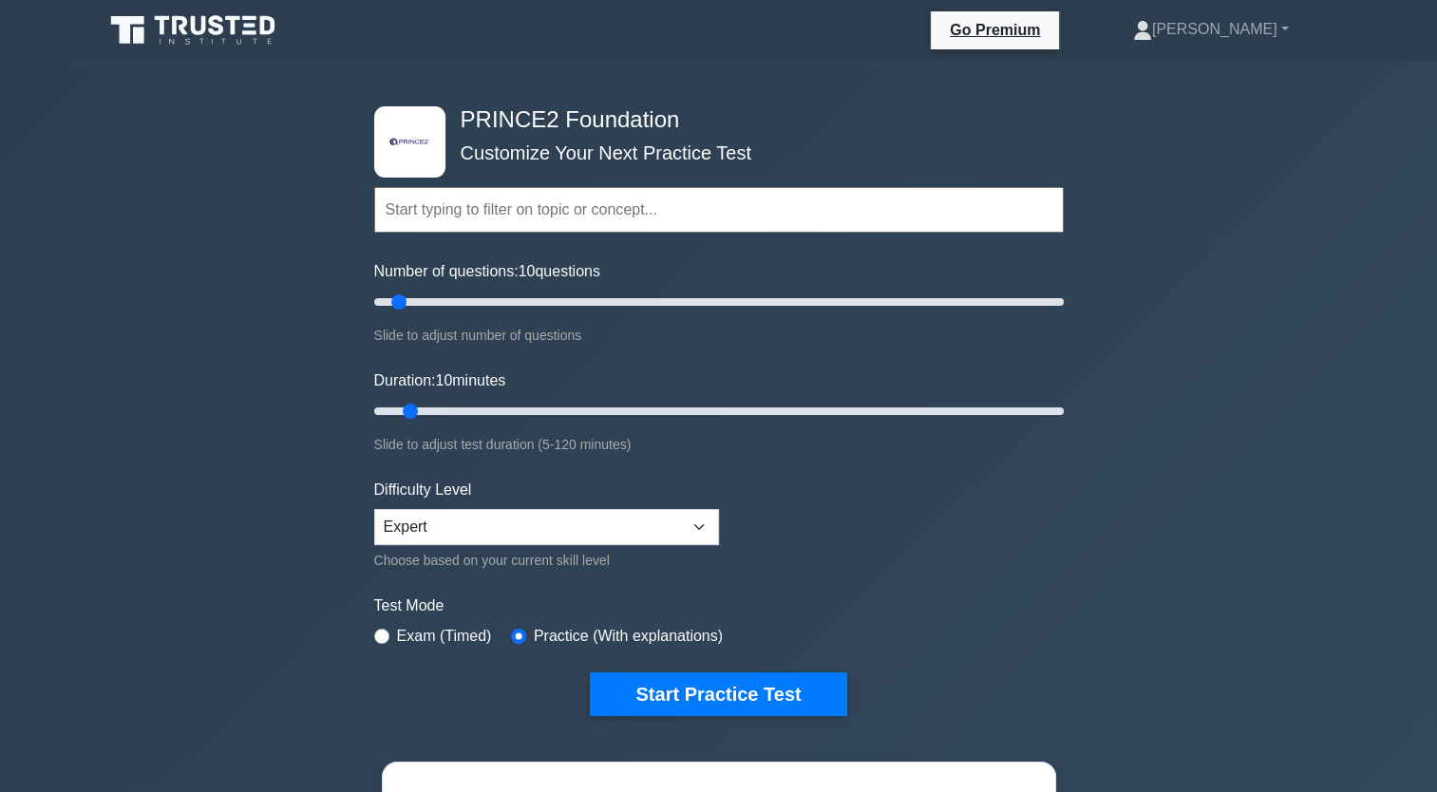
click at [773, 727] on div ".st0{fill-rule:evenodd;clip-rule:evenodd;fill:#000041;} .st1{fill-rule:evenodd;…" at bounding box center [719, 411] width 712 height 701
click at [749, 673] on button "Start Practice Test" at bounding box center [718, 695] width 256 height 44
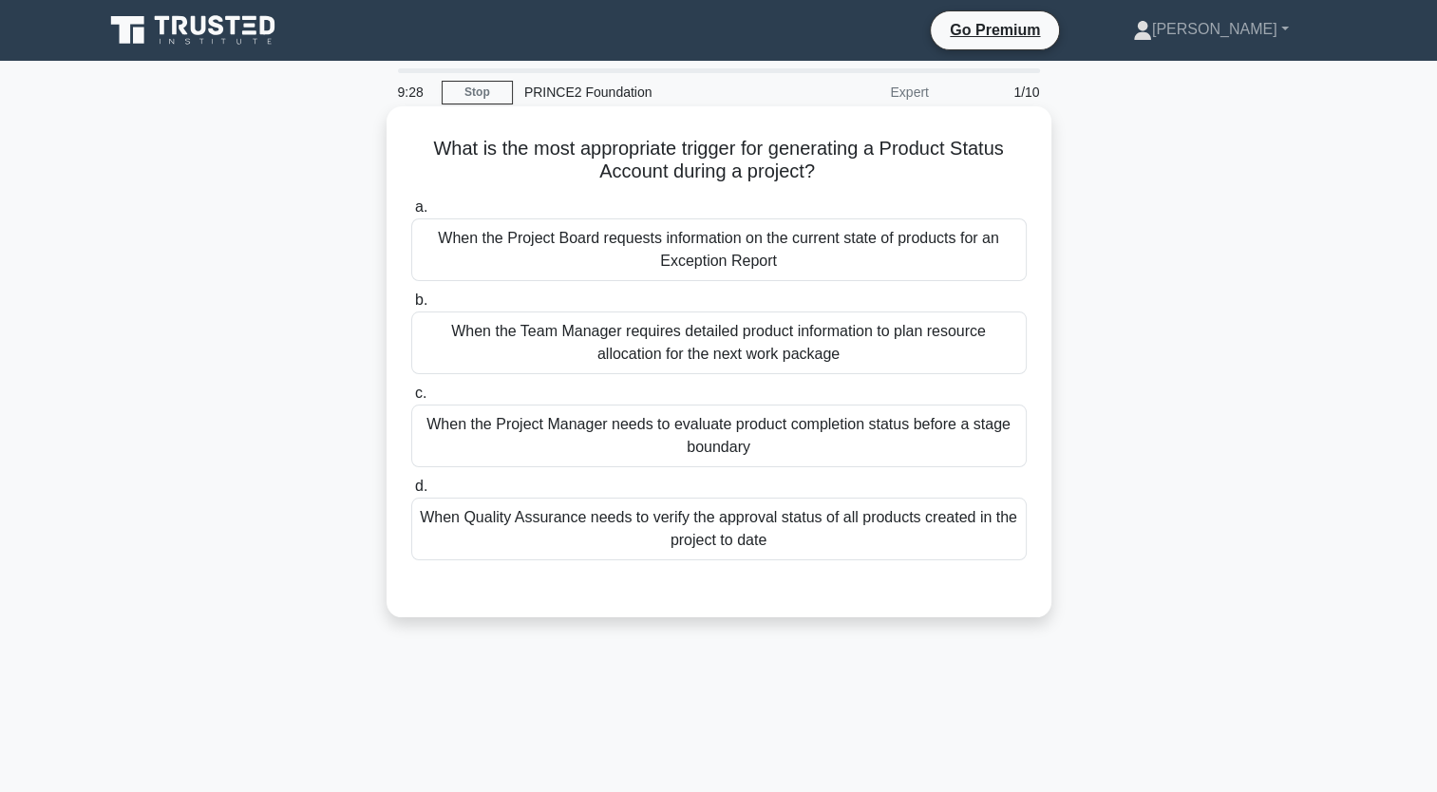
click at [730, 540] on div "When Quality Assurance needs to verify the approval status of all products crea…" at bounding box center [719, 529] width 616 height 63
click at [411, 493] on input "d. When Quality Assurance needs to verify the approval status of all products c…" at bounding box center [411, 487] width 0 height 12
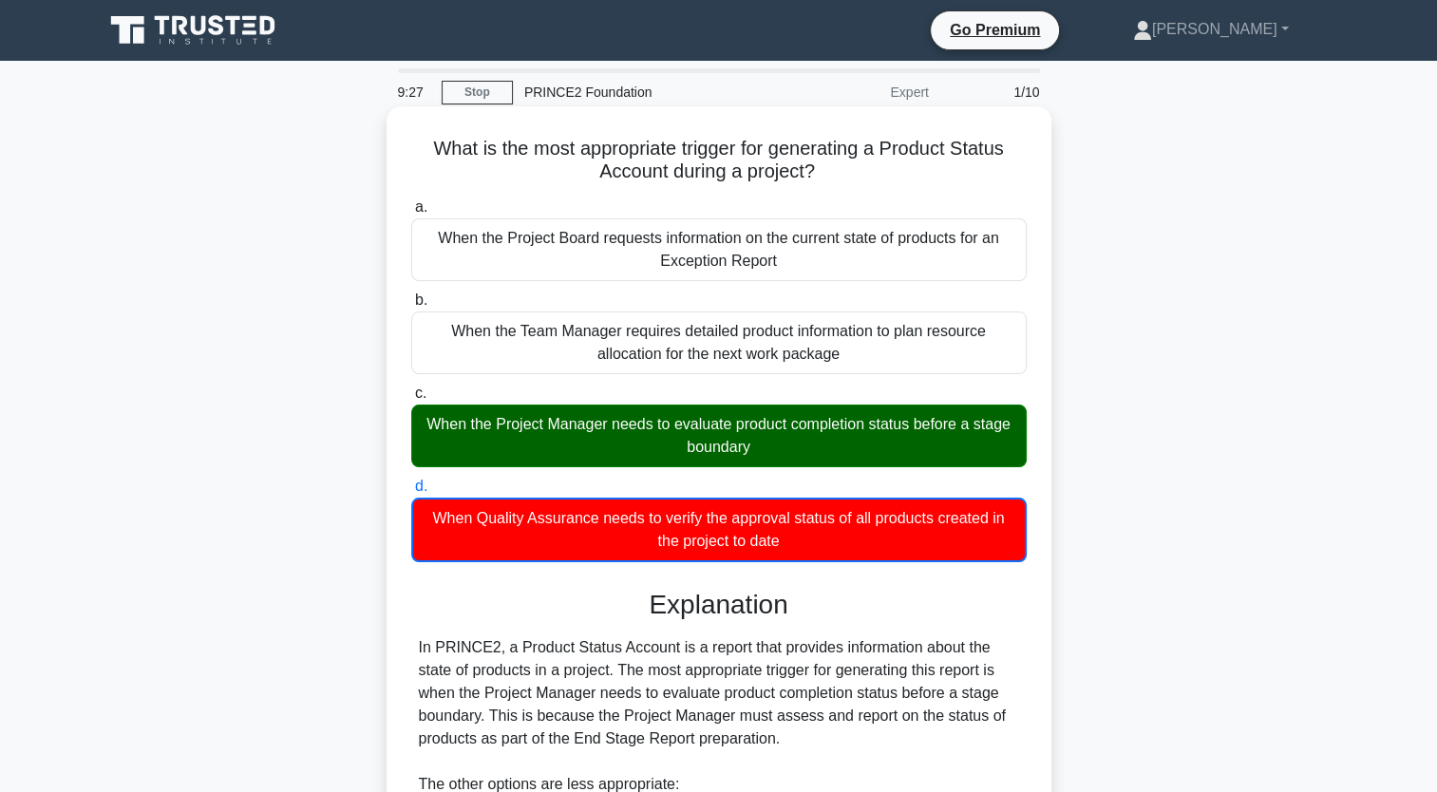
click at [638, 393] on label "c. When the Project Manager needs to evaluate product completion status before …" at bounding box center [719, 424] width 616 height 85
click at [411, 393] on input "c. When the Project Manager needs to evaluate product completion status before …" at bounding box center [411, 394] width 0 height 12
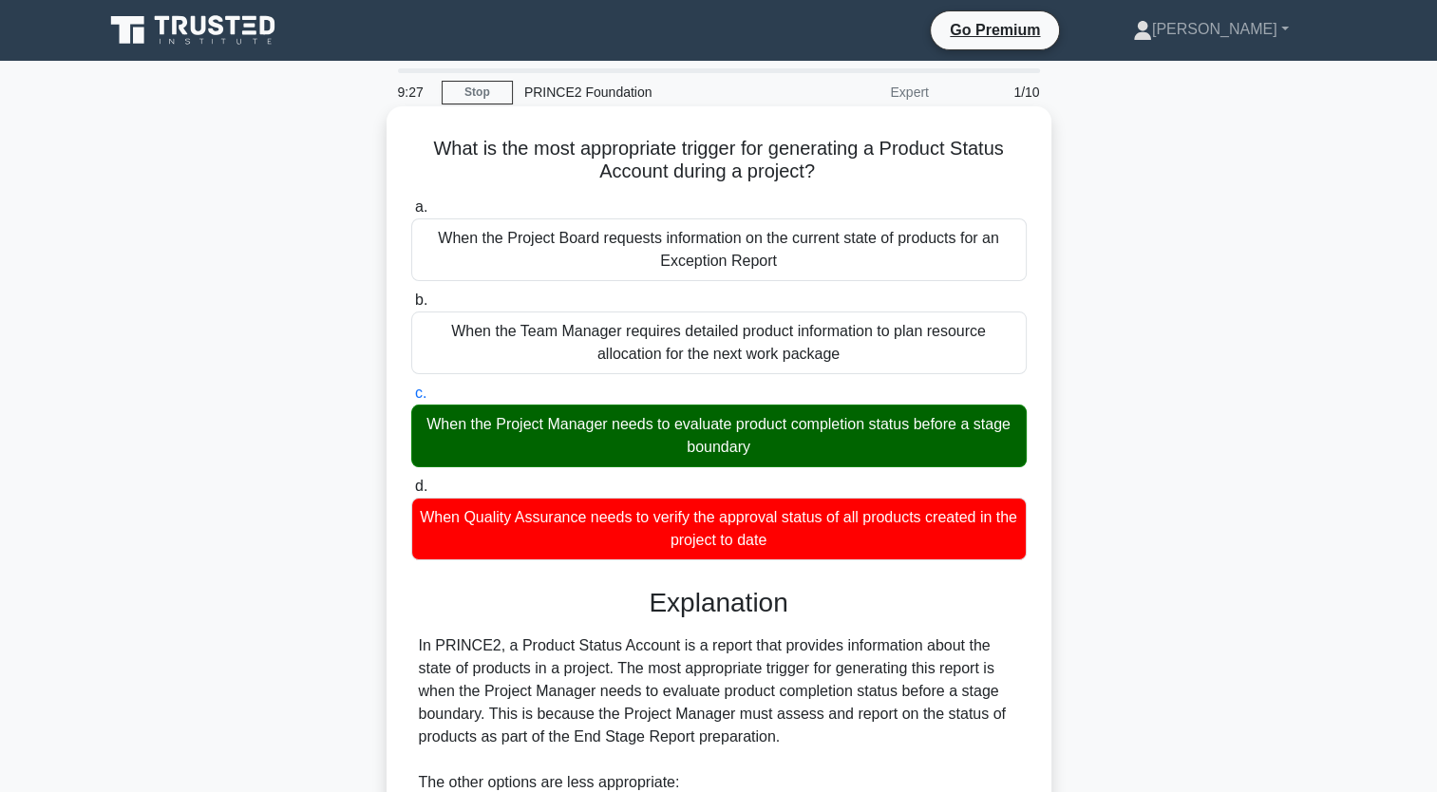
click at [660, 444] on div "When the Project Manager needs to evaluate product completion status before a s…" at bounding box center [719, 436] width 616 height 63
click at [411, 400] on input "c. When the Project Manager needs to evaluate product completion status before …" at bounding box center [411, 394] width 0 height 12
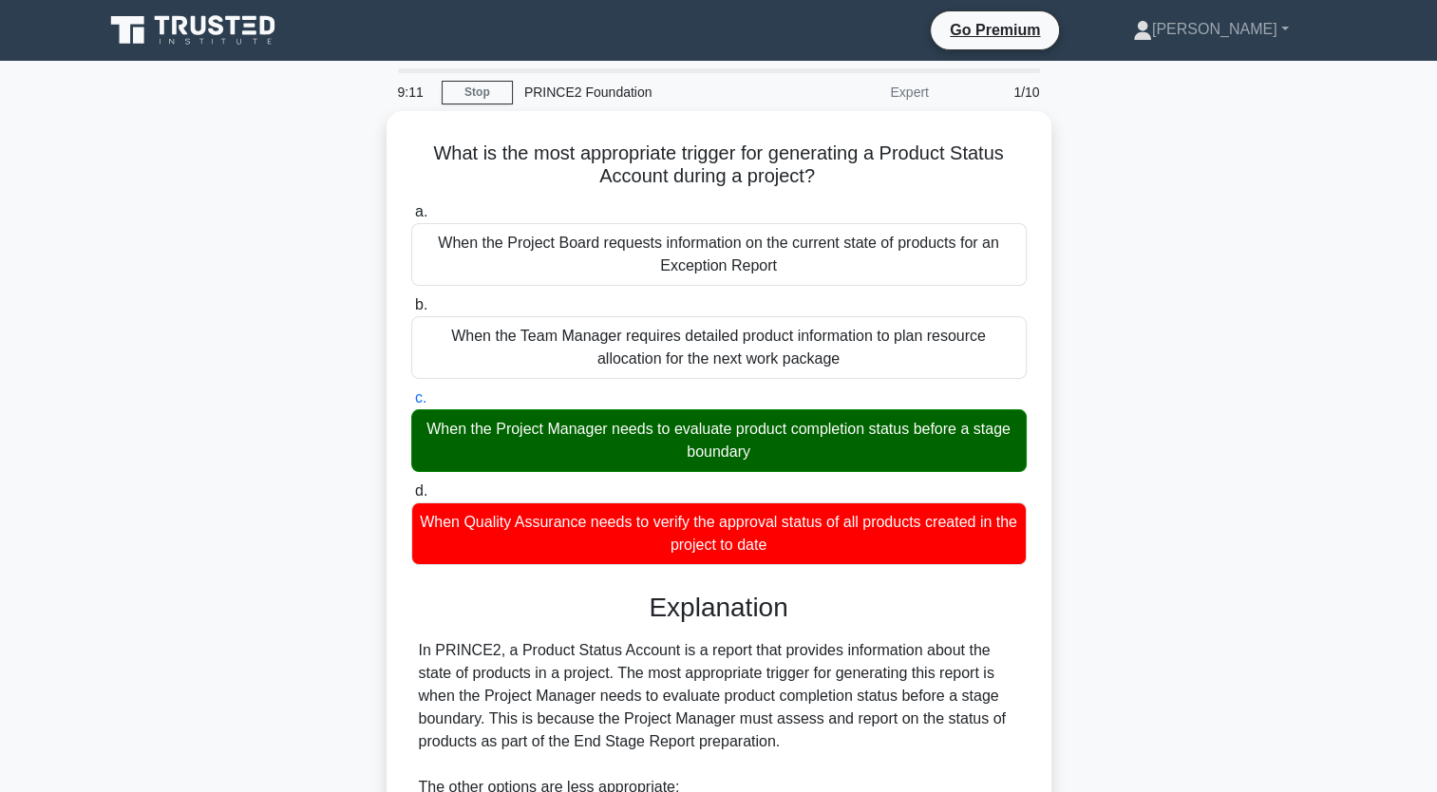
click at [246, 23] on icon at bounding box center [195, 30] width 182 height 36
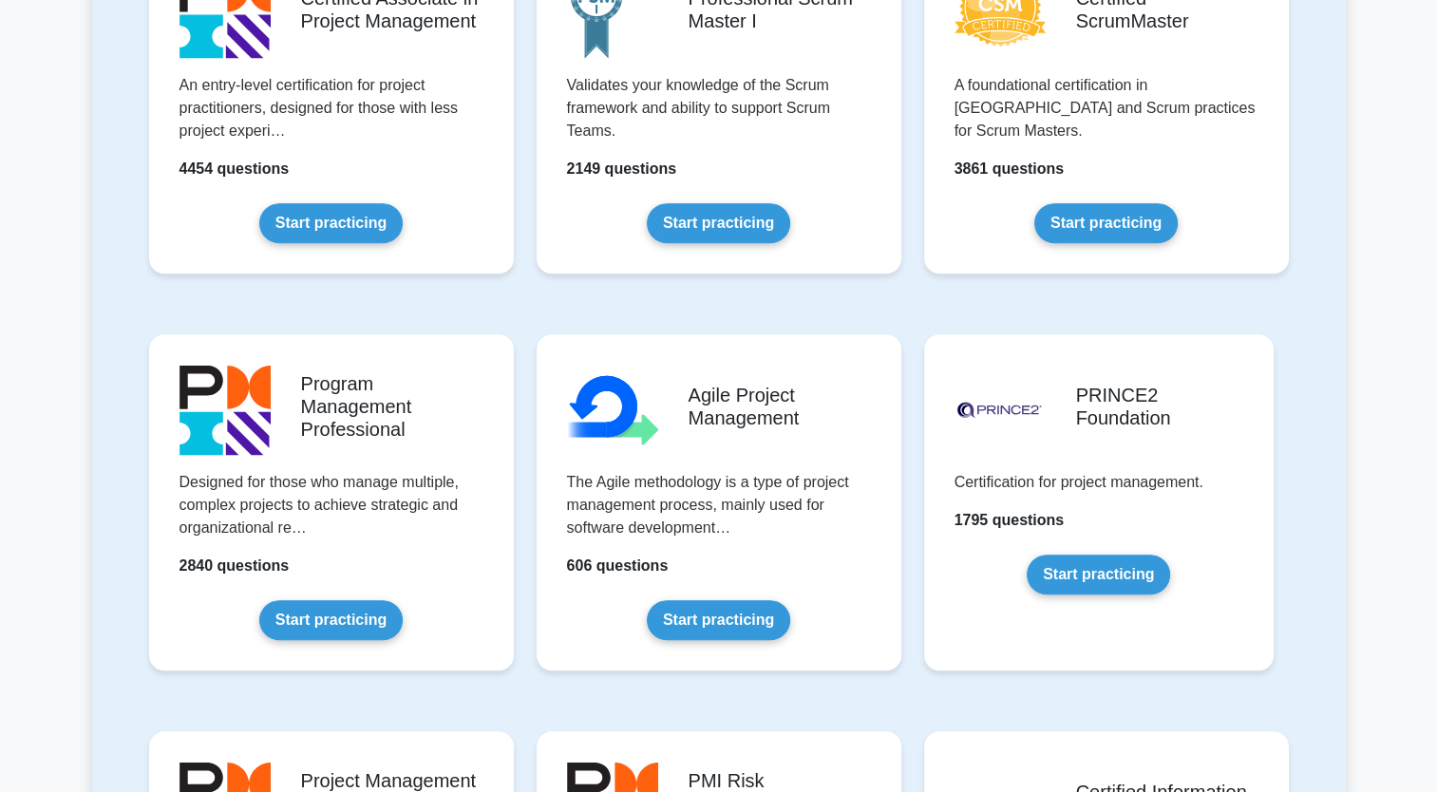
scroll to position [921, 0]
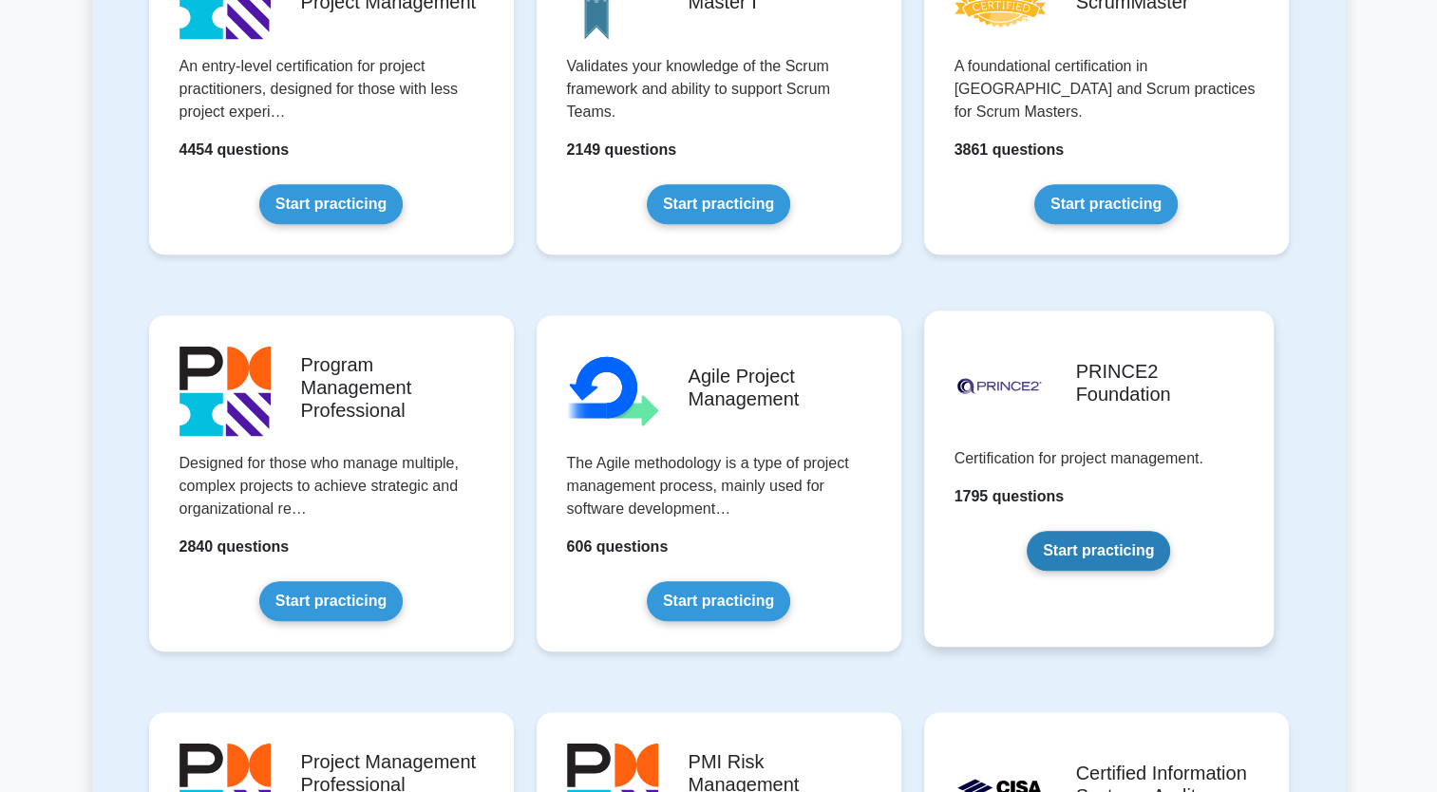
click at [1125, 538] on link "Start practicing" at bounding box center [1098, 551] width 143 height 40
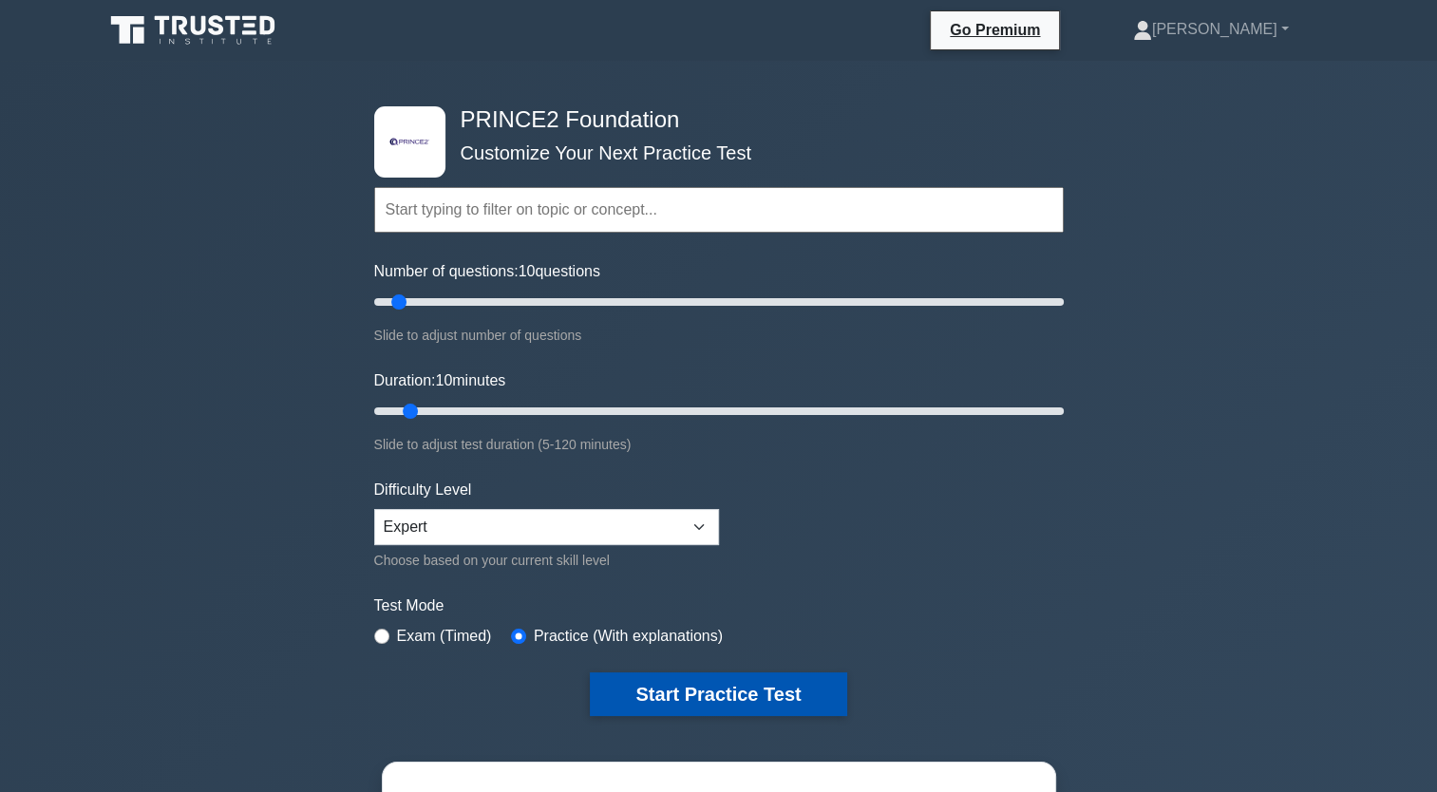
click at [729, 693] on button "Start Practice Test" at bounding box center [718, 695] width 256 height 44
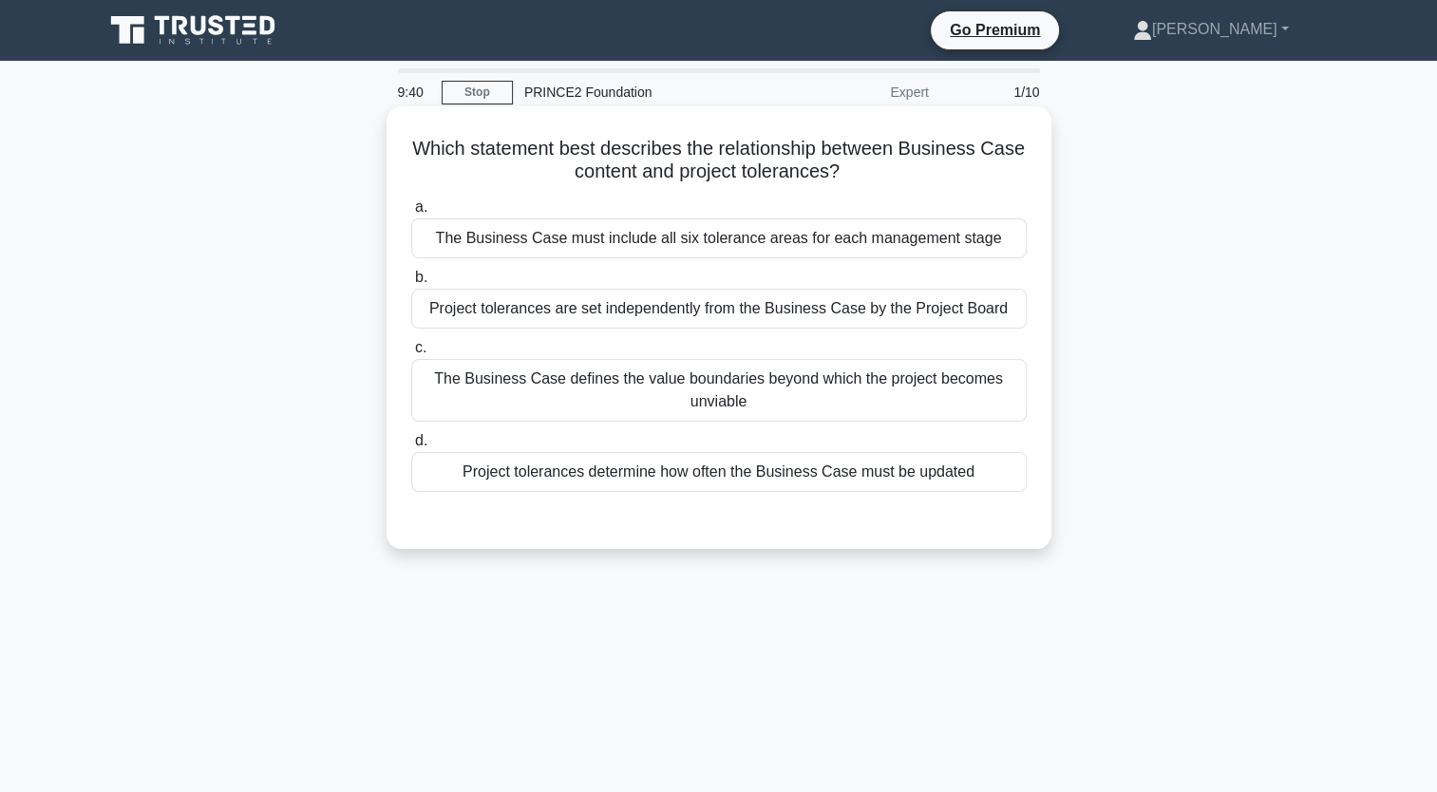
click at [494, 313] on div "Project tolerances are set independently from the Business Case by the Project …" at bounding box center [719, 309] width 616 height 40
click at [411, 284] on input "b. Project tolerances are set independently from the Business Case by the Proje…" at bounding box center [411, 278] width 0 height 12
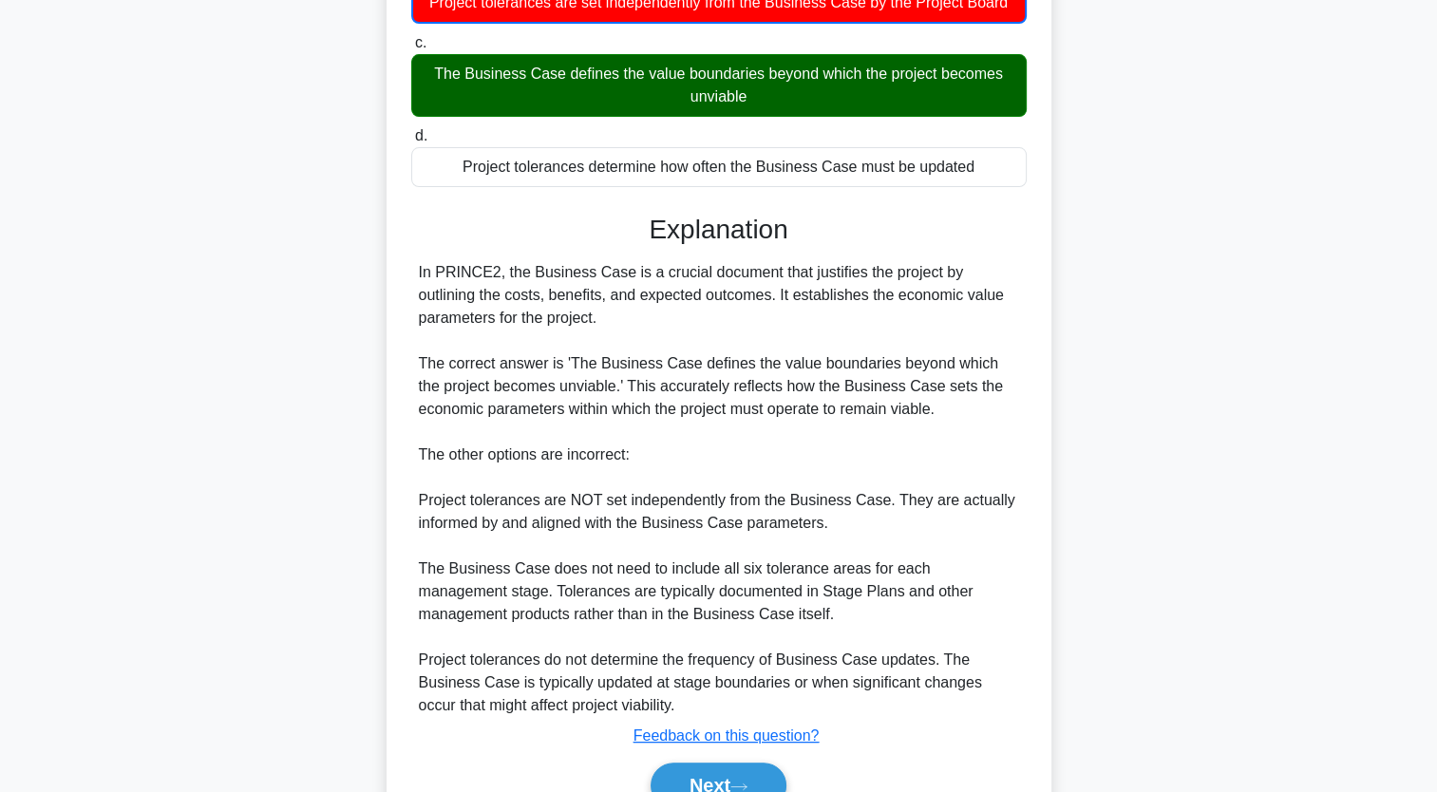
scroll to position [312, 0]
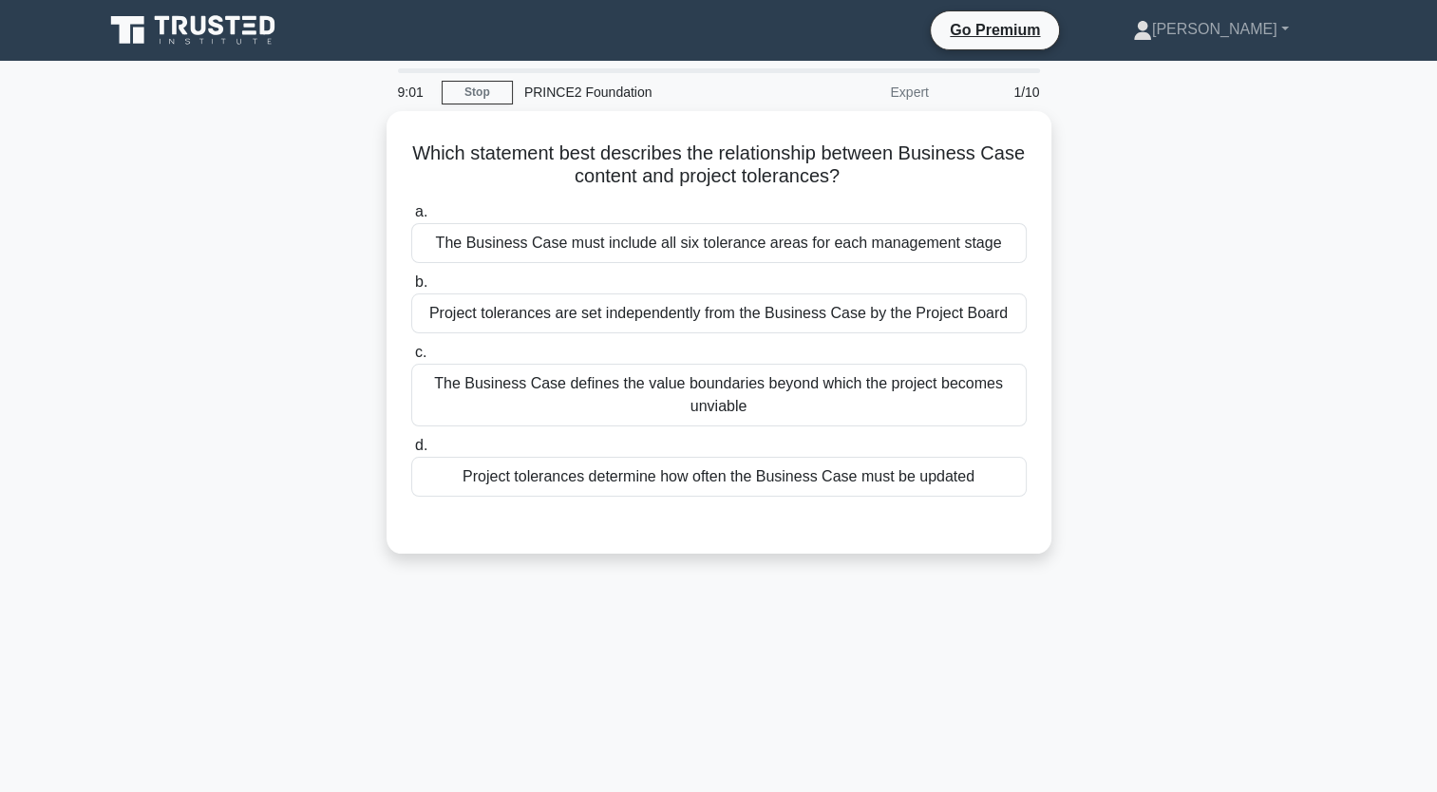
click at [231, 21] on icon at bounding box center [195, 30] width 182 height 36
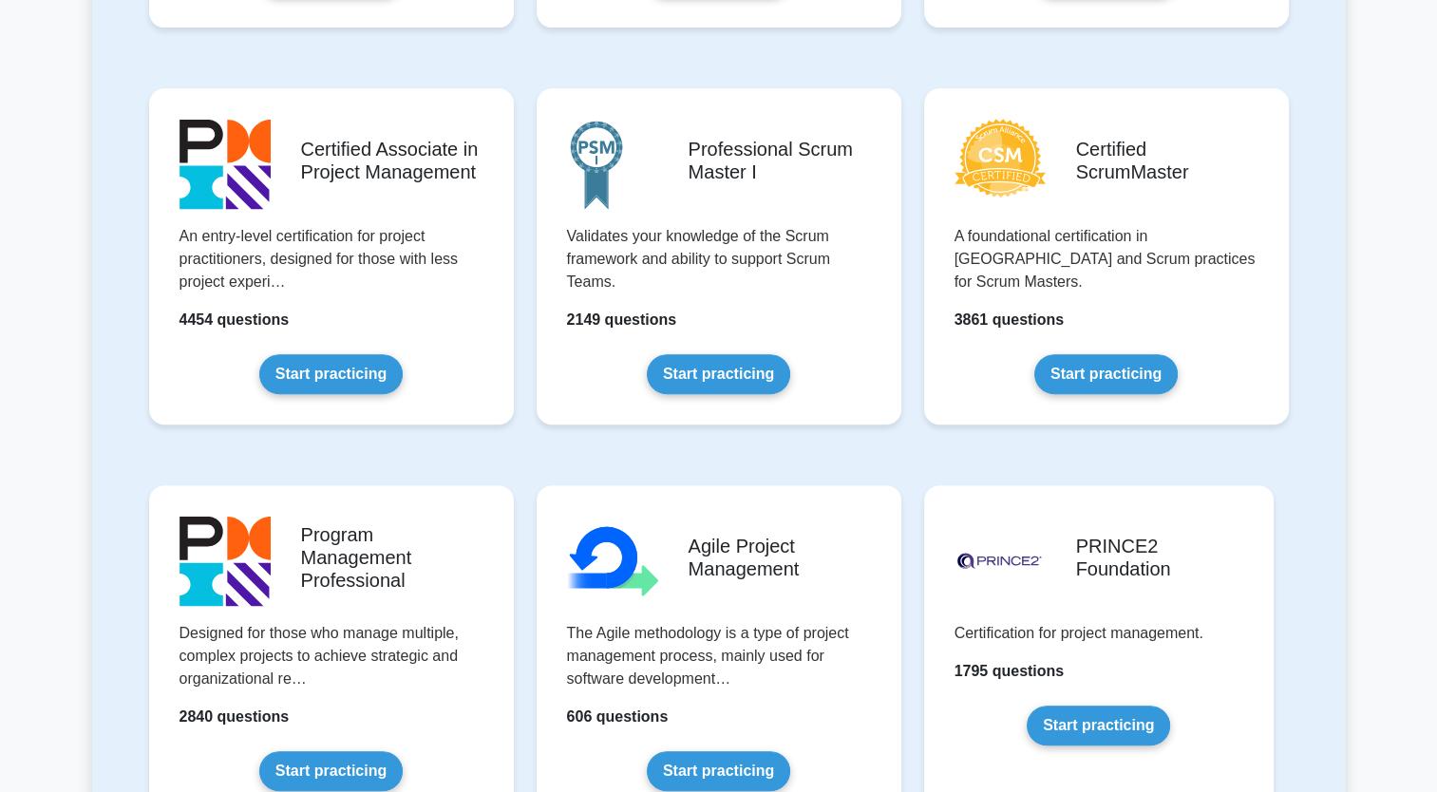
scroll to position [754, 0]
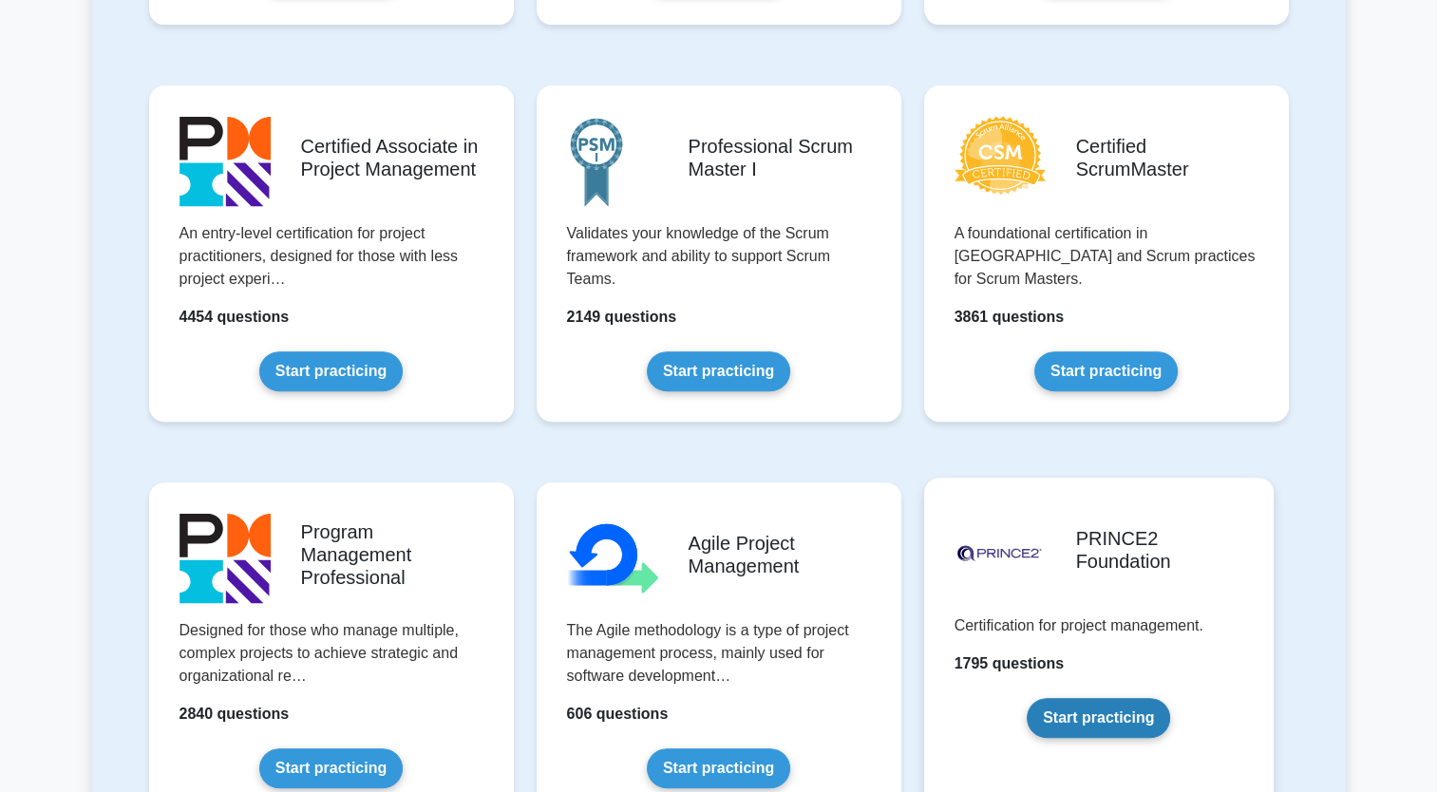
click at [1101, 701] on link "Start practicing" at bounding box center [1098, 718] width 143 height 40
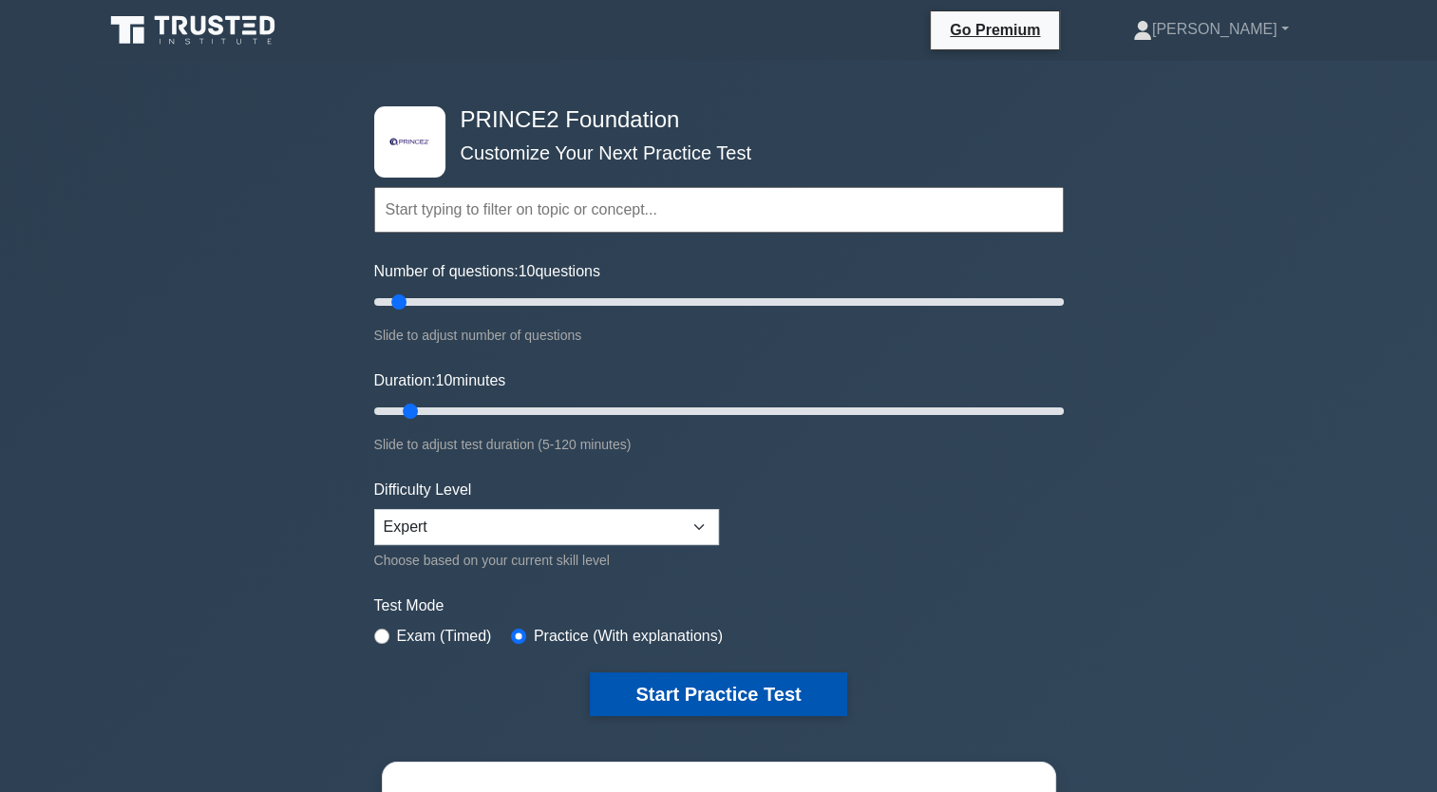
click at [745, 682] on button "Start Practice Test" at bounding box center [718, 695] width 256 height 44
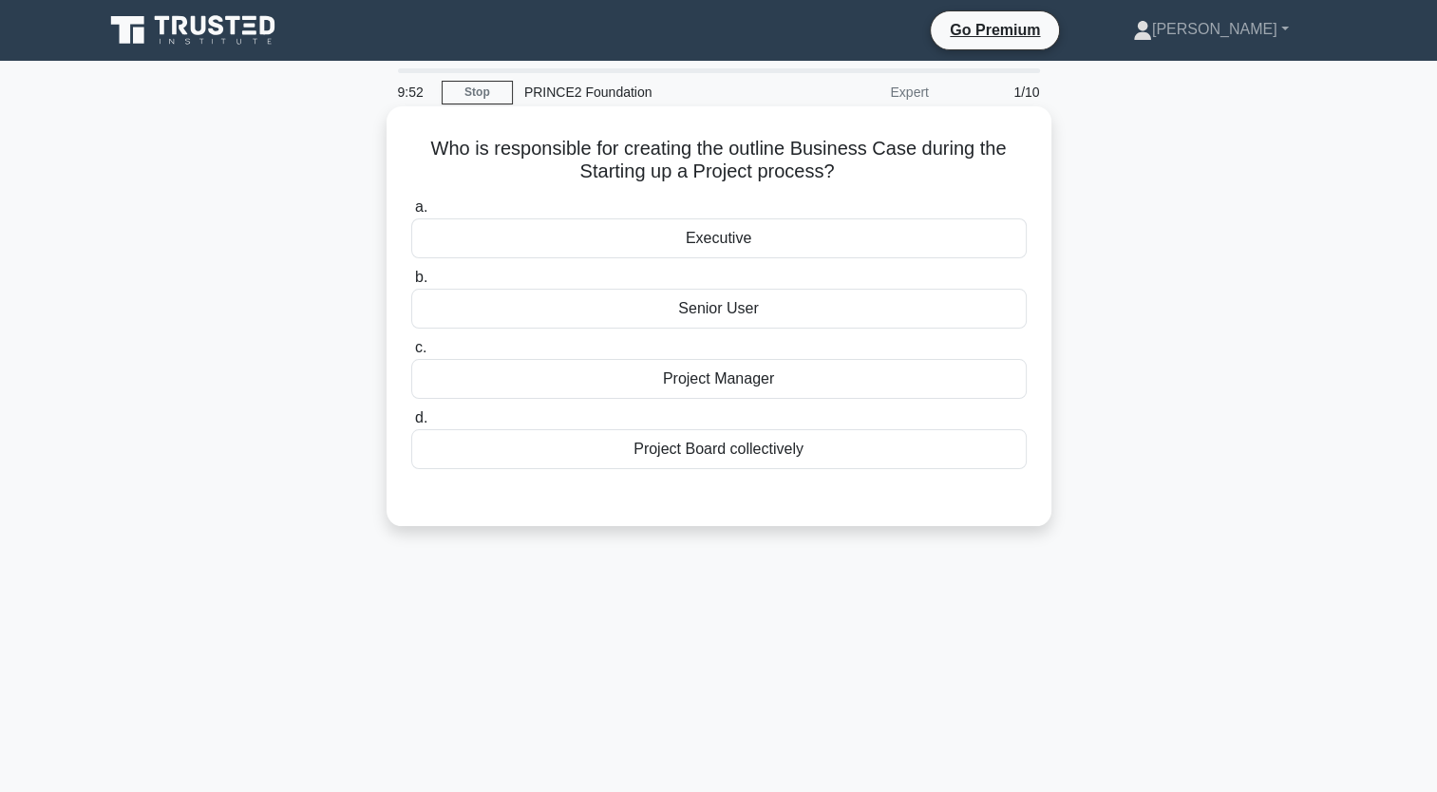
click at [863, 457] on div "Project Board collectively" at bounding box center [719, 449] width 616 height 40
click at [411, 425] on input "d. Project Board collectively" at bounding box center [411, 418] width 0 height 12
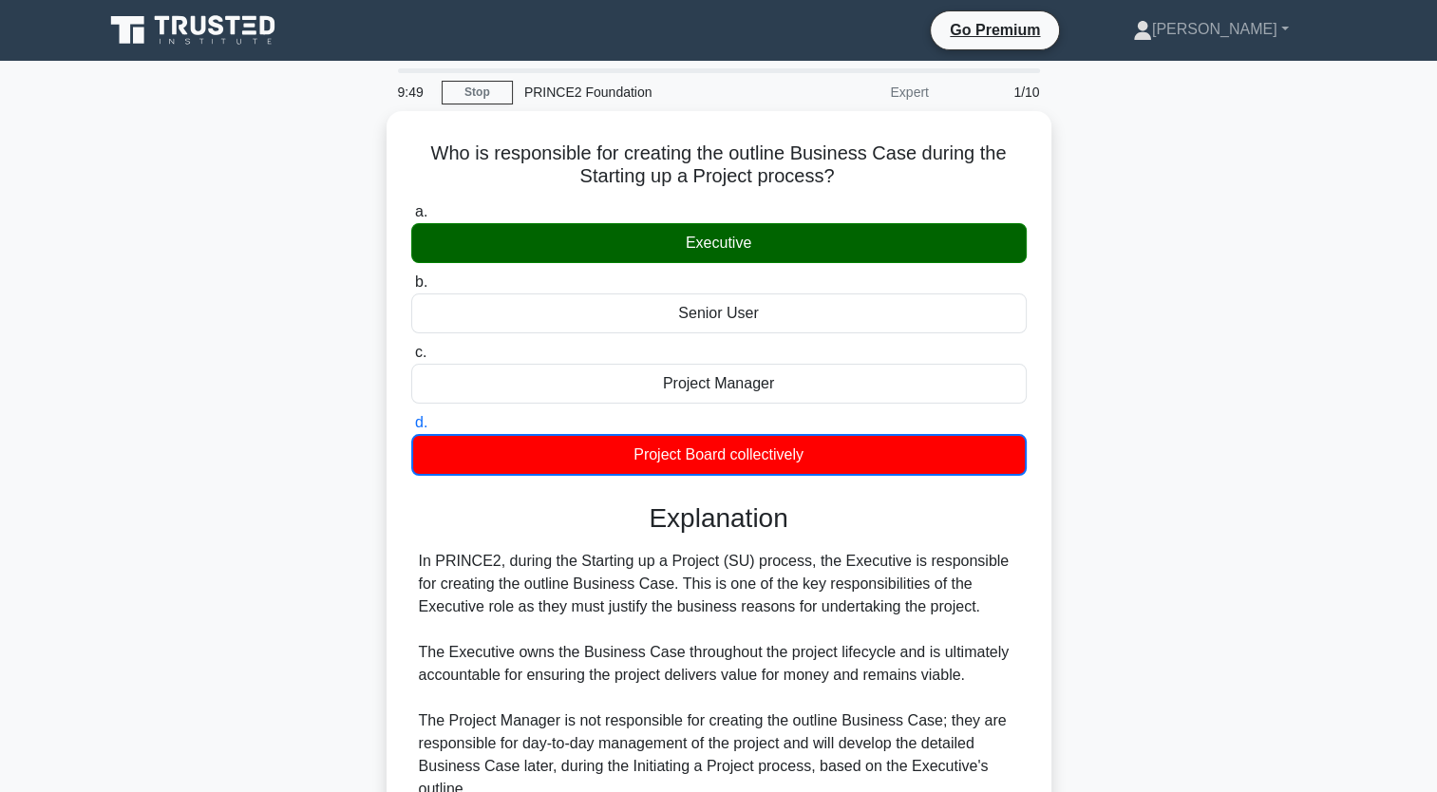
click at [169, 40] on icon at bounding box center [195, 30] width 182 height 36
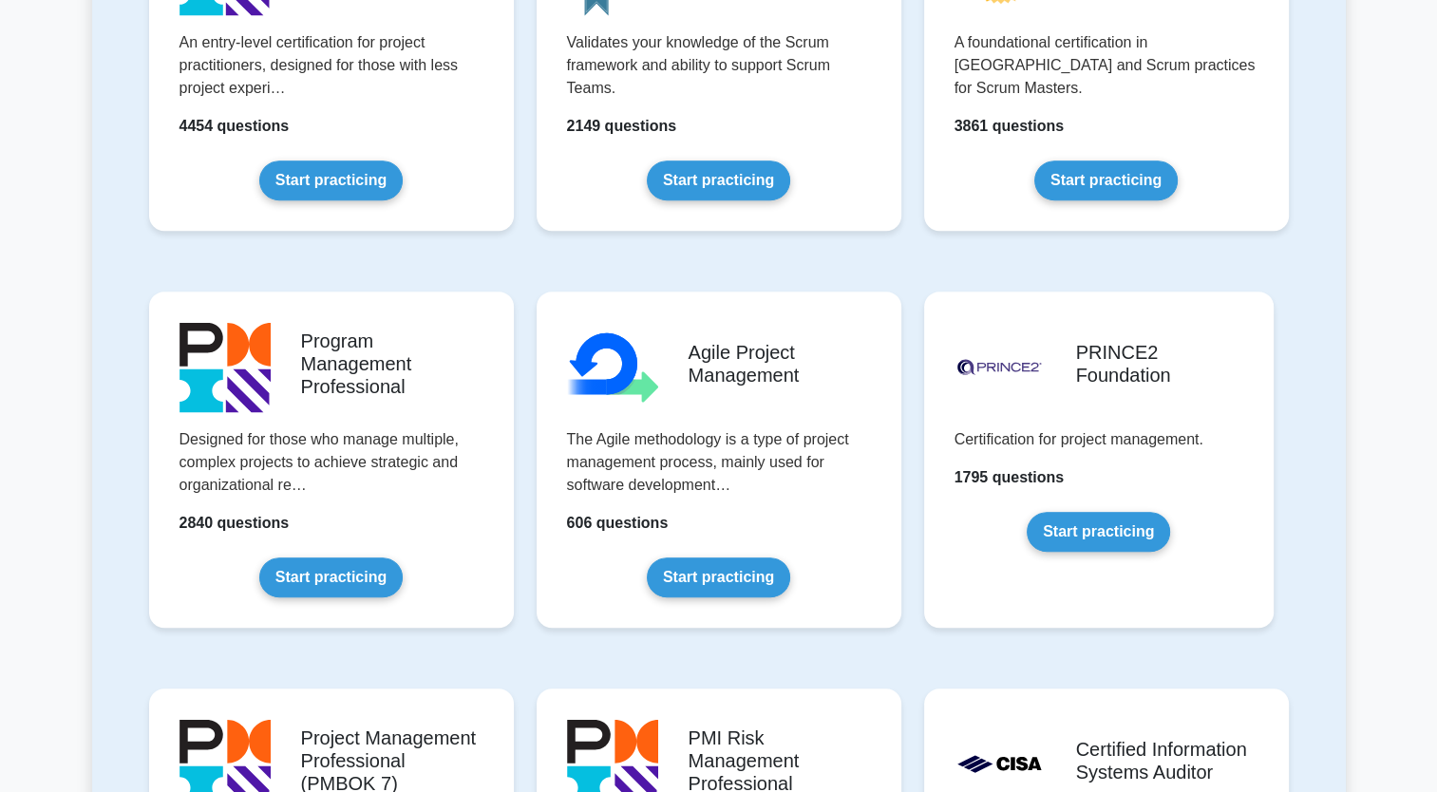
scroll to position [1022, 0]
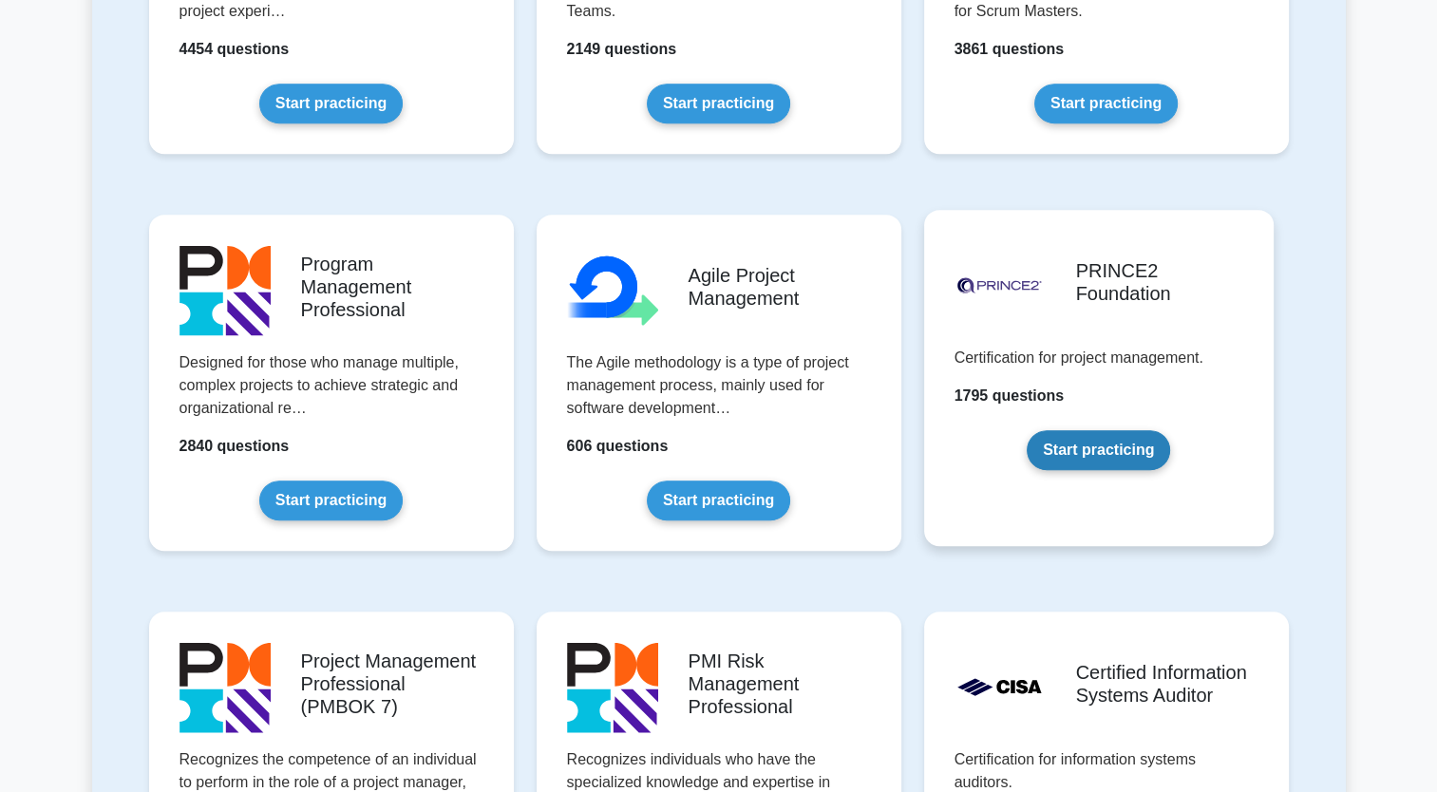
click at [1053, 463] on link "Start practicing" at bounding box center [1098, 450] width 143 height 40
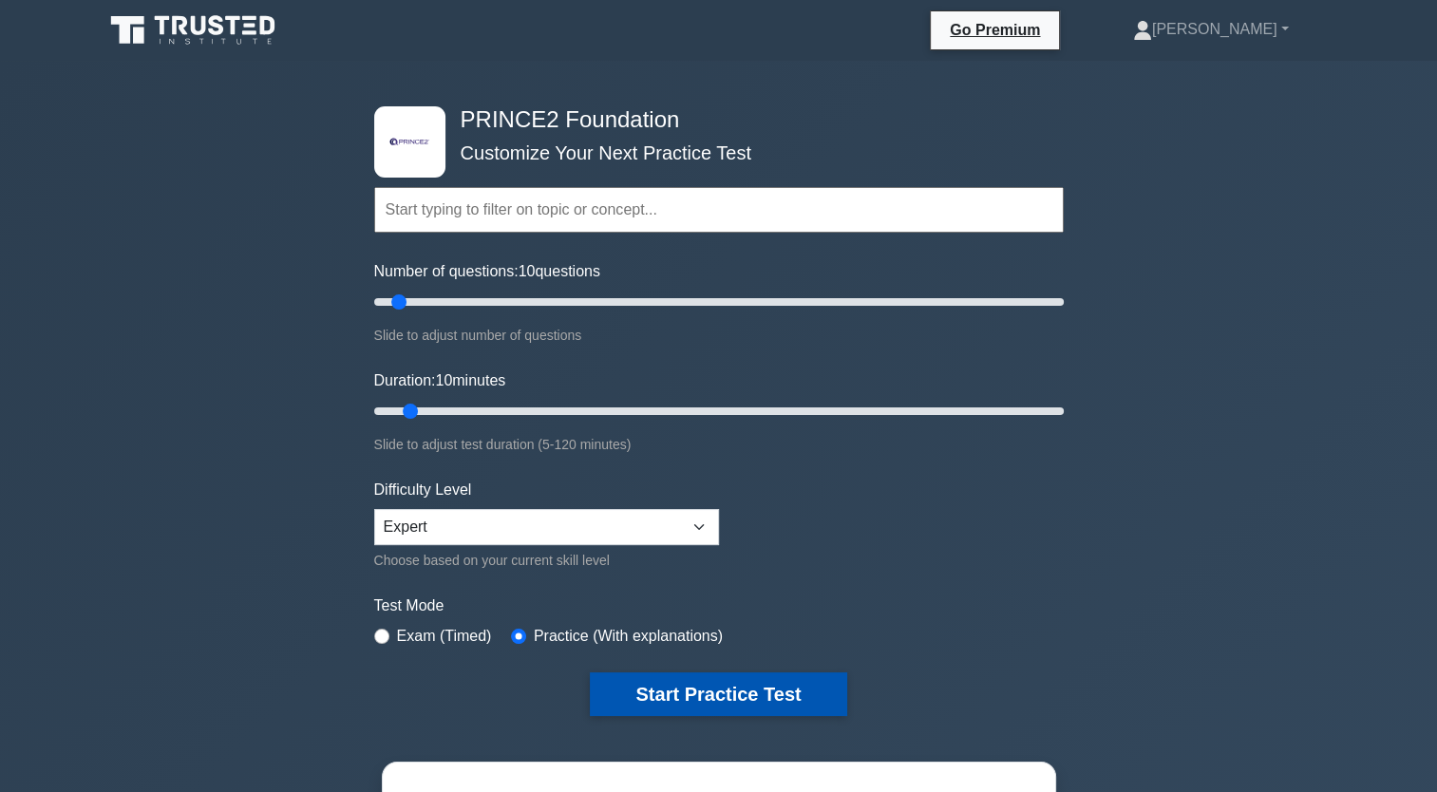
click at [798, 701] on button "Start Practice Test" at bounding box center [718, 695] width 256 height 44
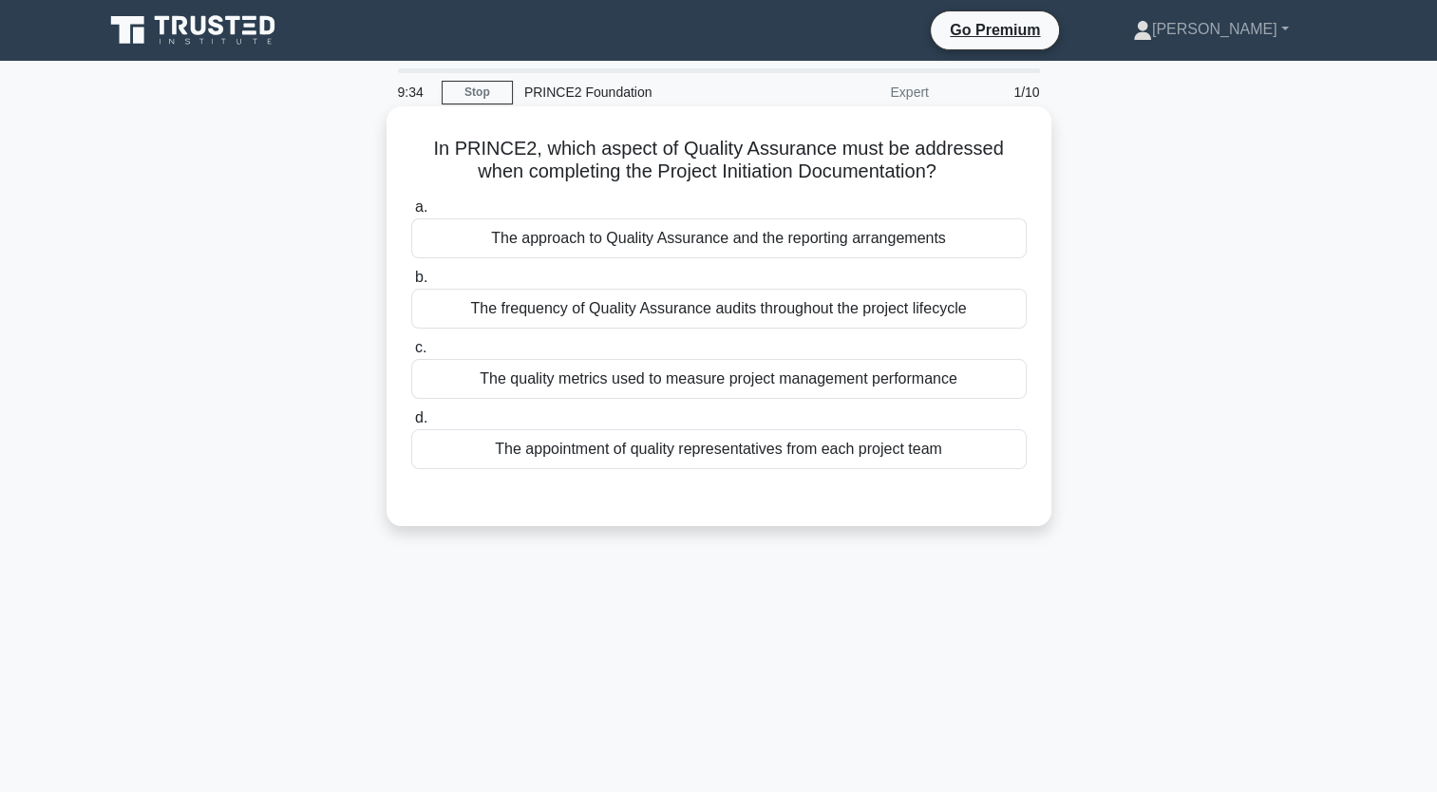
click at [815, 251] on div "The approach to Quality Assurance and the reporting arrangements" at bounding box center [719, 238] width 616 height 40
click at [411, 214] on input "a. The approach to Quality Assurance and the reporting arrangements" at bounding box center [411, 207] width 0 height 12
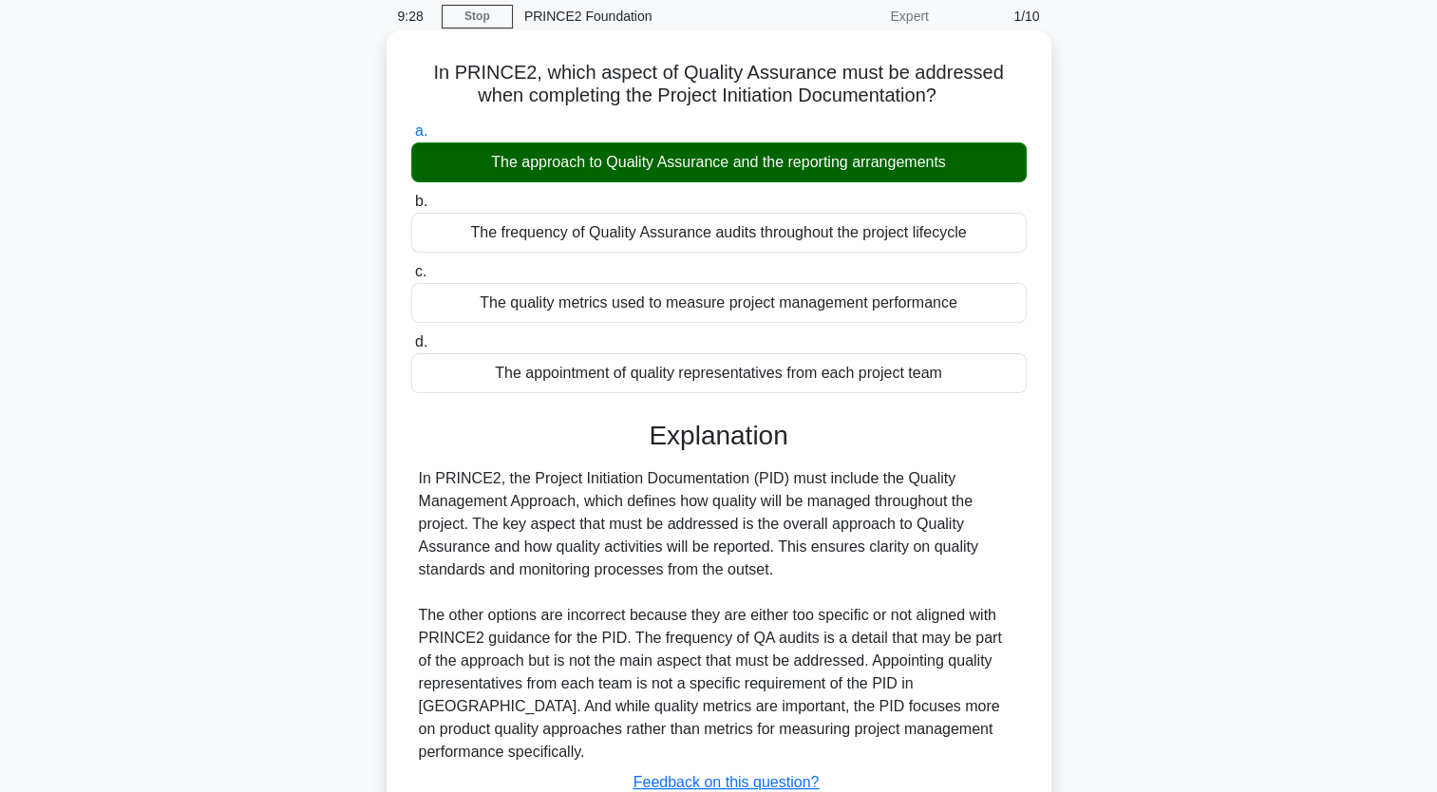
scroll to position [234, 0]
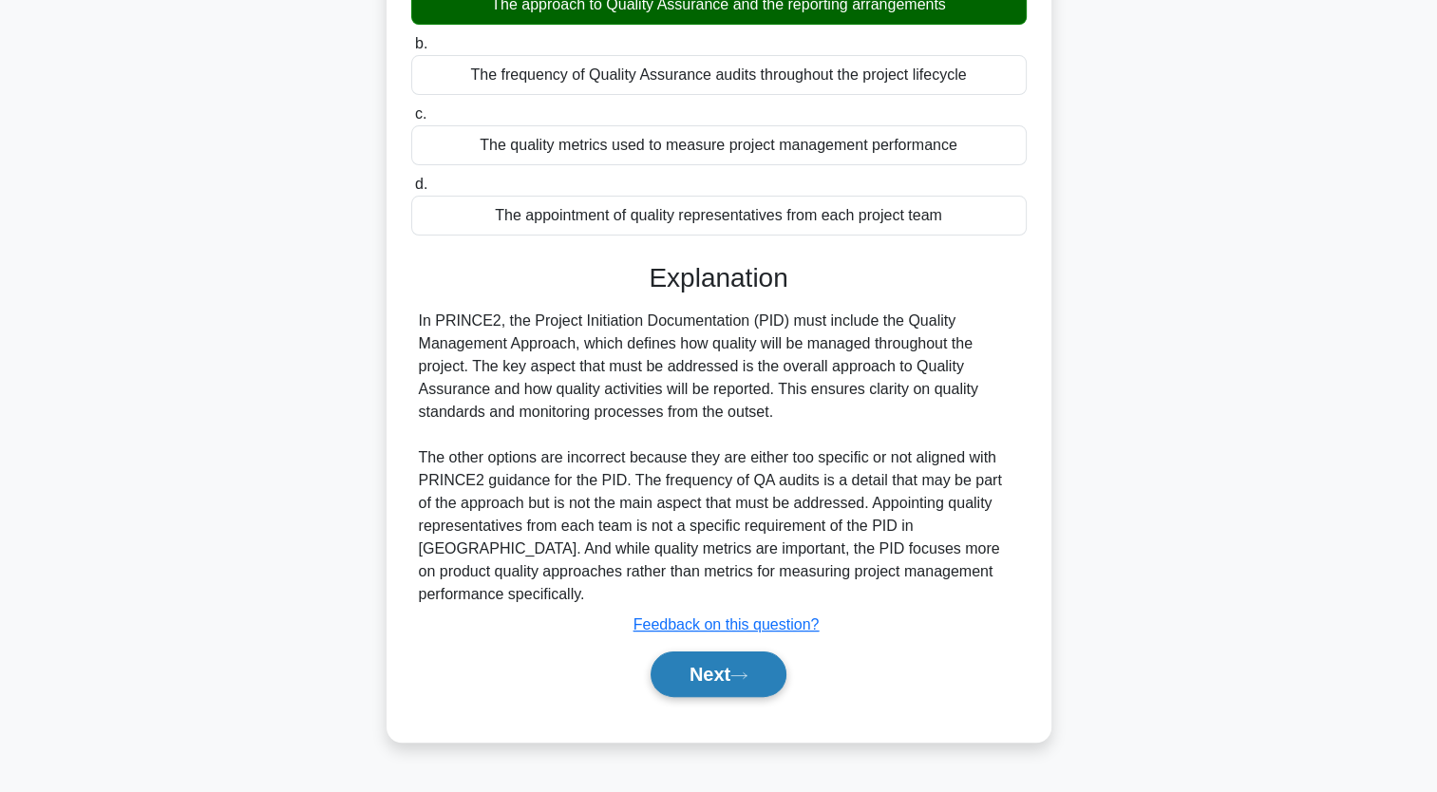
click at [726, 652] on button "Next" at bounding box center [719, 675] width 136 height 46
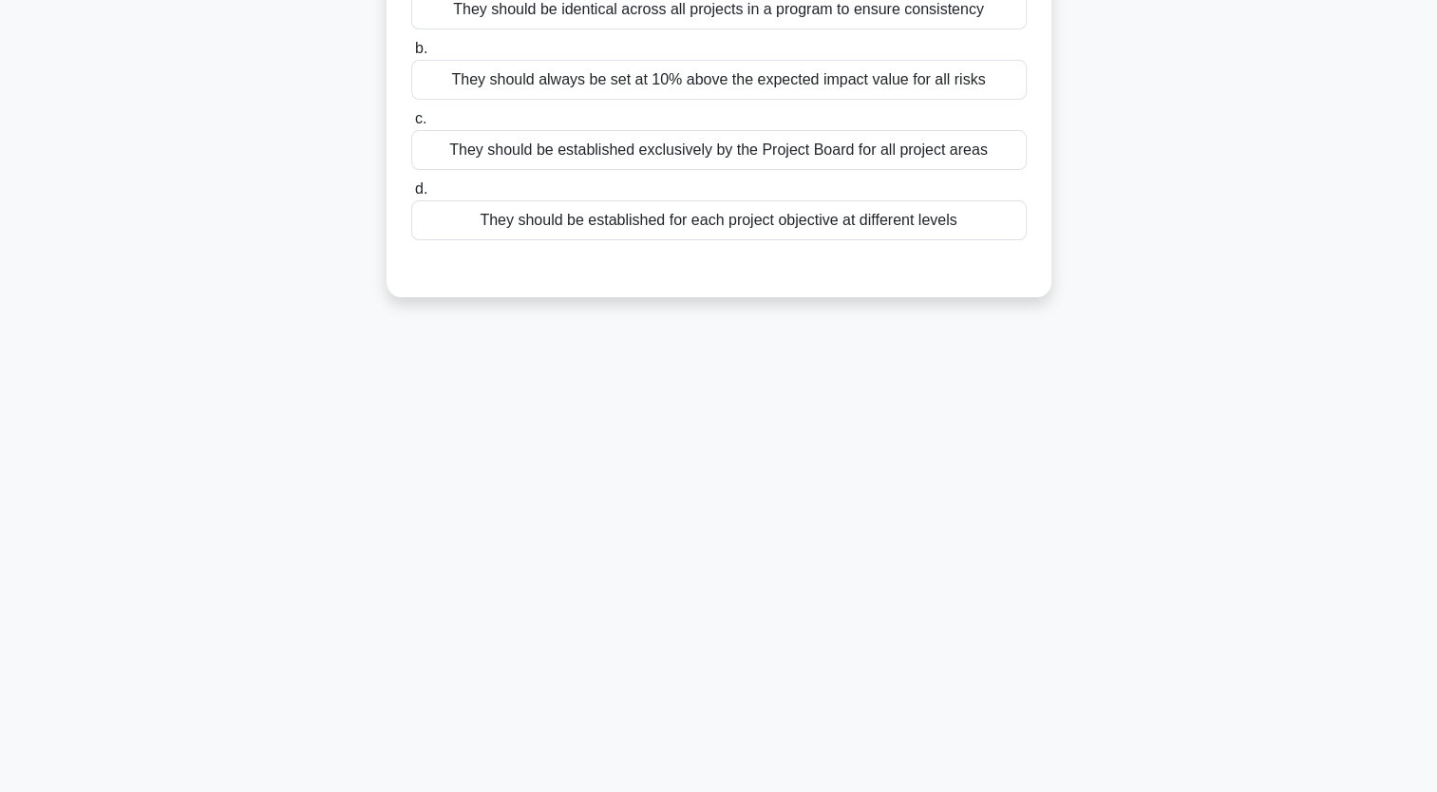
scroll to position [0, 0]
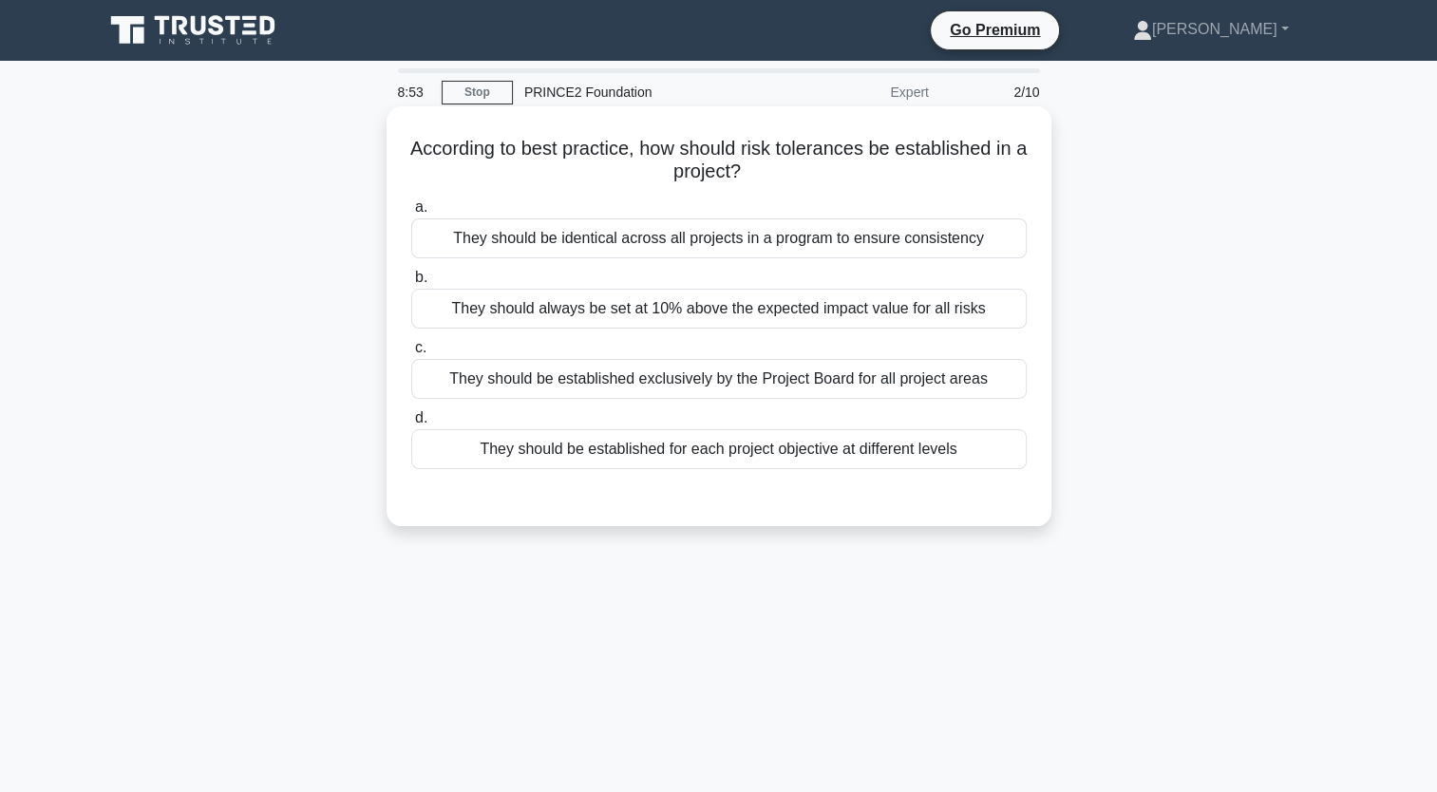
click at [755, 382] on div "They should be established exclusively by the Project Board for all project are…" at bounding box center [719, 379] width 616 height 40
click at [411, 354] on input "c. They should be established exclusively by the Project Board for all project …" at bounding box center [411, 348] width 0 height 12
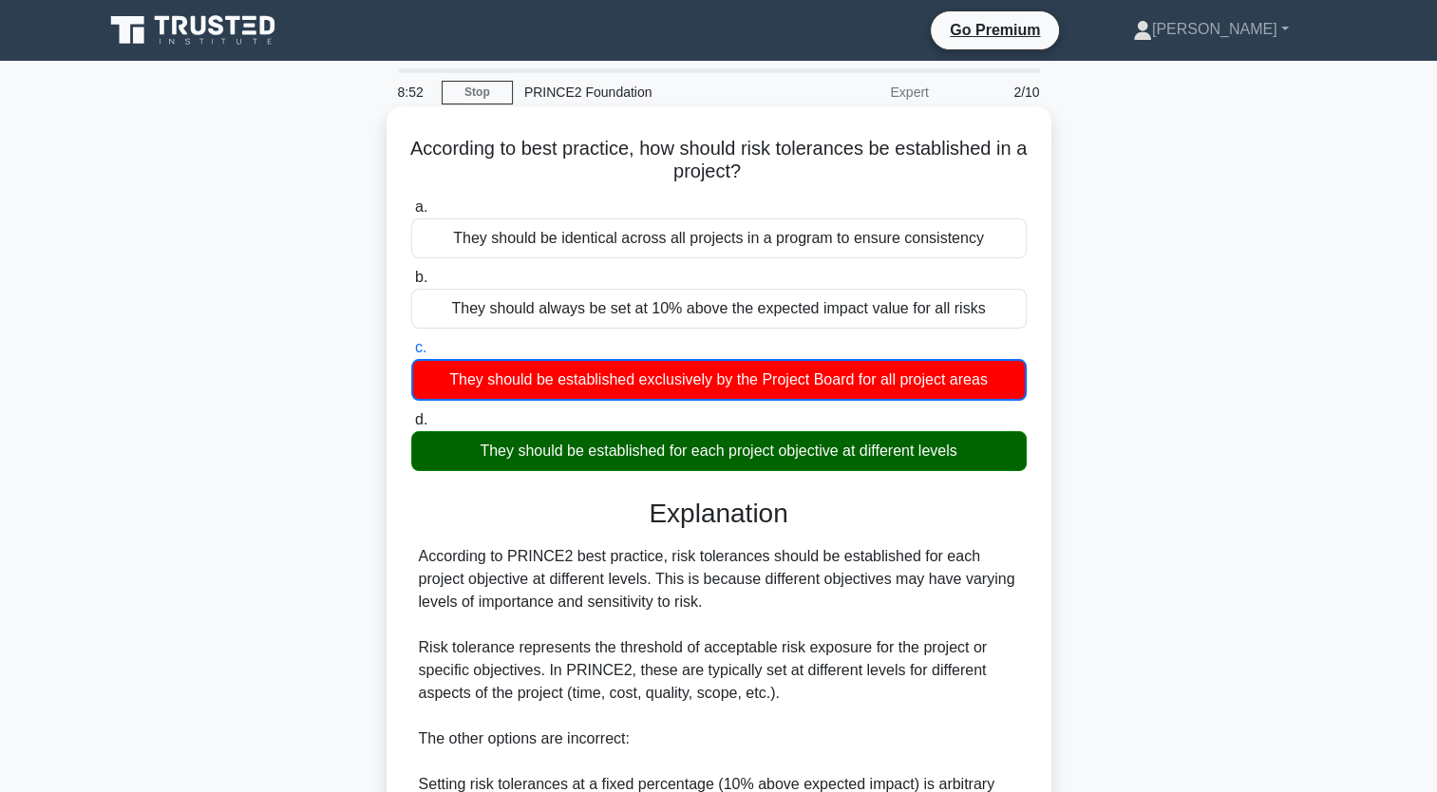
click at [781, 485] on div "a. They should be identical across all projects in a program to ensure consiste…" at bounding box center [718, 665] width 619 height 946
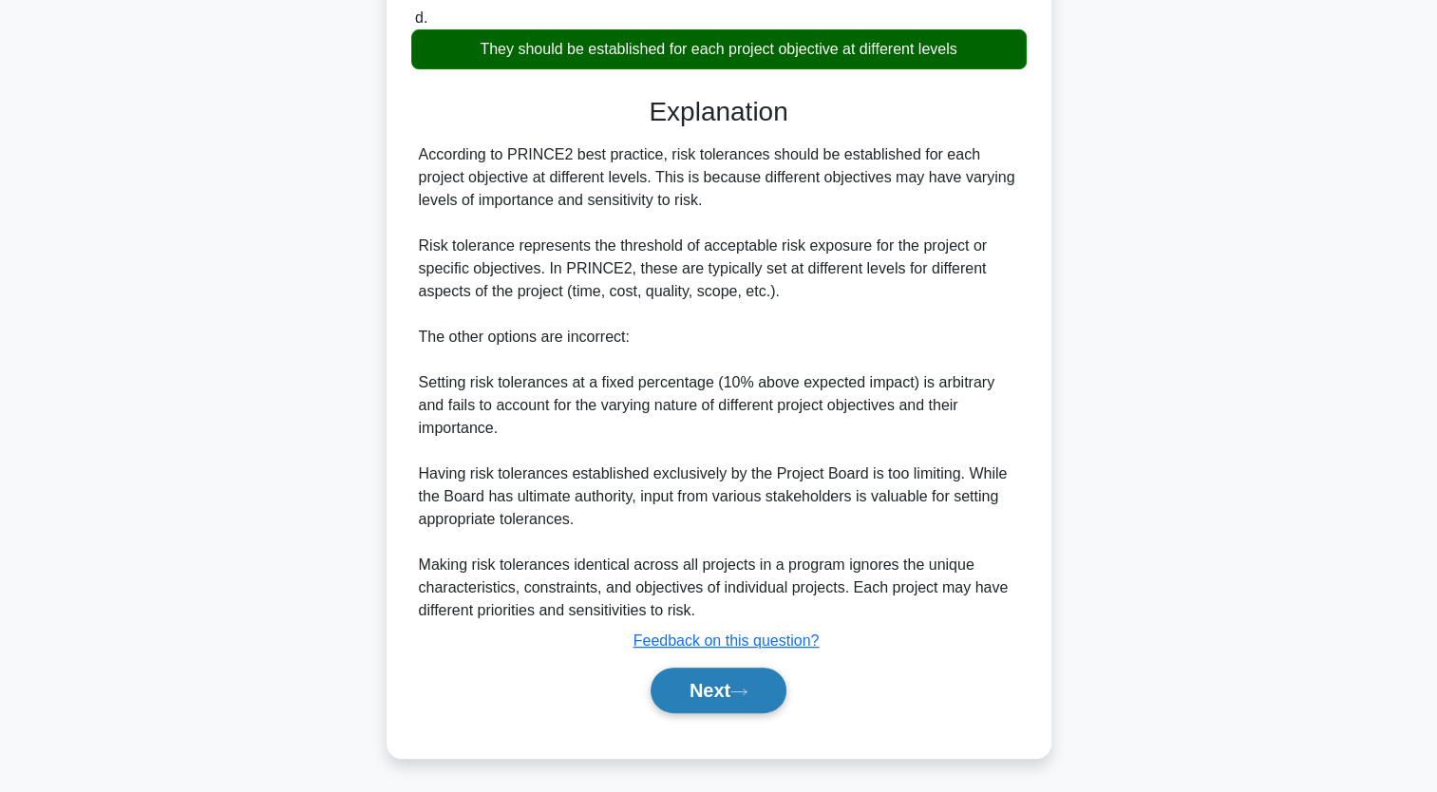
click at [739, 691] on icon at bounding box center [738, 692] width 17 height 10
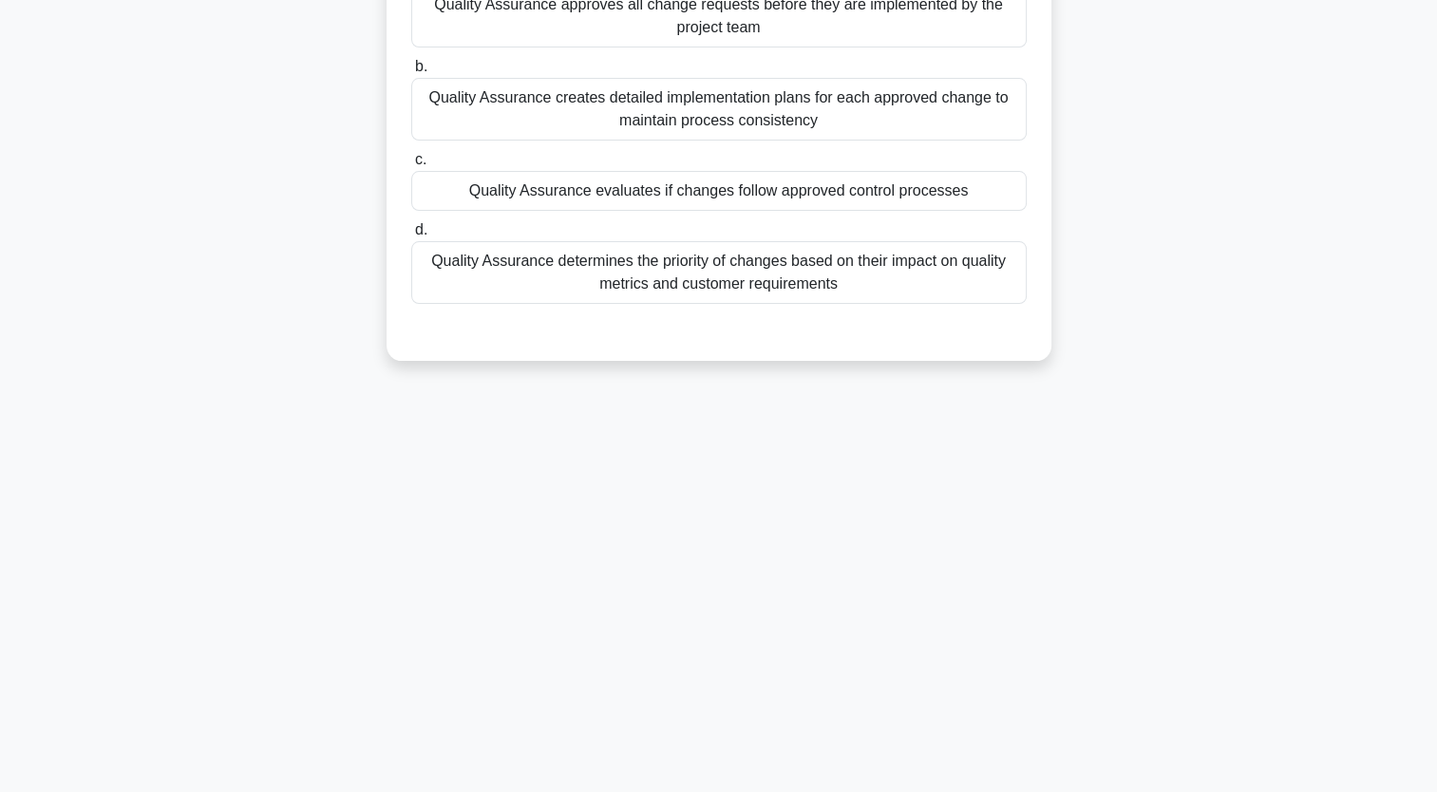
scroll to position [0, 0]
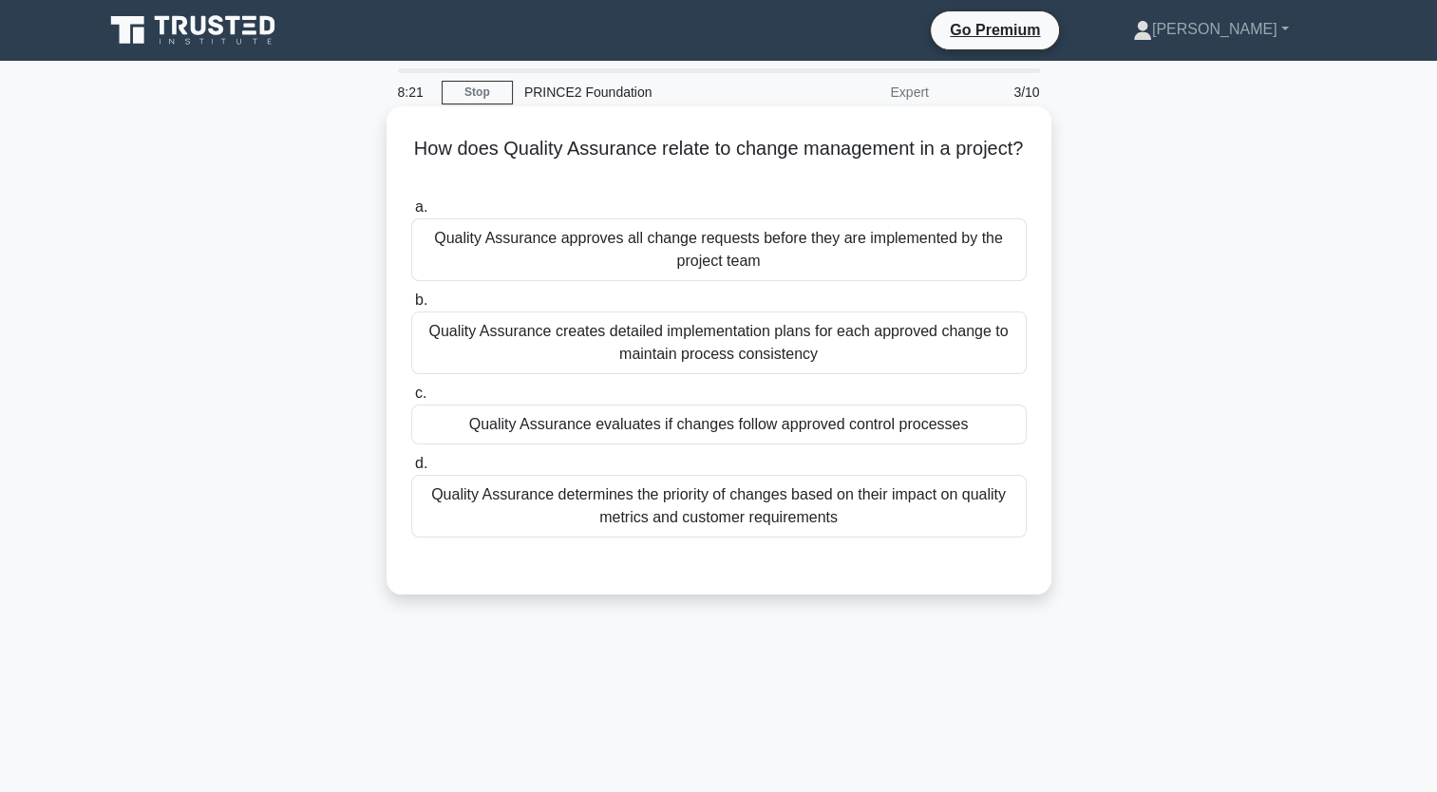
click at [581, 433] on div "Quality Assurance evaluates if changes follow approved control processes" at bounding box center [719, 425] width 616 height 40
click at [411, 400] on input "c. Quality Assurance evaluates if changes follow approved control processes" at bounding box center [411, 394] width 0 height 12
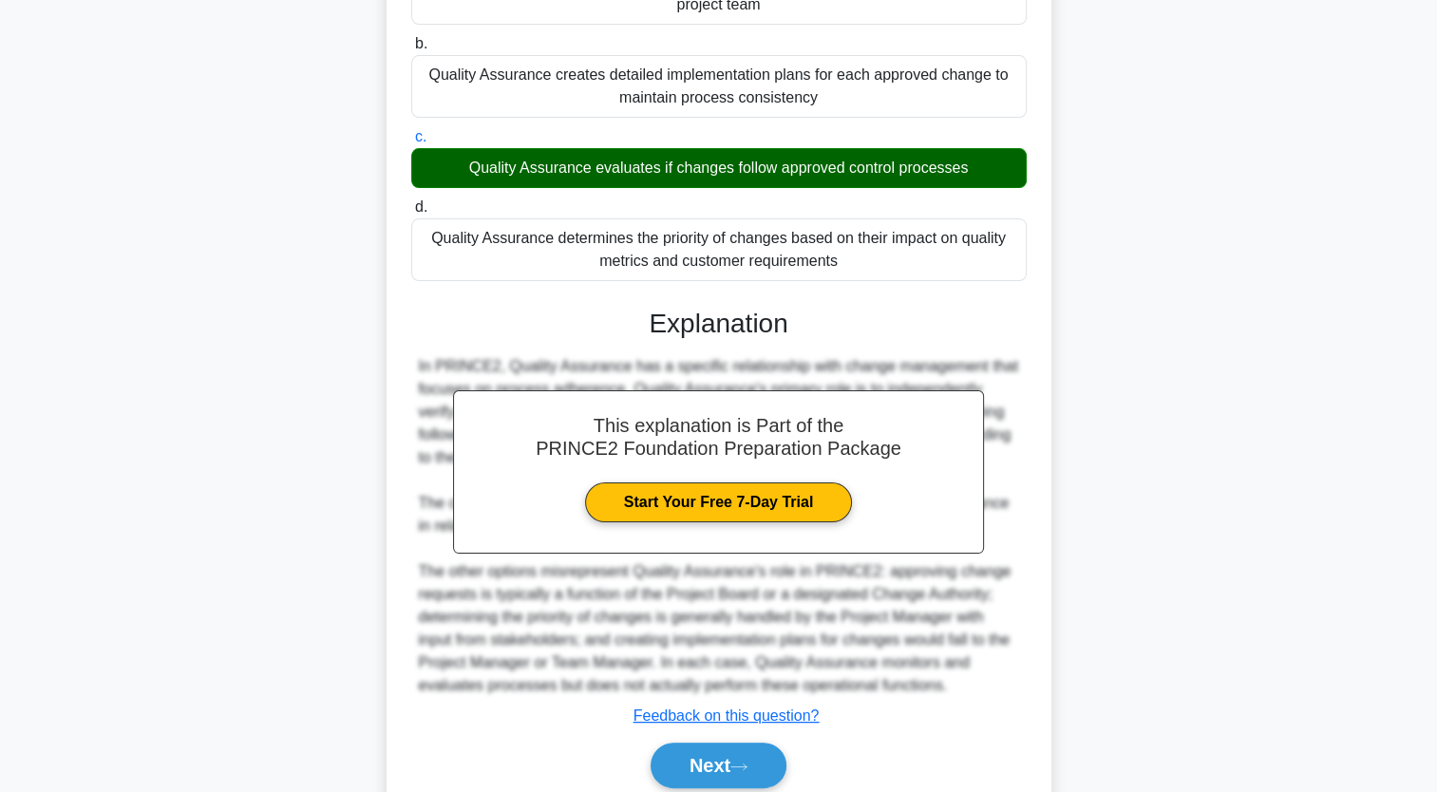
scroll to position [262, 0]
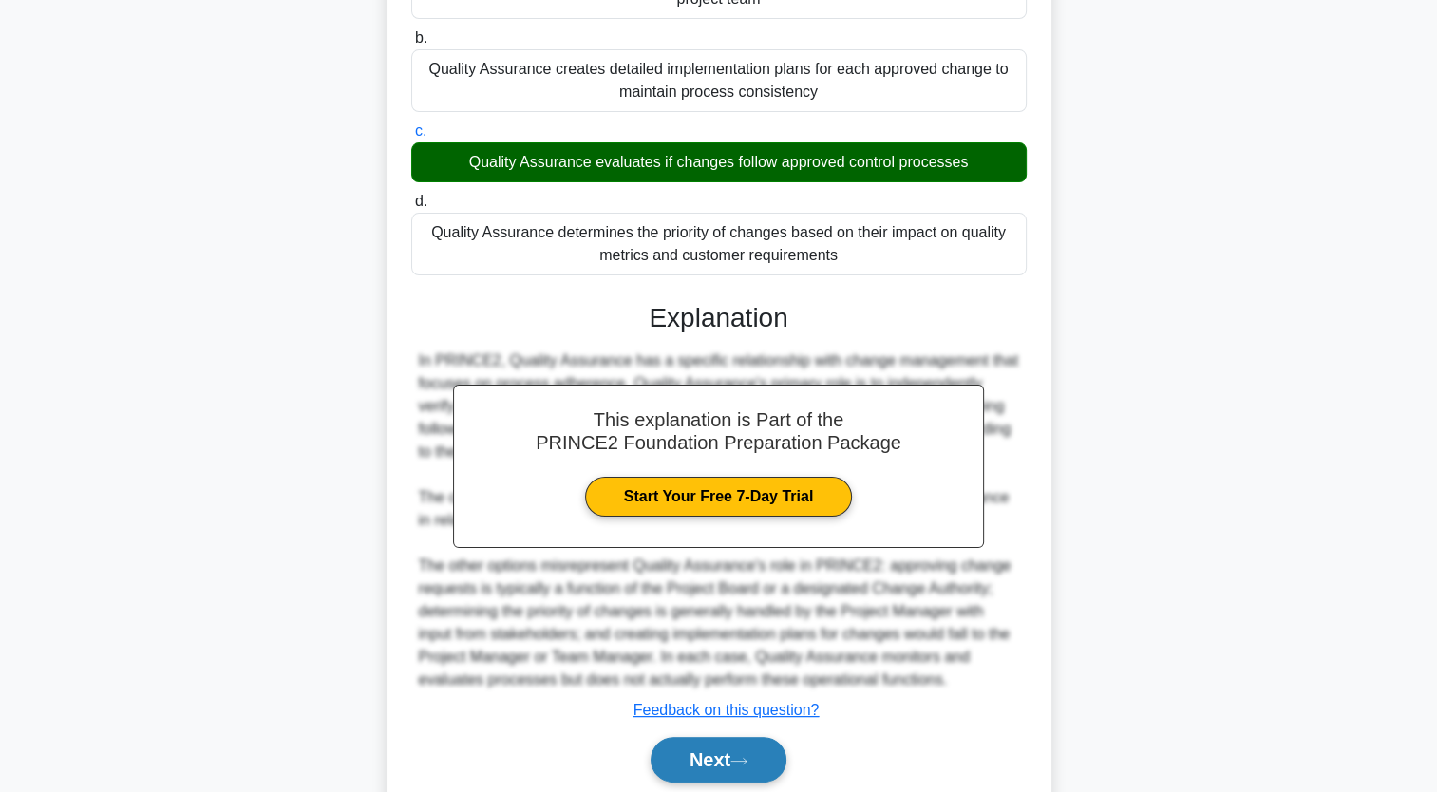
click at [702, 759] on button "Next" at bounding box center [719, 760] width 136 height 46
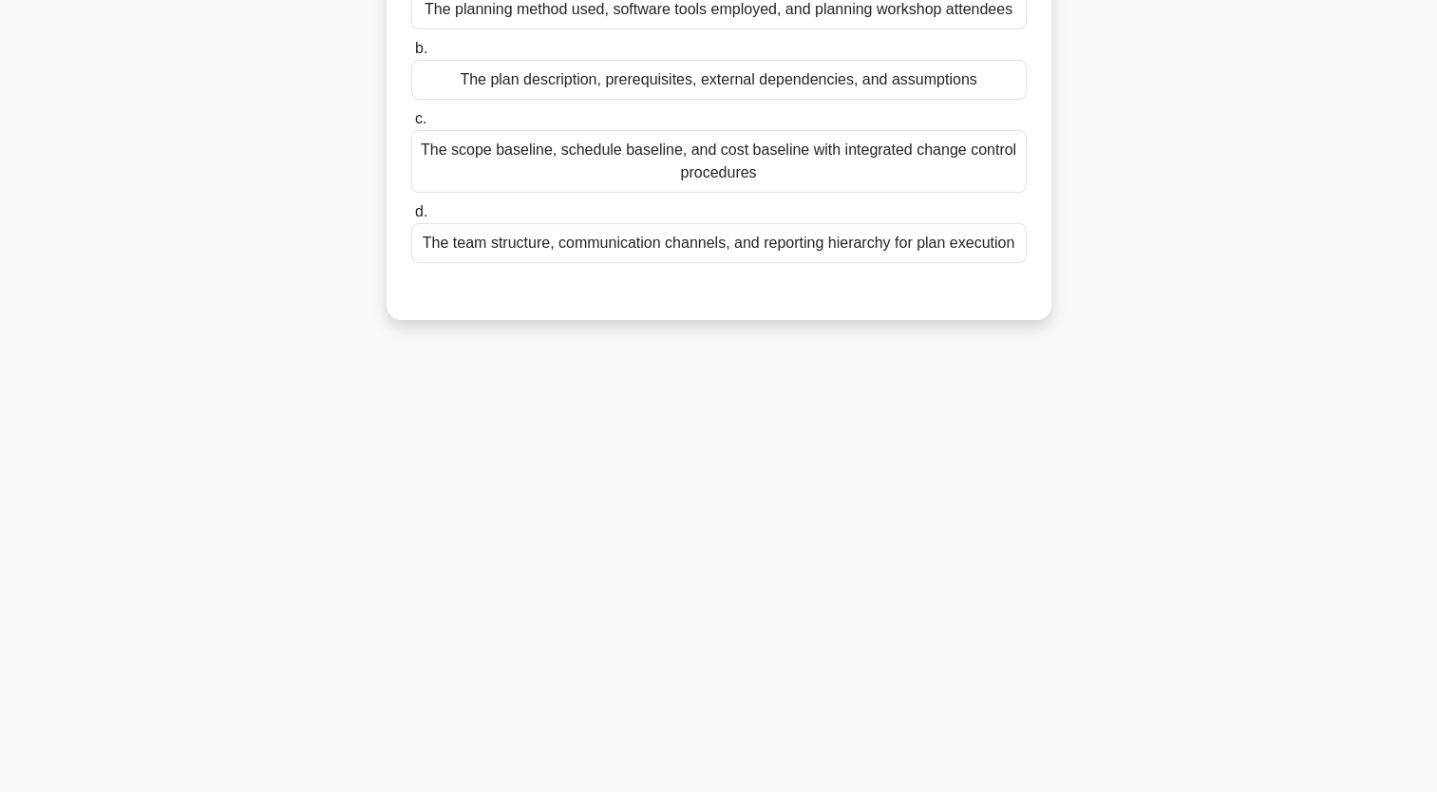
scroll to position [0, 0]
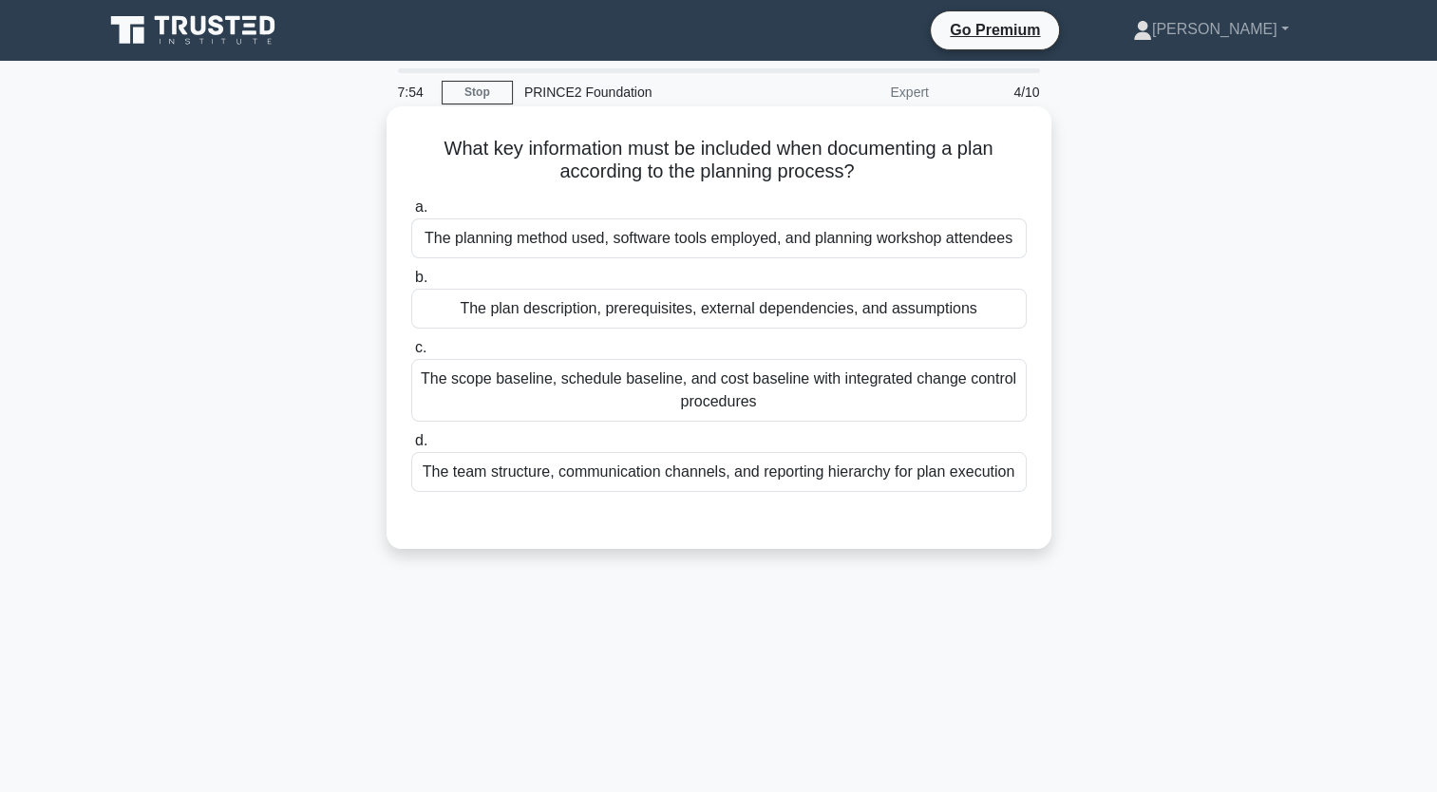
click at [672, 393] on div "The scope baseline, schedule baseline, and cost baseline with integrated change…" at bounding box center [719, 390] width 616 height 63
click at [411, 354] on input "c. The scope baseline, schedule baseline, and cost baseline with integrated cha…" at bounding box center [411, 348] width 0 height 12
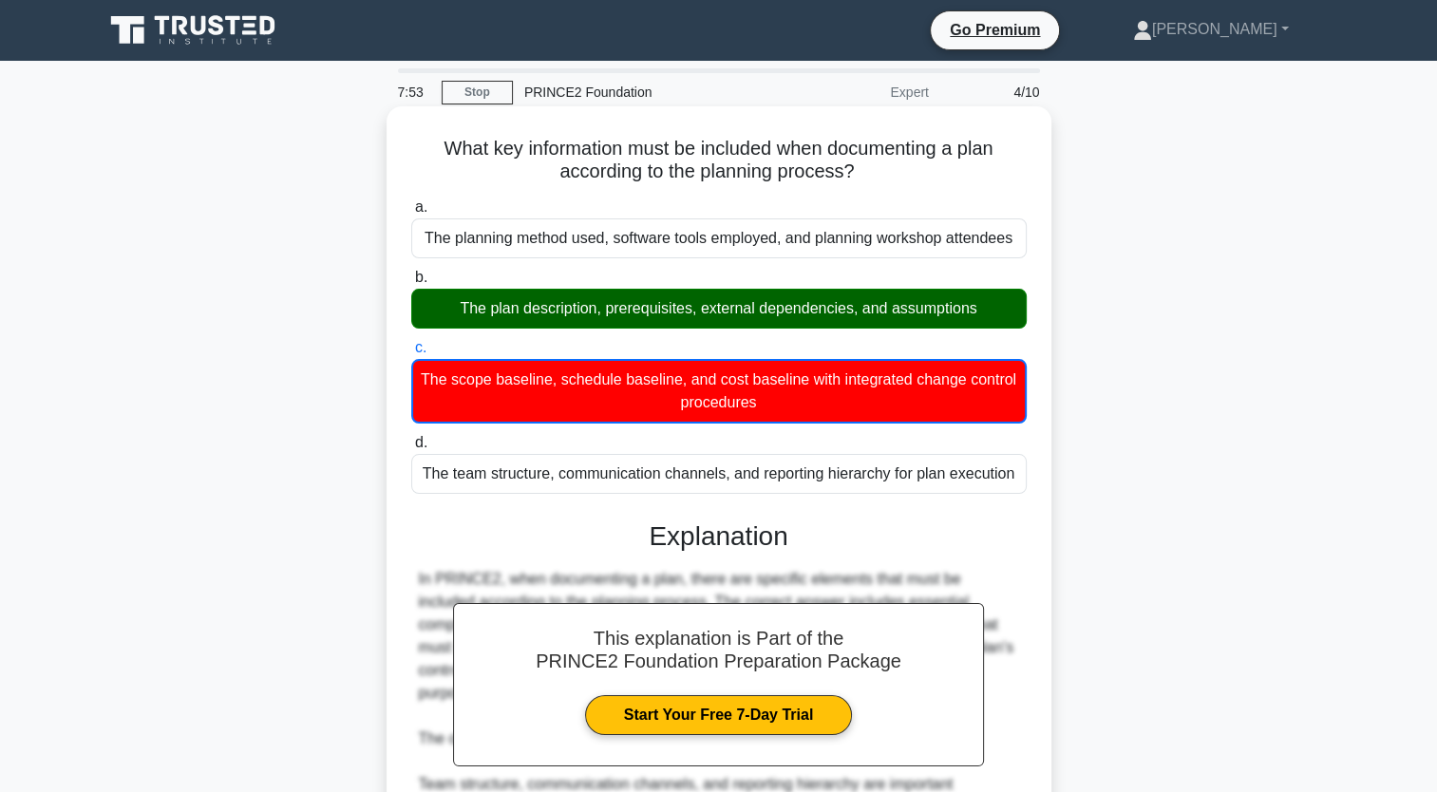
click at [616, 309] on div "The plan description, prerequisites, external dependencies, and assumptions" at bounding box center [719, 309] width 616 height 40
click at [411, 284] on input "b. The plan description, prerequisites, external dependencies, and assumptions" at bounding box center [411, 278] width 0 height 12
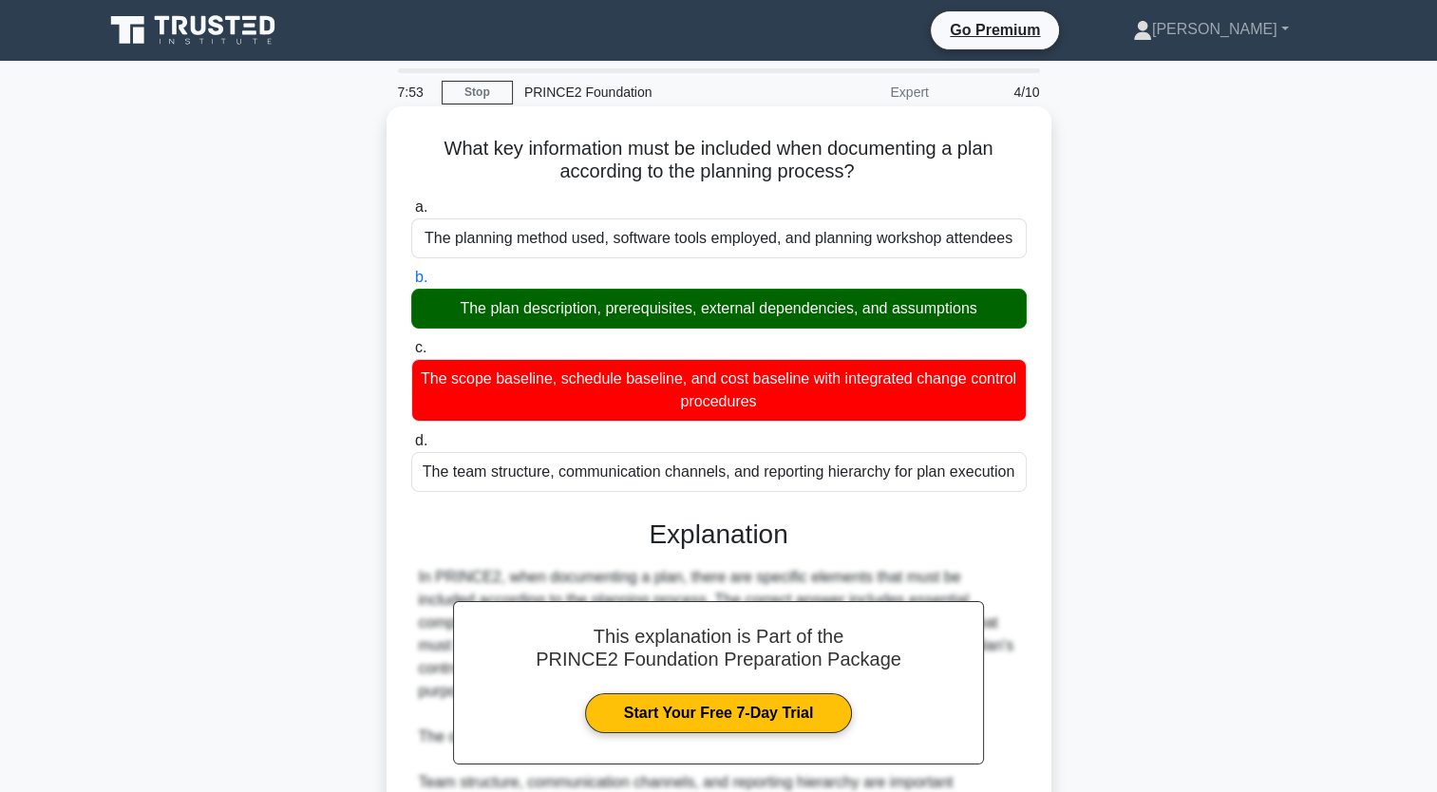
click at [616, 309] on div "The plan description, prerequisites, external dependencies, and assumptions" at bounding box center [719, 309] width 616 height 40
click at [411, 284] on input "b. The plan description, prerequisites, external dependencies, and assumptions" at bounding box center [411, 278] width 0 height 12
click at [616, 309] on div "The plan description, prerequisites, external dependencies, and assumptions" at bounding box center [719, 309] width 616 height 40
click at [411, 284] on input "b. The plan description, prerequisites, external dependencies, and assumptions" at bounding box center [411, 278] width 0 height 12
click at [616, 309] on div "The plan description, prerequisites, external dependencies, and assumptions" at bounding box center [719, 309] width 616 height 40
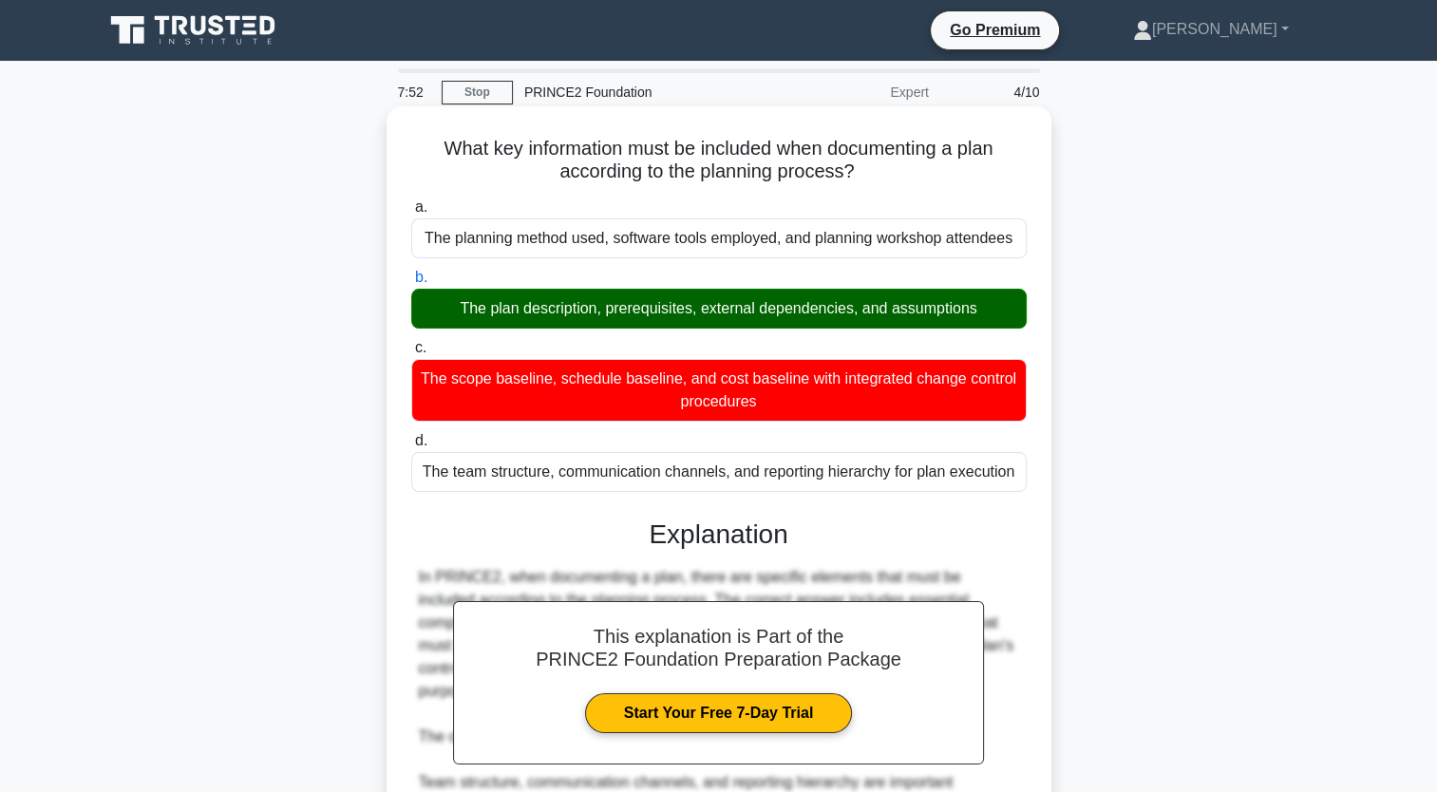
click at [411, 284] on input "b. The plan description, prerequisites, external dependencies, and assumptions" at bounding box center [411, 278] width 0 height 12
click at [616, 309] on div "The plan description, prerequisites, external dependencies, and assumptions" at bounding box center [719, 309] width 616 height 40
click at [411, 284] on input "b. The plan description, prerequisites, external dependencies, and assumptions" at bounding box center [411, 278] width 0 height 12
click at [616, 309] on div "The plan description, prerequisites, external dependencies, and assumptions" at bounding box center [719, 309] width 616 height 40
click at [411, 284] on input "b. The plan description, prerequisites, external dependencies, and assumptions" at bounding box center [411, 278] width 0 height 12
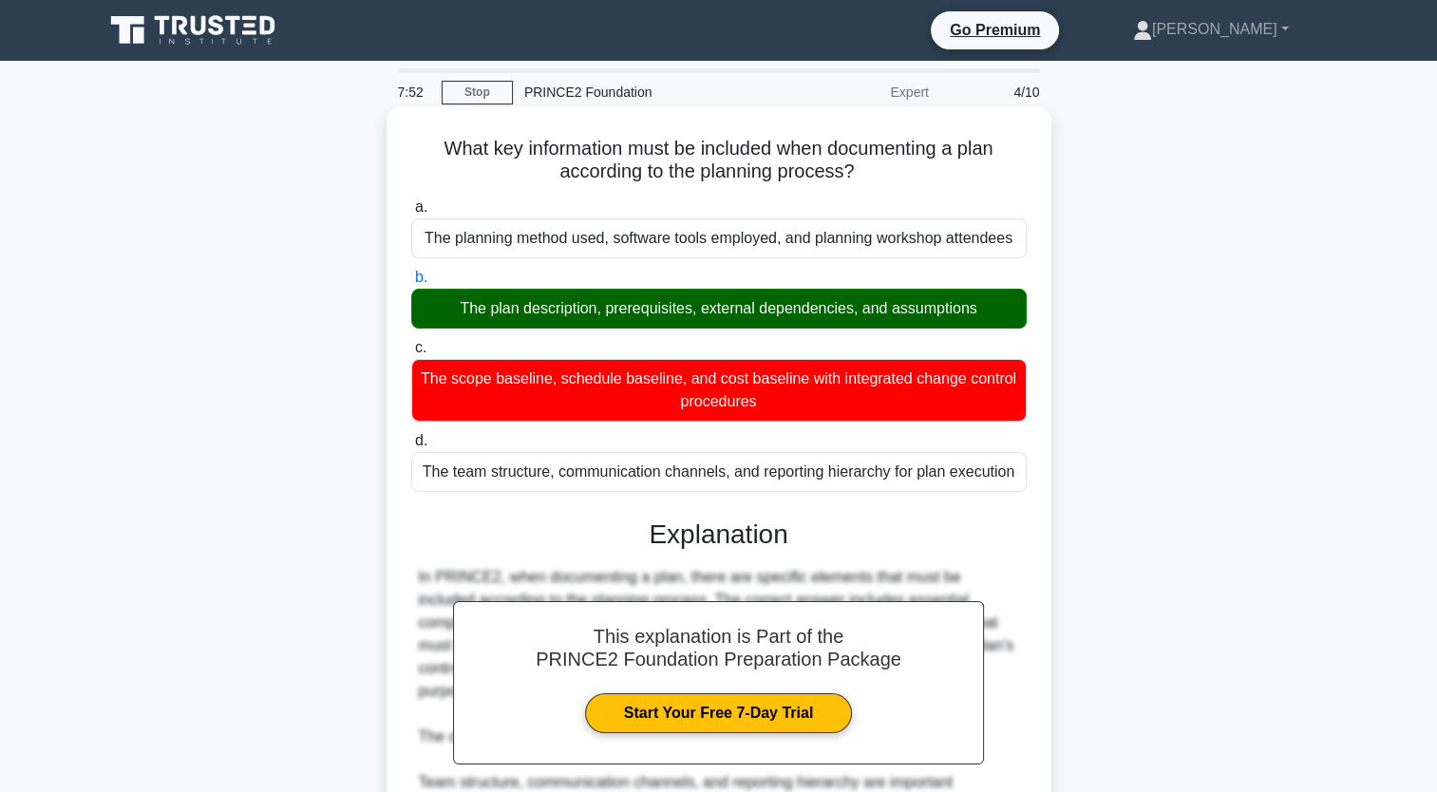
click at [616, 309] on div "The plan description, prerequisites, external dependencies, and assumptions" at bounding box center [719, 309] width 616 height 40
click at [411, 284] on input "b. The plan description, prerequisites, external dependencies, and assumptions" at bounding box center [411, 278] width 0 height 12
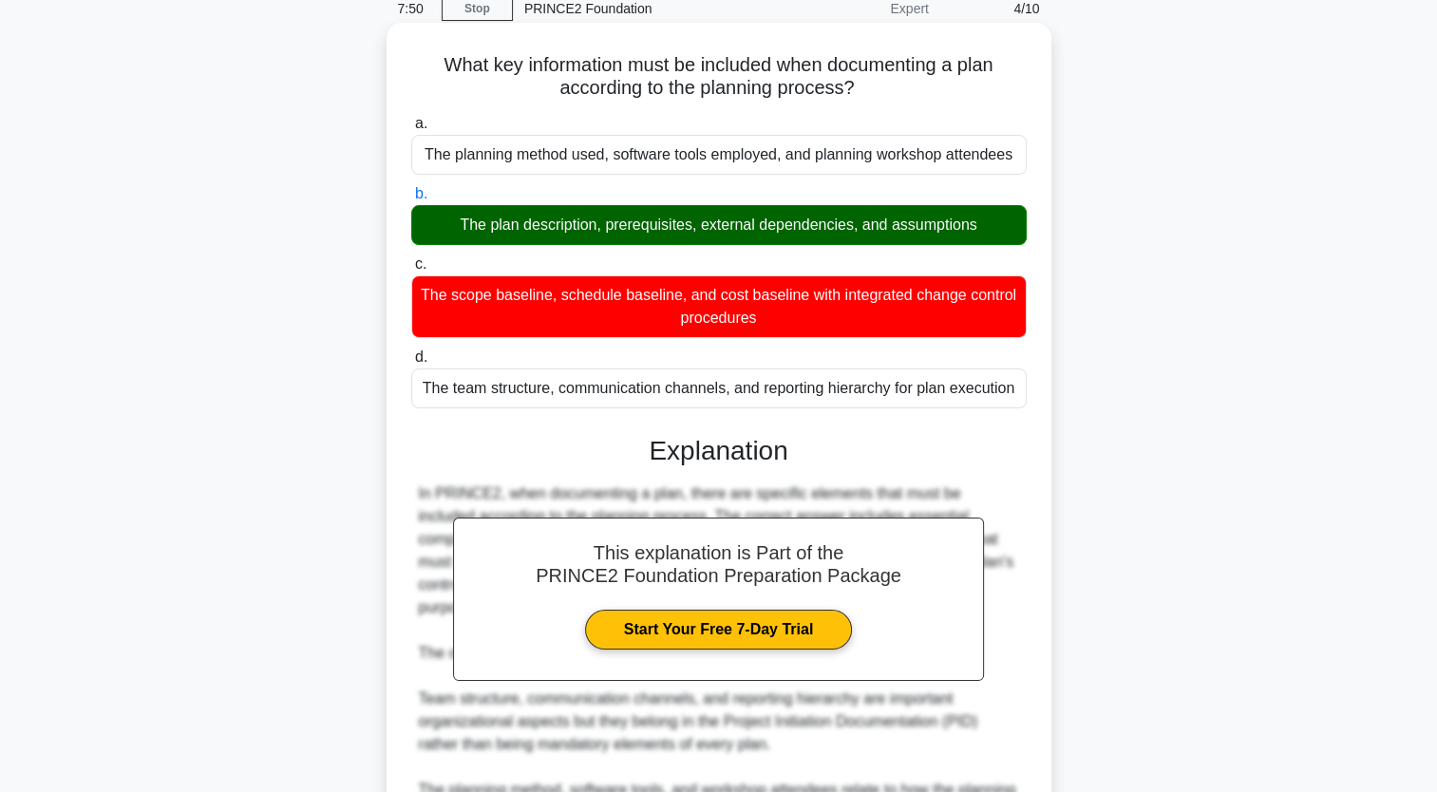
scroll to position [354, 0]
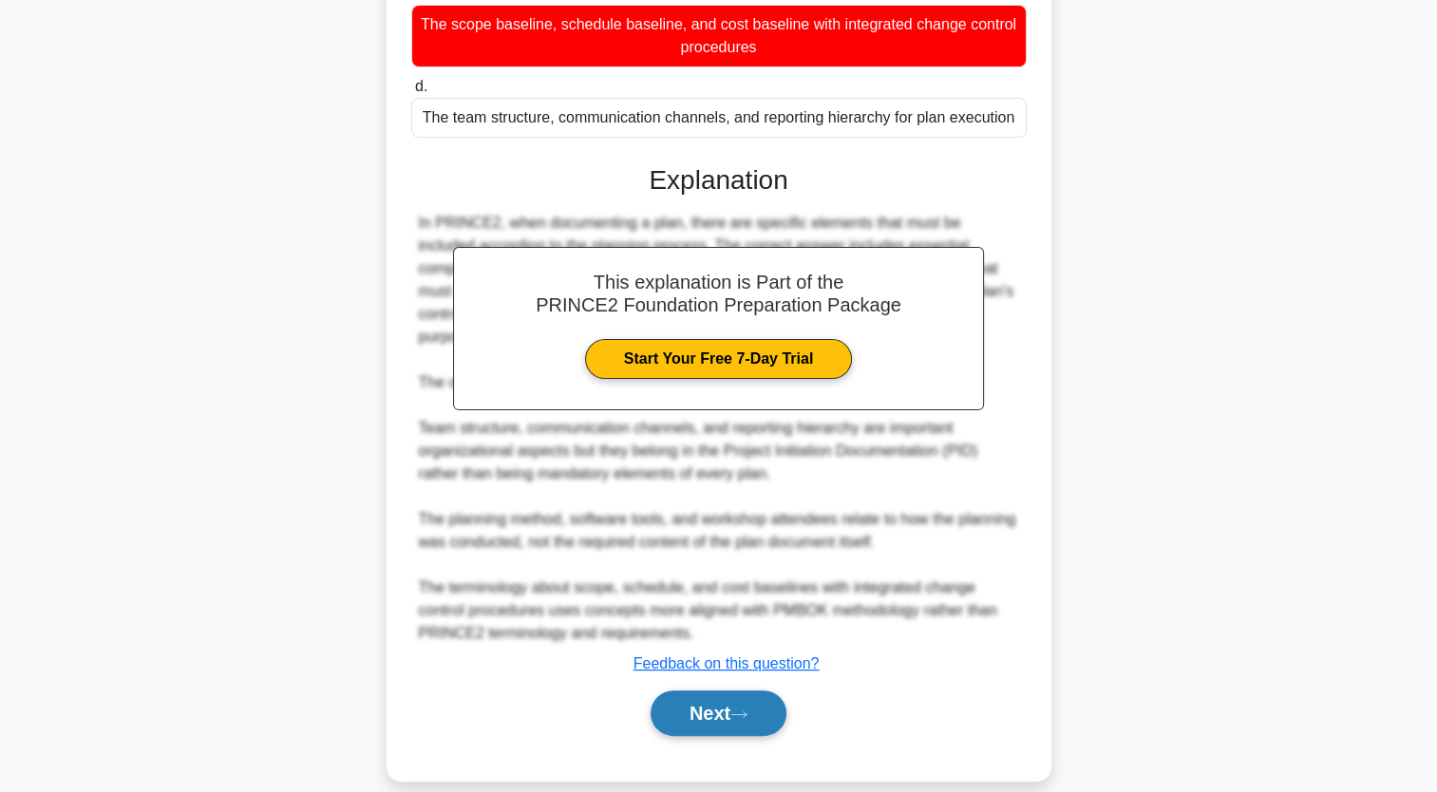
click at [747, 691] on button "Next" at bounding box center [719, 714] width 136 height 46
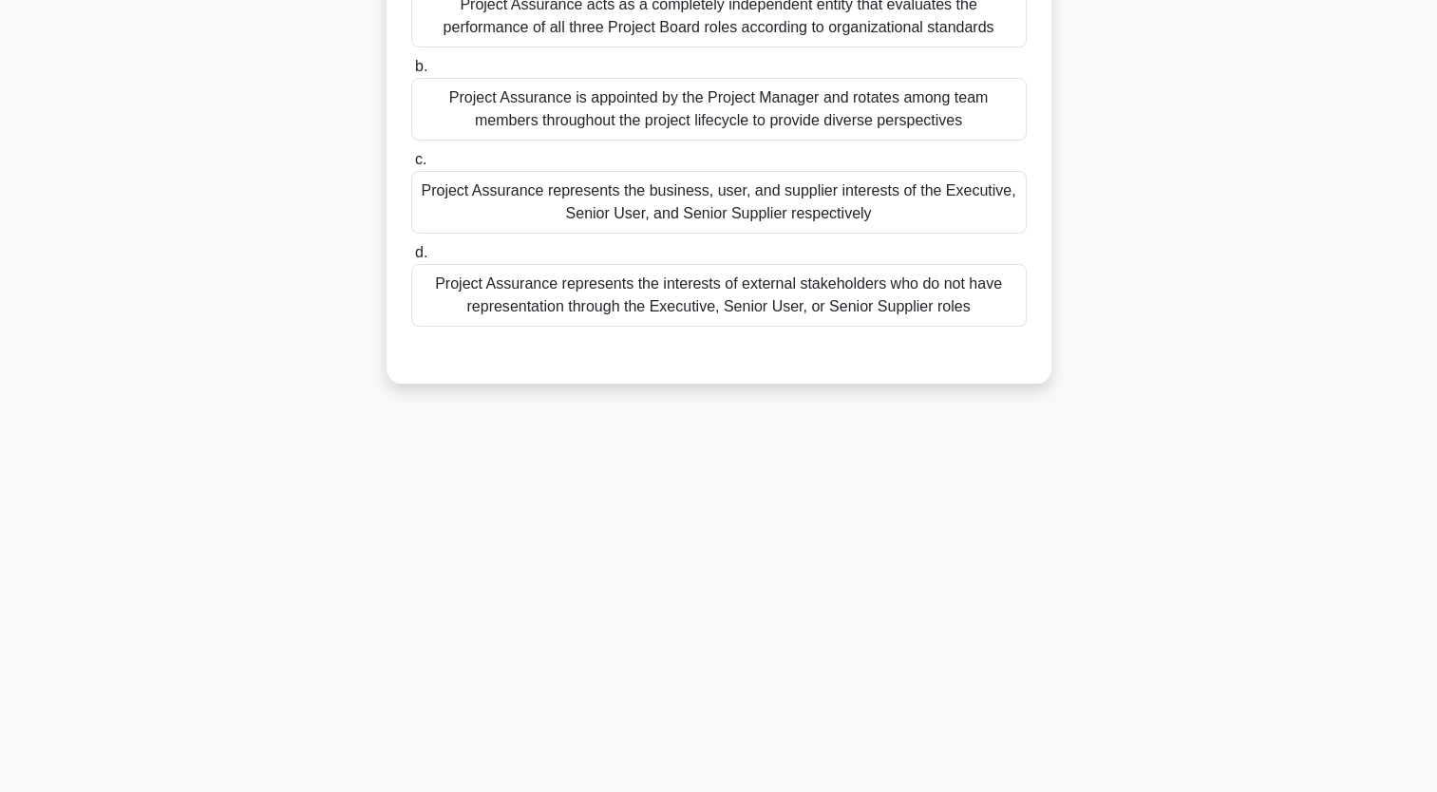
scroll to position [0, 0]
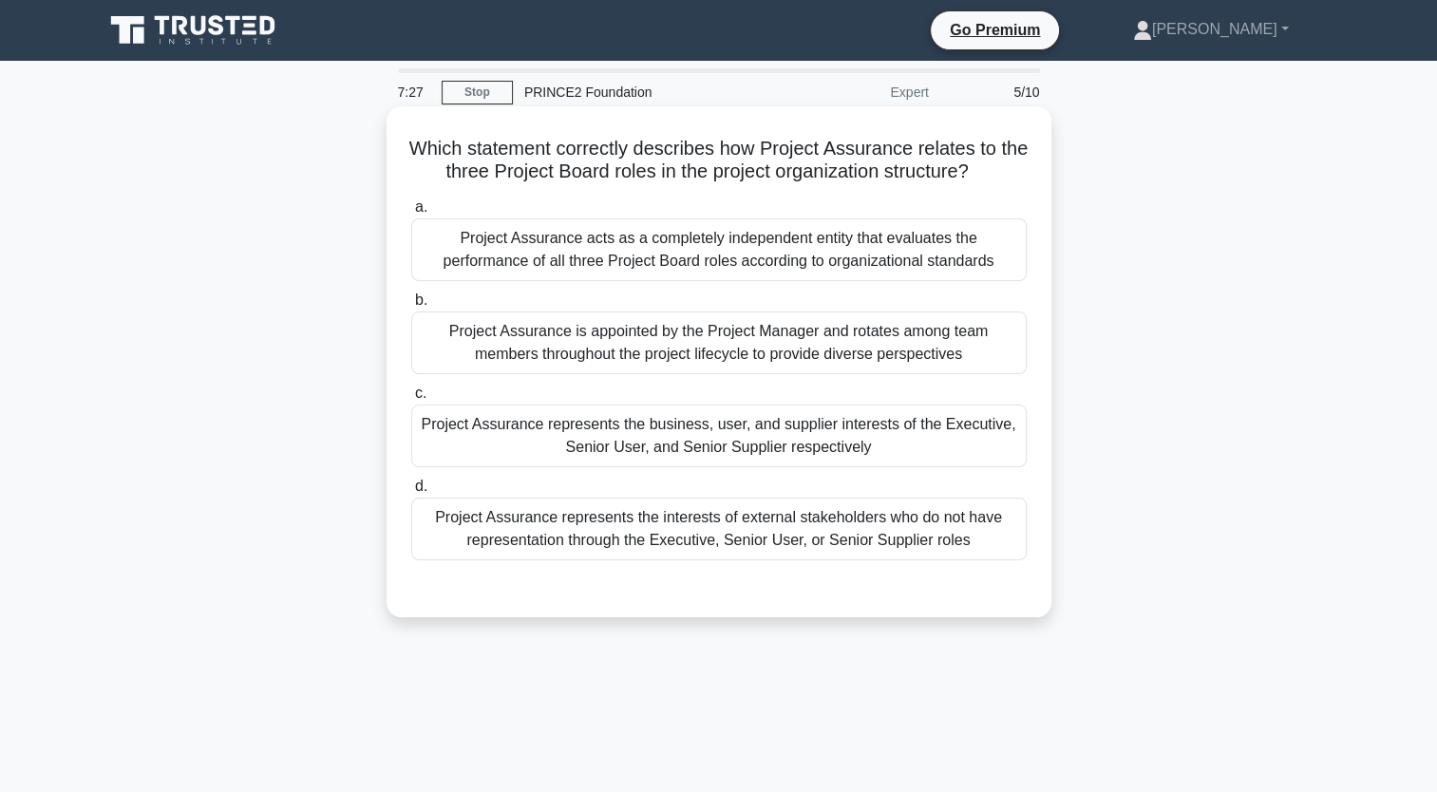
click at [600, 457] on div "Project Assurance represents the business, user, and supplier interests of the …" at bounding box center [719, 436] width 616 height 63
click at [411, 400] on input "c. Project Assurance represents the business, user, and supplier interests of t…" at bounding box center [411, 394] width 0 height 12
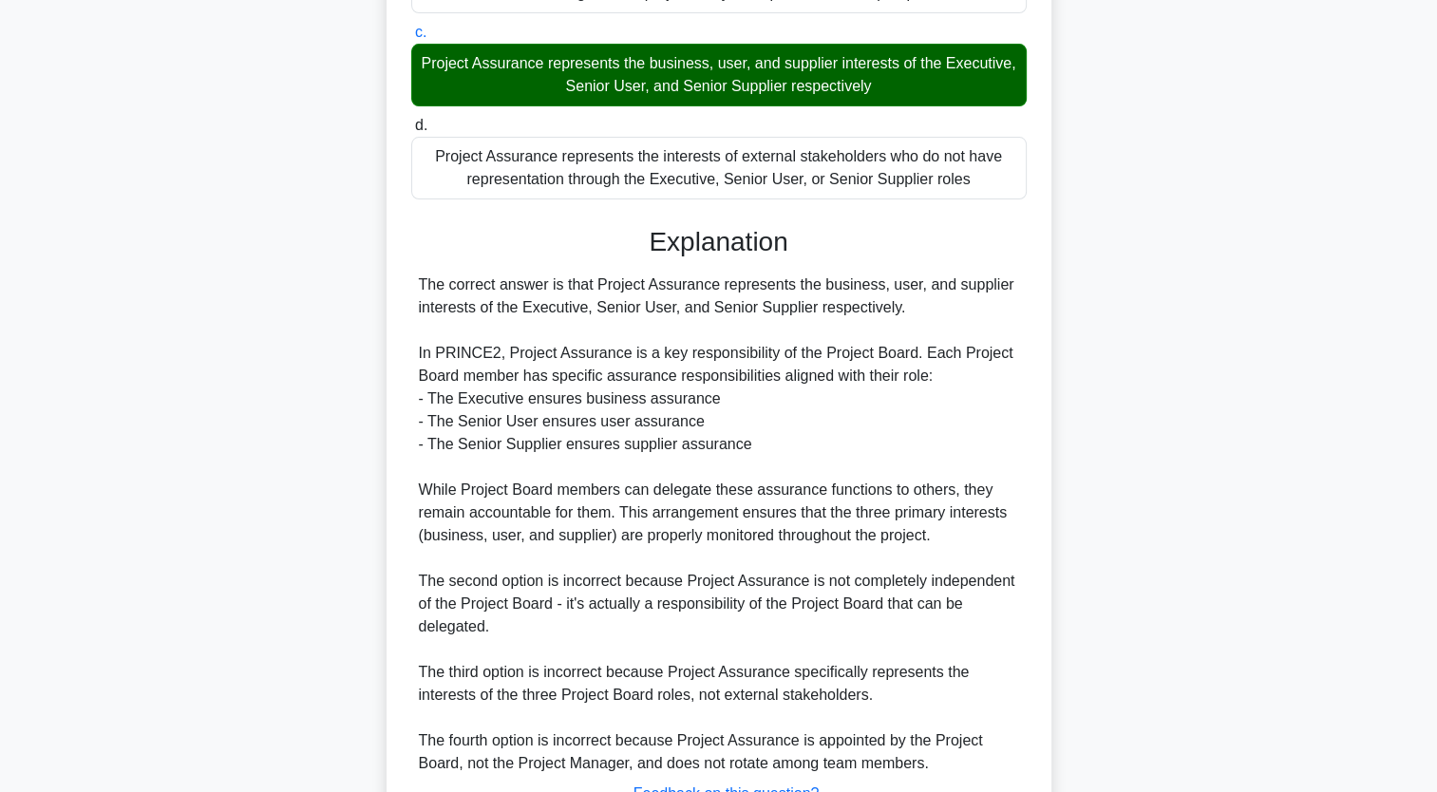
scroll to position [514, 0]
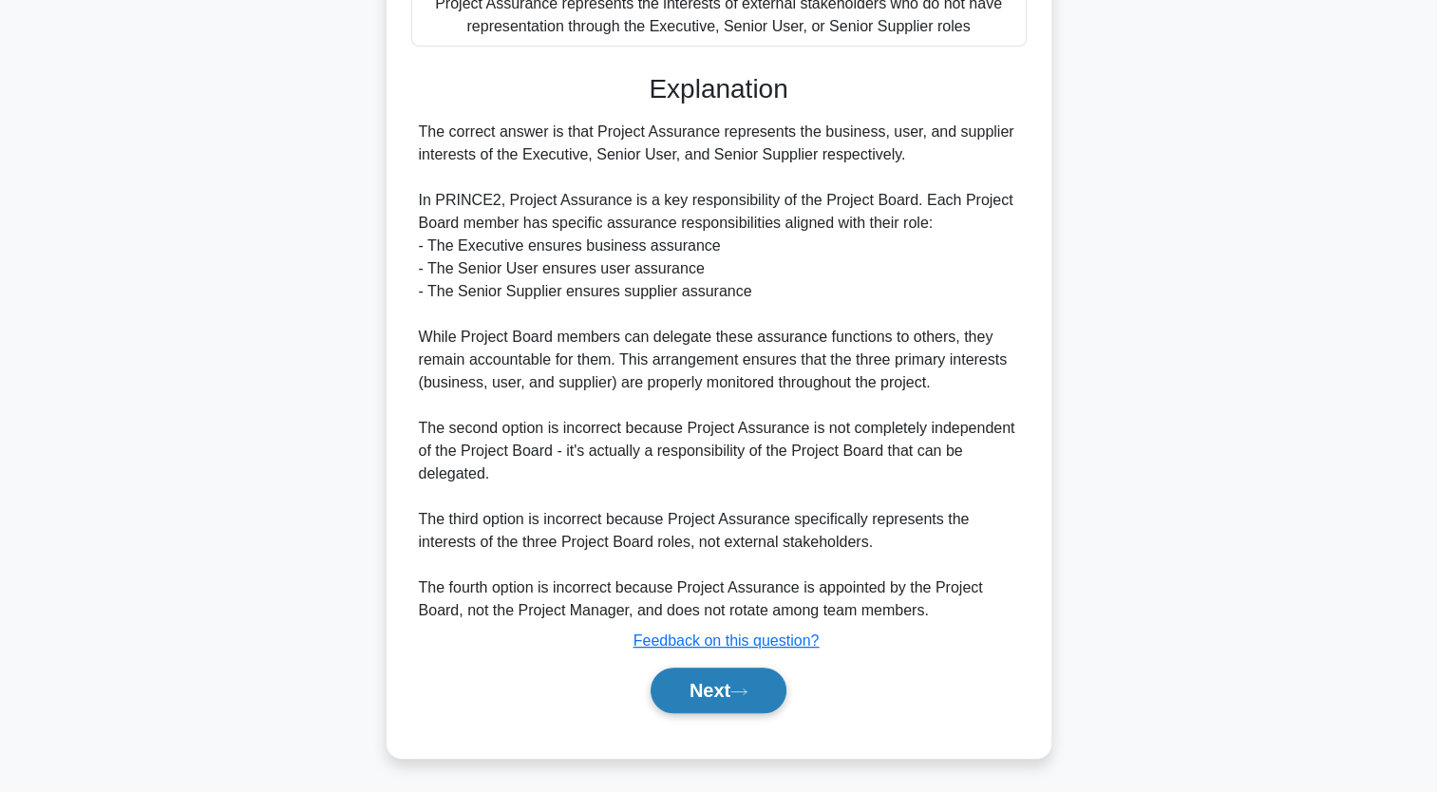
click at [718, 692] on button "Next" at bounding box center [719, 691] width 136 height 46
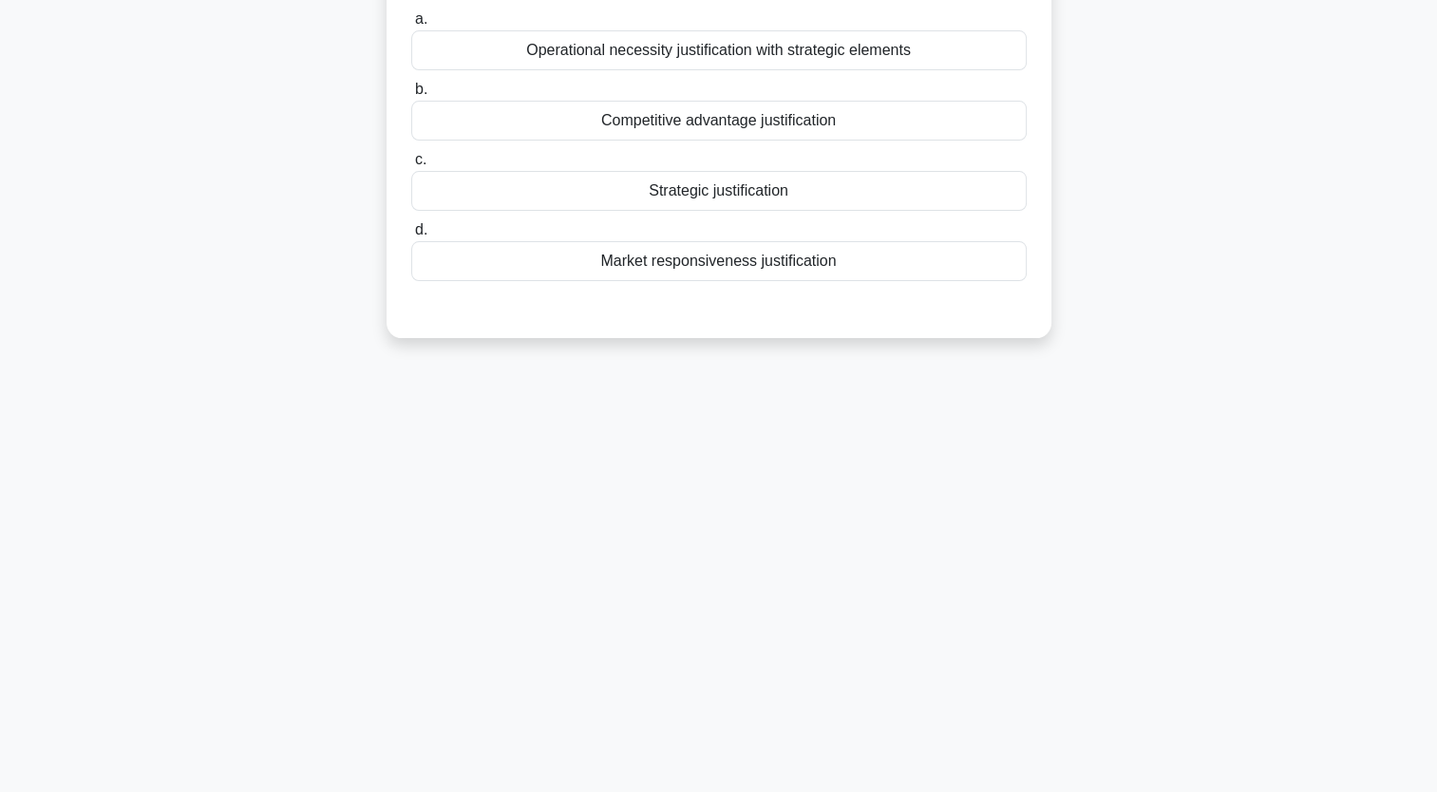
scroll to position [0, 0]
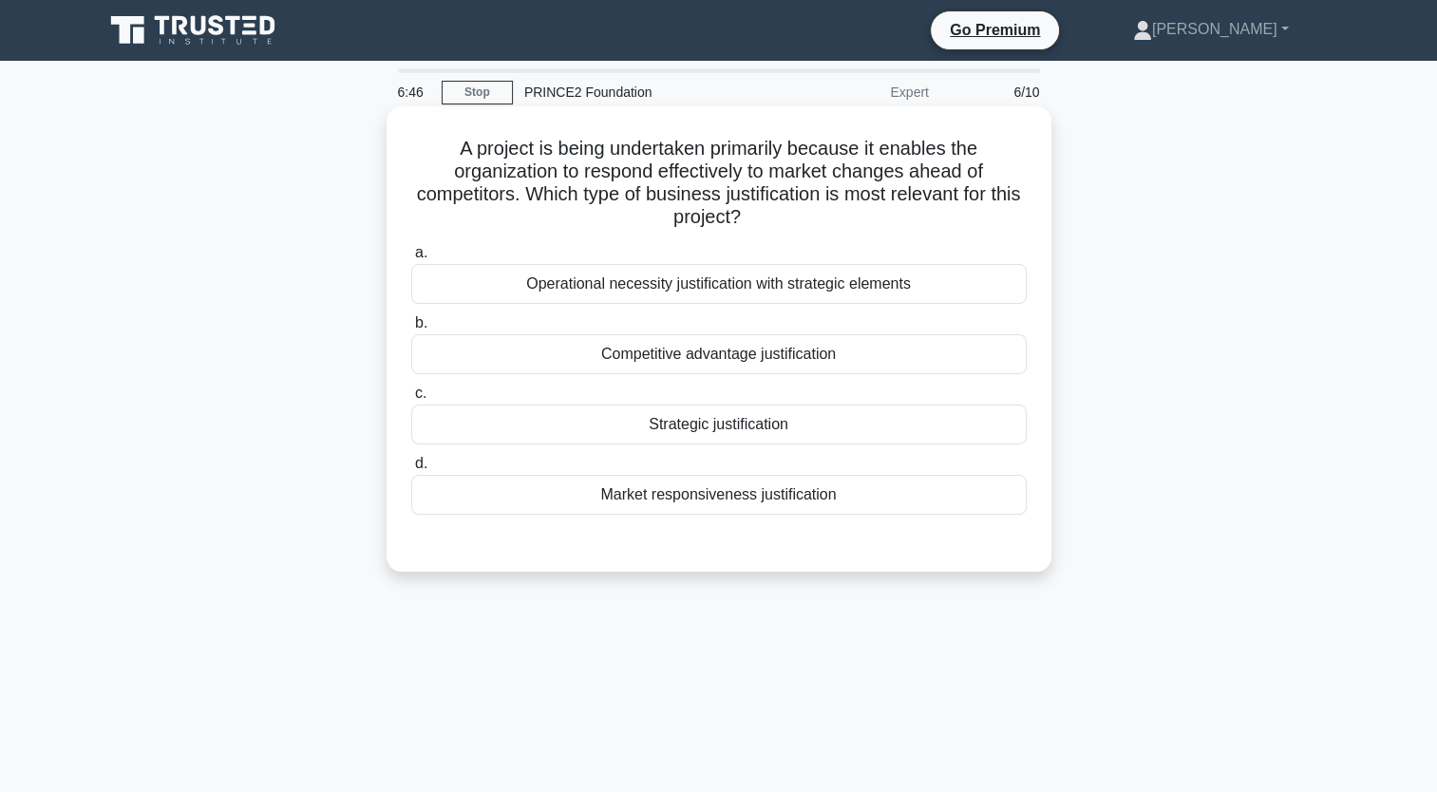
click at [722, 359] on div "Competitive advantage justification" at bounding box center [719, 354] width 616 height 40
click at [411, 330] on input "b. Competitive advantage justification" at bounding box center [411, 323] width 0 height 12
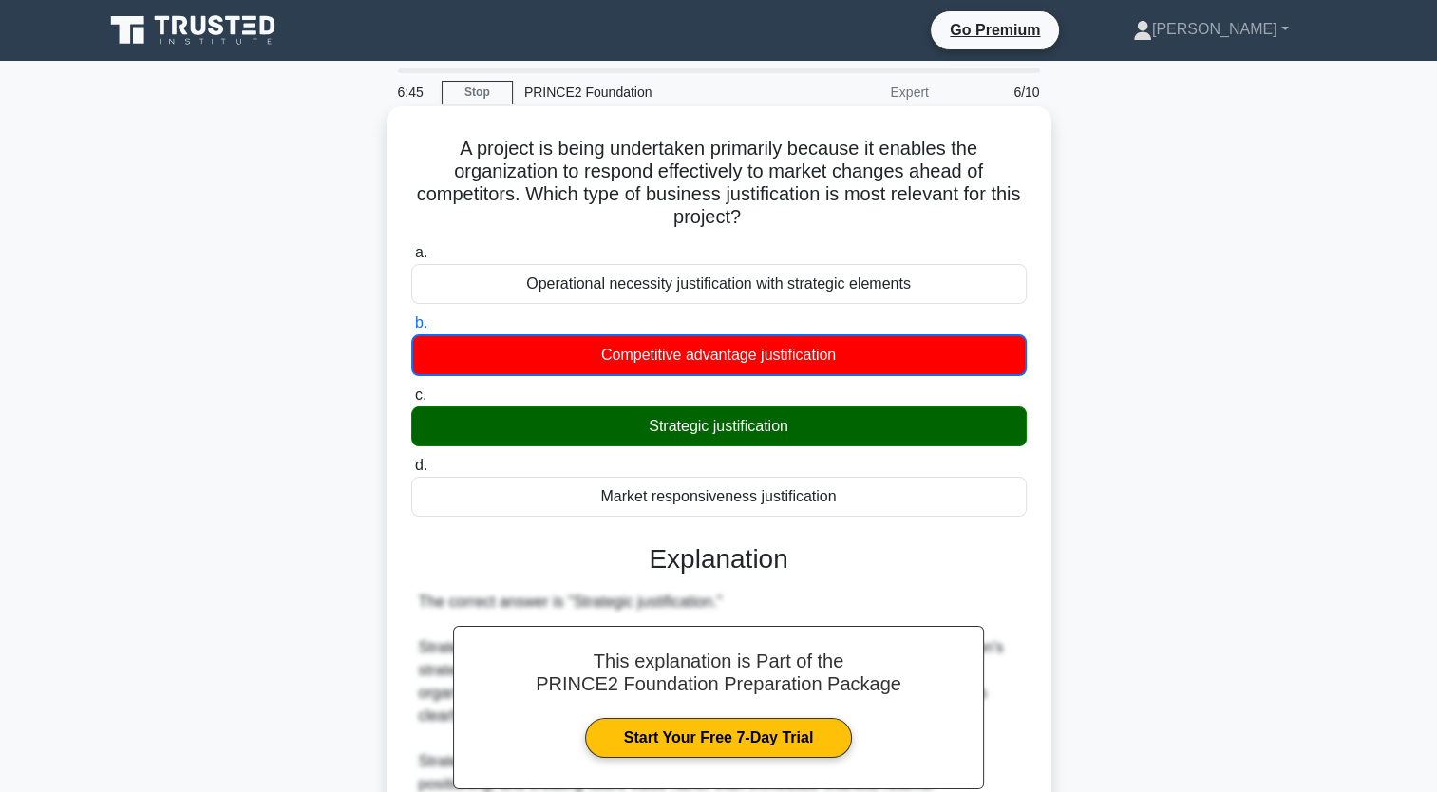
click at [749, 410] on div "Strategic justification" at bounding box center [719, 427] width 616 height 40
click at [411, 402] on input "c. Strategic justification" at bounding box center [411, 395] width 0 height 12
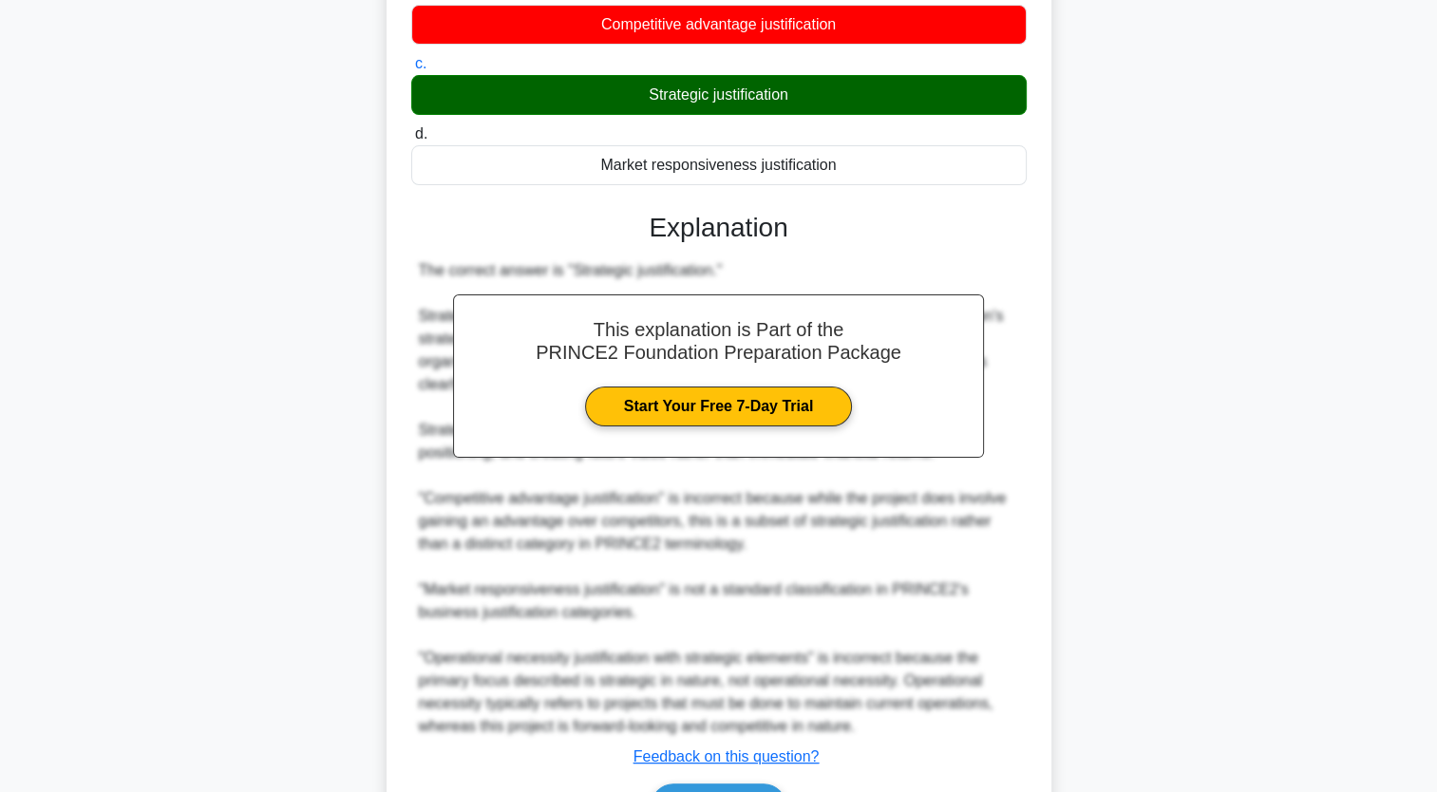
scroll to position [350, 0]
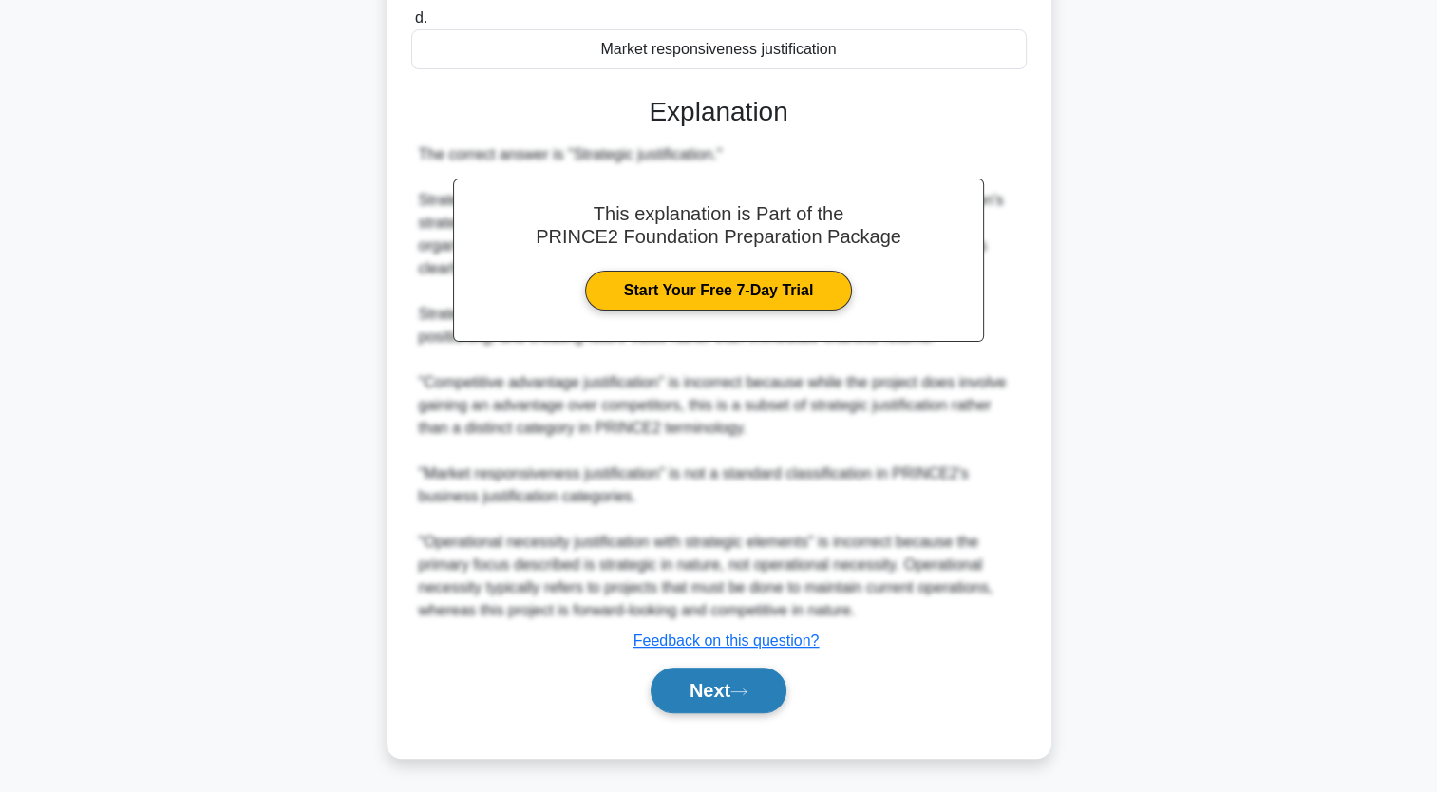
click at [694, 673] on button "Next" at bounding box center [719, 691] width 136 height 46
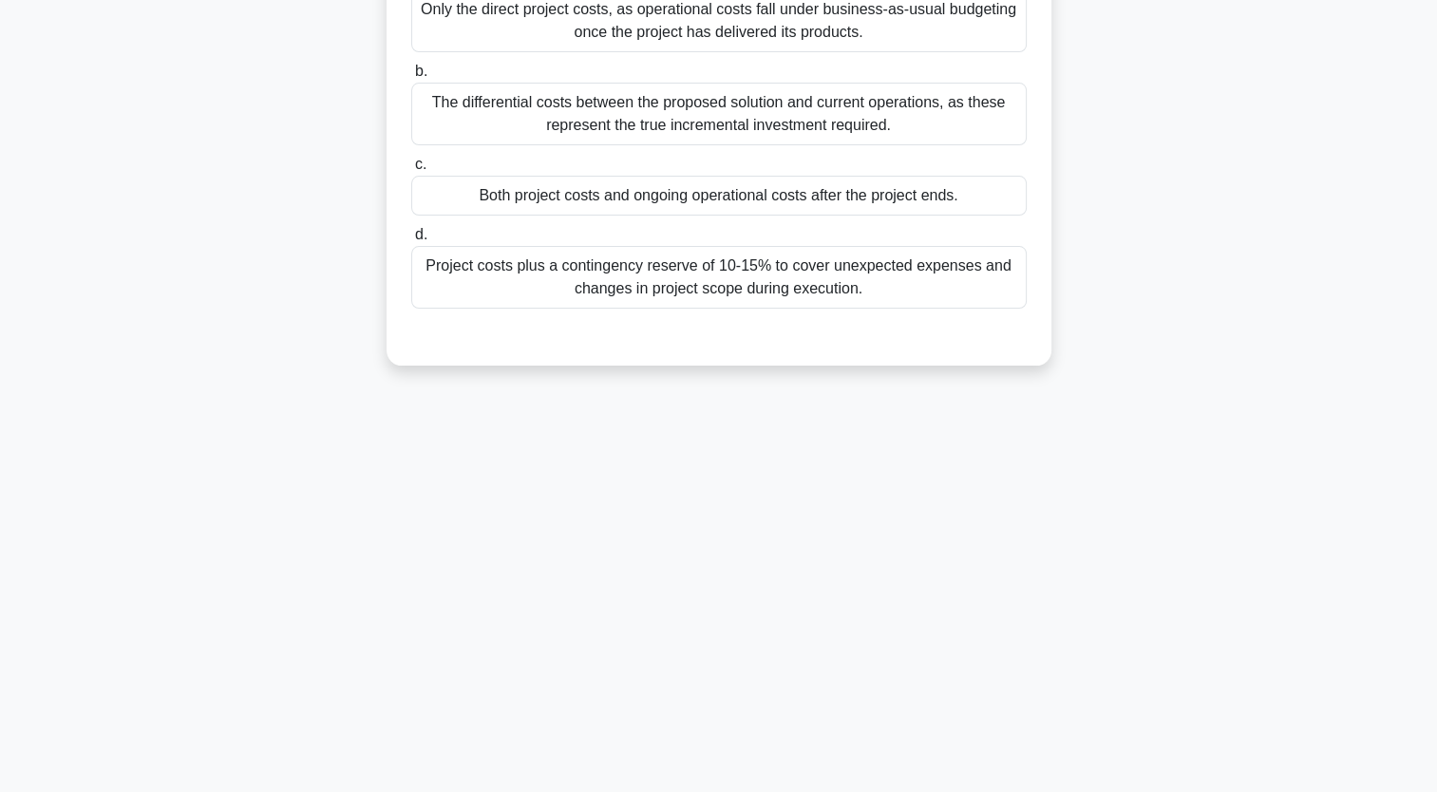
scroll to position [0, 0]
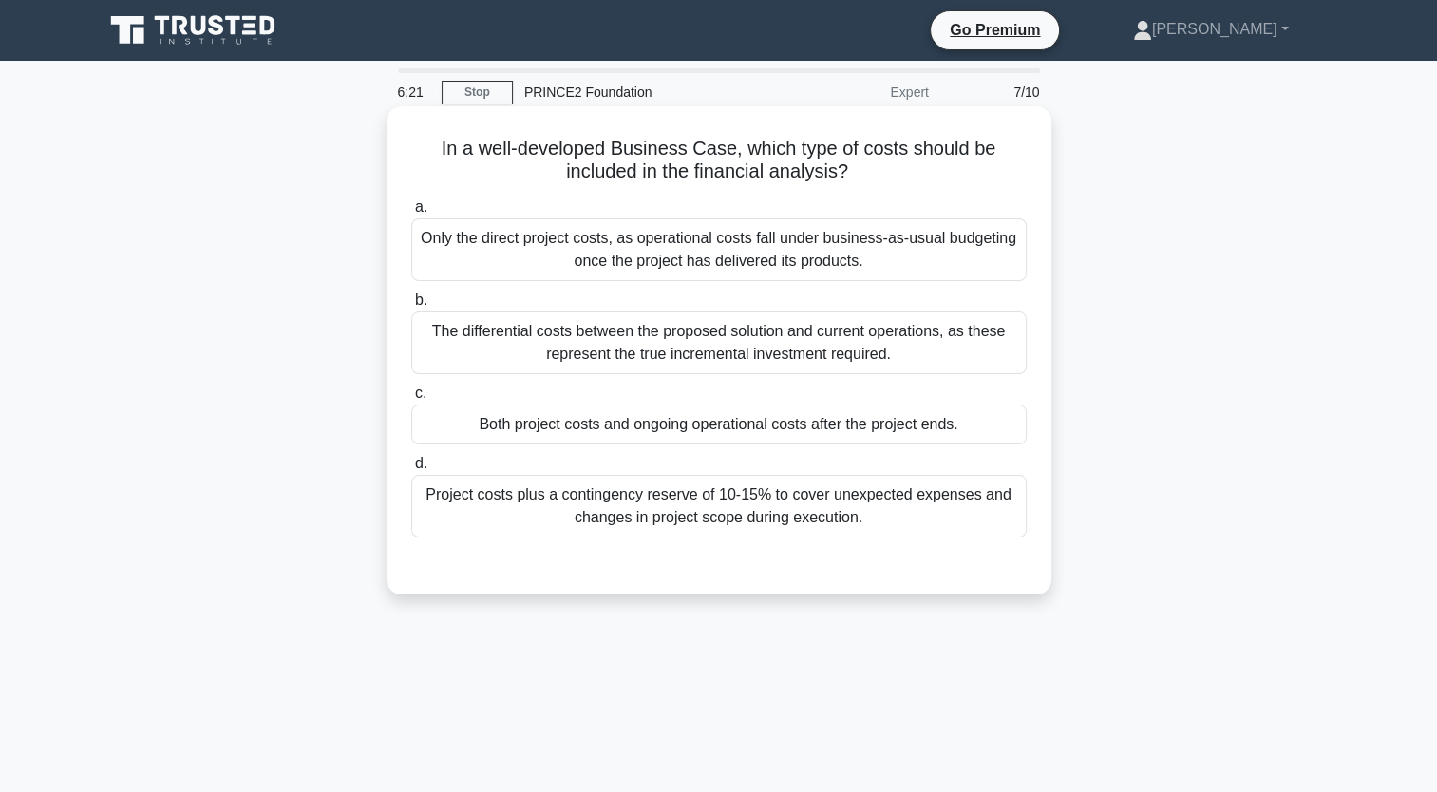
click at [614, 517] on div "Project costs plus a contingency reserve of 10-15% to cover unexpected expenses…" at bounding box center [719, 506] width 616 height 63
click at [411, 470] on input "d. Project costs plus a contingency reserve of 10-15% to cover unexpected expen…" at bounding box center [411, 464] width 0 height 12
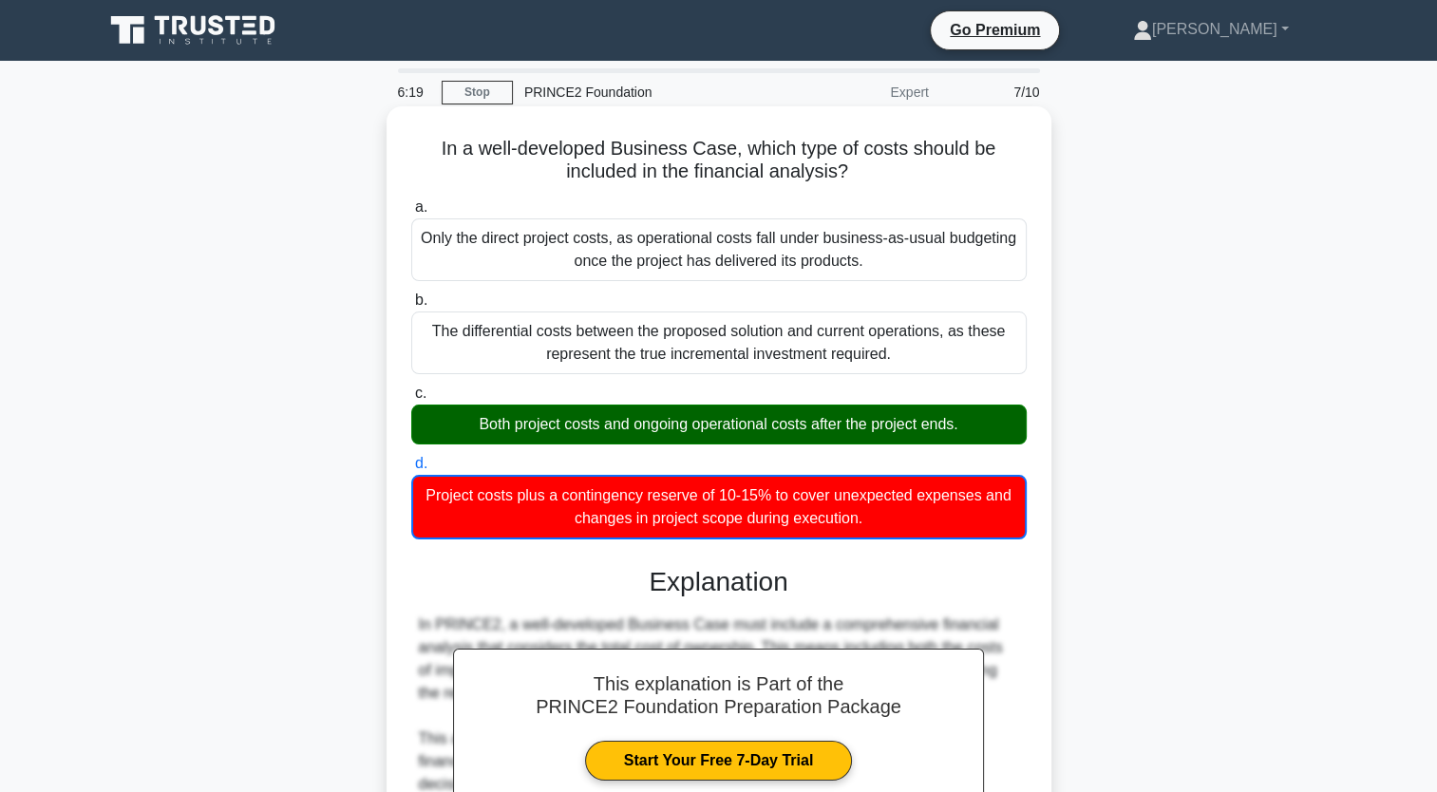
click at [582, 416] on div "Both project costs and ongoing operational costs after the project ends." at bounding box center [719, 425] width 616 height 40
click at [411, 400] on input "c. Both project costs and ongoing operational costs after the project ends." at bounding box center [411, 394] width 0 height 12
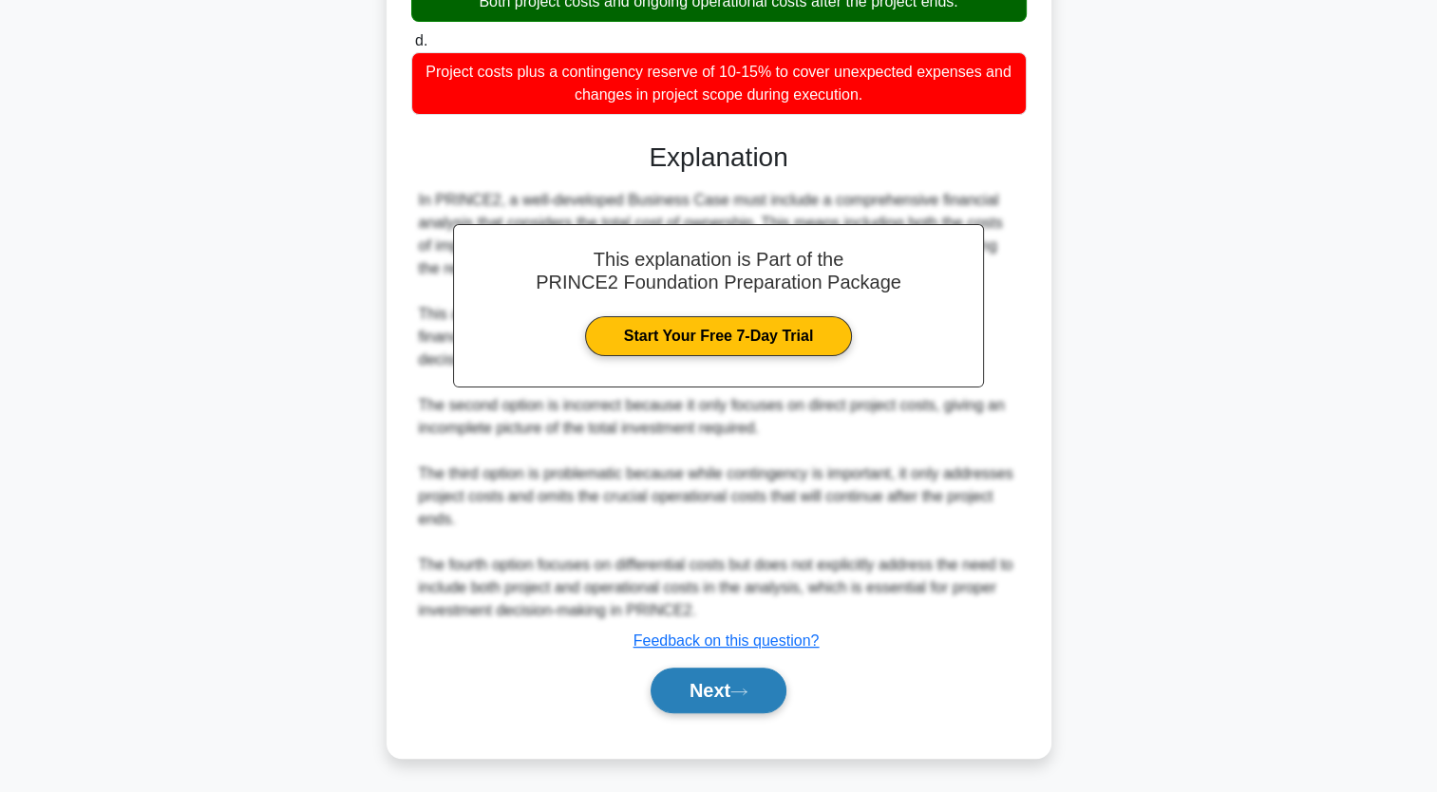
click at [704, 694] on button "Next" at bounding box center [719, 691] width 136 height 46
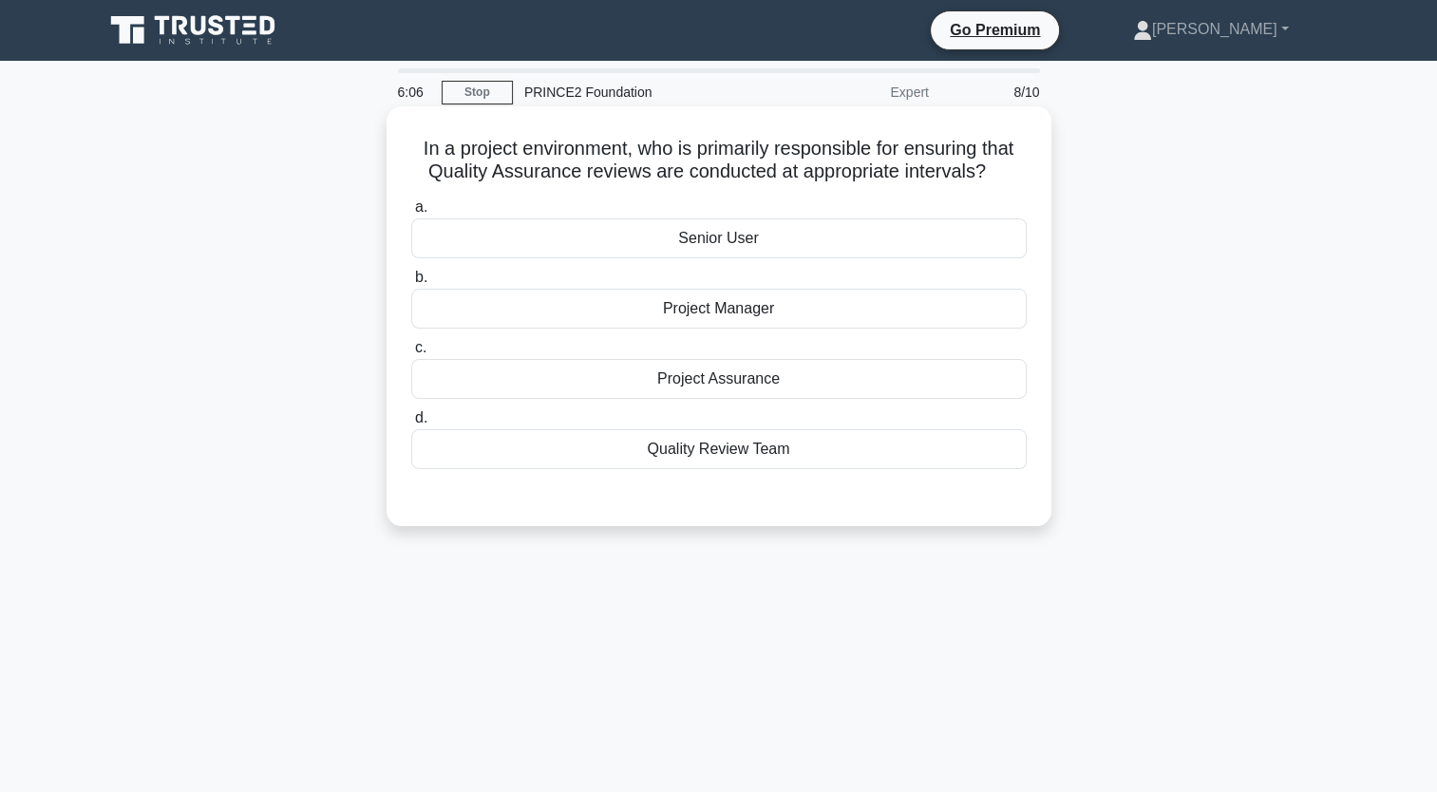
click at [671, 382] on div "Project Assurance" at bounding box center [719, 379] width 616 height 40
click at [411, 354] on input "c. Project Assurance" at bounding box center [411, 348] width 0 height 12
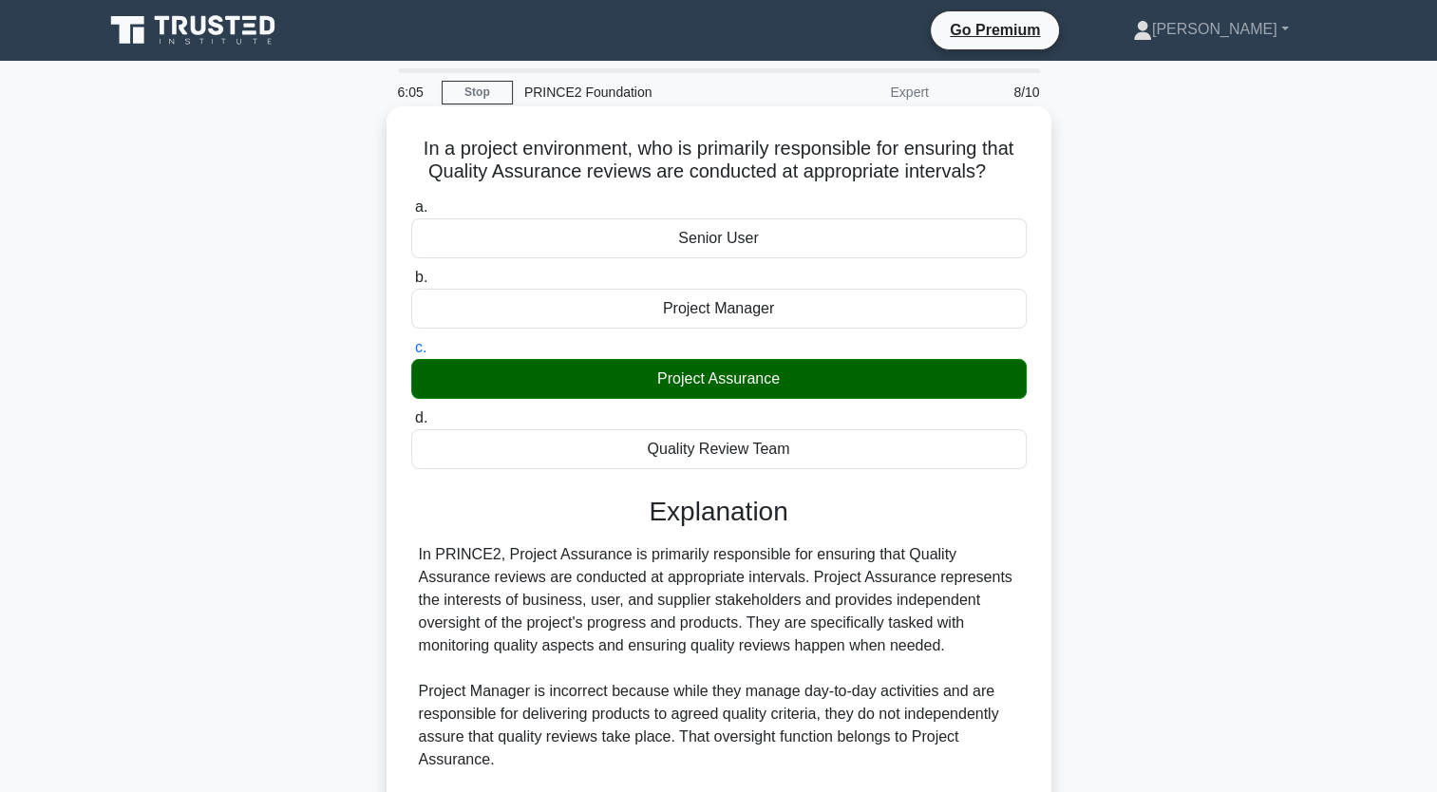
scroll to position [332, 0]
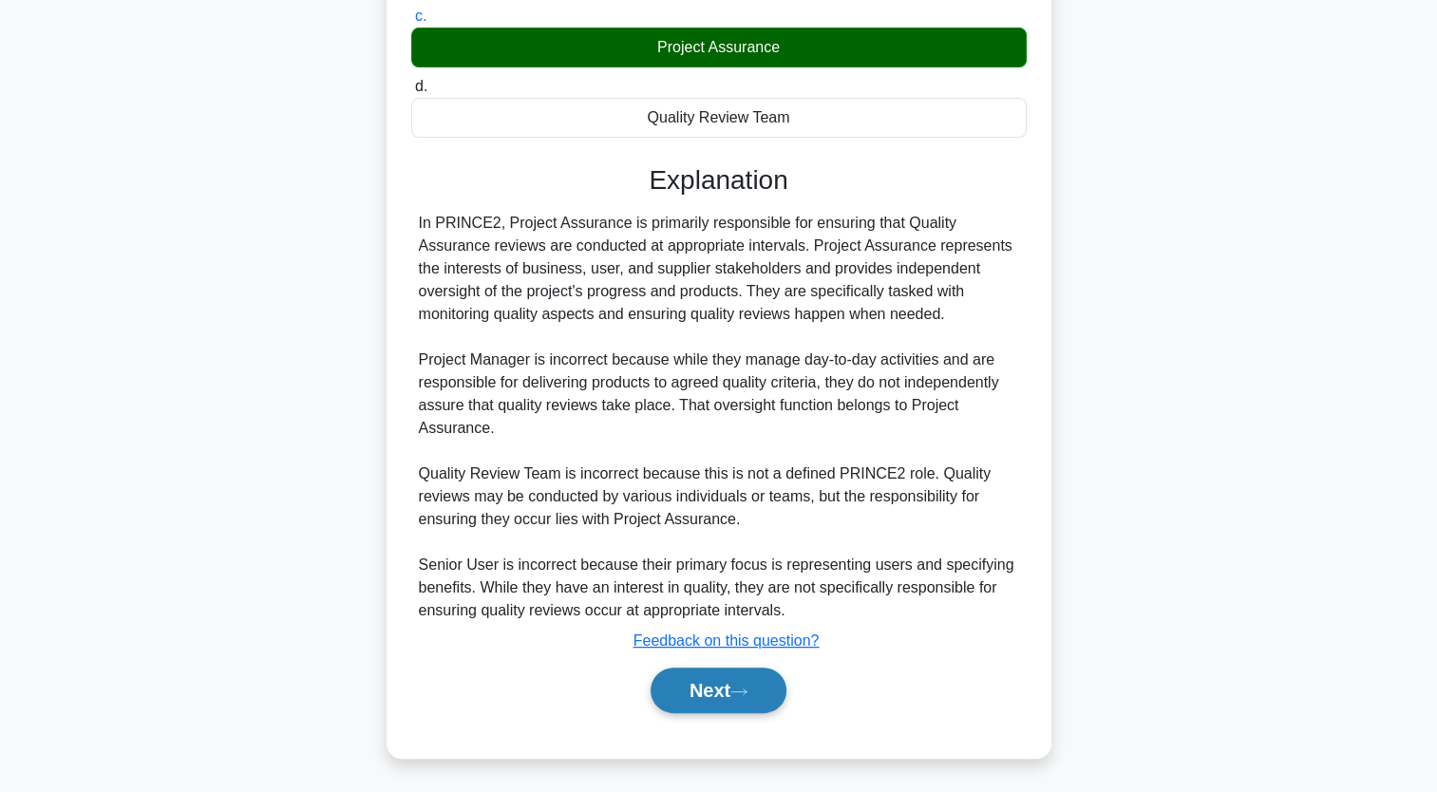
click at [695, 707] on button "Next" at bounding box center [719, 691] width 136 height 46
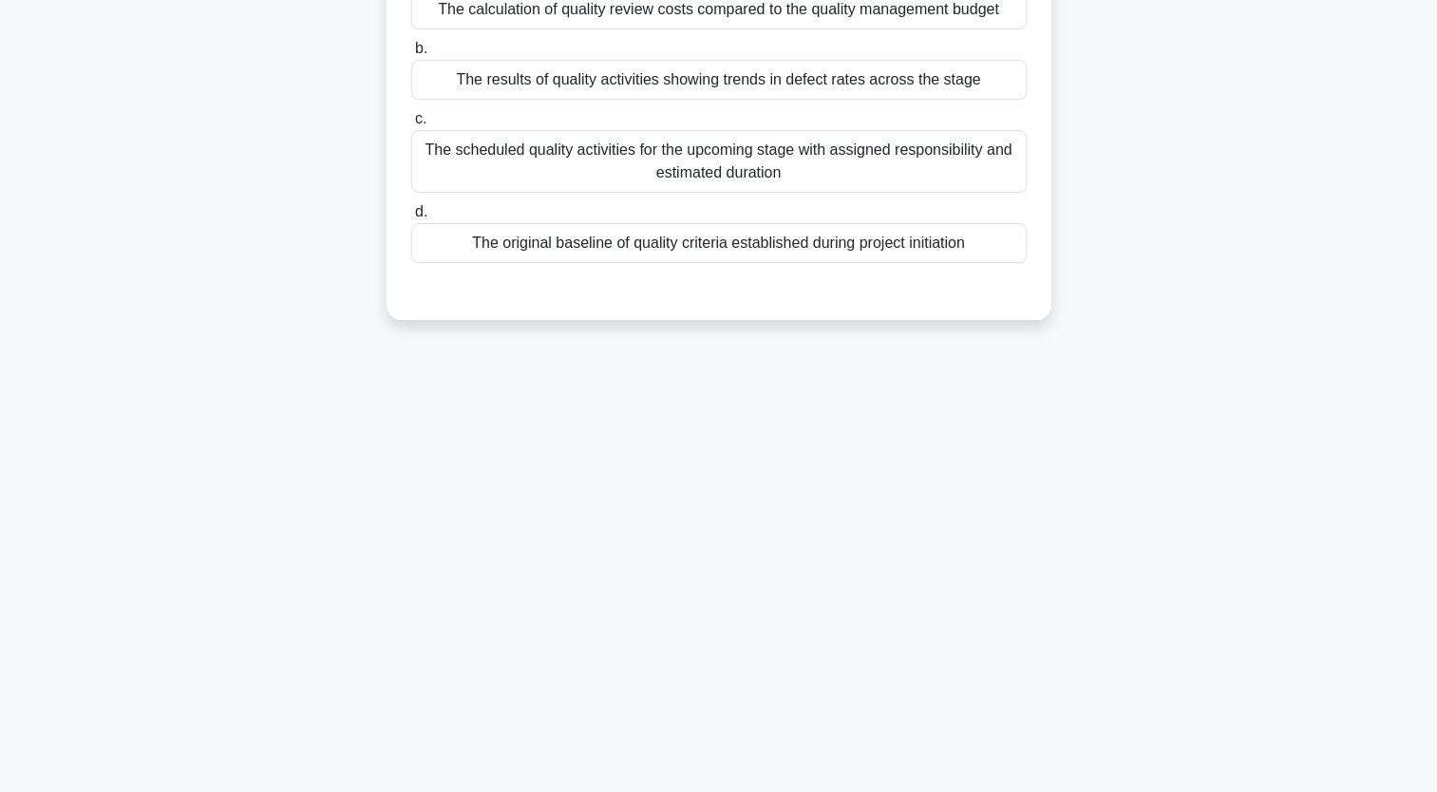
scroll to position [0, 0]
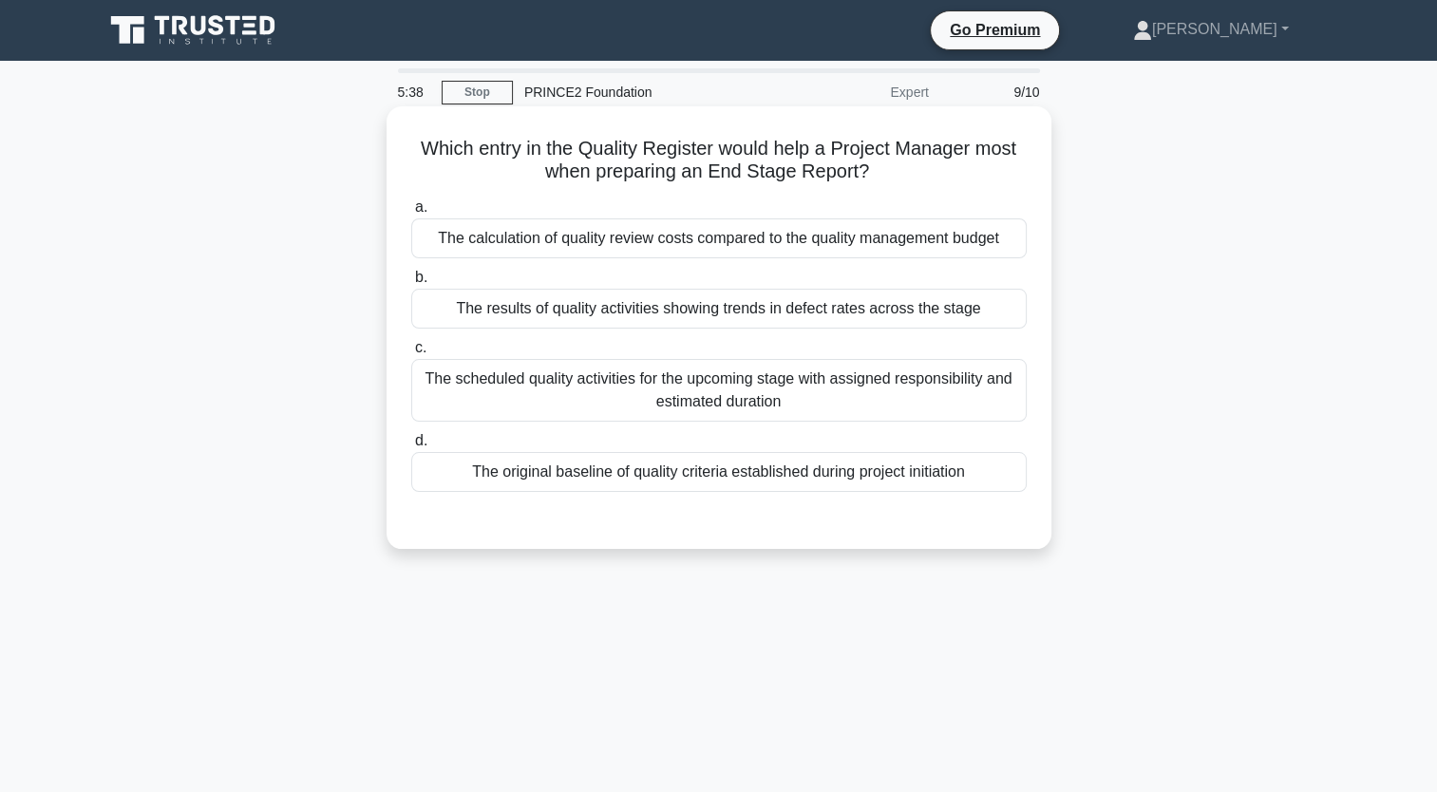
click at [770, 314] on div "The results of quality activities showing trends in defect rates across the sta…" at bounding box center [719, 309] width 616 height 40
click at [411, 284] on input "b. The results of quality activities showing trends in defect rates across the …" at bounding box center [411, 278] width 0 height 12
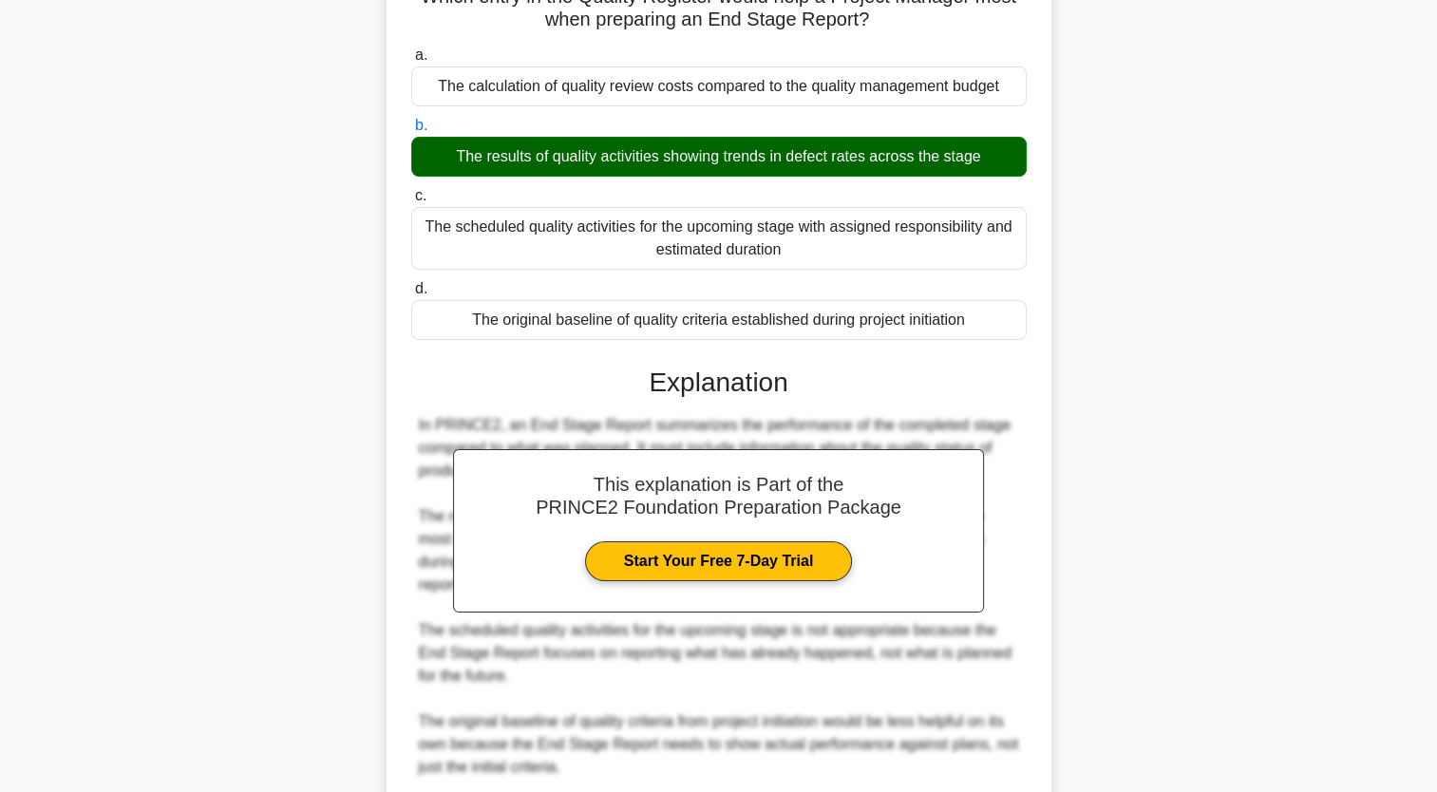
scroll to position [400, 0]
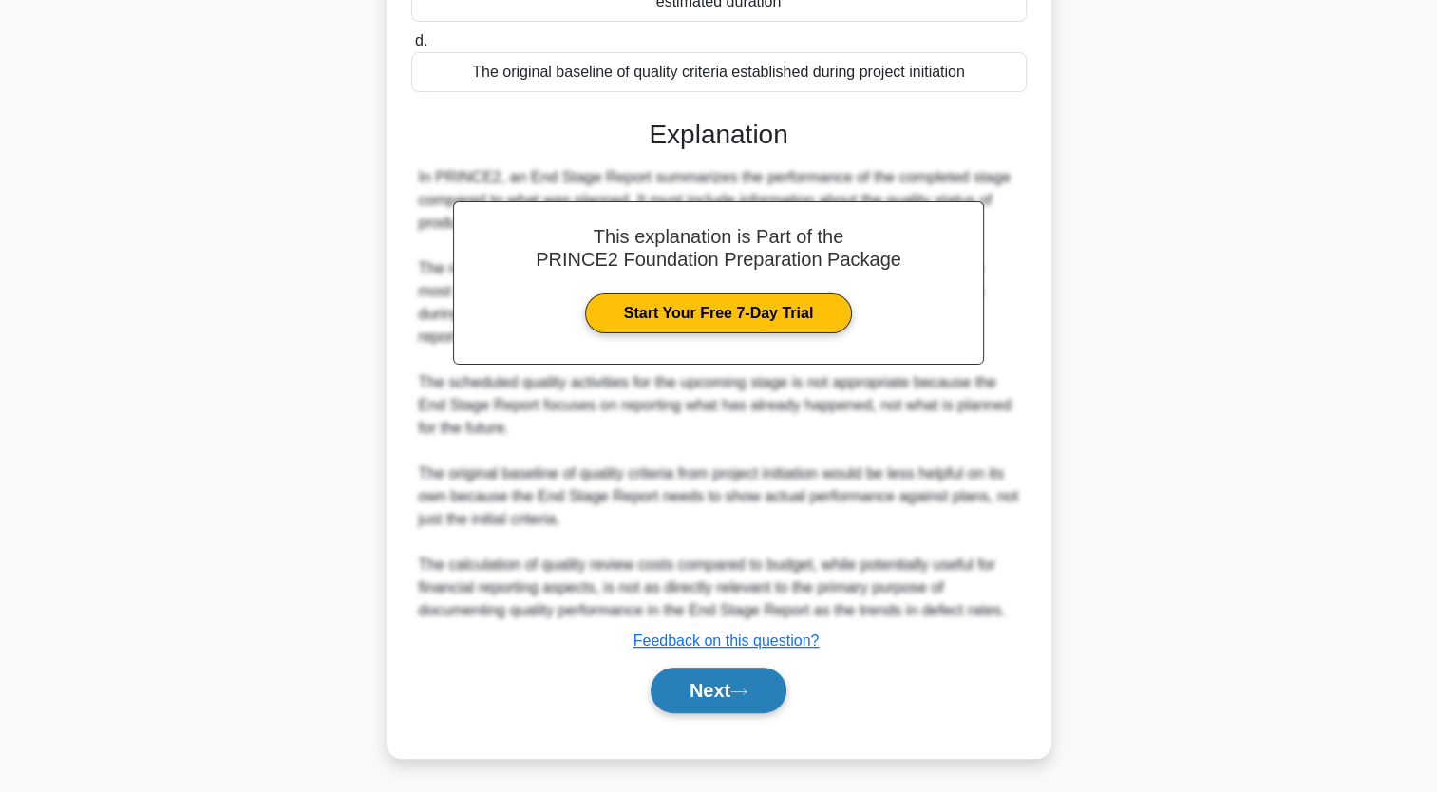
click at [730, 703] on button "Next" at bounding box center [719, 691] width 136 height 46
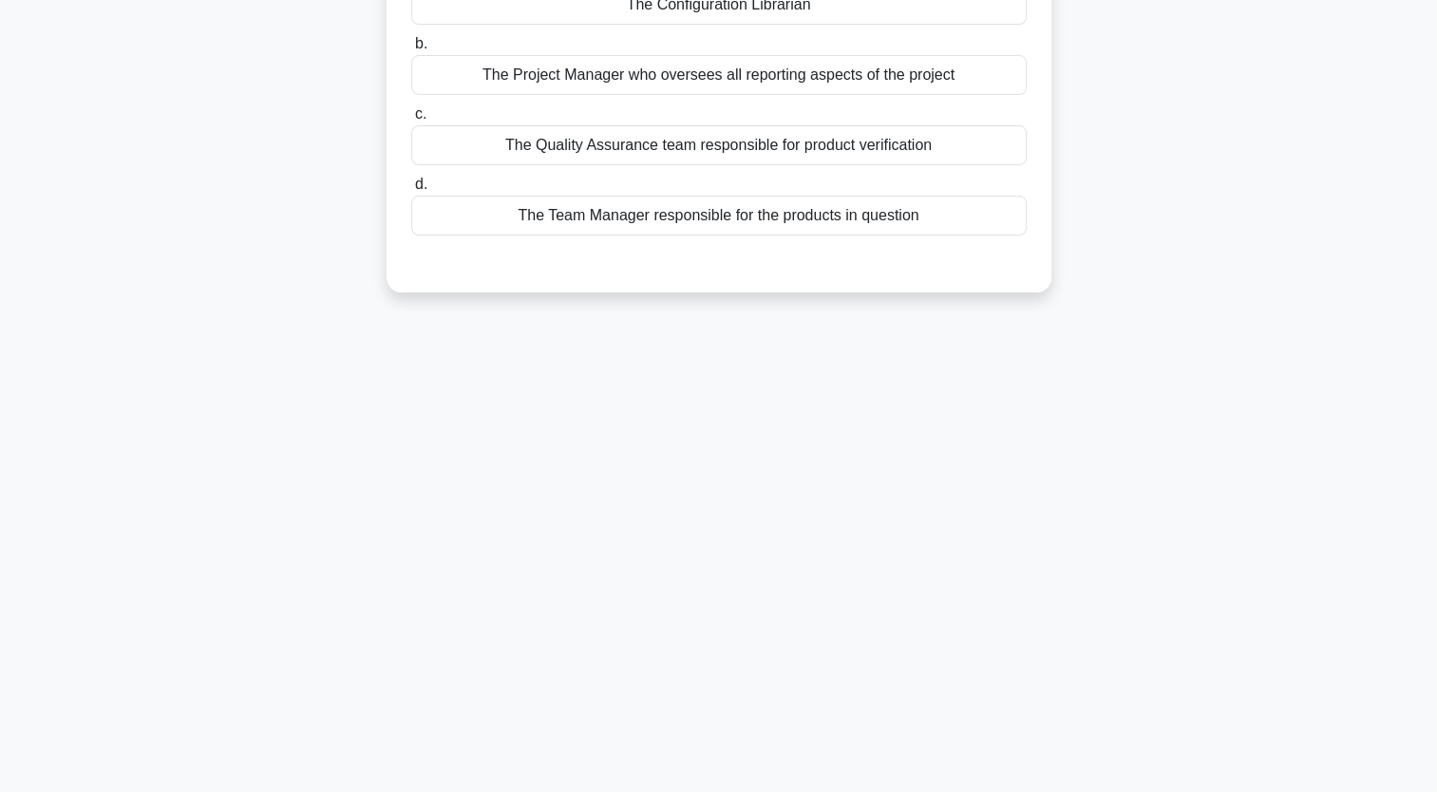
scroll to position [0, 0]
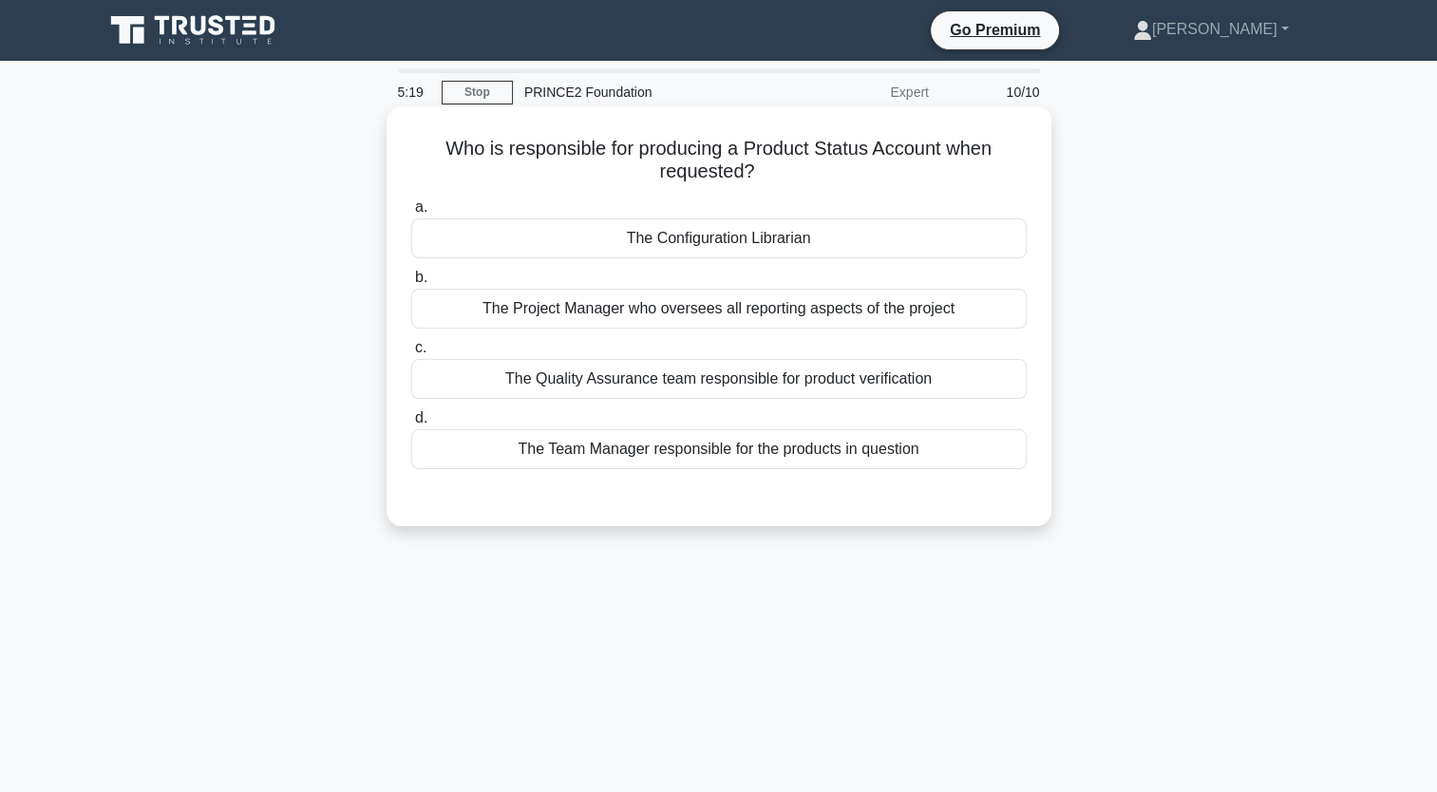
click at [674, 367] on div "The Quality Assurance team responsible for product verification" at bounding box center [719, 379] width 616 height 40
click at [411, 354] on input "c. The Quality Assurance team responsible for product verification" at bounding box center [411, 348] width 0 height 12
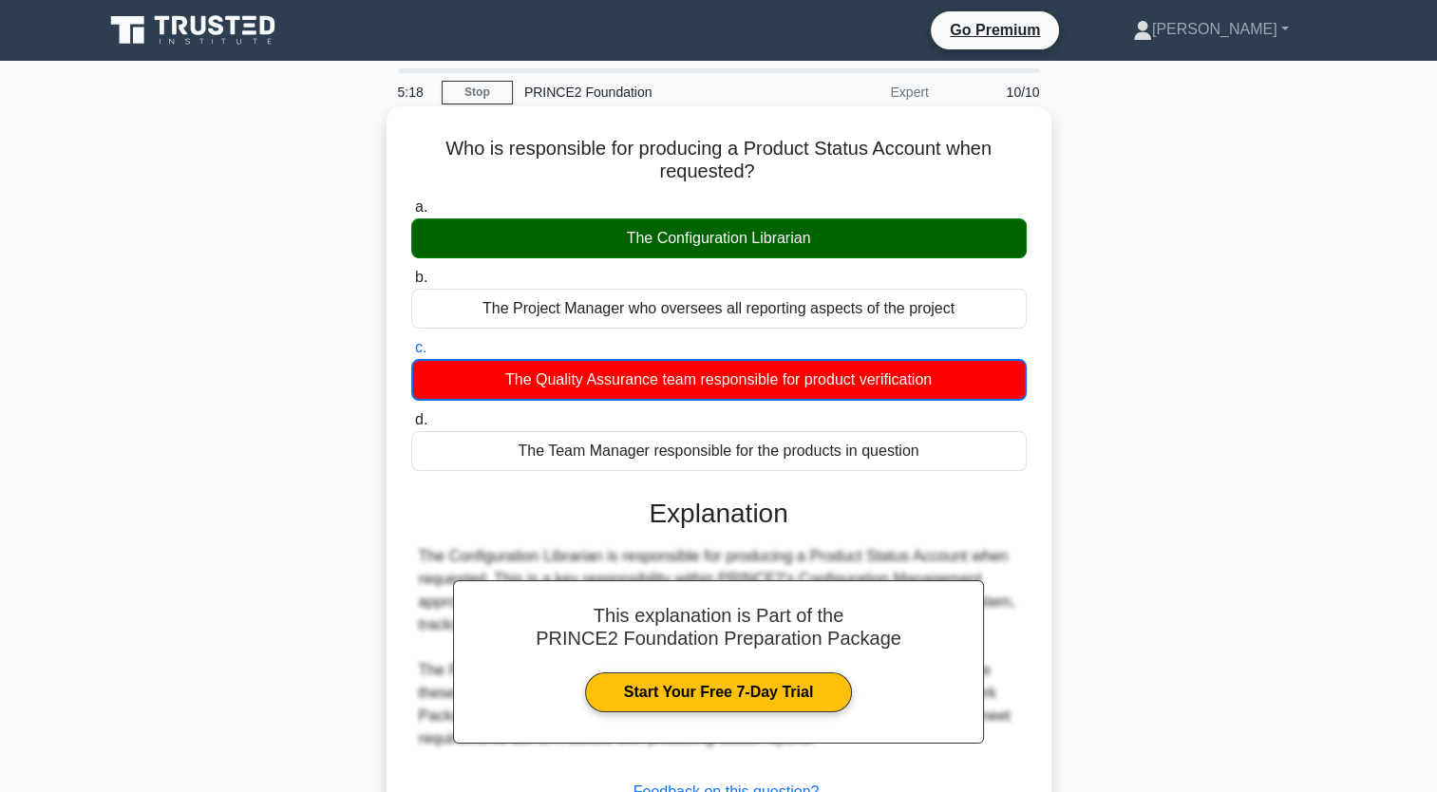
click at [634, 219] on div "The Configuration Librarian" at bounding box center [719, 238] width 616 height 40
click at [411, 214] on input "a. The Configuration Librarian" at bounding box center [411, 207] width 0 height 12
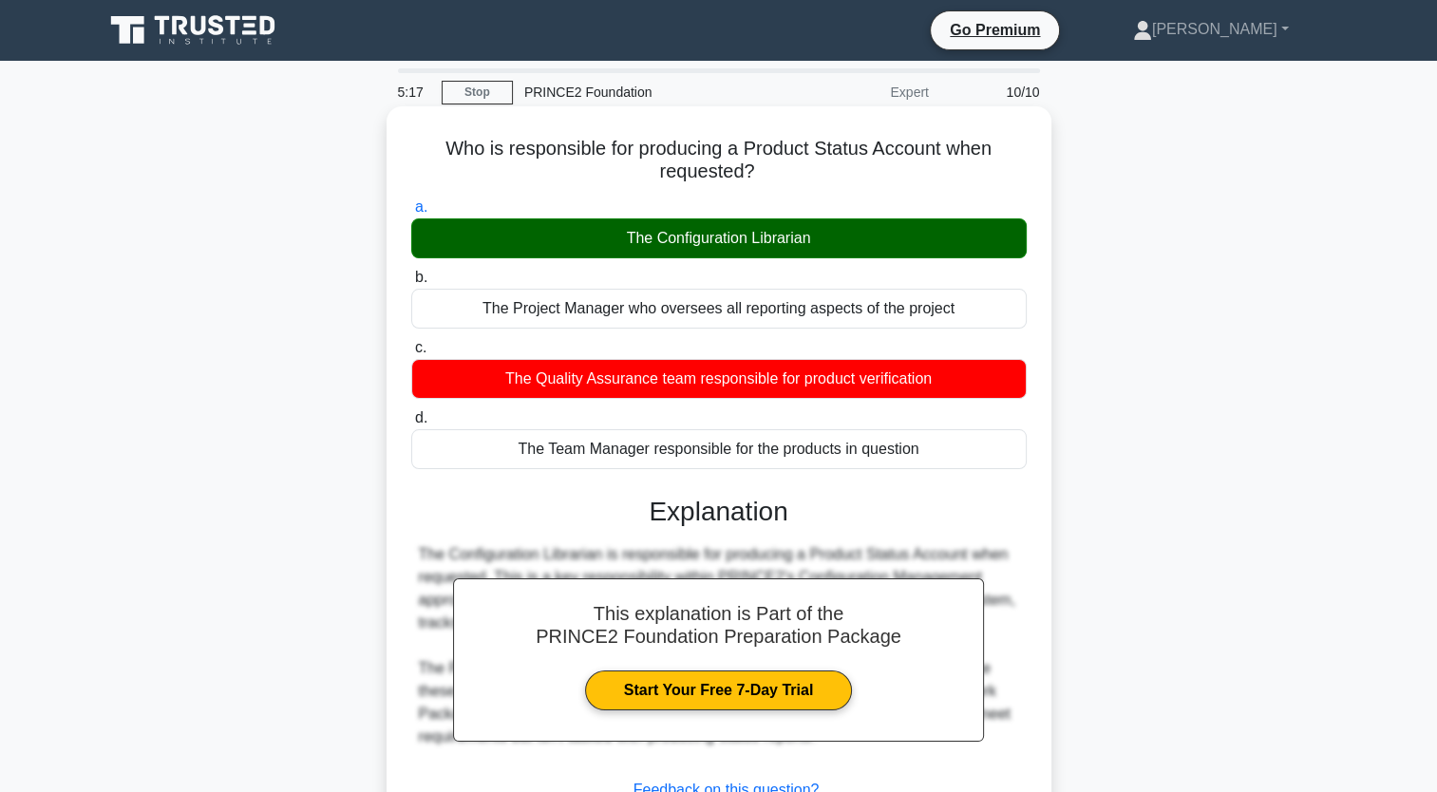
scroll to position [234, 0]
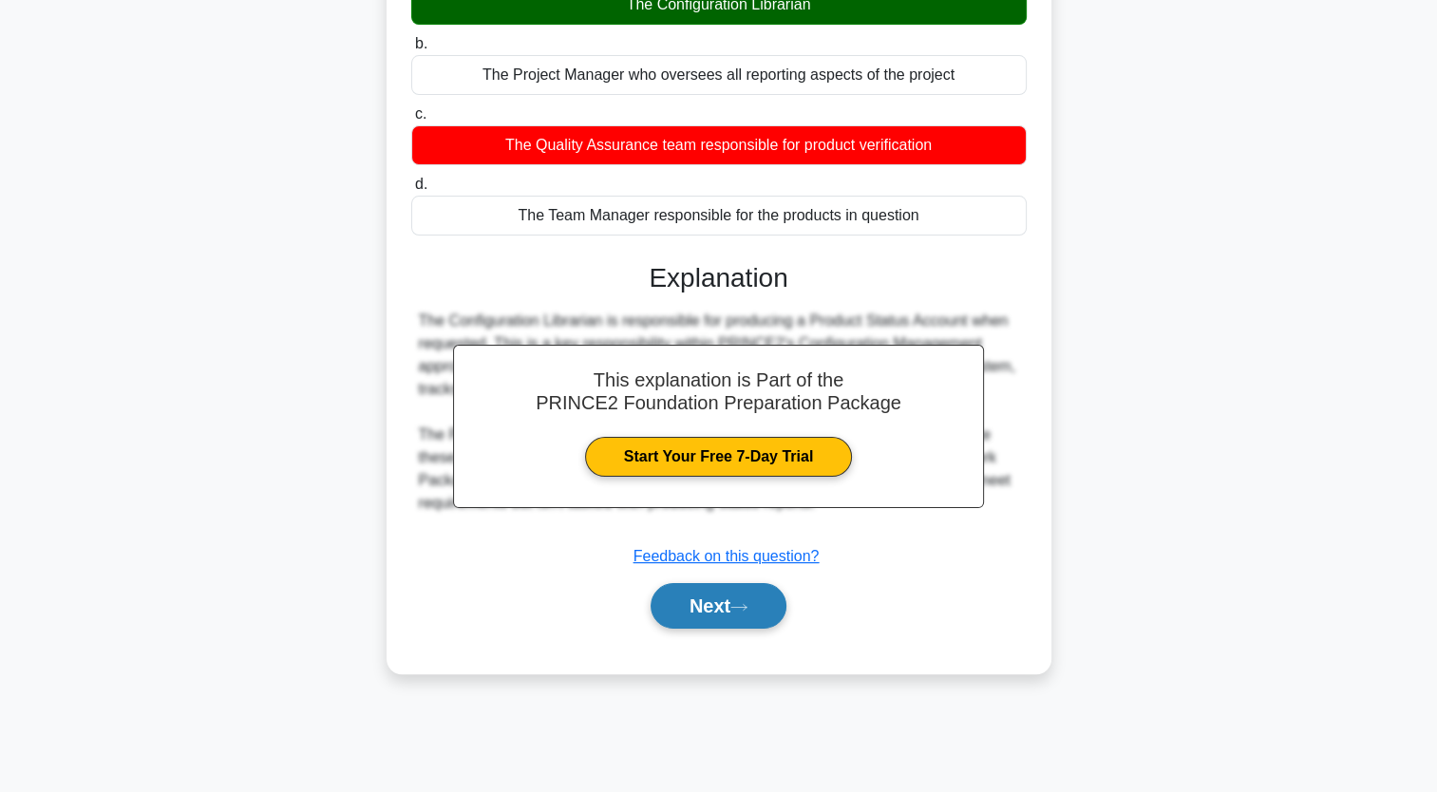
click at [698, 598] on button "Next" at bounding box center [719, 606] width 136 height 46
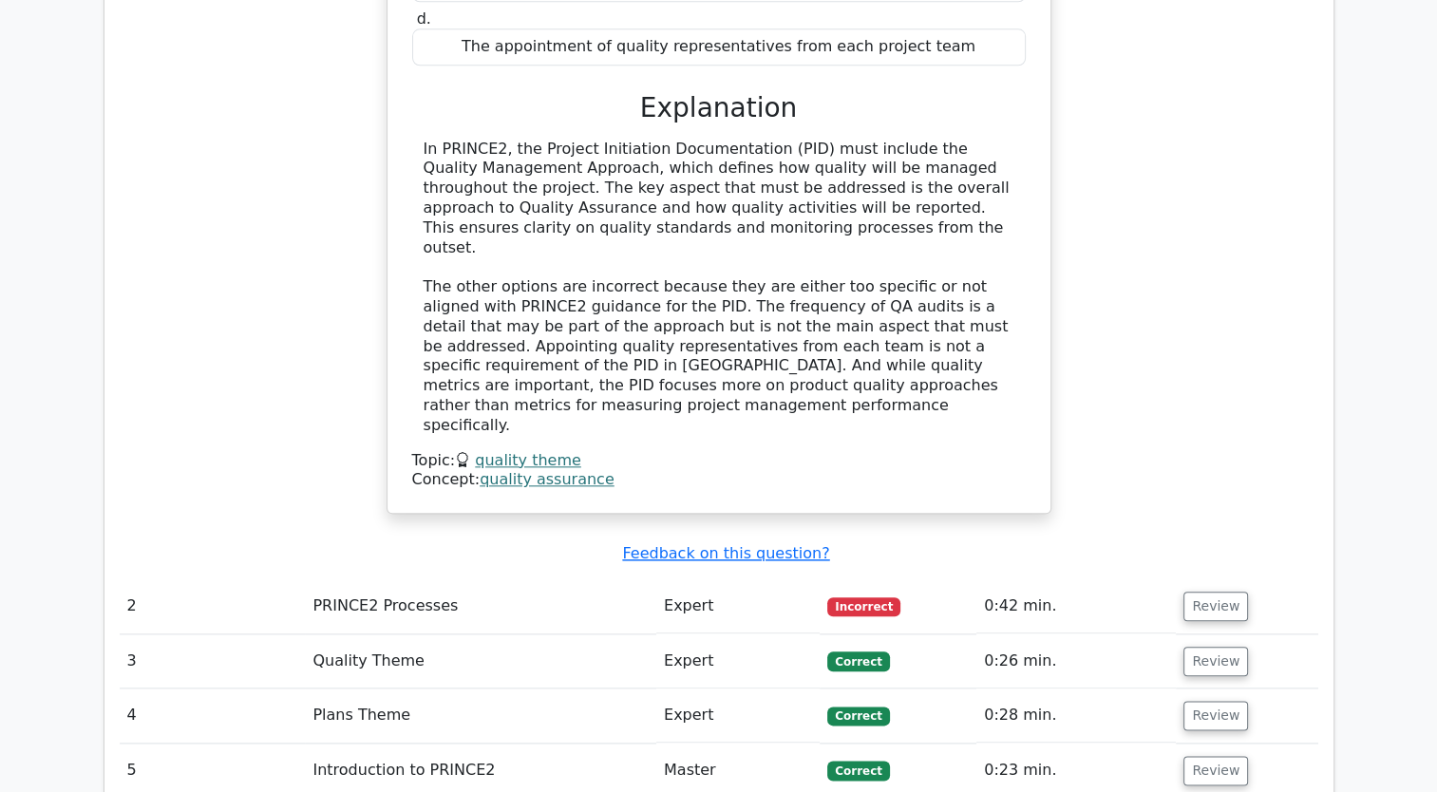
scroll to position [2022, 0]
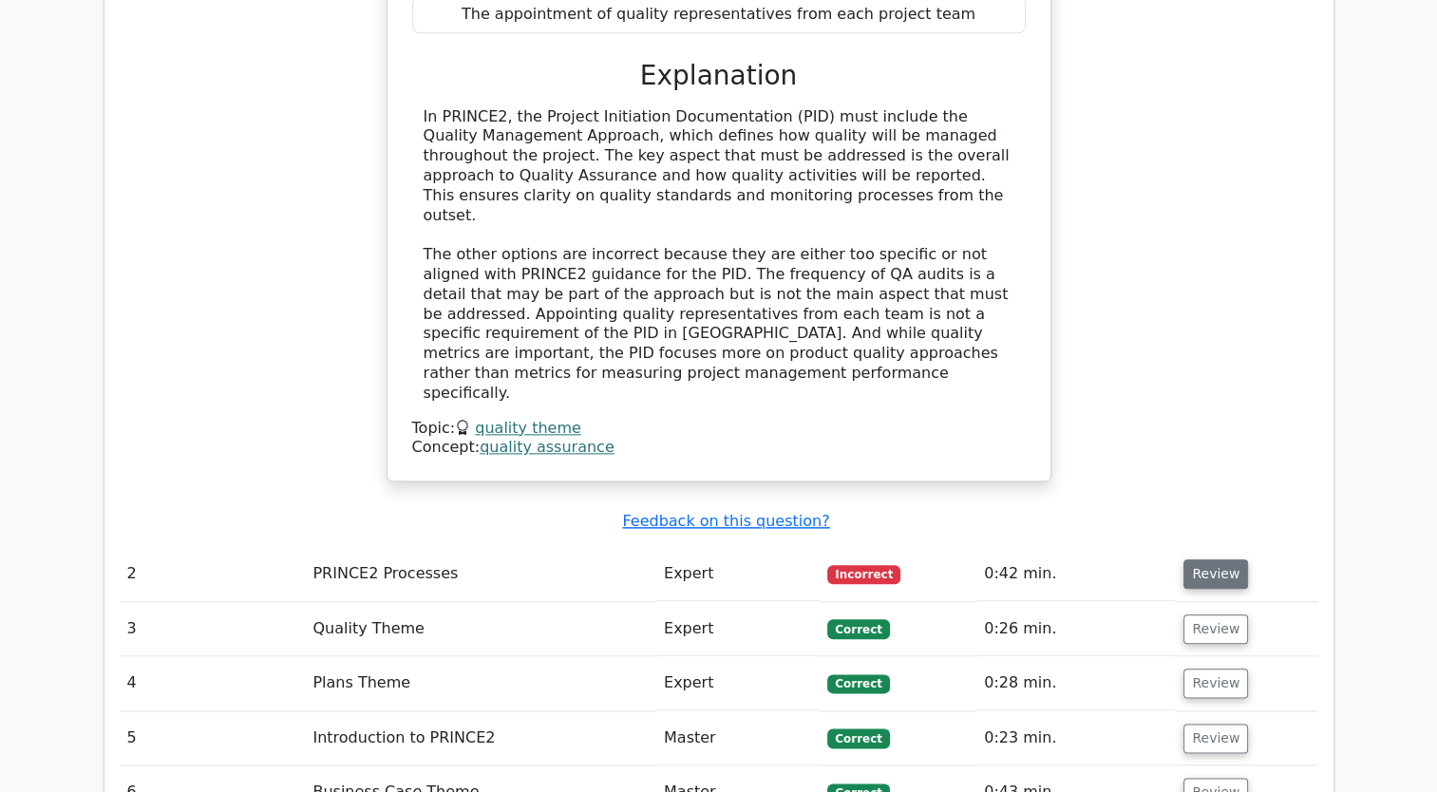
click at [1212, 559] on button "Review" at bounding box center [1216, 573] width 65 height 29
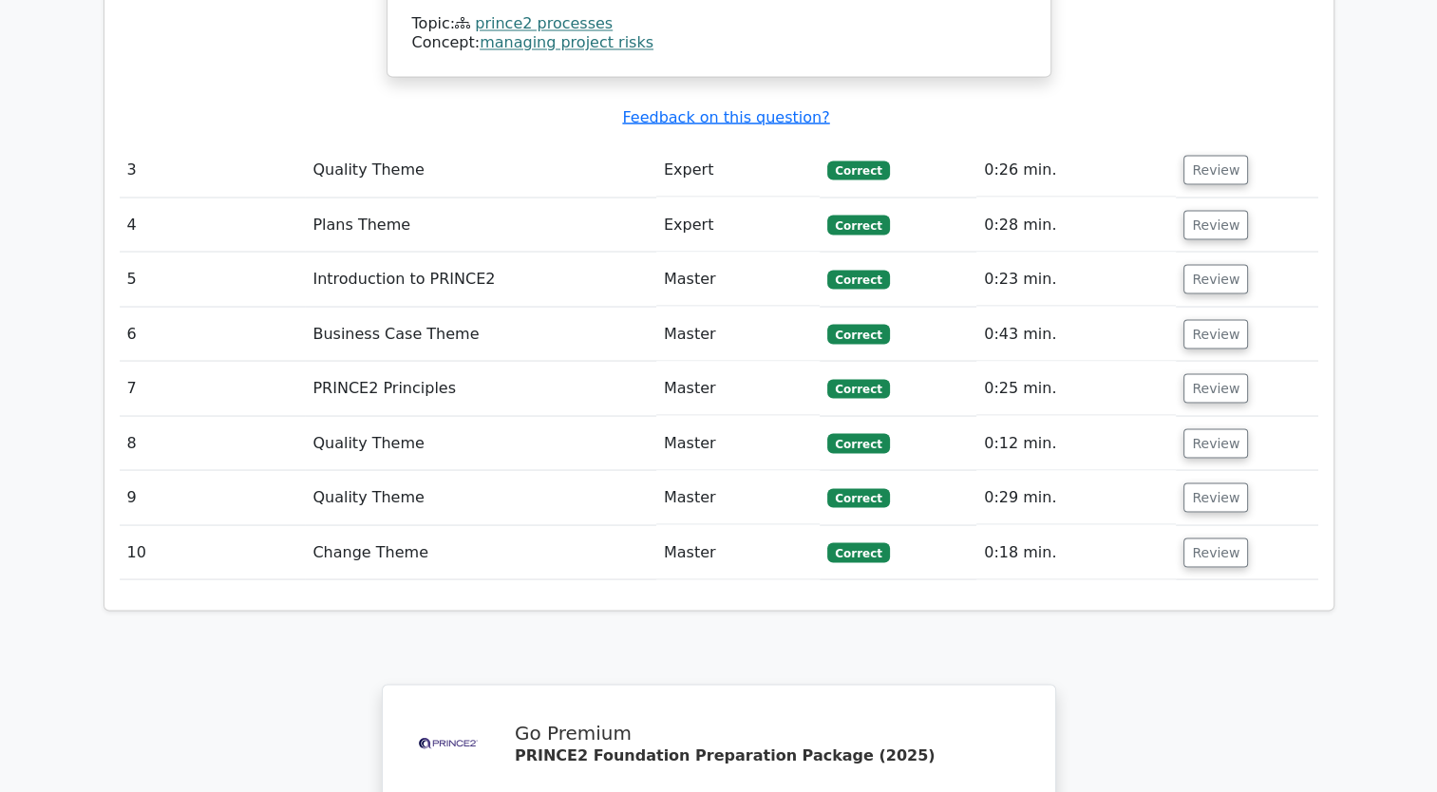
scroll to position [3511, 0]
click at [1201, 538] on button "Review" at bounding box center [1216, 552] width 65 height 29
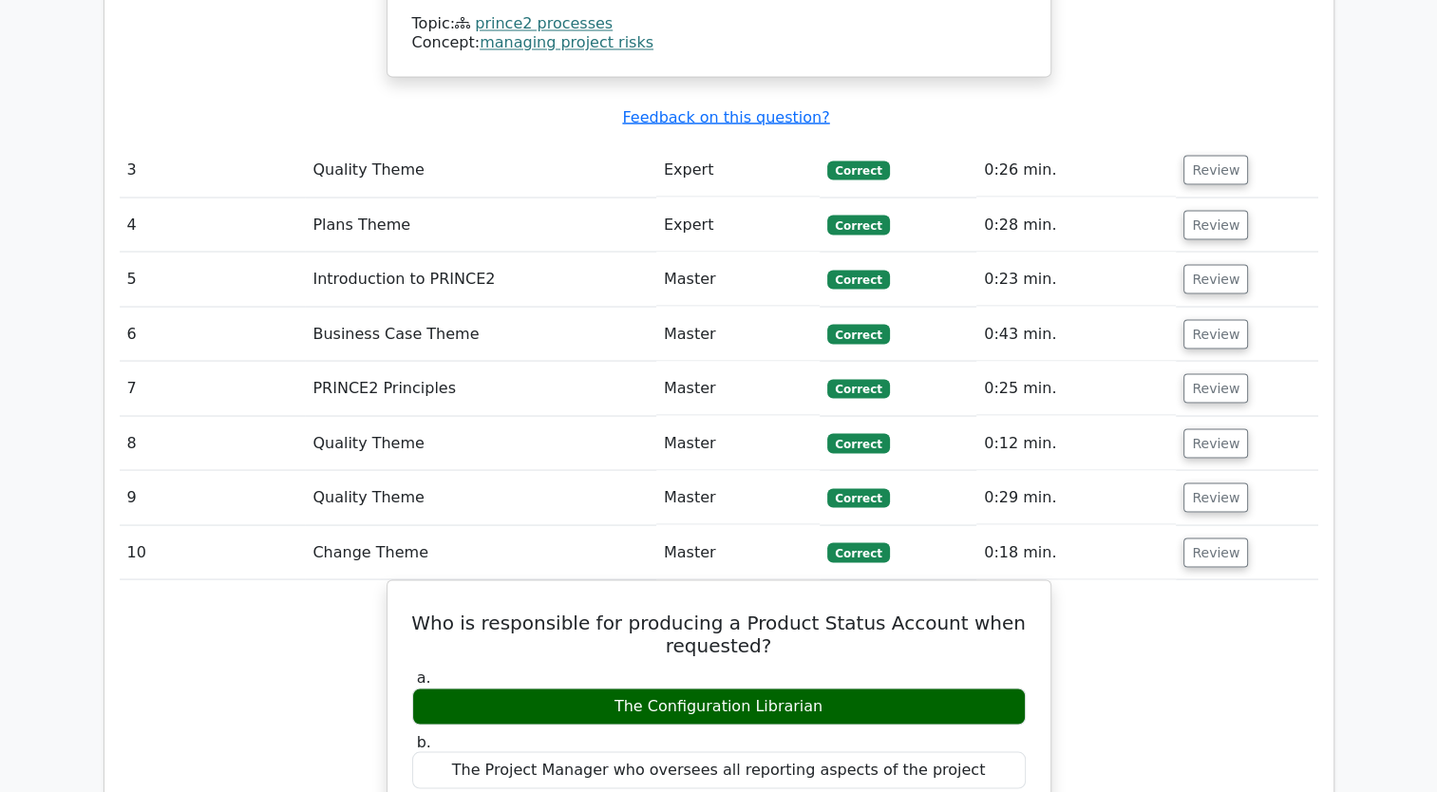
click at [1203, 470] on td "Review" at bounding box center [1247, 497] width 142 height 54
click at [1201, 483] on button "Review" at bounding box center [1216, 497] width 65 height 29
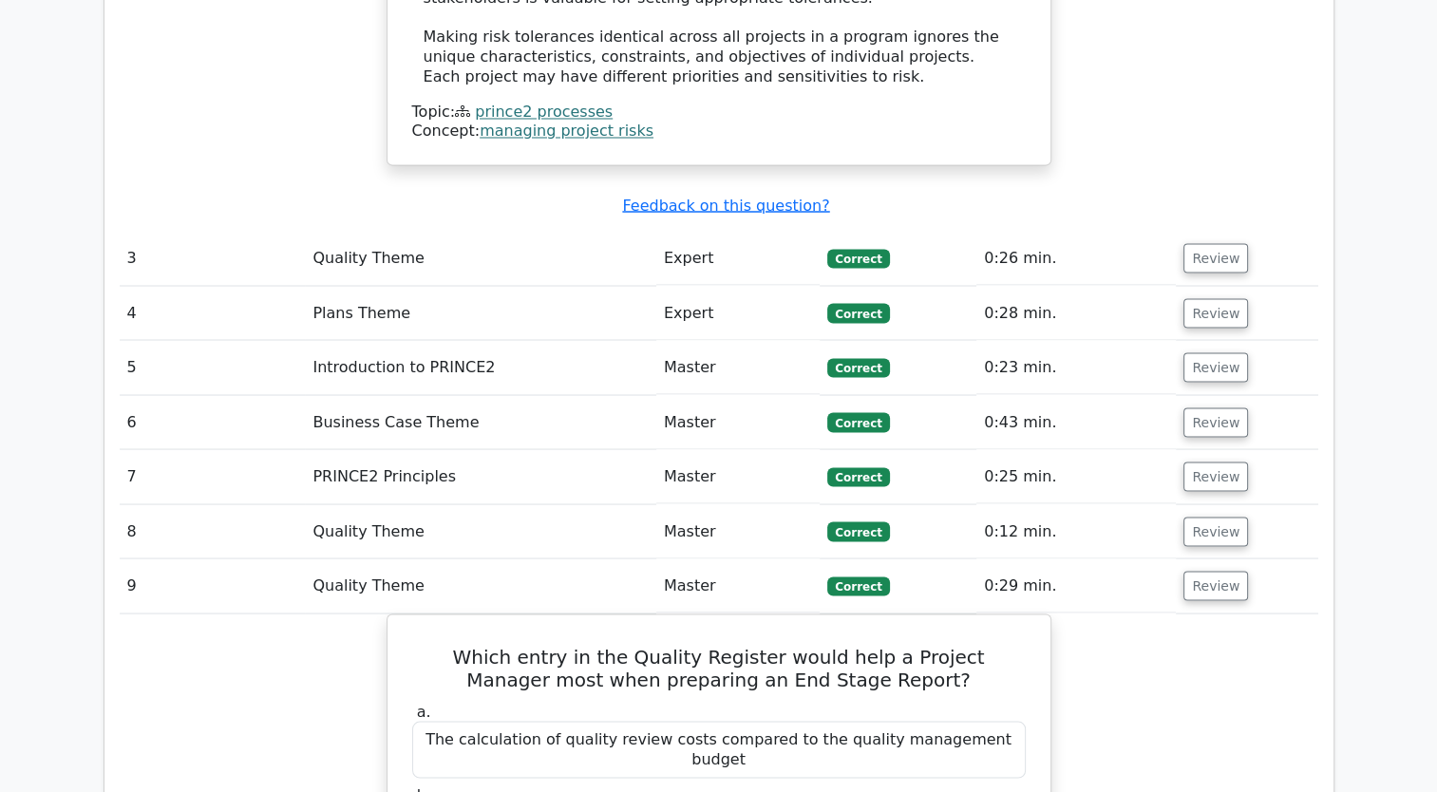
scroll to position [3421, 0]
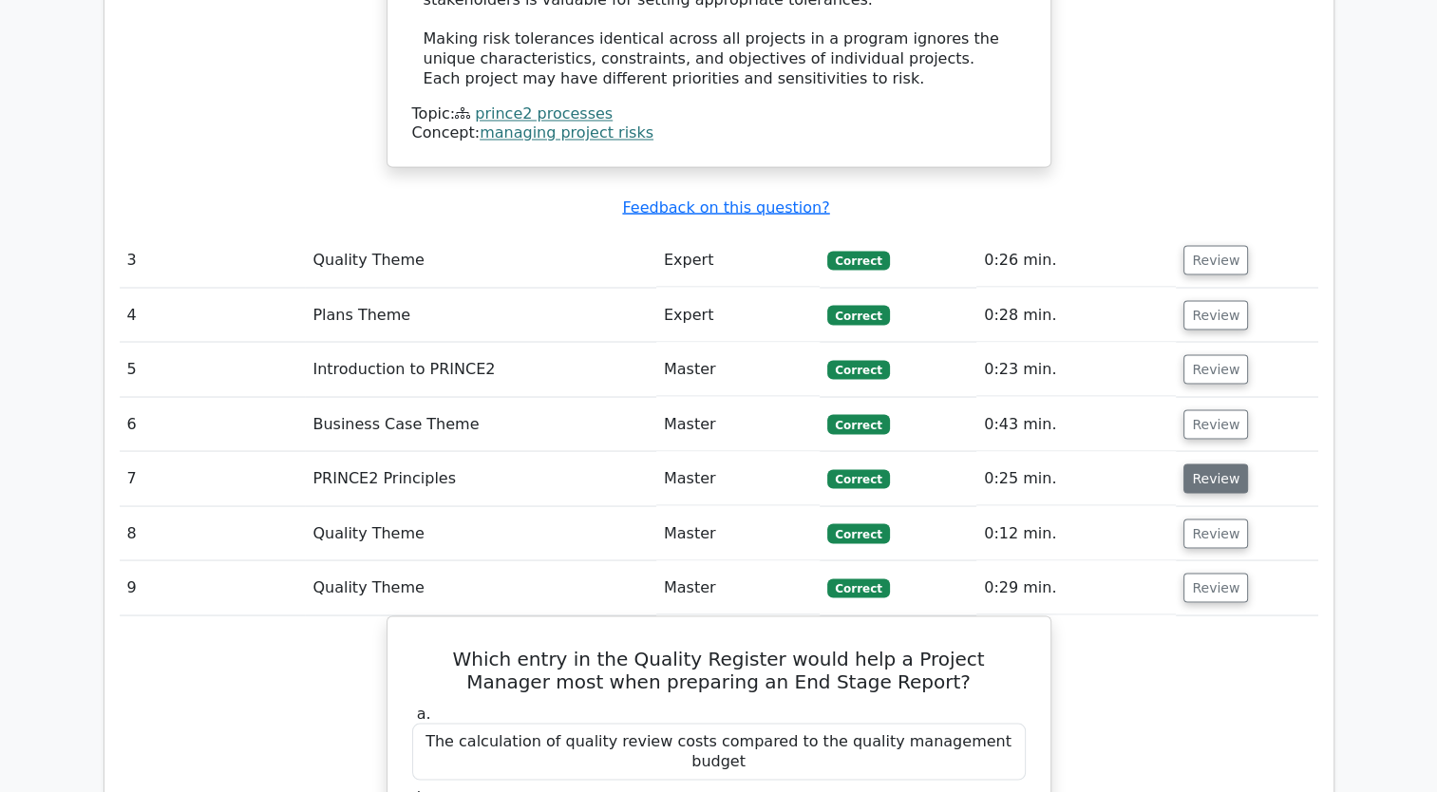
click at [1202, 464] on button "Review" at bounding box center [1216, 478] width 65 height 29
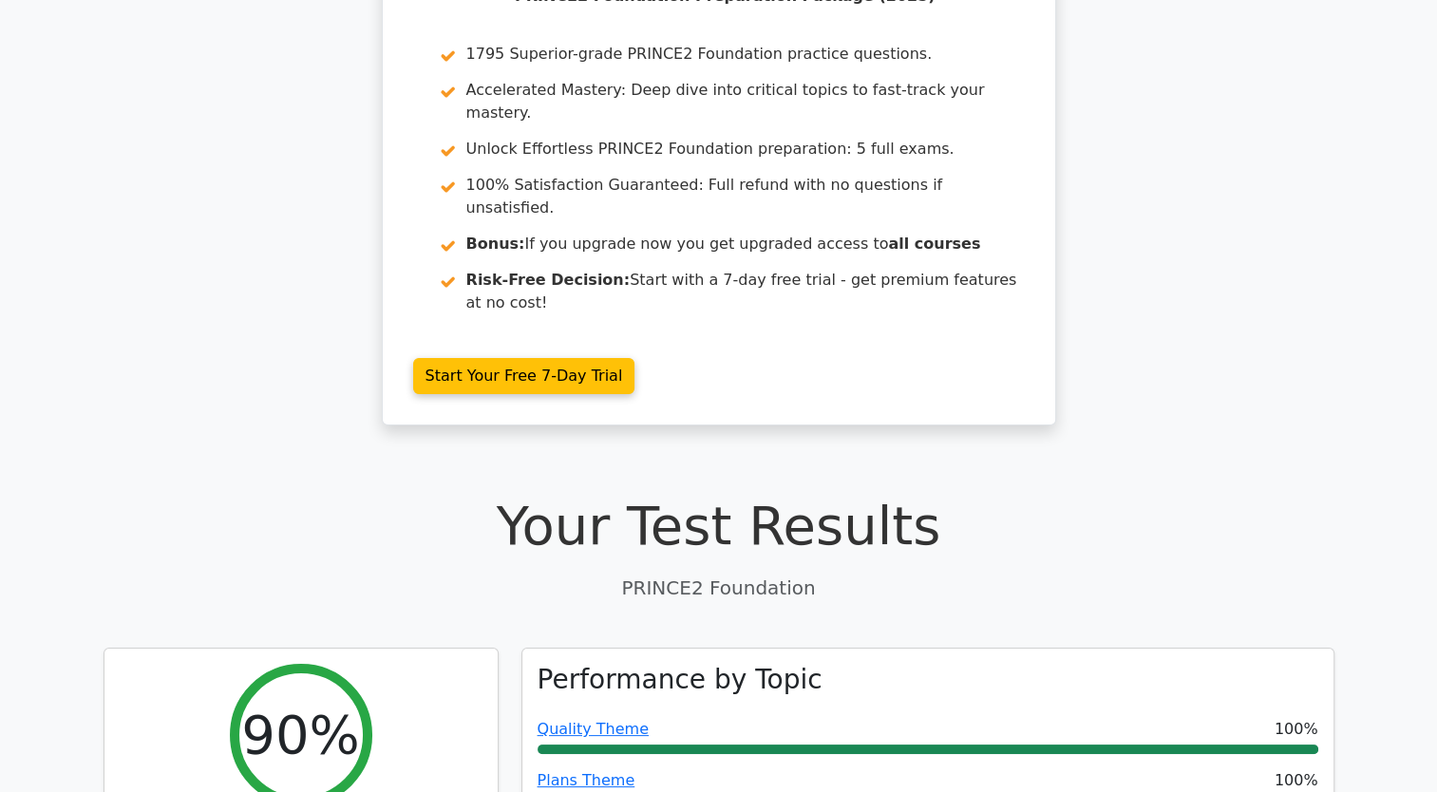
scroll to position [0, 0]
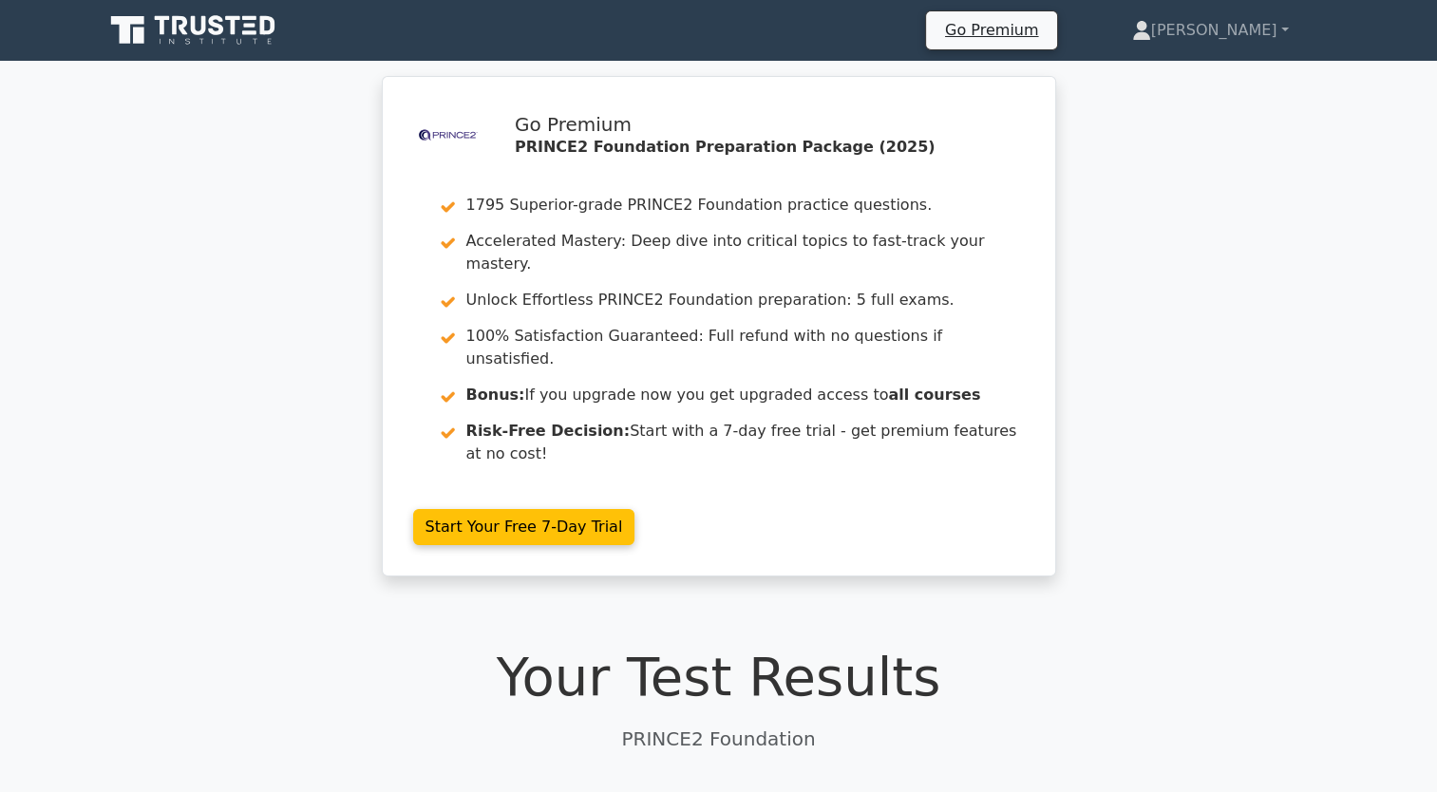
click at [235, 40] on icon at bounding box center [195, 30] width 182 height 36
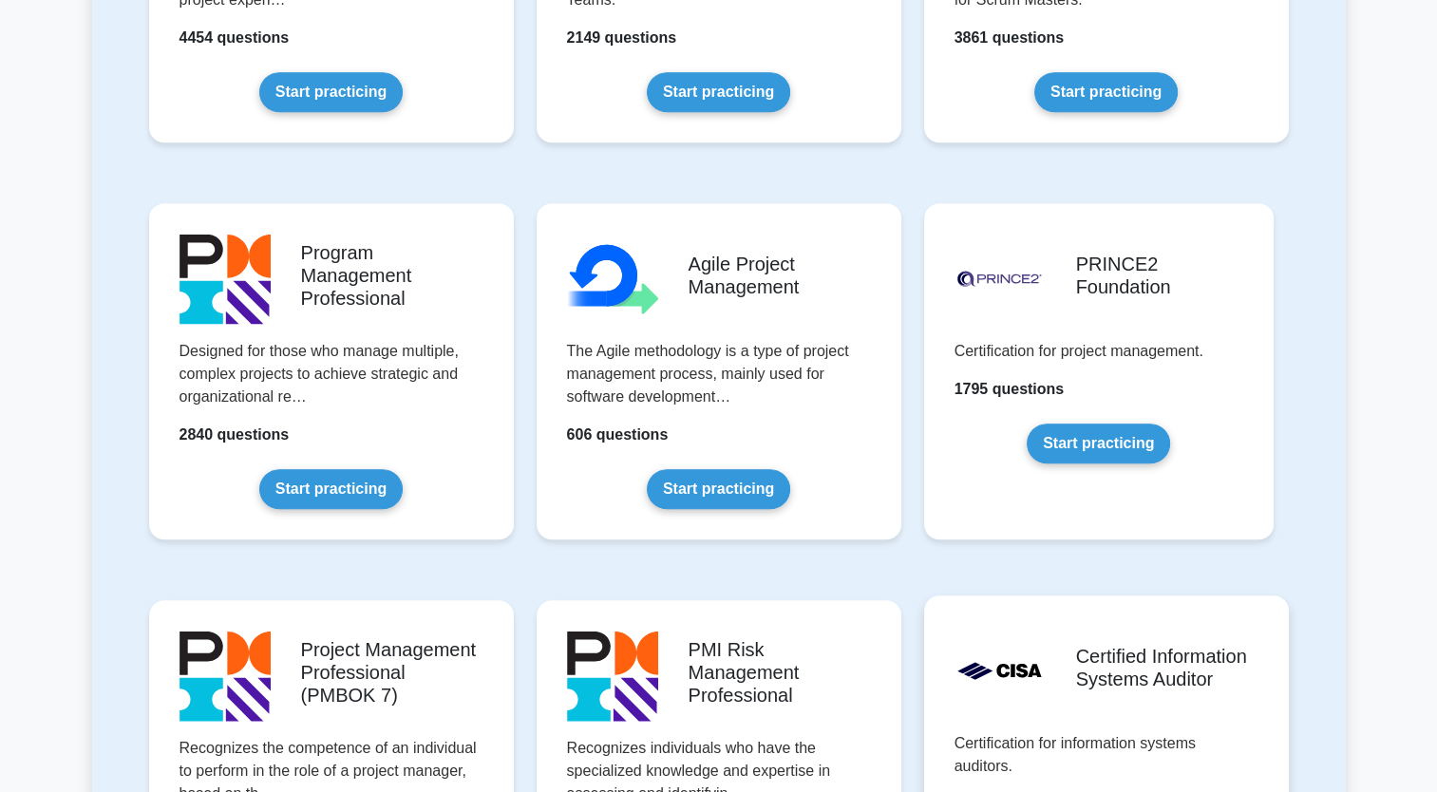
scroll to position [998, 0]
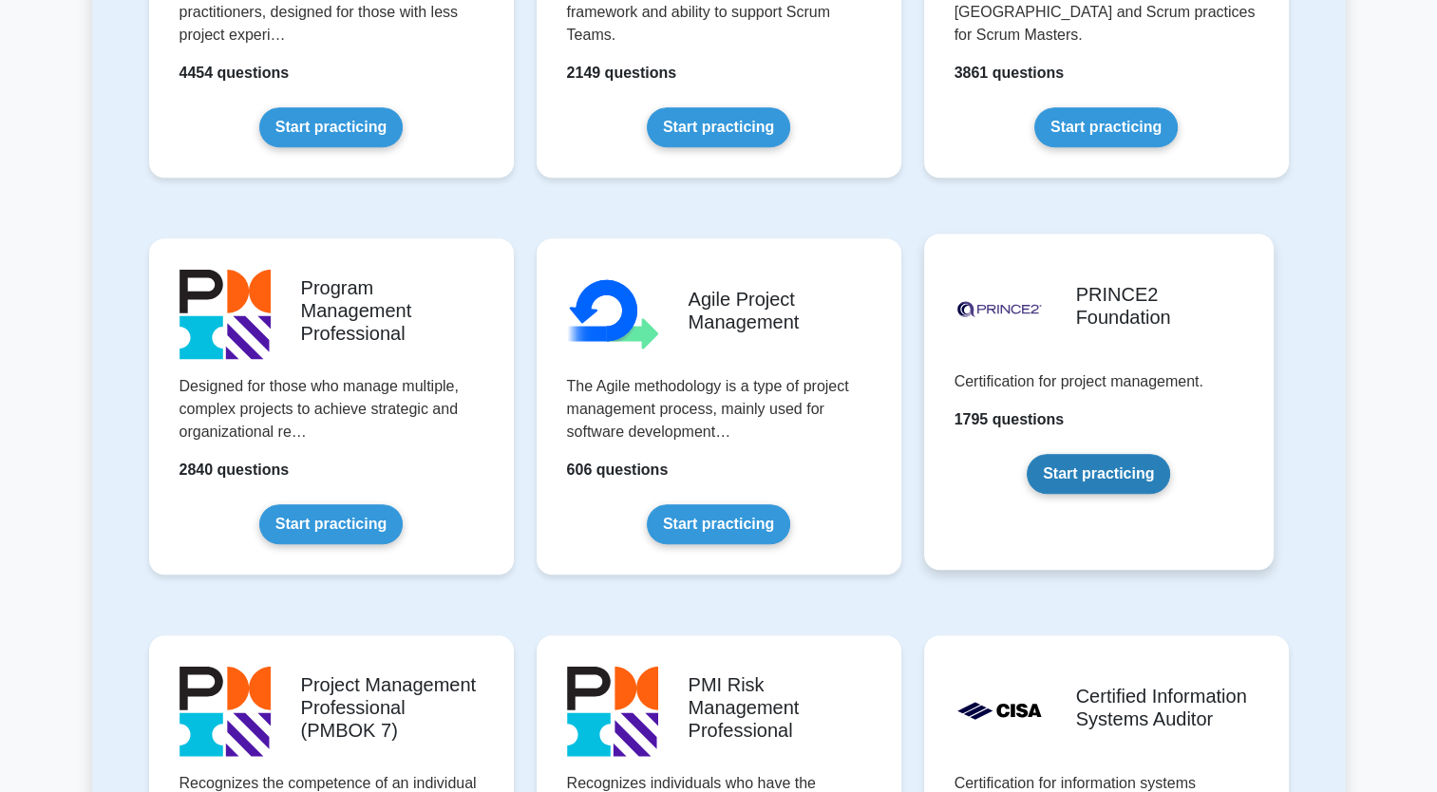
click at [1111, 481] on link "Start practicing" at bounding box center [1098, 474] width 143 height 40
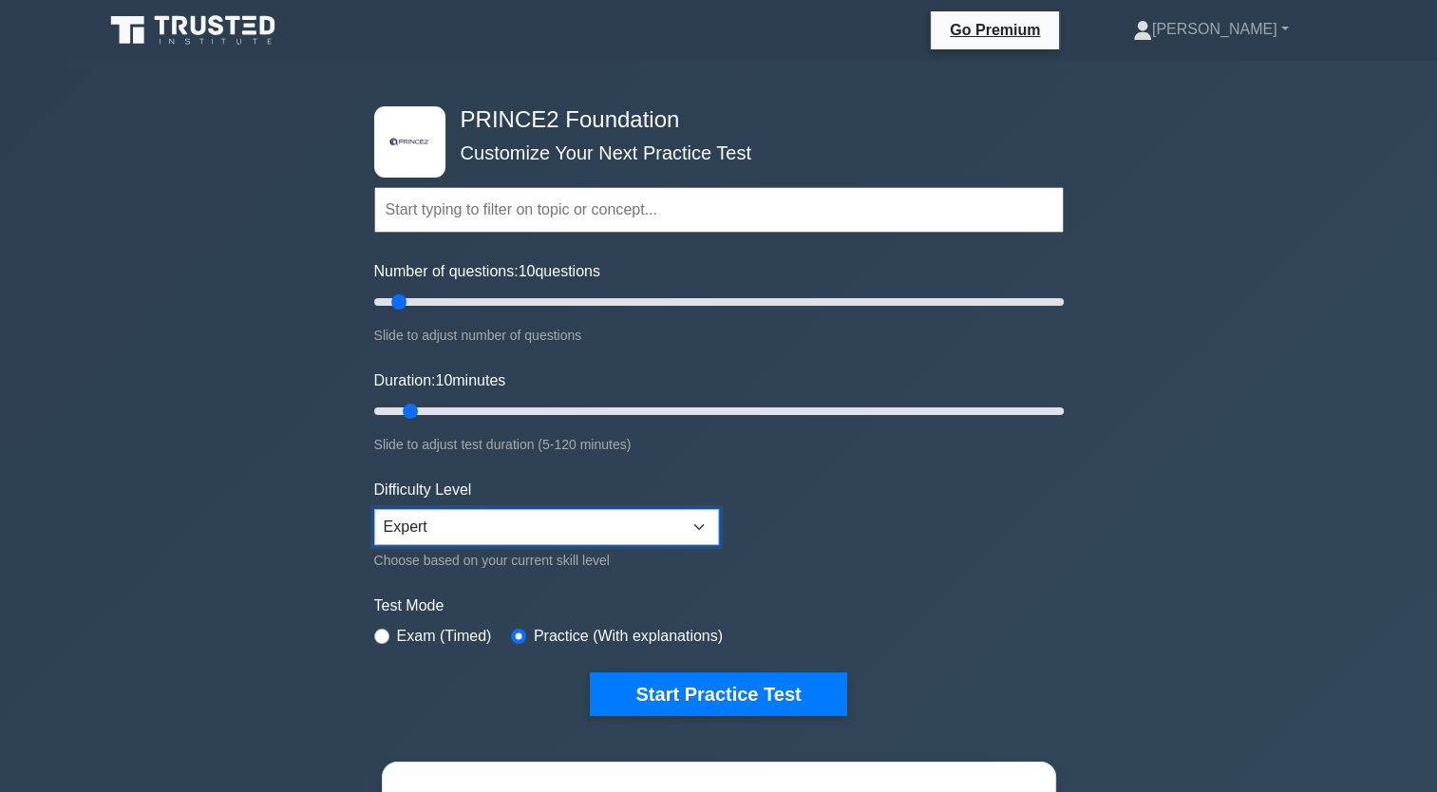
click at [484, 537] on select "Beginner Intermediate Expert" at bounding box center [546, 527] width 345 height 36
select select "intermediate"
click at [374, 509] on select "Beginner Intermediate Expert" at bounding box center [546, 527] width 345 height 36
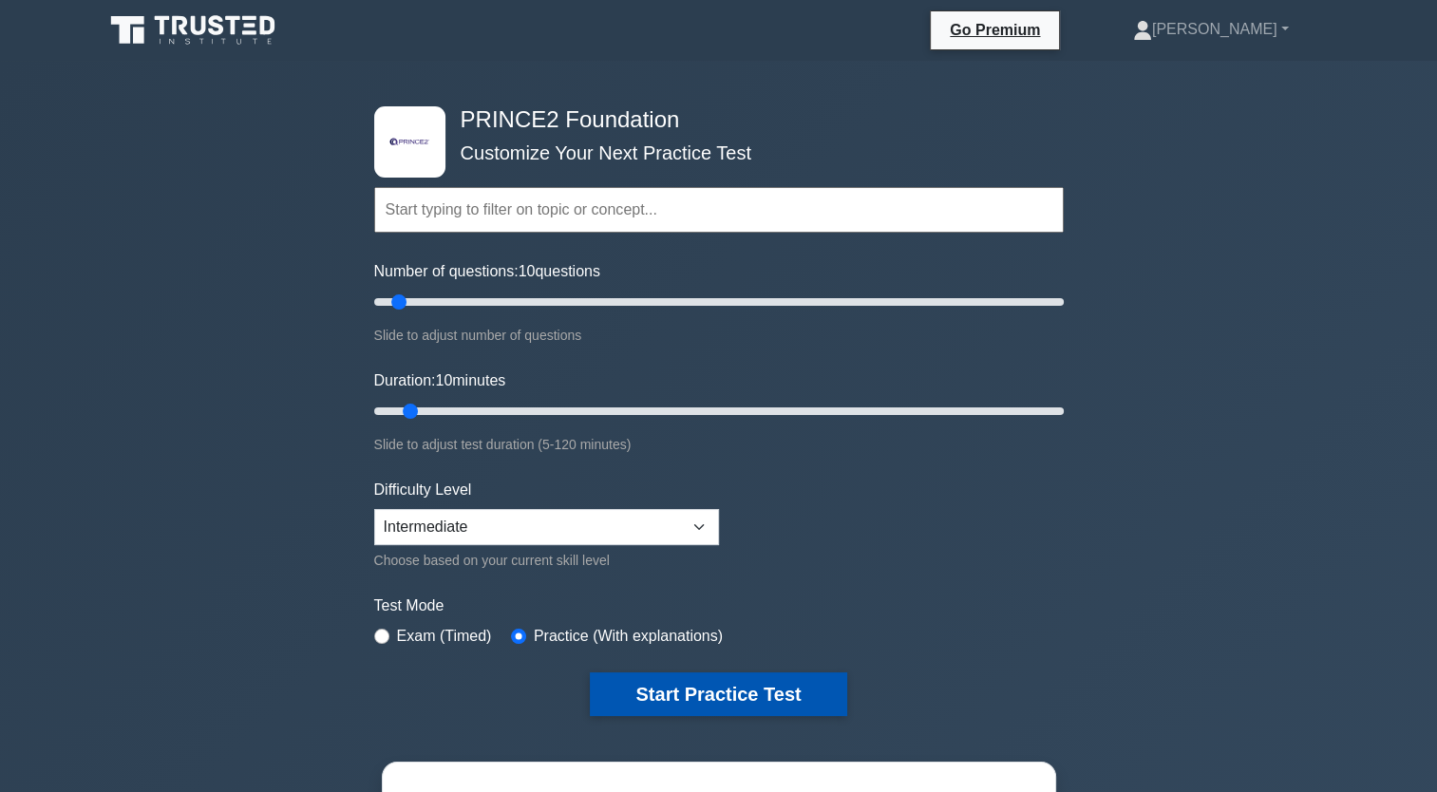
click at [683, 691] on button "Start Practice Test" at bounding box center [718, 695] width 256 height 44
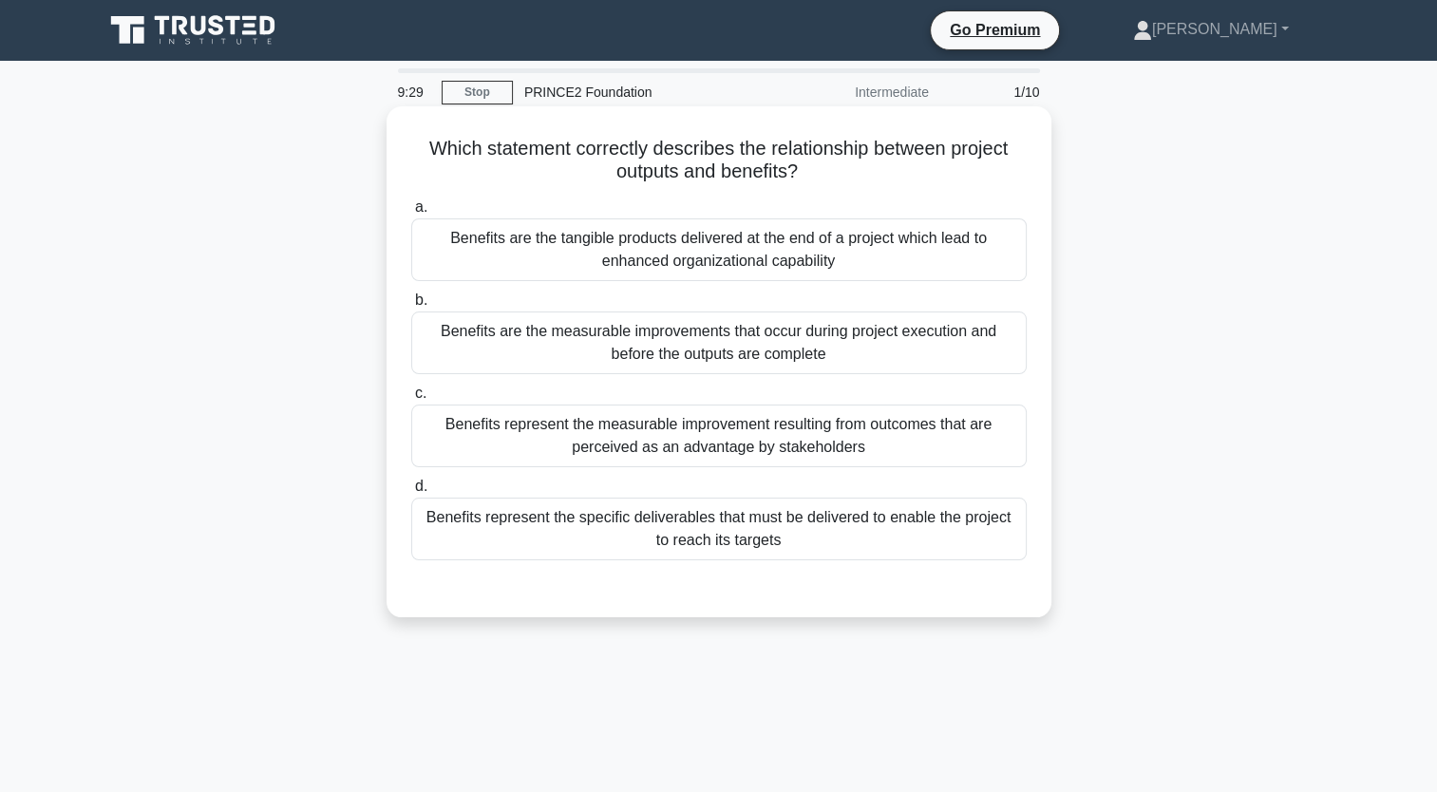
click at [846, 445] on div "Benefits represent the measurable improvement resulting from outcomes that are …" at bounding box center [719, 436] width 616 height 63
click at [411, 400] on input "c. Benefits represent the measurable improvement resulting from outcomes that a…" at bounding box center [411, 394] width 0 height 12
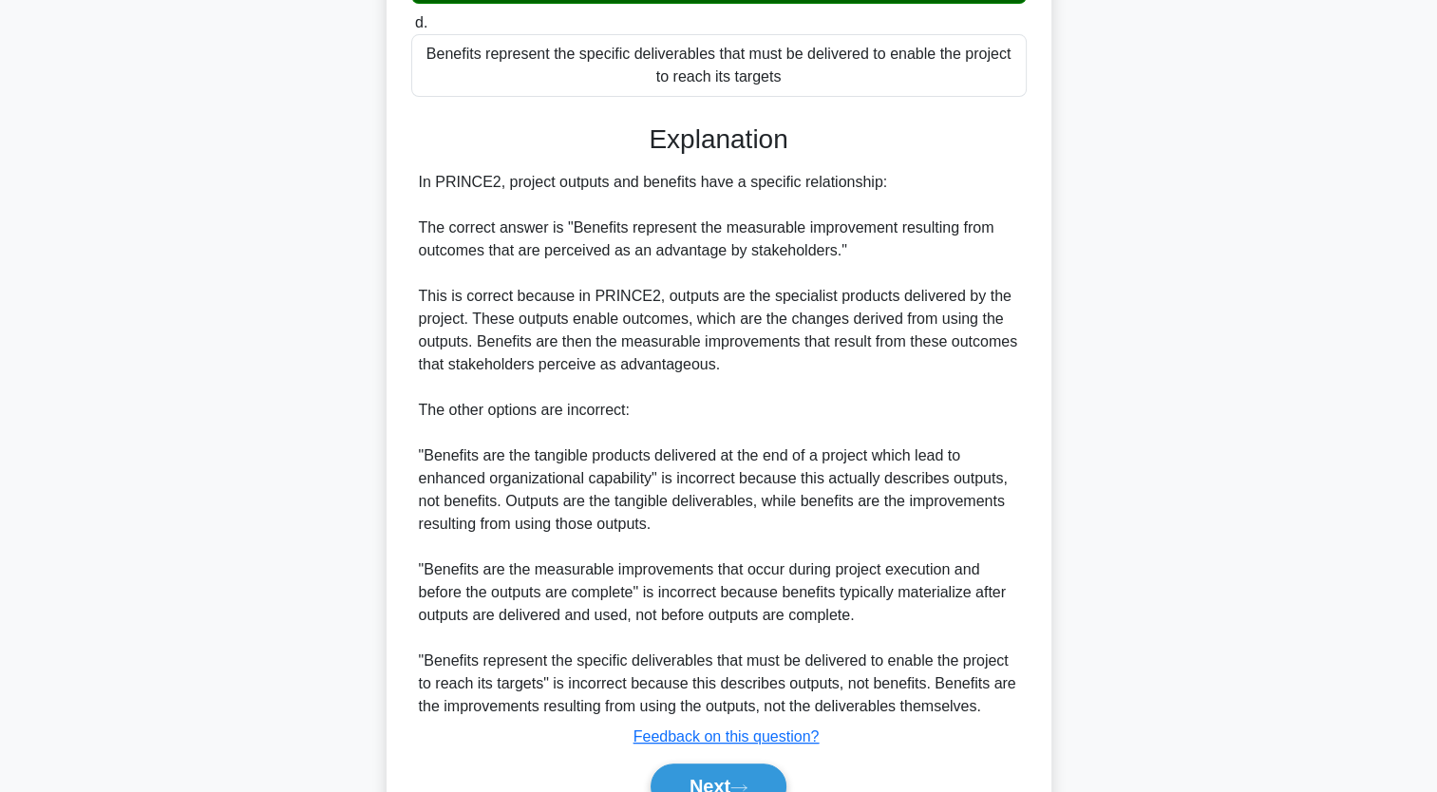
scroll to position [481, 0]
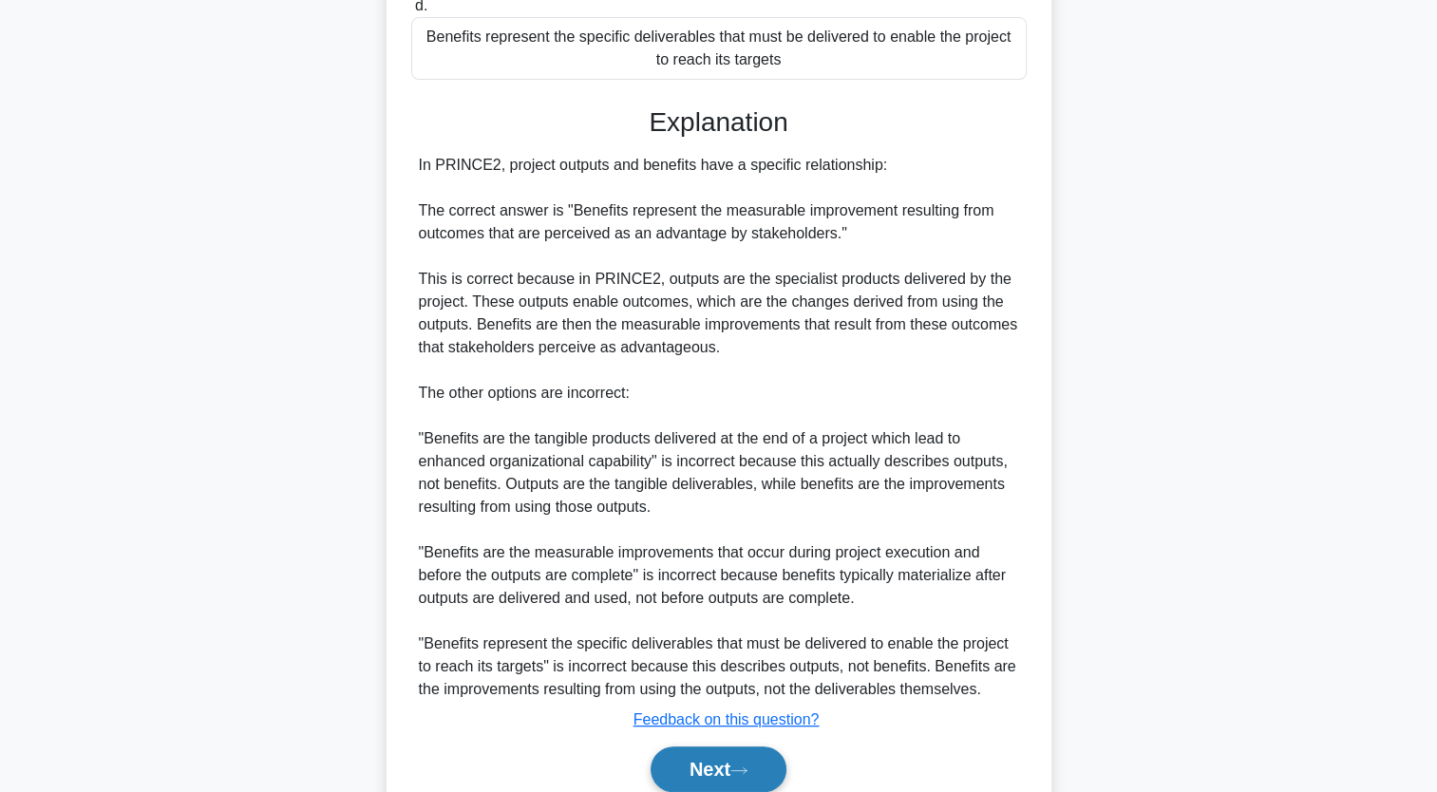
click at [741, 766] on icon at bounding box center [738, 771] width 17 height 10
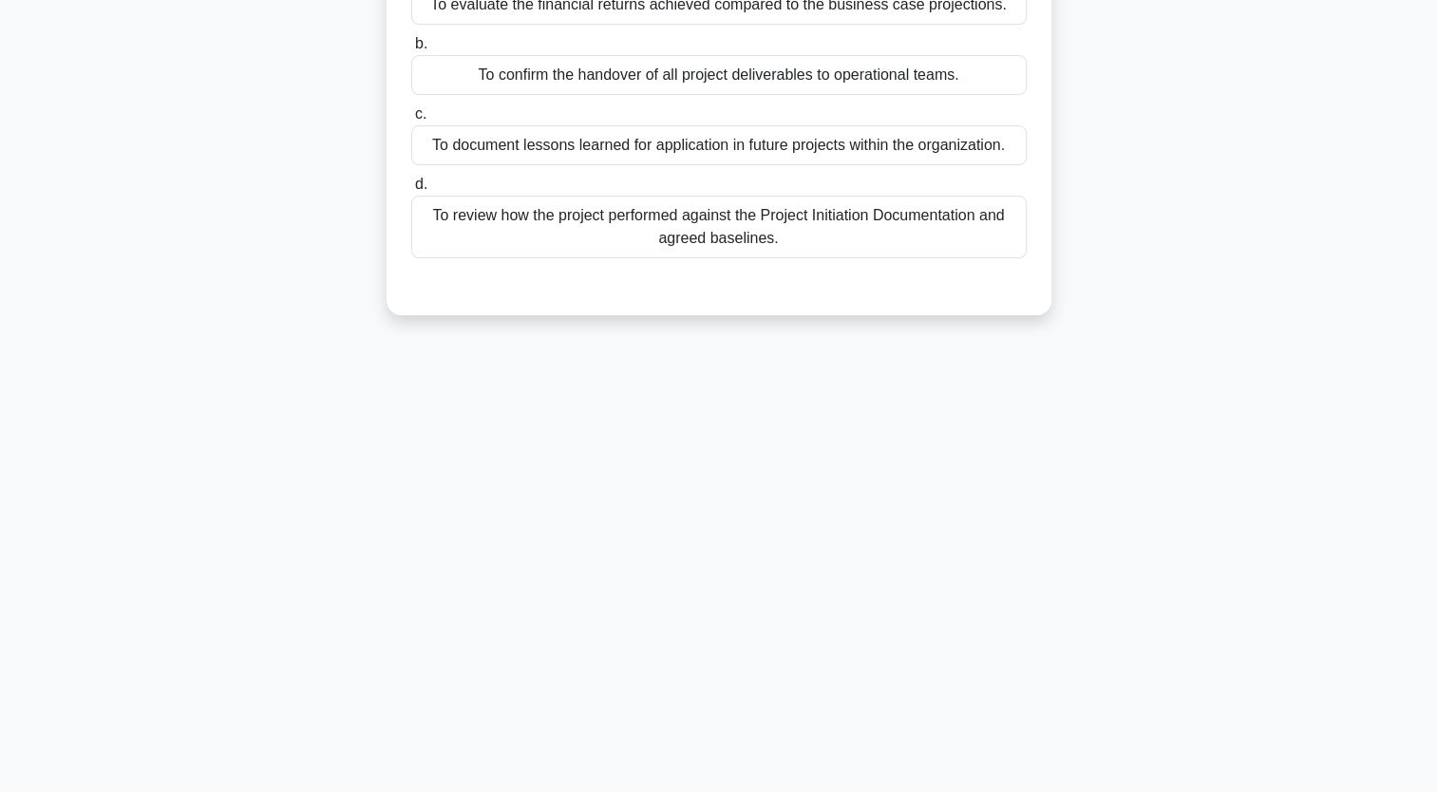
scroll to position [0, 0]
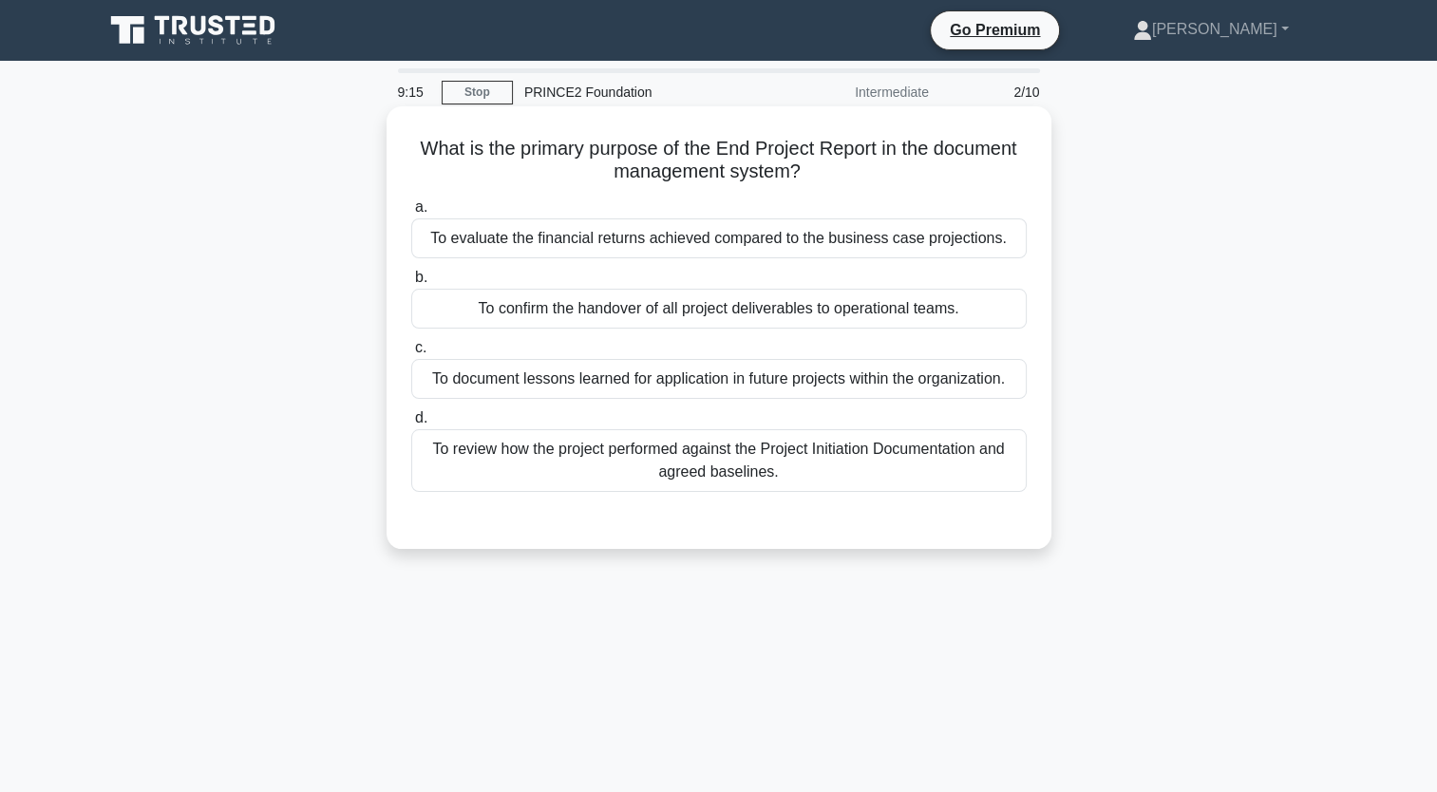
click at [802, 453] on div "To review how the project performed against the Project Initiation Documentatio…" at bounding box center [719, 460] width 616 height 63
click at [411, 425] on input "d. To review how the project performed against the Project Initiation Documenta…" at bounding box center [411, 418] width 0 height 12
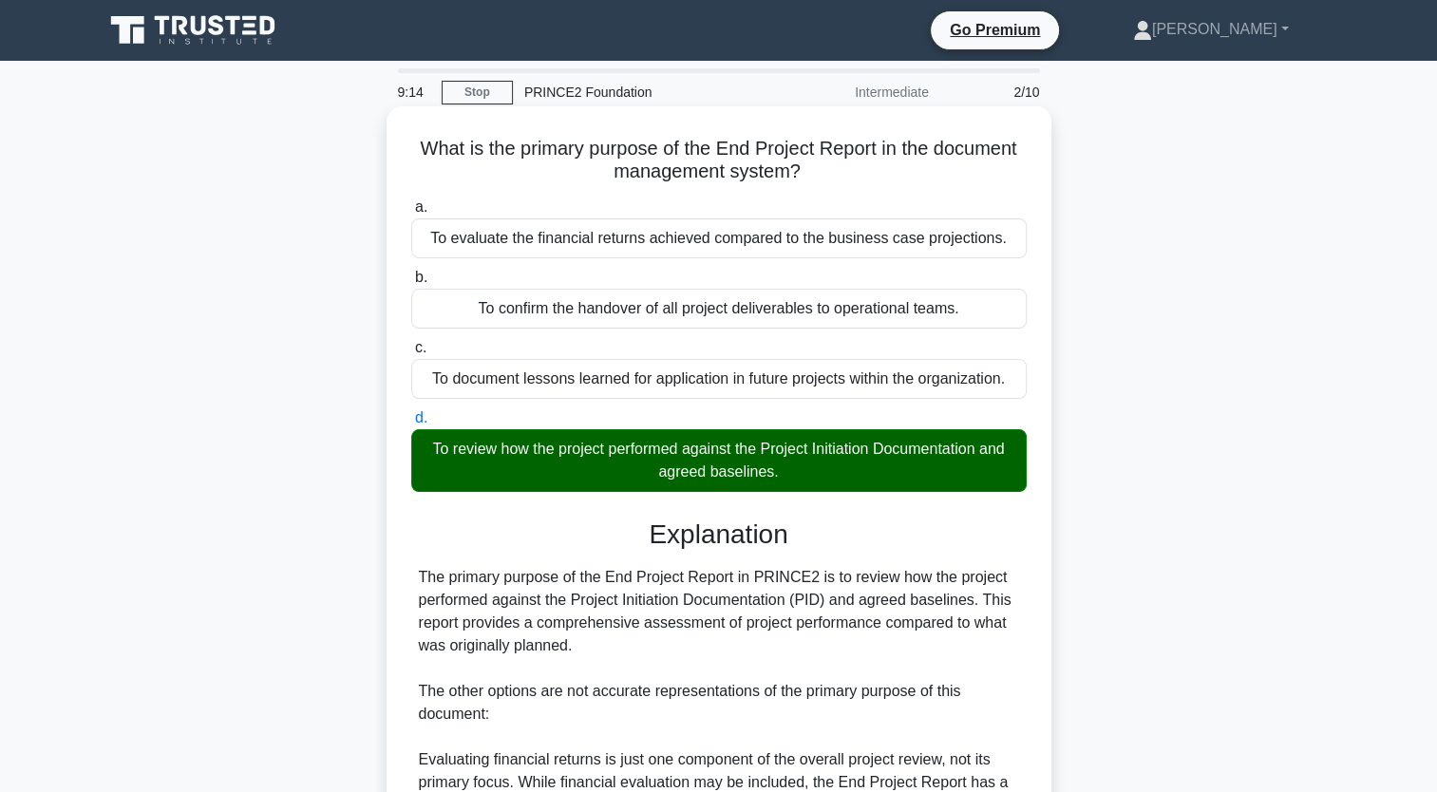
scroll to position [377, 0]
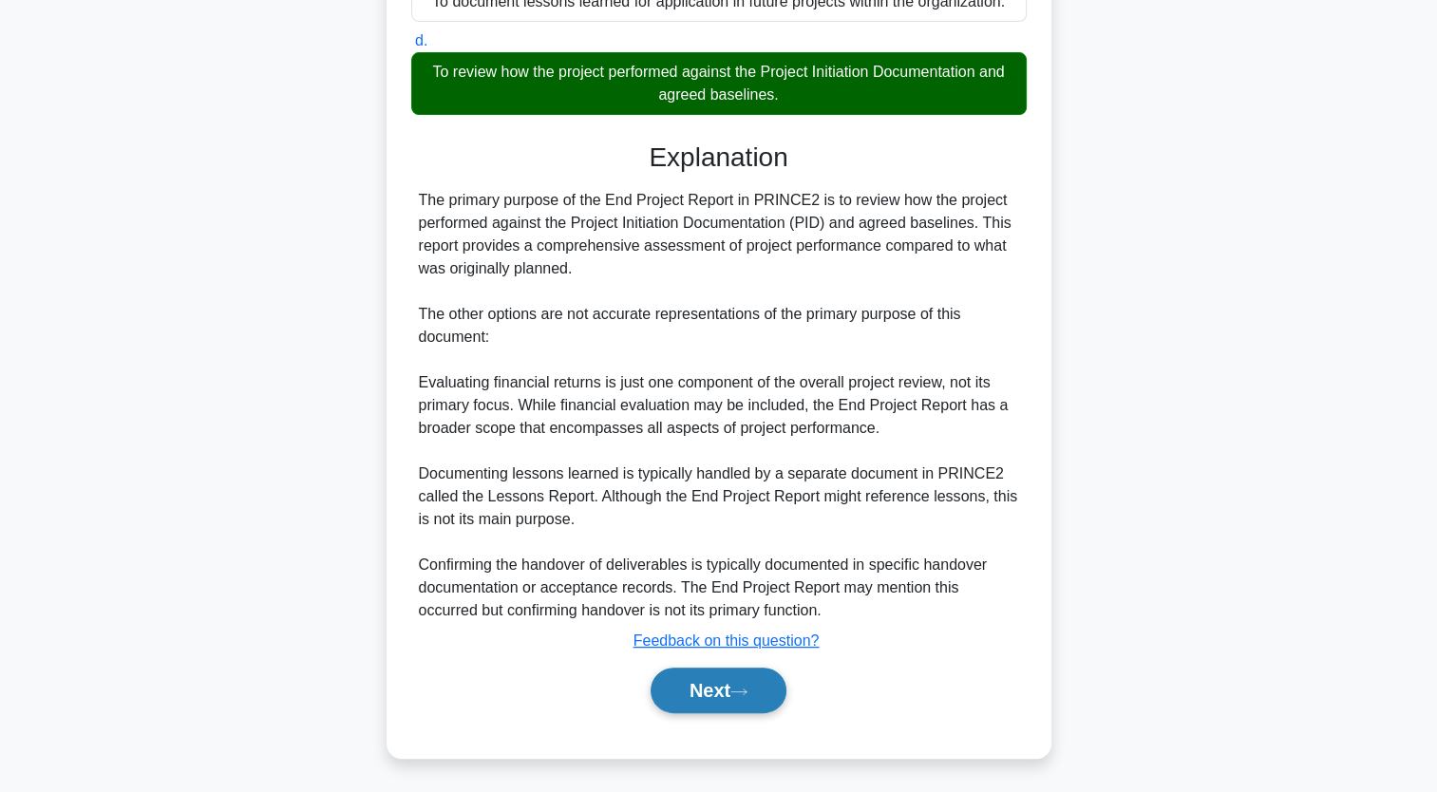
click at [760, 680] on button "Next" at bounding box center [719, 691] width 136 height 46
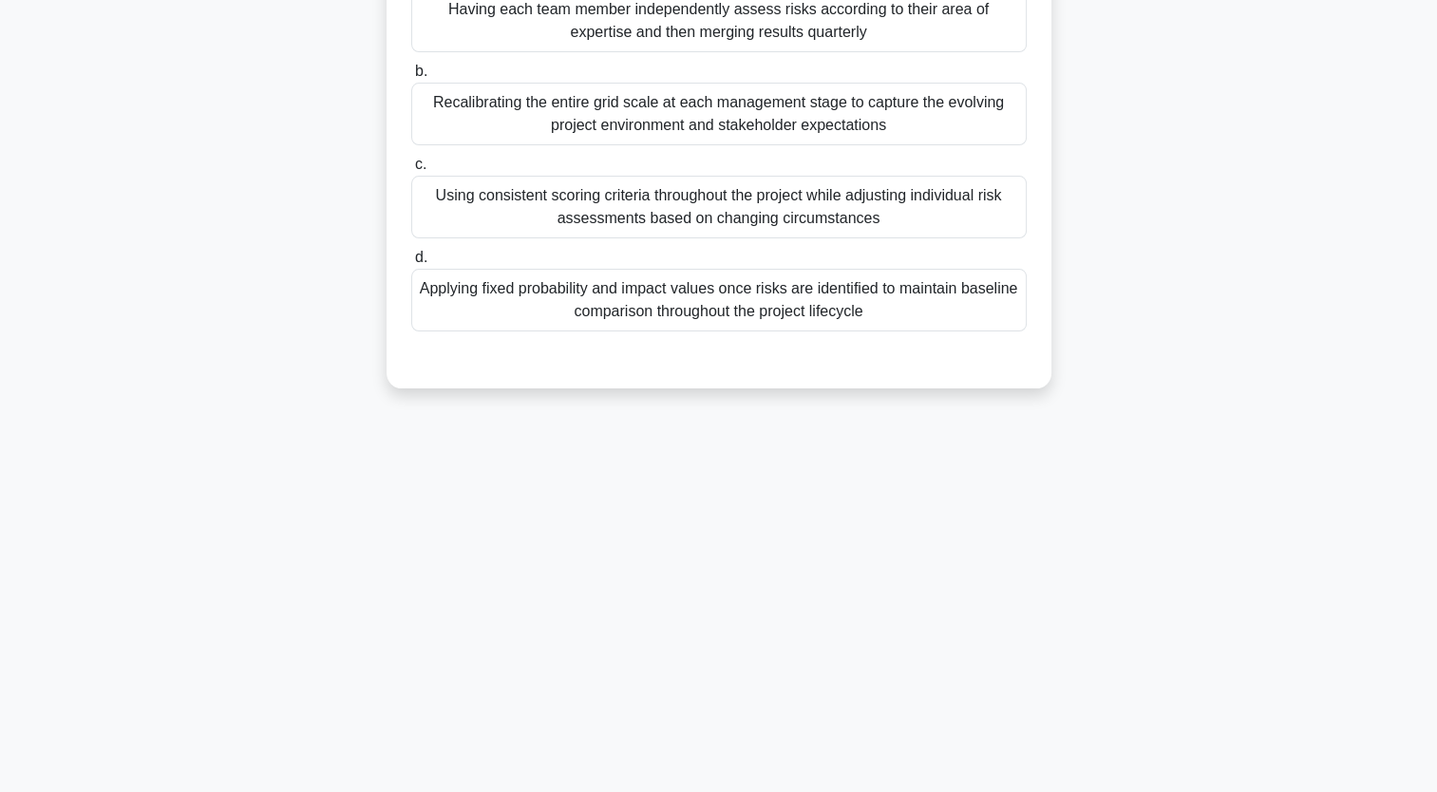
scroll to position [0, 0]
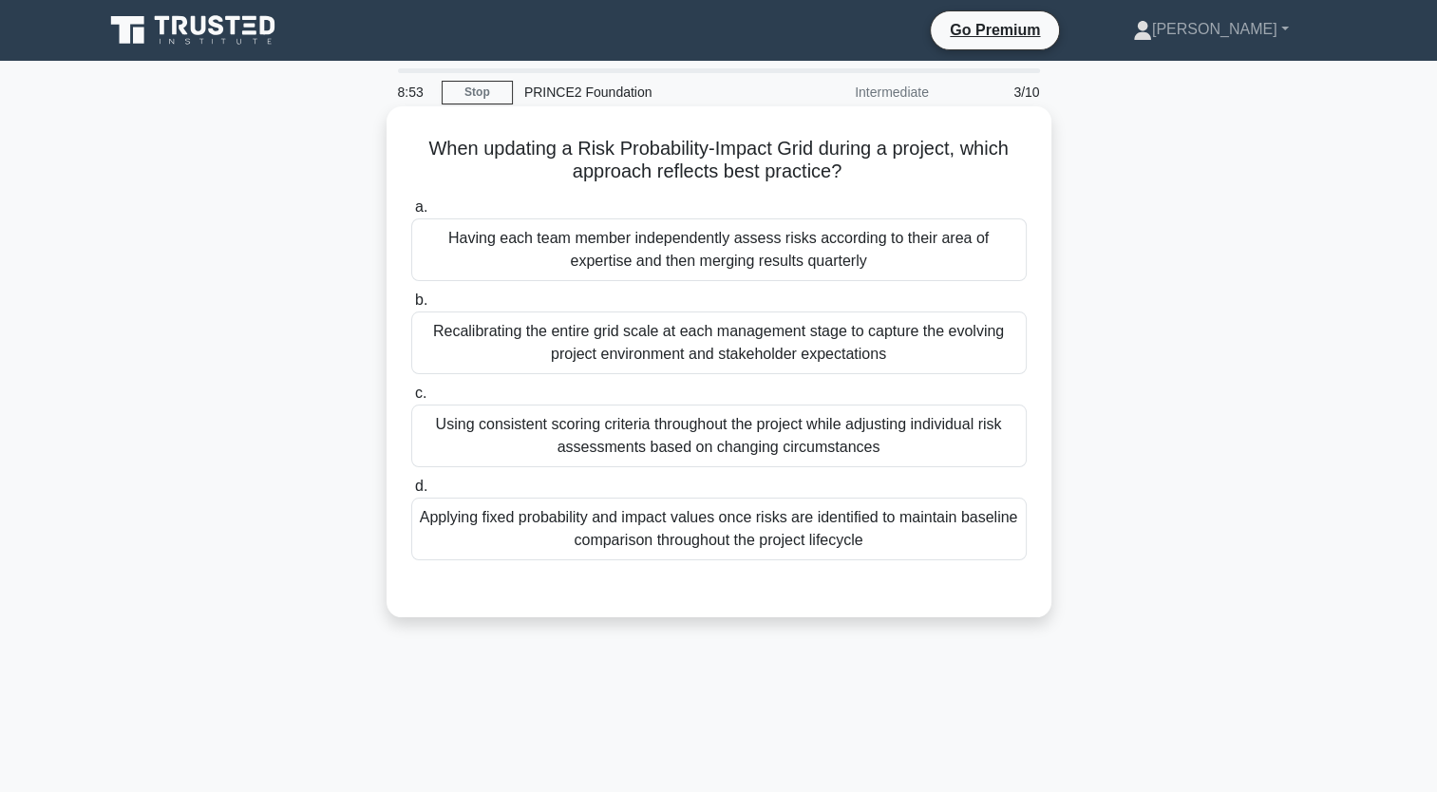
click at [662, 534] on div "Applying fixed probability and impact values once risks are identified to maint…" at bounding box center [719, 529] width 616 height 63
click at [411, 493] on input "d. Applying fixed probability and impact values once risks are identified to ma…" at bounding box center [411, 487] width 0 height 12
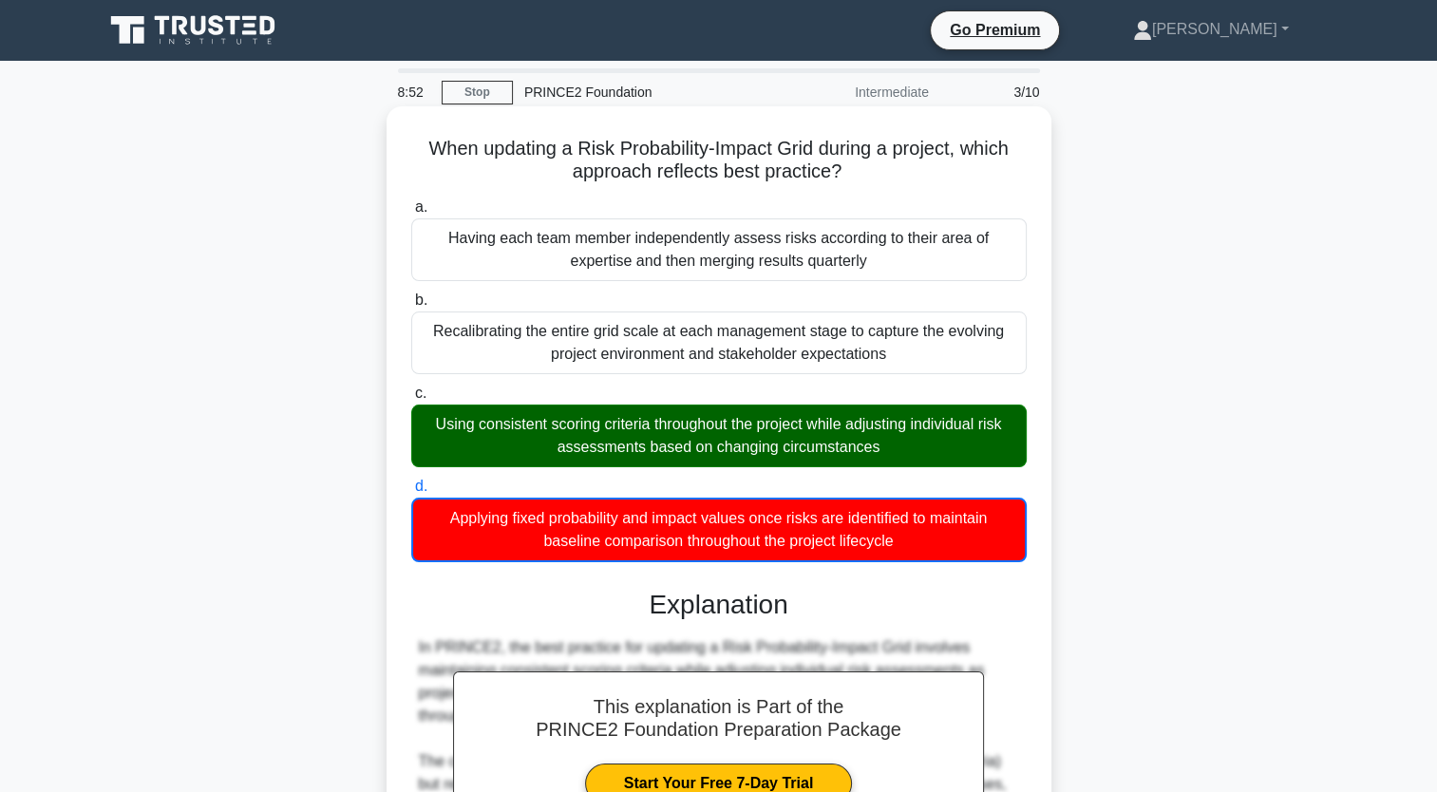
click at [600, 427] on div "Using consistent scoring criteria throughout the project while adjusting indivi…" at bounding box center [719, 436] width 616 height 63
click at [411, 400] on input "c. Using consistent scoring criteria throughout the project while adjusting ind…" at bounding box center [411, 394] width 0 height 12
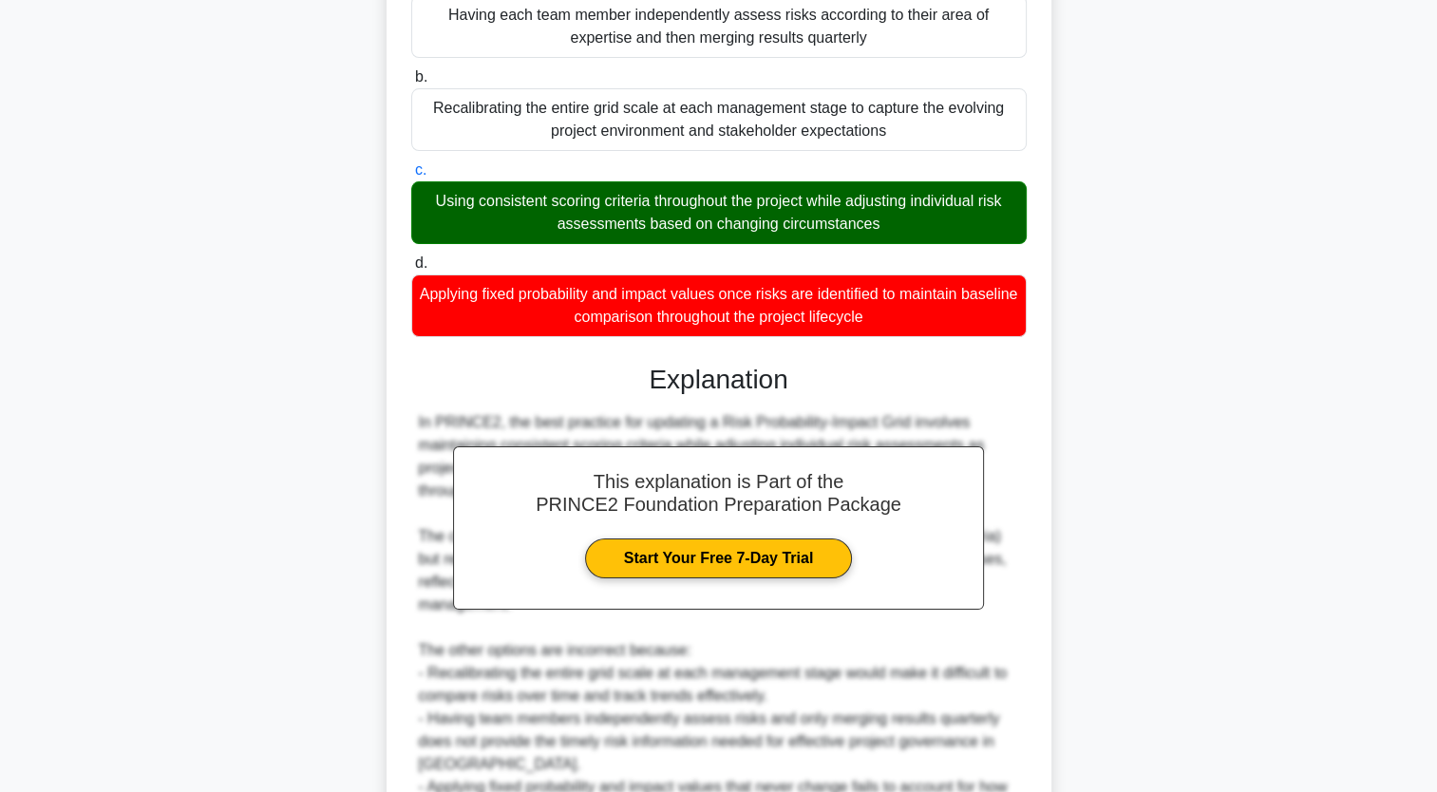
scroll to position [446, 0]
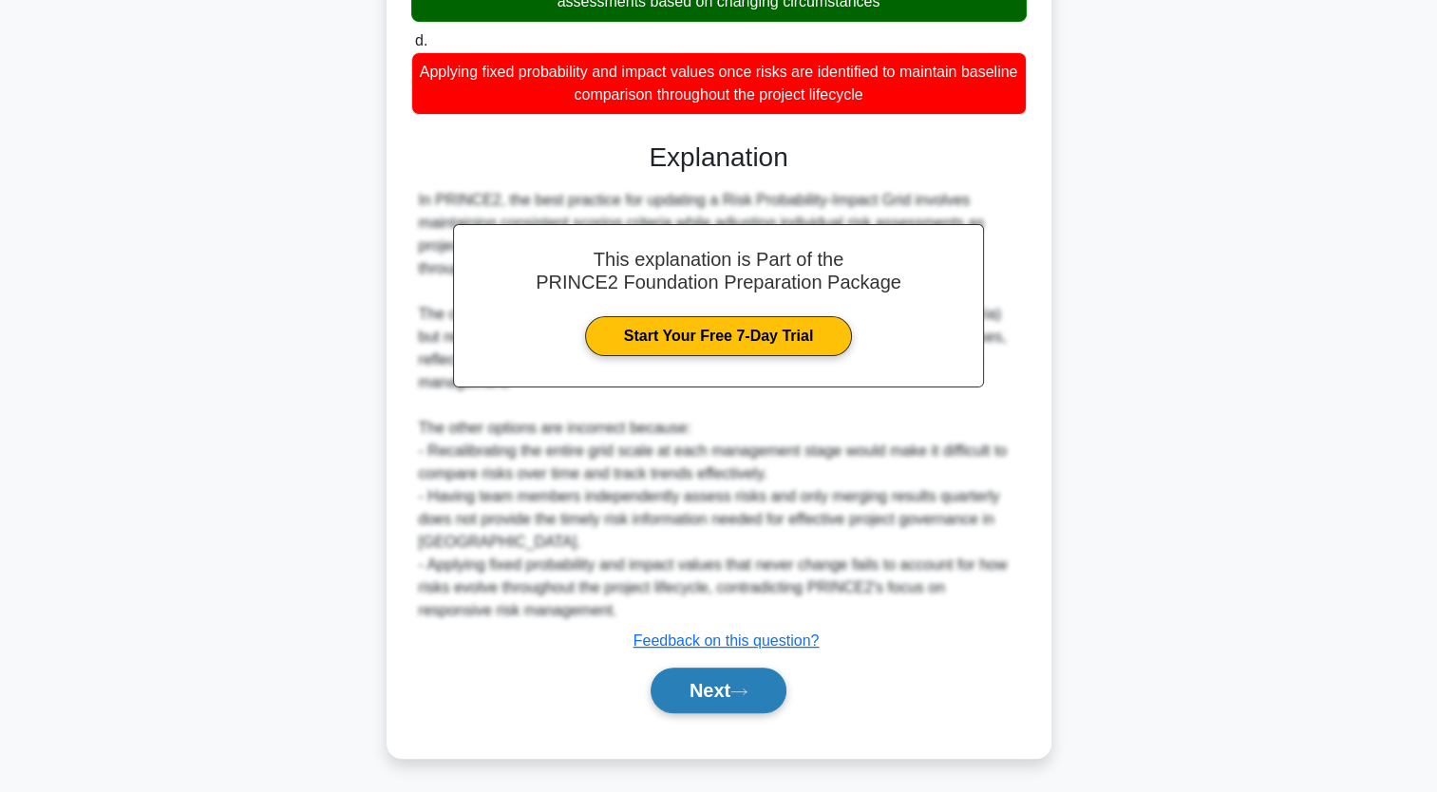
click at [690, 698] on button "Next" at bounding box center [719, 691] width 136 height 46
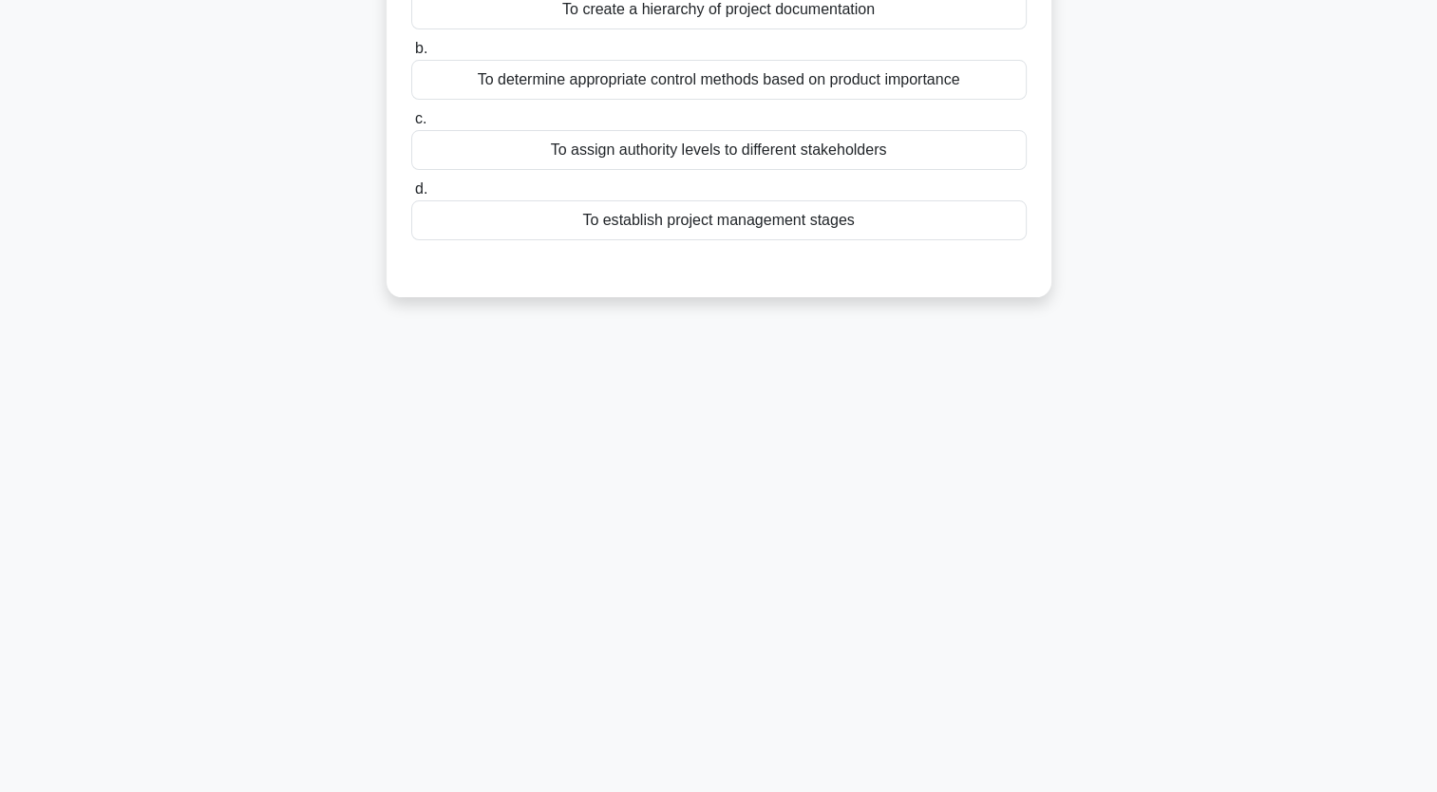
scroll to position [0, 0]
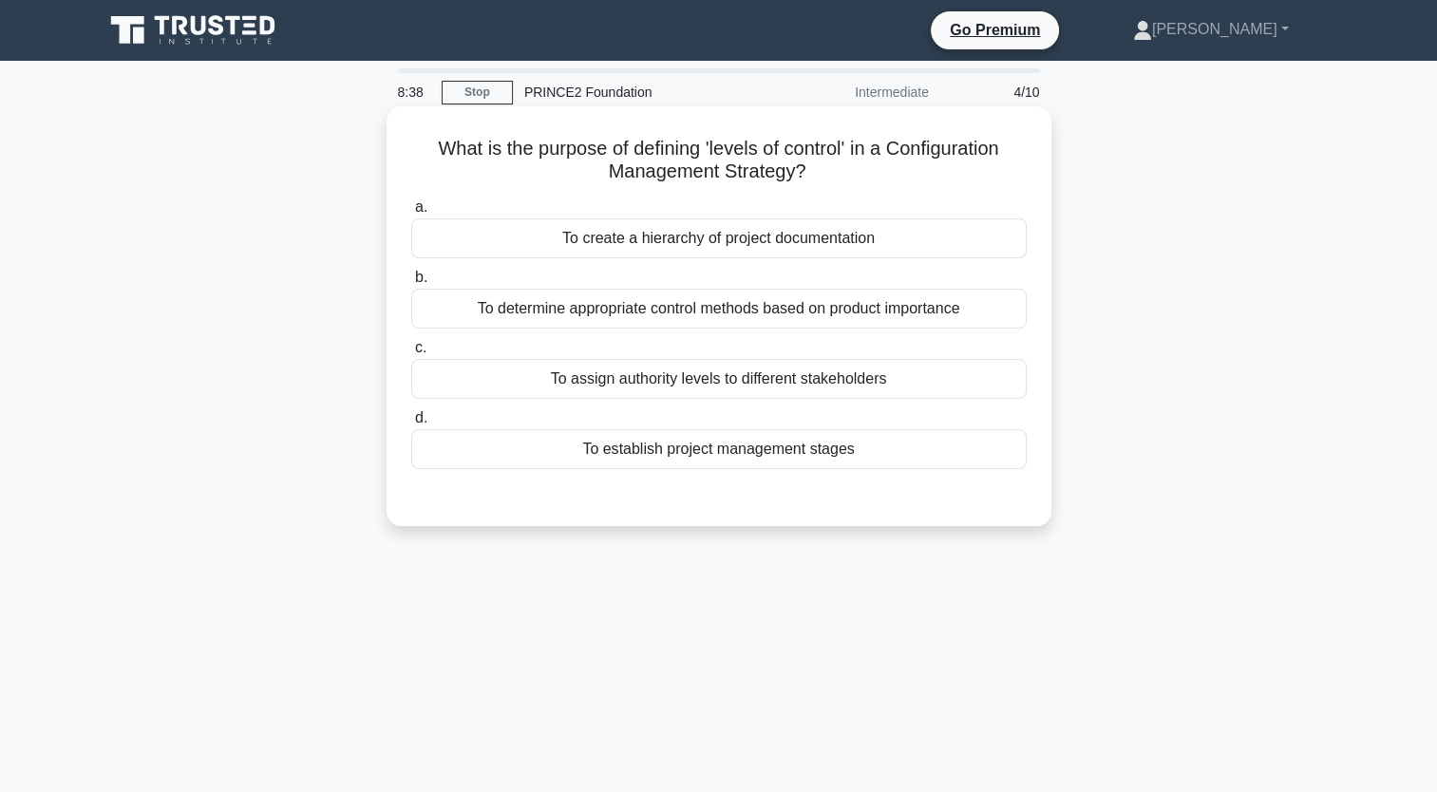
click at [765, 321] on div "To determine appropriate control methods based on product importance" at bounding box center [719, 309] width 616 height 40
click at [411, 284] on input "b. To determine appropriate control methods based on product importance" at bounding box center [411, 278] width 0 height 12
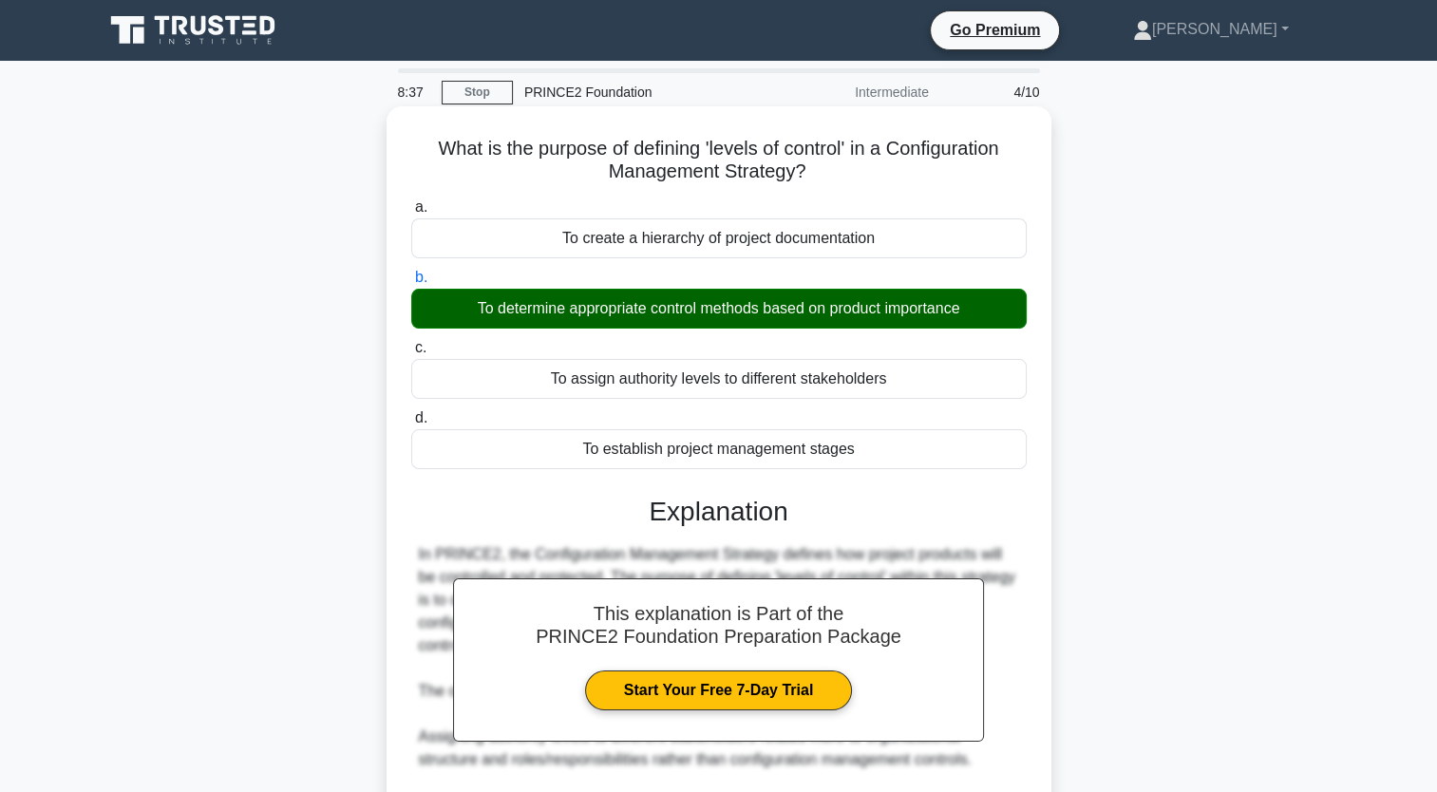
scroll to position [332, 0]
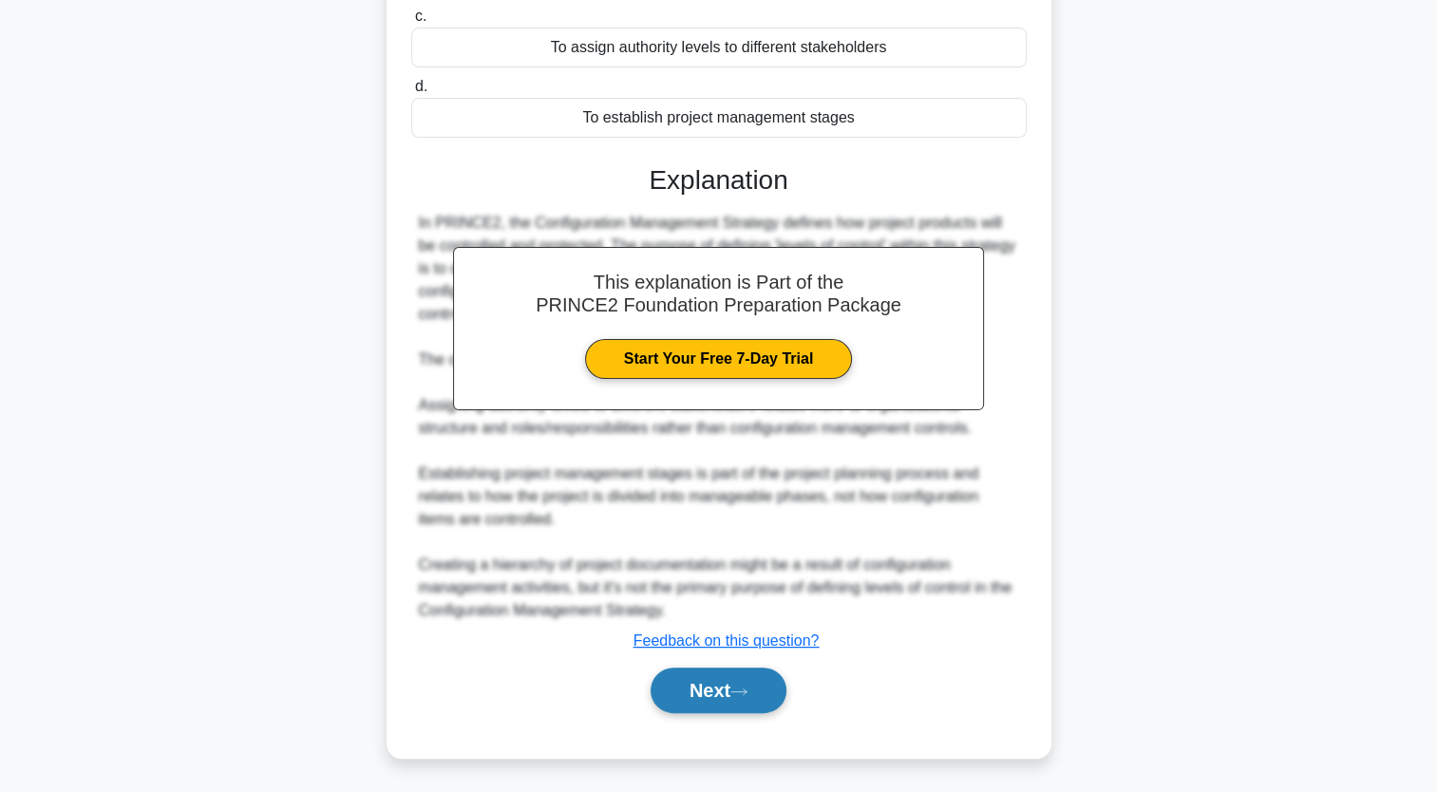
click at [729, 678] on button "Next" at bounding box center [719, 691] width 136 height 46
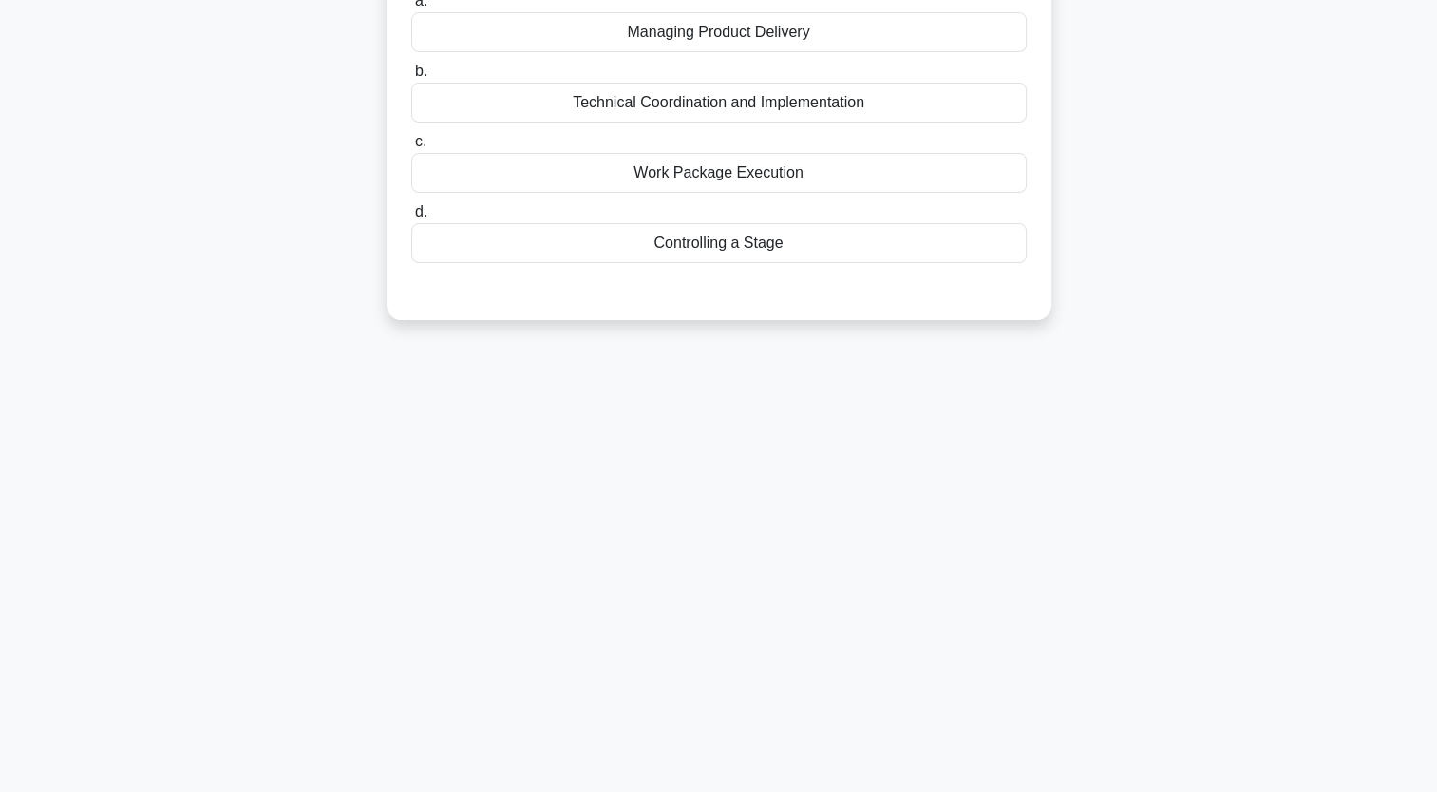
scroll to position [0, 0]
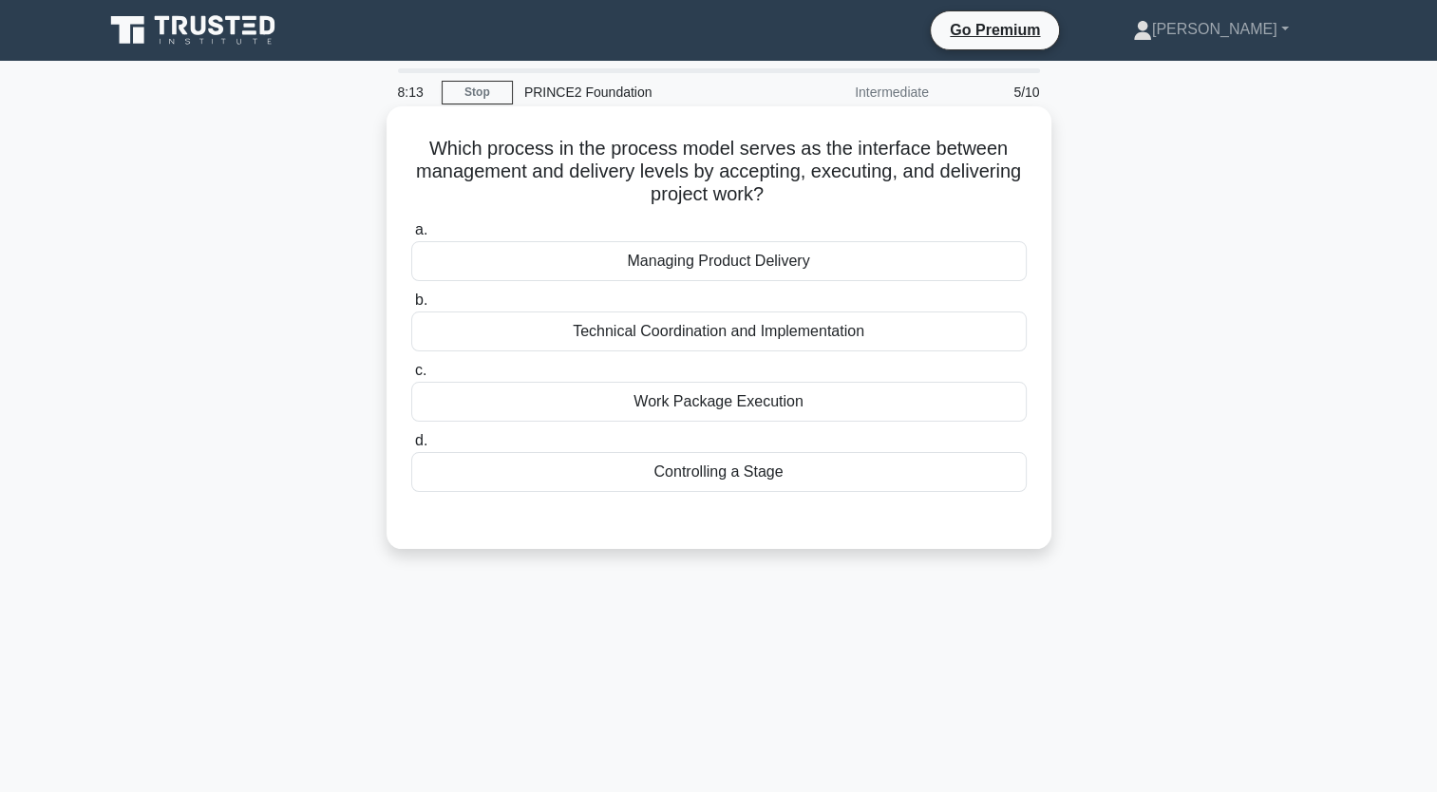
click at [744, 488] on div "Controlling a Stage" at bounding box center [719, 472] width 616 height 40
click at [411, 447] on input "d. Controlling a Stage" at bounding box center [411, 441] width 0 height 12
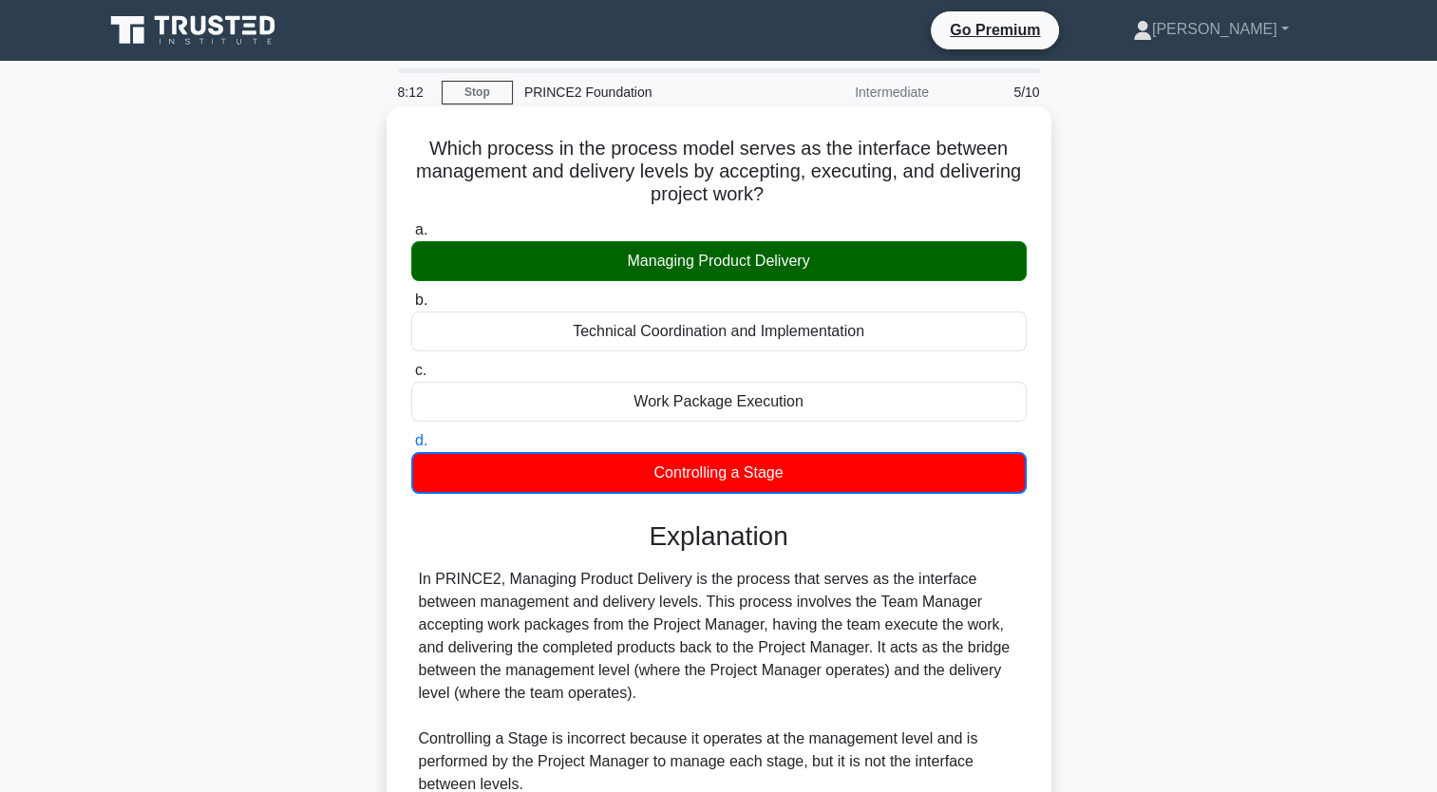
click at [703, 262] on div "Managing Product Delivery" at bounding box center [719, 261] width 616 height 40
click at [411, 237] on input "a. Managing Product Delivery" at bounding box center [411, 230] width 0 height 12
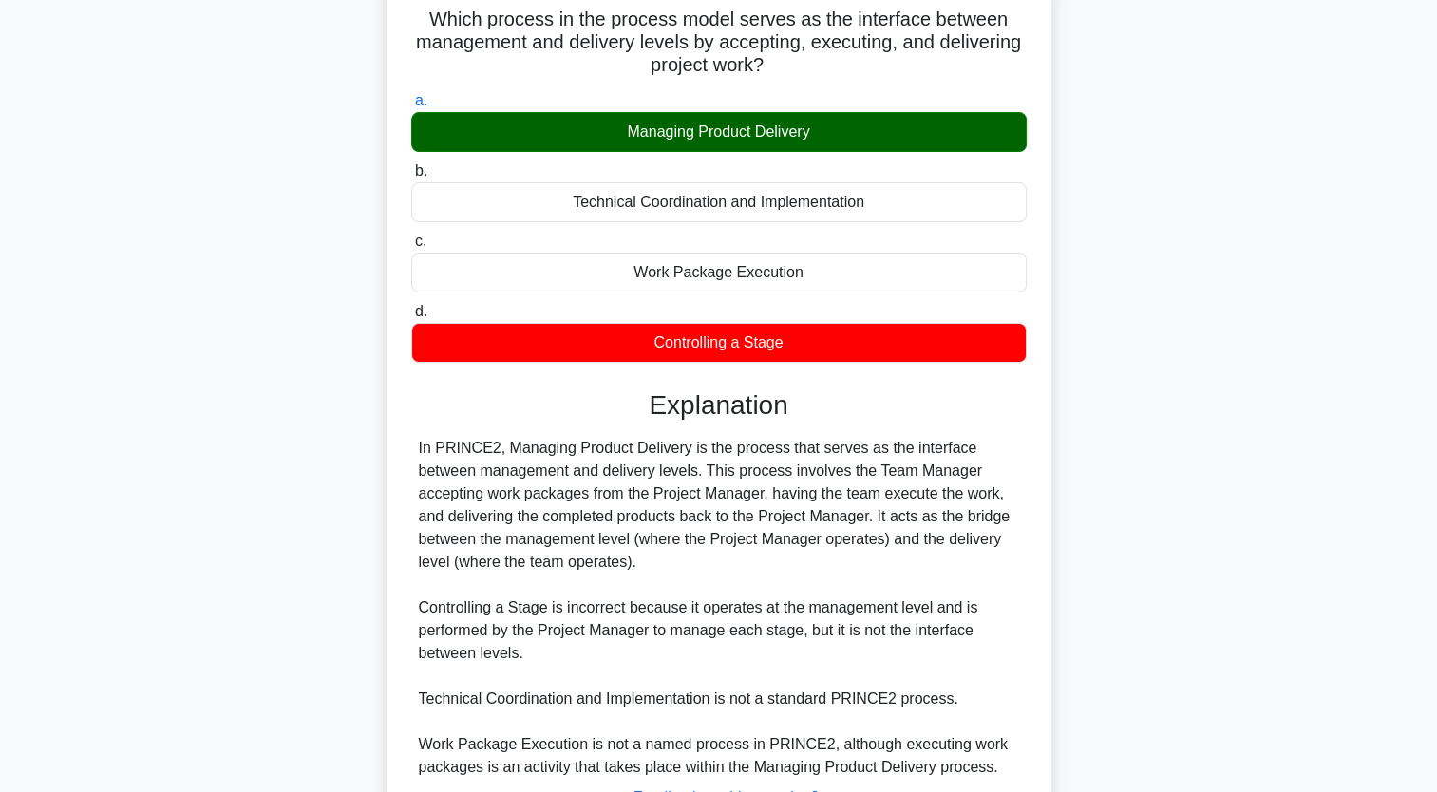
scroll to position [286, 0]
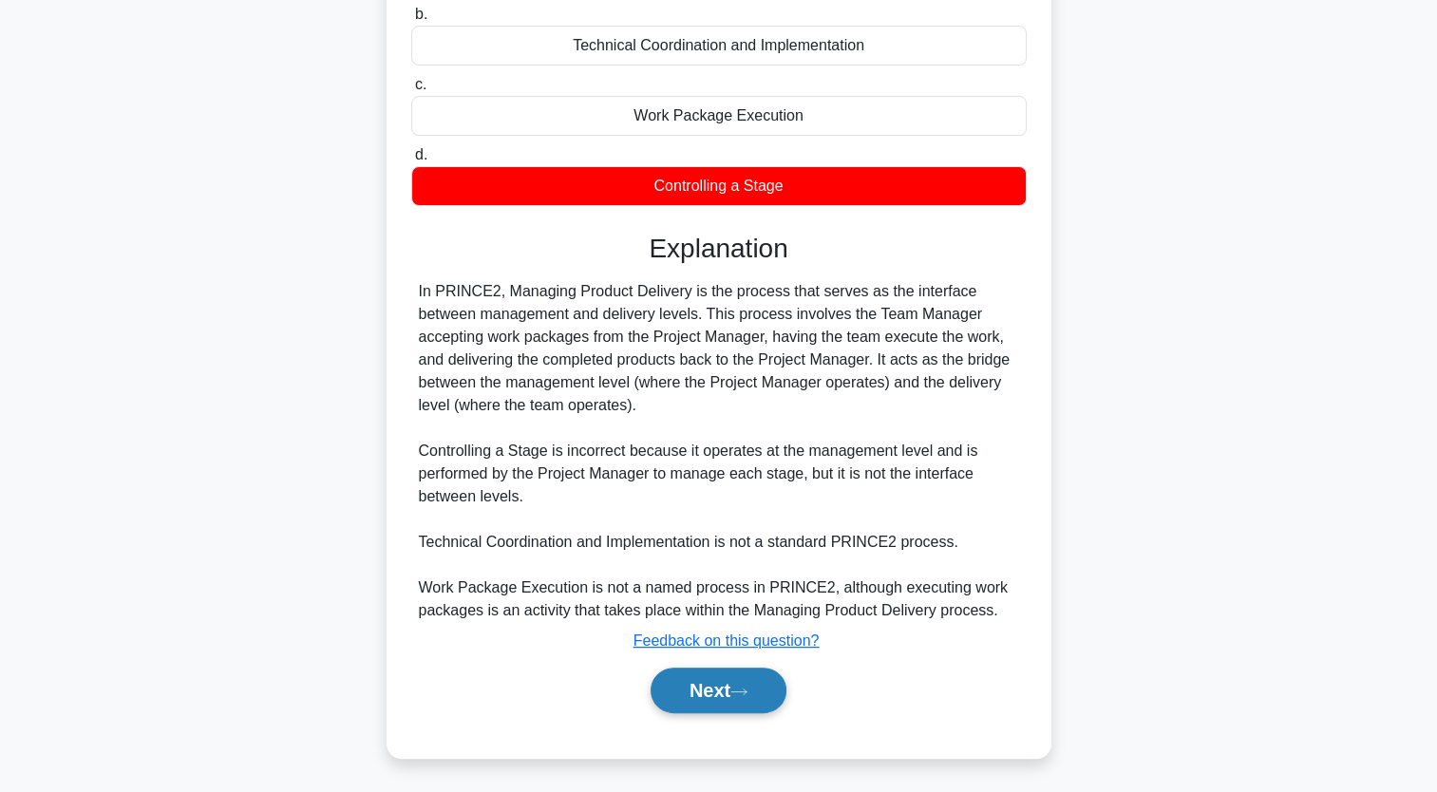
click at [701, 690] on button "Next" at bounding box center [719, 691] width 136 height 46
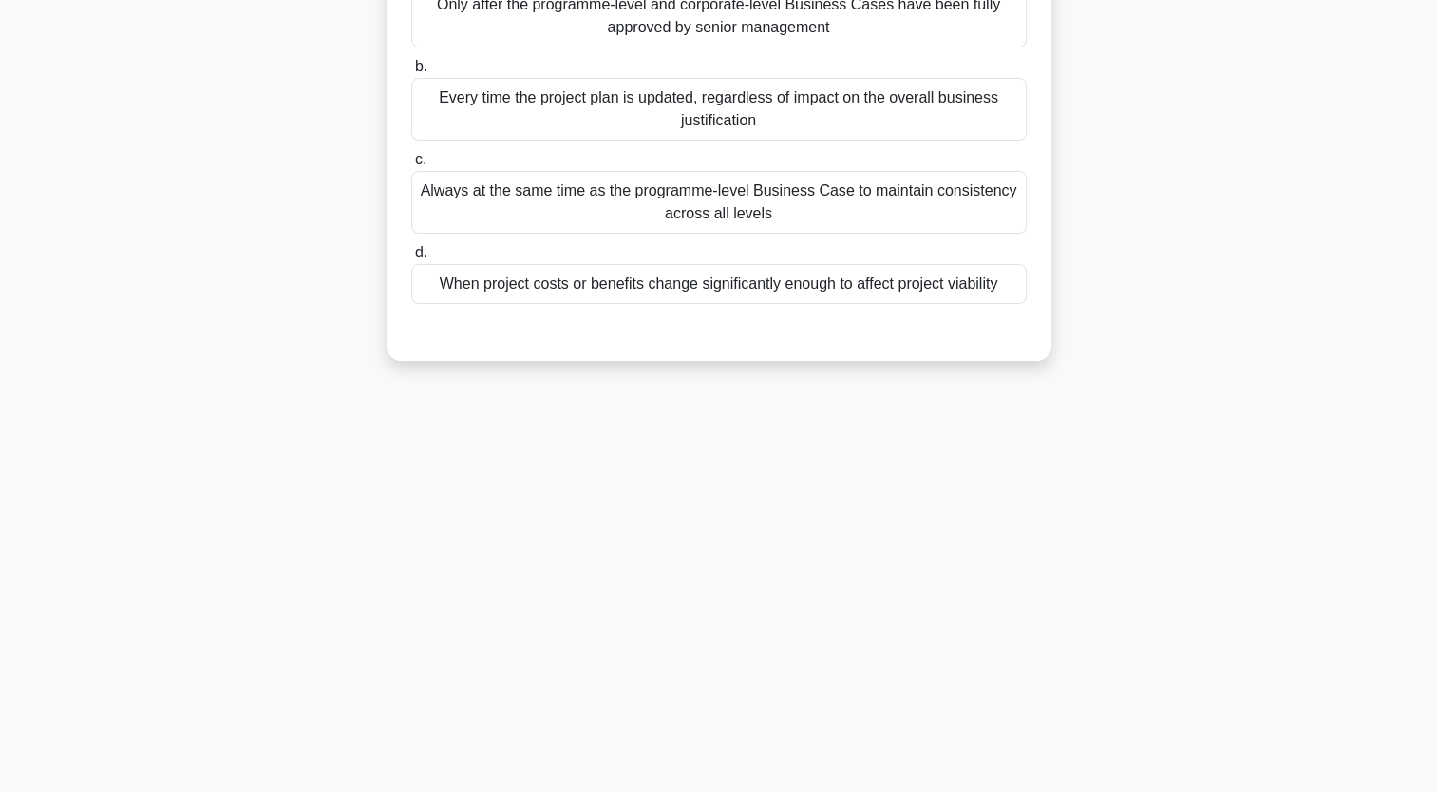
scroll to position [0, 0]
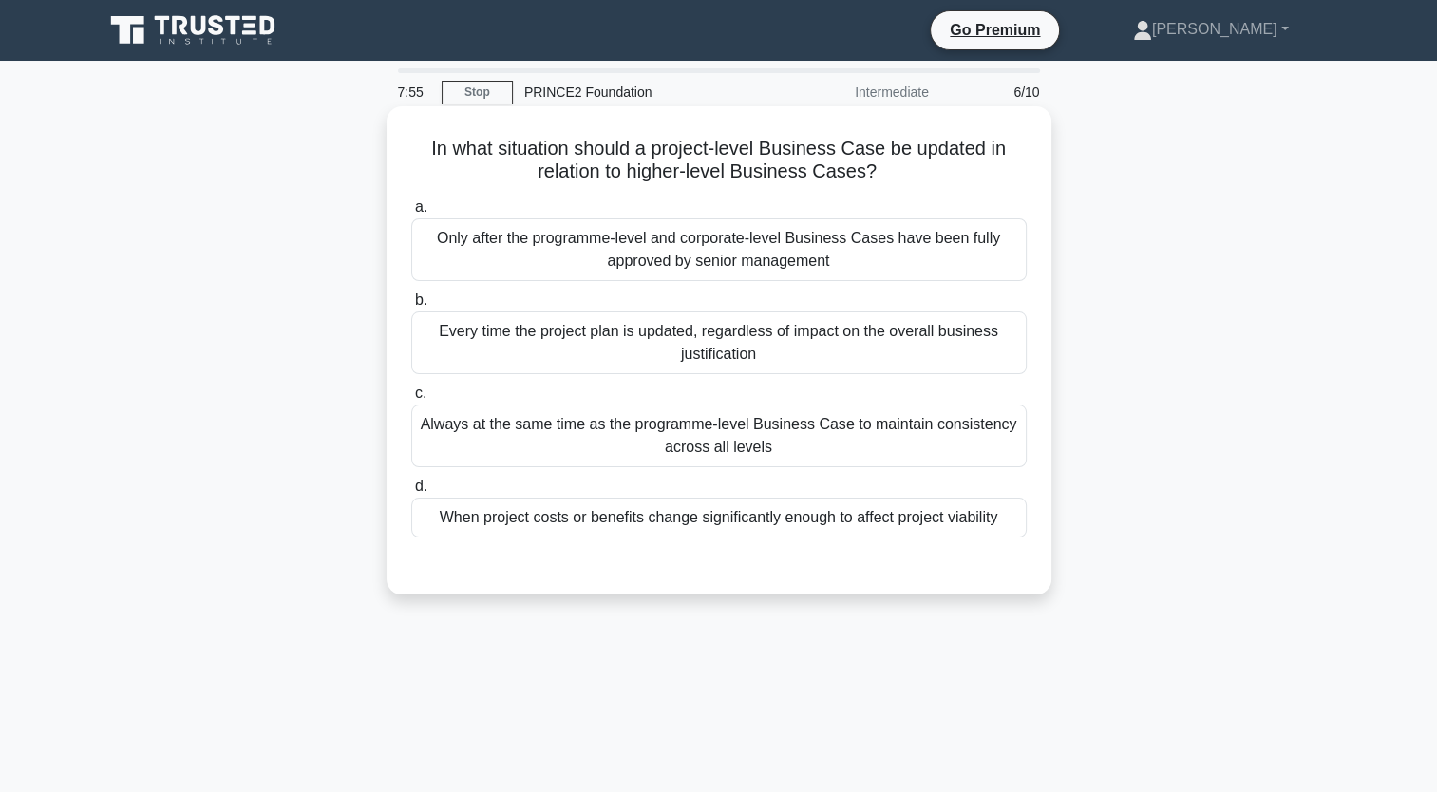
click at [635, 503] on div "When project costs or benefits change significantly enough to affect project vi…" at bounding box center [719, 518] width 616 height 40
click at [411, 493] on input "d. When project costs or benefits change significantly enough to affect project…" at bounding box center [411, 487] width 0 height 12
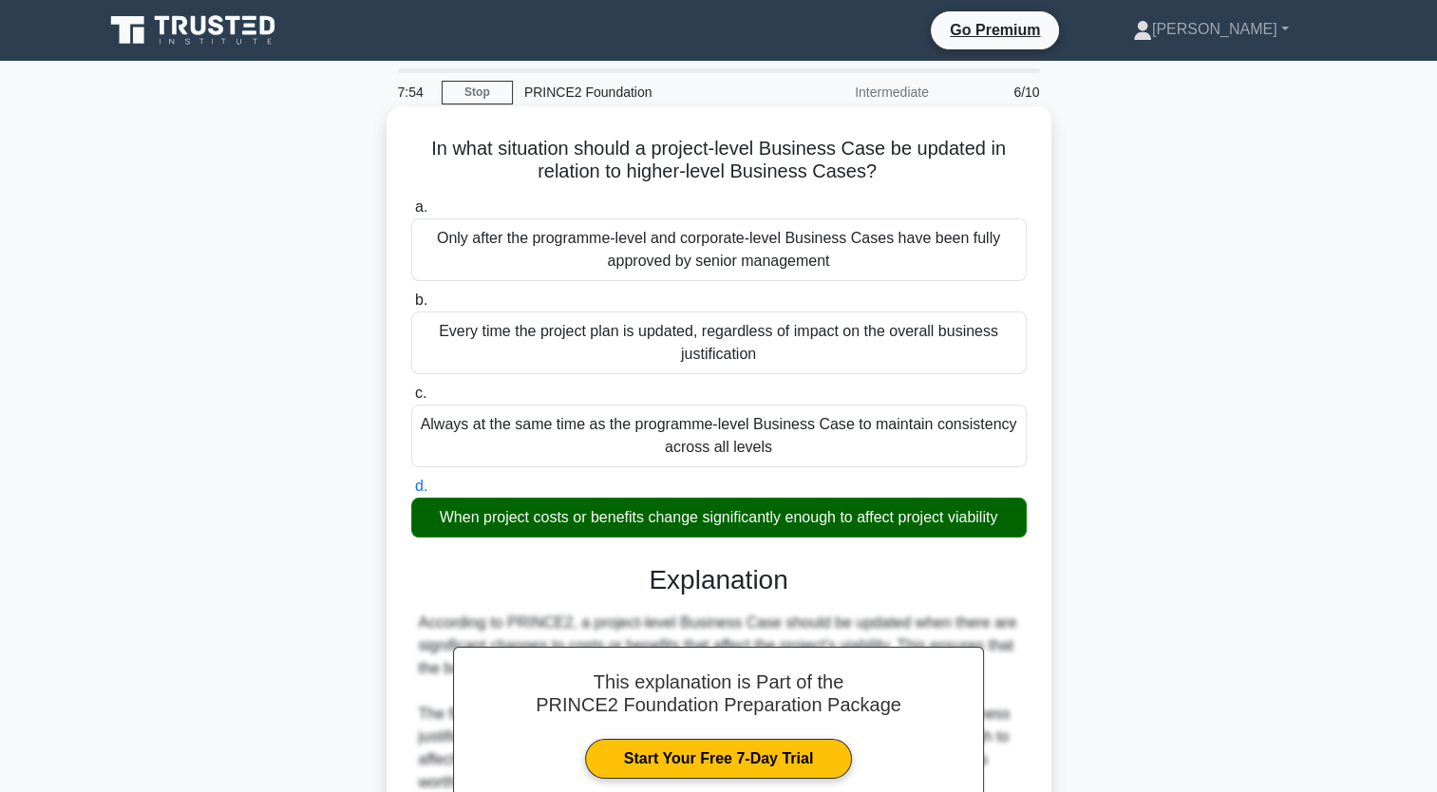
scroll to position [446, 0]
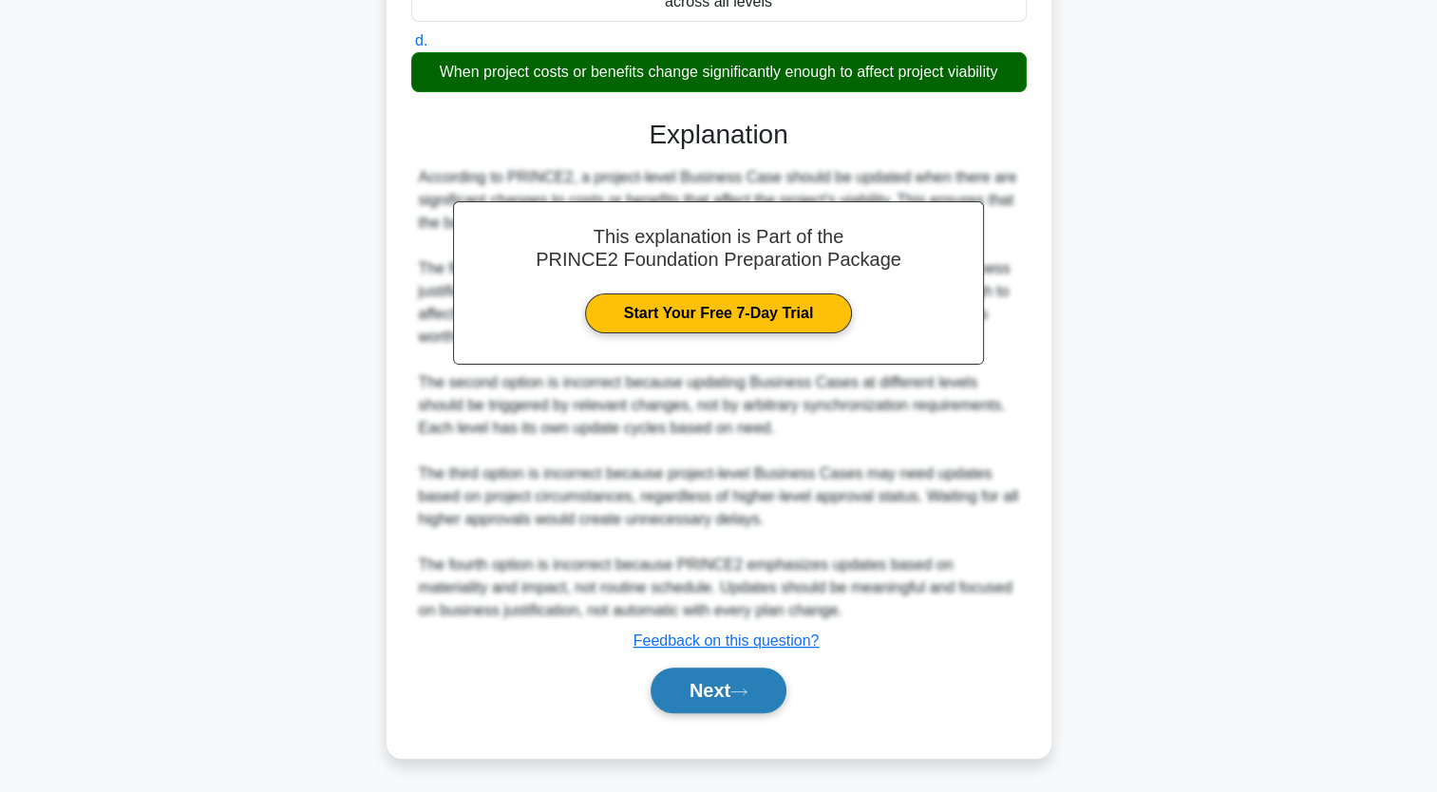
click at [738, 687] on icon at bounding box center [738, 692] width 17 height 10
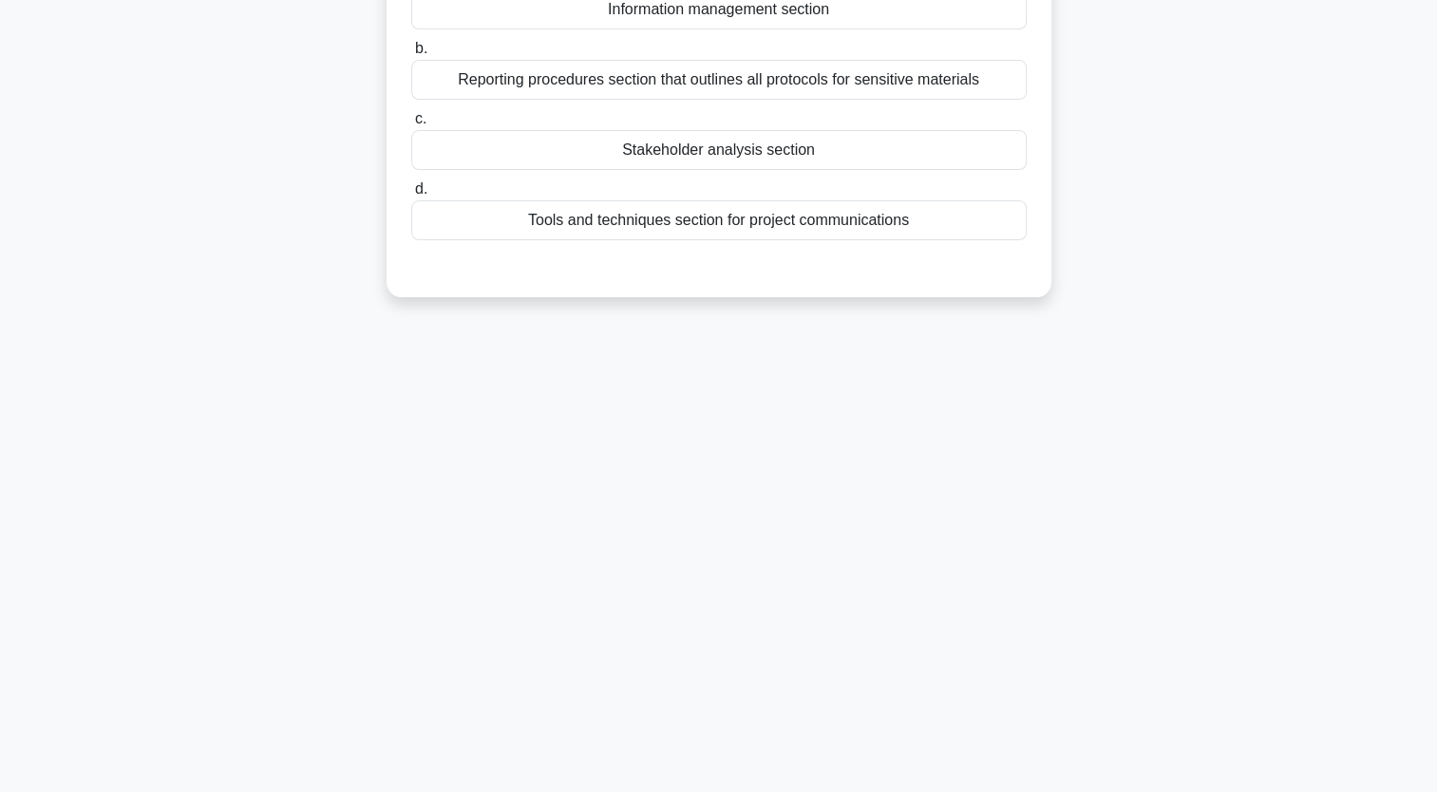
scroll to position [0, 0]
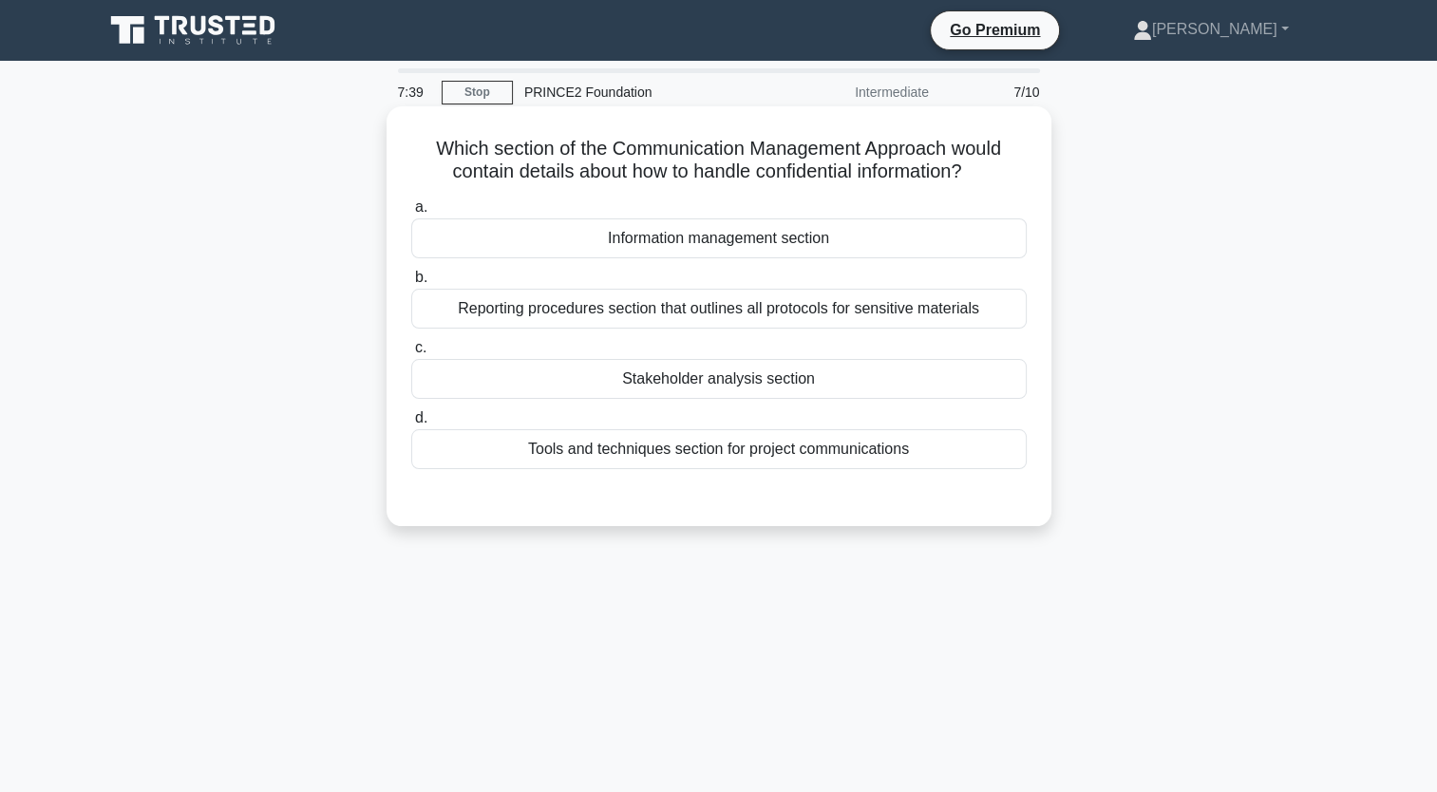
click at [797, 312] on div "Reporting procedures section that outlines all protocols for sensitive materials" at bounding box center [719, 309] width 616 height 40
click at [411, 284] on input "b. Reporting procedures section that outlines all protocols for sensitive mater…" at bounding box center [411, 278] width 0 height 12
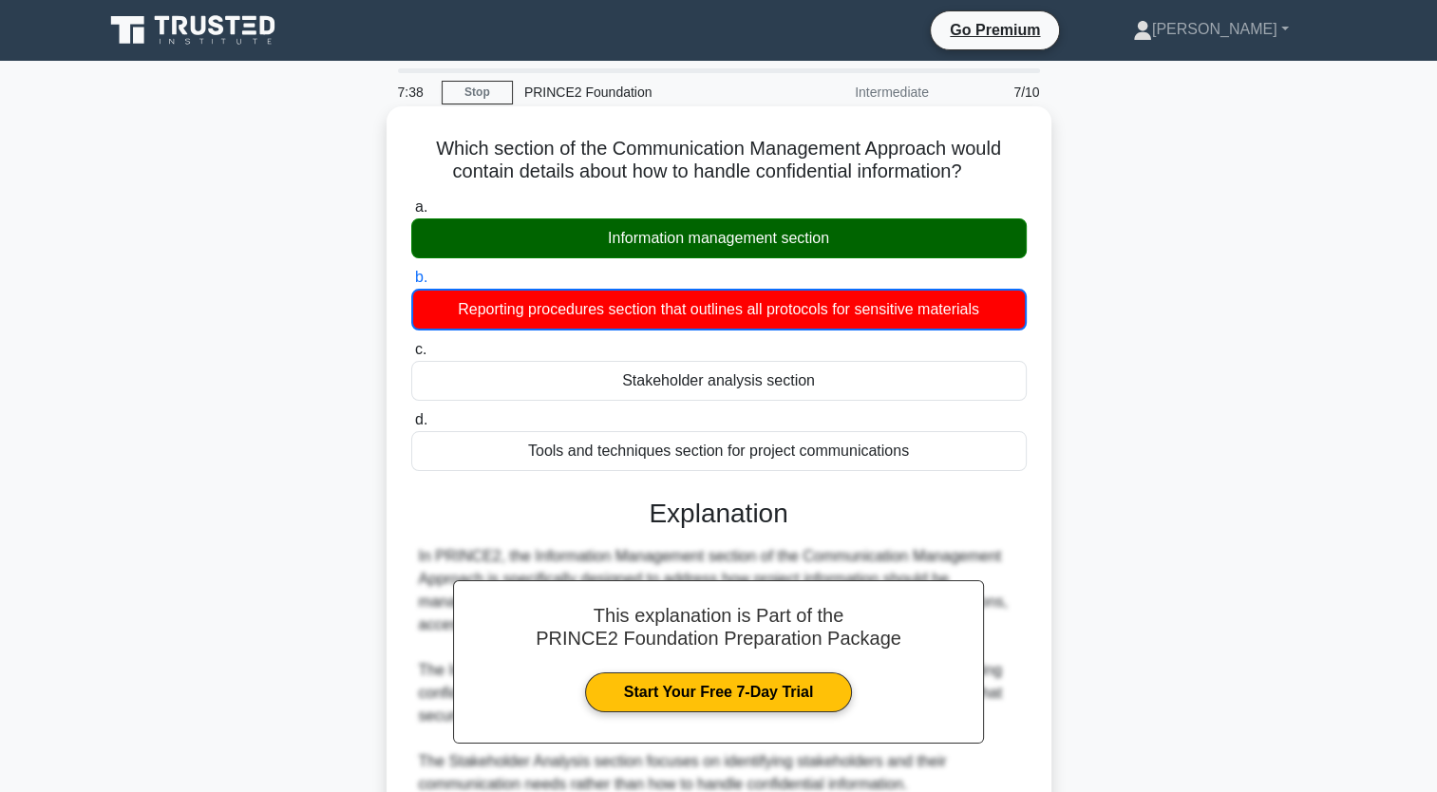
click at [738, 221] on div "Information management section" at bounding box center [719, 238] width 616 height 40
click at [411, 214] on input "a. Information management section" at bounding box center [411, 207] width 0 height 12
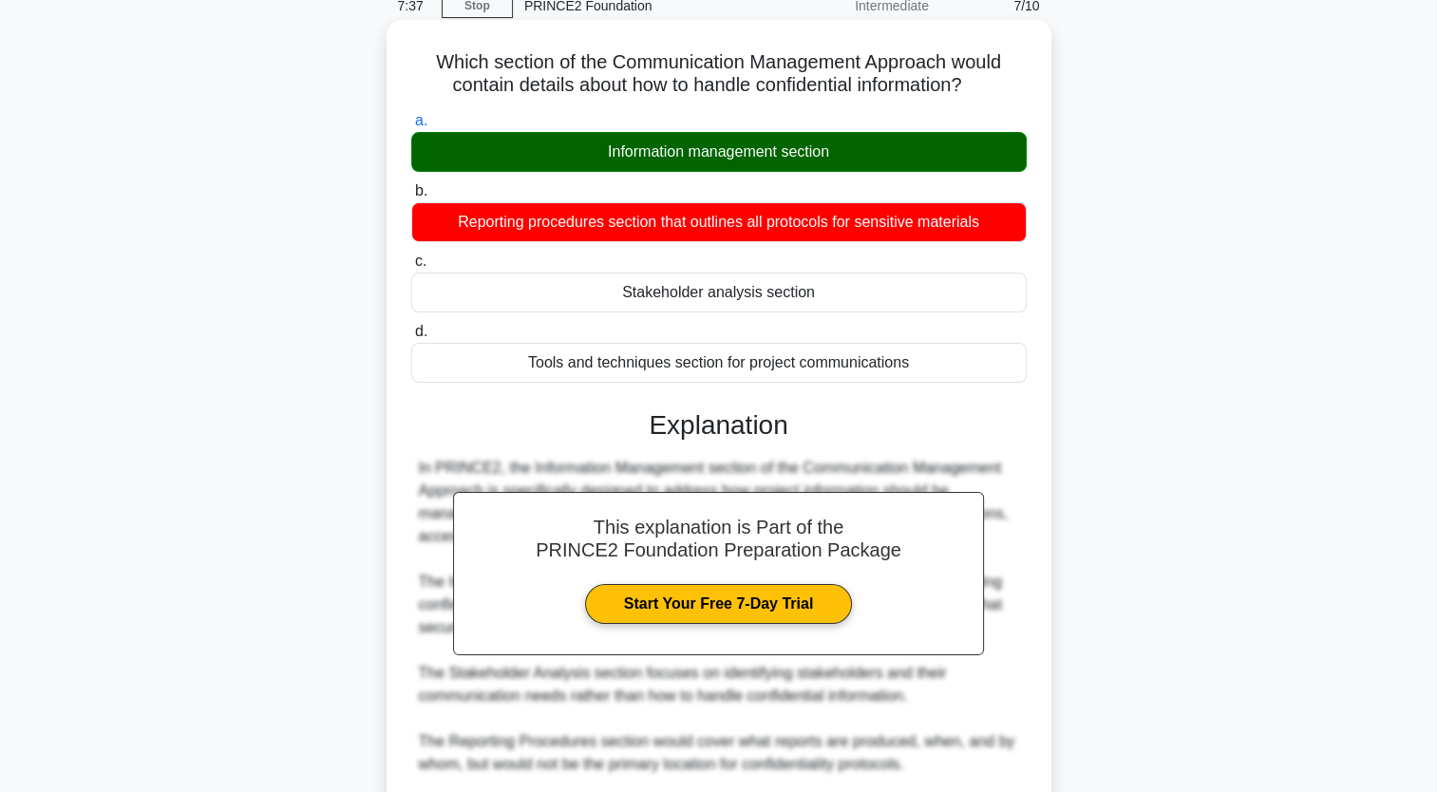
scroll to position [332, 0]
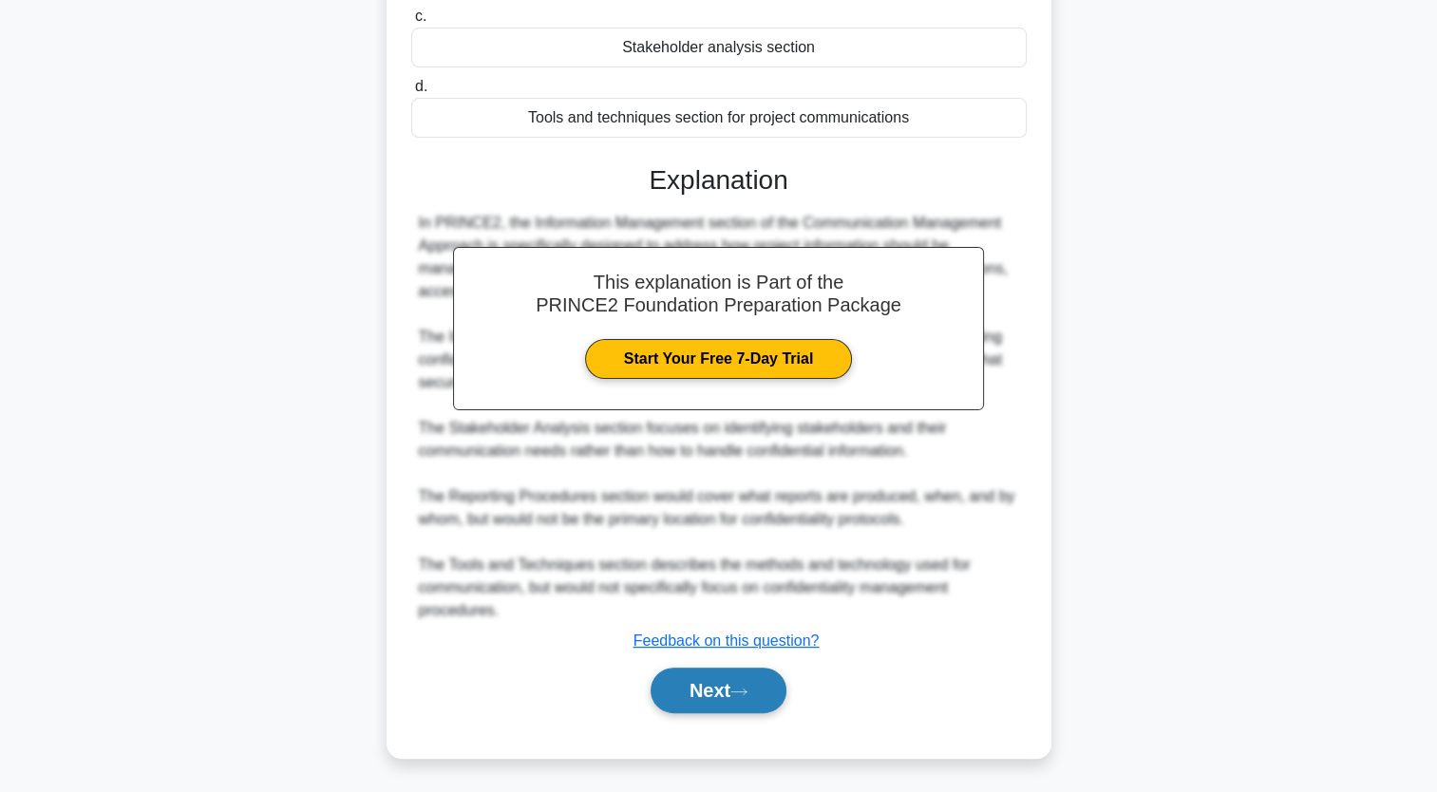
click at [721, 678] on button "Next" at bounding box center [719, 691] width 136 height 46
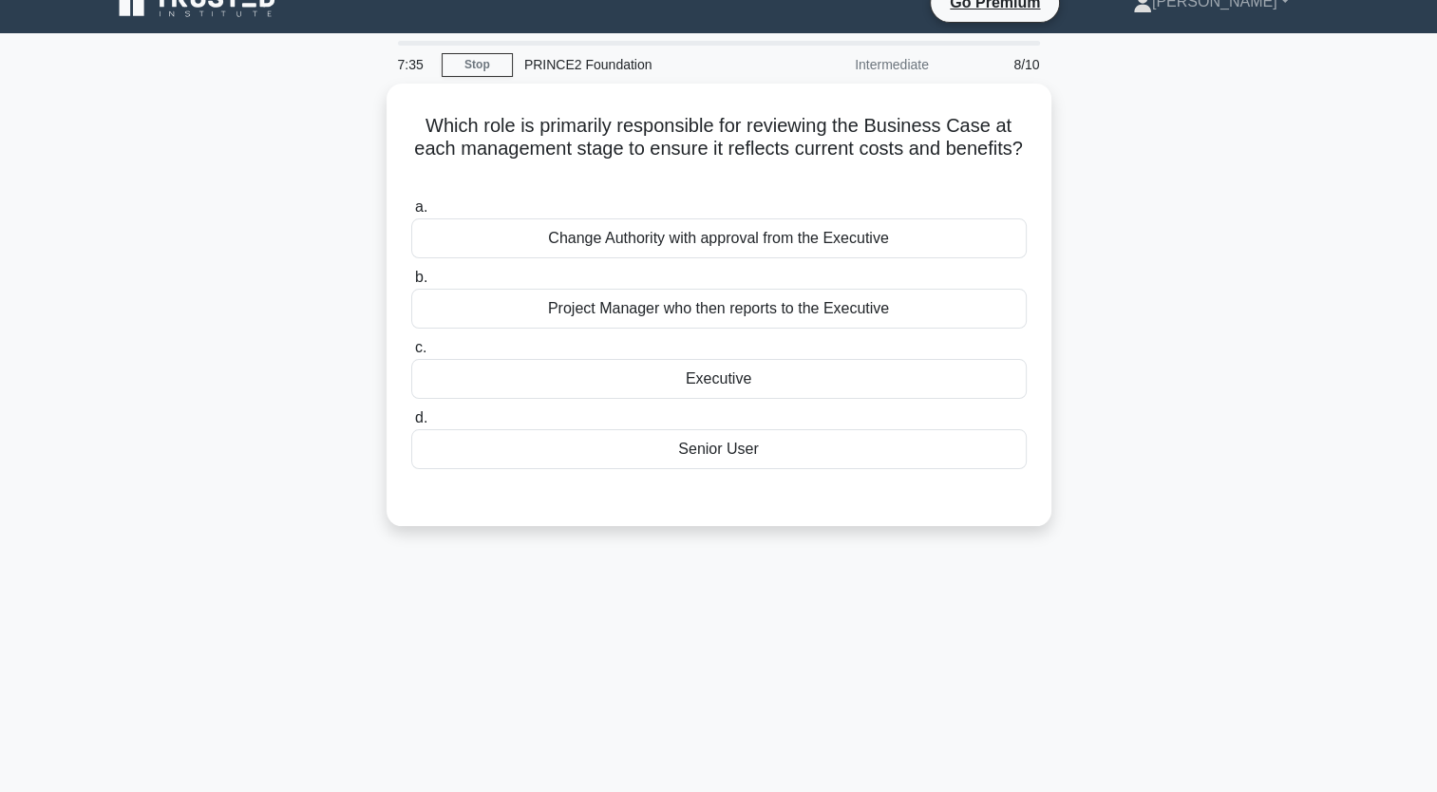
scroll to position [26, 0]
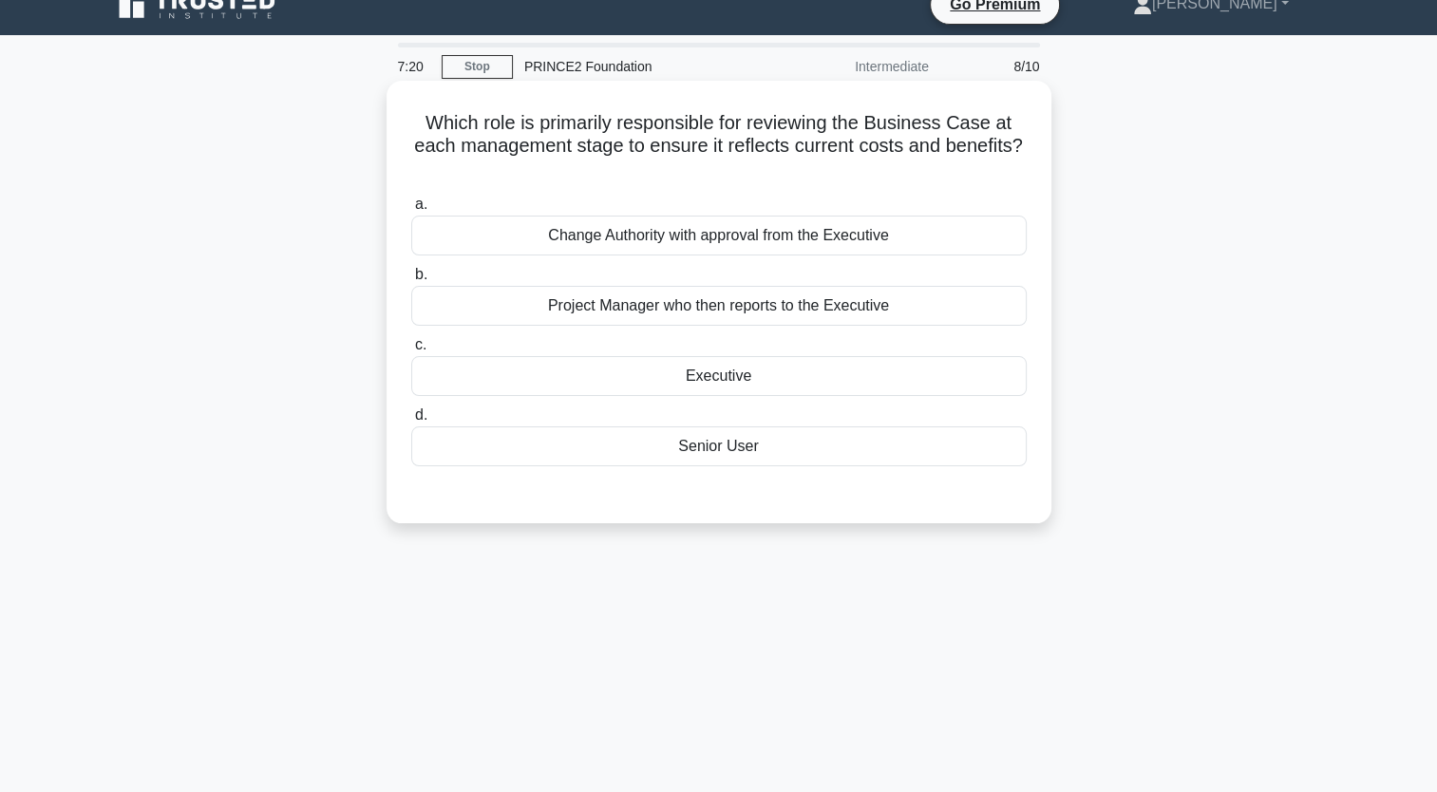
click at [719, 373] on div "Executive" at bounding box center [719, 376] width 616 height 40
click at [411, 351] on input "c. Executive" at bounding box center [411, 345] width 0 height 12
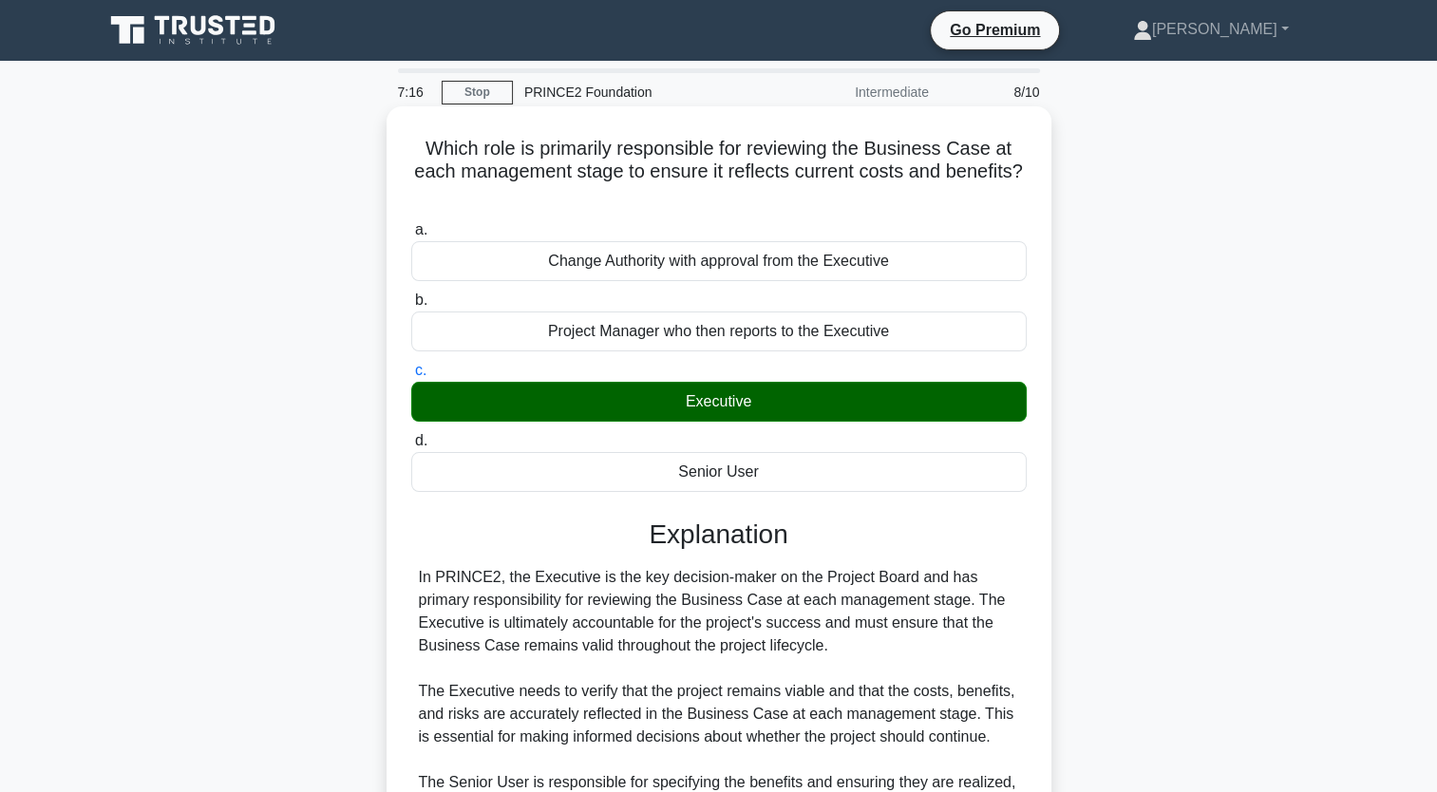
scroll to position [332, 0]
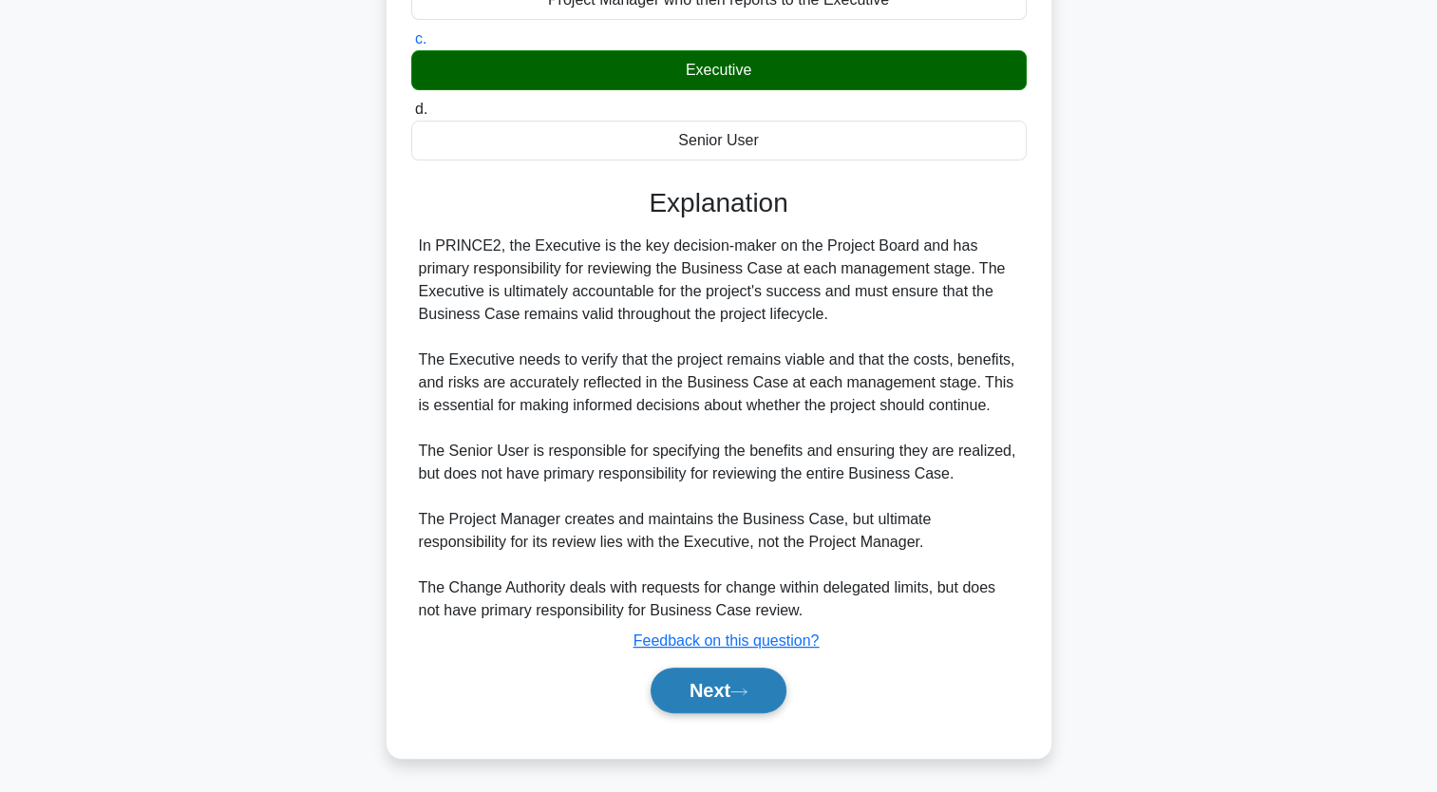
click at [737, 687] on icon at bounding box center [738, 692] width 17 height 10
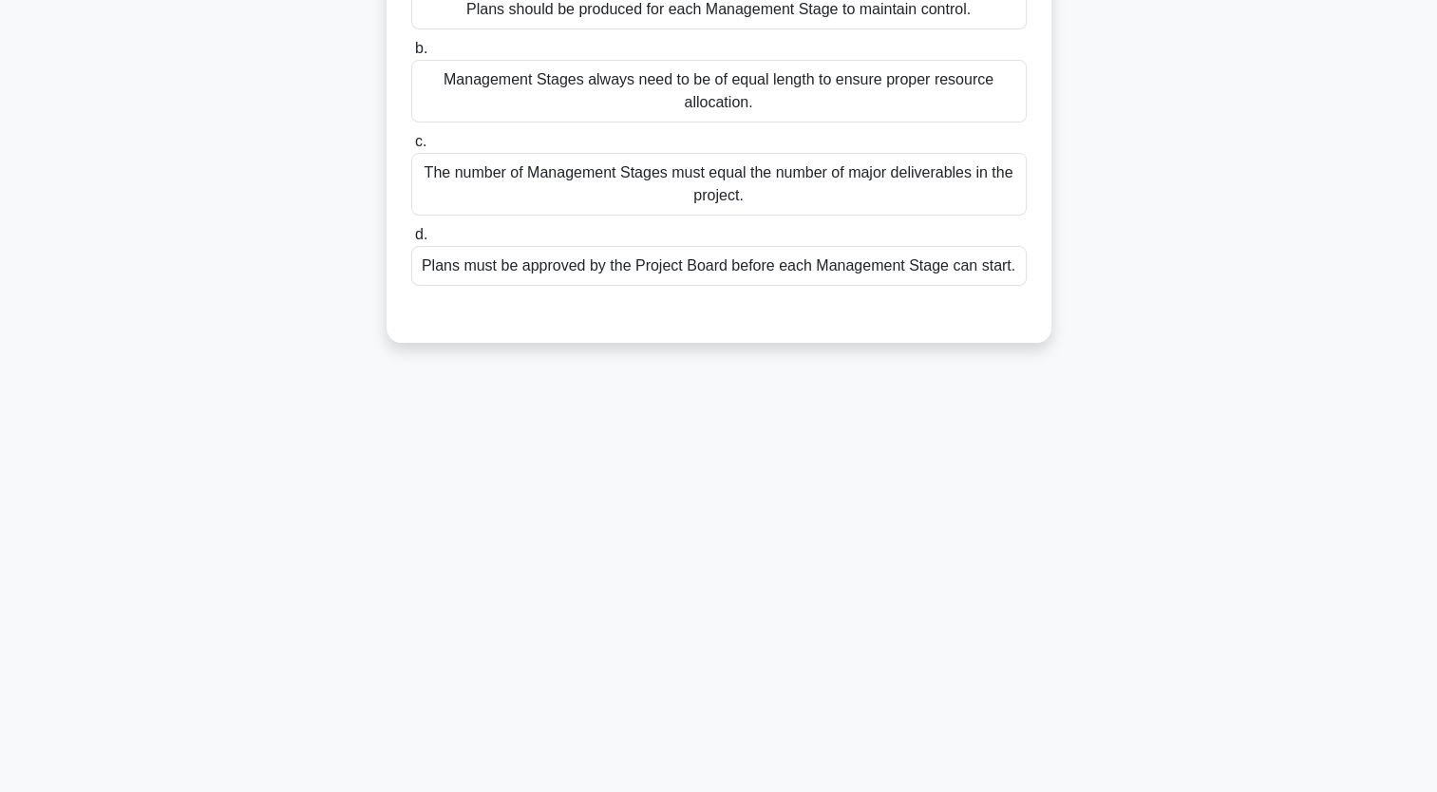
scroll to position [0, 0]
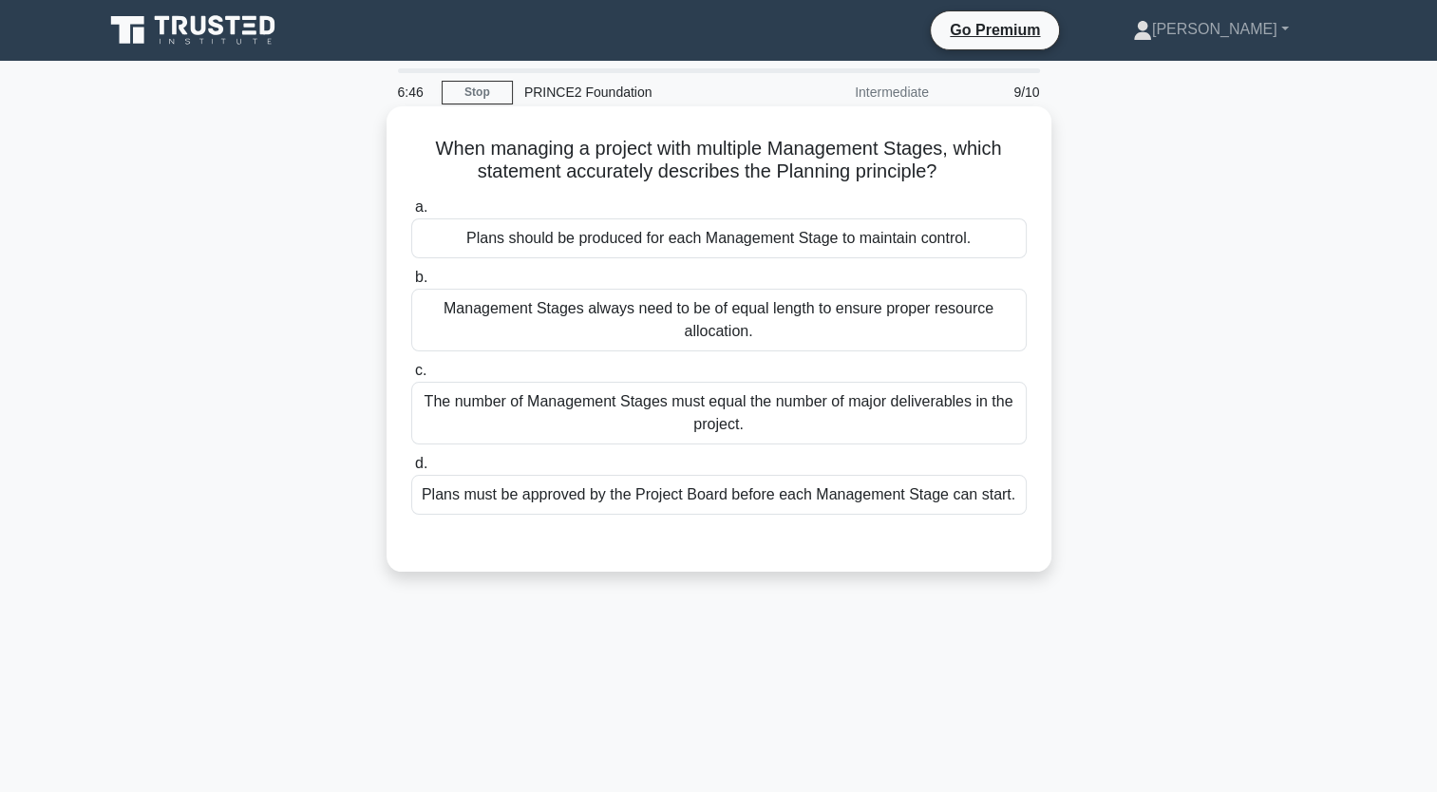
click at [833, 496] on div "Plans must be approved by the Project Board before each Management Stage can st…" at bounding box center [719, 495] width 616 height 40
click at [411, 470] on input "d. Plans must be approved by the Project Board before each Management Stage can…" at bounding box center [411, 464] width 0 height 12
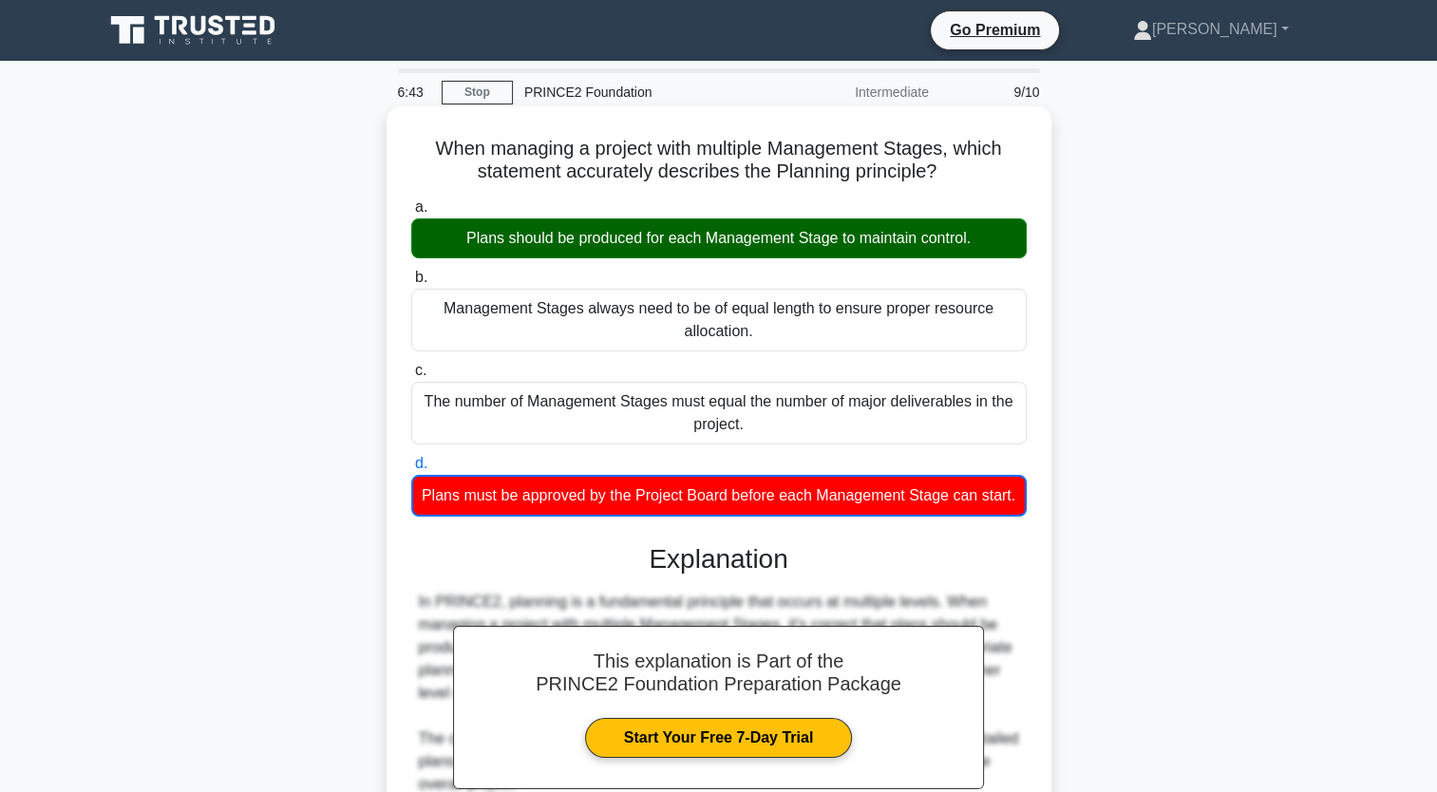
scroll to position [447, 0]
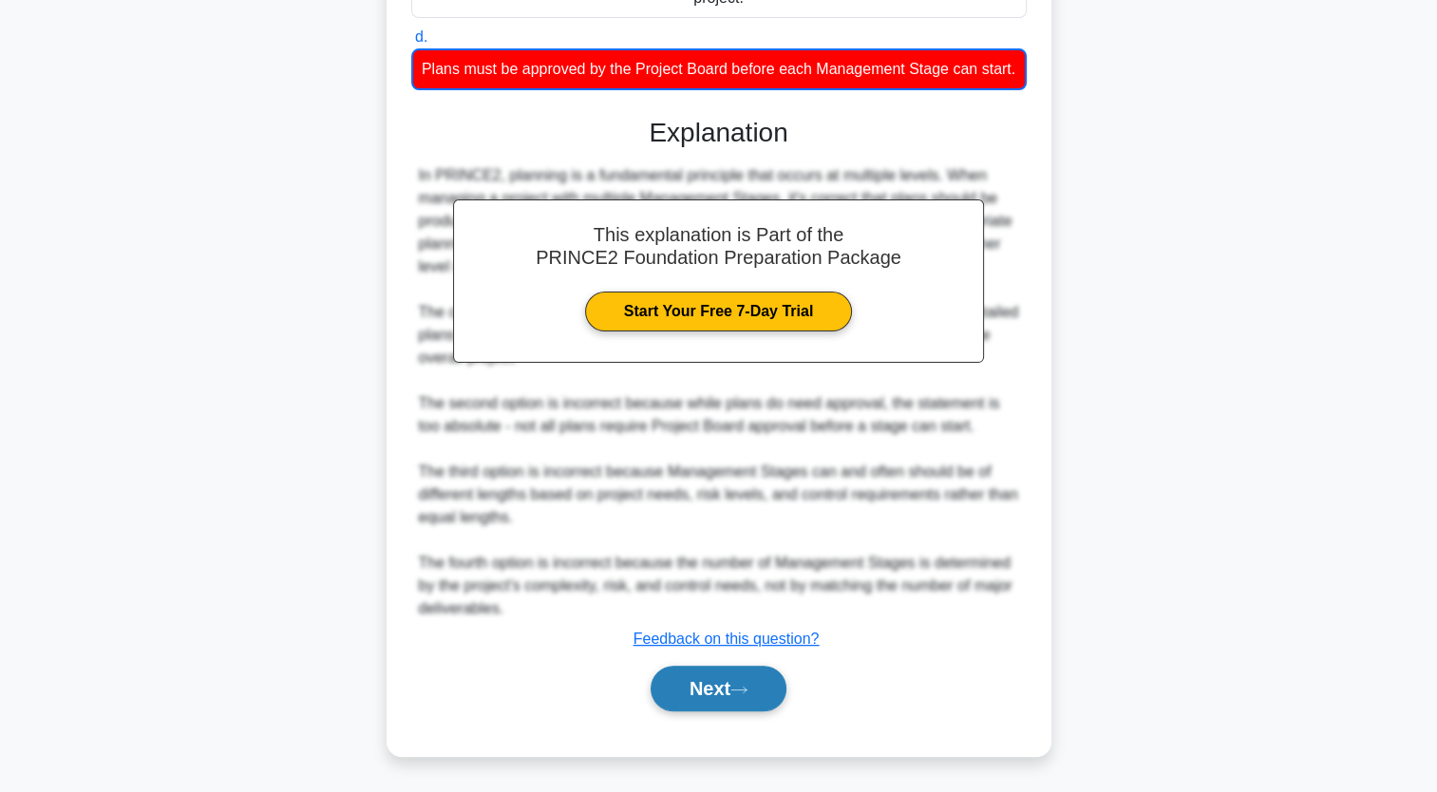
click at [711, 708] on button "Next" at bounding box center [719, 689] width 136 height 46
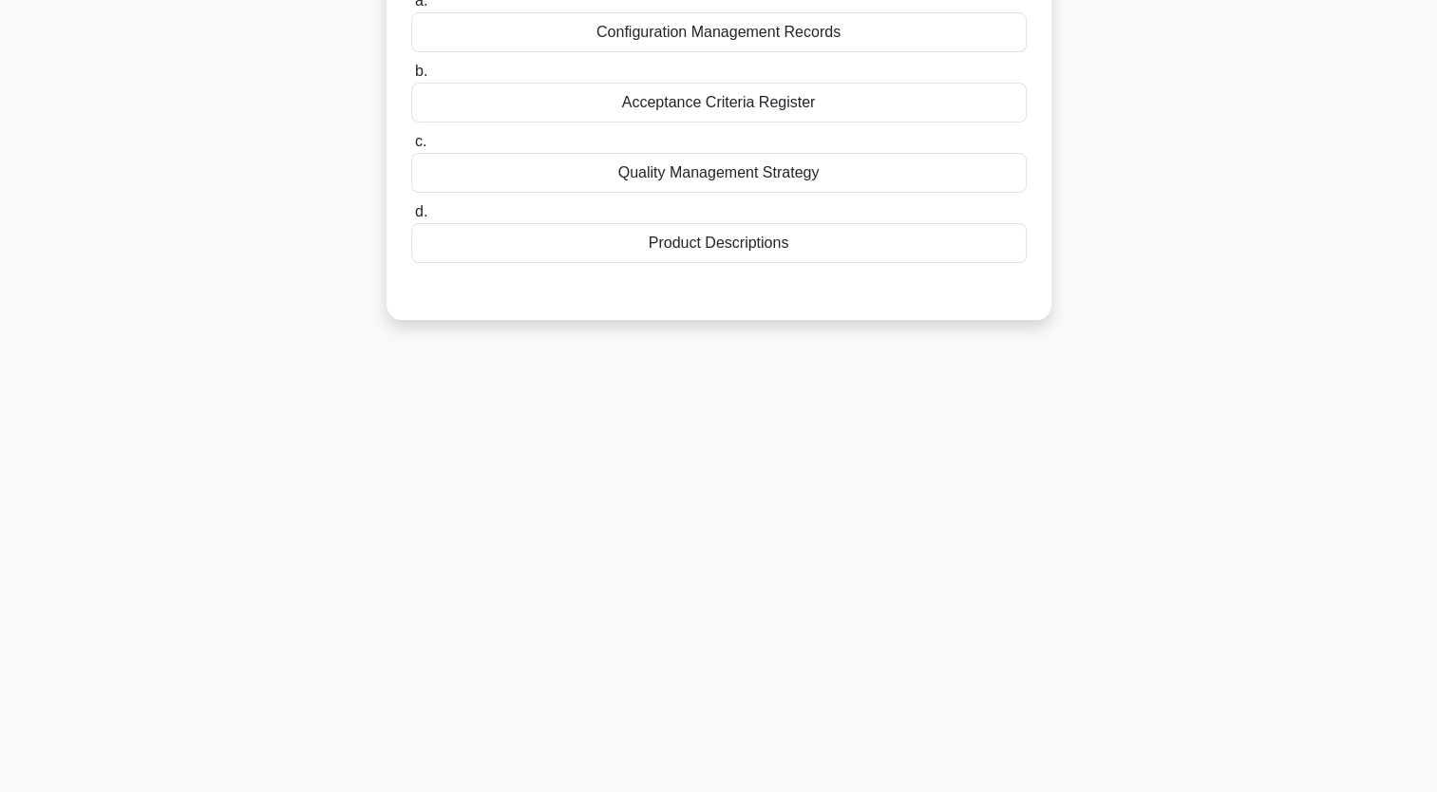
scroll to position [0, 0]
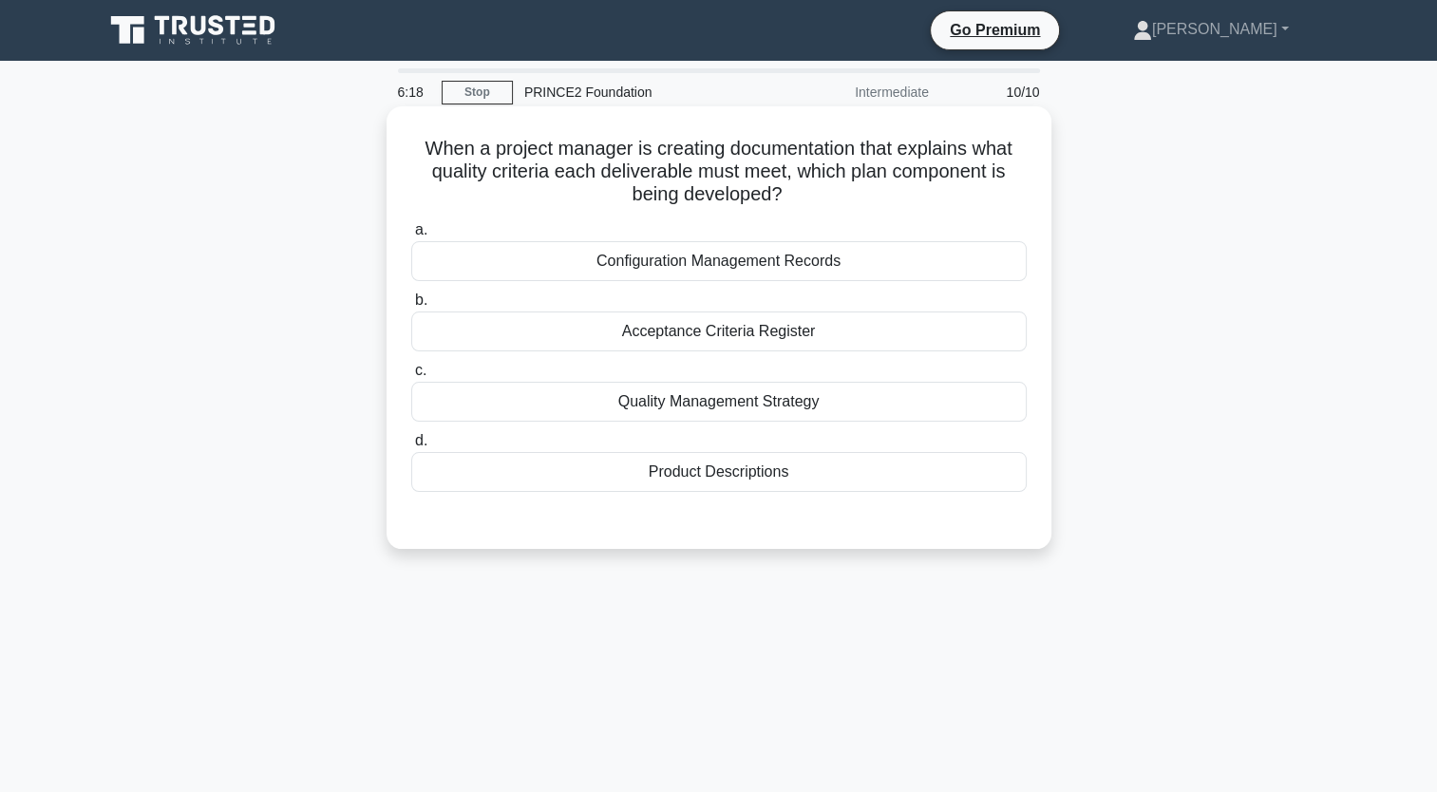
click at [775, 481] on div "Product Descriptions" at bounding box center [719, 472] width 616 height 40
click at [411, 447] on input "d. Product Descriptions" at bounding box center [411, 441] width 0 height 12
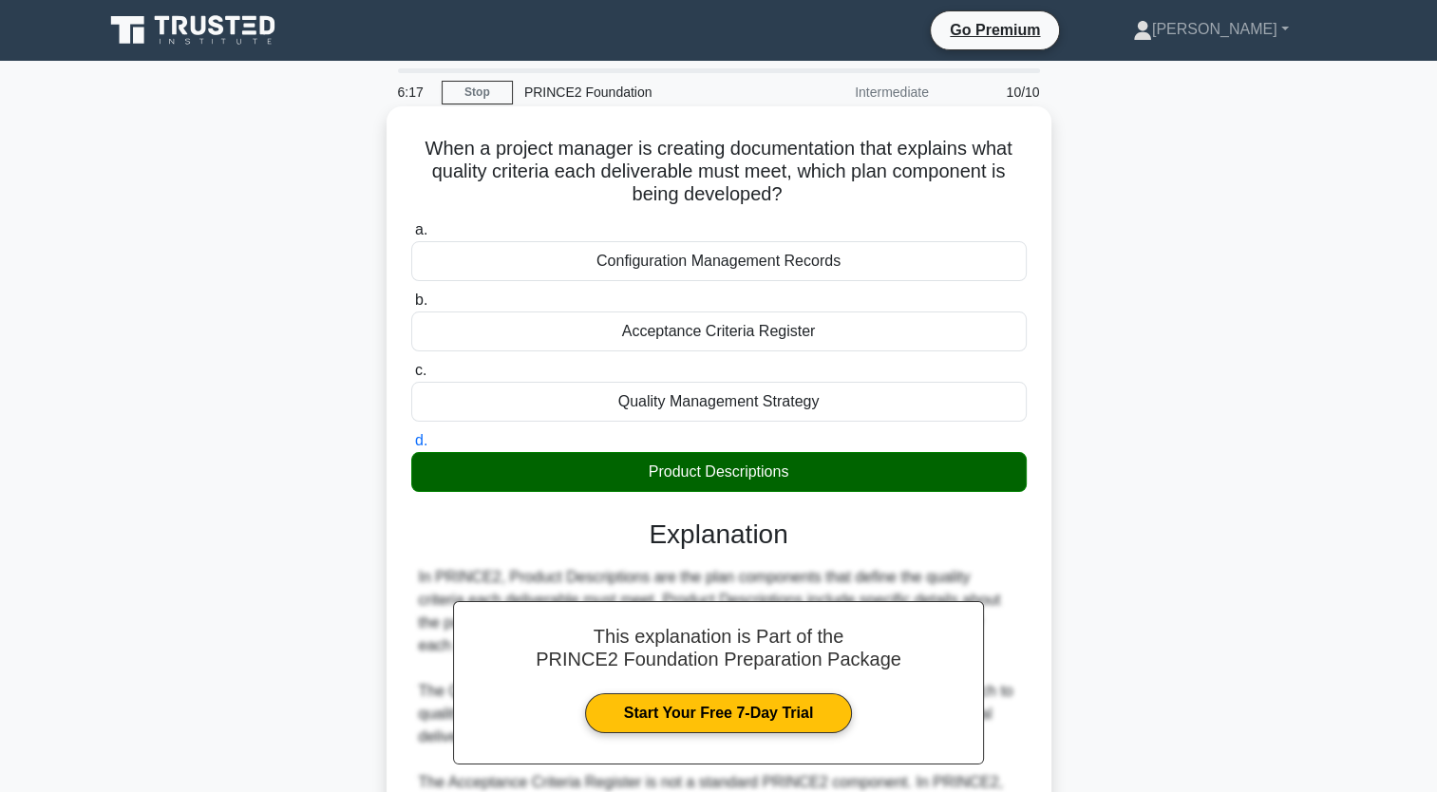
scroll to position [263, 0]
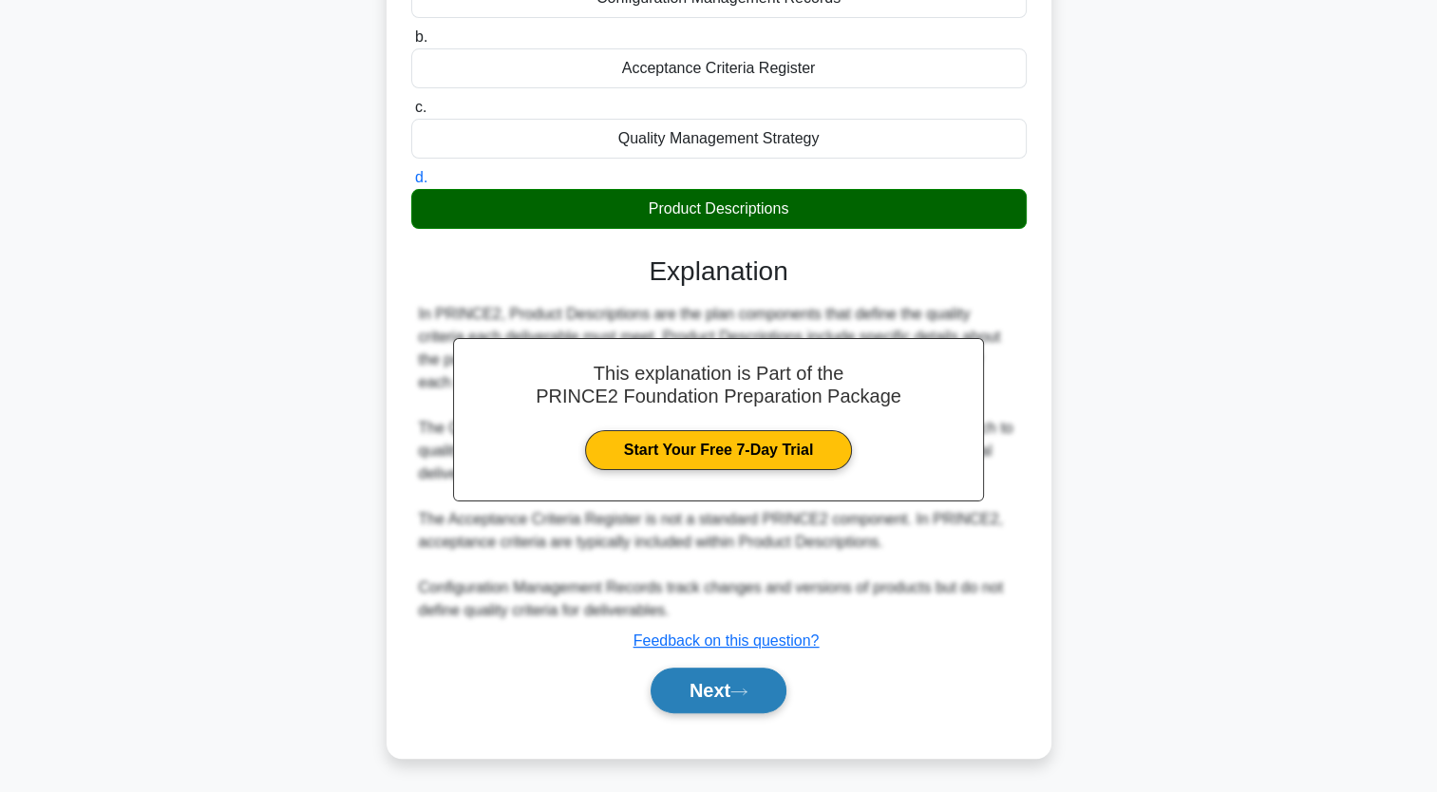
click at [734, 695] on button "Next" at bounding box center [719, 691] width 136 height 46
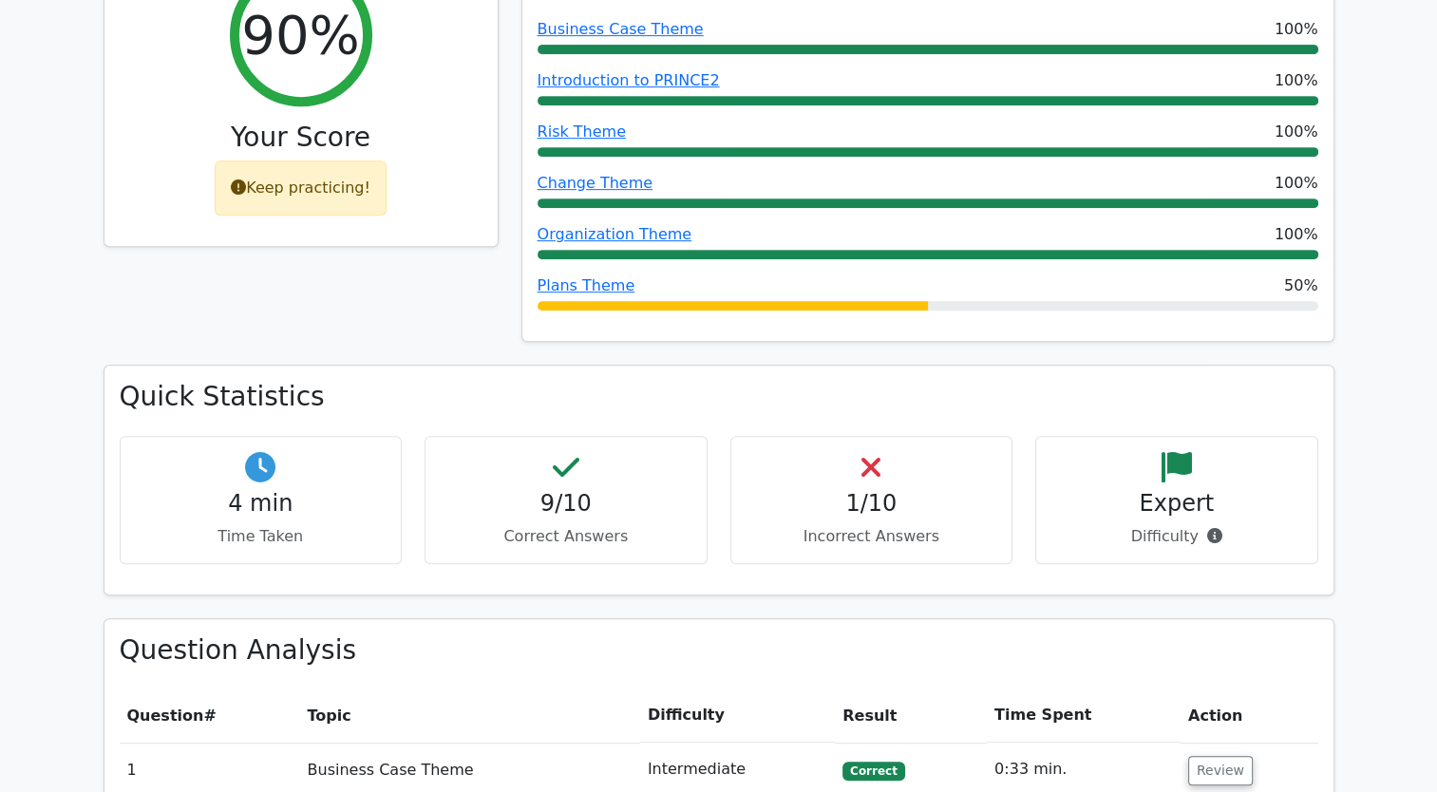
scroll to position [851, 0]
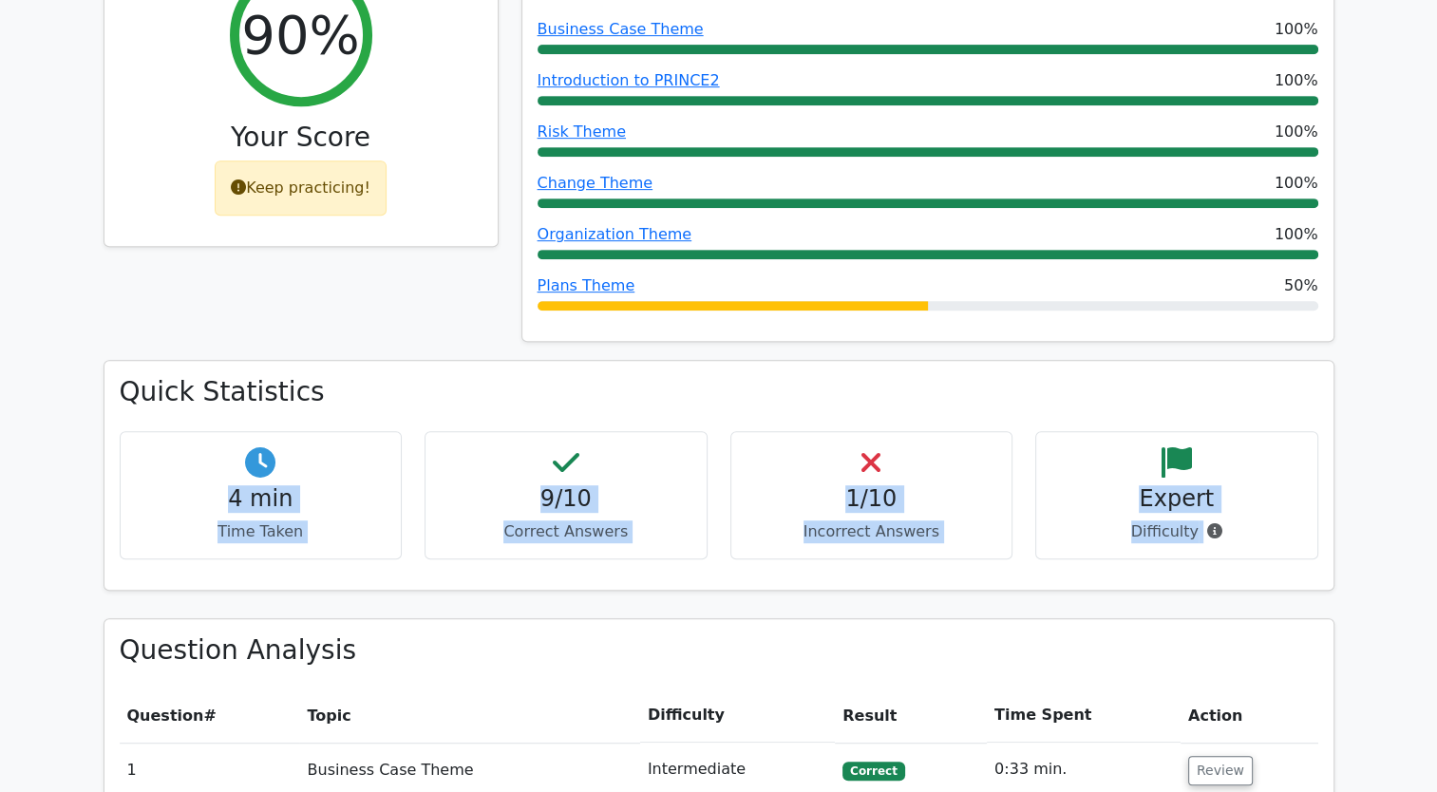
drag, startPoint x: 1246, startPoint y: 447, endPoint x: 233, endPoint y: 371, distance: 1016.4
click at [233, 431] on div "4 min Time Taken 9/10 Correct Answers 1/10 Incorrect Answers Expert" at bounding box center [719, 502] width 1222 height 143
copy div "4 min Time Taken 9/10 Correct Answers 1/10 Incorrect Answers Expert Difficulty"
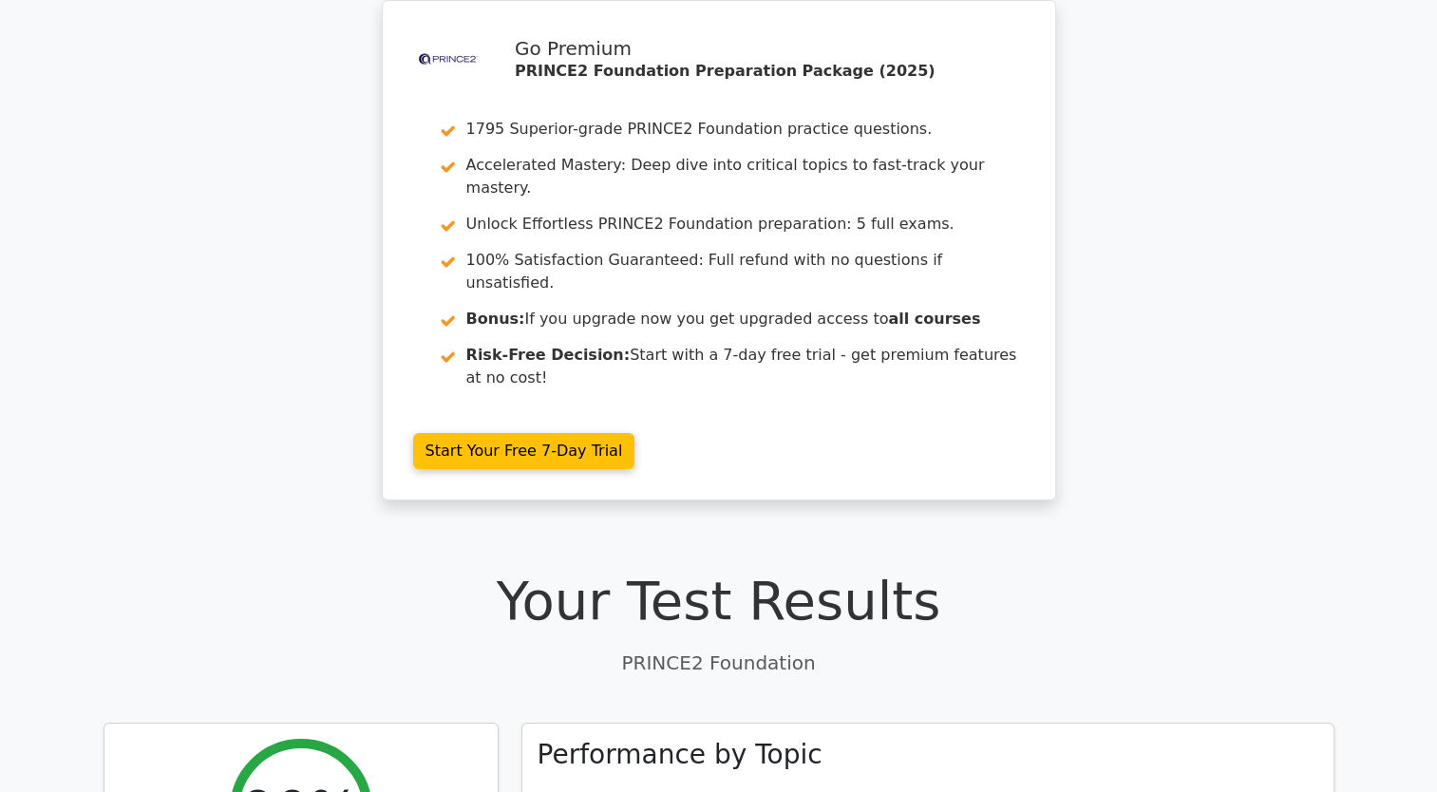
scroll to position [0, 0]
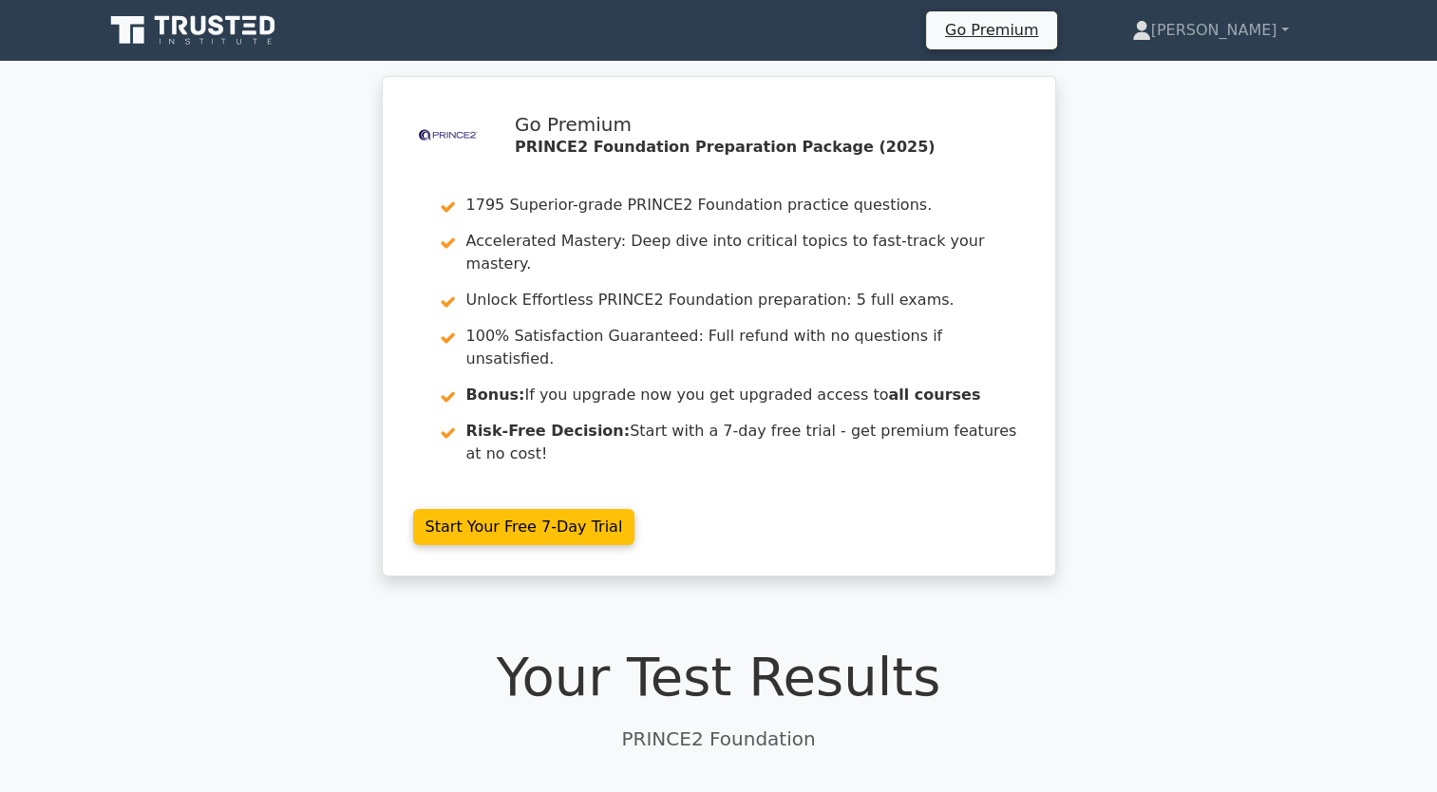
click at [236, 37] on icon at bounding box center [195, 30] width 182 height 36
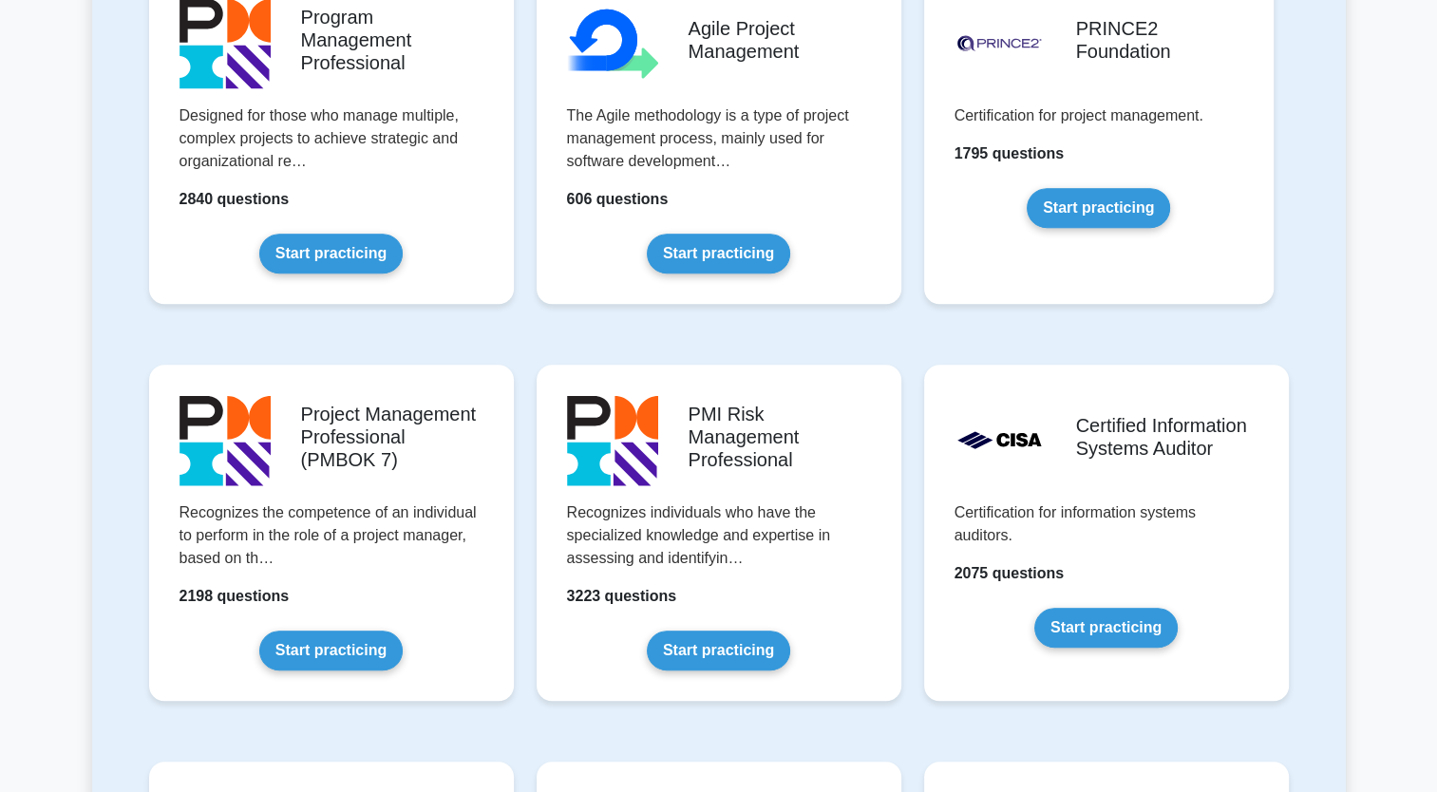
scroll to position [1098, 0]
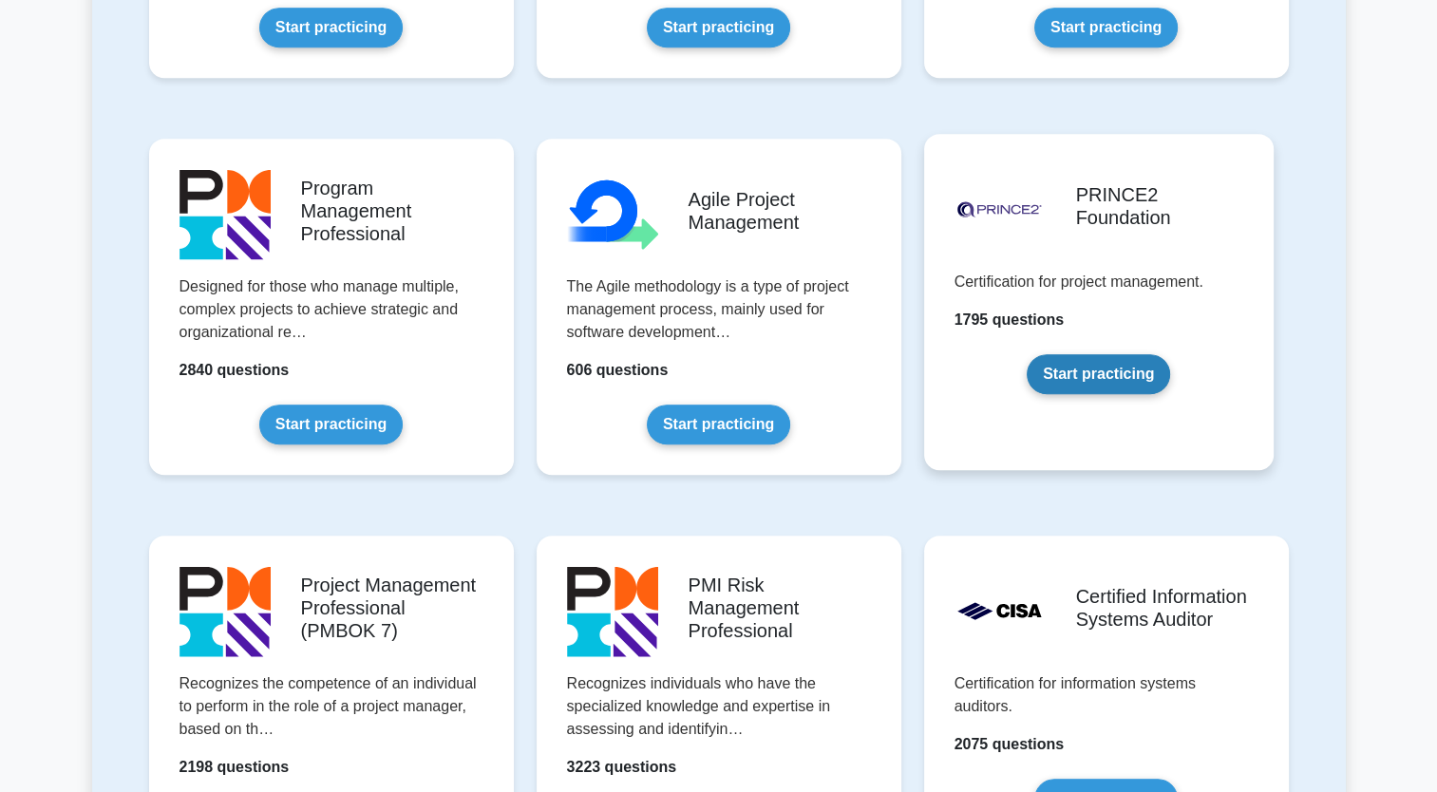
click at [1075, 366] on link "Start practicing" at bounding box center [1098, 374] width 143 height 40
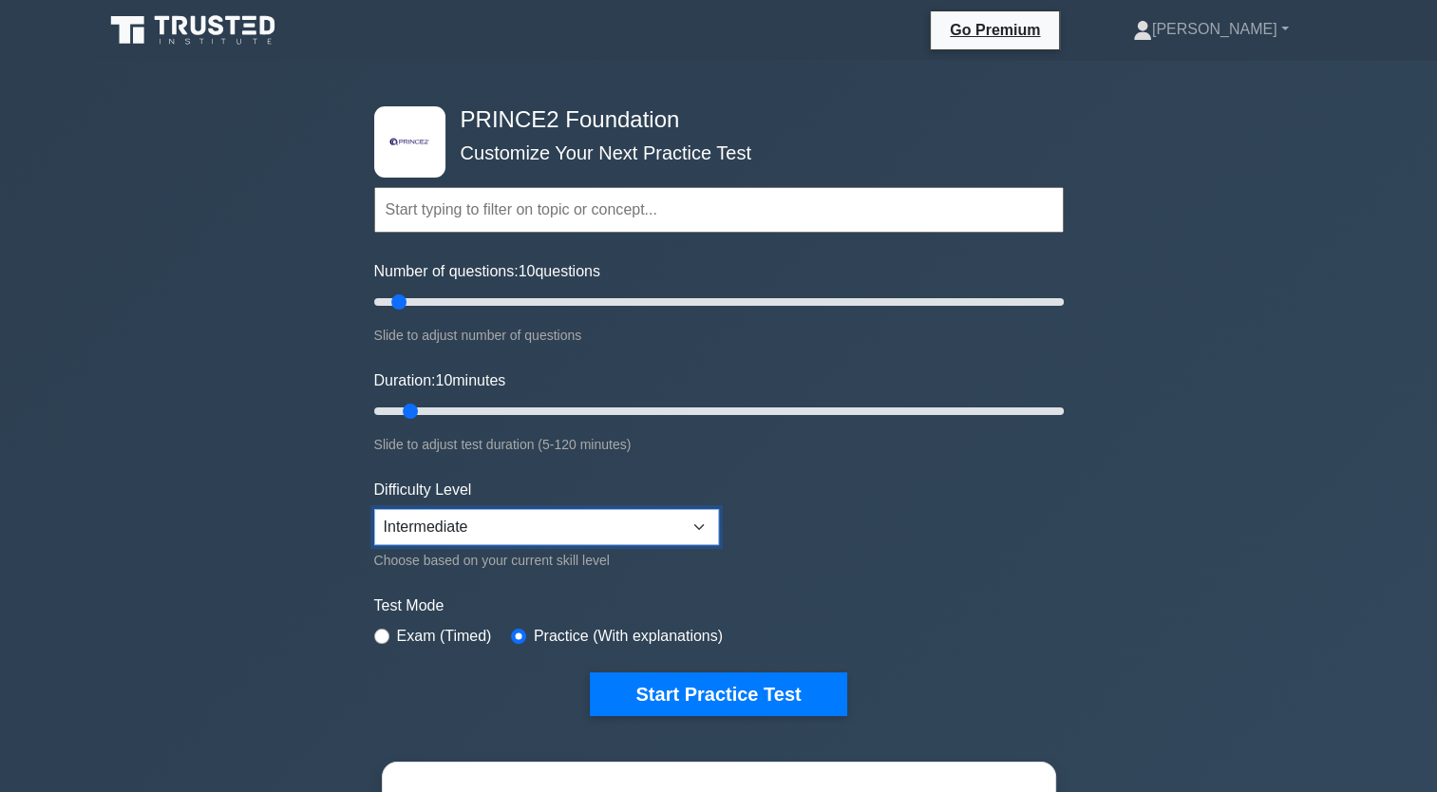
click at [523, 520] on select "Beginner Intermediate Expert" at bounding box center [546, 527] width 345 height 36
select select "expert"
click at [374, 509] on select "Beginner Intermediate Expert" at bounding box center [546, 527] width 345 height 36
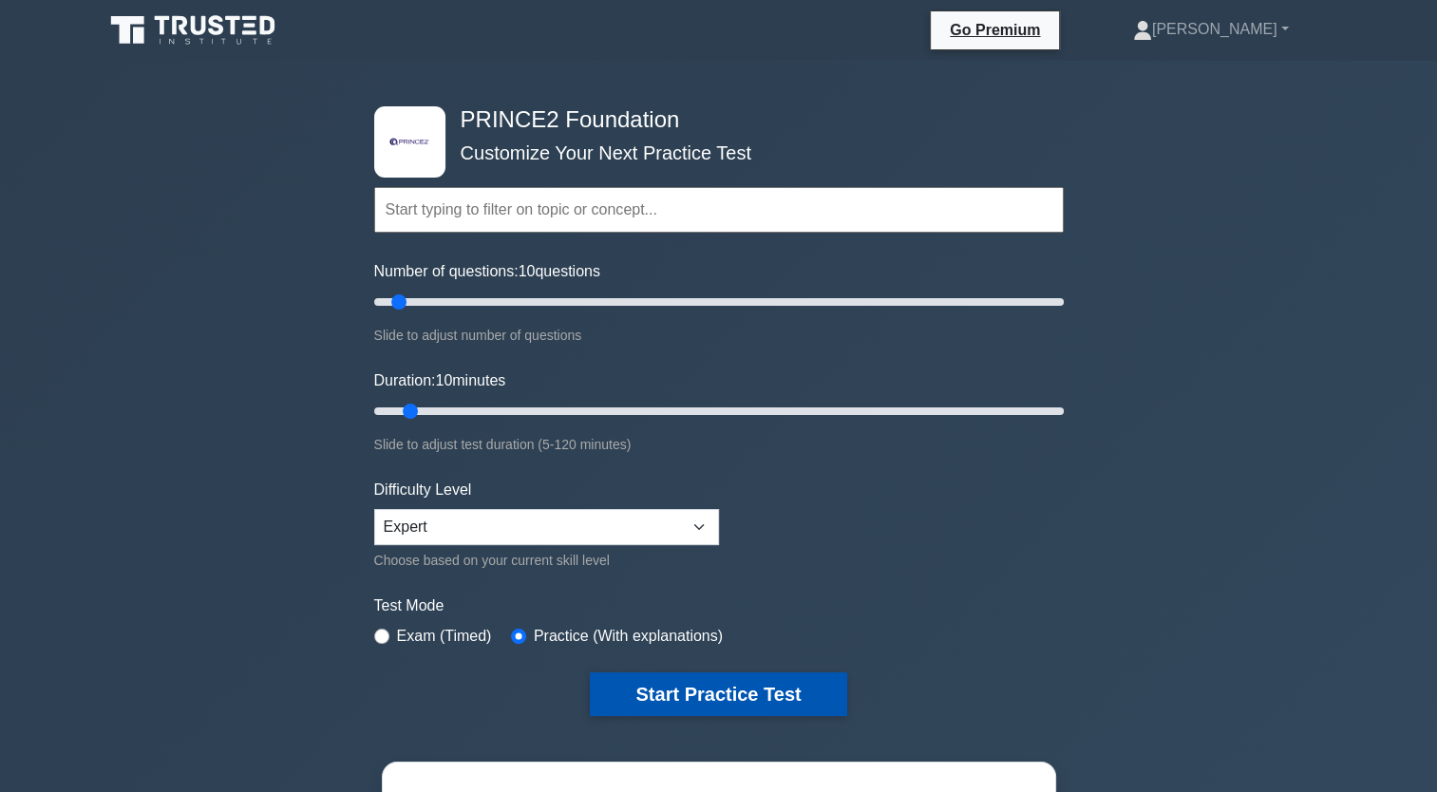
click at [678, 684] on button "Start Practice Test" at bounding box center [718, 695] width 256 height 44
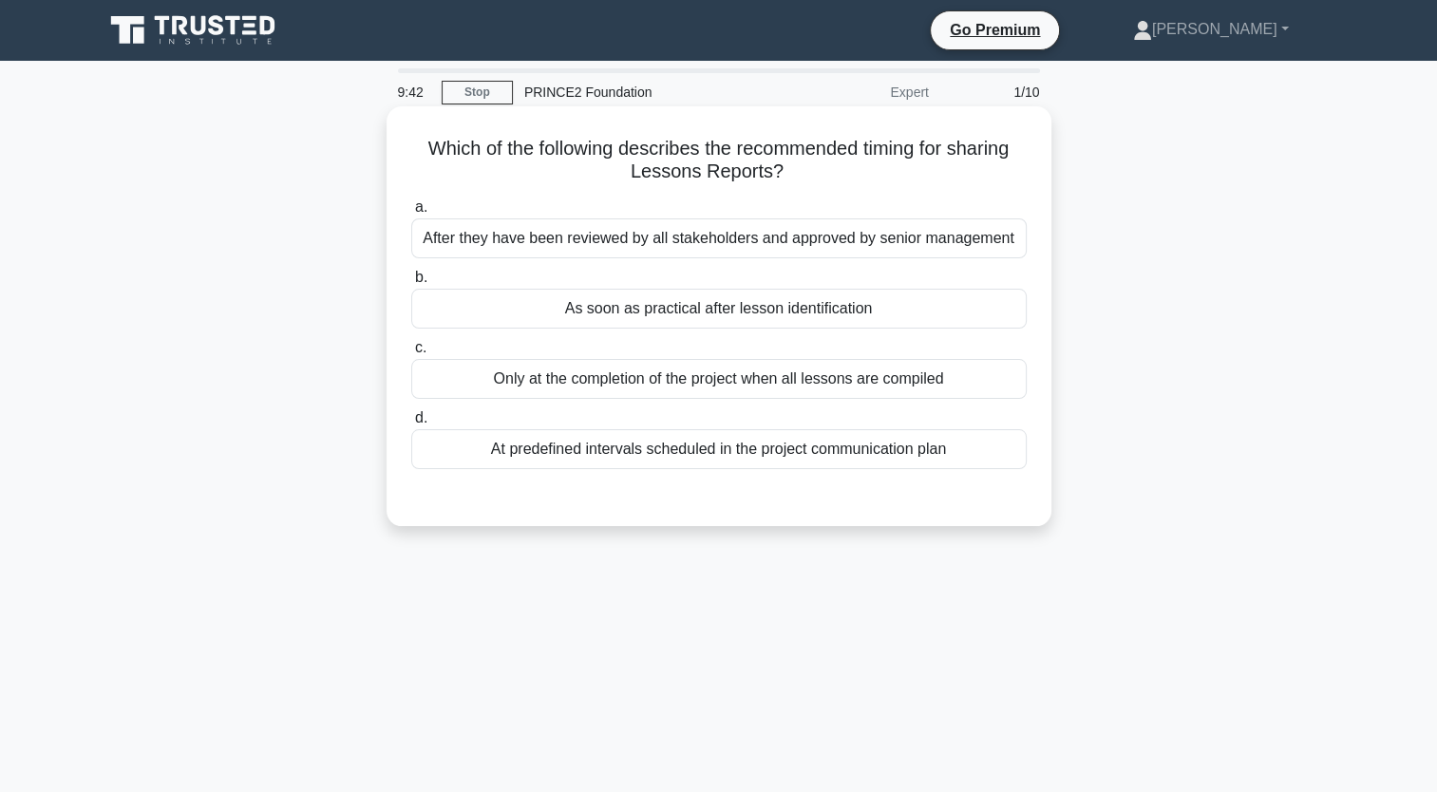
click at [840, 378] on div "Only at the completion of the project when all lessons are compiled" at bounding box center [719, 379] width 616 height 40
click at [411, 354] on input "c. Only at the completion of the project when all lessons are compiled" at bounding box center [411, 348] width 0 height 12
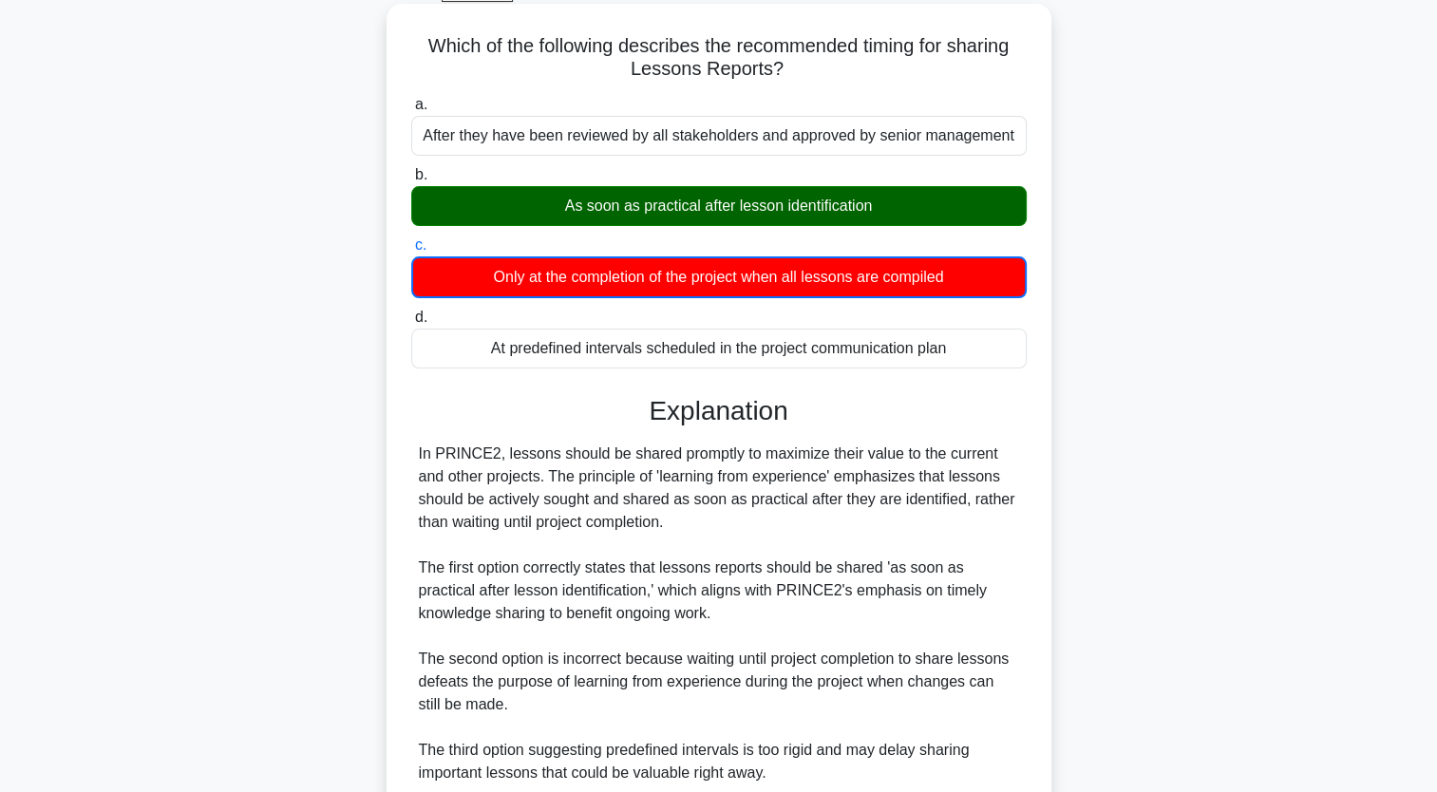
scroll to position [356, 0]
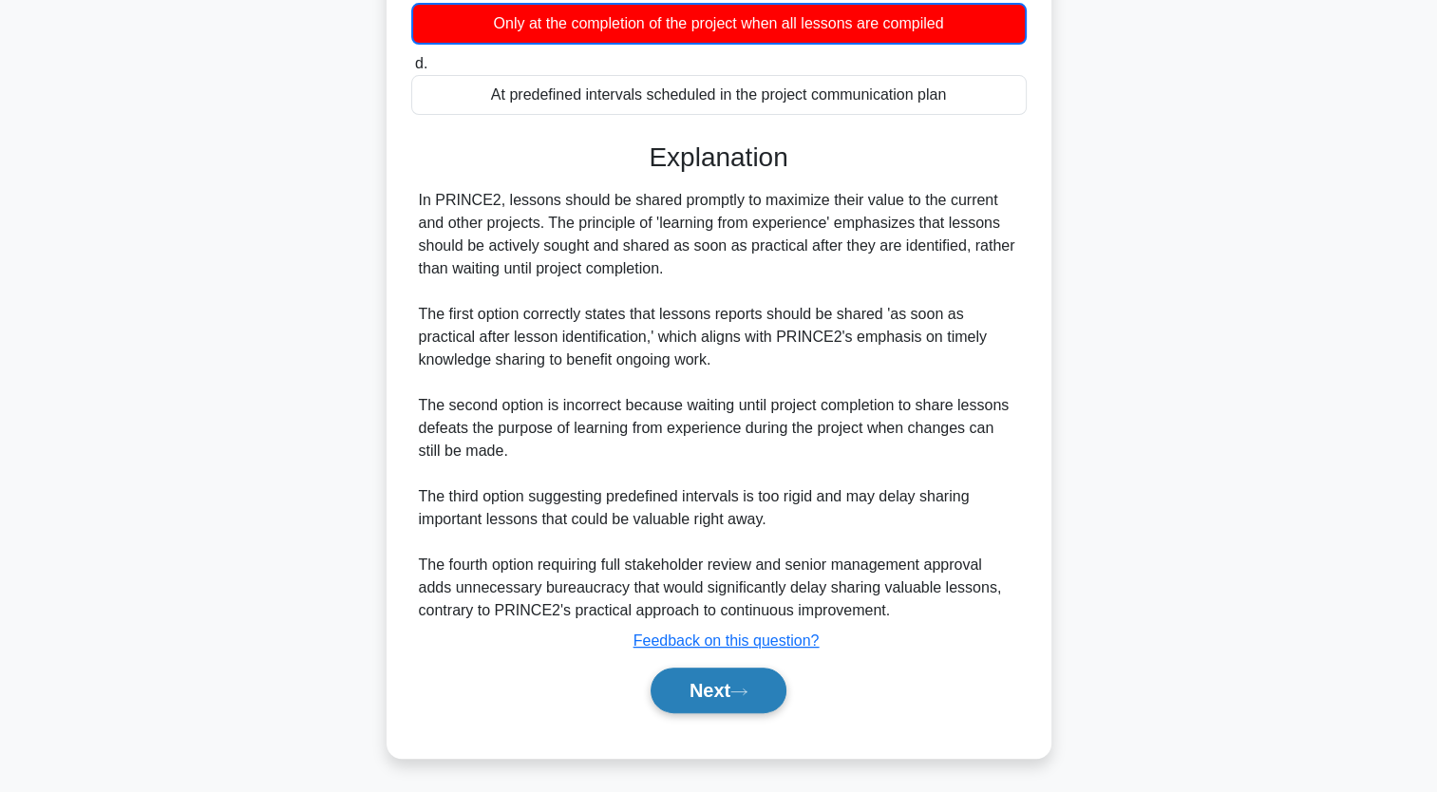
click at [756, 684] on button "Next" at bounding box center [719, 691] width 136 height 46
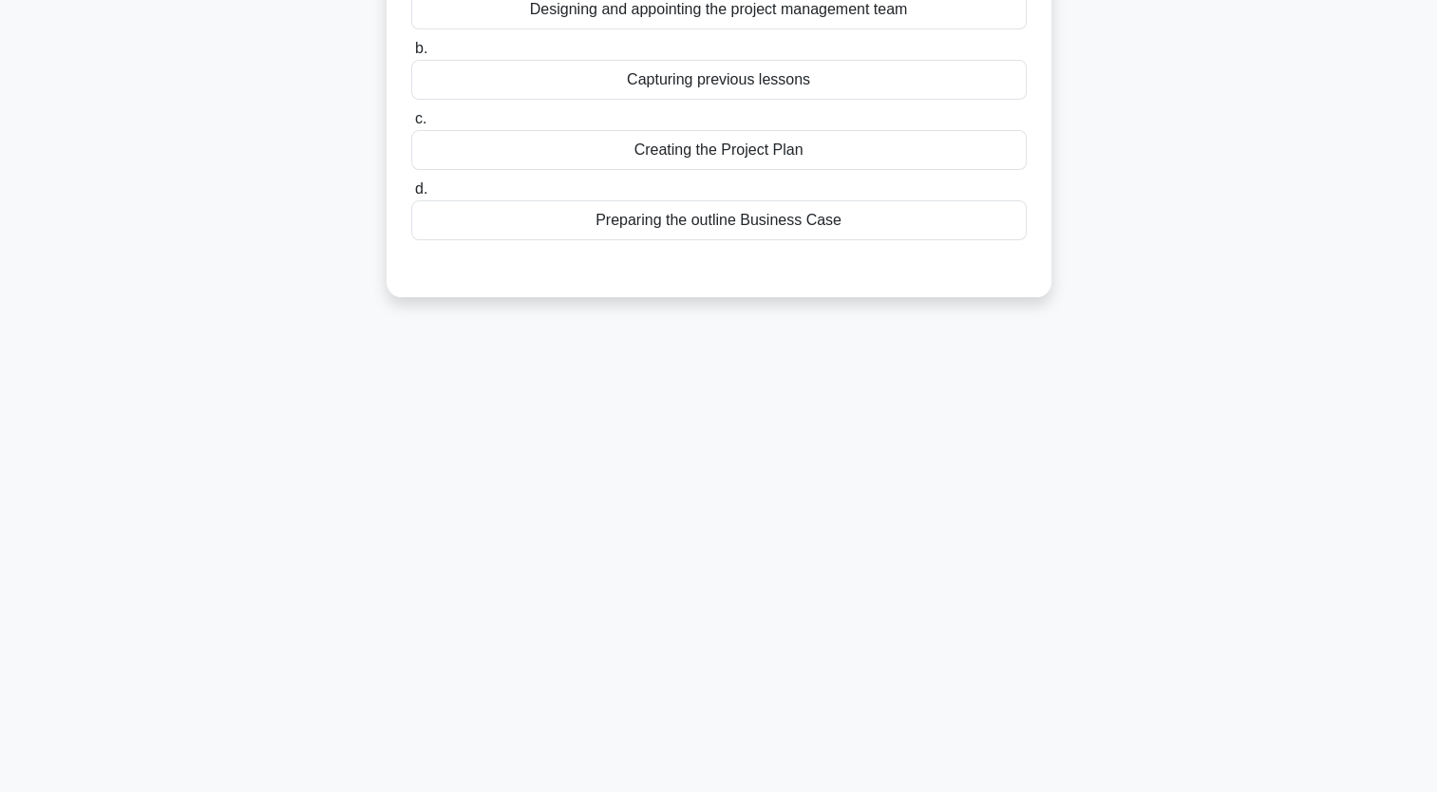
scroll to position [0, 0]
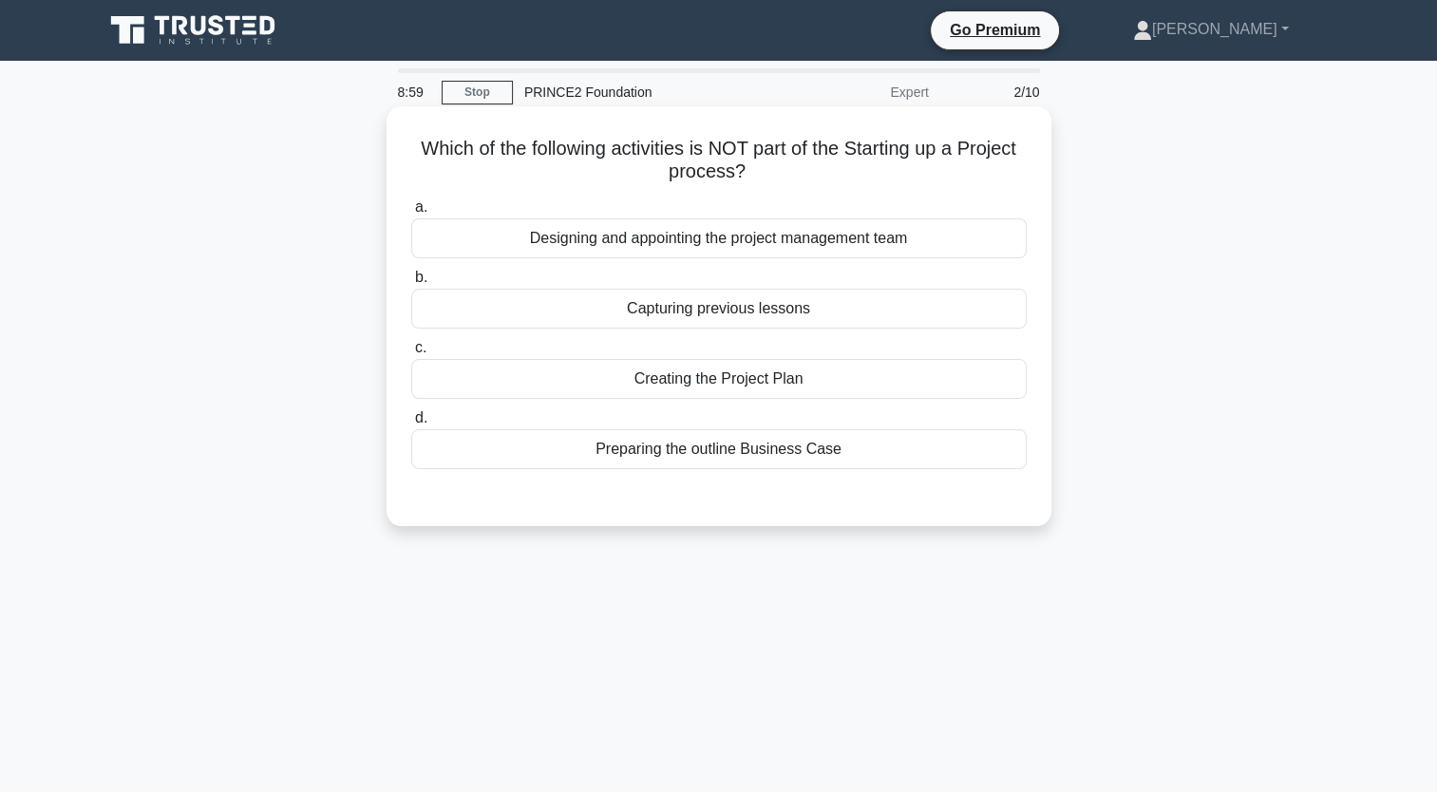
click at [782, 376] on div "Creating the Project Plan" at bounding box center [719, 379] width 616 height 40
click at [411, 354] on input "c. Creating the Project Plan" at bounding box center [411, 348] width 0 height 12
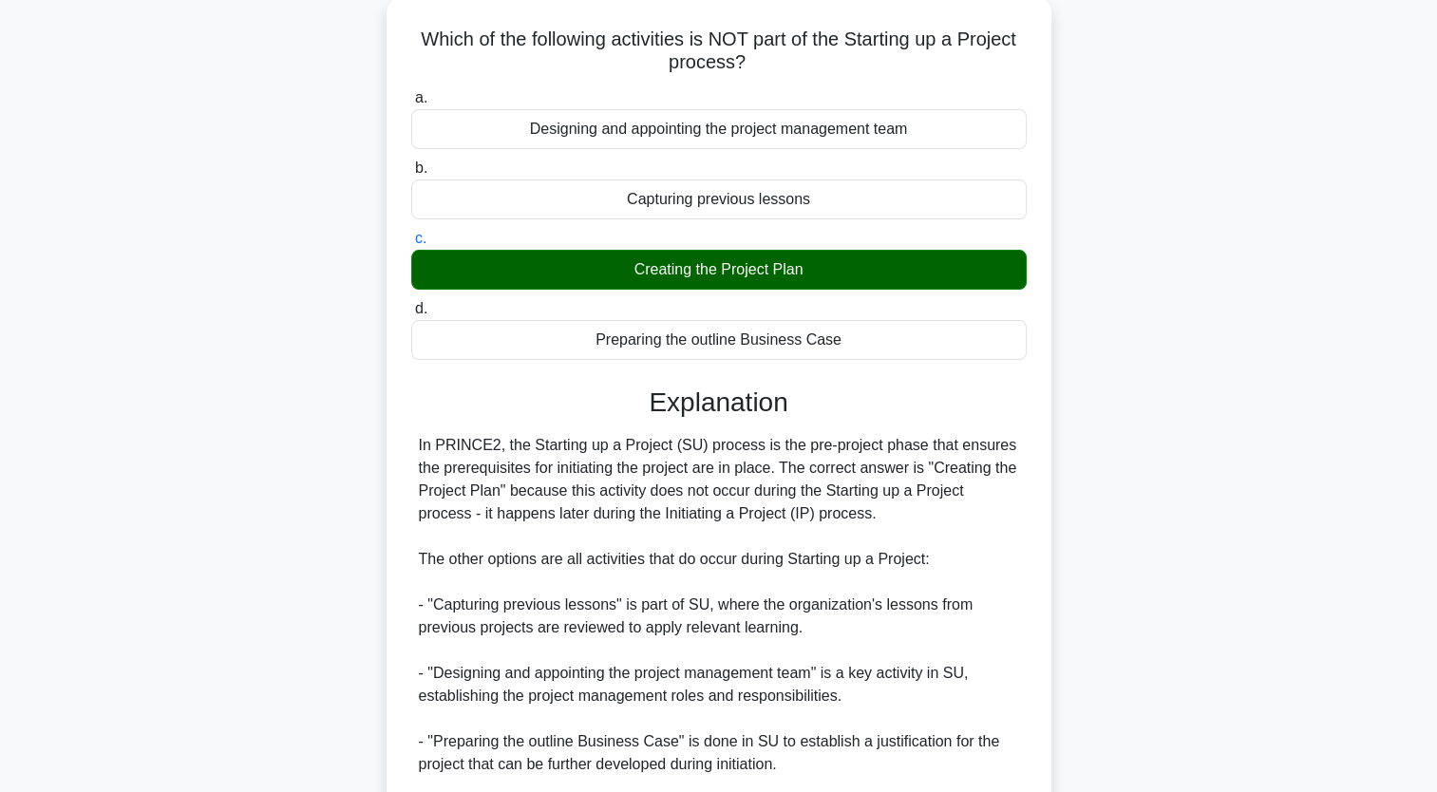
scroll to position [354, 0]
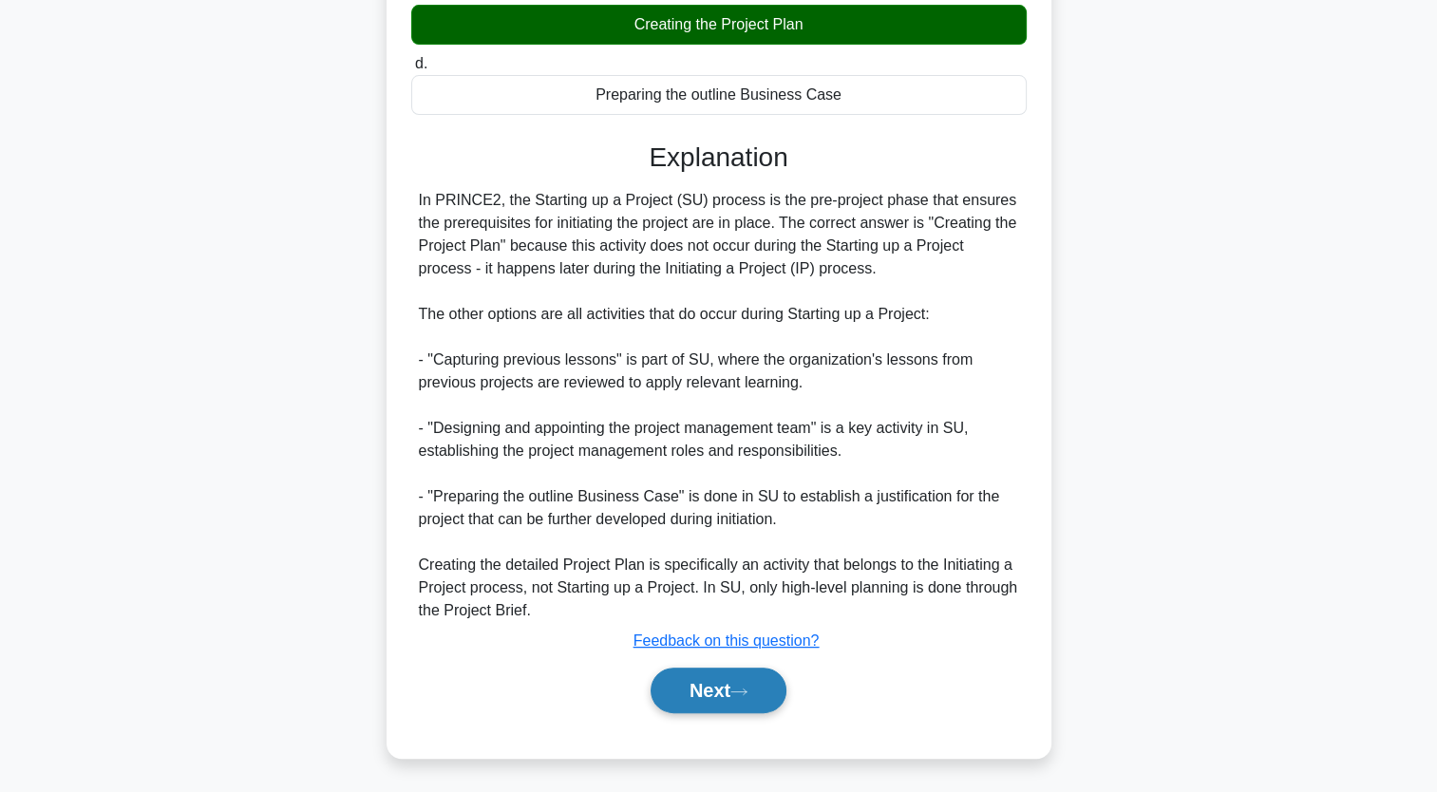
click at [730, 677] on button "Next" at bounding box center [719, 691] width 136 height 46
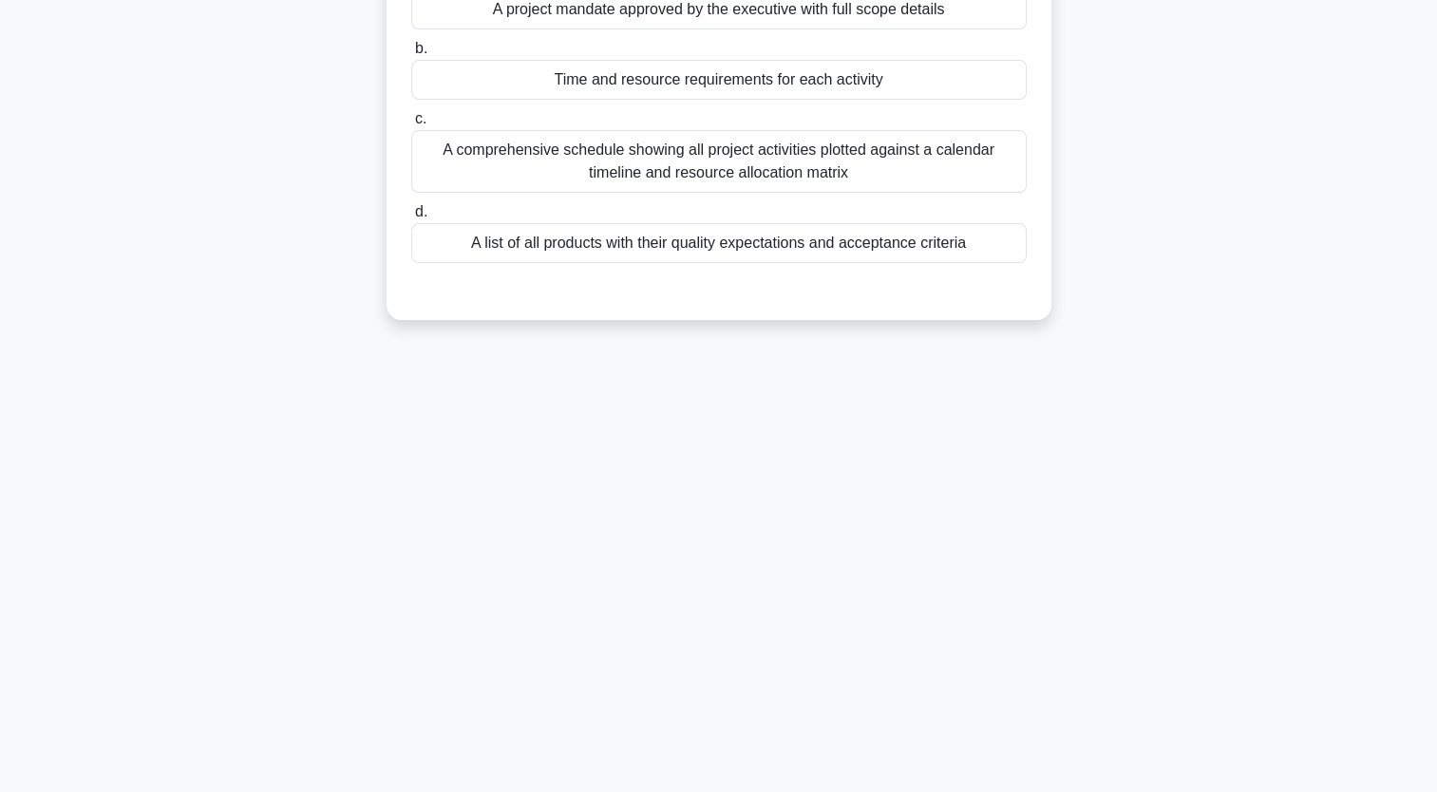
scroll to position [0, 0]
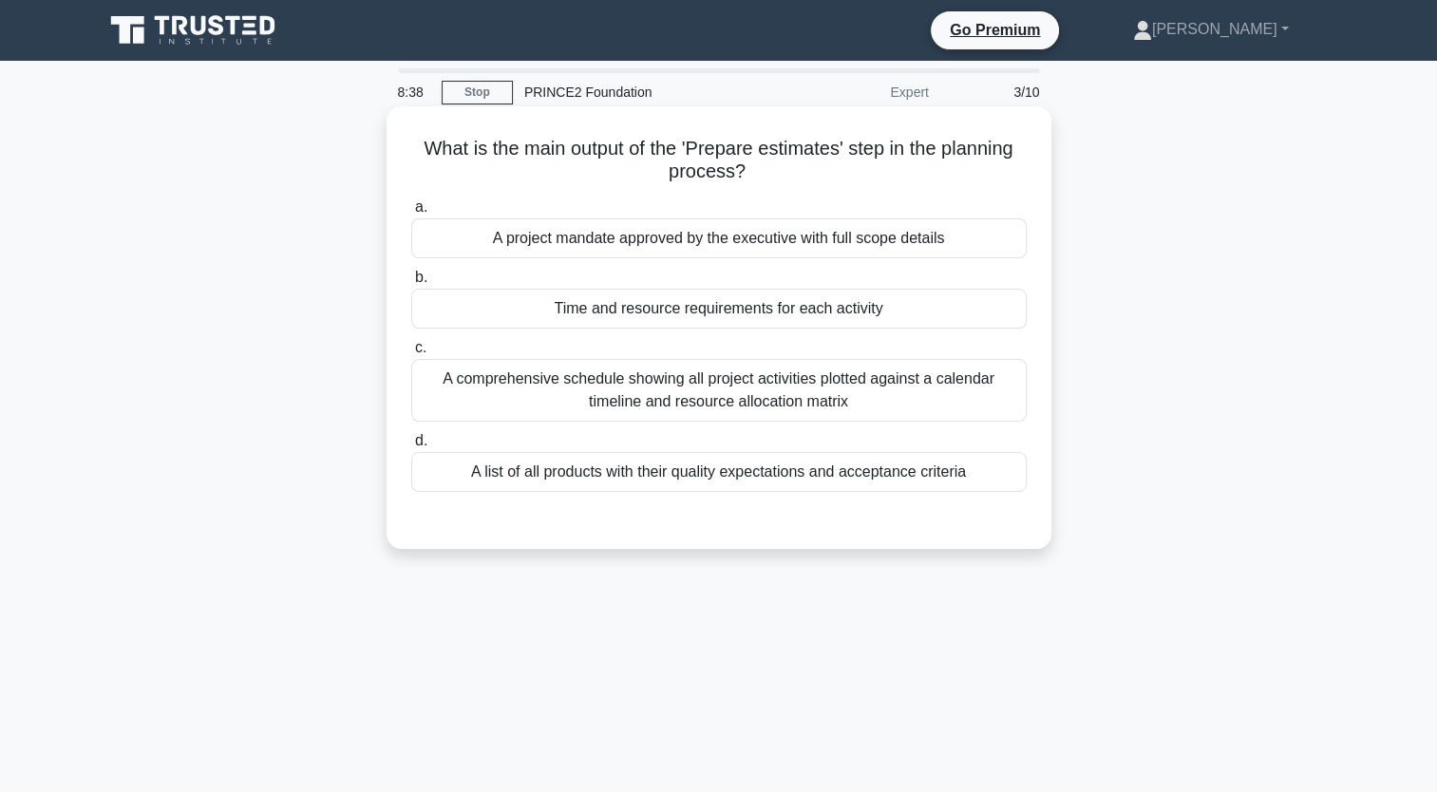
click at [841, 312] on div "Time and resource requirements for each activity" at bounding box center [719, 309] width 616 height 40
click at [411, 284] on input "b. Time and resource requirements for each activity" at bounding box center [411, 278] width 0 height 12
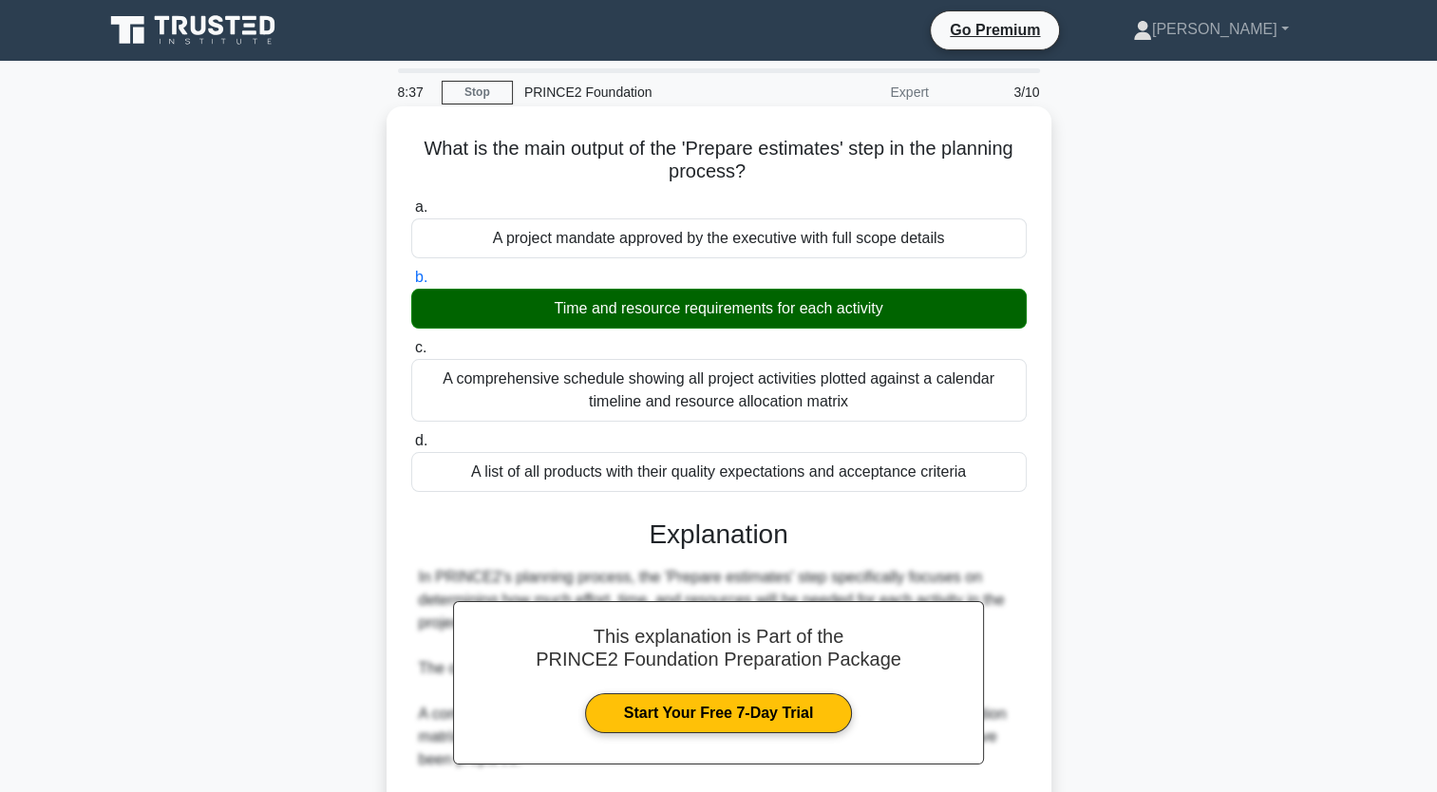
scroll to position [309, 0]
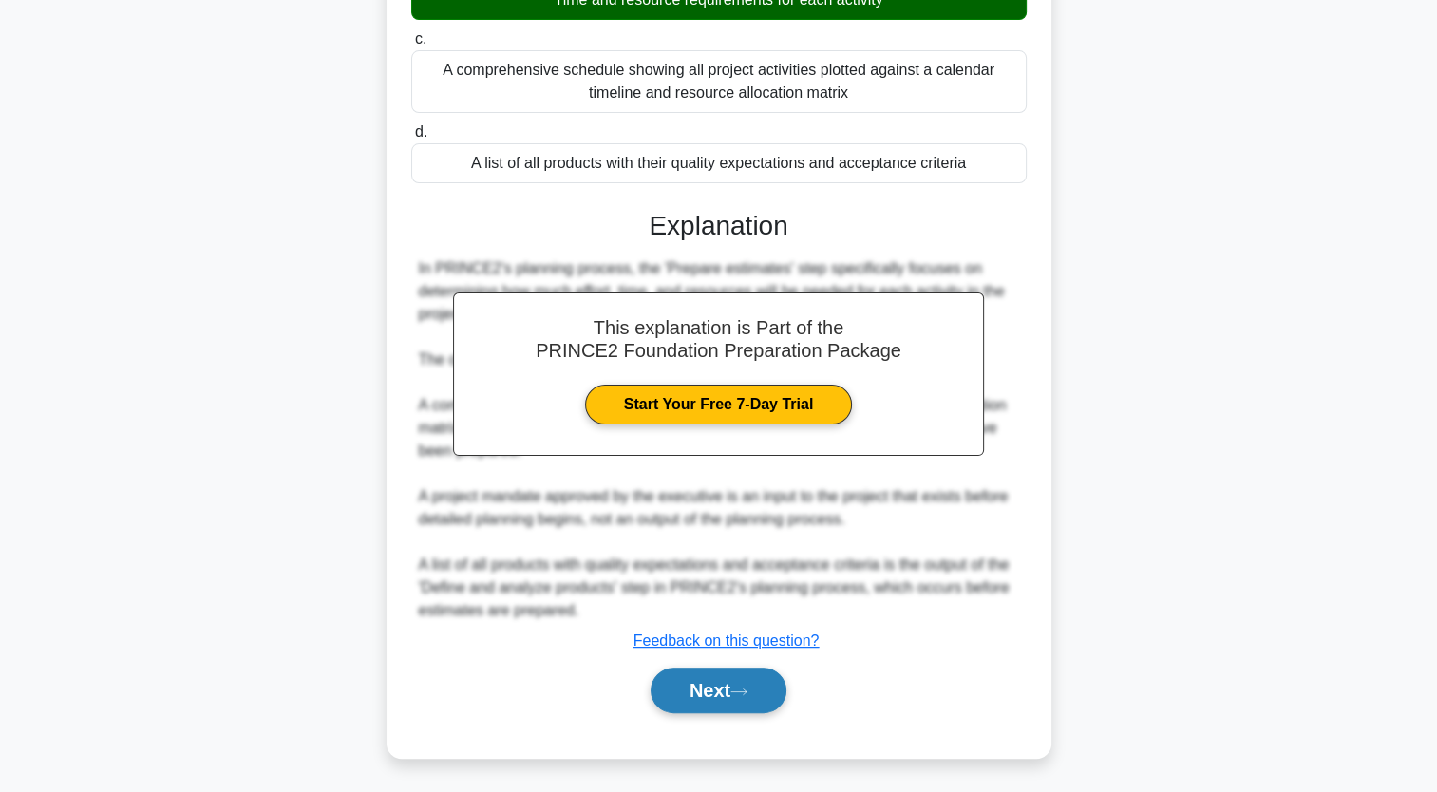
click at [712, 700] on button "Next" at bounding box center [719, 691] width 136 height 46
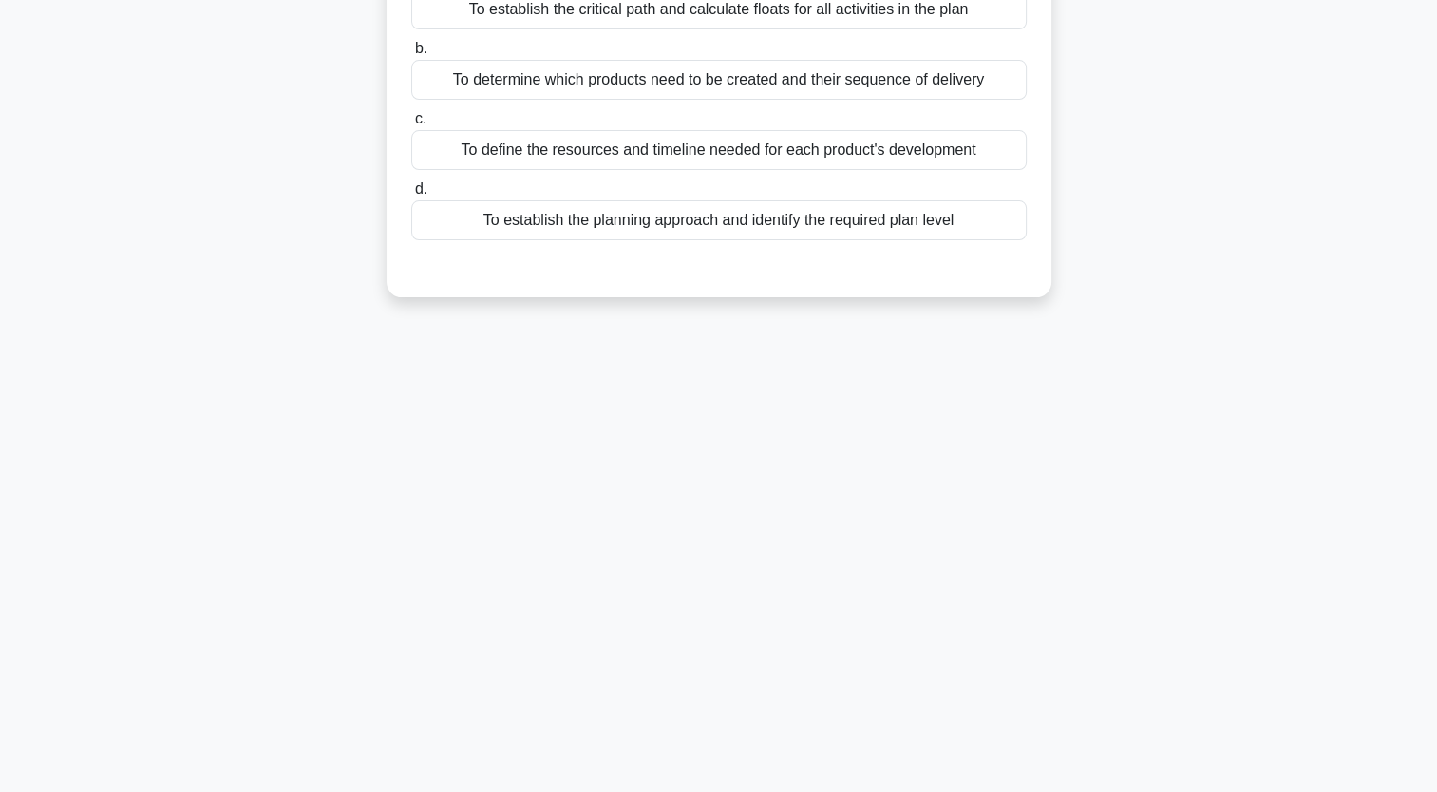
scroll to position [0, 0]
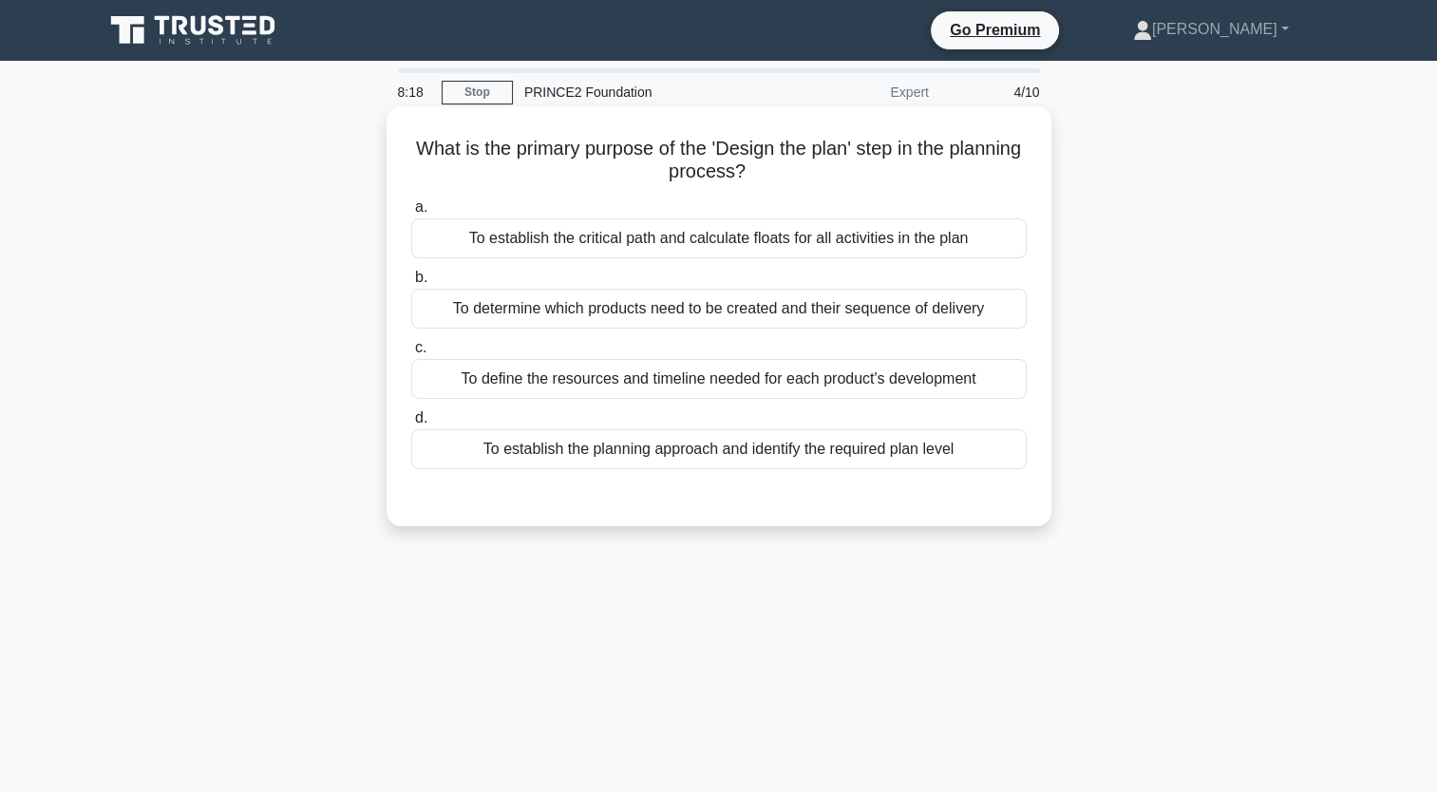
click at [874, 427] on label "d. To establish the planning approach and identify the required plan level" at bounding box center [719, 438] width 616 height 63
click at [411, 425] on input "d. To establish the planning approach and identify the required plan level" at bounding box center [411, 418] width 0 height 12
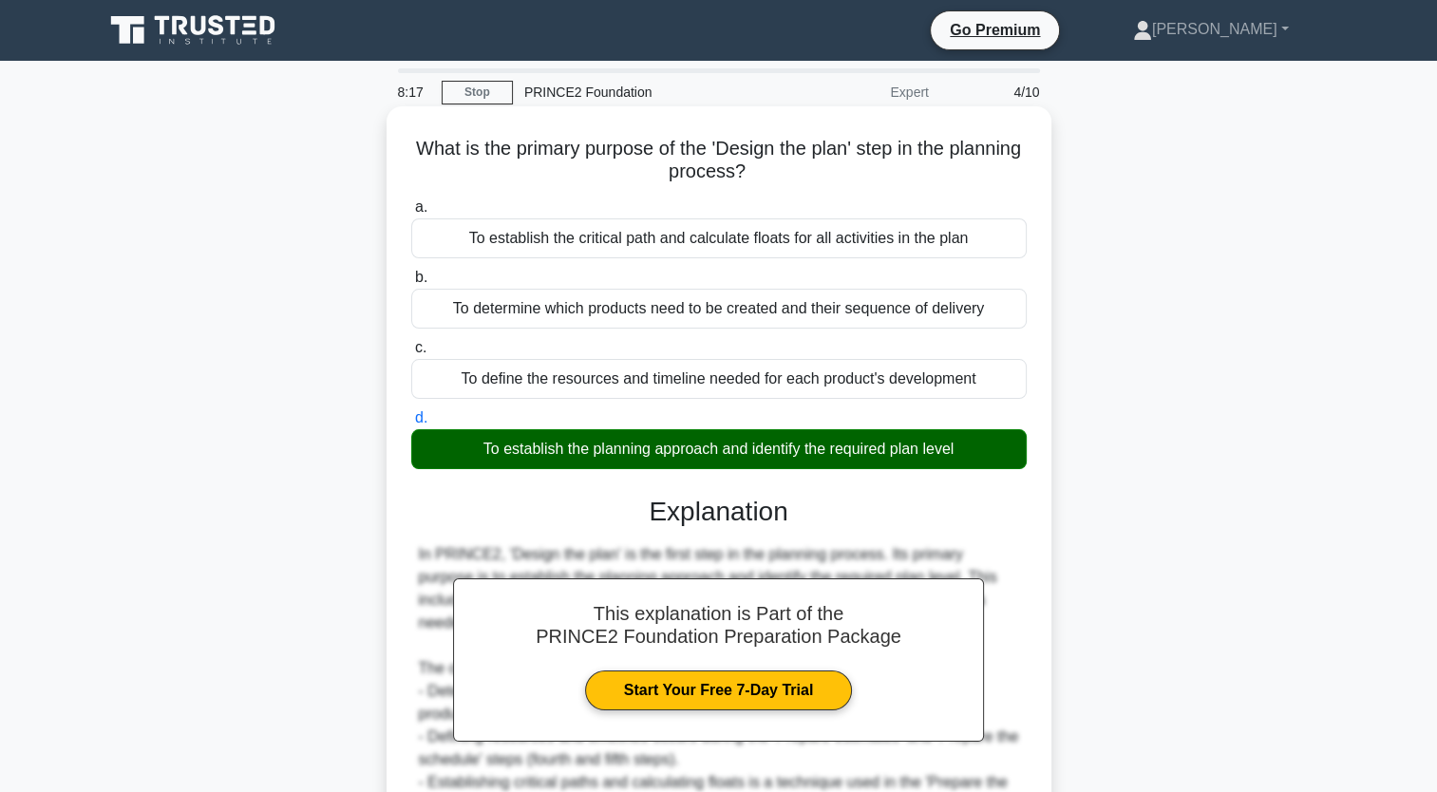
scroll to position [234, 0]
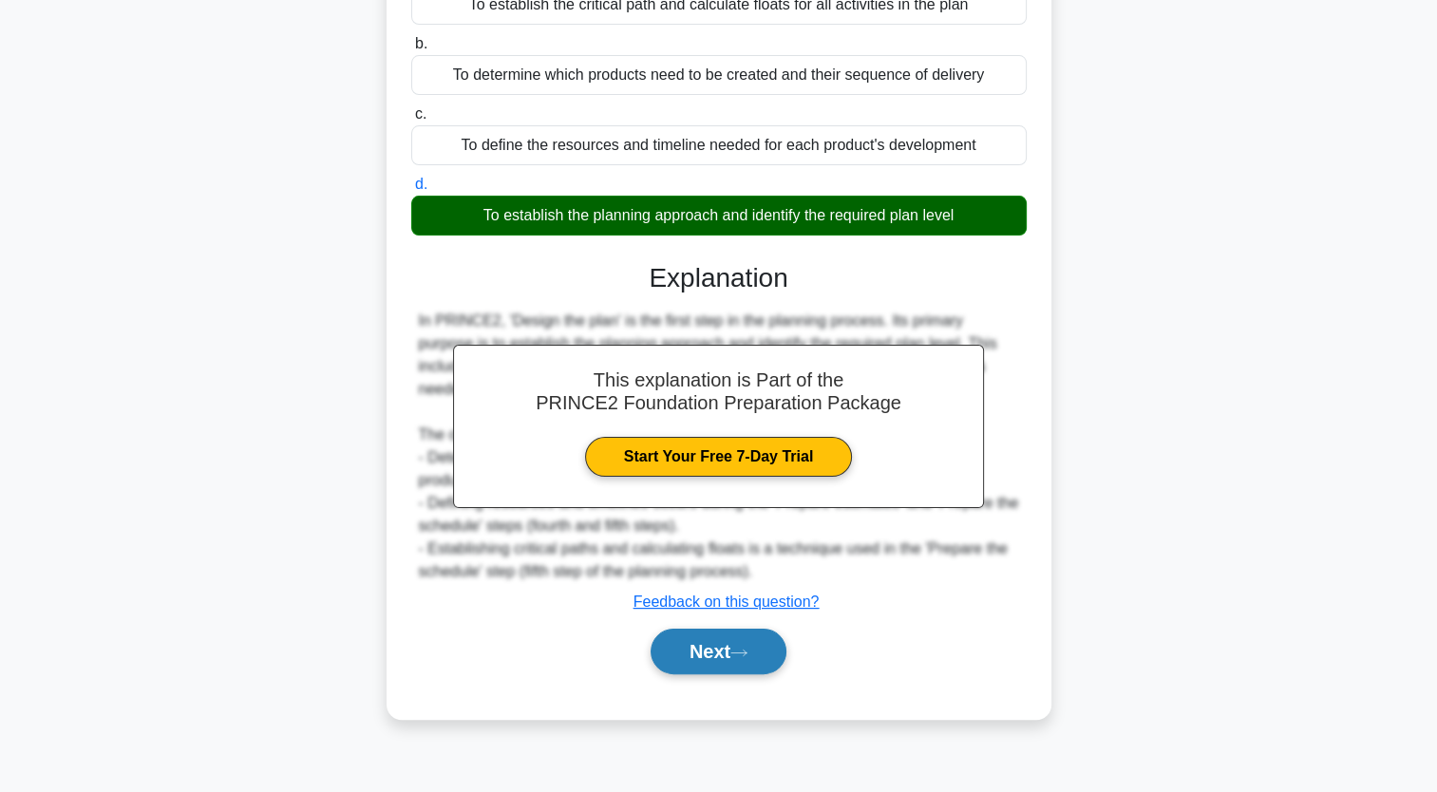
click at [741, 672] on button "Next" at bounding box center [719, 652] width 136 height 46
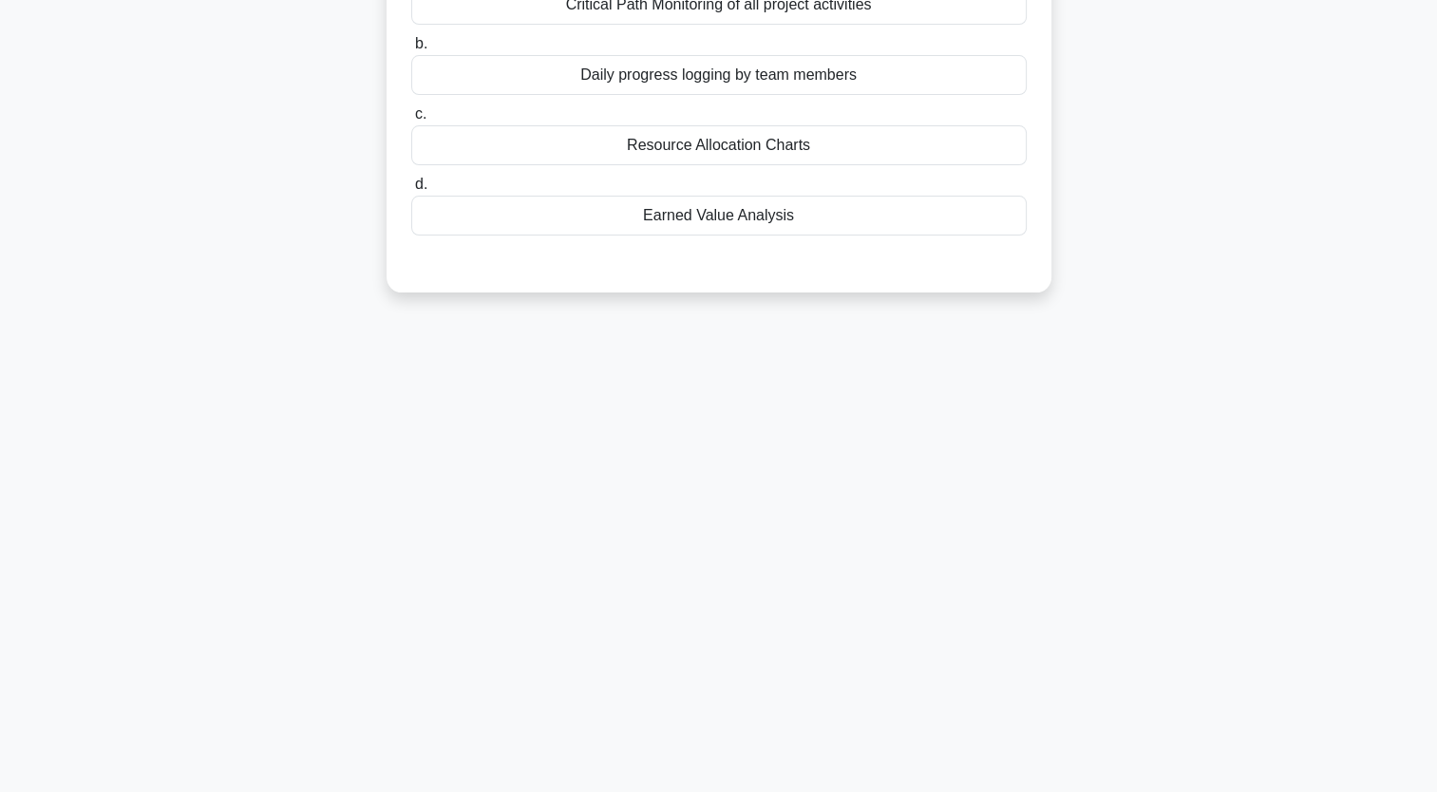
scroll to position [0, 0]
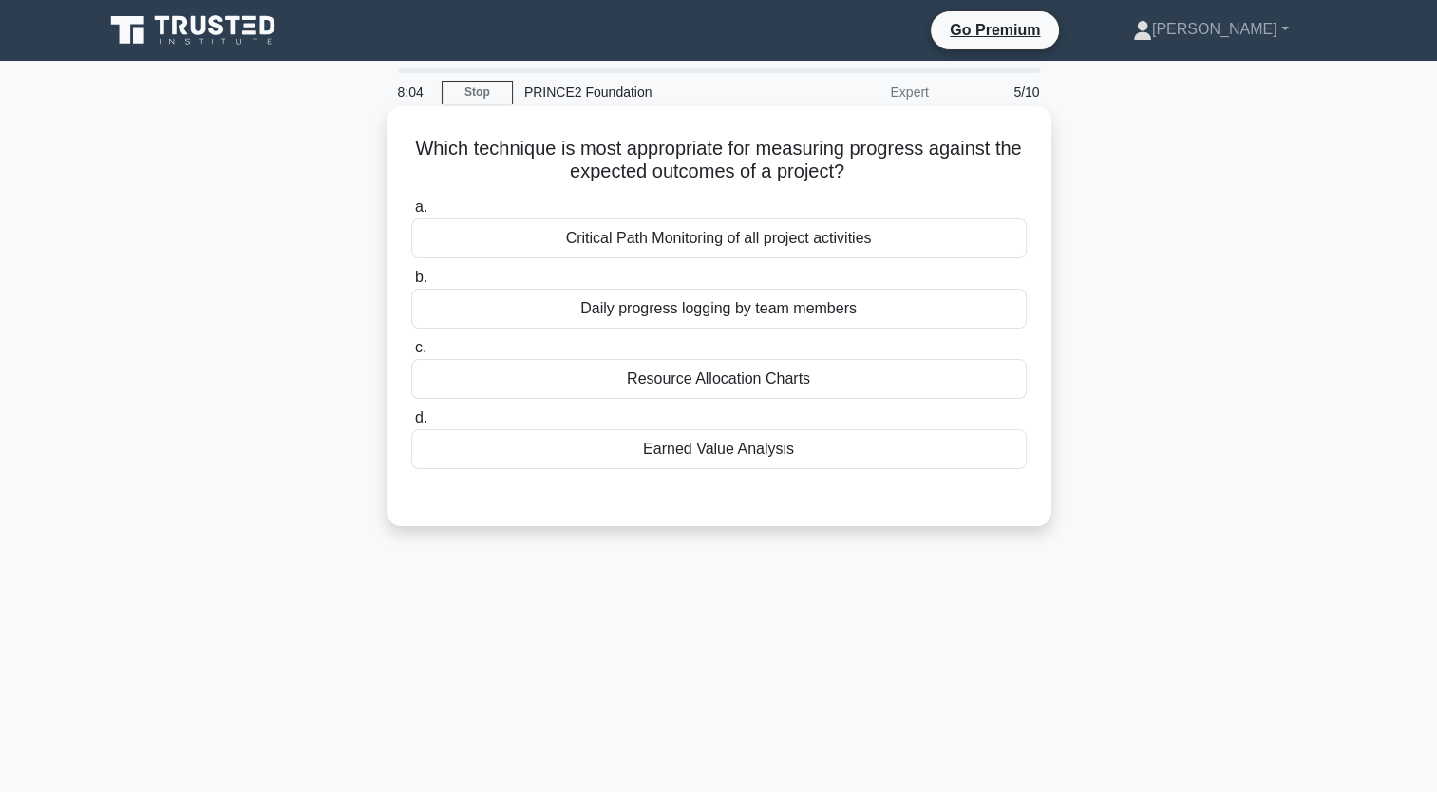
click at [808, 450] on div "Earned Value Analysis" at bounding box center [719, 449] width 616 height 40
click at [411, 425] on input "d. Earned Value Analysis" at bounding box center [411, 418] width 0 height 12
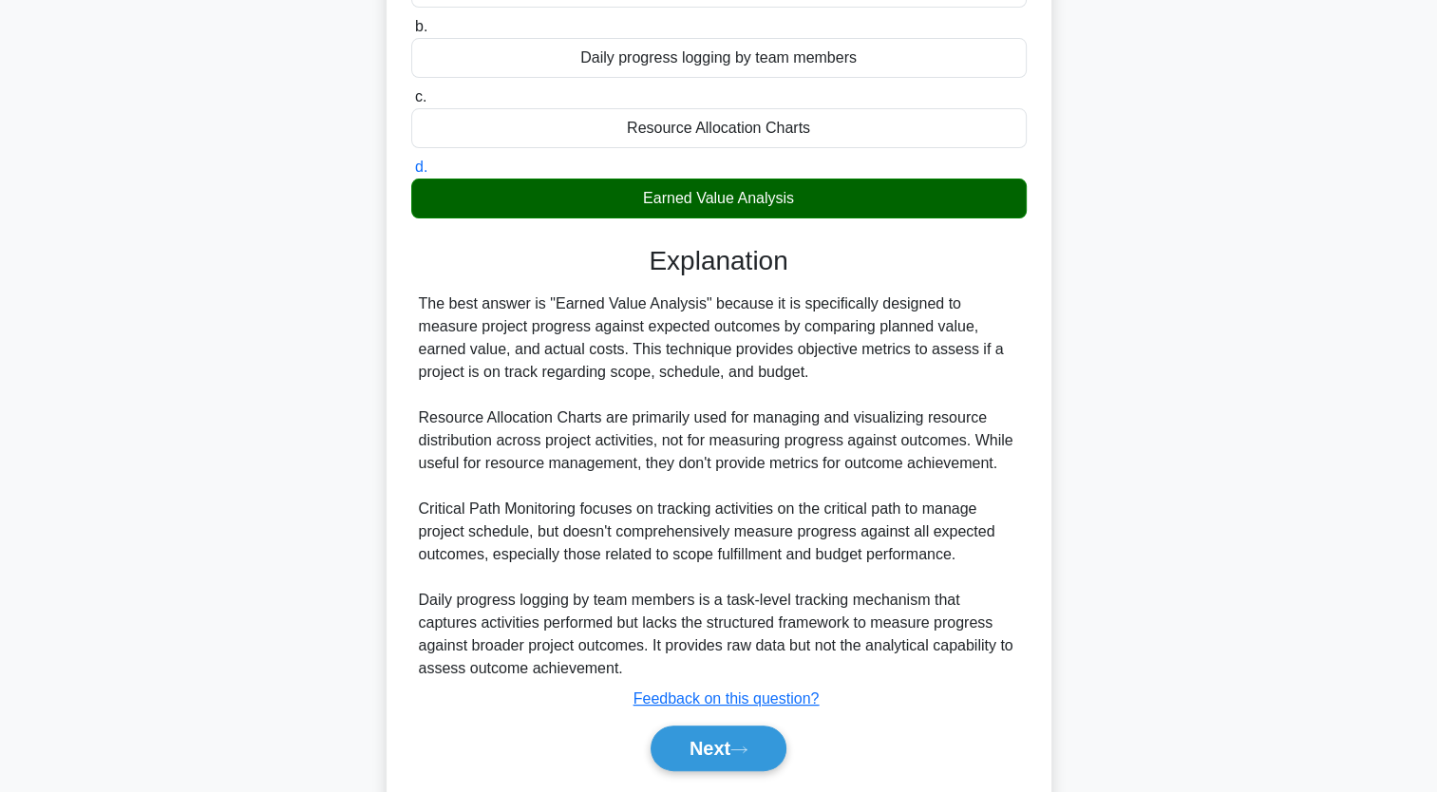
scroll to position [309, 0]
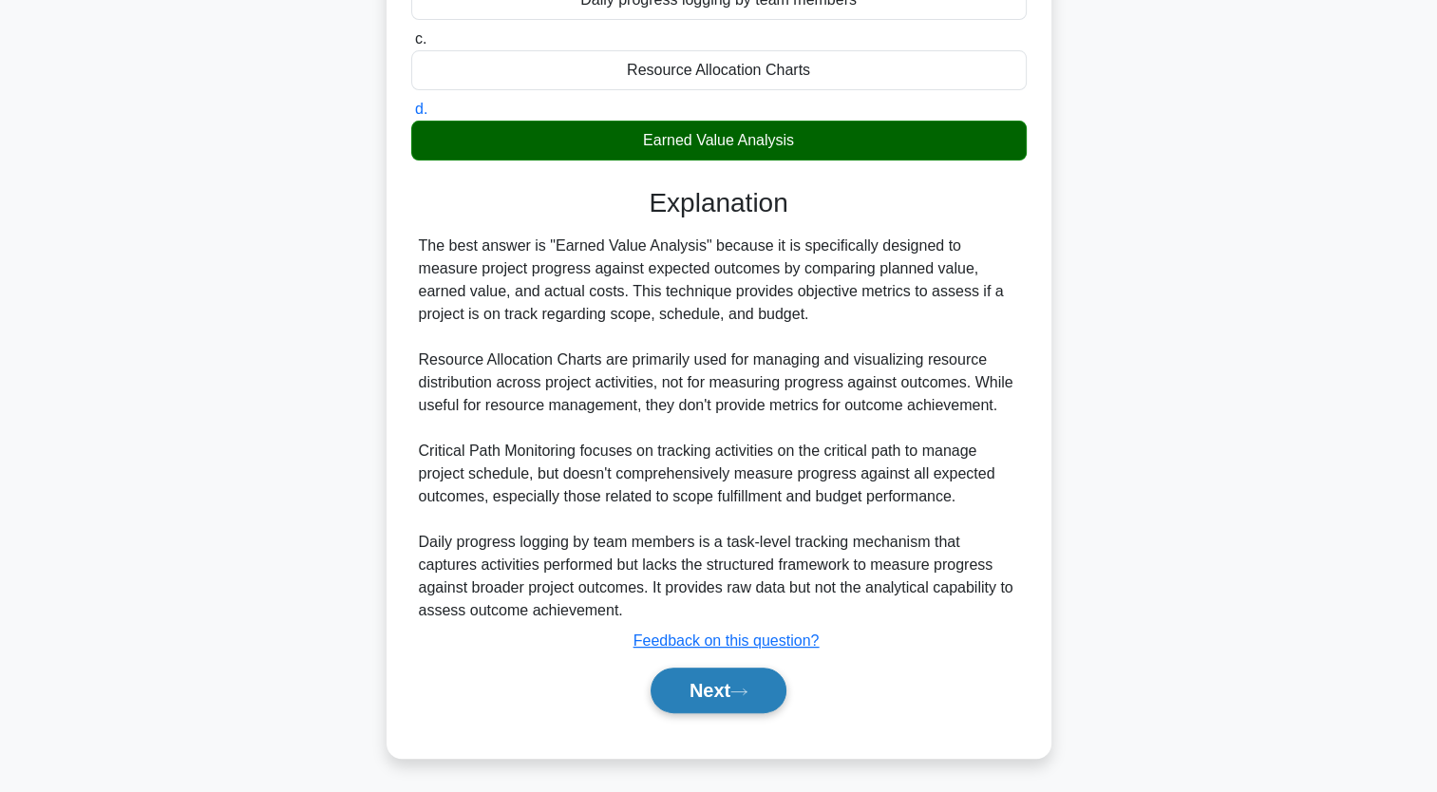
click at [748, 694] on icon at bounding box center [738, 692] width 17 height 10
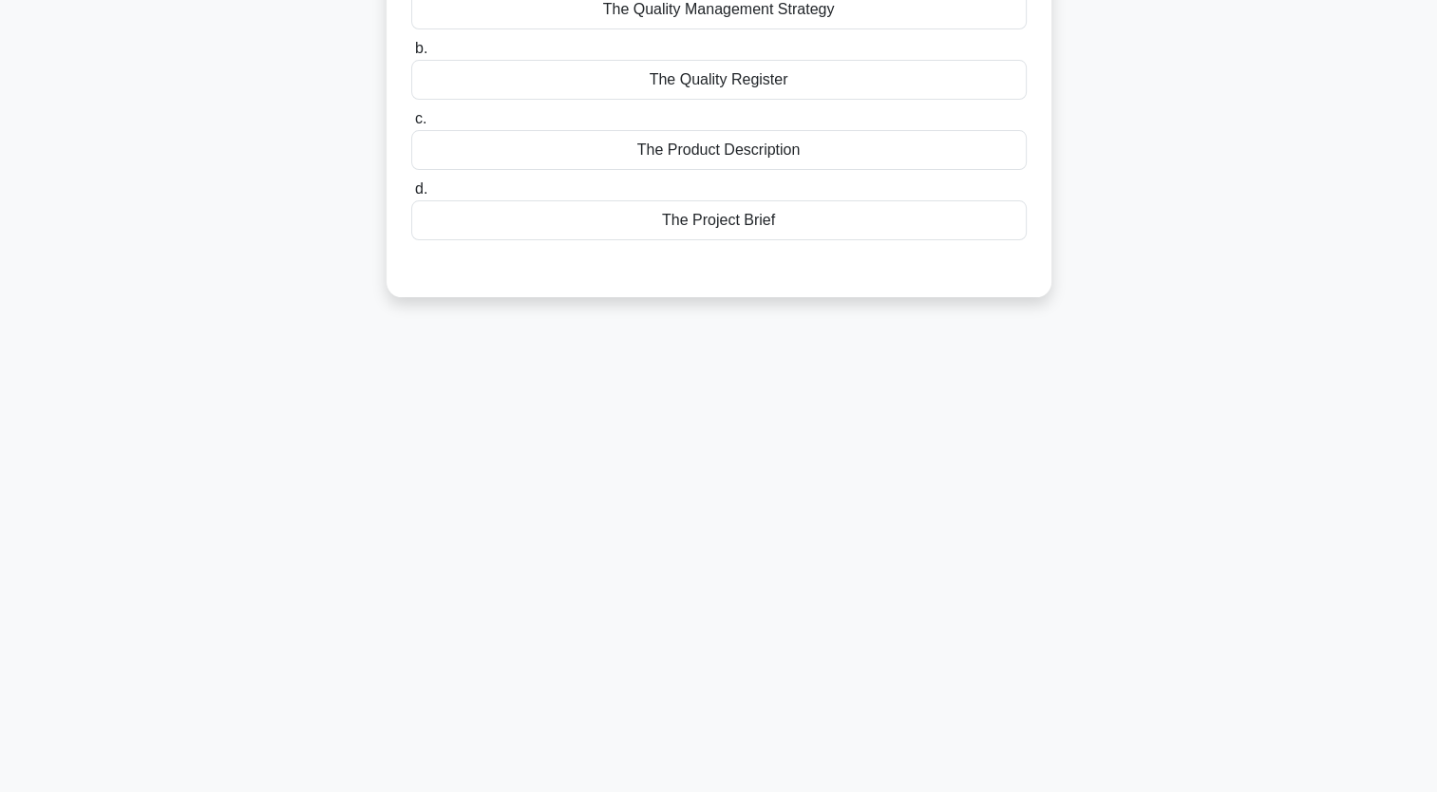
scroll to position [0, 0]
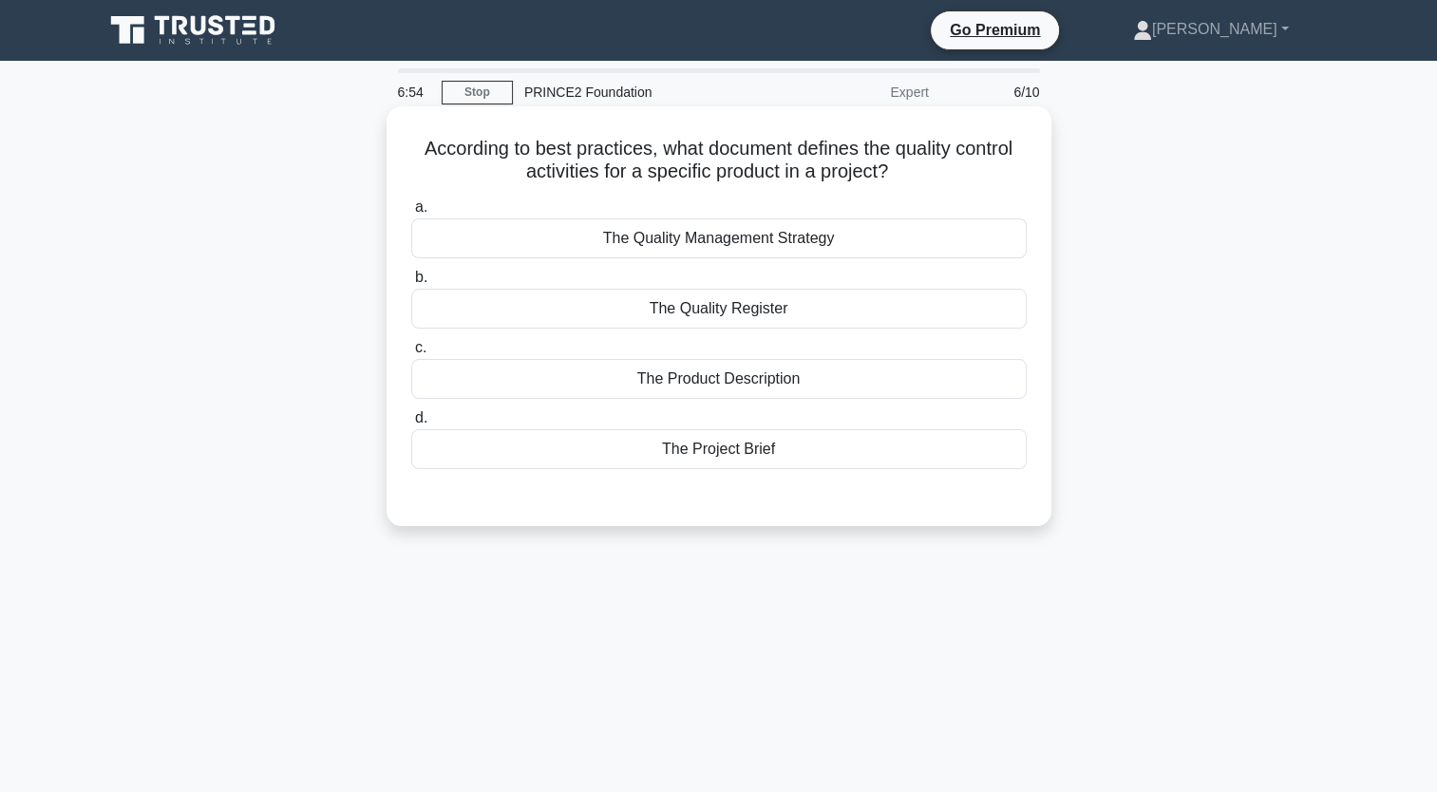
click at [724, 313] on div "The Quality Register" at bounding box center [719, 309] width 616 height 40
click at [411, 284] on input "b. The Quality Register" at bounding box center [411, 278] width 0 height 12
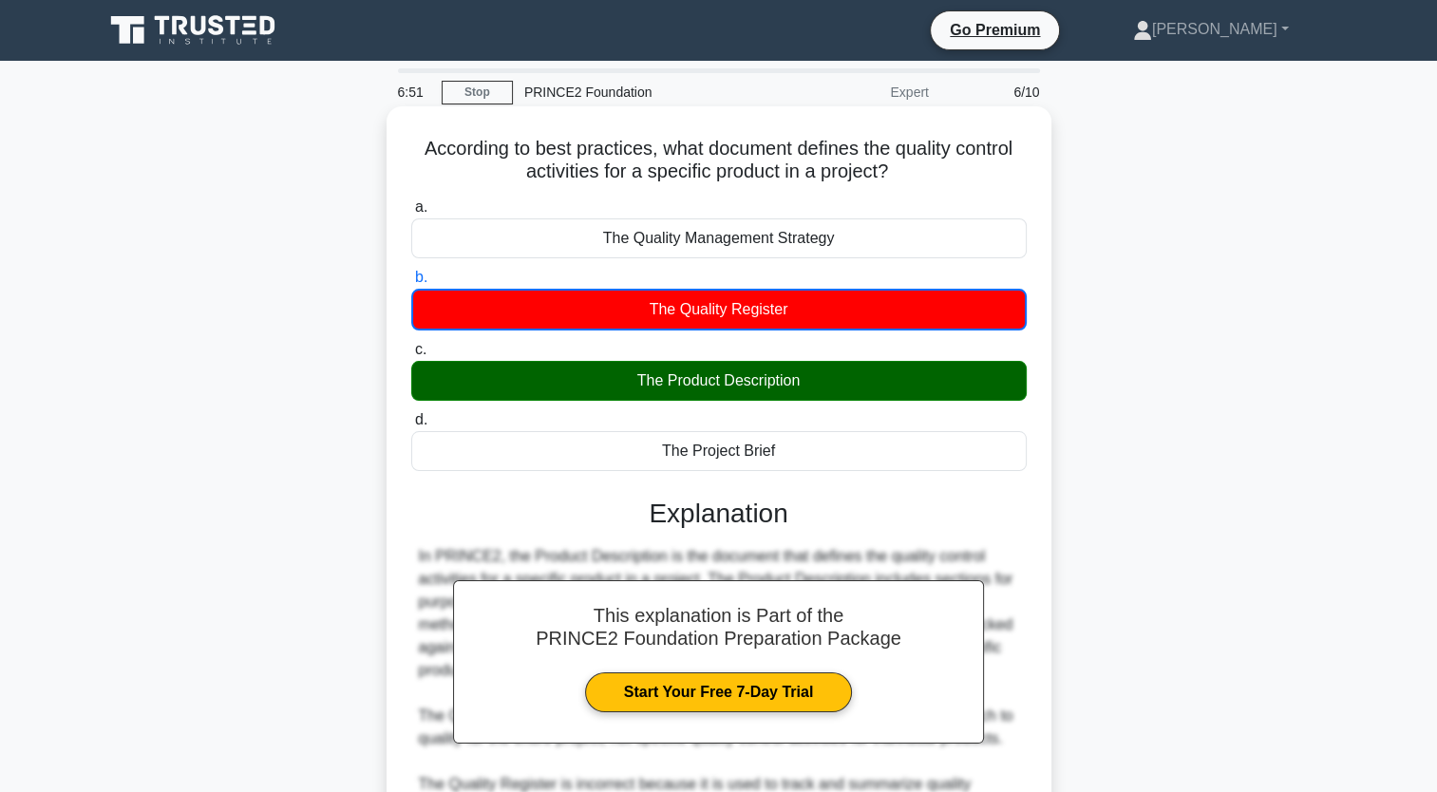
scroll to position [288, 0]
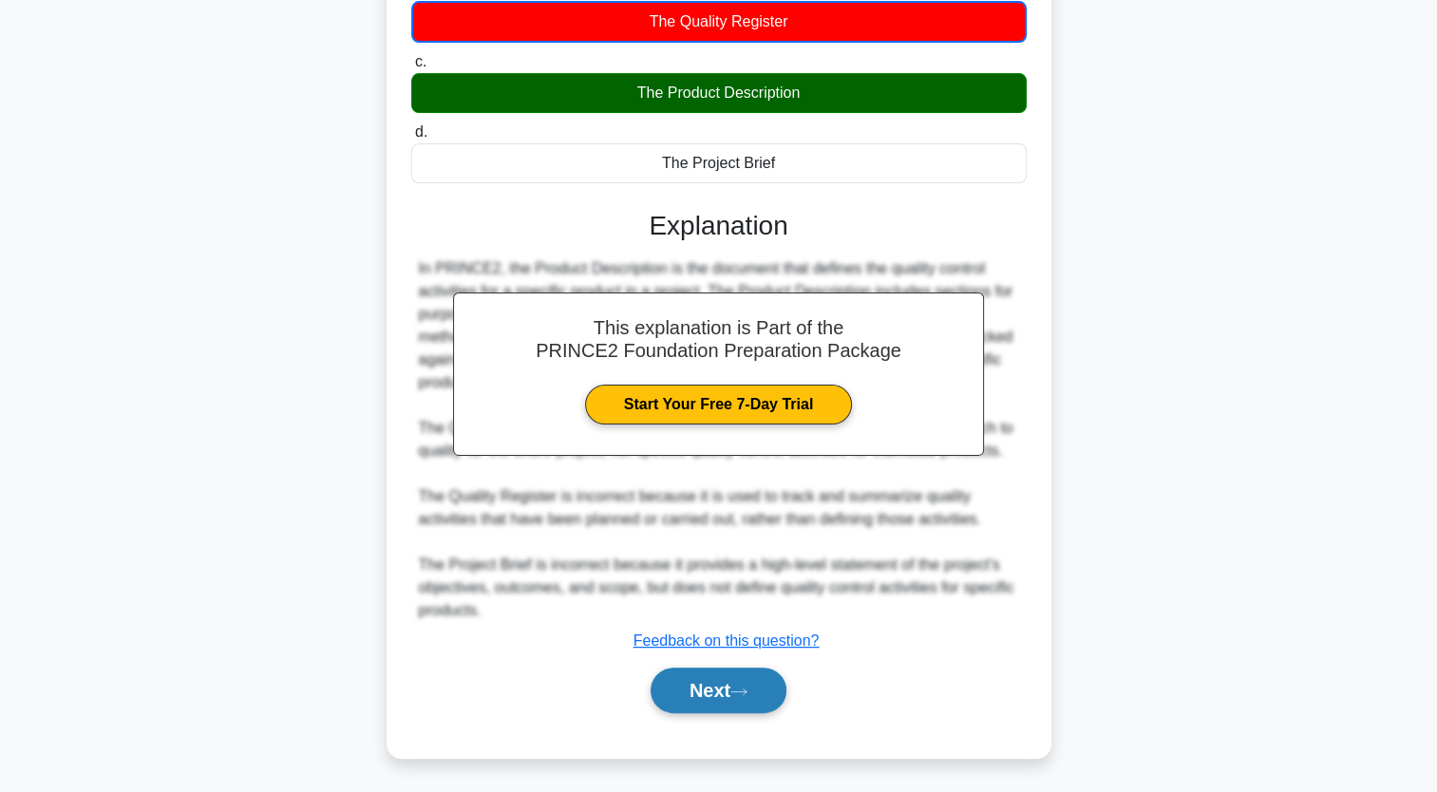
click at [730, 697] on button "Next" at bounding box center [719, 691] width 136 height 46
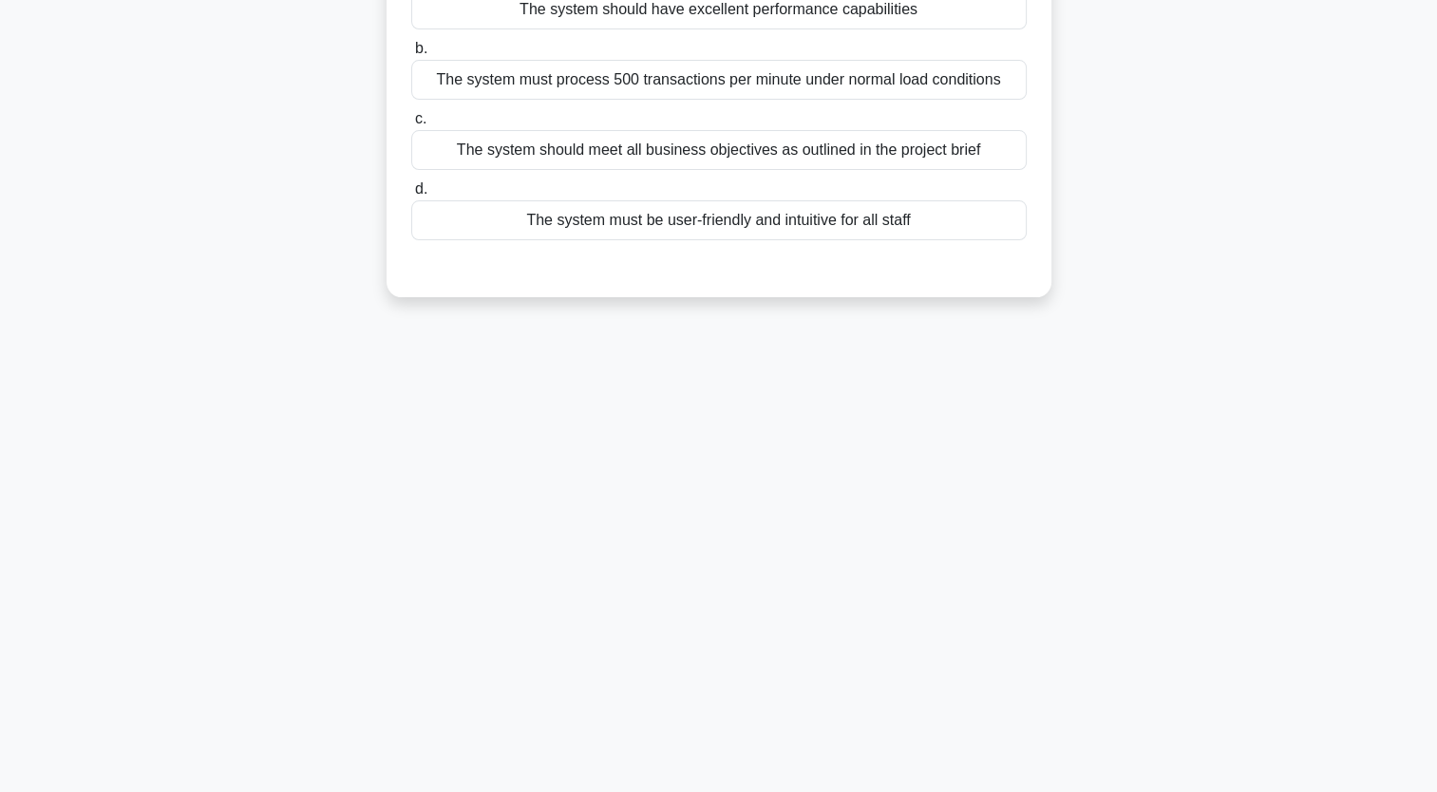
scroll to position [0, 0]
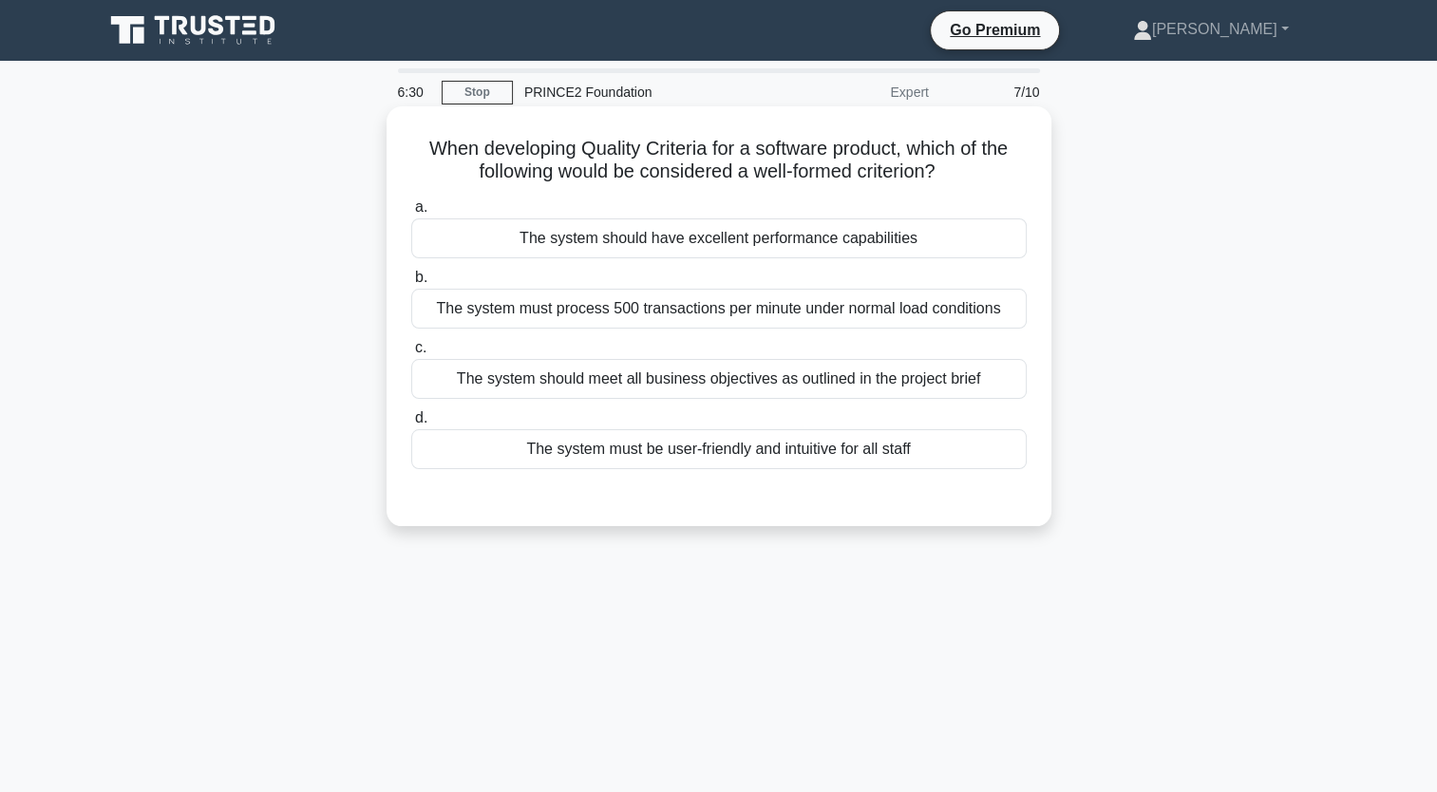
click at [732, 301] on div "The system must process 500 transactions per minute under normal load conditions" at bounding box center [719, 309] width 616 height 40
click at [411, 284] on input "b. The system must process 500 transactions per minute under normal load condit…" at bounding box center [411, 278] width 0 height 12
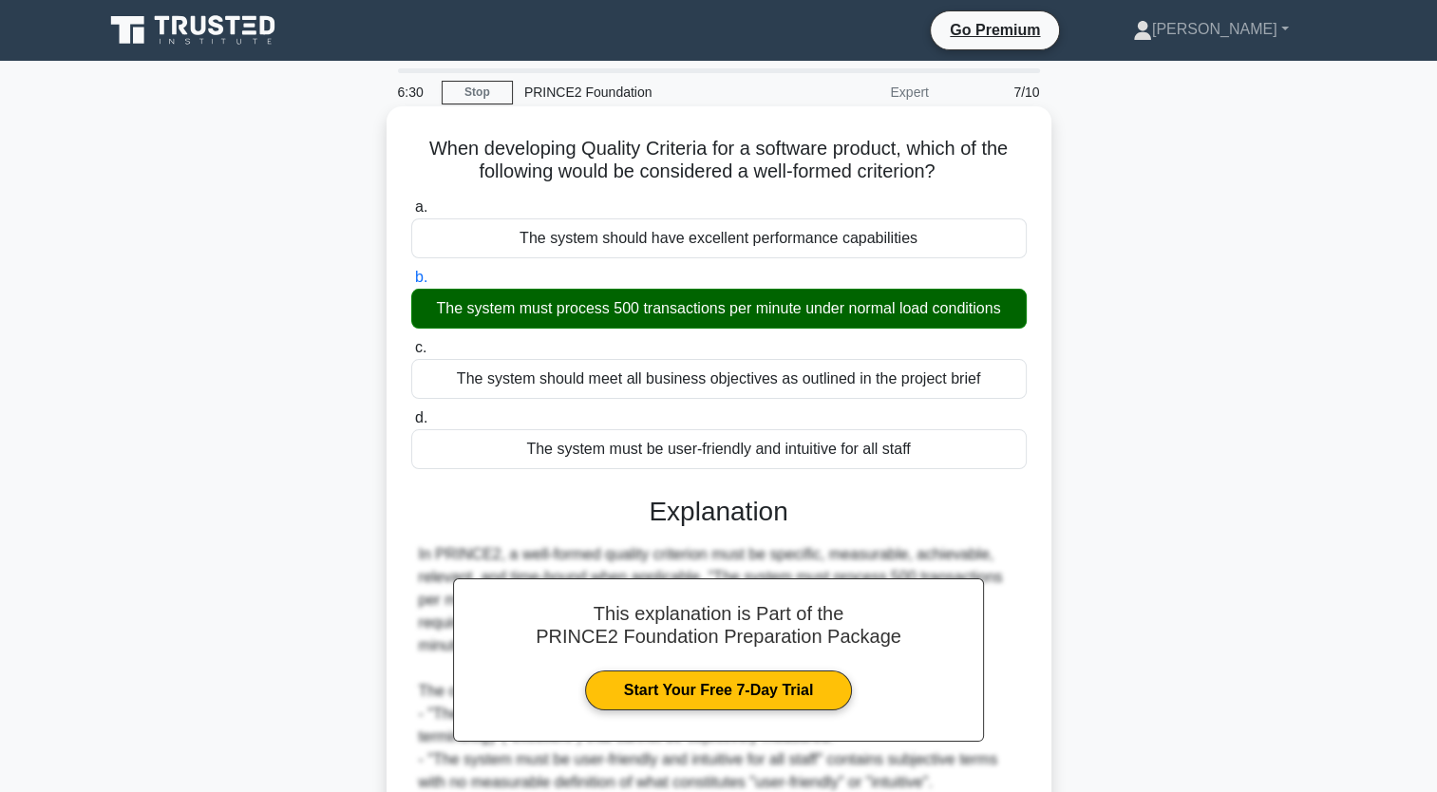
scroll to position [234, 0]
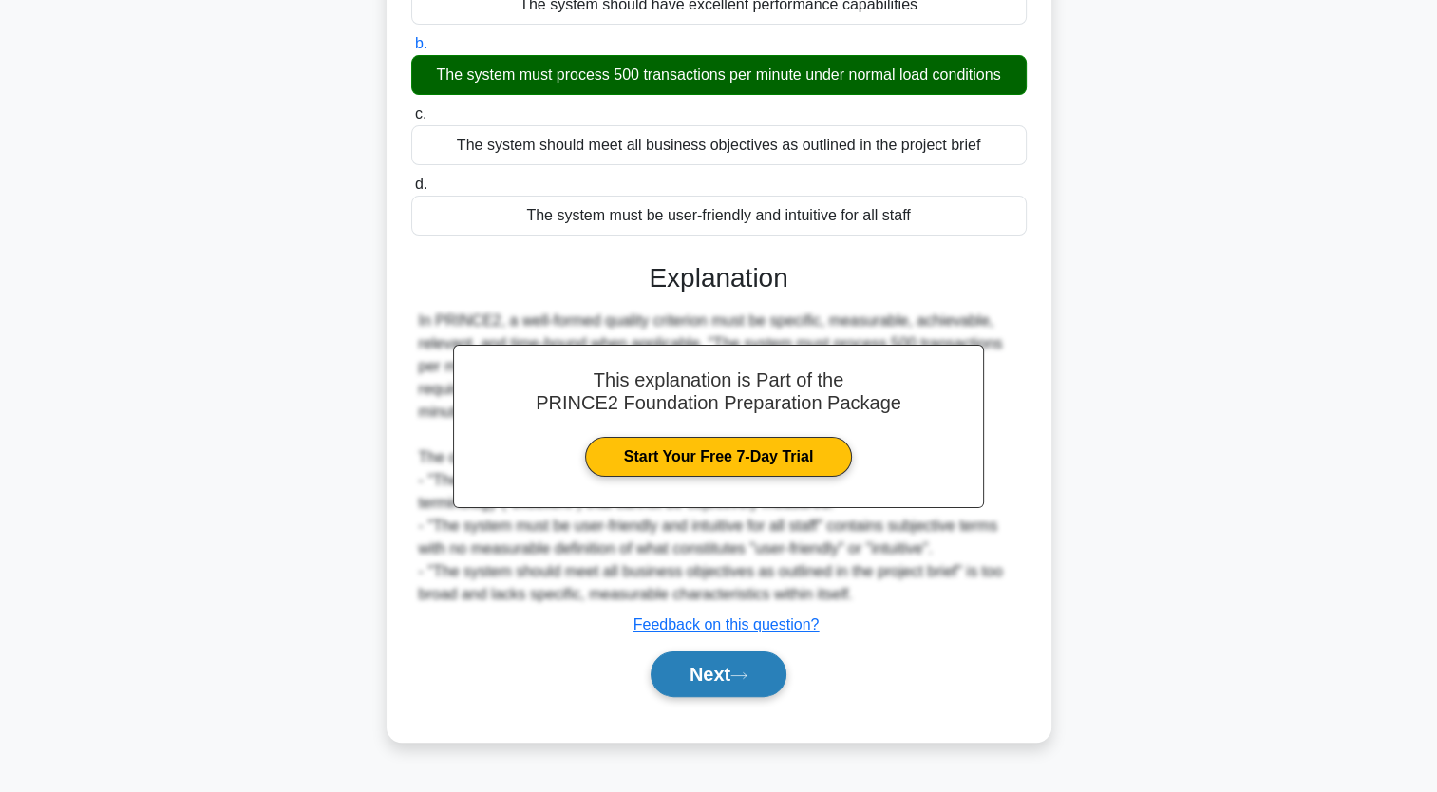
click at [747, 678] on icon at bounding box center [738, 676] width 17 height 10
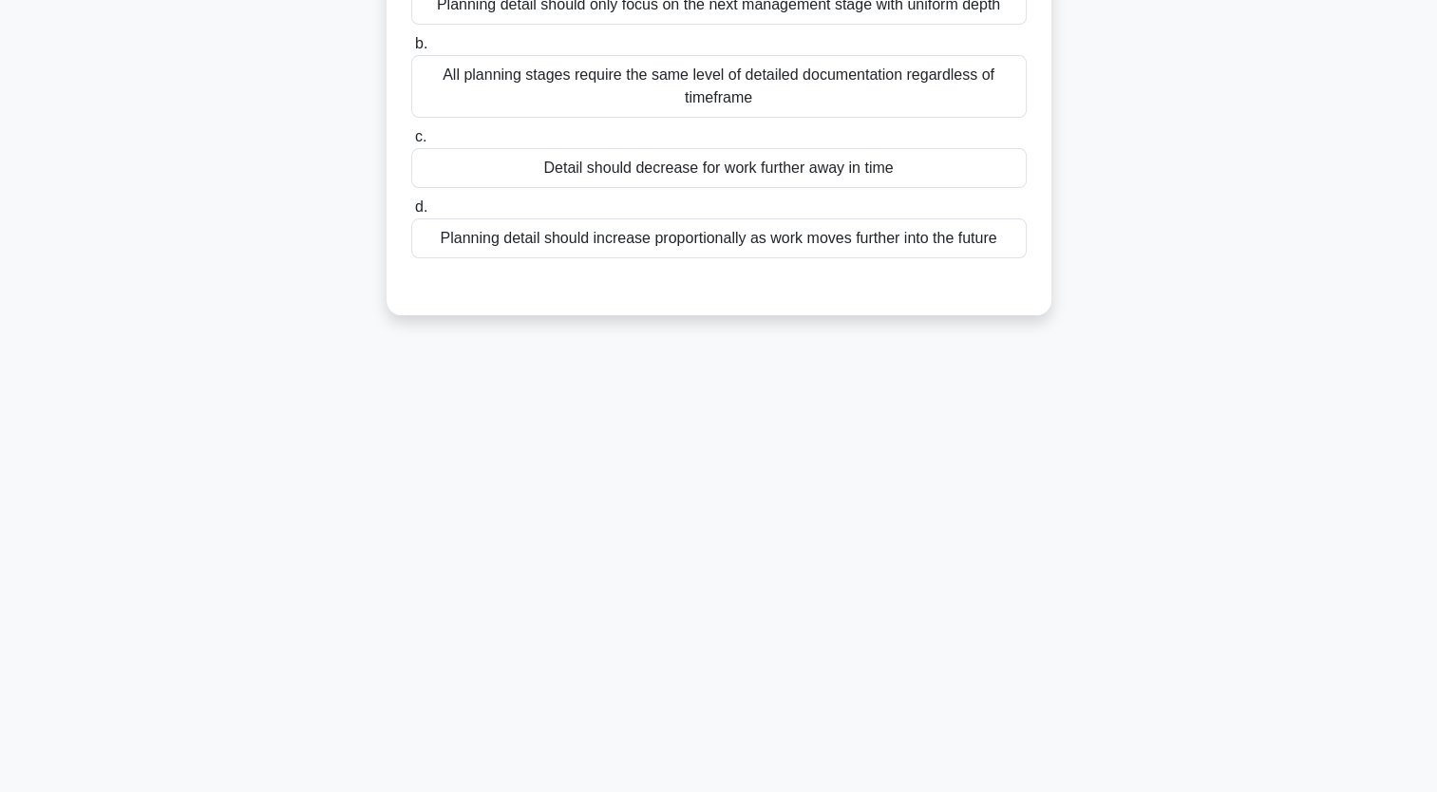
scroll to position [0, 0]
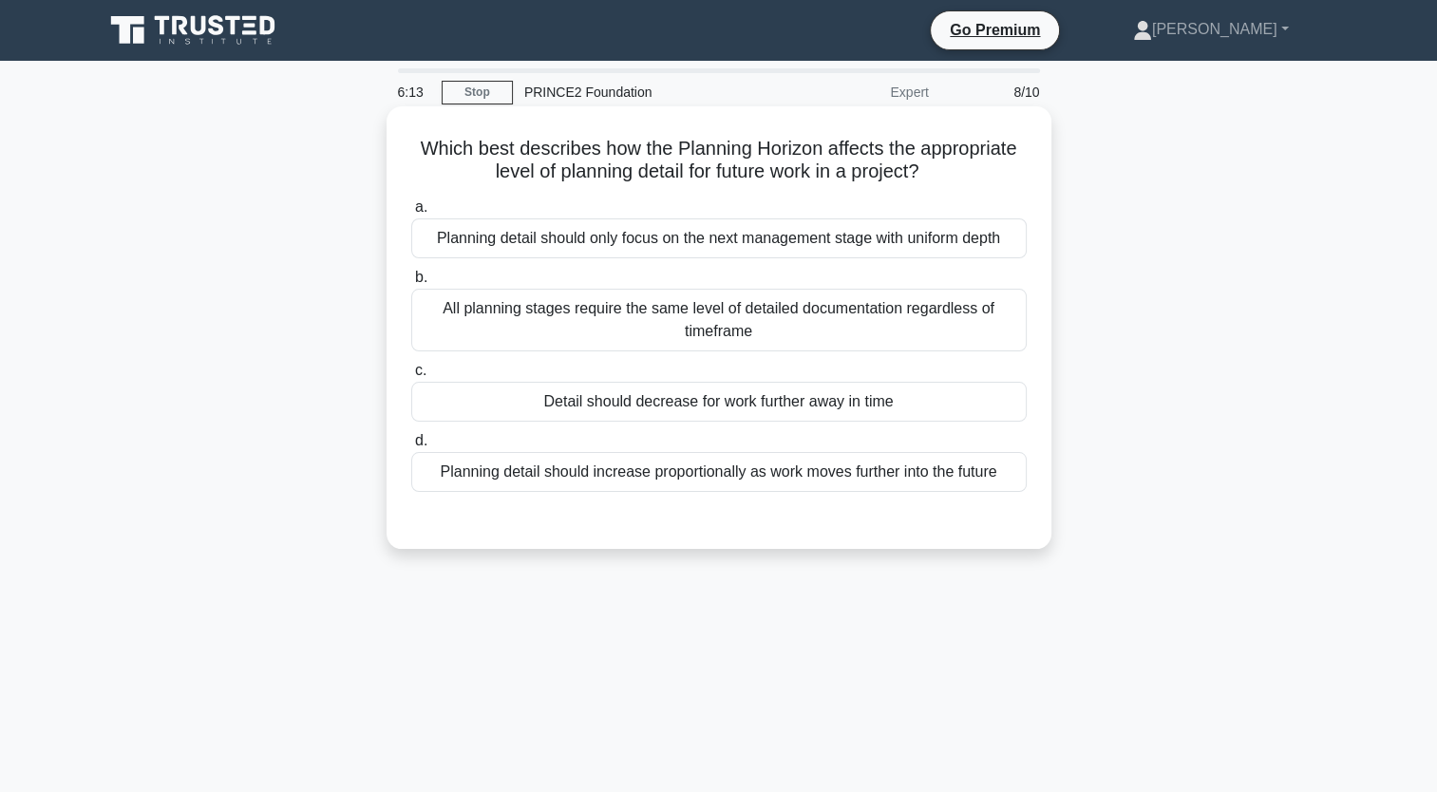
click at [940, 483] on div "Planning detail should increase proportionally as work moves further into the f…" at bounding box center [719, 472] width 616 height 40
click at [411, 447] on input "d. Planning detail should increase proportionally as work moves further into th…" at bounding box center [411, 441] width 0 height 12
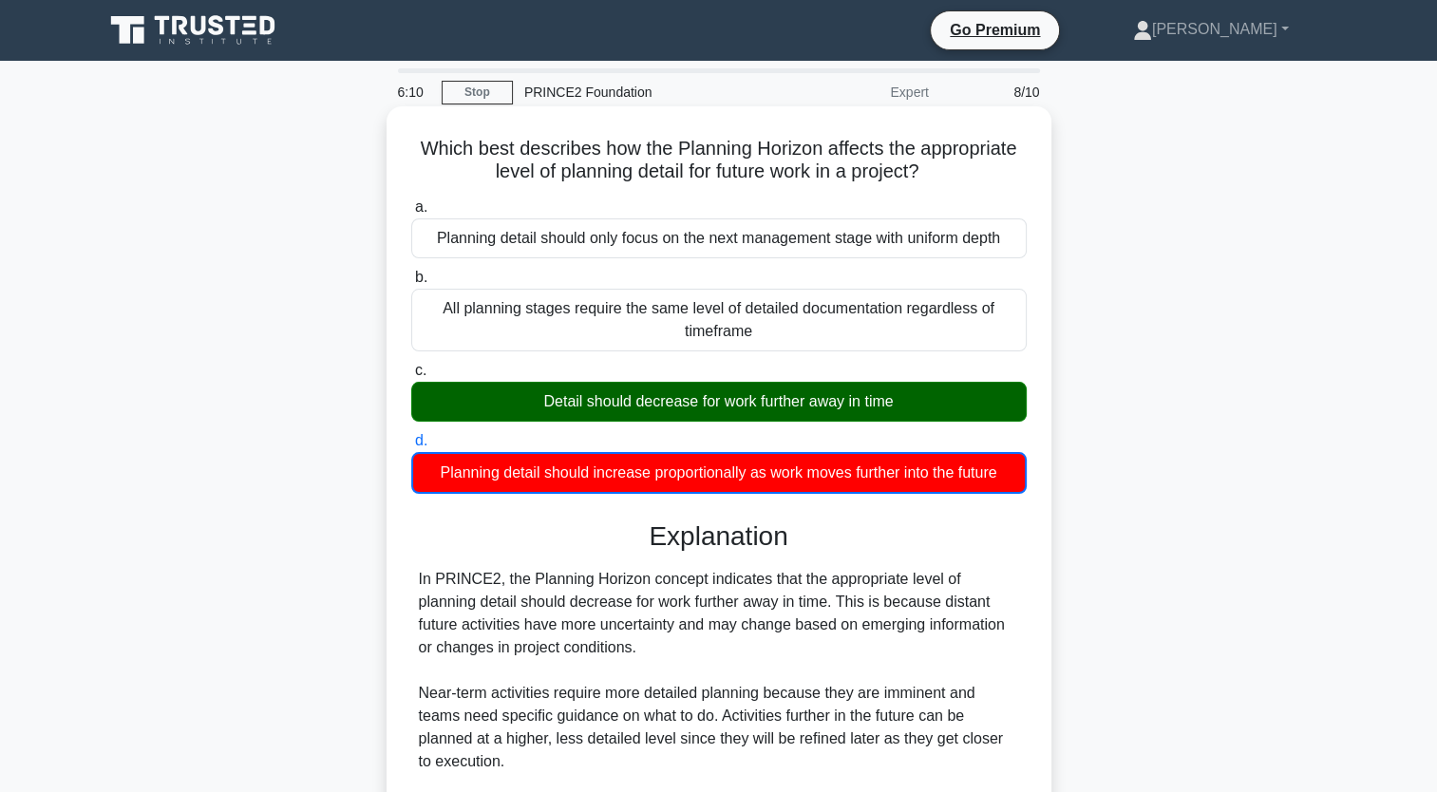
click at [730, 405] on div "Detail should decrease for work further away in time" at bounding box center [719, 402] width 616 height 40
click at [411, 377] on input "c. Detail should decrease for work further away in time" at bounding box center [411, 371] width 0 height 12
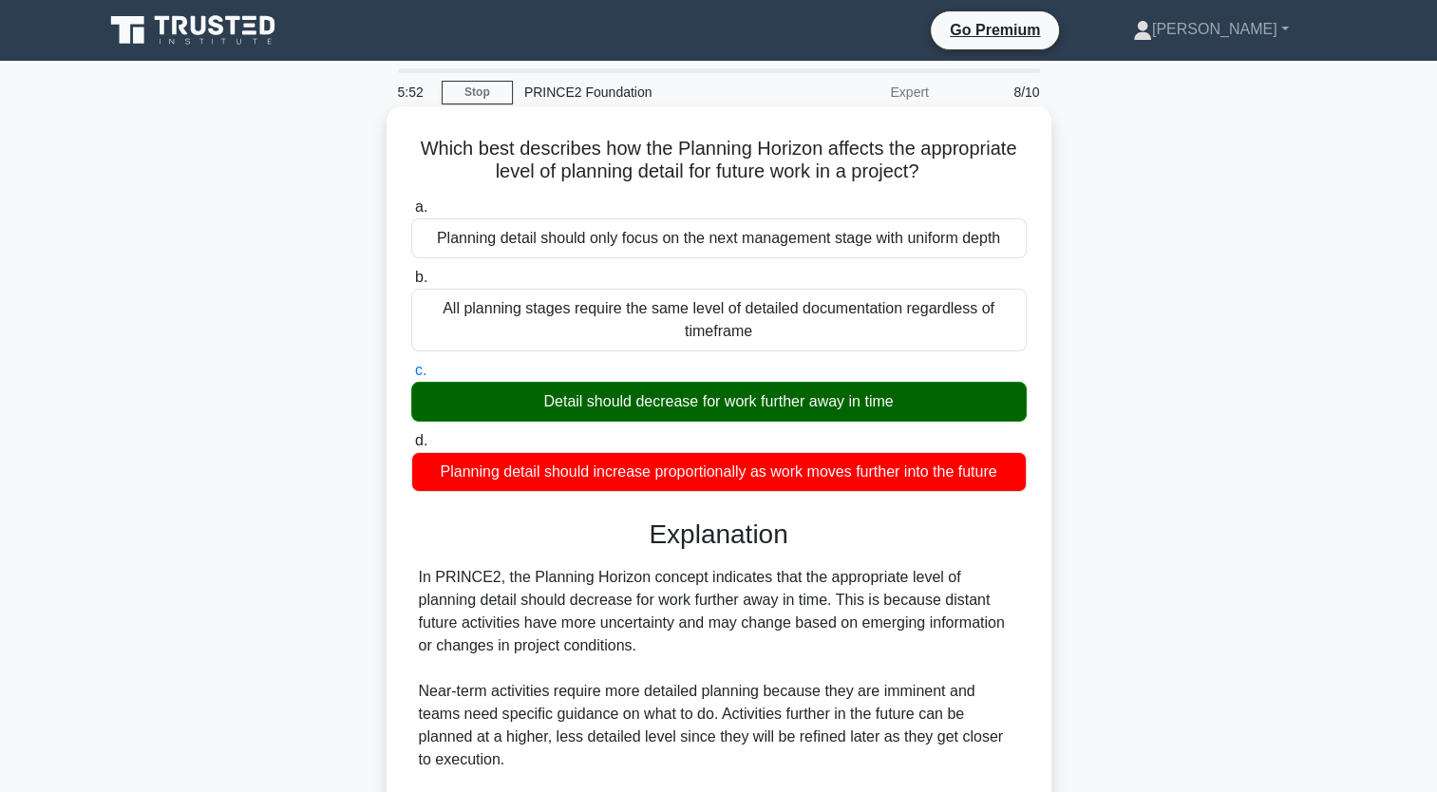
scroll to position [468, 0]
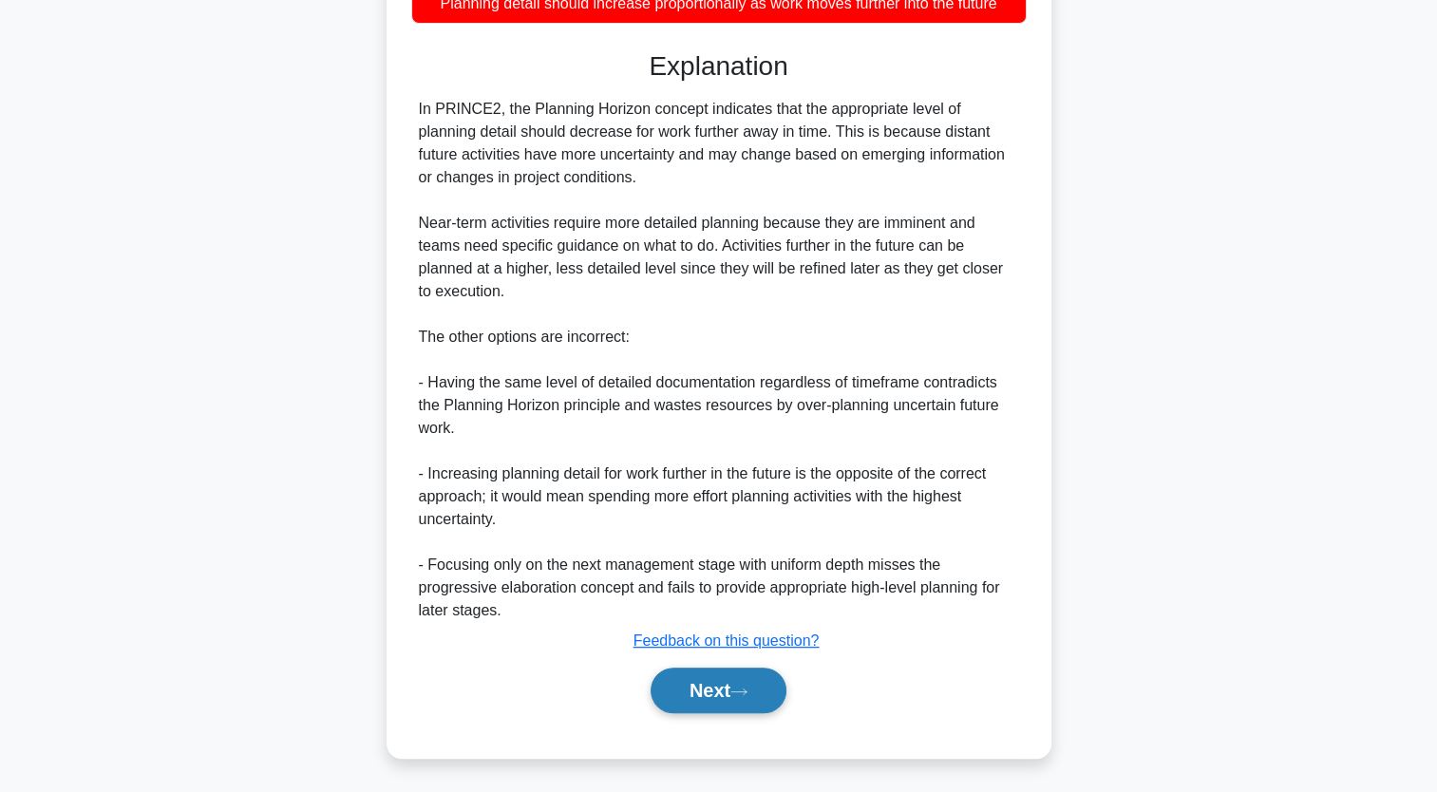
click at [715, 710] on button "Next" at bounding box center [719, 691] width 136 height 46
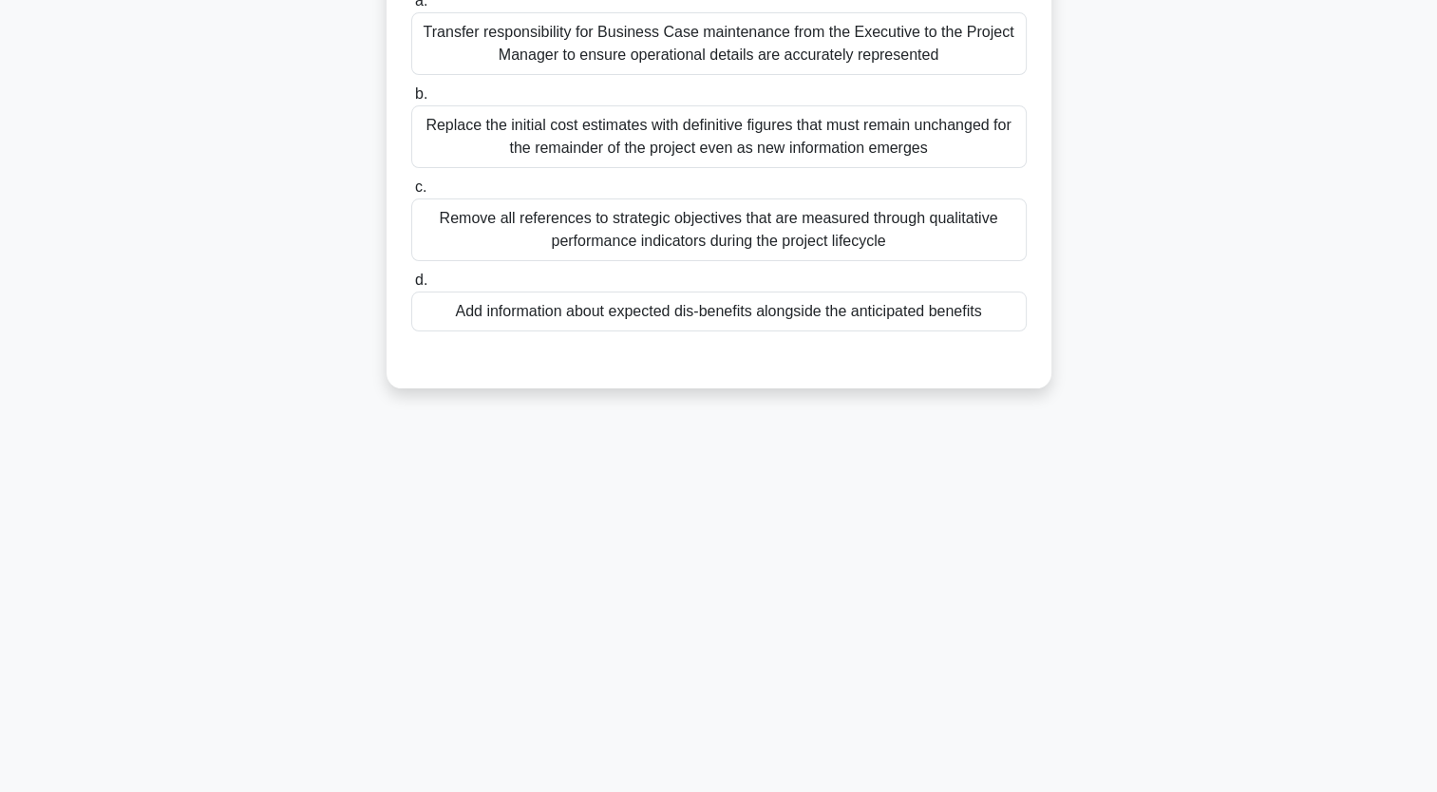
scroll to position [0, 0]
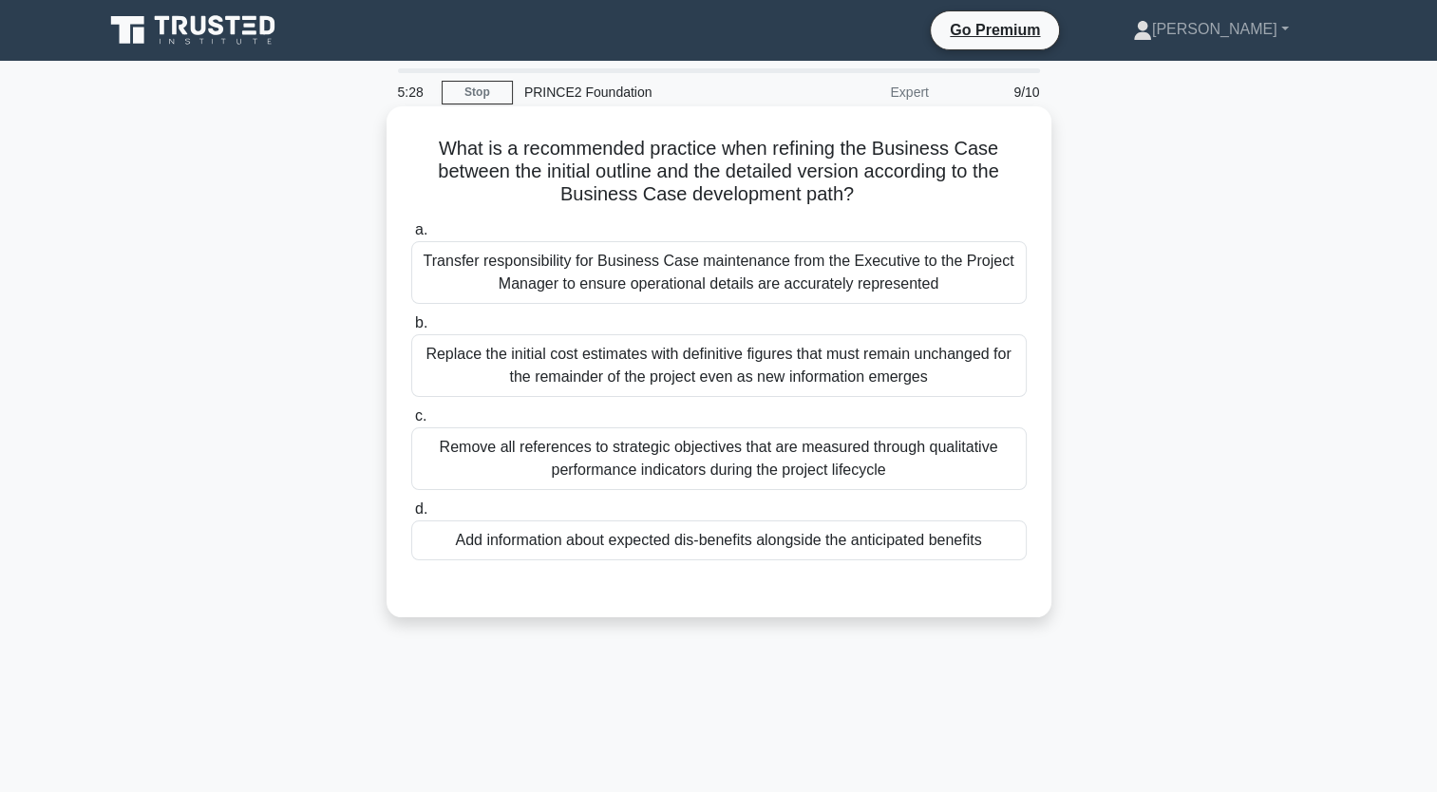
click at [745, 282] on div "Transfer responsibility for Business Case maintenance from the Executive to the…" at bounding box center [719, 272] width 616 height 63
click at [411, 237] on input "a. Transfer responsibility for Business Case maintenance from the Executive to …" at bounding box center [411, 230] width 0 height 12
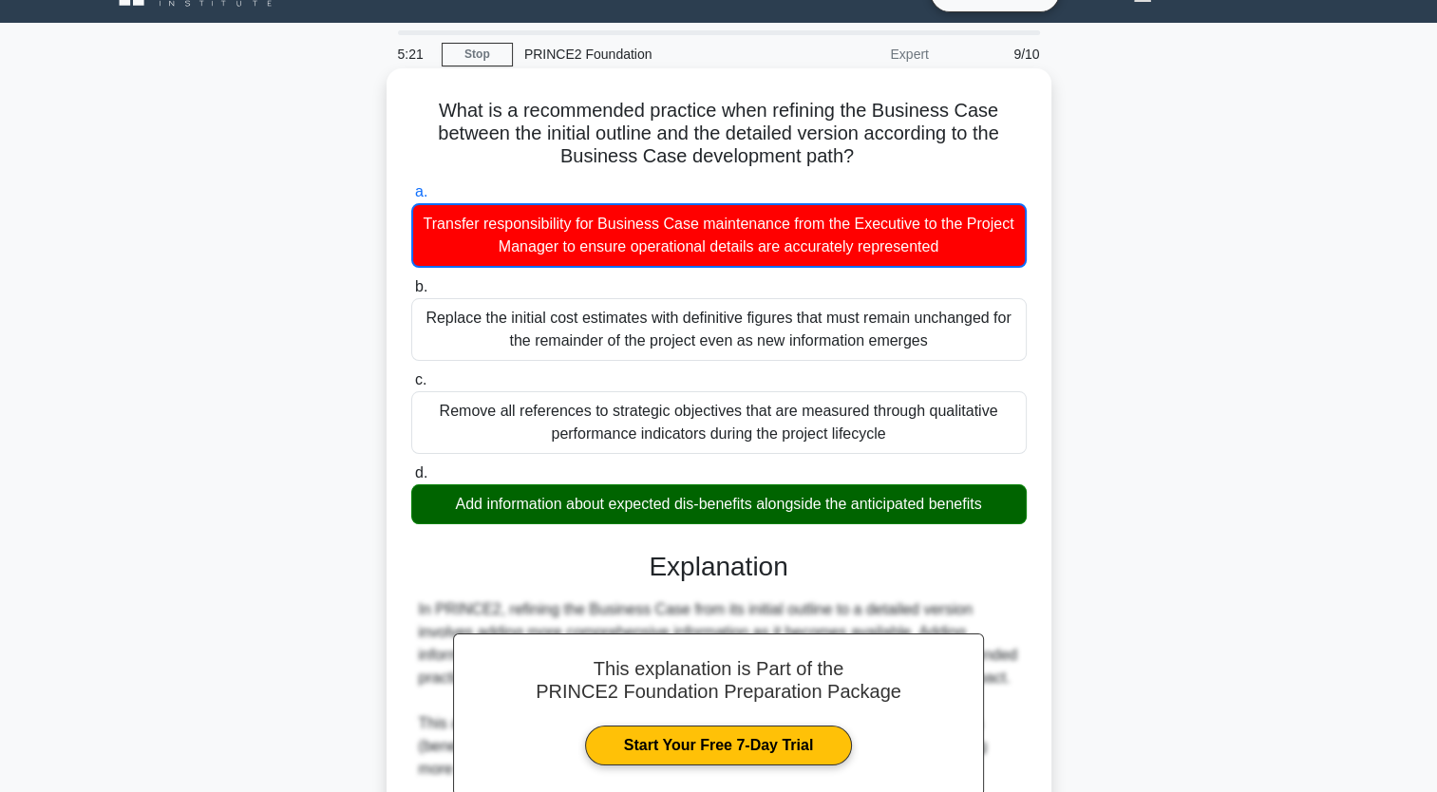
scroll to position [379, 0]
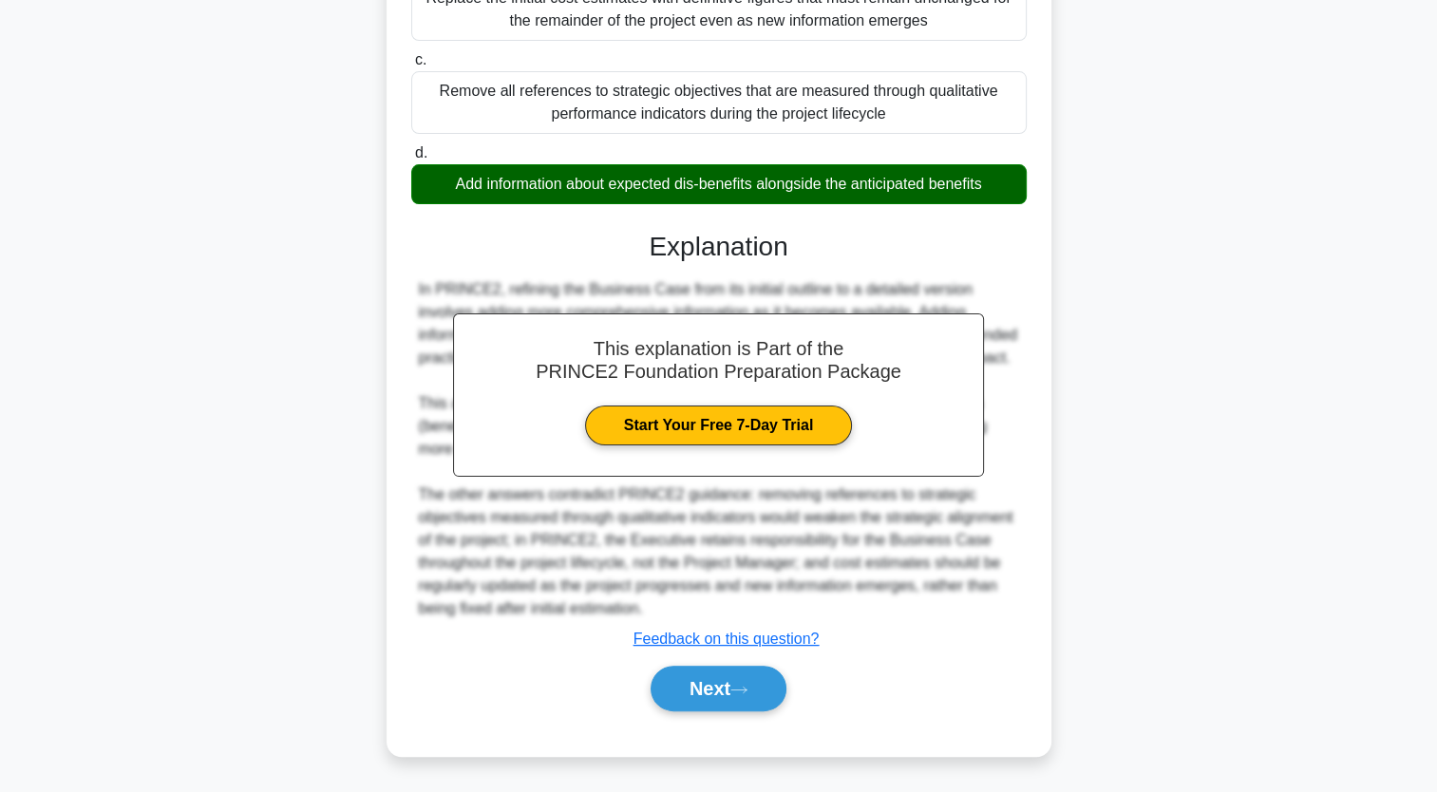
click at [732, 664] on div "Next" at bounding box center [719, 688] width 616 height 61
click at [731, 688] on button "Next" at bounding box center [719, 689] width 136 height 46
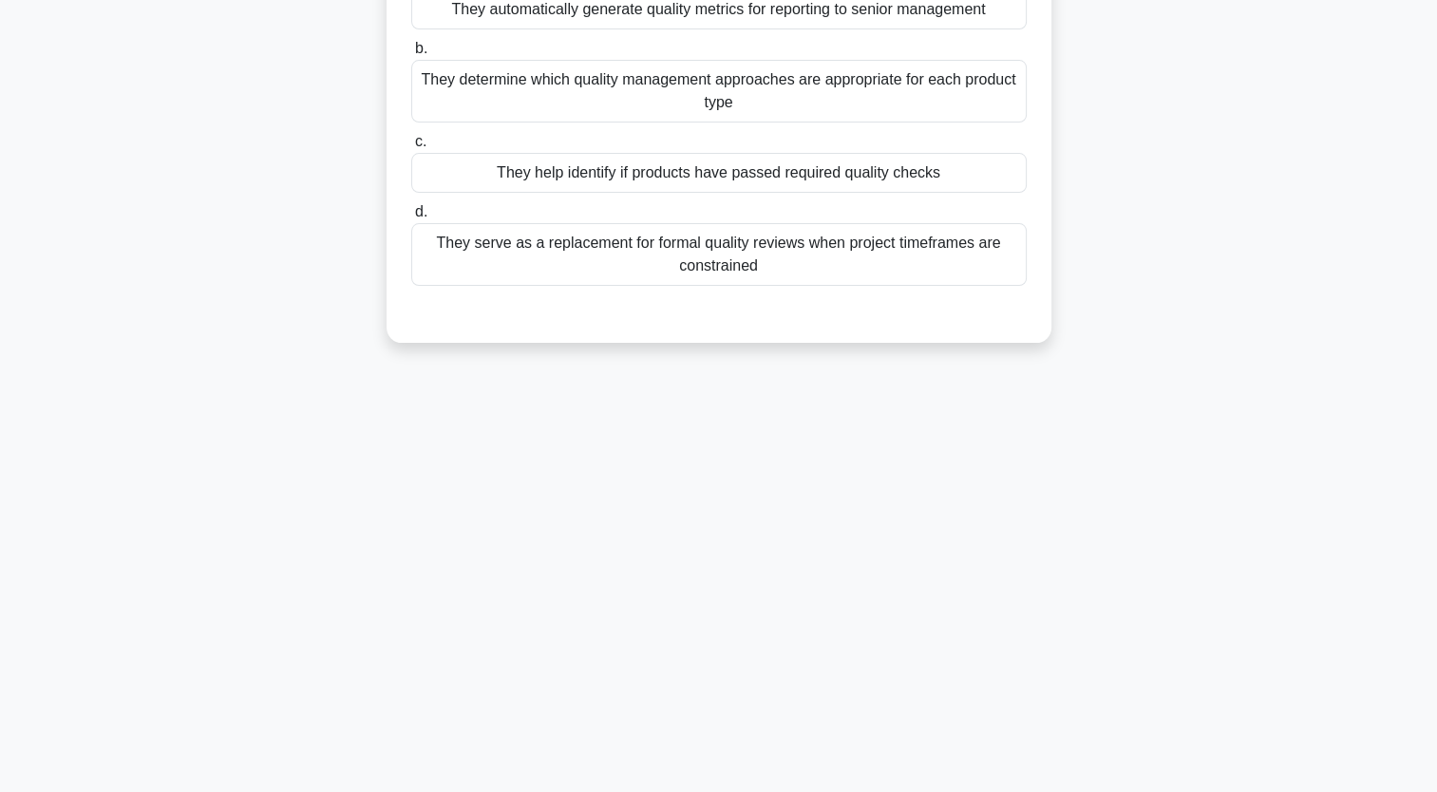
scroll to position [0, 0]
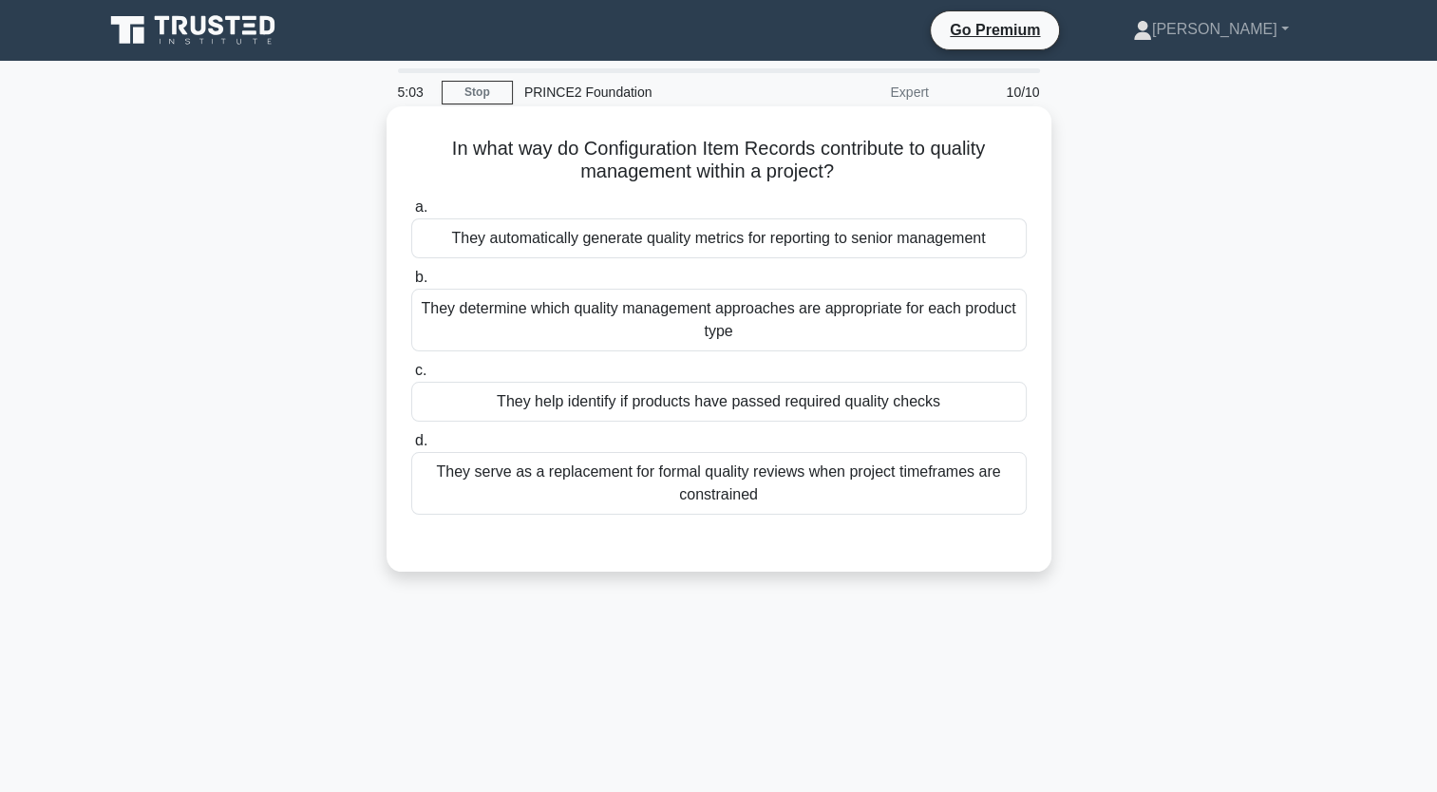
click at [809, 414] on div "They help identify if products have passed required quality checks" at bounding box center [719, 402] width 616 height 40
click at [411, 377] on input "c. They help identify if products have passed required quality checks" at bounding box center [411, 371] width 0 height 12
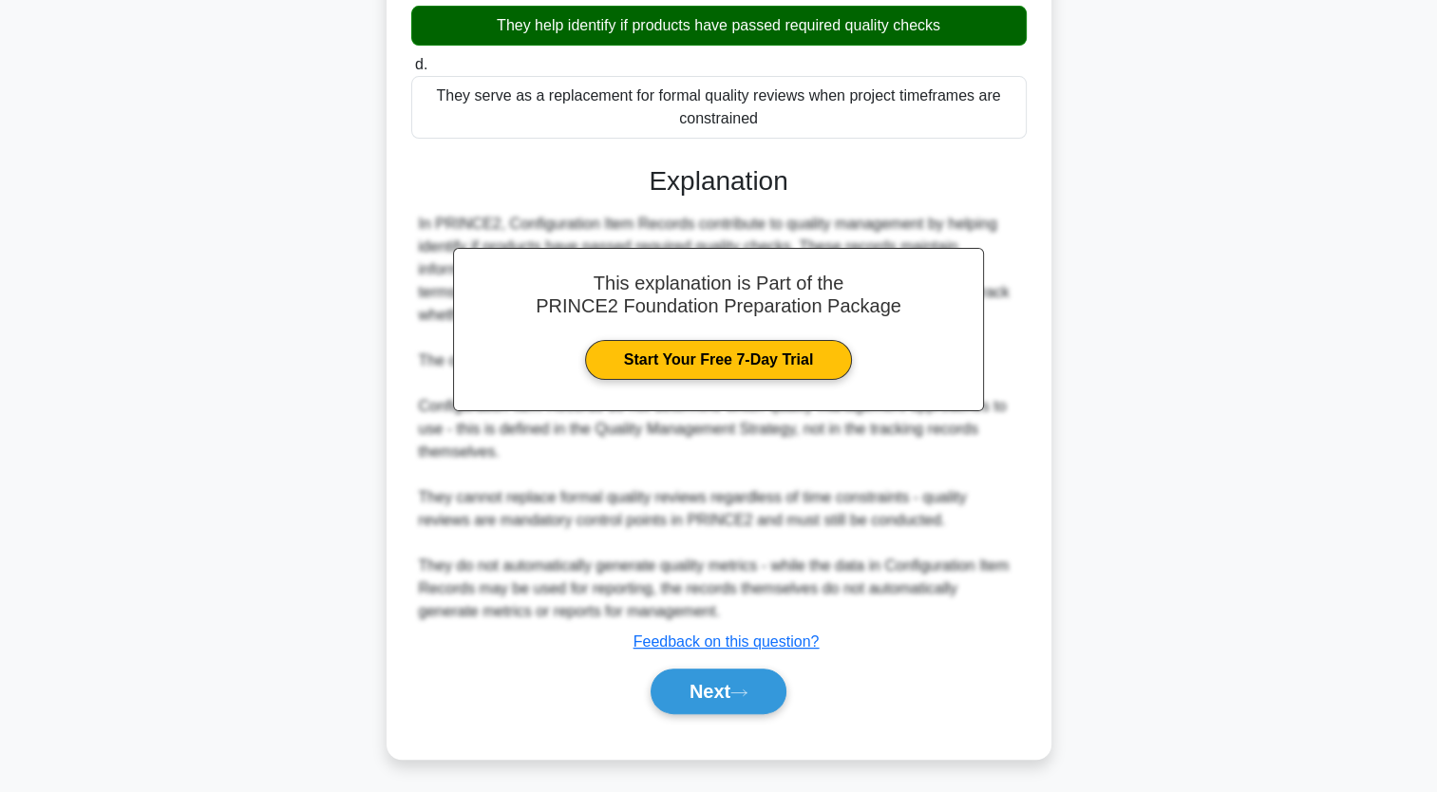
scroll to position [377, 0]
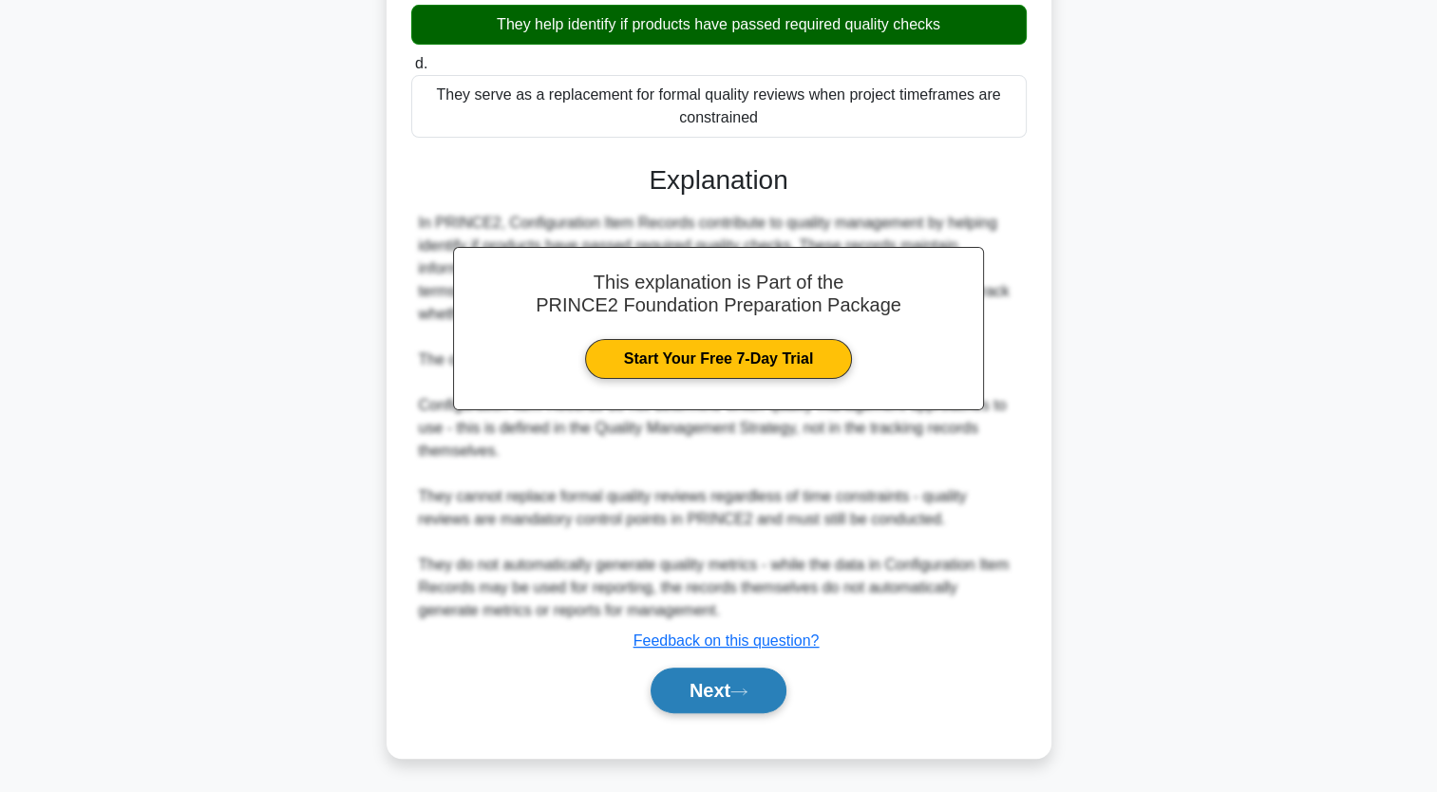
click at [719, 686] on button "Next" at bounding box center [719, 691] width 136 height 46
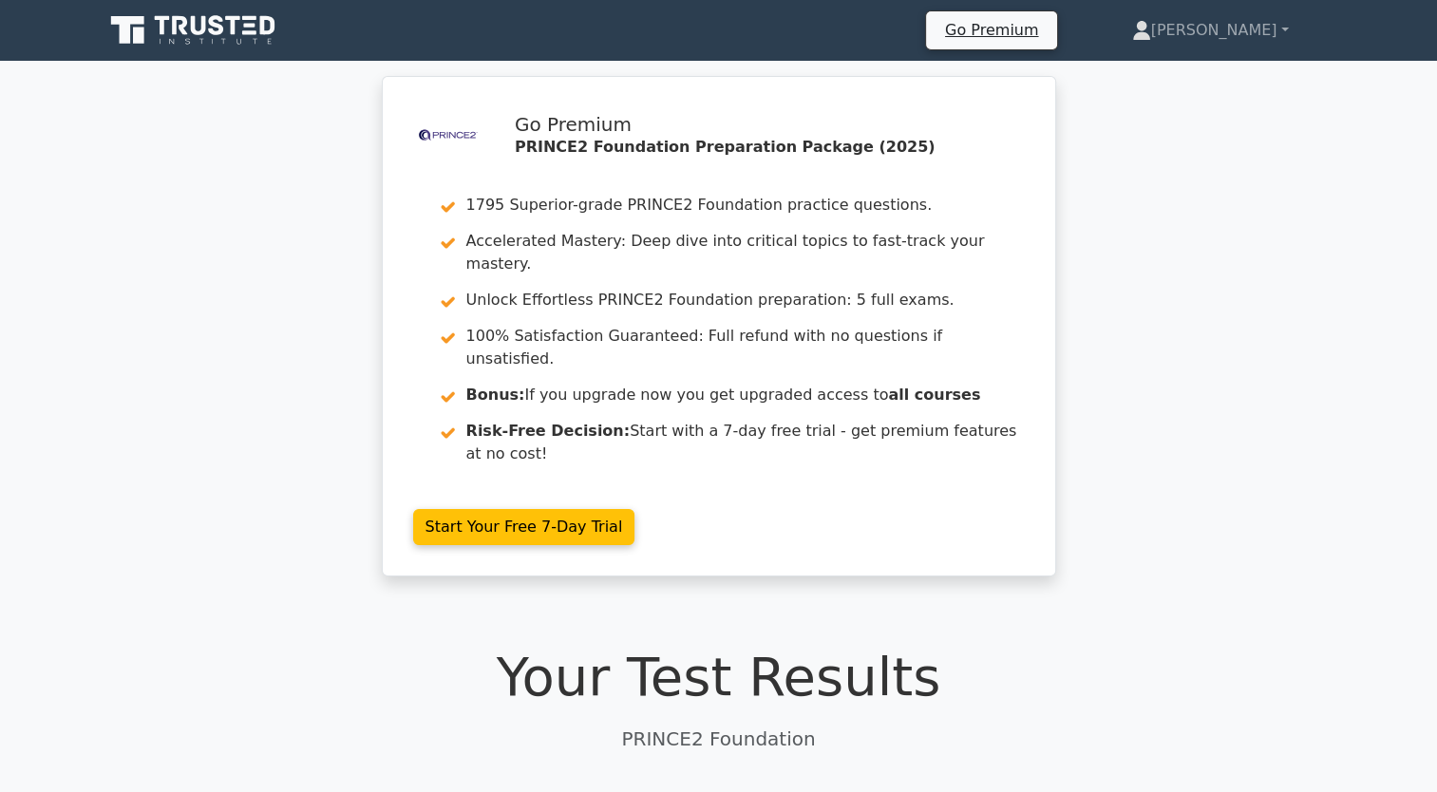
click at [220, 29] on icon at bounding box center [216, 25] width 15 height 20
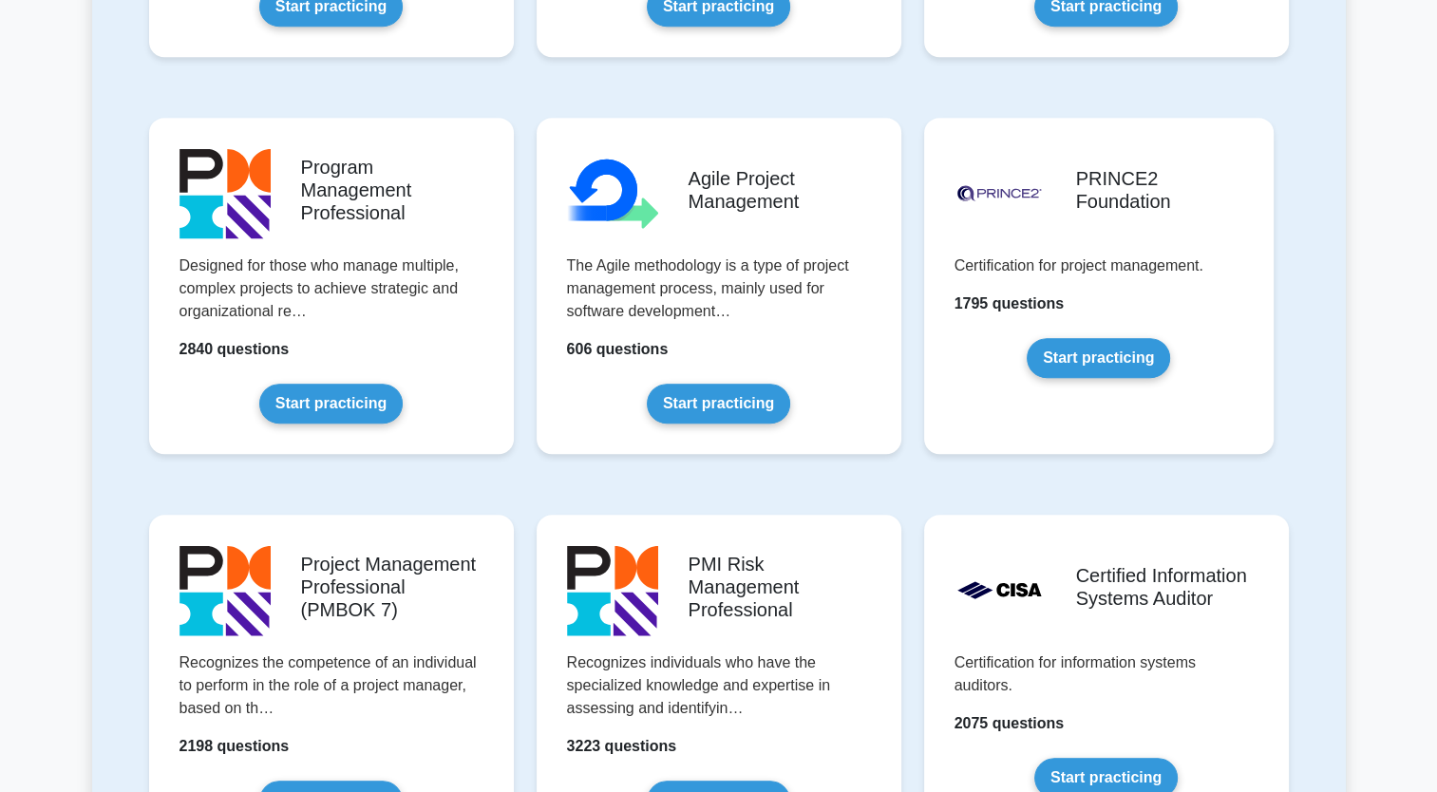
scroll to position [1120, 0]
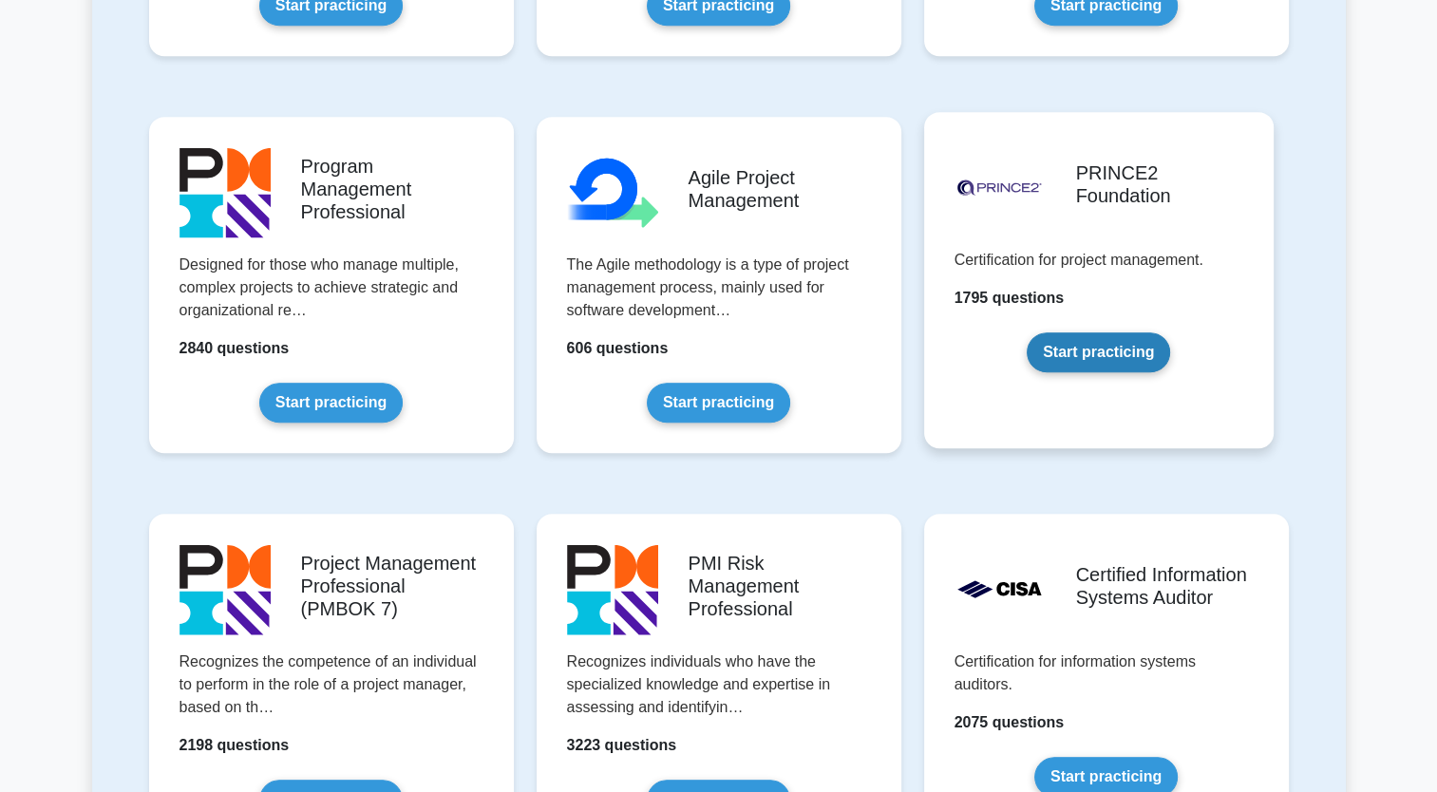
click at [1102, 351] on link "Start practicing" at bounding box center [1098, 352] width 143 height 40
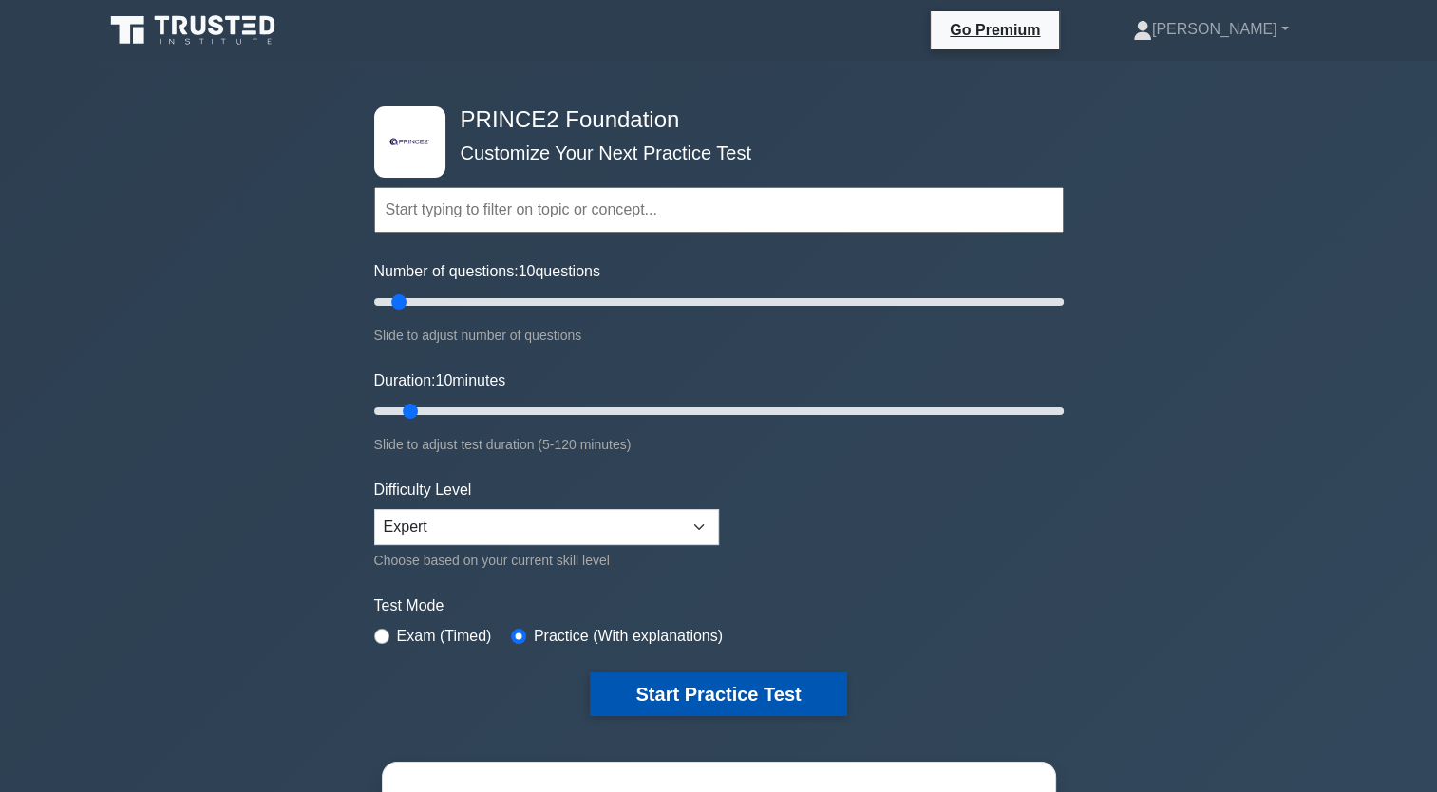
click at [781, 707] on button "Start Practice Test" at bounding box center [718, 695] width 256 height 44
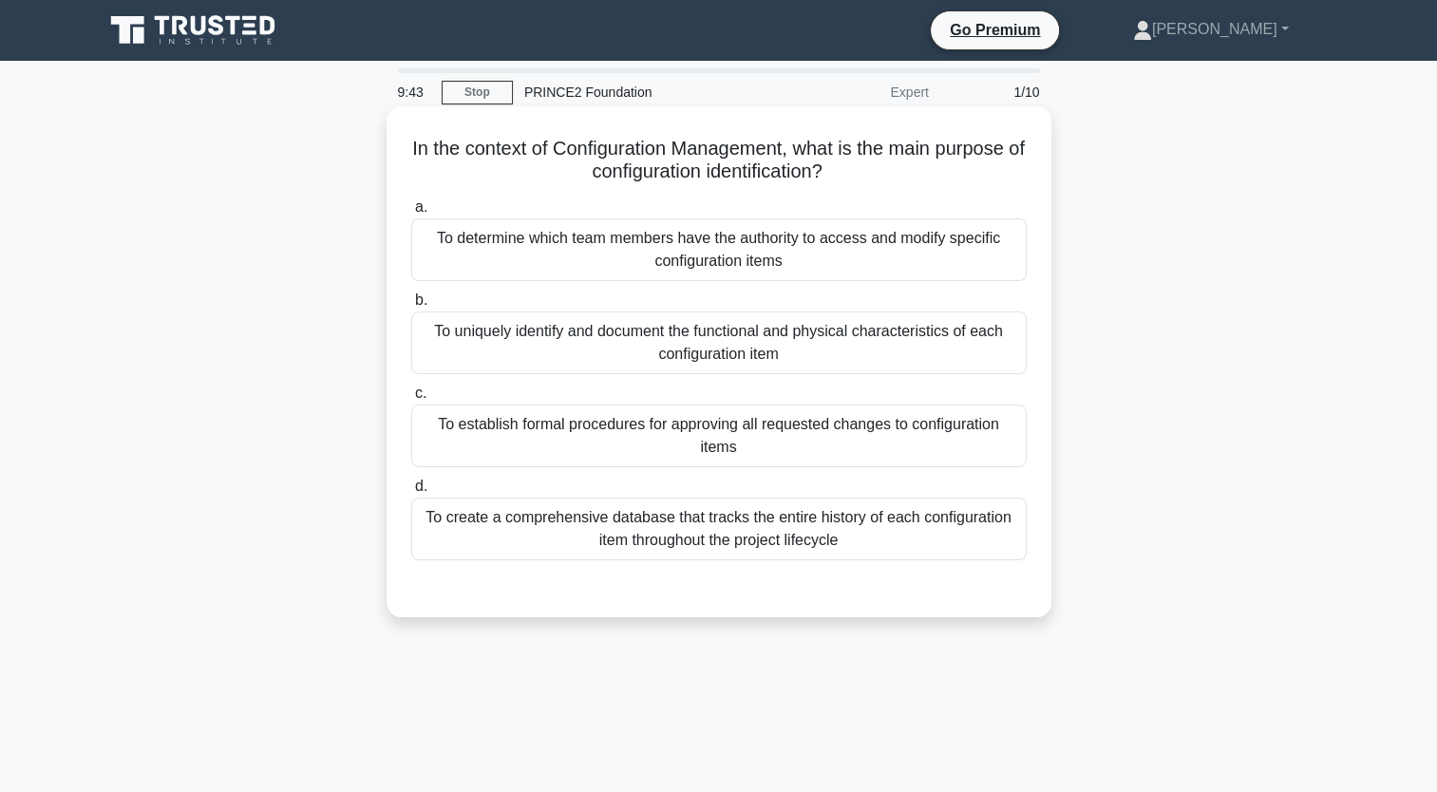
click at [907, 386] on label "c. To establish formal procedures for approving all requested changes to config…" at bounding box center [719, 424] width 616 height 85
click at [411, 388] on input "c. To establish formal procedures for approving all requested changes to config…" at bounding box center [411, 394] width 0 height 12
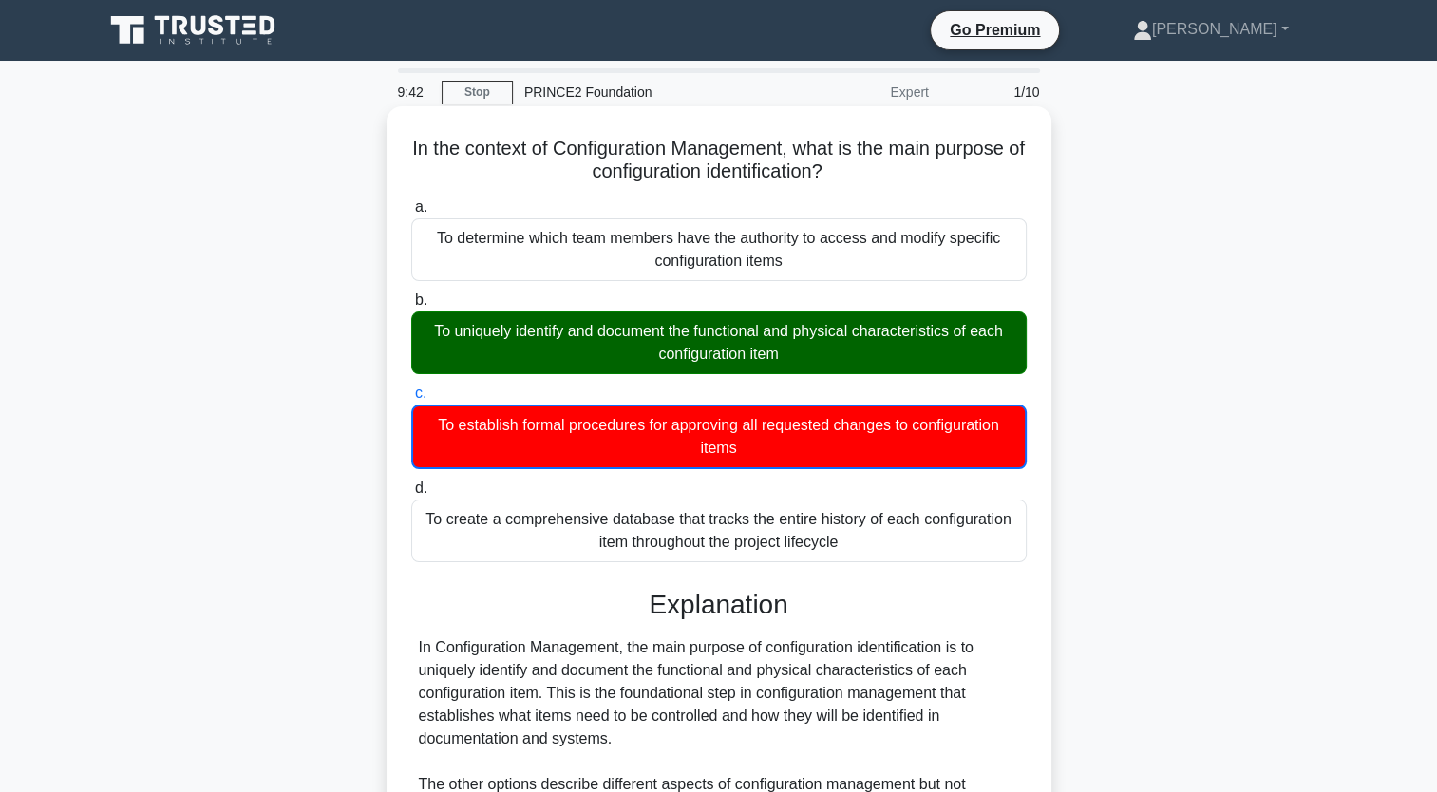
click at [890, 359] on div "To uniquely identify and document the functional and physical characteristics o…" at bounding box center [719, 343] width 616 height 63
click at [411, 307] on input "b. To uniquely identify and document the functional and physical characteristic…" at bounding box center [411, 300] width 0 height 12
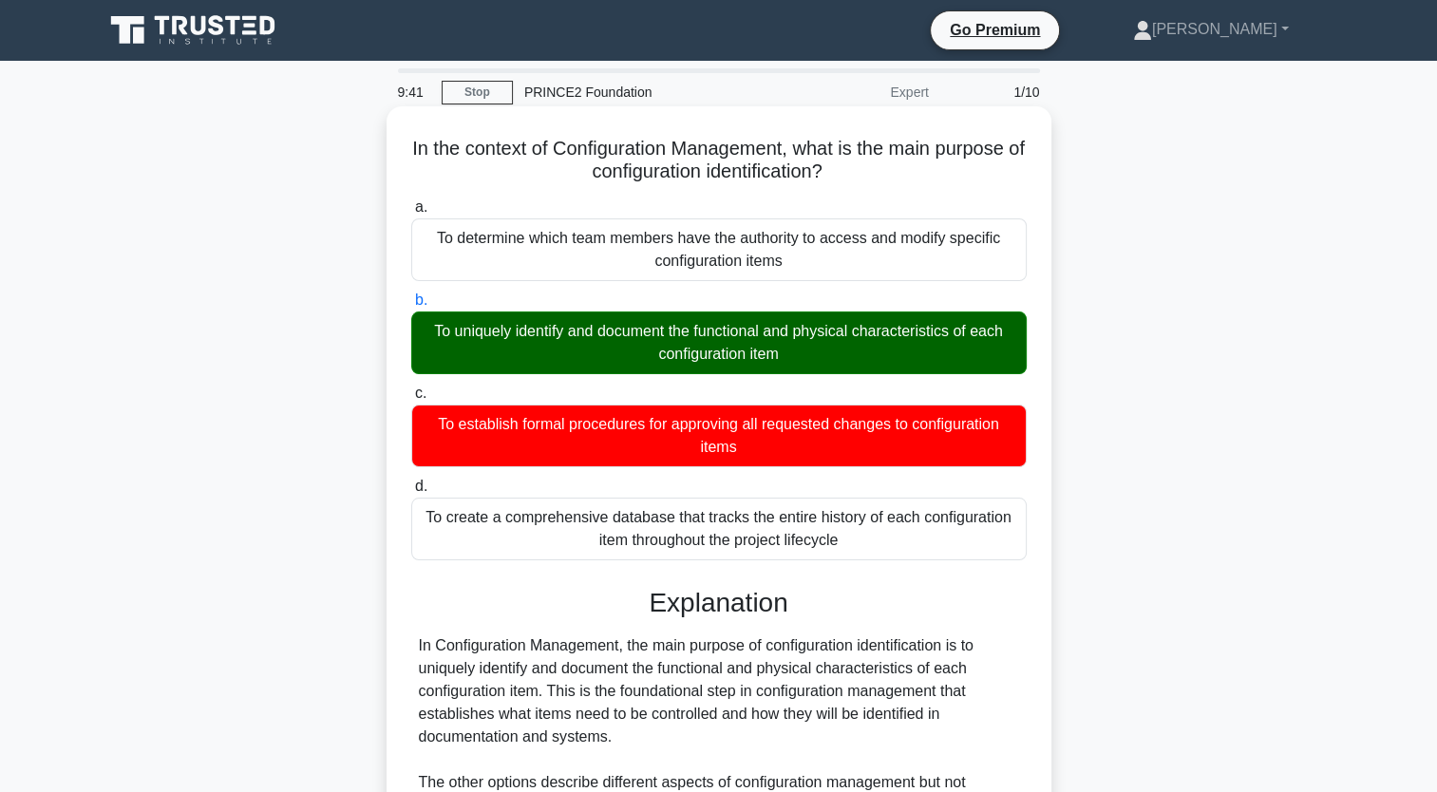
click at [890, 359] on div "To uniquely identify and document the functional and physical characteristics o…" at bounding box center [719, 343] width 616 height 63
click at [411, 307] on input "b. To uniquely identify and document the functional and physical characteristic…" at bounding box center [411, 300] width 0 height 12
click at [873, 344] on div "To uniquely identify and document the functional and physical characteristics o…" at bounding box center [719, 343] width 616 height 63
click at [411, 307] on input "b. To uniquely identify and document the functional and physical characteristic…" at bounding box center [411, 300] width 0 height 12
click at [873, 344] on div "To uniquely identify and document the functional and physical characteristics o…" at bounding box center [719, 343] width 616 height 63
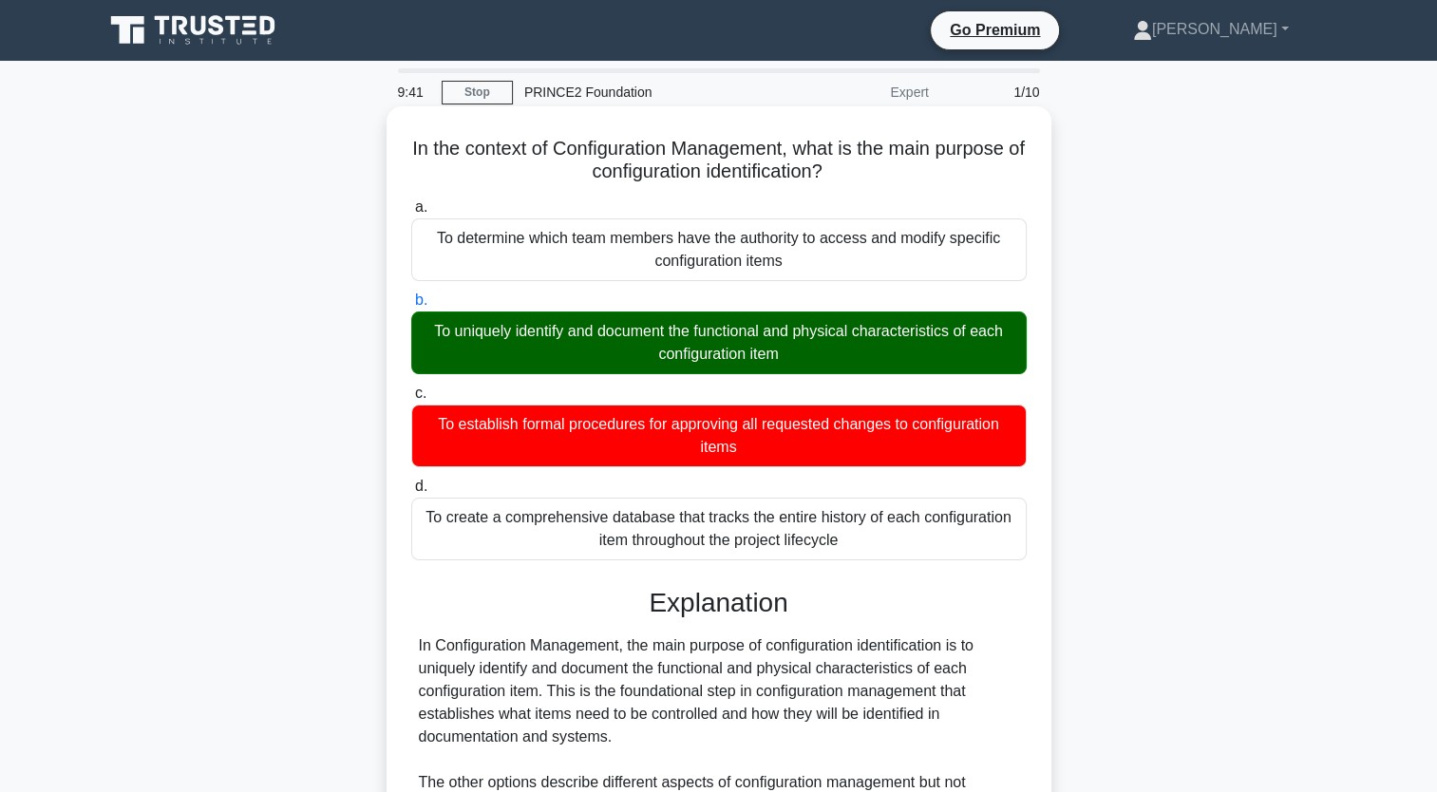
click at [411, 307] on input "b. To uniquely identify and document the functional and physical characteristic…" at bounding box center [411, 300] width 0 height 12
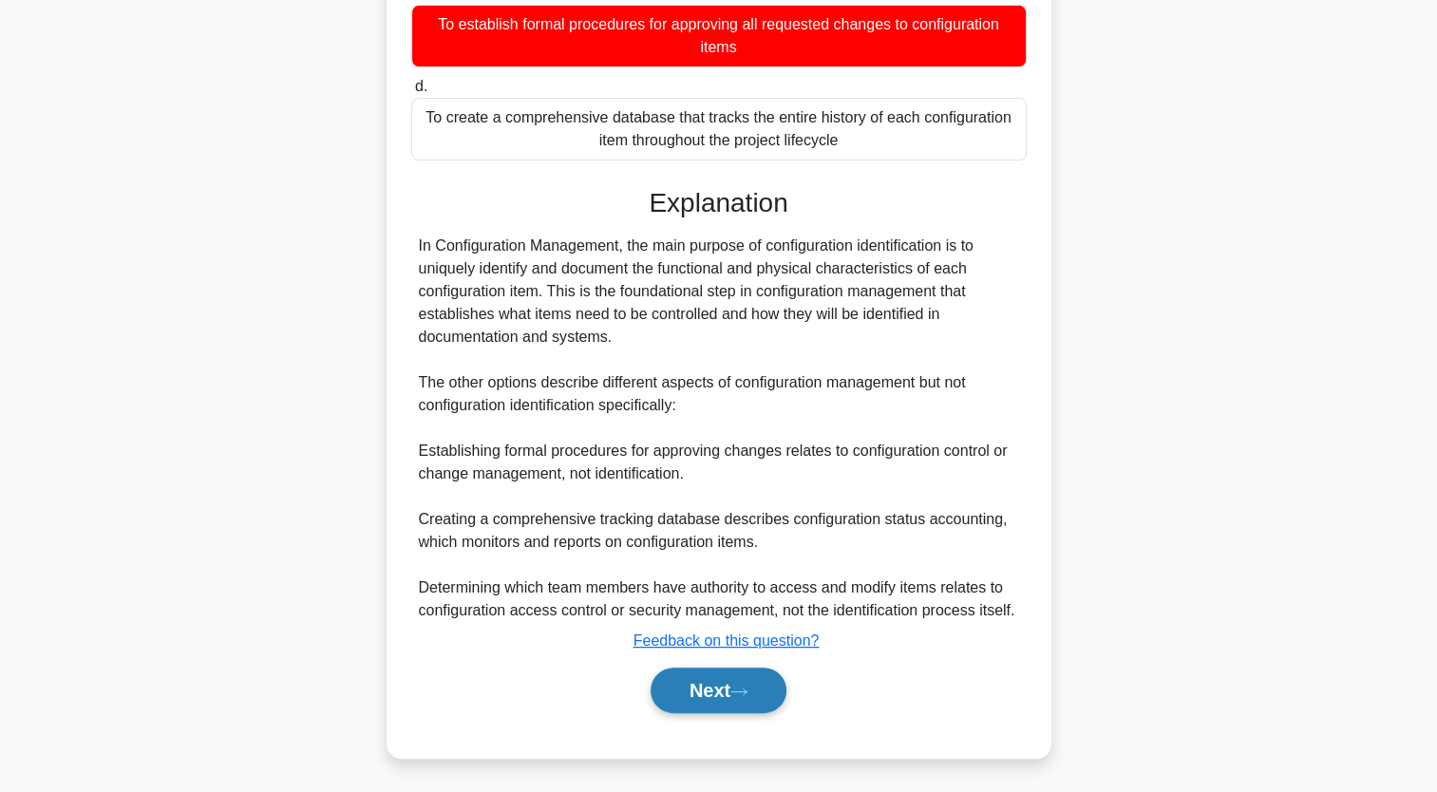
click at [778, 701] on button "Next" at bounding box center [719, 691] width 136 height 46
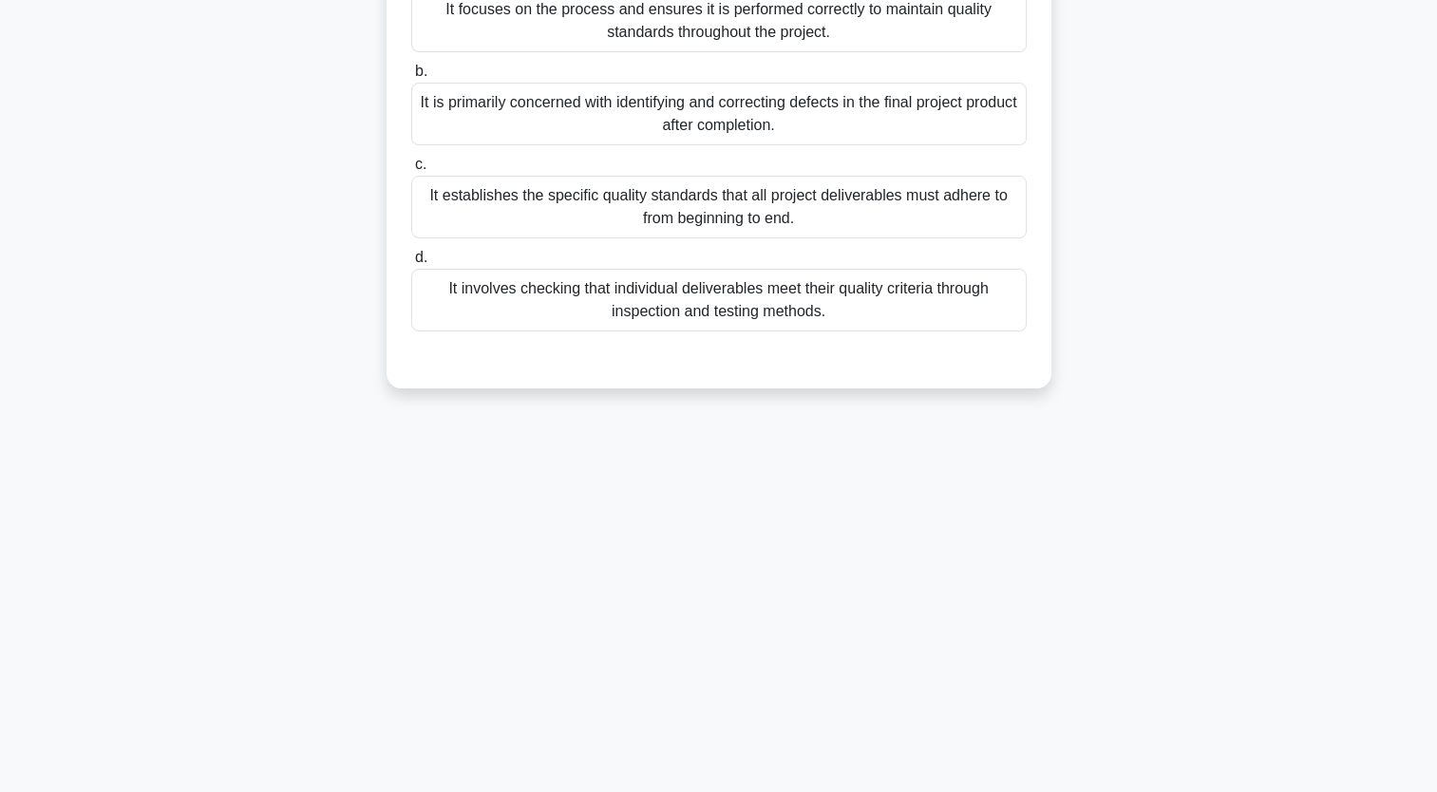
scroll to position [0, 0]
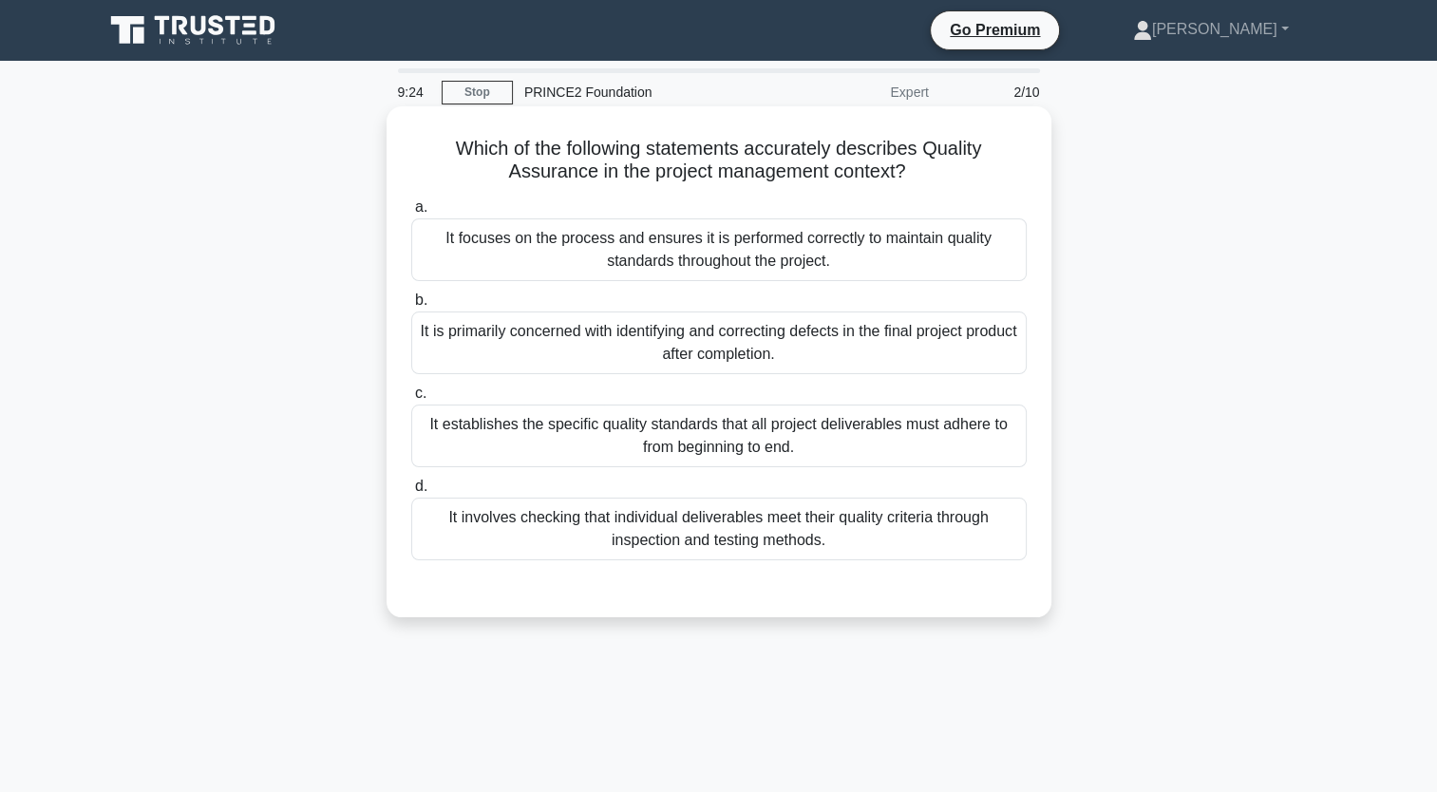
click at [752, 262] on div "It focuses on the process and ensures it is performed correctly to maintain qua…" at bounding box center [719, 249] width 616 height 63
click at [411, 214] on input "a. It focuses on the process and ensures it is performed correctly to maintain …" at bounding box center [411, 207] width 0 height 12
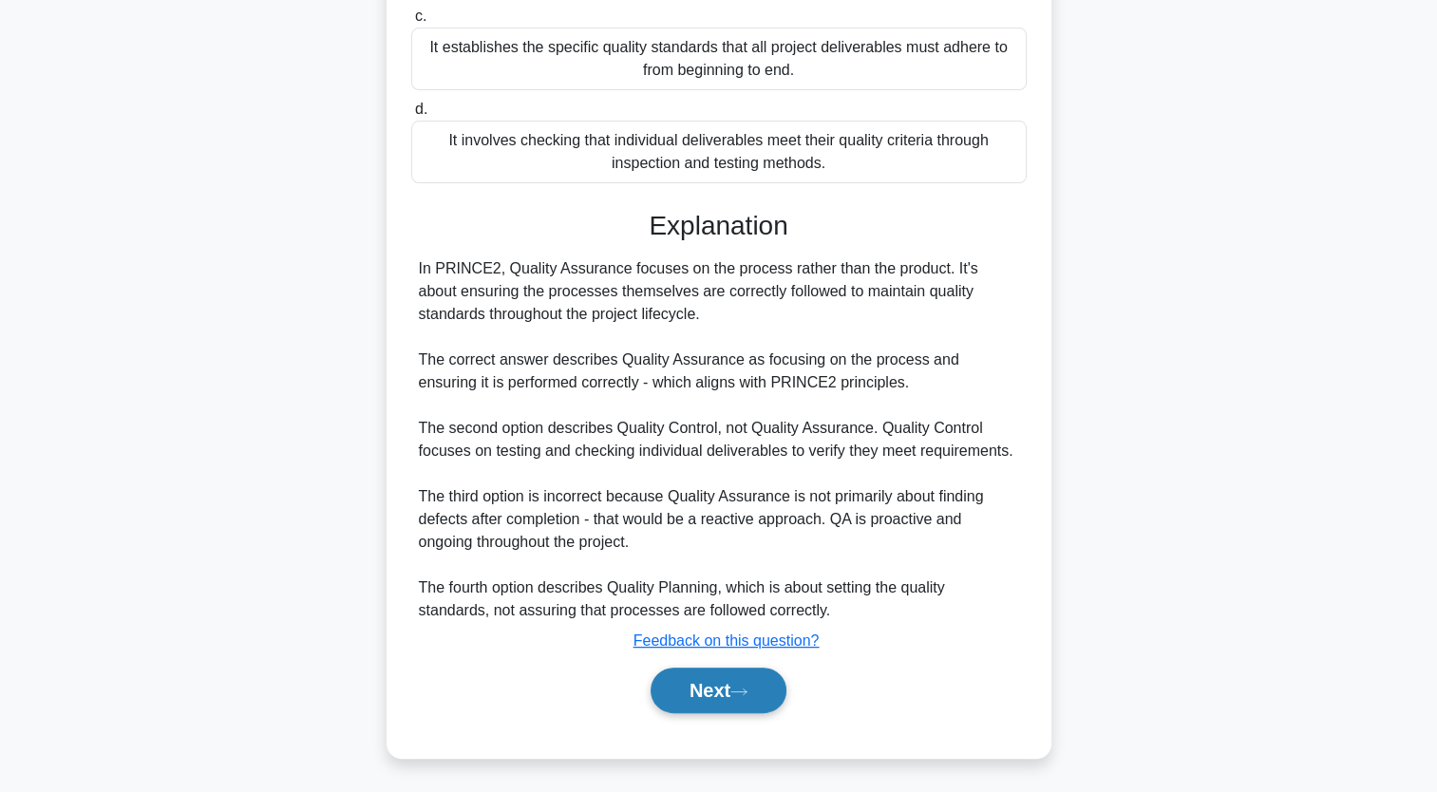
click at [737, 701] on button "Next" at bounding box center [719, 691] width 136 height 46
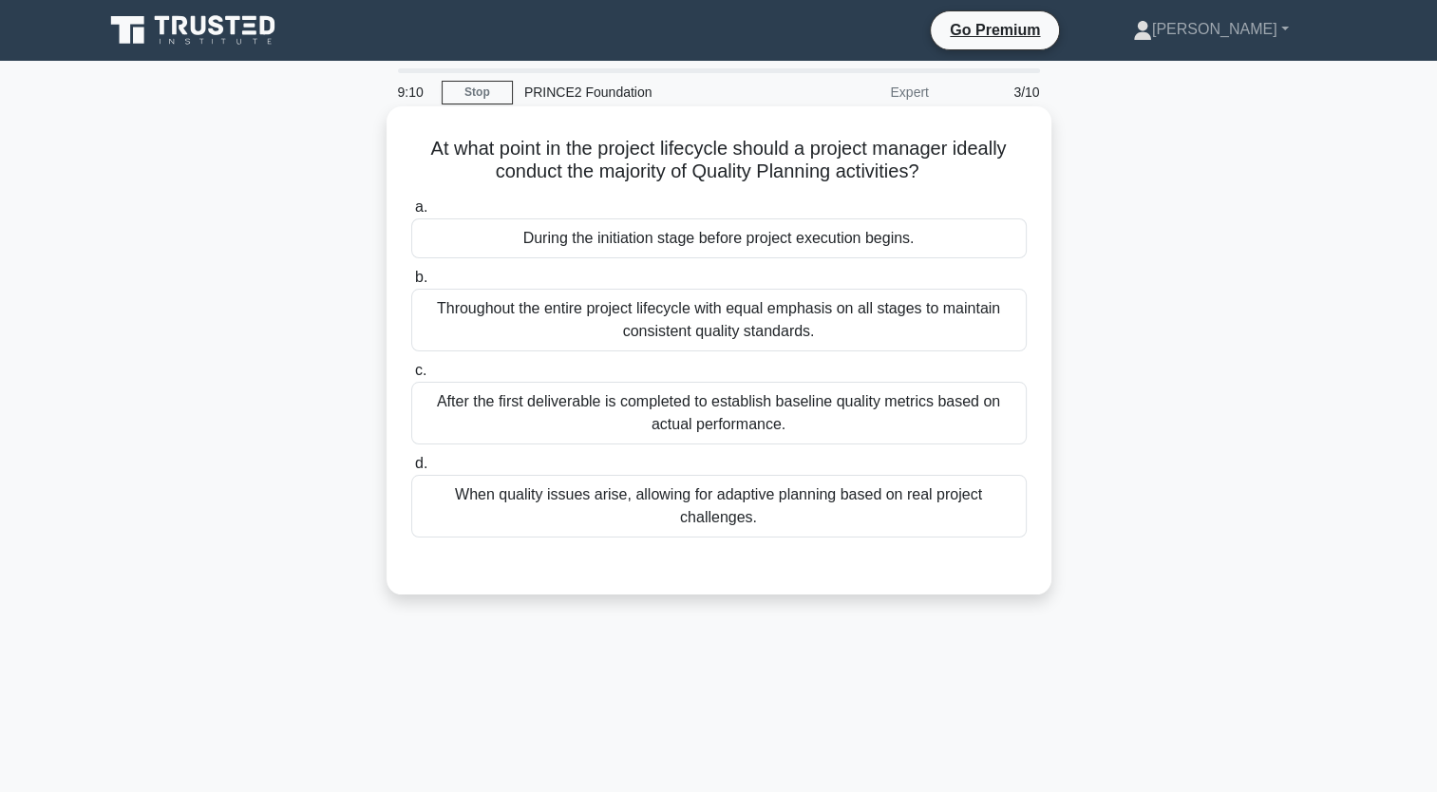
click at [681, 253] on div "During the initiation stage before project execution begins." at bounding box center [719, 238] width 616 height 40
click at [411, 214] on input "a. During the initiation stage before project execution begins." at bounding box center [411, 207] width 0 height 12
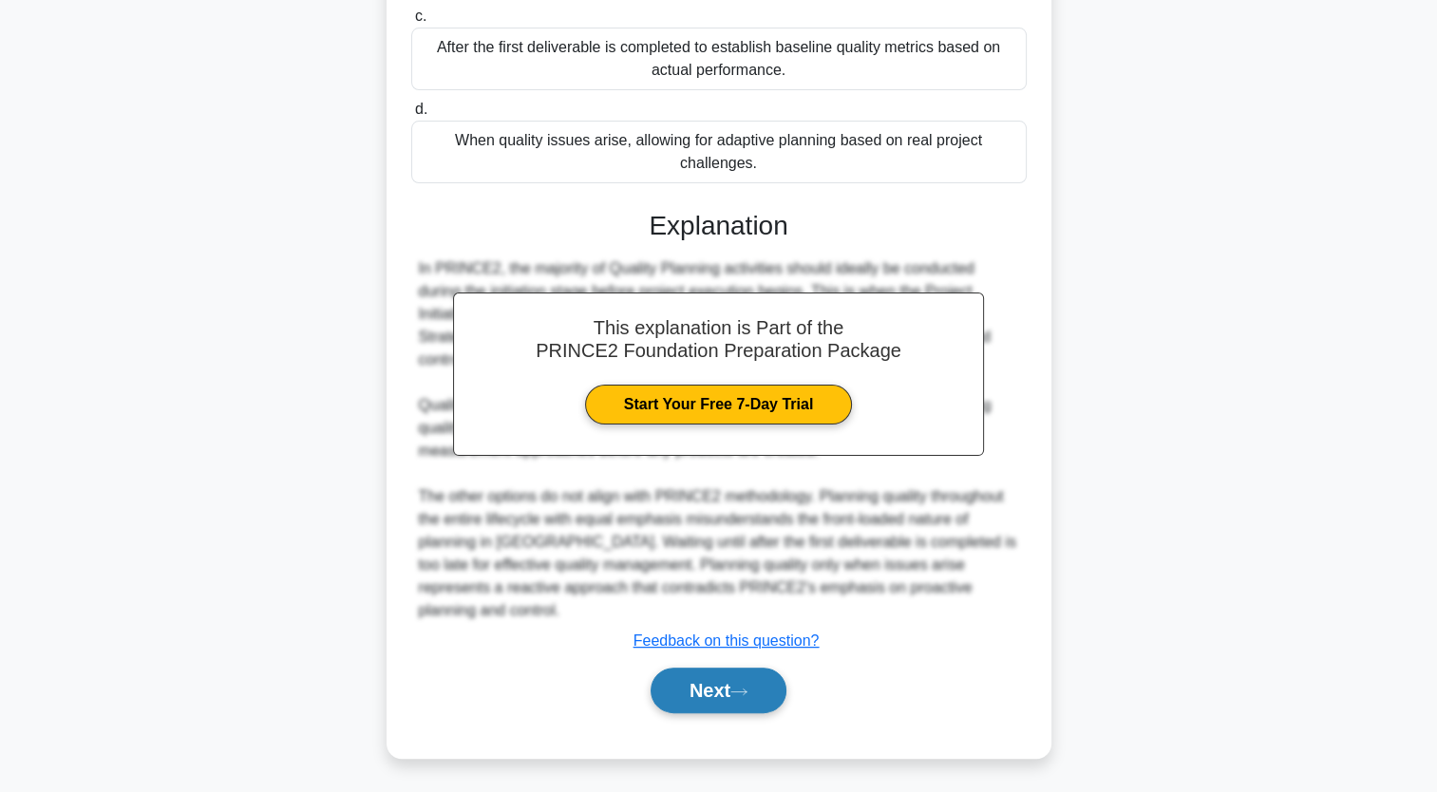
click at [706, 703] on button "Next" at bounding box center [719, 691] width 136 height 46
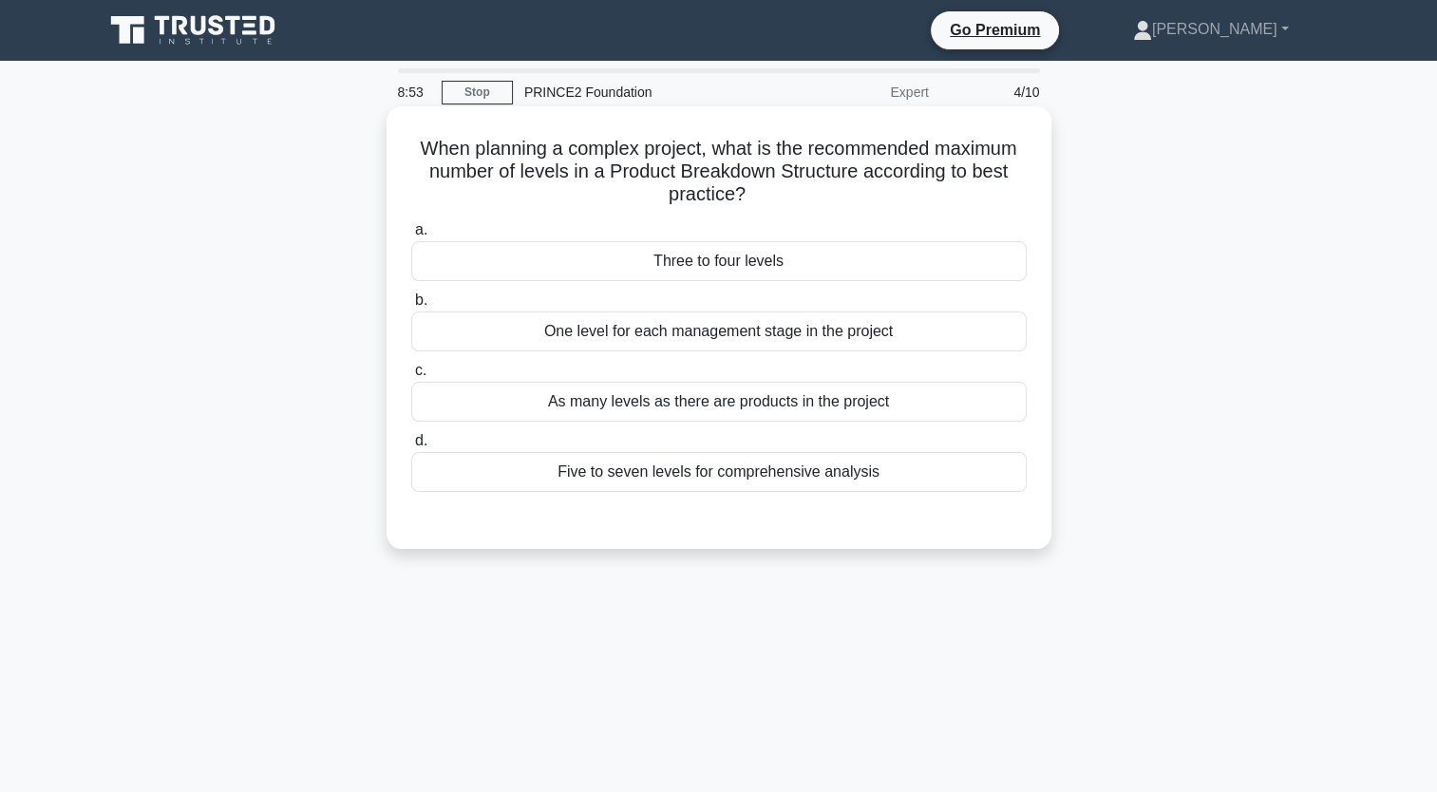
click at [822, 332] on div "One level for each management stage in the project" at bounding box center [719, 332] width 616 height 40
click at [411, 307] on input "b. One level for each management stage in the project" at bounding box center [411, 300] width 0 height 12
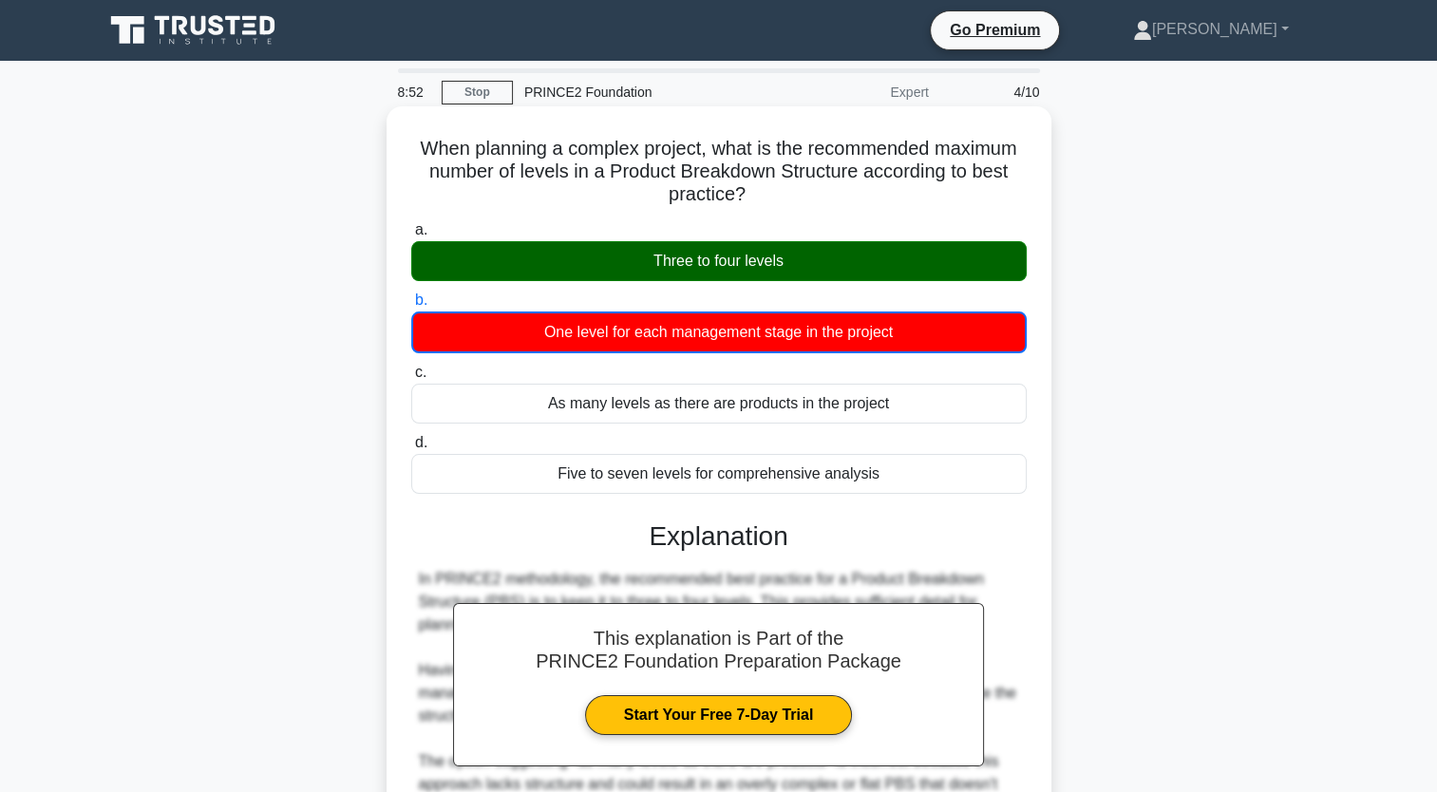
click at [774, 260] on div "Three to four levels" at bounding box center [719, 261] width 616 height 40
click at [411, 237] on input "a. Three to four levels" at bounding box center [411, 230] width 0 height 12
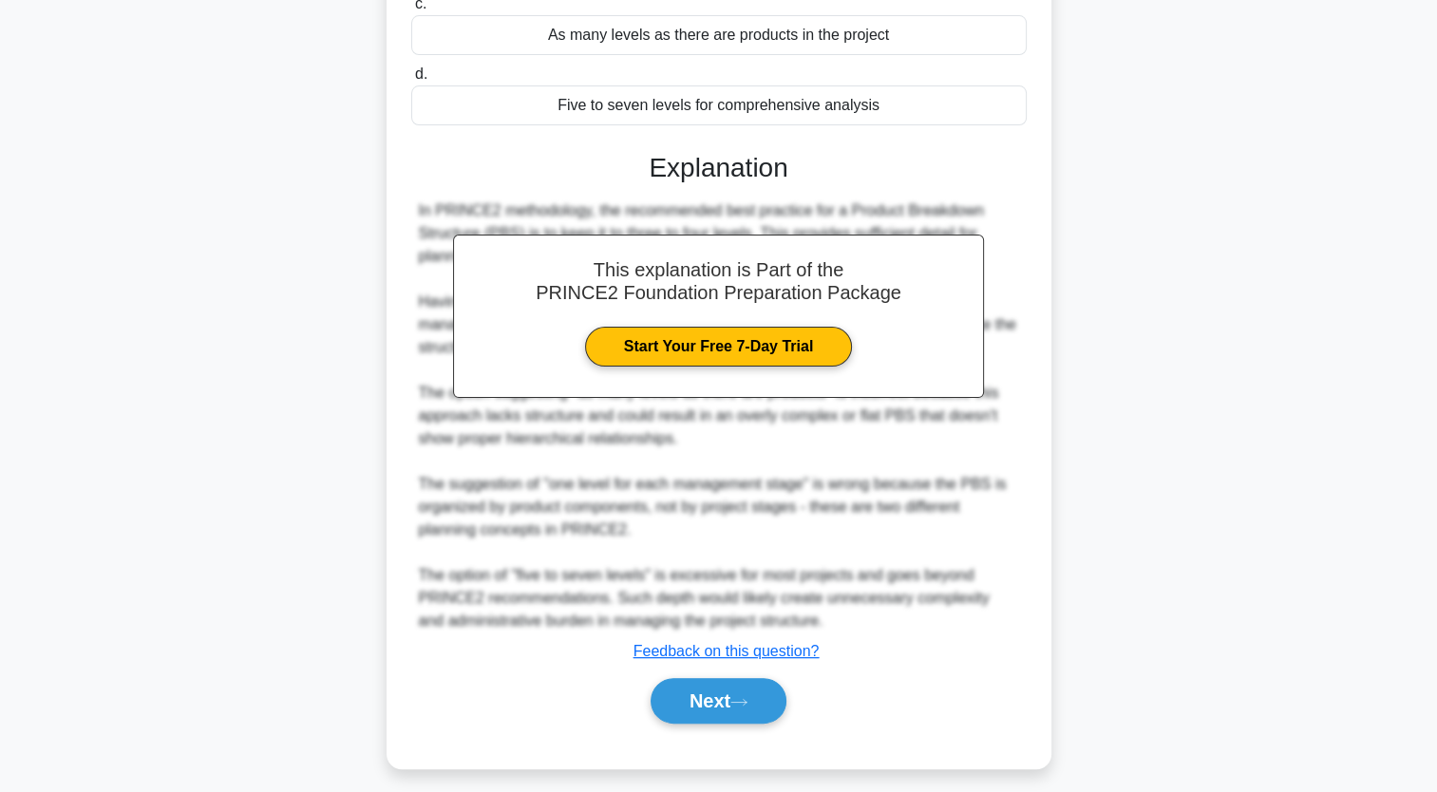
scroll to position [377, 0]
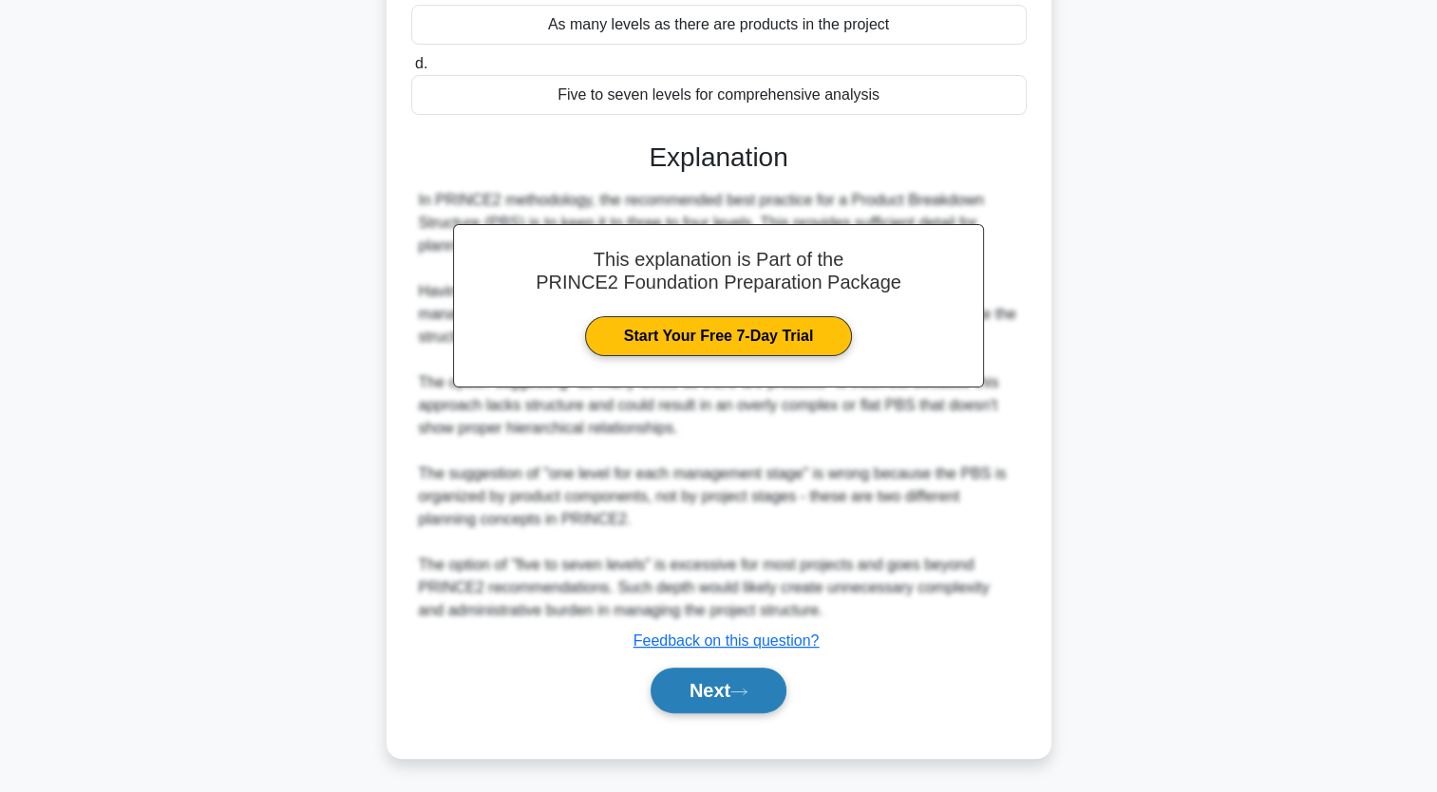
click at [704, 693] on button "Next" at bounding box center [719, 691] width 136 height 46
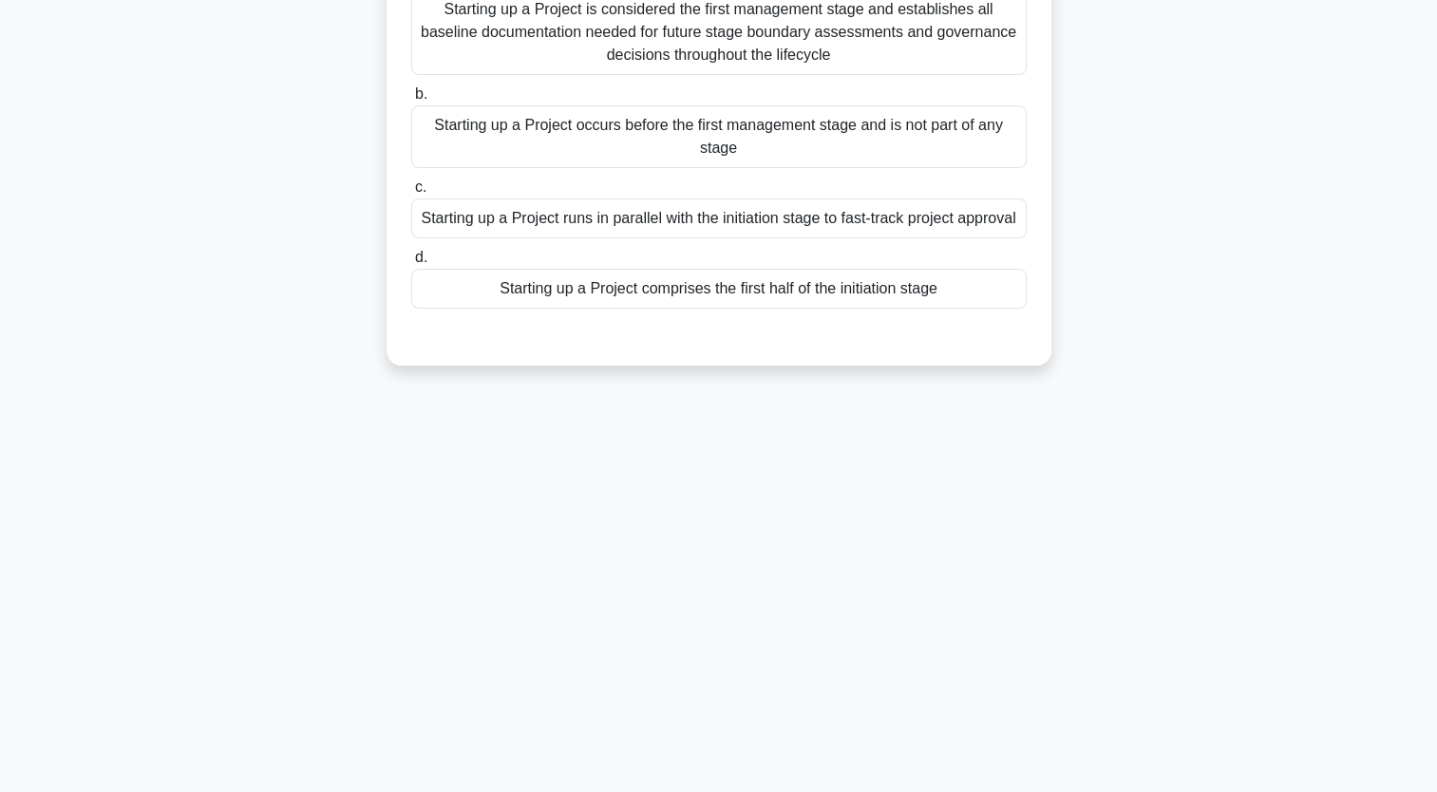
scroll to position [0, 0]
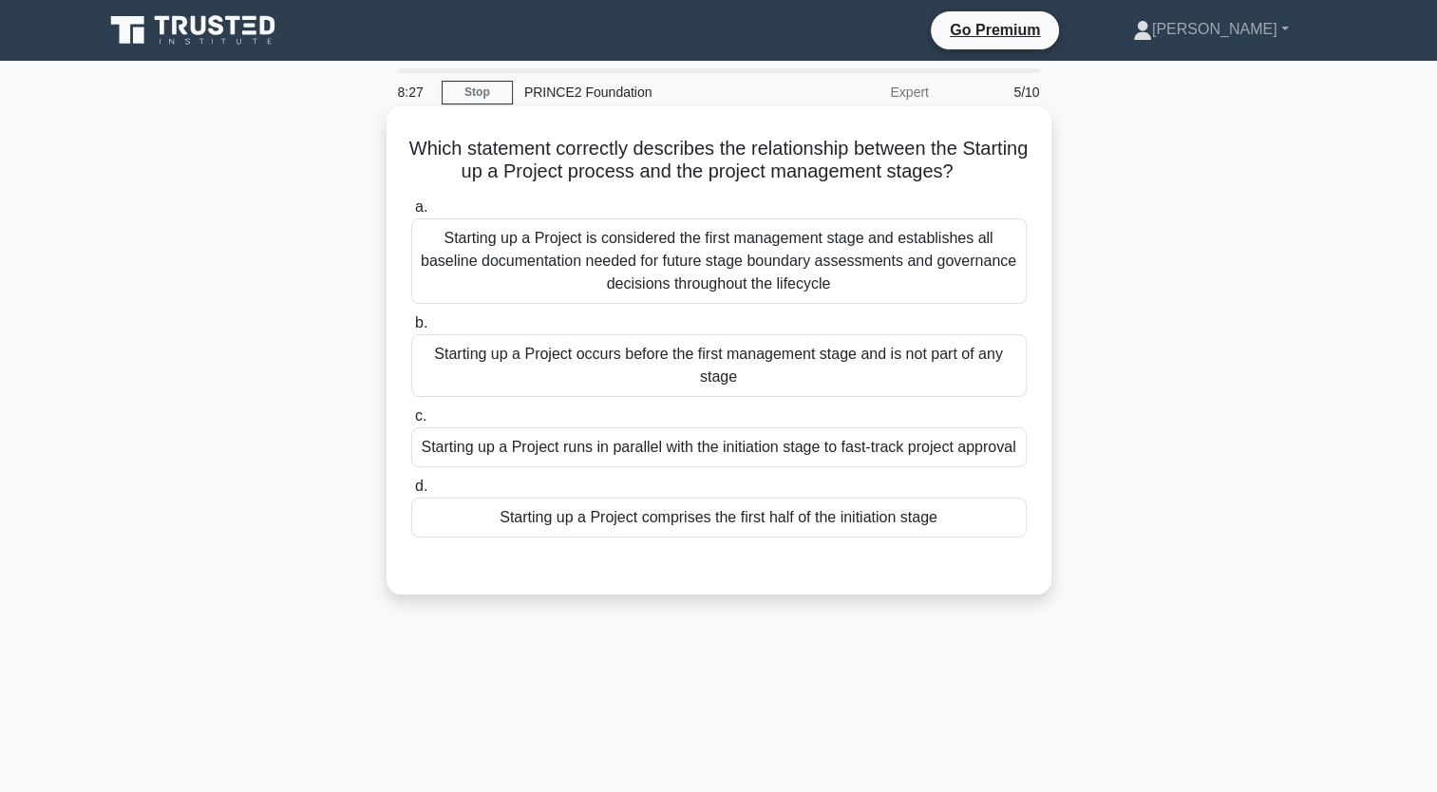
click at [696, 372] on div "Starting up a Project occurs before the first management stage and is not part …" at bounding box center [719, 365] width 616 height 63
click at [411, 330] on input "b. Starting up a Project occurs before the first management stage and is not pa…" at bounding box center [411, 323] width 0 height 12
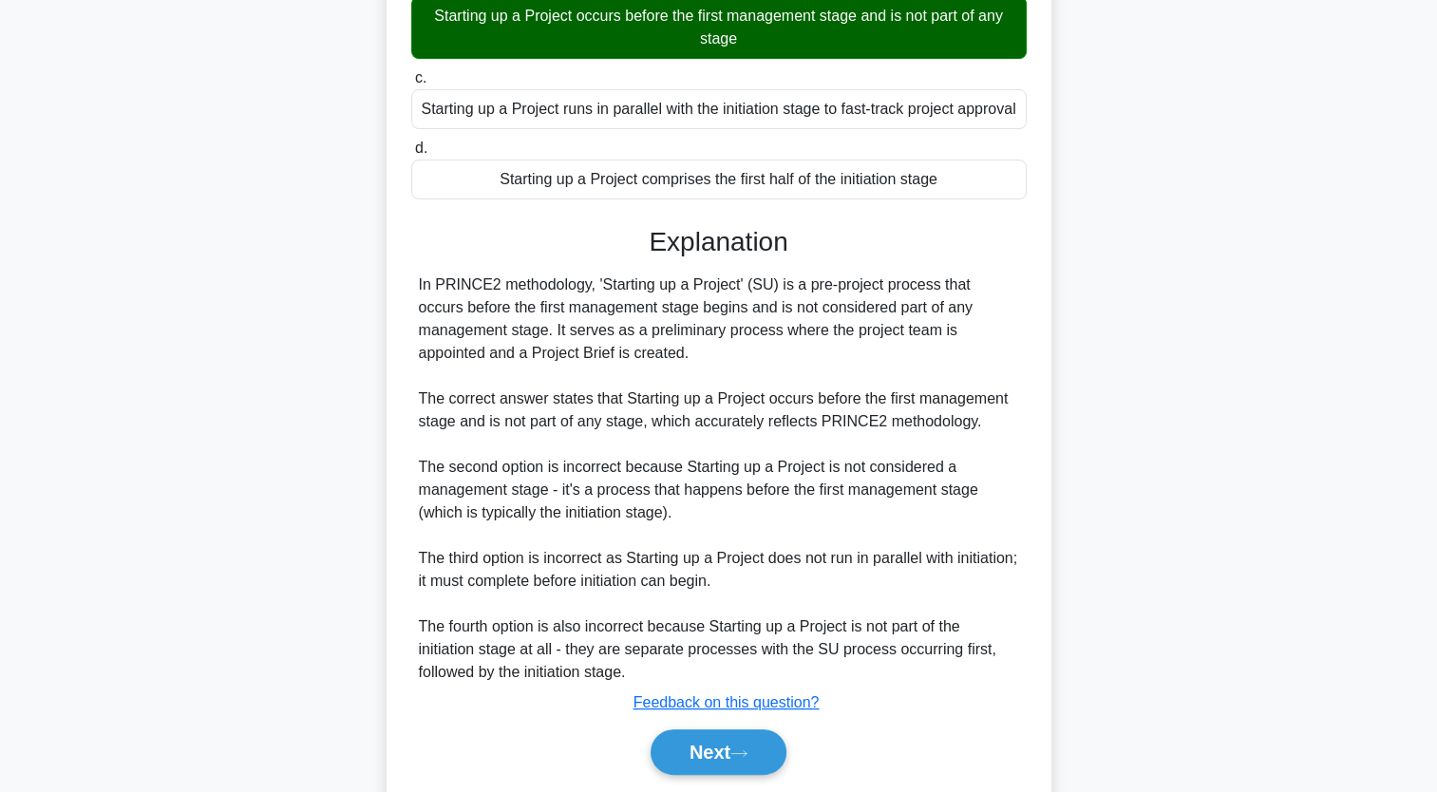
scroll to position [423, 0]
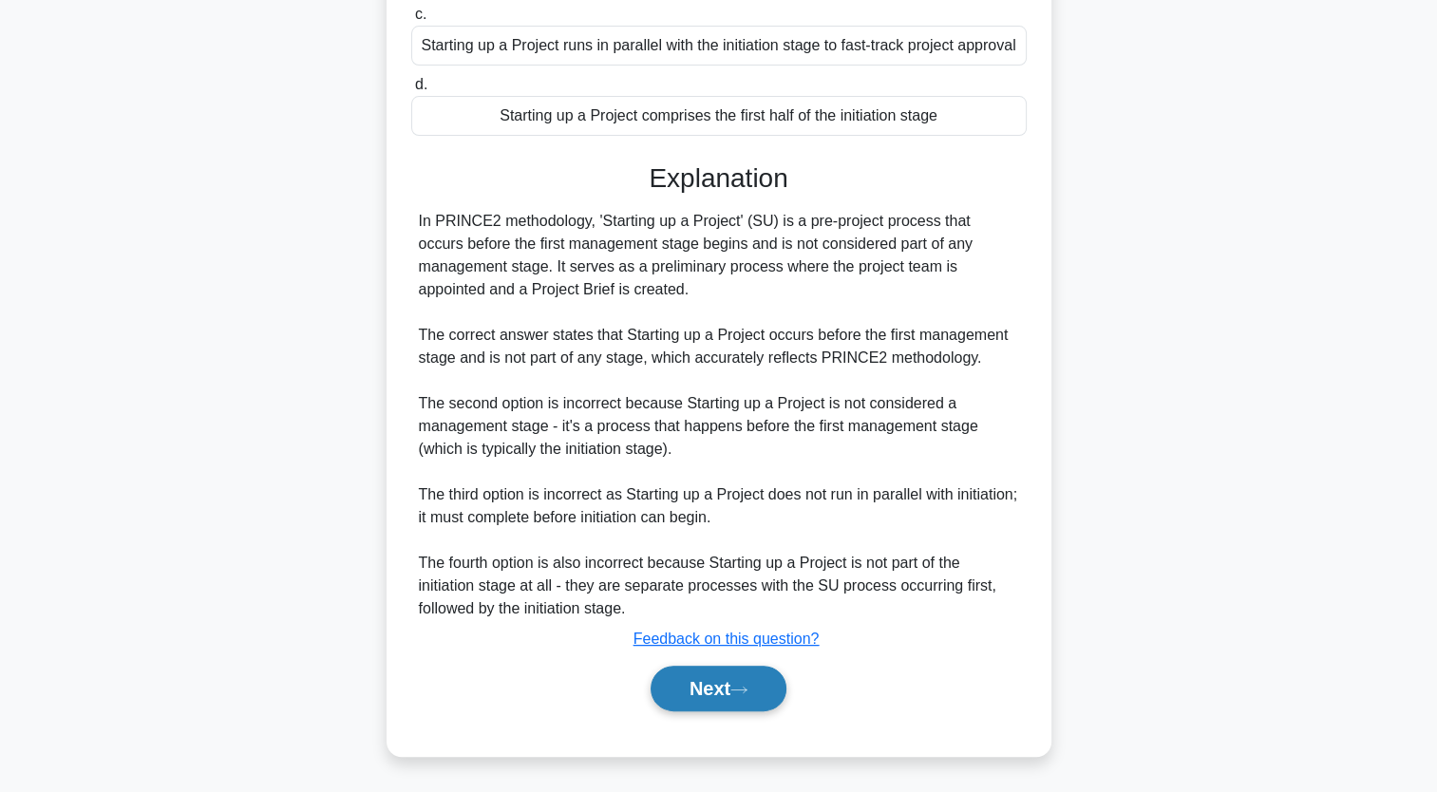
click at [733, 695] on button "Next" at bounding box center [719, 689] width 136 height 46
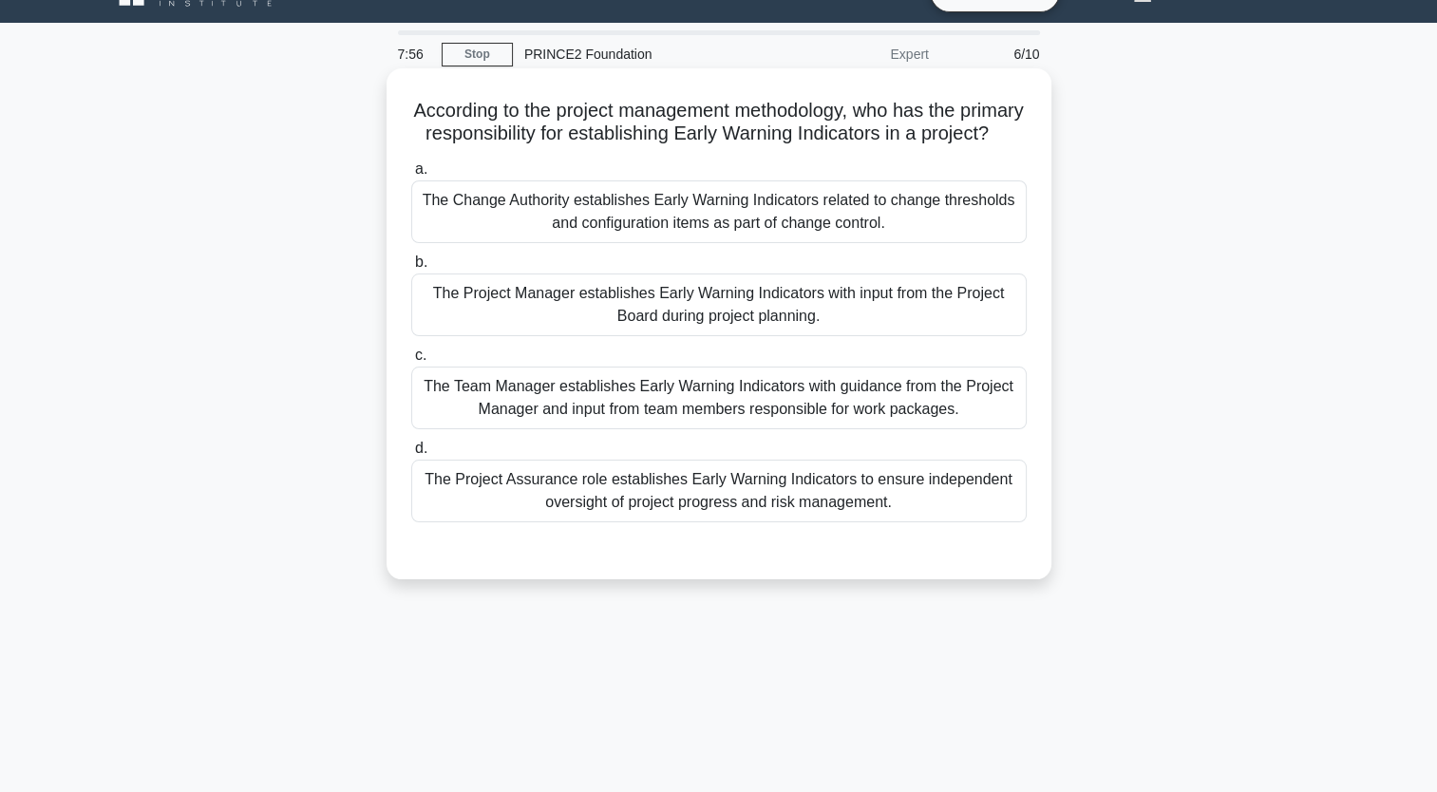
scroll to position [44, 0]
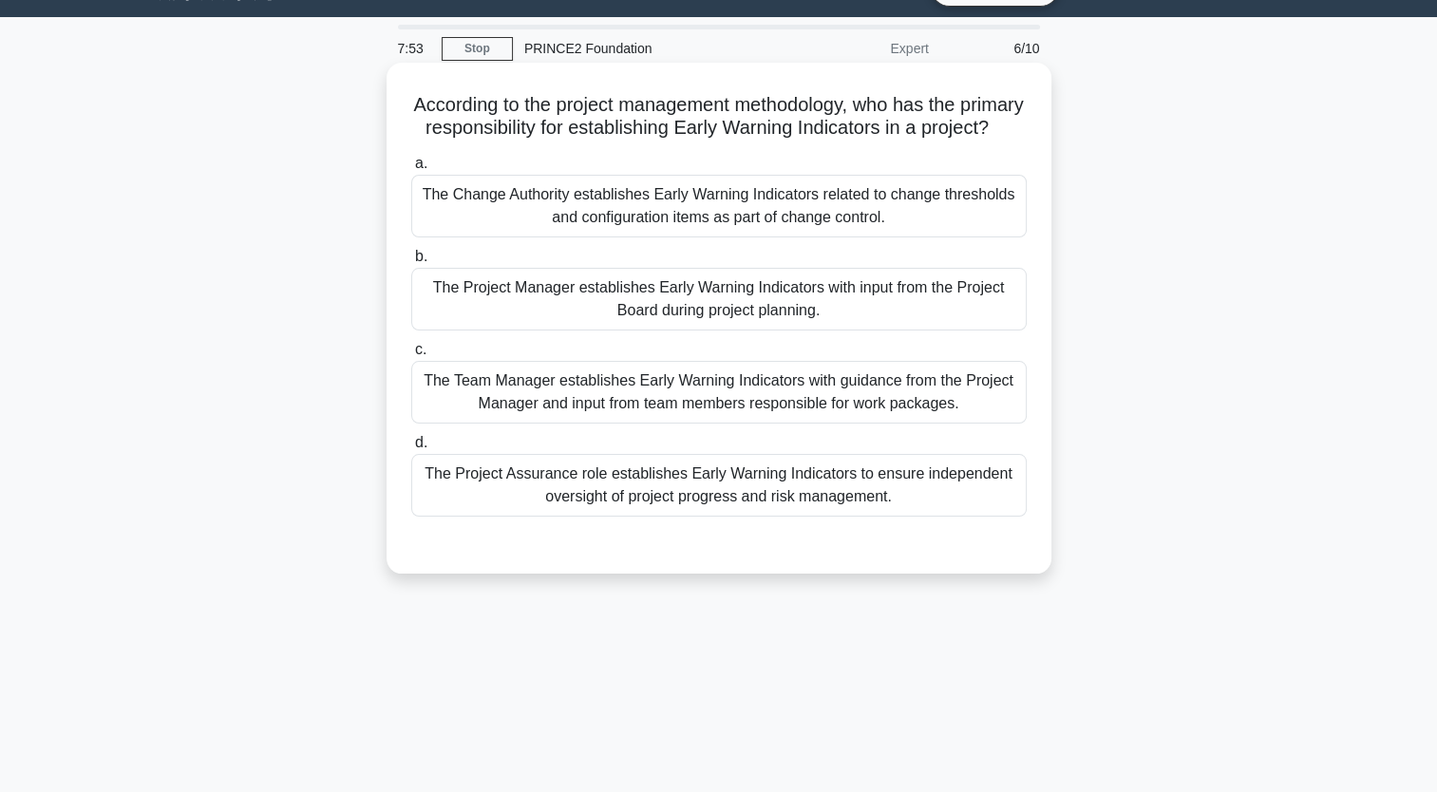
click at [578, 401] on div "The Team Manager establishes Early Warning Indicators with guidance from the Pr…" at bounding box center [719, 392] width 616 height 63
click at [411, 356] on input "c. The Team Manager establishes Early Warning Indicators with guidance from the…" at bounding box center [411, 350] width 0 height 12
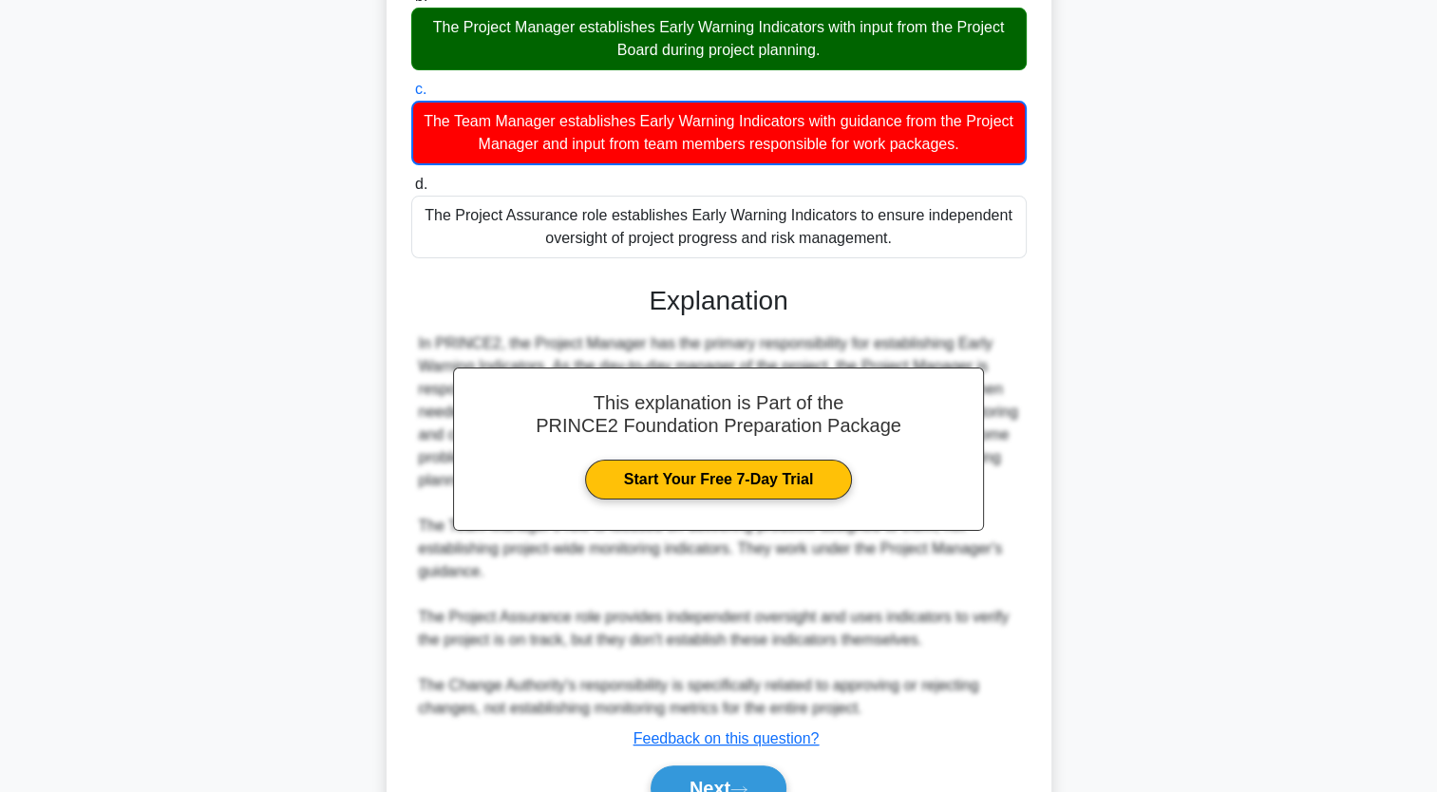
scroll to position [425, 0]
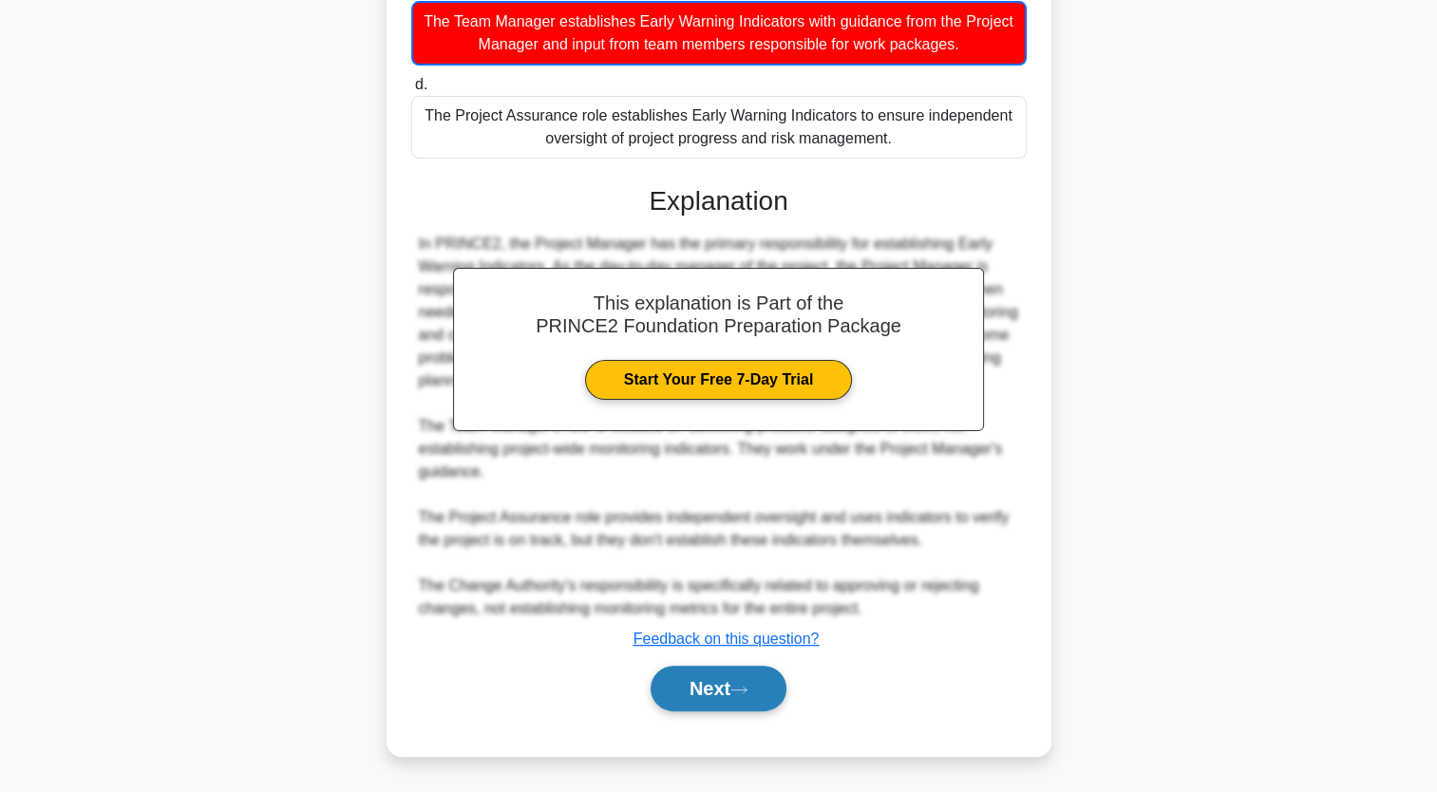
click at [688, 694] on button "Next" at bounding box center [719, 689] width 136 height 46
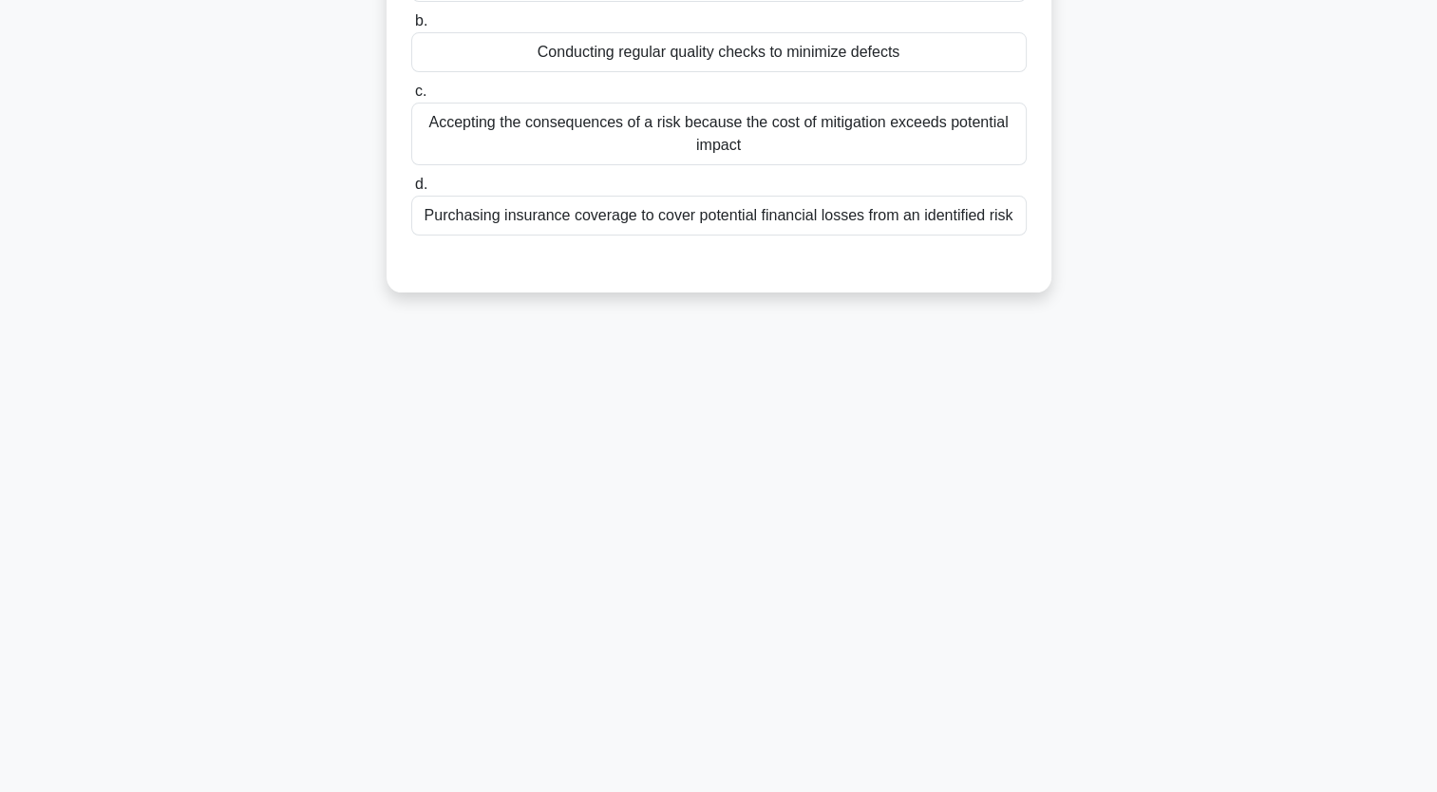
scroll to position [0, 0]
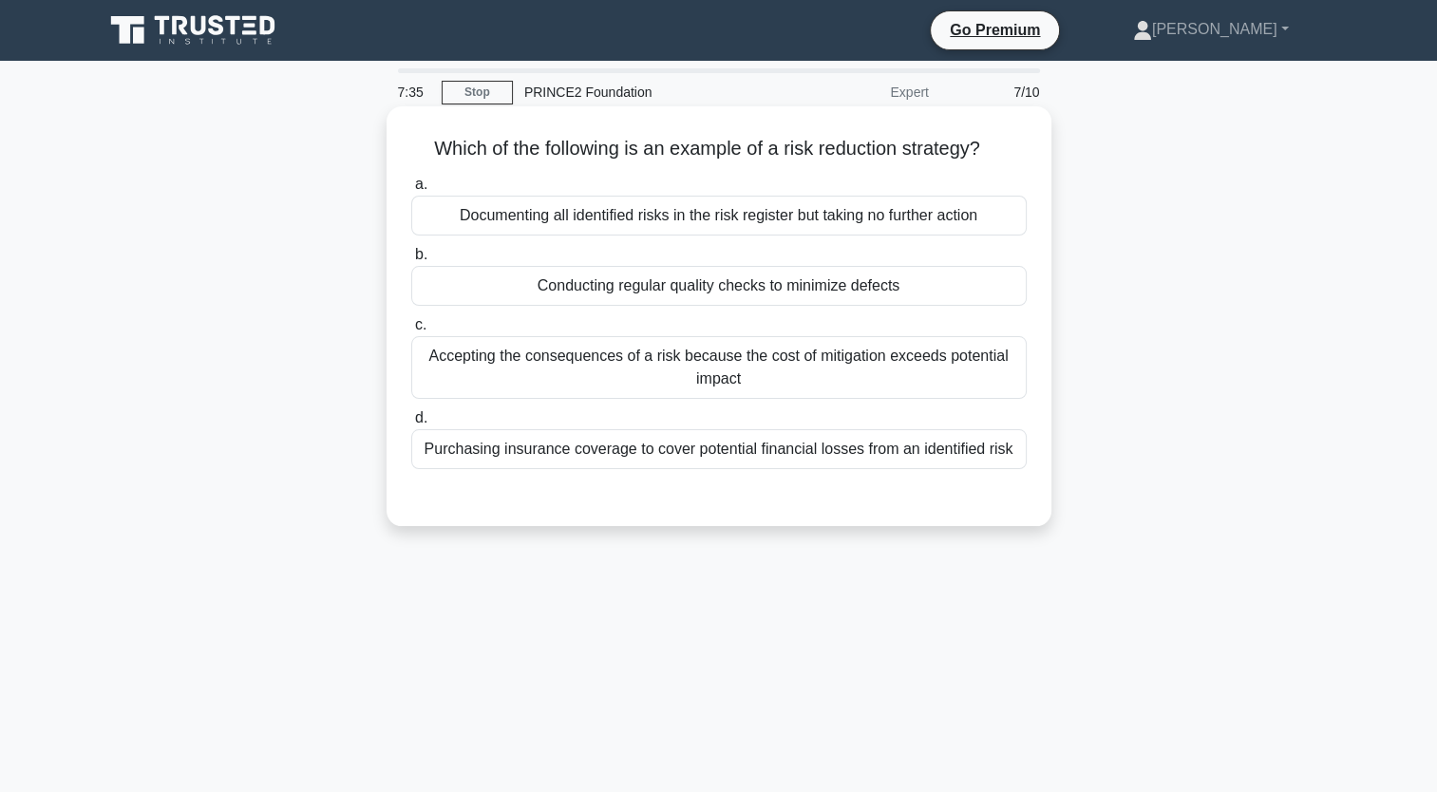
click at [696, 469] on div "a. Documenting all identified risks in the risk register but taking no further …" at bounding box center [719, 321] width 638 height 304
click at [677, 447] on div "Purchasing insurance coverage to cover potential financial losses from an ident…" at bounding box center [719, 449] width 616 height 40
click at [411, 425] on input "d. Purchasing insurance coverage to cover potential financial losses from an id…" at bounding box center [411, 418] width 0 height 12
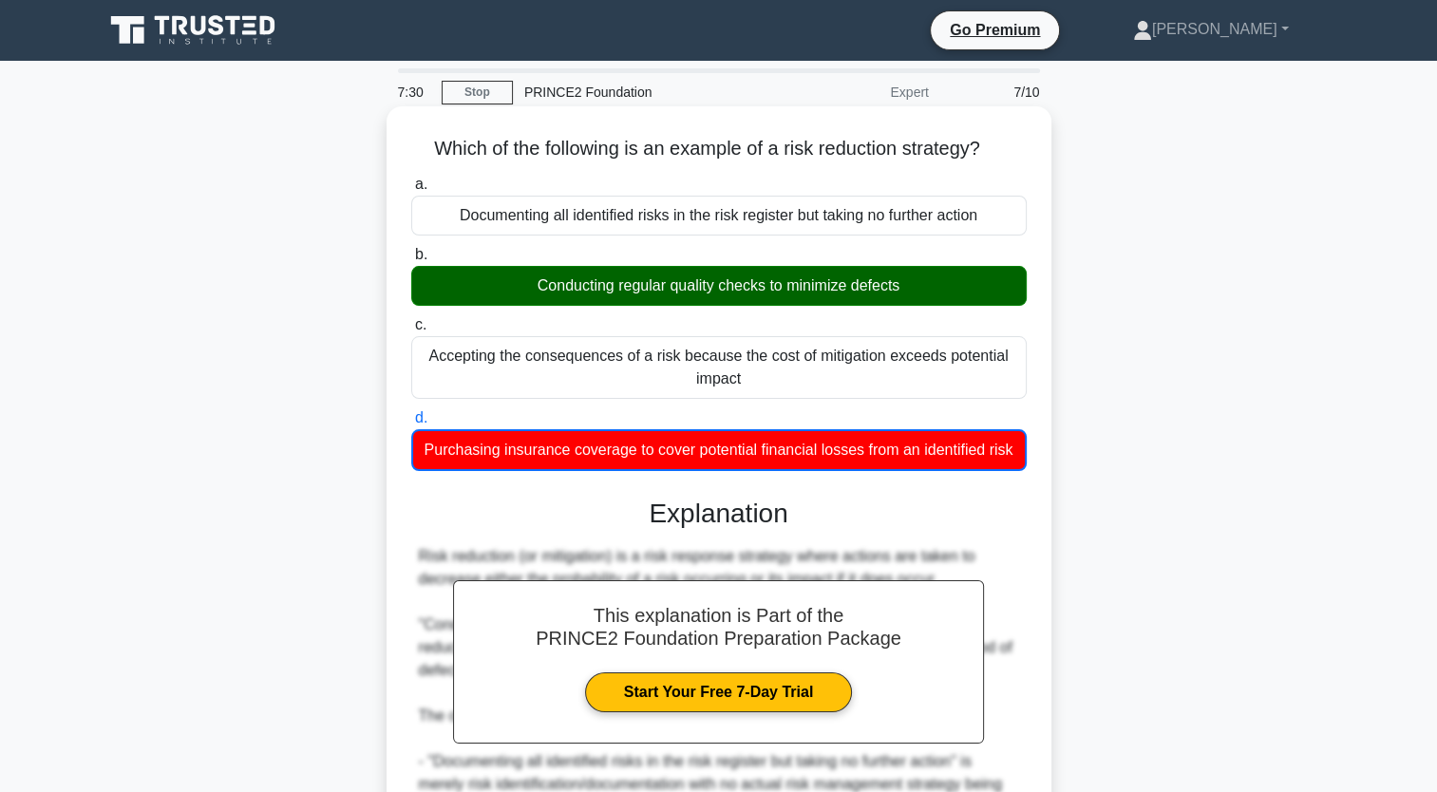
scroll to position [379, 0]
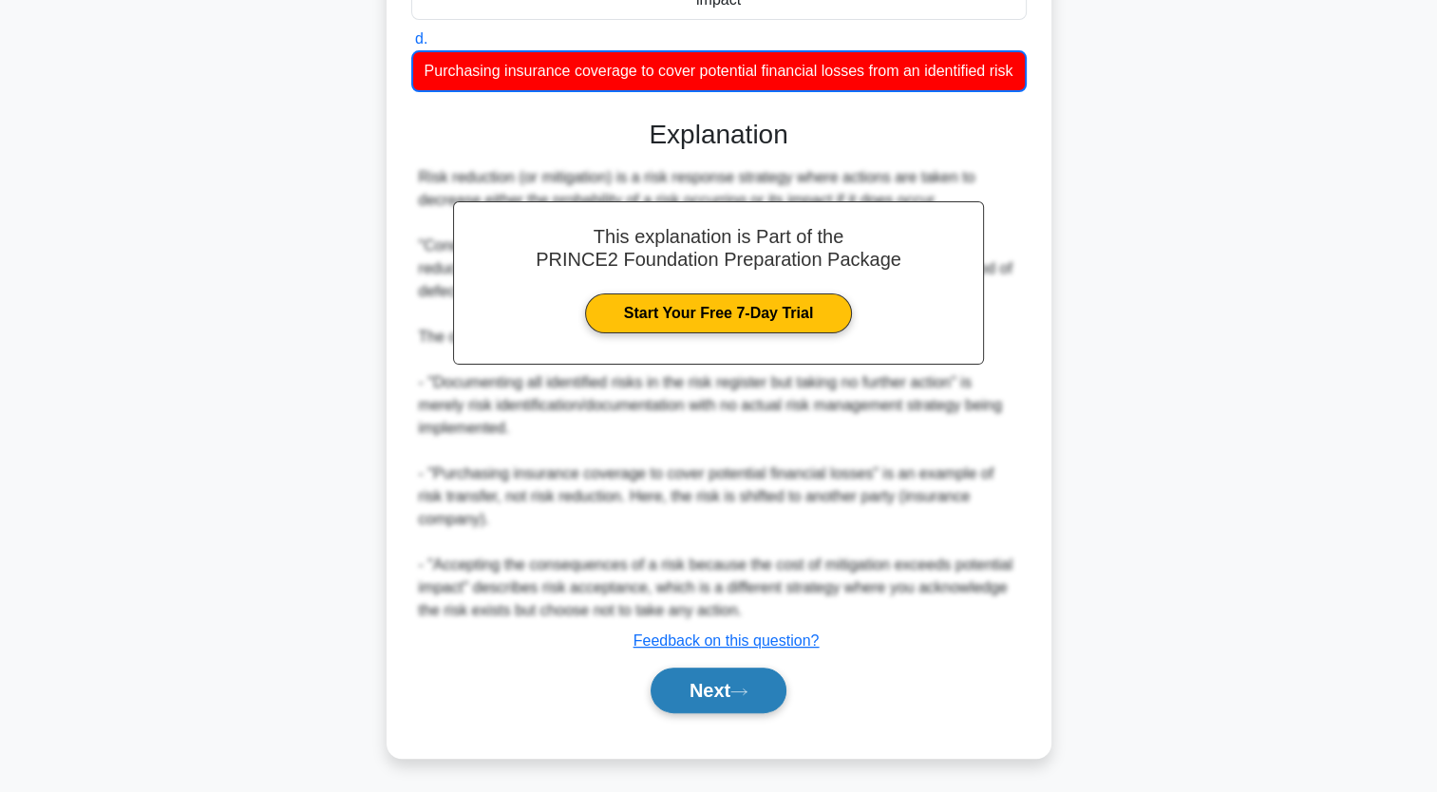
click at [714, 675] on button "Next" at bounding box center [719, 691] width 136 height 46
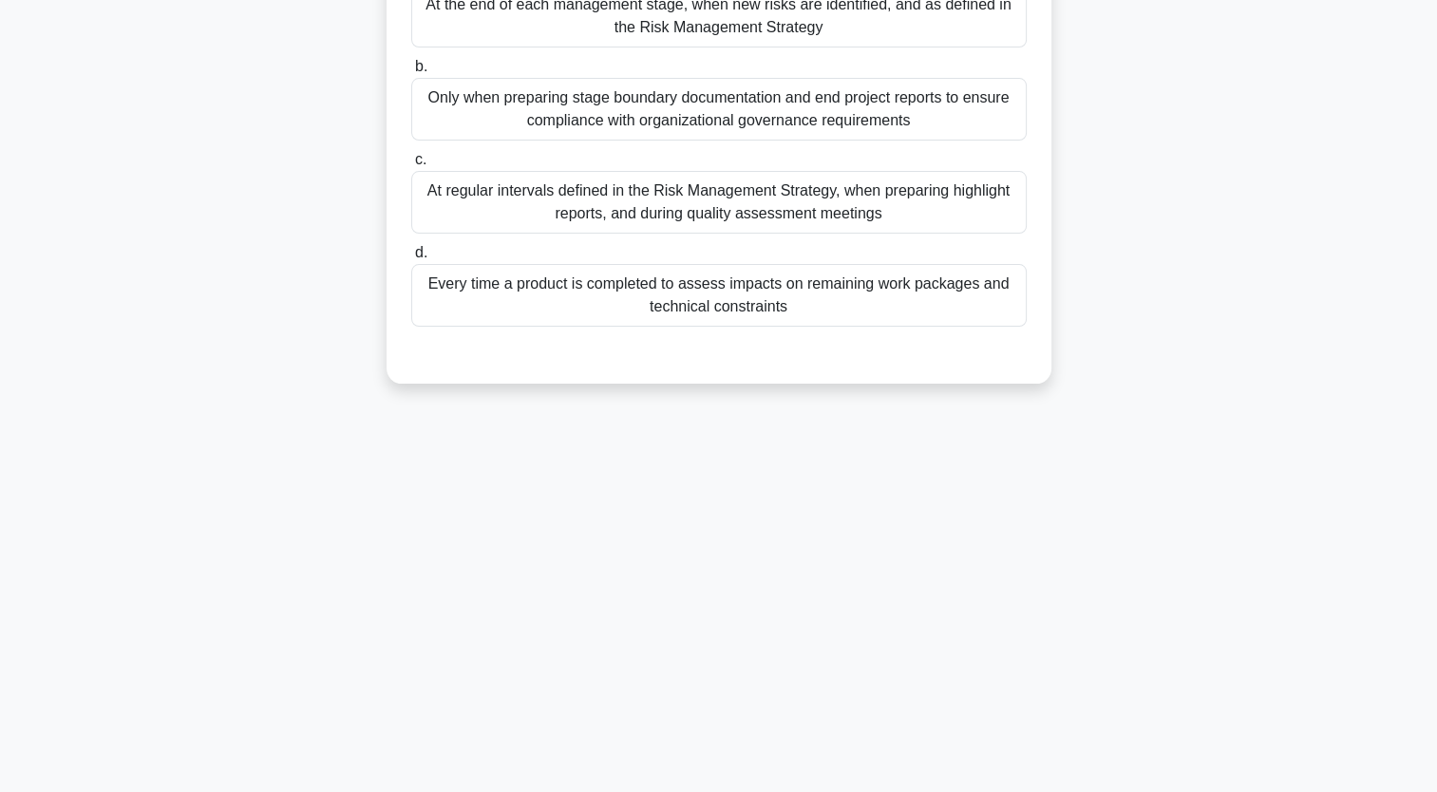
scroll to position [0, 0]
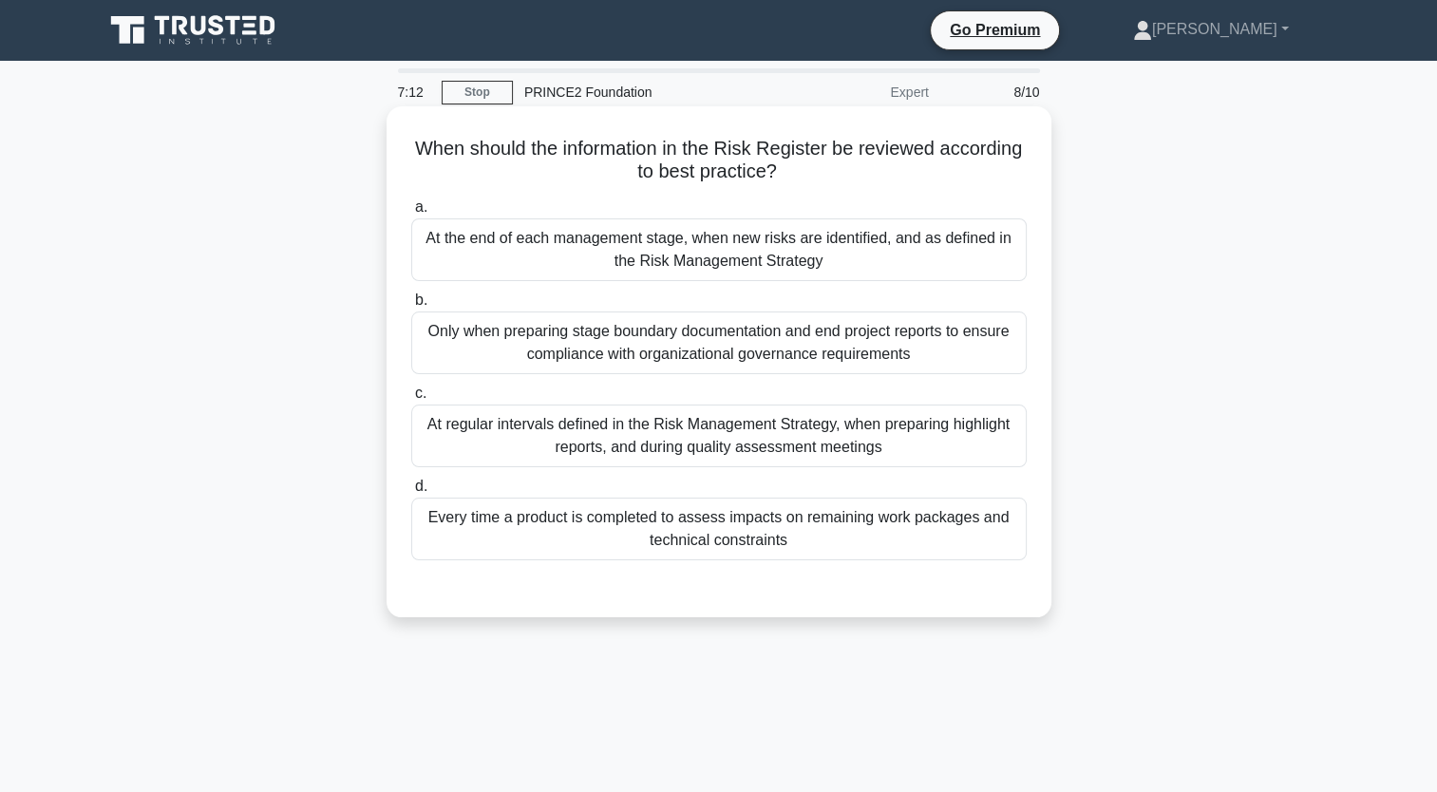
click at [726, 426] on div "At regular intervals defined in the Risk Management Strategy, when preparing hi…" at bounding box center [719, 436] width 616 height 63
click at [411, 400] on input "c. At regular intervals defined in the Risk Management Strategy, when preparing…" at bounding box center [411, 394] width 0 height 12
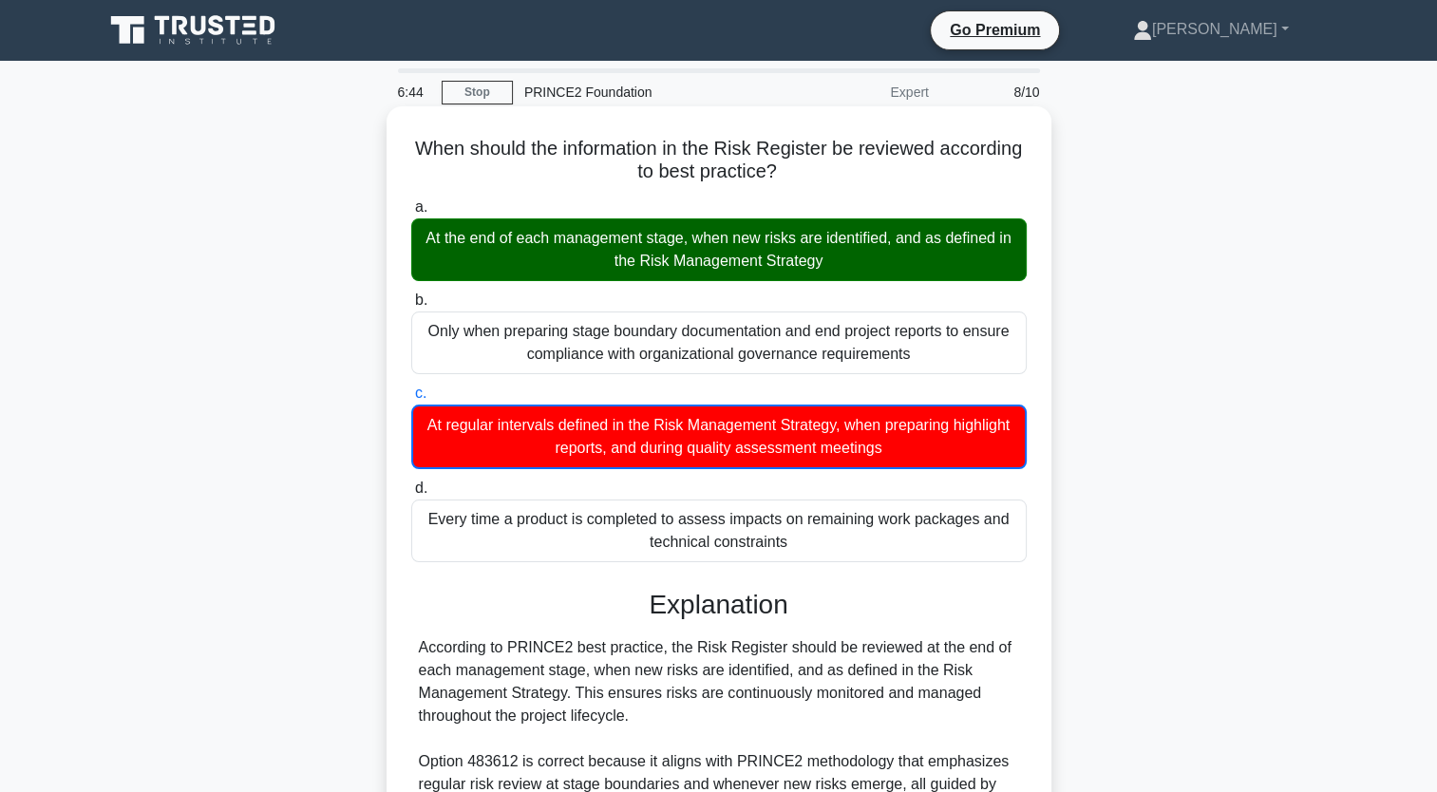
scroll to position [447, 0]
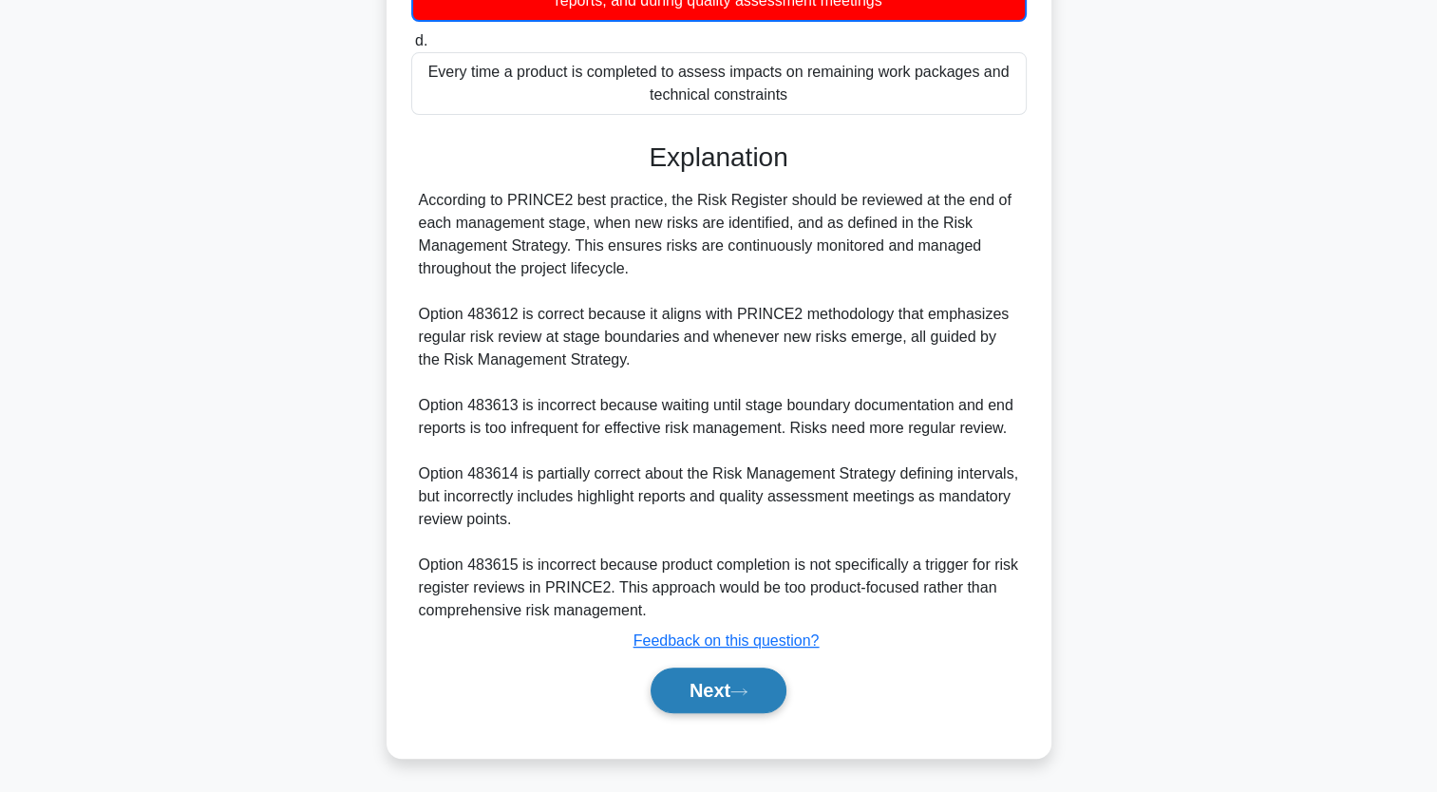
click at [740, 697] on button "Next" at bounding box center [719, 691] width 136 height 46
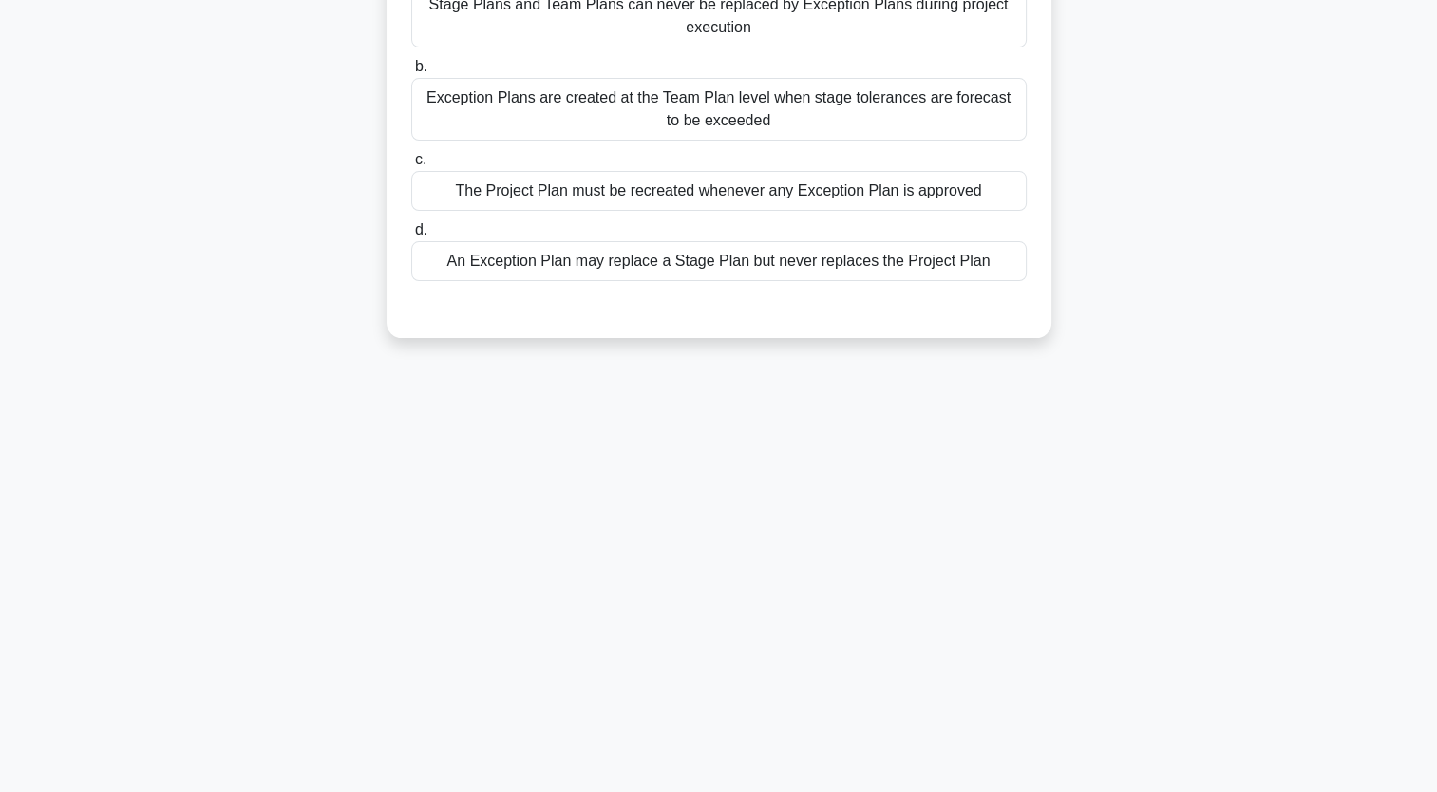
scroll to position [0, 0]
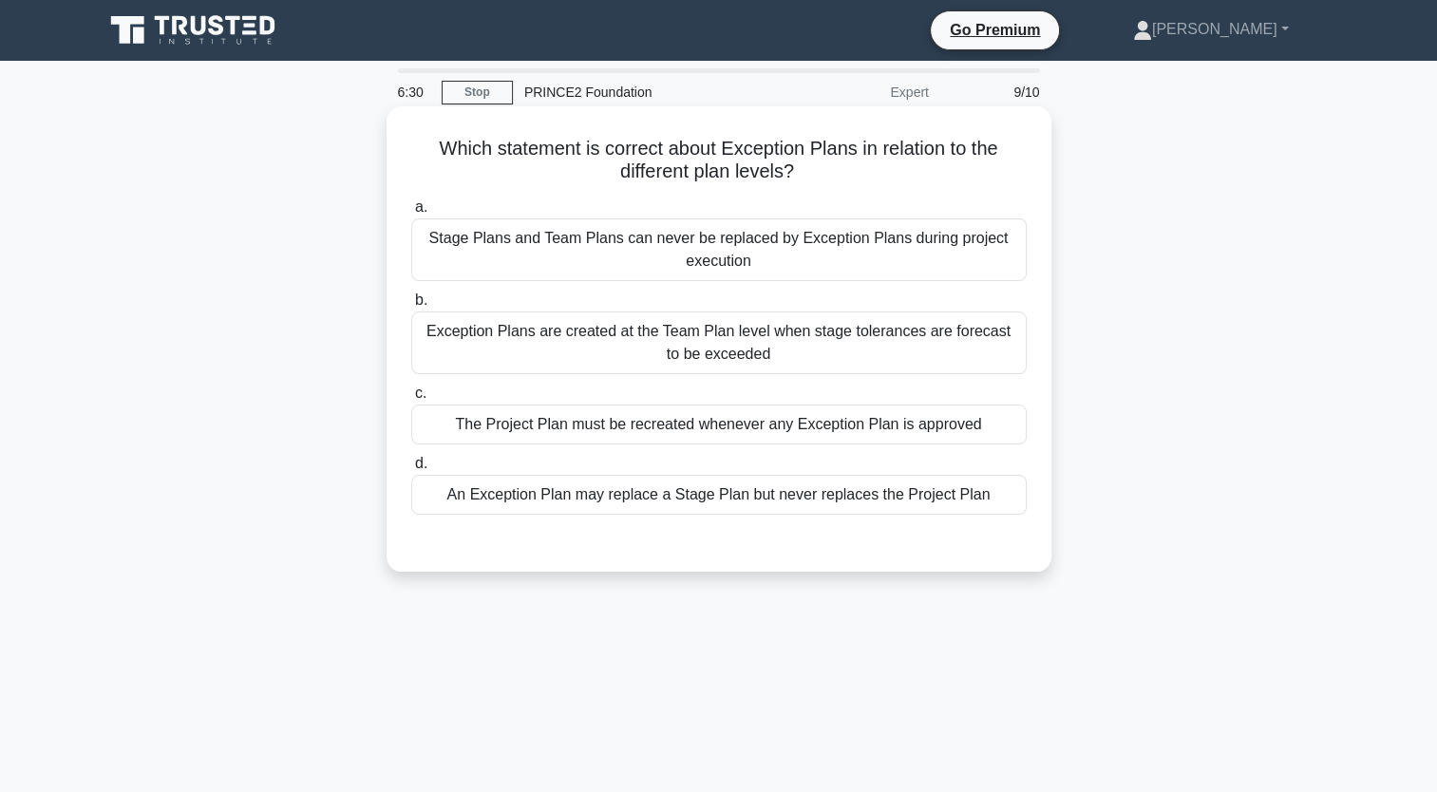
click at [831, 497] on div "An Exception Plan may replace a Stage Plan but never replaces the Project Plan" at bounding box center [719, 495] width 616 height 40
click at [411, 470] on input "d. An Exception Plan may replace a Stage Plan but never replaces the Project Pl…" at bounding box center [411, 464] width 0 height 12
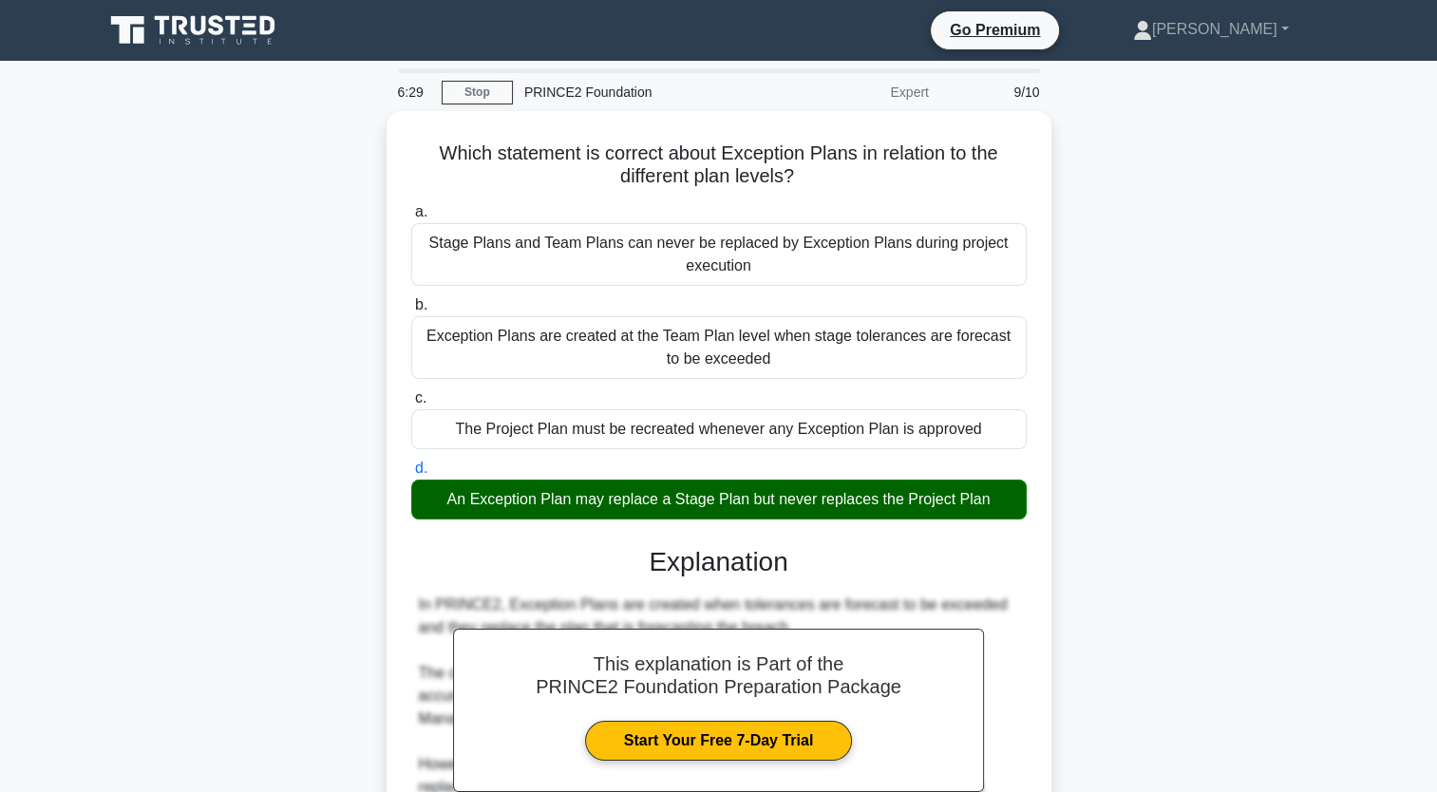
scroll to position [446, 0]
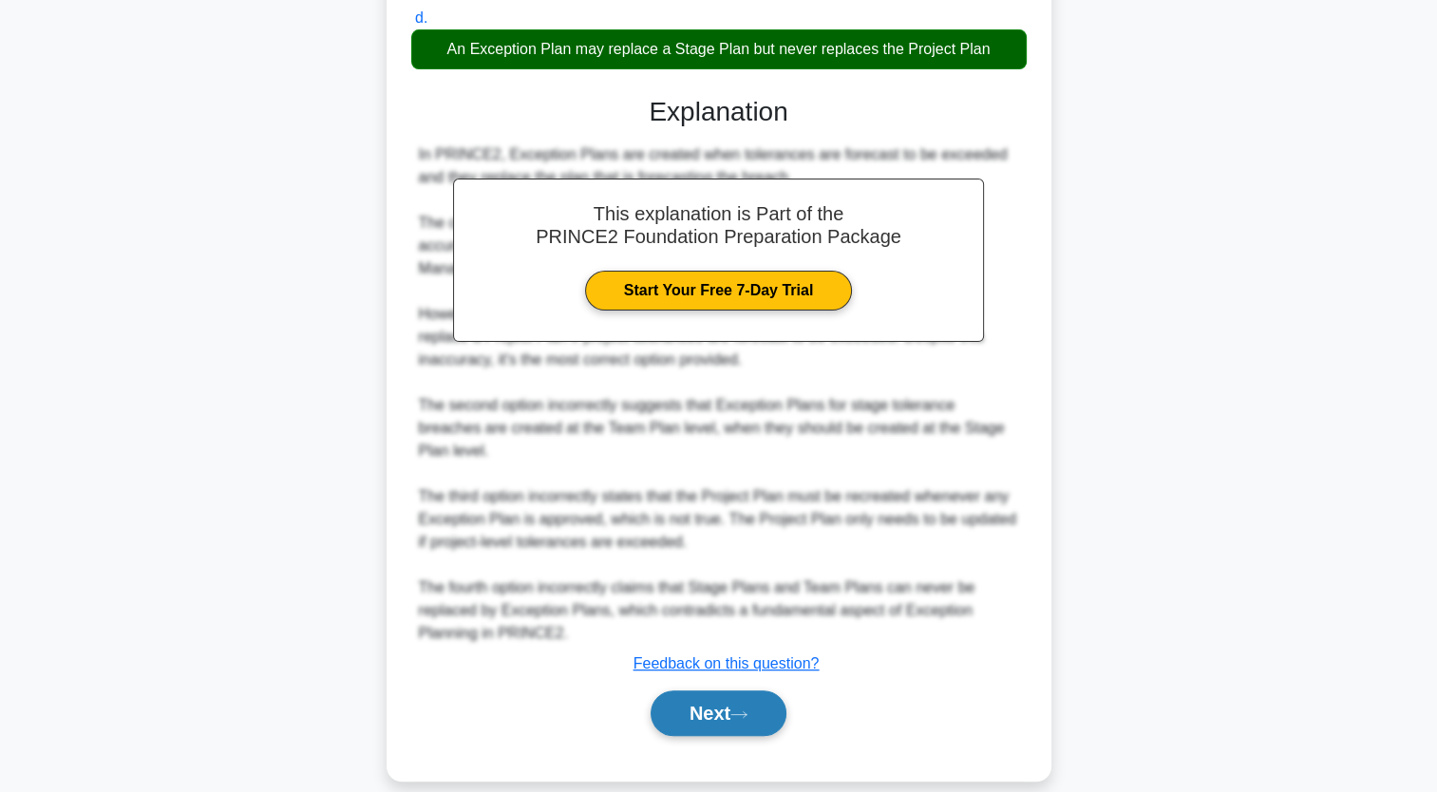
click at [688, 691] on button "Next" at bounding box center [719, 714] width 136 height 46
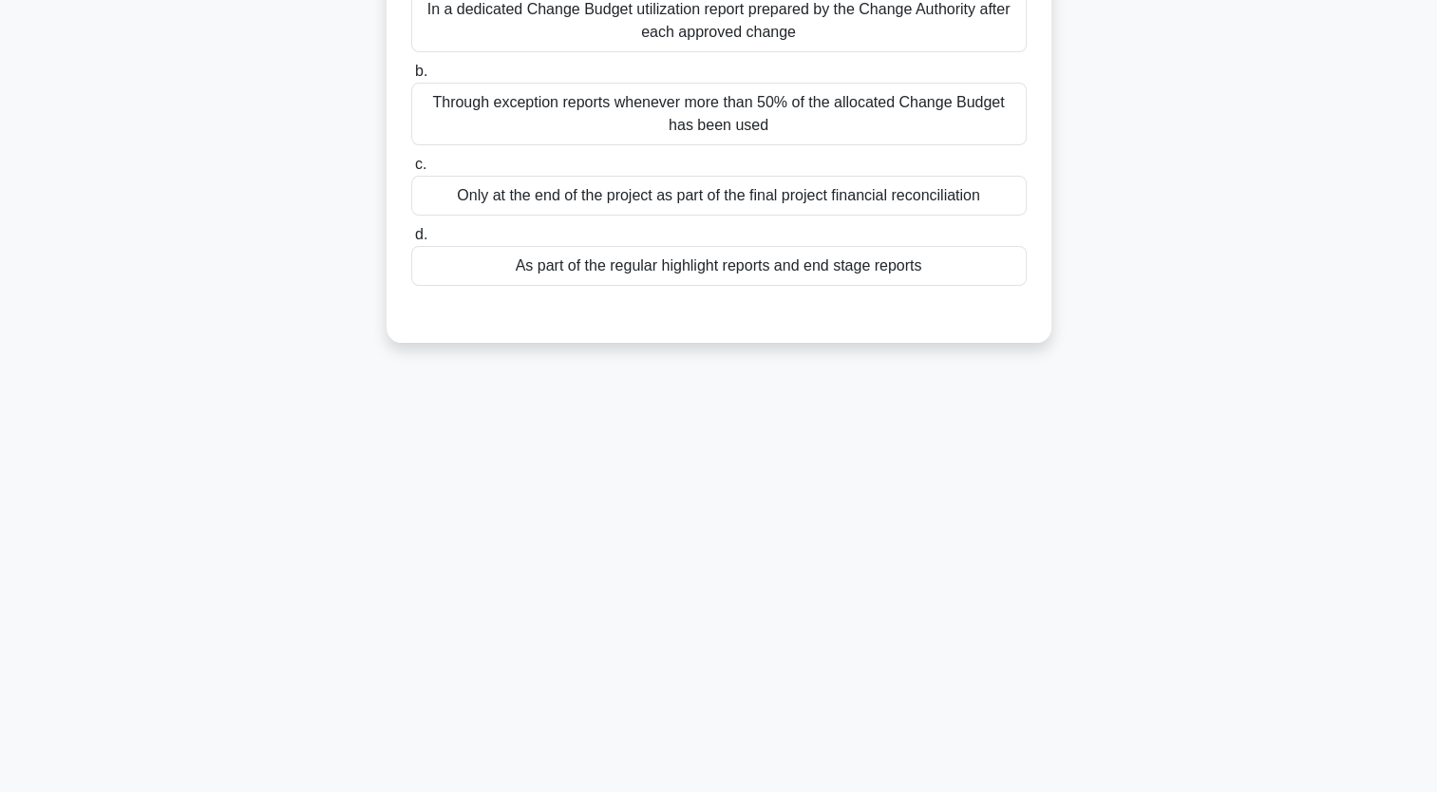
scroll to position [0, 0]
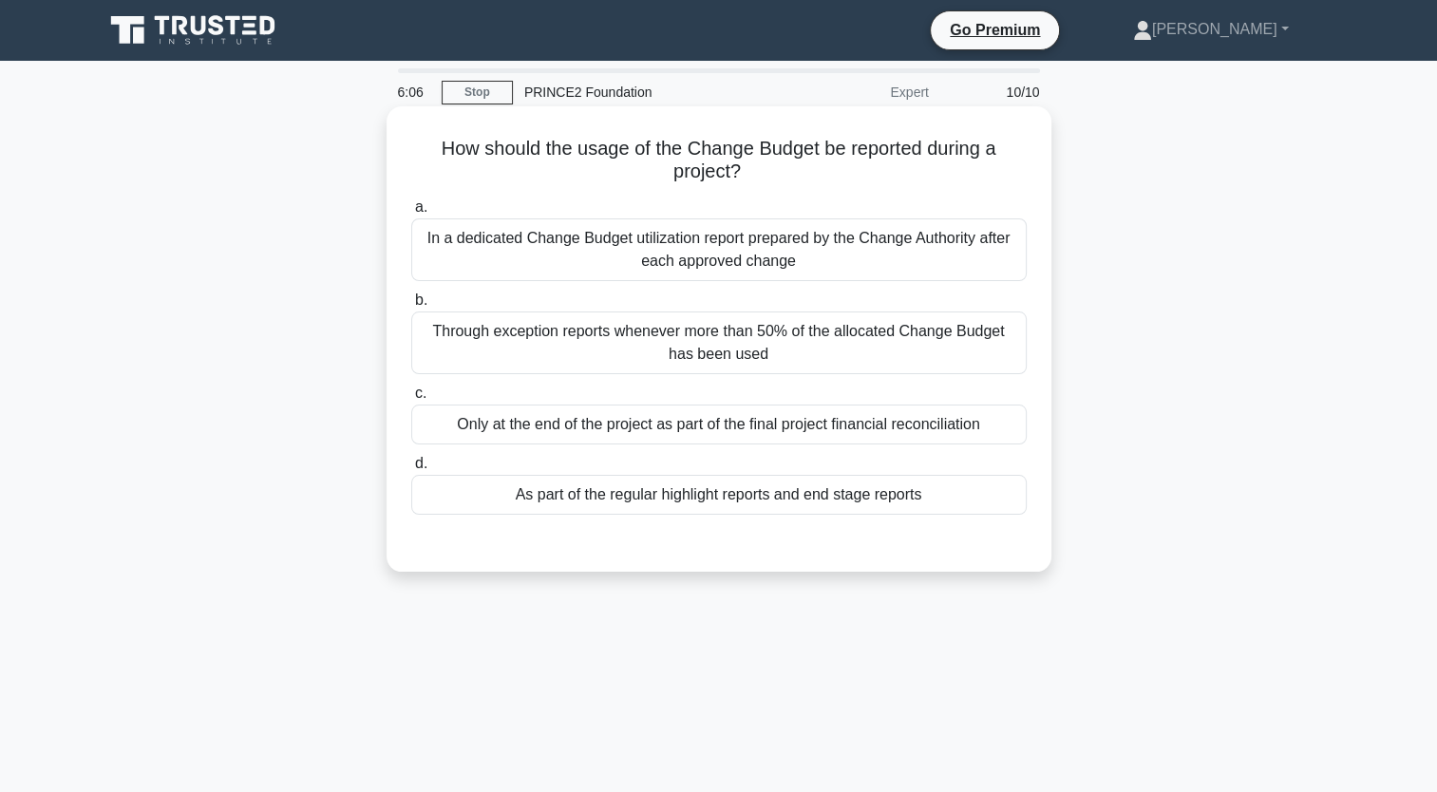
click at [861, 265] on div "In a dedicated Change Budget utilization report prepared by the Change Authorit…" at bounding box center [719, 249] width 616 height 63
click at [411, 214] on input "a. In a dedicated Change Budget utilization report prepared by the Change Autho…" at bounding box center [411, 207] width 0 height 12
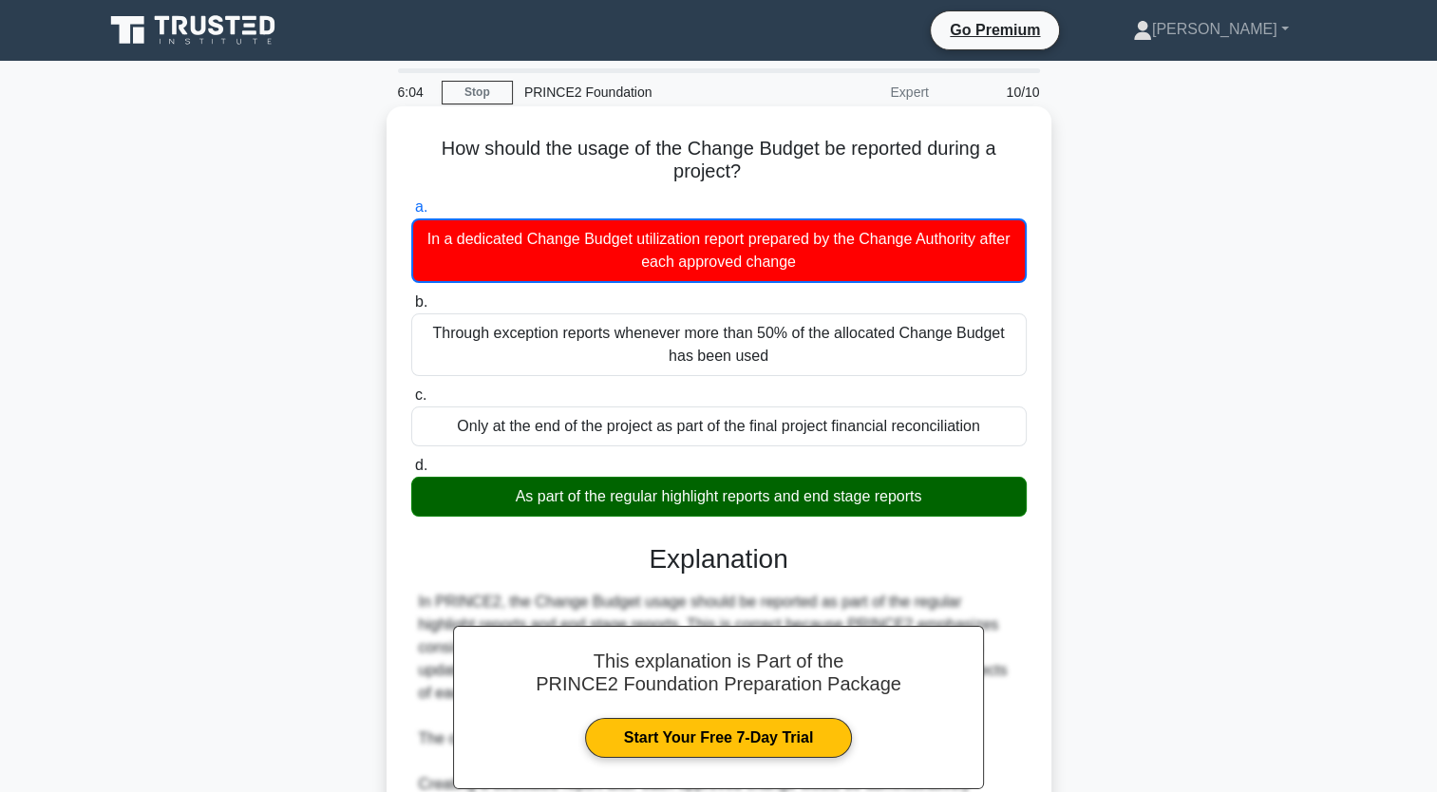
click at [768, 492] on div "As part of the regular highlight reports and end stage reports" at bounding box center [719, 497] width 616 height 40
click at [411, 472] on input "d. As part of the regular highlight reports and end stage reports" at bounding box center [411, 466] width 0 height 12
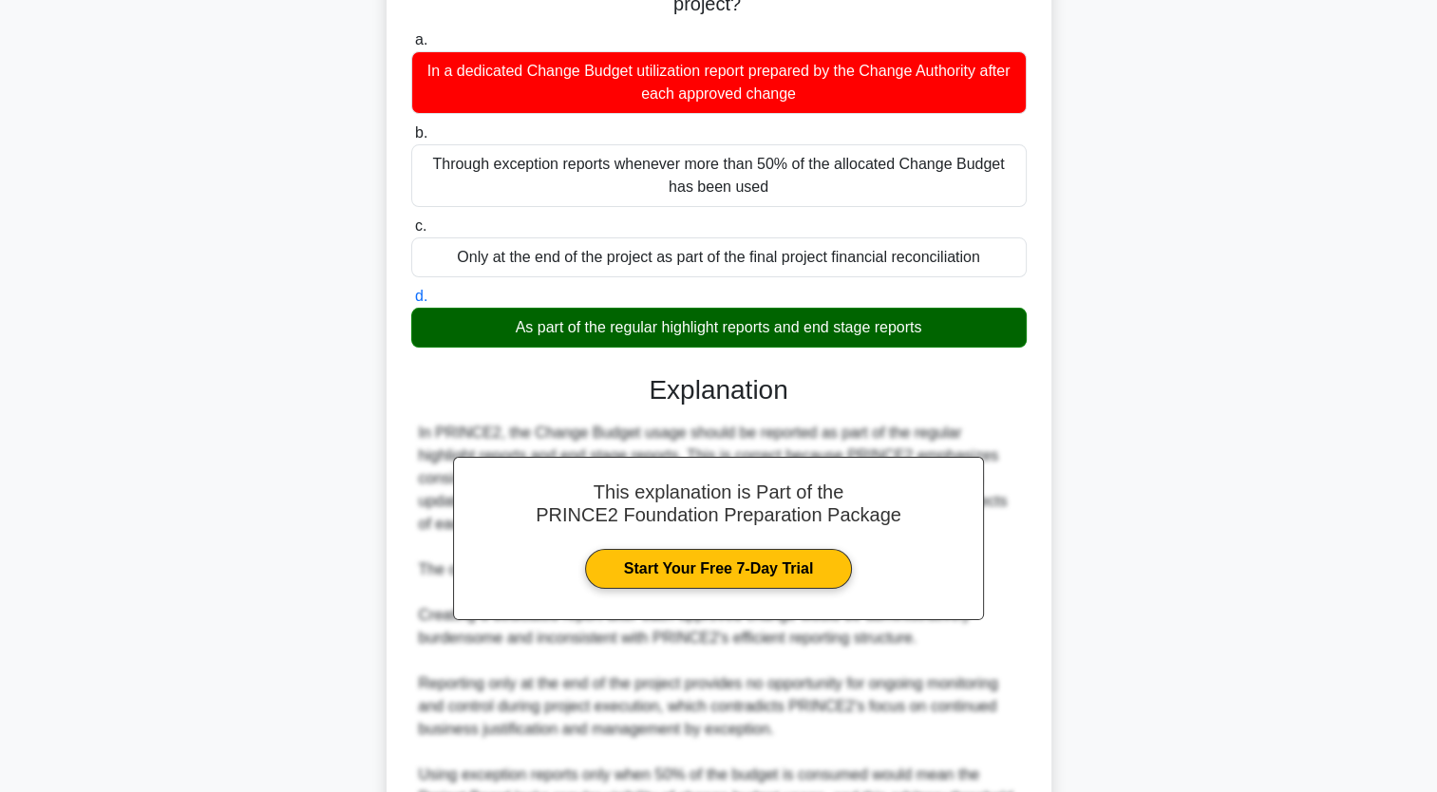
scroll to position [354, 0]
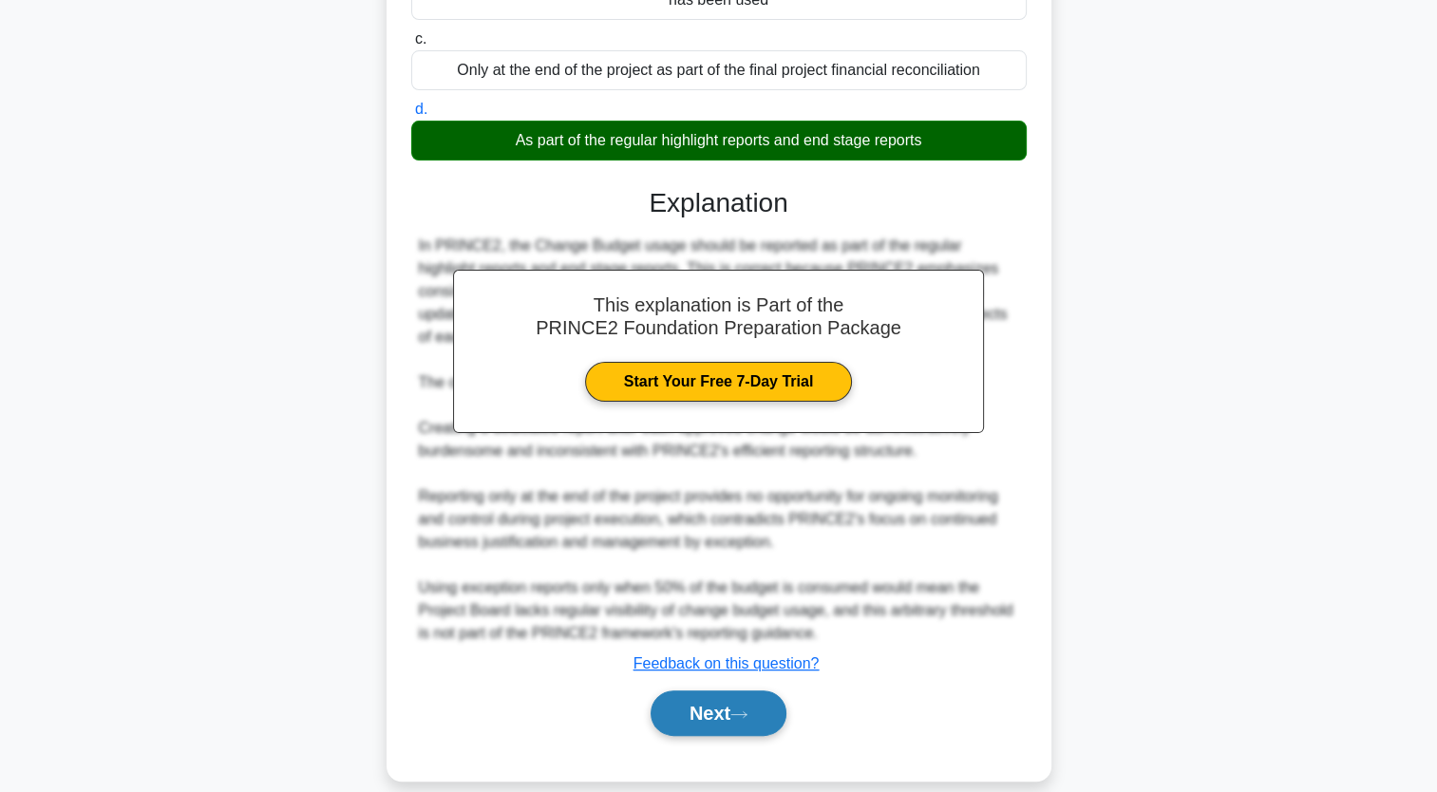
click at [731, 694] on button "Next" at bounding box center [719, 714] width 136 height 46
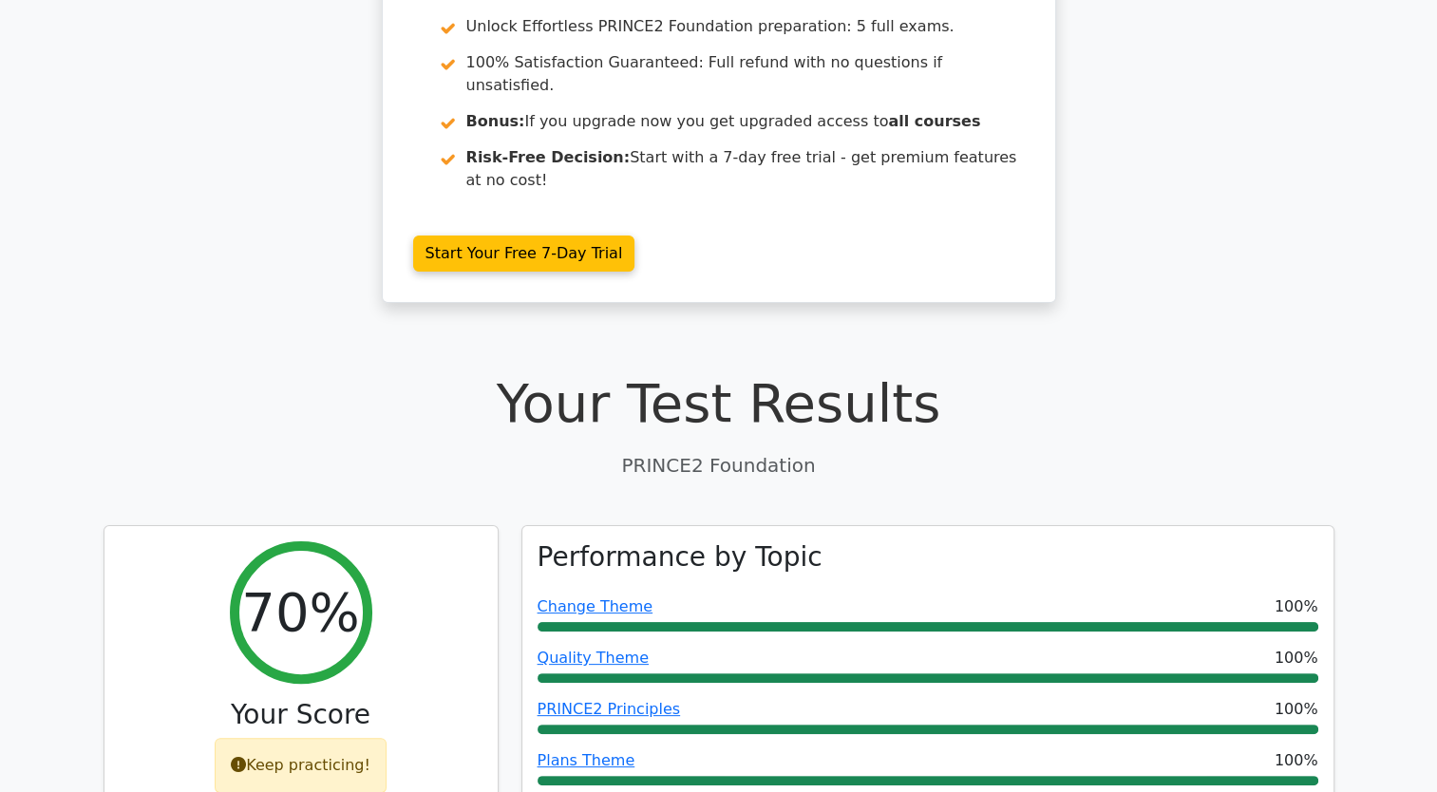
scroll to position [274, 0]
